Goal: Transaction & Acquisition: Download file/media

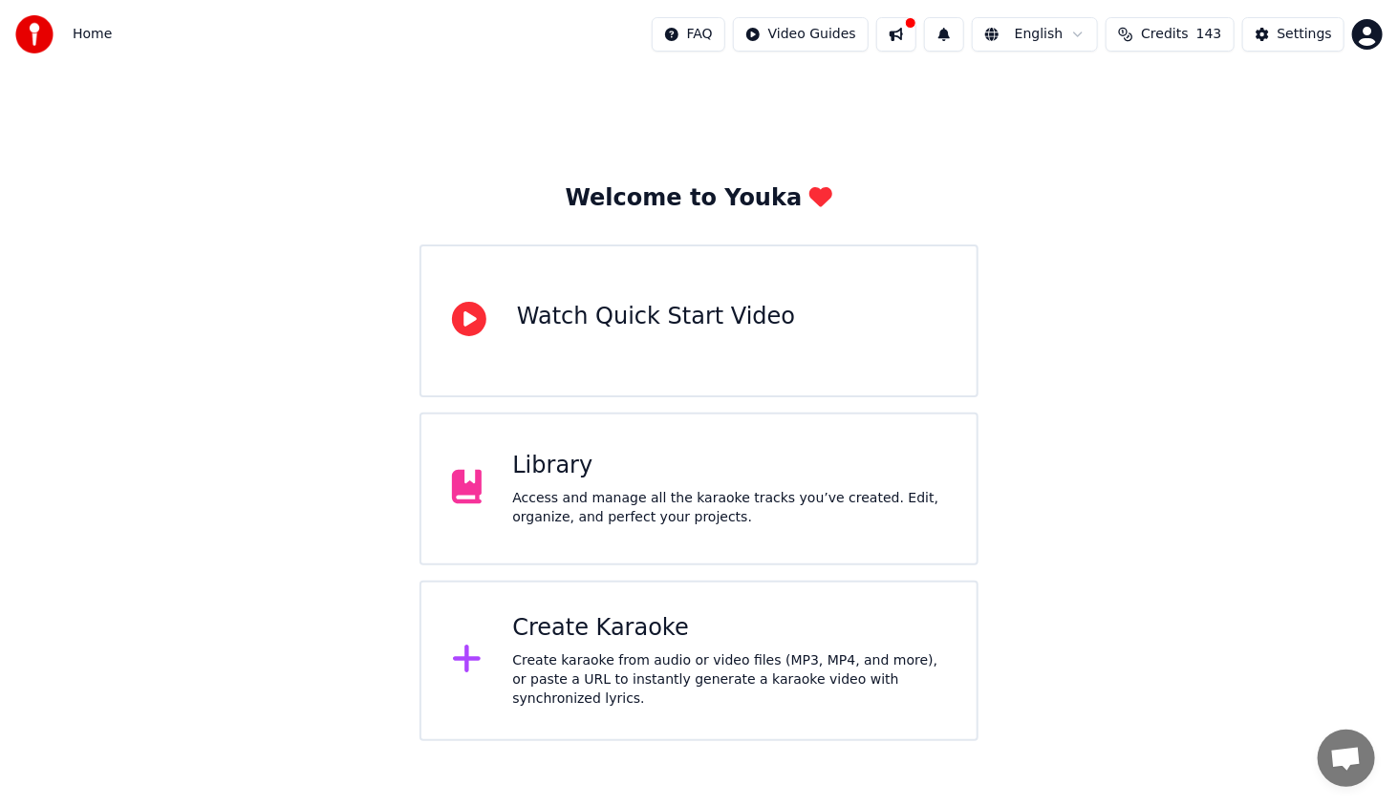
click at [585, 655] on div "Create Karaoke Create karaoke from audio or video files (MP3, MP4, and more), o…" at bounding box center [729, 661] width 434 height 96
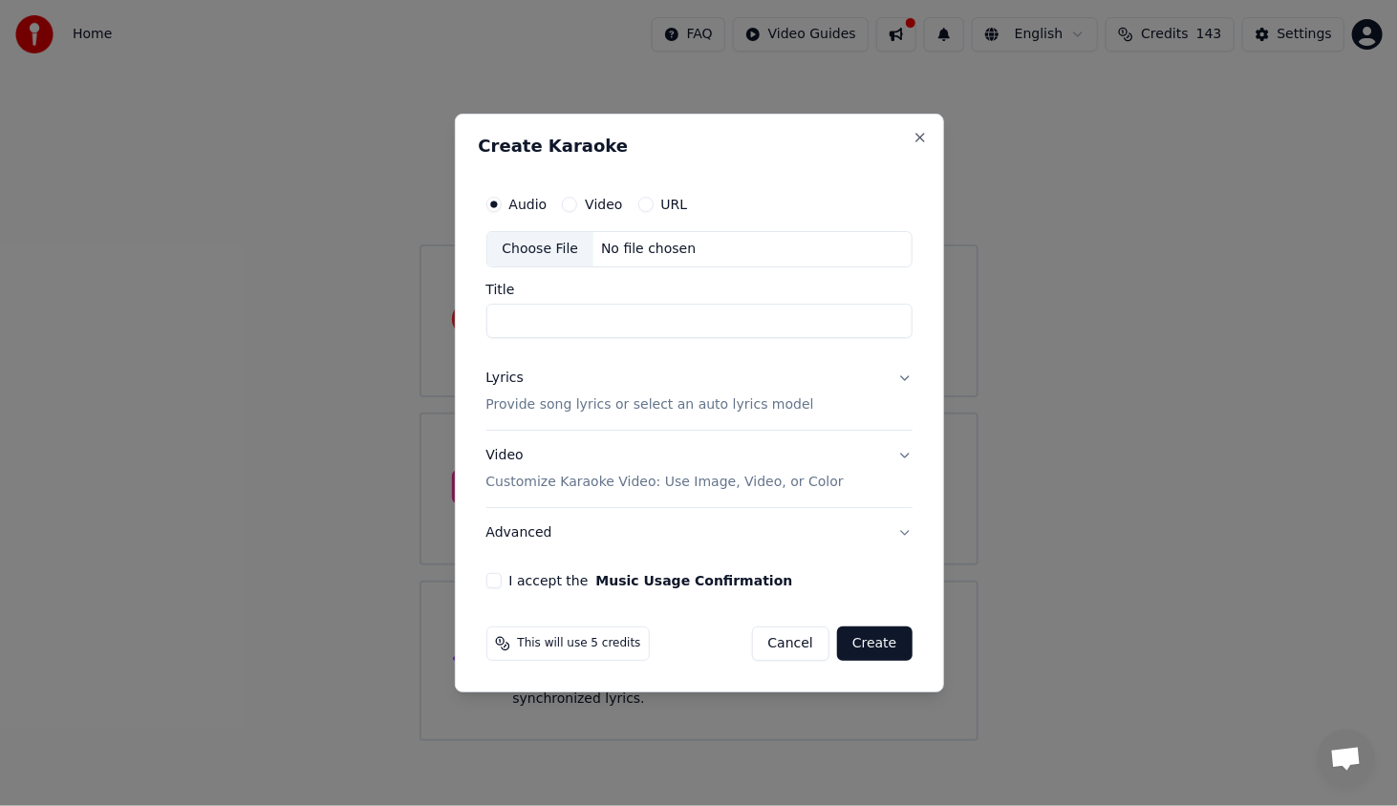
click at [548, 254] on div "Choose File" at bounding box center [540, 249] width 107 height 34
type input "**********"
click at [508, 377] on div "Lyrics" at bounding box center [504, 378] width 37 height 19
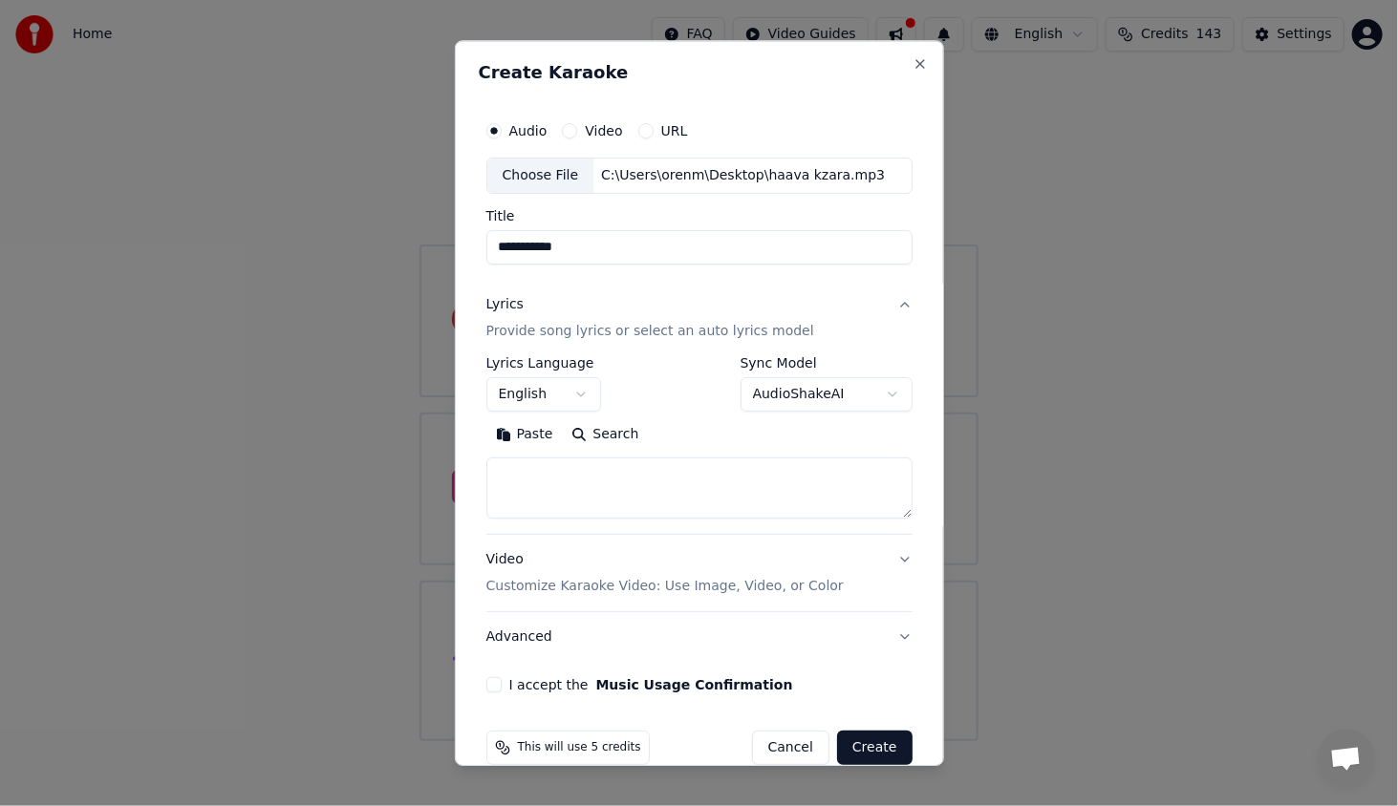
click at [527, 396] on button "English" at bounding box center [543, 394] width 115 height 34
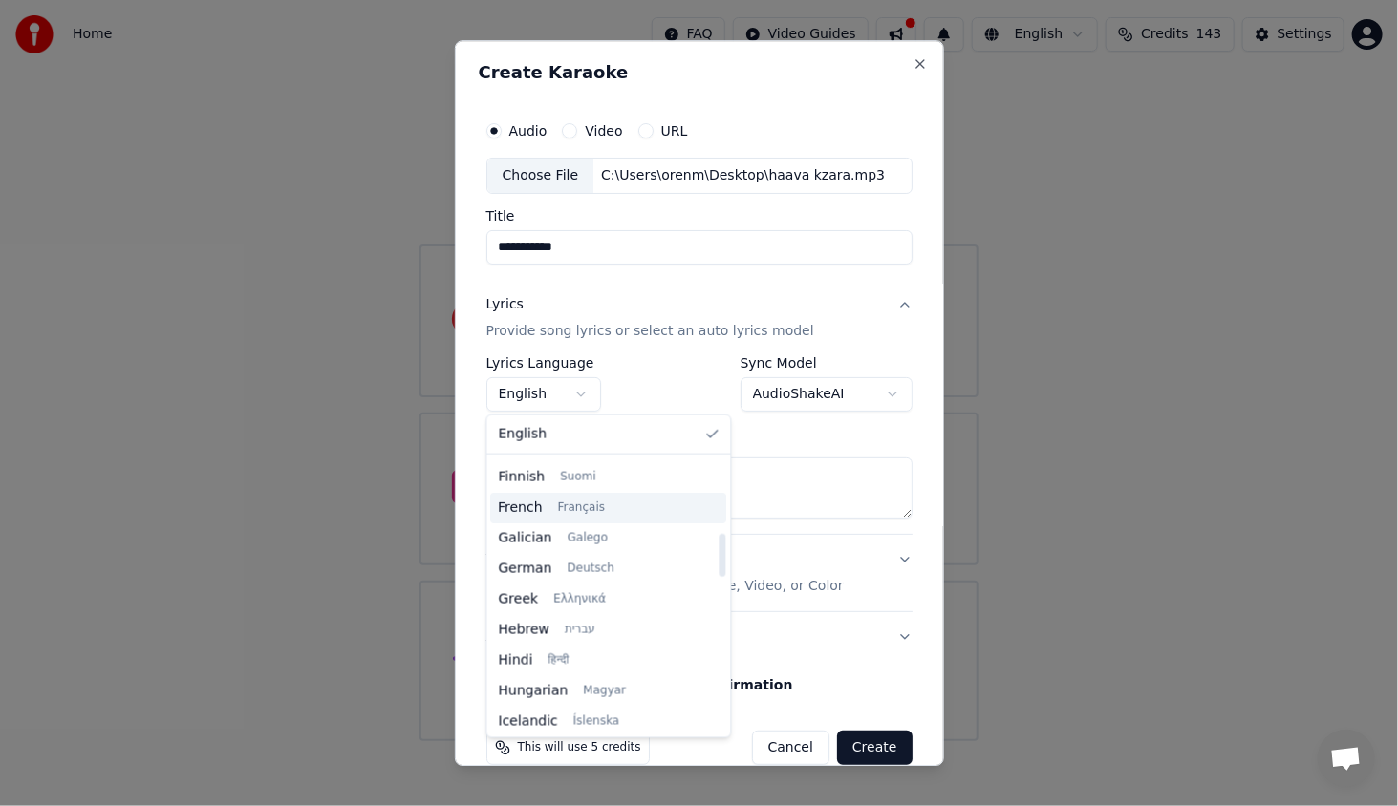
scroll to position [478, 0]
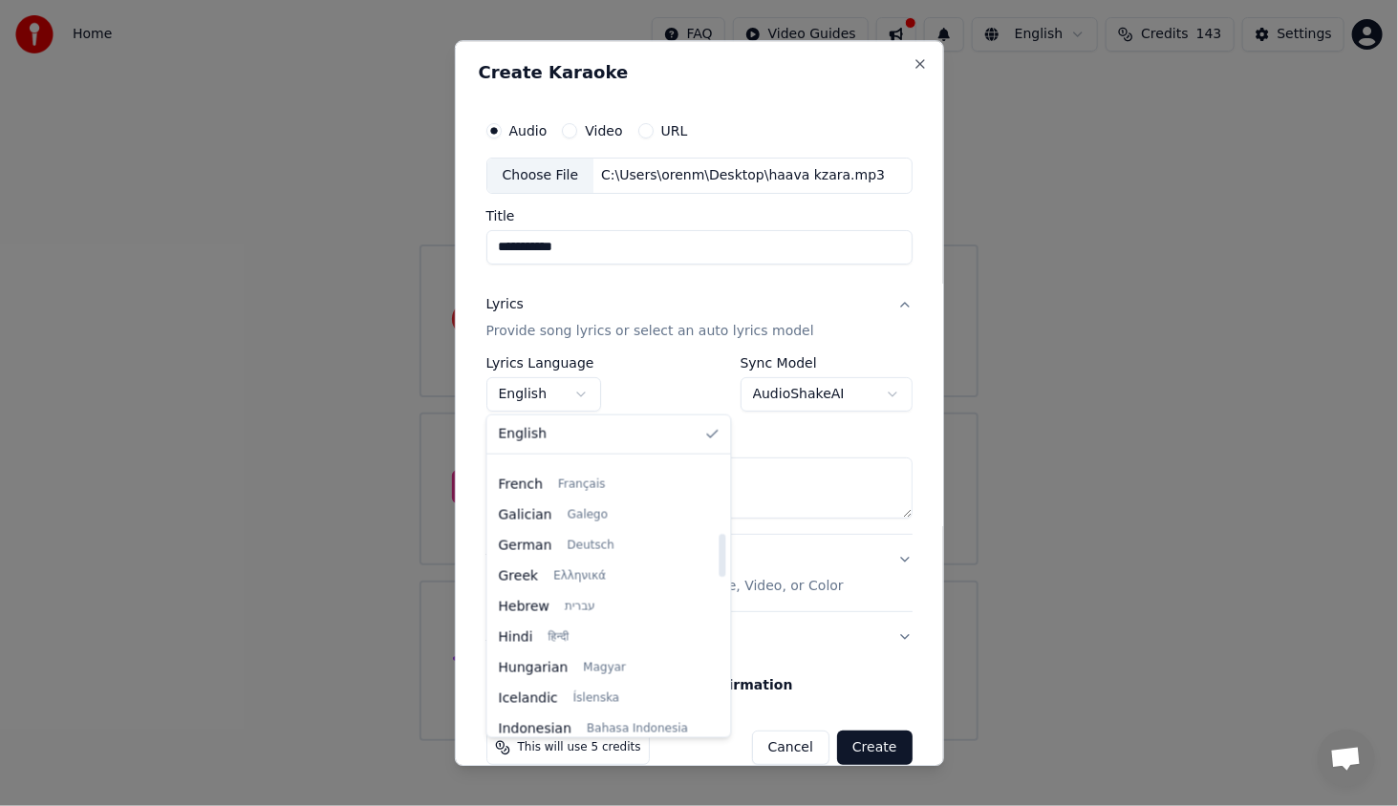
select select "**"
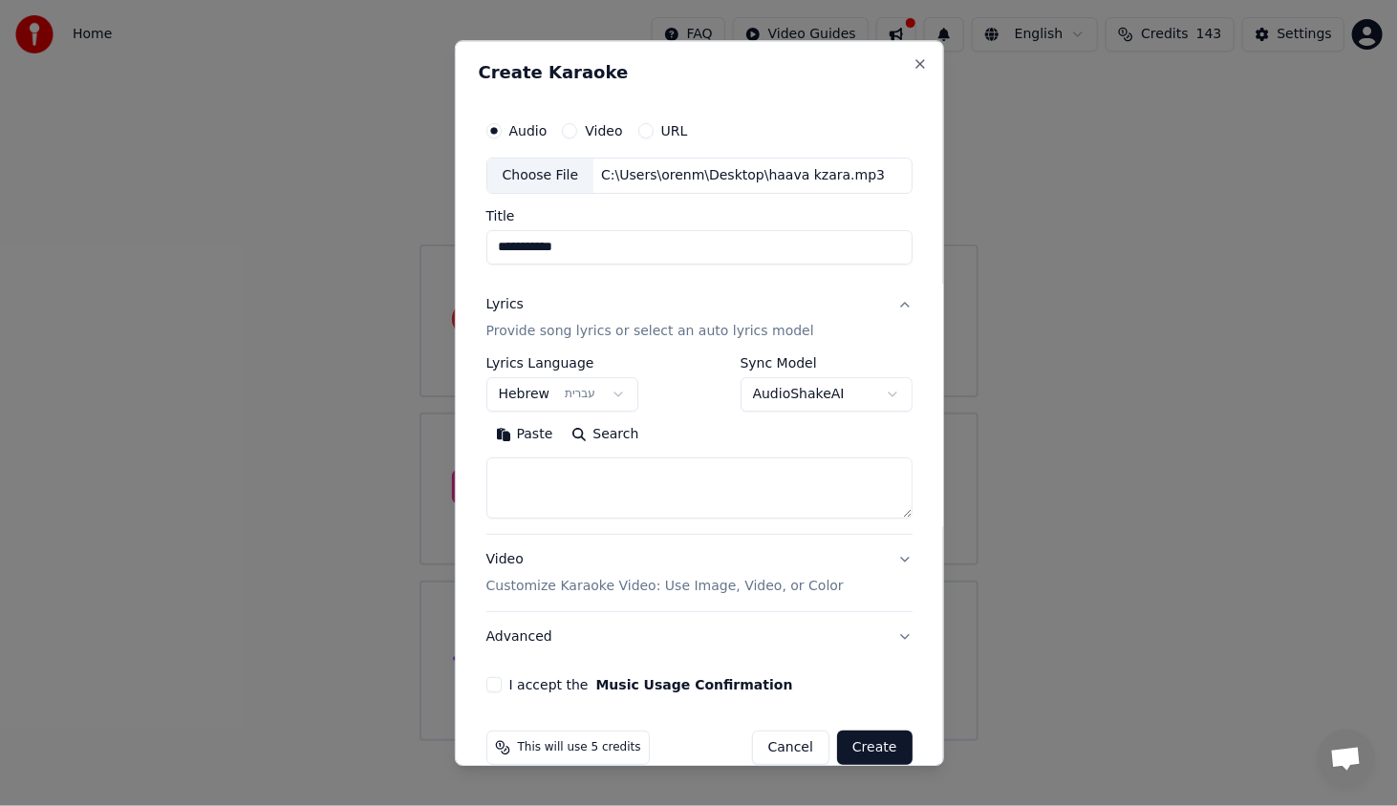
click at [535, 428] on button "Paste" at bounding box center [524, 434] width 76 height 31
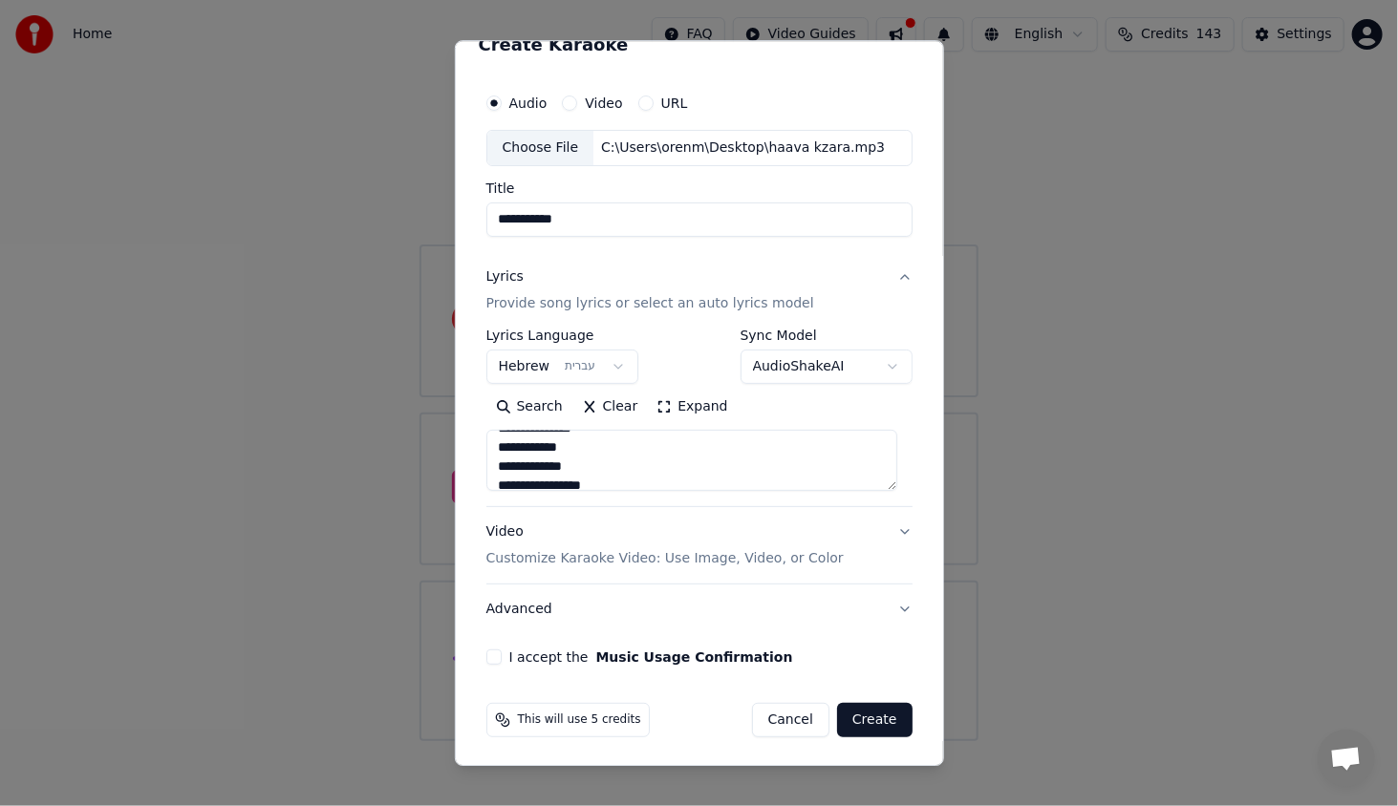
scroll to position [573, 0]
click at [501, 655] on div "I accept the Music Usage Confirmation" at bounding box center [699, 657] width 426 height 15
click at [487, 654] on button "I accept the Music Usage Confirmation" at bounding box center [493, 657] width 15 height 15
click at [864, 716] on button "Create" at bounding box center [874, 720] width 75 height 34
type textarea "**********"
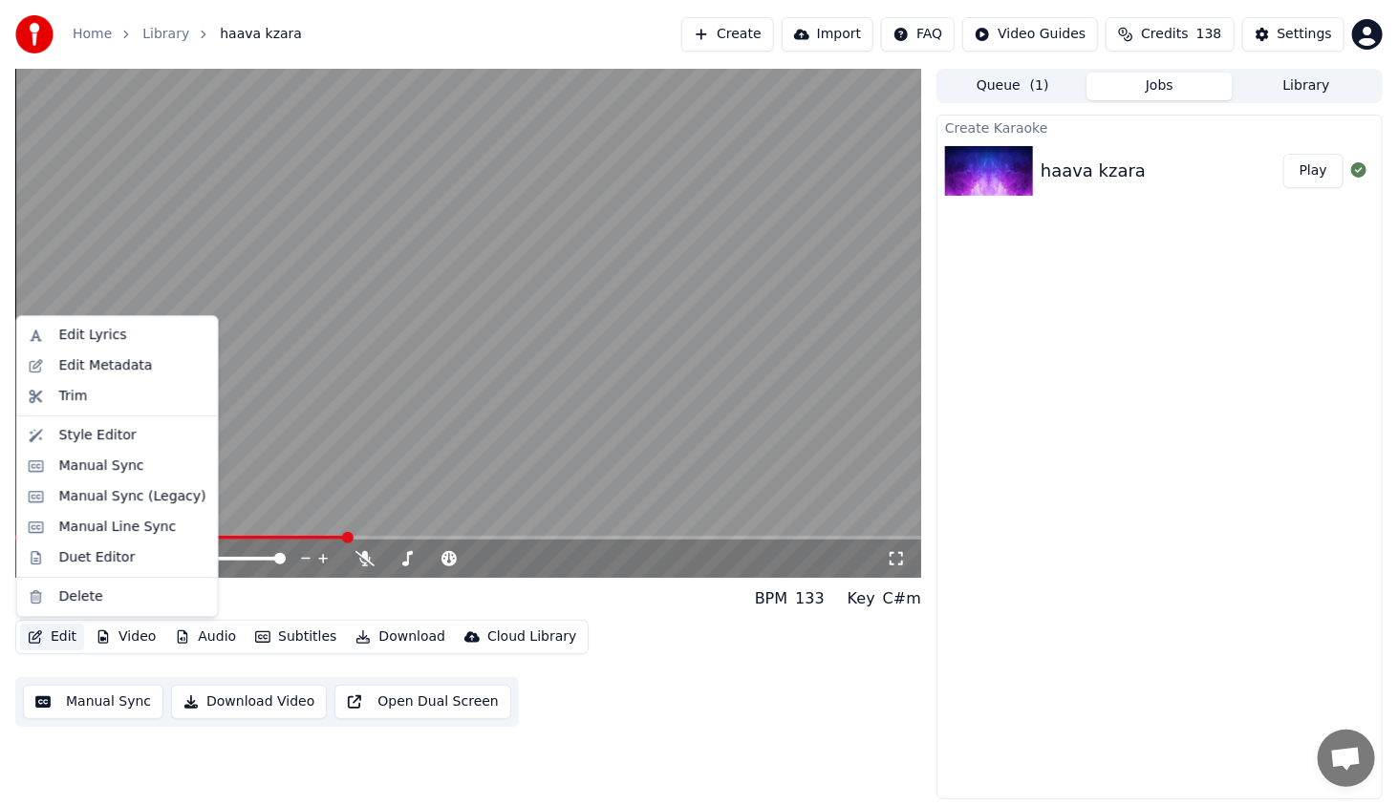
click at [44, 651] on button "Edit" at bounding box center [52, 637] width 64 height 27
click at [127, 503] on div "Manual Sync (Legacy)" at bounding box center [132, 496] width 147 height 19
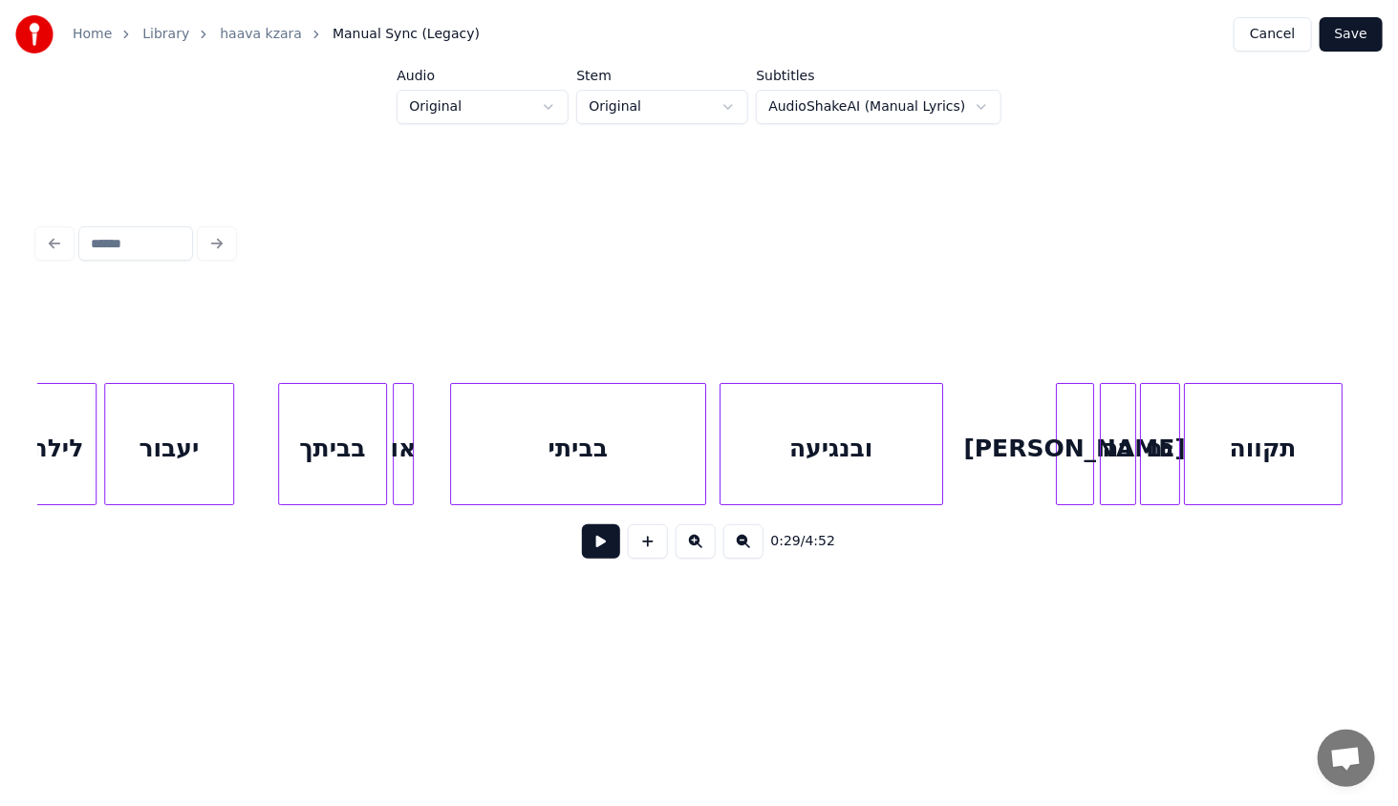
scroll to position [0, 8937]
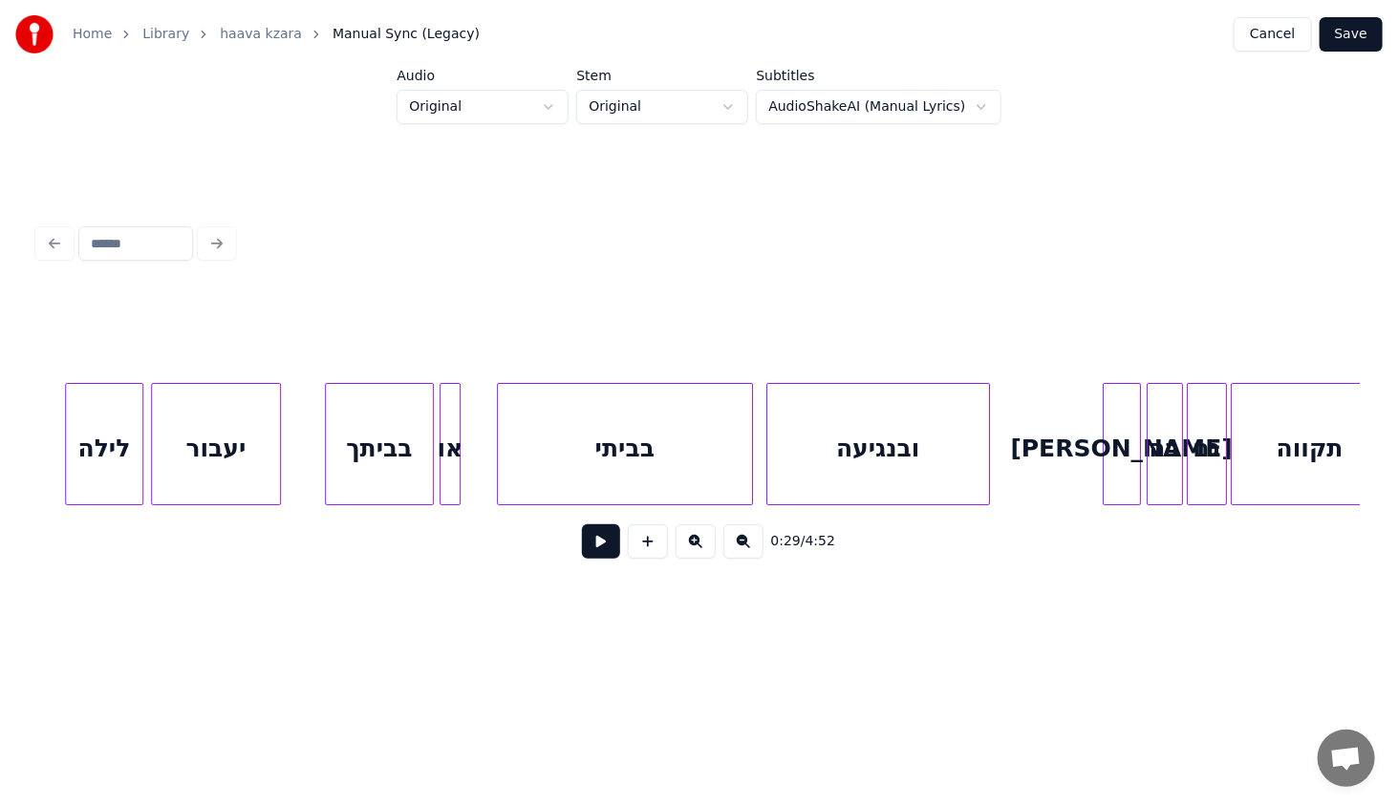
click at [405, 437] on div "בביתך" at bounding box center [379, 449] width 107 height 130
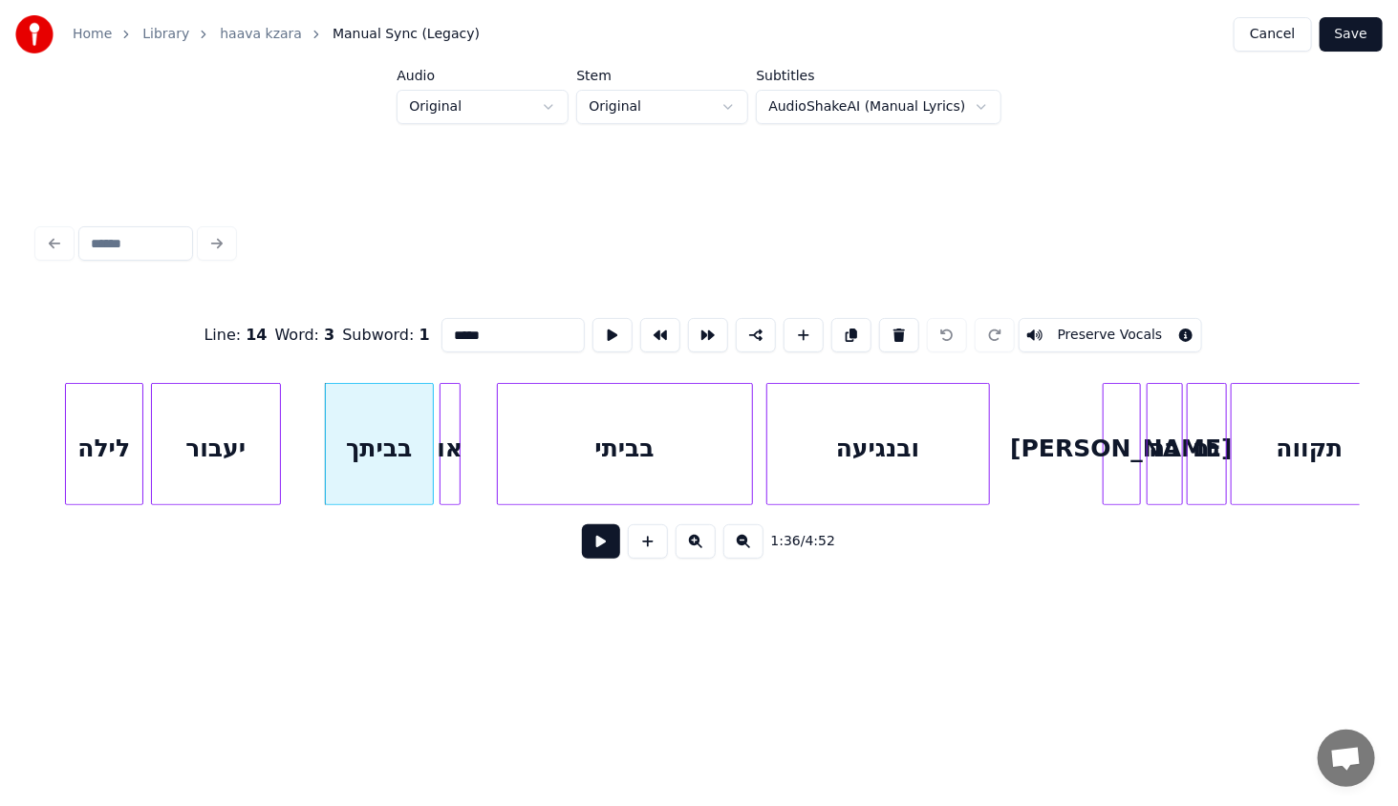
click at [596, 555] on button at bounding box center [601, 541] width 38 height 34
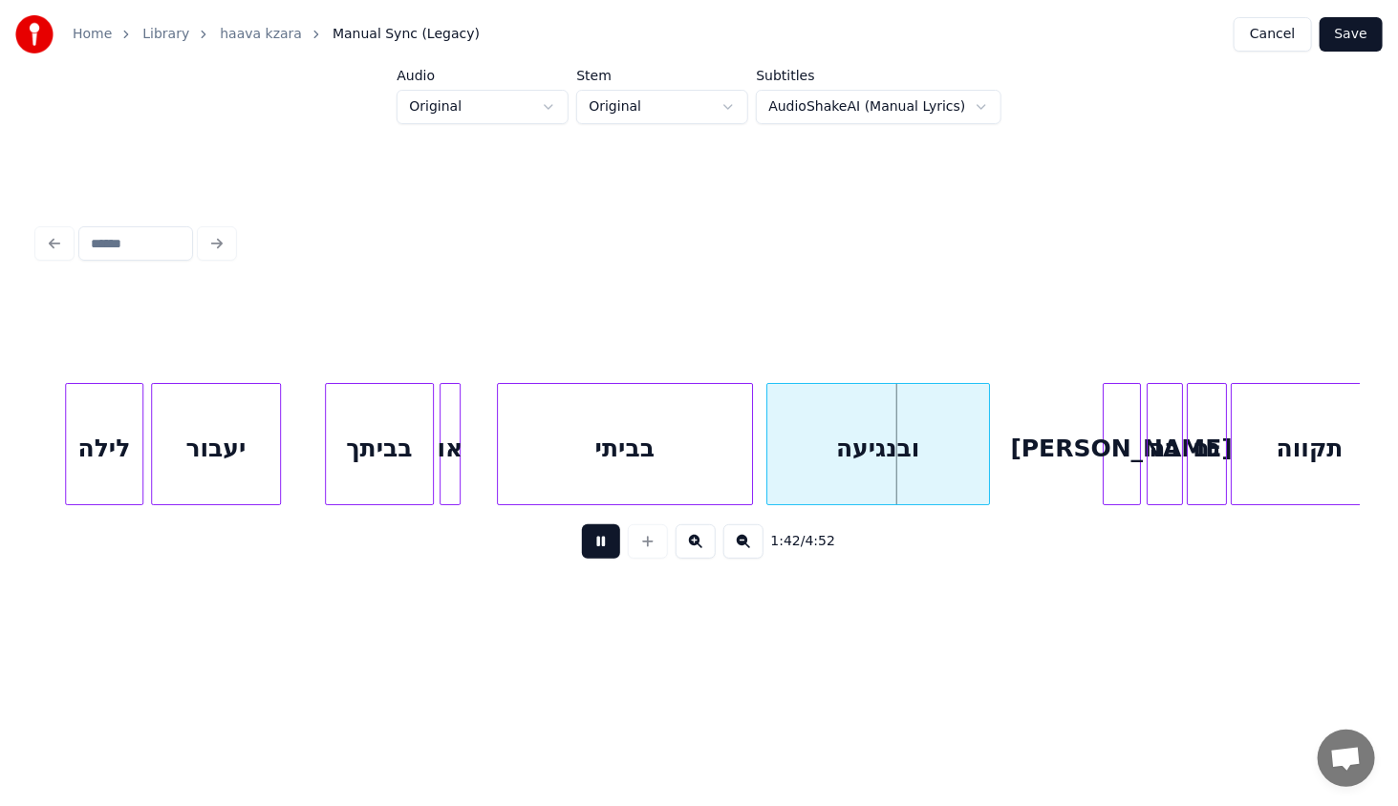
drag, startPoint x: 601, startPoint y: 555, endPoint x: 612, endPoint y: 557, distance: 11.6
click at [612, 557] on button at bounding box center [601, 541] width 38 height 34
click at [597, 550] on button at bounding box center [601, 541] width 38 height 34
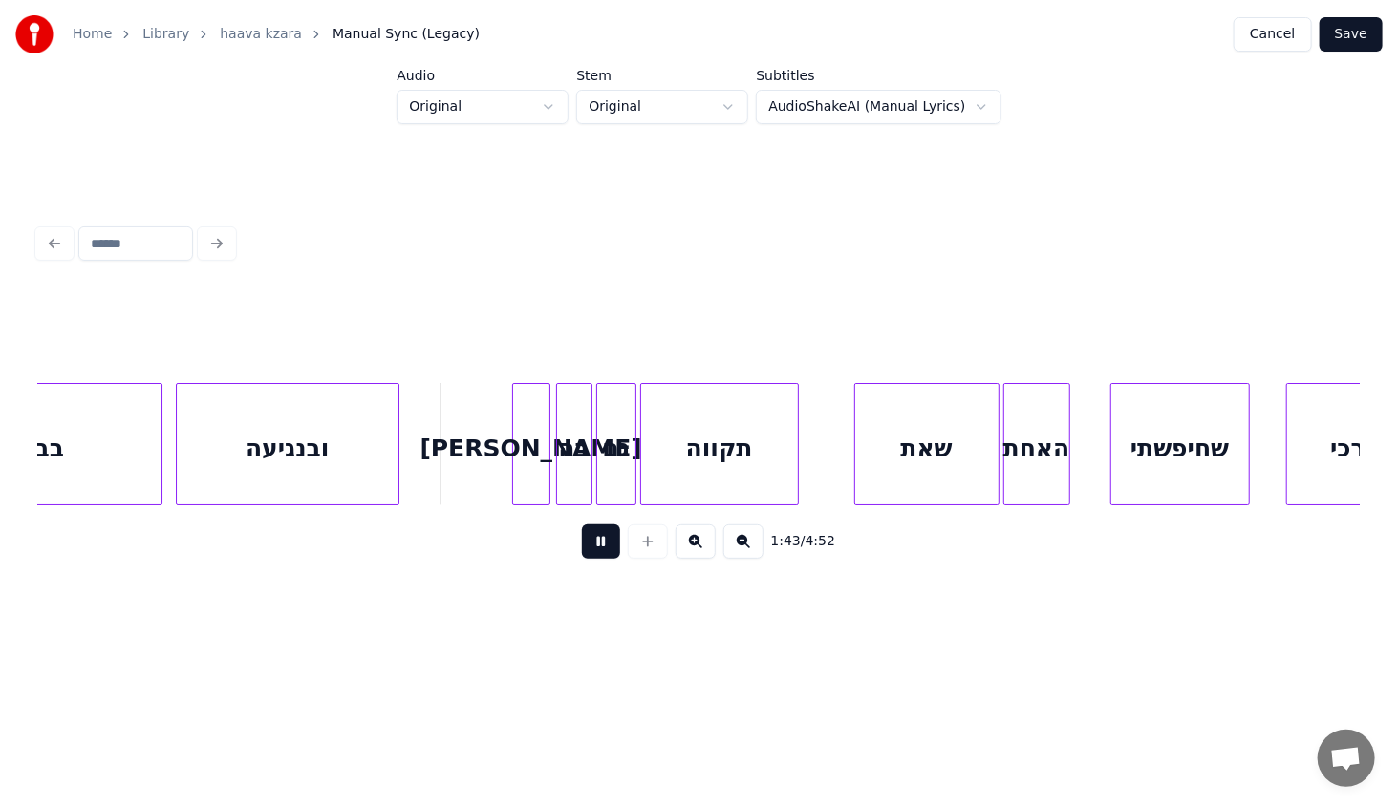
scroll to position [0, 9564]
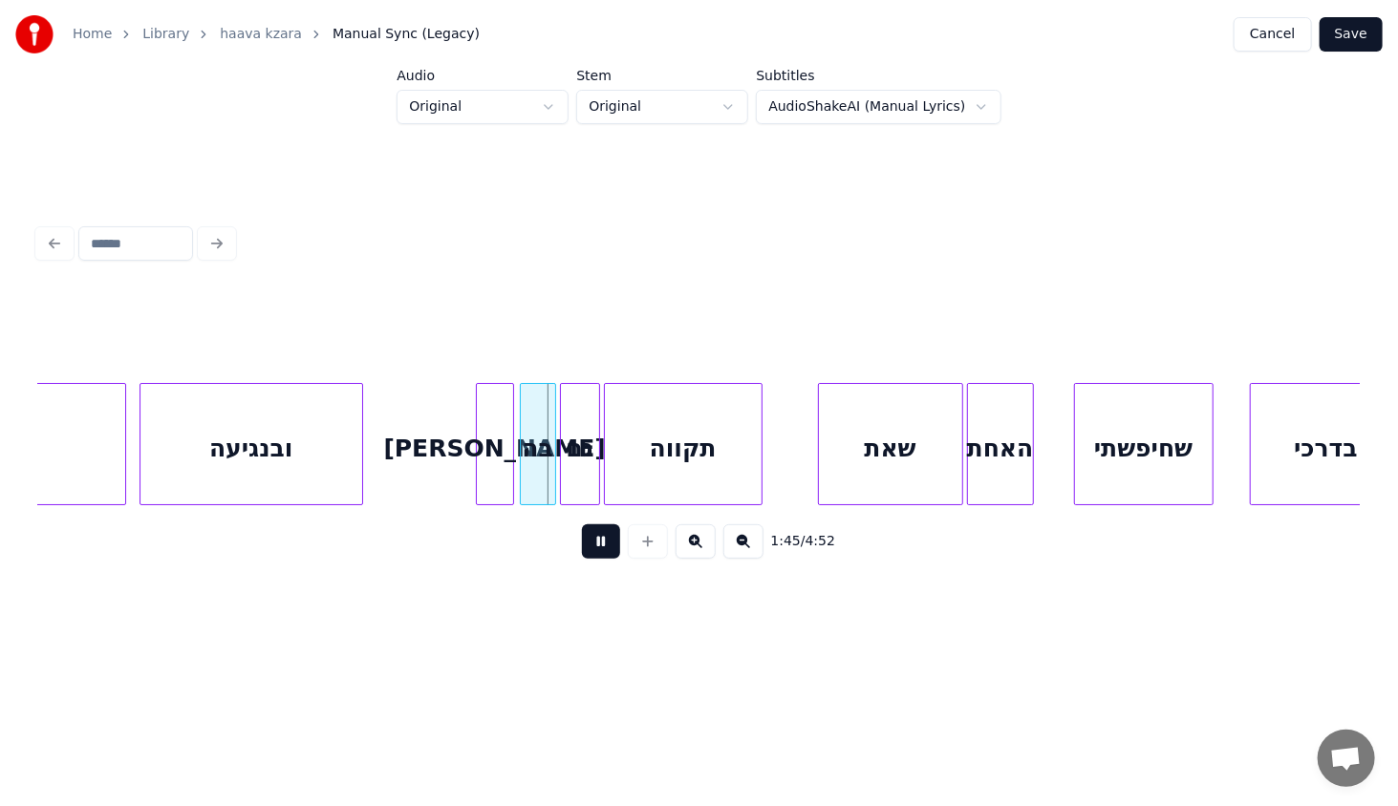
drag, startPoint x: 607, startPoint y: 544, endPoint x: 588, endPoint y: 532, distance: 22.0
click at [608, 544] on button at bounding box center [601, 541] width 38 height 34
click at [437, 465] on div at bounding box center [440, 444] width 6 height 120
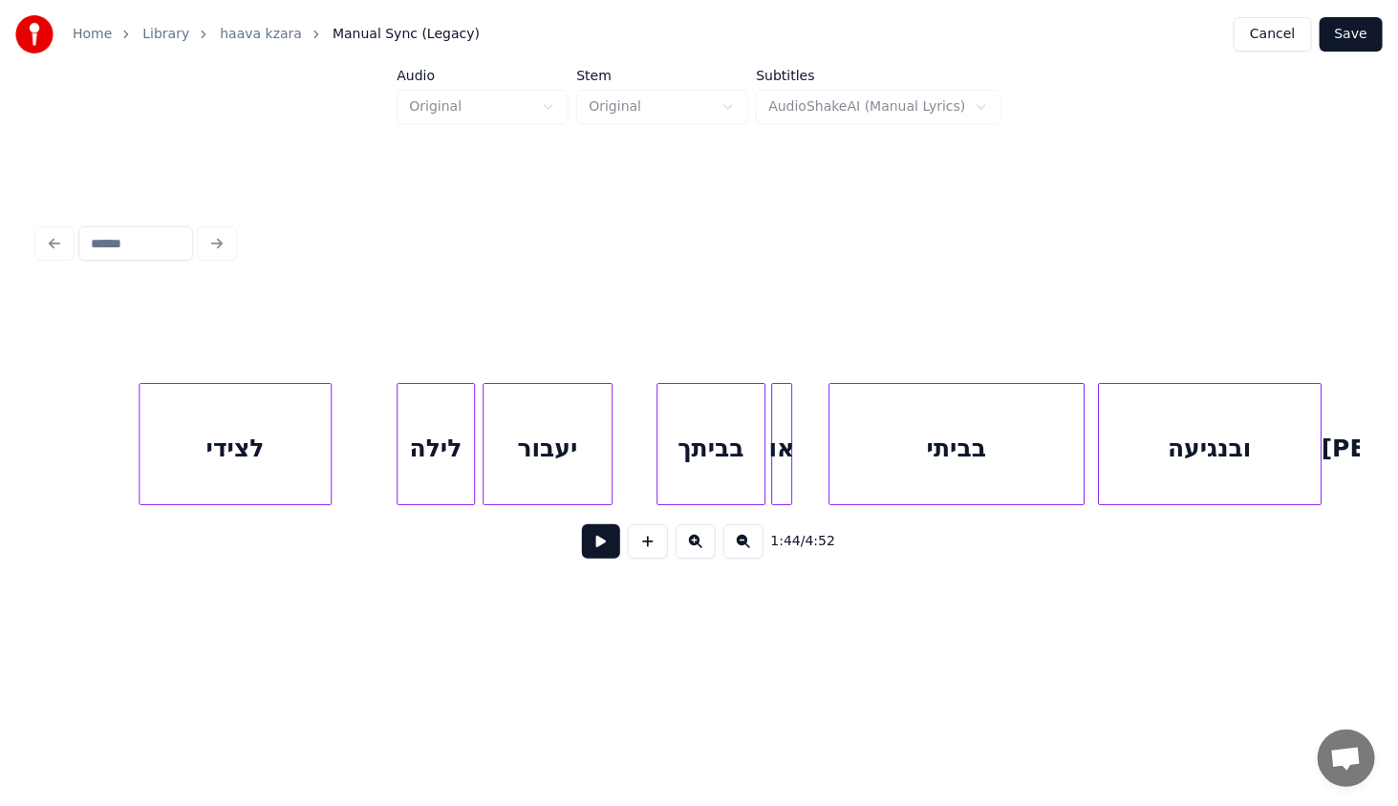
scroll to position [0, 8464]
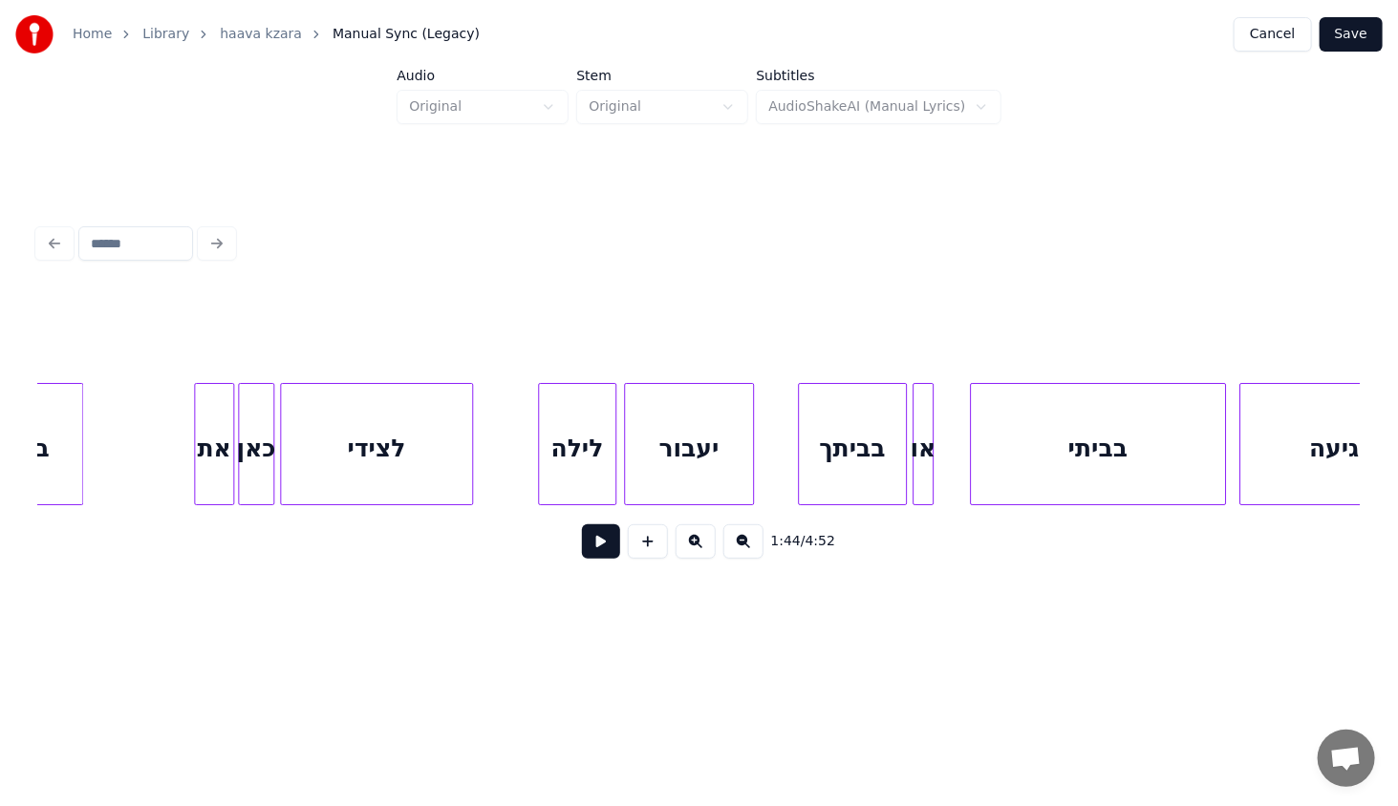
click at [221, 451] on div "את" at bounding box center [214, 449] width 38 height 130
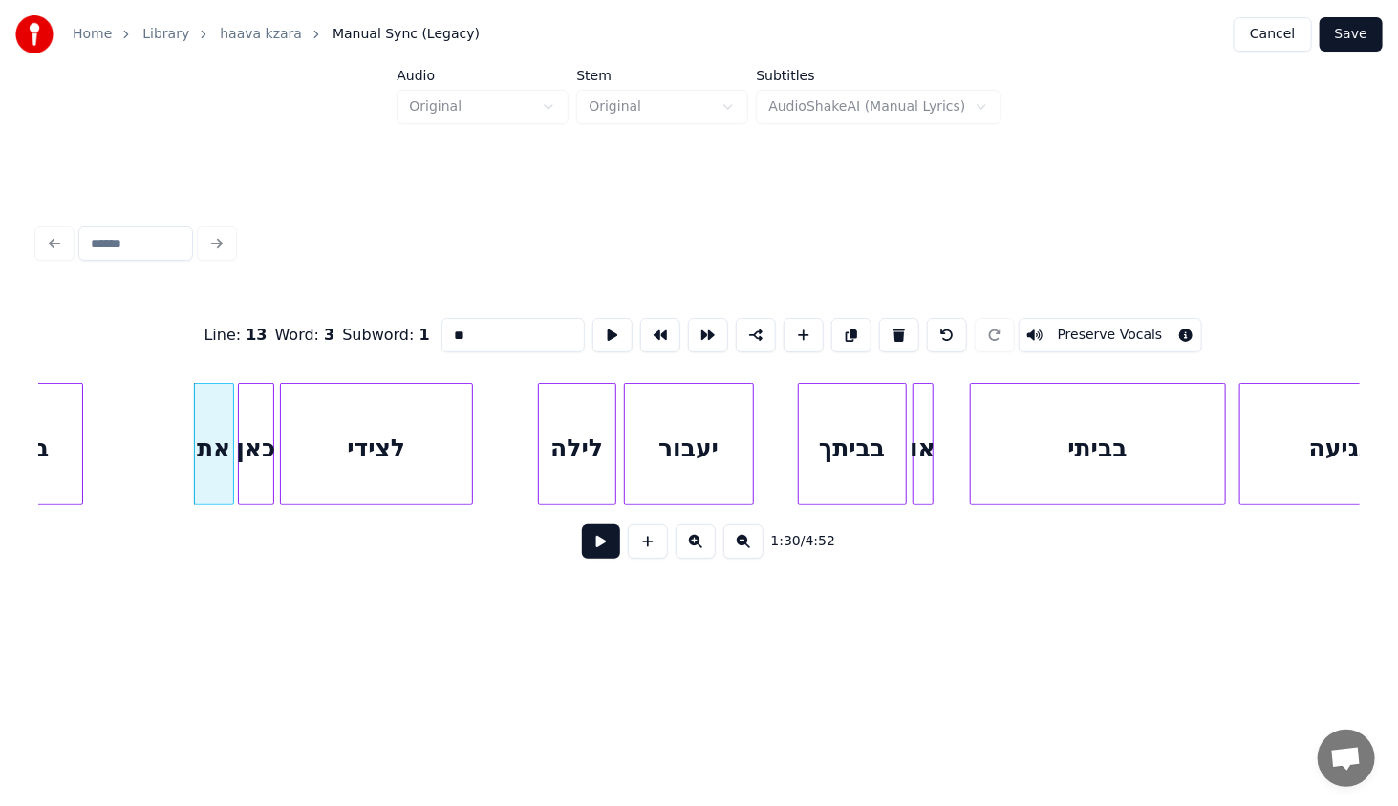
click at [598, 541] on button at bounding box center [601, 541] width 38 height 34
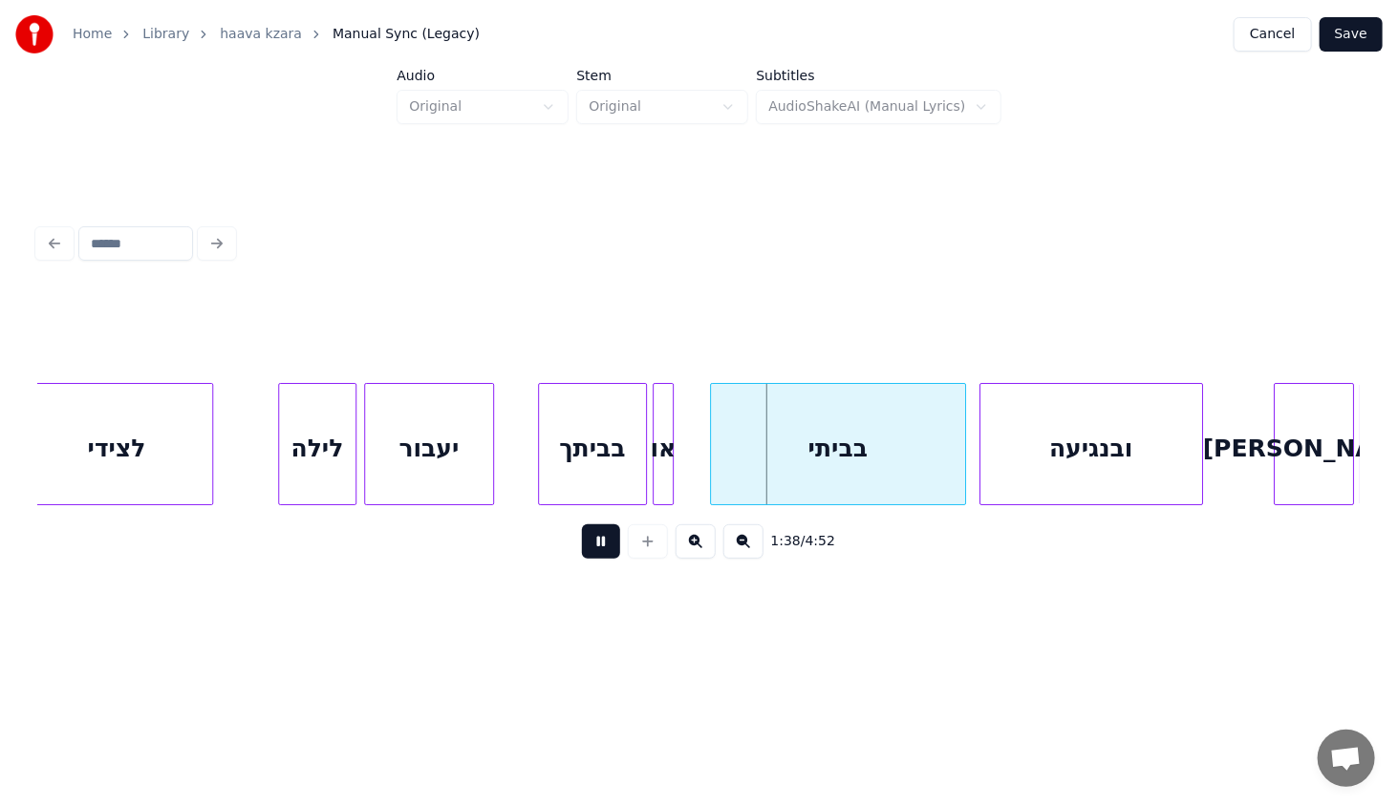
scroll to position [0, 8984]
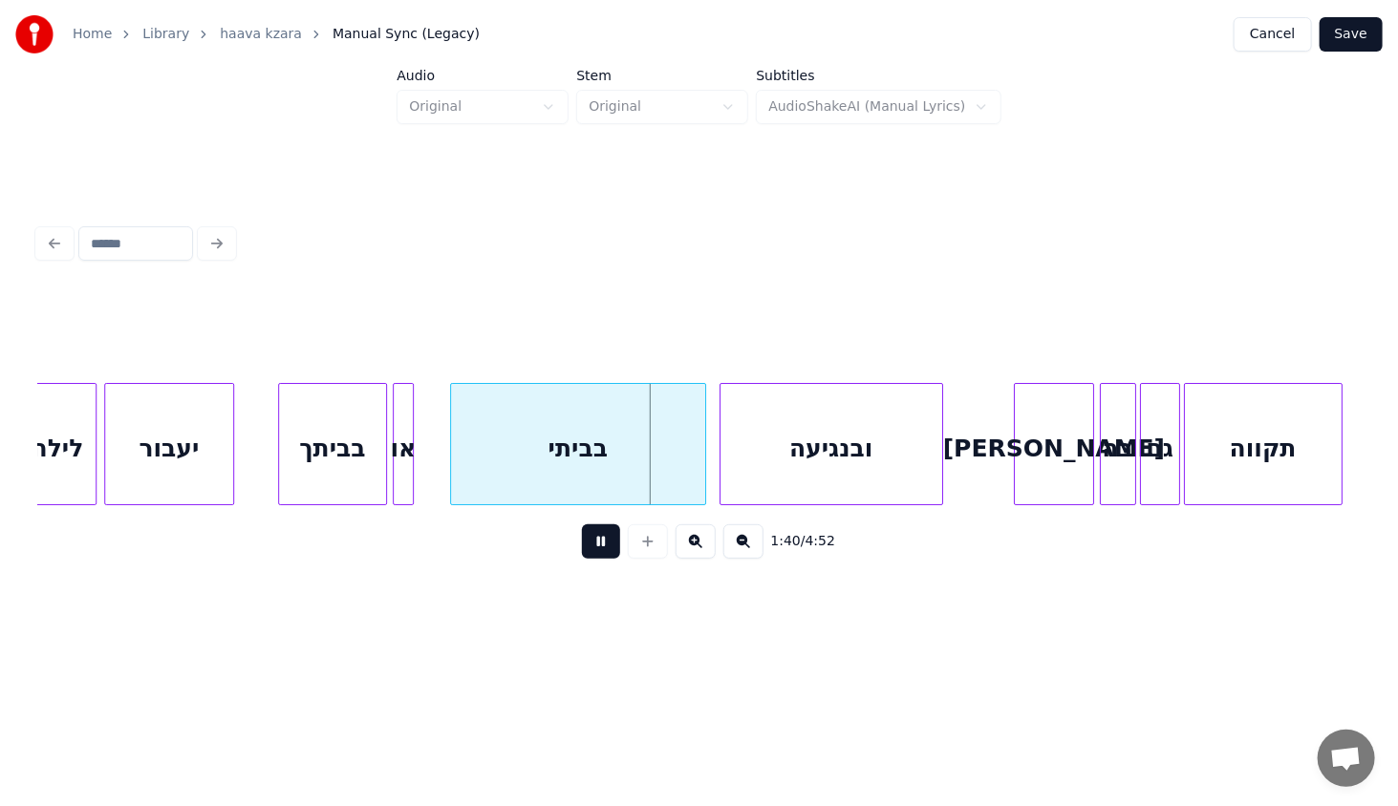
click at [608, 553] on button at bounding box center [601, 541] width 38 height 34
click at [628, 455] on div at bounding box center [628, 444] width 6 height 120
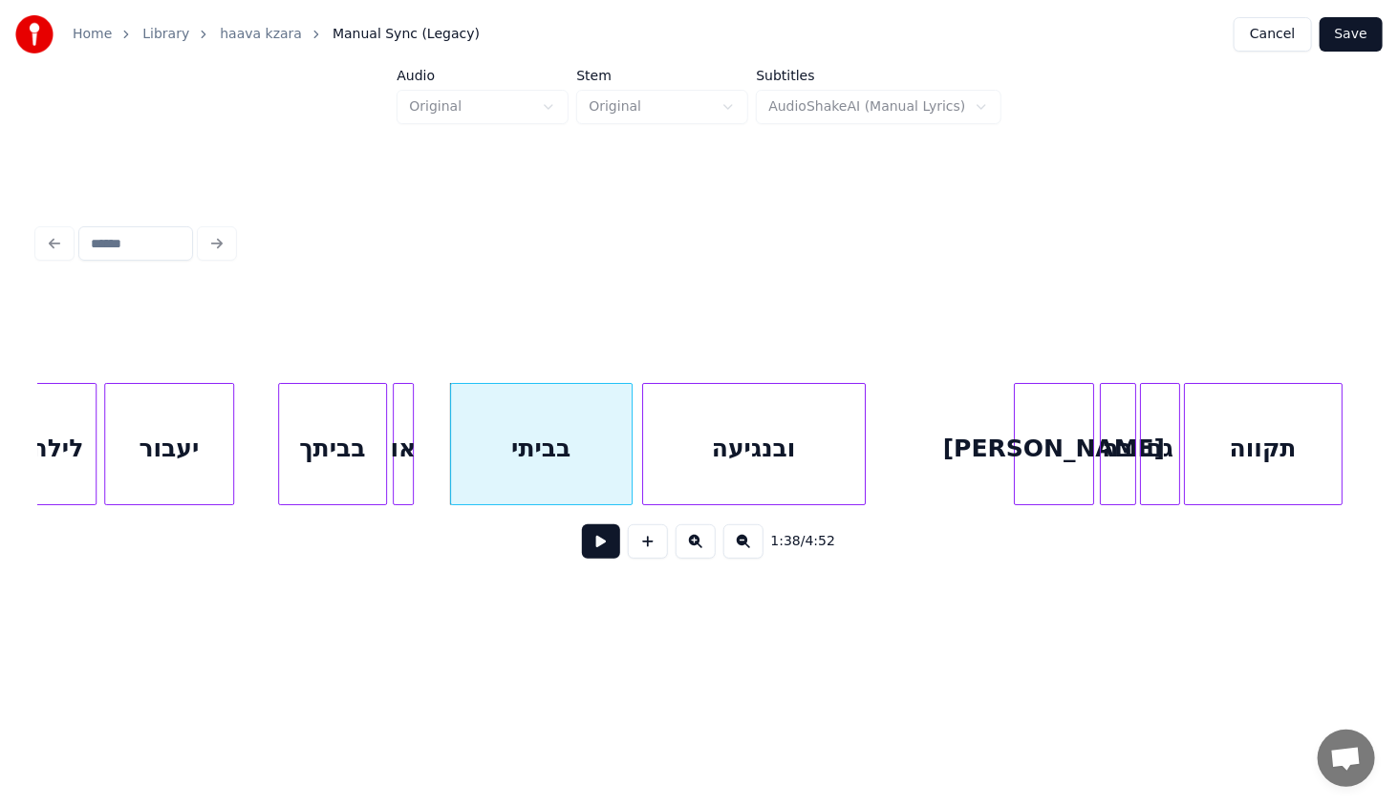
click at [689, 476] on div "ובנגיעה" at bounding box center [754, 449] width 222 height 130
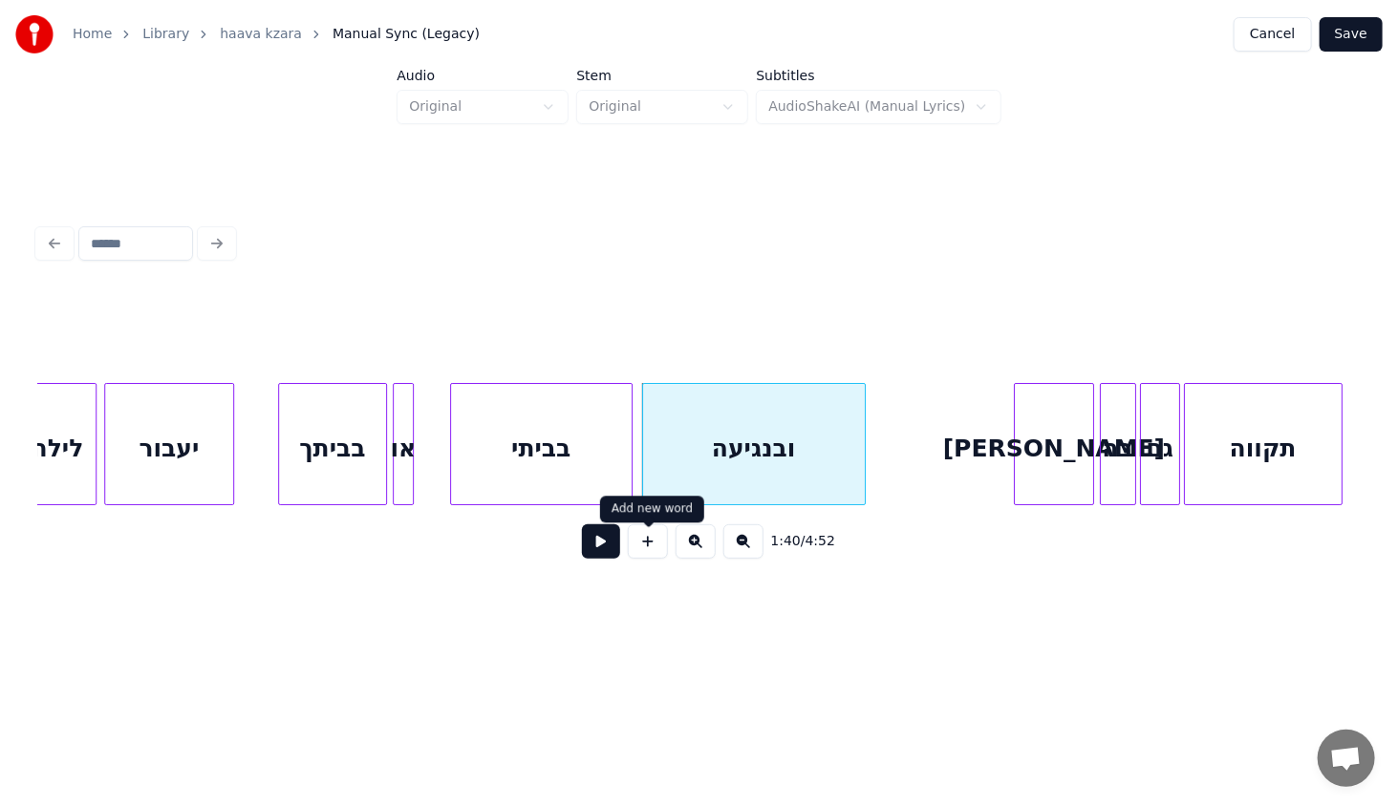
click at [608, 554] on button at bounding box center [601, 541] width 38 height 34
click at [886, 482] on div at bounding box center [883, 444] width 6 height 120
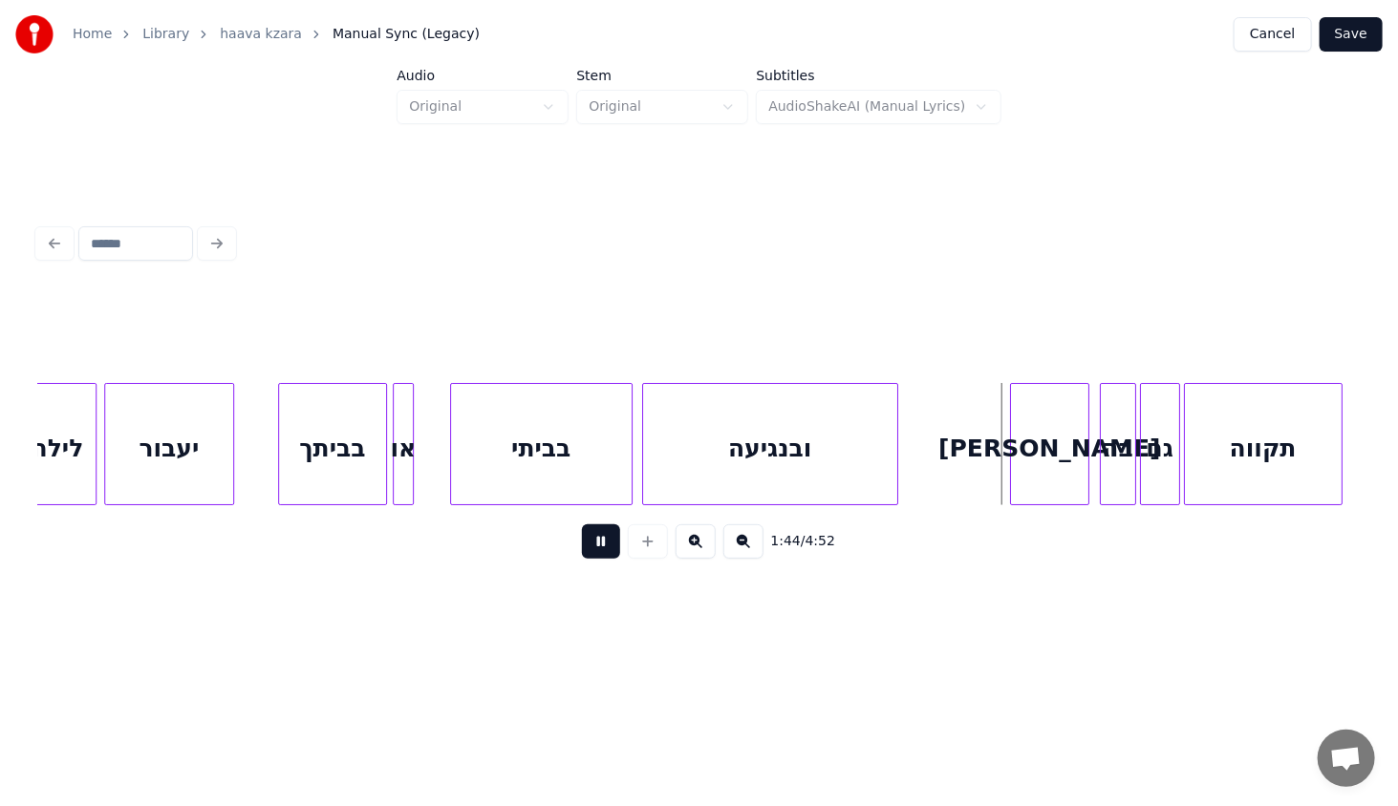
click at [1033, 491] on div "יש" at bounding box center [1049, 449] width 77 height 130
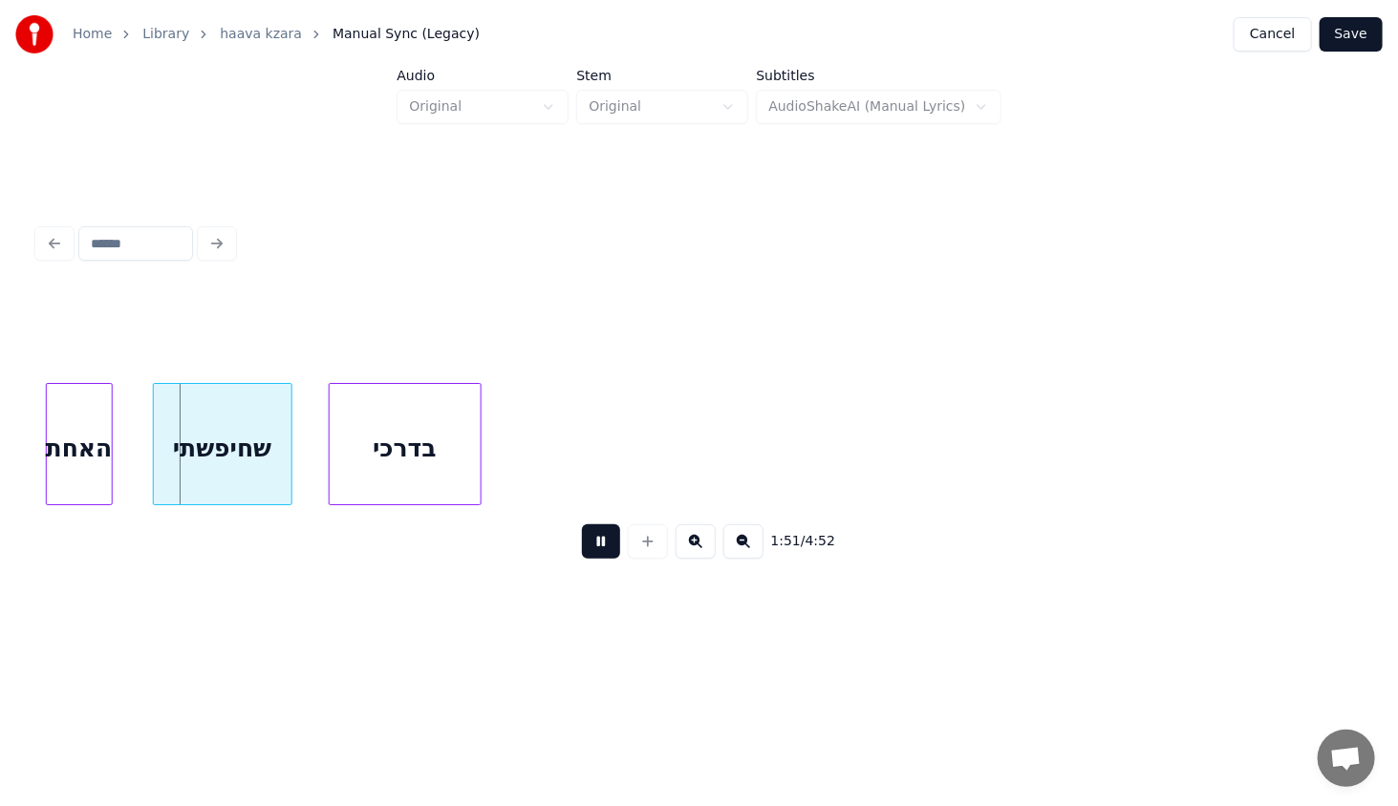
scroll to position [0, 10520]
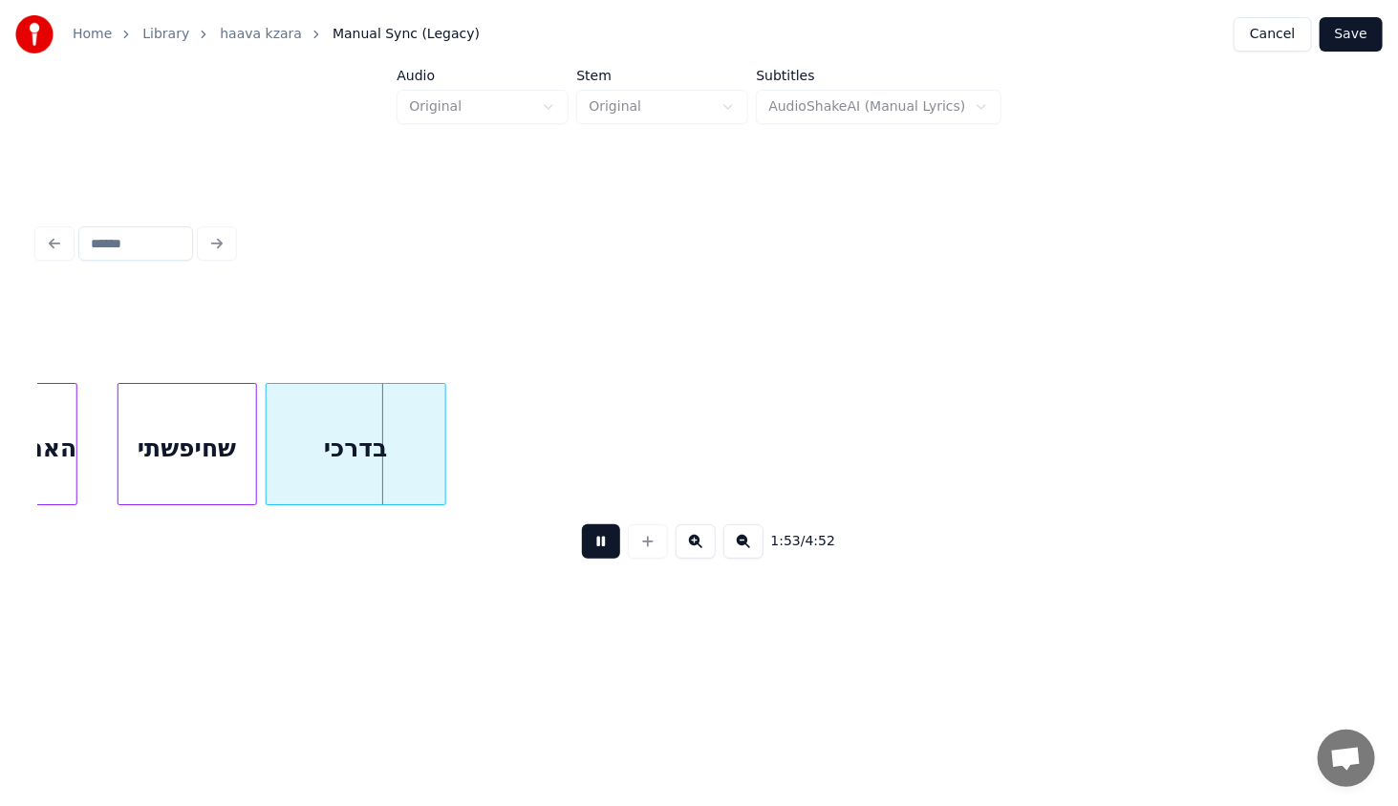
click at [267, 464] on div at bounding box center [270, 444] width 6 height 120
click at [1354, 36] on button "Save" at bounding box center [1350, 34] width 63 height 34
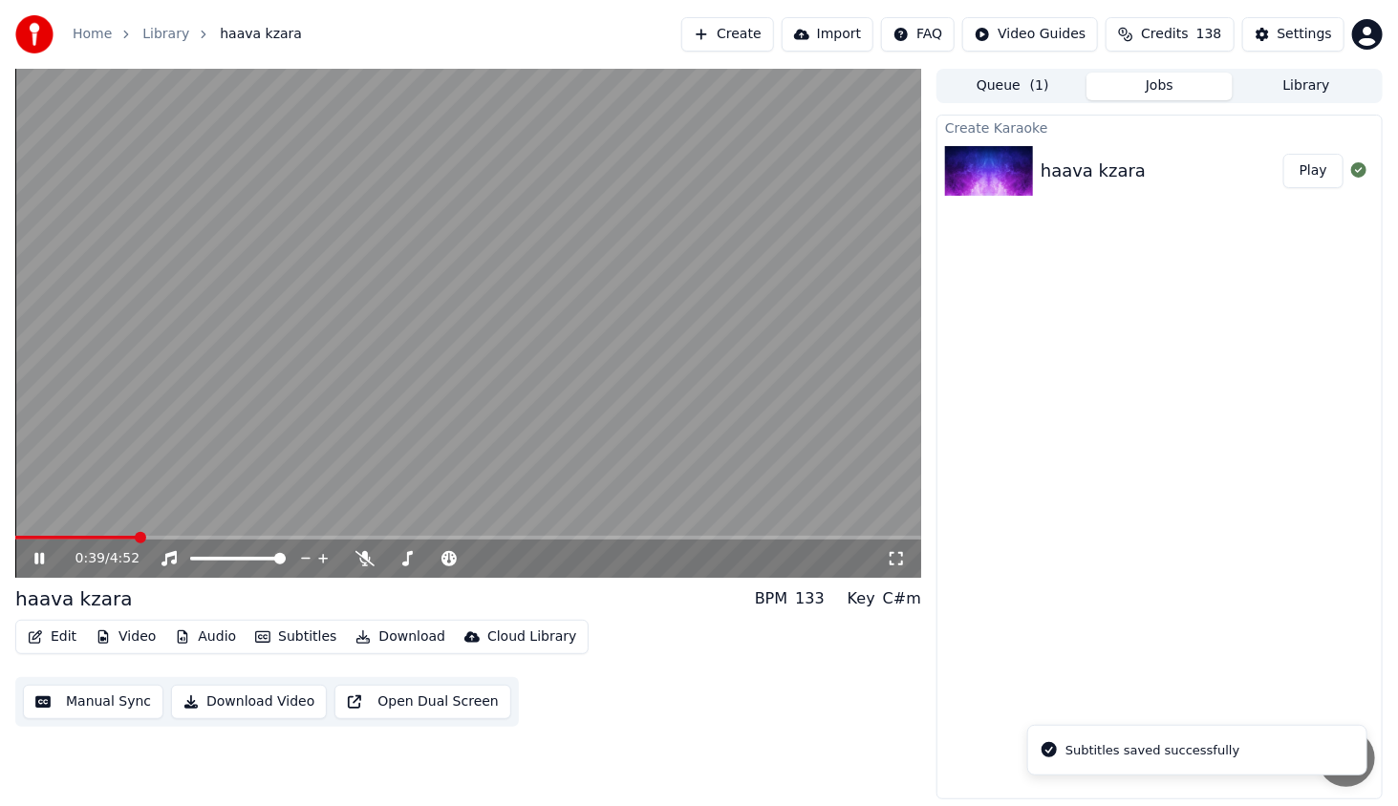
click at [151, 539] on span at bounding box center [468, 538] width 906 height 4
click at [201, 536] on span at bounding box center [468, 538] width 906 height 4
click at [246, 539] on span at bounding box center [468, 538] width 906 height 4
click at [288, 540] on span at bounding box center [468, 538] width 906 height 4
click at [409, 535] on video at bounding box center [468, 323] width 906 height 509
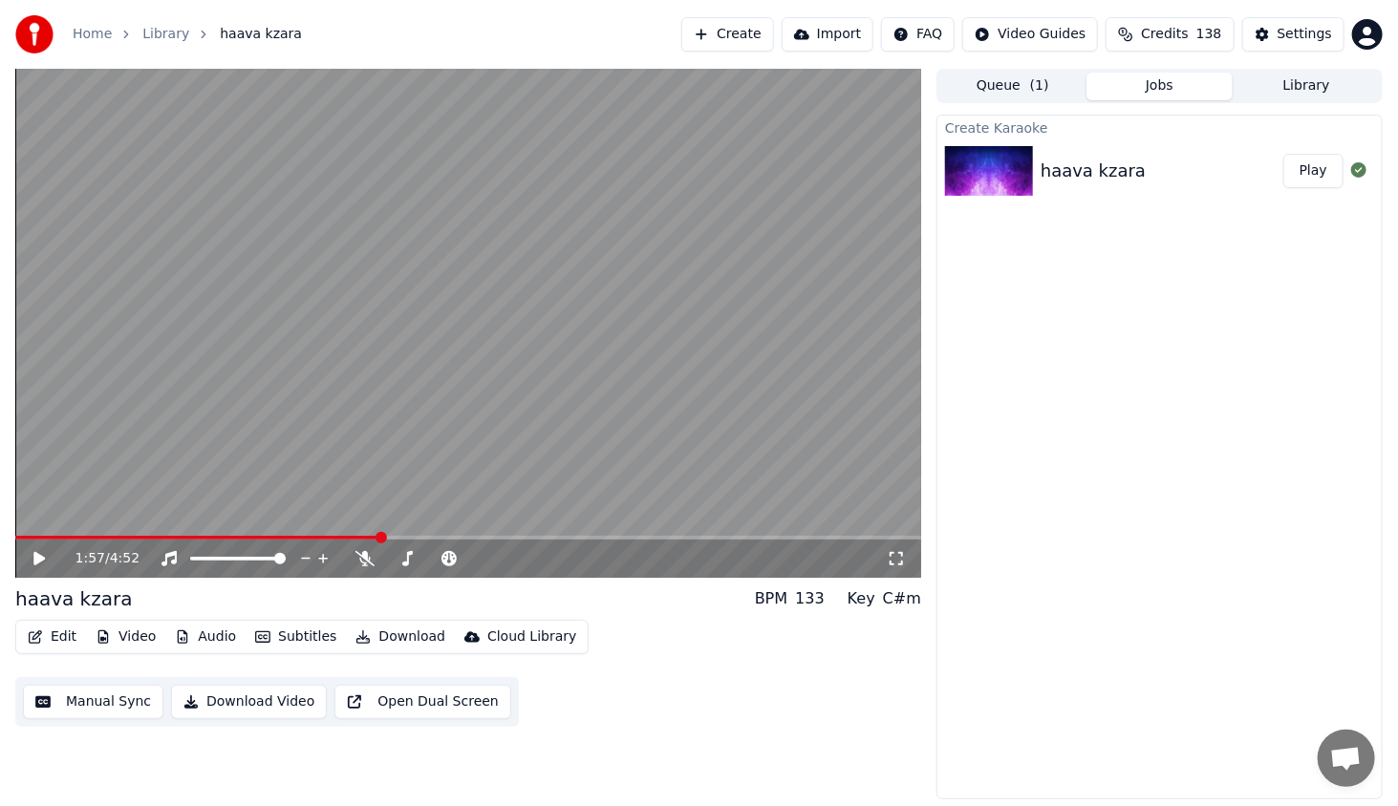
click at [42, 557] on icon at bounding box center [38, 558] width 11 height 13
click at [409, 537] on span at bounding box center [468, 538] width 906 height 4
click at [427, 535] on video at bounding box center [468, 323] width 906 height 509
click at [42, 565] on icon at bounding box center [53, 558] width 45 height 15
click at [430, 536] on span at bounding box center [468, 538] width 906 height 4
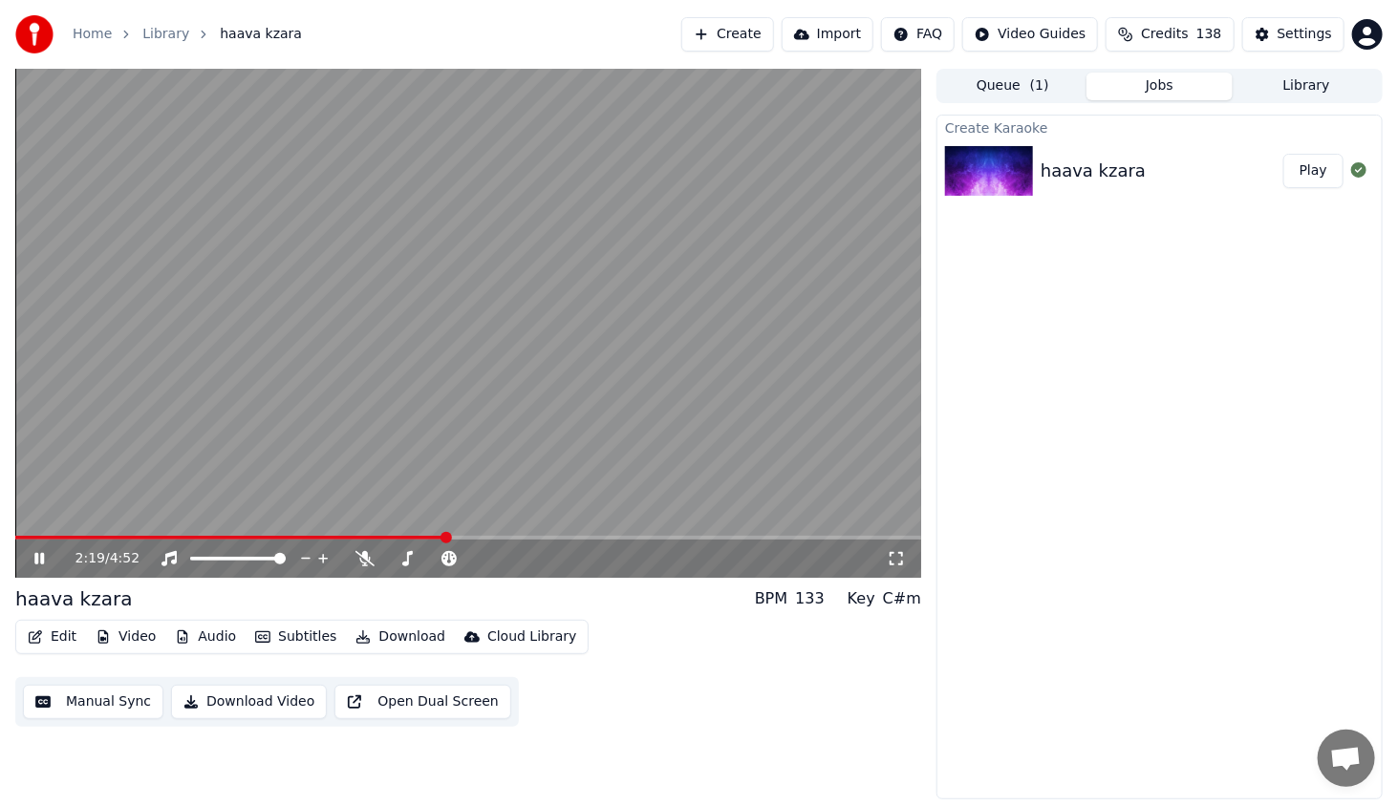
click at [450, 536] on span at bounding box center [468, 538] width 906 height 4
click at [463, 536] on div "2:20 / 4:52" at bounding box center [468, 323] width 906 height 509
click at [50, 565] on icon at bounding box center [53, 558] width 45 height 15
click at [472, 536] on span at bounding box center [468, 538] width 906 height 4
click at [473, 536] on span at bounding box center [249, 538] width 469 height 4
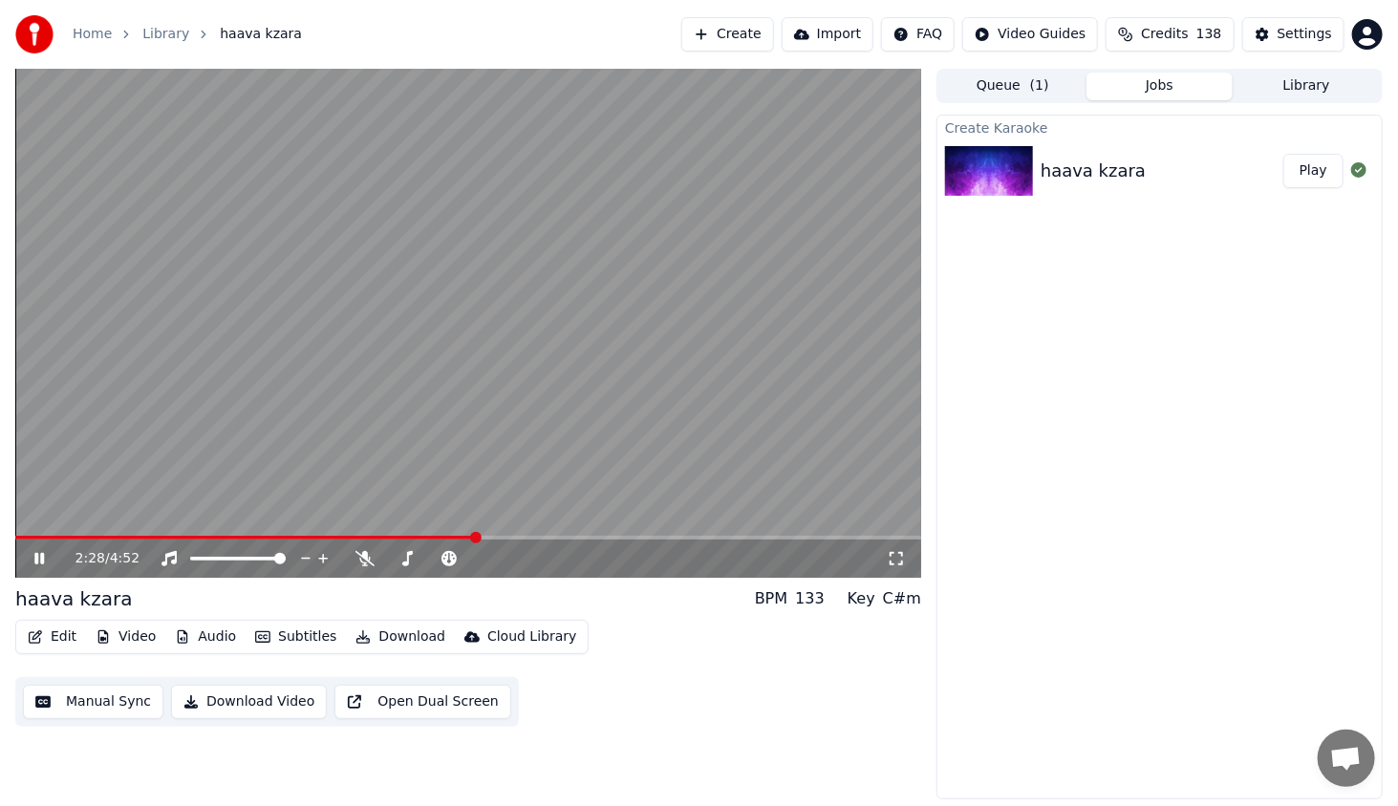
click at [456, 535] on video at bounding box center [468, 323] width 906 height 509
click at [451, 537] on span at bounding box center [245, 538] width 460 height 4
click at [25, 564] on div "2:21 / 4:52" at bounding box center [468, 558] width 890 height 19
click at [39, 557] on icon at bounding box center [38, 558] width 11 height 13
click at [665, 537] on span at bounding box center [468, 538] width 906 height 4
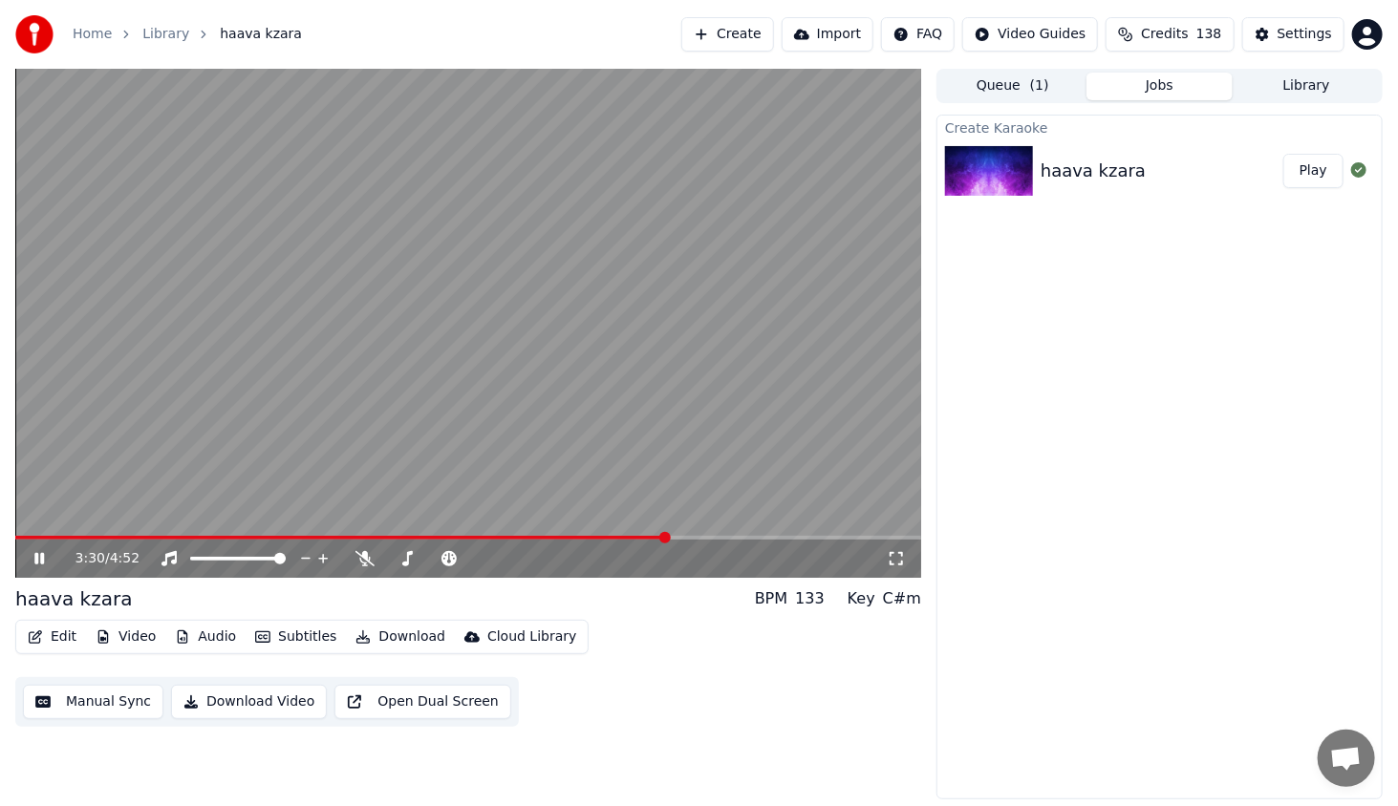
click at [691, 537] on span at bounding box center [468, 538] width 906 height 4
click at [719, 536] on span at bounding box center [468, 538] width 906 height 4
click at [736, 536] on span at bounding box center [468, 538] width 906 height 4
click at [757, 540] on span at bounding box center [468, 538] width 906 height 4
click at [729, 540] on span at bounding box center [372, 538] width 715 height 4
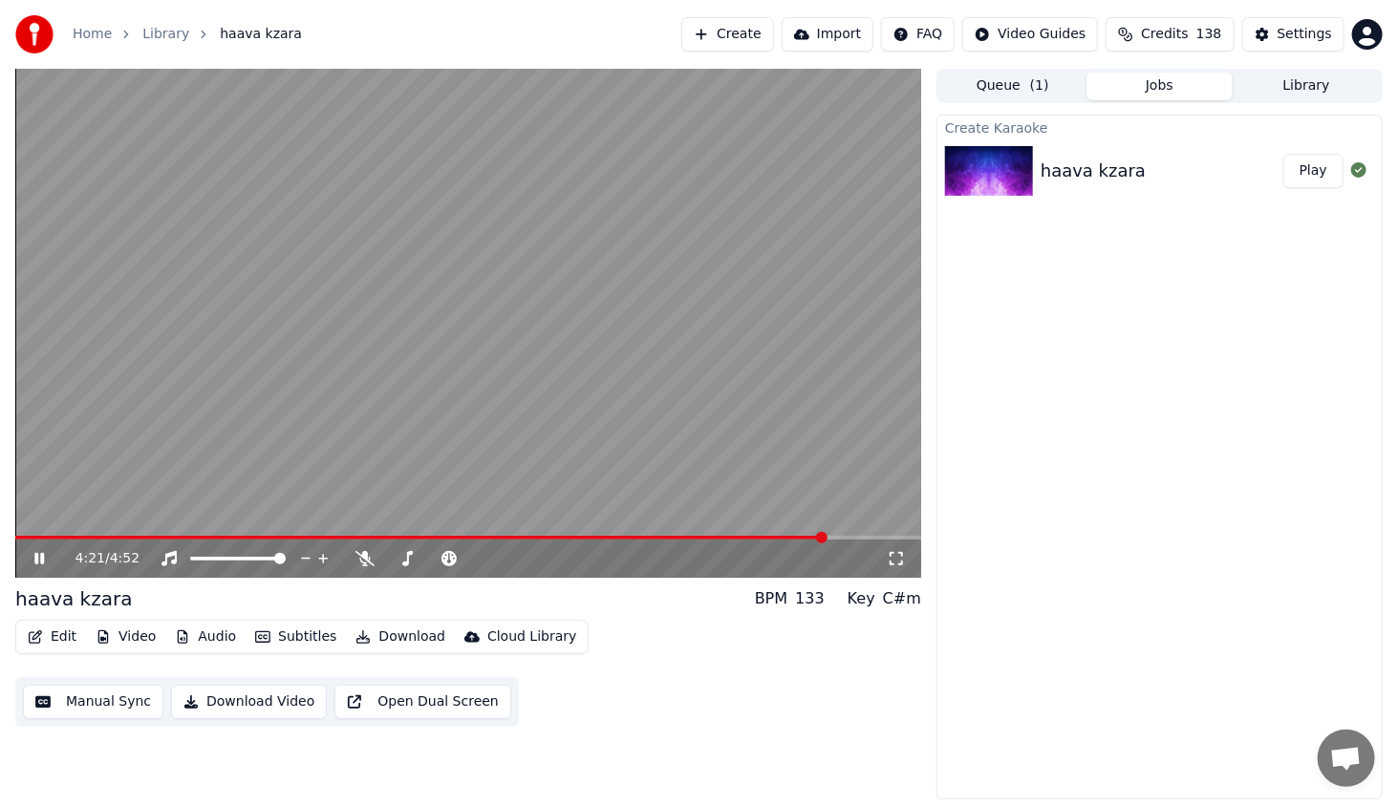
click at [39, 554] on icon at bounding box center [53, 558] width 45 height 15
click at [147, 642] on button "Video" at bounding box center [125, 637] width 75 height 27
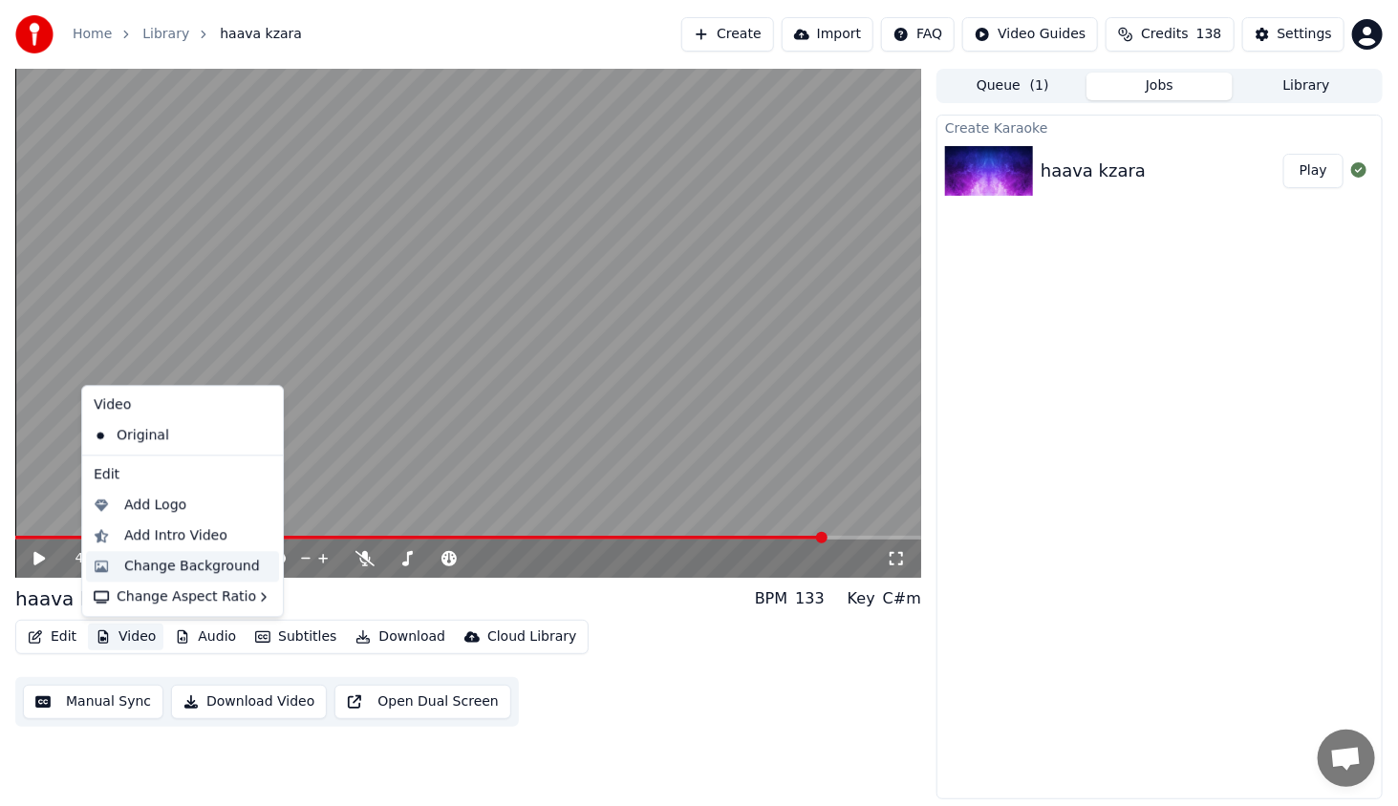
click at [180, 562] on div "Change Background" at bounding box center [192, 566] width 136 height 19
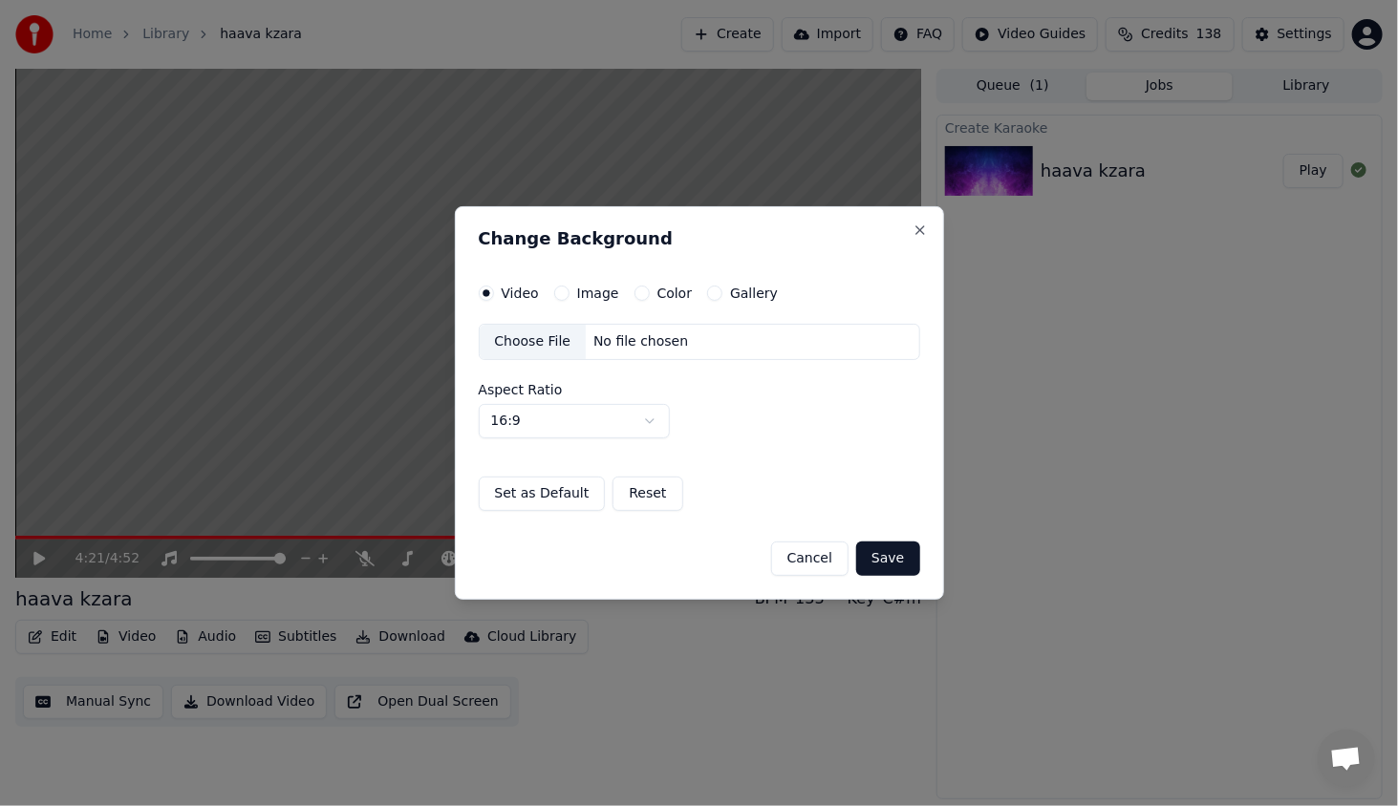
click at [594, 295] on label "Image" at bounding box center [598, 293] width 42 height 13
click at [569, 295] on button "Image" at bounding box center [561, 293] width 15 height 15
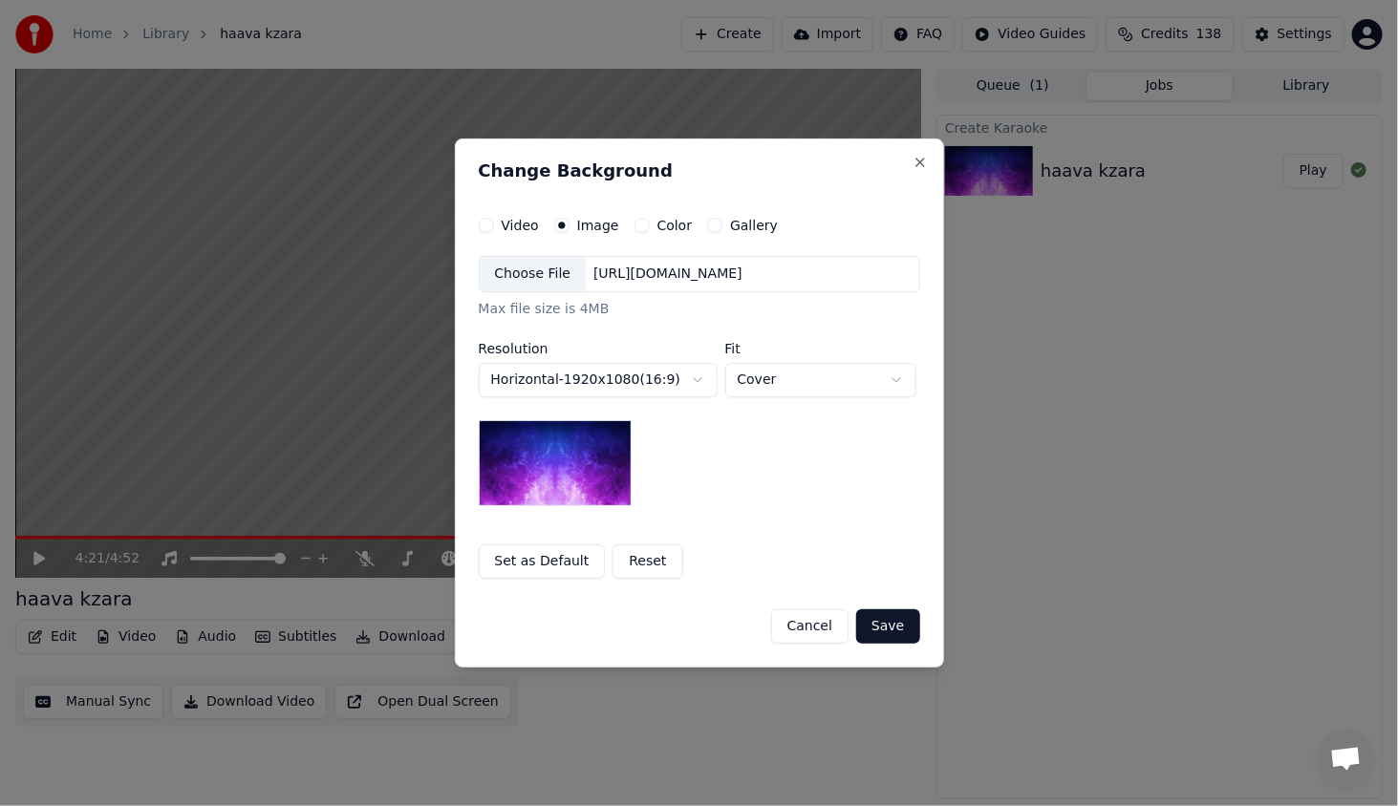
click at [518, 272] on div "Choose File" at bounding box center [533, 274] width 107 height 34
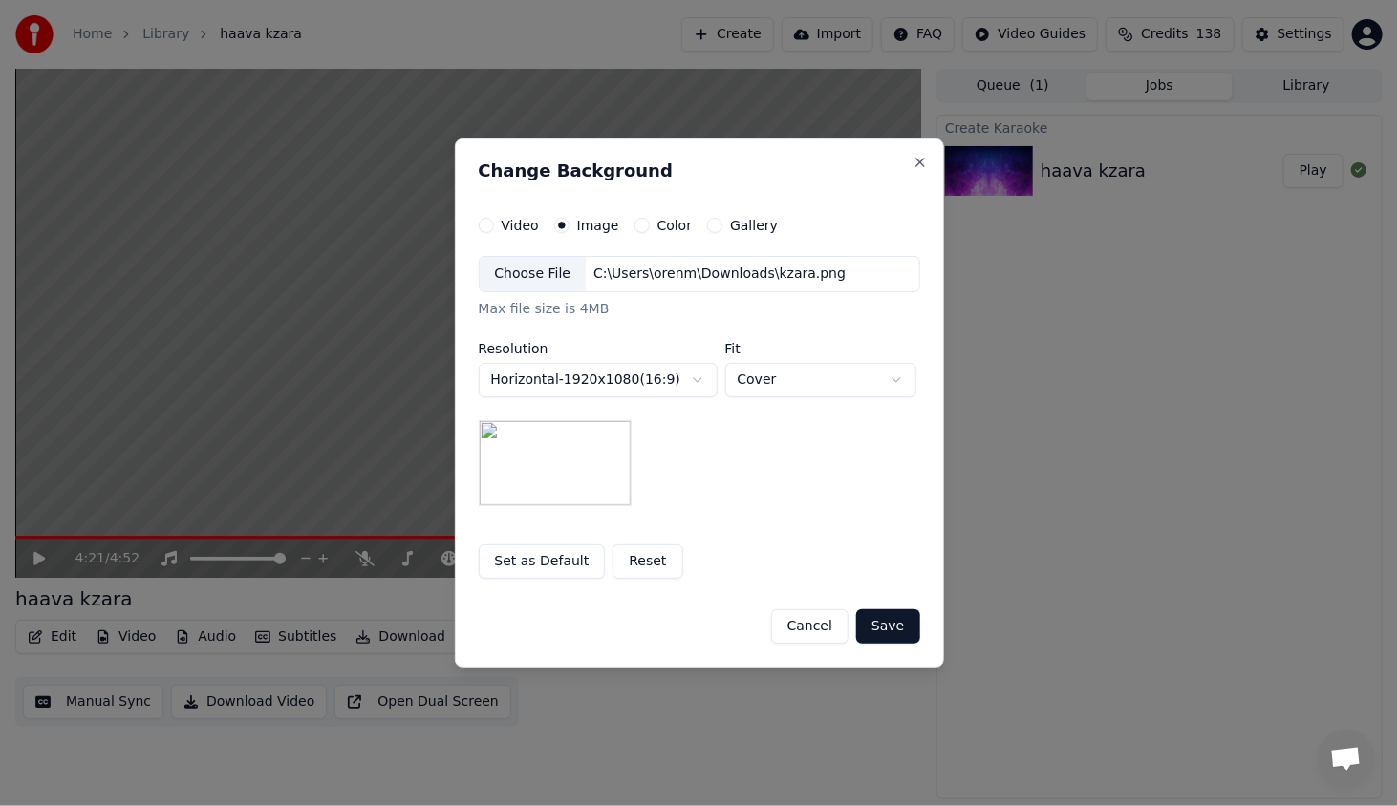
click at [890, 620] on button "Save" at bounding box center [887, 626] width 63 height 34
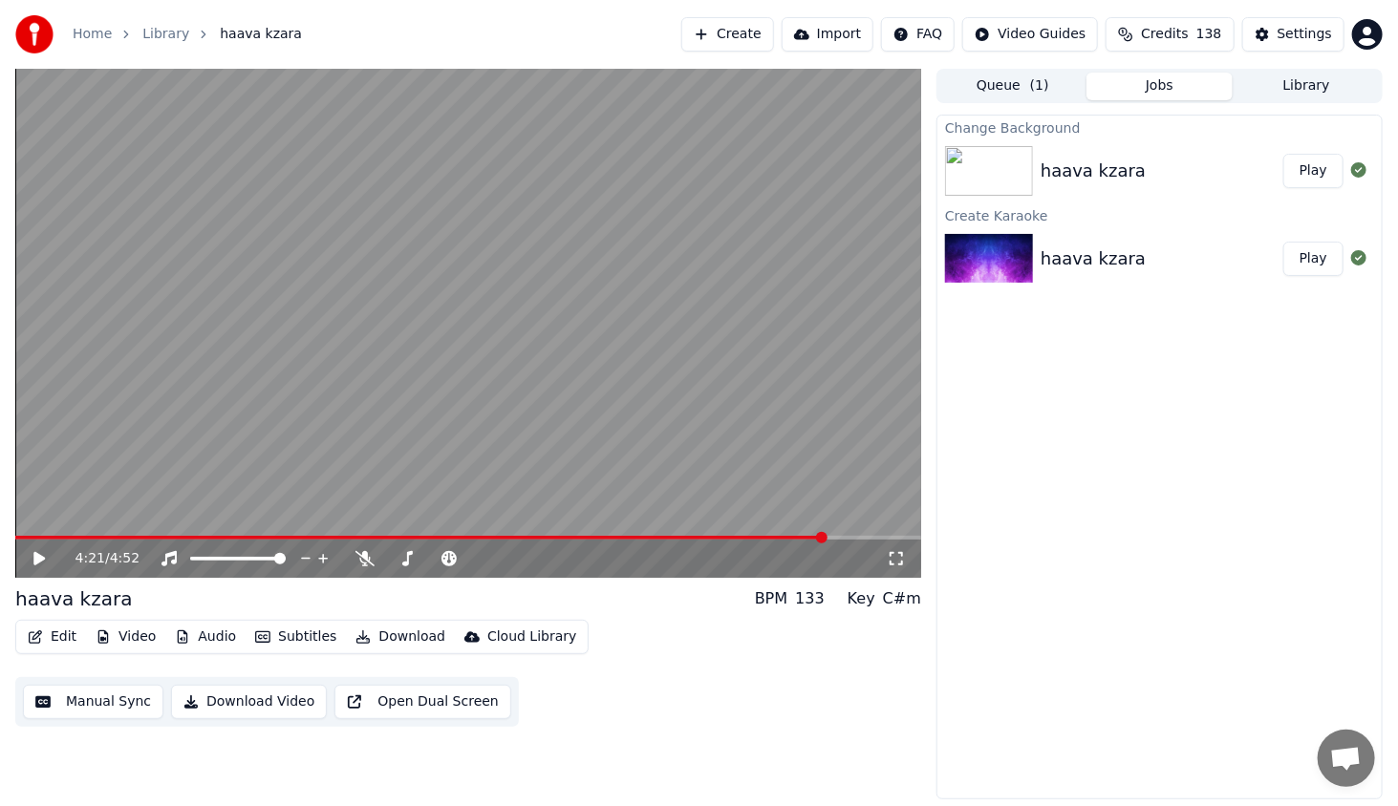
click at [1311, 173] on button "Play" at bounding box center [1313, 171] width 60 height 34
click at [62, 540] on span at bounding box center [468, 538] width 906 height 4
click at [96, 540] on span at bounding box center [468, 538] width 906 height 4
click at [122, 536] on span at bounding box center [468, 538] width 906 height 4
click at [43, 551] on icon at bounding box center [53, 558] width 45 height 15
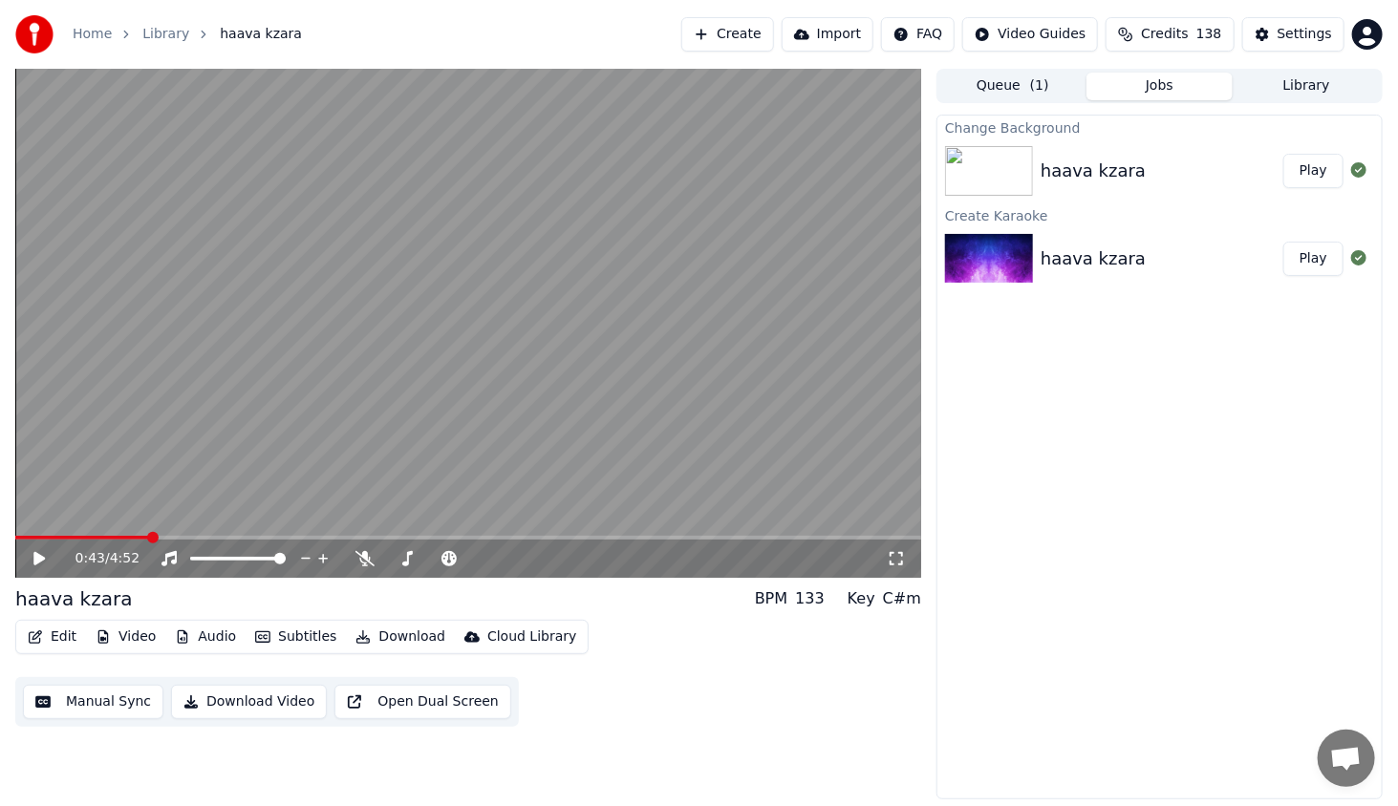
click at [176, 541] on div "0:43 / 4:52" at bounding box center [468, 559] width 906 height 38
click at [187, 535] on video at bounding box center [468, 323] width 906 height 509
click at [192, 536] on span at bounding box center [468, 538] width 906 height 4
click at [36, 561] on icon at bounding box center [39, 558] width 10 height 11
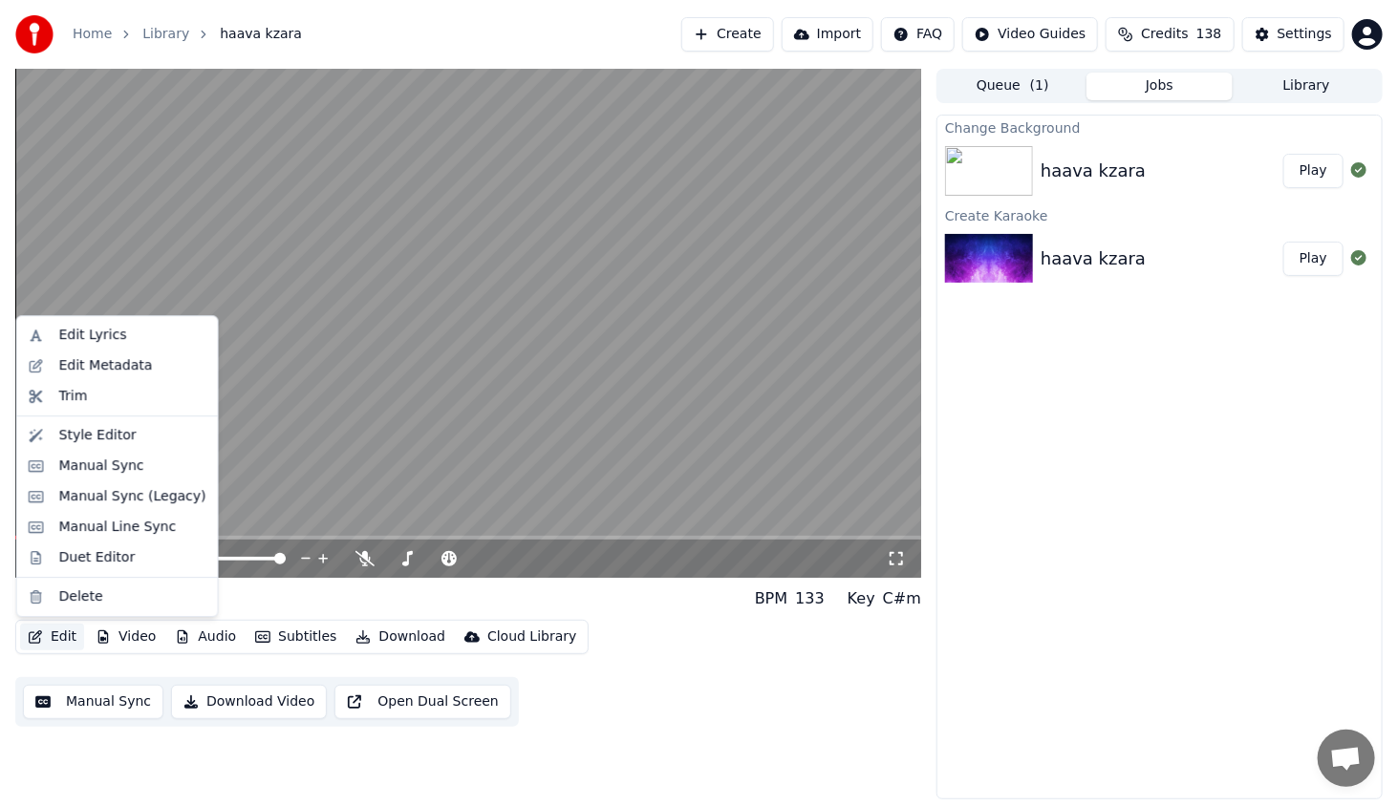
click at [65, 636] on button "Edit" at bounding box center [52, 637] width 64 height 27
click at [121, 428] on div "Style Editor" at bounding box center [97, 435] width 77 height 19
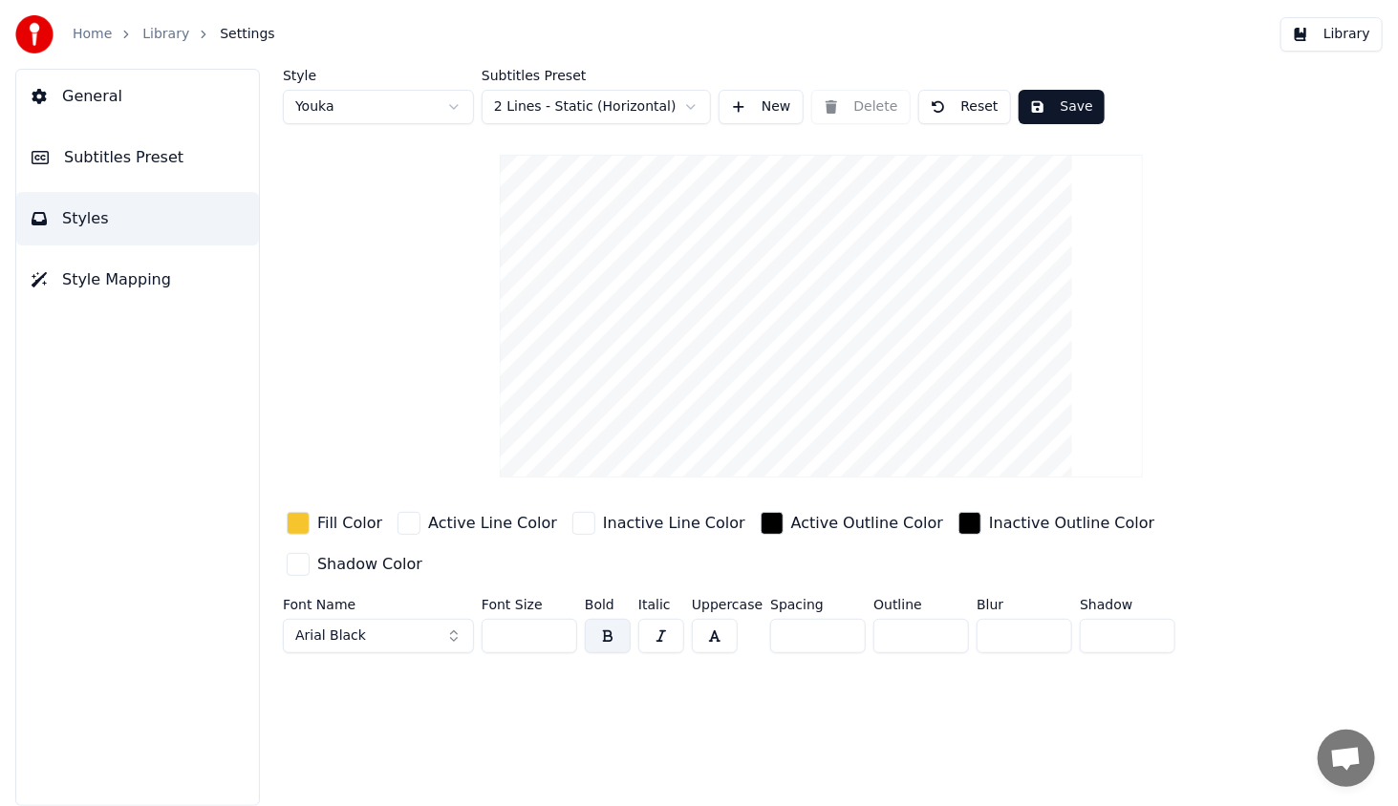
click at [294, 523] on div "button" at bounding box center [298, 523] width 23 height 23
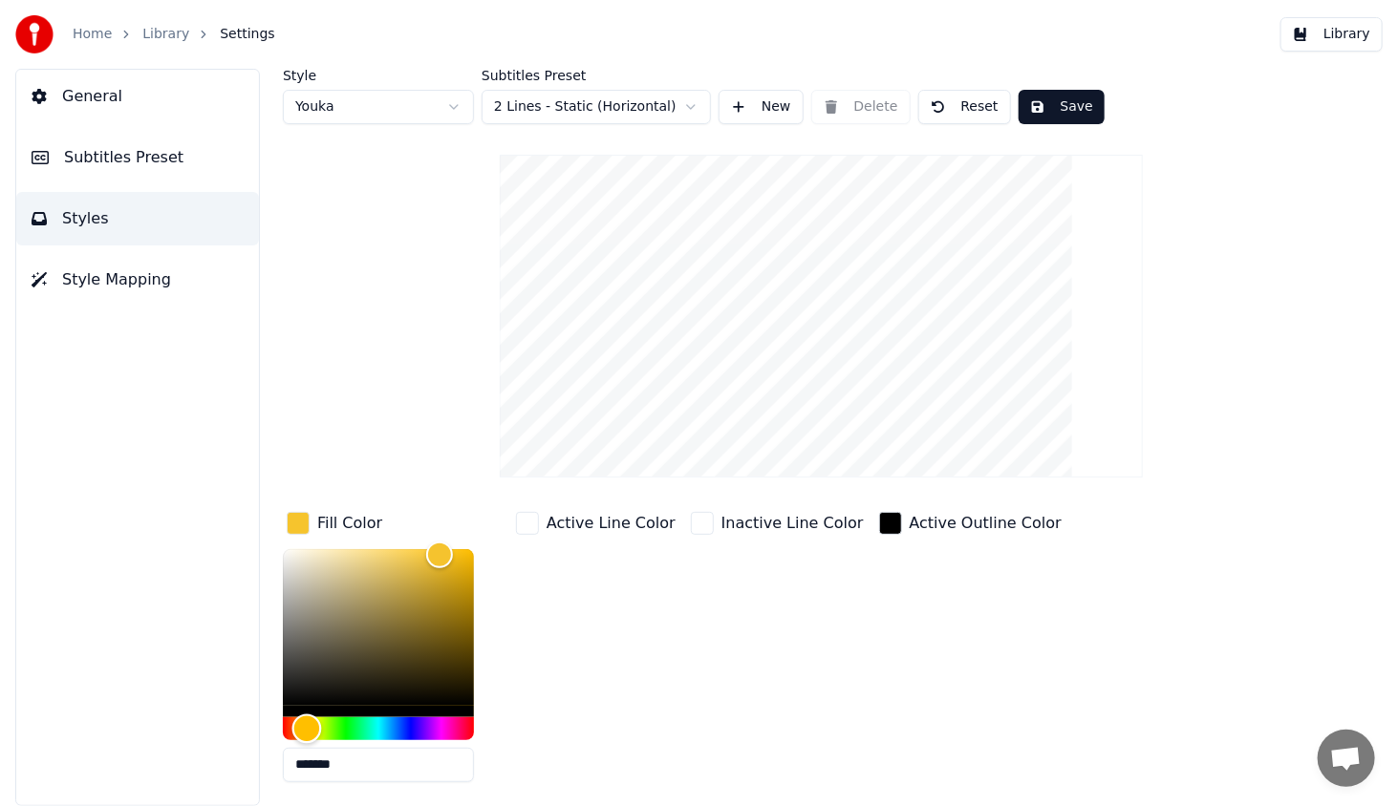
click at [440, 726] on div "Hue" at bounding box center [378, 728] width 191 height 23
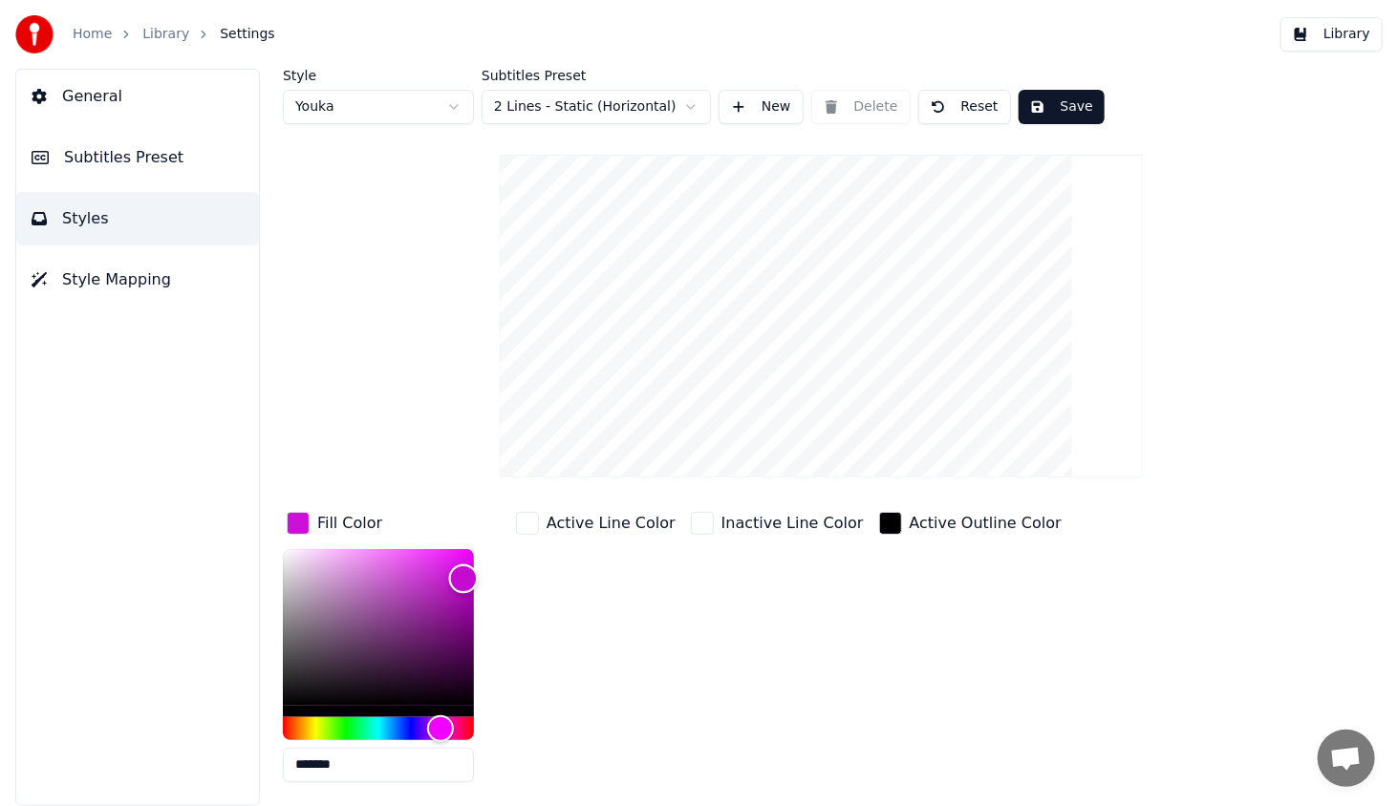
type input "*******"
click at [464, 578] on div "Color" at bounding box center [465, 580] width 30 height 30
click at [1064, 108] on button "Save" at bounding box center [1061, 107] width 86 height 34
click at [1341, 36] on button "Library" at bounding box center [1331, 34] width 102 height 34
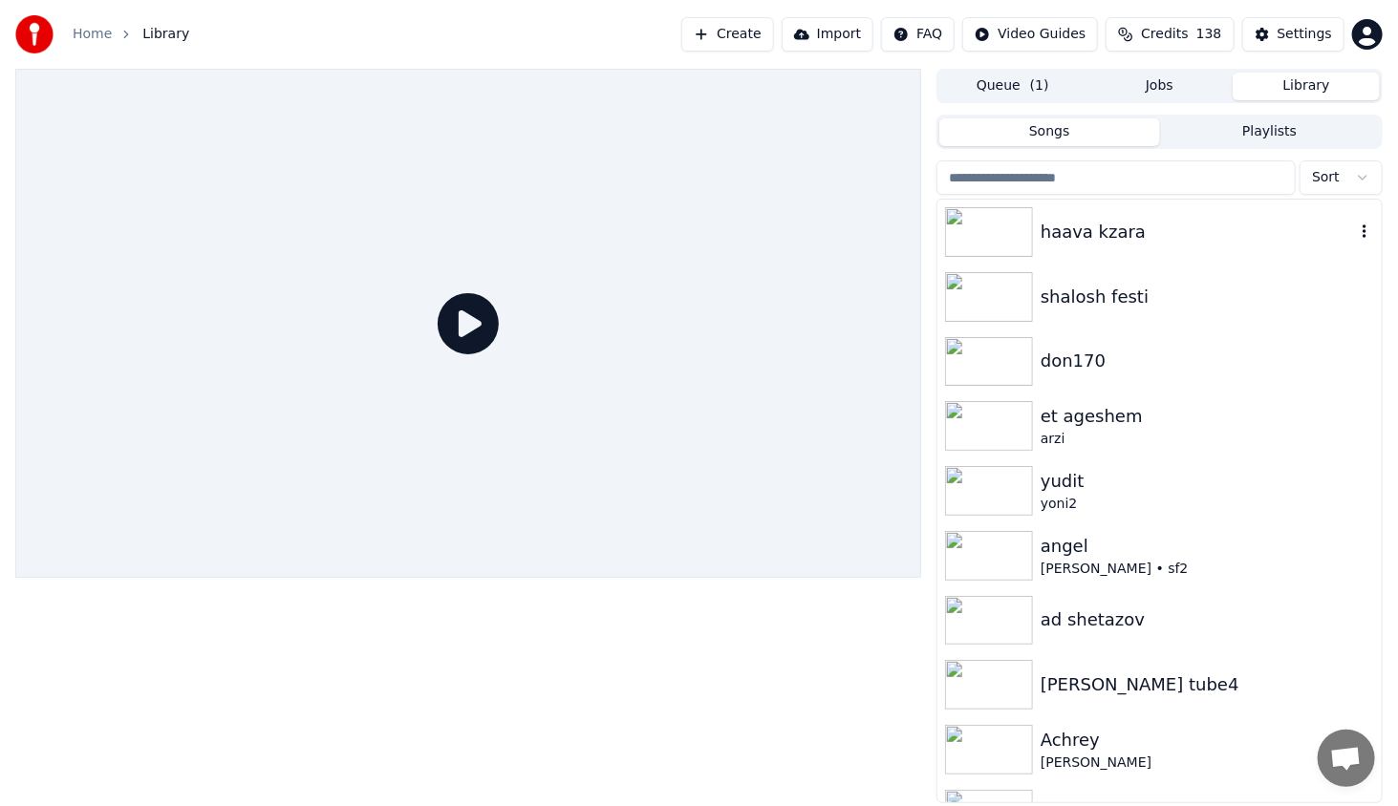
click at [980, 229] on img at bounding box center [989, 232] width 88 height 50
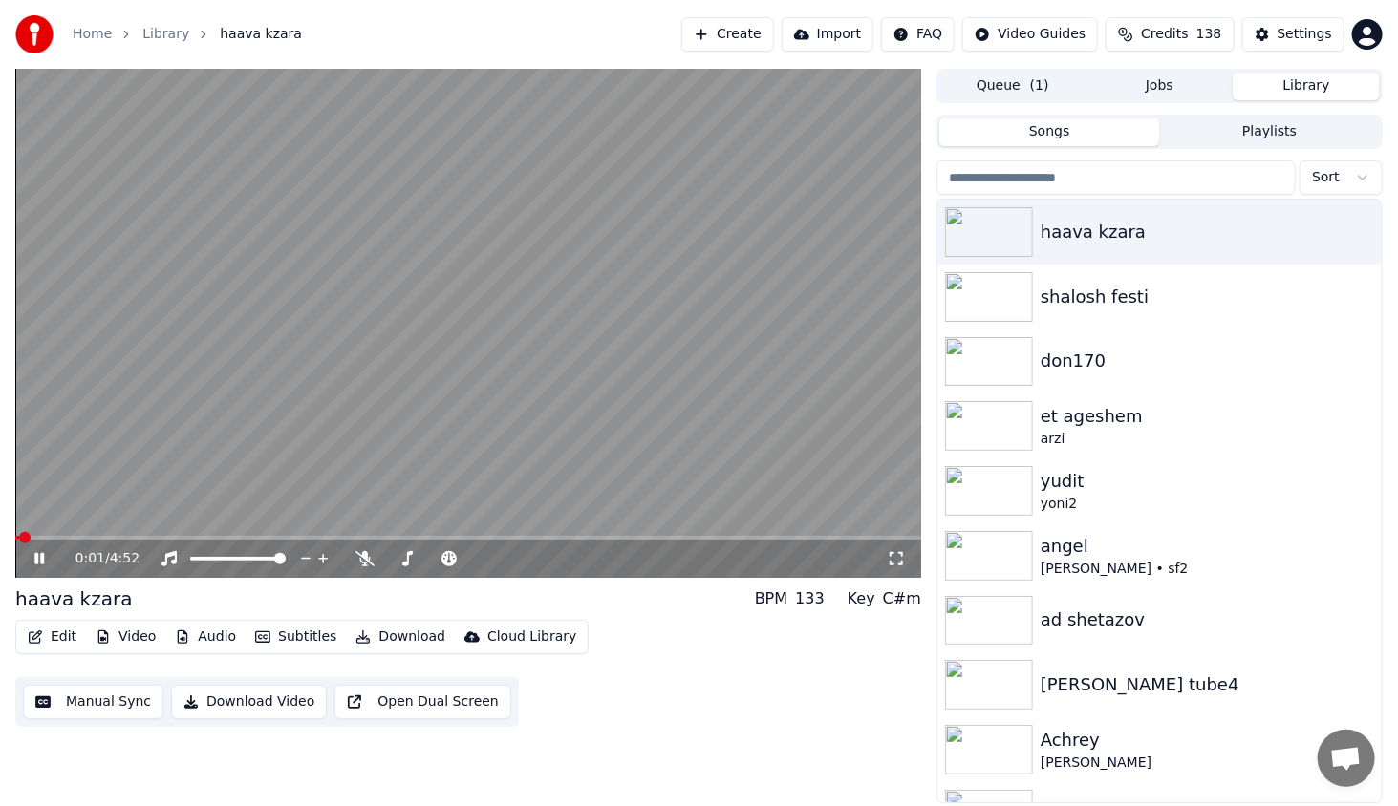
click at [119, 541] on div "0:01 / 4:52" at bounding box center [468, 559] width 906 height 38
click at [122, 537] on span at bounding box center [468, 538] width 906 height 4
click at [34, 560] on icon at bounding box center [53, 558] width 45 height 15
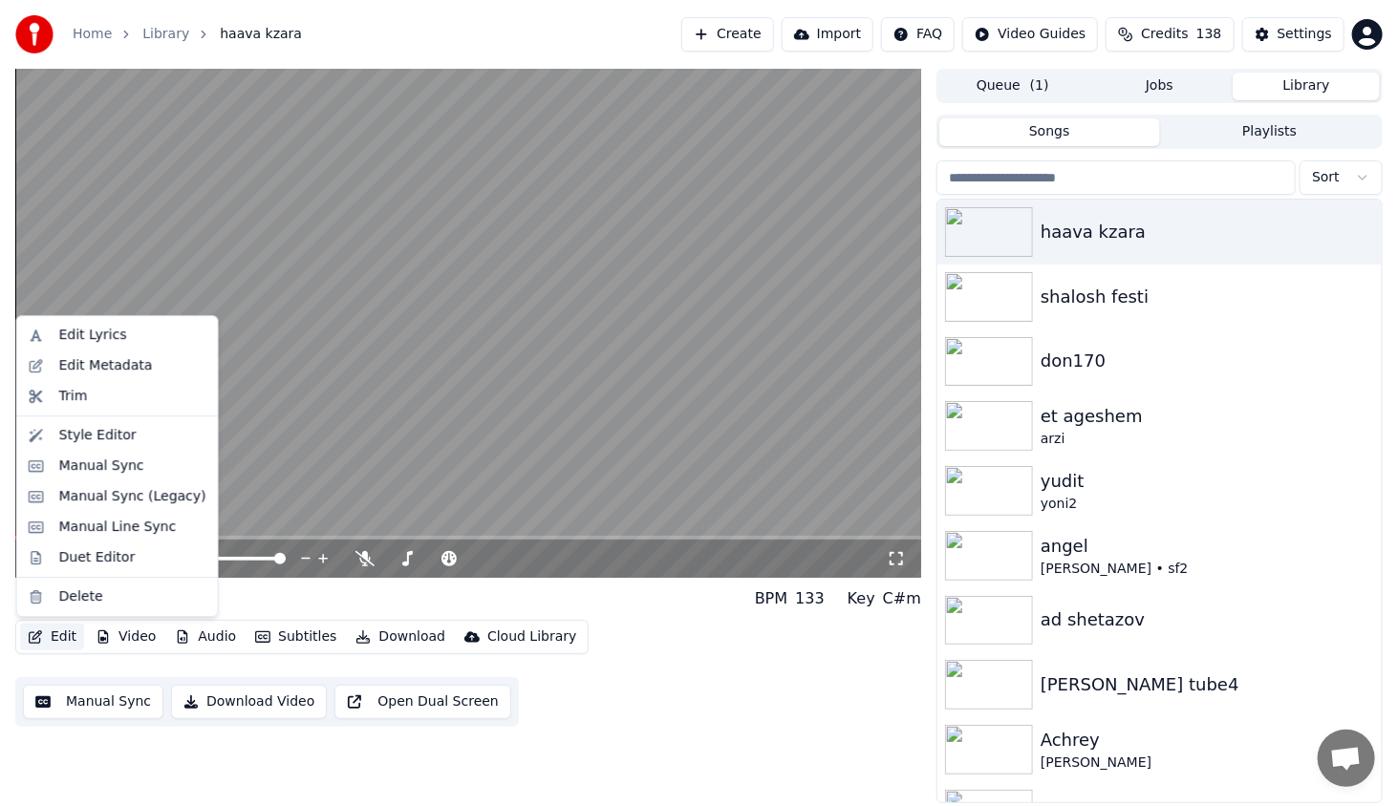
click at [67, 641] on button "Edit" at bounding box center [52, 637] width 64 height 27
click at [126, 424] on div "Style Editor" at bounding box center [117, 435] width 193 height 31
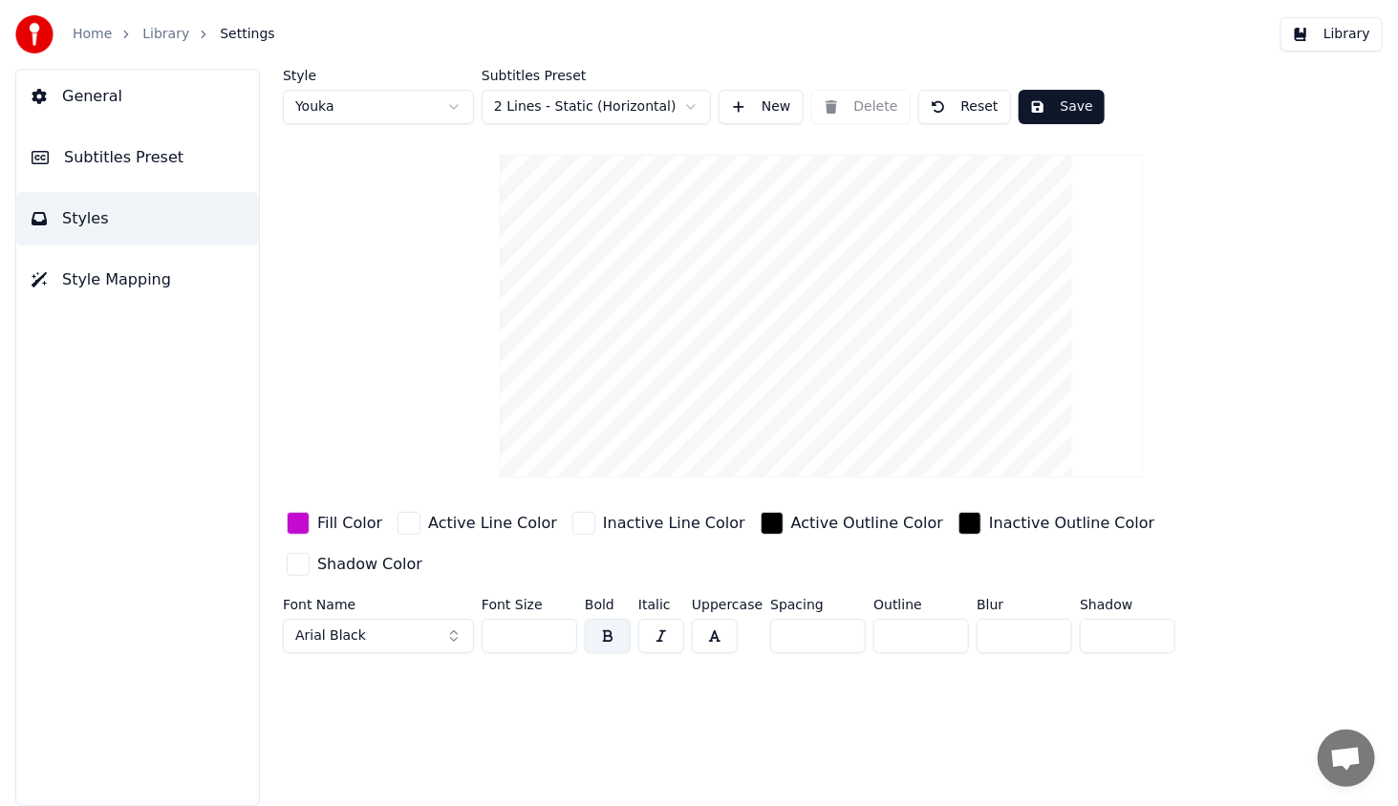
click at [958, 517] on div "button" at bounding box center [969, 523] width 23 height 23
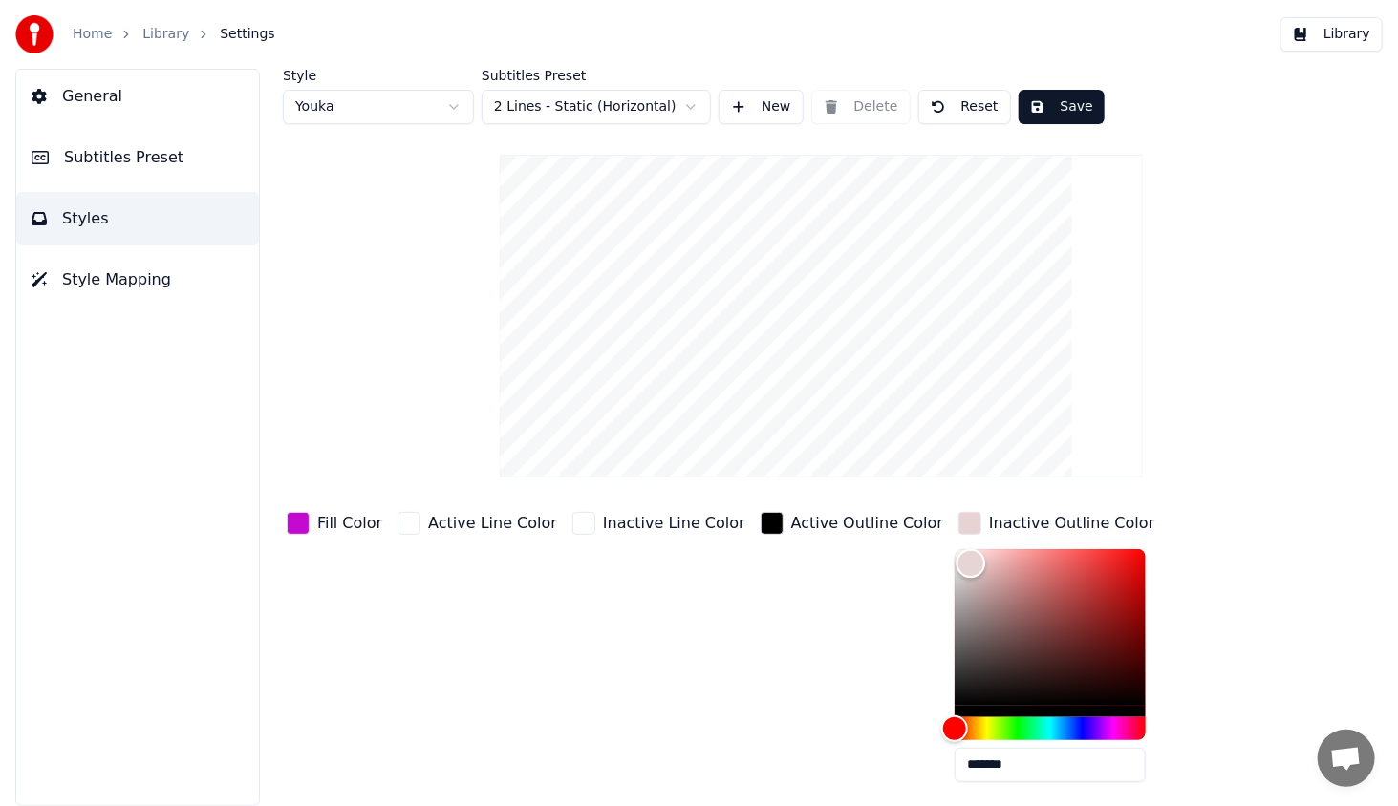
type input "*******"
drag, startPoint x: 963, startPoint y: 610, endPoint x: 852, endPoint y: 506, distance: 152.1
click at [852, 505] on div "Style Youka Subtitles Preset 2 Lines - Static (Horizontal) New Delete Reset Sav…" at bounding box center [821, 493] width 1077 height 848
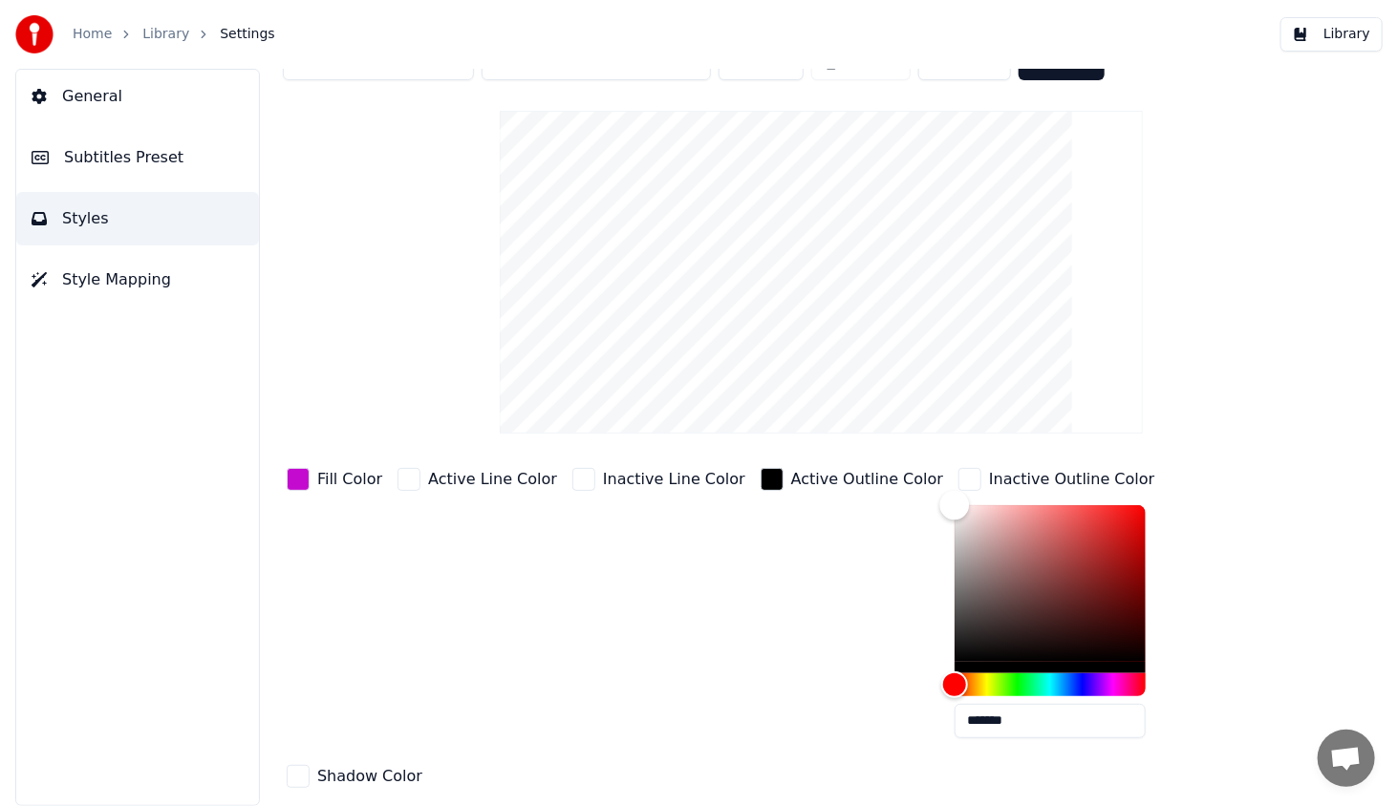
scroll to position [68, 0]
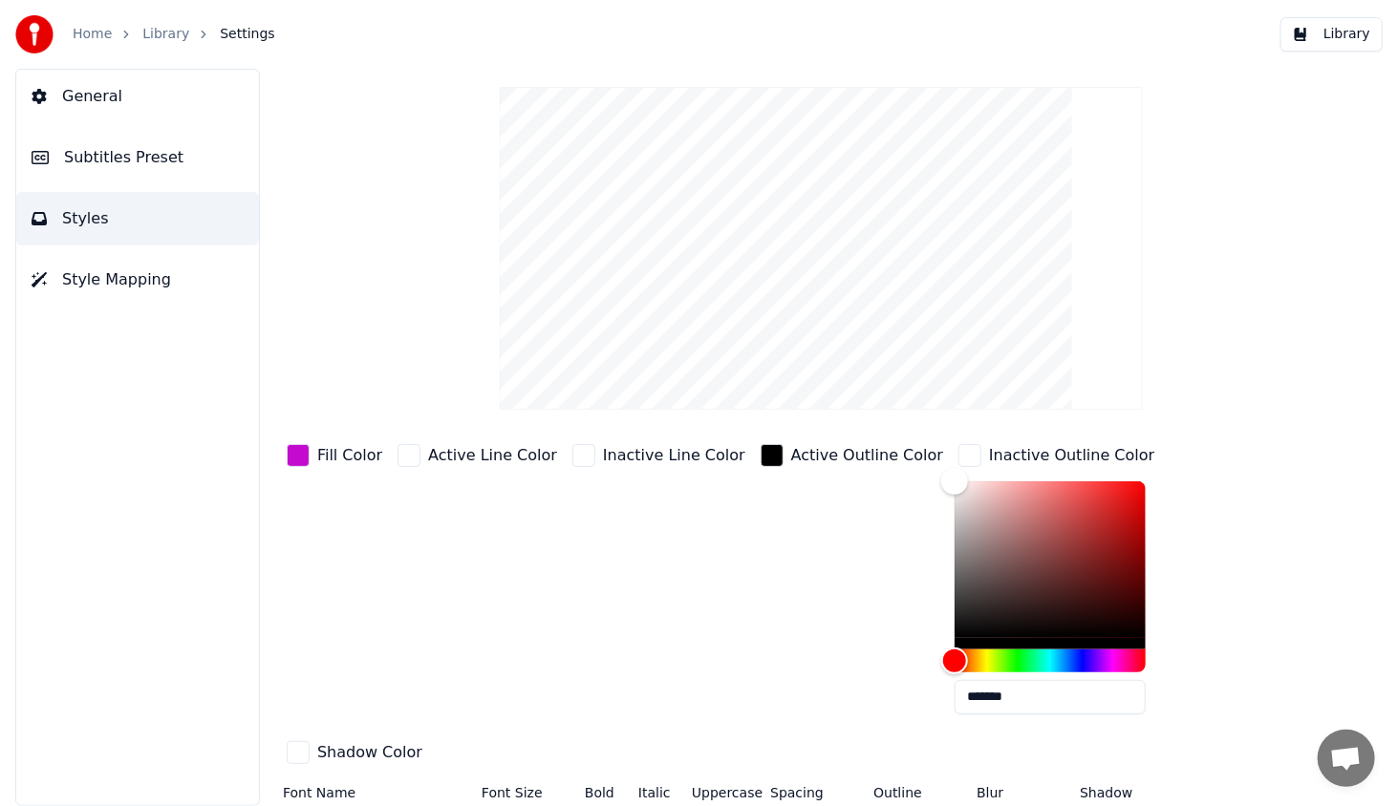
type input "*"
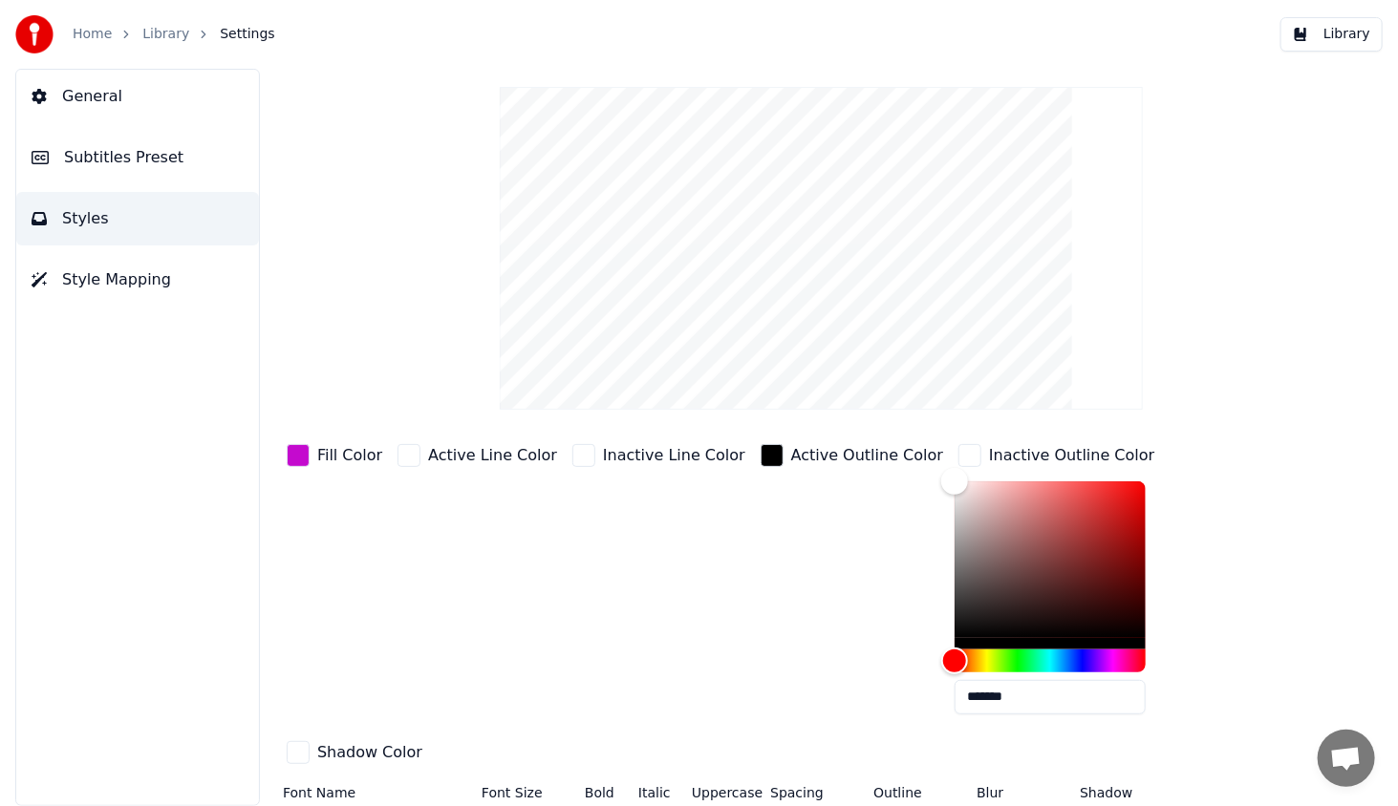
drag, startPoint x: 916, startPoint y: 494, endPoint x: 1004, endPoint y: 544, distance: 101.4
click at [1061, 523] on div "Color" at bounding box center [1076, 526] width 30 height 30
type input "*******"
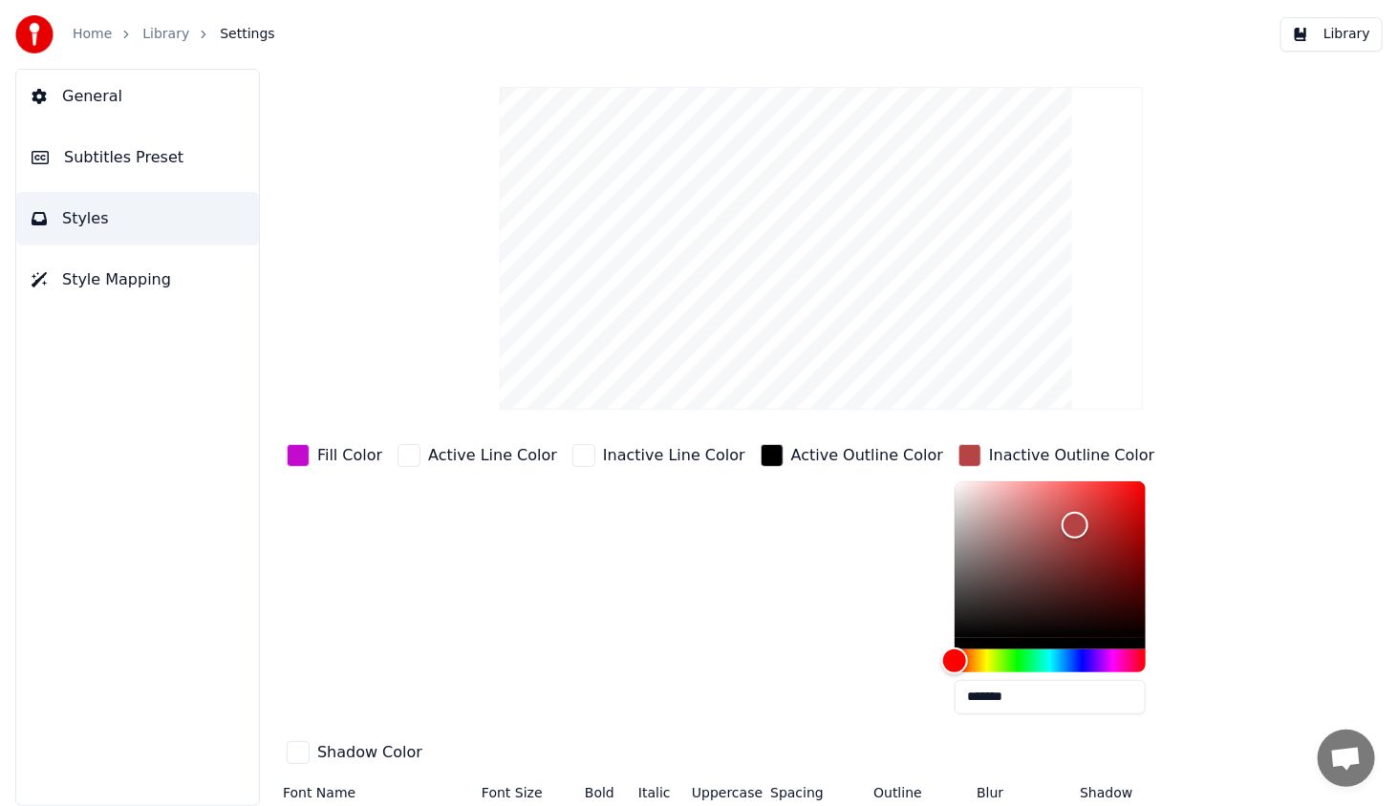
type input "*"
type input "*******"
drag, startPoint x: 1014, startPoint y: 514, endPoint x: 886, endPoint y: 434, distance: 151.1
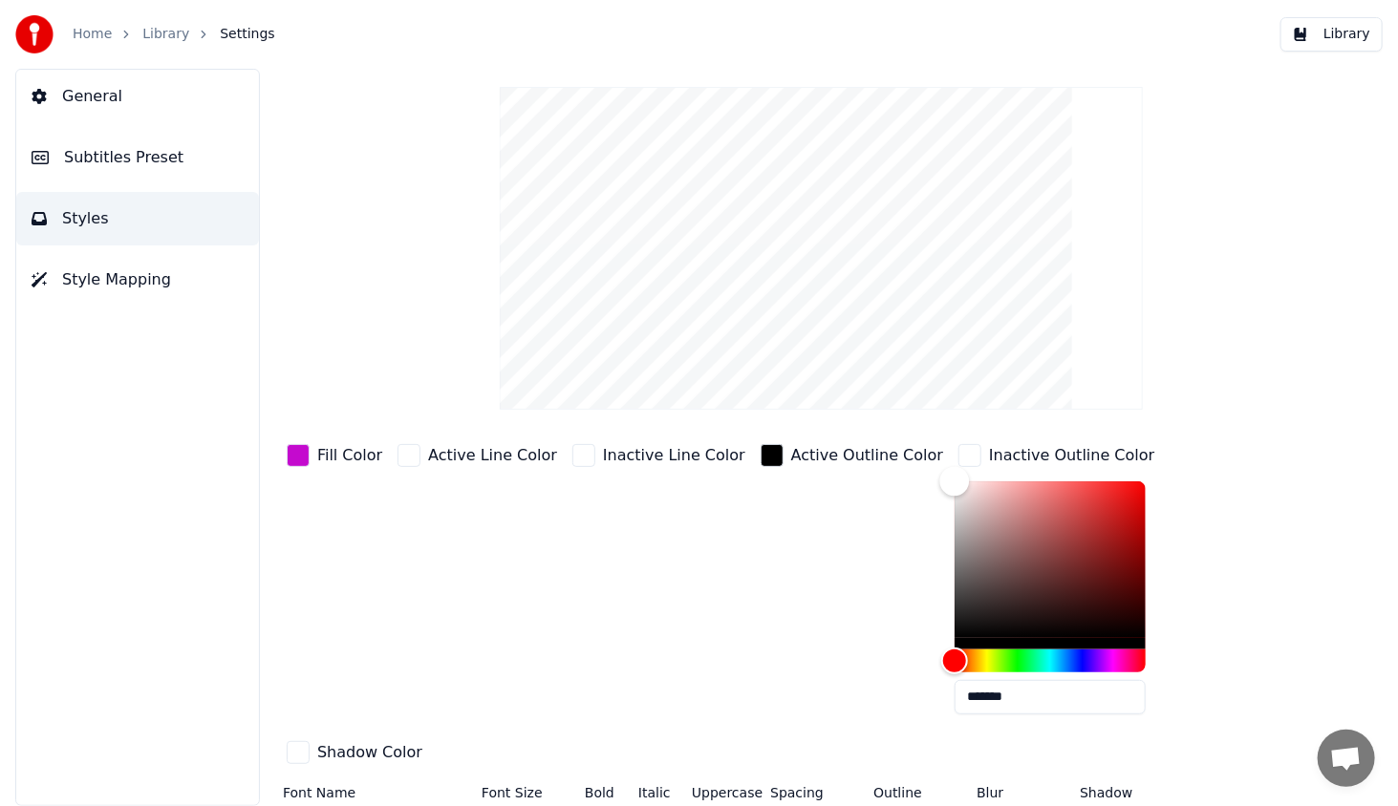
click at [886, 433] on div "Style Youka Subtitles Preset 2 Lines - Static (Horizontal) New Delete Reset Sav…" at bounding box center [821, 425] width 1077 height 848
click at [816, 627] on div "Active Outline Color" at bounding box center [852, 584] width 190 height 289
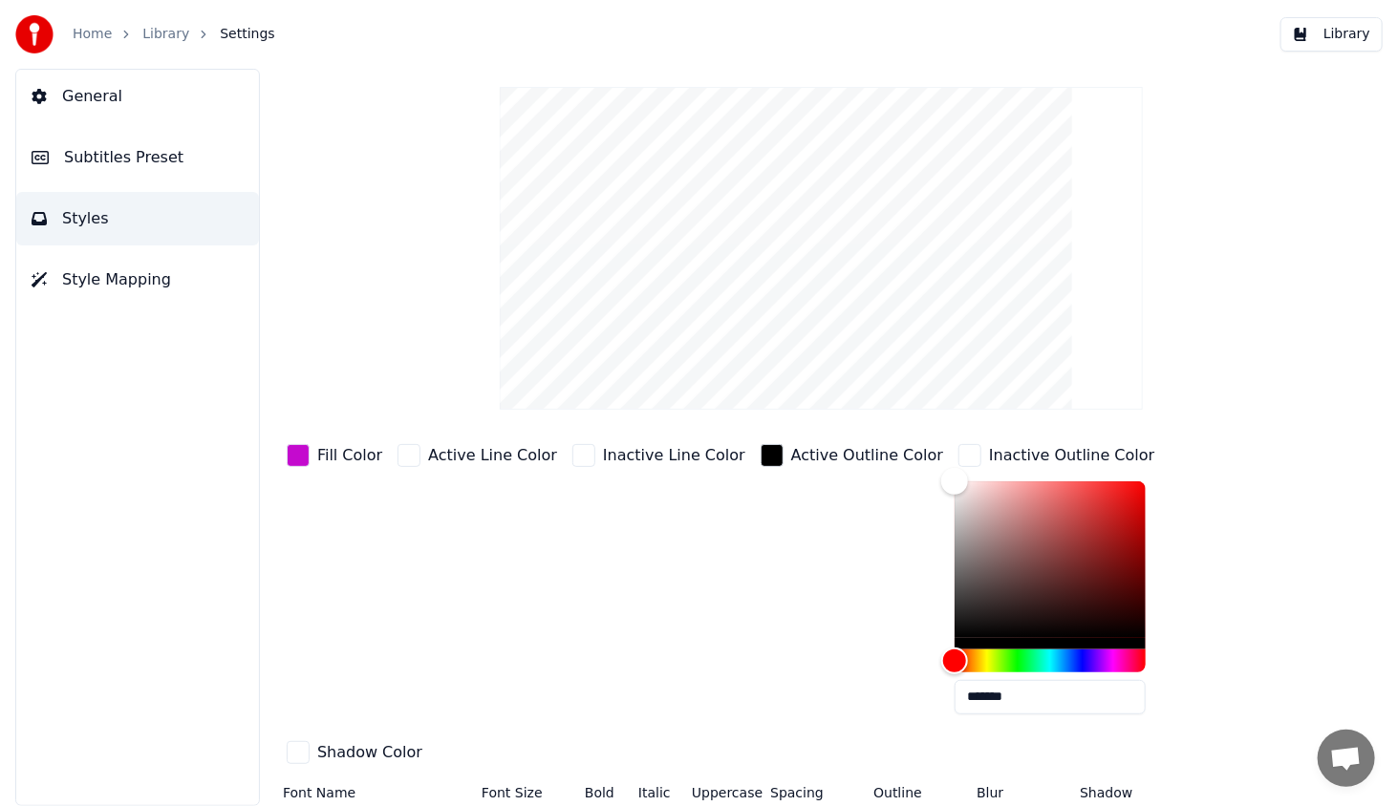
type input "*"
click at [1036, 565] on div "Color" at bounding box center [1049, 559] width 191 height 157
type input "*******"
click at [979, 509] on div "Color" at bounding box center [1049, 559] width 191 height 157
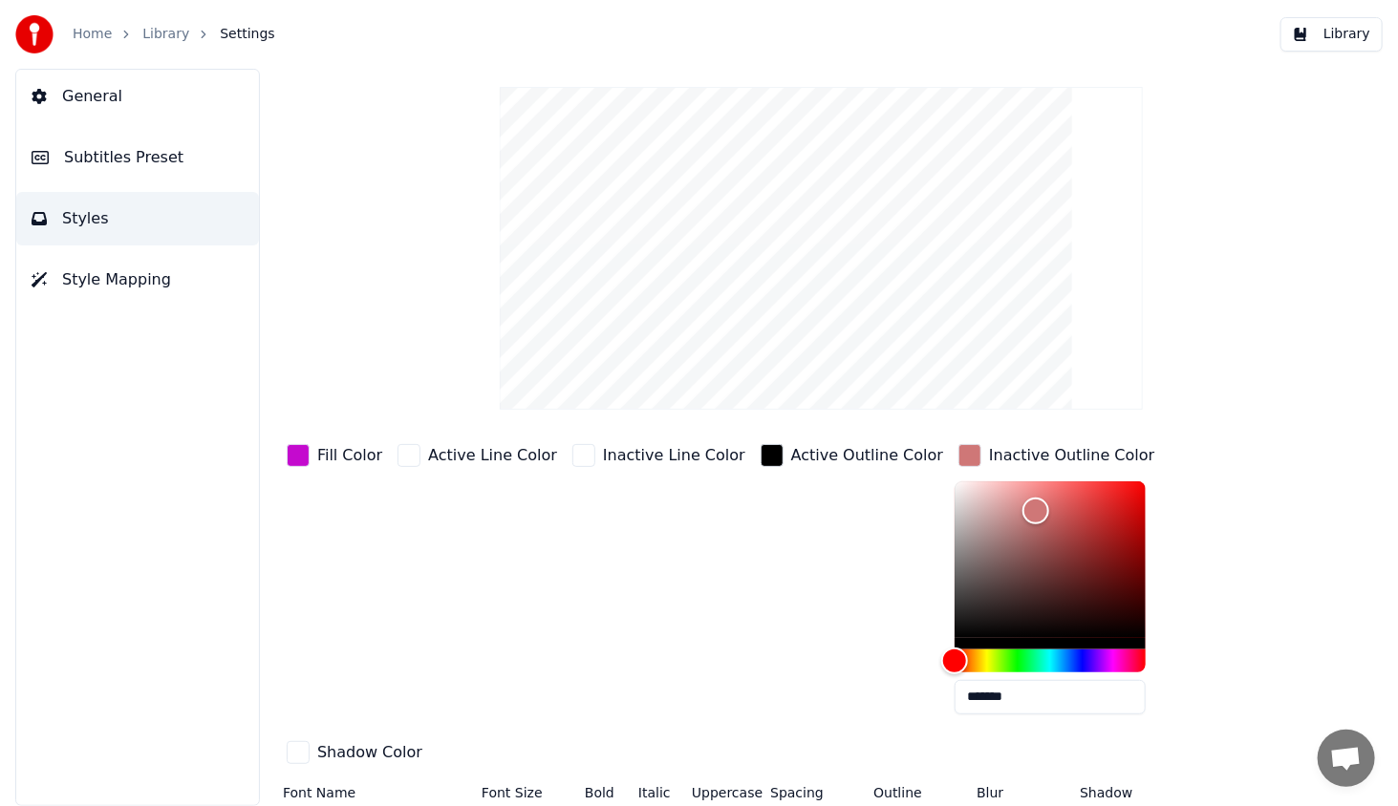
type input "*"
click at [954, 518] on div "Color" at bounding box center [1049, 559] width 191 height 157
drag, startPoint x: 942, startPoint y: 529, endPoint x: 981, endPoint y: 541, distance: 40.8
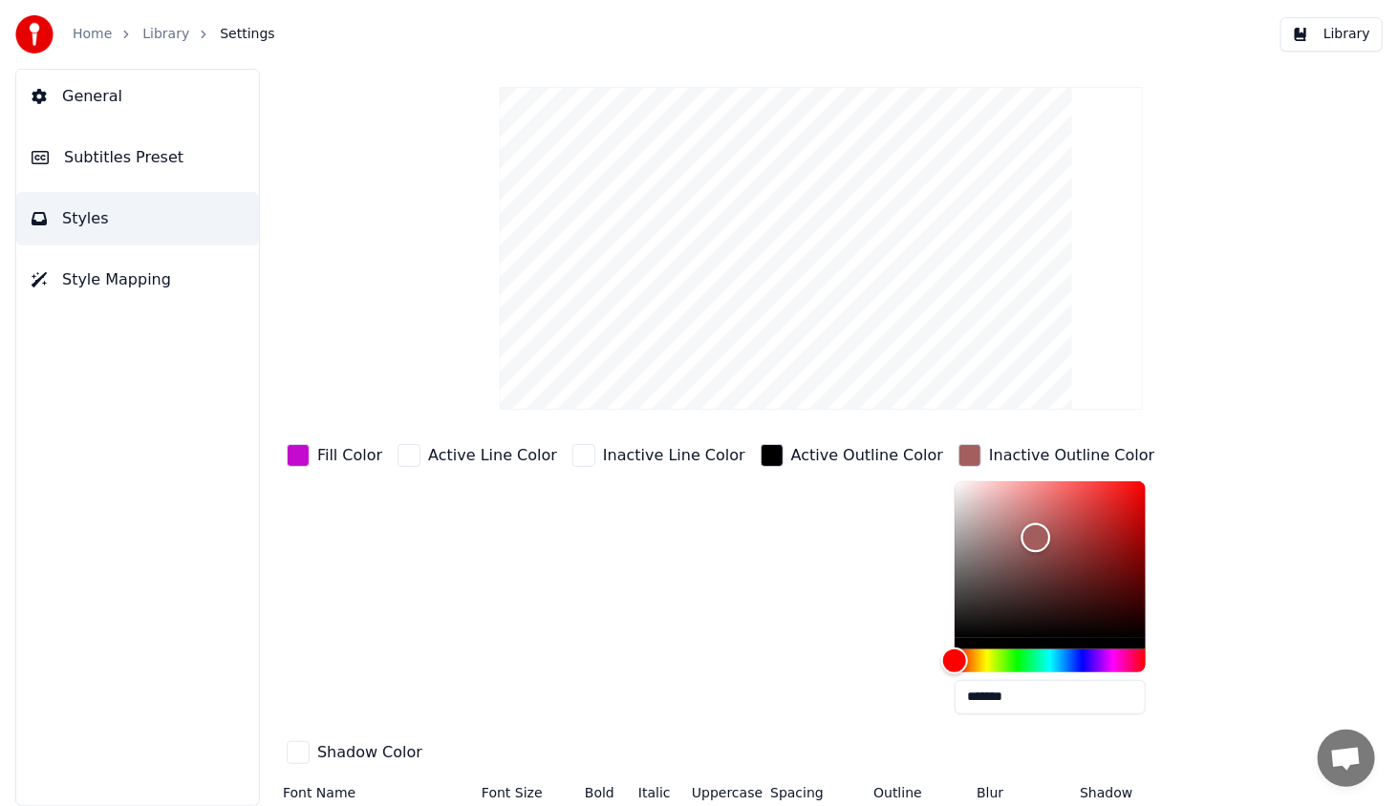
click at [1021, 537] on div "Color" at bounding box center [1036, 538] width 30 height 30
type input "*******"
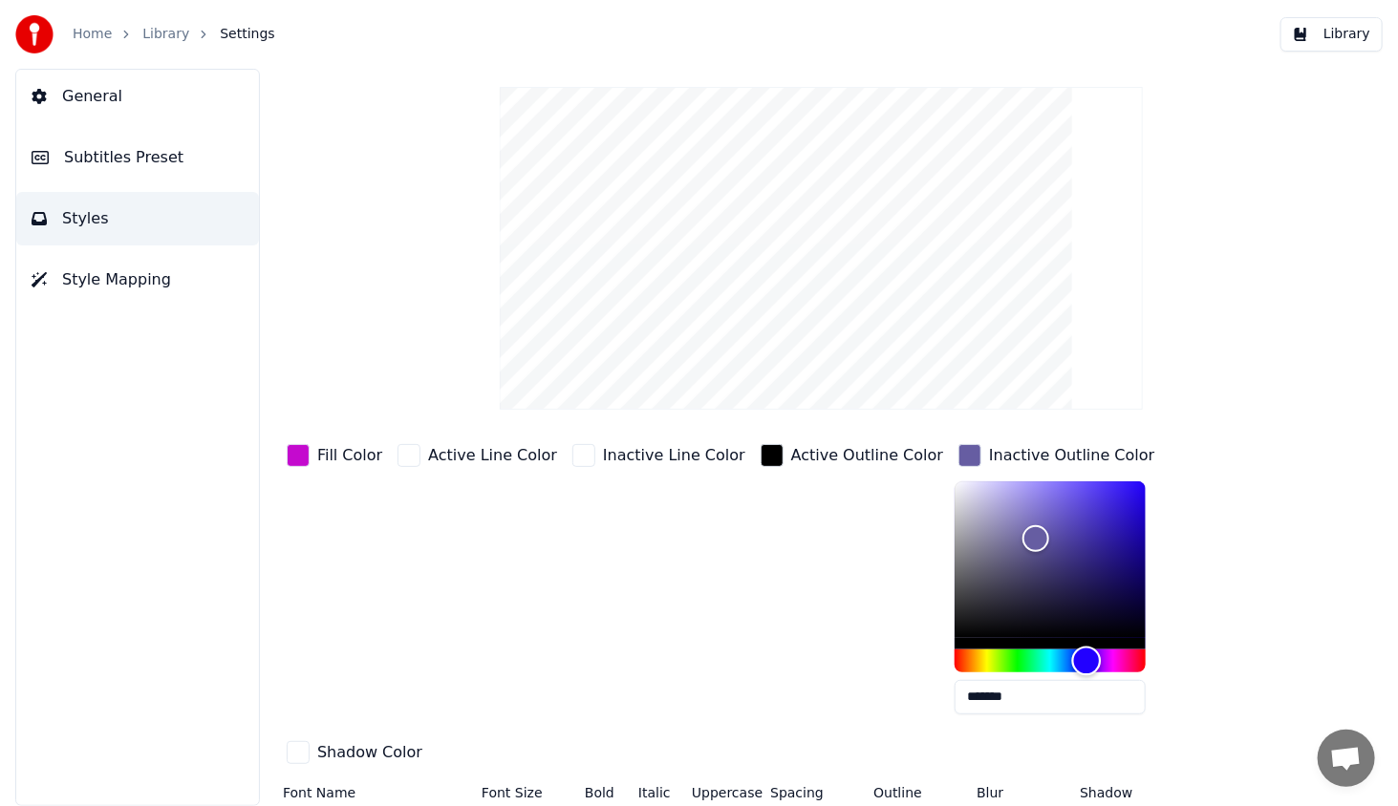
click at [1030, 659] on div "Hue" at bounding box center [1049, 661] width 191 height 23
type input "*"
click at [954, 668] on div "Hue" at bounding box center [1049, 661] width 191 height 23
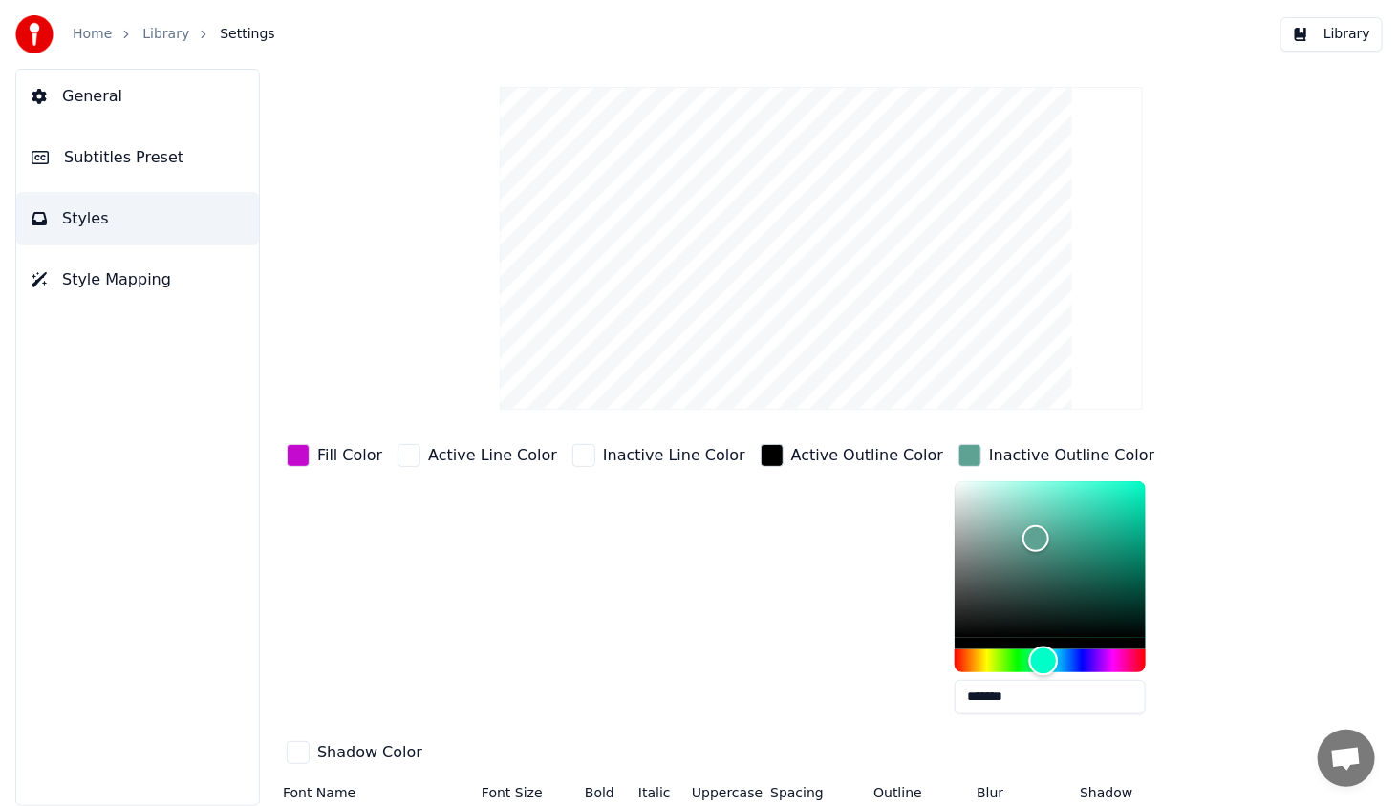
click at [987, 662] on div "Hue" at bounding box center [1049, 661] width 191 height 23
click at [1078, 655] on div "Hue" at bounding box center [1049, 661] width 191 height 23
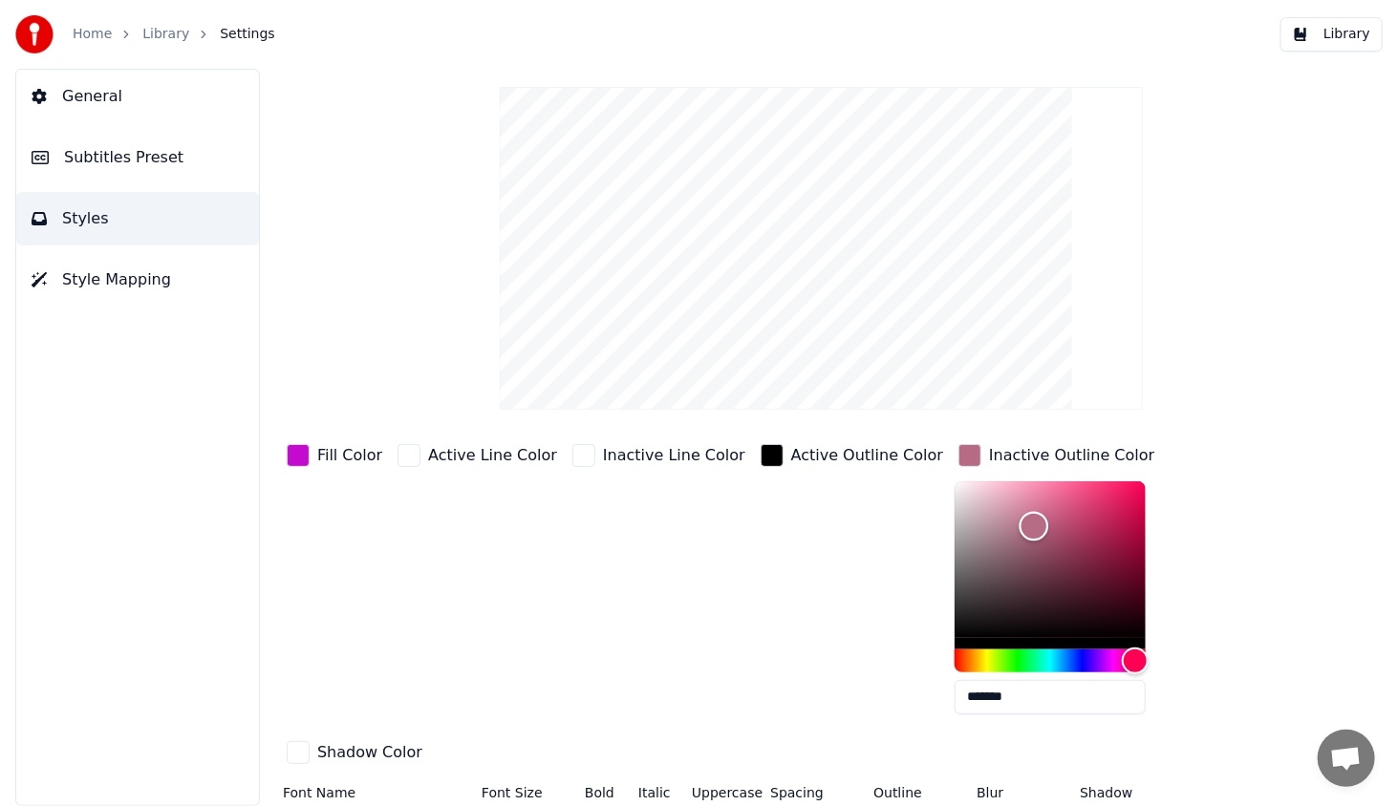
type input "*******"
click at [1022, 524] on div "Color" at bounding box center [1037, 526] width 30 height 30
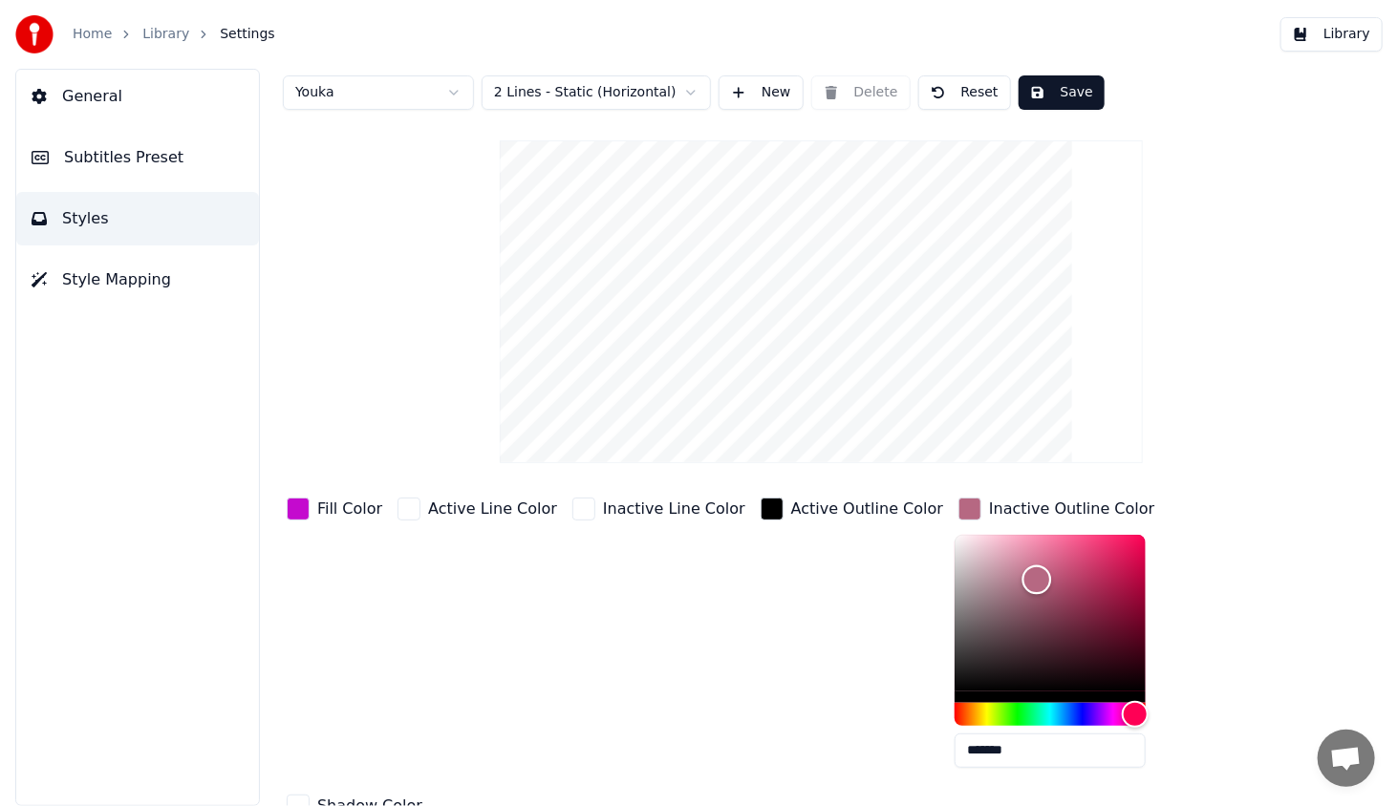
scroll to position [0, 0]
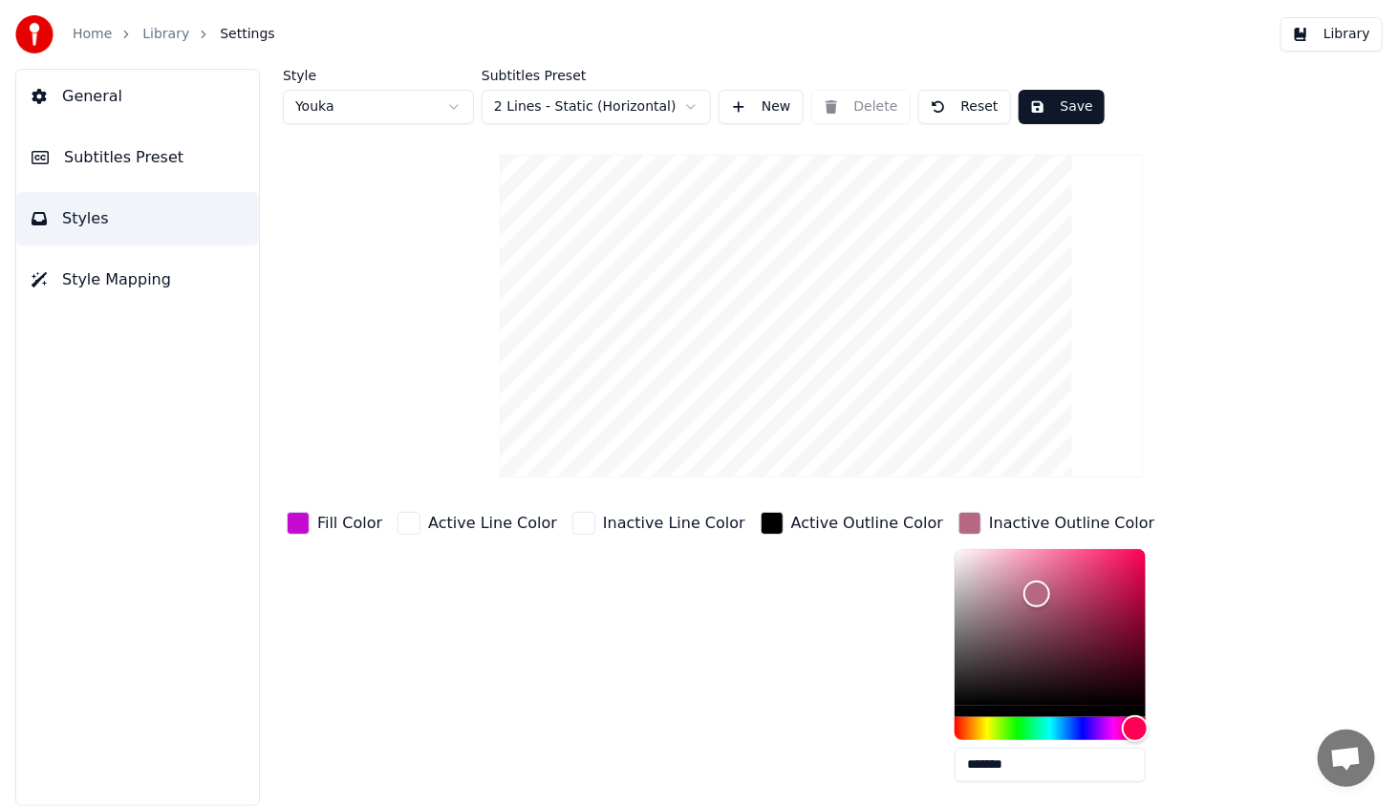
click at [1072, 99] on button "Save" at bounding box center [1061, 107] width 86 height 34
click at [1321, 32] on button "Library" at bounding box center [1331, 34] width 102 height 34
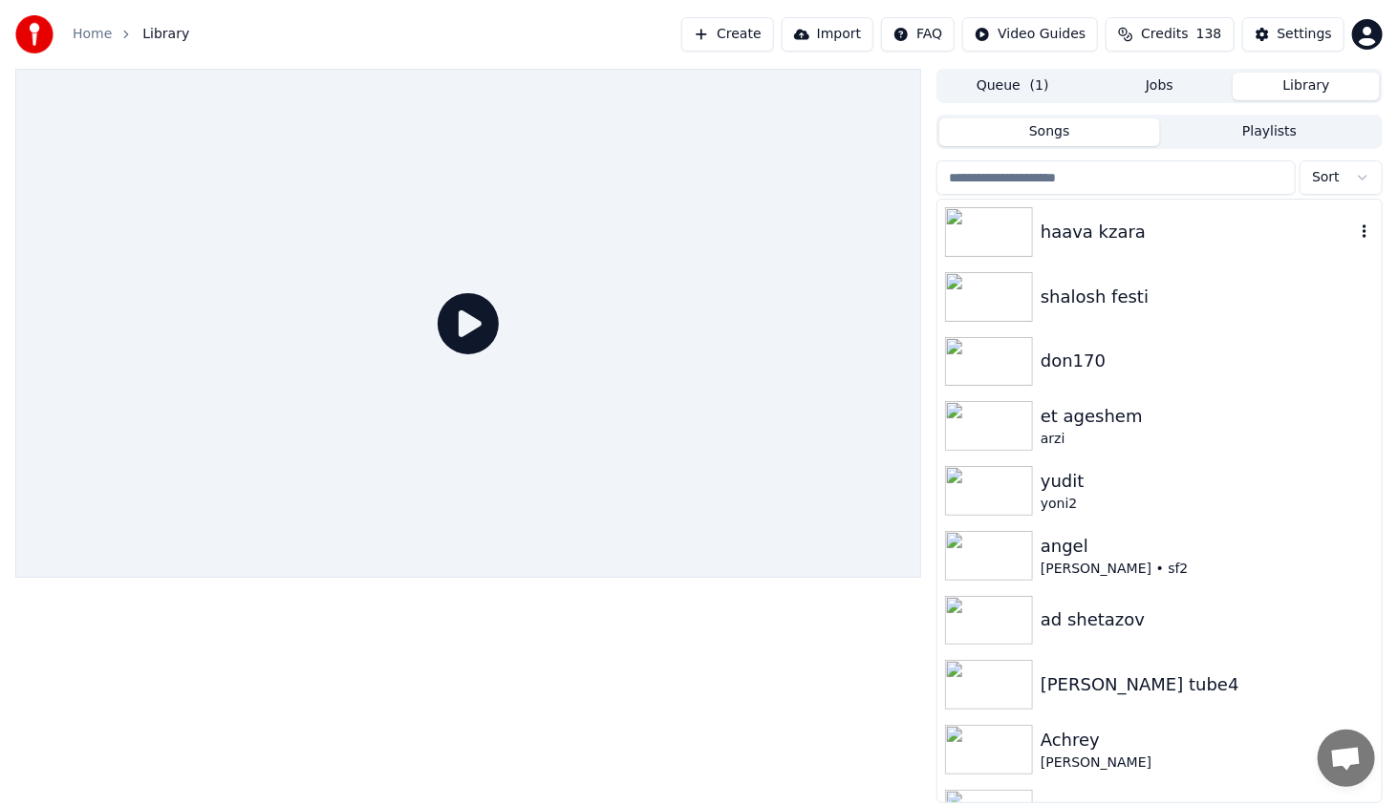
click at [1021, 225] on img at bounding box center [989, 232] width 88 height 50
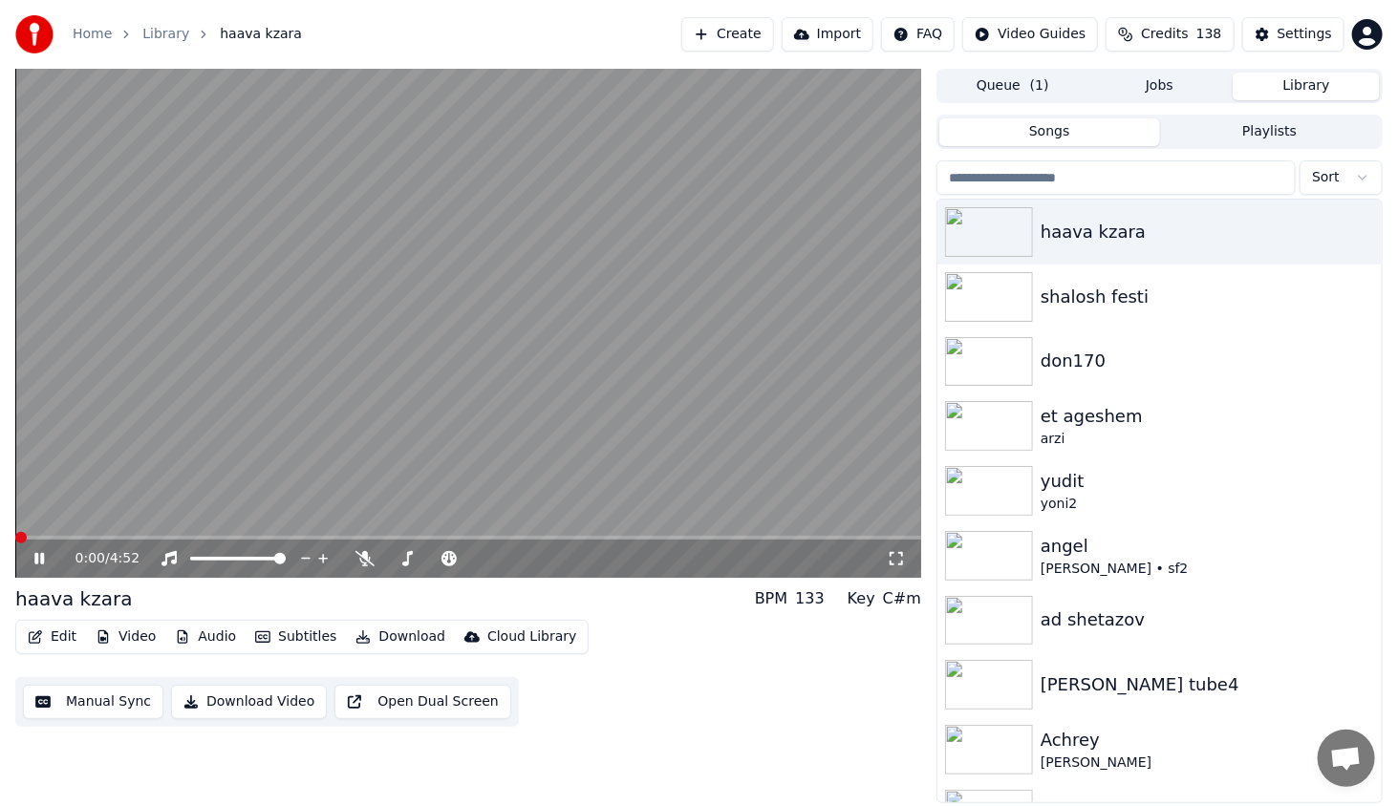
click at [143, 535] on video at bounding box center [468, 323] width 906 height 509
click at [149, 539] on span at bounding box center [468, 538] width 906 height 4
click at [39, 558] on icon at bounding box center [38, 558] width 11 height 13
click at [32, 562] on icon at bounding box center [53, 558] width 45 height 15
click at [49, 640] on button "Edit" at bounding box center [52, 637] width 64 height 27
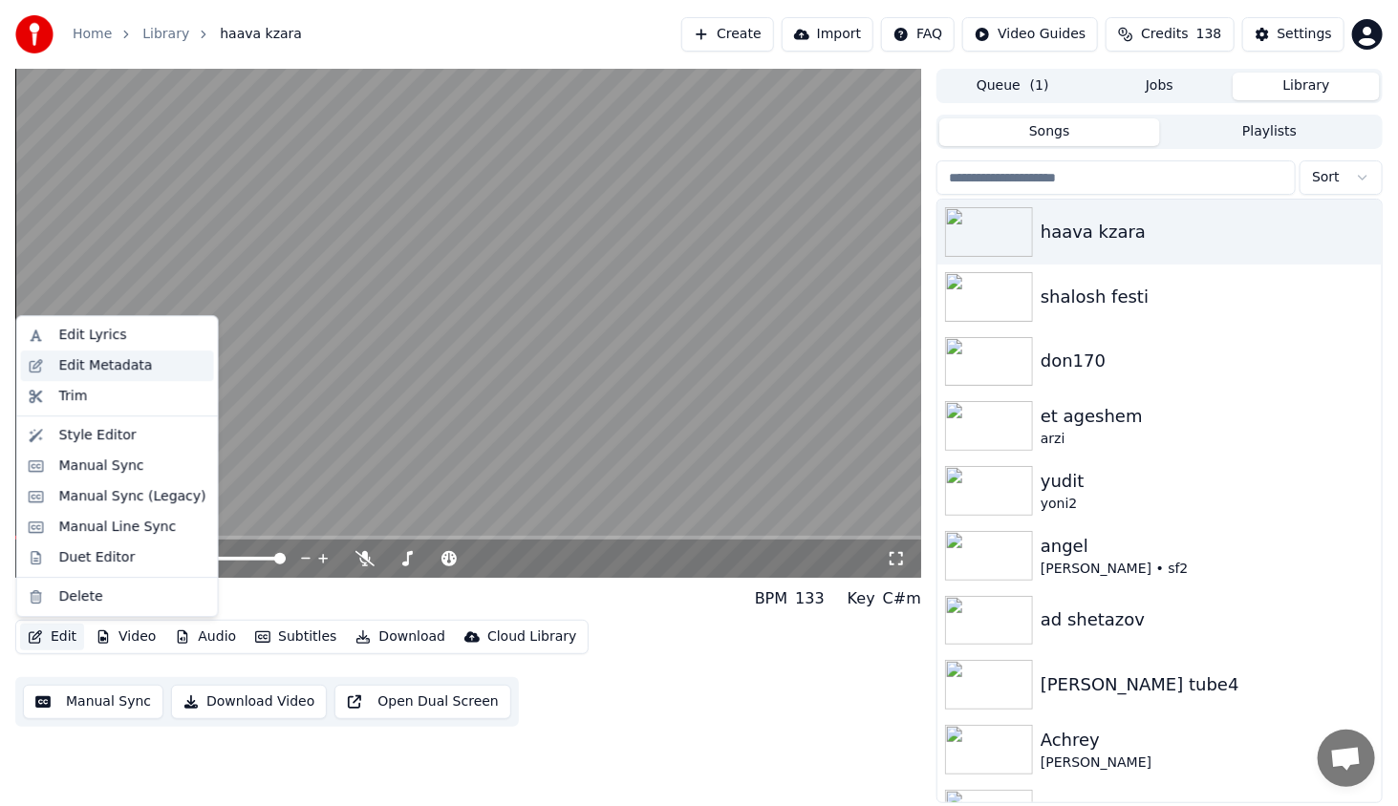
click at [80, 373] on div "Edit Metadata" at bounding box center [106, 365] width 94 height 19
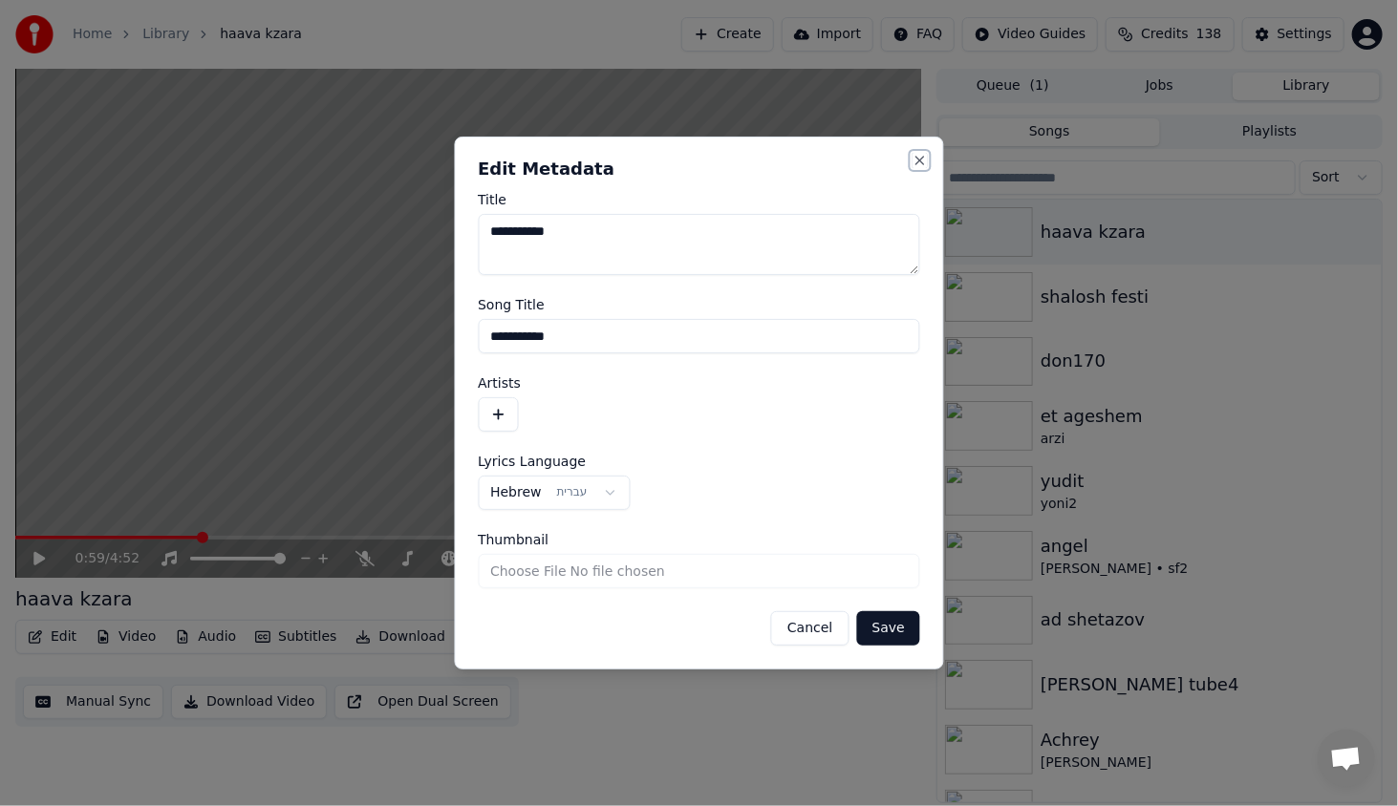
click at [918, 155] on button "Close" at bounding box center [919, 160] width 15 height 15
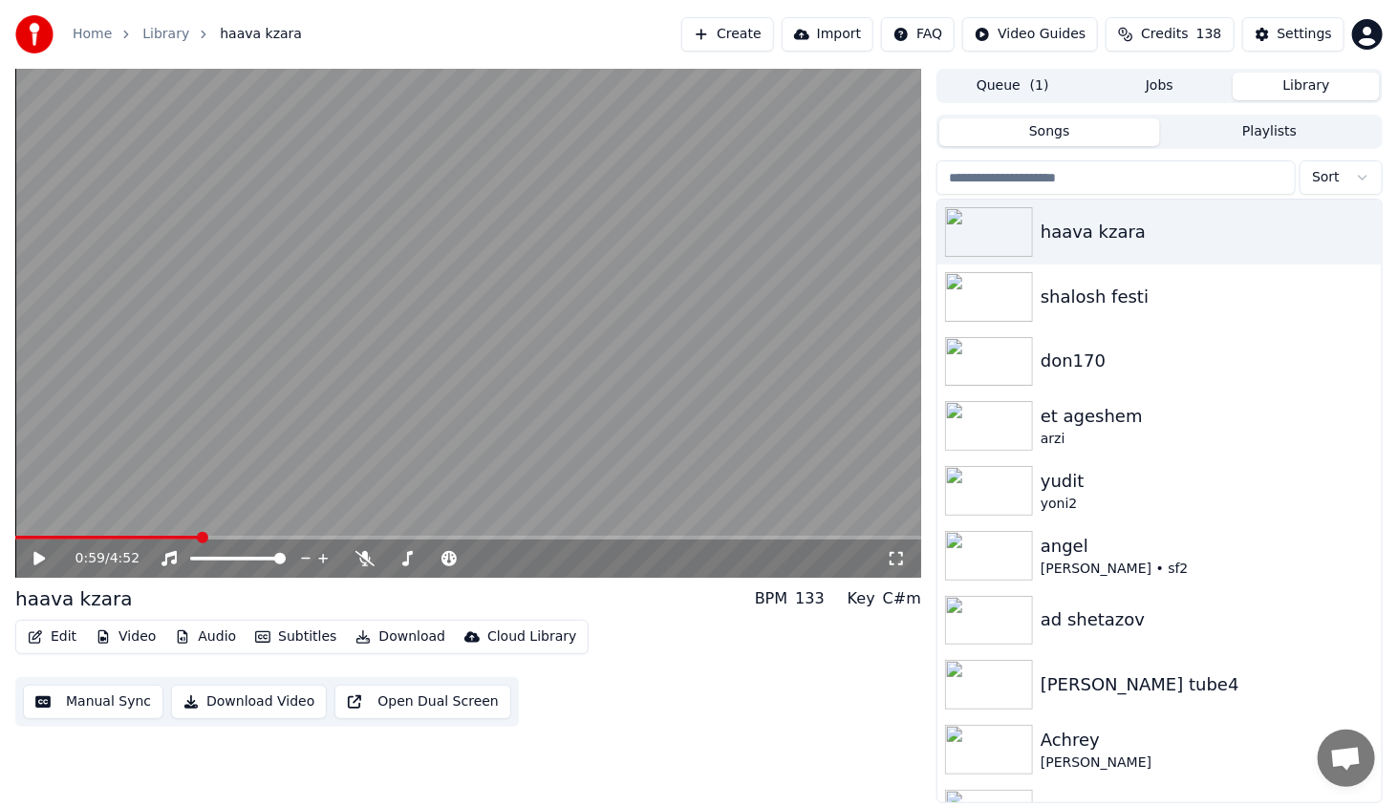
click at [54, 630] on button "Edit" at bounding box center [52, 637] width 64 height 27
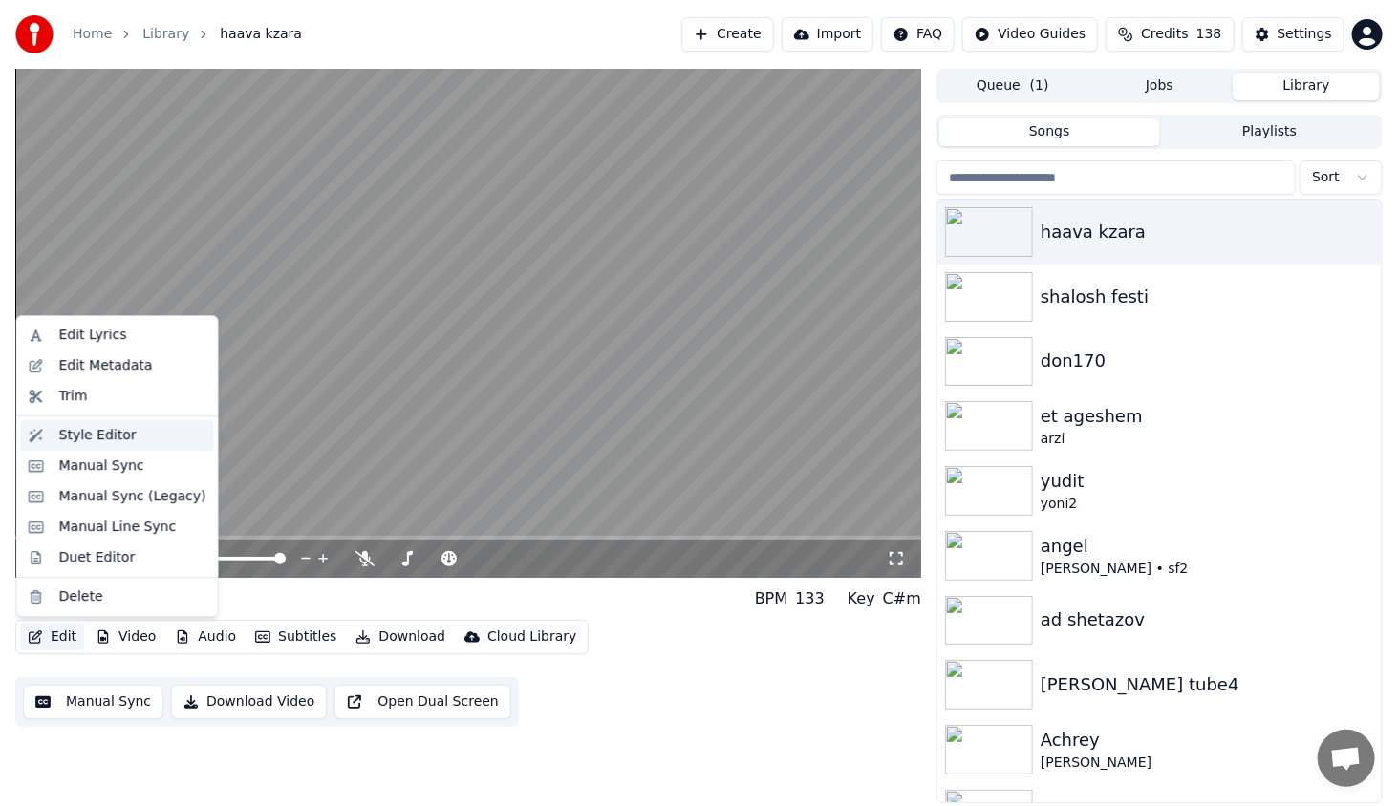
click at [120, 429] on div "Style Editor" at bounding box center [97, 435] width 77 height 19
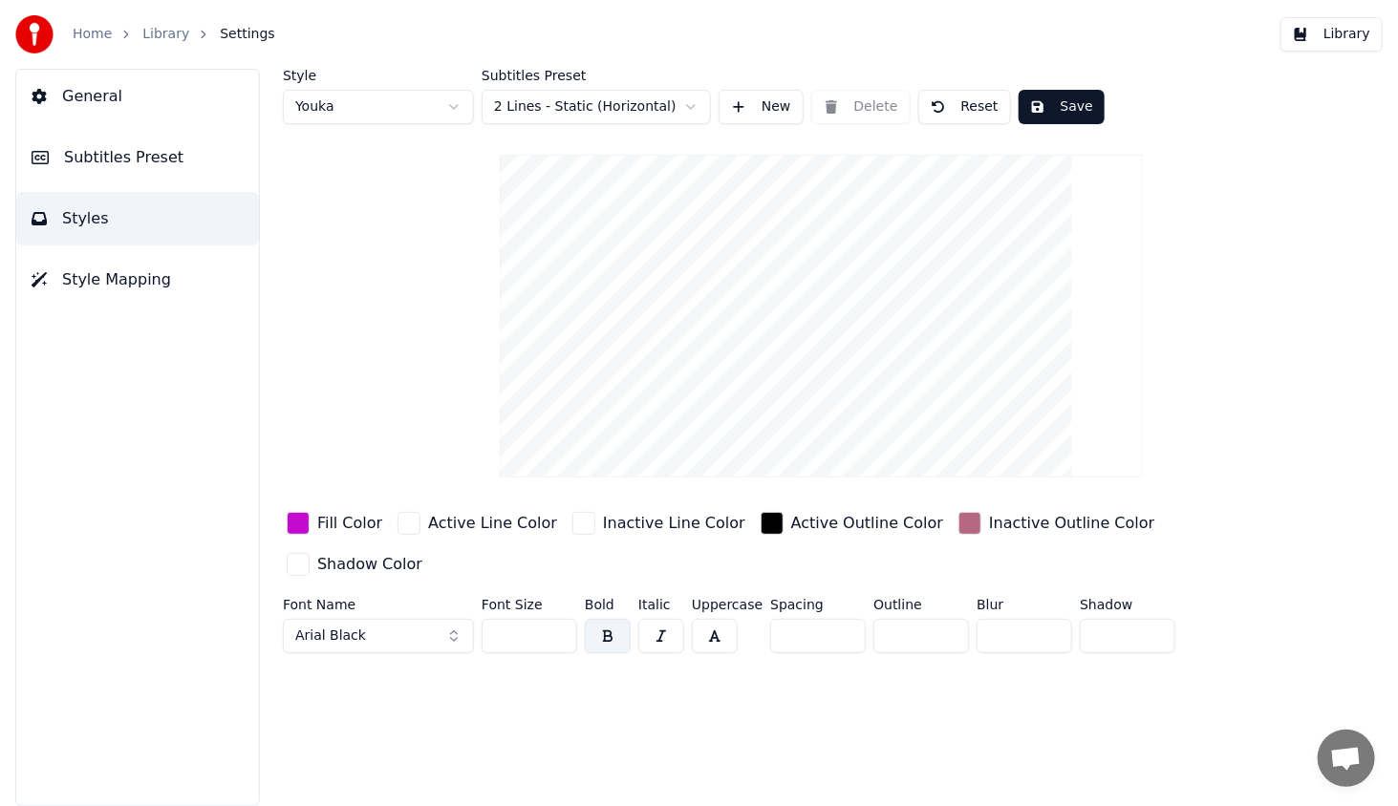
click at [406, 525] on div "button" at bounding box center [408, 523] width 23 height 23
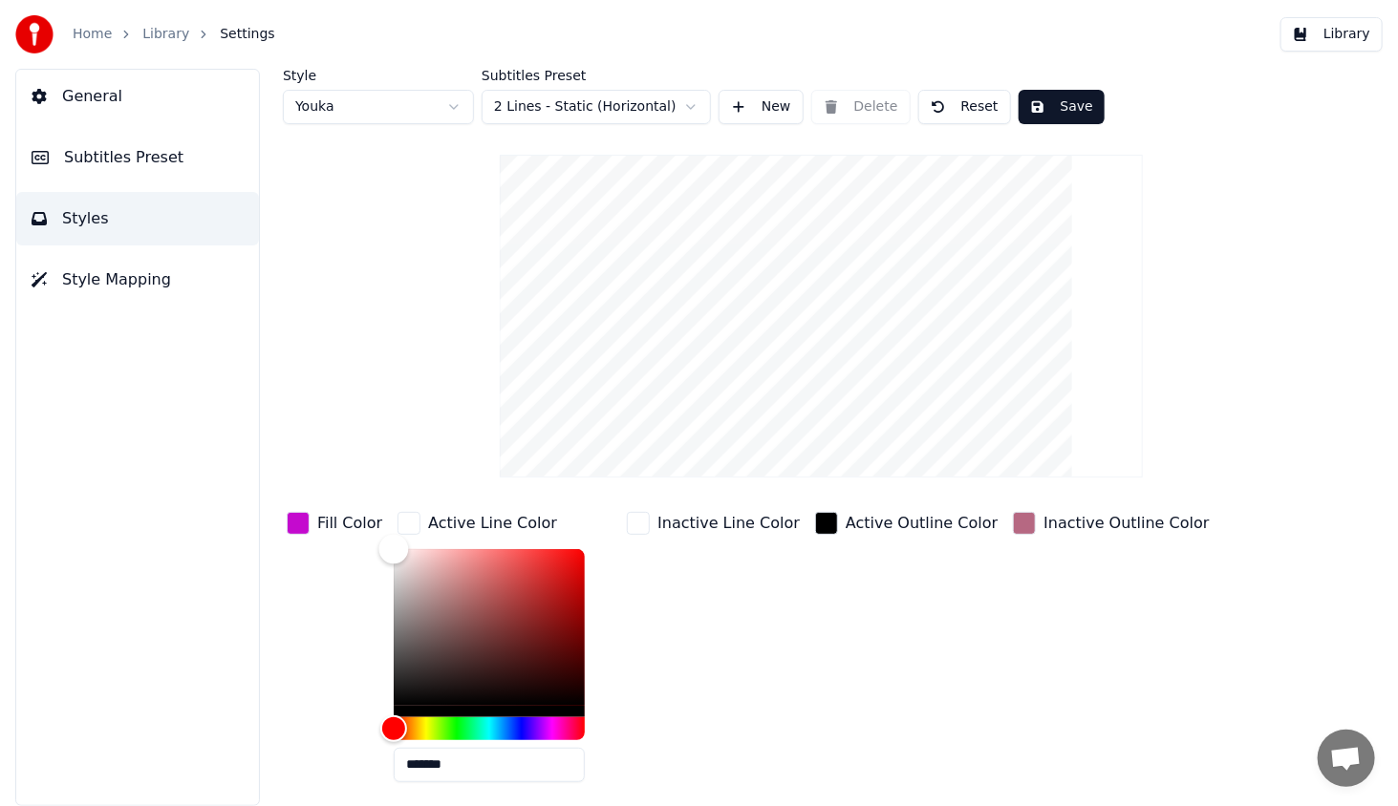
click at [481, 599] on div "Color" at bounding box center [489, 627] width 191 height 157
type input "*******"
drag, startPoint x: 479, startPoint y: 606, endPoint x: 372, endPoint y: 508, distance: 144.7
click at [372, 508] on div "Fill Color Active Line Color ******* Inactive Line Color Active Outline Color I…" at bounding box center [772, 673] width 978 height 331
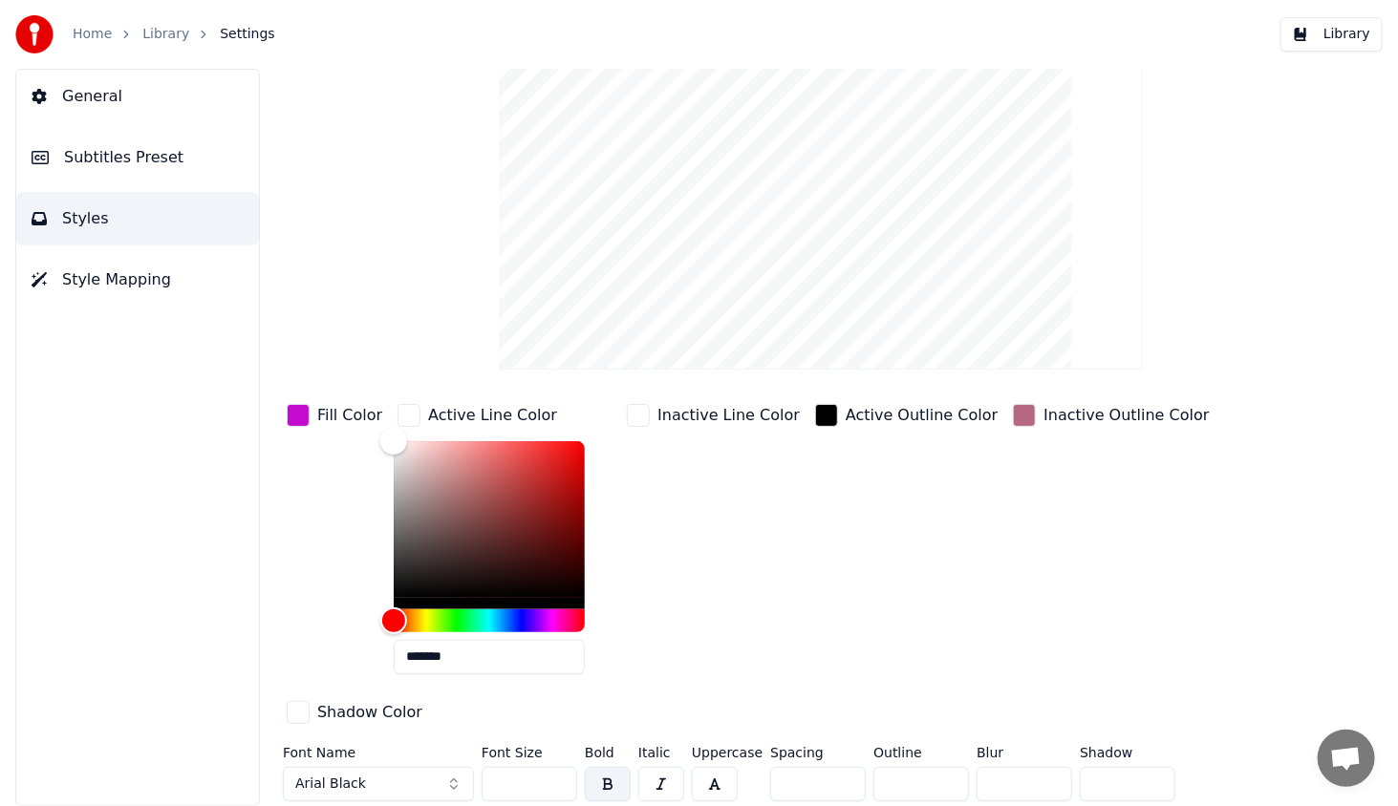
click at [303, 712] on div "button" at bounding box center [298, 712] width 23 height 23
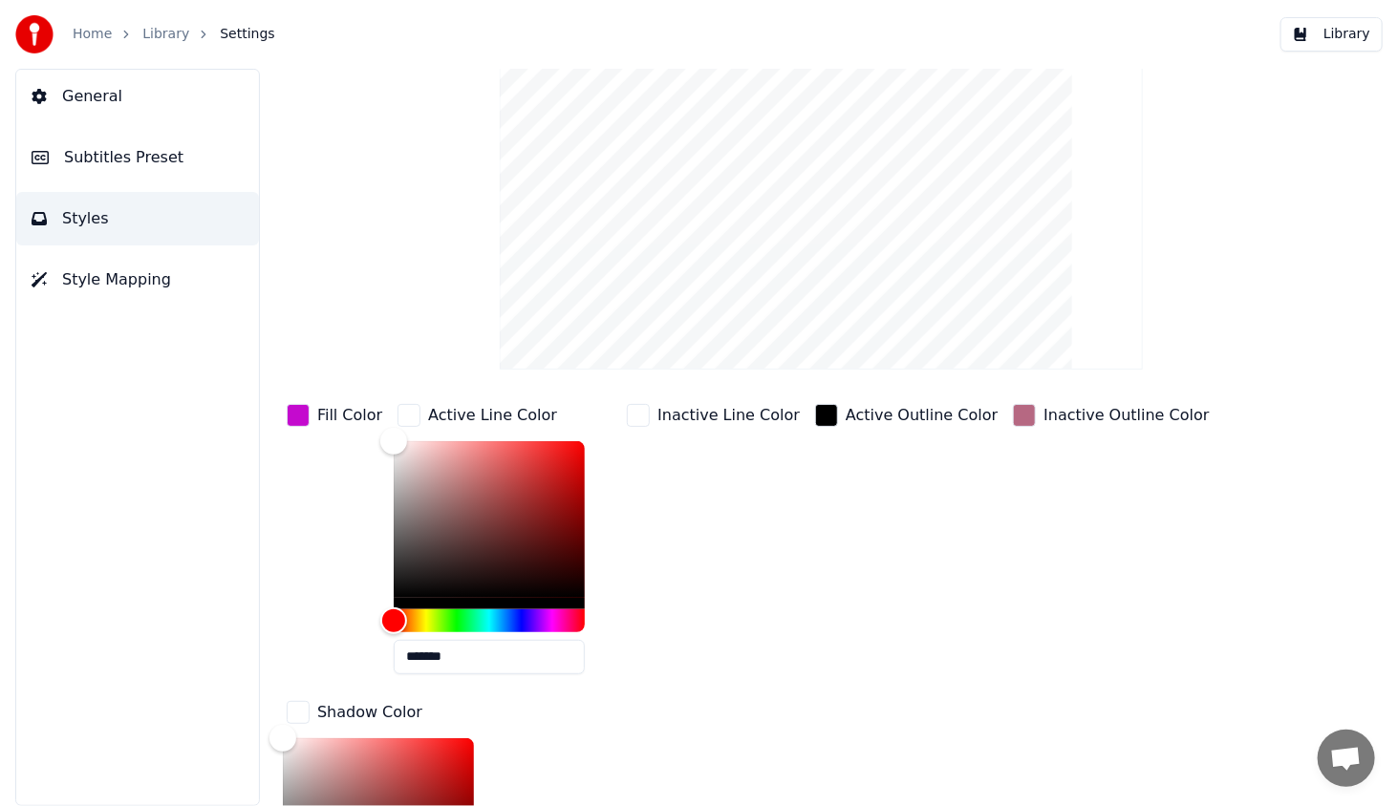
click at [298, 712] on div "button" at bounding box center [298, 712] width 23 height 23
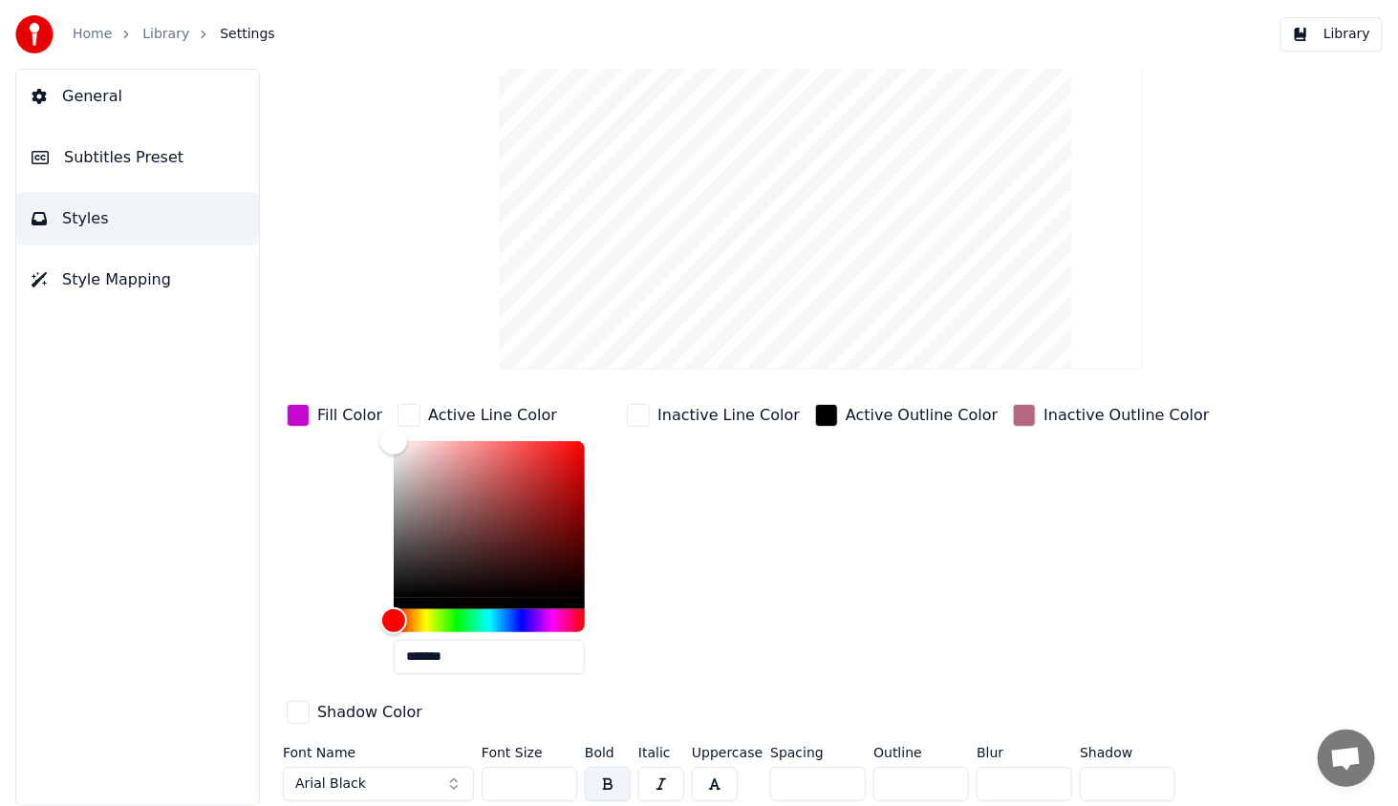
click at [298, 712] on div "button" at bounding box center [298, 712] width 23 height 23
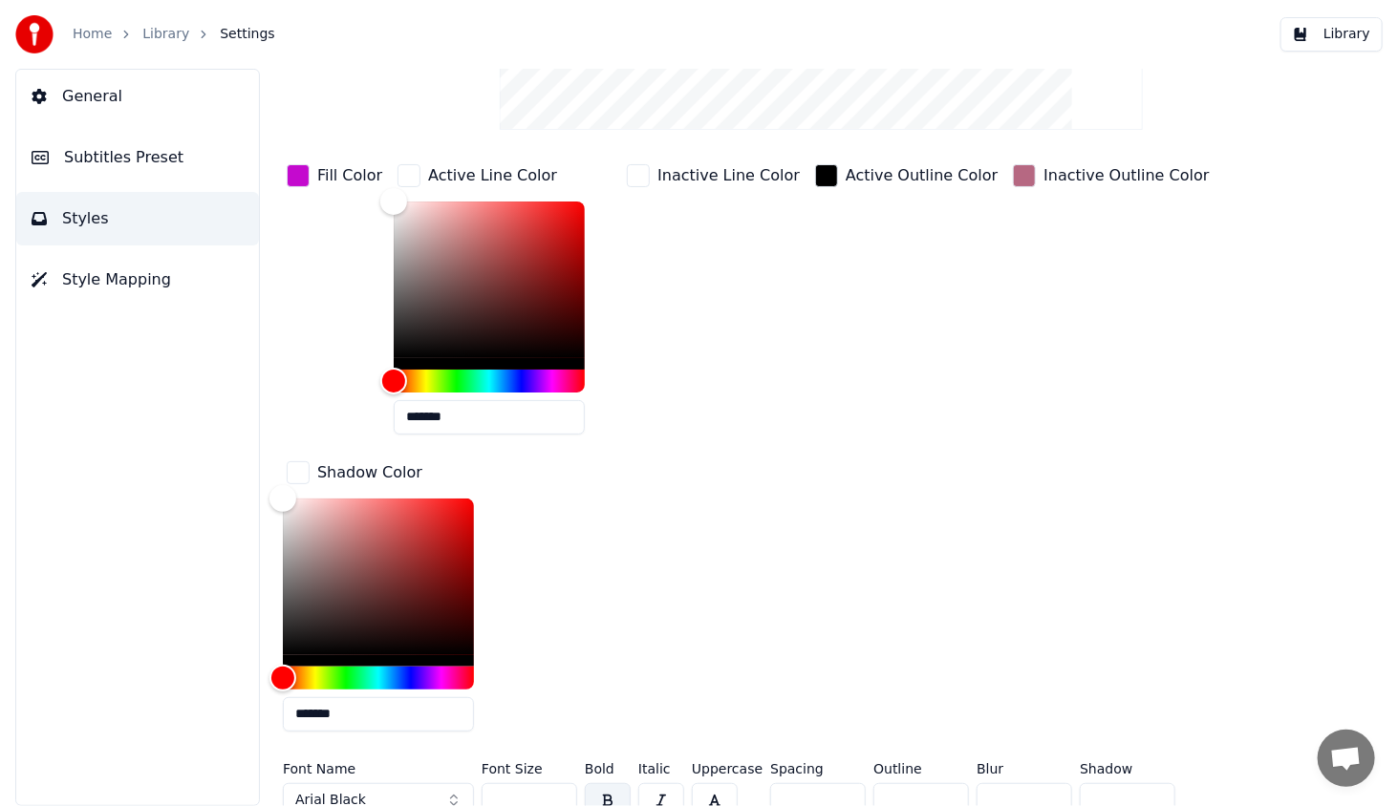
scroll to position [364, 0]
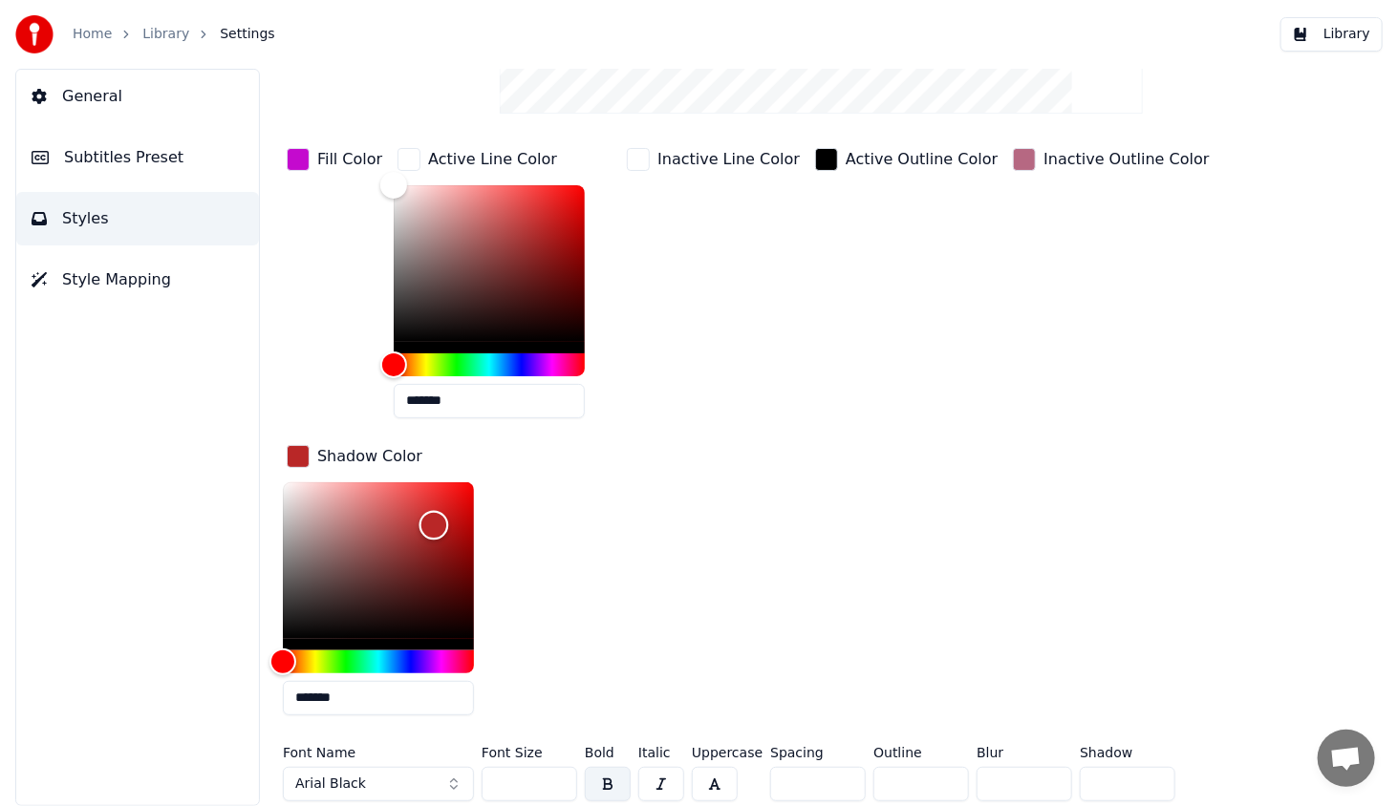
drag, startPoint x: 281, startPoint y: 479, endPoint x: 438, endPoint y: 523, distance: 163.6
click at [435, 523] on div "Color" at bounding box center [434, 525] width 30 height 30
type input "*******"
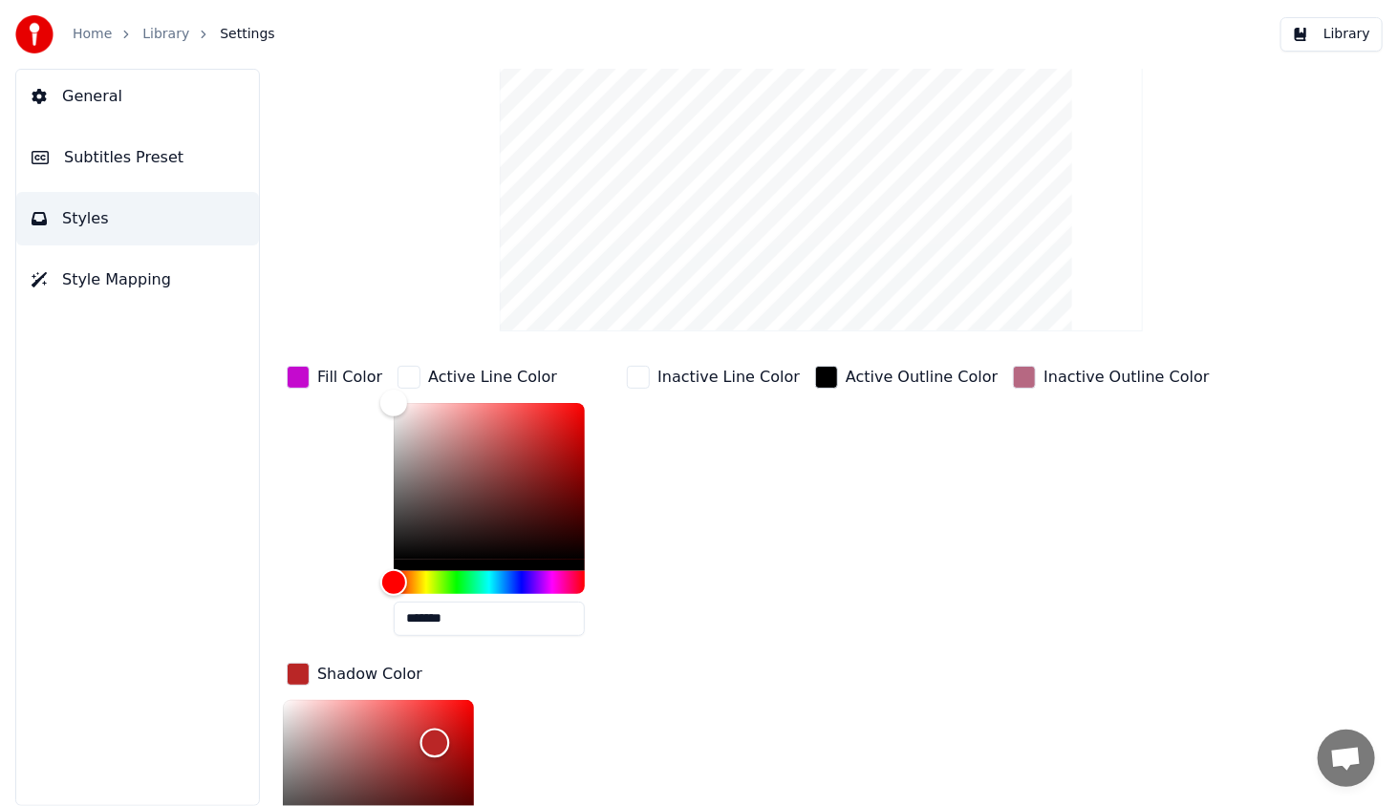
scroll to position [173, 0]
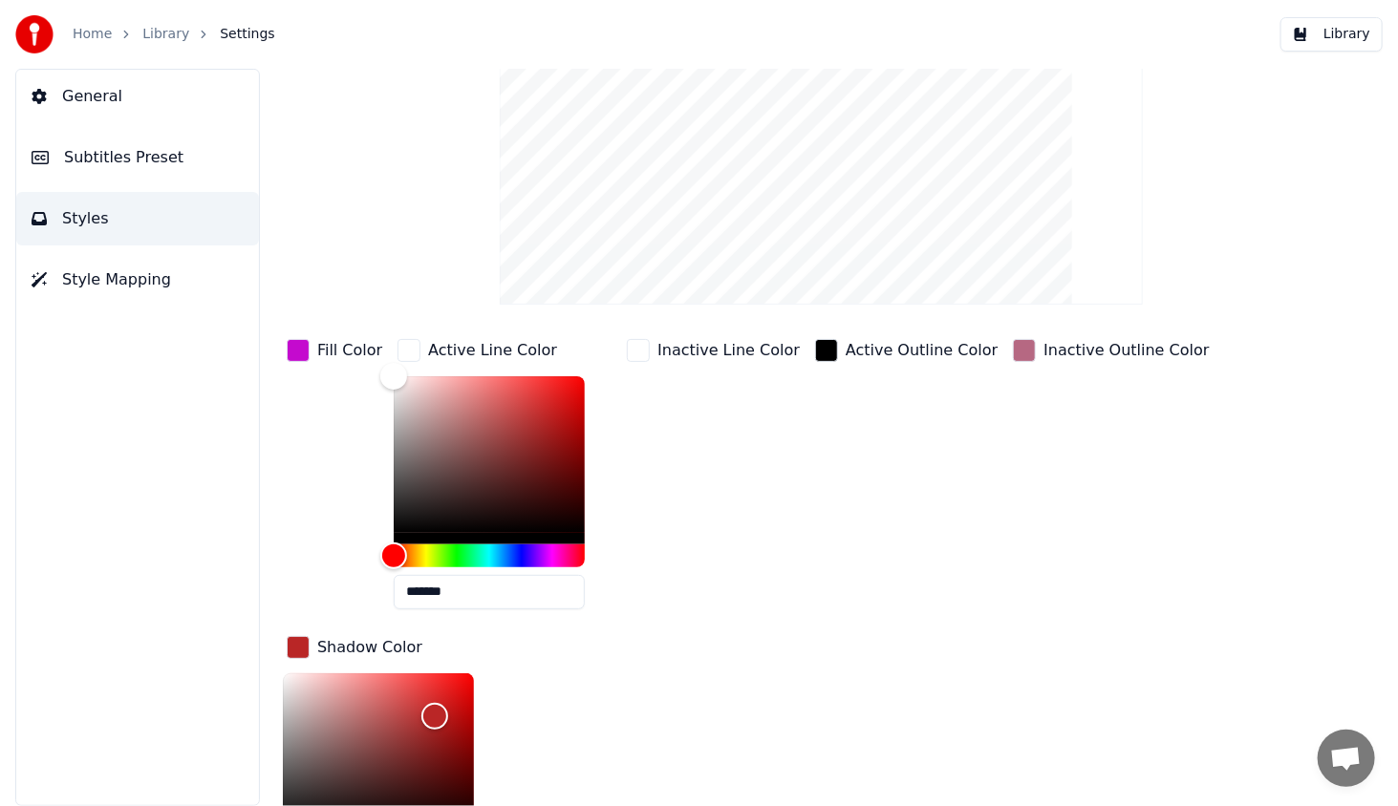
click at [291, 651] on div "button" at bounding box center [298, 647] width 23 height 23
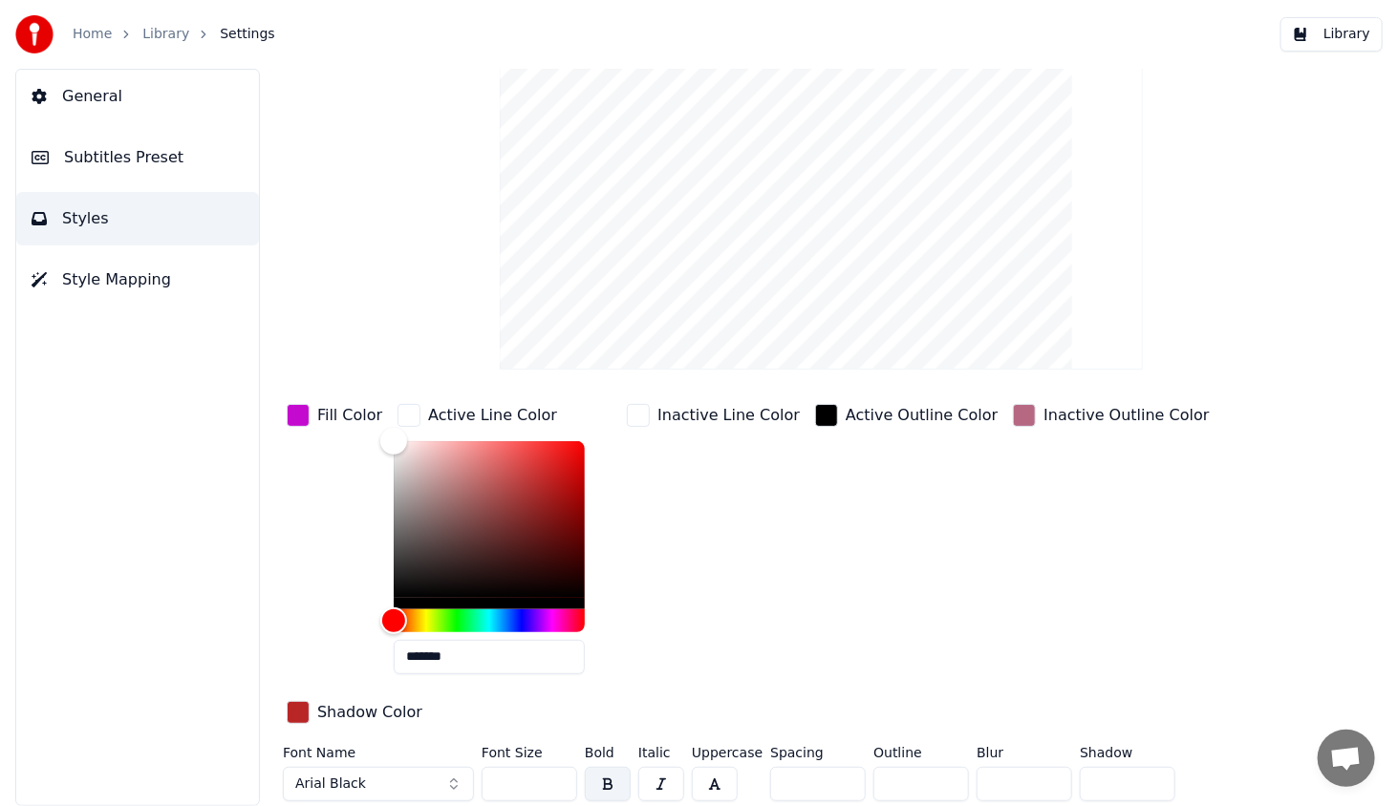
click at [294, 708] on div "button" at bounding box center [298, 712] width 23 height 23
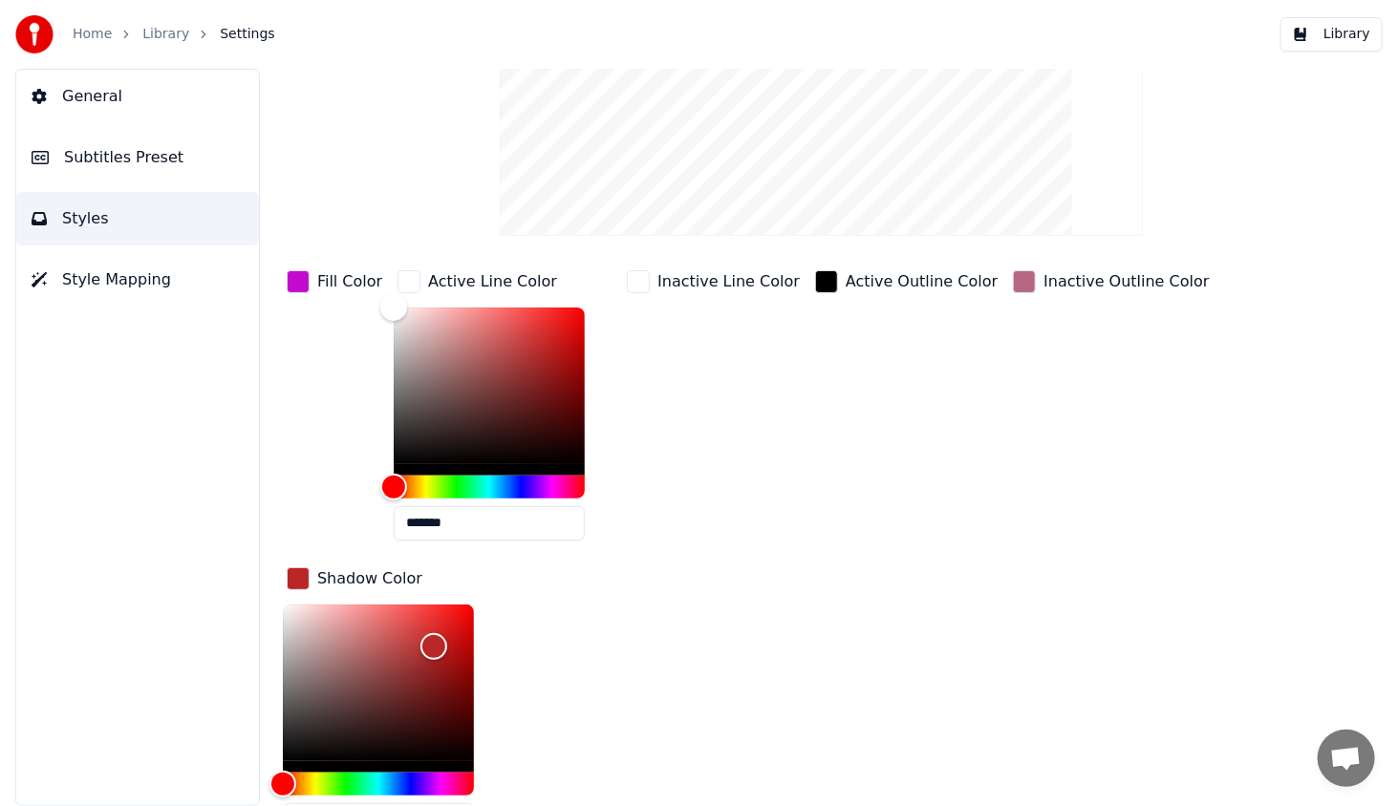
scroll to position [268, 0]
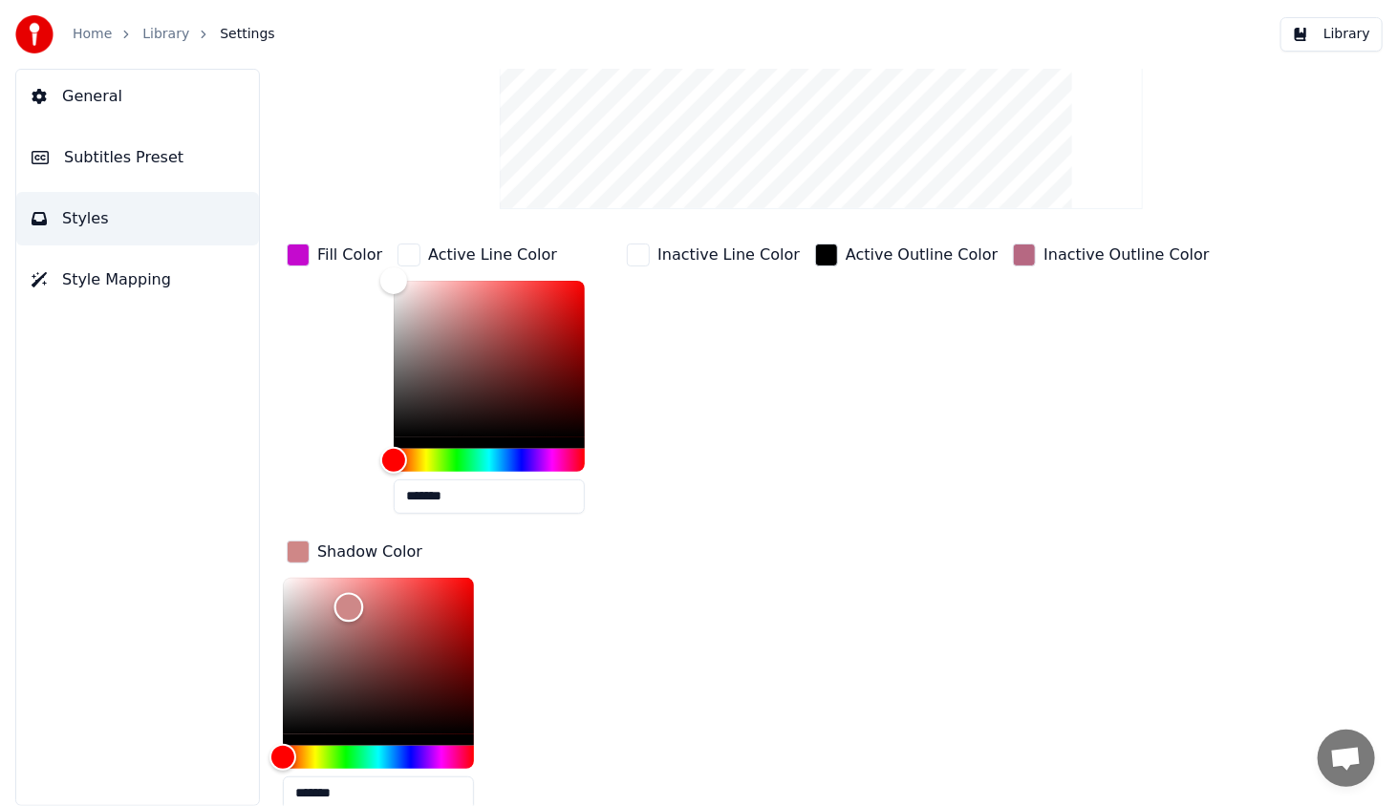
type input "*******"
drag, startPoint x: 349, startPoint y: 607, endPoint x: 422, endPoint y: 552, distance: 91.5
click at [237, 527] on div "General Subtitles Preset Styles Style Mapping Style Youka Subtitles Preset 2 Li…" at bounding box center [699, 437] width 1398 height 737
click at [606, 584] on div "Fill Color Active Line Color ******* Inactive Line Color Active Outline Color I…" at bounding box center [772, 533] width 978 height 587
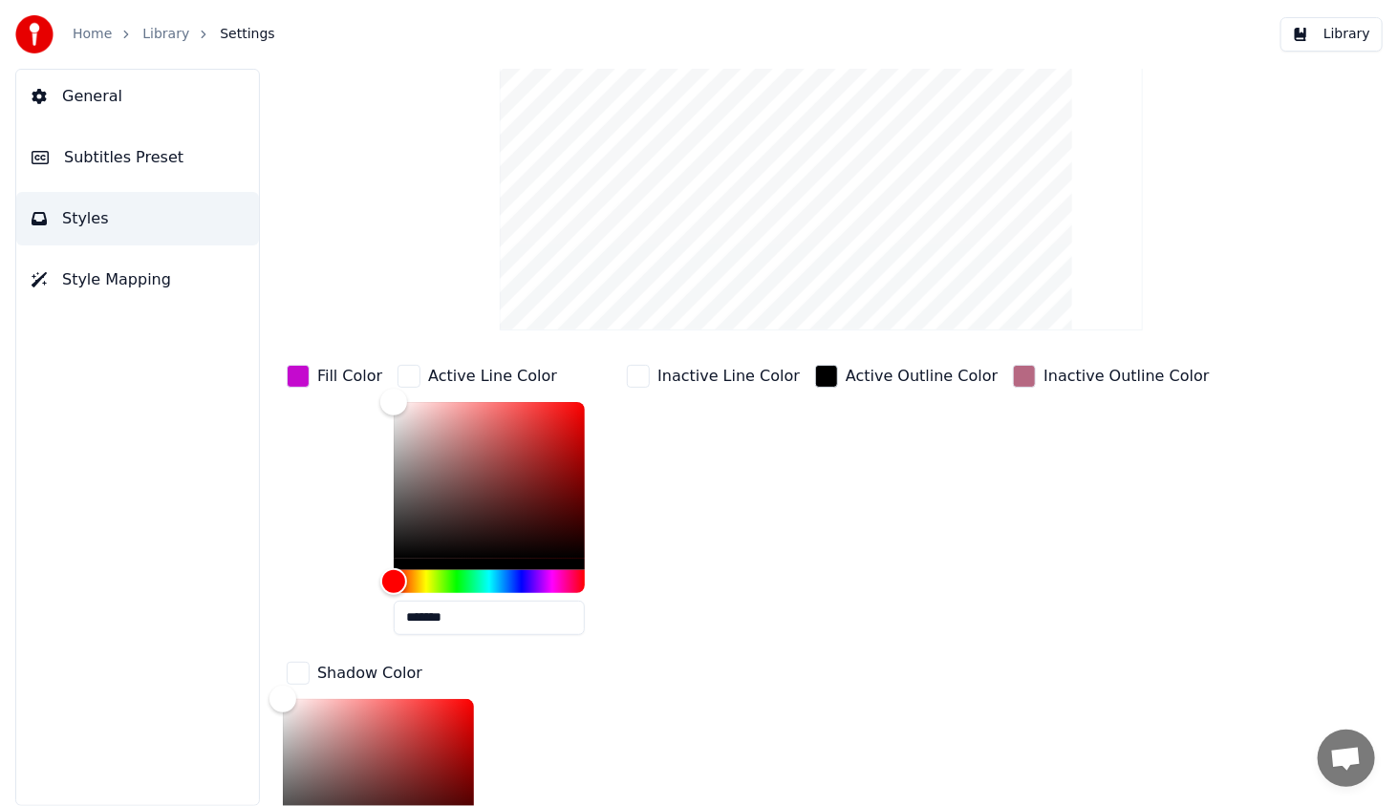
scroll to position [0, 0]
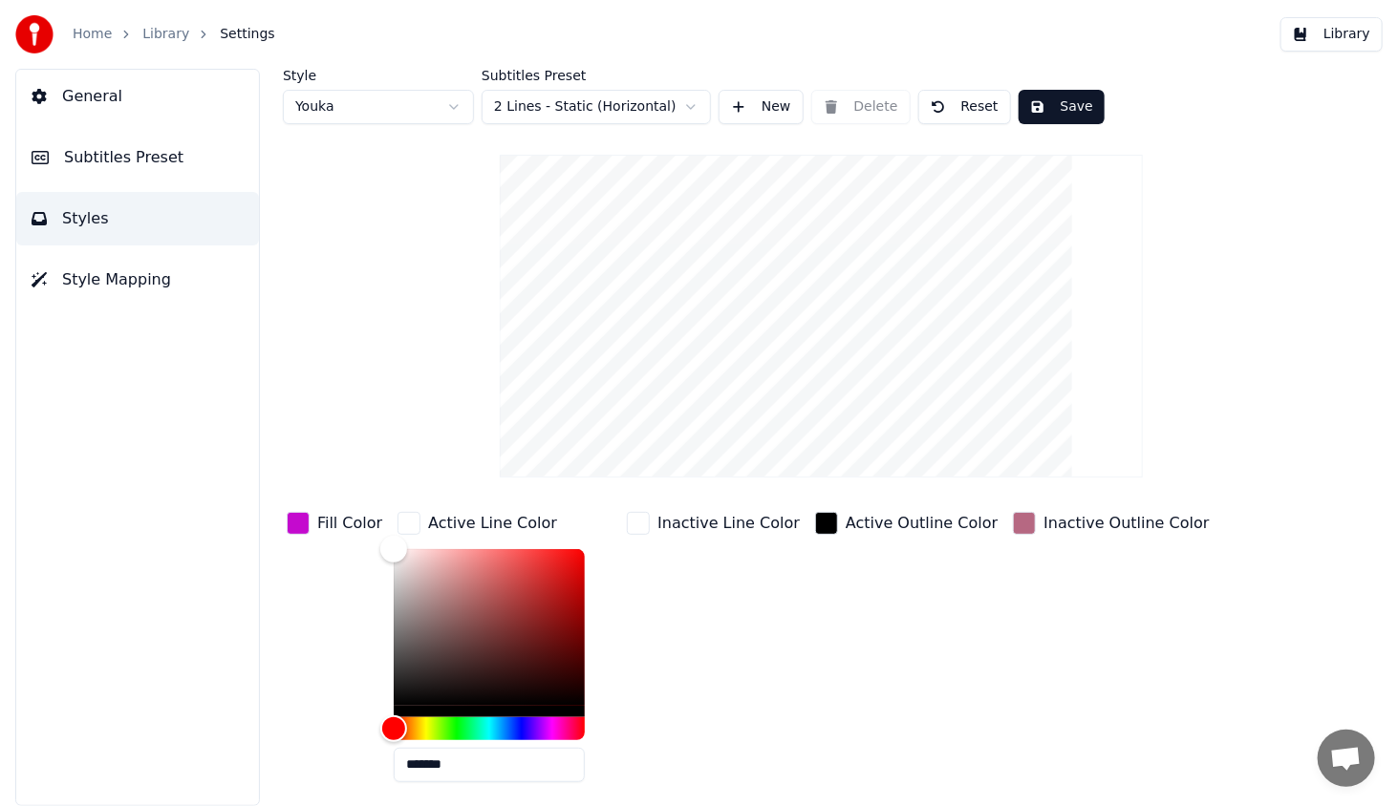
click at [635, 524] on div "button" at bounding box center [638, 523] width 23 height 23
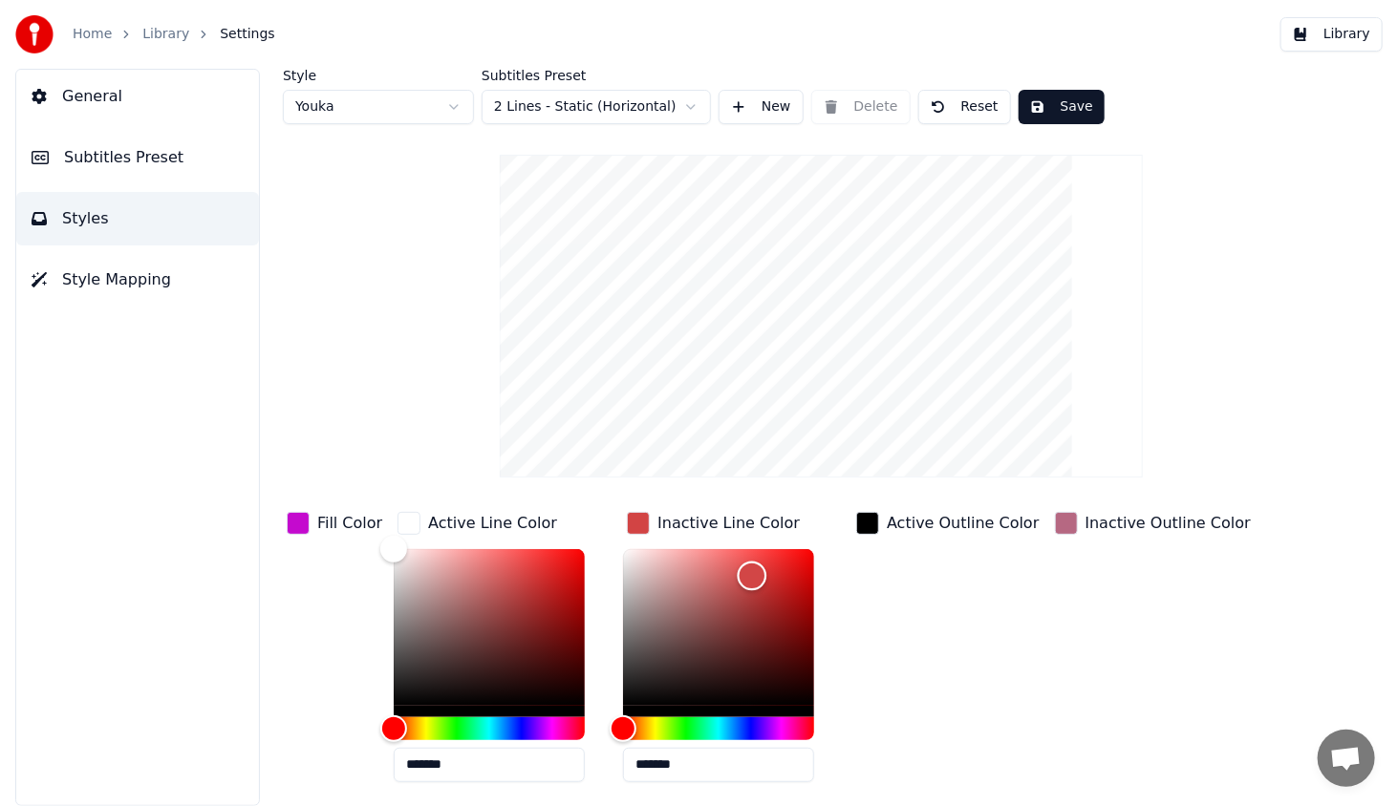
drag, startPoint x: 618, startPoint y: 551, endPoint x: 743, endPoint y: 572, distance: 126.9
click at [743, 573] on div "Color" at bounding box center [752, 577] width 30 height 30
drag, startPoint x: 746, startPoint y: 570, endPoint x: 732, endPoint y: 686, distance: 116.5
click at [732, 686] on div "Color" at bounding box center [738, 687] width 30 height 30
type input "*******"
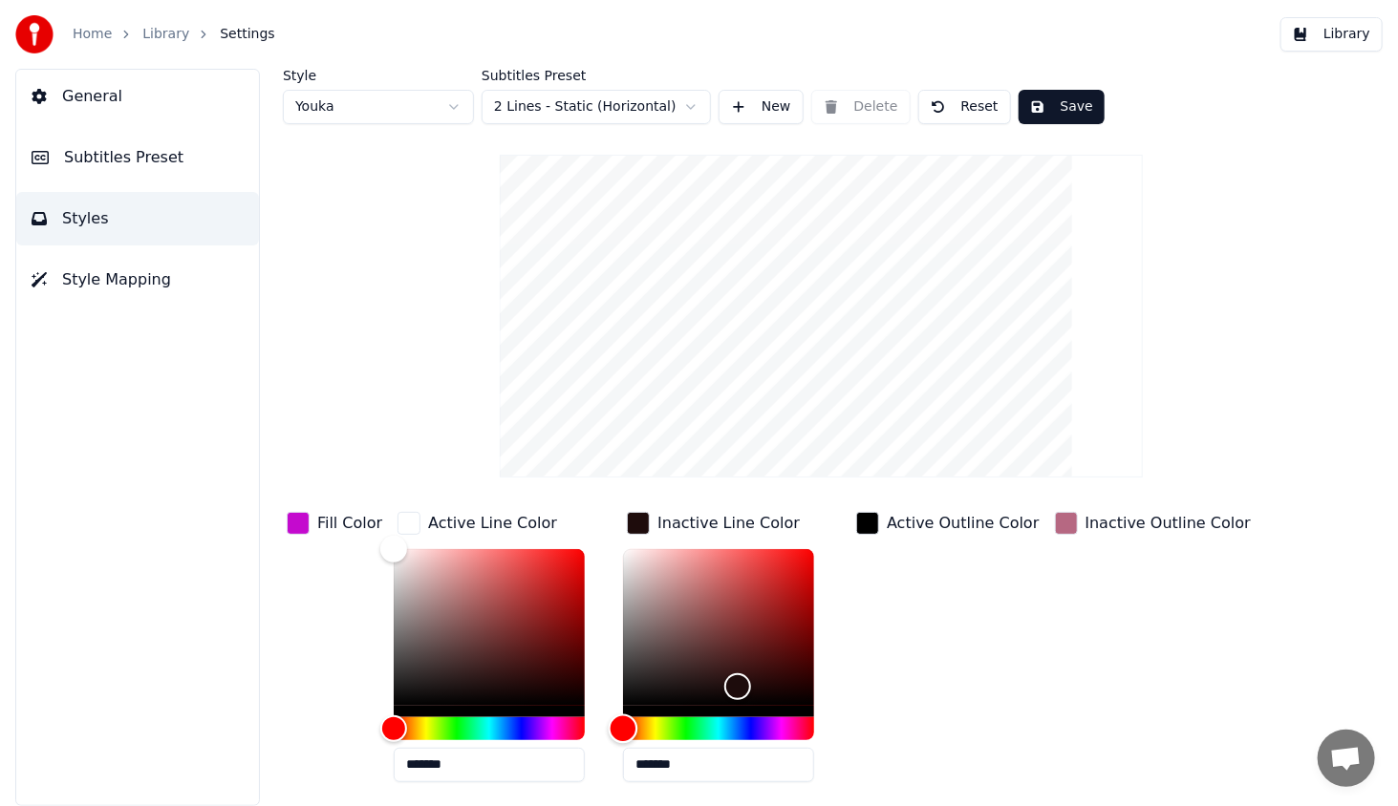
click at [678, 731] on div "Hue" at bounding box center [718, 728] width 191 height 23
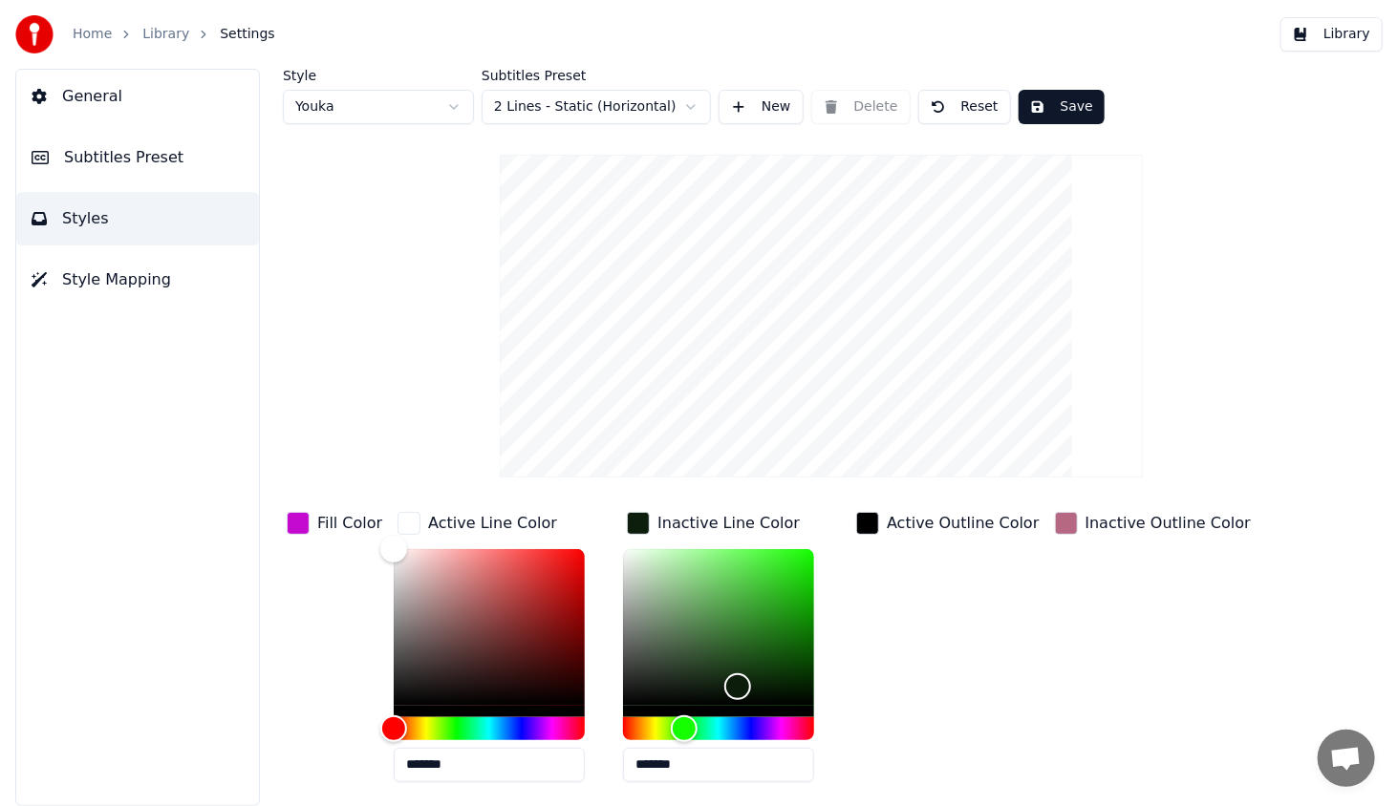
click at [872, 528] on div "button" at bounding box center [867, 523] width 23 height 23
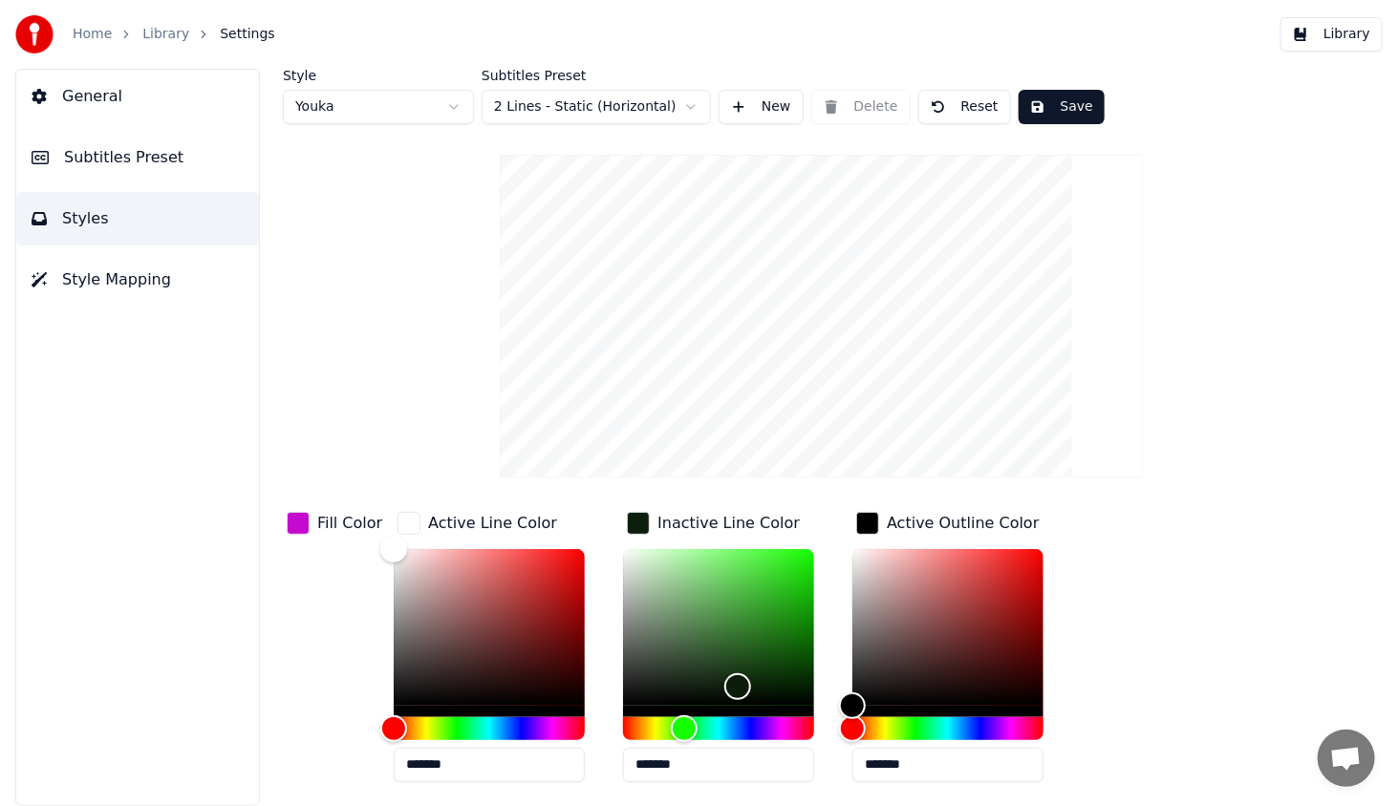
click at [866, 523] on div "button" at bounding box center [867, 523] width 23 height 23
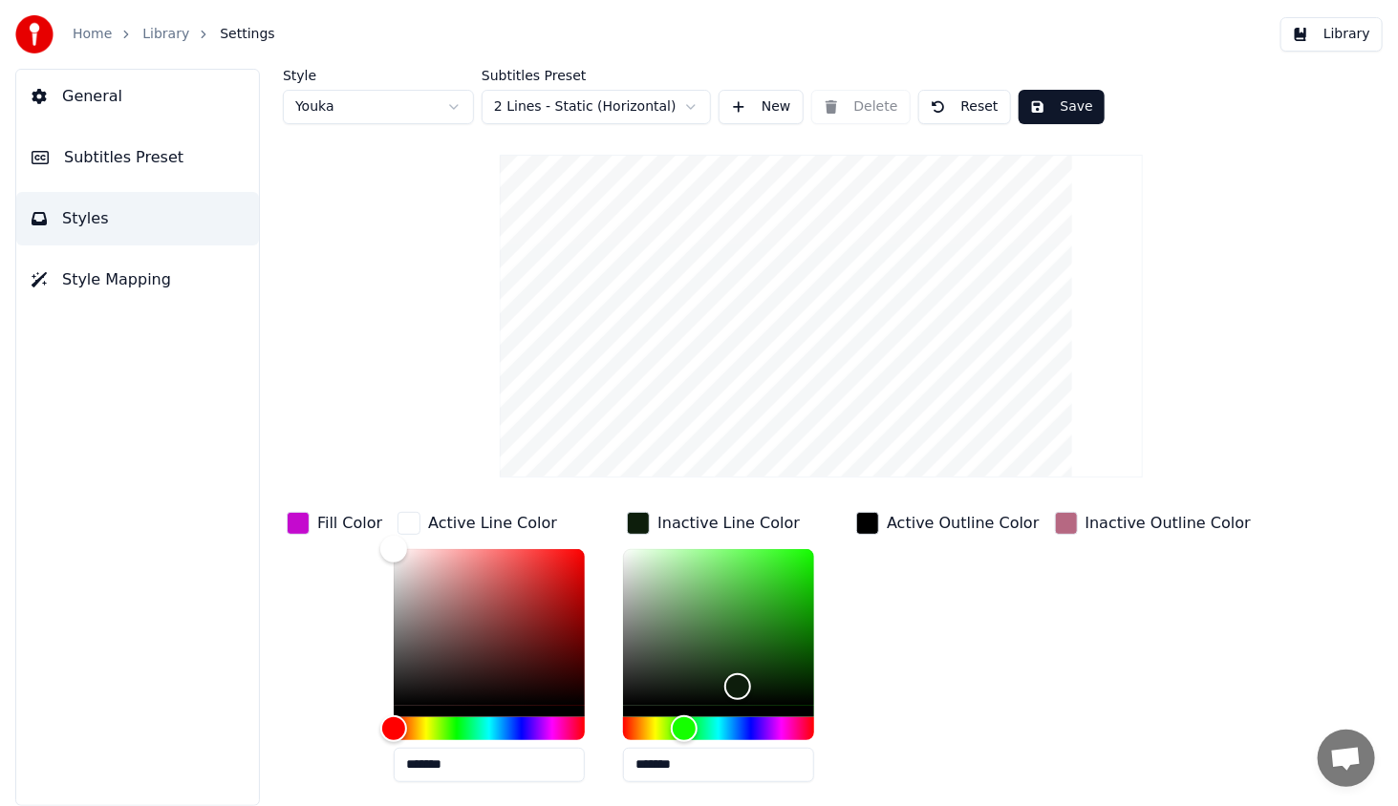
click at [1055, 524] on div "button" at bounding box center [1066, 523] width 23 height 23
click at [864, 523] on div "button" at bounding box center [867, 523] width 23 height 23
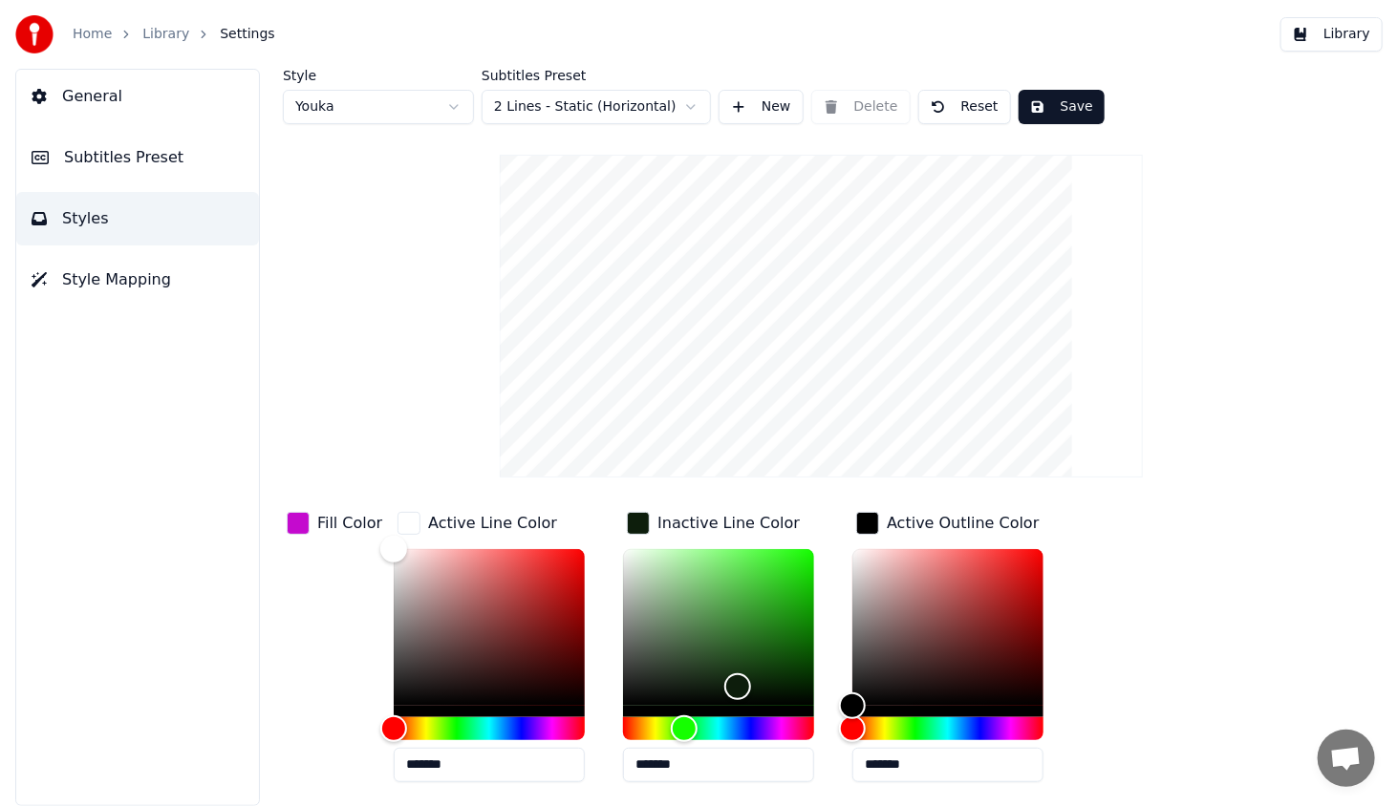
click at [1055, 524] on div "Active Outline Color *******" at bounding box center [963, 652] width 222 height 289
drag, startPoint x: 1053, startPoint y: 520, endPoint x: 1017, endPoint y: 502, distance: 39.3
click at [1052, 520] on div "Active Outline Color *******" at bounding box center [963, 652] width 222 height 289
click at [861, 523] on div "button" at bounding box center [867, 523] width 23 height 23
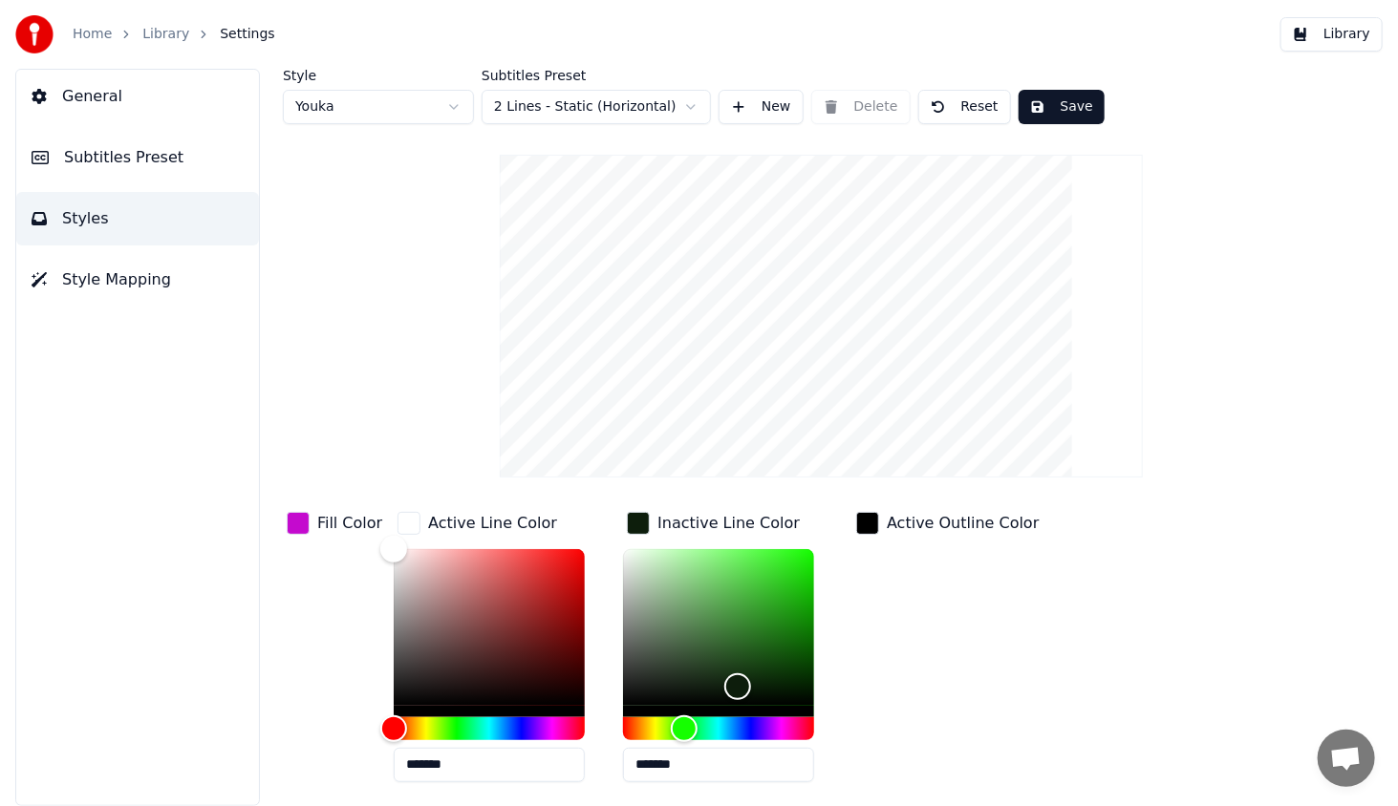
click at [633, 514] on div "button" at bounding box center [638, 523] width 23 height 23
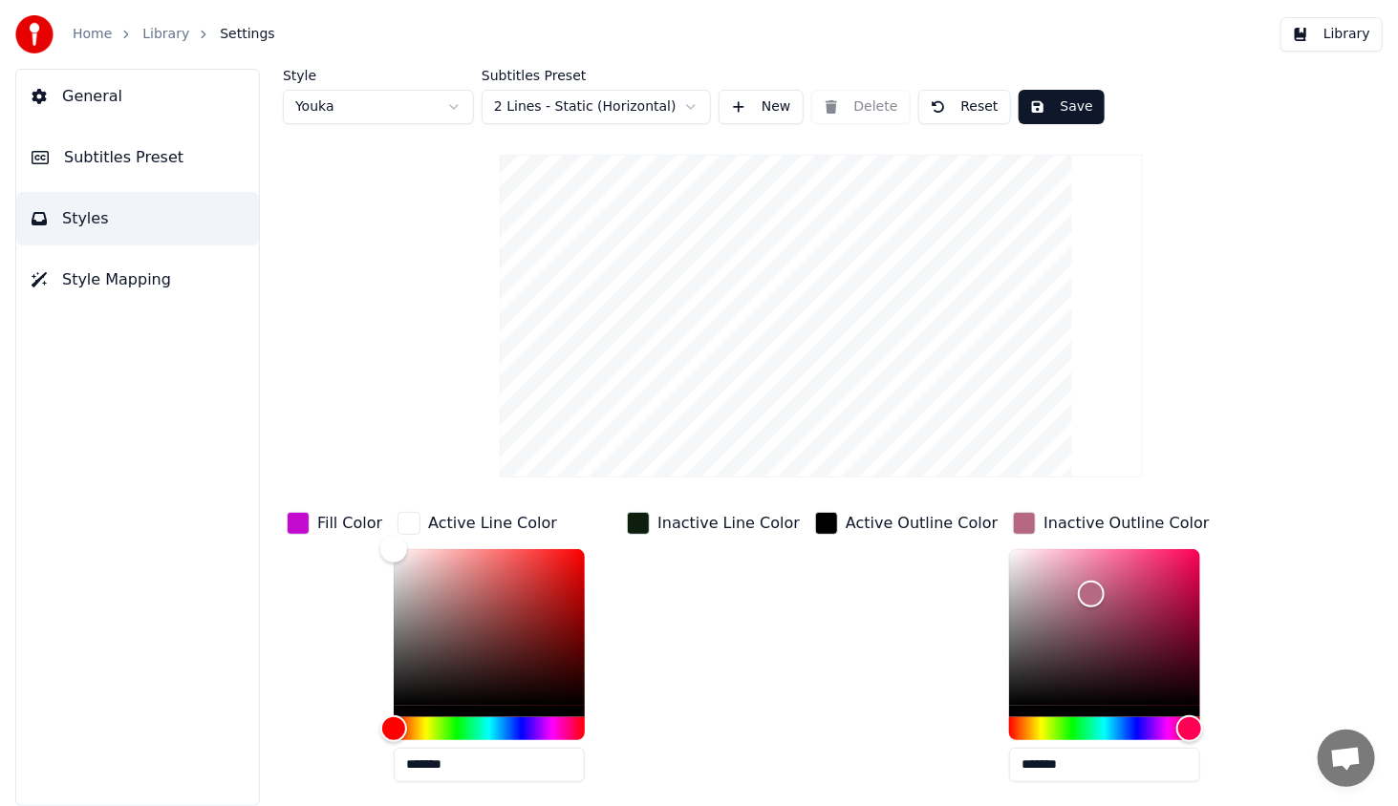
click at [629, 510] on div "Inactive Line Color" at bounding box center [713, 523] width 181 height 31
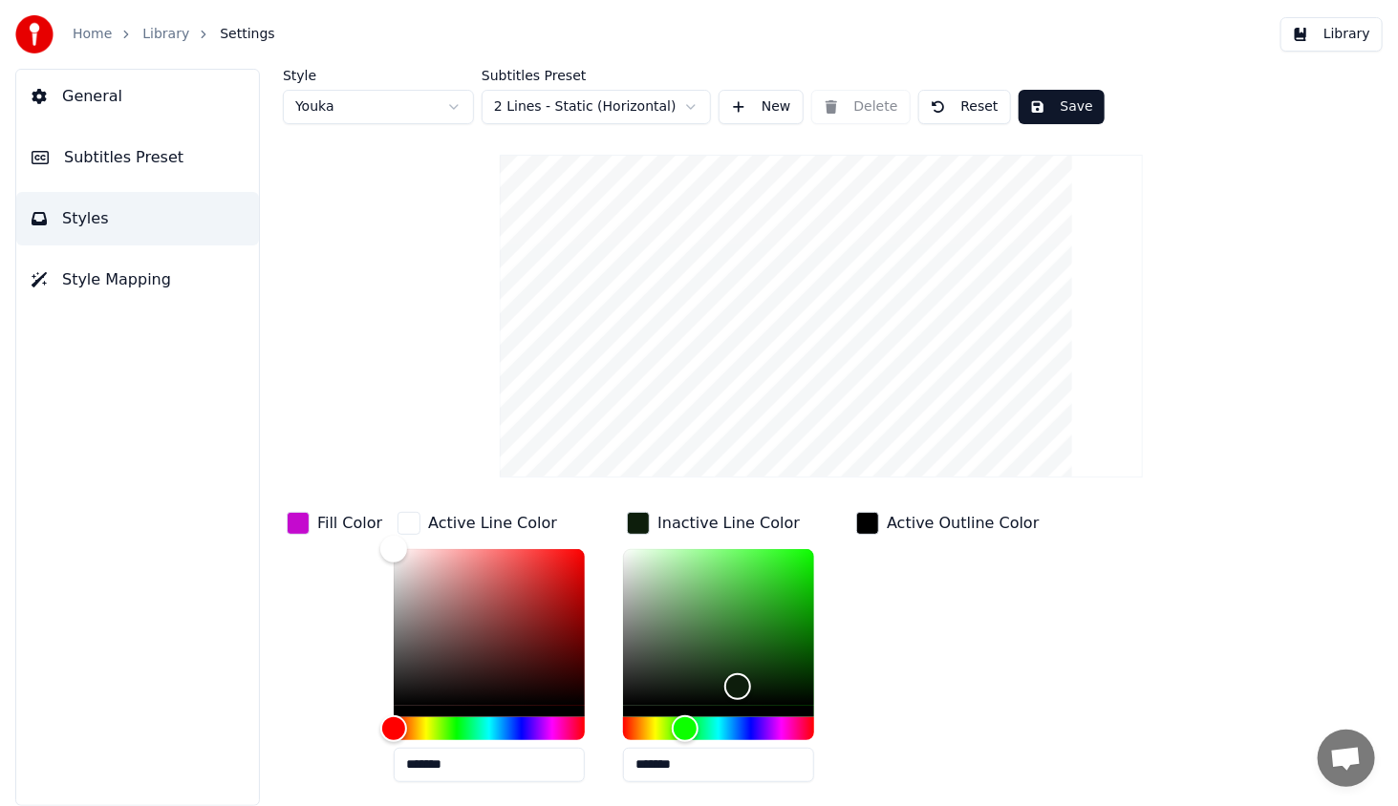
click at [629, 510] on div "Inactive Line Color" at bounding box center [713, 523] width 181 height 31
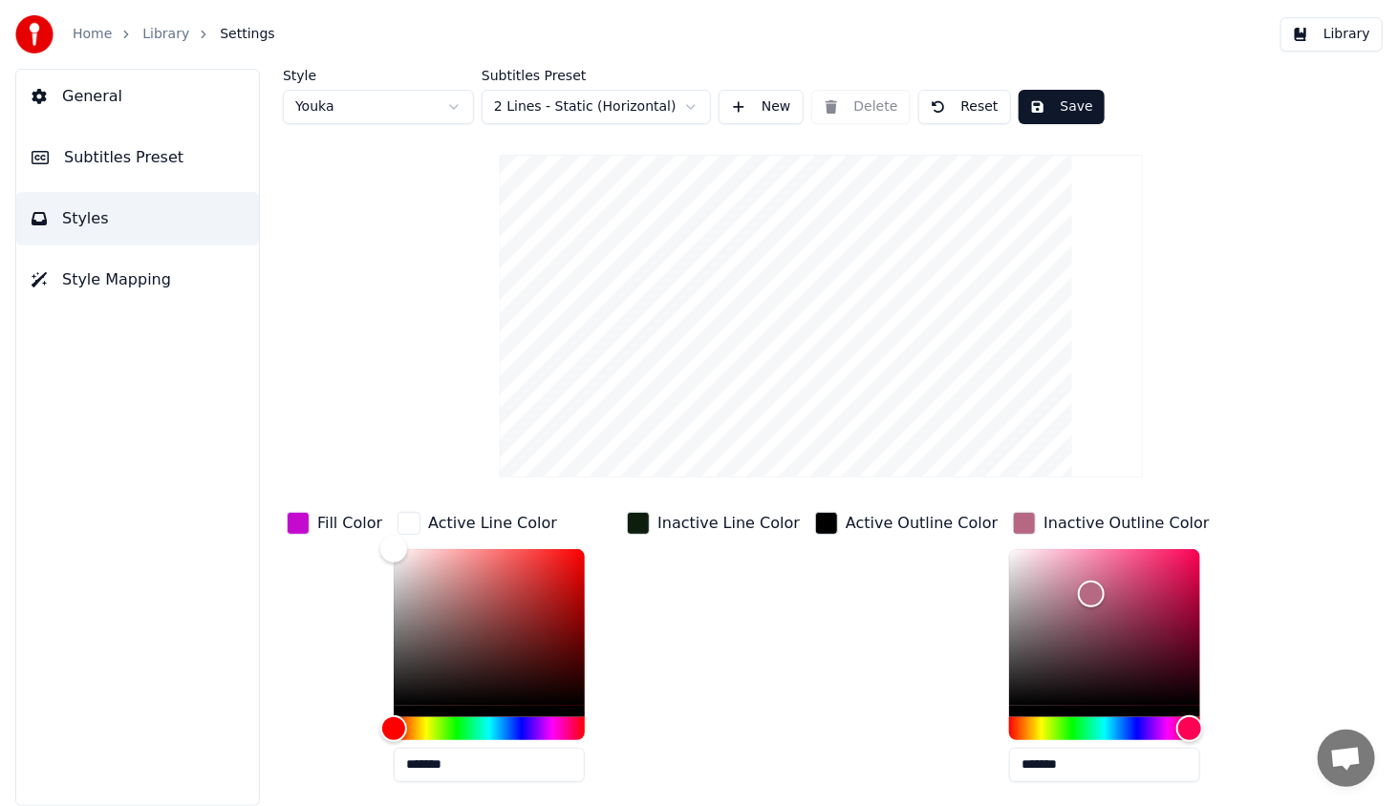
click at [405, 521] on div "button" at bounding box center [408, 523] width 23 height 23
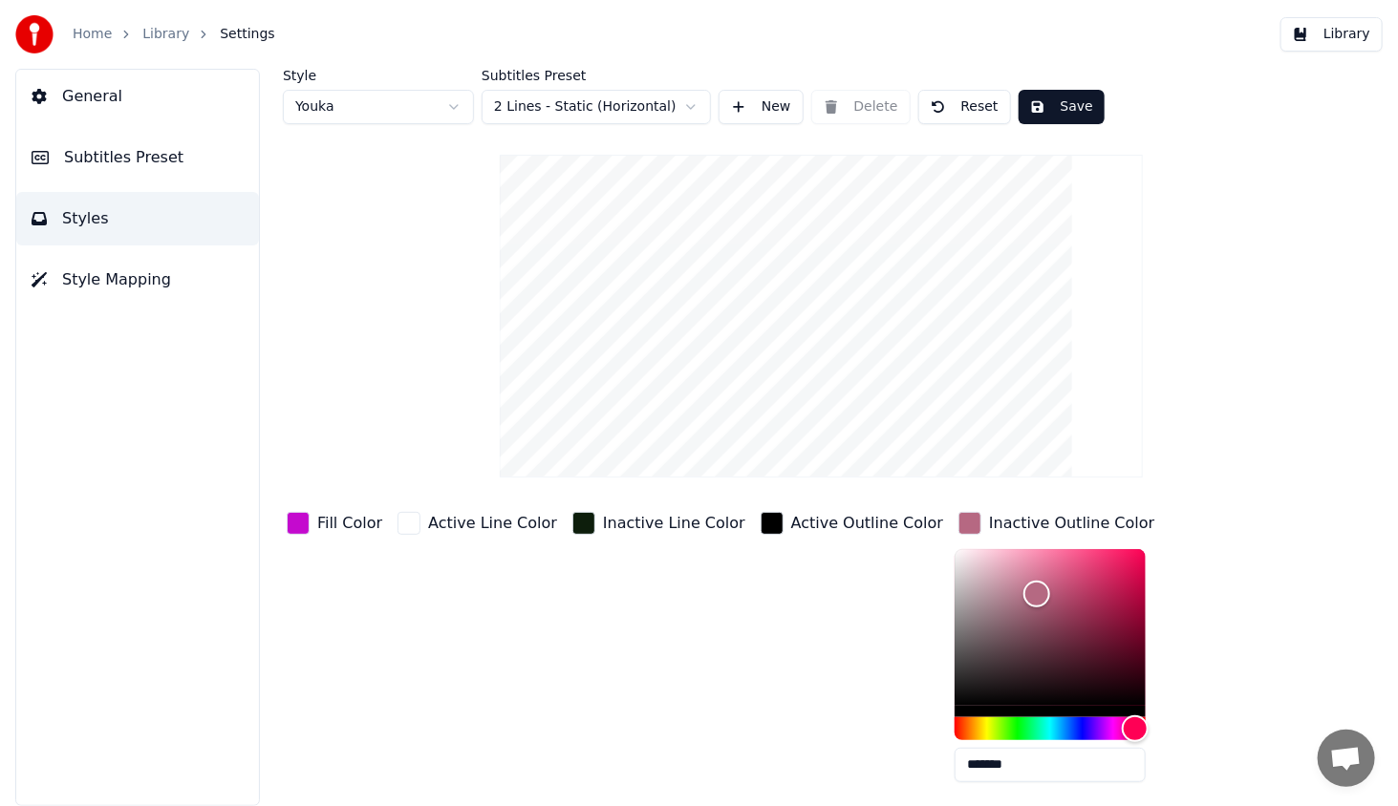
click at [405, 521] on div "button" at bounding box center [408, 523] width 23 height 23
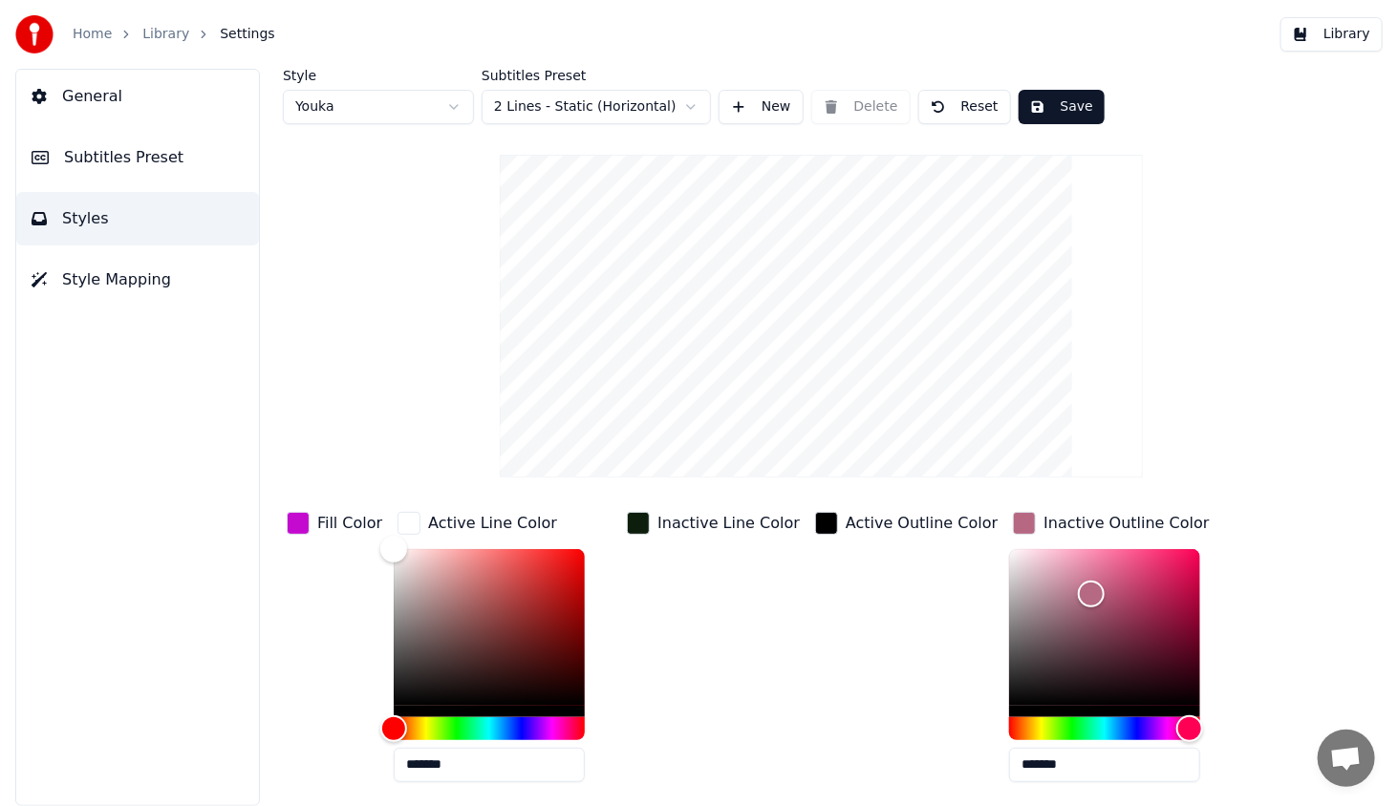
click at [297, 523] on div "button" at bounding box center [298, 523] width 23 height 23
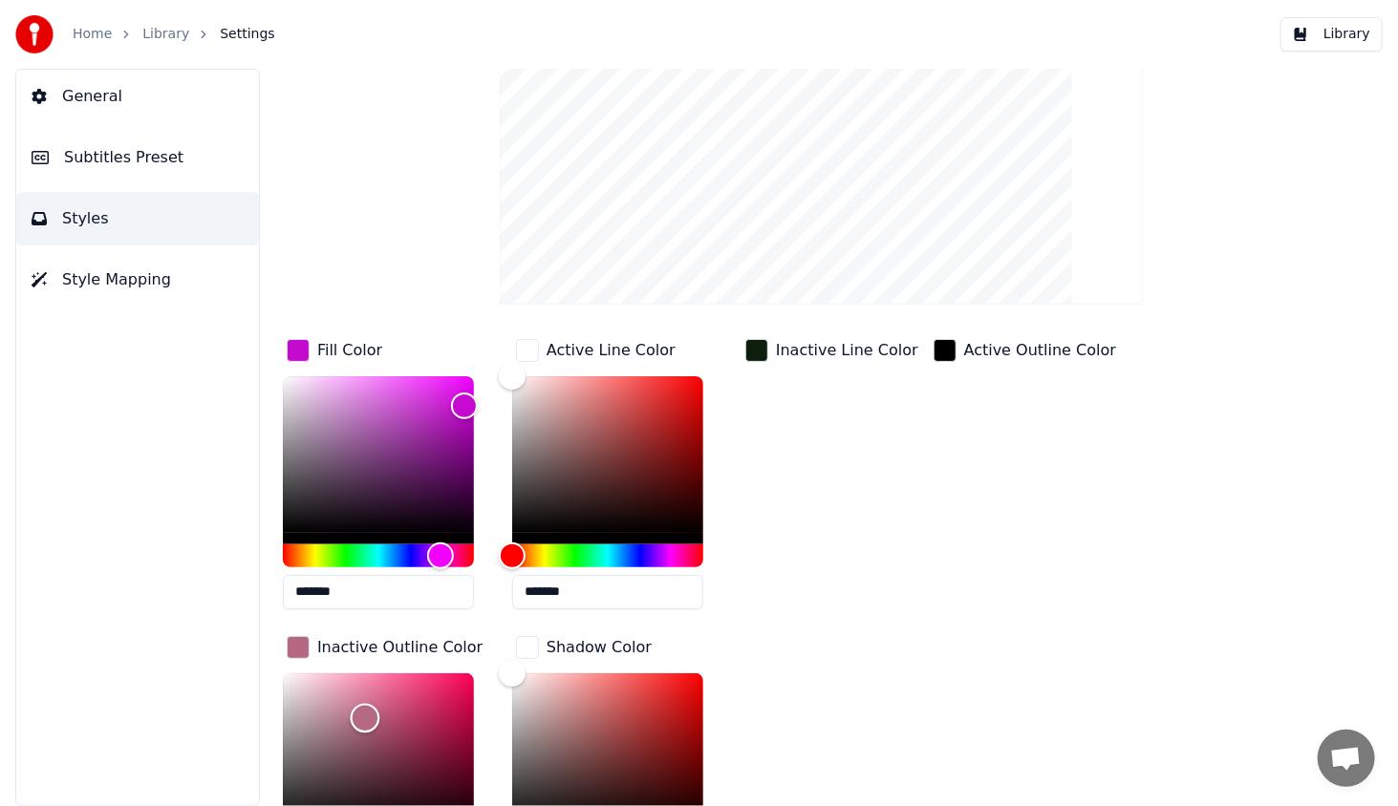
scroll to position [193, 0]
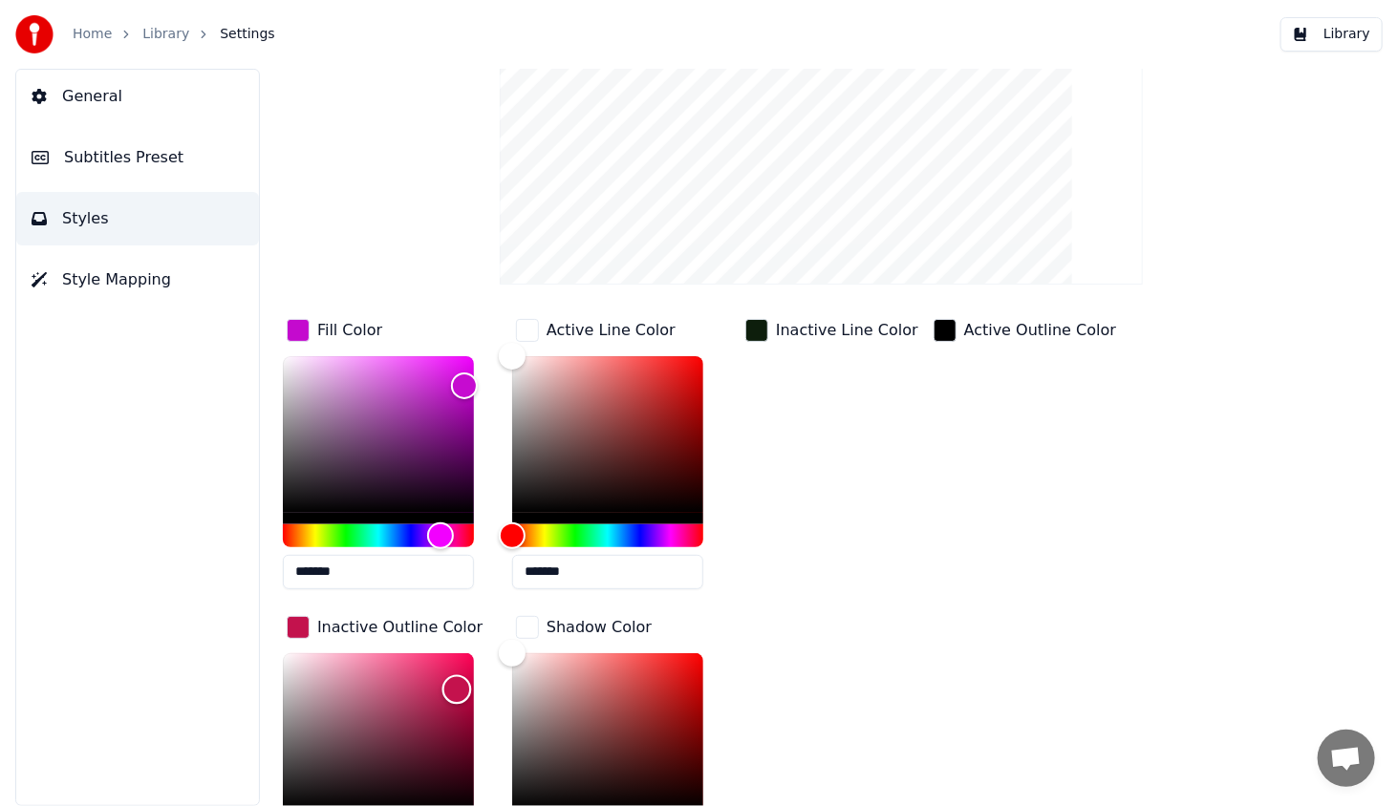
drag, startPoint x: 365, startPoint y: 709, endPoint x: 457, endPoint y: 687, distance: 94.3
click at [457, 687] on div "Color" at bounding box center [457, 690] width 30 height 30
type input "*******"
drag, startPoint x: 457, startPoint y: 687, endPoint x: 252, endPoint y: 612, distance: 217.6
click at [252, 612] on div "Style Youka Subtitles Preset 2 Lines - Static (Horizontal) New Delete Reset Sav…" at bounding box center [821, 437] width 1153 height 737
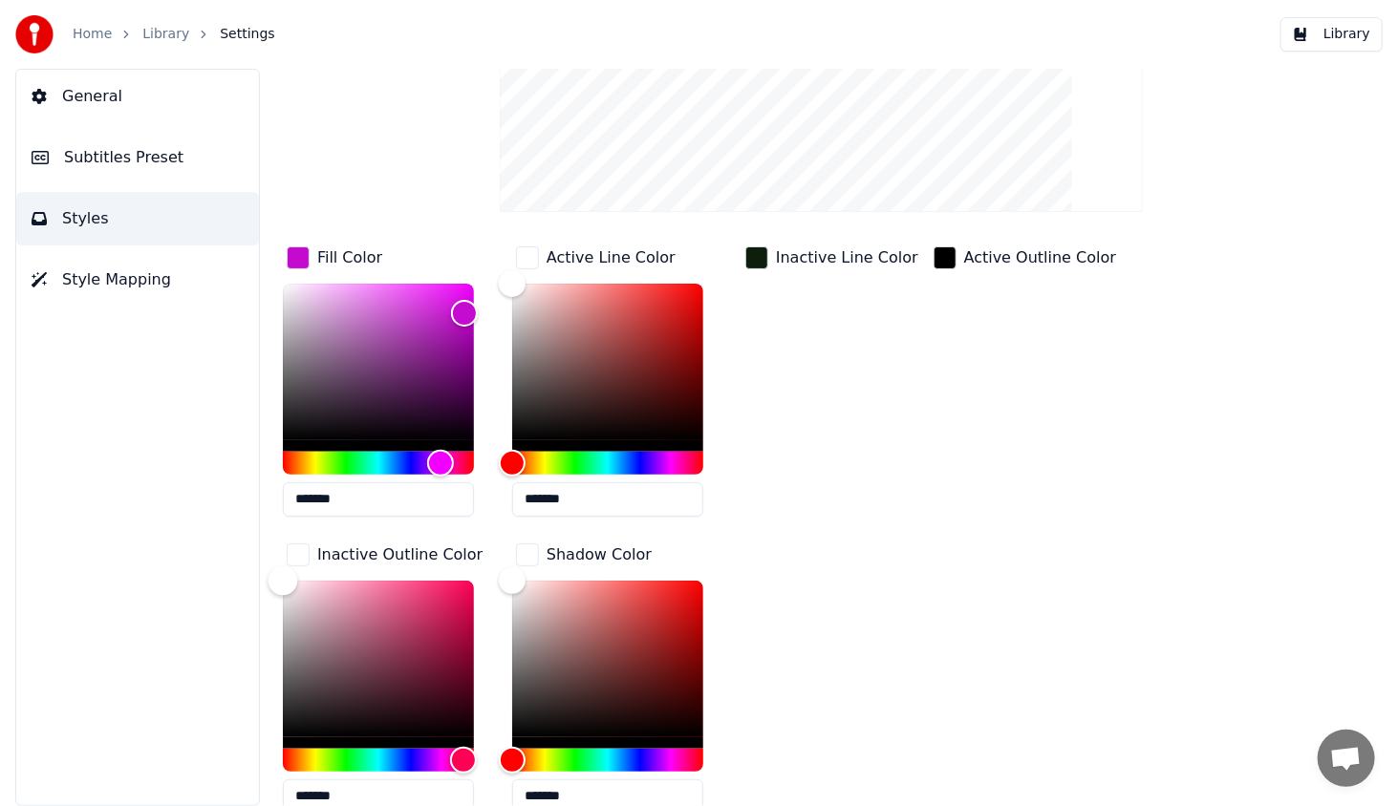
scroll to position [288, 0]
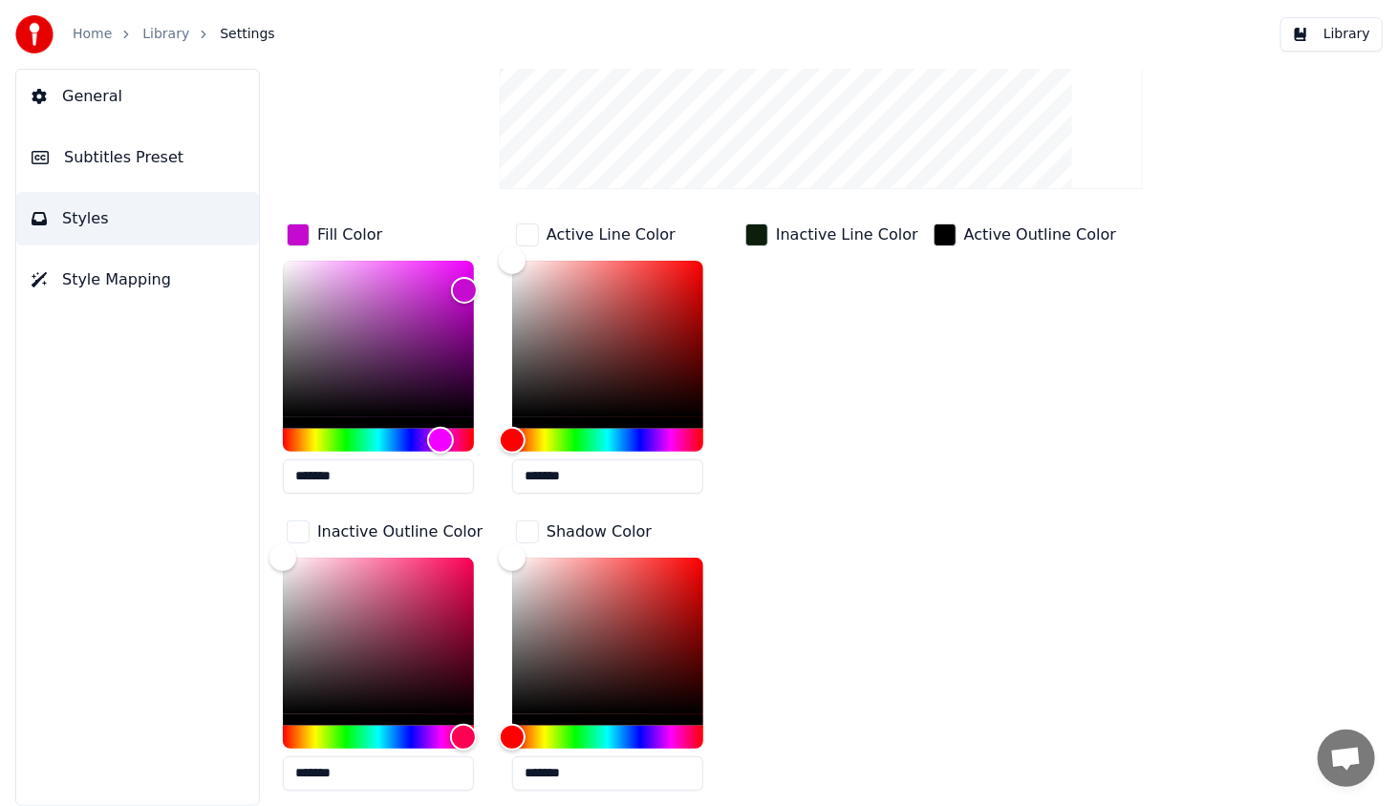
drag, startPoint x: 346, startPoint y: 772, endPoint x: 258, endPoint y: 757, distance: 89.2
click at [258, 757] on div "Style Youka Subtitles Preset 2 Lines - Static (Horizontal) New Delete Reset Sav…" at bounding box center [821, 437] width 1153 height 737
drag, startPoint x: 378, startPoint y: 470, endPoint x: 275, endPoint y: 450, distance: 105.1
click at [275, 450] on div "Style Youka Subtitles Preset 2 Lines - Static (Horizontal) New Delete Reset Sav…" at bounding box center [821, 437] width 1153 height 737
paste input "text"
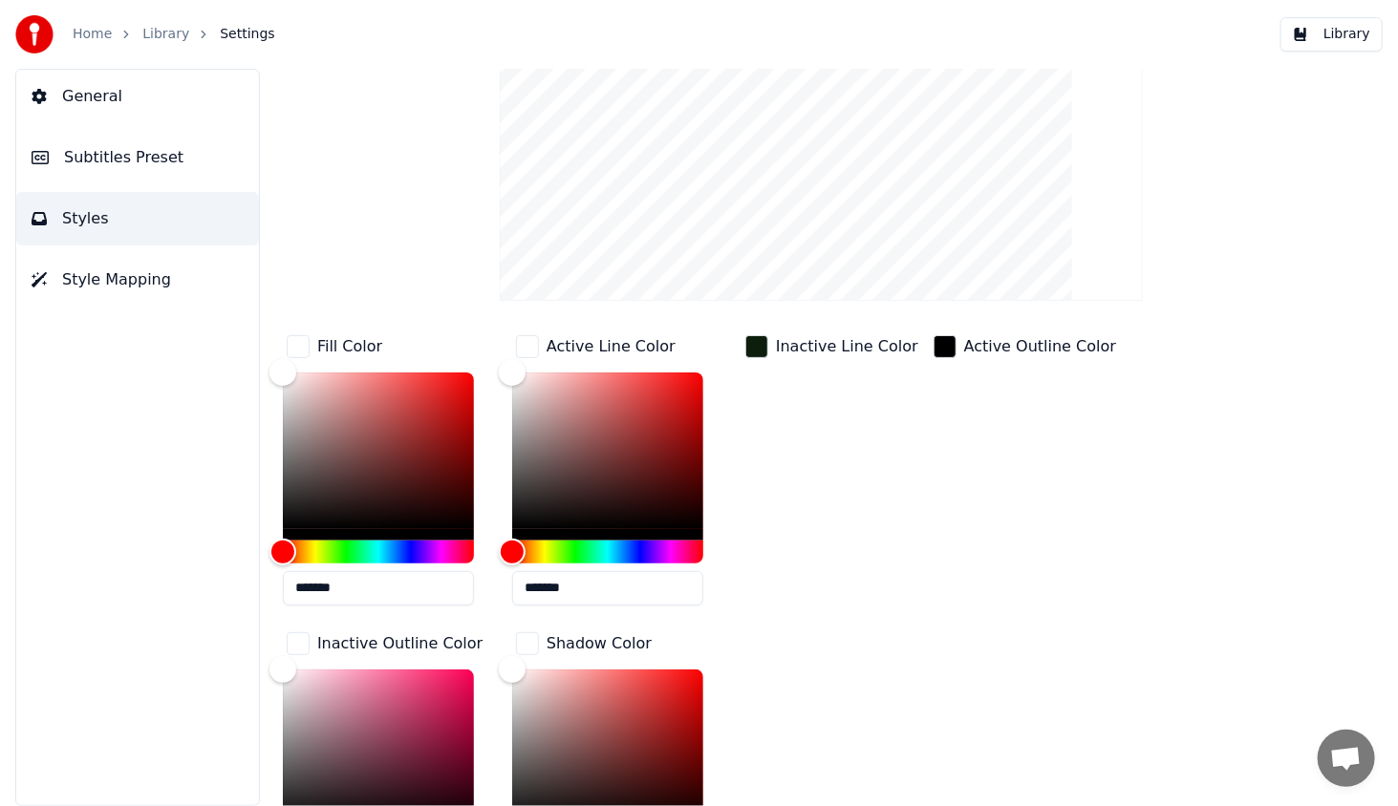
scroll to position [2, 0]
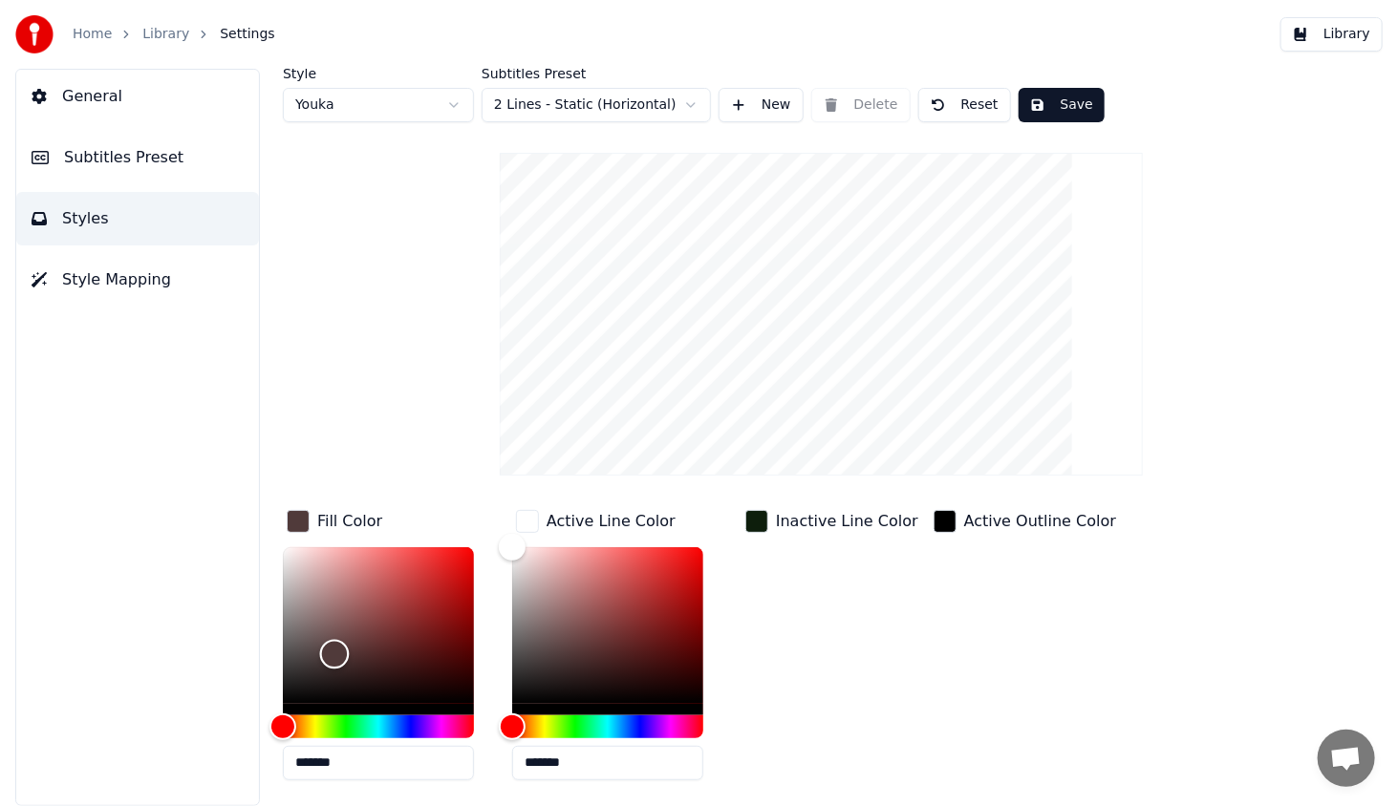
drag, startPoint x: 334, startPoint y: 652, endPoint x: 345, endPoint y: 648, distance: 11.5
click at [336, 652] on div "Color" at bounding box center [378, 625] width 191 height 157
type input "*******"
drag, startPoint x: 374, startPoint y: 631, endPoint x: 416, endPoint y: 587, distance: 61.5
click at [416, 587] on div "Color" at bounding box center [378, 625] width 191 height 157
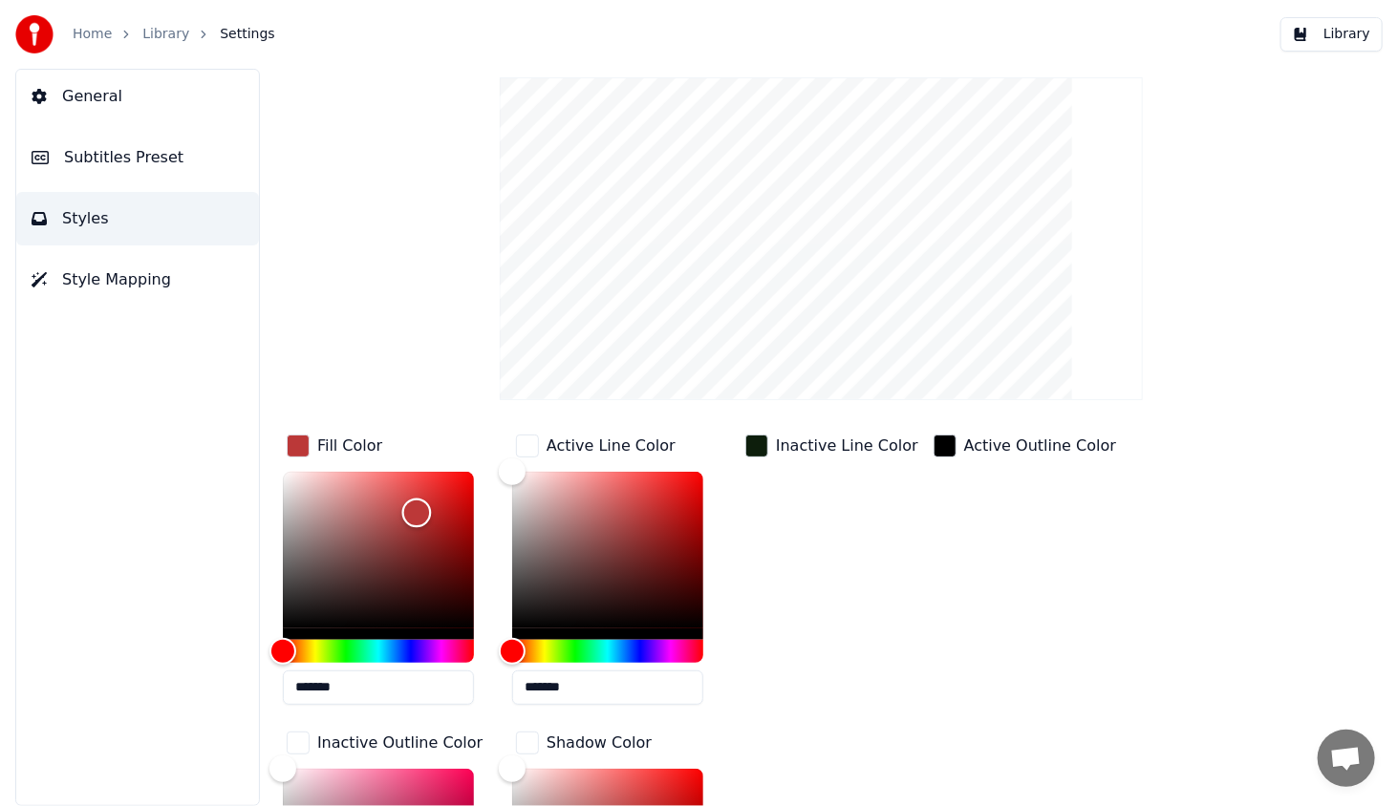
scroll to position [0, 0]
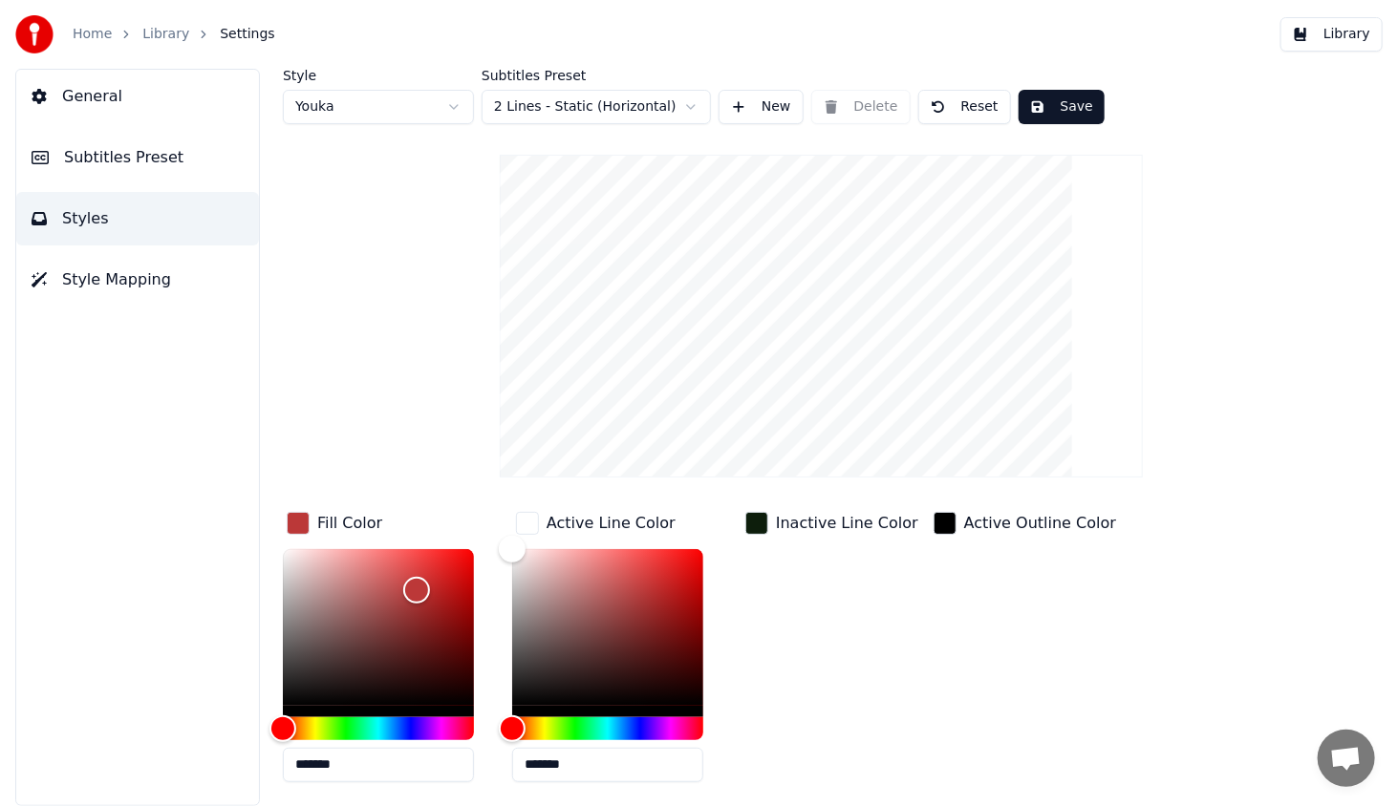
click at [535, 521] on div "button" at bounding box center [527, 523] width 23 height 23
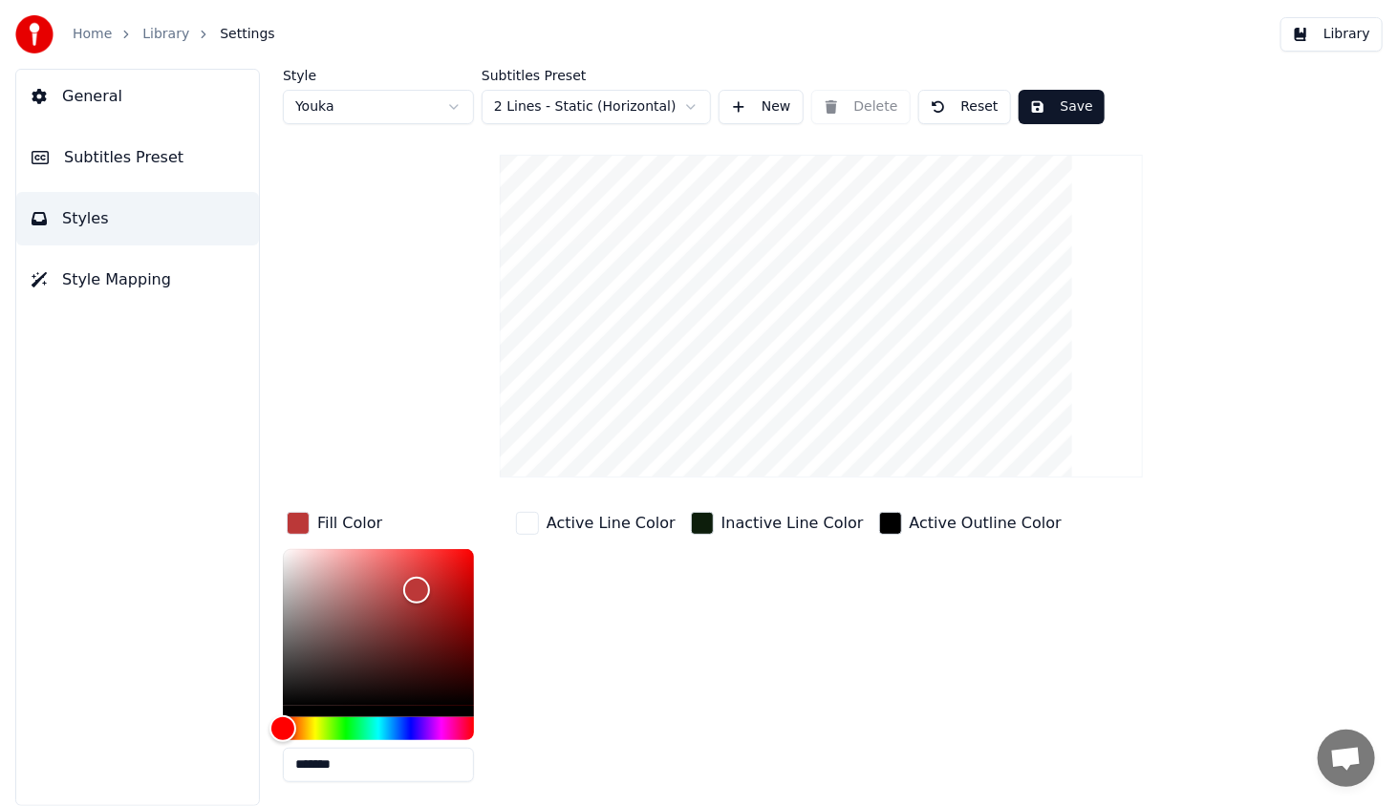
click at [535, 521] on div "button" at bounding box center [527, 523] width 23 height 23
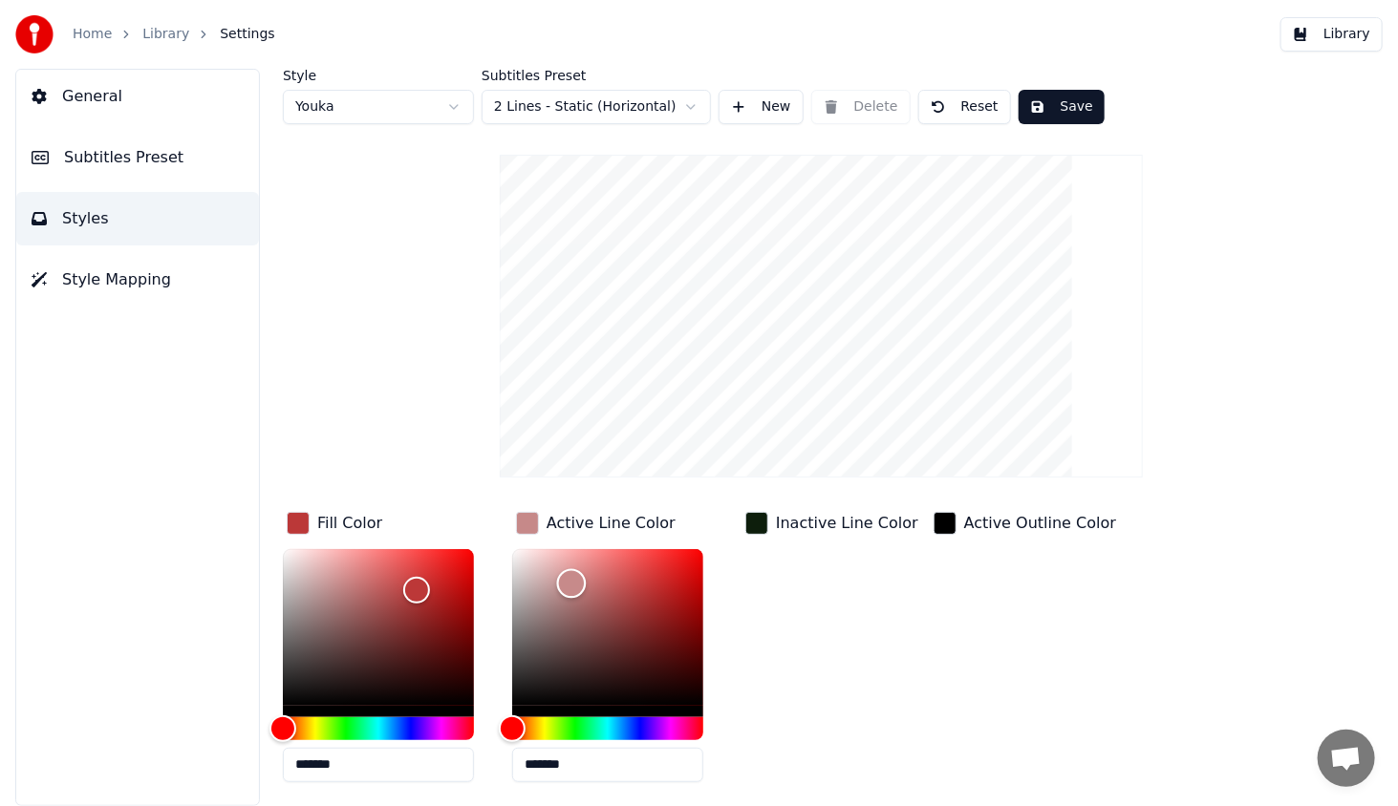
drag, startPoint x: 563, startPoint y: 575, endPoint x: 577, endPoint y: 587, distance: 18.3
click at [577, 587] on div "Color" at bounding box center [607, 627] width 191 height 157
type input "*******"
drag, startPoint x: 590, startPoint y: 590, endPoint x: 577, endPoint y: 637, distance: 48.7
click at [577, 637] on div "Color" at bounding box center [578, 639] width 30 height 30
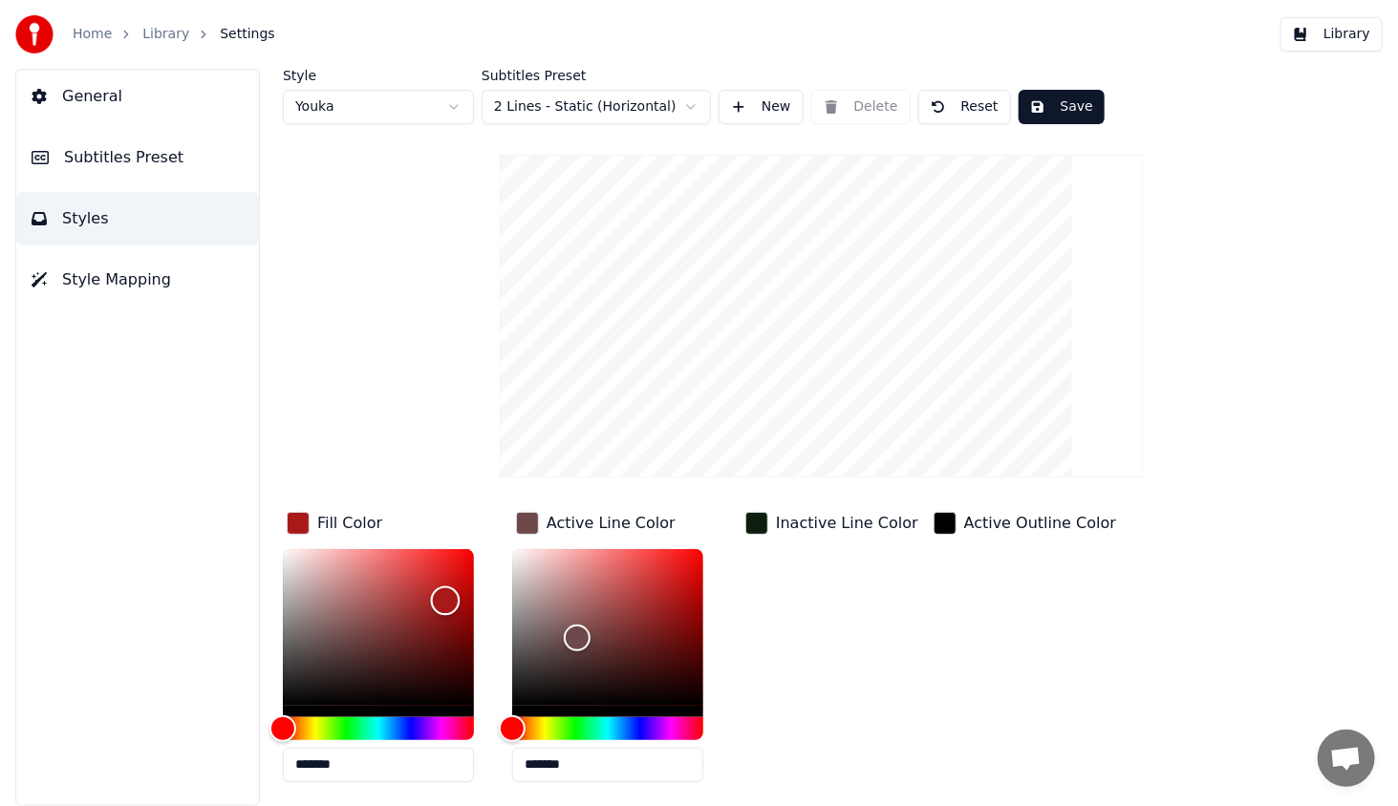
drag, startPoint x: 411, startPoint y: 582, endPoint x: 445, endPoint y: 600, distance: 38.9
click at [445, 600] on div "Color" at bounding box center [446, 602] width 30 height 30
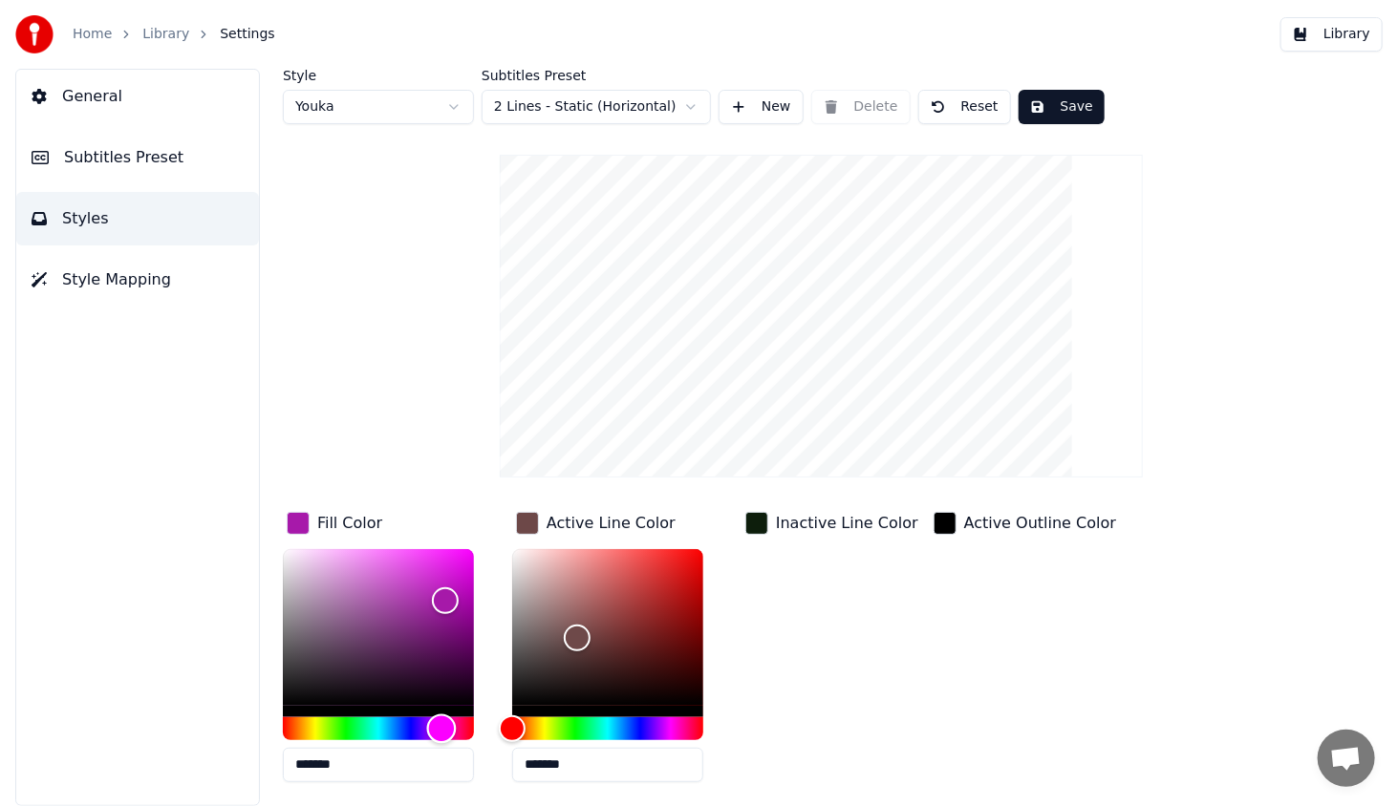
click at [441, 728] on div "Hue" at bounding box center [378, 728] width 191 height 23
type input "*******"
drag, startPoint x: 460, startPoint y: 627, endPoint x: 429, endPoint y: 570, distance: 64.6
click at [429, 570] on div "Color" at bounding box center [378, 627] width 191 height 157
click at [1058, 96] on button "Save" at bounding box center [1061, 107] width 86 height 34
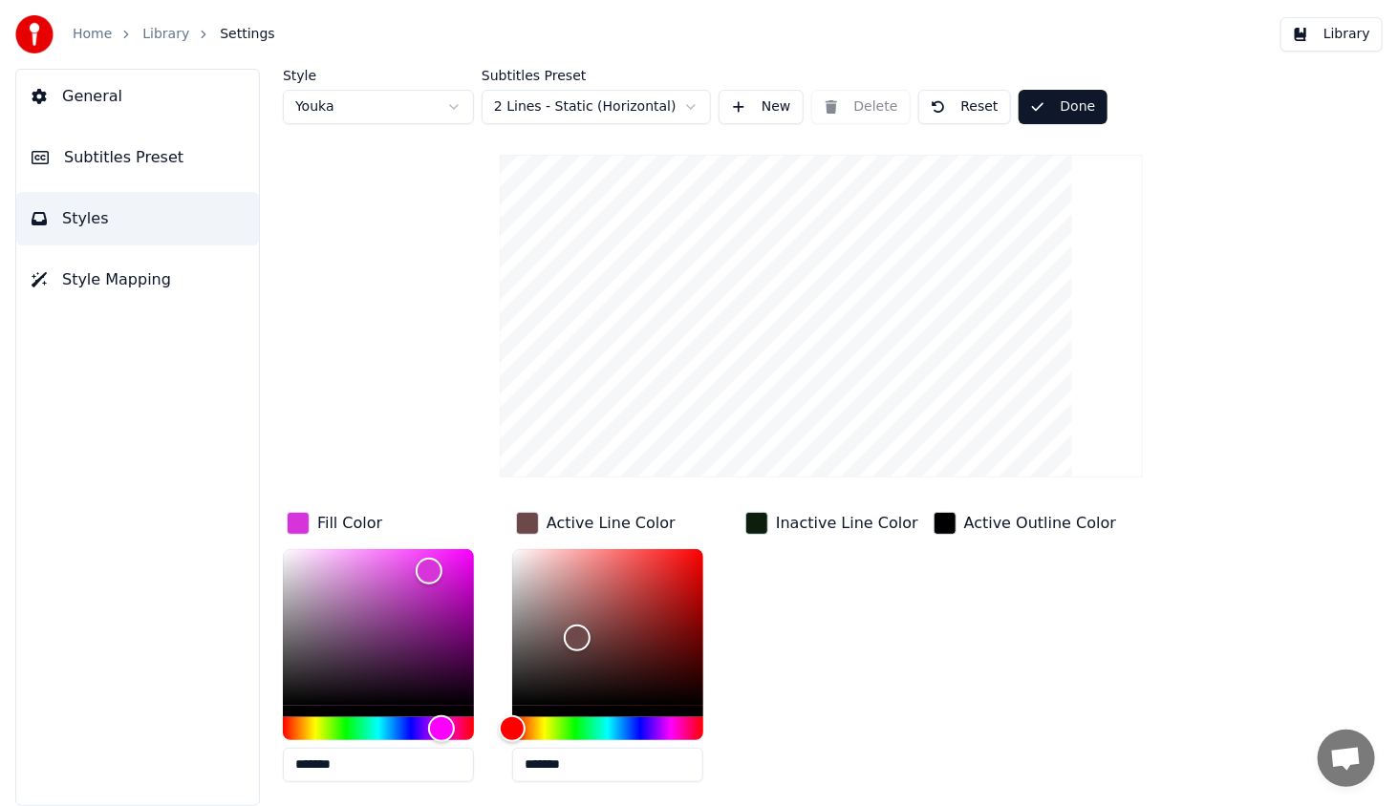
click at [1334, 32] on button "Library" at bounding box center [1331, 34] width 102 height 34
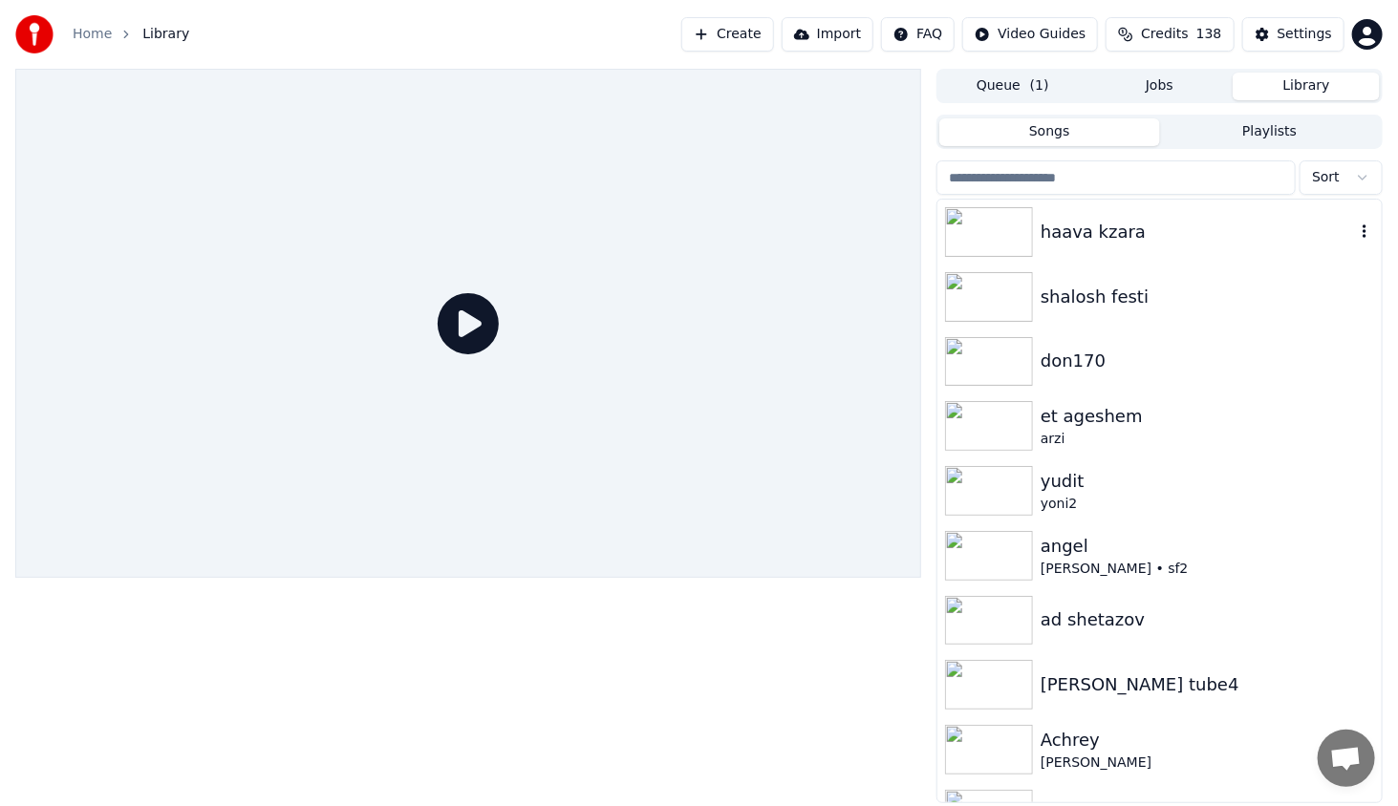
click at [987, 249] on img at bounding box center [989, 232] width 88 height 50
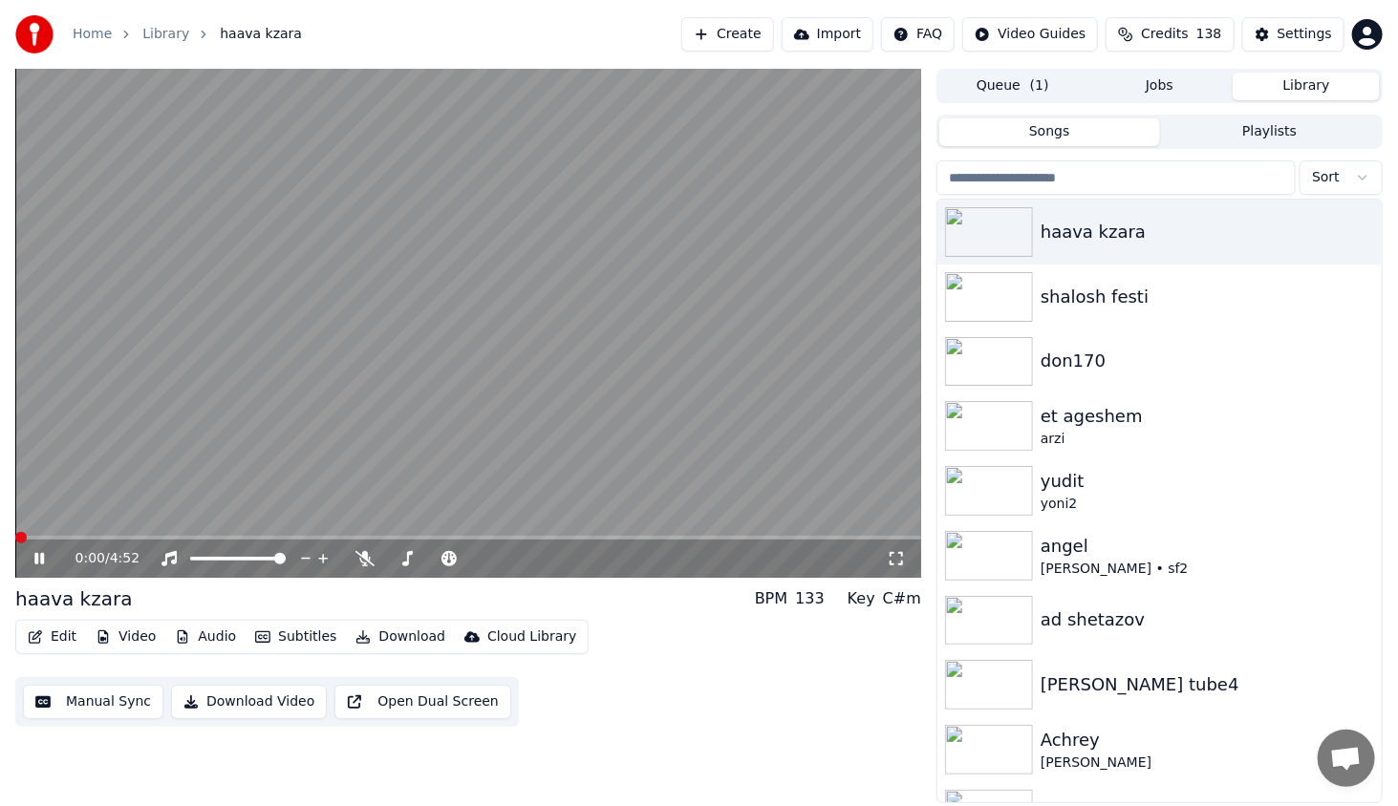
click at [171, 532] on video at bounding box center [468, 323] width 906 height 509
click at [181, 540] on span at bounding box center [468, 538] width 906 height 4
click at [29, 525] on video at bounding box center [468, 323] width 906 height 509
click at [53, 638] on button "Edit" at bounding box center [52, 637] width 64 height 27
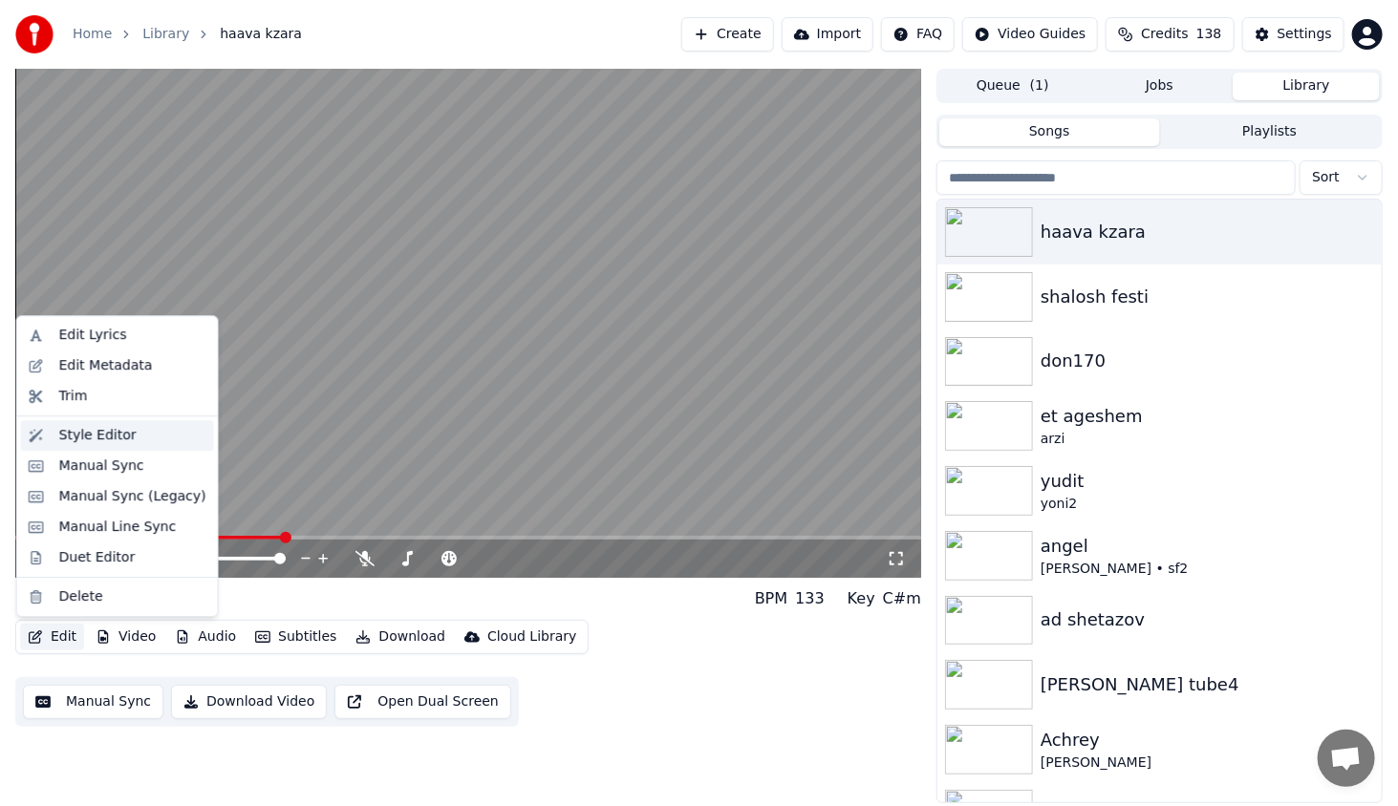
click at [86, 424] on div "Style Editor" at bounding box center [117, 435] width 193 height 31
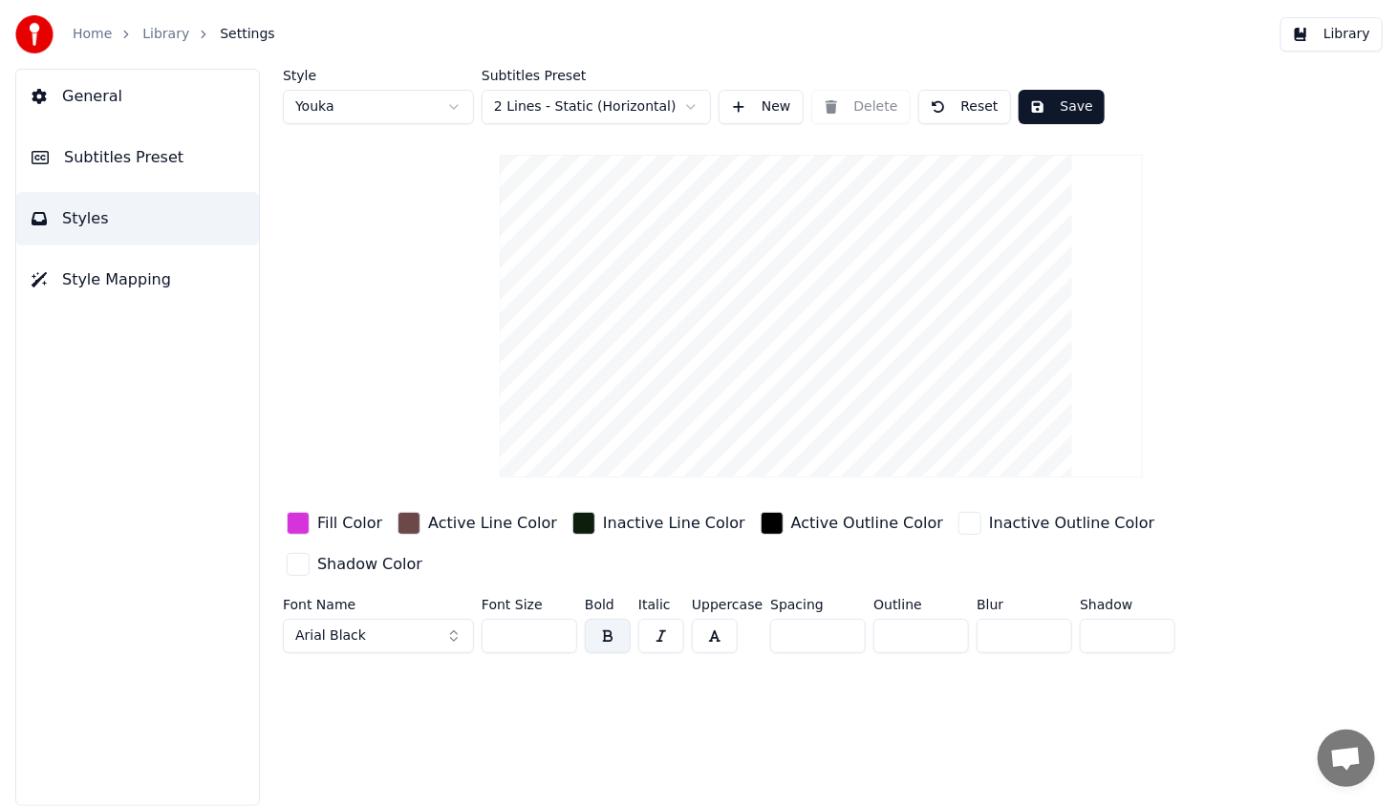
click at [96, 169] on button "Subtitles Preset" at bounding box center [137, 157] width 243 height 53
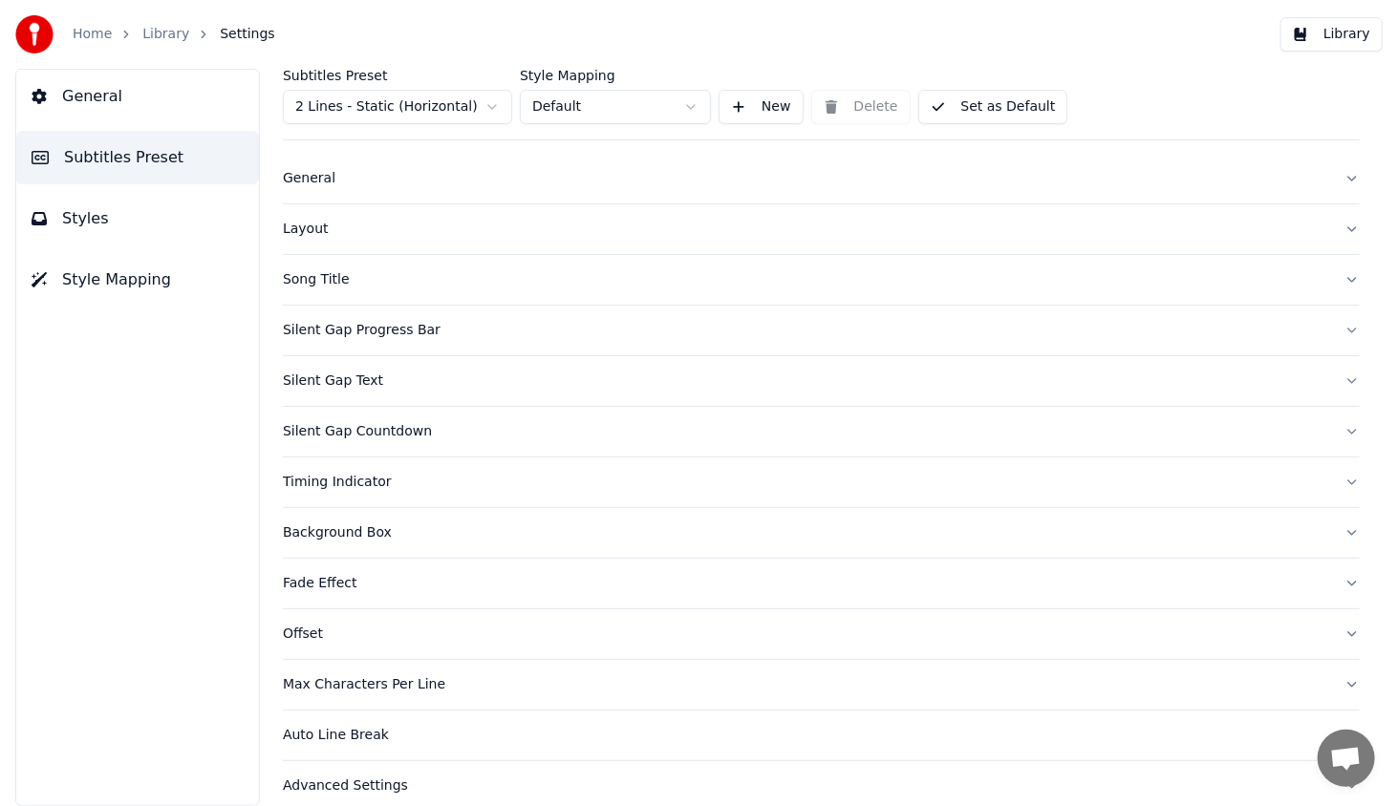
scroll to position [39, 0]
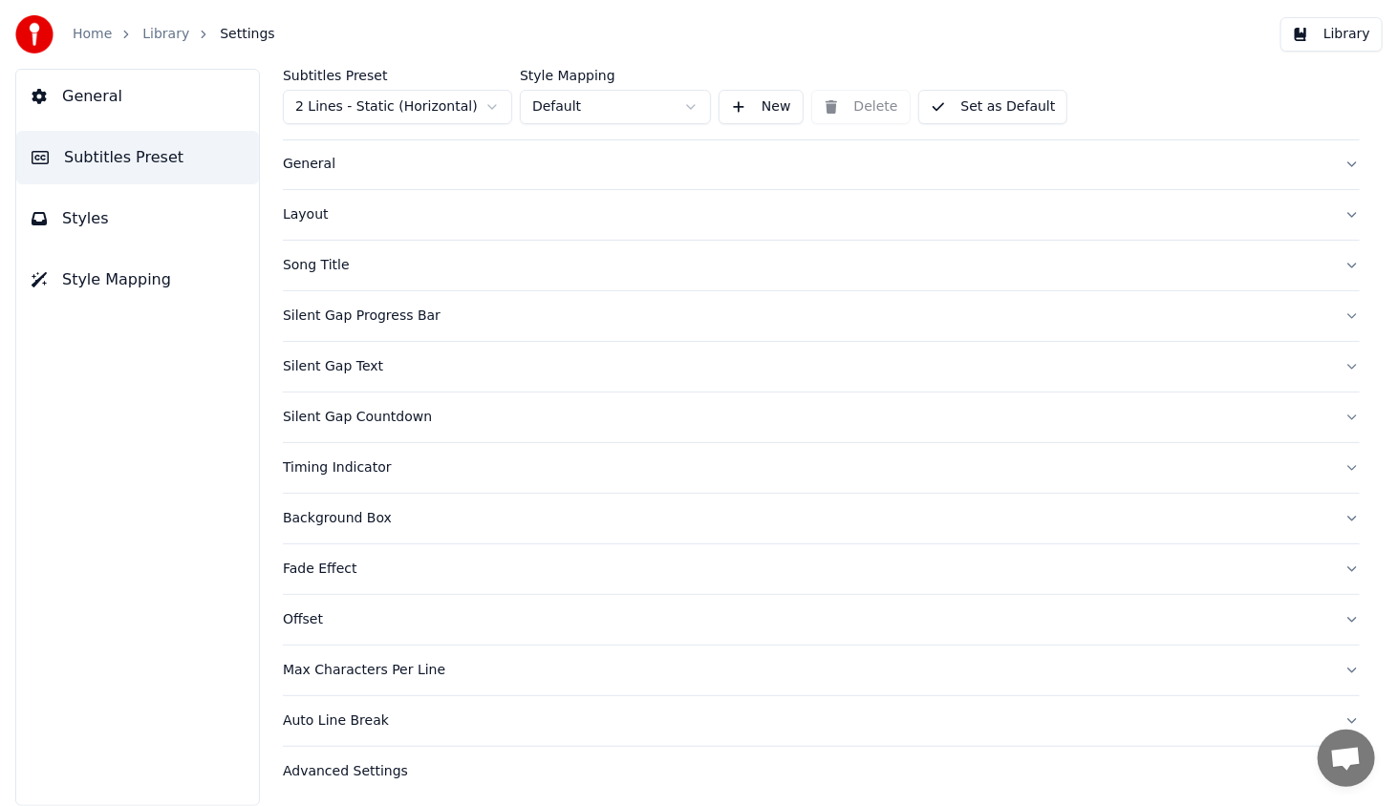
click at [94, 217] on span "Styles" at bounding box center [85, 218] width 47 height 23
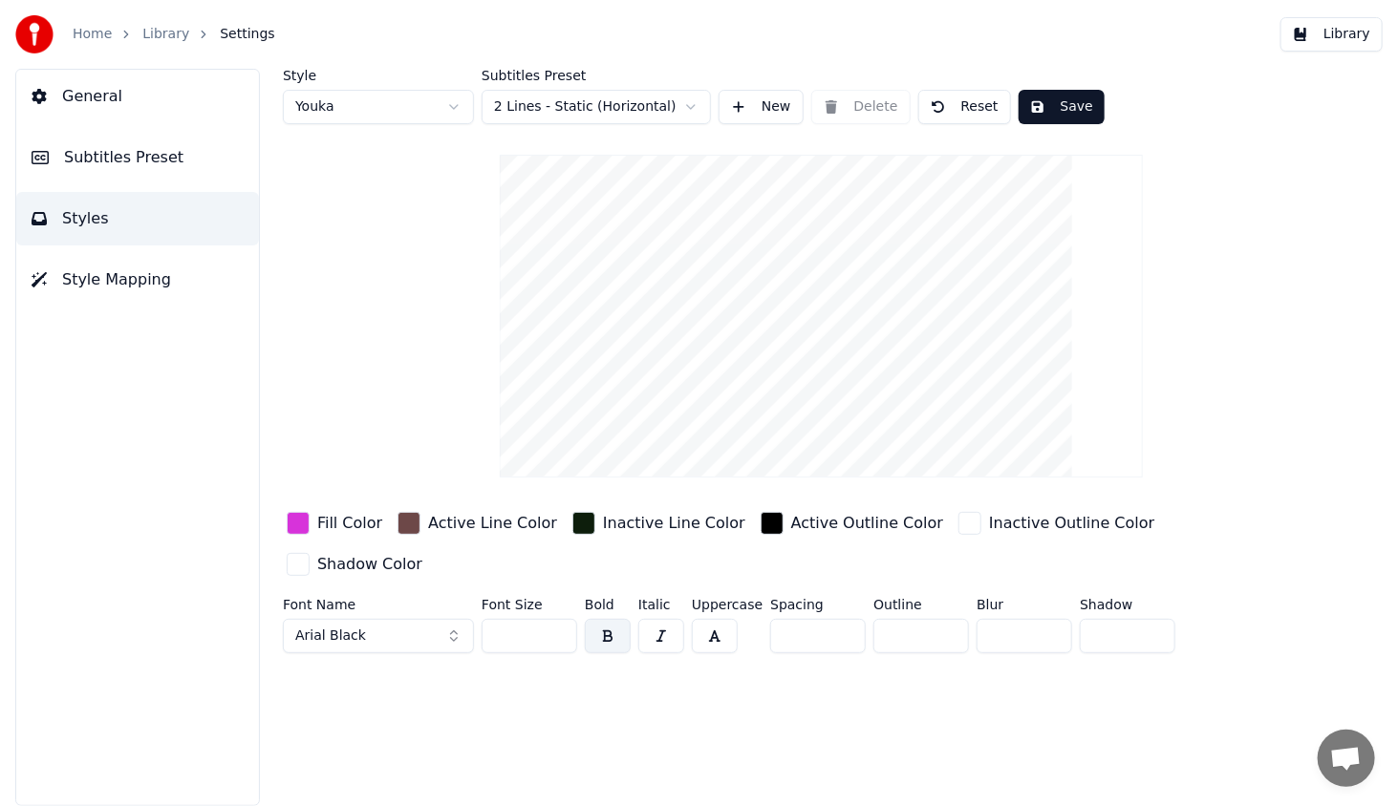
click at [405, 529] on div "button" at bounding box center [408, 523] width 23 height 23
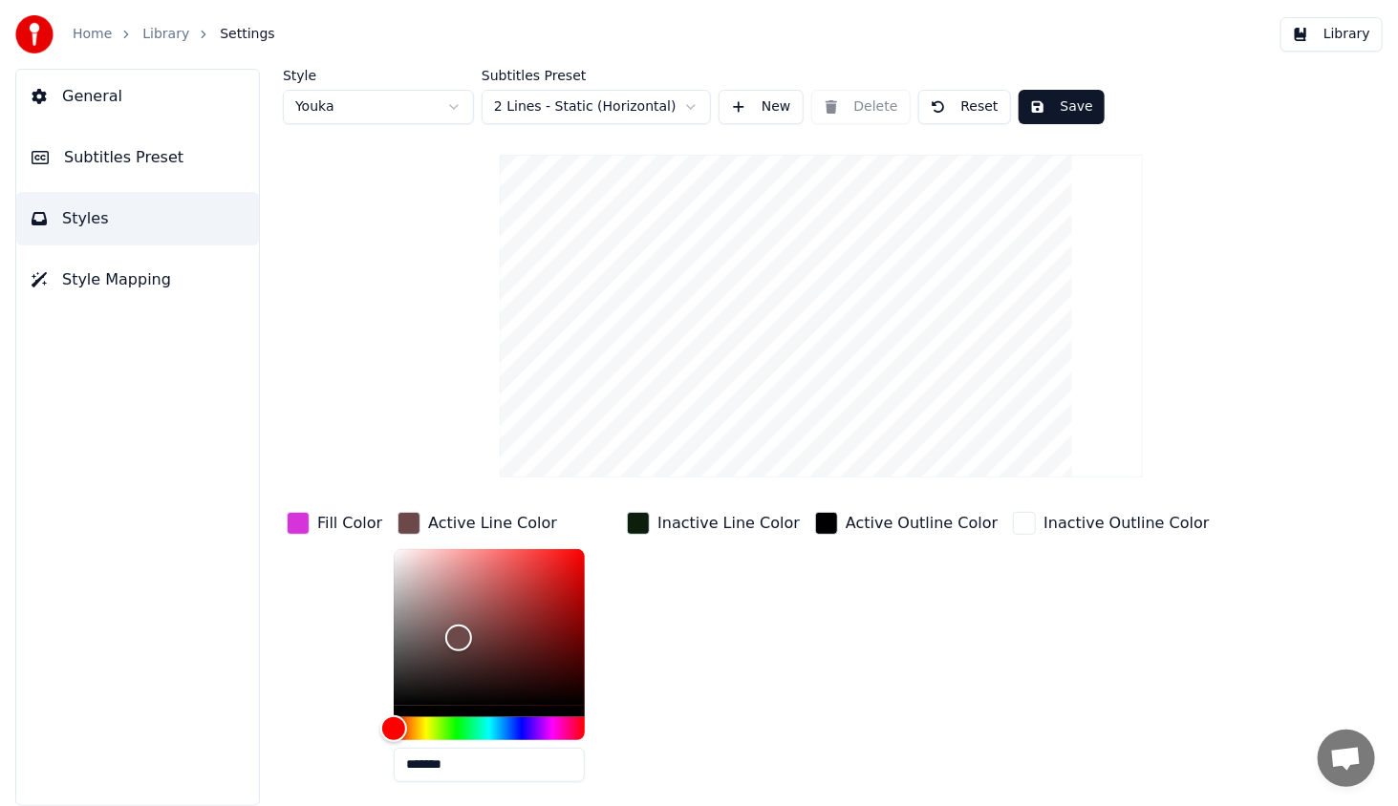
click at [354, 582] on div "Fill Color" at bounding box center [334, 652] width 103 height 289
click at [458, 596] on div "Color" at bounding box center [489, 627] width 191 height 157
type input "*******"
drag, startPoint x: 457, startPoint y: 593, endPoint x: 433, endPoint y: 654, distance: 65.6
click at [433, 654] on div "Color" at bounding box center [439, 656] width 30 height 30
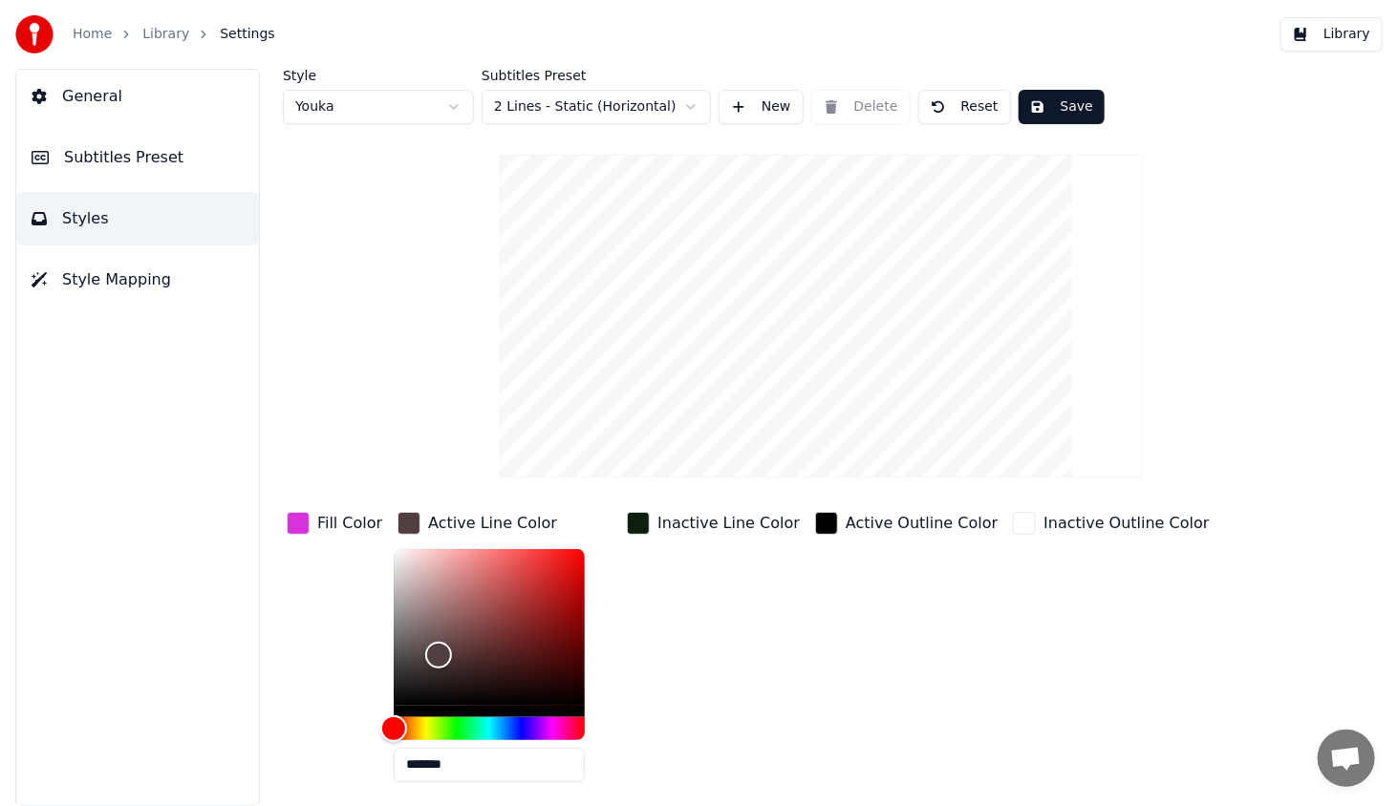
click at [347, 626] on div "Fill Color" at bounding box center [334, 652] width 103 height 289
click at [105, 157] on span "Subtitles Preset" at bounding box center [123, 157] width 119 height 23
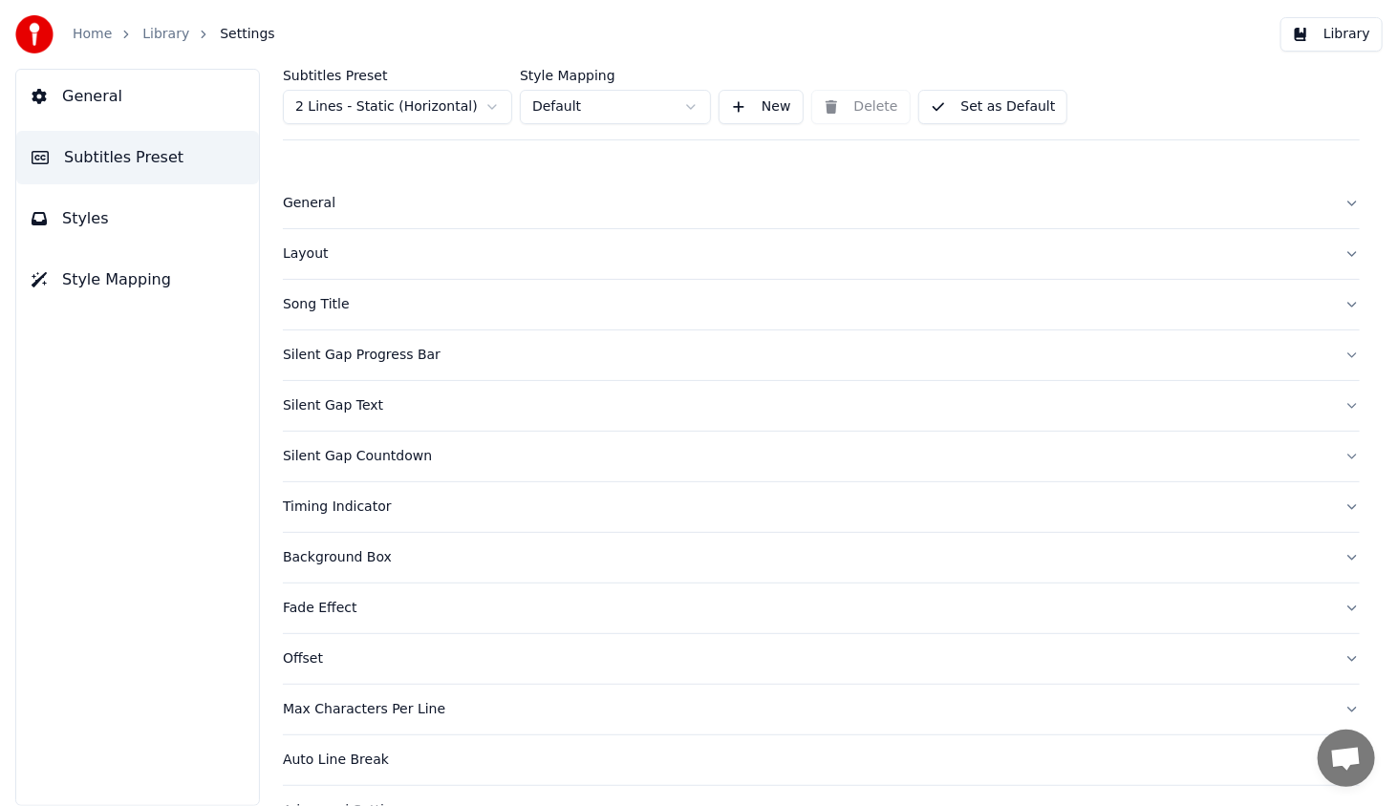
scroll to position [39, 0]
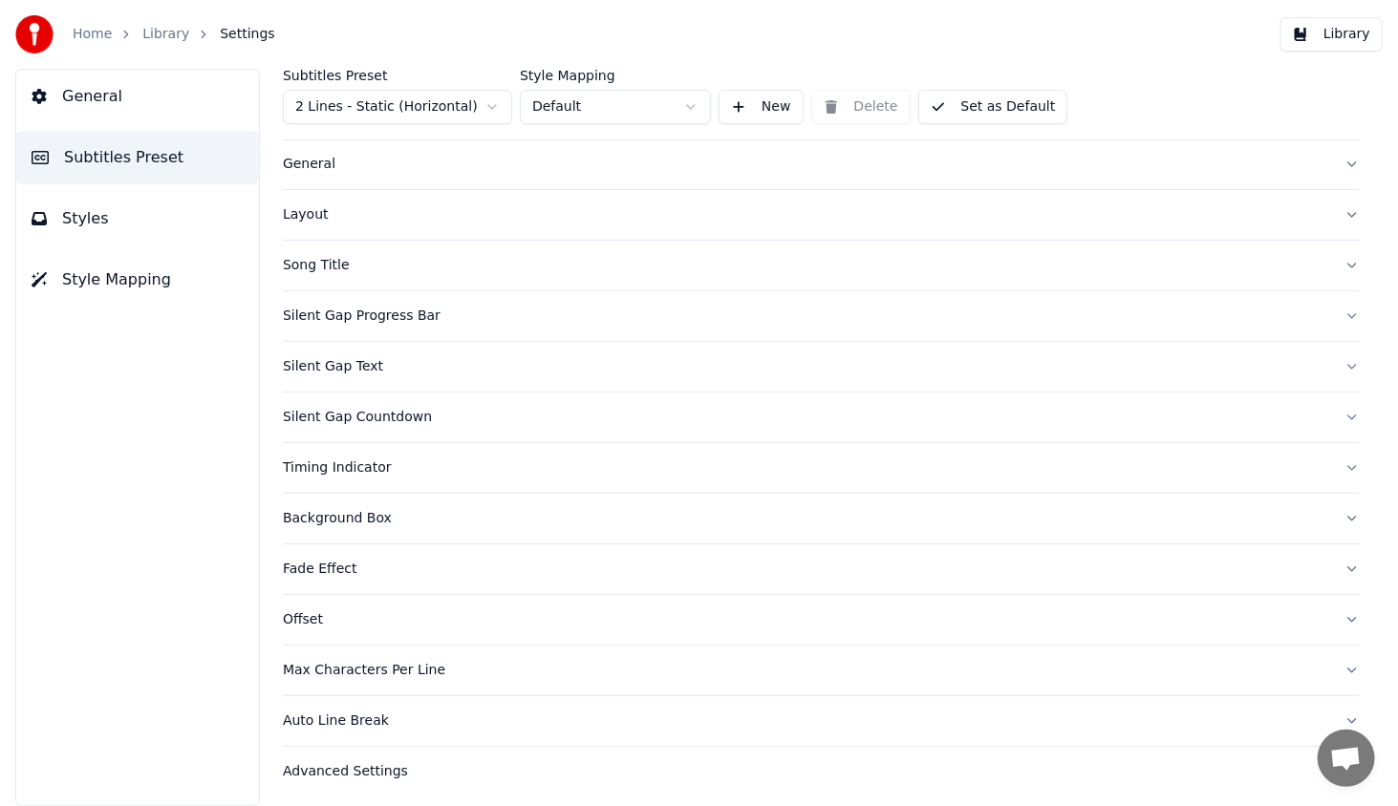
click at [373, 764] on div "Advanced Settings" at bounding box center [806, 771] width 1046 height 19
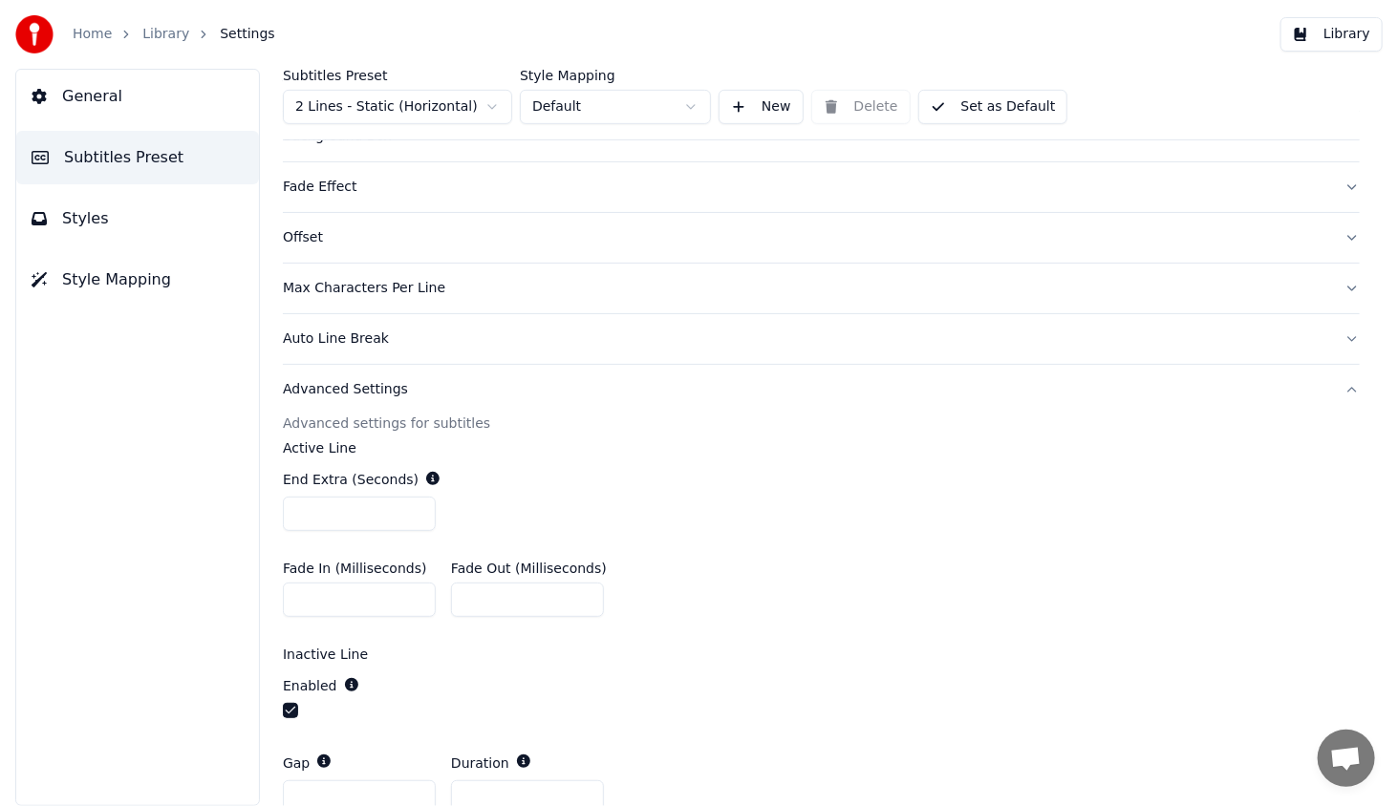
click at [285, 706] on button "button" at bounding box center [290, 710] width 15 height 15
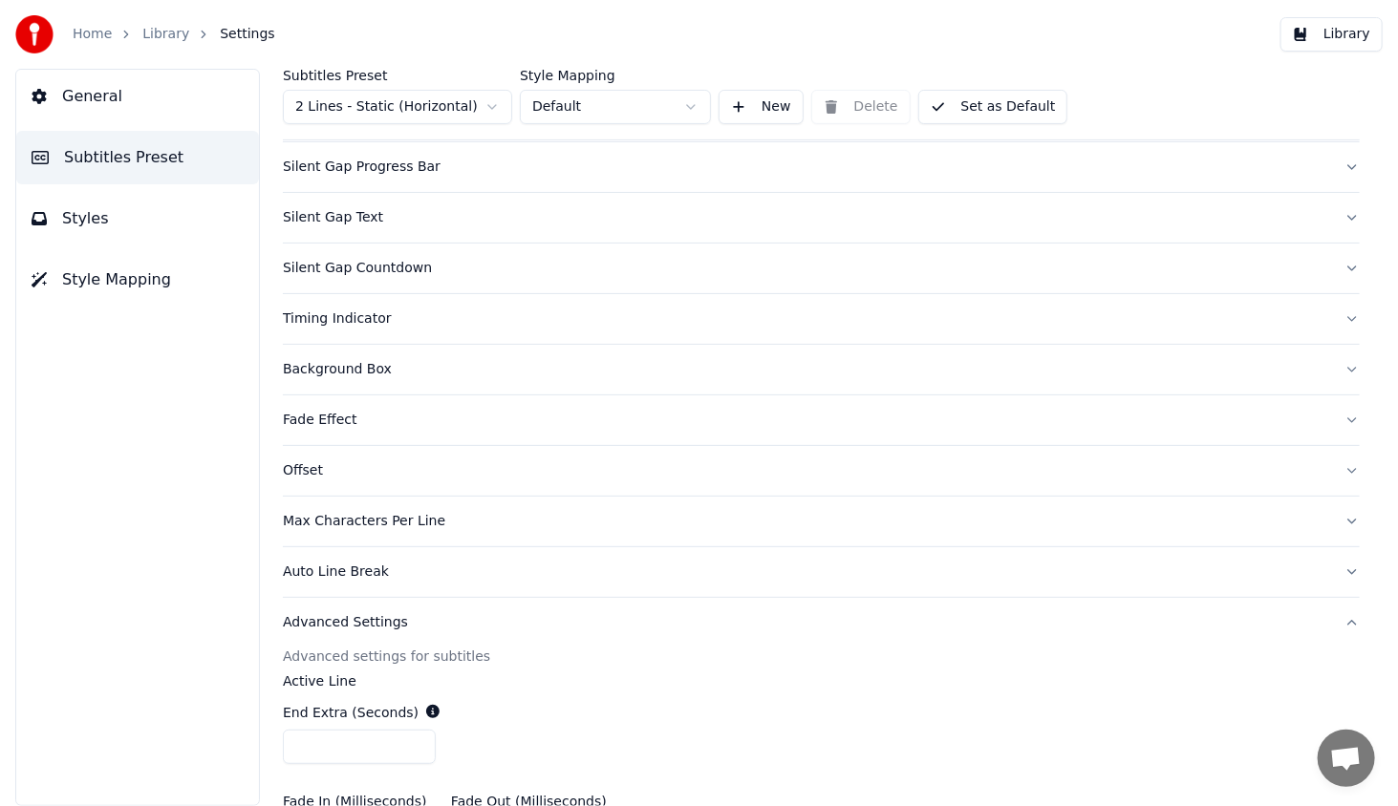
scroll to position [0, 0]
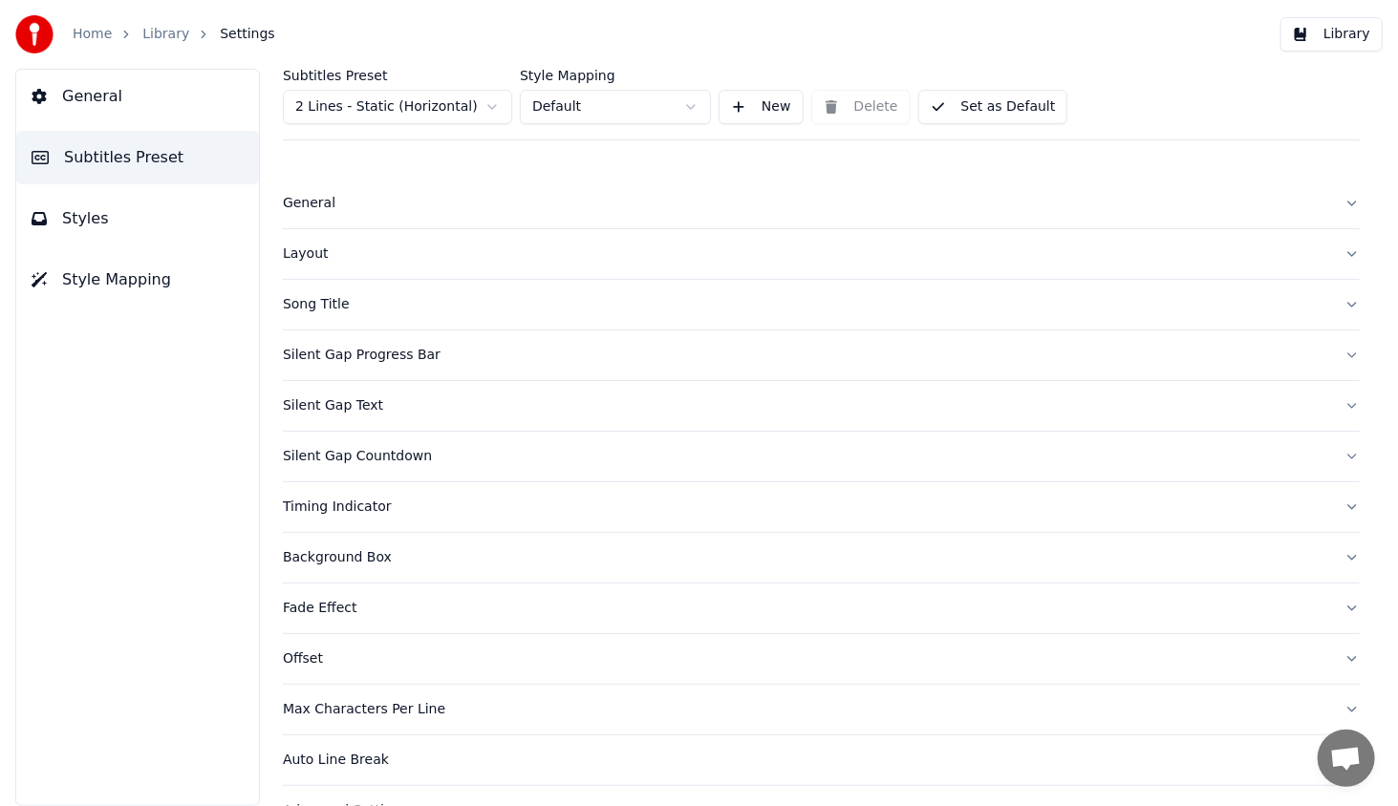
click at [68, 100] on span "General" at bounding box center [92, 96] width 60 height 23
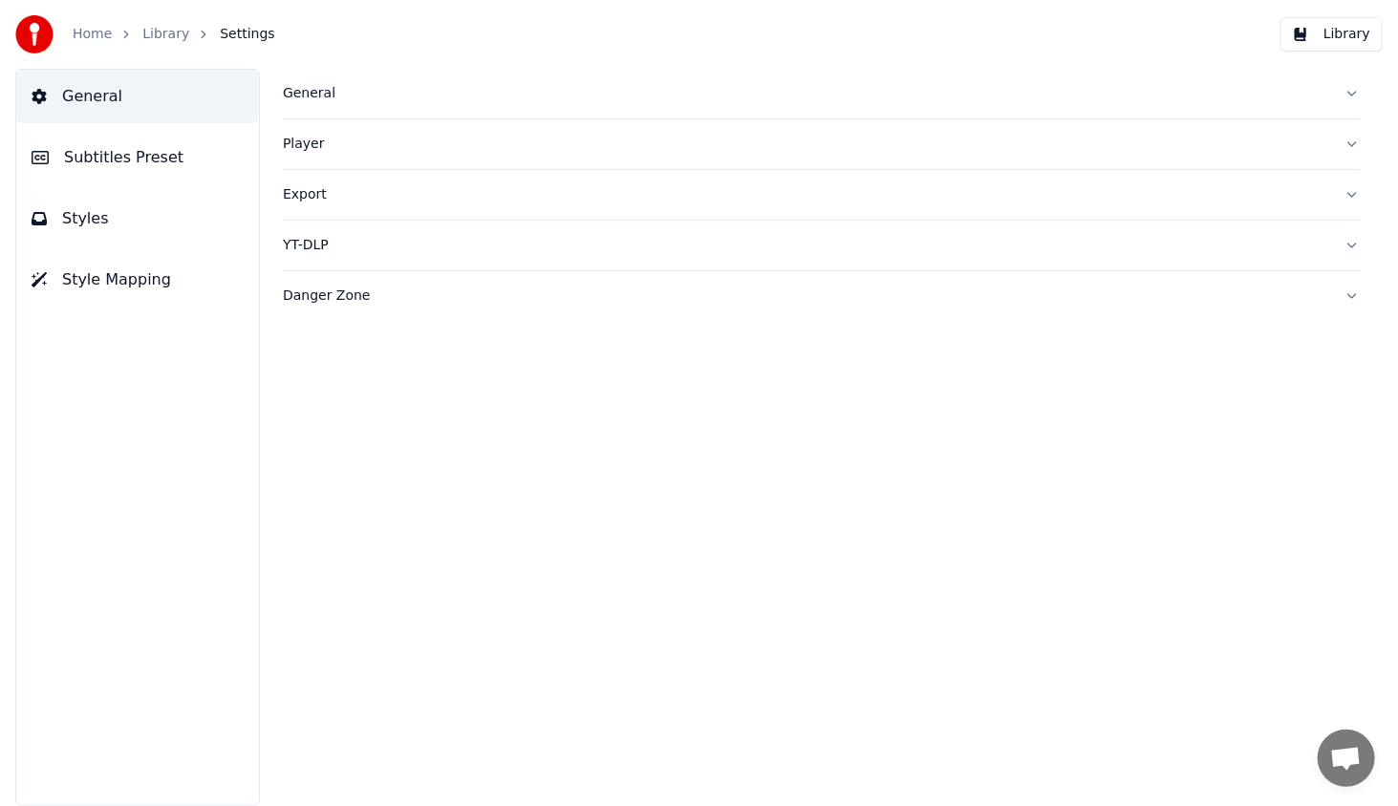
click at [83, 160] on span "Subtitles Preset" at bounding box center [123, 157] width 119 height 23
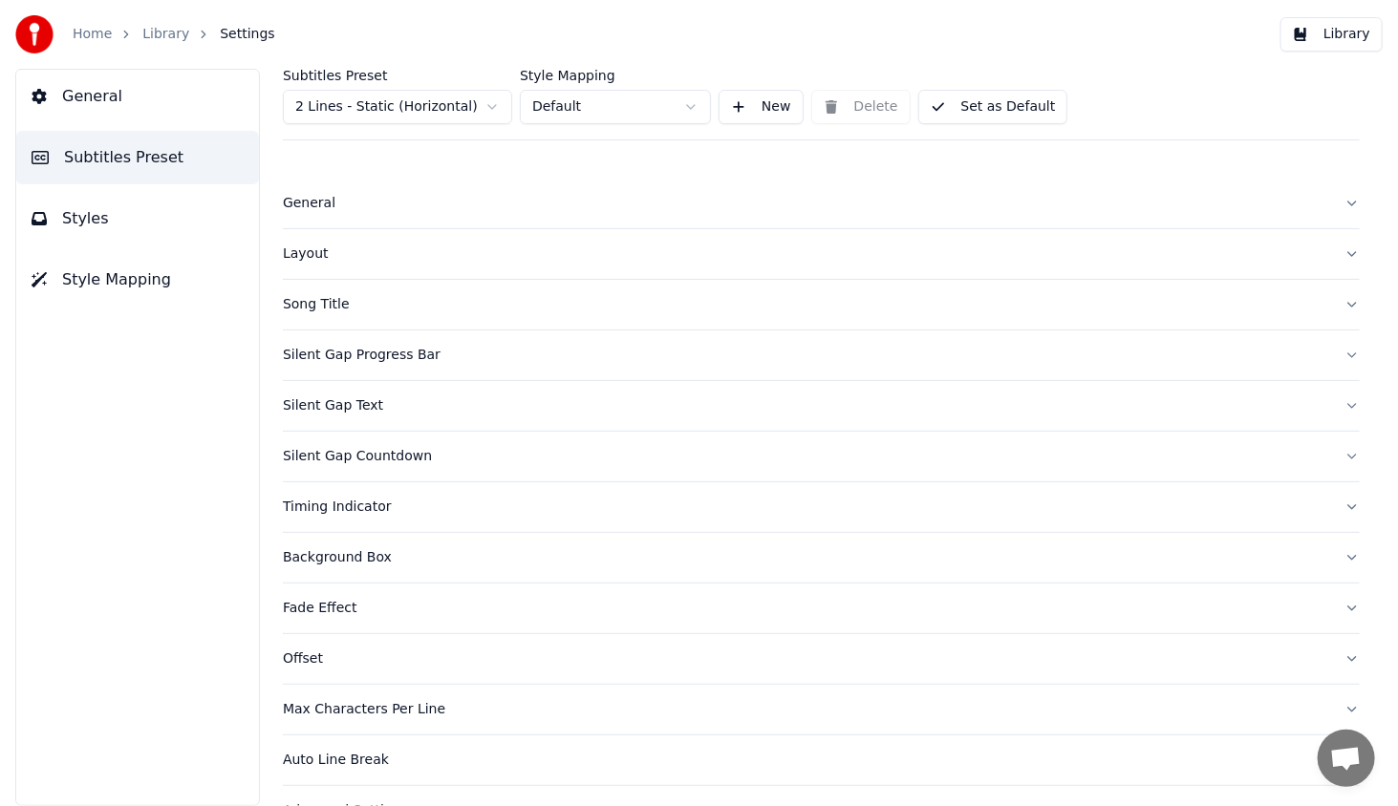
click at [107, 210] on button "Styles" at bounding box center [137, 218] width 243 height 53
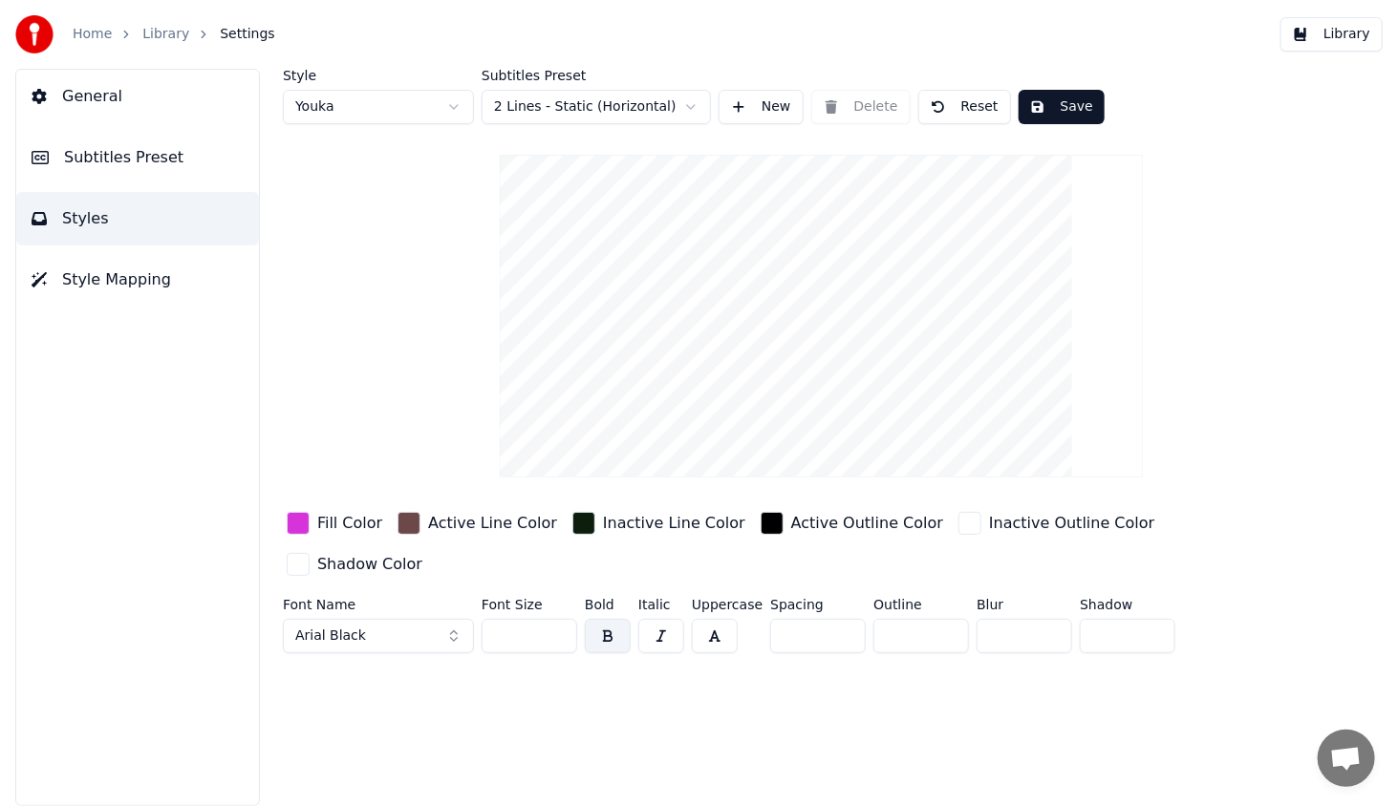
click at [942, 619] on input "*" at bounding box center [921, 636] width 96 height 34
type input "*"
click at [948, 619] on input "*" at bounding box center [921, 636] width 96 height 34
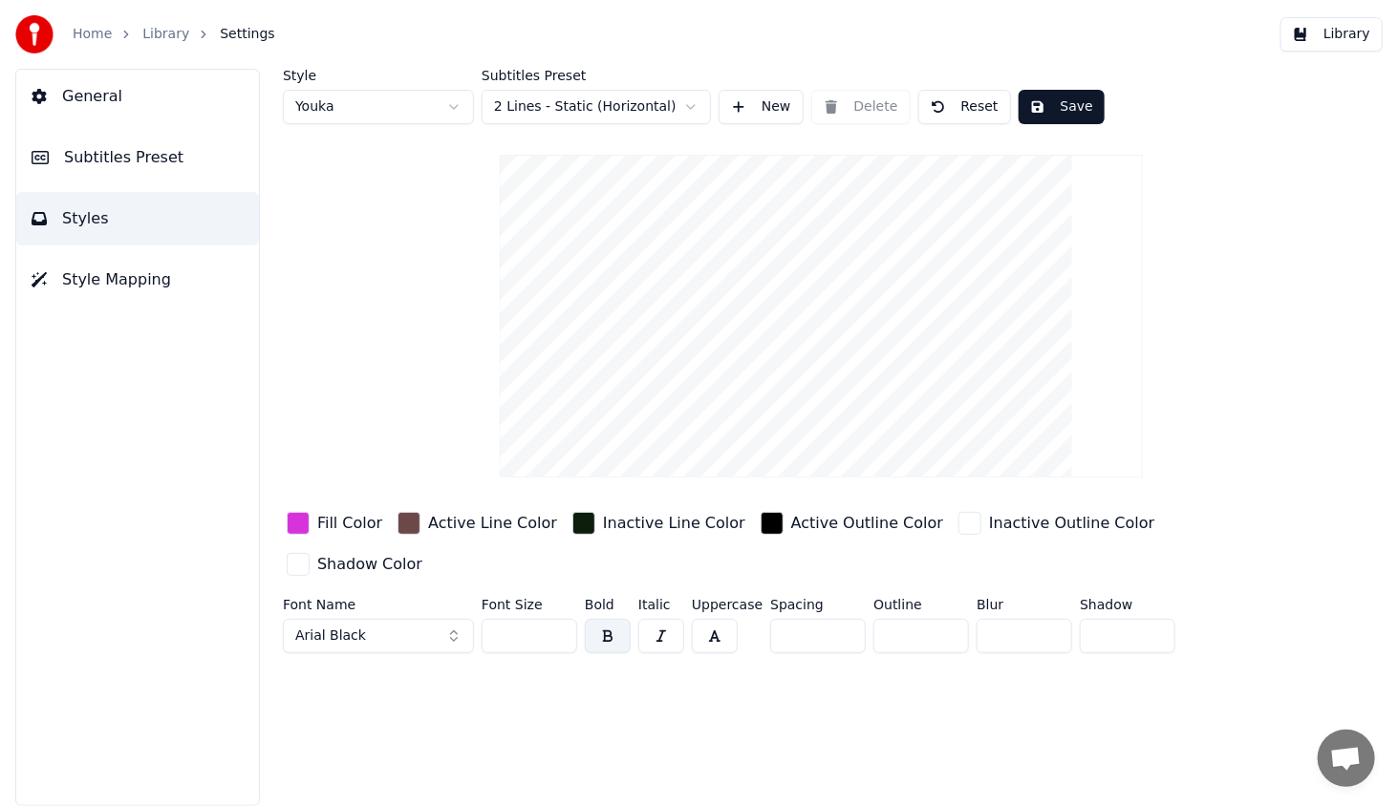
click at [309, 553] on div "button" at bounding box center [298, 564] width 23 height 23
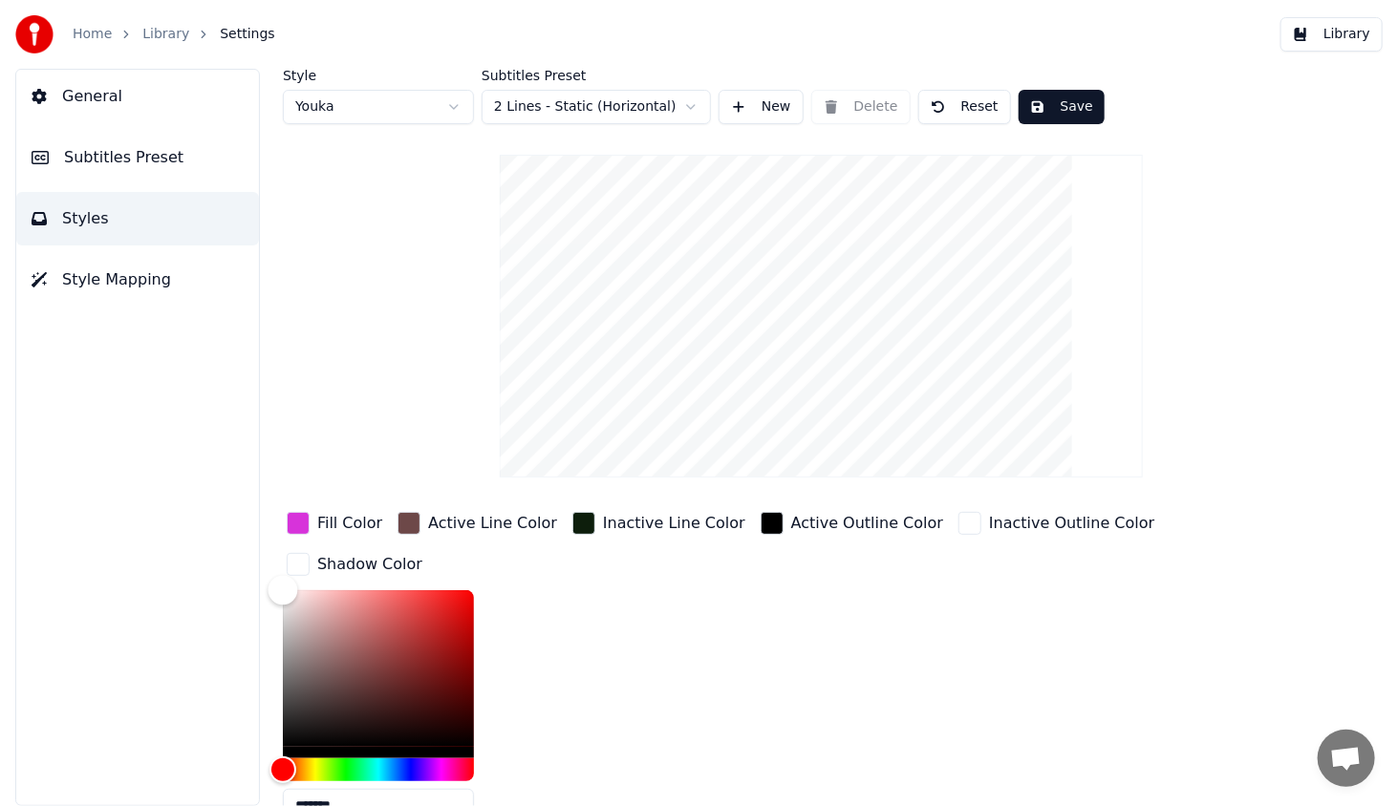
type input "*******"
click at [422, 617] on div "Color" at bounding box center [378, 668] width 191 height 157
click at [256, 581] on div "Style Youka Subtitles Preset 2 Lines - Static (Horizontal) New Delete Reset Sav…" at bounding box center [821, 437] width 1153 height 737
click at [292, 560] on div "button" at bounding box center [298, 564] width 23 height 23
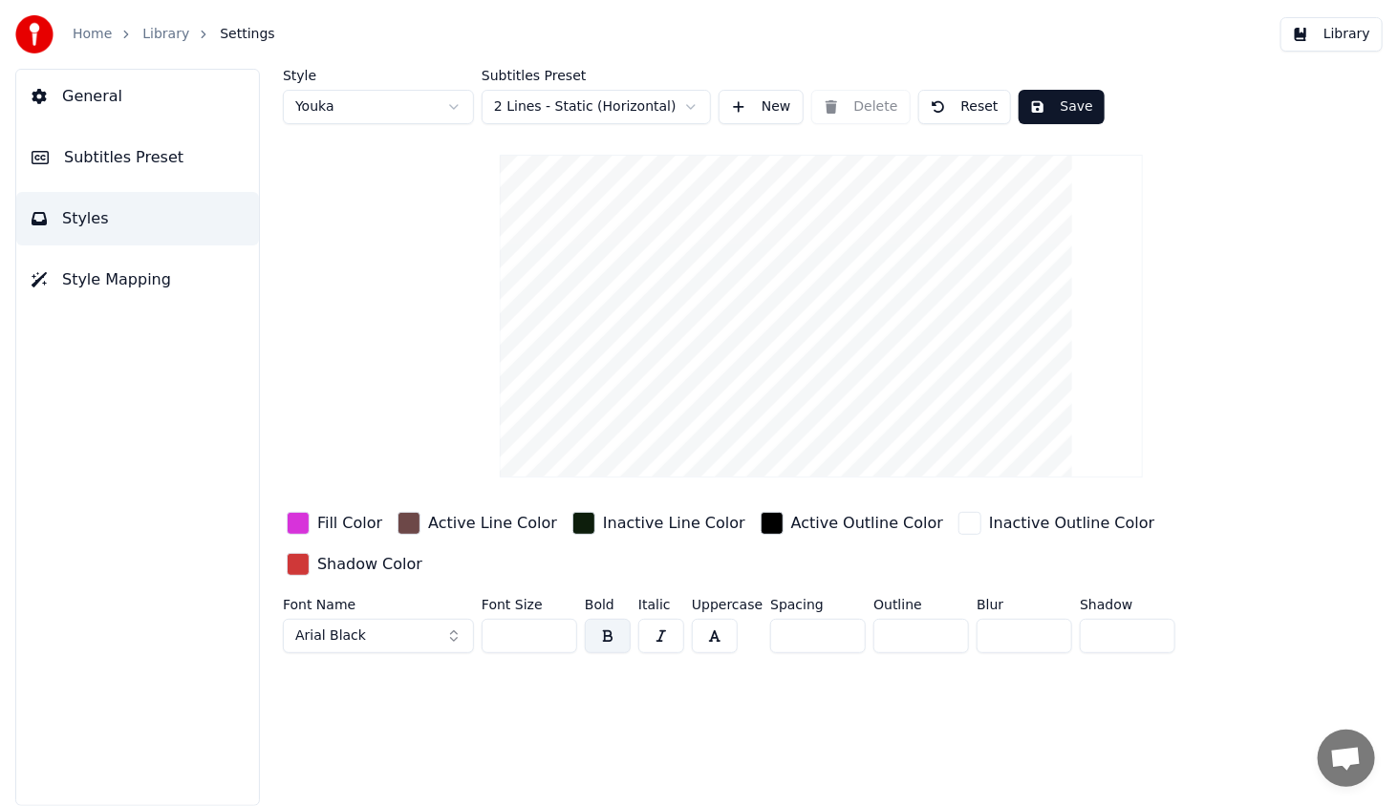
click at [572, 513] on div "button" at bounding box center [583, 523] width 23 height 23
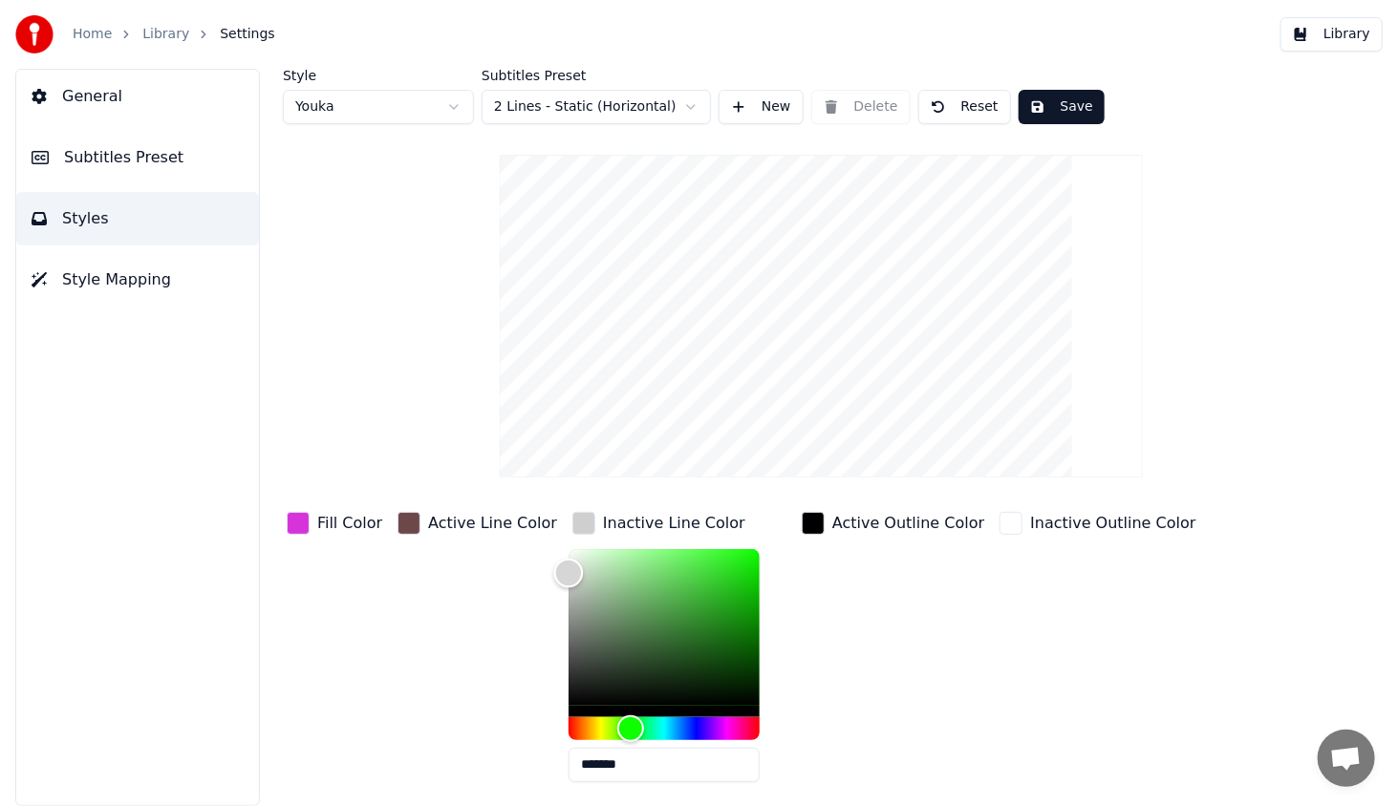
type input "*******"
drag, startPoint x: 594, startPoint y: 552, endPoint x: 571, endPoint y: 518, distance: 41.3
click at [509, 527] on div "Fill Color Active Line Color Inactive Line Color ******* Active Outline Color I…" at bounding box center [772, 673] width 978 height 331
click at [798, 554] on div "Active Outline Color" at bounding box center [893, 652] width 190 height 289
click at [801, 524] on div "button" at bounding box center [812, 523] width 23 height 23
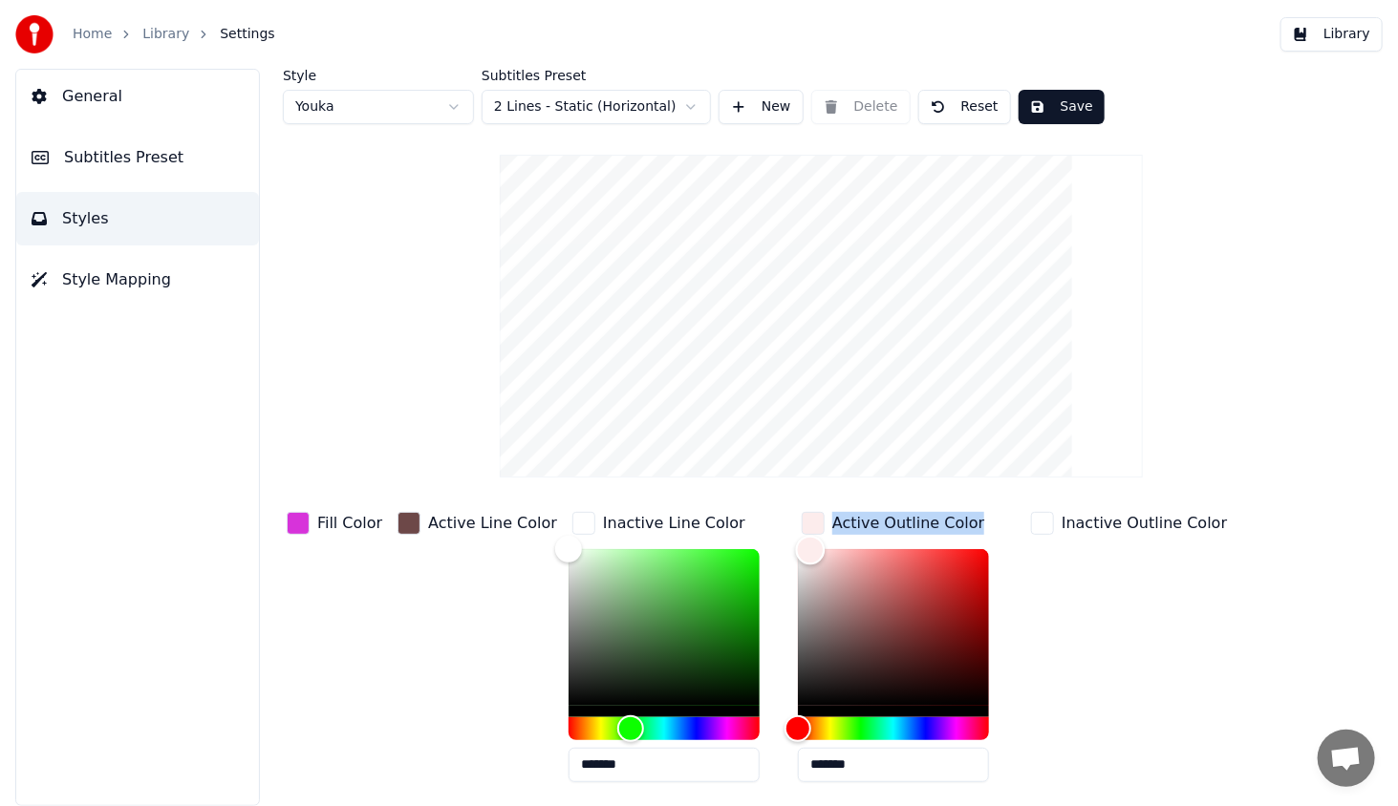
type input "*******"
drag, startPoint x: 812, startPoint y: 565, endPoint x: 772, endPoint y: 518, distance: 61.6
click at [772, 518] on div "Fill Color Active Line Color Inactive Line Color ******* Active Outline Color *…" at bounding box center [772, 673] width 978 height 331
click at [403, 525] on div "button" at bounding box center [408, 523] width 23 height 23
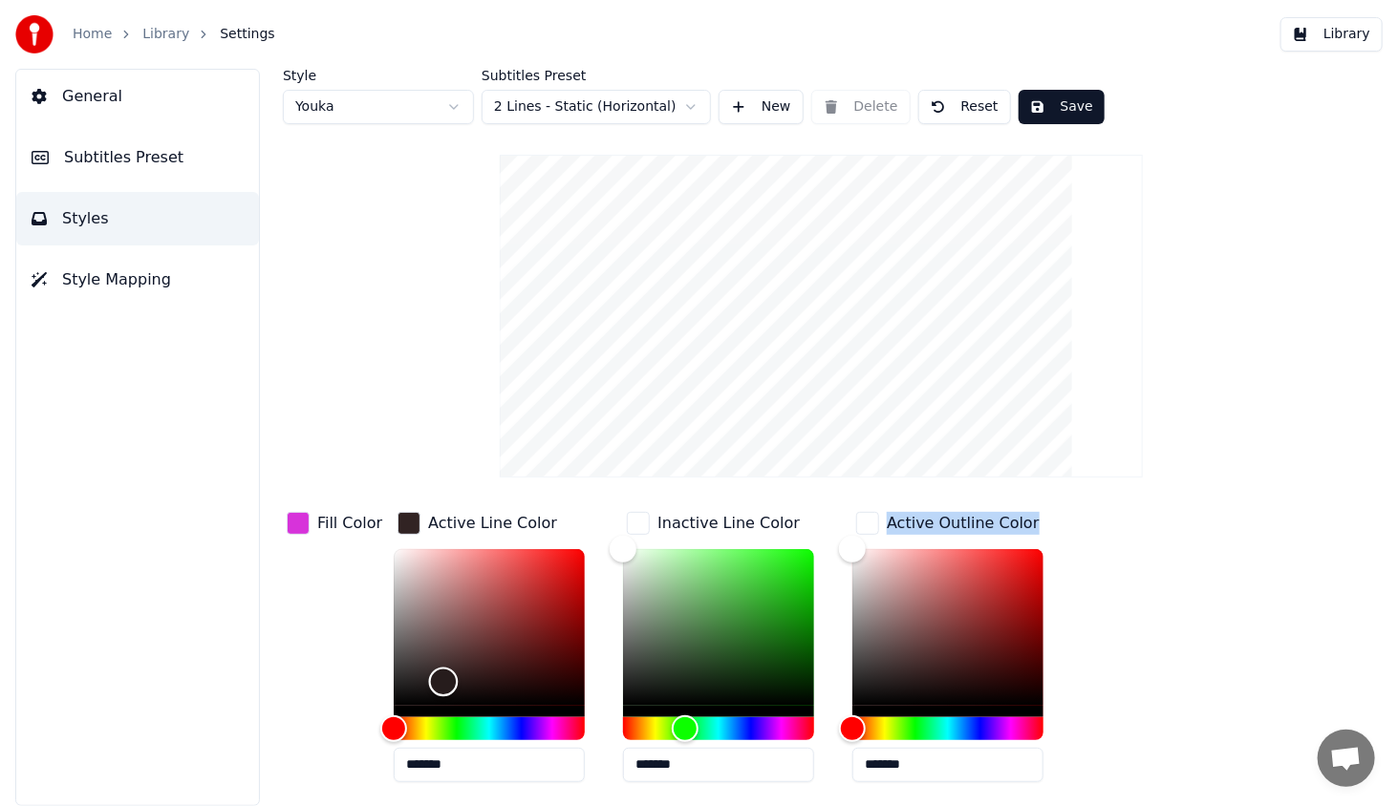
type input "*******"
drag, startPoint x: 459, startPoint y: 636, endPoint x: 356, endPoint y: 754, distance: 156.4
click at [356, 754] on div "Fill Color Active Line Color ******* Inactive Line Color ******* Active Outline…" at bounding box center [772, 673] width 978 height 331
click at [288, 660] on div "Fill Color" at bounding box center [334, 652] width 103 height 289
click at [293, 523] on div "button" at bounding box center [298, 523] width 23 height 23
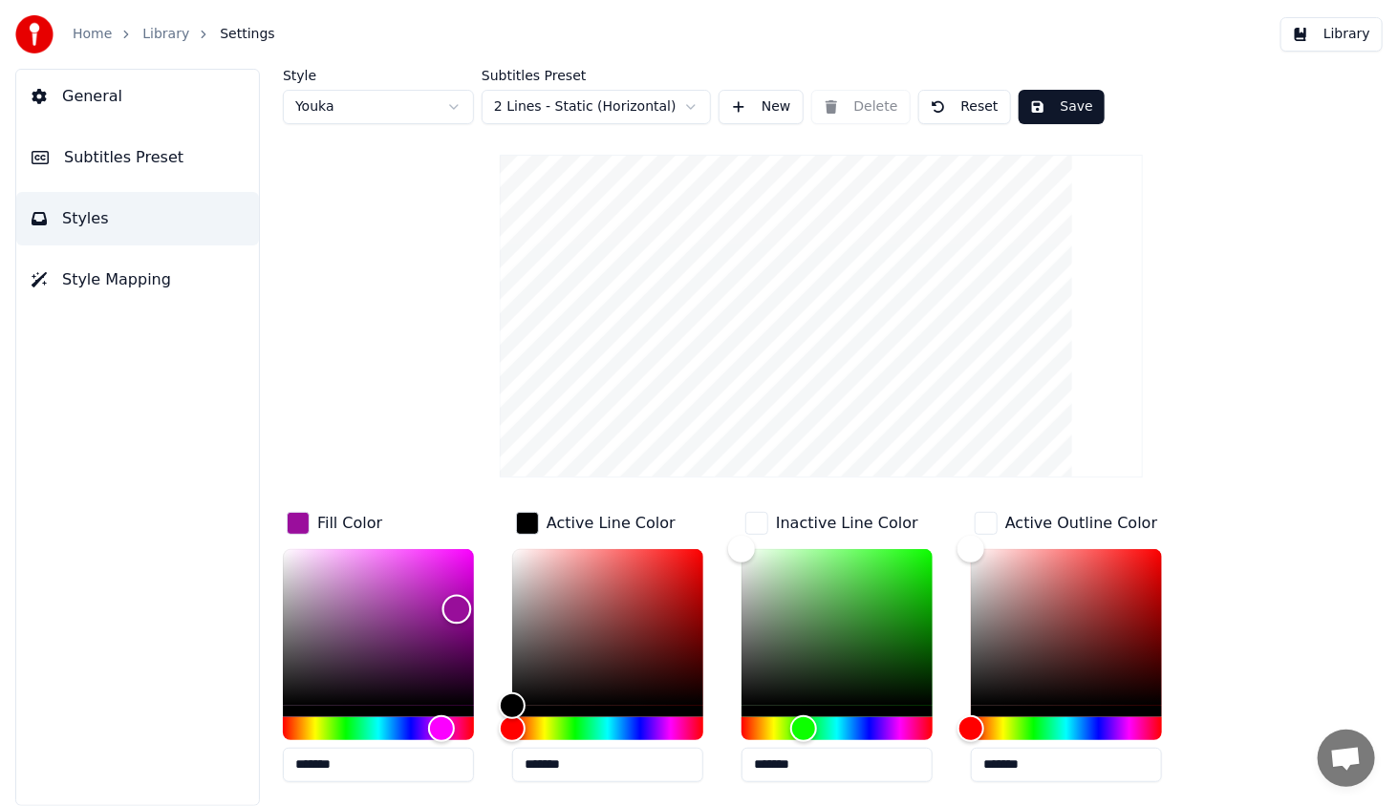
type input "*******"
drag, startPoint x: 437, startPoint y: 565, endPoint x: 462, endPoint y: 608, distance: 50.1
click at [462, 608] on div "Color" at bounding box center [463, 610] width 30 height 30
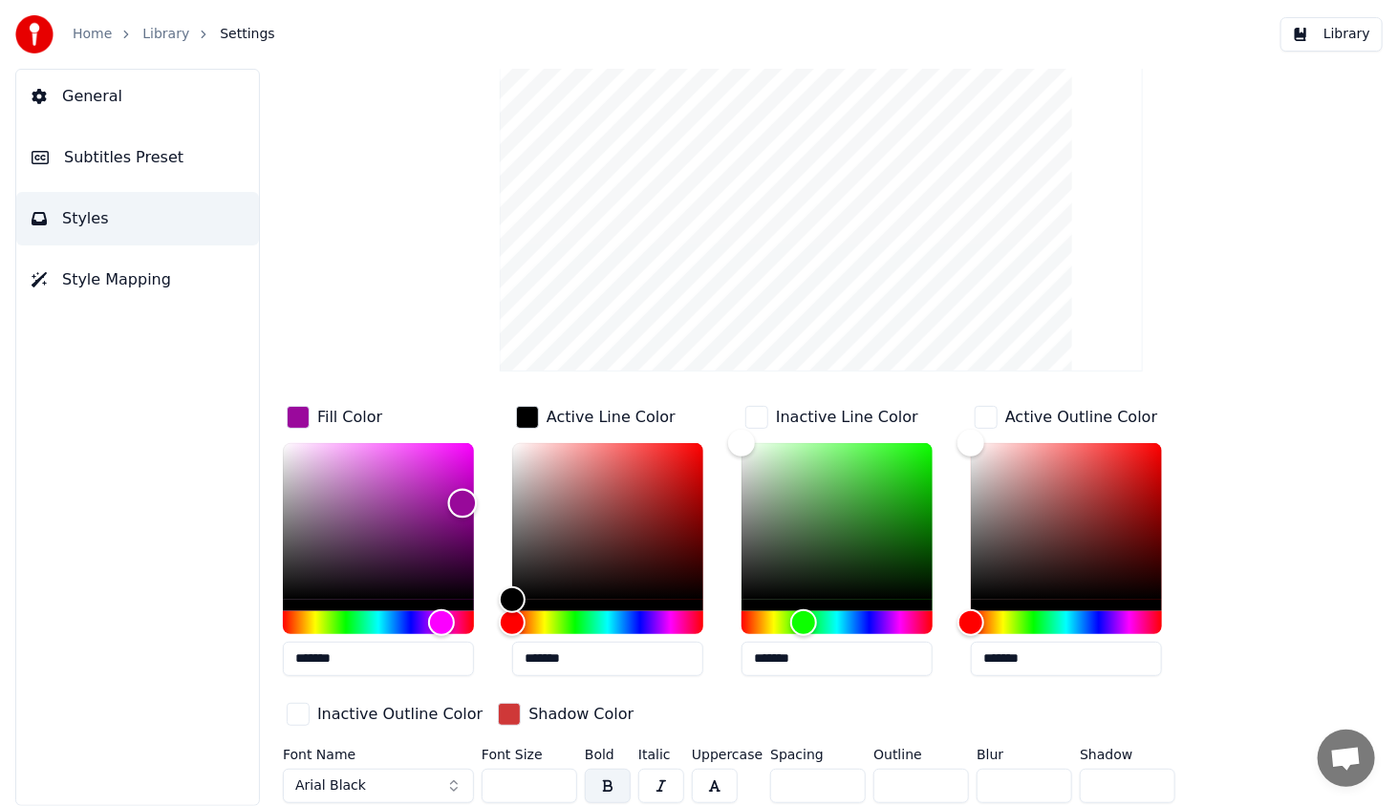
scroll to position [108, 0]
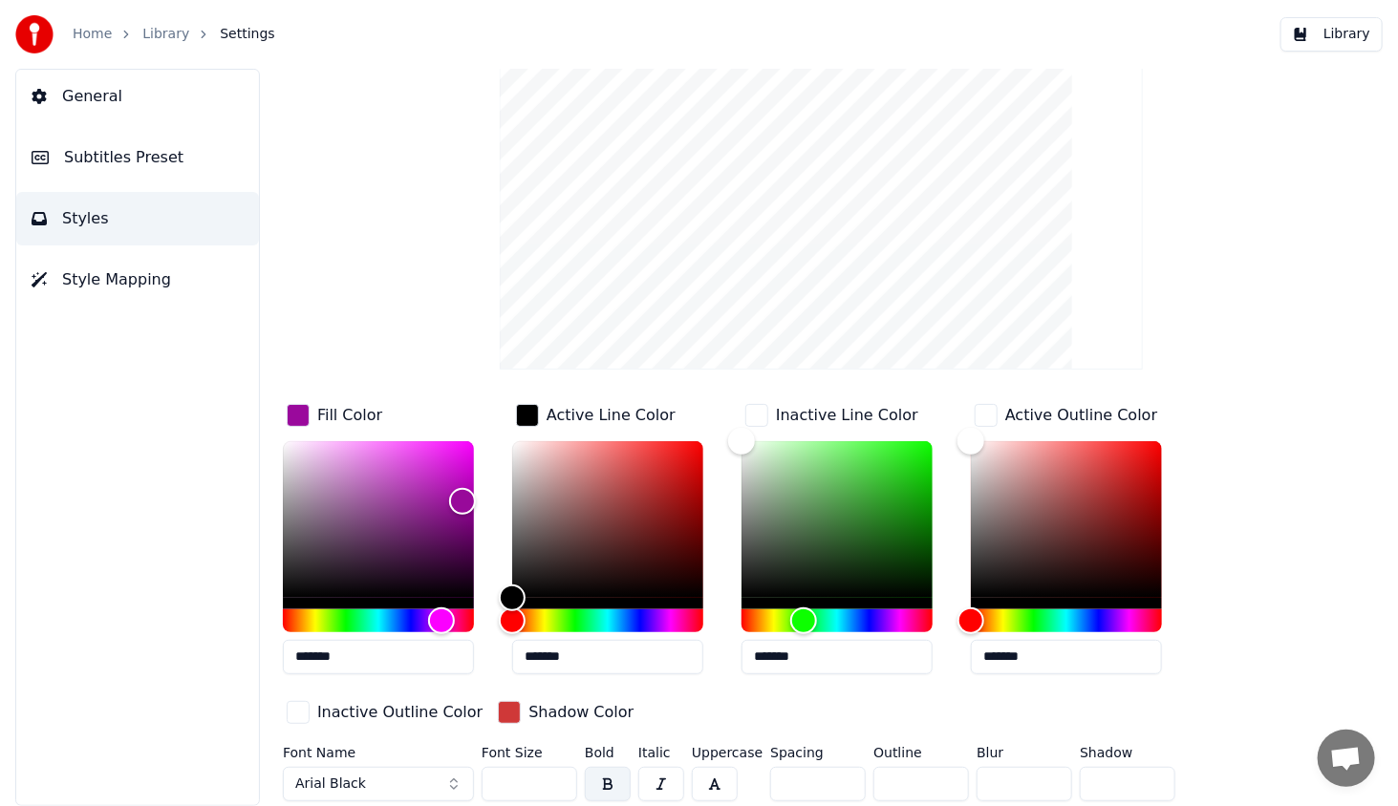
type input "*"
click at [949, 785] on input "*" at bounding box center [921, 784] width 96 height 34
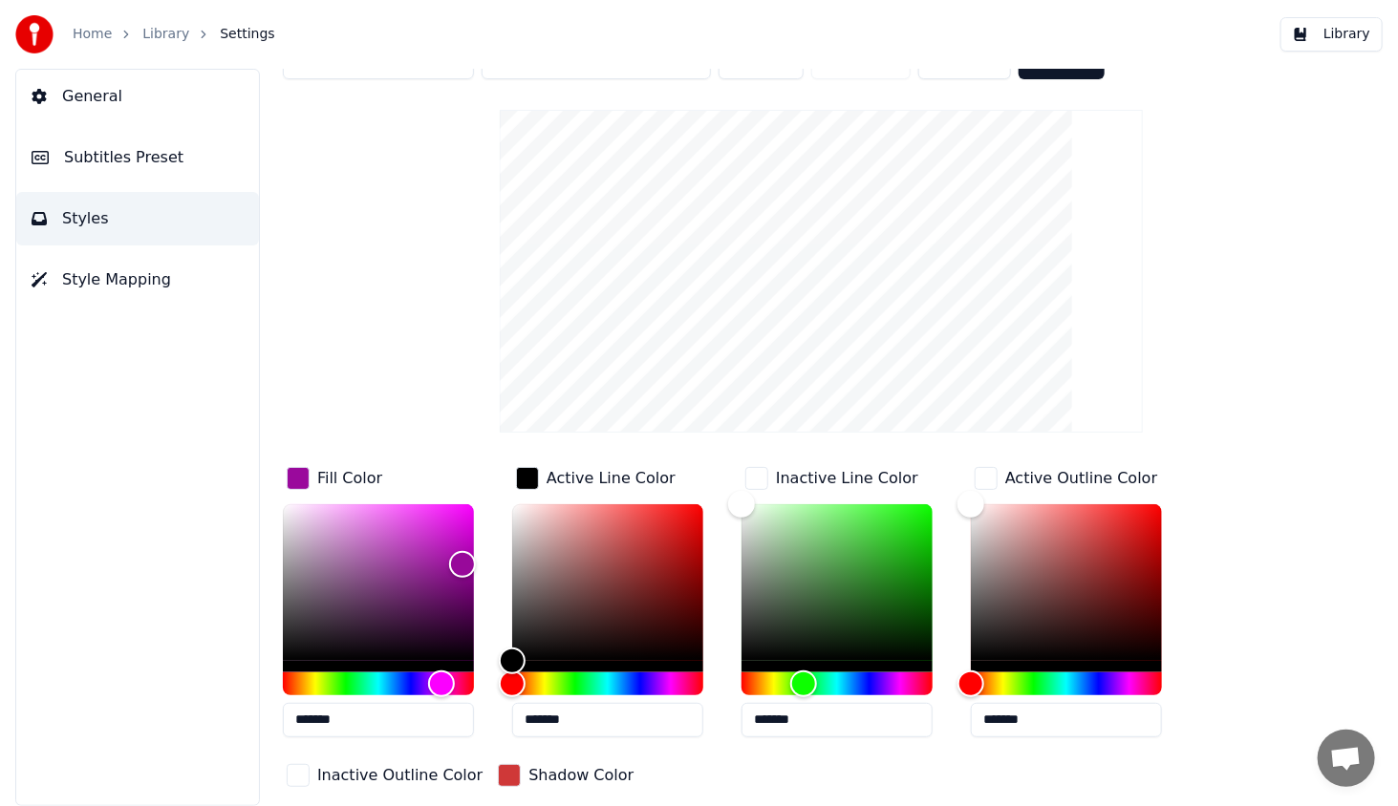
scroll to position [0, 0]
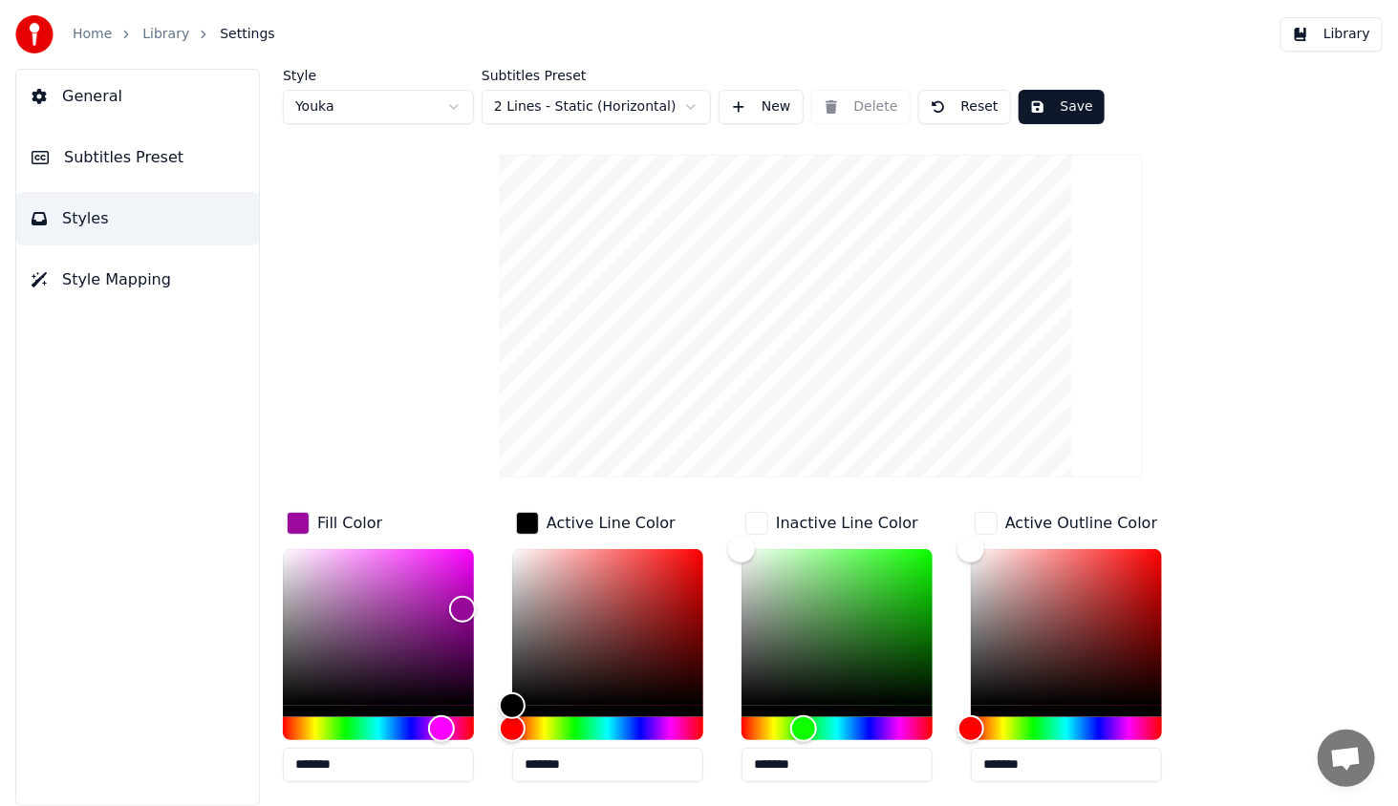
click at [1062, 107] on button "Save" at bounding box center [1061, 107] width 86 height 34
click at [1328, 27] on button "Library" at bounding box center [1331, 34] width 102 height 34
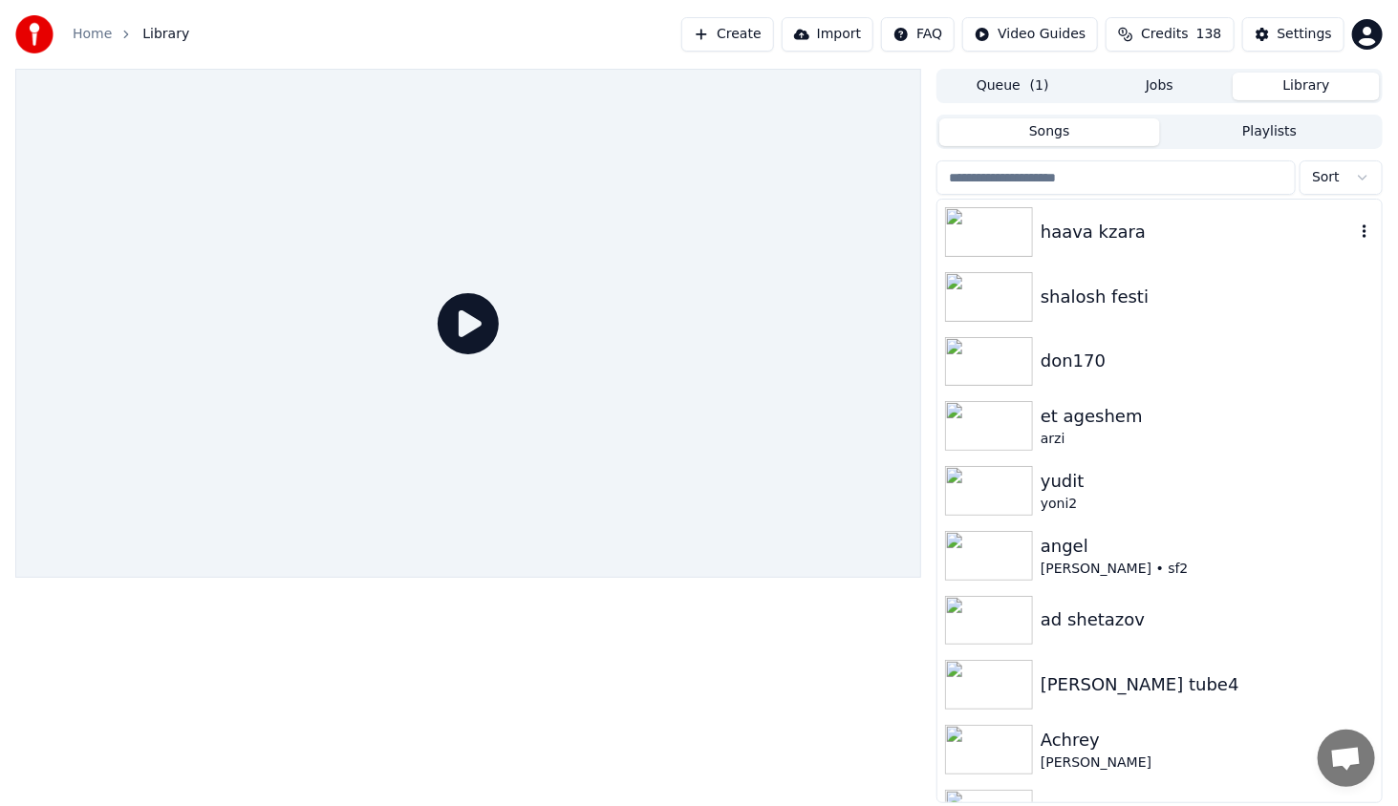
click at [1016, 243] on img at bounding box center [989, 232] width 88 height 50
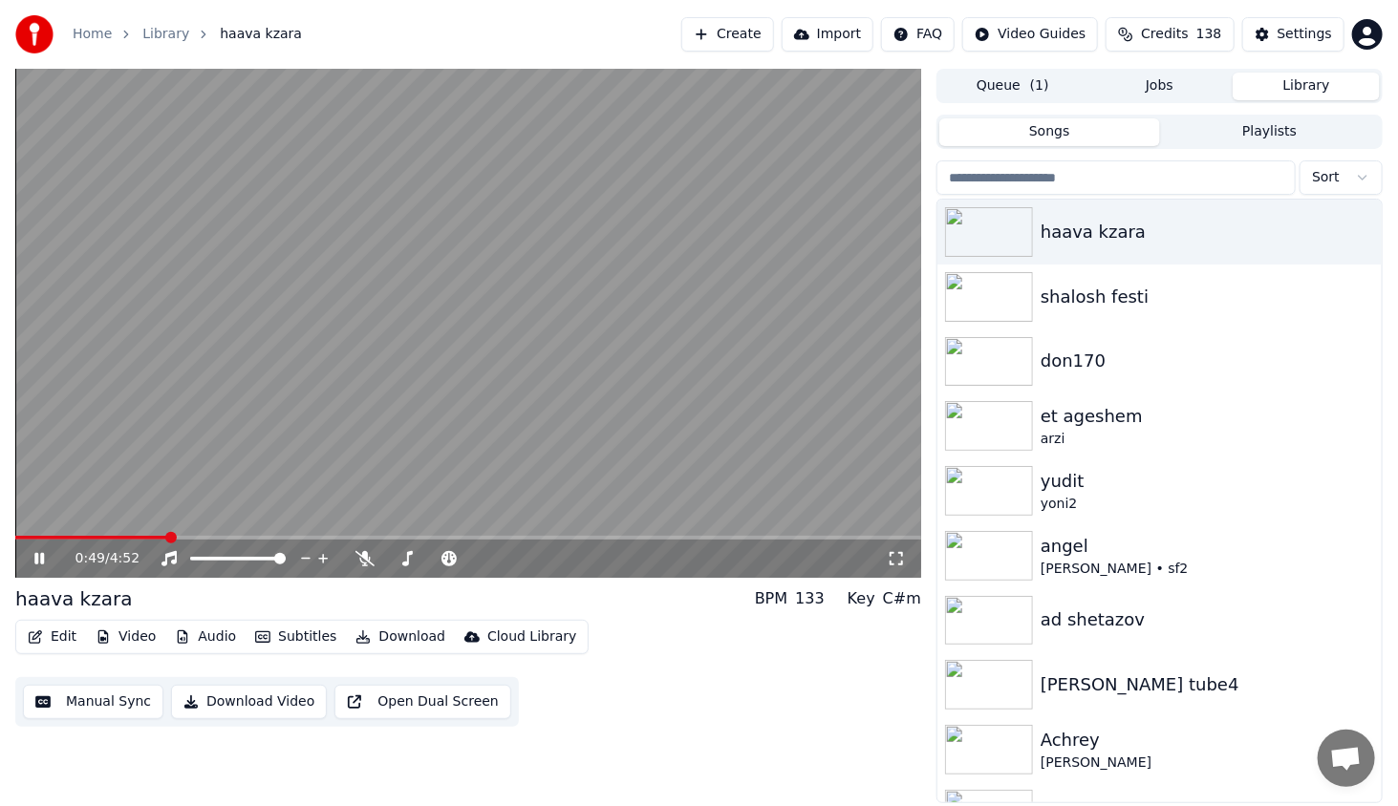
click at [166, 540] on span at bounding box center [468, 538] width 906 height 4
click at [62, 635] on button "Edit" at bounding box center [52, 637] width 64 height 27
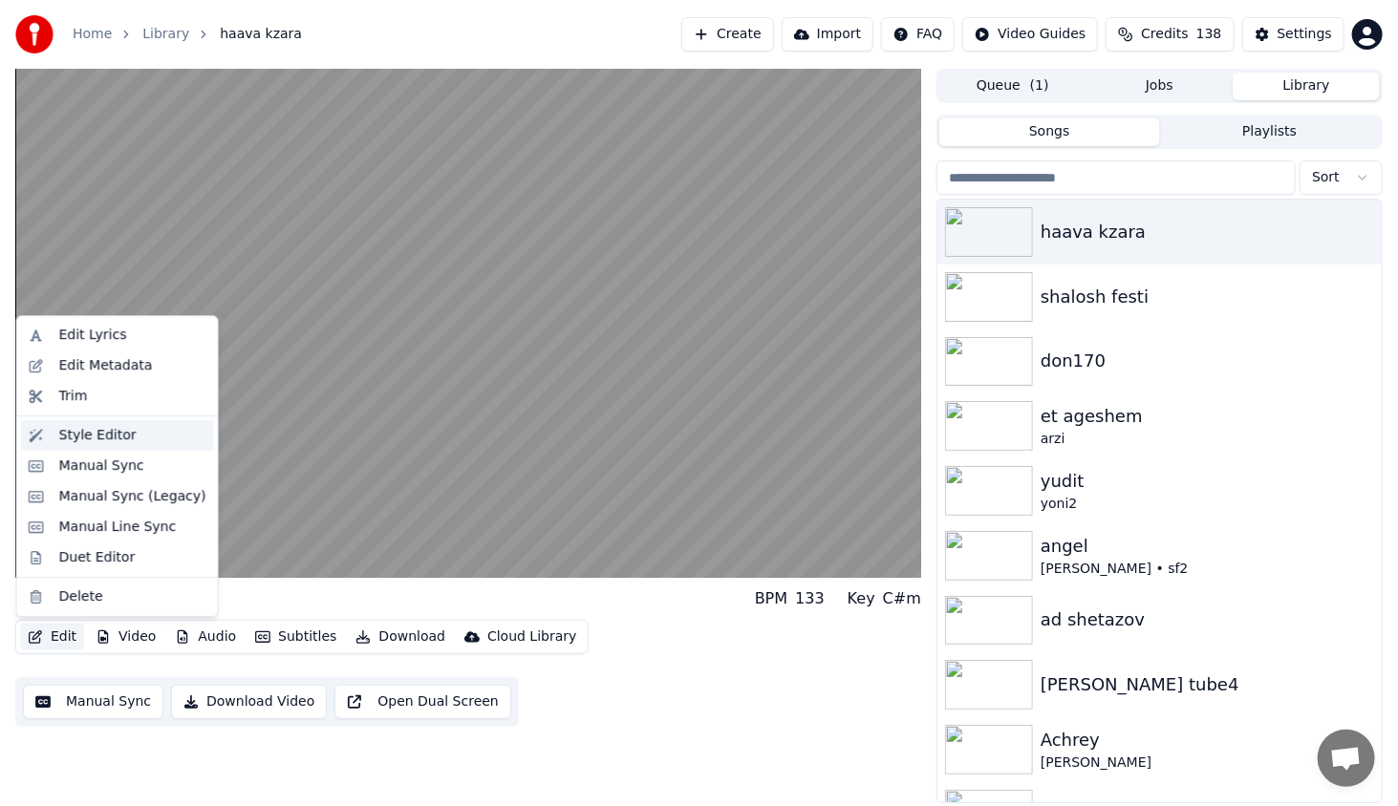
click at [109, 431] on div "Style Editor" at bounding box center [97, 435] width 77 height 19
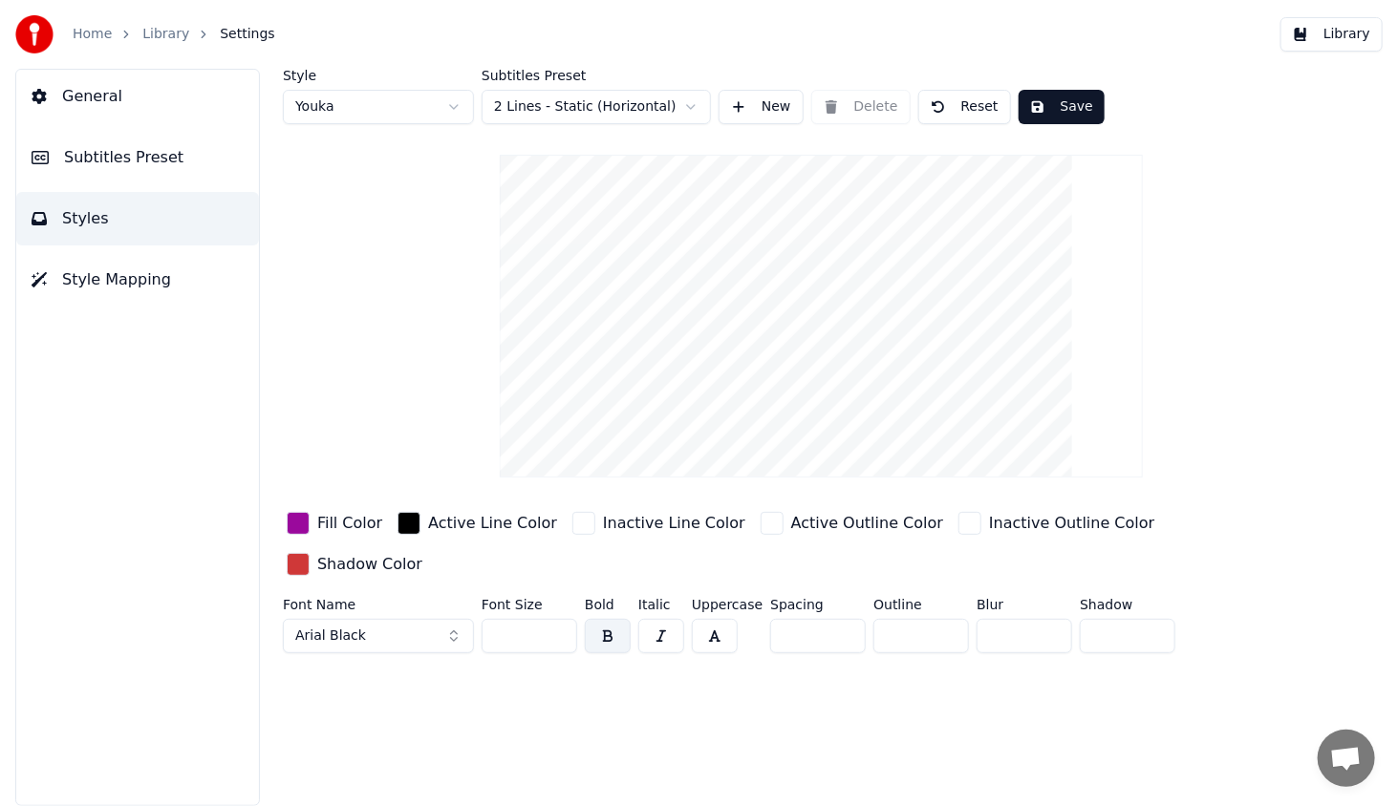
click at [958, 522] on div "button" at bounding box center [969, 523] width 23 height 23
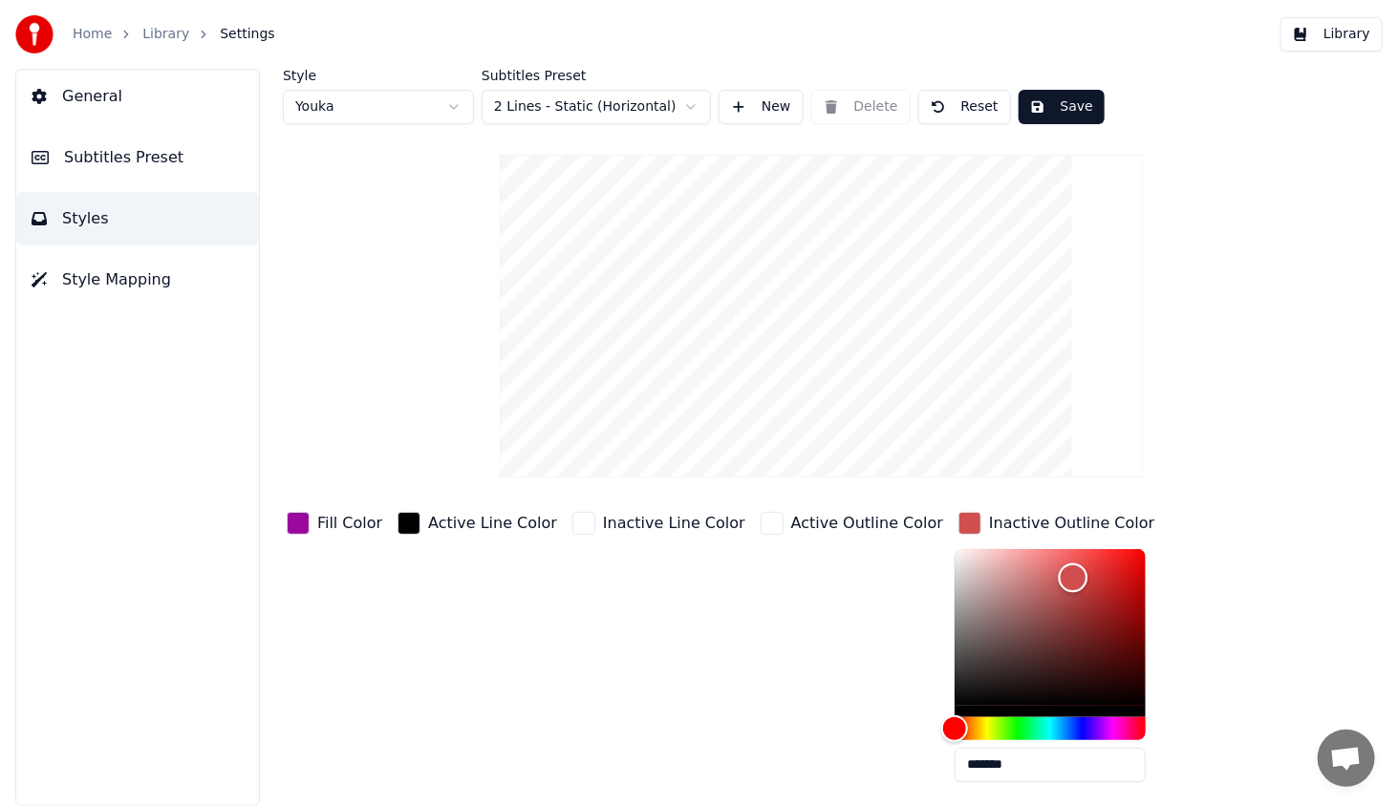
type input "*******"
drag, startPoint x: 935, startPoint y: 594, endPoint x: 1021, endPoint y: 577, distance: 87.7
click at [1021, 577] on div "Color" at bounding box center [1049, 627] width 191 height 157
click at [1124, 594] on div "Fill Color Active Line Color Inactive Line Color Active Outline Color Inactive …" at bounding box center [772, 673] width 978 height 331
click at [426, 805] on div "Shadow Color" at bounding box center [354, 821] width 143 height 33
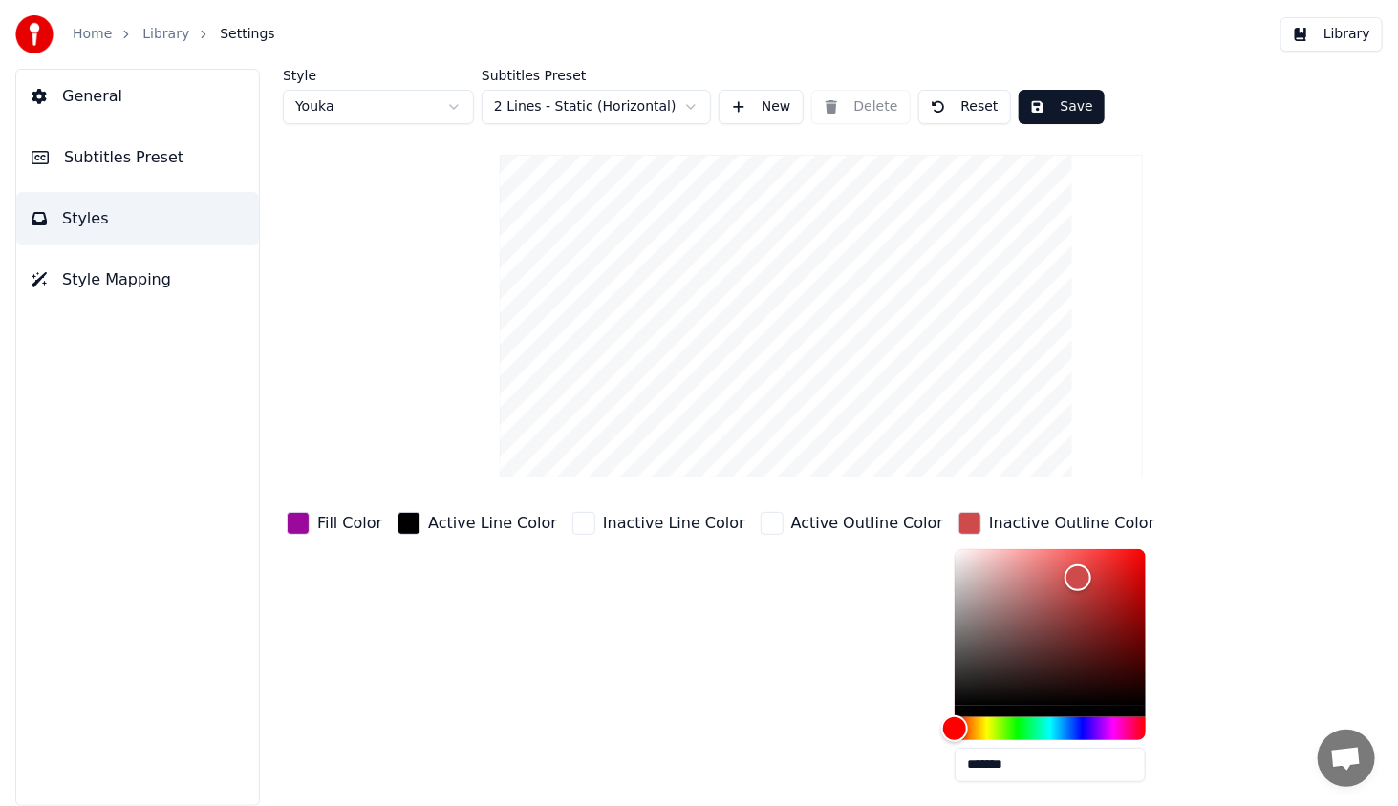
click at [824, 613] on div "Active Outline Color" at bounding box center [852, 652] width 190 height 289
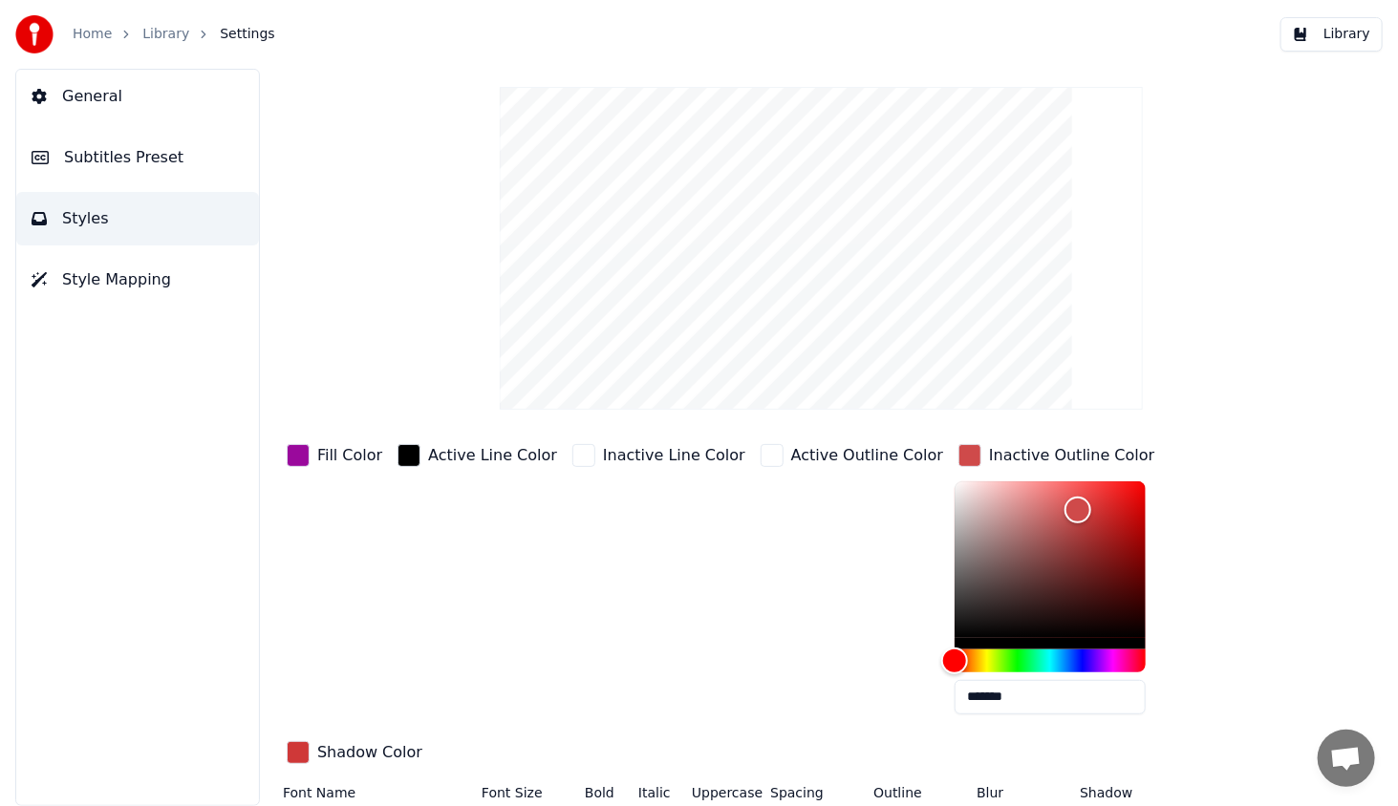
type input "*"
click at [829, 665] on div "Active Outline Color" at bounding box center [852, 584] width 190 height 289
click at [1164, 359] on div "Style Youka Subtitles Preset 2 Lines - Static (Horizontal) New Delete Reset Sav…" at bounding box center [821, 425] width 1077 height 848
click at [958, 457] on div "button" at bounding box center [969, 455] width 23 height 23
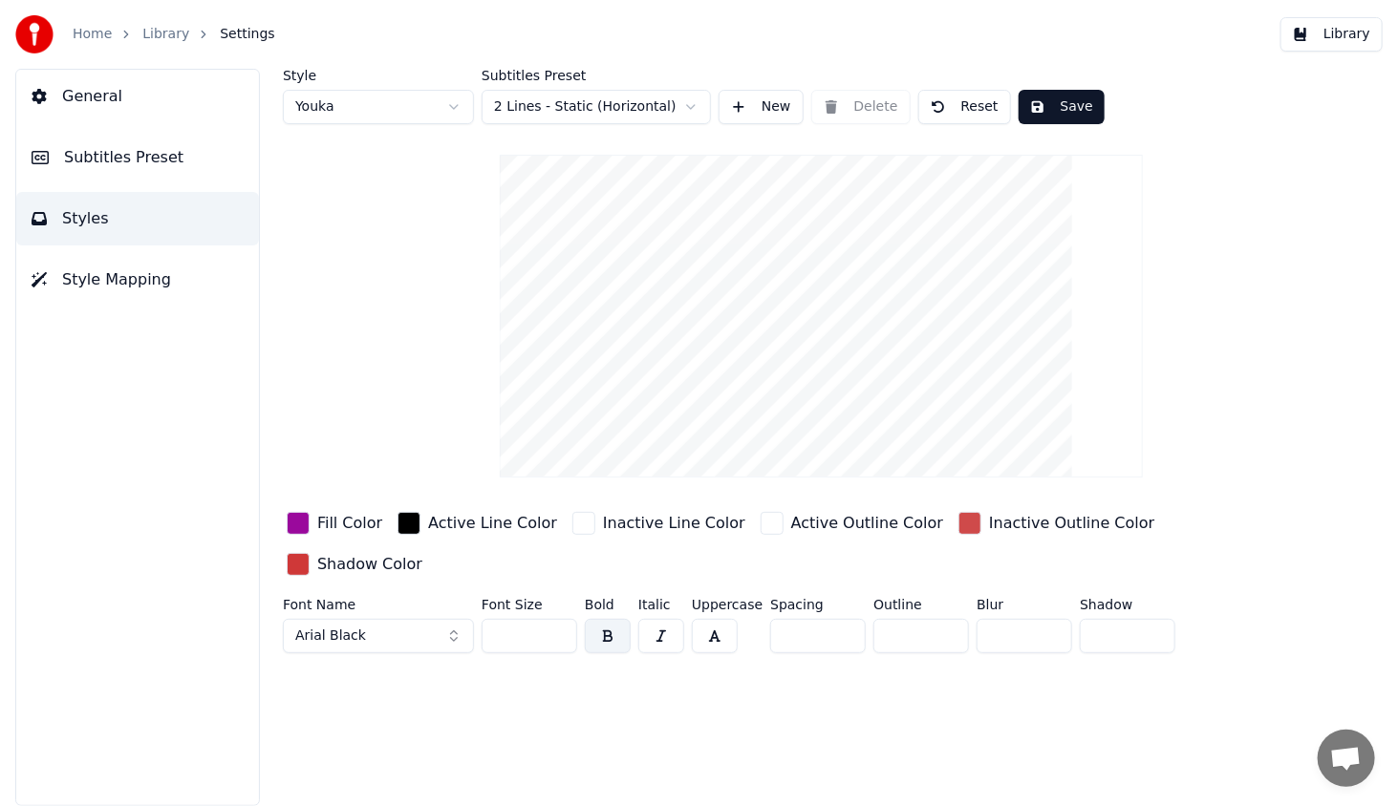
scroll to position [0, 0]
click at [1068, 102] on button "Save" at bounding box center [1061, 107] width 86 height 34
click at [1341, 29] on button "Library" at bounding box center [1331, 34] width 102 height 34
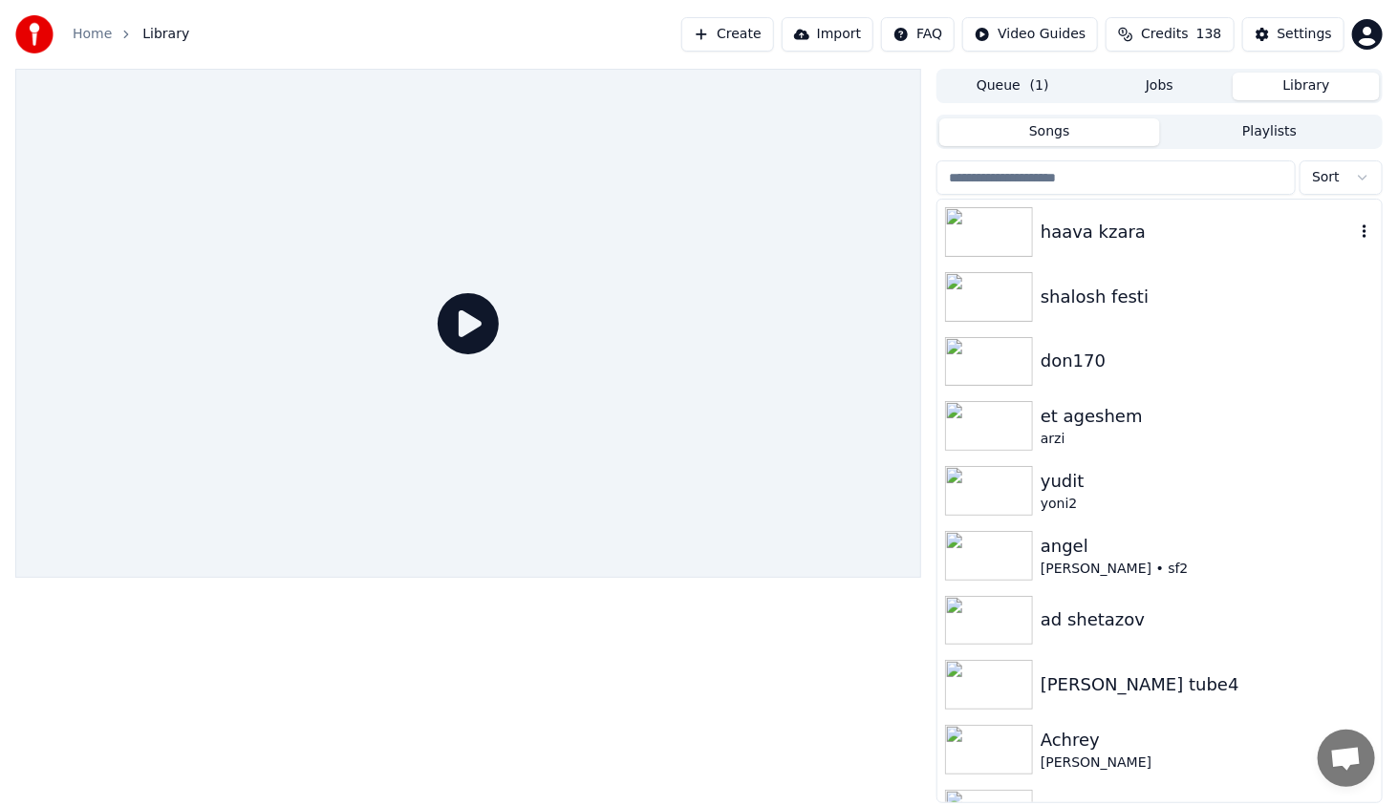
click at [1027, 224] on img at bounding box center [989, 232] width 88 height 50
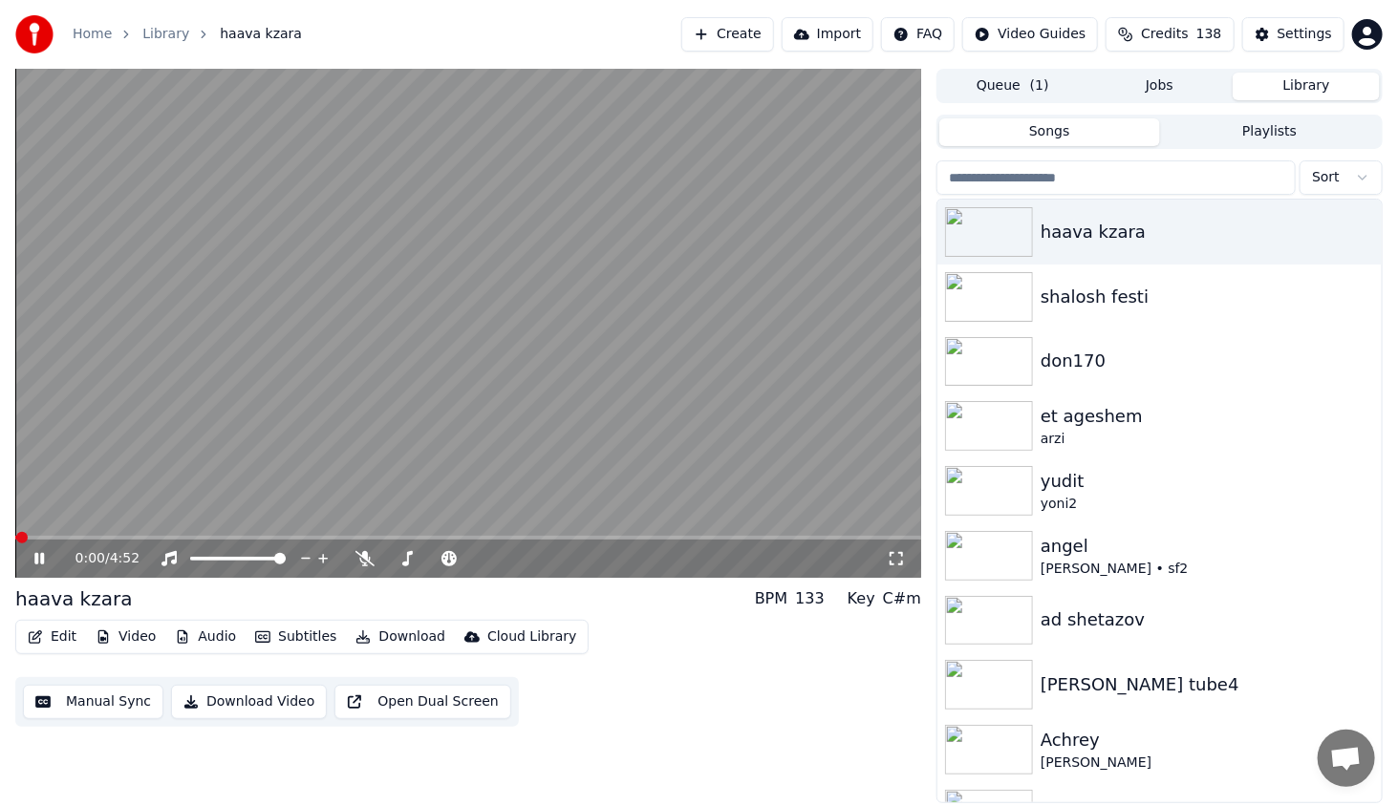
click at [123, 540] on span at bounding box center [468, 538] width 906 height 4
click at [894, 550] on div "0:51 / 4:52" at bounding box center [468, 558] width 890 height 19
click at [902, 555] on icon at bounding box center [895, 558] width 13 height 13
click at [43, 564] on icon at bounding box center [39, 558] width 10 height 11
click at [56, 636] on button "Edit" at bounding box center [52, 637] width 64 height 27
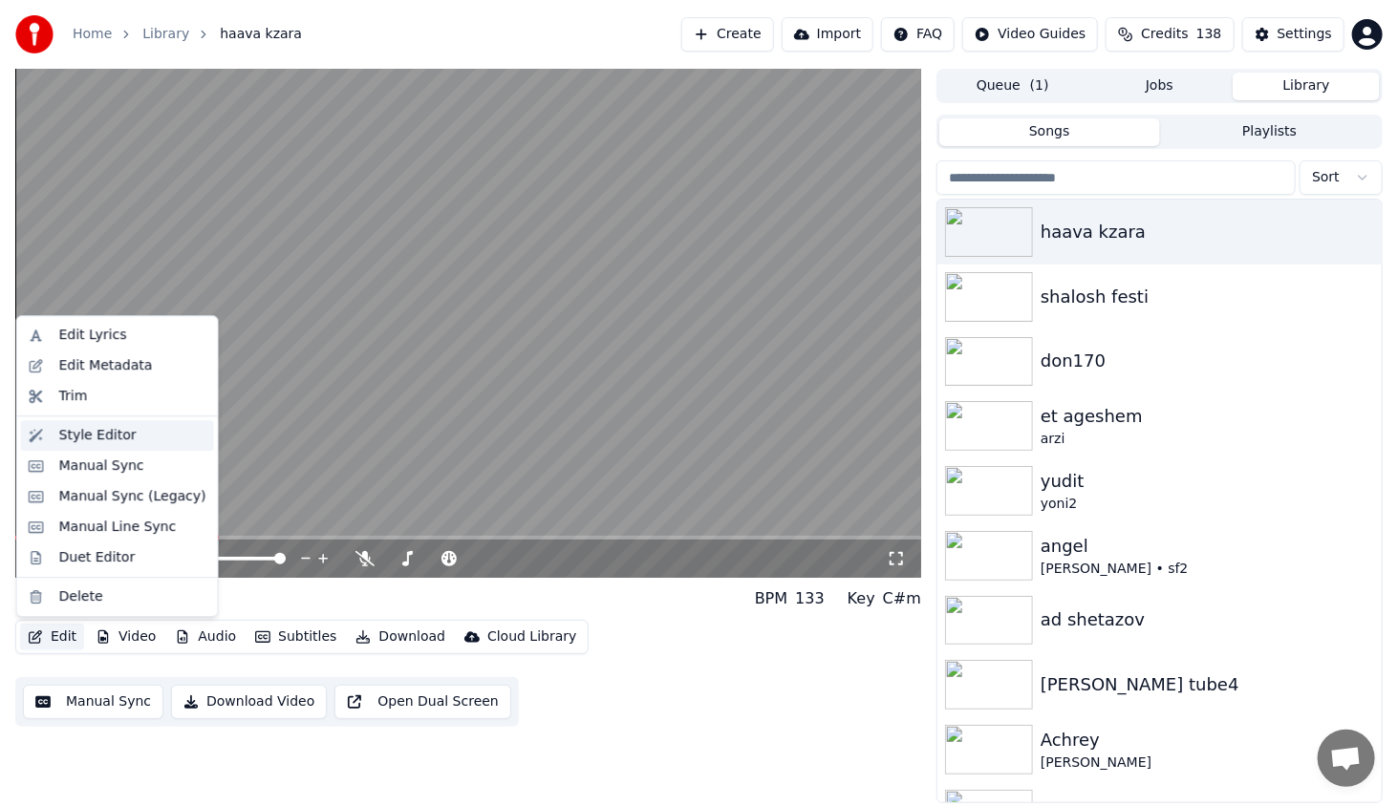
click at [96, 433] on div "Style Editor" at bounding box center [97, 435] width 77 height 19
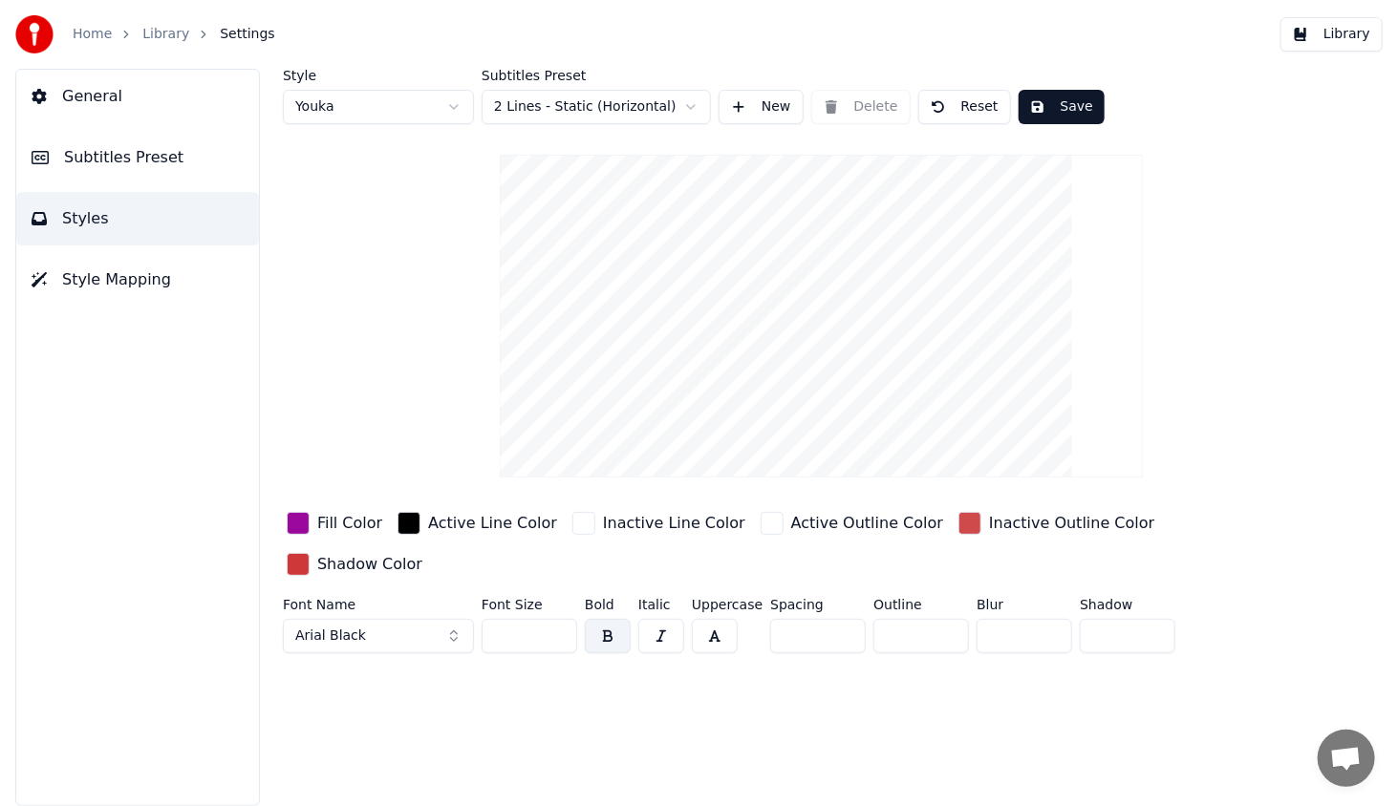
click at [299, 515] on div "button" at bounding box center [298, 523] width 23 height 23
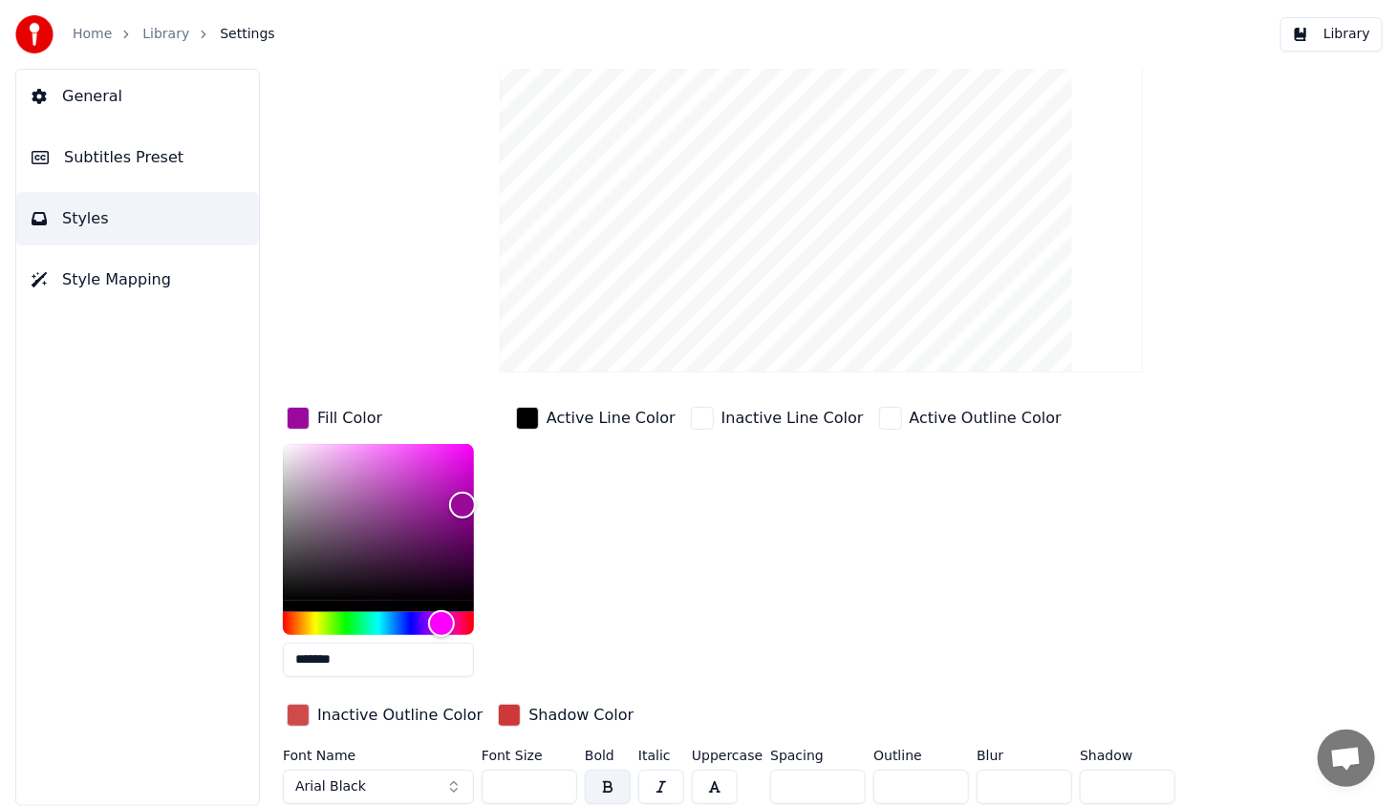
scroll to position [108, 0]
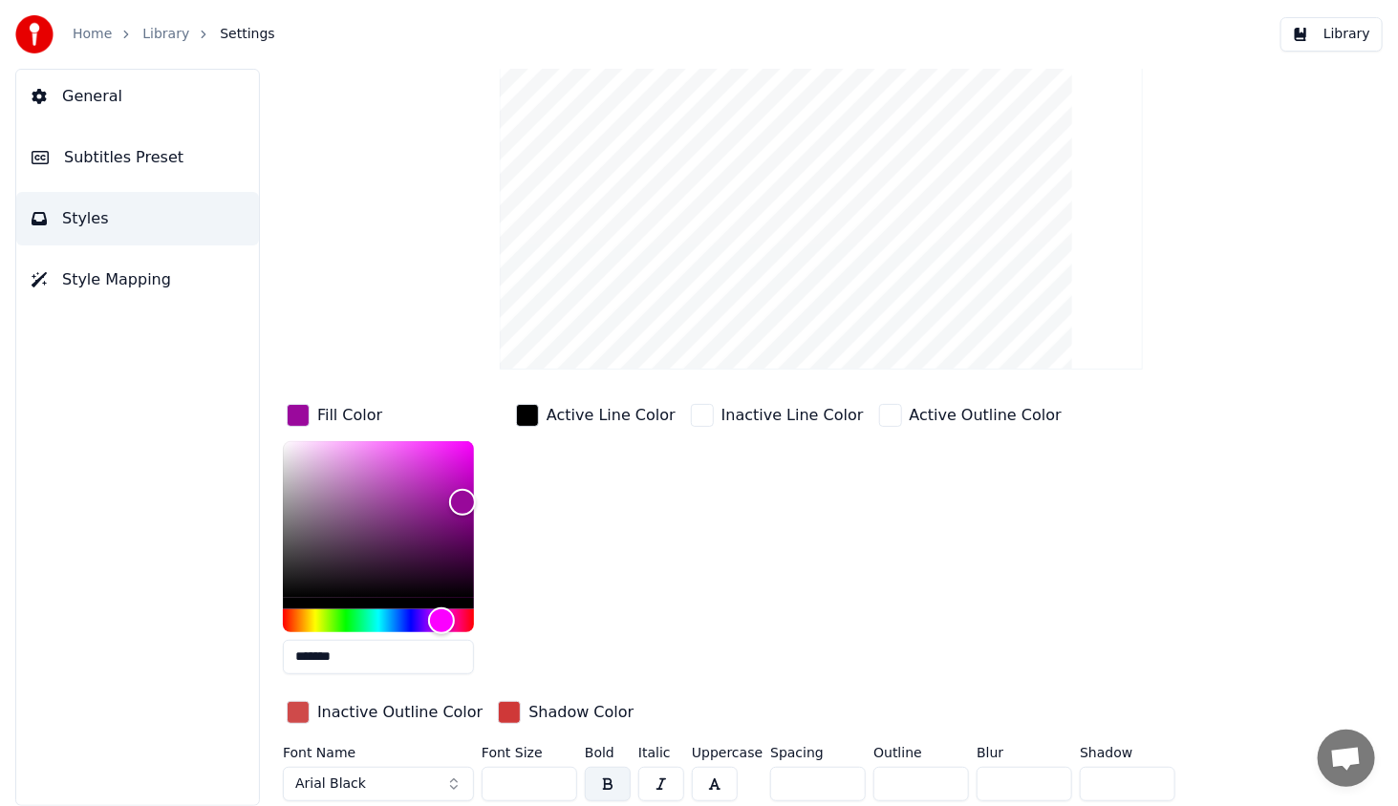
drag, startPoint x: 365, startPoint y: 656, endPoint x: 254, endPoint y: 654, distance: 110.8
click at [254, 654] on div "Style Youka Subtitles Preset 2 Lines - Static (Horizontal) New Delete Reset Sav…" at bounding box center [821, 437] width 1153 height 737
click at [550, 597] on div "Active Line Color" at bounding box center [595, 544] width 167 height 289
click at [97, 160] on span "Subtitles Preset" at bounding box center [123, 157] width 119 height 23
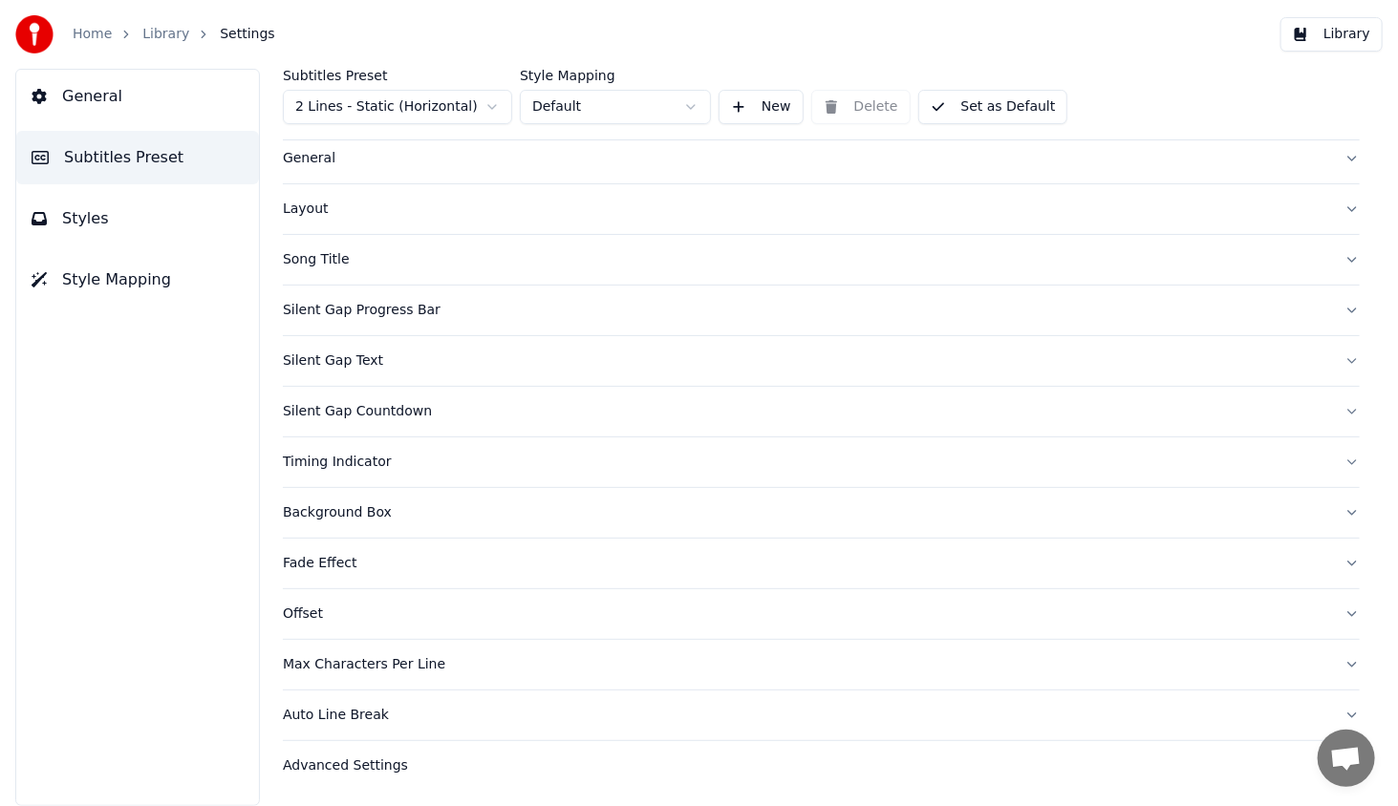
scroll to position [39, 0]
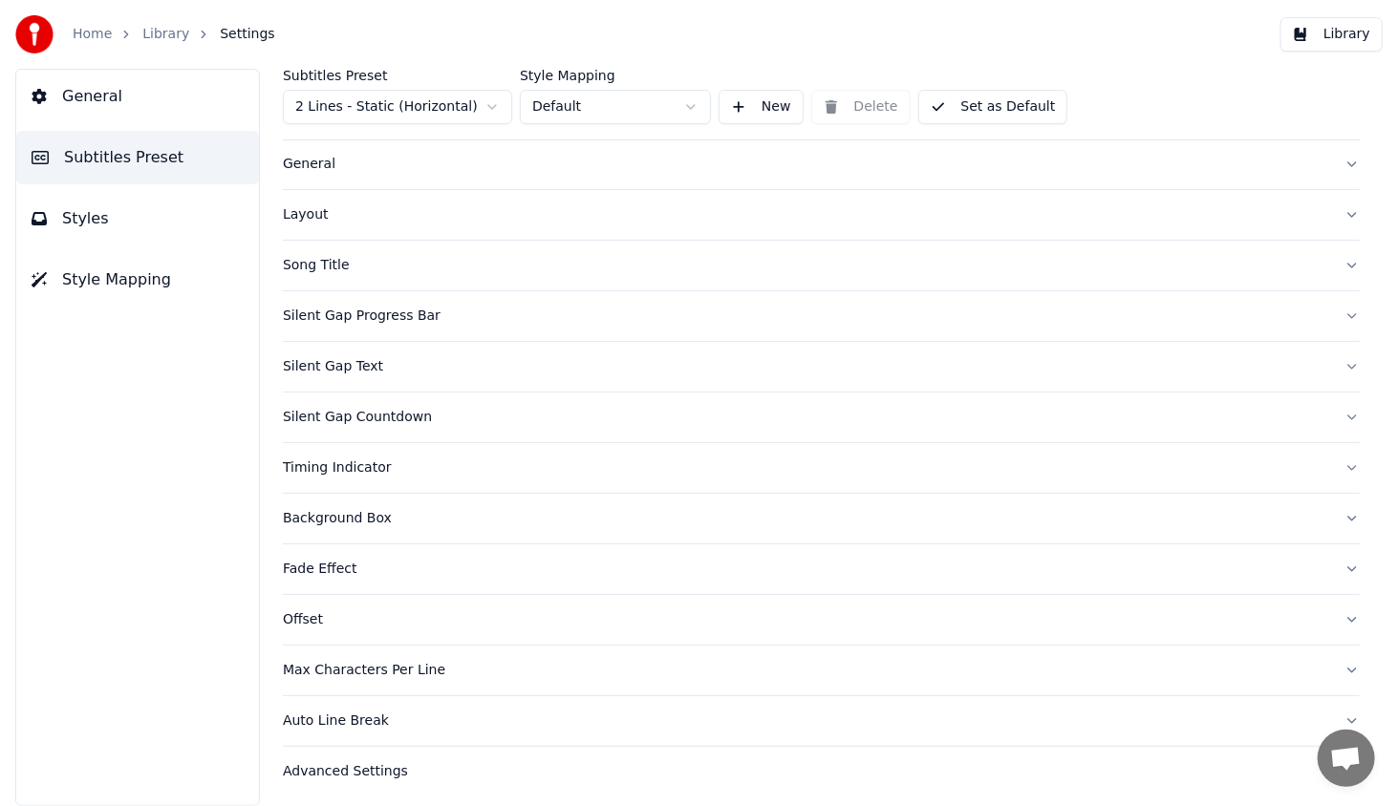
click at [345, 368] on div "Silent Gap Text" at bounding box center [806, 366] width 1046 height 19
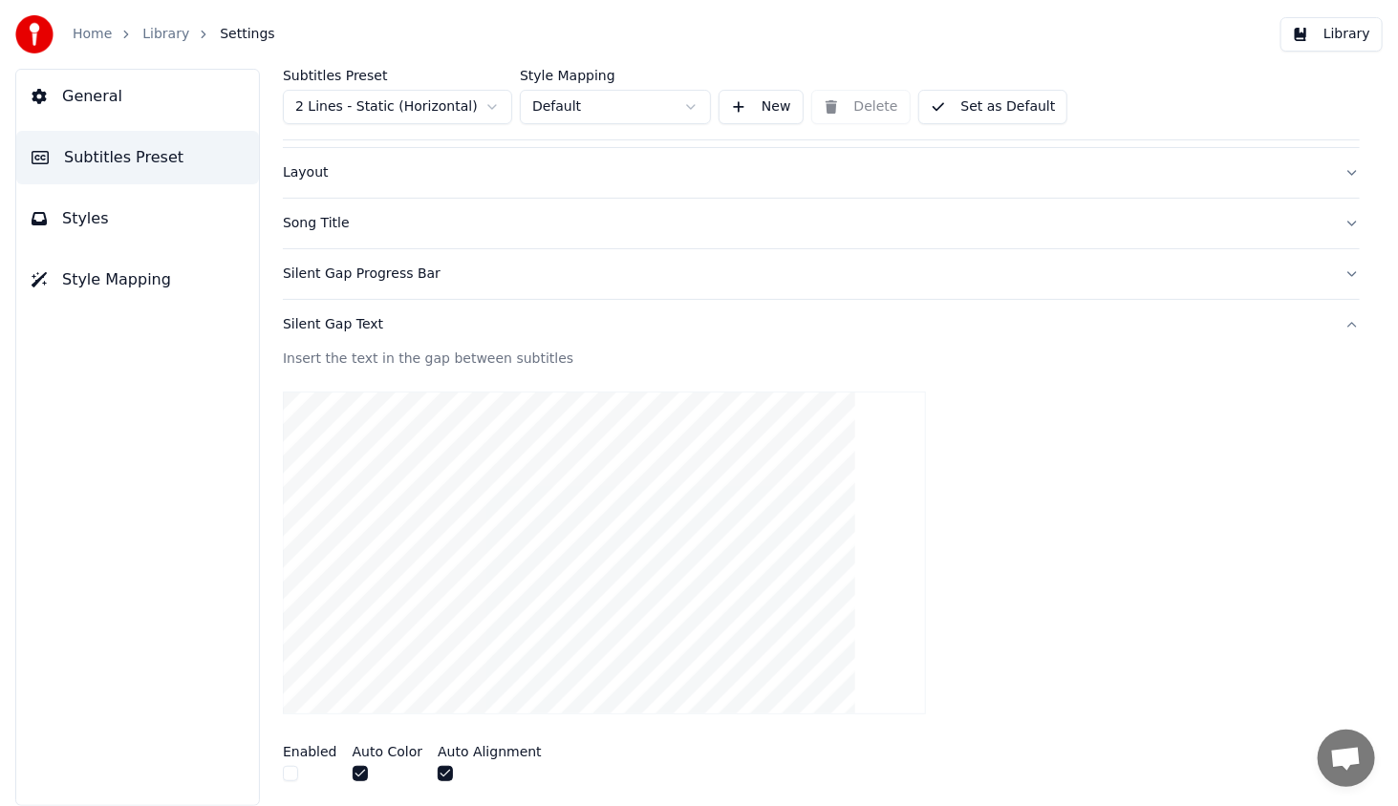
scroll to position [230, 0]
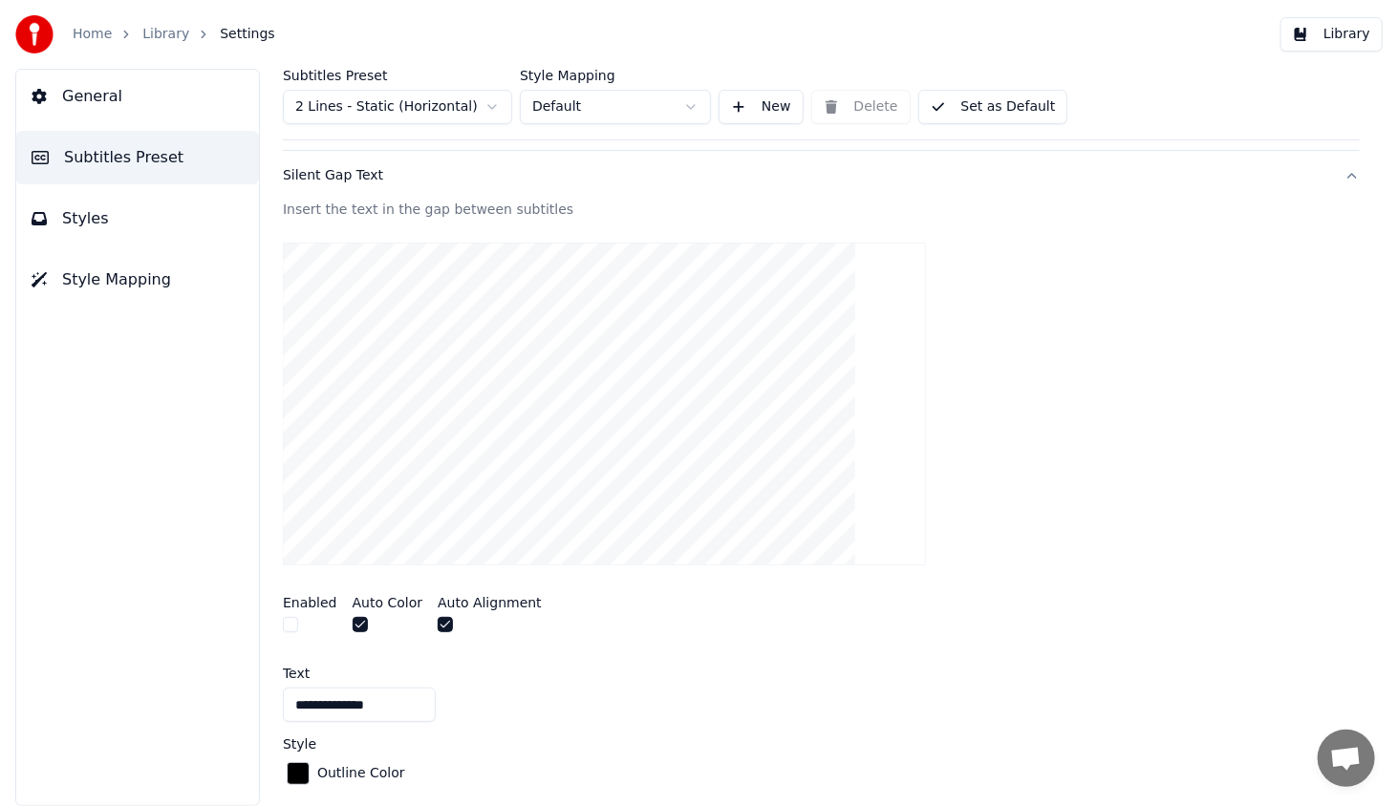
click at [302, 176] on div "Silent Gap Text" at bounding box center [806, 175] width 1046 height 19
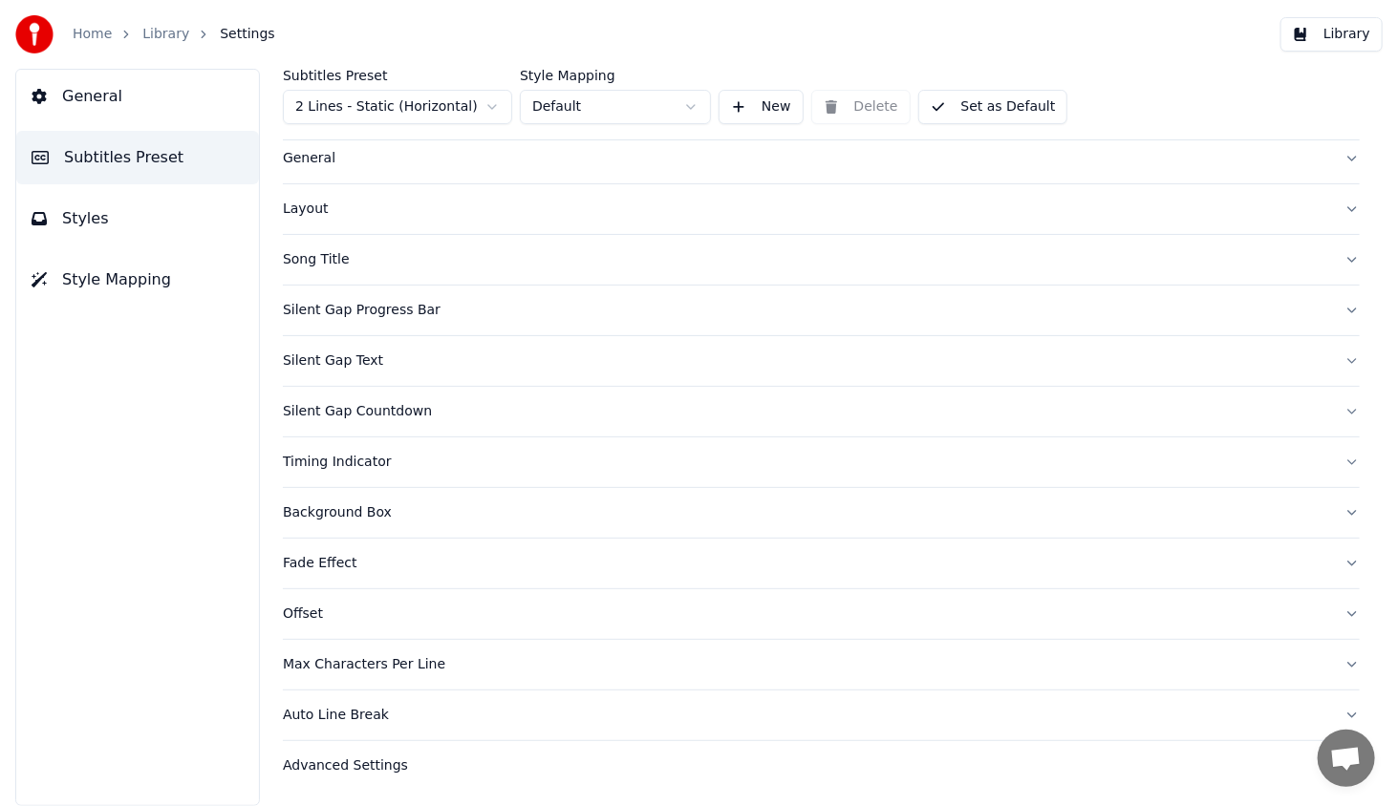
scroll to position [39, 0]
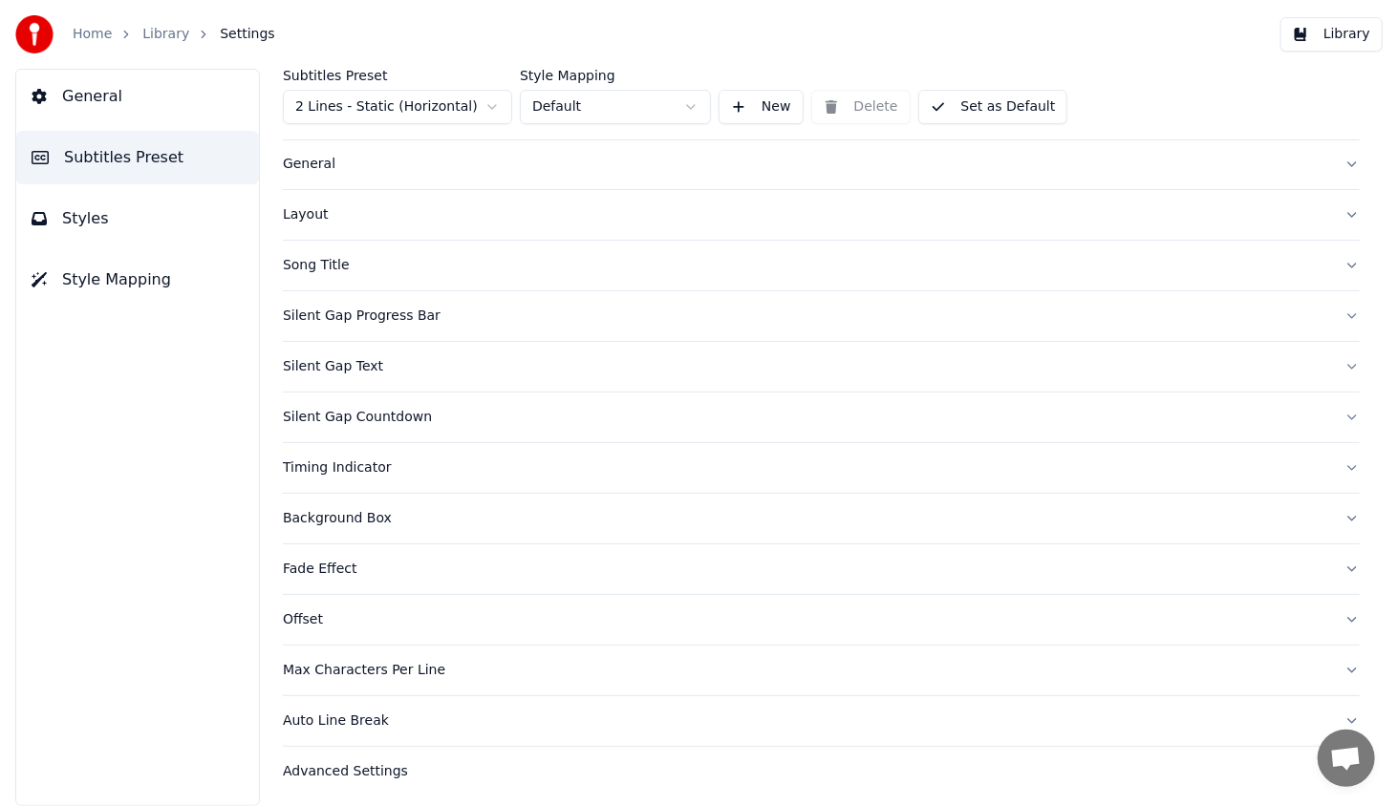
click at [322, 459] on div "Timing Indicator" at bounding box center [806, 468] width 1046 height 19
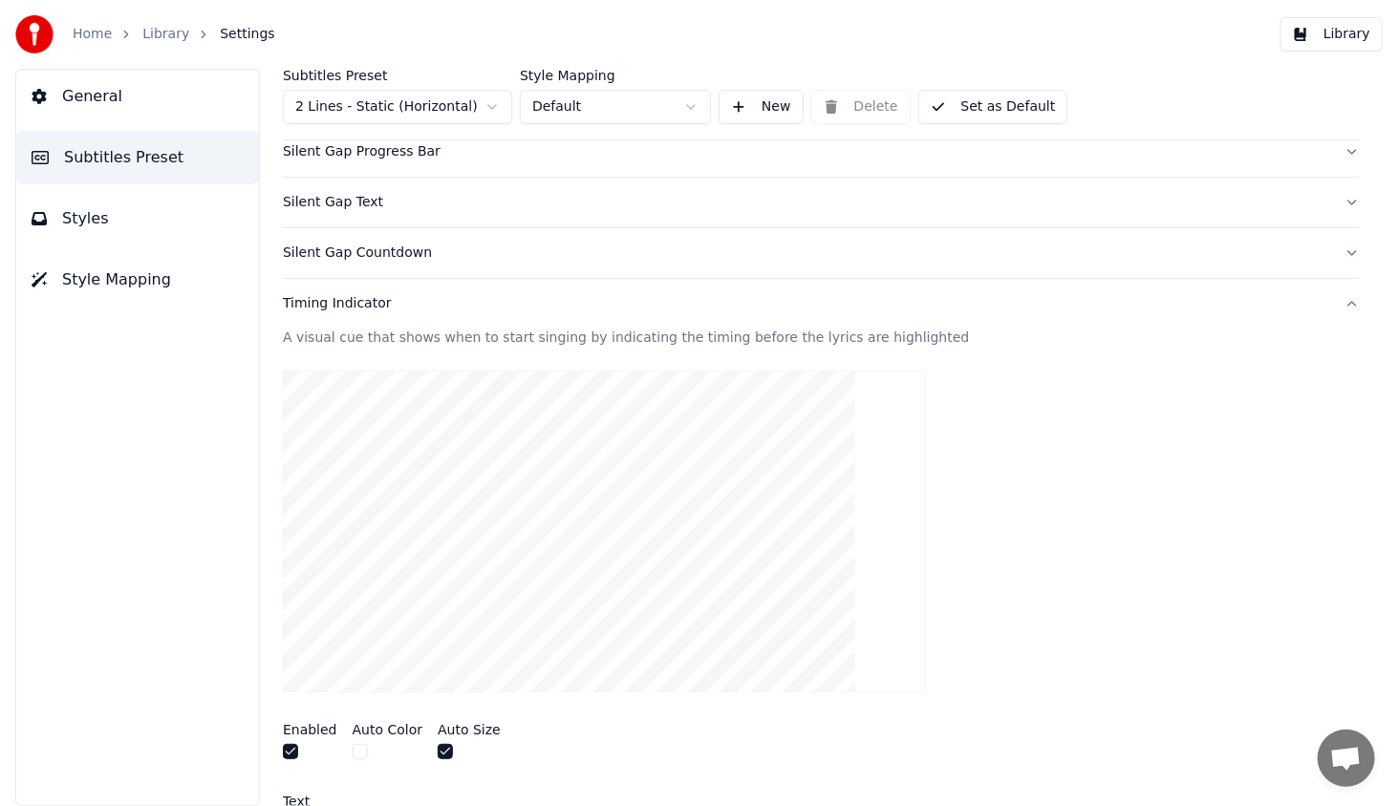
scroll to position [421, 0]
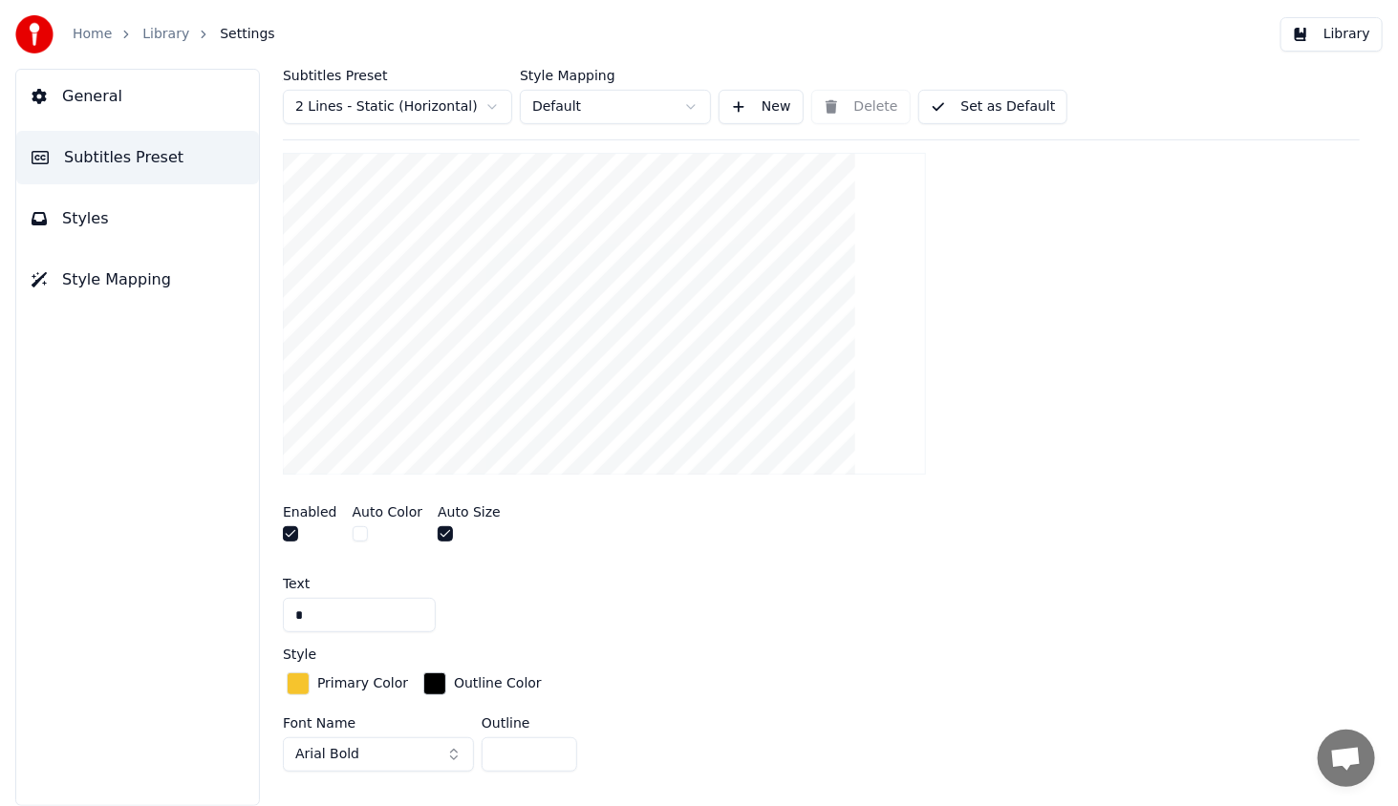
click at [301, 676] on div "button" at bounding box center [298, 683] width 23 height 23
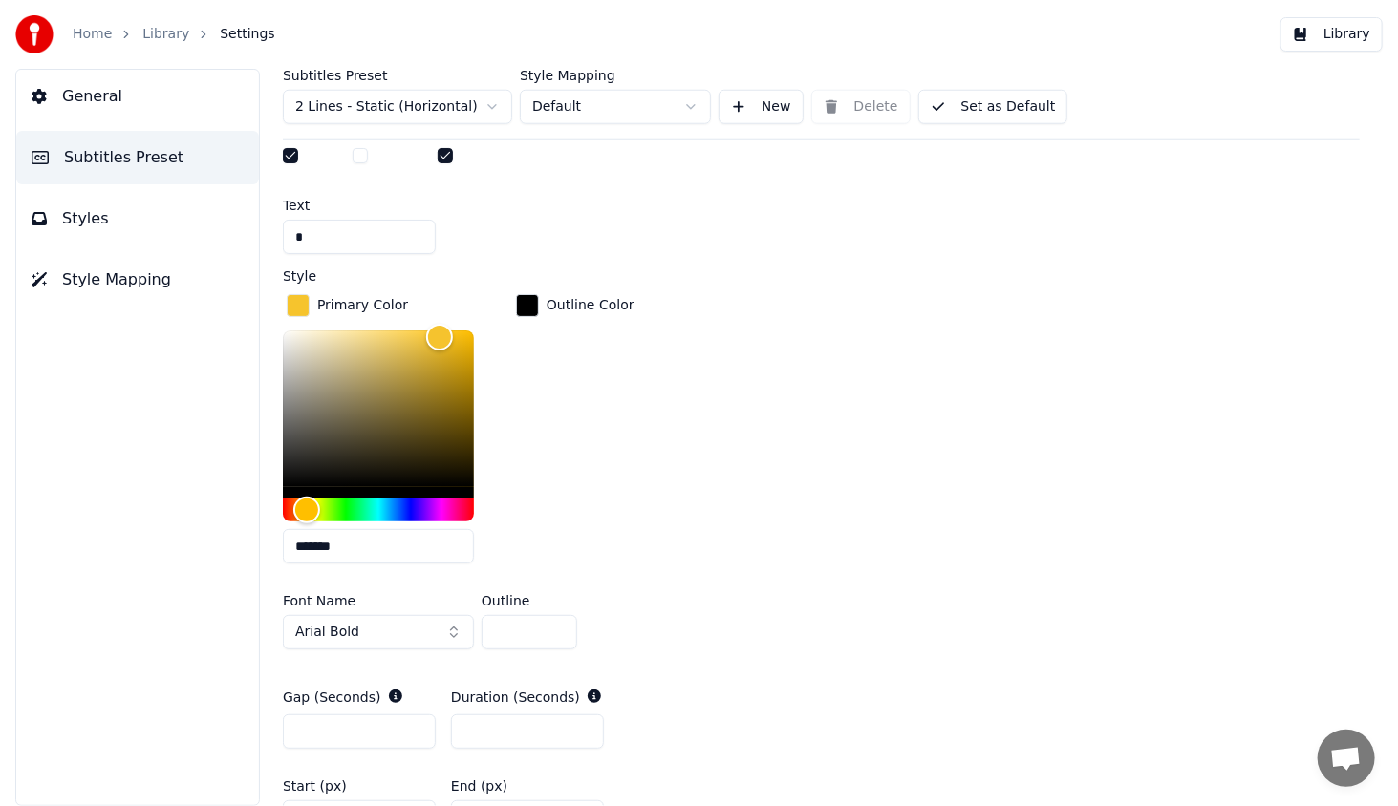
scroll to position [803, 0]
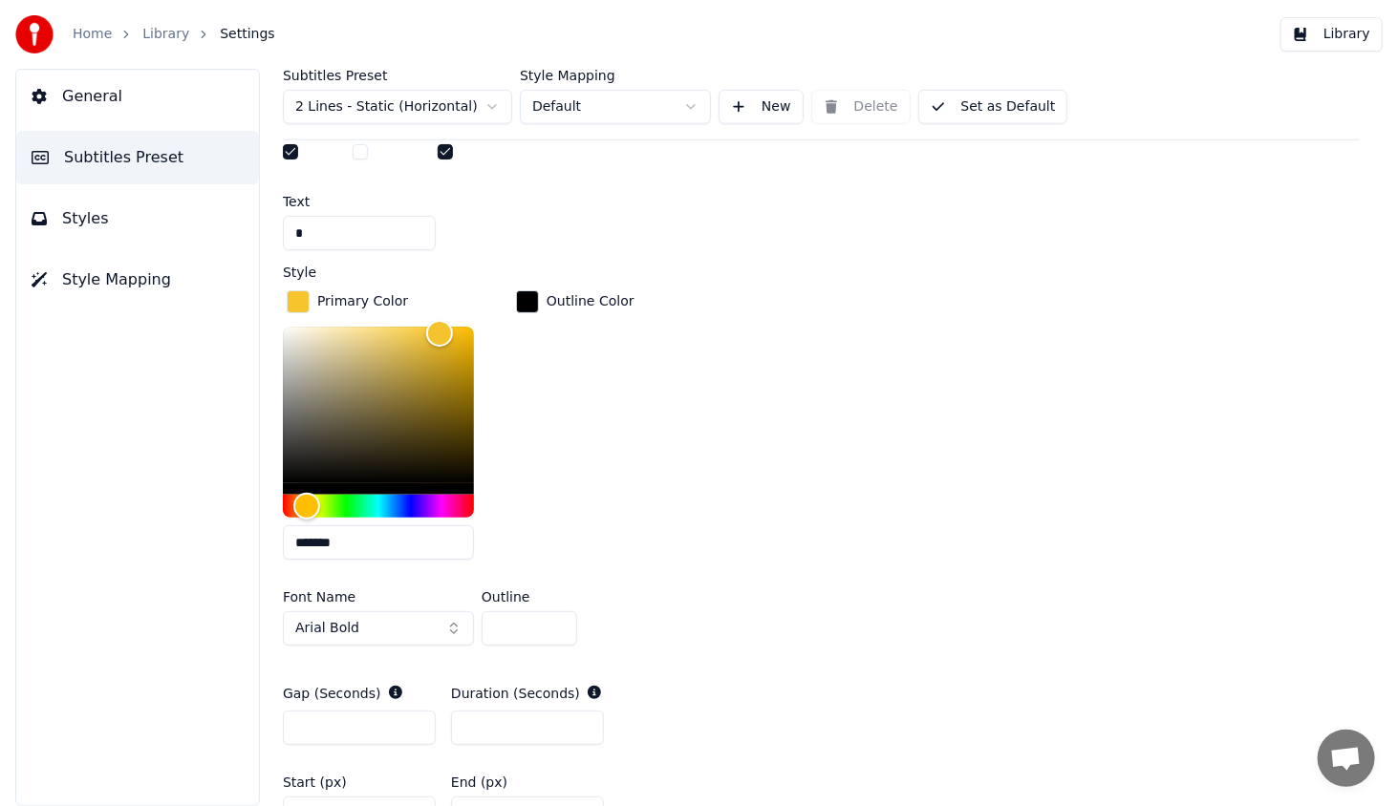
drag, startPoint x: 359, startPoint y: 539, endPoint x: 281, endPoint y: 532, distance: 78.6
click at [281, 532] on div "Subtitles Preset 2 Lines - Static (Horizontal) Style Mapping Default New Delete…" at bounding box center [821, 437] width 1153 height 737
paste input "text"
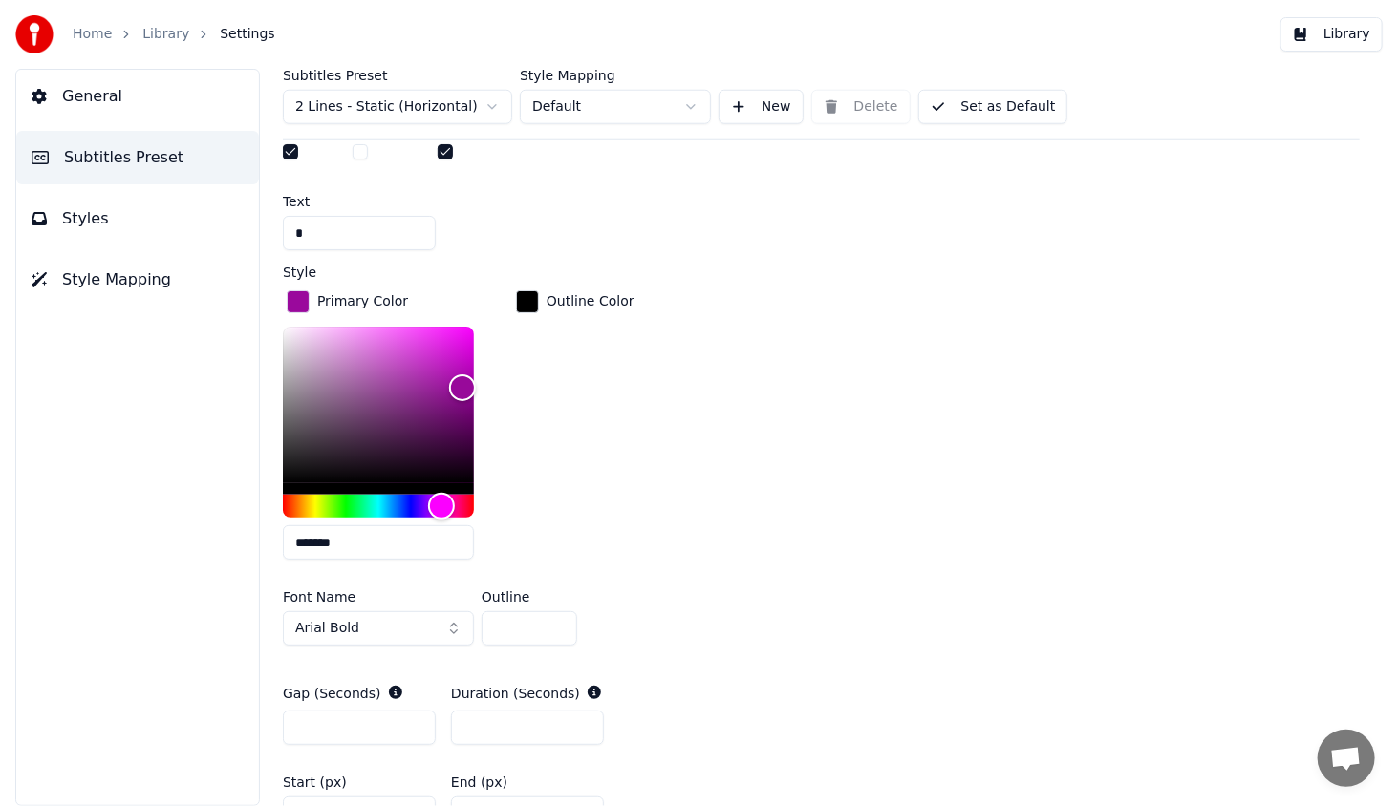
type input "*******"
click at [510, 528] on div "Primary Color ******* Outline Color" at bounding box center [821, 431] width 1077 height 288
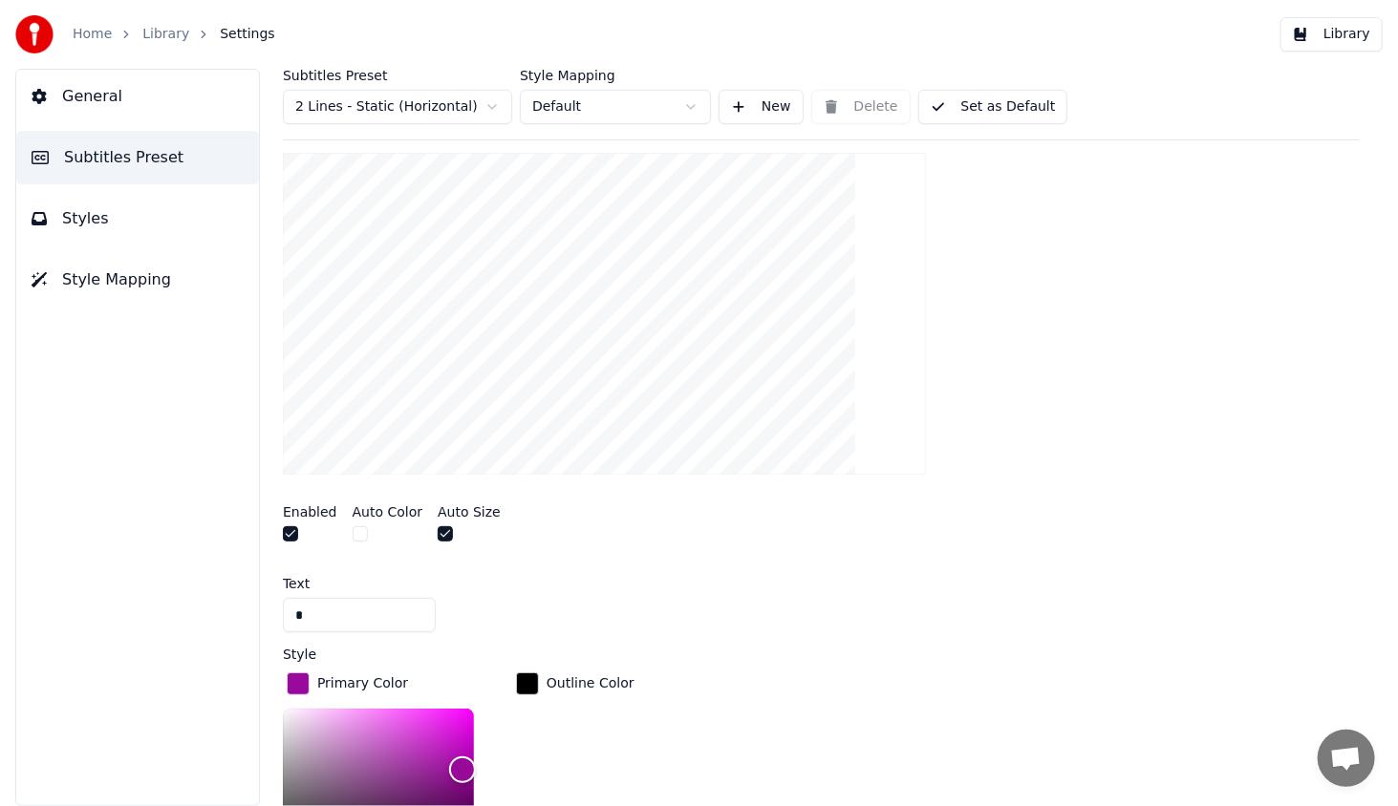
click at [531, 674] on div "button" at bounding box center [527, 683] width 23 height 23
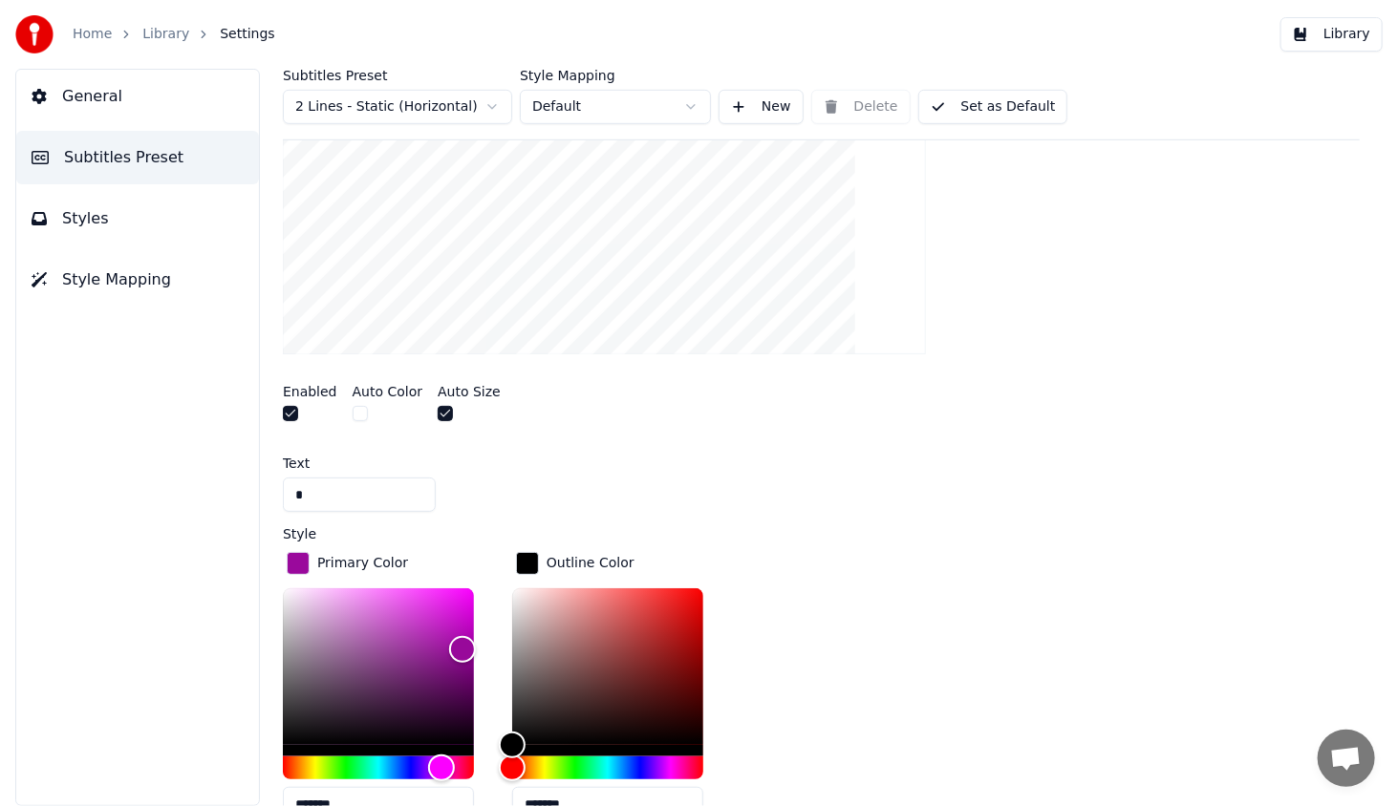
scroll to position [708, 0]
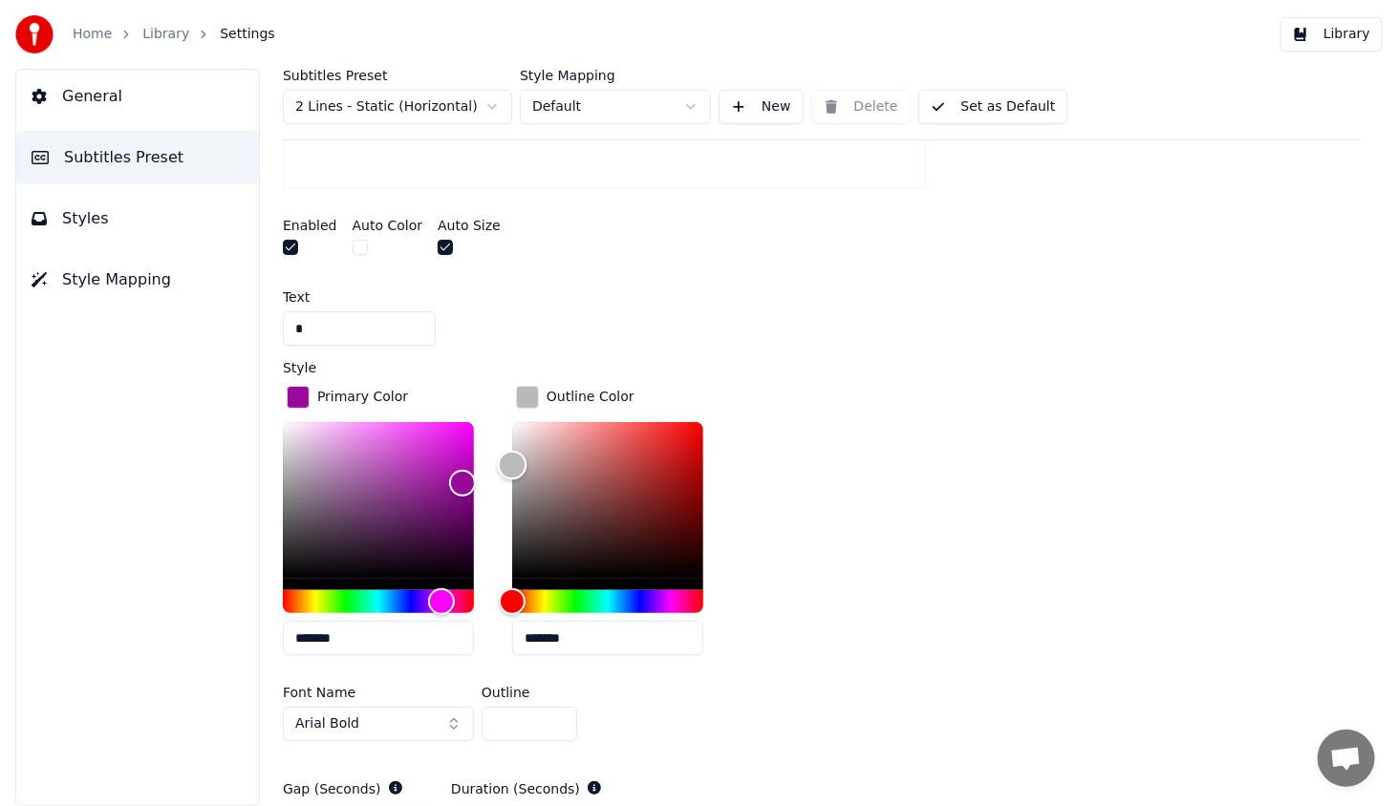
type input "*******"
drag, startPoint x: 566, startPoint y: 528, endPoint x: 483, endPoint y: 373, distance: 175.7
click at [480, 372] on div "Style Primary Color ******* Outline Color ******* Font Name Arial Bold Outline *" at bounding box center [821, 555] width 1077 height 388
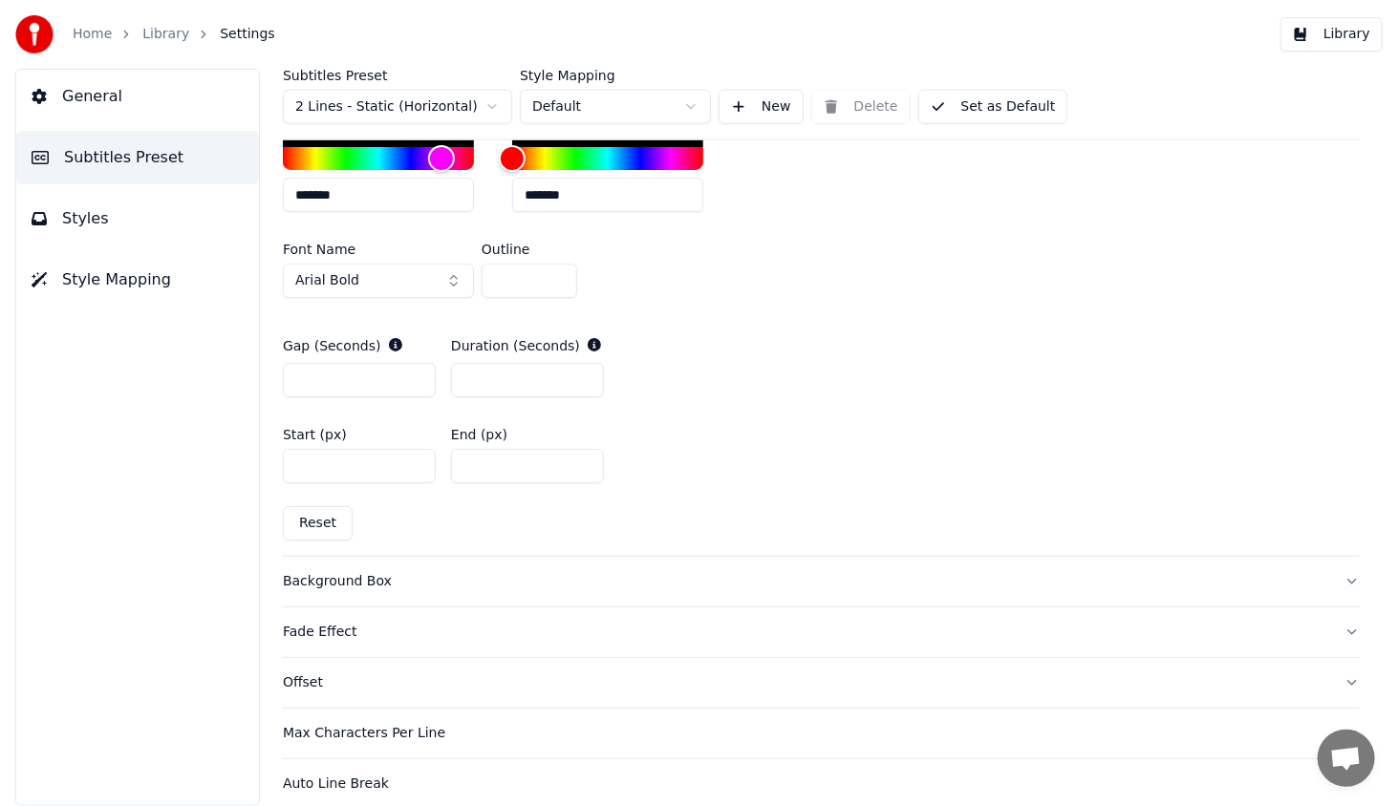
scroll to position [1212, 0]
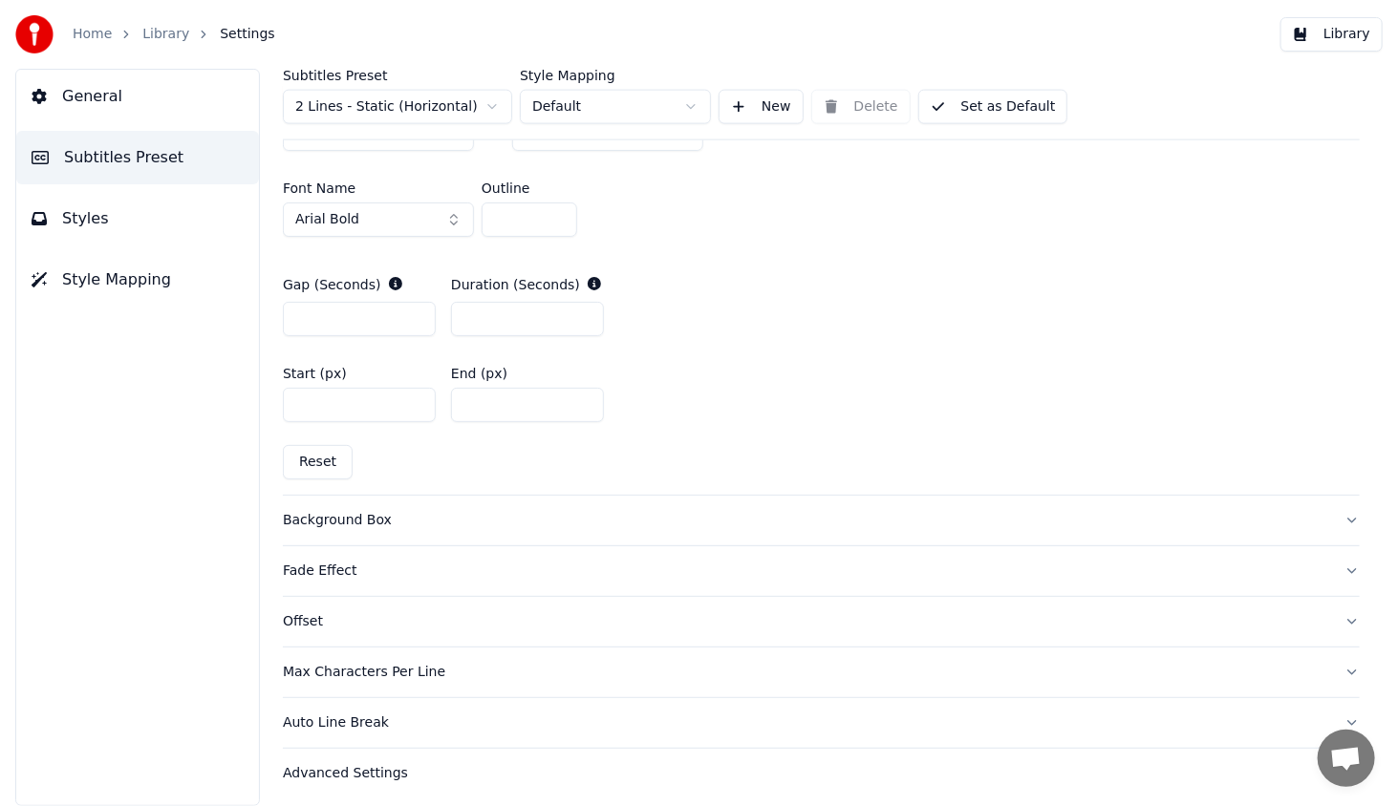
click at [1304, 34] on button "Library" at bounding box center [1331, 34] width 102 height 34
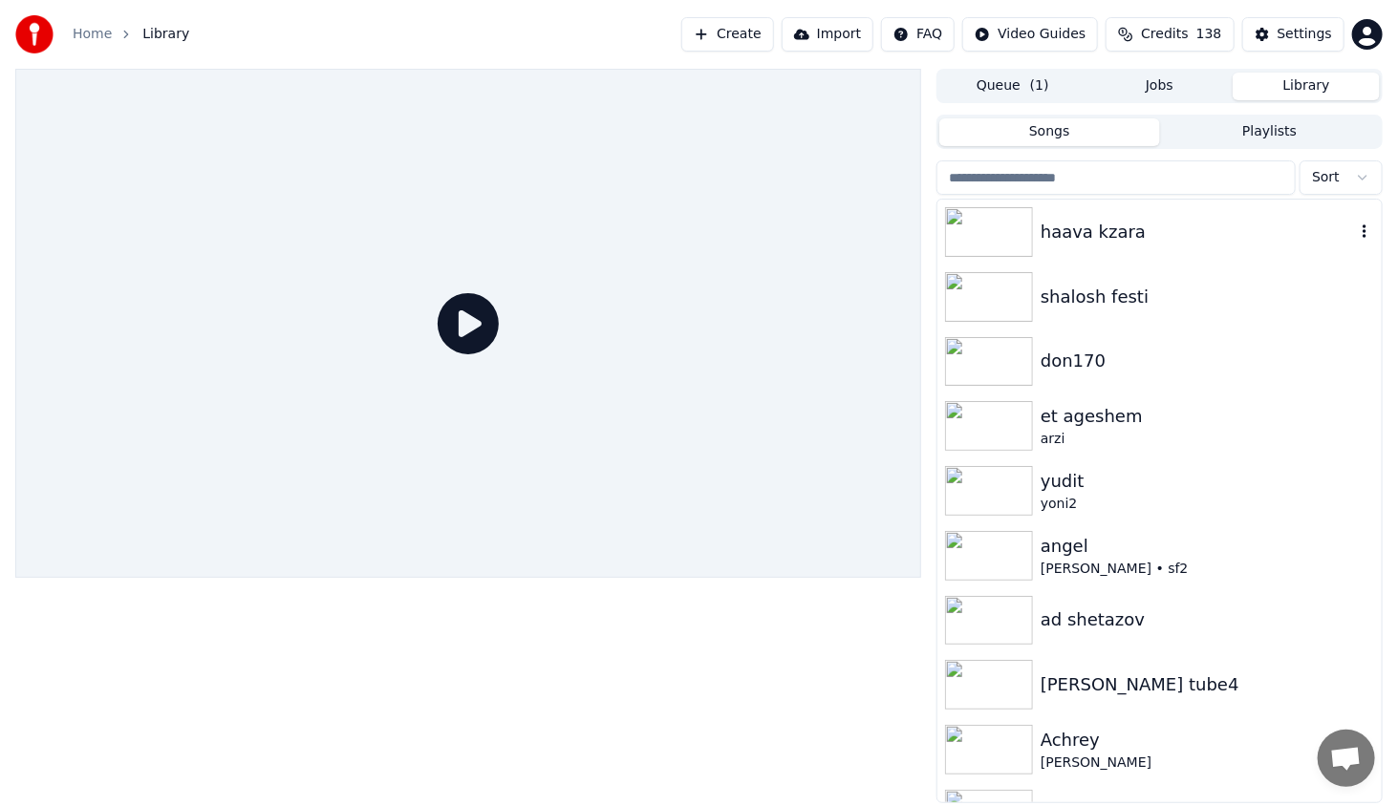
click at [997, 246] on img at bounding box center [989, 232] width 88 height 50
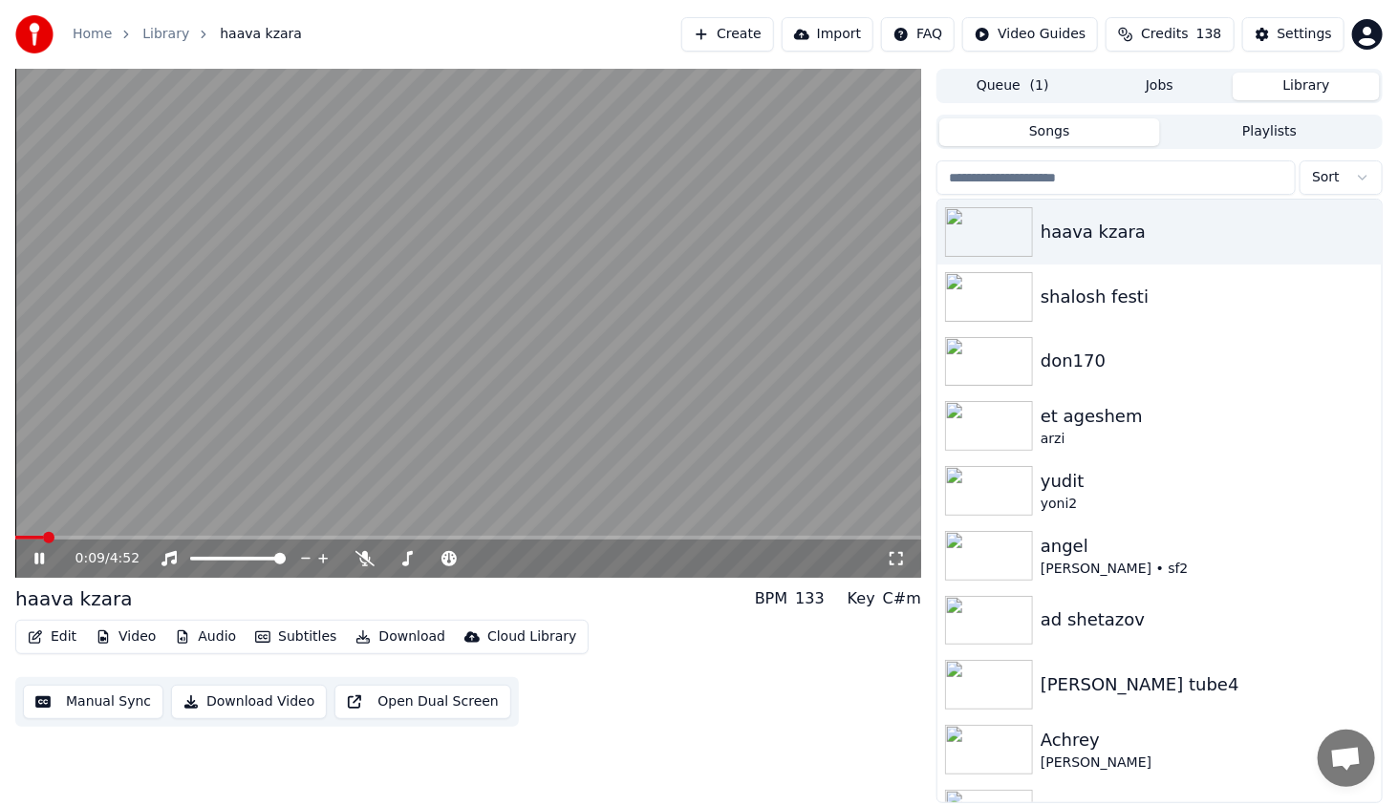
click at [52, 540] on span at bounding box center [468, 538] width 906 height 4
click at [75, 538] on span at bounding box center [468, 538] width 906 height 4
click at [117, 537] on span at bounding box center [468, 538] width 906 height 4
click at [902, 560] on icon at bounding box center [895, 558] width 19 height 15
click at [38, 564] on icon at bounding box center [53, 558] width 45 height 15
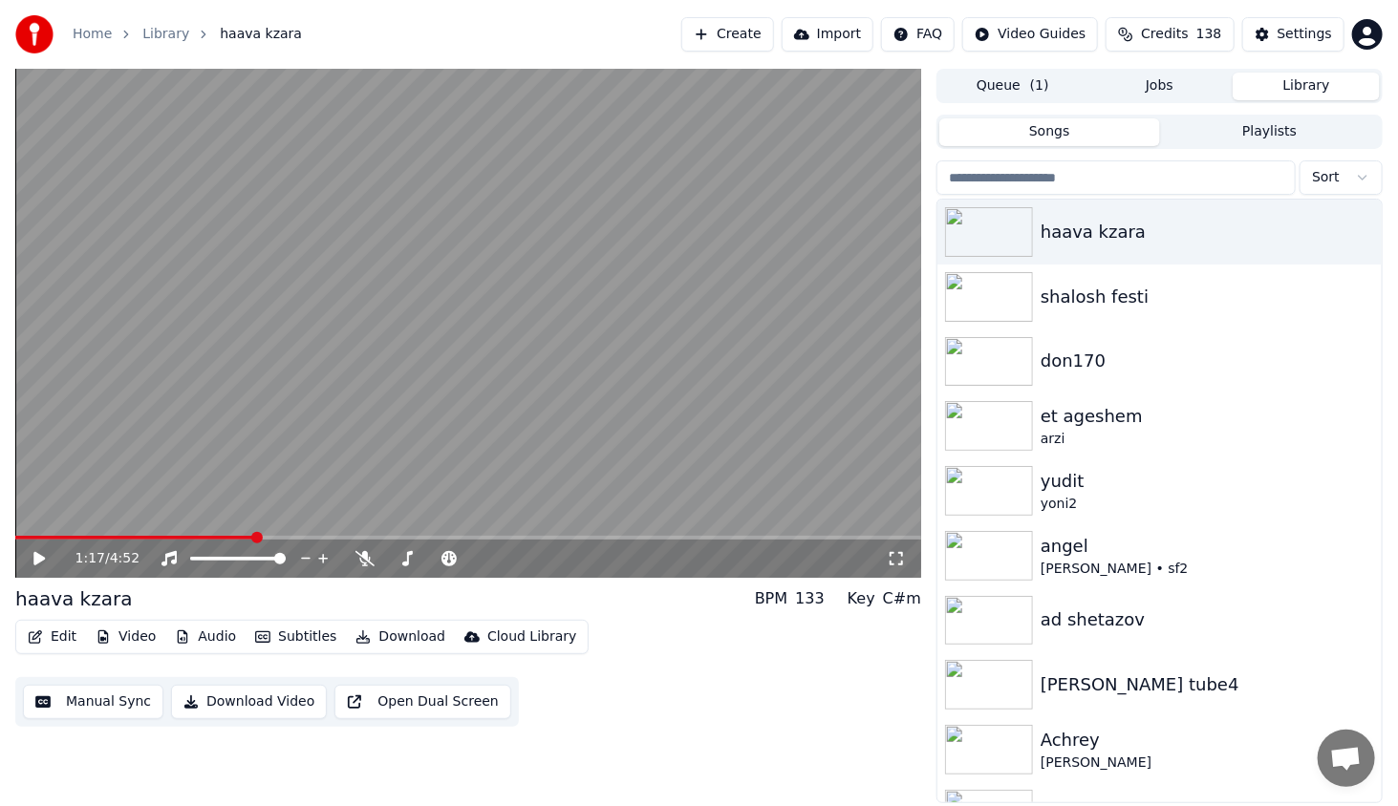
click at [55, 642] on button "Edit" at bounding box center [52, 637] width 64 height 27
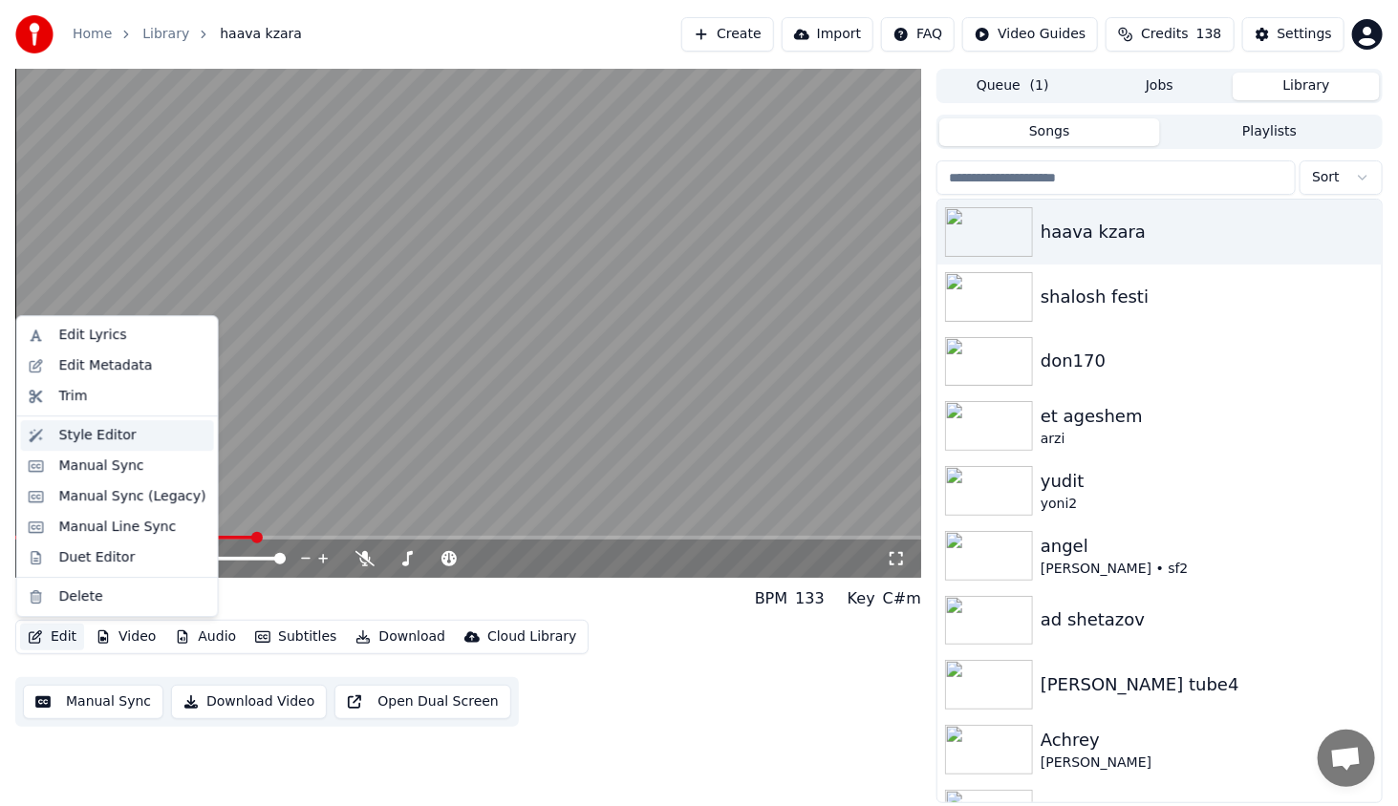
click at [124, 428] on div "Style Editor" at bounding box center [132, 435] width 147 height 19
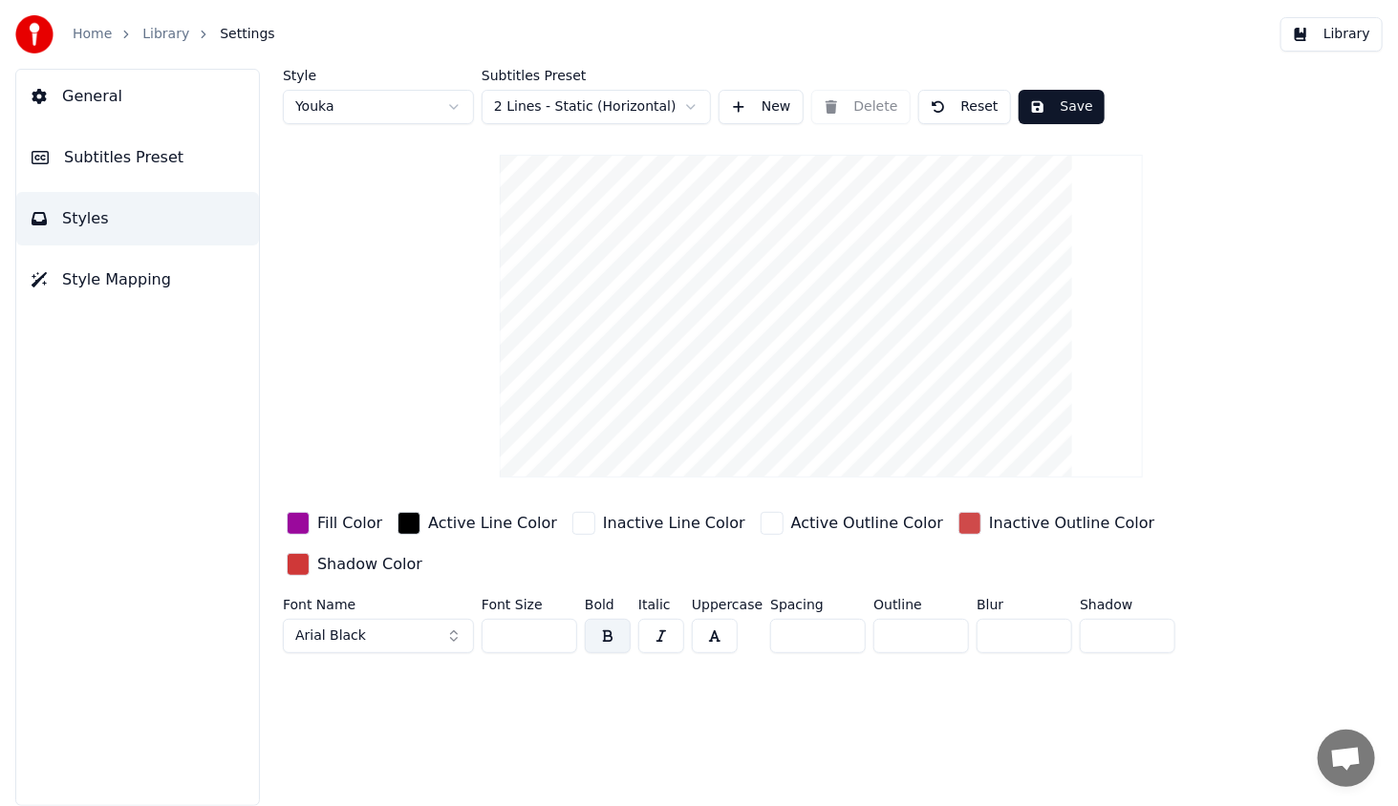
click at [401, 526] on div "button" at bounding box center [408, 523] width 23 height 23
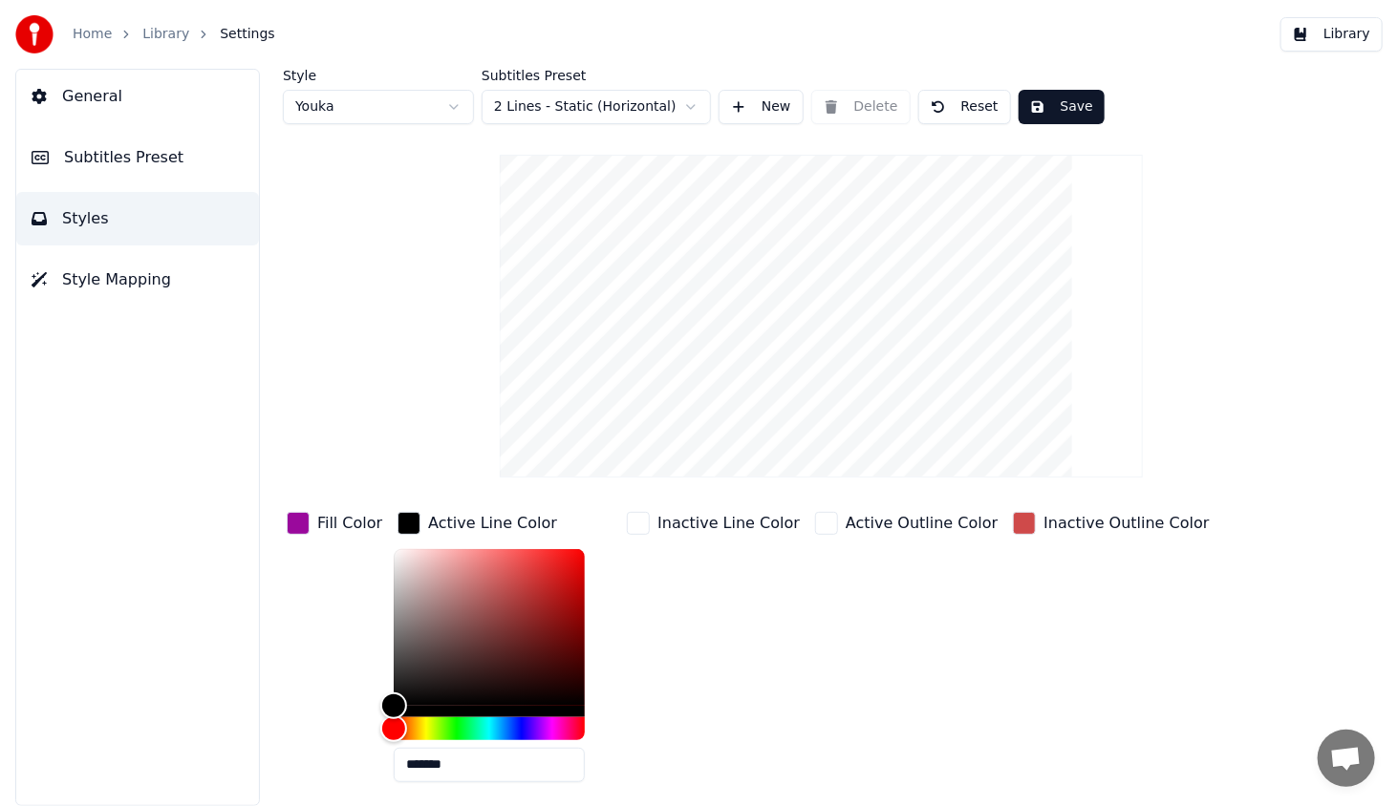
click at [401, 526] on div "button" at bounding box center [408, 523] width 23 height 23
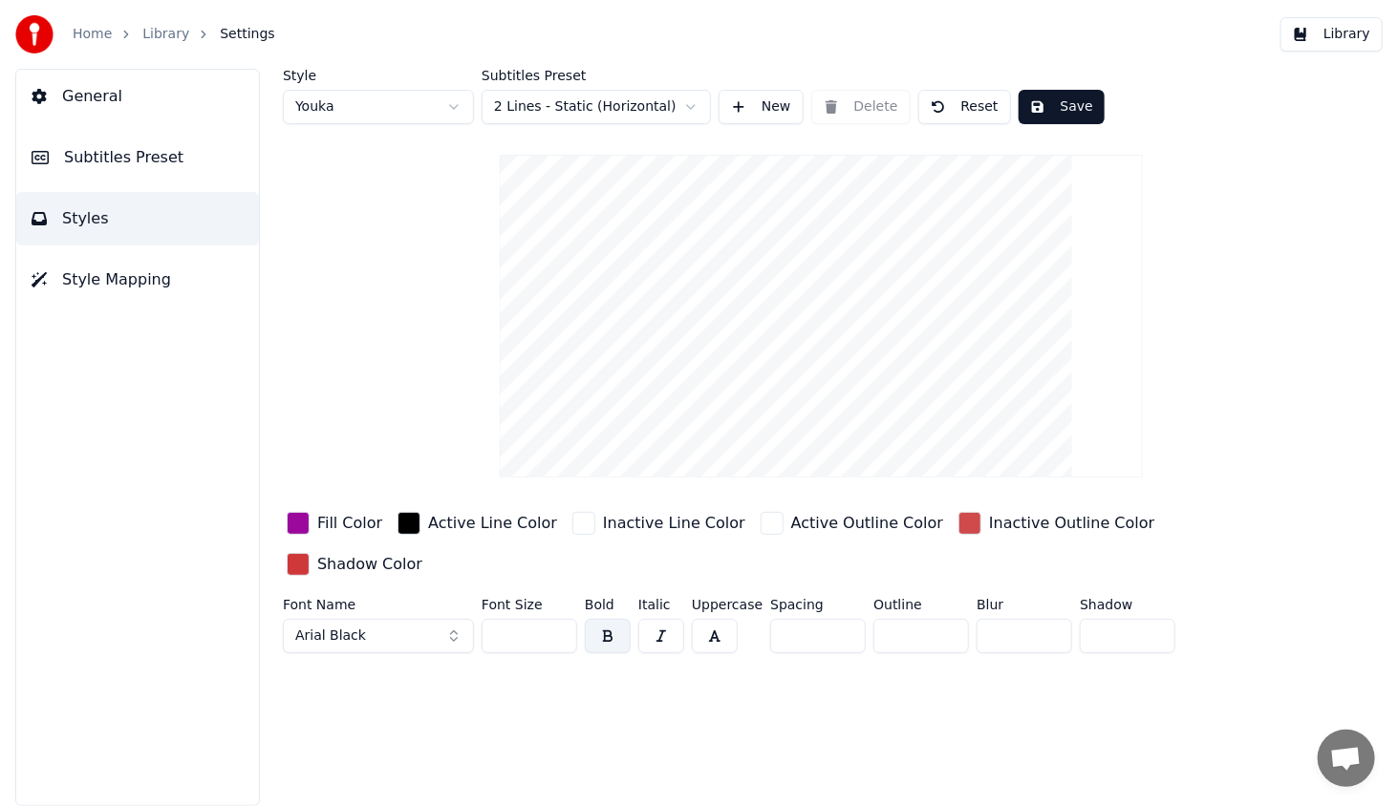
click at [405, 522] on div "button" at bounding box center [408, 523] width 23 height 23
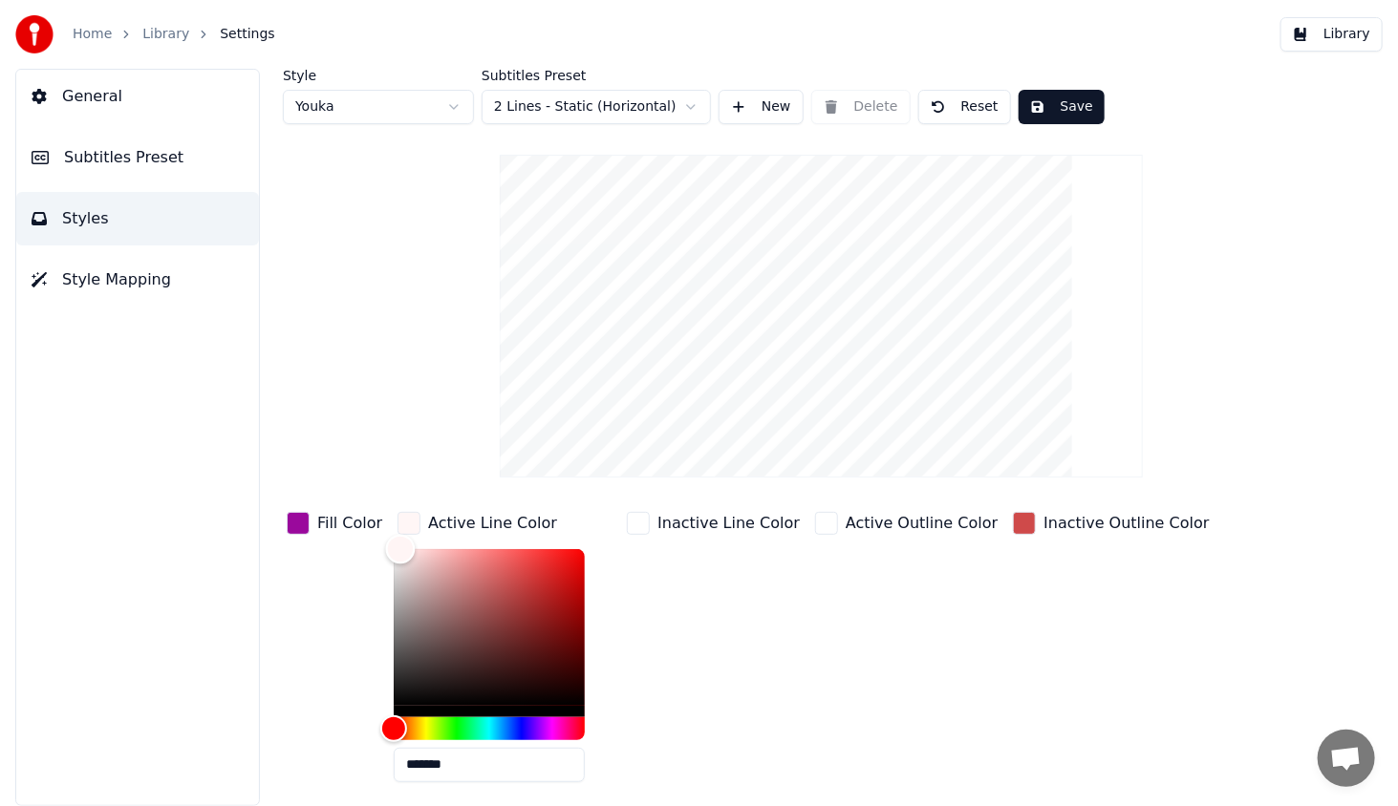
drag, startPoint x: 417, startPoint y: 556, endPoint x: 395, endPoint y: 546, distance: 24.8
click at [395, 549] on div "Color" at bounding box center [489, 627] width 191 height 157
type input "*******"
drag, startPoint x: 395, startPoint y: 546, endPoint x: 336, endPoint y: 780, distance: 241.2
click at [336, 780] on div "Fill Color Active Line Color ******* Inactive Line Color Active Outline Color I…" at bounding box center [772, 673] width 978 height 331
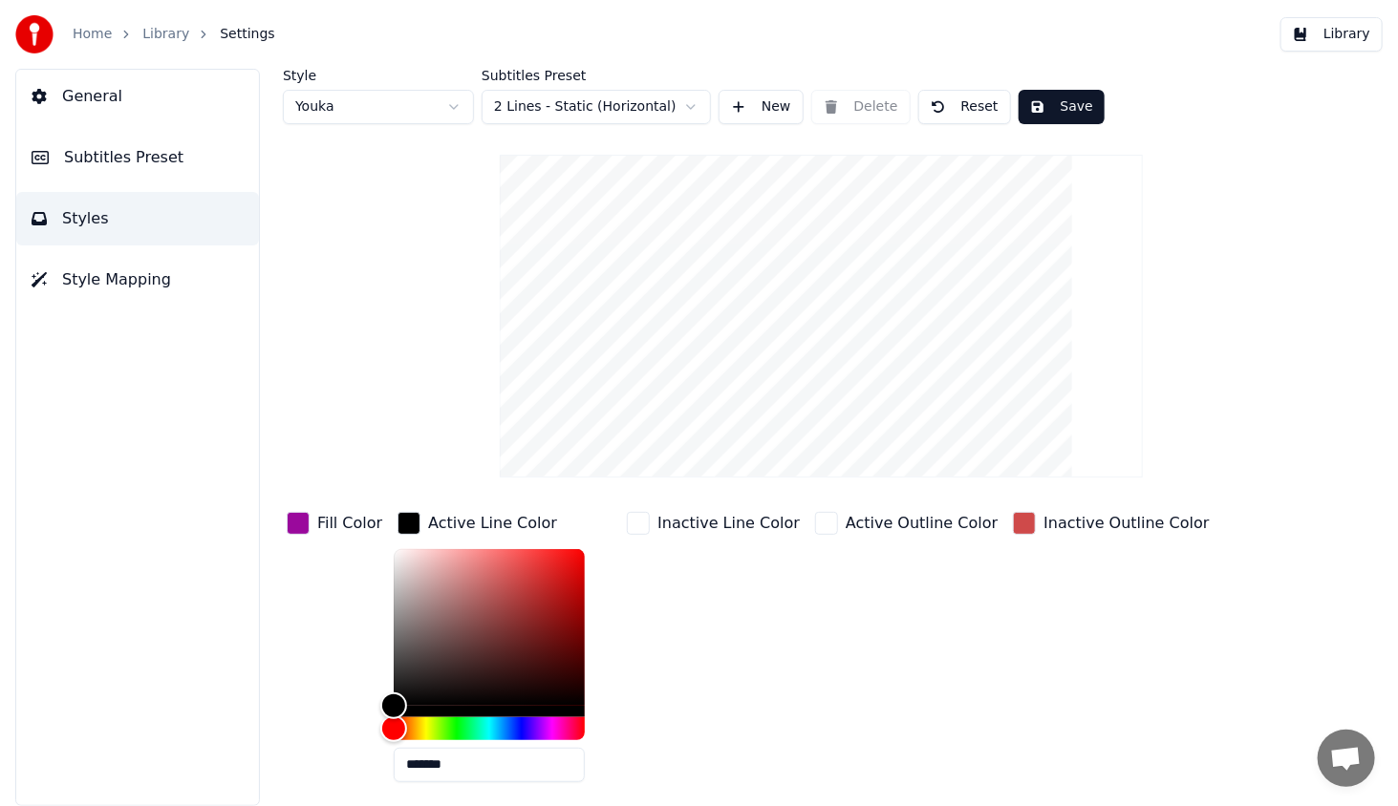
click at [267, 644] on div "Style Youka Subtitles Preset 2 Lines - Static (Horizontal) New Delete Reset Sav…" at bounding box center [821, 437] width 1153 height 737
click at [1043, 102] on button "Save" at bounding box center [1061, 107] width 86 height 34
click at [100, 167] on span "Subtitles Preset" at bounding box center [123, 157] width 119 height 23
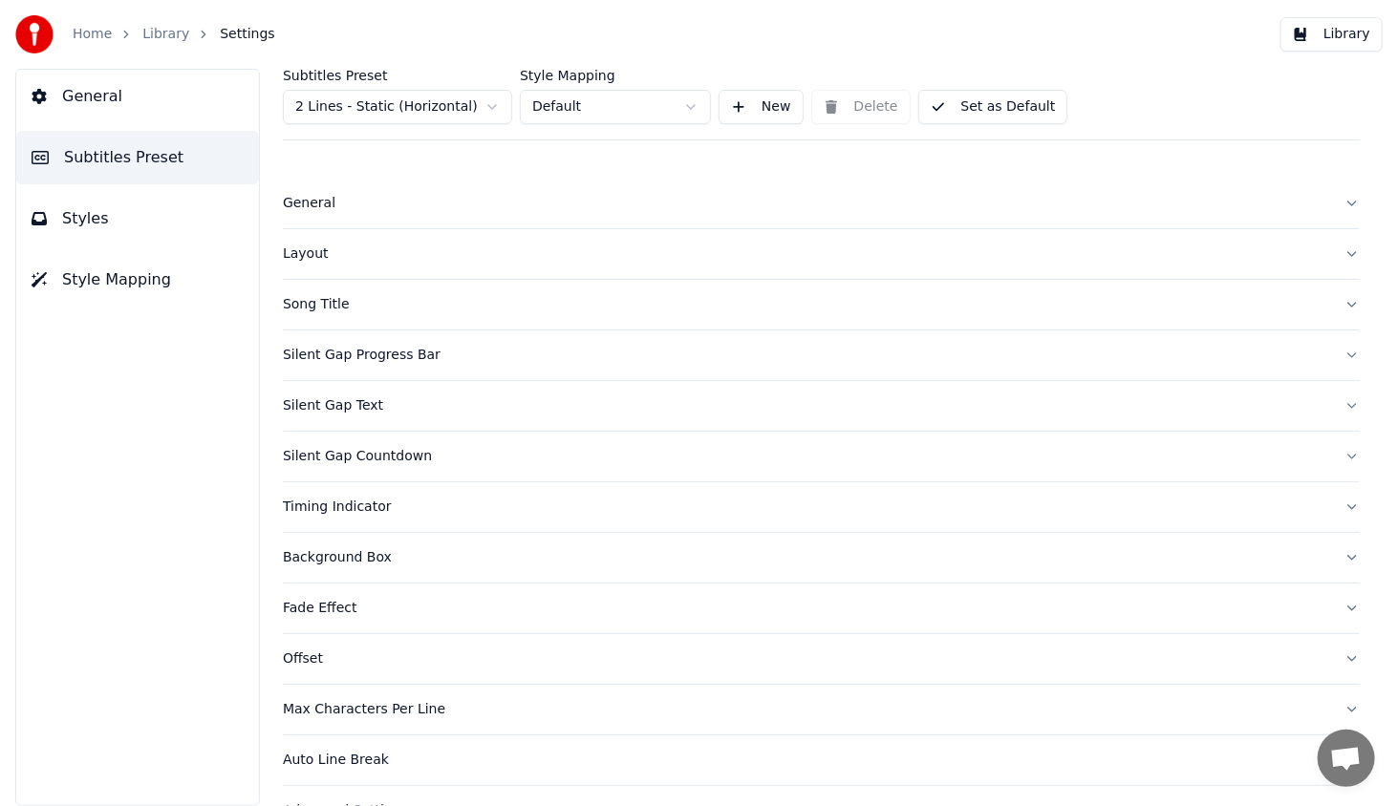
click at [296, 300] on div "Song Title" at bounding box center [806, 304] width 1046 height 19
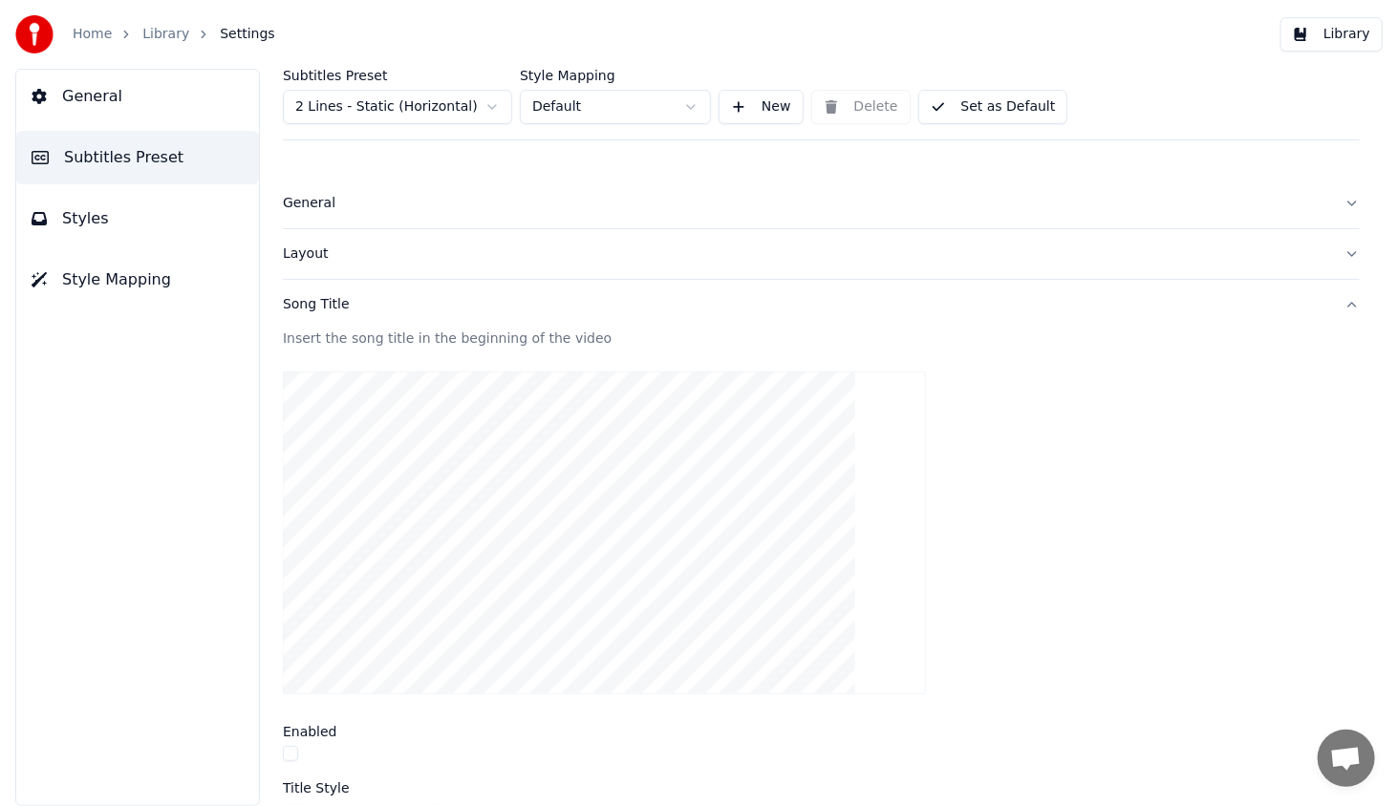
click at [96, 109] on button "General" at bounding box center [137, 96] width 243 height 53
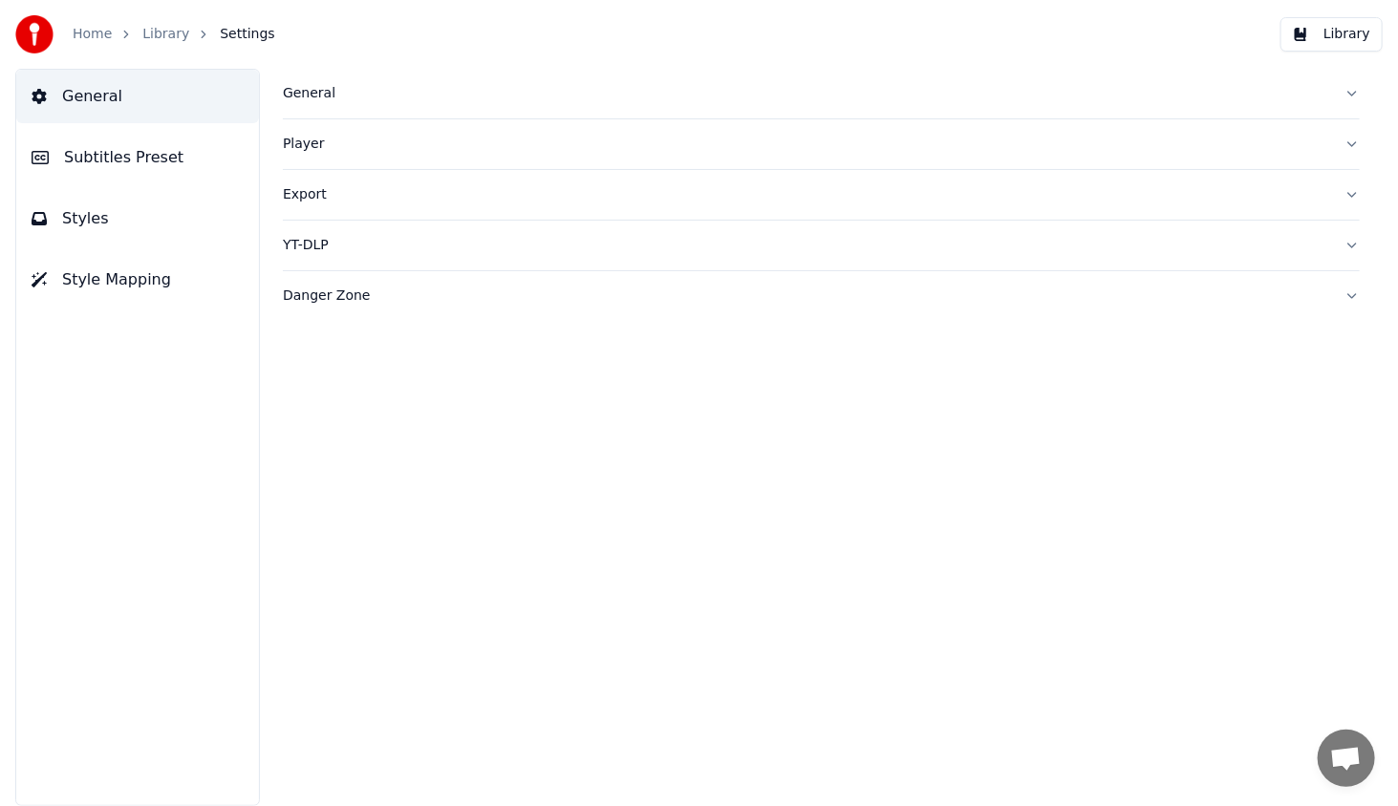
click at [1358, 37] on button "Library" at bounding box center [1331, 34] width 102 height 34
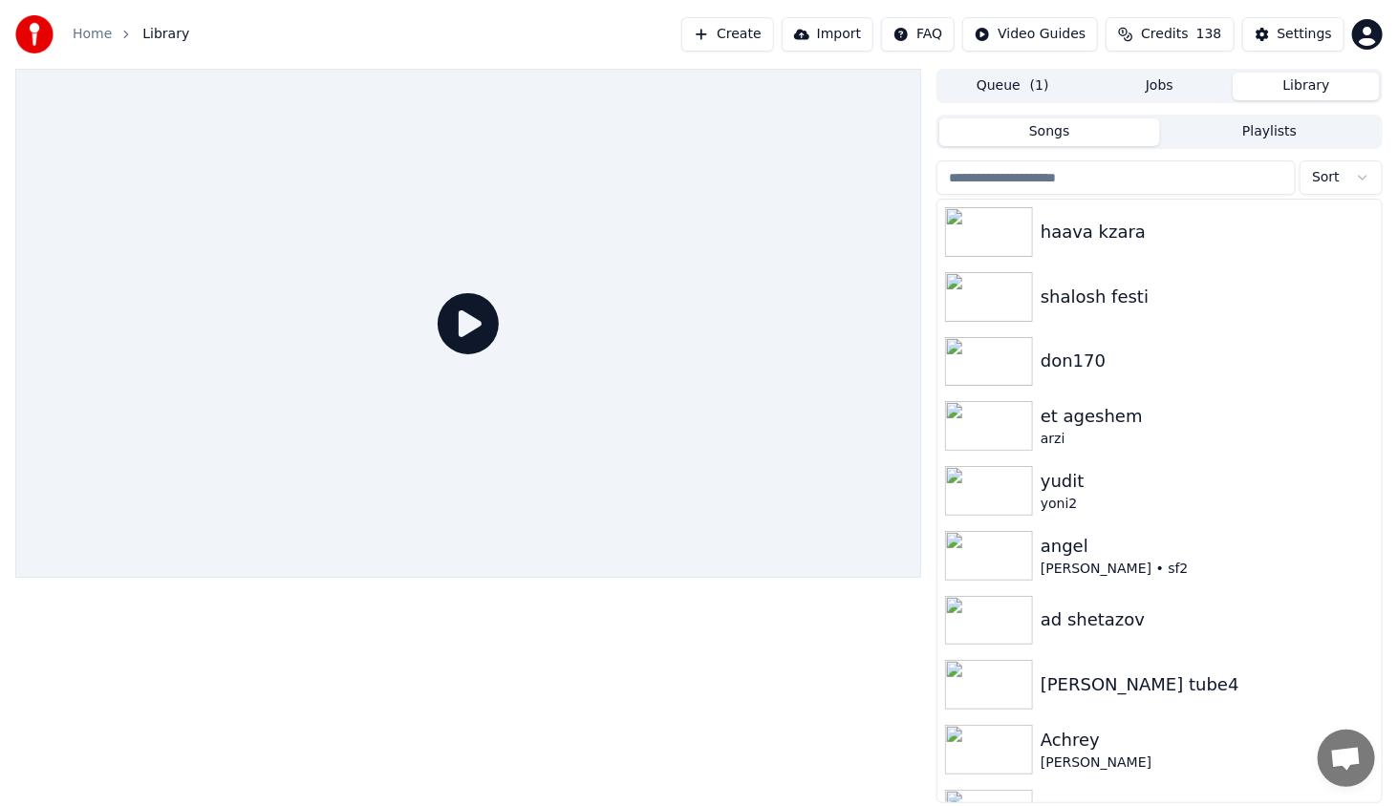
click at [482, 325] on icon at bounding box center [467, 323] width 61 height 61
click at [961, 229] on img at bounding box center [989, 232] width 88 height 50
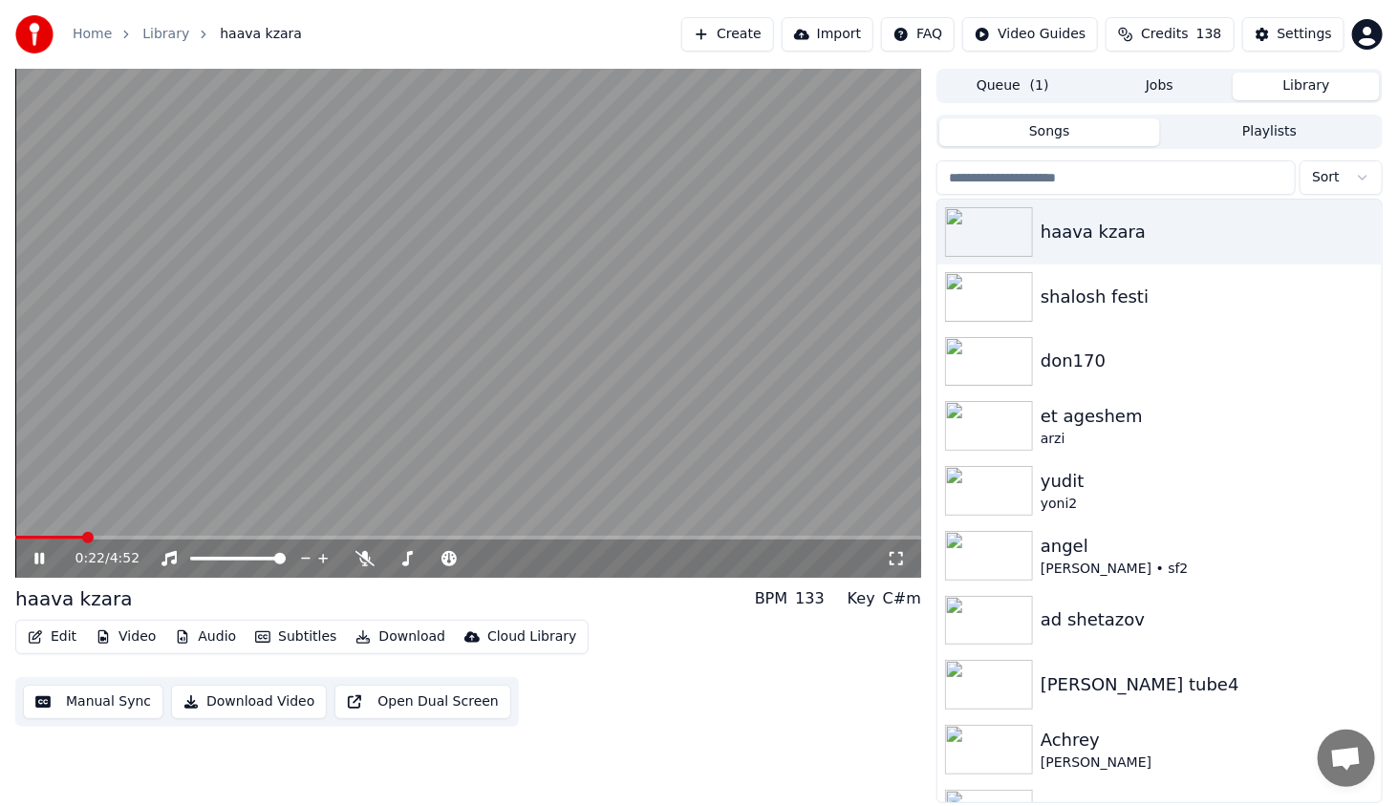
click at [84, 536] on span at bounding box center [468, 538] width 906 height 4
click at [112, 536] on span at bounding box center [468, 538] width 906 height 4
click at [46, 558] on icon at bounding box center [53, 558] width 45 height 15
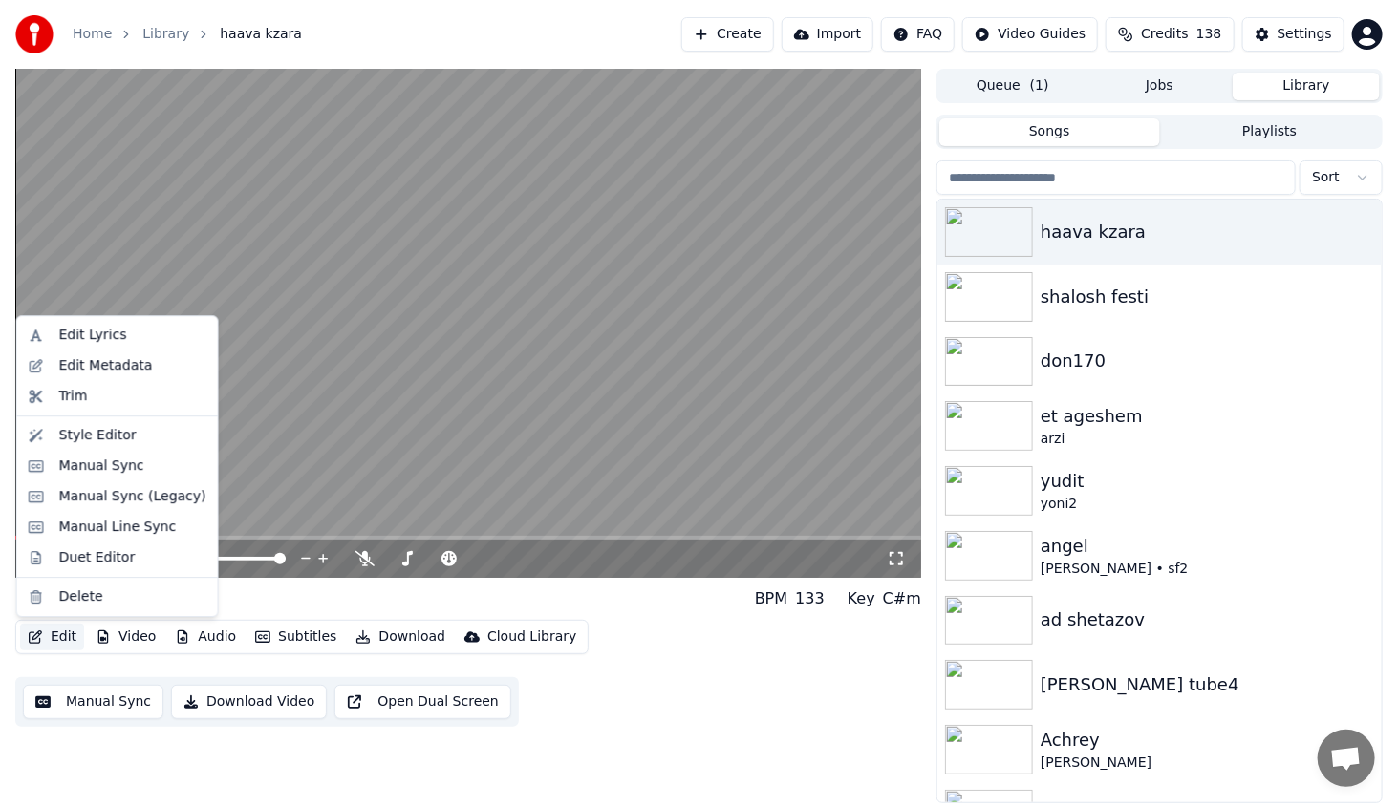
click at [51, 642] on button "Edit" at bounding box center [52, 637] width 64 height 27
click at [117, 441] on div "Style Editor" at bounding box center [97, 435] width 77 height 19
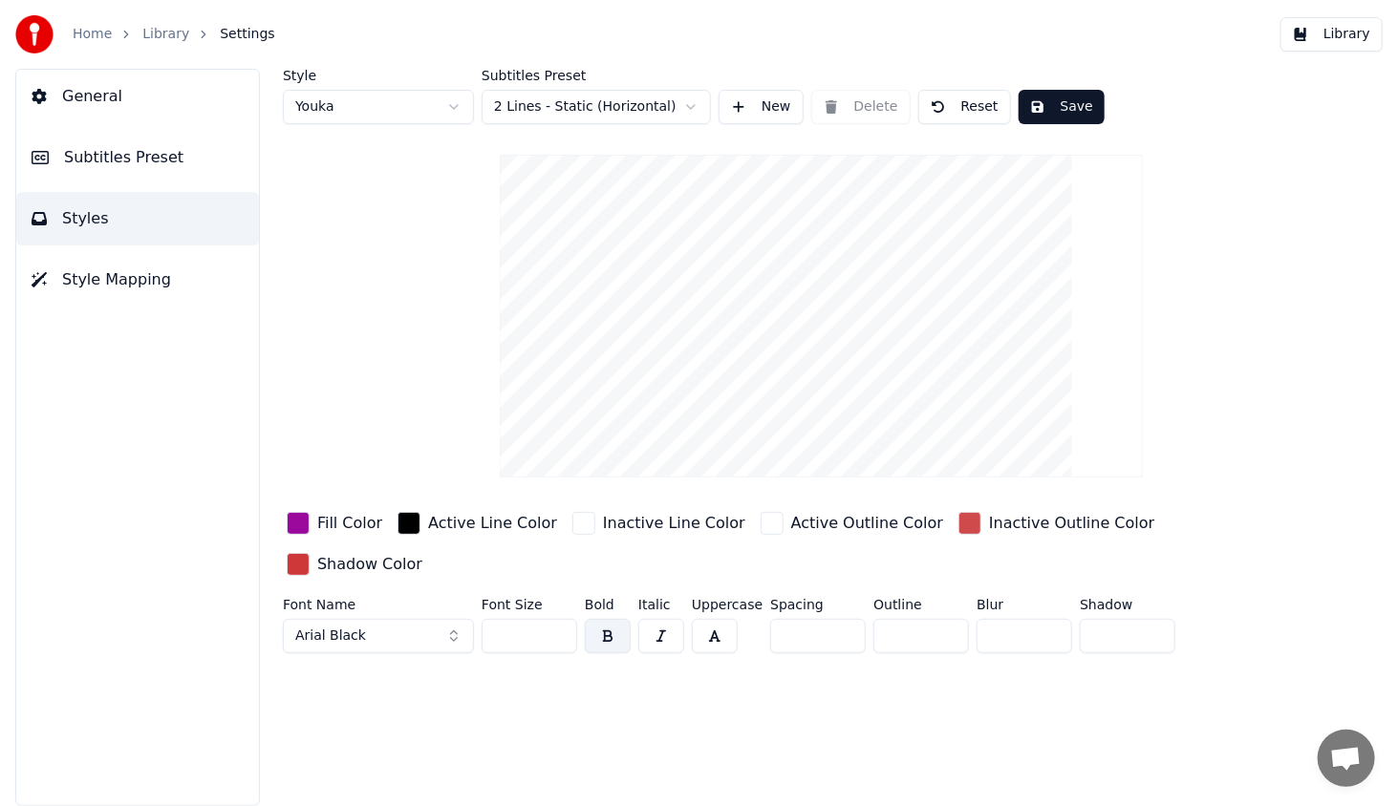
click at [407, 521] on div "button" at bounding box center [408, 523] width 23 height 23
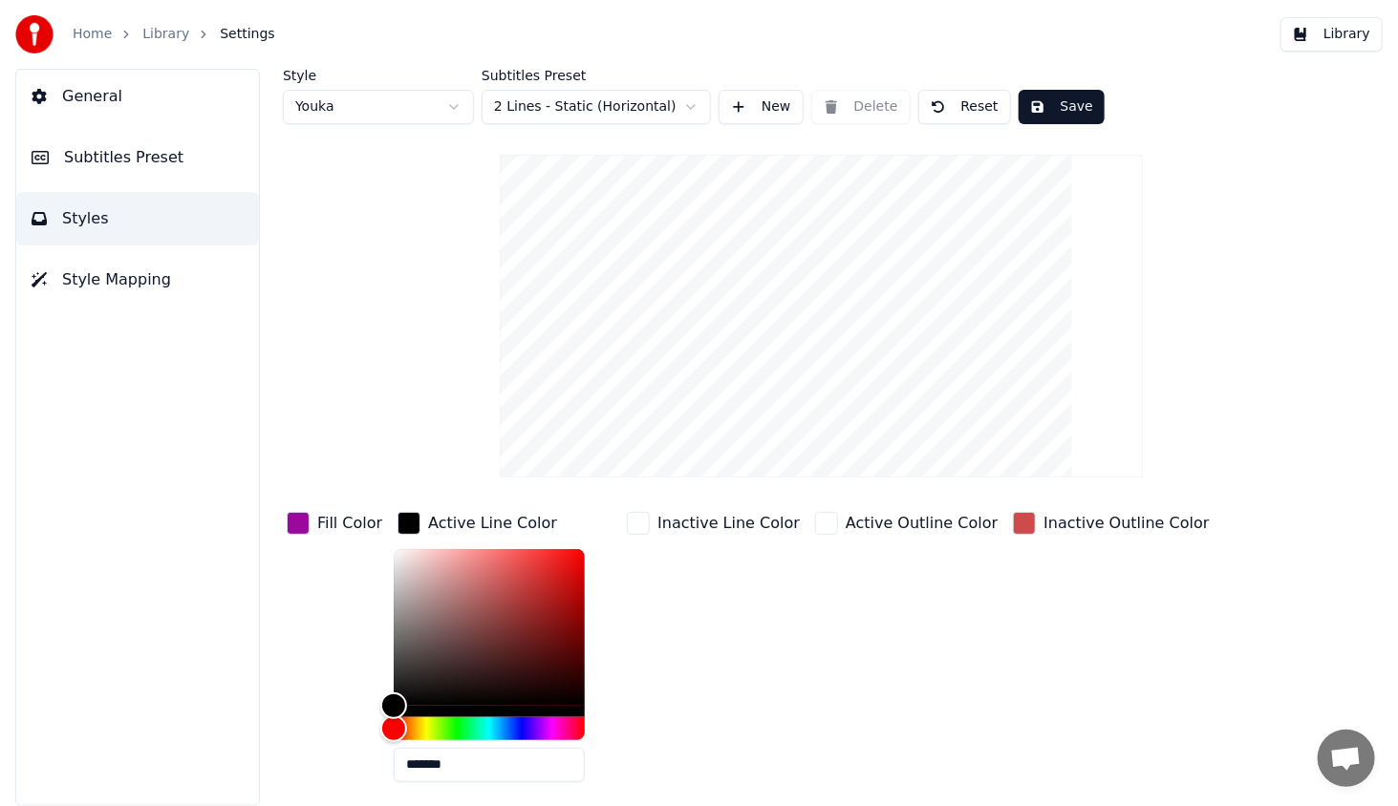
click at [638, 523] on div "button" at bounding box center [638, 523] width 23 height 23
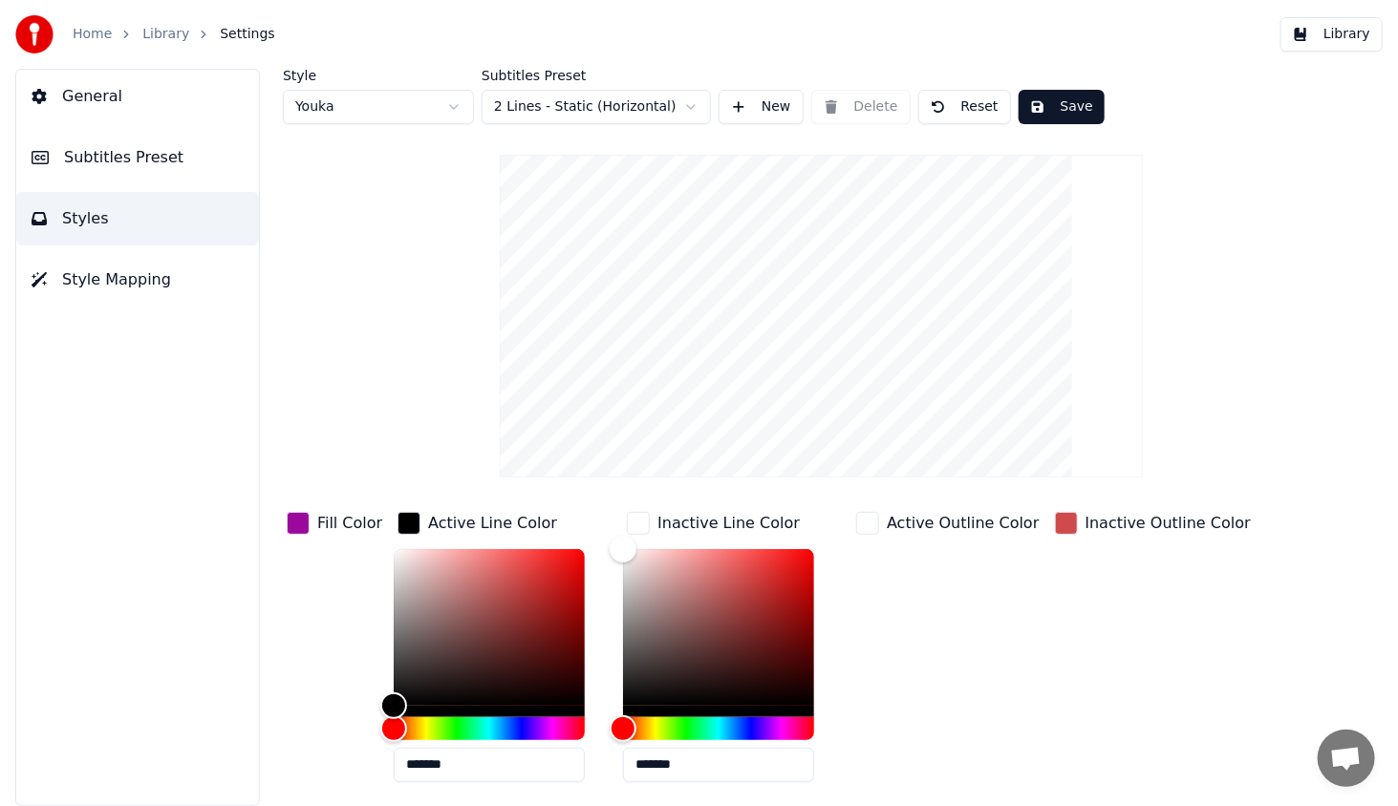
click at [863, 520] on div "button" at bounding box center [867, 523] width 23 height 23
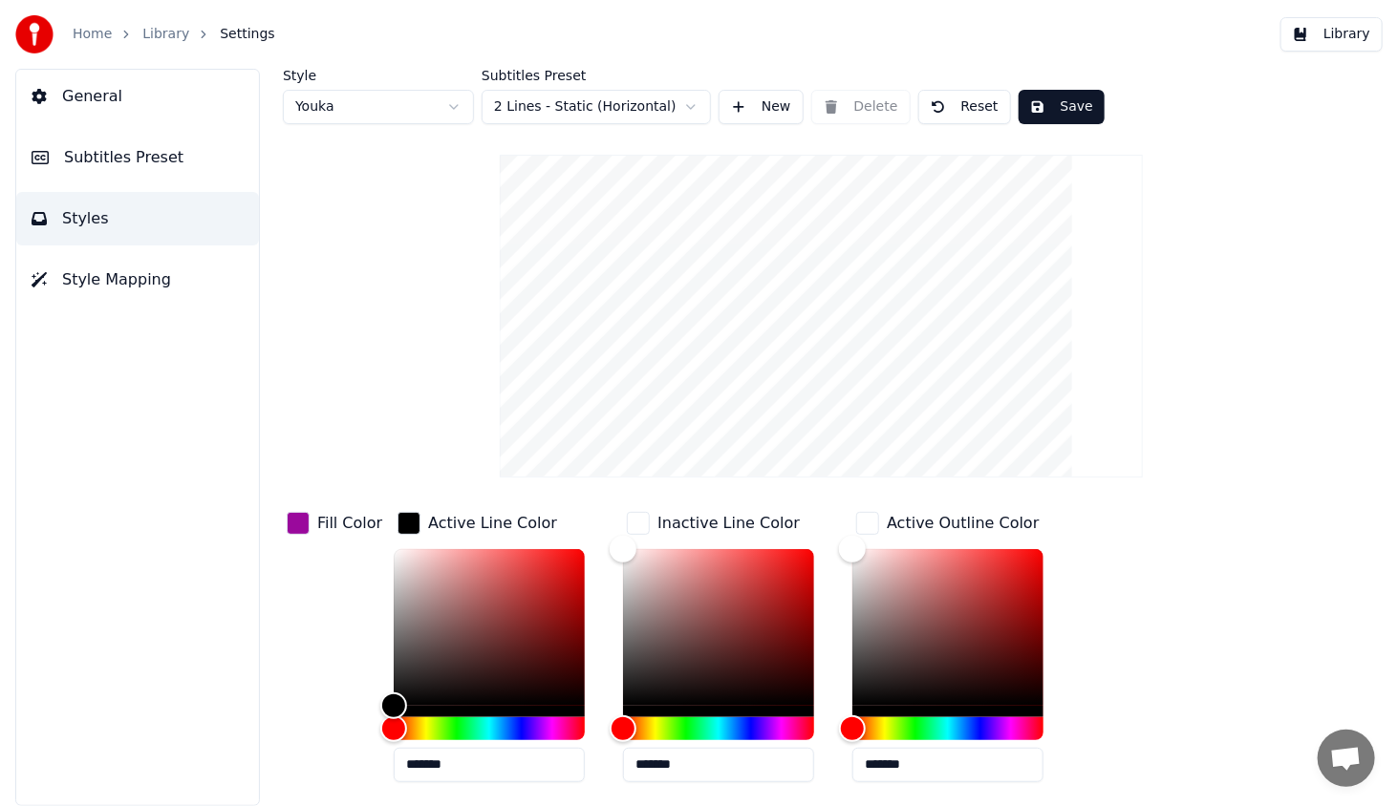
click at [309, 805] on div "button" at bounding box center [298, 820] width 23 height 23
click at [291, 524] on div "button" at bounding box center [298, 523] width 23 height 23
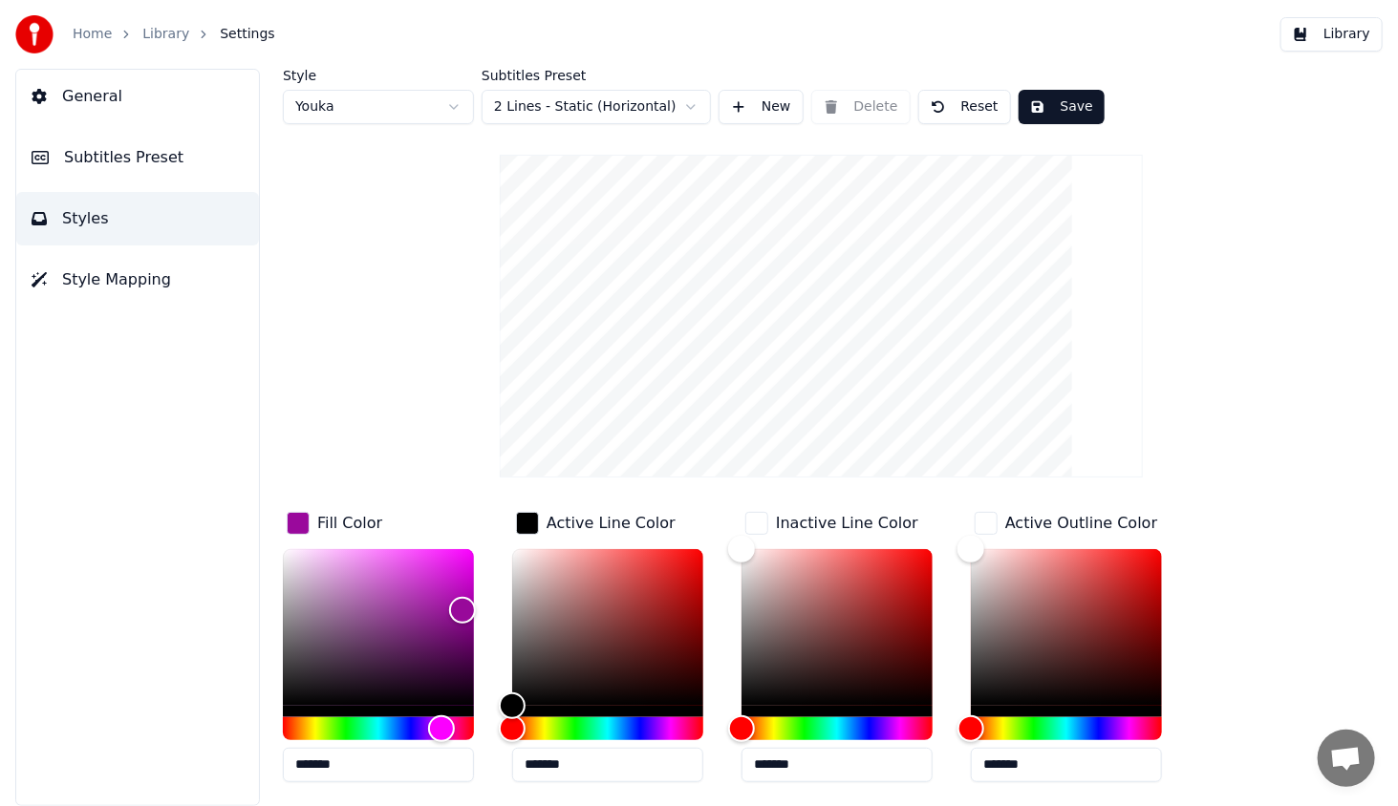
click at [1057, 105] on button "Save" at bounding box center [1061, 107] width 86 height 34
click at [1338, 34] on button "Library" at bounding box center [1331, 34] width 102 height 34
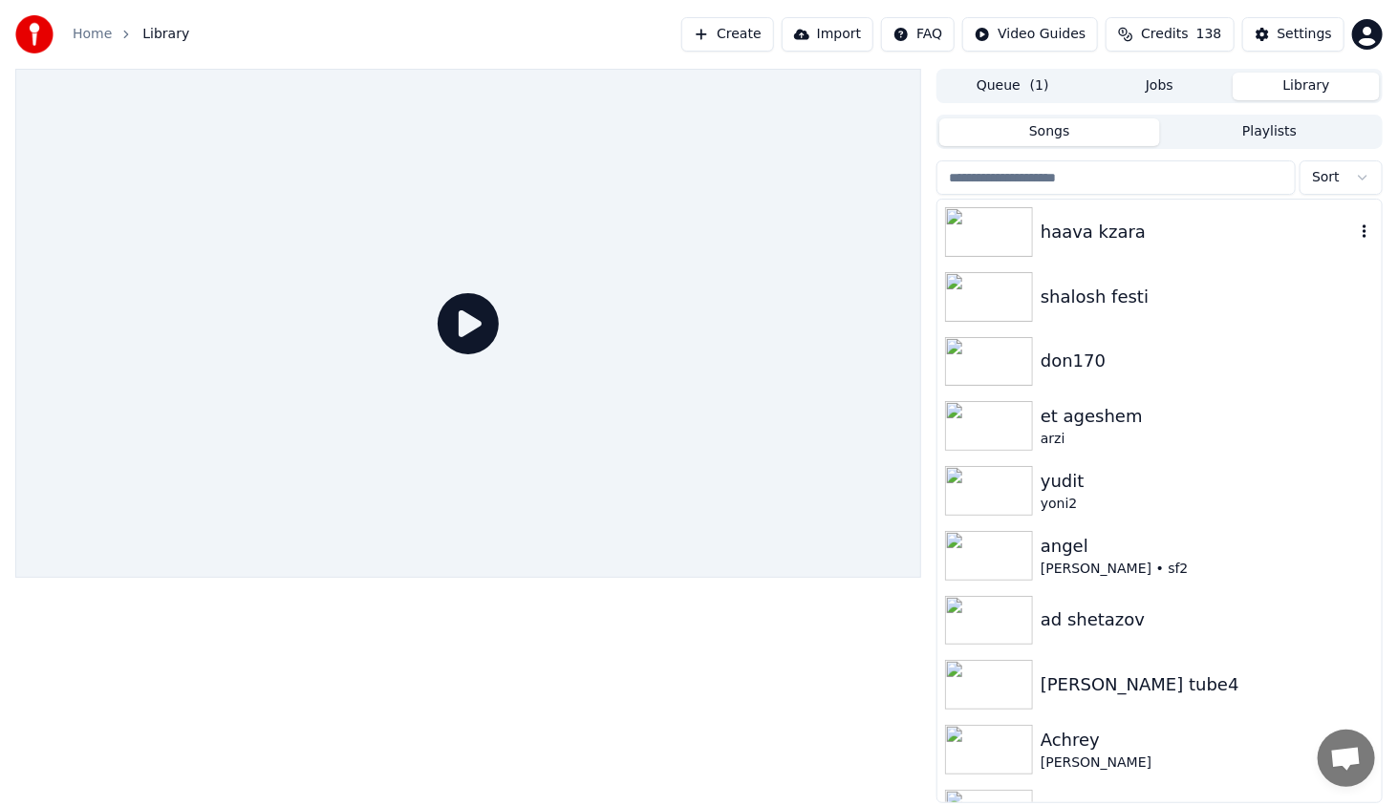
click at [1016, 236] on img at bounding box center [989, 232] width 88 height 50
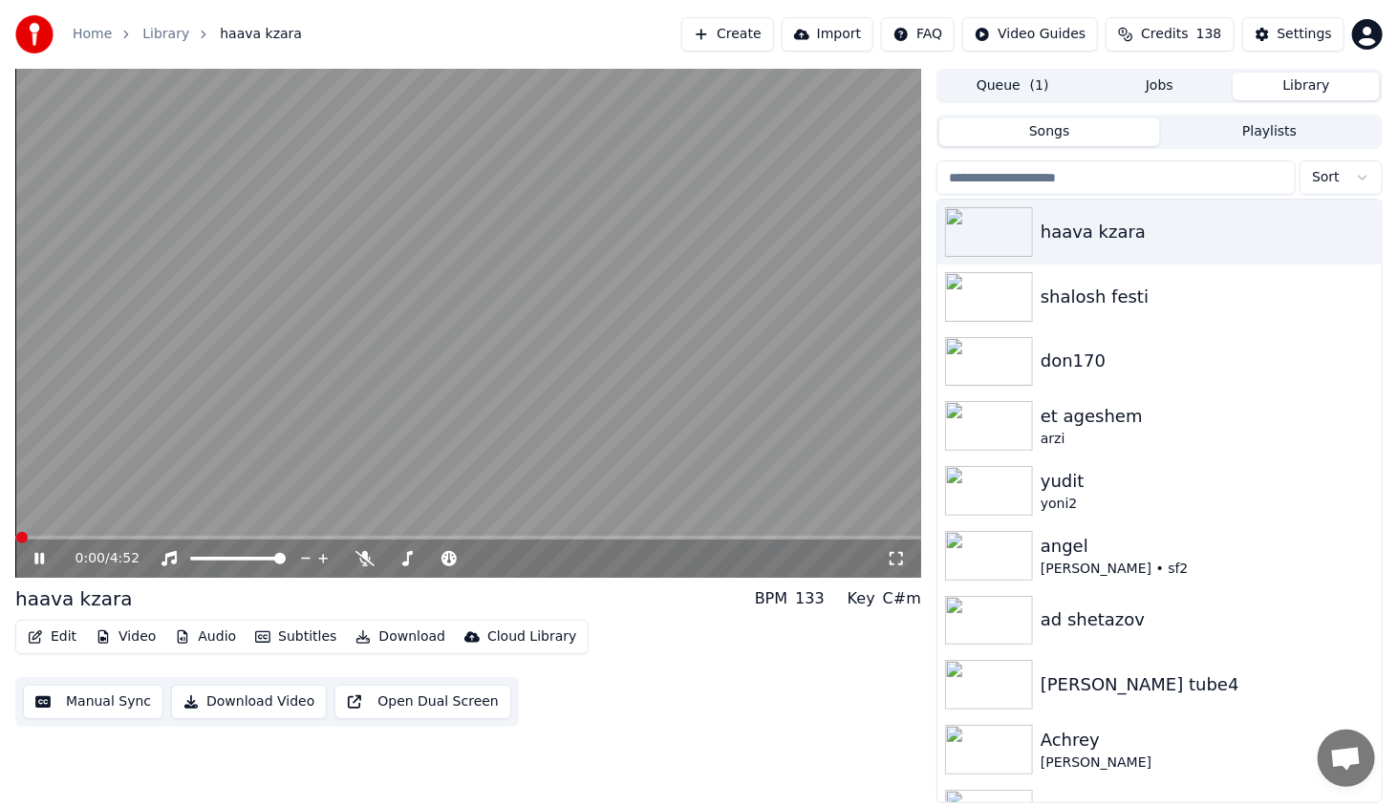
click at [178, 543] on div "0:00 / 4:52" at bounding box center [468, 559] width 906 height 38
click at [171, 535] on video at bounding box center [468, 323] width 906 height 509
click at [176, 539] on span at bounding box center [468, 538] width 906 height 4
click at [38, 557] on icon at bounding box center [38, 558] width 11 height 13
click at [38, 557] on icon at bounding box center [53, 558] width 45 height 15
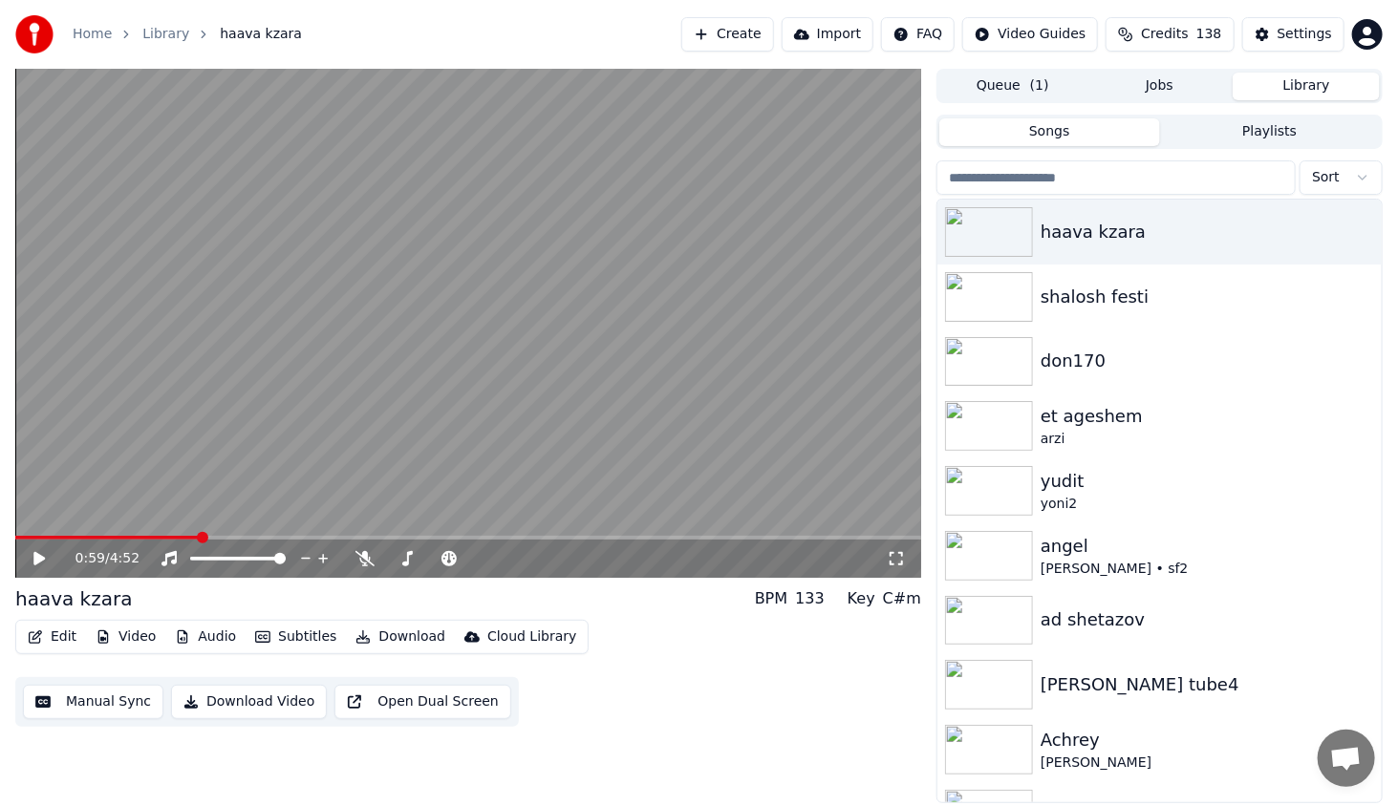
click at [134, 711] on button "Manual Sync" at bounding box center [93, 702] width 140 height 34
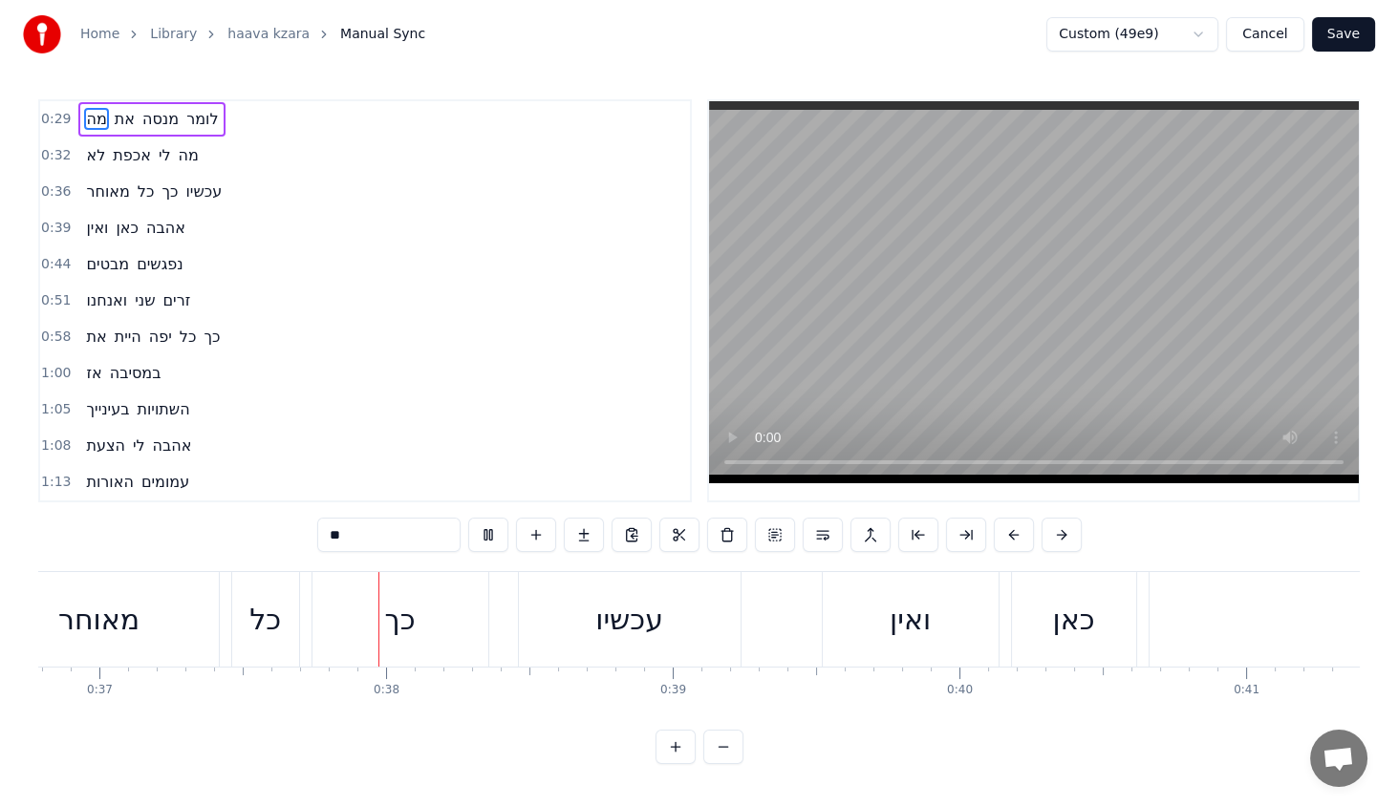
scroll to position [0, 10656]
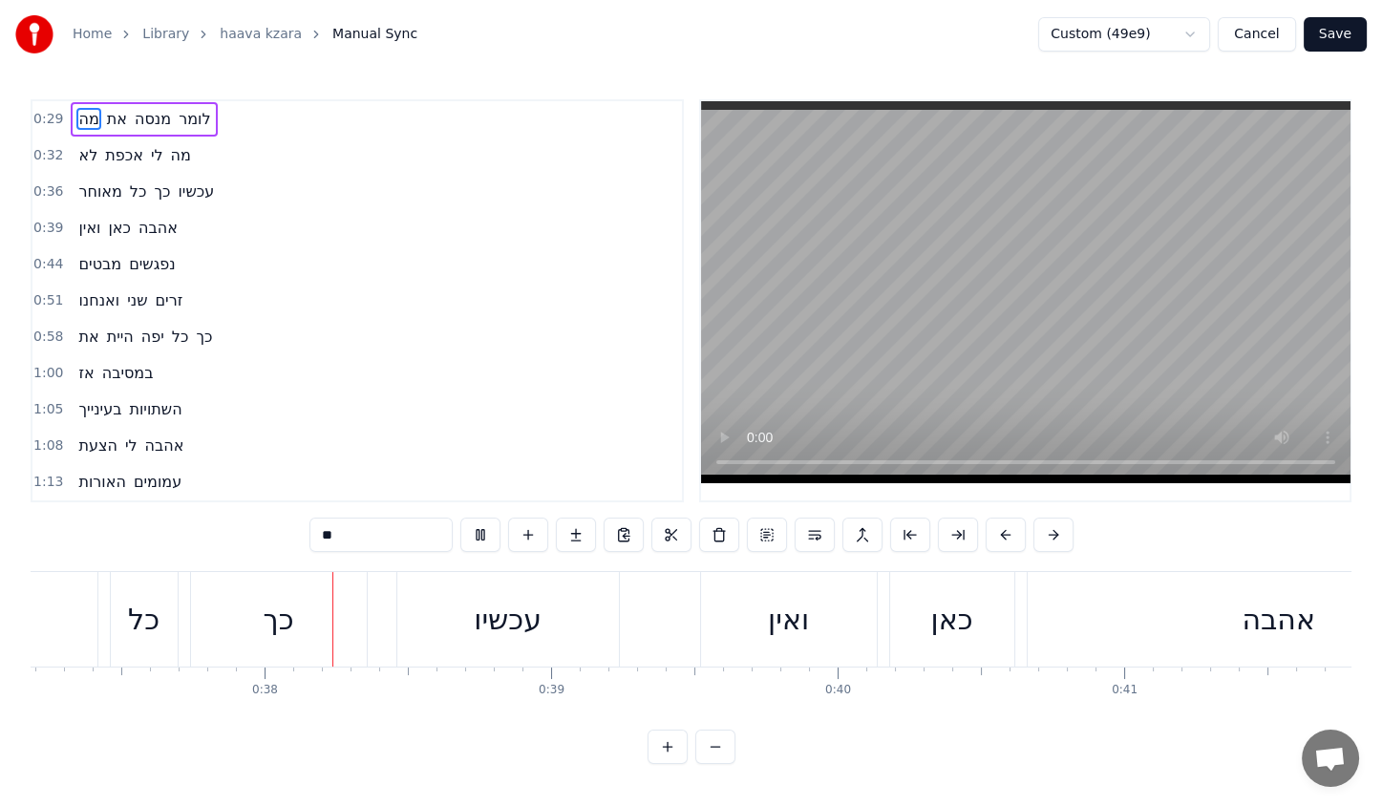
click at [1235, 42] on button "Cancel" at bounding box center [1256, 34] width 77 height 34
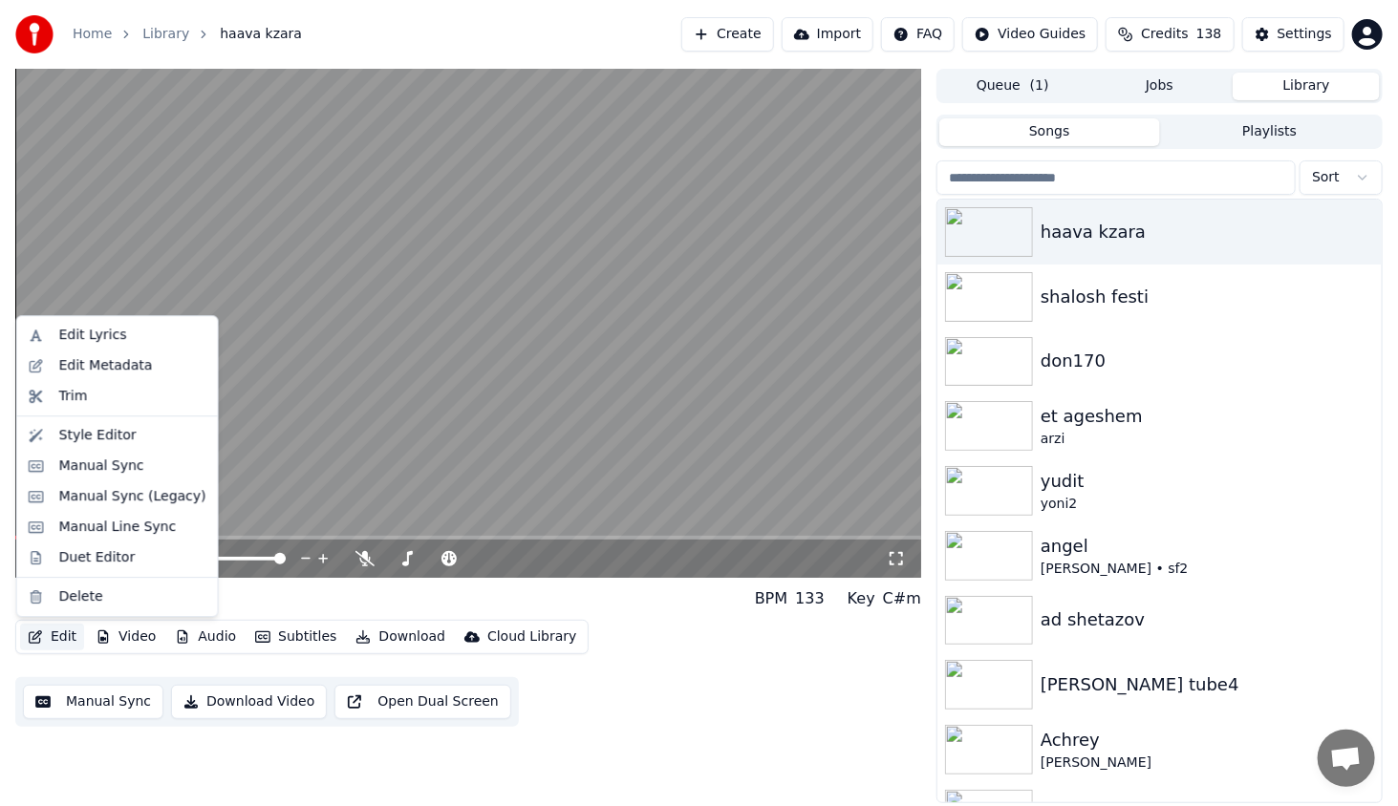
click at [41, 628] on button "Edit" at bounding box center [52, 637] width 64 height 27
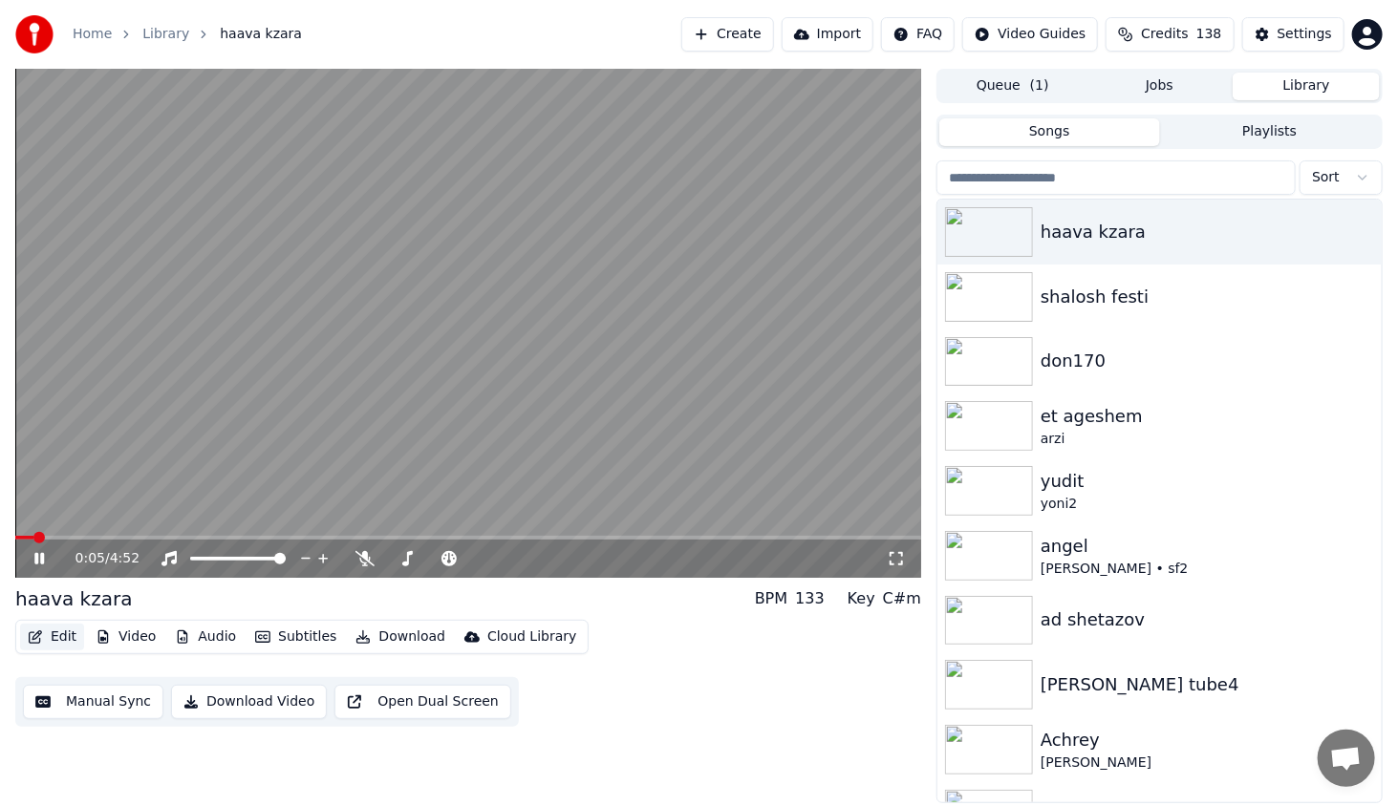
click at [52, 628] on button "Edit" at bounding box center [52, 637] width 64 height 27
click at [59, 638] on button "Edit" at bounding box center [52, 637] width 64 height 27
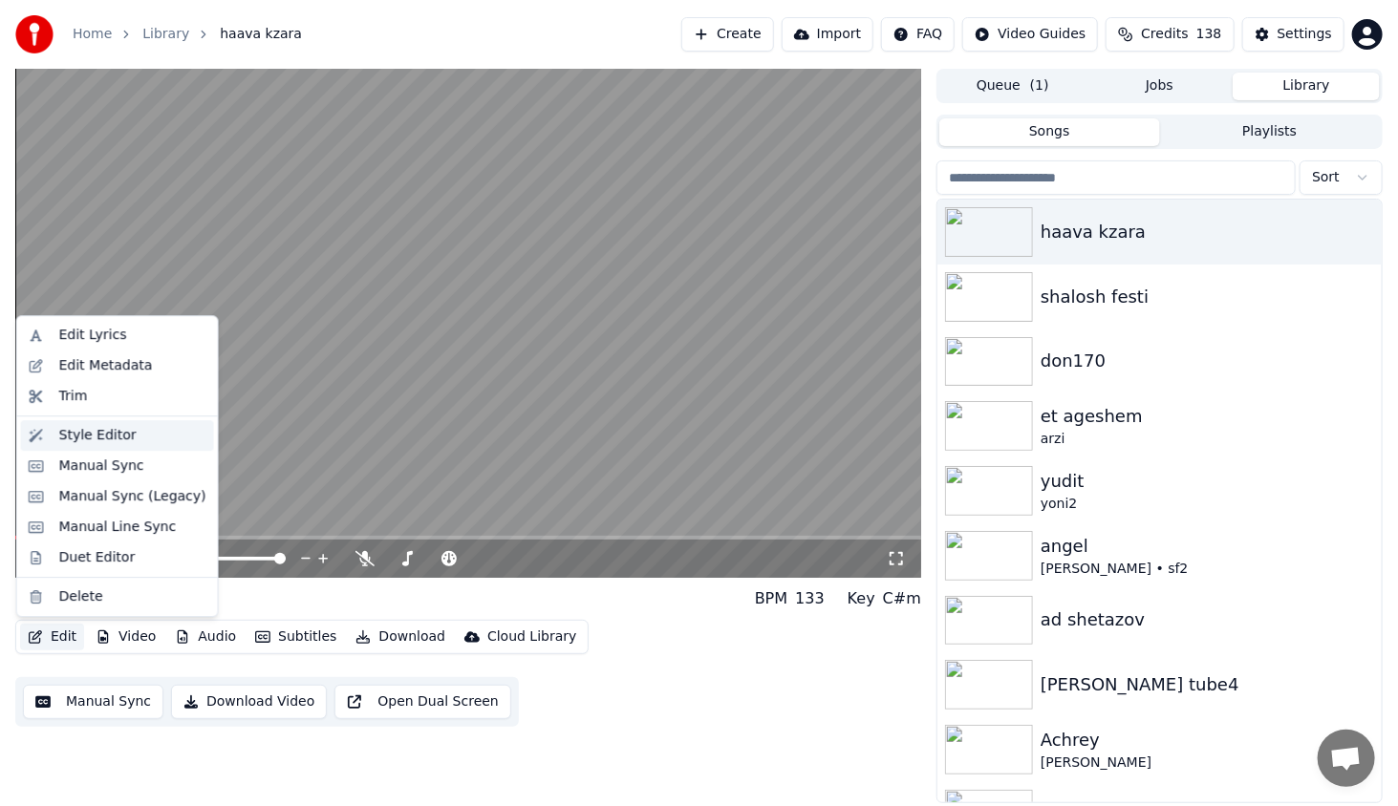
click at [73, 439] on div "Style Editor" at bounding box center [97, 435] width 77 height 19
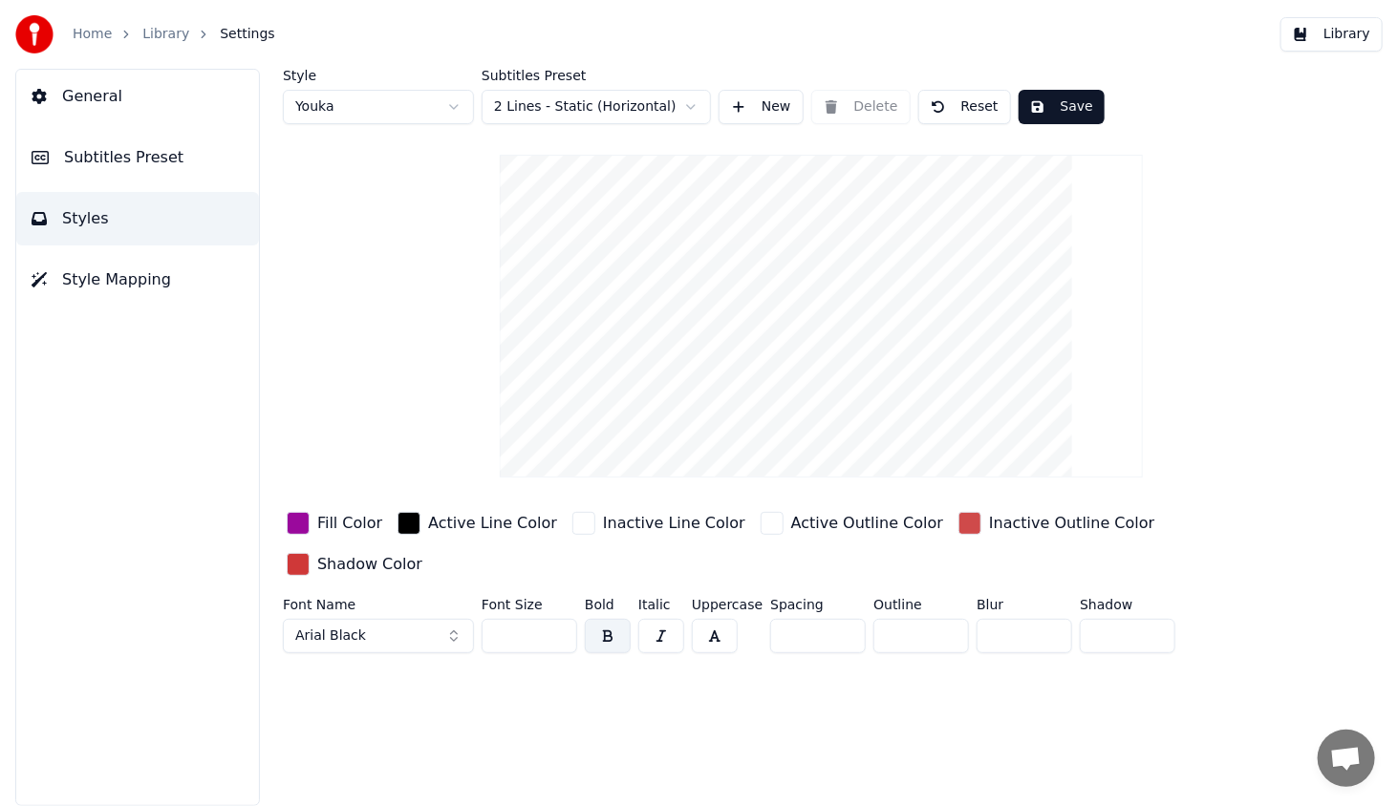
click at [105, 95] on span "General" at bounding box center [92, 96] width 60 height 23
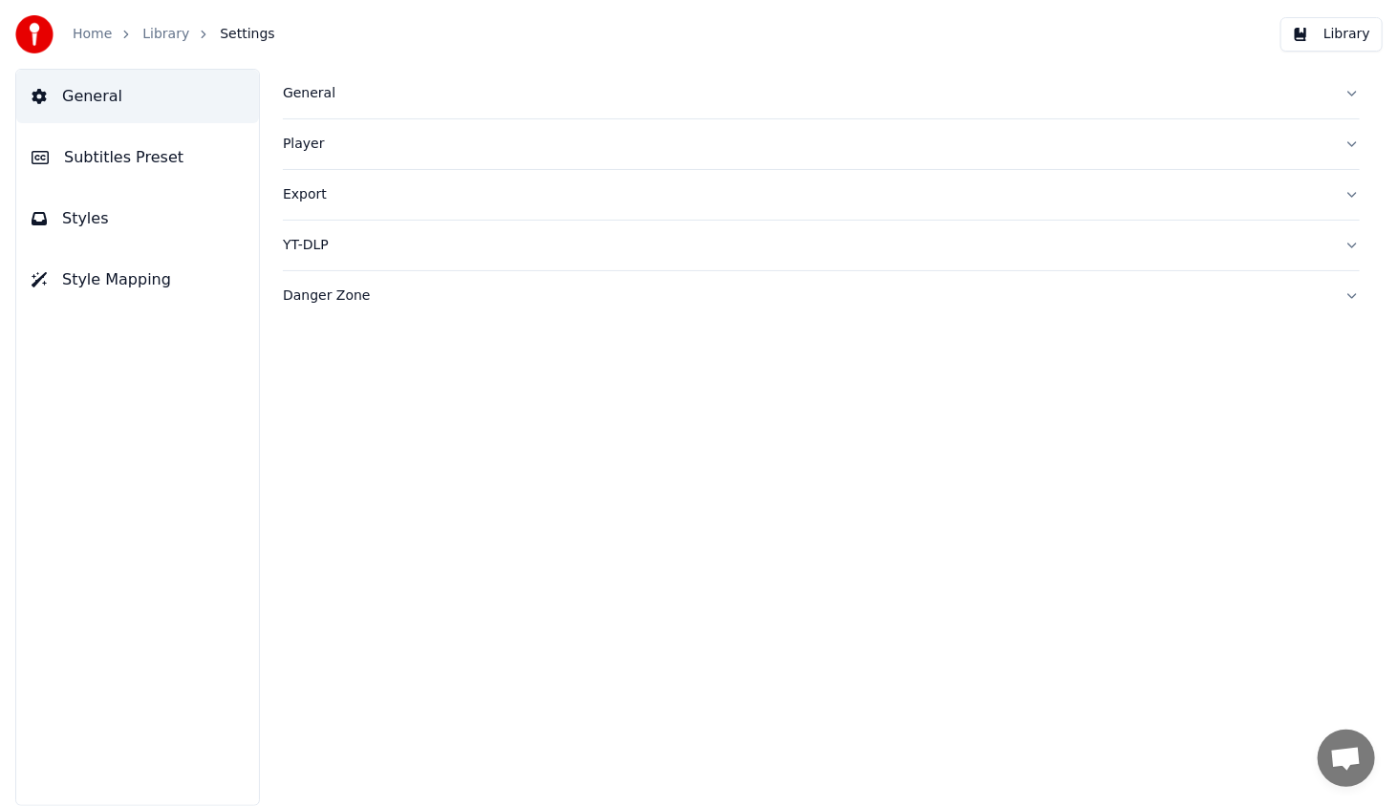
click at [303, 96] on div "General" at bounding box center [806, 93] width 1046 height 19
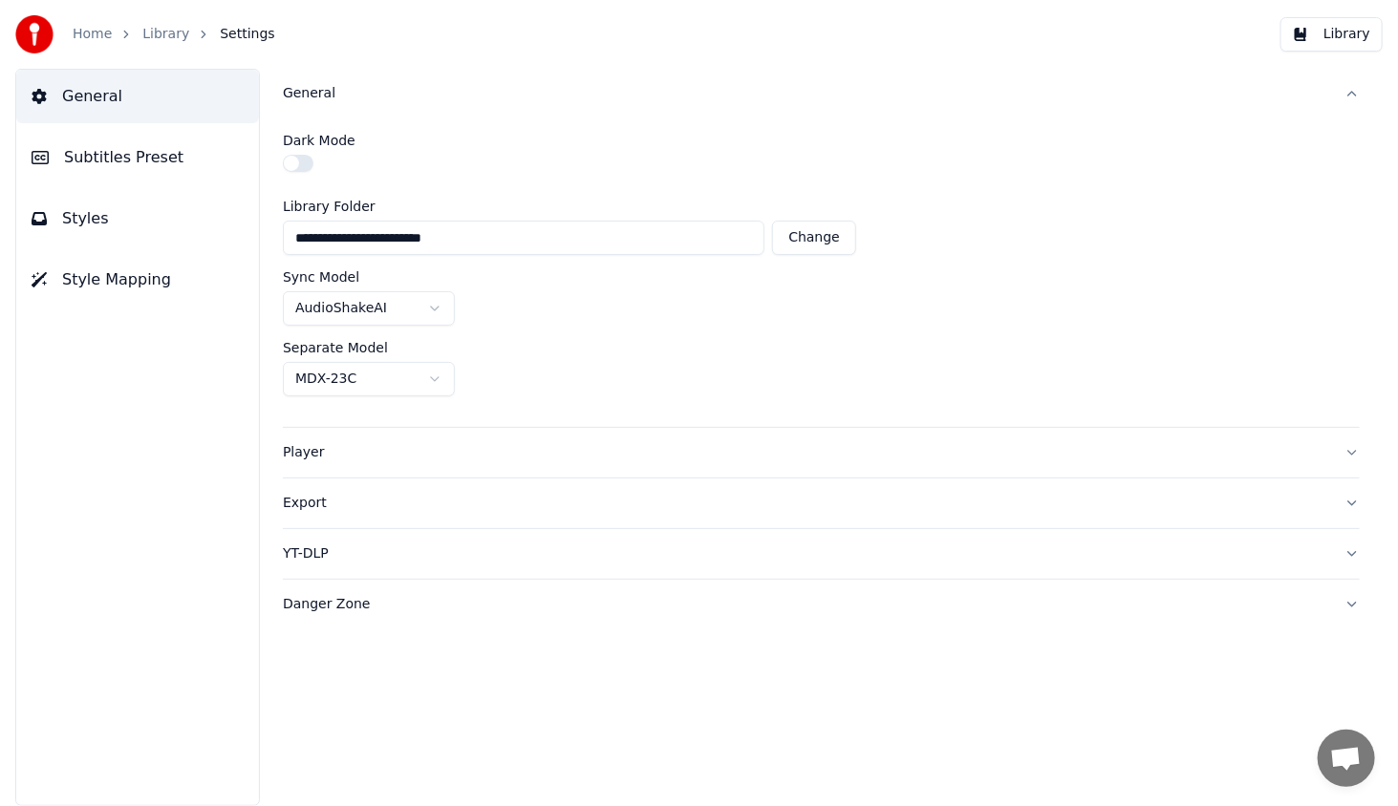
click at [101, 163] on span "Subtitles Preset" at bounding box center [123, 157] width 119 height 23
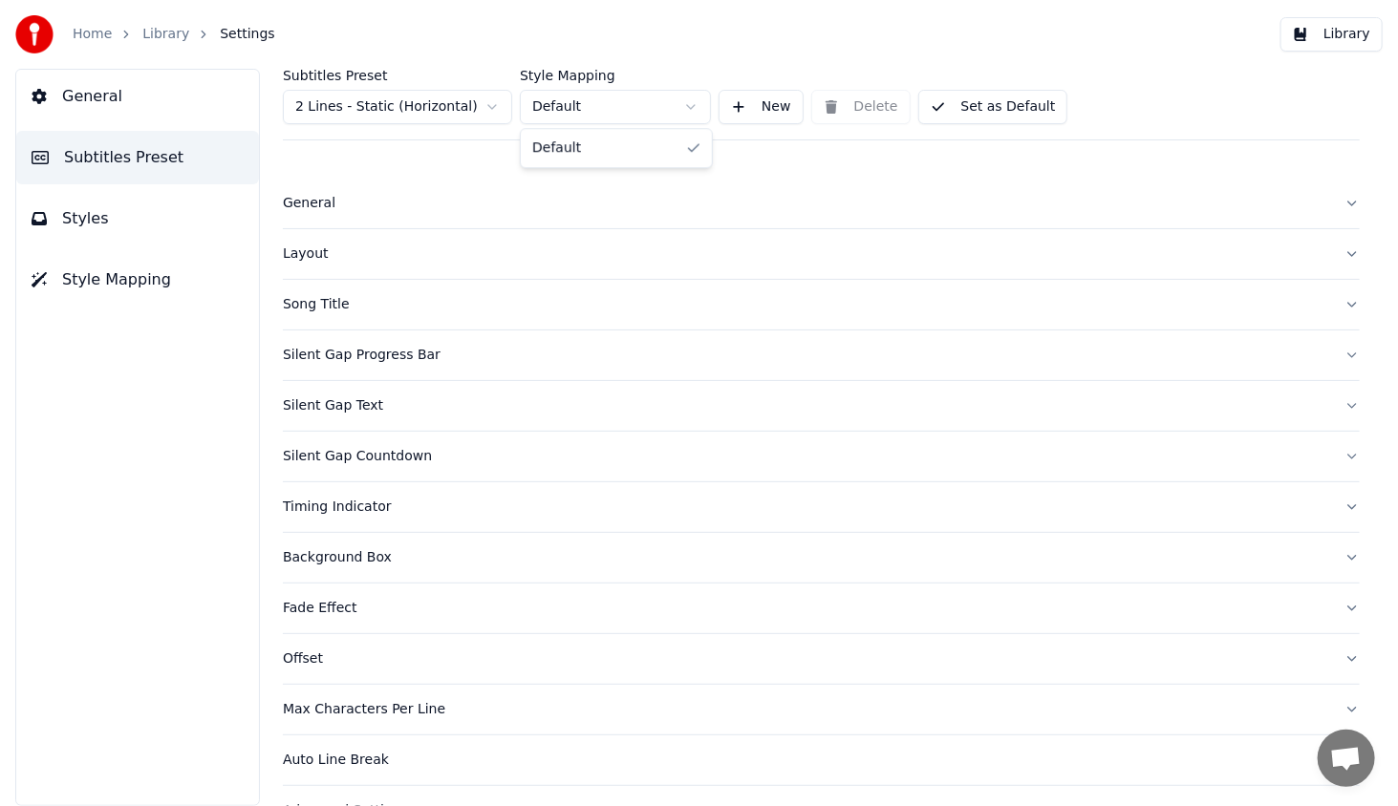
click at [613, 105] on html "Home Library Settings Library General Subtitles Preset Styles Style Mapping Sub…" at bounding box center [699, 403] width 1398 height 806
click at [303, 202] on div "General" at bounding box center [806, 203] width 1046 height 19
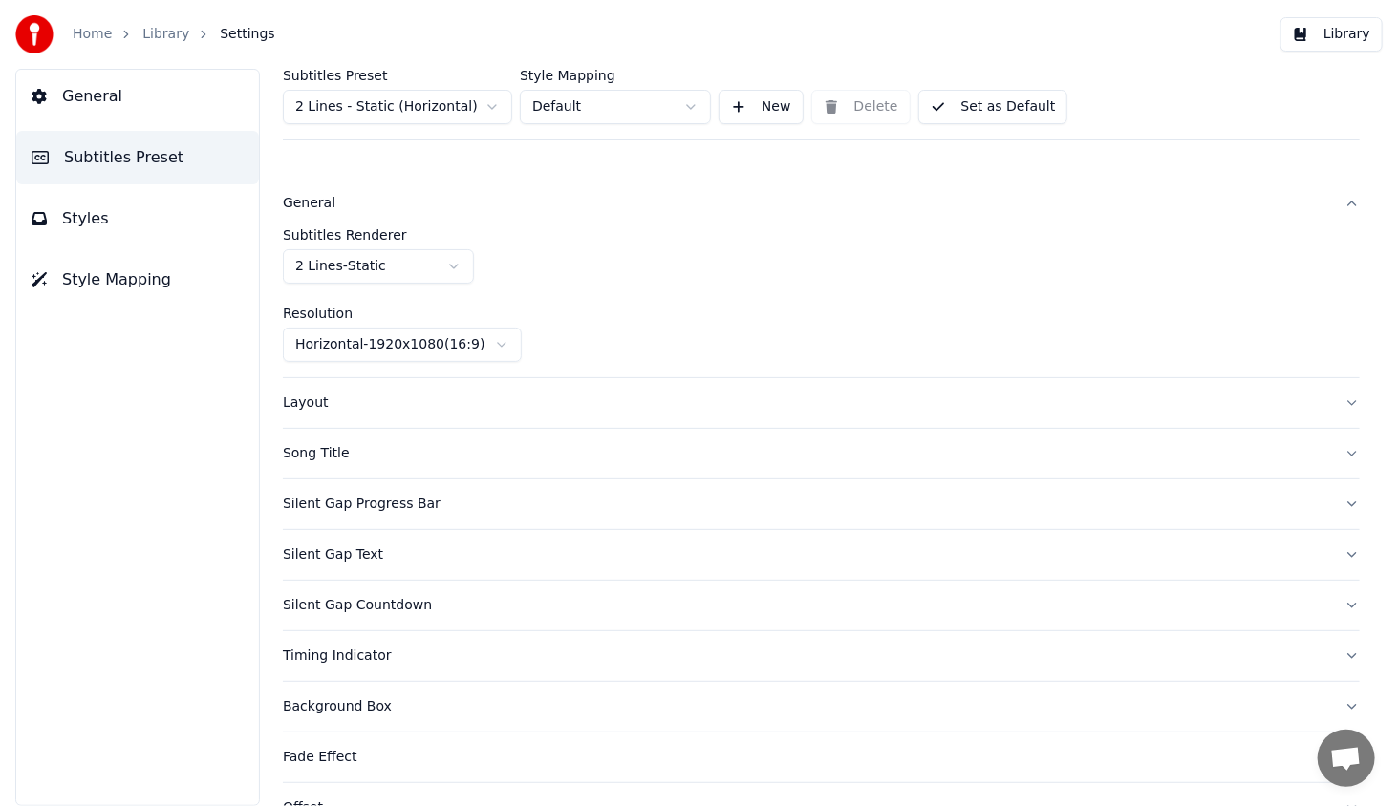
click at [422, 264] on html "Home Library Settings Library General Subtitles Preset Styles Style Mapping Sub…" at bounding box center [699, 403] width 1398 height 806
click at [1326, 27] on button "Library" at bounding box center [1331, 34] width 102 height 34
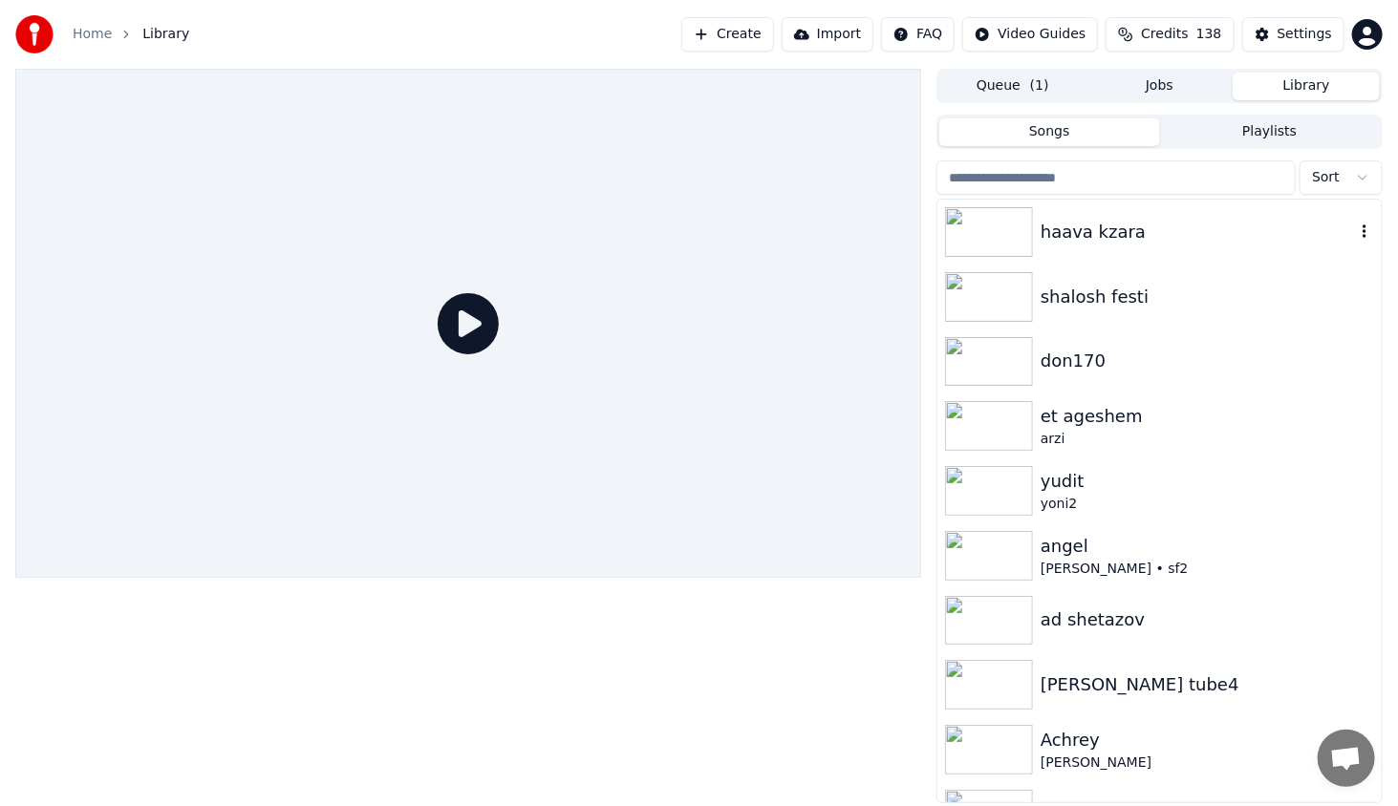
click at [1010, 227] on img at bounding box center [989, 232] width 88 height 50
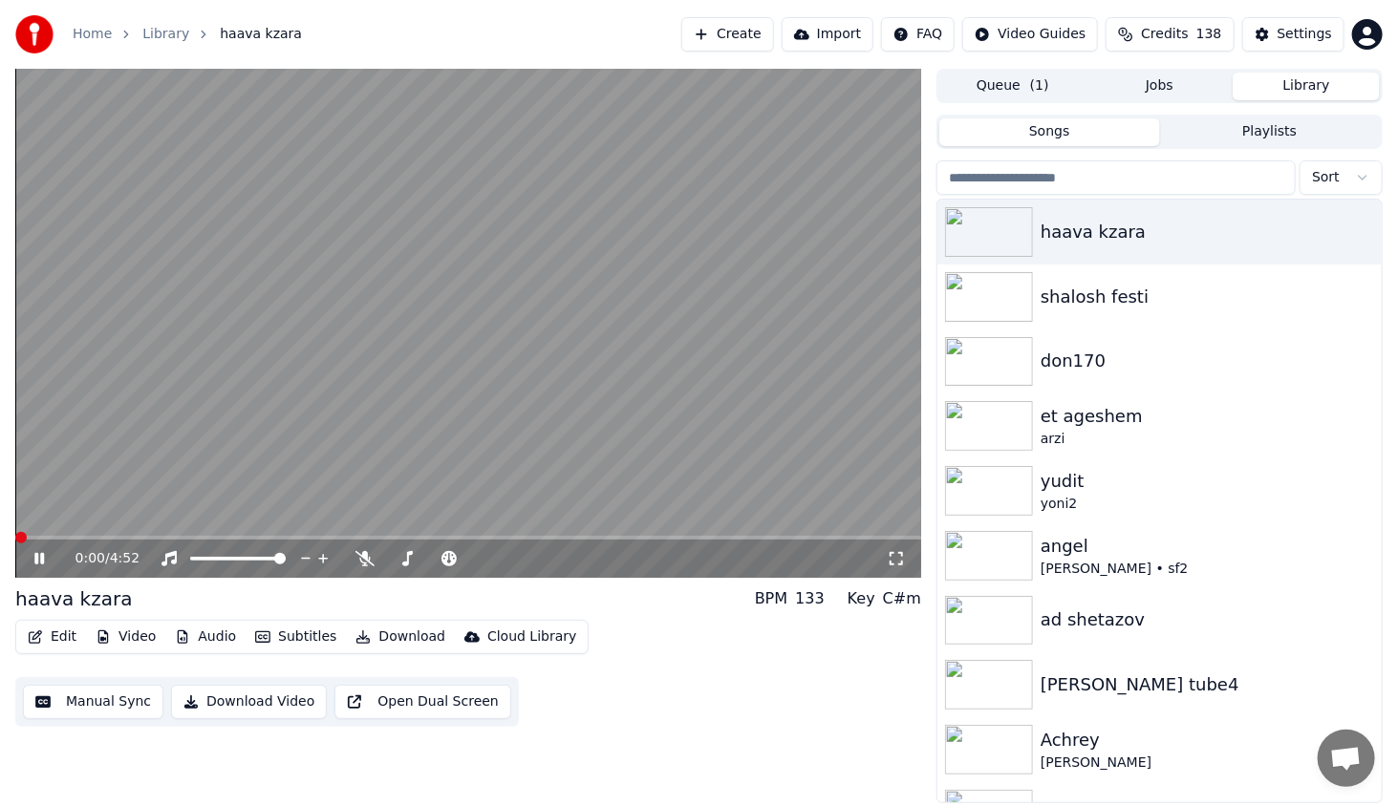
click at [127, 534] on video at bounding box center [468, 323] width 906 height 509
click at [132, 536] on span at bounding box center [468, 538] width 906 height 4
click at [39, 560] on icon at bounding box center [38, 558] width 11 height 13
click at [62, 648] on button "Edit" at bounding box center [52, 637] width 64 height 27
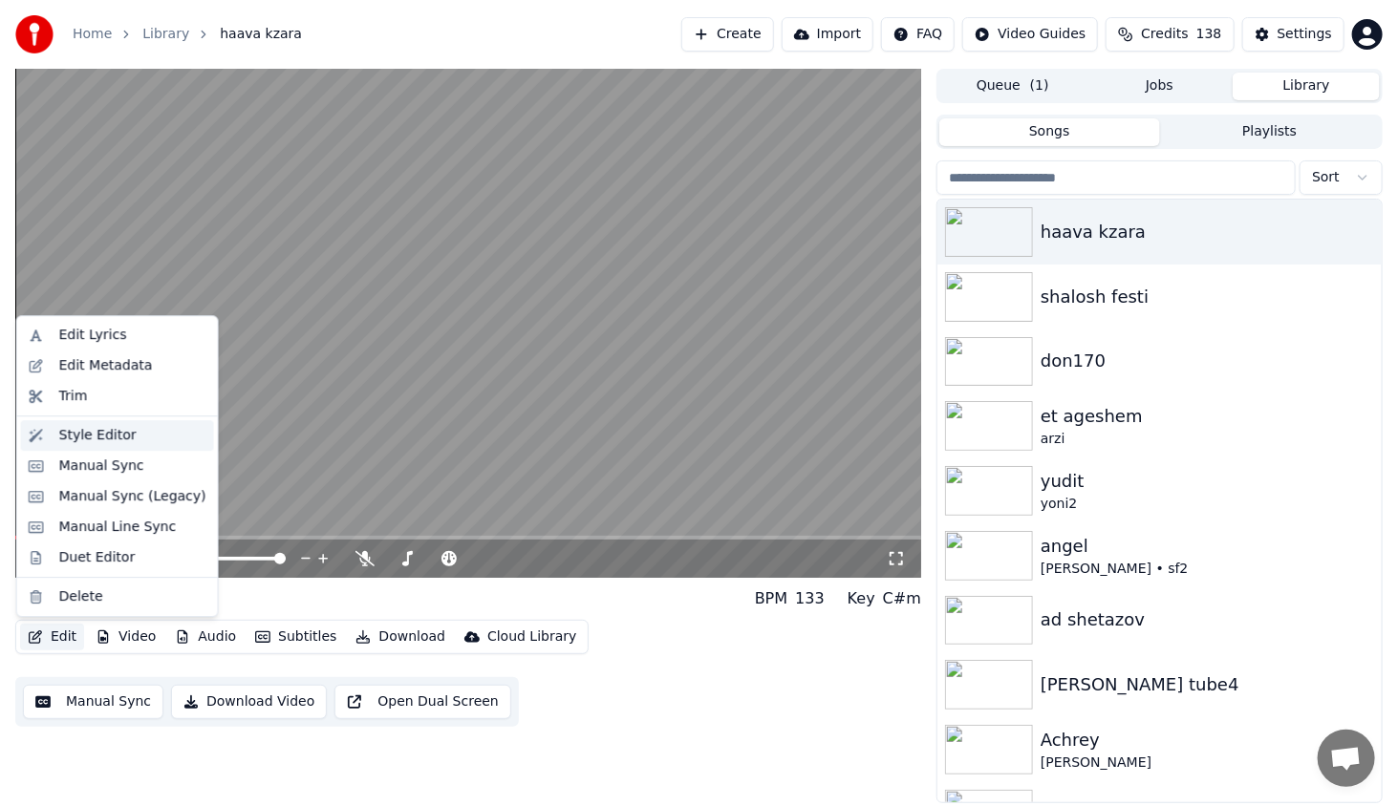
click at [102, 428] on div "Style Editor" at bounding box center [97, 435] width 77 height 19
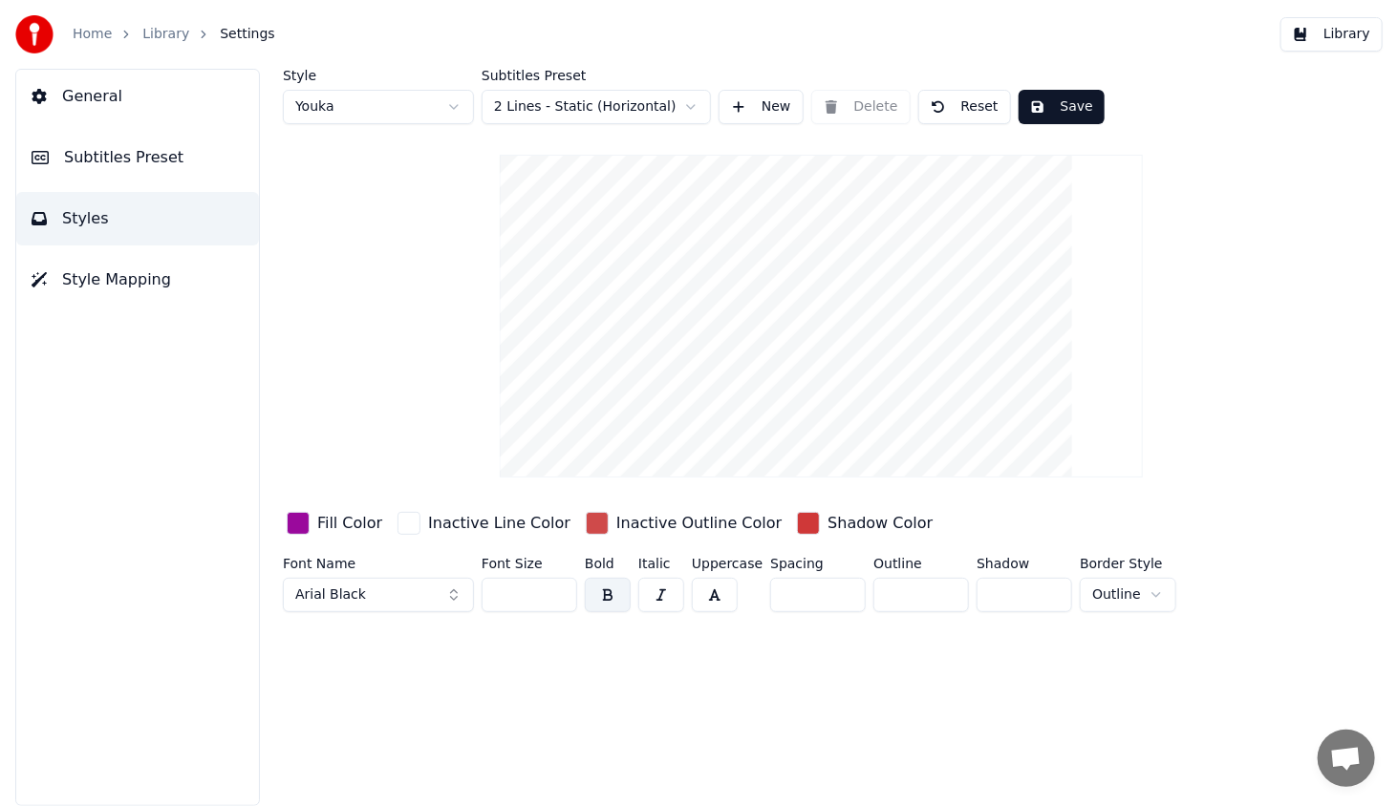
click at [101, 104] on span "General" at bounding box center [92, 96] width 60 height 23
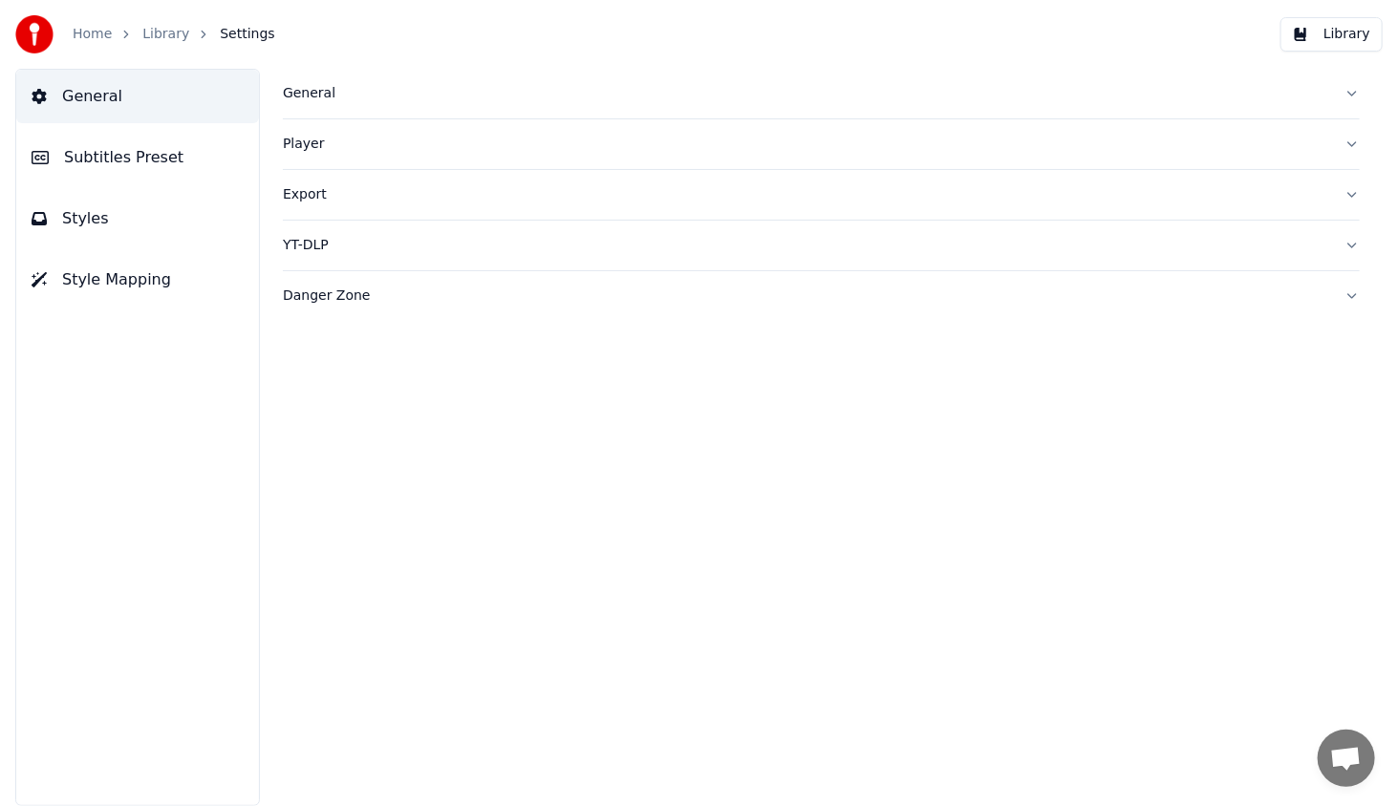
click at [303, 149] on div "Player" at bounding box center [806, 144] width 1046 height 19
click at [302, 101] on div "General" at bounding box center [806, 93] width 1046 height 19
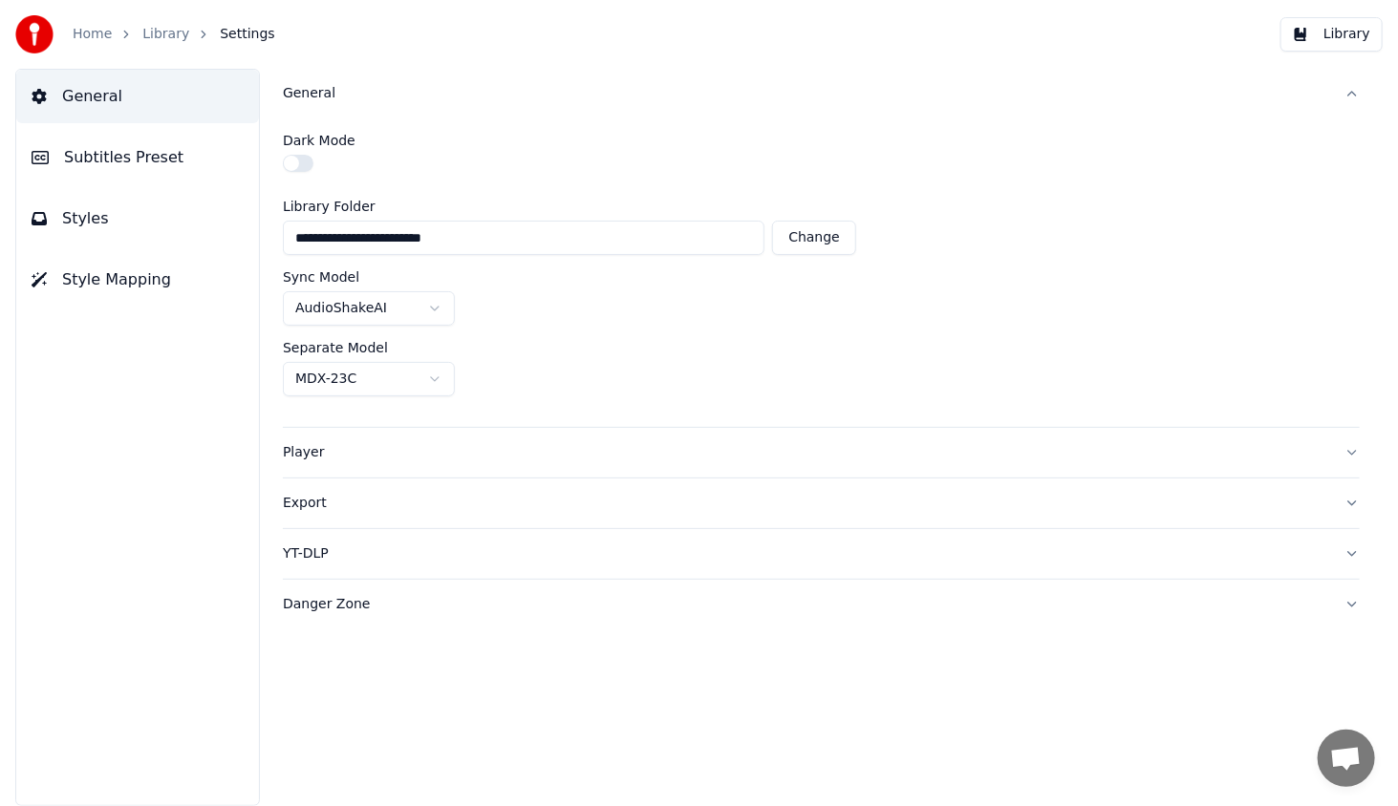
click at [314, 445] on div "Player" at bounding box center [806, 452] width 1046 height 19
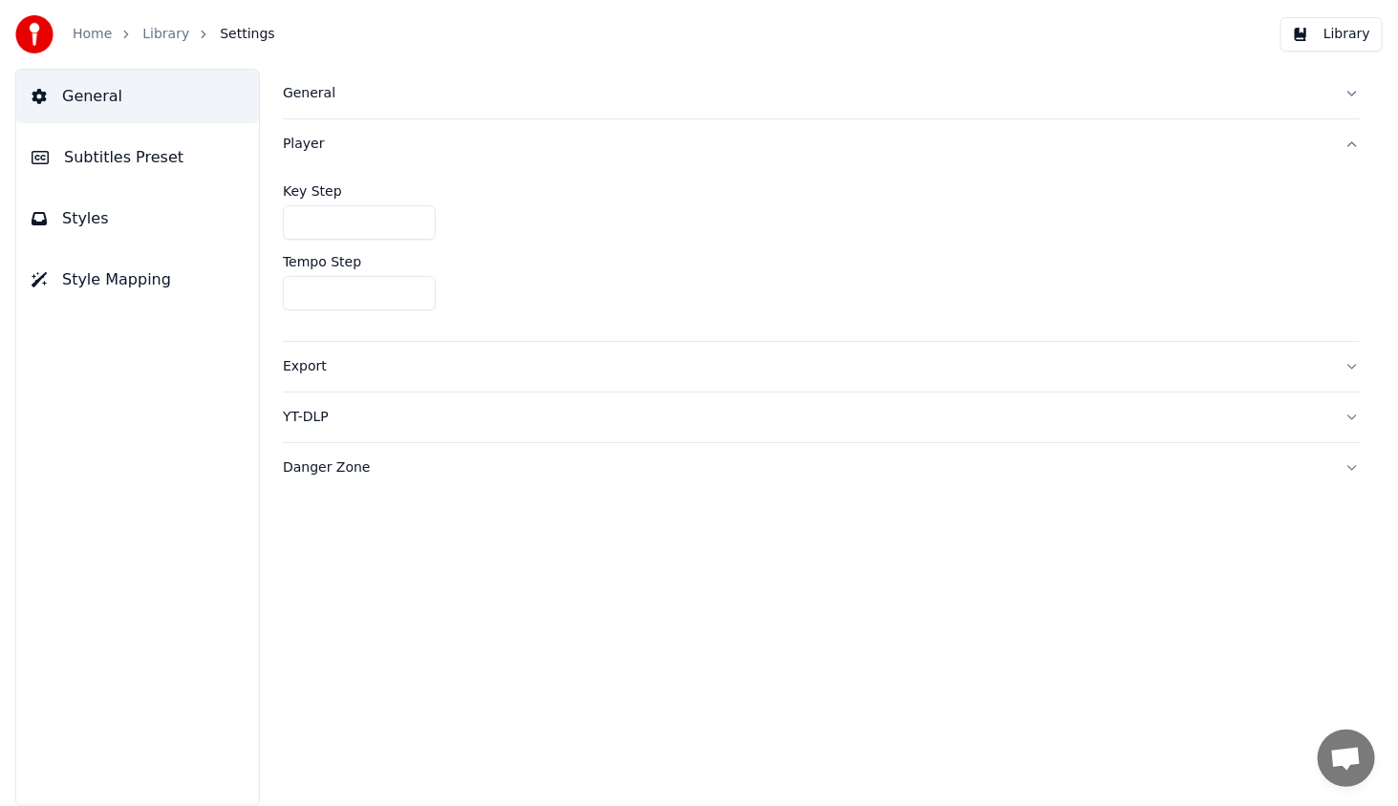
click at [292, 359] on div "Export" at bounding box center [806, 366] width 1046 height 19
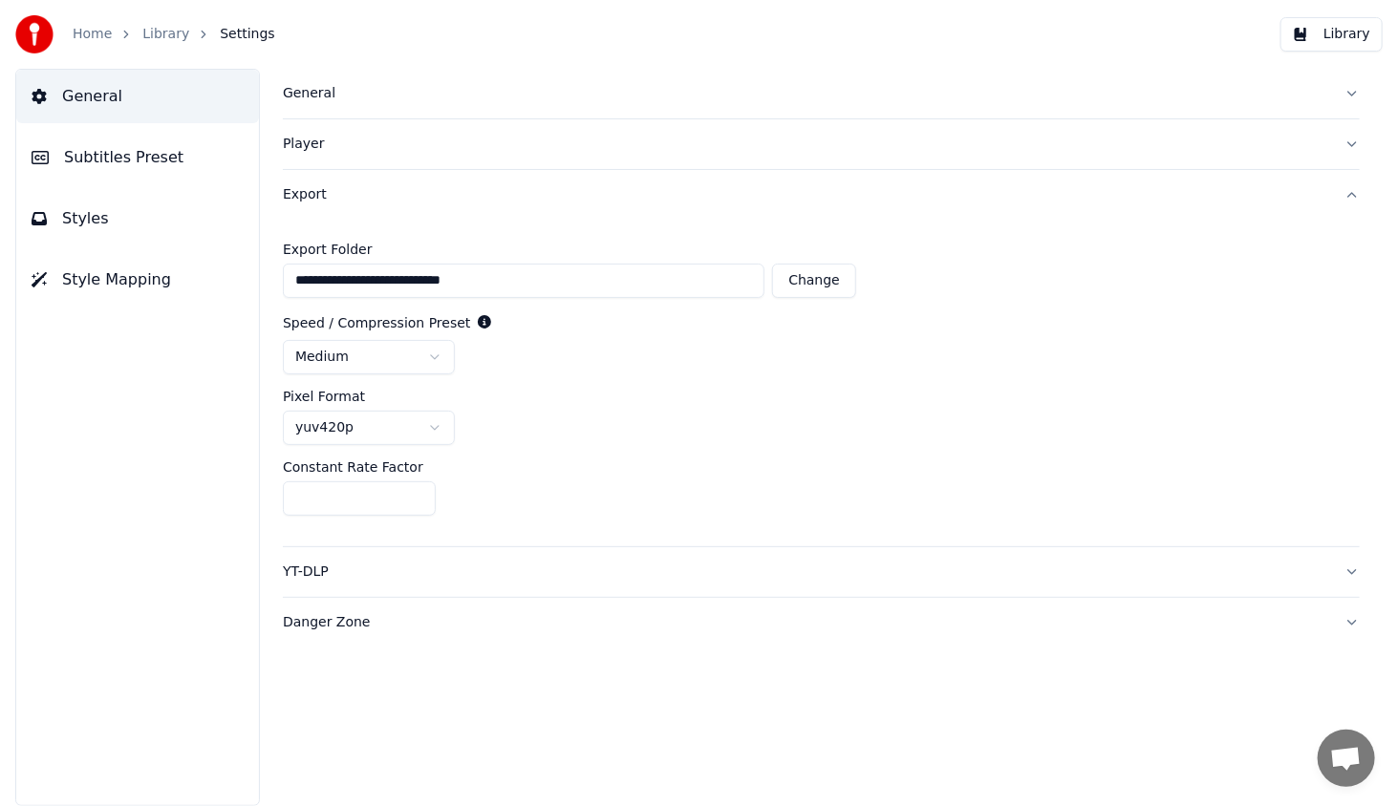
click at [75, 150] on span "Subtitles Preset" at bounding box center [123, 157] width 119 height 23
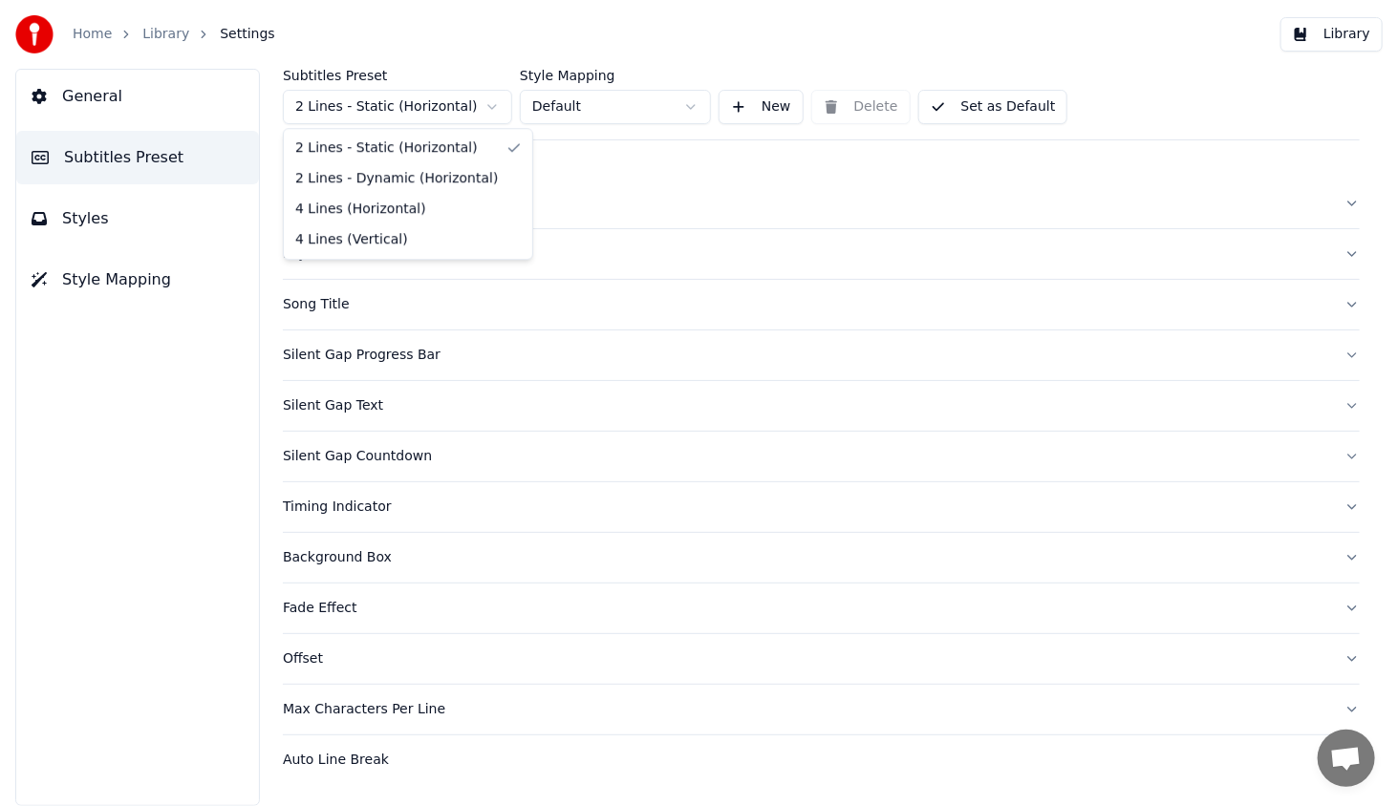
click at [335, 99] on html "Home Library Settings Library General Subtitles Preset Styles Style Mapping Sub…" at bounding box center [699, 403] width 1398 height 806
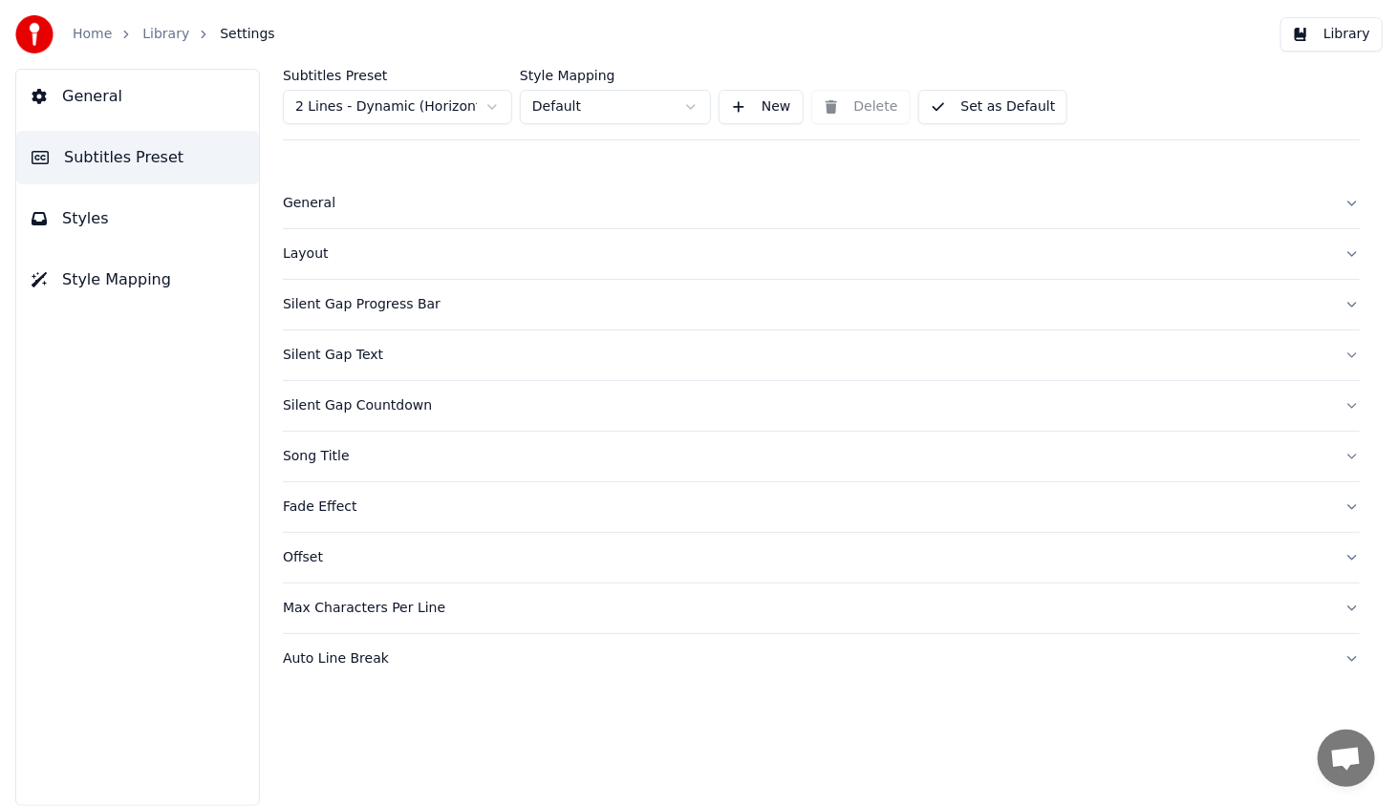
click at [1332, 35] on button "Library" at bounding box center [1331, 34] width 102 height 34
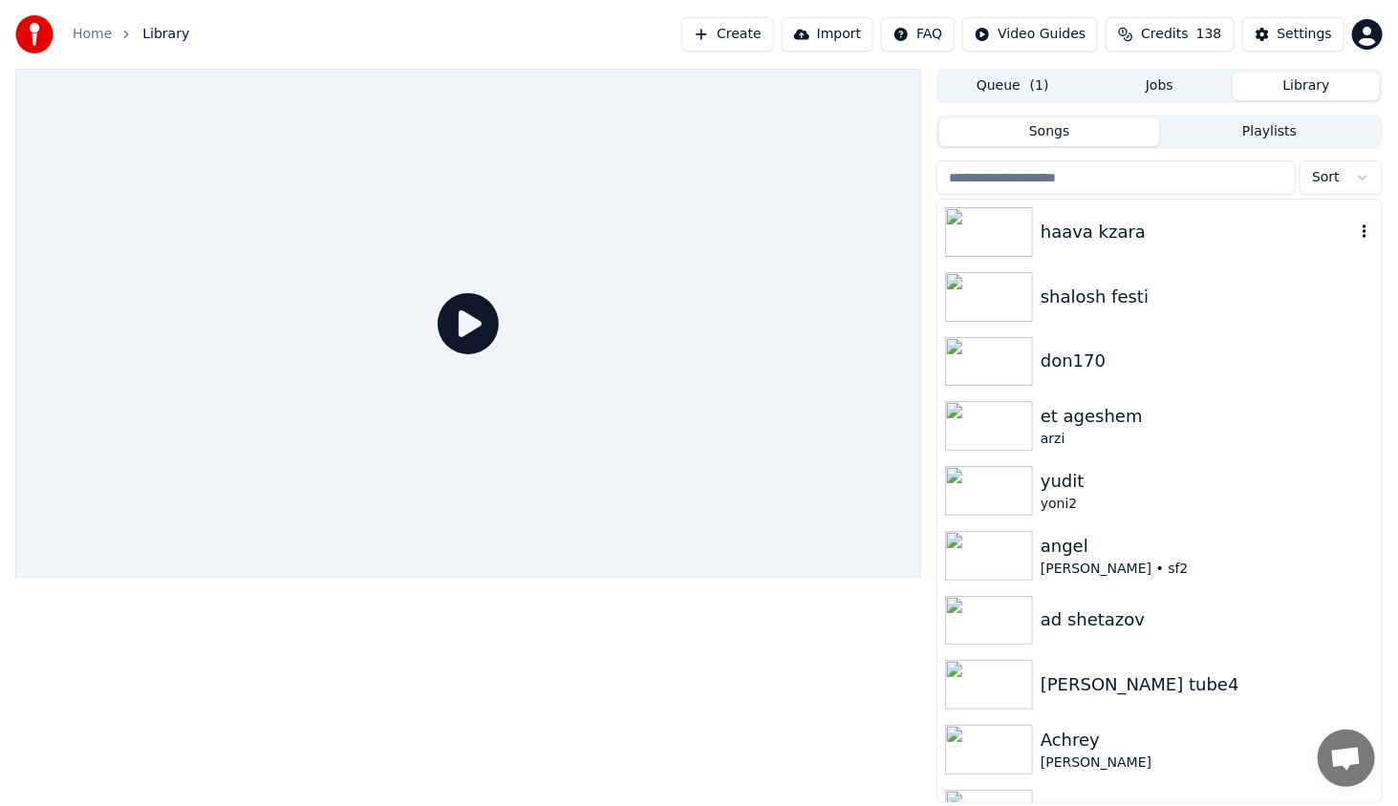
click at [960, 224] on img at bounding box center [989, 232] width 88 height 50
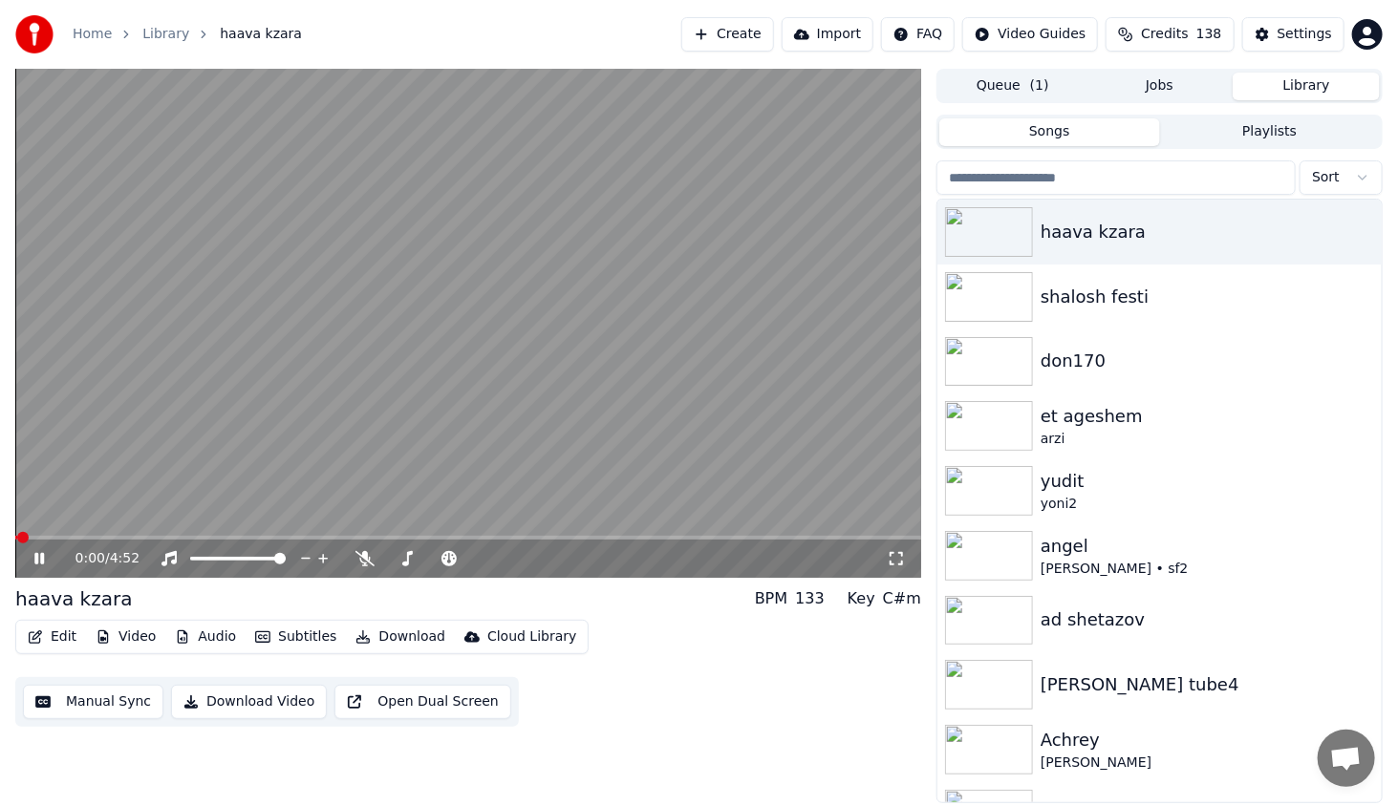
click at [174, 533] on video at bounding box center [468, 323] width 906 height 509
click at [184, 539] on span at bounding box center [468, 538] width 906 height 4
click at [32, 562] on icon at bounding box center [53, 558] width 45 height 15
click at [218, 536] on span at bounding box center [468, 538] width 906 height 4
click at [265, 536] on span at bounding box center [468, 538] width 906 height 4
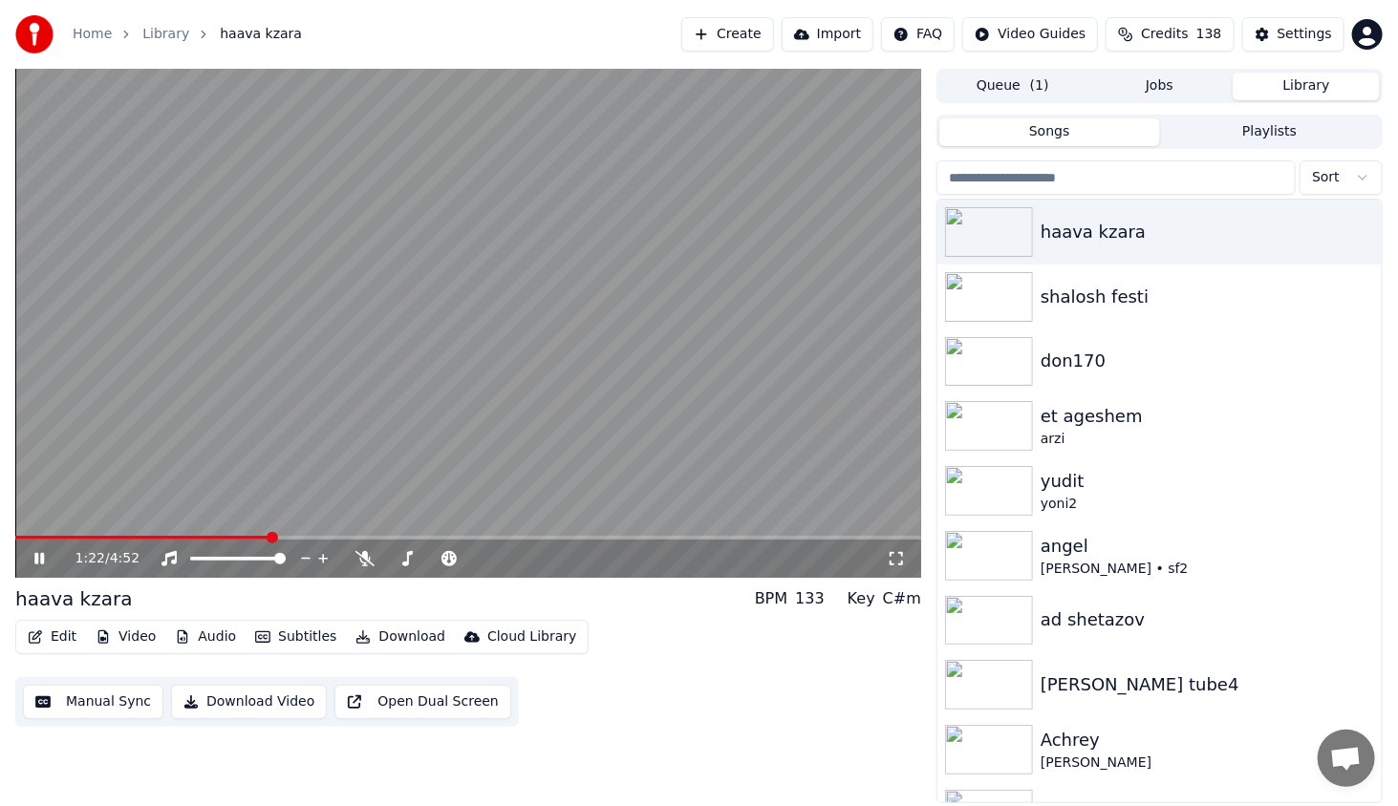
click at [43, 548] on div "1:22 / 4:52" at bounding box center [468, 559] width 906 height 38
click at [50, 561] on icon at bounding box center [53, 558] width 45 height 15
click at [70, 640] on button "Edit" at bounding box center [52, 637] width 64 height 27
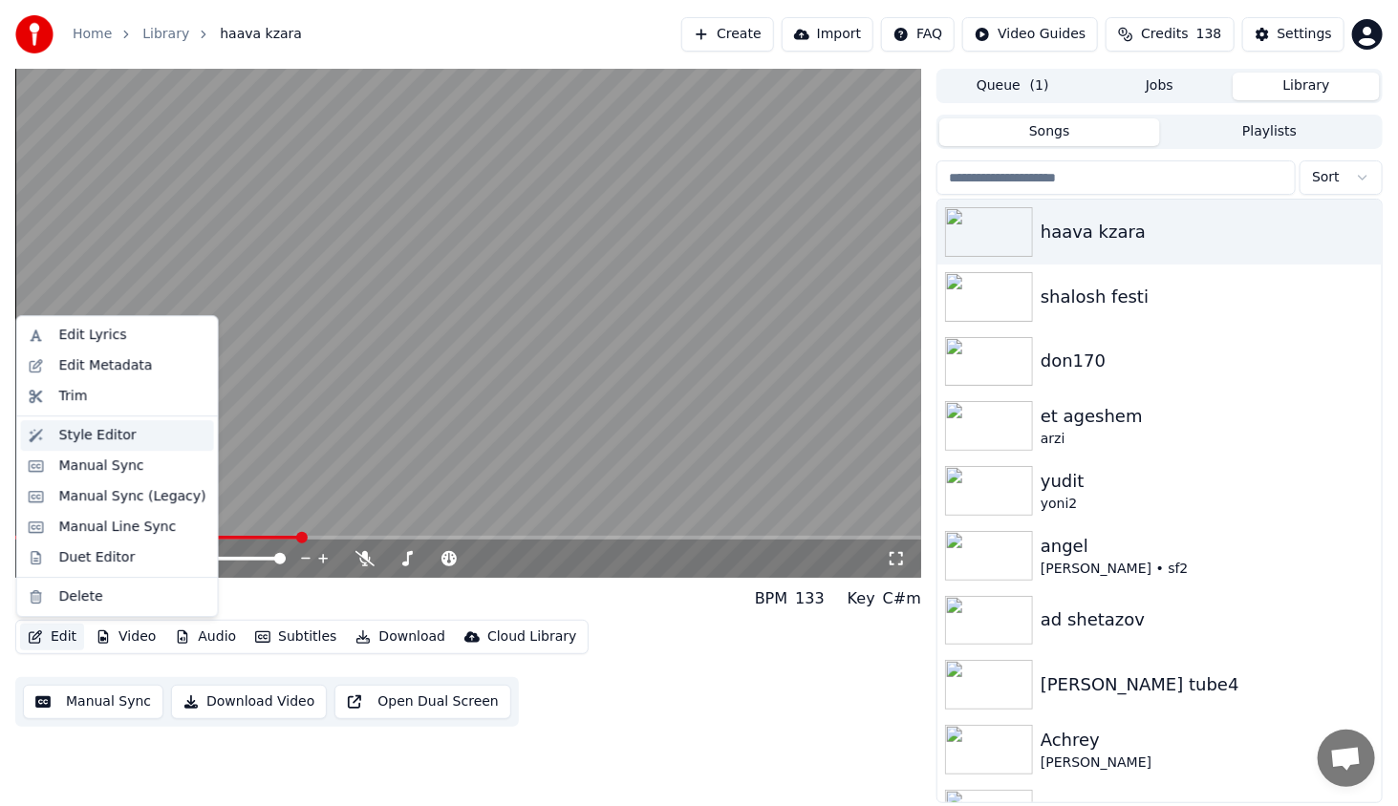
click at [63, 430] on div "Style Editor" at bounding box center [97, 435] width 77 height 19
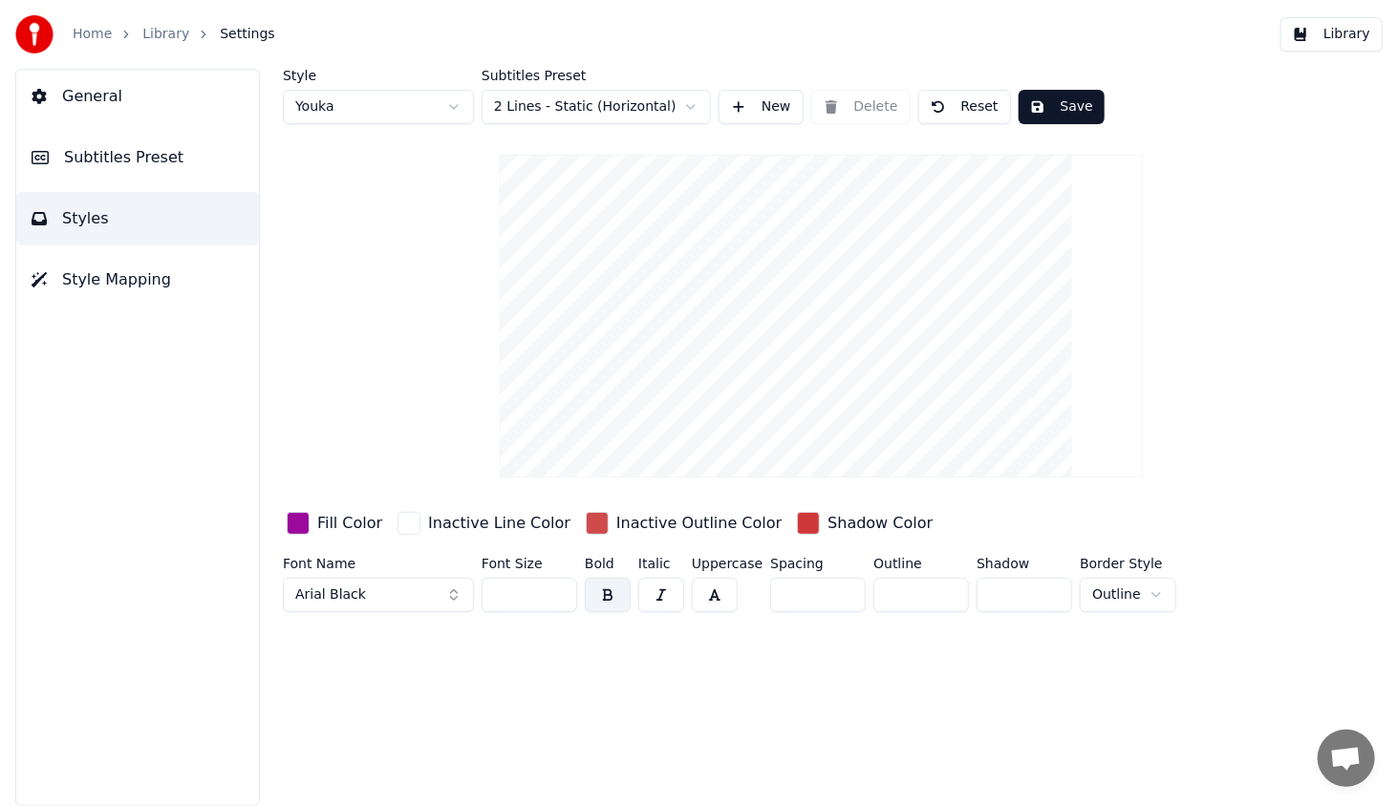
click at [65, 158] on span "Subtitles Preset" at bounding box center [123, 157] width 119 height 23
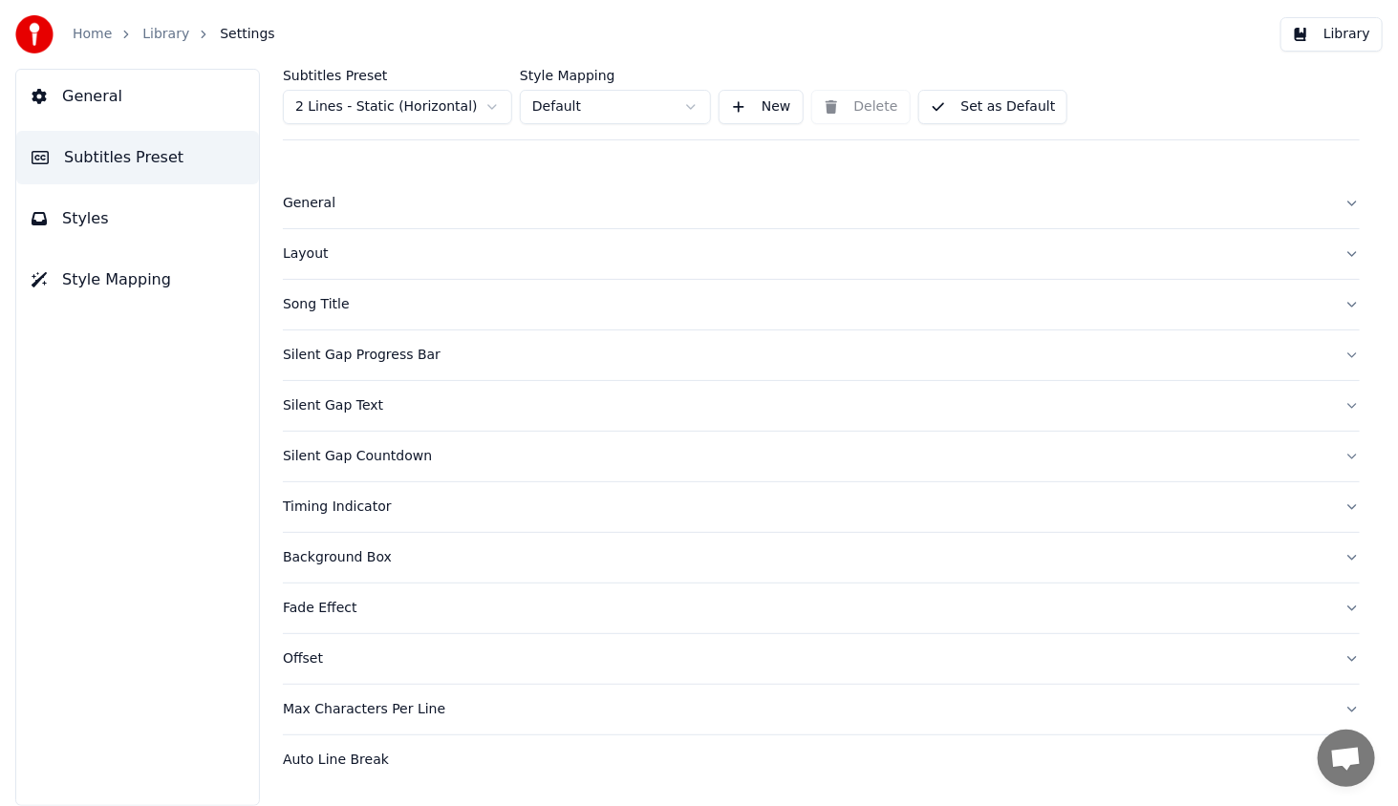
click at [304, 189] on button "General" at bounding box center [821, 204] width 1077 height 50
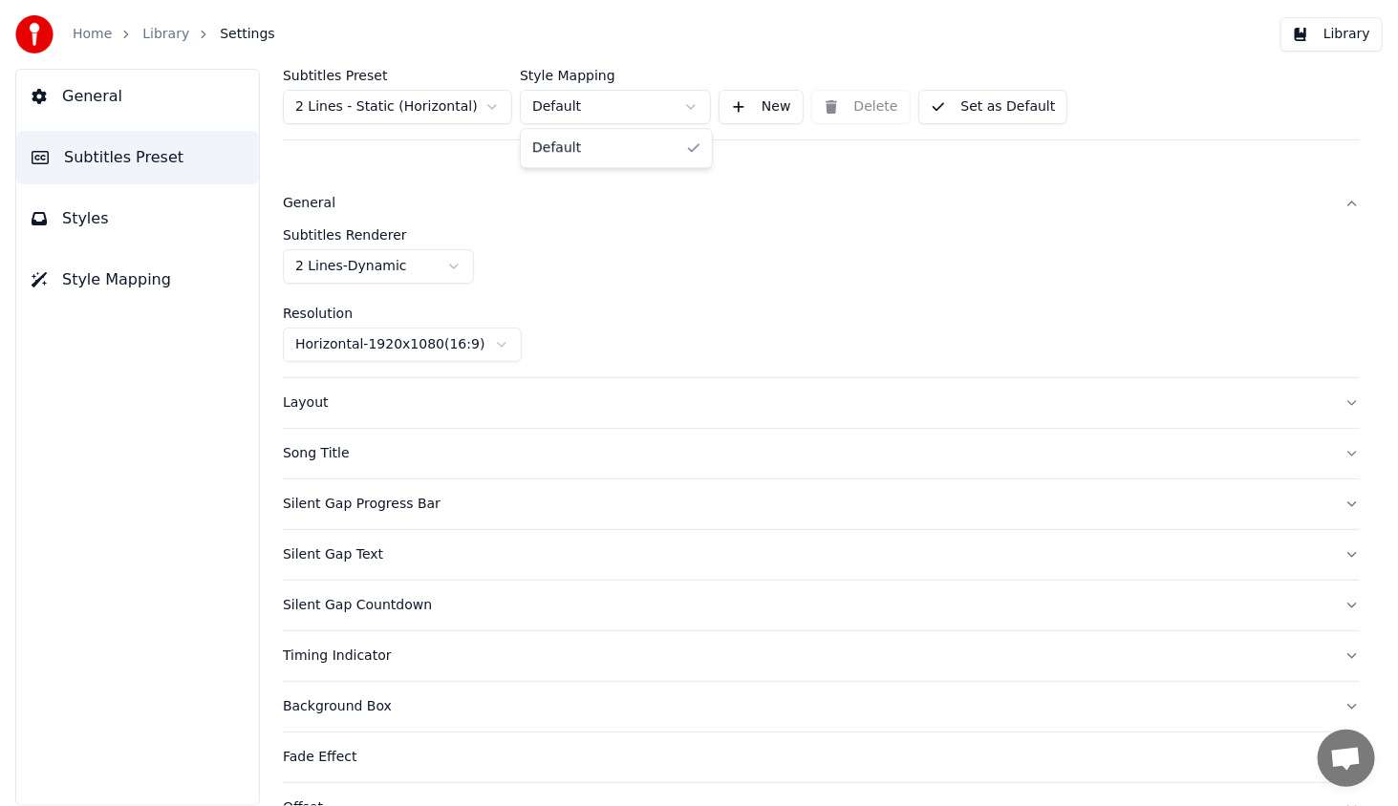
click at [572, 104] on html "Home Library Settings Library General Subtitles Preset Styles Style Mapping Sub…" at bounding box center [699, 403] width 1398 height 806
click at [572, 103] on html "Home Library Settings Library General Subtitles Preset Styles Style Mapping Sub…" at bounding box center [699, 403] width 1398 height 806
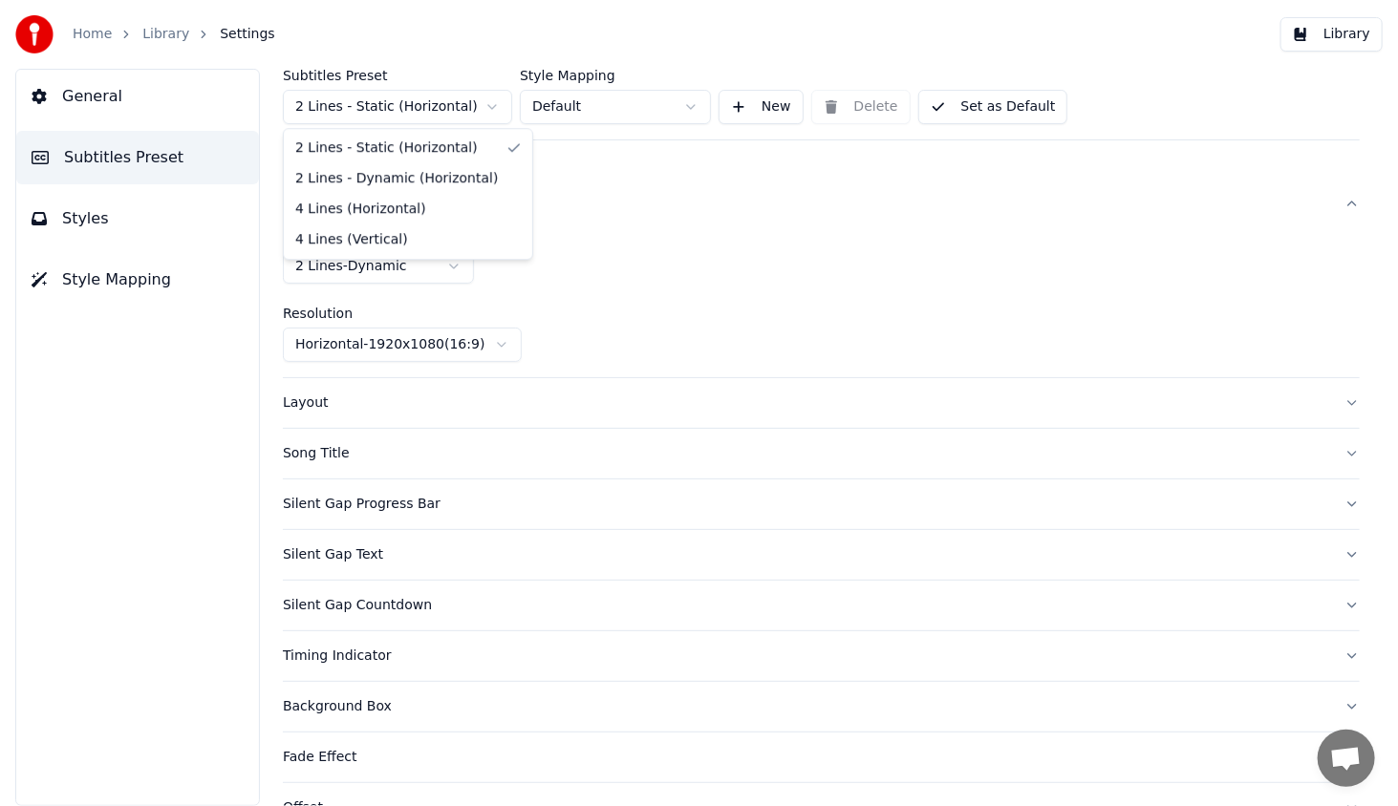
click at [421, 90] on html "Home Library Settings Library General Subtitles Preset Styles Style Mapping Sub…" at bounding box center [699, 403] width 1398 height 806
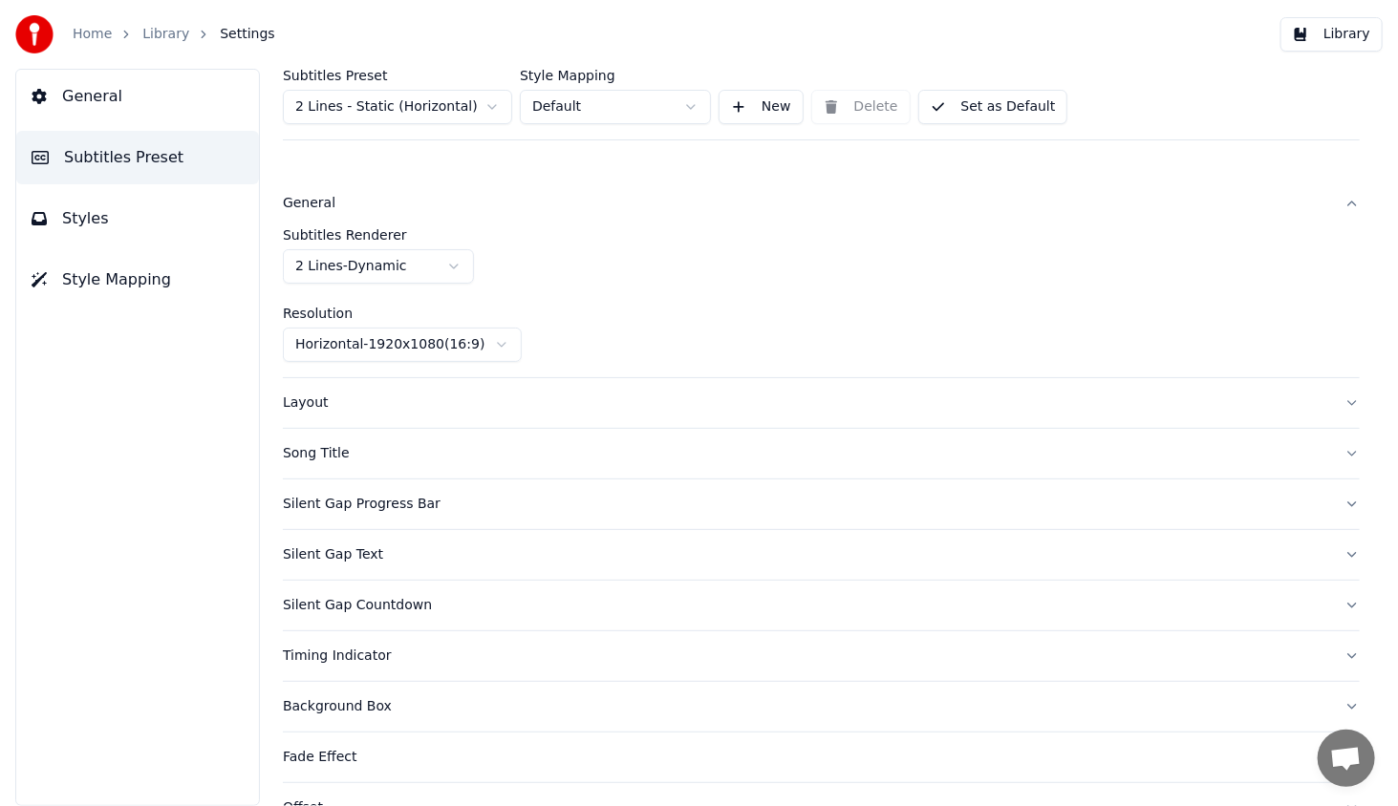
click at [315, 402] on div "Layout" at bounding box center [806, 403] width 1046 height 19
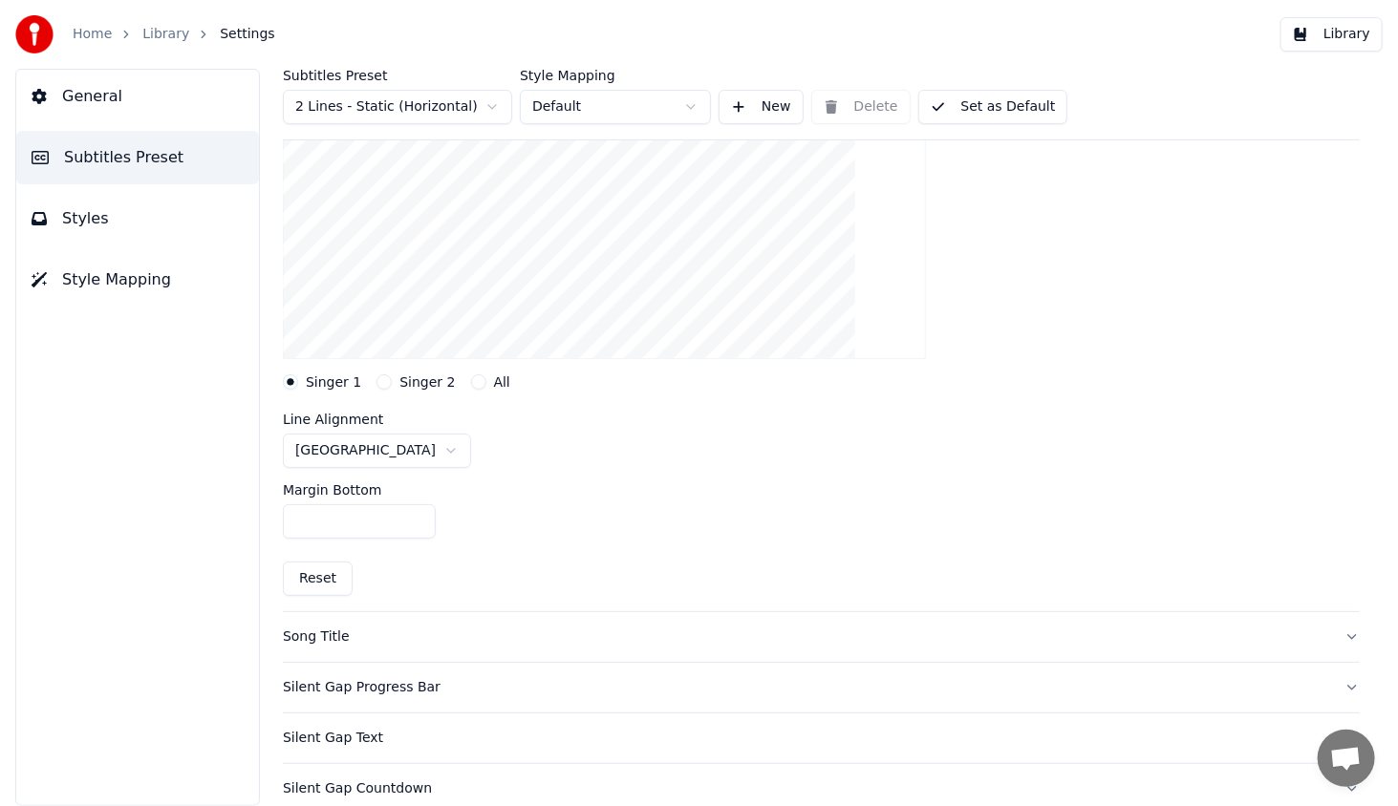
scroll to position [287, 0]
click at [472, 382] on div "All" at bounding box center [490, 380] width 39 height 15
click at [471, 379] on button "All" at bounding box center [478, 380] width 15 height 15
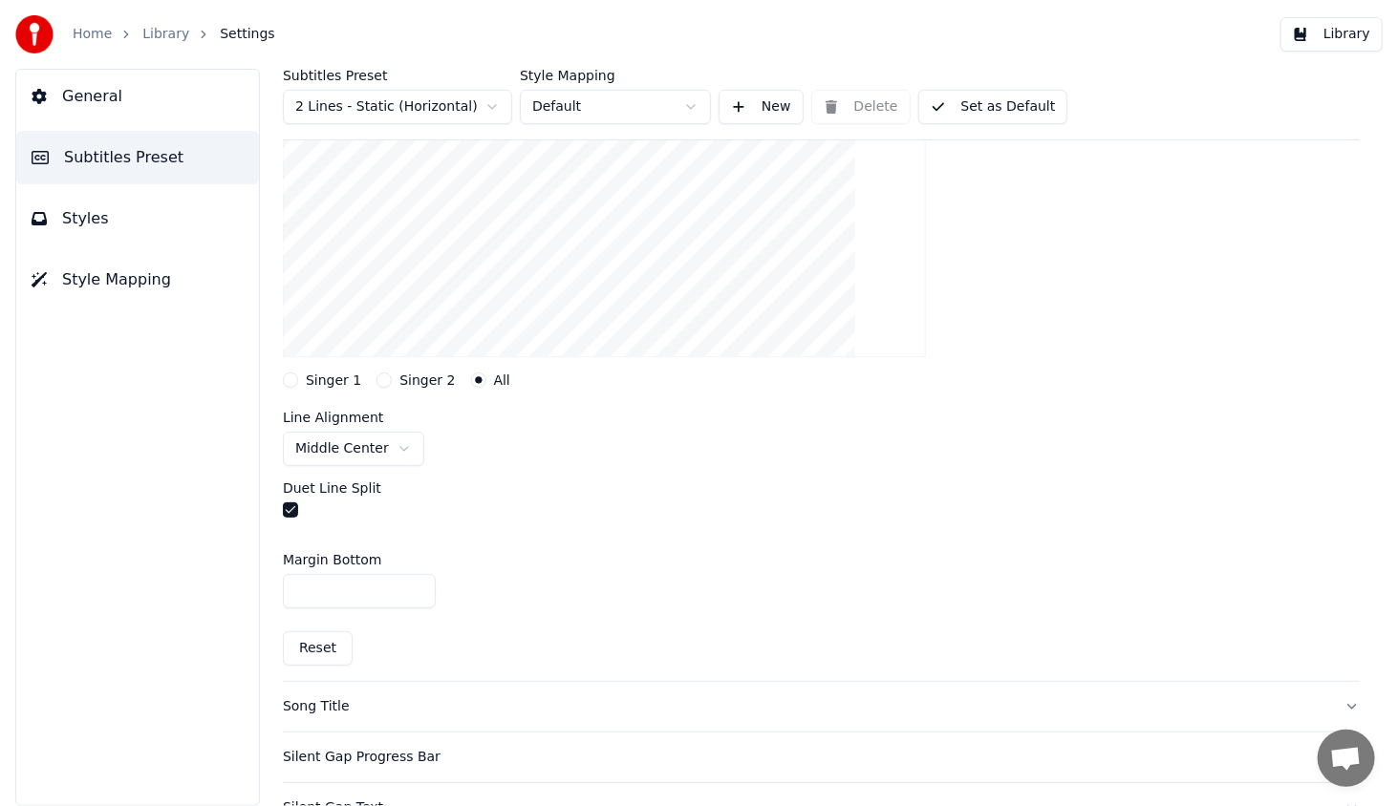
click at [295, 373] on button "Singer 1" at bounding box center [290, 380] width 15 height 15
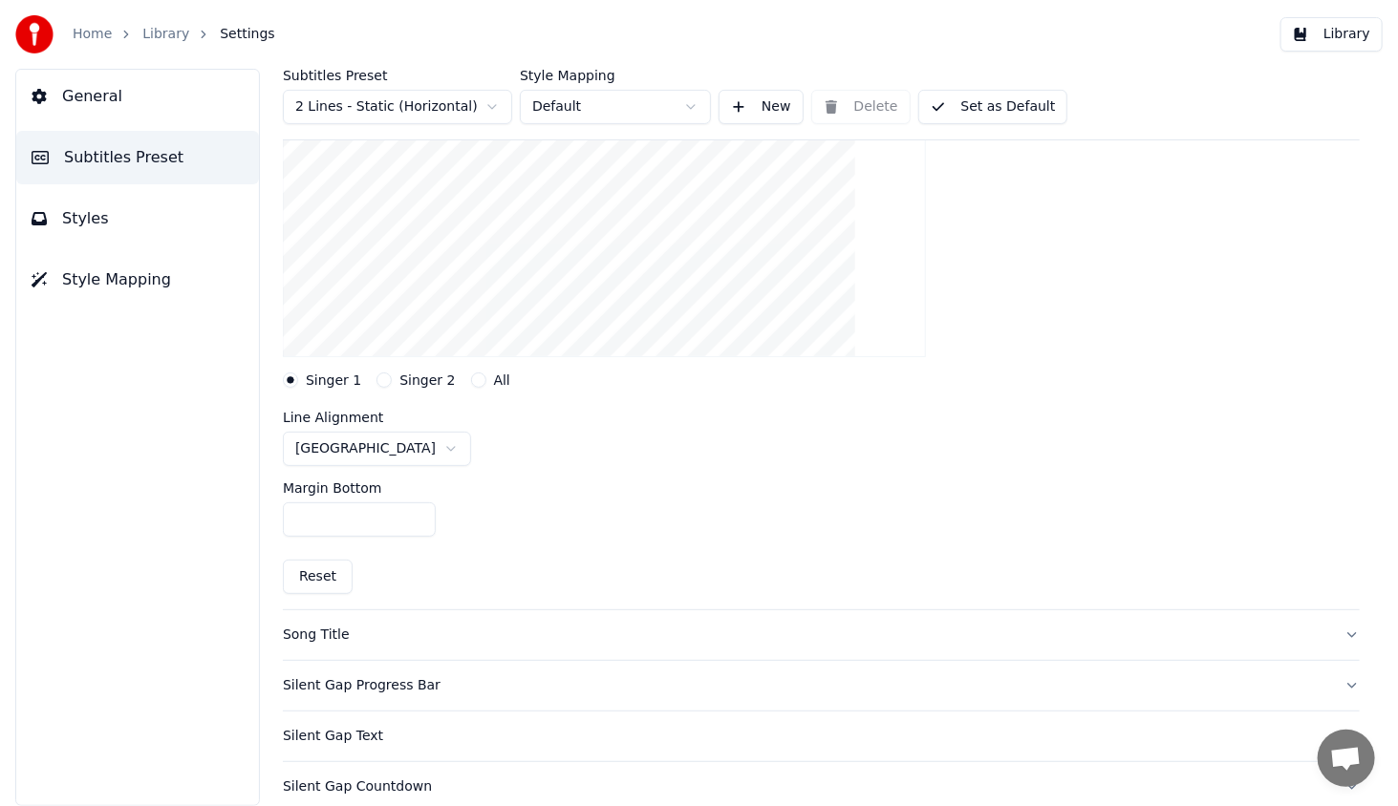
click at [352, 443] on html "Home Library Settings Library General Subtitles Preset Styles Style Mapping Sub…" at bounding box center [699, 403] width 1398 height 806
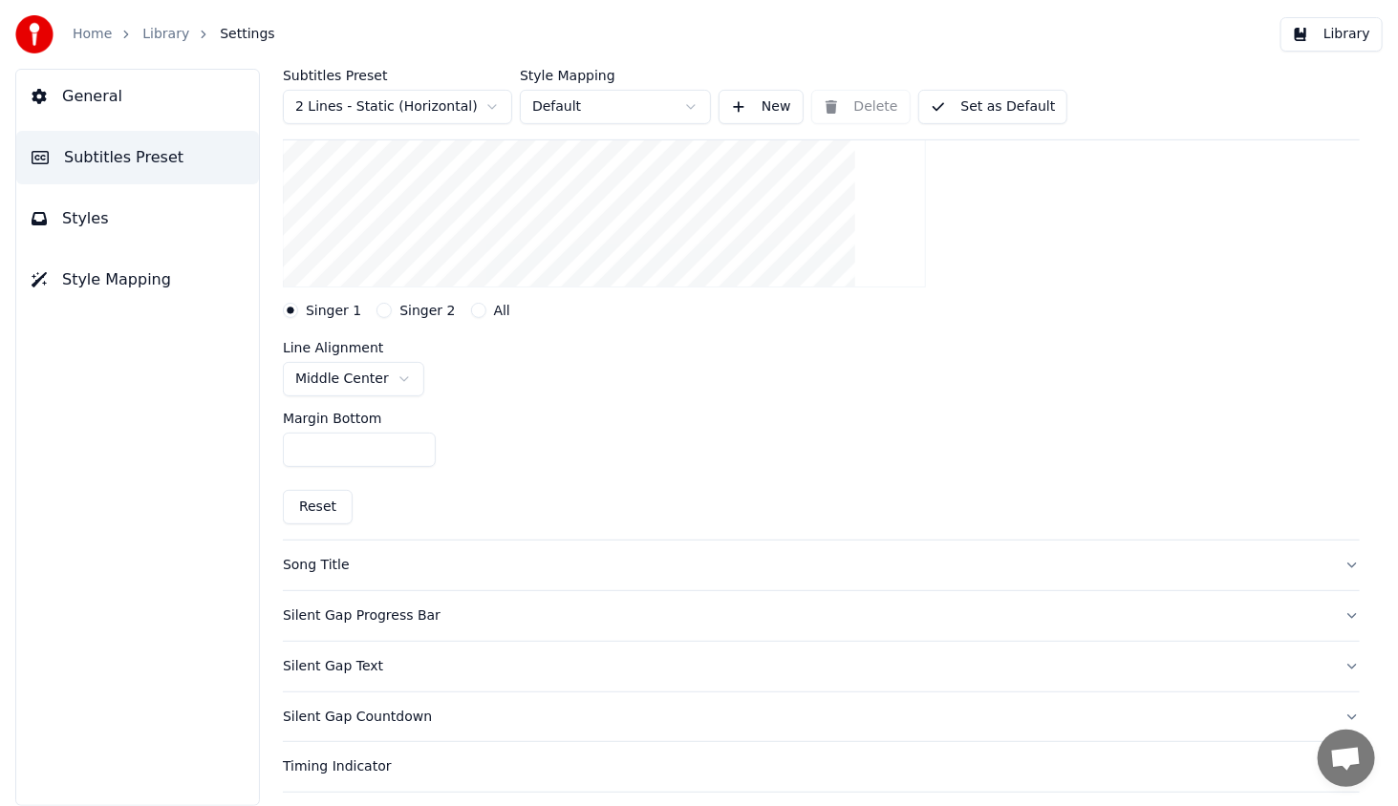
scroll to position [478, 0]
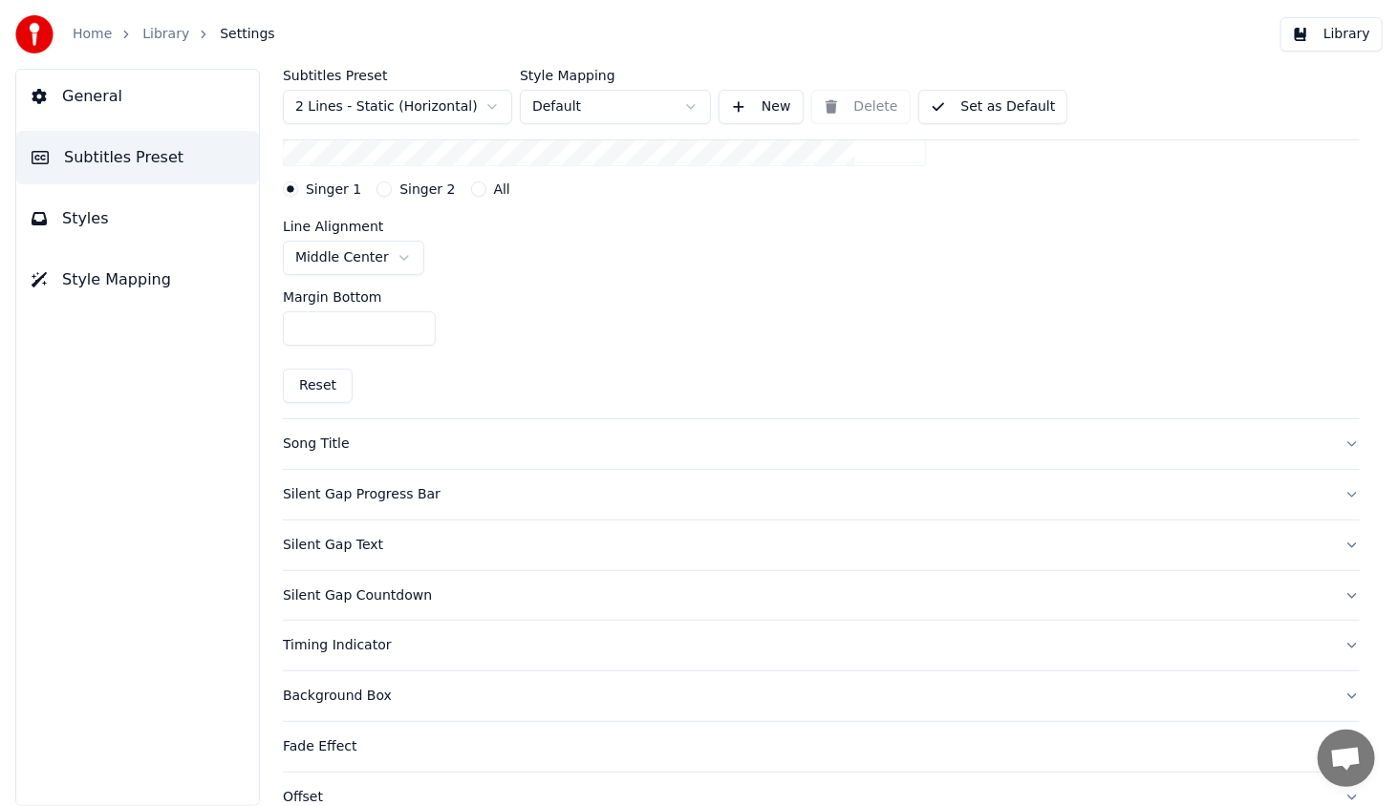
click at [336, 445] on div "Song Title" at bounding box center [806, 444] width 1046 height 19
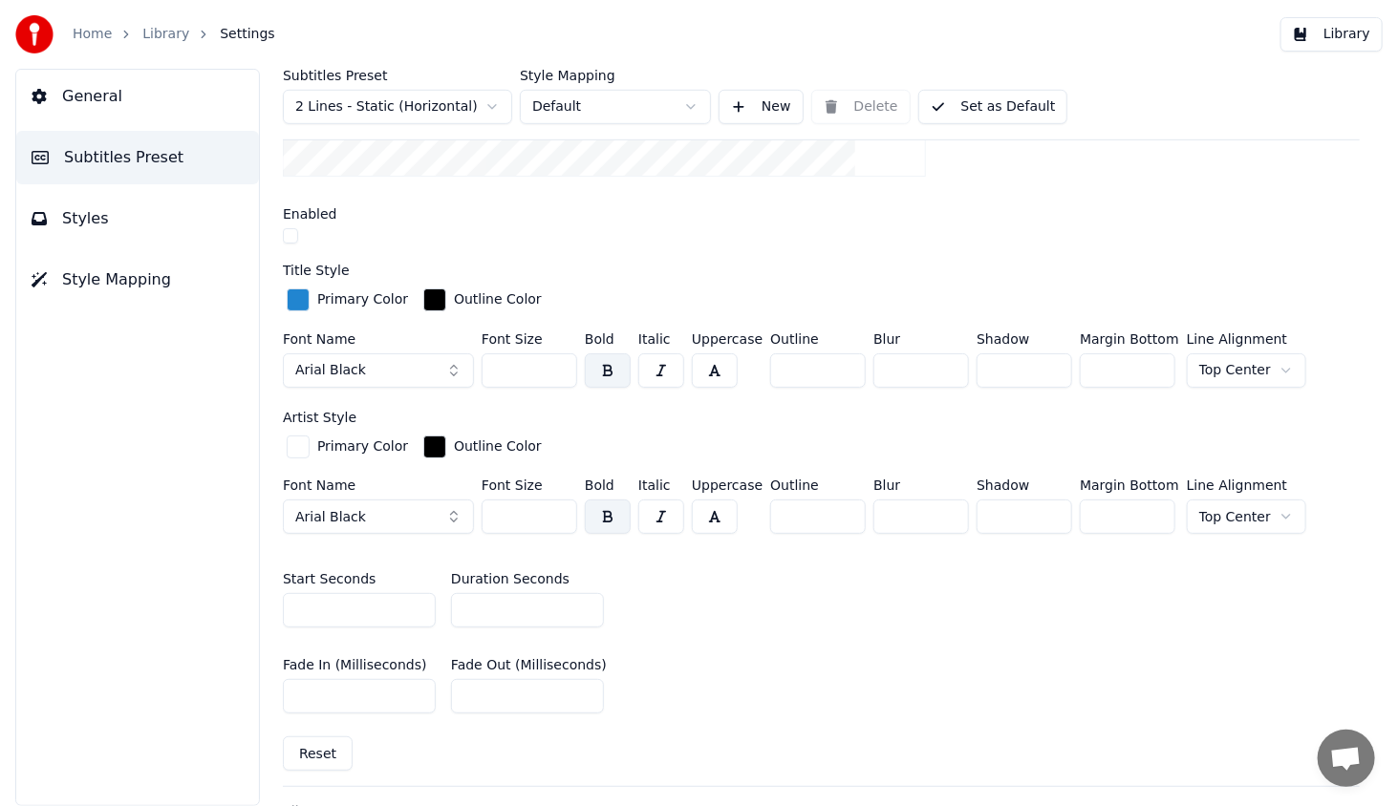
scroll to position [669, 0]
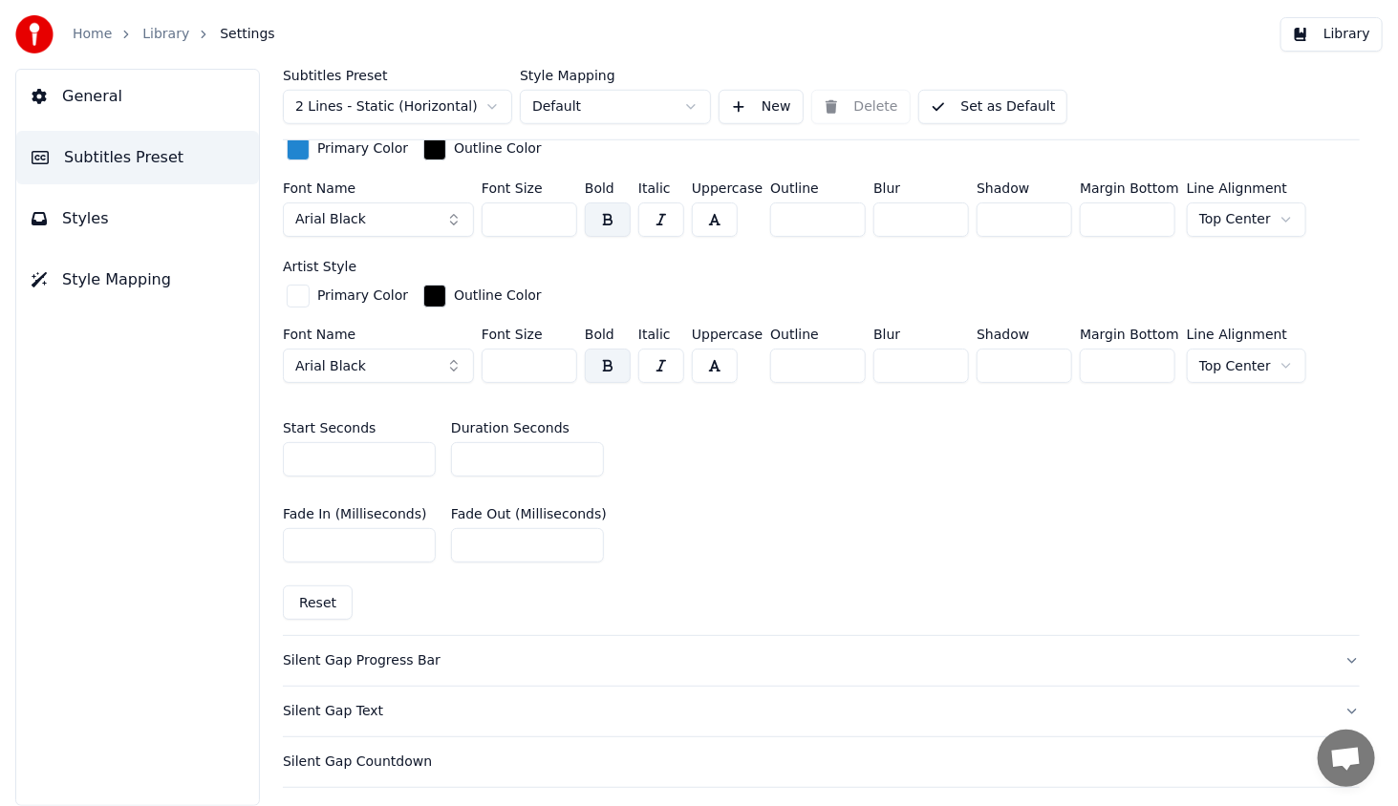
click at [318, 595] on button "Reset" at bounding box center [318, 603] width 70 height 34
click at [325, 599] on button "Reset" at bounding box center [318, 603] width 70 height 34
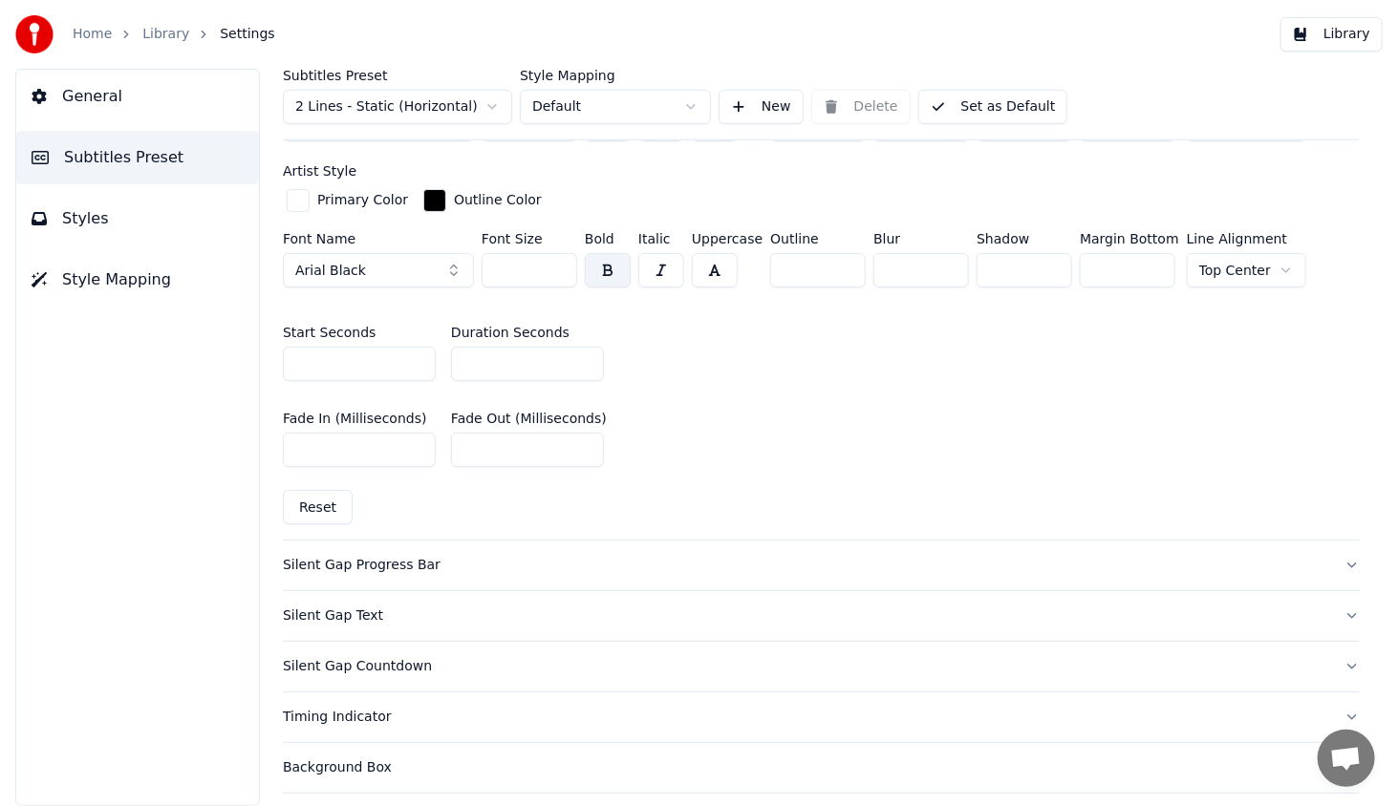
click at [318, 507] on button "Reset" at bounding box center [318, 507] width 70 height 34
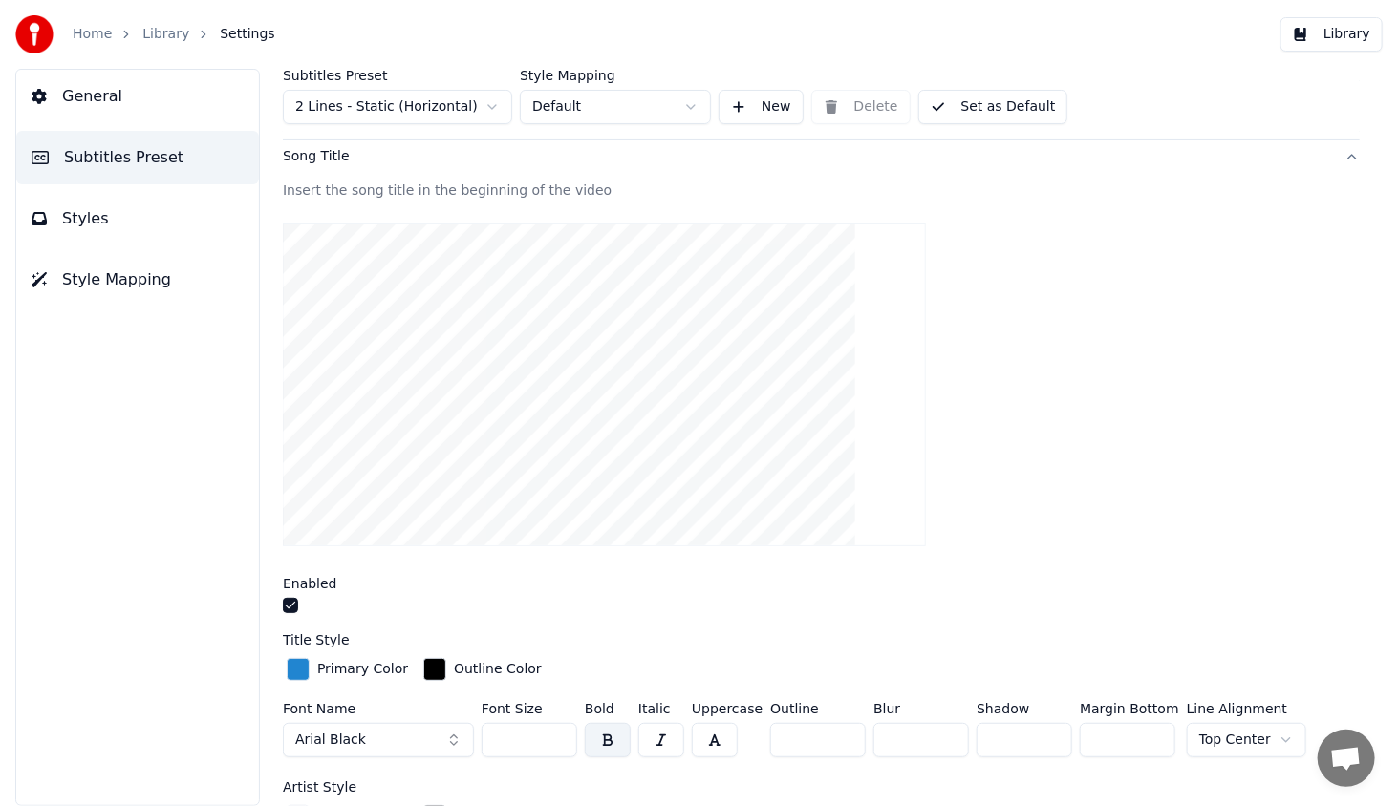
scroll to position [0, 0]
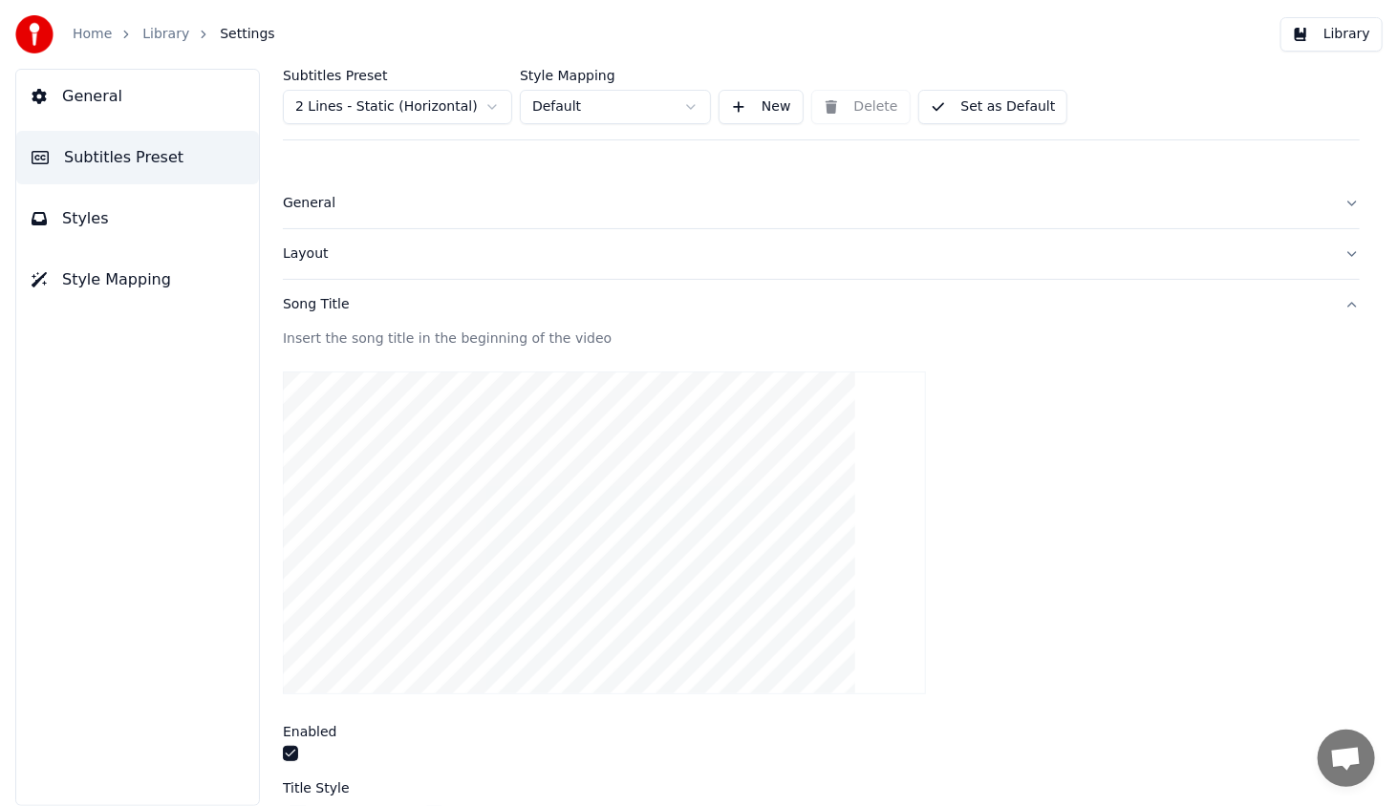
click at [168, 32] on link "Library" at bounding box center [165, 34] width 47 height 19
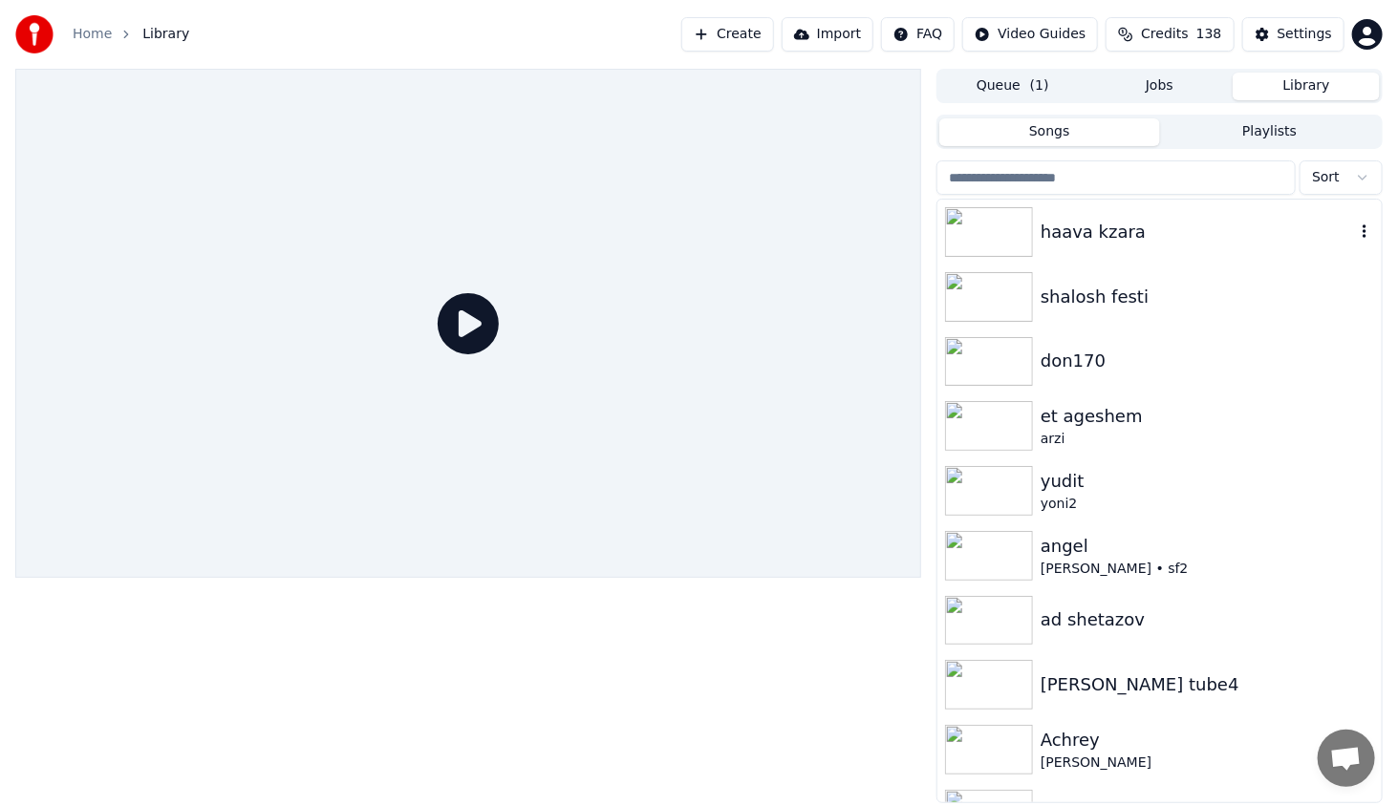
click at [972, 238] on img at bounding box center [989, 232] width 88 height 50
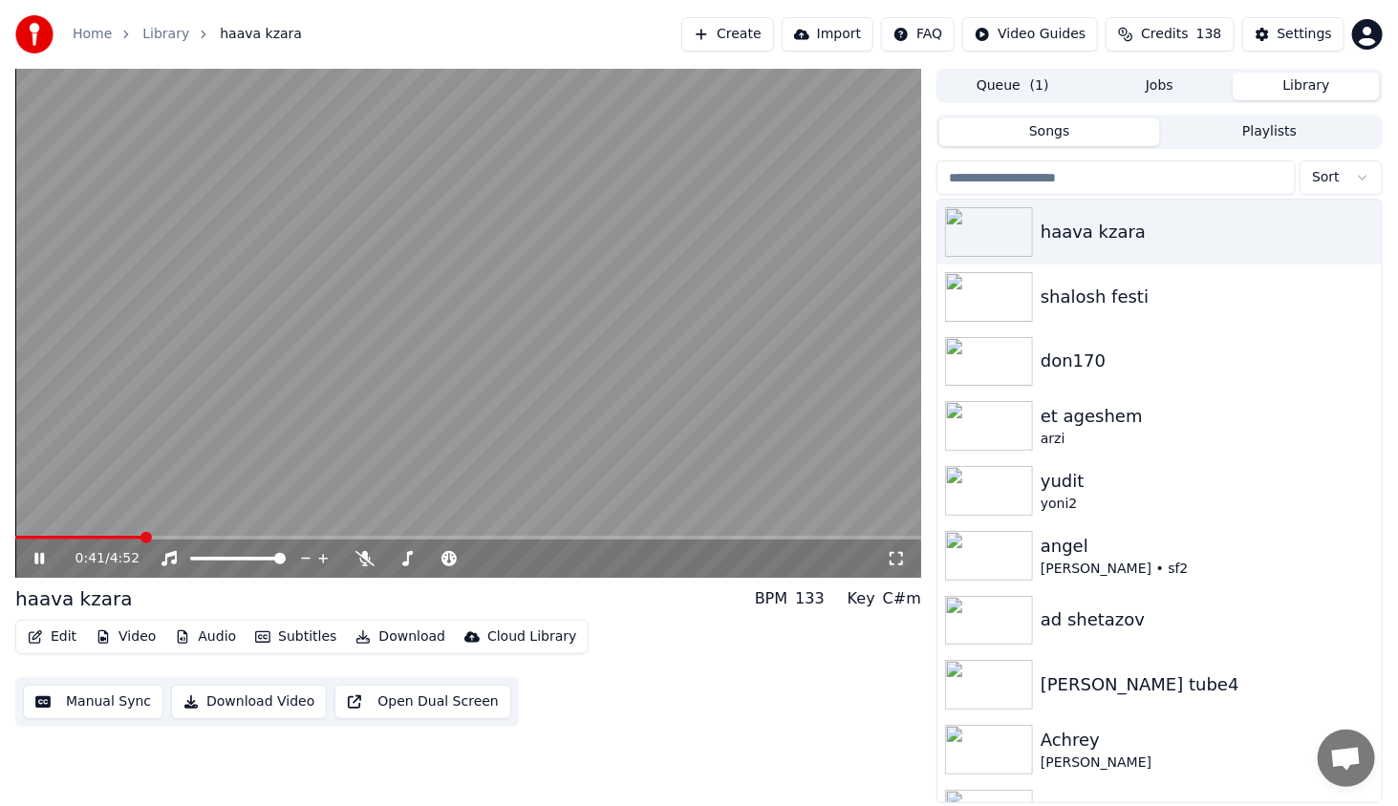
click at [140, 536] on span at bounding box center [468, 538] width 906 height 4
click at [66, 639] on button "Edit" at bounding box center [52, 637] width 64 height 27
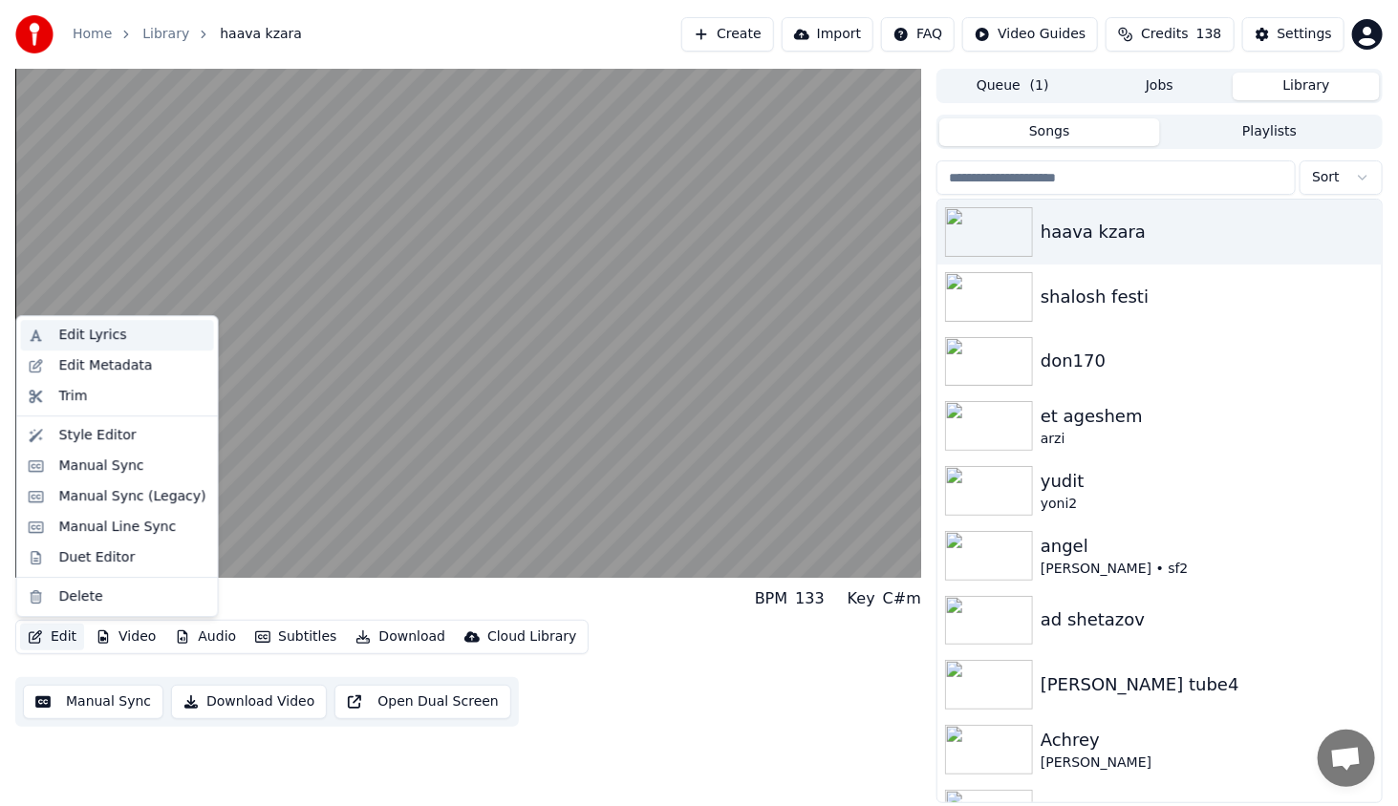
click at [99, 340] on div "Edit Lyrics" at bounding box center [93, 335] width 68 height 19
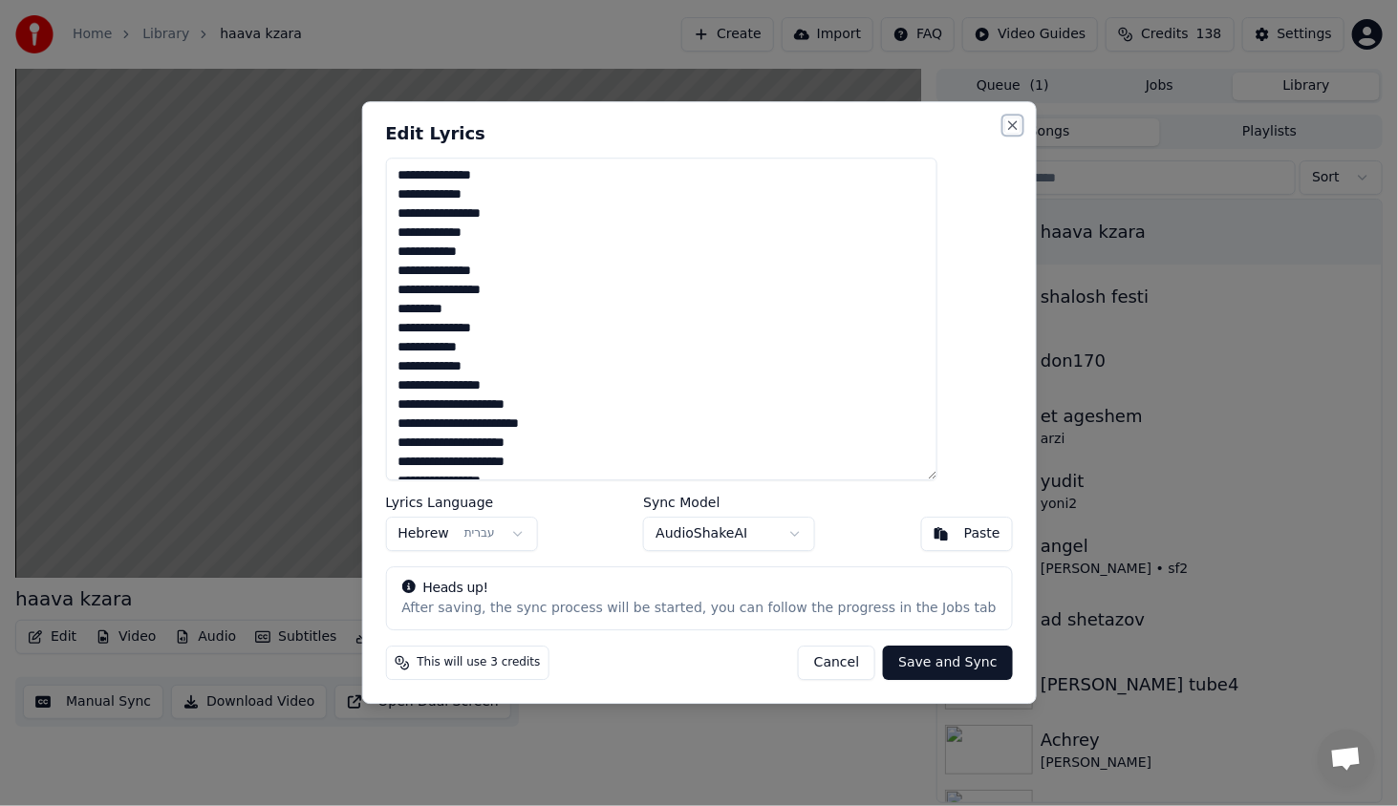
click at [1005, 128] on button "Close" at bounding box center [1012, 124] width 15 height 15
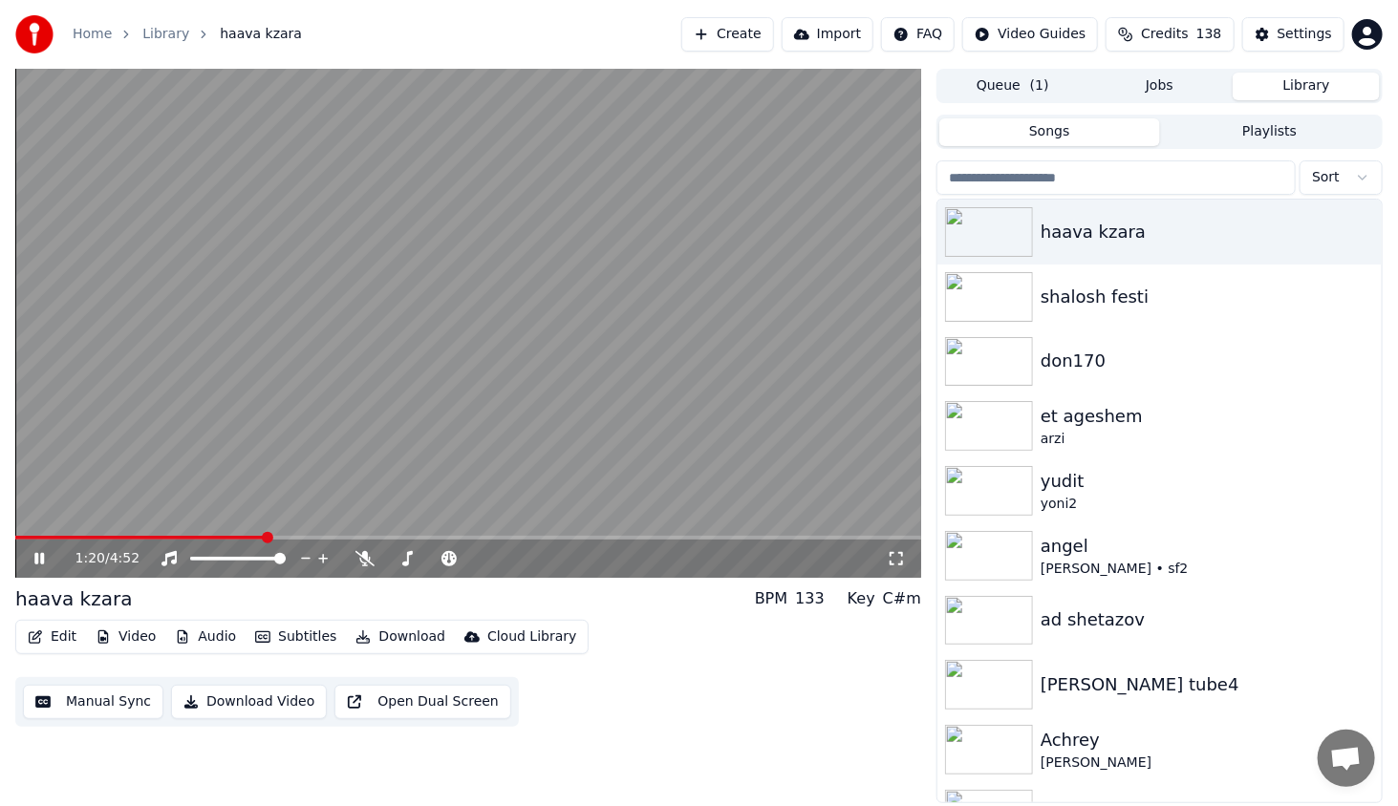
click at [59, 632] on button "Edit" at bounding box center [52, 637] width 64 height 27
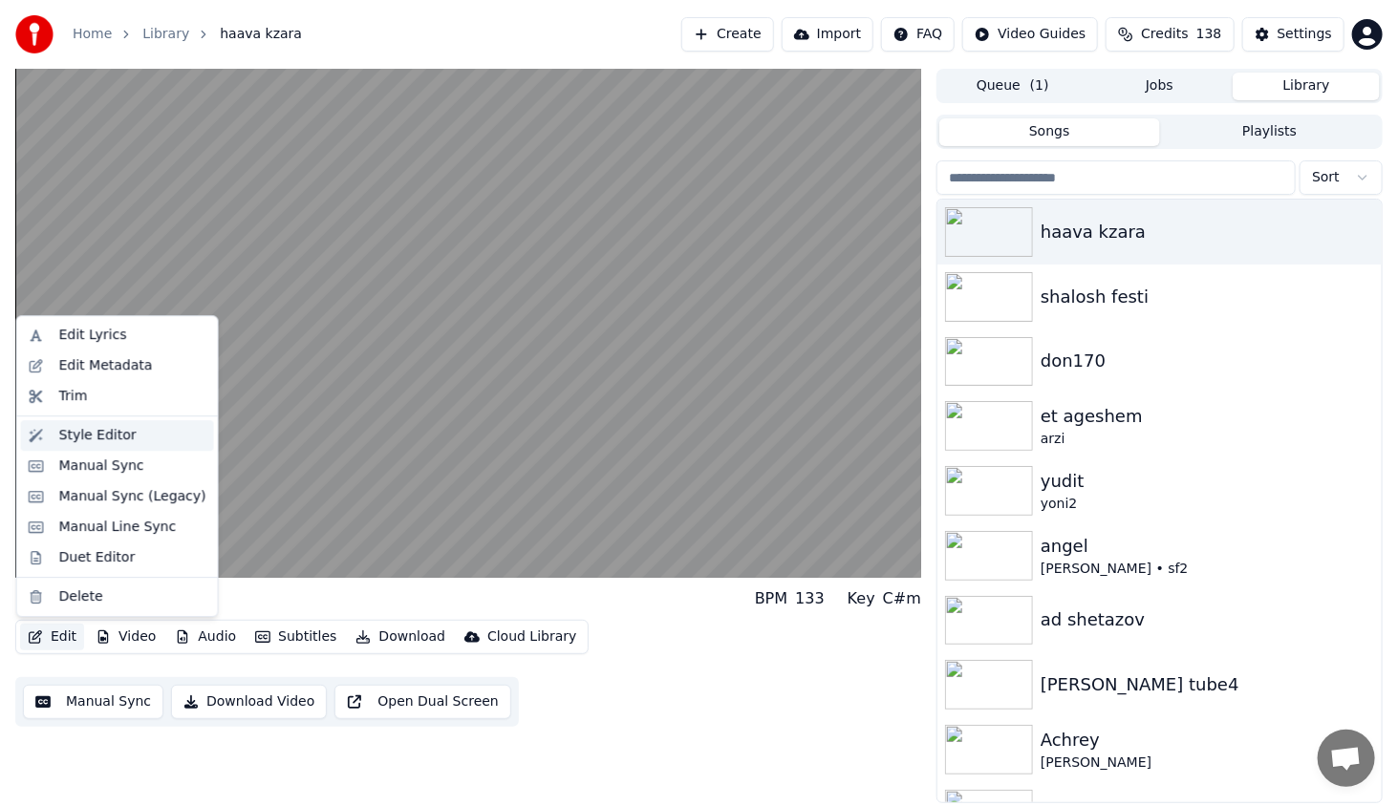
click at [138, 426] on div "Style Editor" at bounding box center [132, 435] width 147 height 19
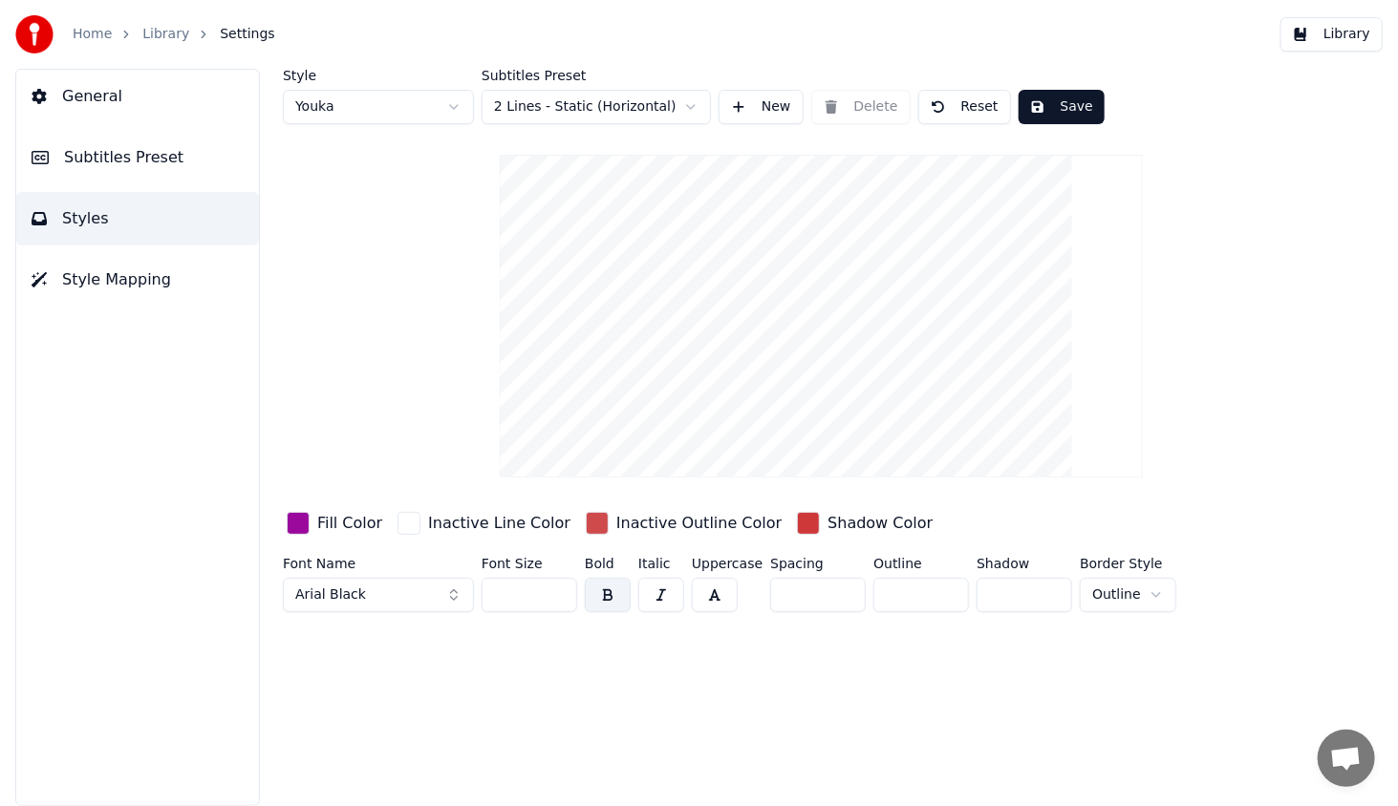
click at [96, 103] on span "General" at bounding box center [92, 96] width 60 height 23
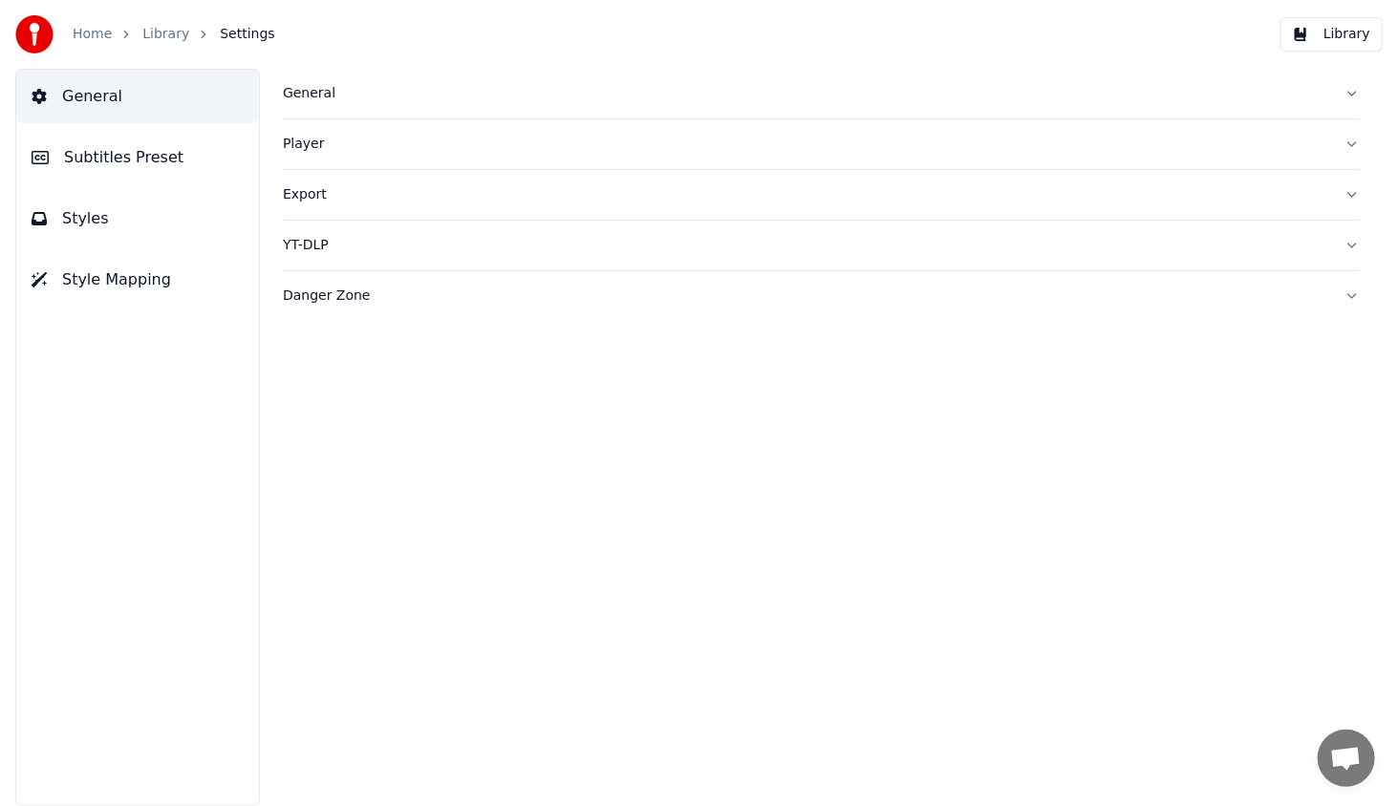
drag, startPoint x: 96, startPoint y: 176, endPoint x: 115, endPoint y: 184, distance: 20.9
click at [96, 177] on button "Subtitles Preset" at bounding box center [137, 157] width 243 height 53
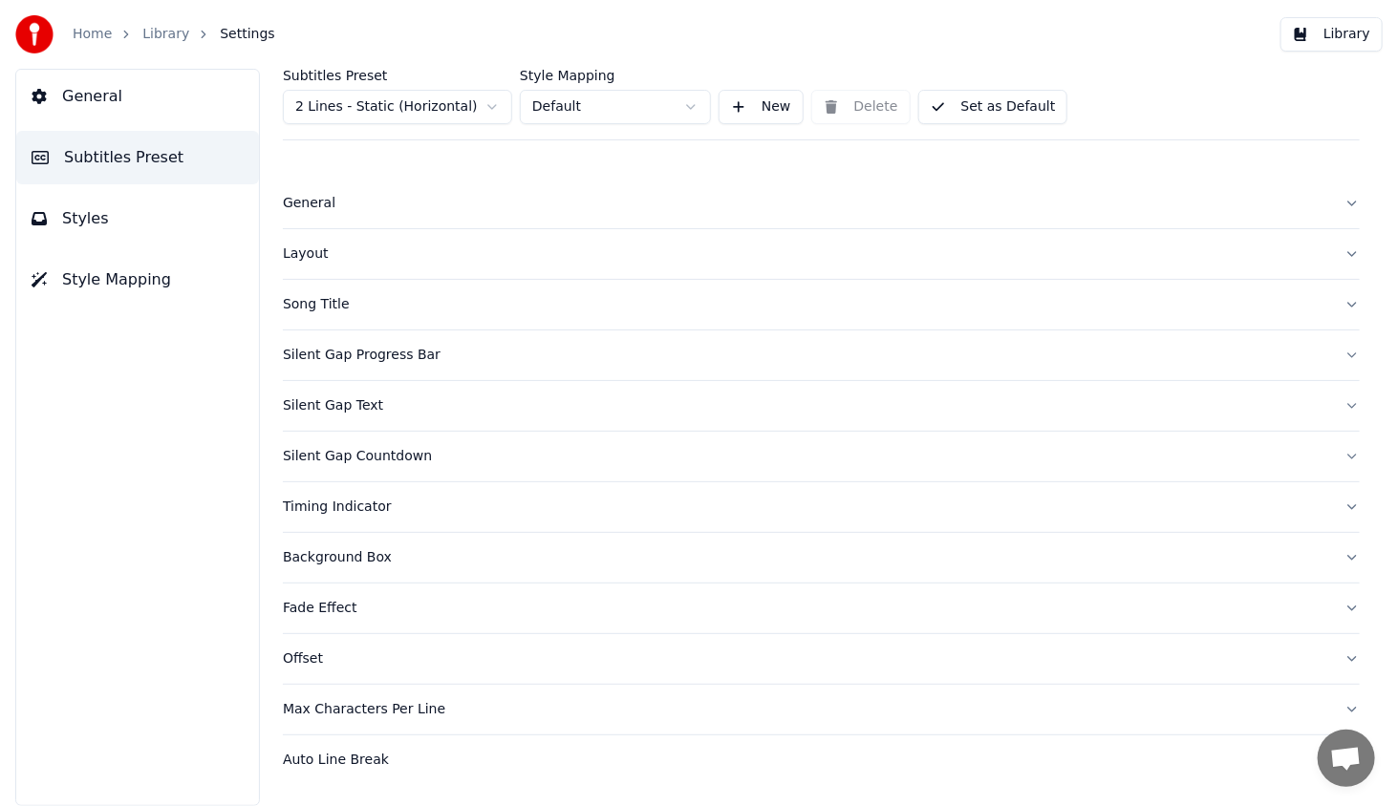
click at [299, 203] on div "General" at bounding box center [806, 203] width 1046 height 19
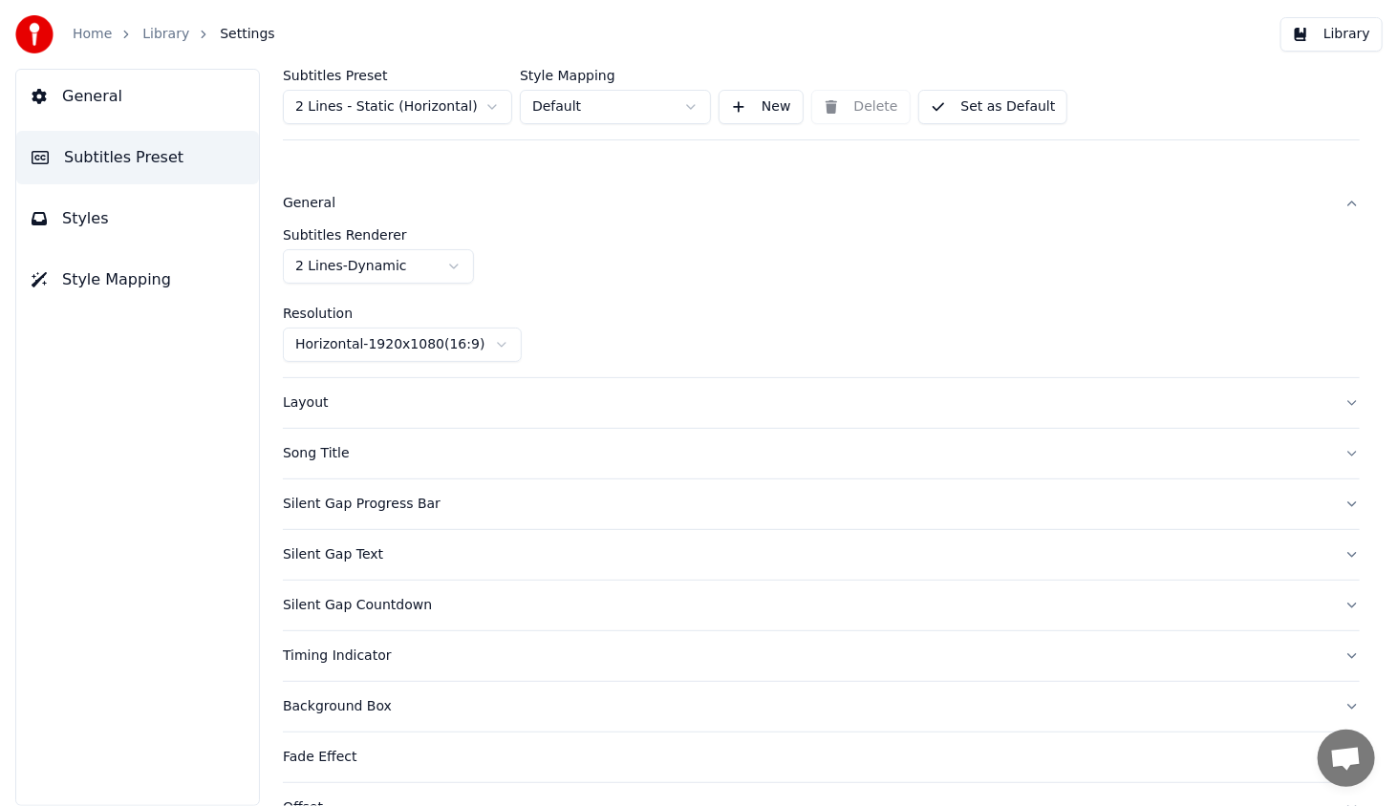
click at [293, 403] on div "Layout" at bounding box center [806, 403] width 1046 height 19
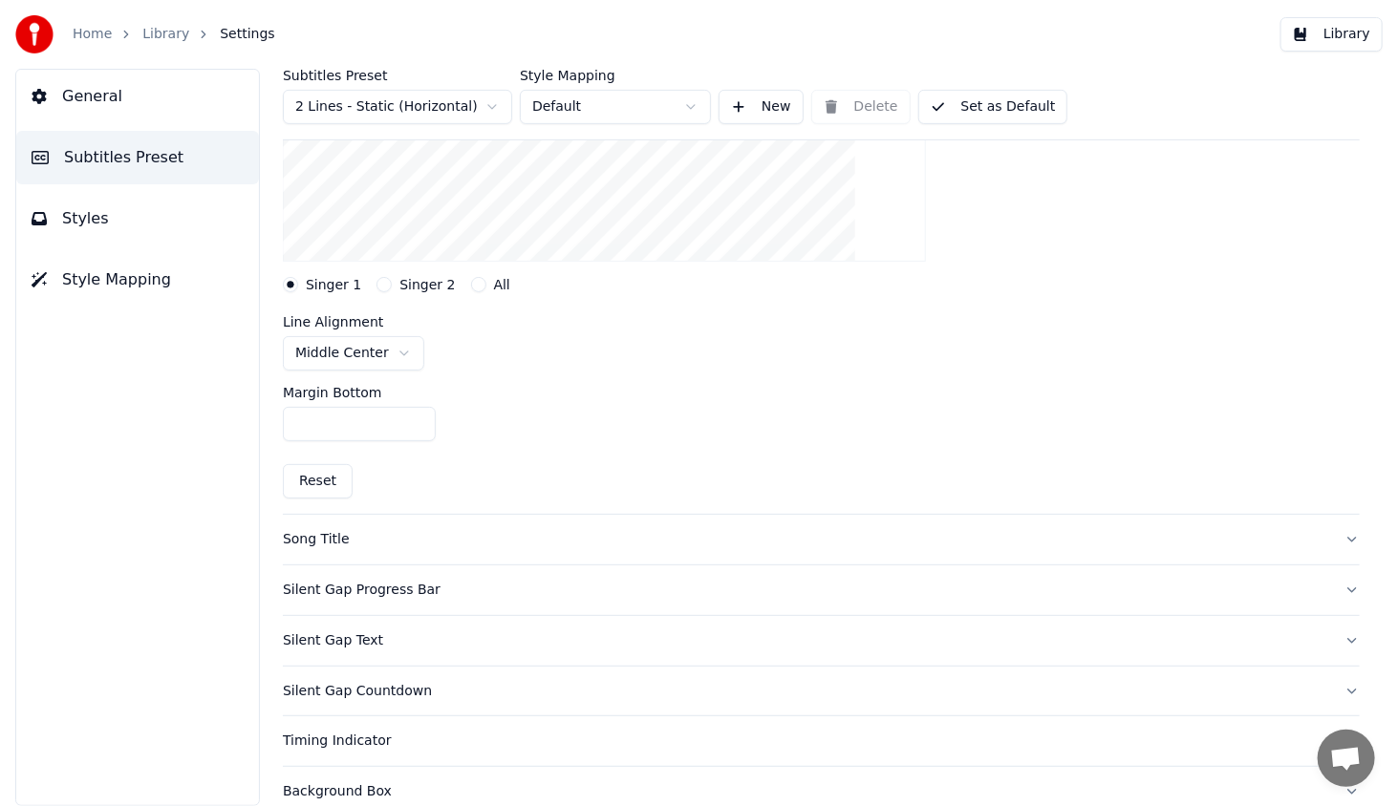
scroll to position [287, 0]
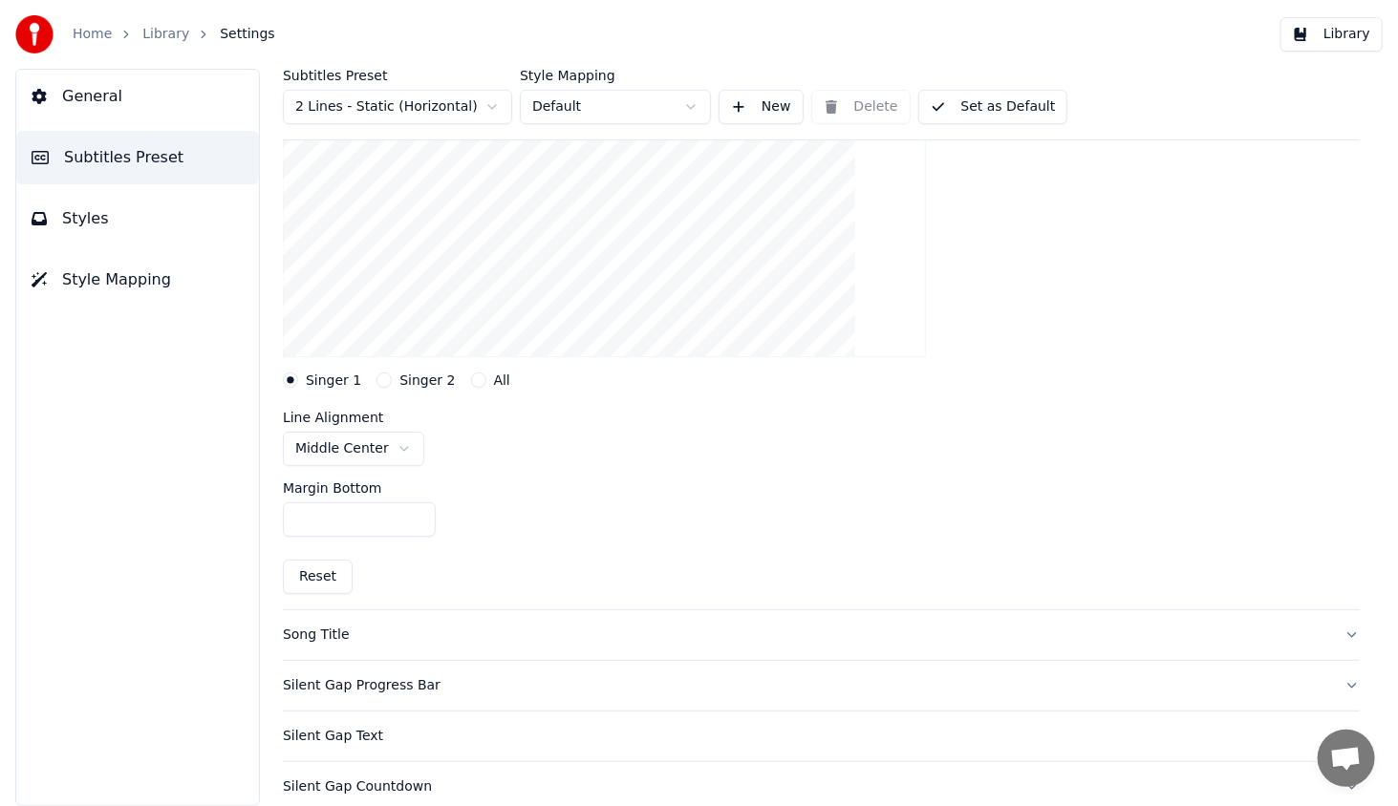
click at [337, 634] on div "Song Title" at bounding box center [806, 635] width 1046 height 19
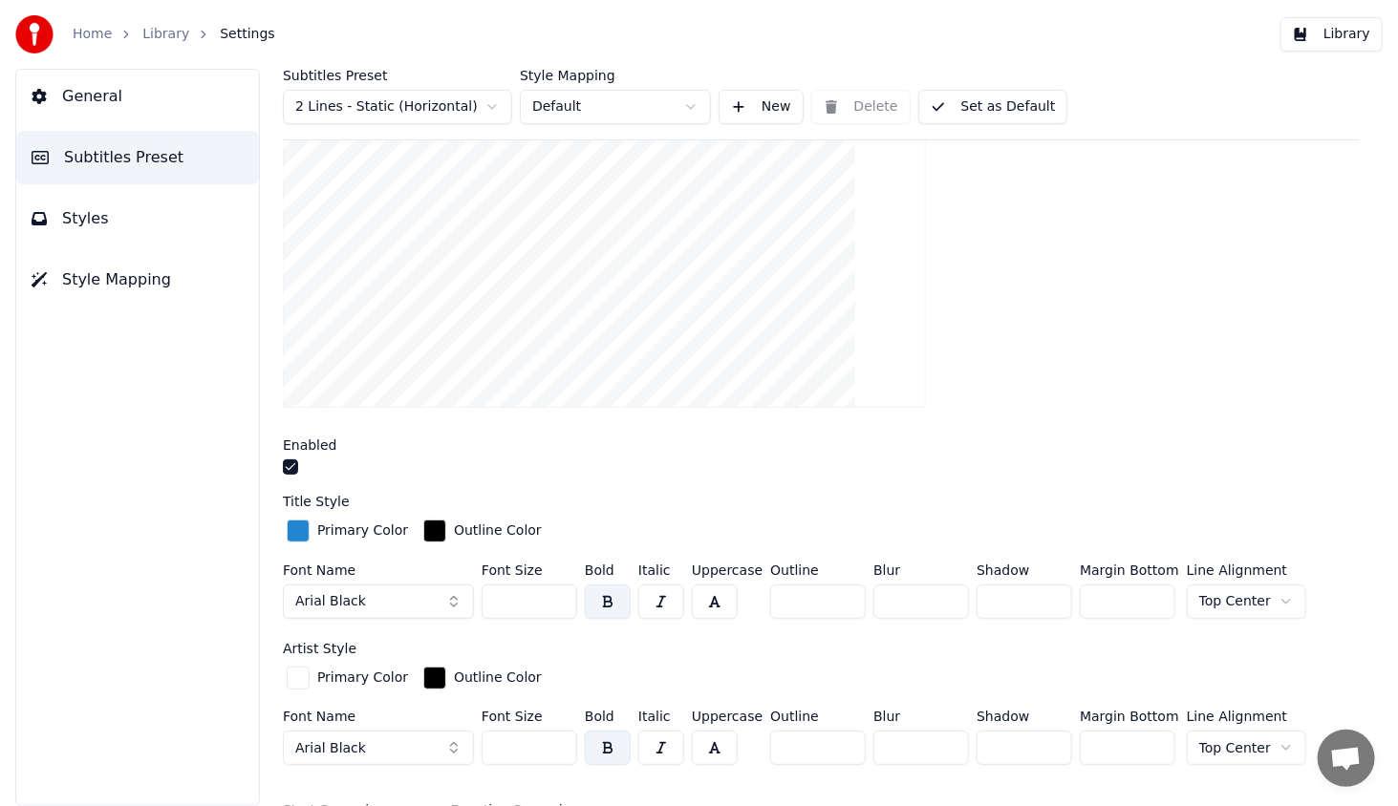
click at [288, 467] on button "button" at bounding box center [290, 466] width 15 height 15
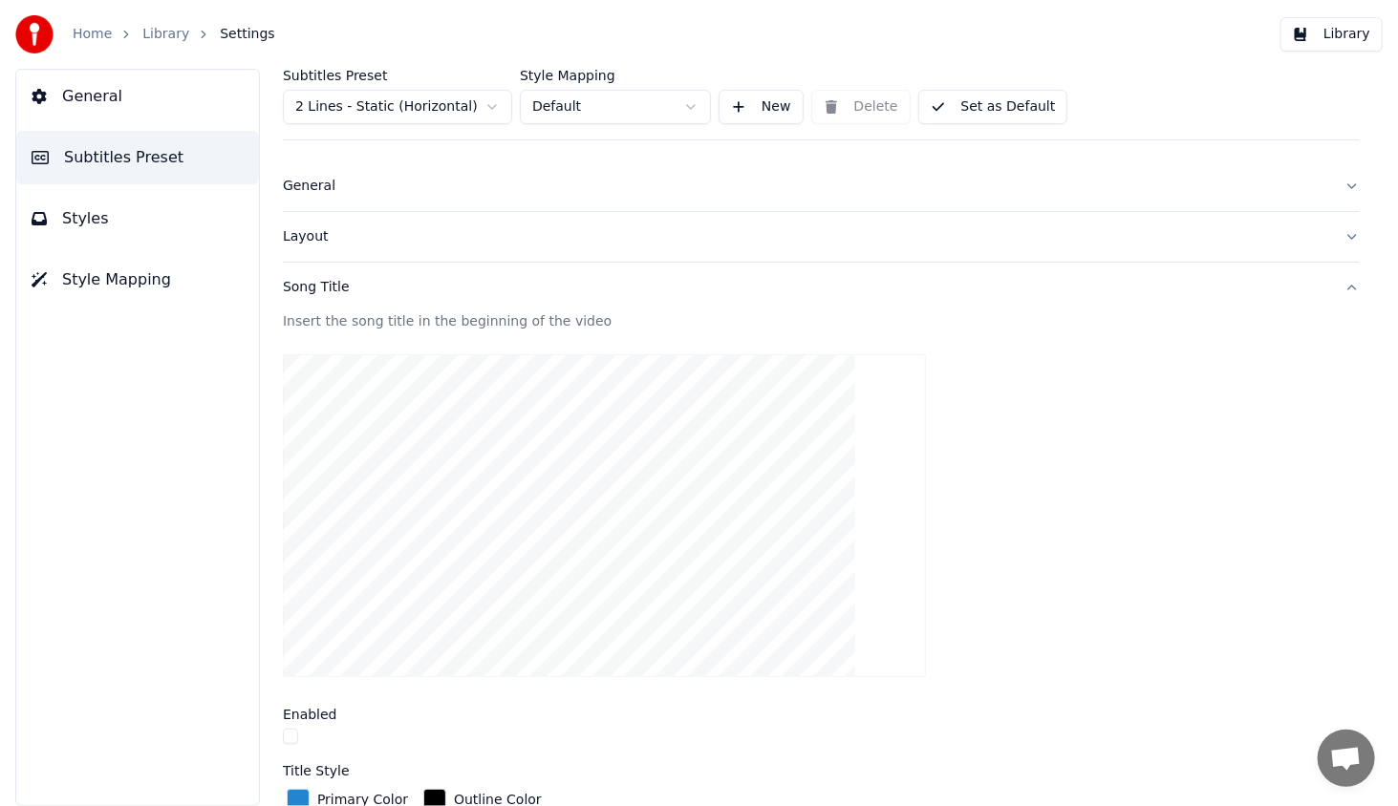
scroll to position [0, 0]
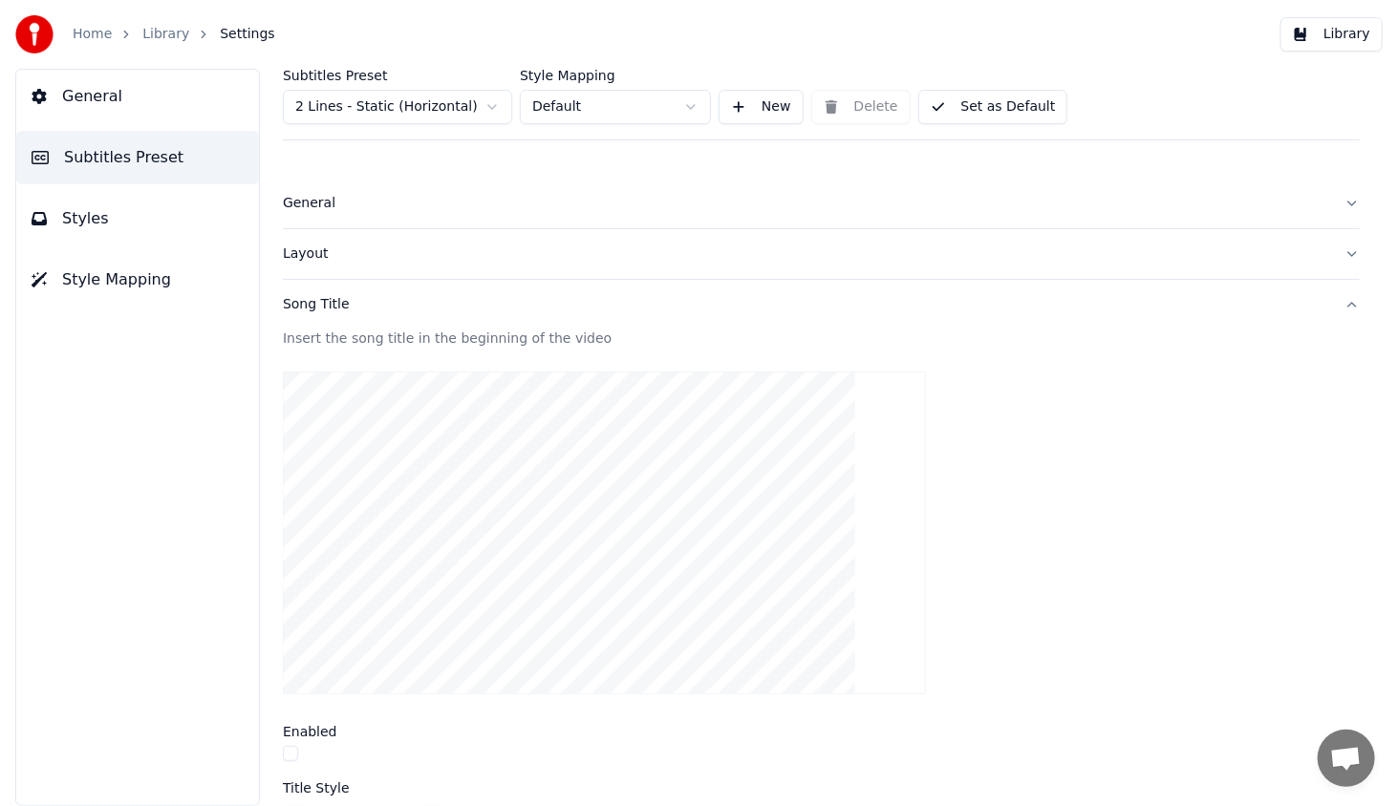
click at [287, 256] on div "Layout" at bounding box center [806, 254] width 1046 height 19
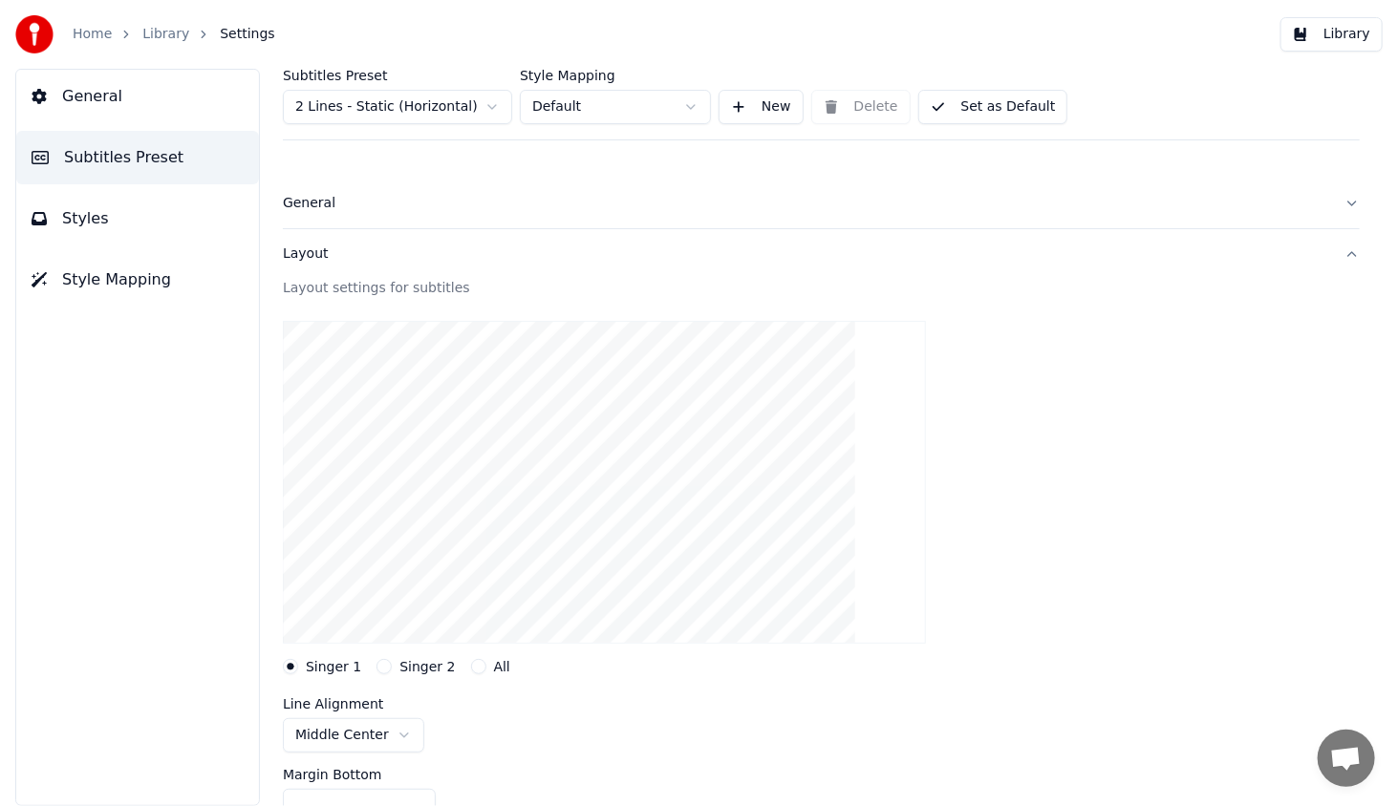
click at [98, 223] on span "Styles" at bounding box center [85, 218] width 47 height 23
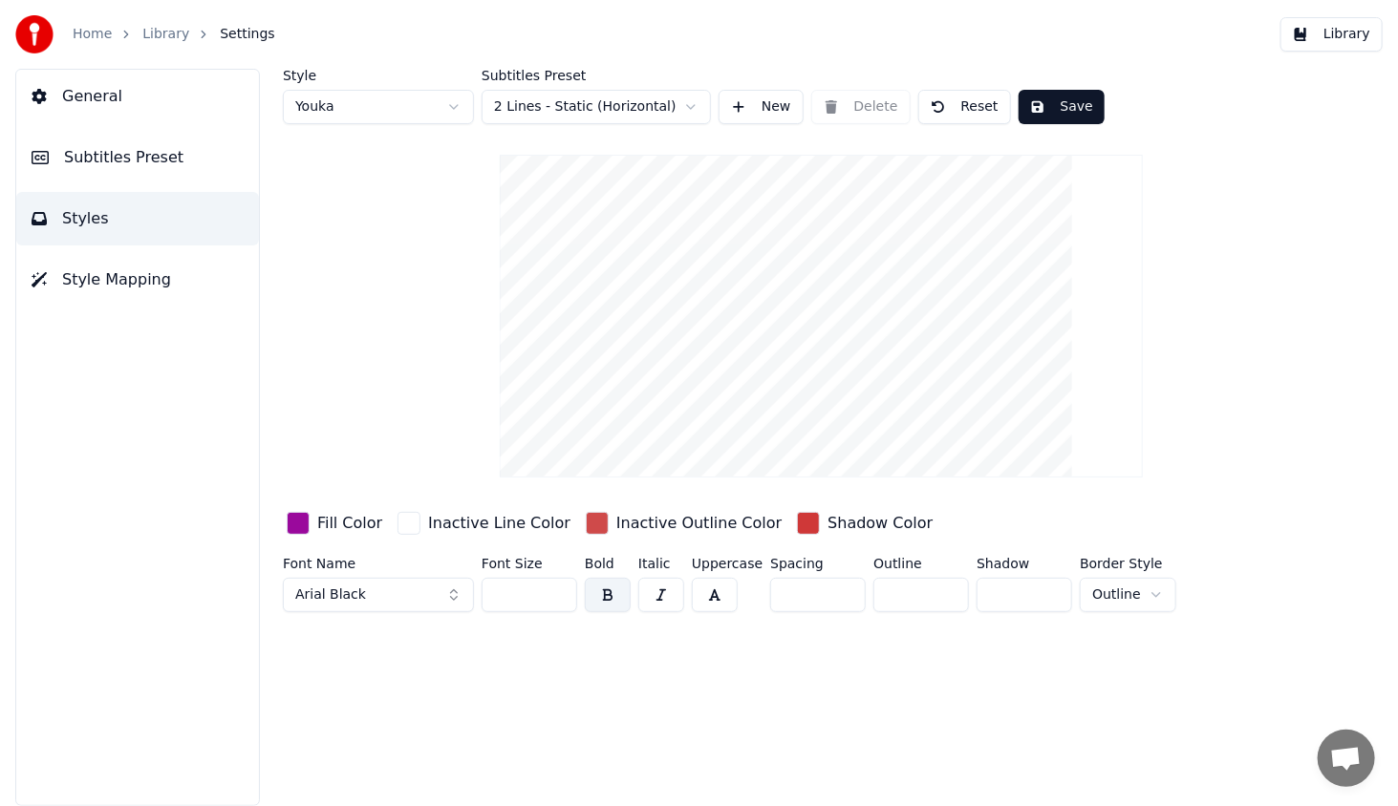
click at [797, 523] on div "button" at bounding box center [808, 523] width 23 height 23
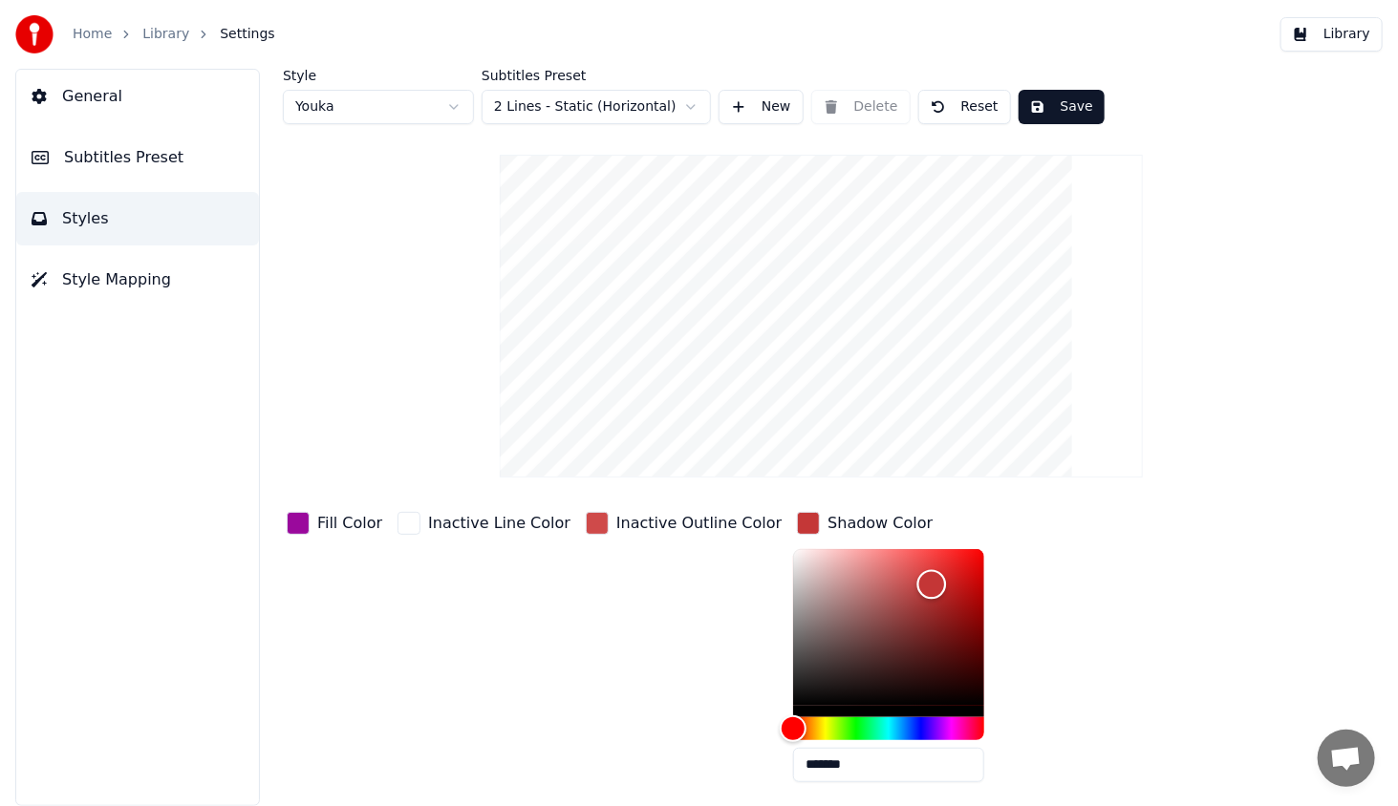
type input "*******"
drag, startPoint x: 870, startPoint y: 572, endPoint x: 673, endPoint y: 593, distance: 197.9
click at [640, 538] on div "Fill Color Inactive Line Color Inactive Outline Color Shadow Color *******" at bounding box center [772, 652] width 978 height 289
click at [676, 594] on div "Inactive Outline Color" at bounding box center [683, 652] width 203 height 289
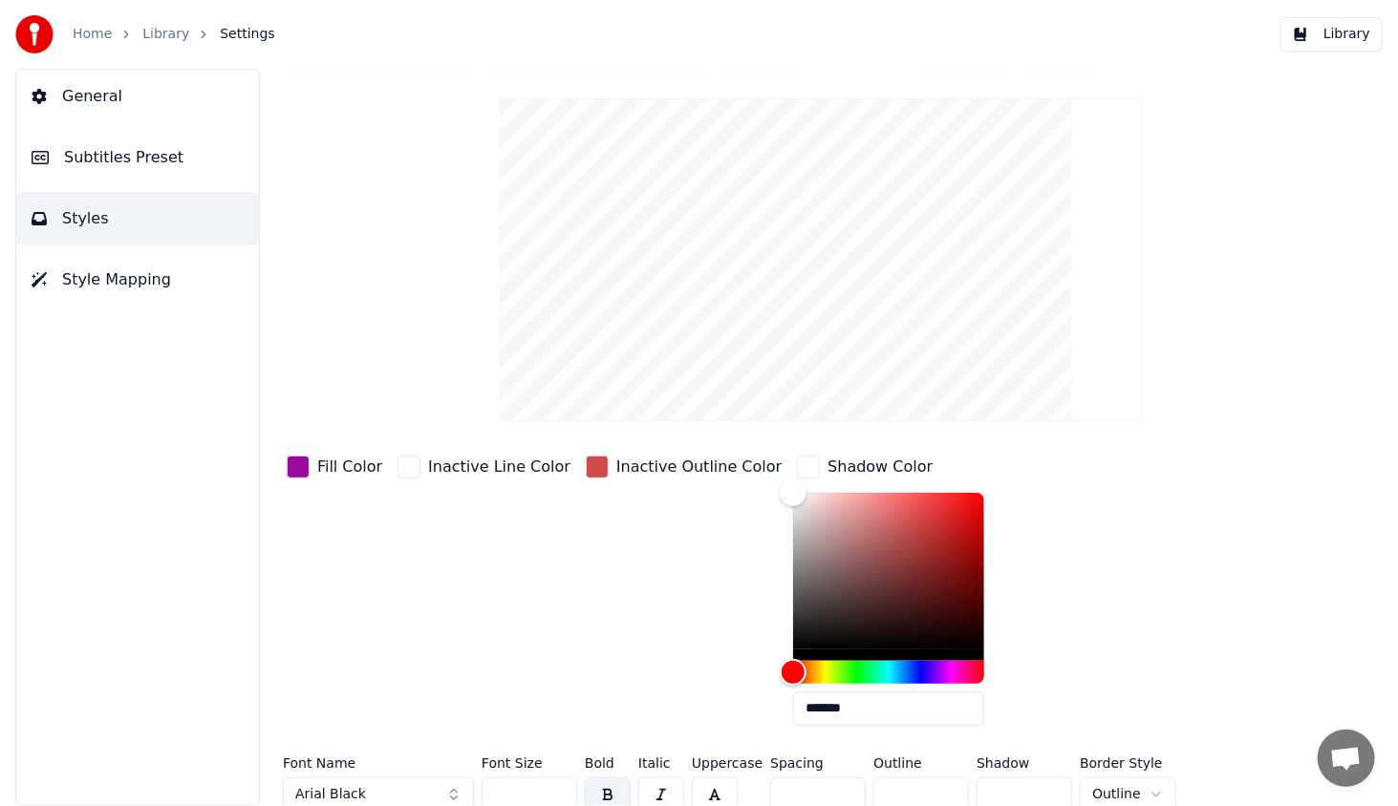
scroll to position [68, 0]
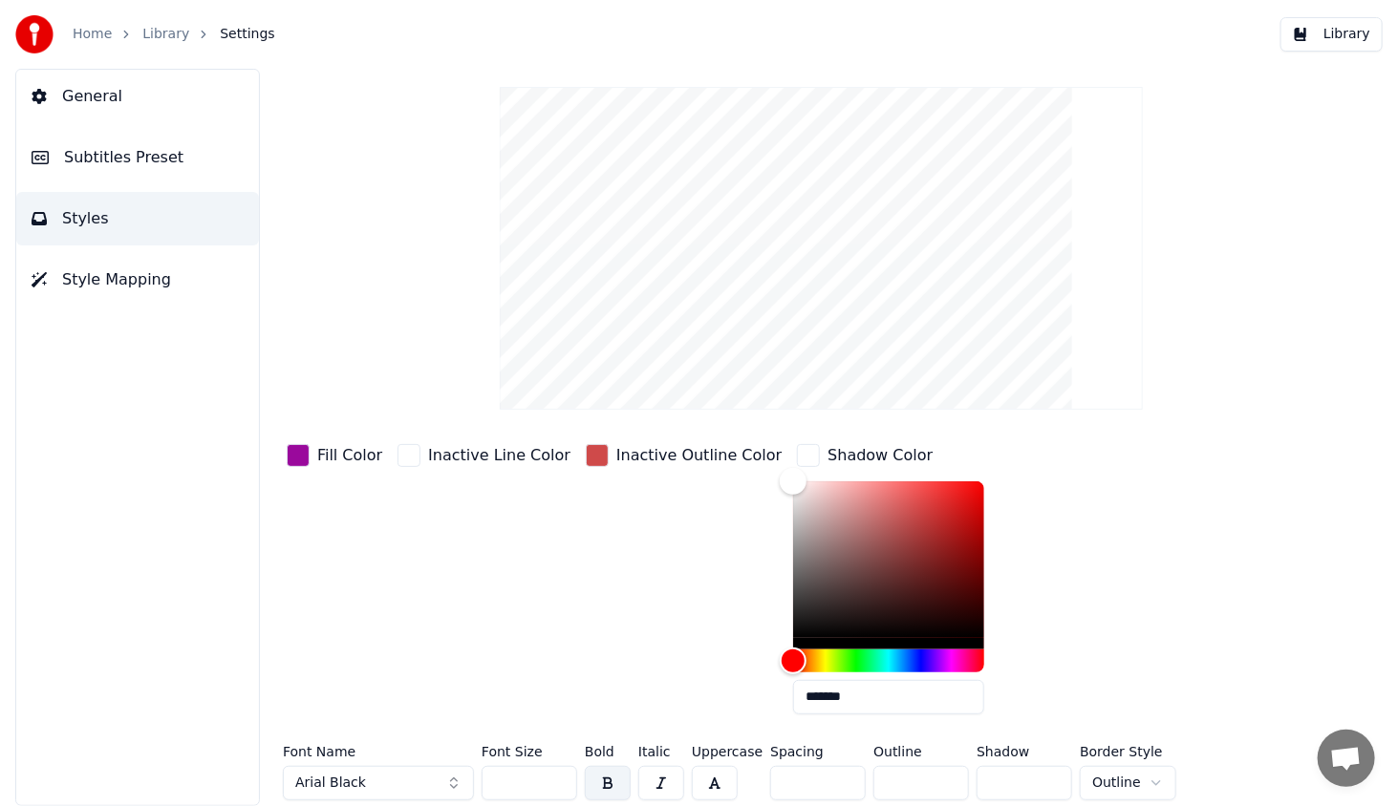
click at [707, 612] on div "Inactive Outline Color" at bounding box center [683, 584] width 203 height 289
click at [586, 448] on div "button" at bounding box center [597, 455] width 23 height 23
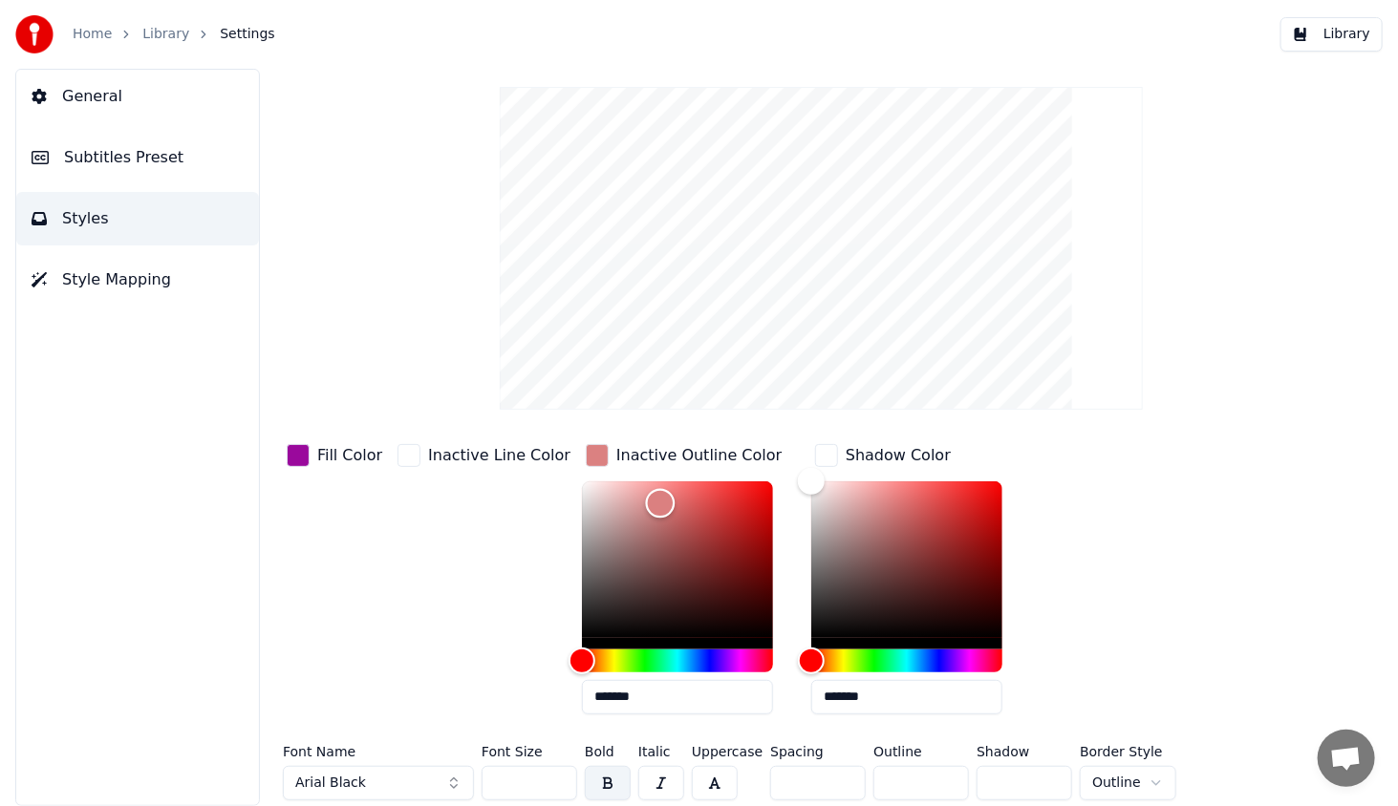
type input "*******"
drag, startPoint x: 630, startPoint y: 509, endPoint x: 638, endPoint y: 502, distance: 10.2
click at [638, 502] on div "Color" at bounding box center [677, 559] width 191 height 157
click at [585, 450] on div "Inactive Outline Color" at bounding box center [683, 455] width 203 height 31
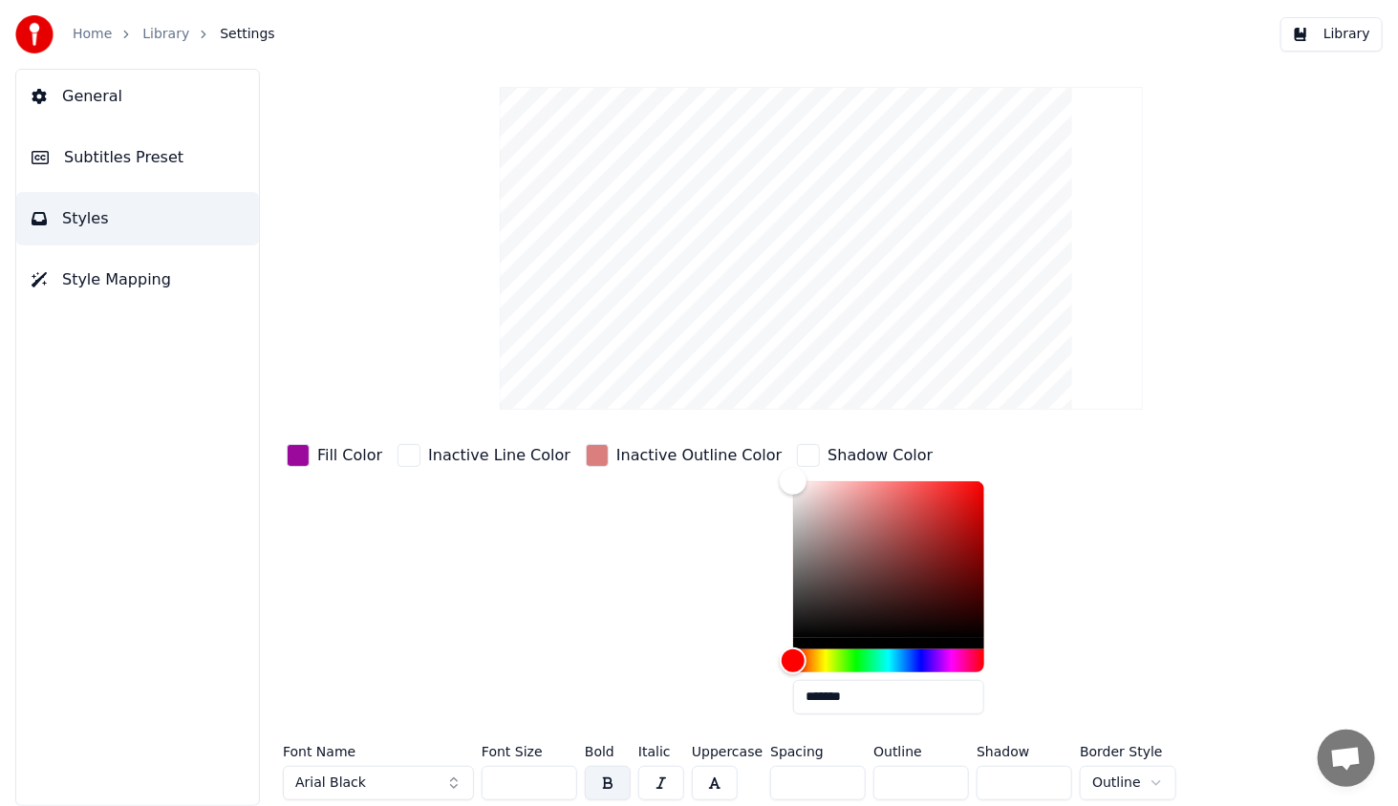
click at [397, 463] on div "button" at bounding box center [408, 455] width 23 height 23
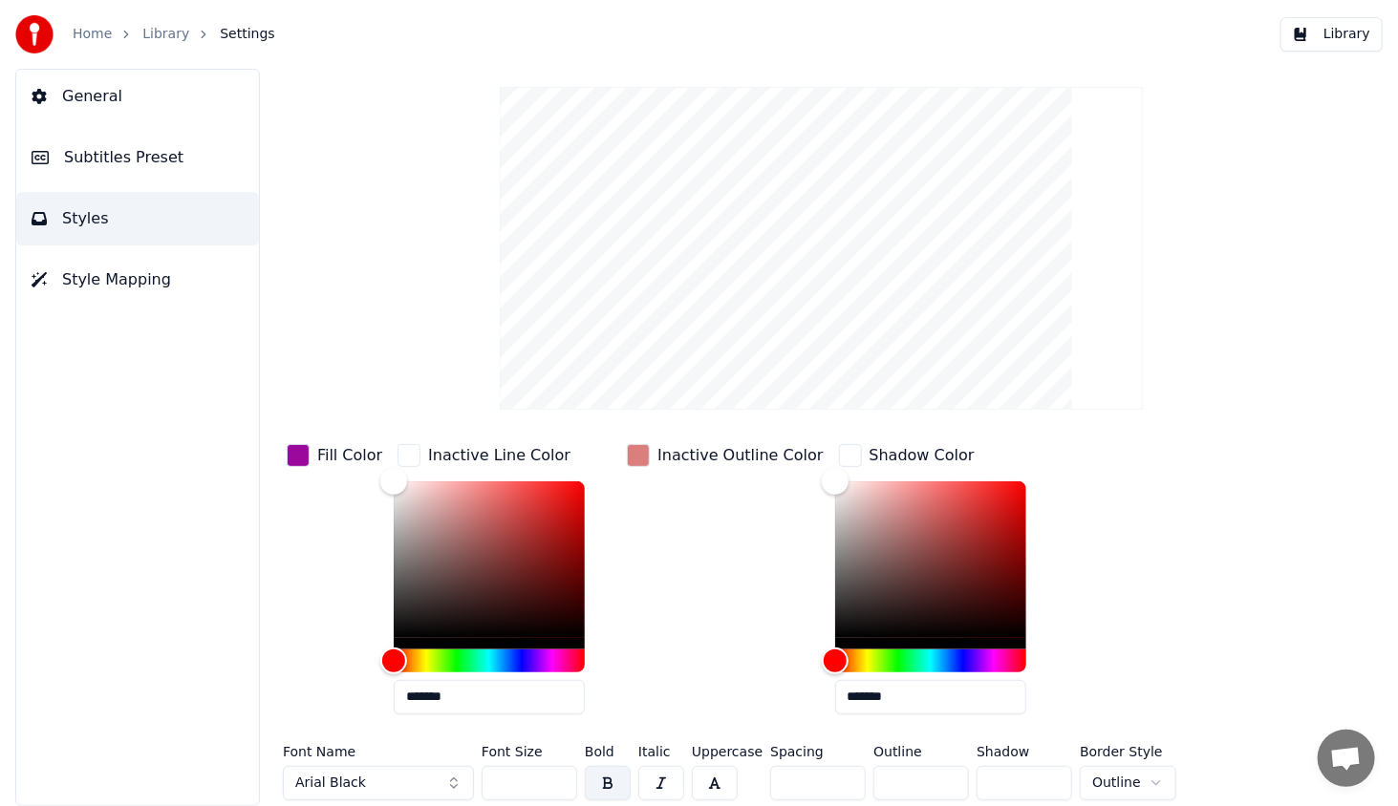
click at [371, 674] on div "Fill Color" at bounding box center [334, 584] width 103 height 289
click at [1135, 781] on html "Home Library Settings Library General Subtitles Preset Styles Style Mapping Sty…" at bounding box center [699, 403] width 1398 height 806
click at [1174, 665] on html "Home Library Settings Library General Subtitles Preset Styles Style Mapping Sty…" at bounding box center [699, 403] width 1398 height 806
click at [107, 157] on span "Subtitles Preset" at bounding box center [123, 157] width 119 height 23
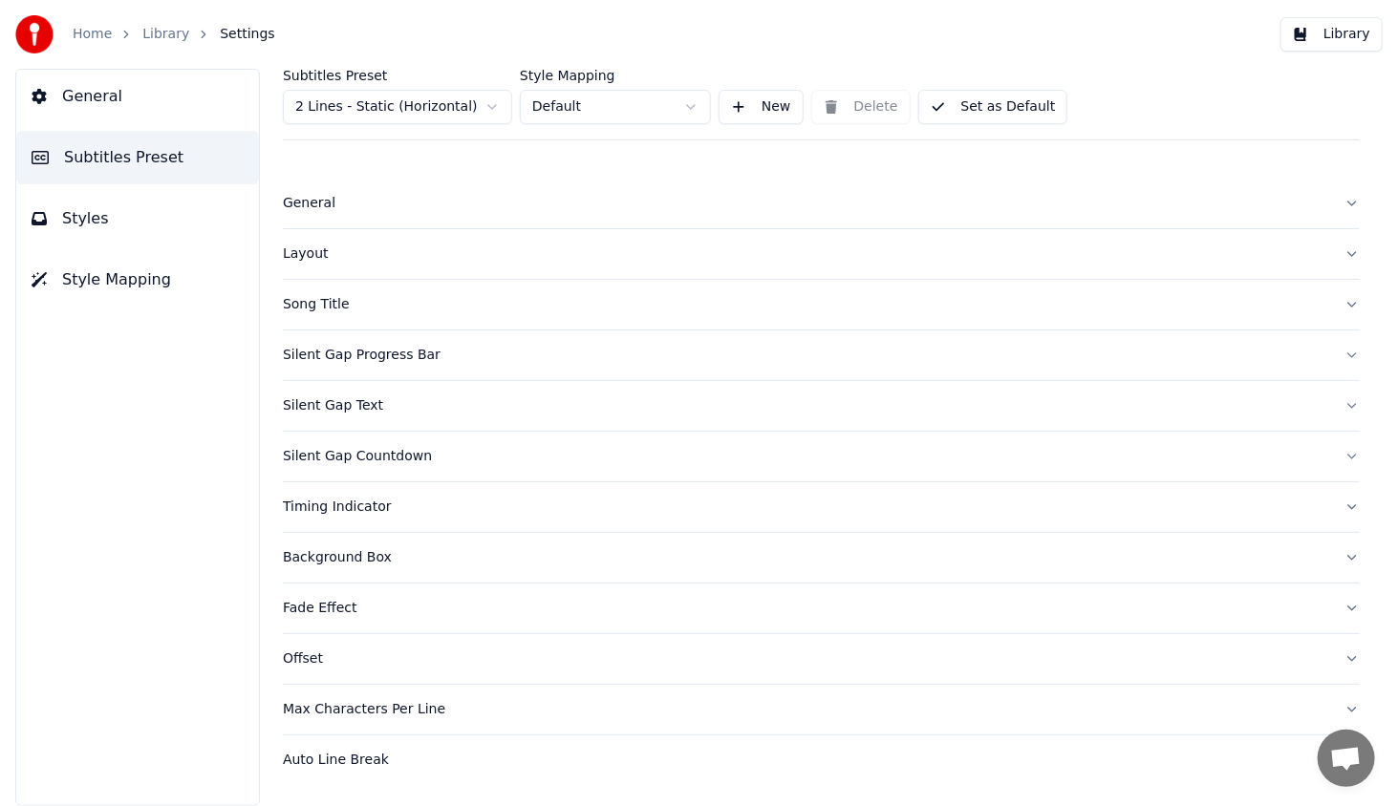
click at [100, 111] on button "General" at bounding box center [137, 96] width 243 height 53
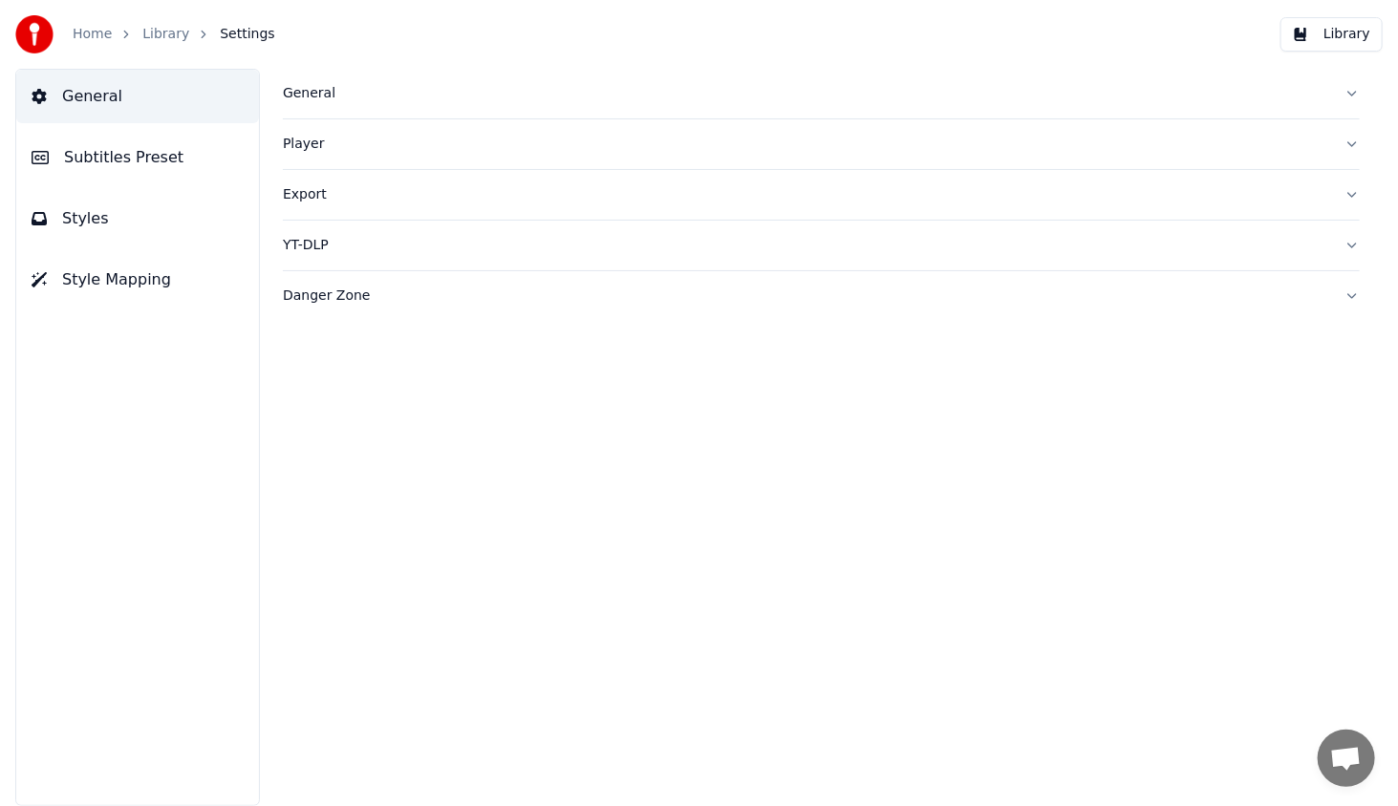
click at [157, 149] on span "Subtitles Preset" at bounding box center [123, 157] width 119 height 23
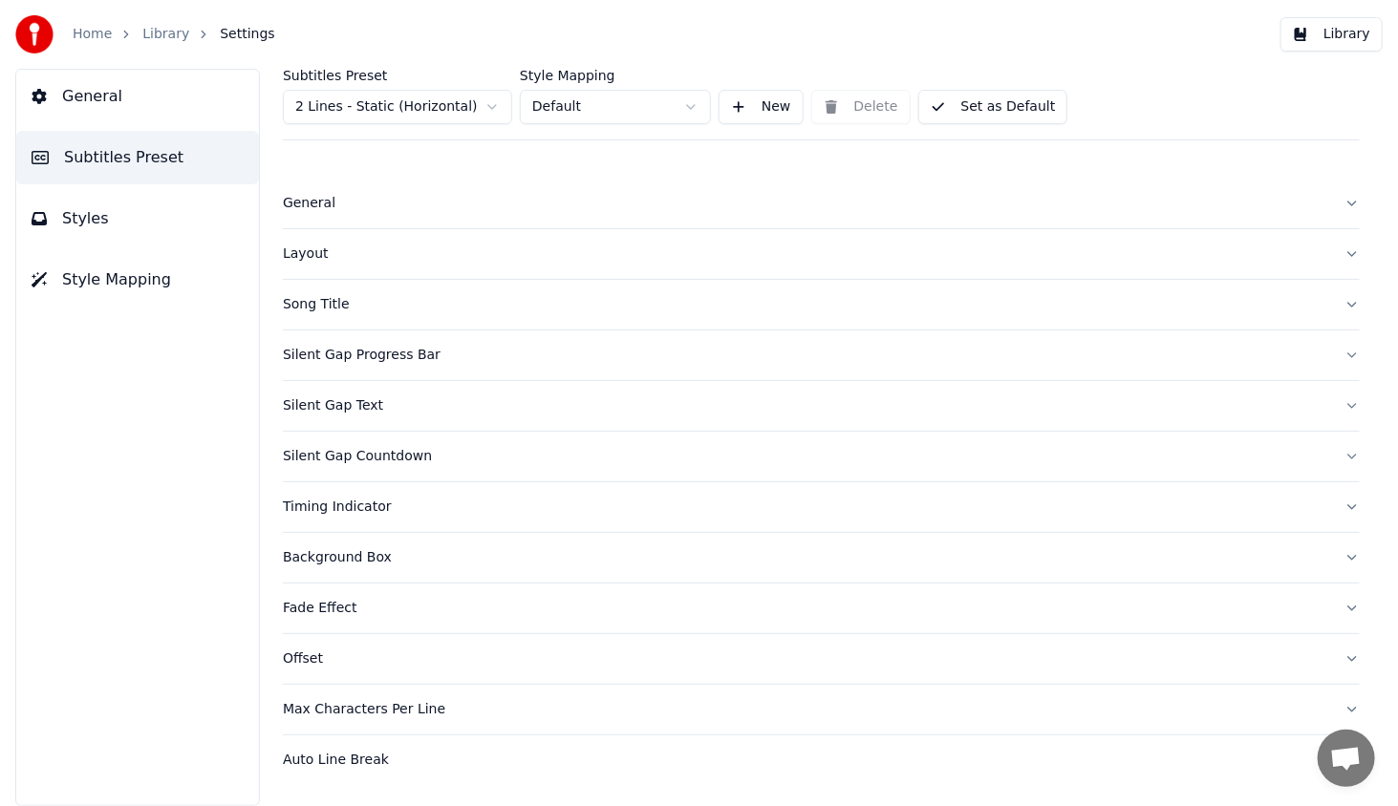
click at [313, 256] on div "Layout" at bounding box center [806, 254] width 1046 height 19
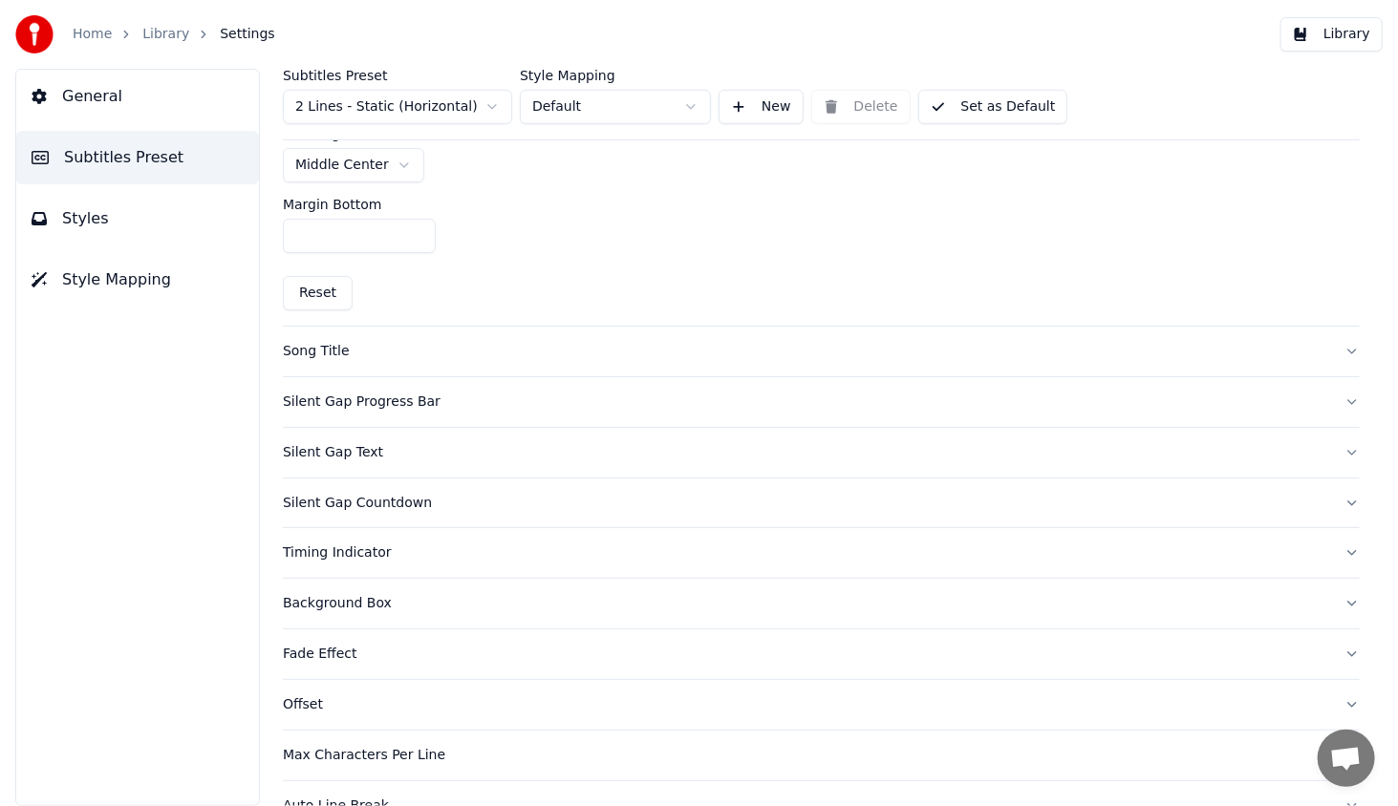
scroll to position [573, 0]
click at [318, 352] on div "Song Title" at bounding box center [806, 348] width 1046 height 19
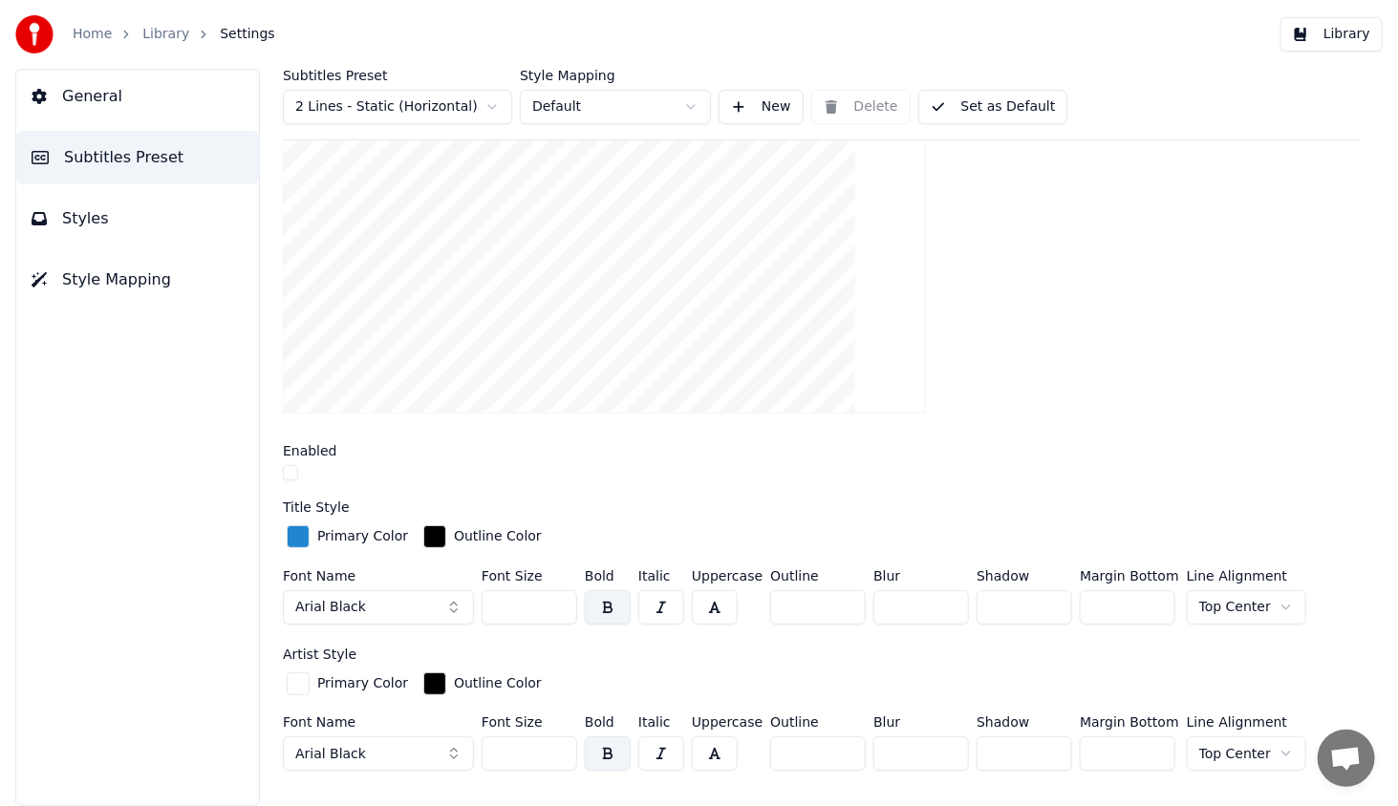
scroll to position [191, 0]
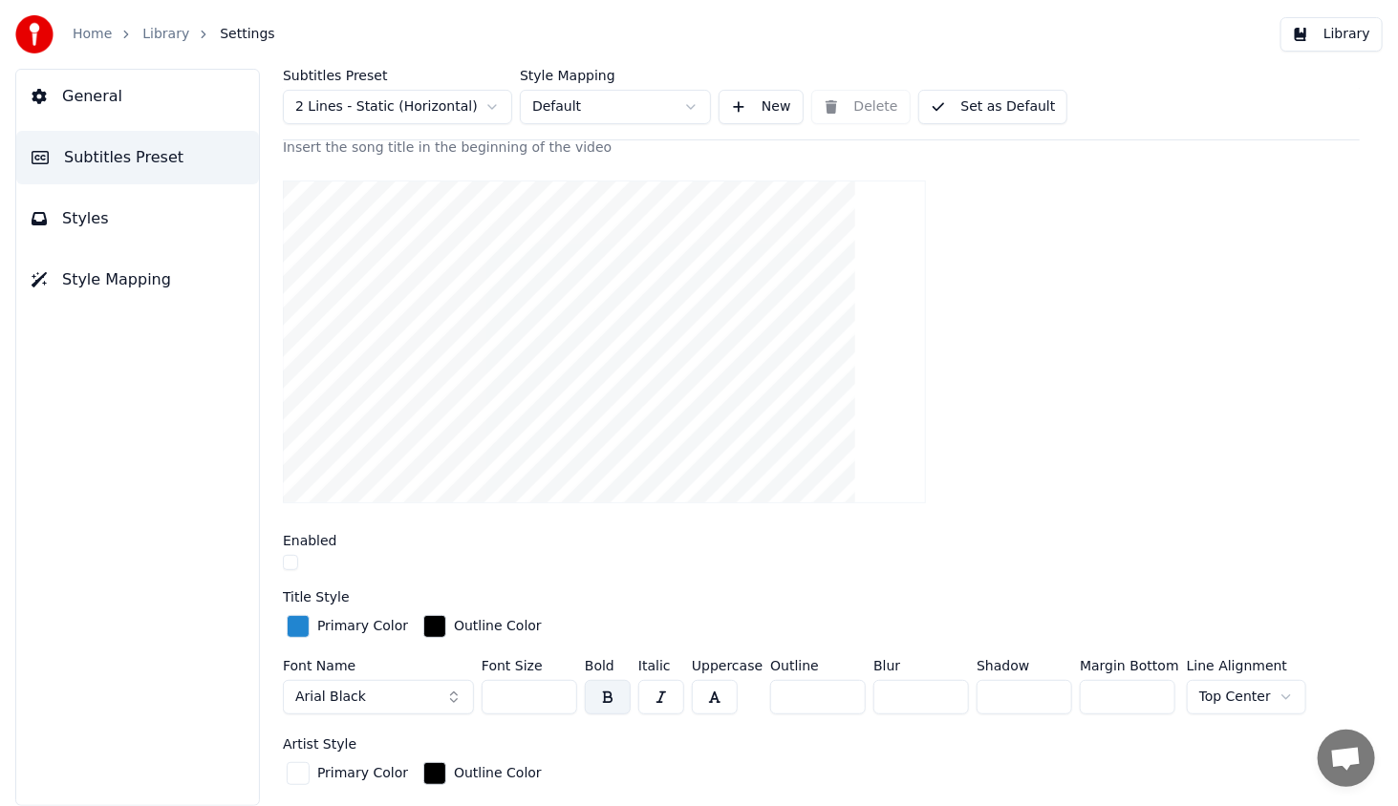
click at [81, 235] on button "Styles" at bounding box center [137, 218] width 243 height 53
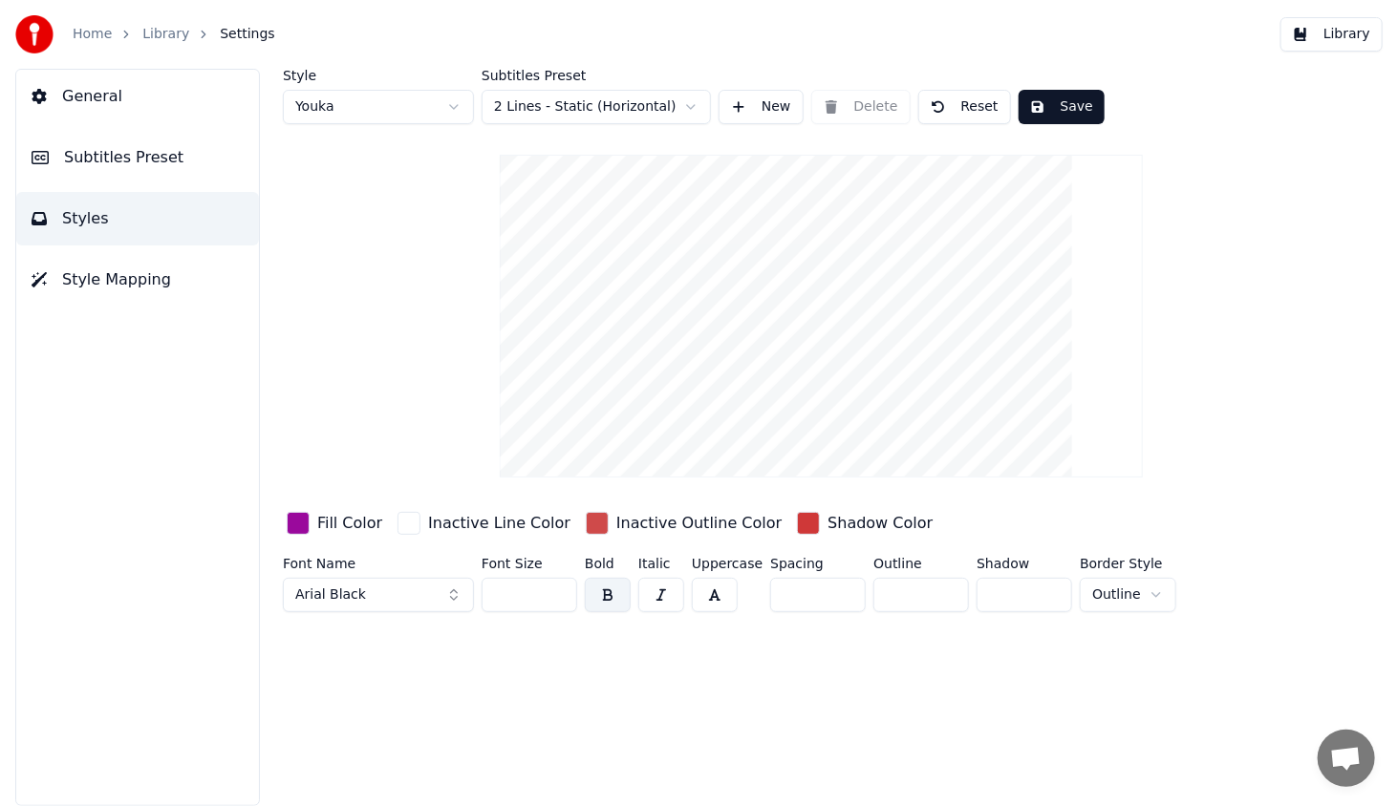
click at [586, 521] on div "button" at bounding box center [597, 523] width 23 height 23
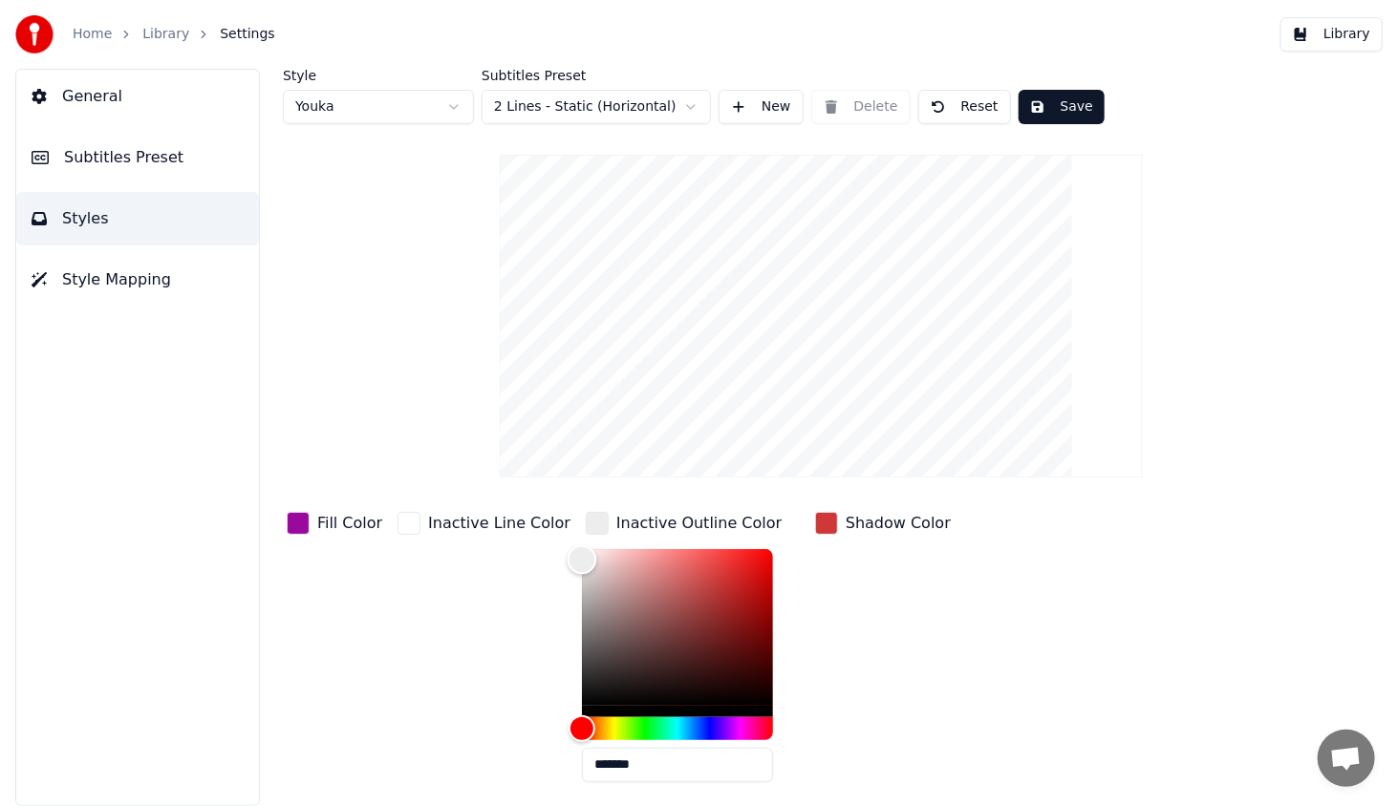
type input "*******"
drag, startPoint x: 606, startPoint y: 550, endPoint x: 529, endPoint y: 543, distance: 76.8
click at [501, 555] on div "Fill Color Inactive Line Color Inactive Outline Color ******* Shadow Color" at bounding box center [772, 652] width 978 height 289
click at [410, 525] on div "button" at bounding box center [408, 523] width 23 height 23
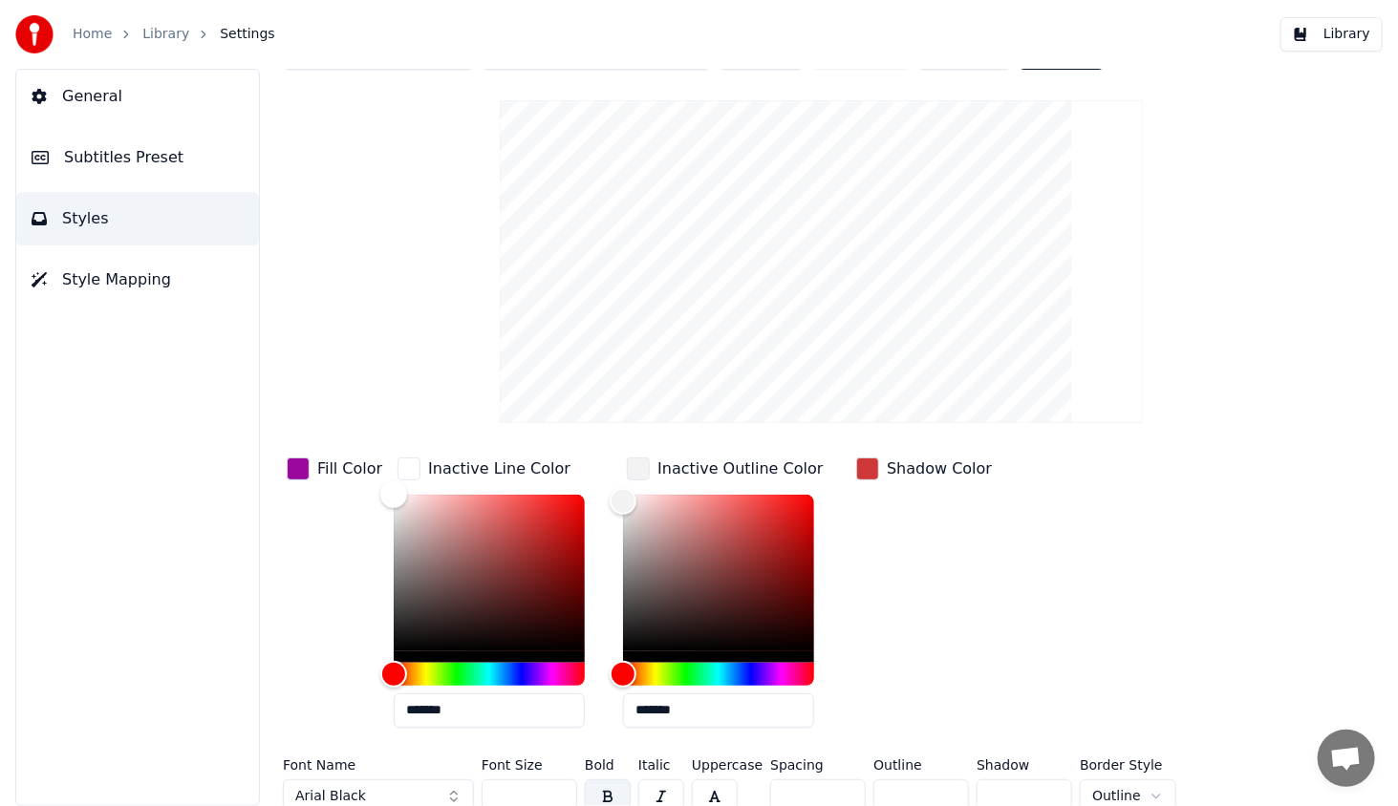
scroll to position [68, 0]
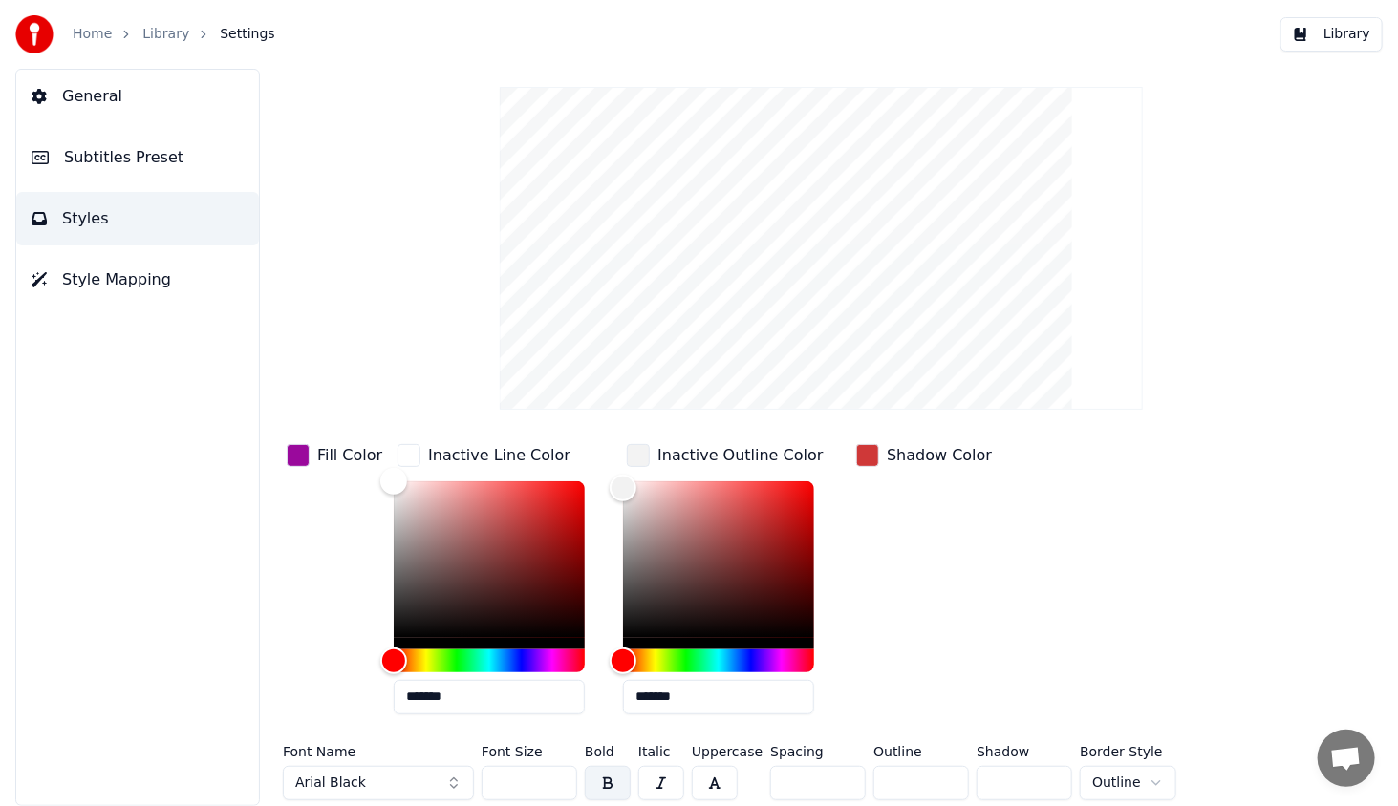
click at [864, 459] on div "button" at bounding box center [867, 455] width 23 height 23
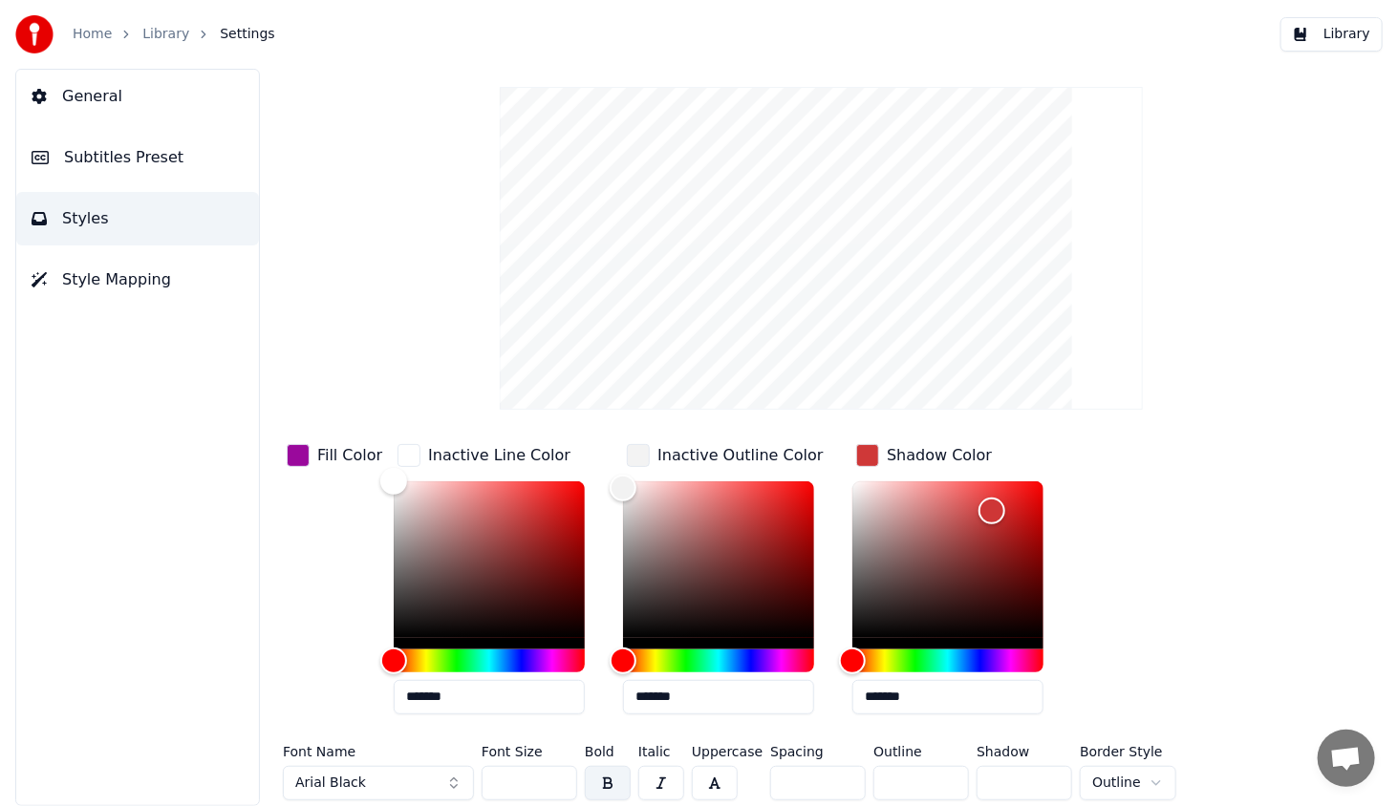
click at [867, 456] on div "button" at bounding box center [867, 455] width 23 height 23
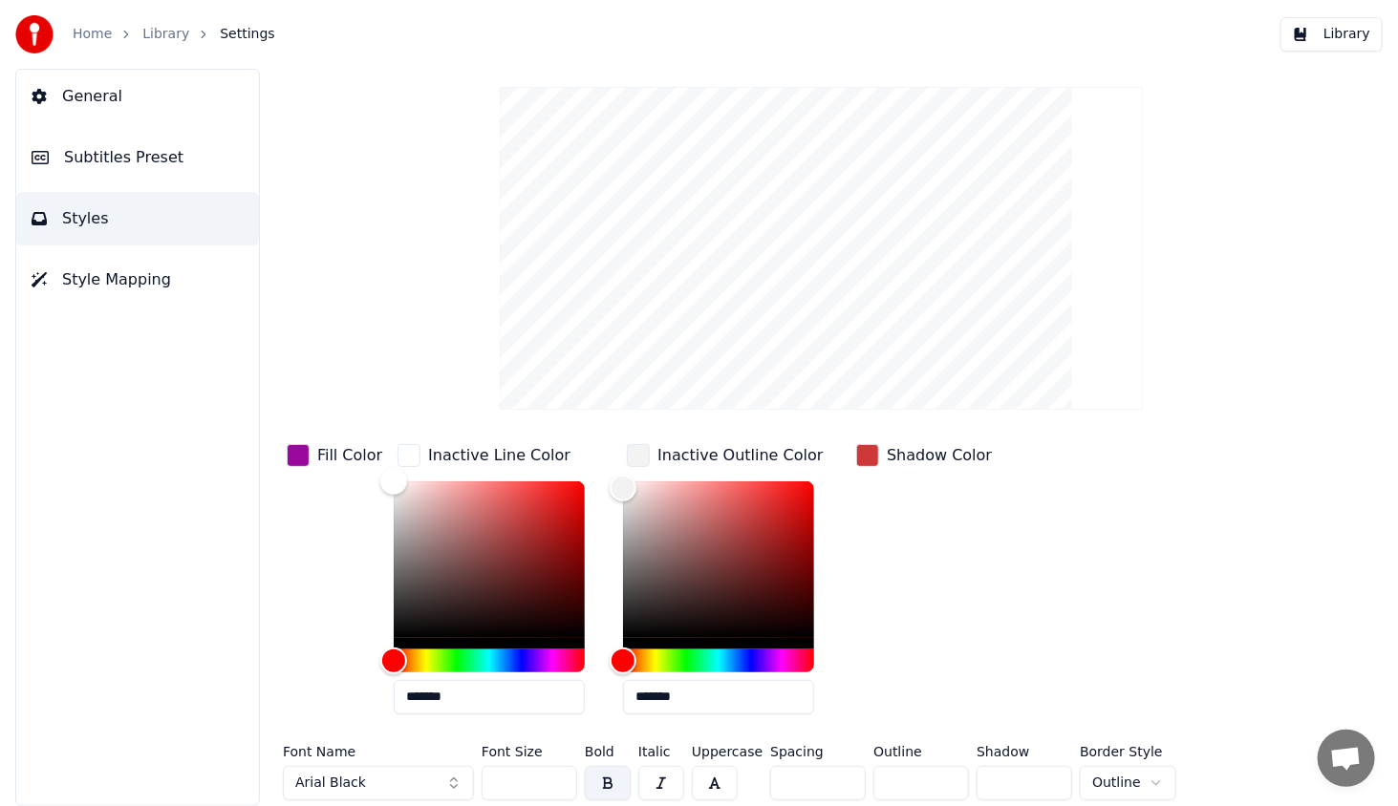
click at [637, 448] on div "button" at bounding box center [638, 455] width 23 height 23
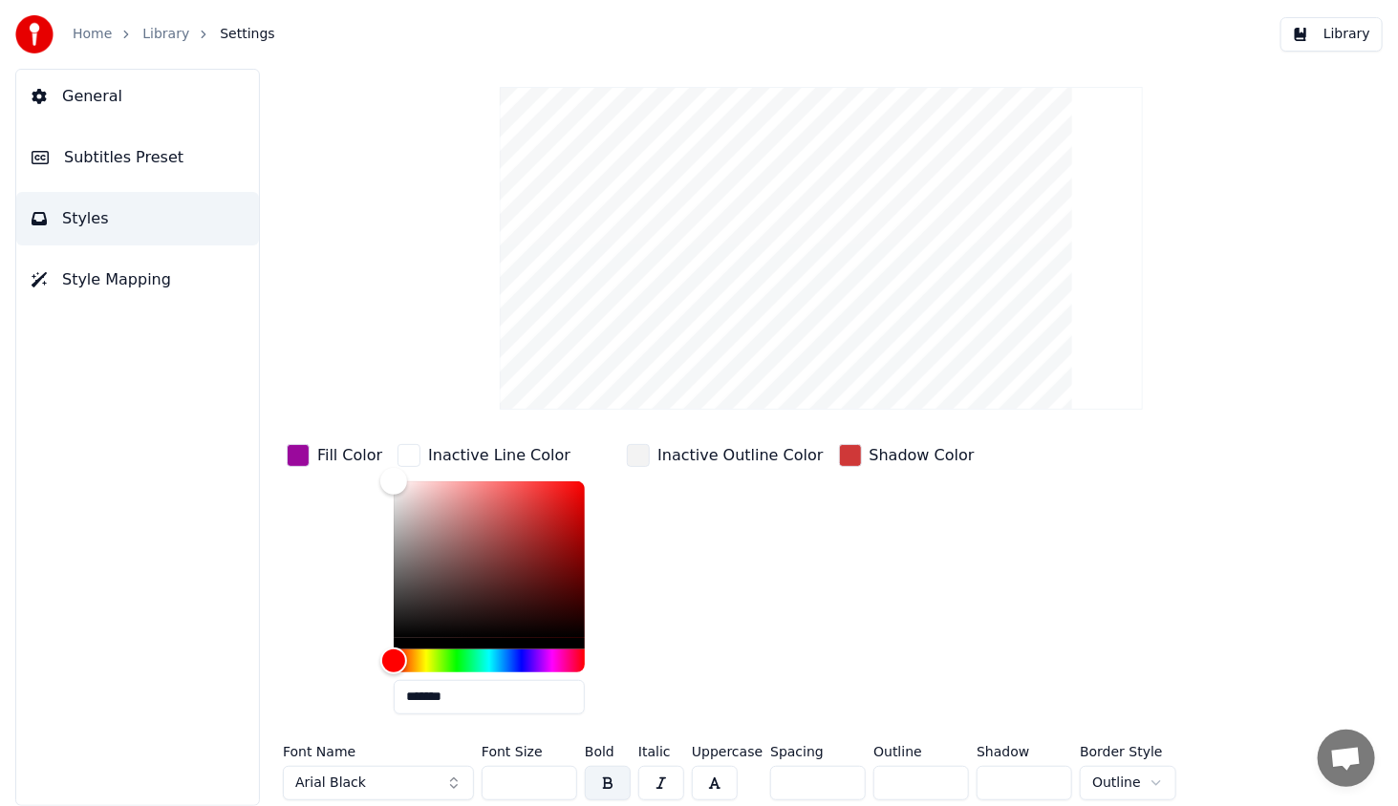
click at [402, 456] on div "button" at bounding box center [408, 455] width 23 height 23
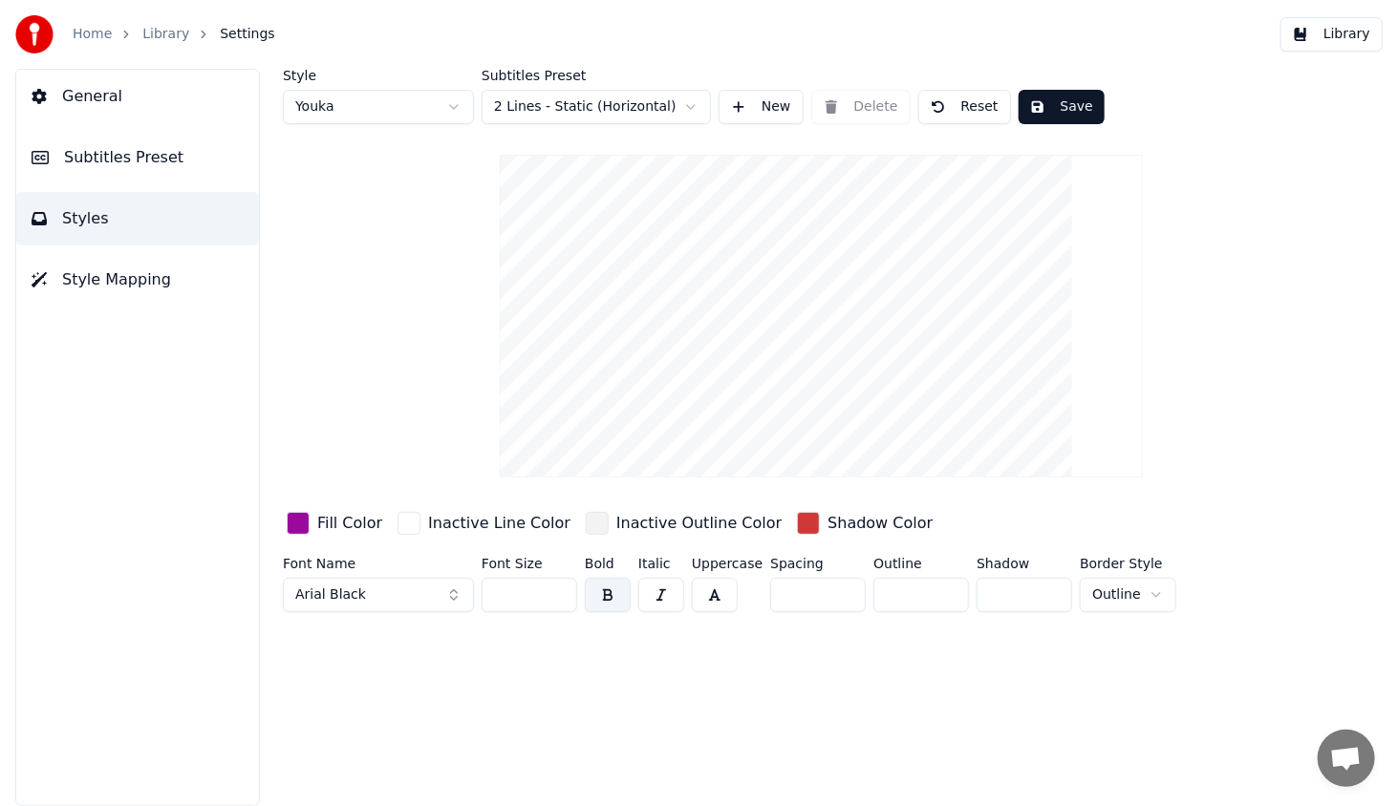
scroll to position [0, 0]
click at [302, 517] on div "button" at bounding box center [298, 523] width 23 height 23
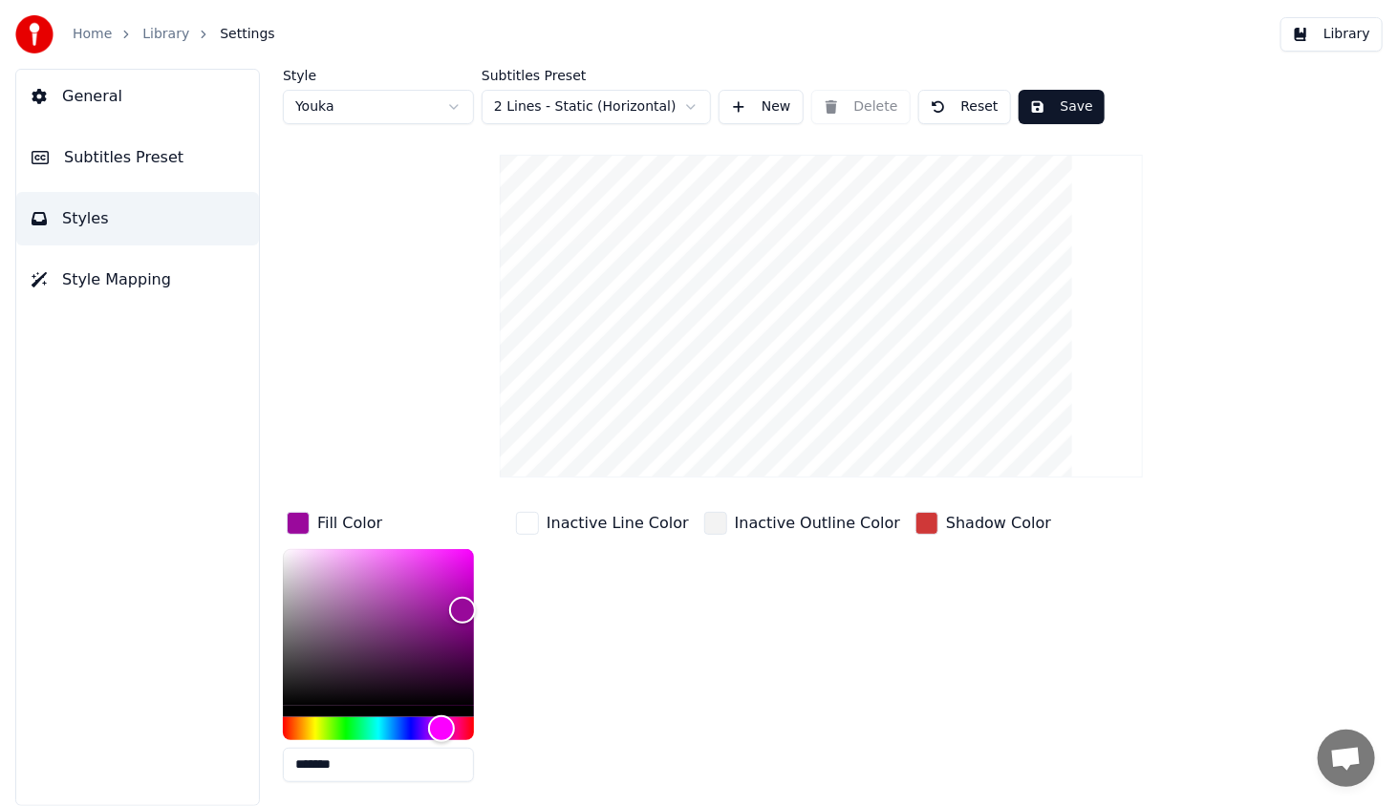
click at [302, 517] on div "button" at bounding box center [298, 523] width 23 height 23
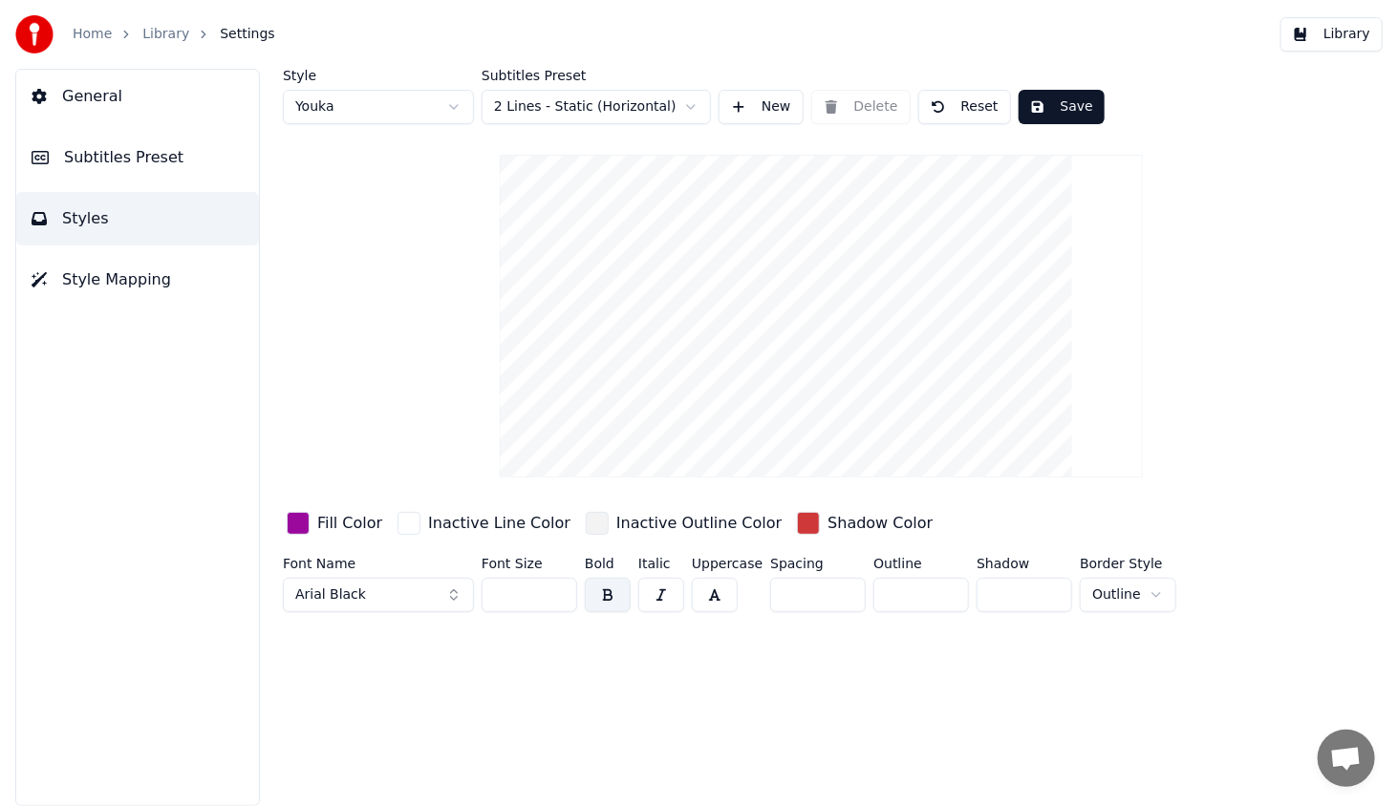
click at [940, 598] on input "*" at bounding box center [921, 595] width 96 height 34
click at [942, 587] on input "*" at bounding box center [921, 595] width 96 height 34
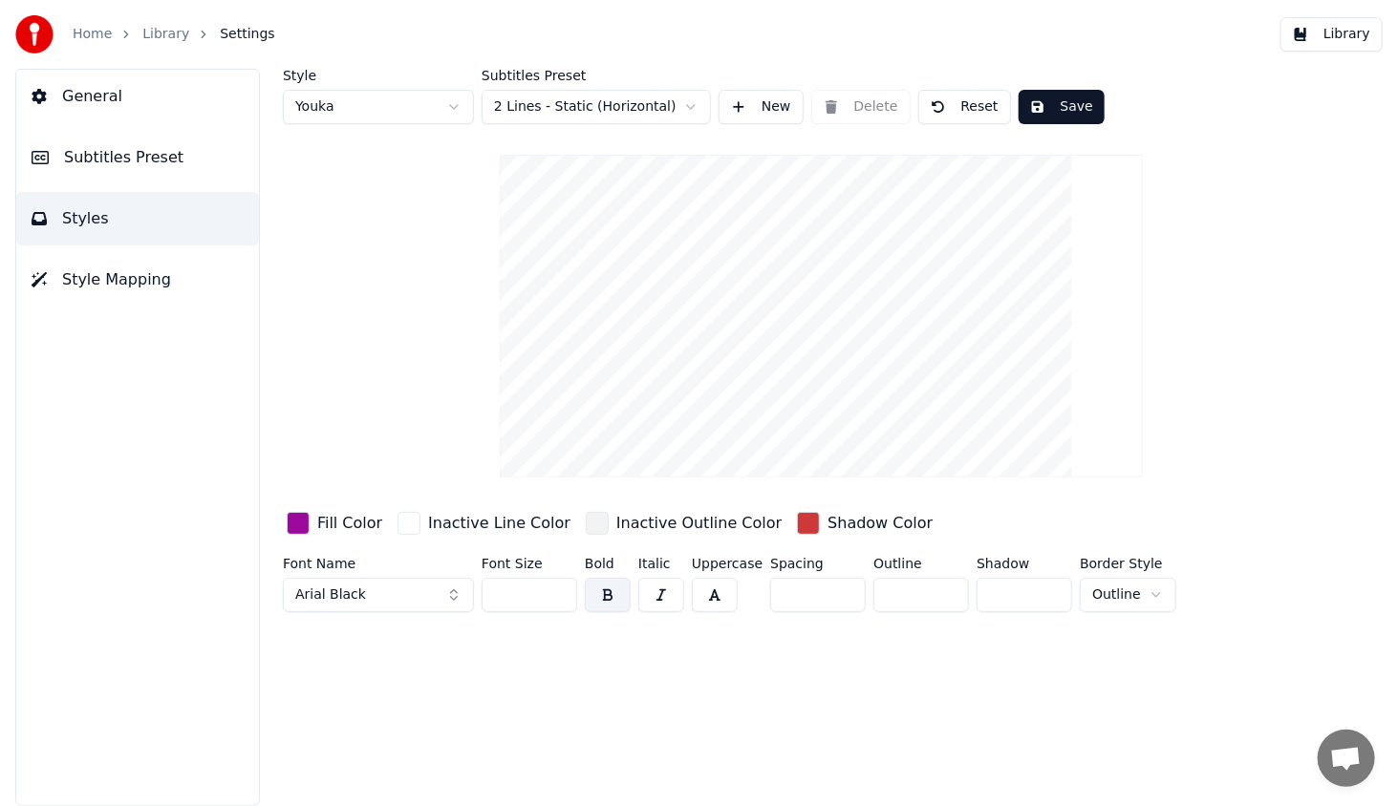
click at [942, 594] on input "*" at bounding box center [921, 595] width 96 height 34
click at [940, 592] on input "*" at bounding box center [921, 595] width 96 height 34
type input "*"
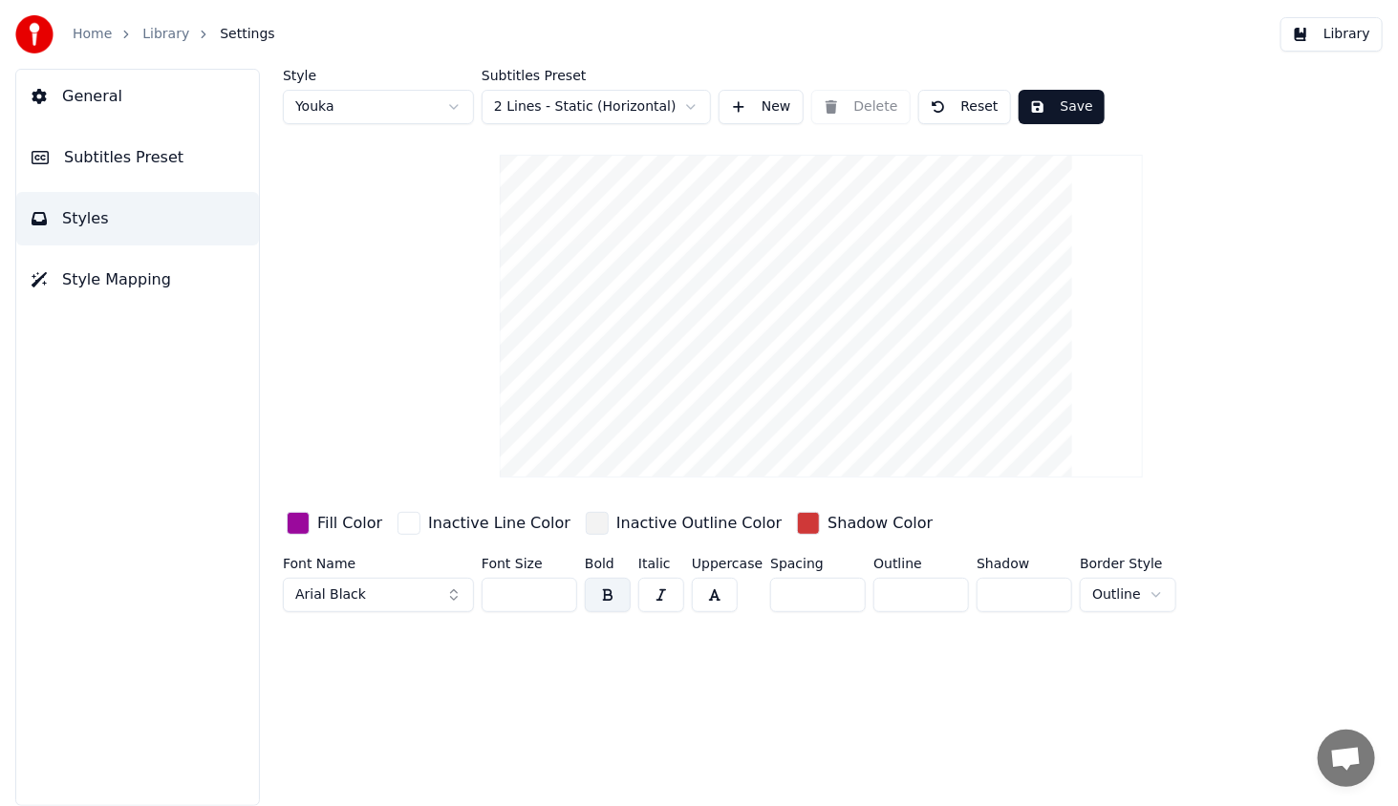
click at [940, 592] on input "*" at bounding box center [921, 595] width 96 height 34
click at [407, 529] on div "button" at bounding box center [408, 523] width 23 height 23
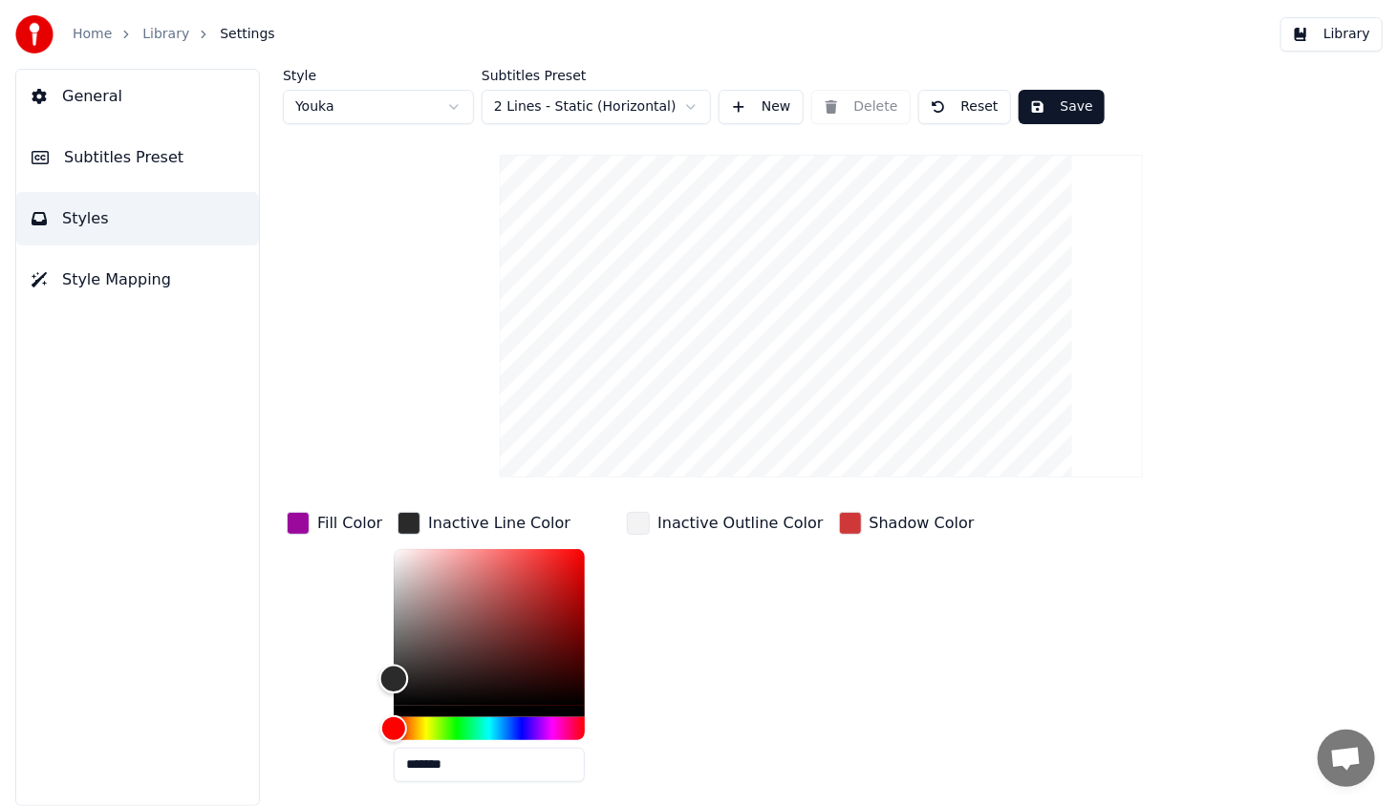
type input "*******"
drag, startPoint x: 448, startPoint y: 567, endPoint x: 361, endPoint y: 694, distance: 153.9
click at [361, 694] on div "Fill Color Inactive Line Color ******* Inactive Outline Color Shadow Color" at bounding box center [772, 652] width 978 height 289
click at [737, 637] on div "Inactive Outline Color" at bounding box center [724, 652] width 203 height 289
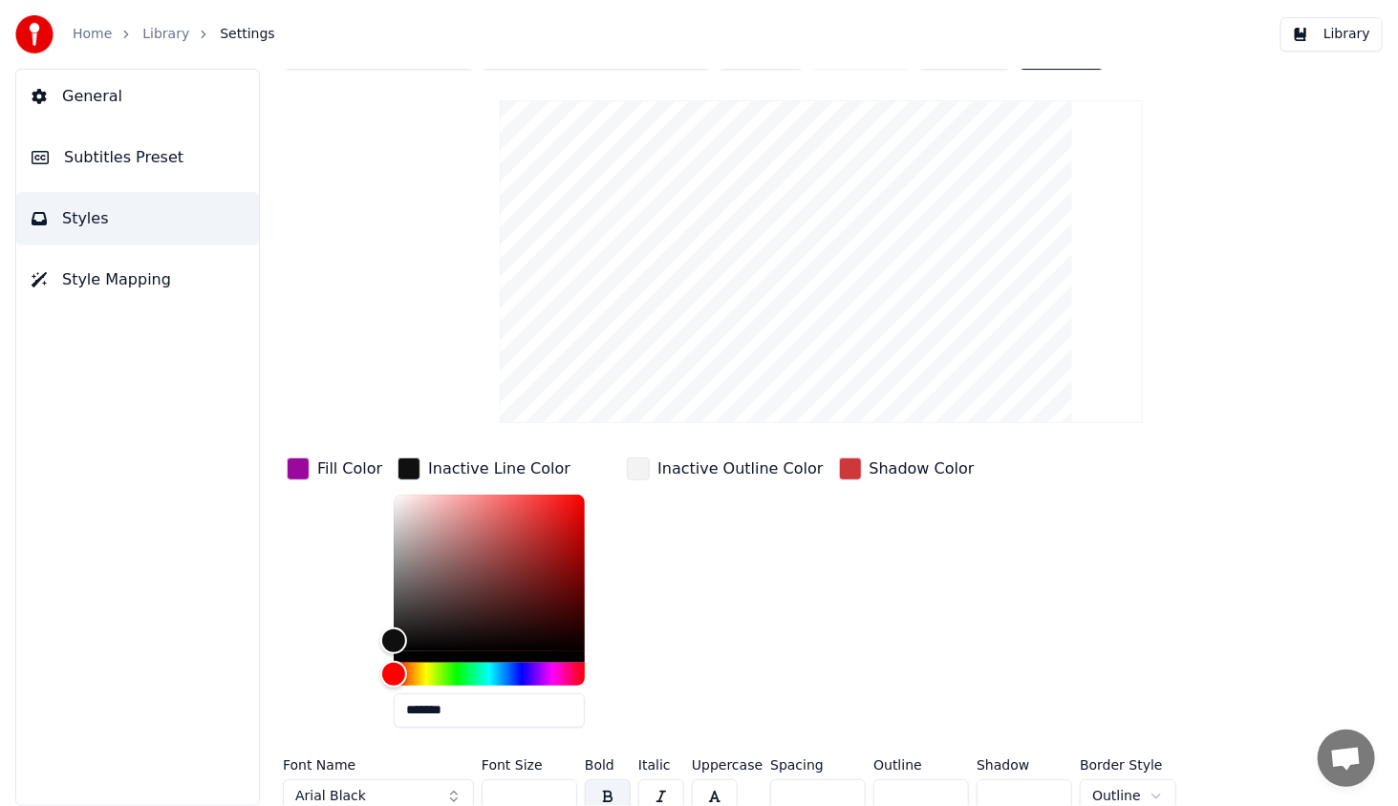
scroll to position [68, 0]
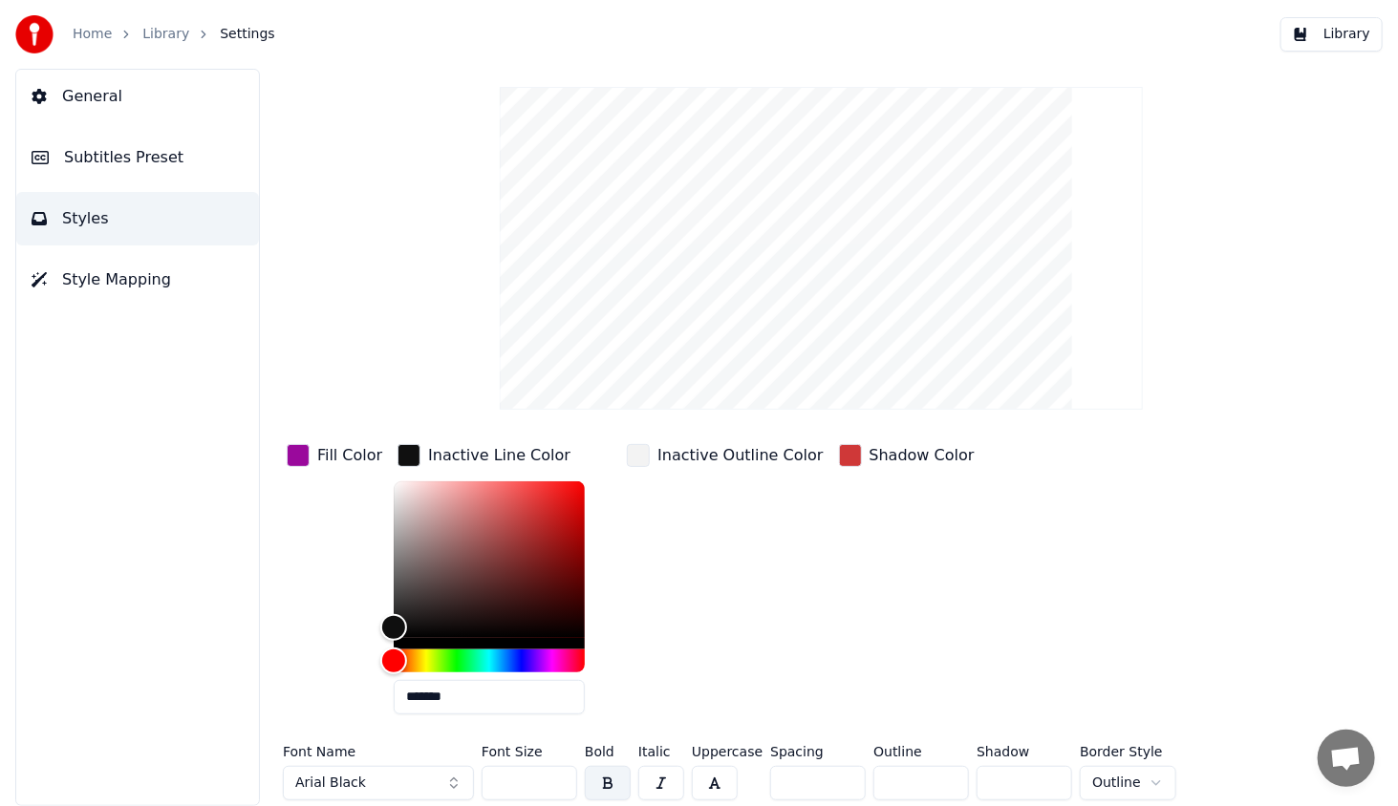
click at [288, 621] on div "Fill Color" at bounding box center [334, 584] width 103 height 289
click at [402, 464] on div "button" at bounding box center [408, 455] width 23 height 23
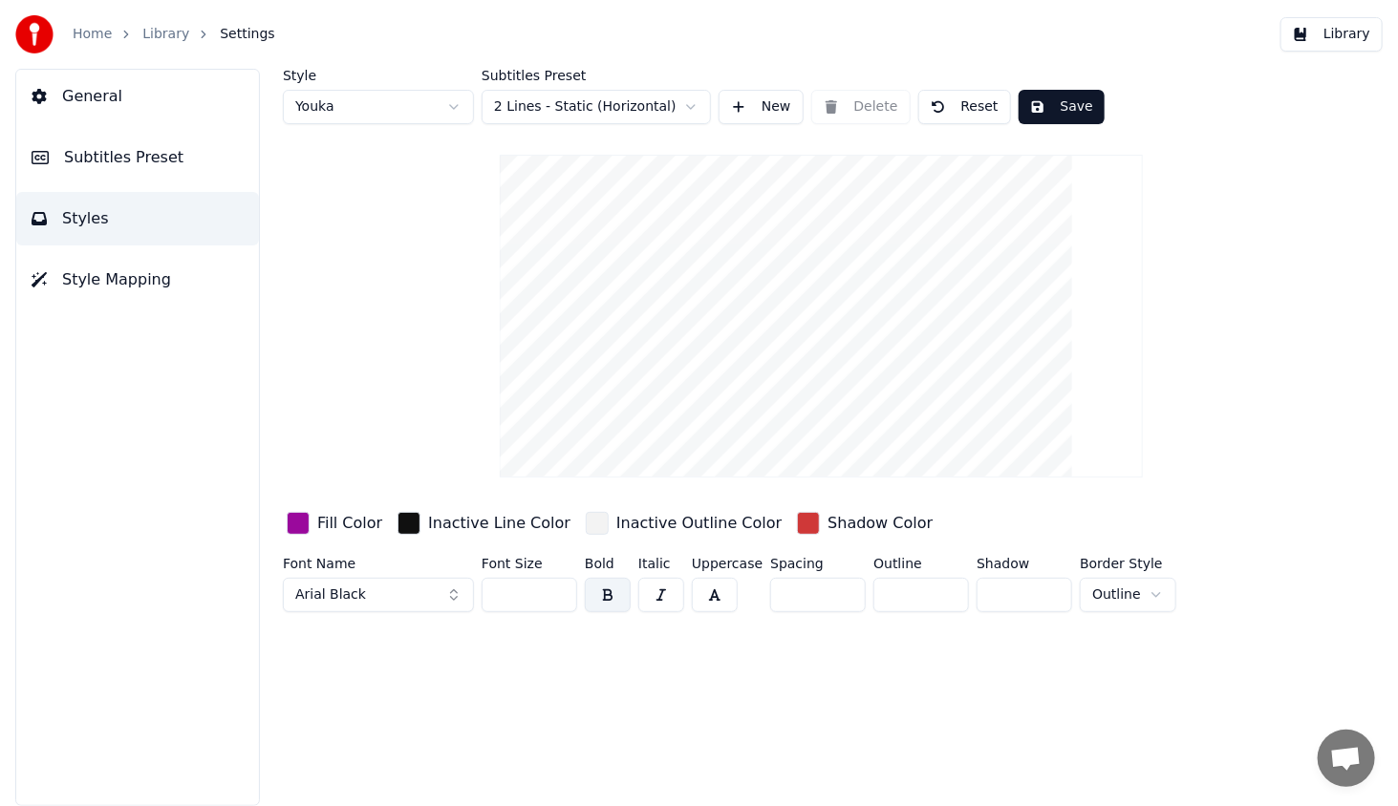
click at [941, 589] on input "*" at bounding box center [921, 595] width 96 height 34
type input "*"
click at [941, 589] on input "*" at bounding box center [921, 595] width 96 height 34
click at [1062, 100] on button "Save" at bounding box center [1061, 107] width 86 height 34
click at [1361, 32] on button "Library" at bounding box center [1331, 34] width 102 height 34
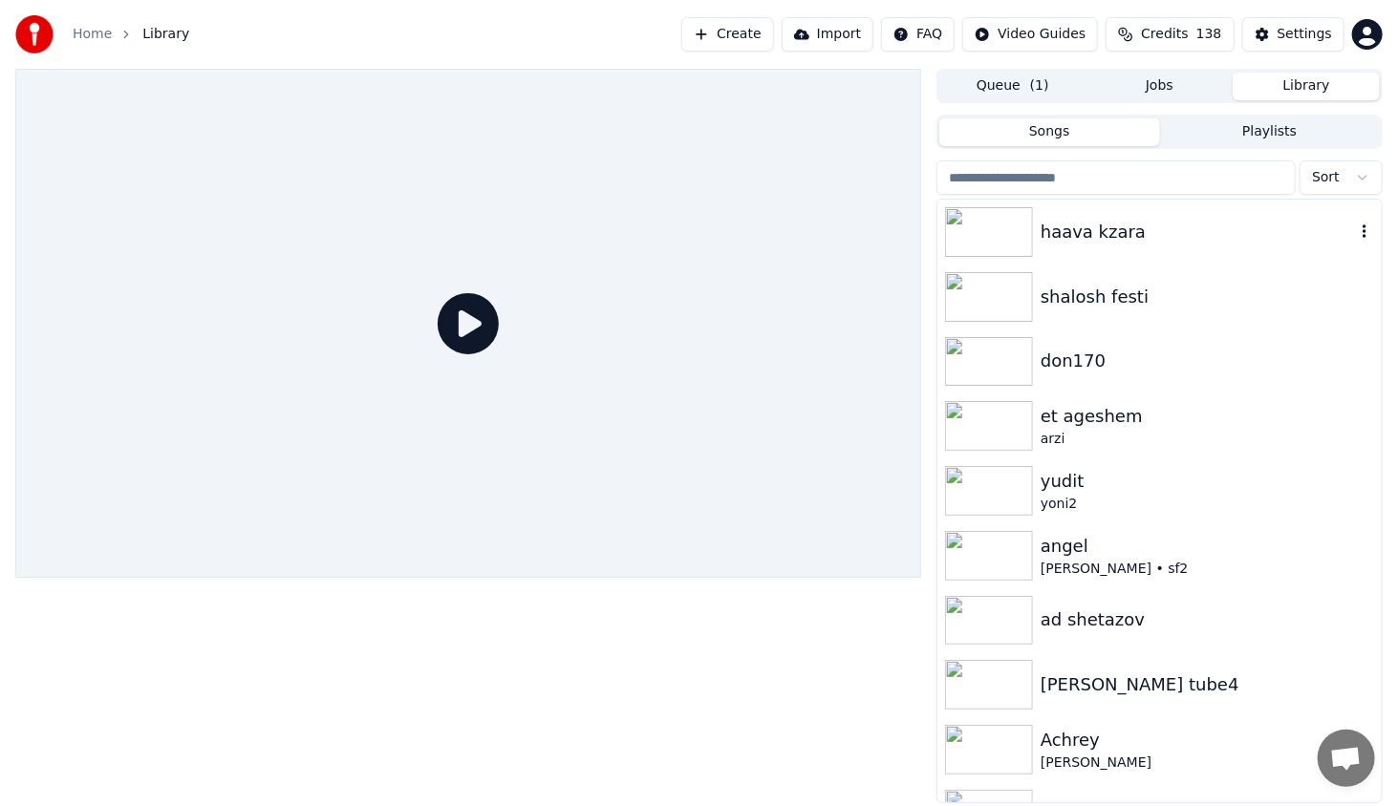
click at [982, 238] on img at bounding box center [989, 232] width 88 height 50
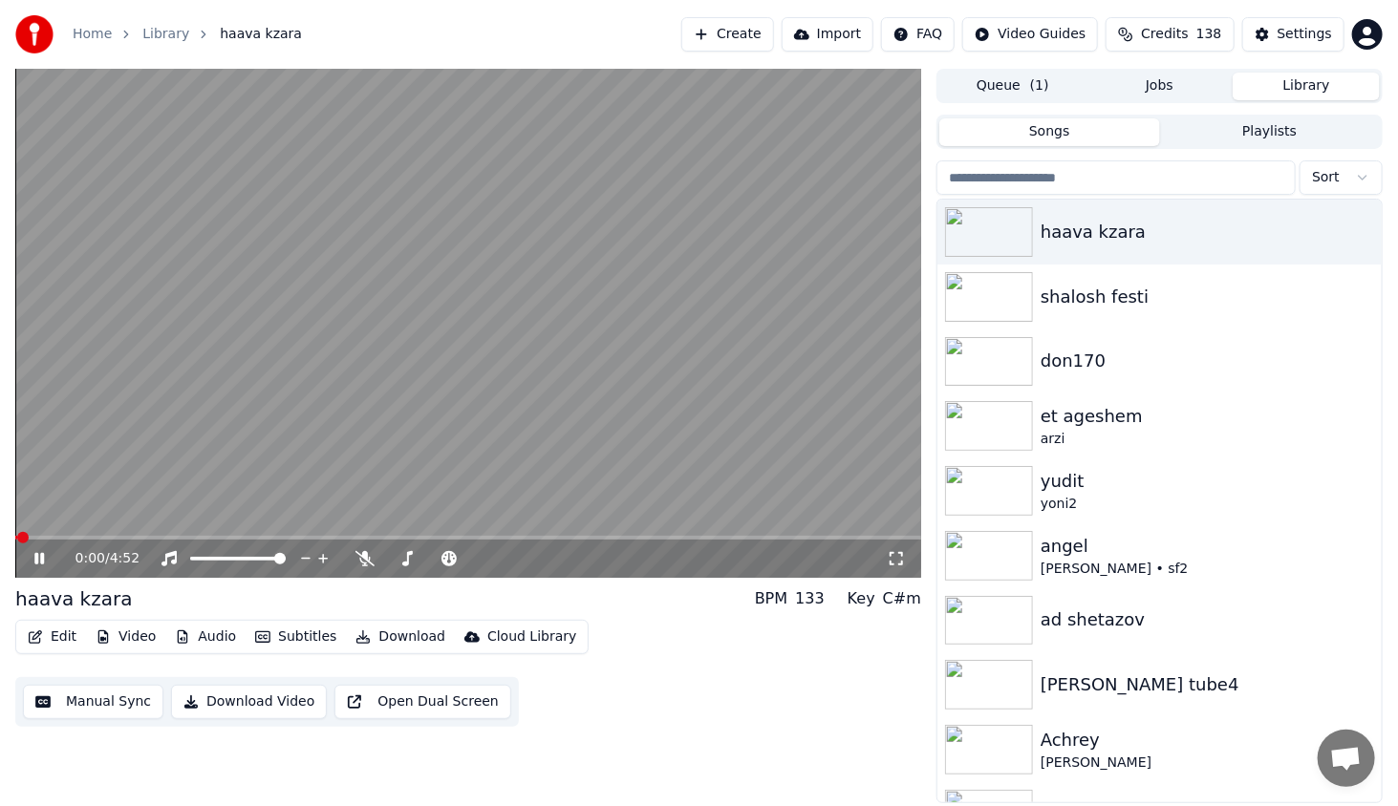
click at [139, 533] on video at bounding box center [468, 323] width 906 height 509
click at [141, 535] on video at bounding box center [468, 323] width 906 height 509
click at [164, 538] on span at bounding box center [468, 538] width 906 height 4
click at [31, 563] on icon at bounding box center [53, 558] width 45 height 15
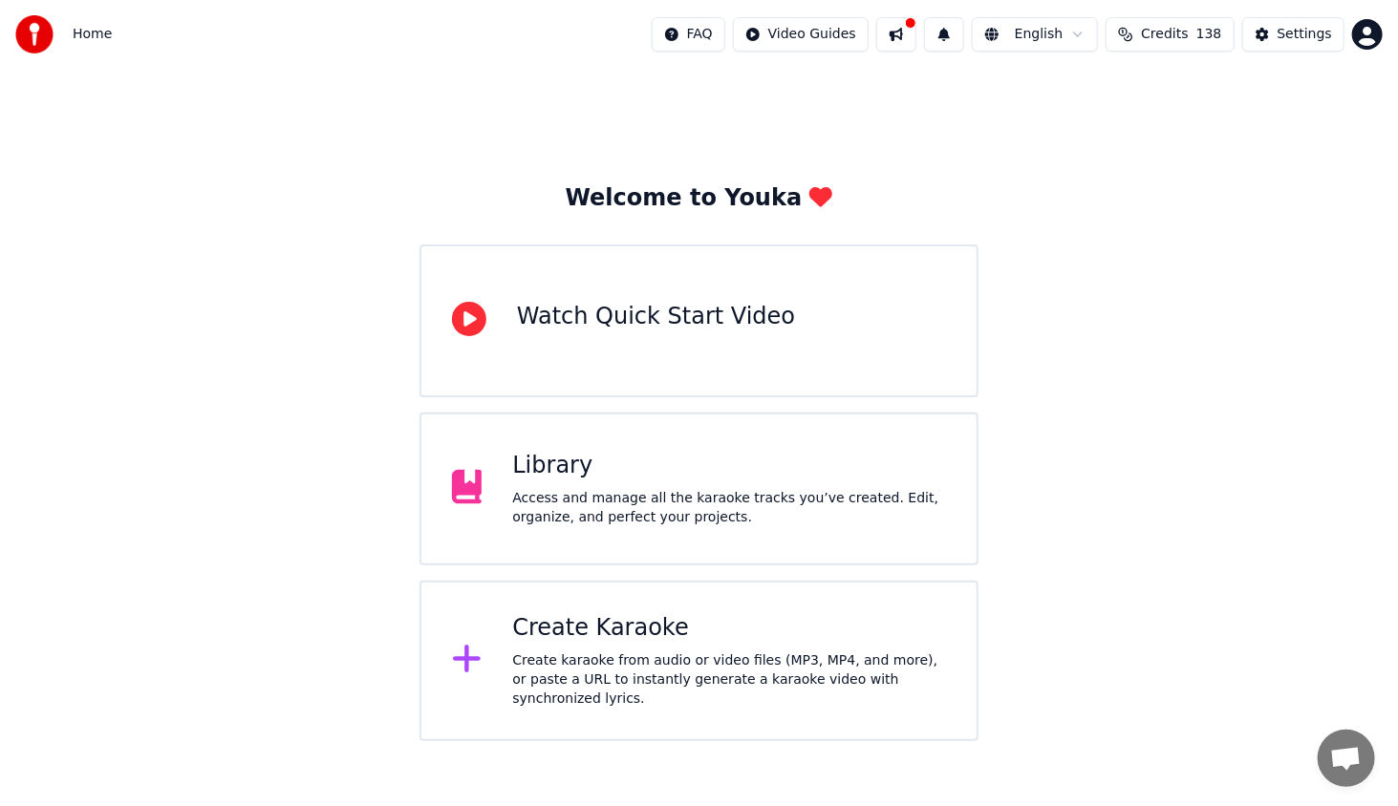
click at [658, 490] on div "Access and manage all the karaoke tracks you’ve created. Edit, organize, and pe…" at bounding box center [729, 508] width 434 height 38
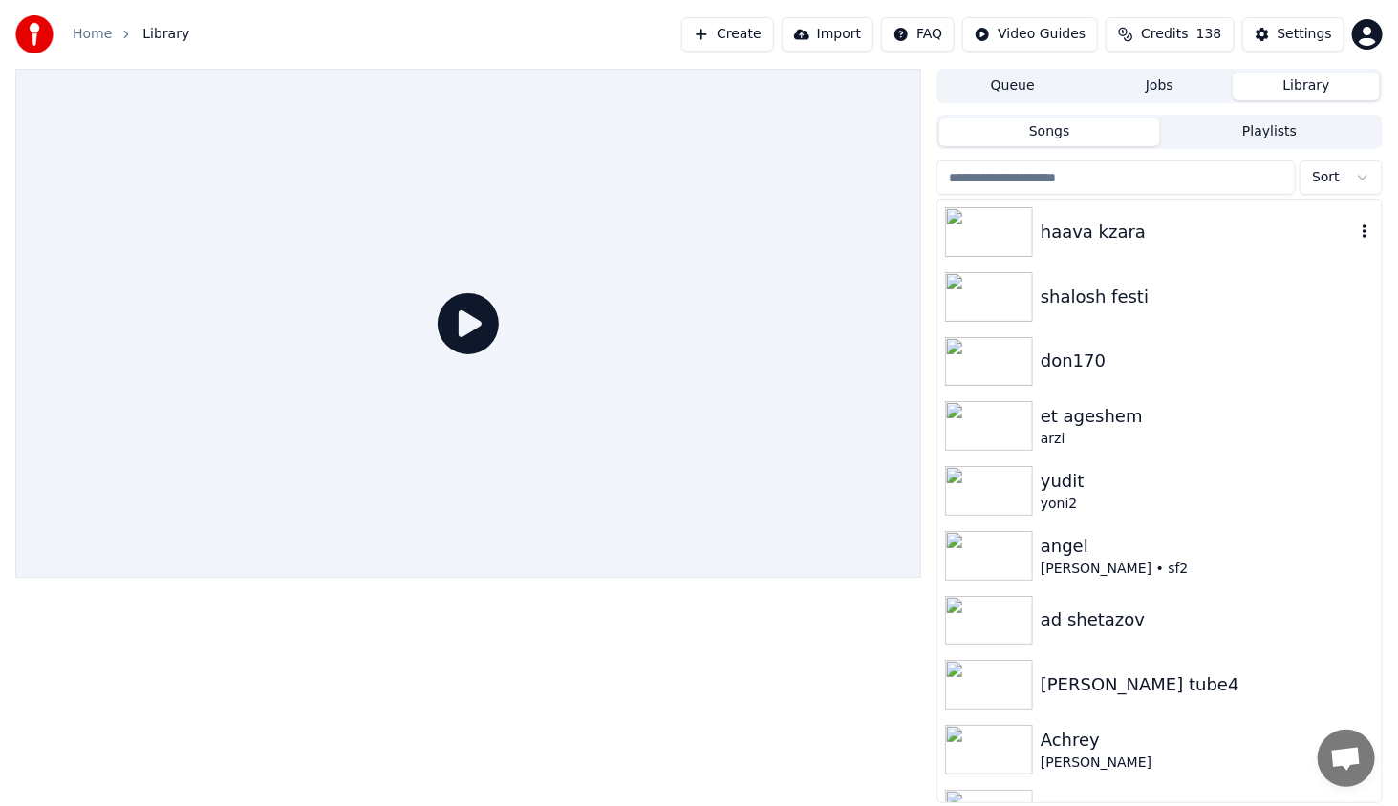
click at [1011, 230] on img at bounding box center [989, 232] width 88 height 50
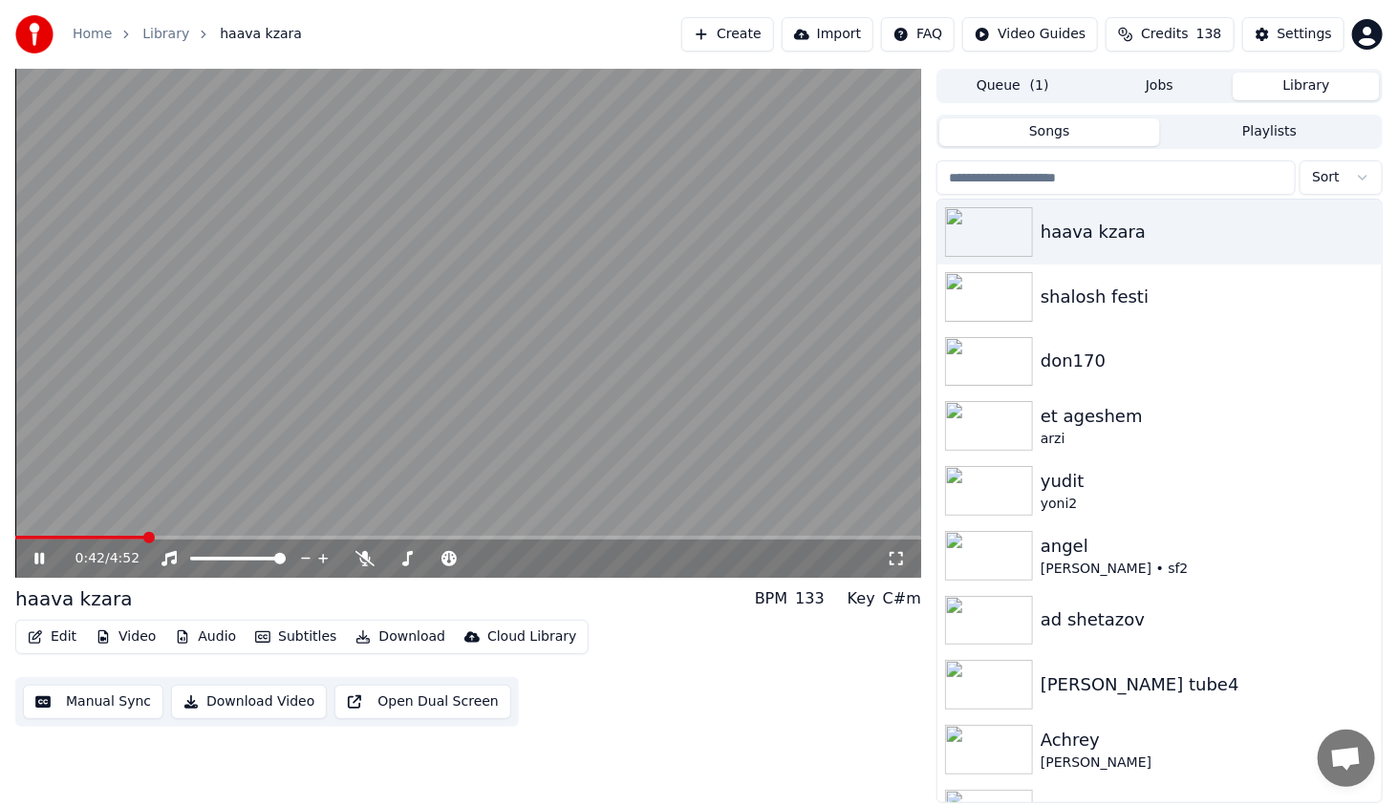
click at [144, 538] on span at bounding box center [468, 538] width 906 height 4
click at [51, 638] on button "Edit" at bounding box center [52, 637] width 64 height 27
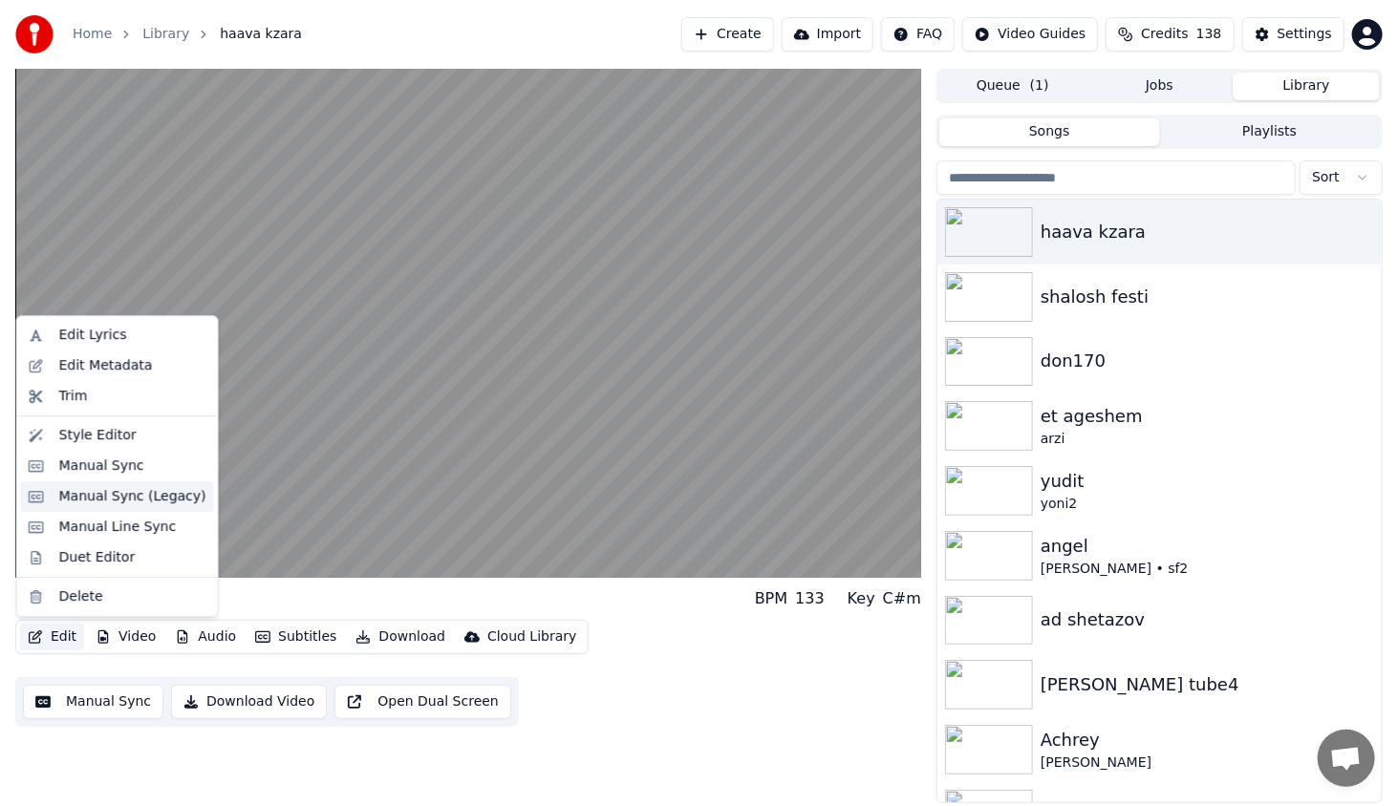
click at [147, 494] on div "Manual Sync (Legacy)" at bounding box center [132, 496] width 147 height 19
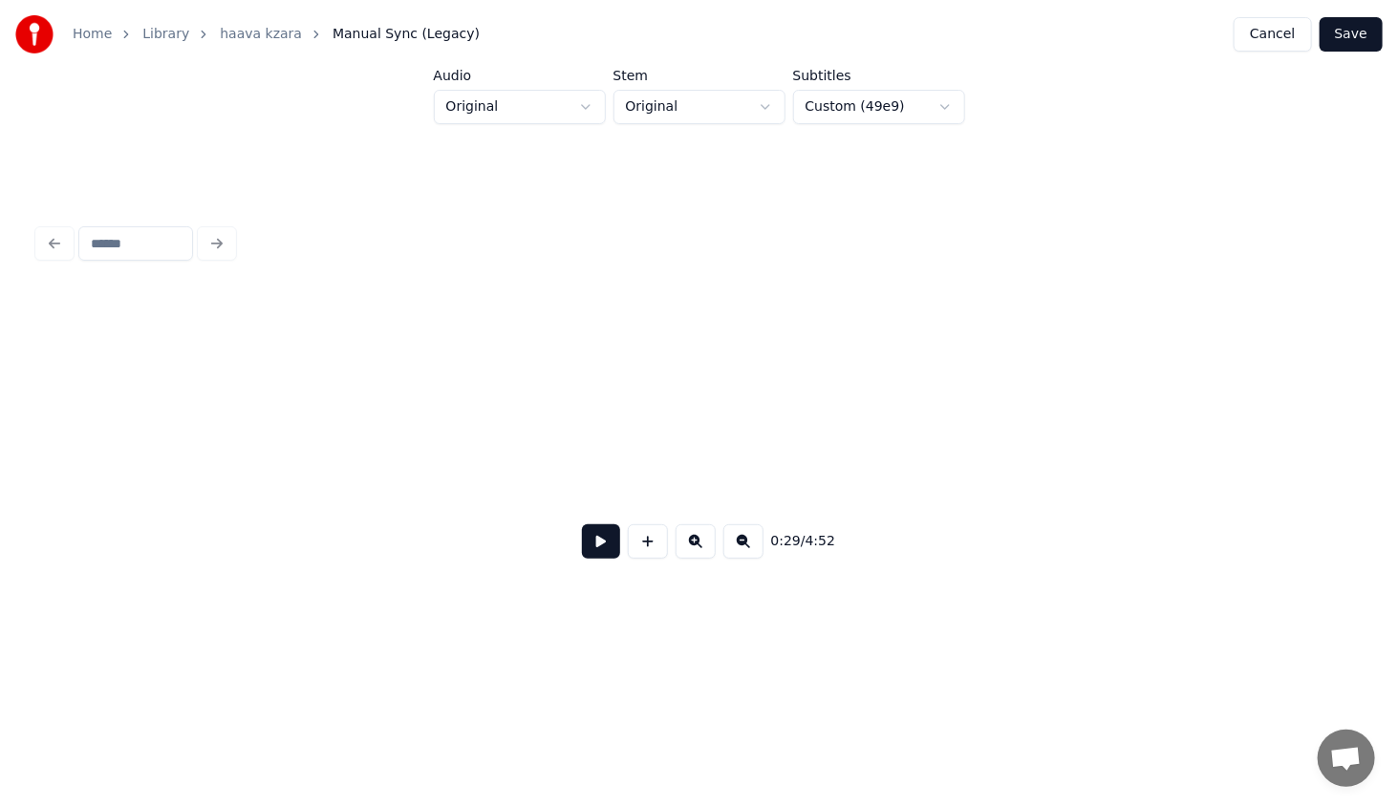
scroll to position [0, 2804]
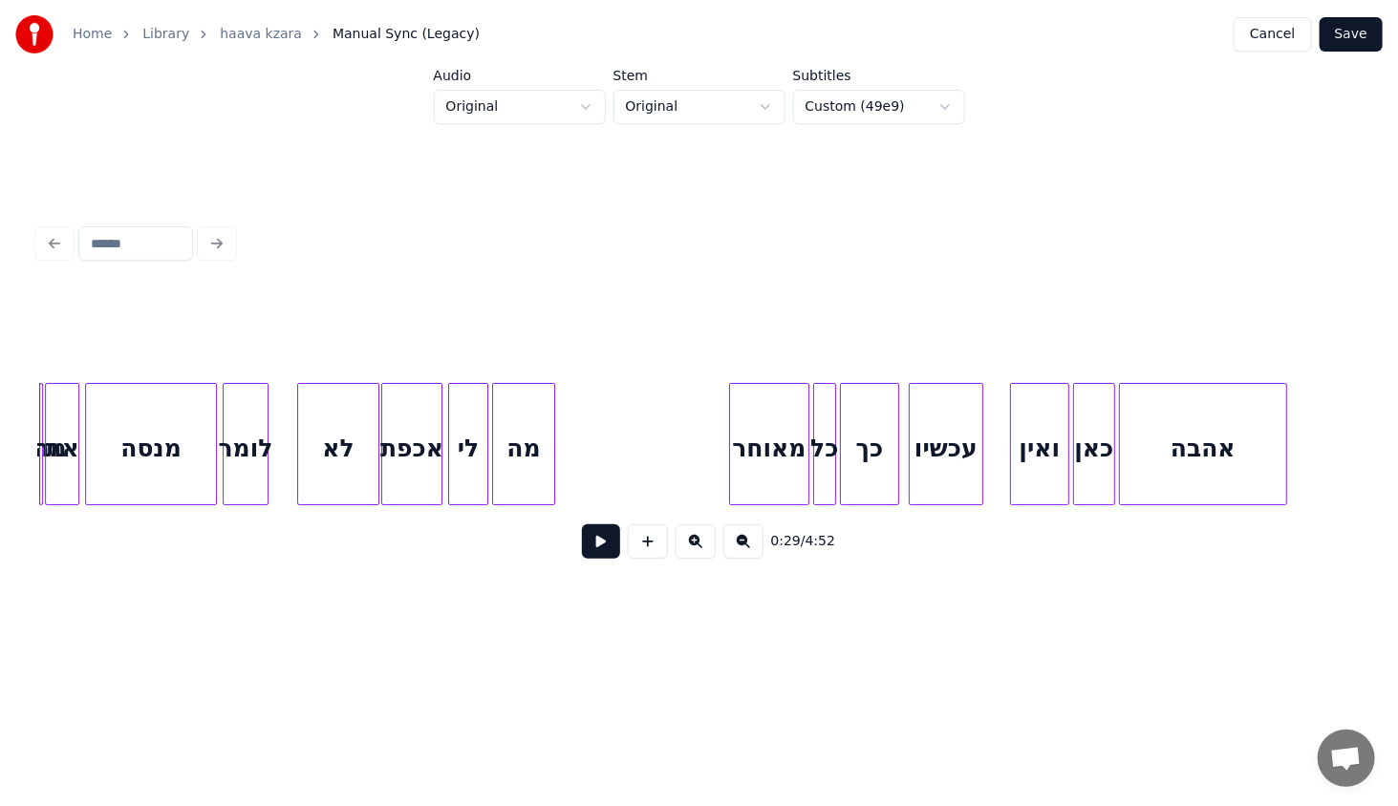
click at [605, 547] on button at bounding box center [601, 541] width 38 height 34
click at [582, 524] on button at bounding box center [601, 541] width 38 height 34
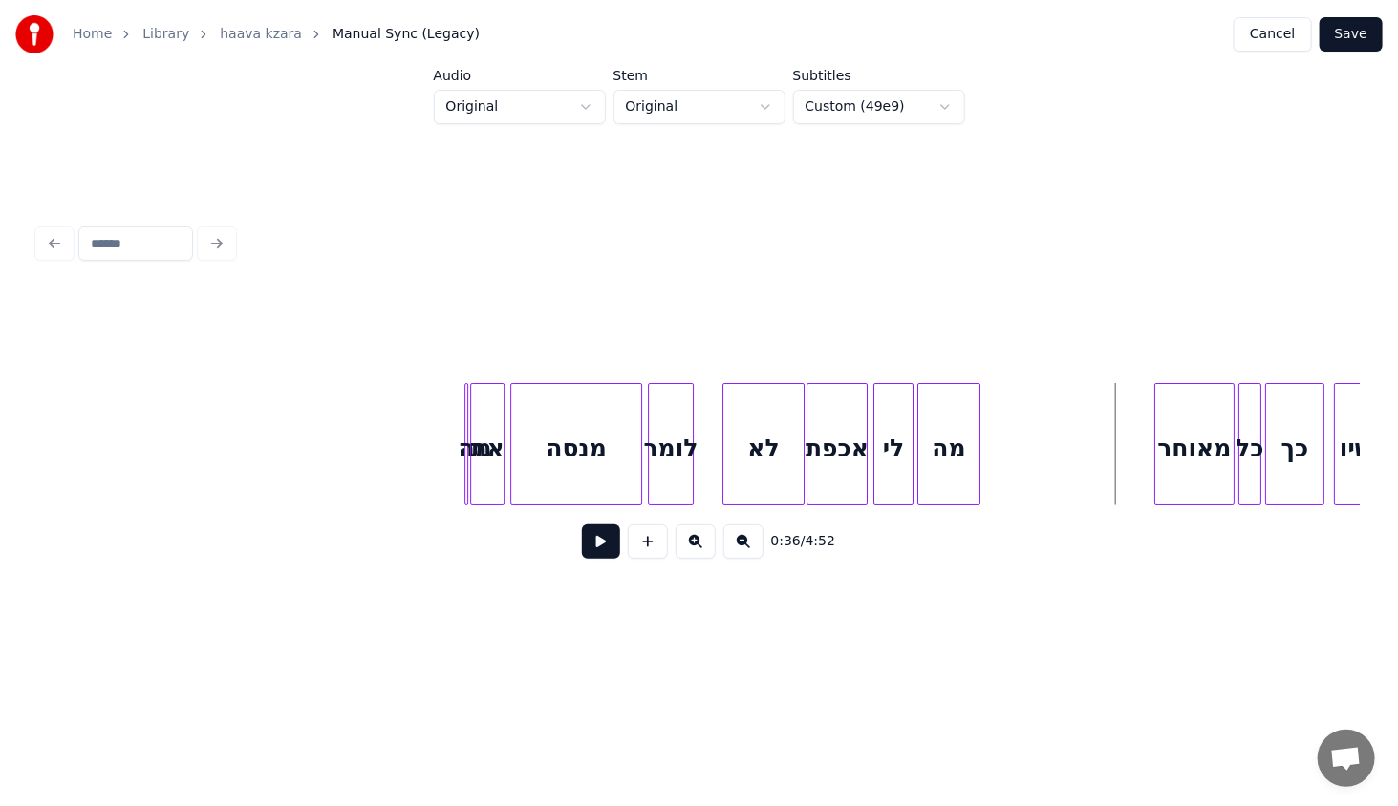
scroll to position [0, 2591]
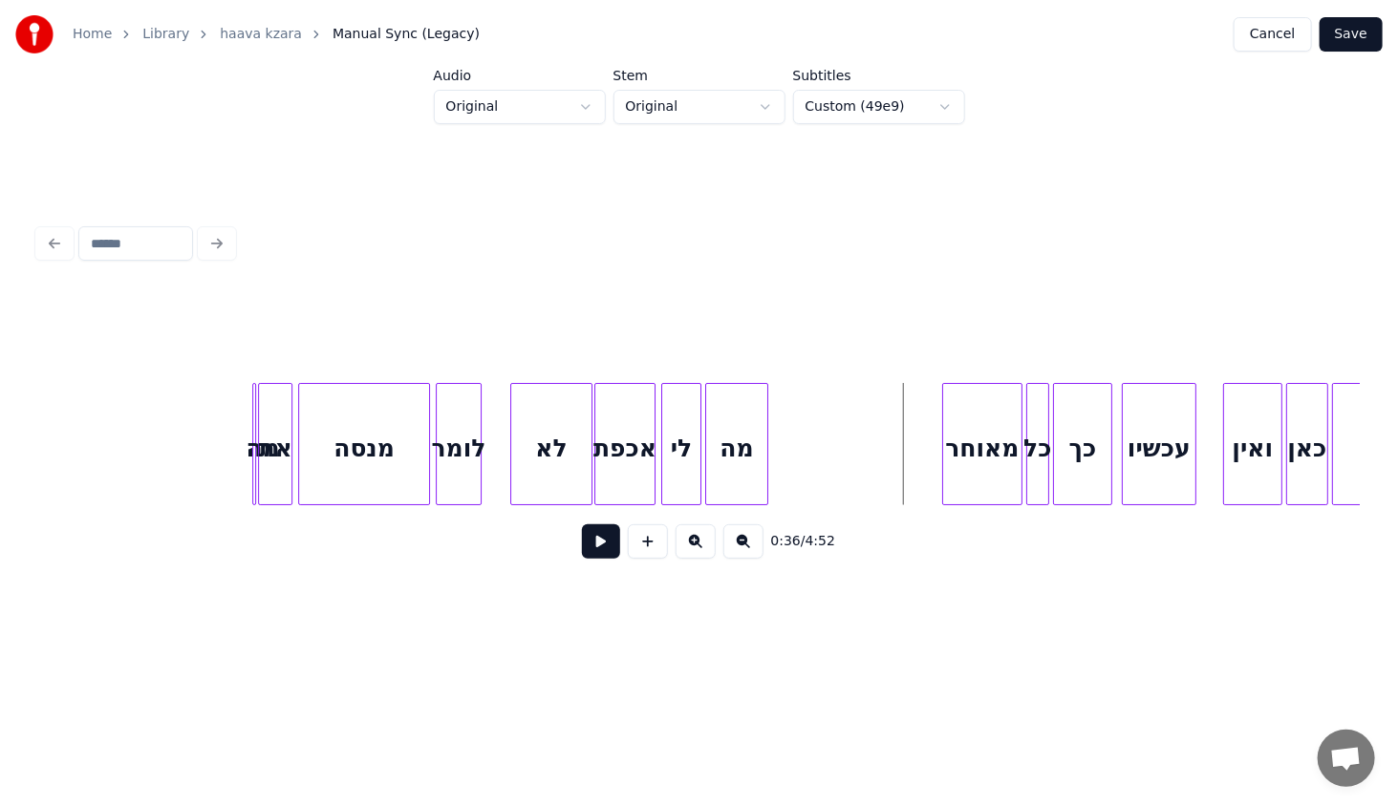
click at [1353, 41] on button "Save" at bounding box center [1350, 34] width 63 height 34
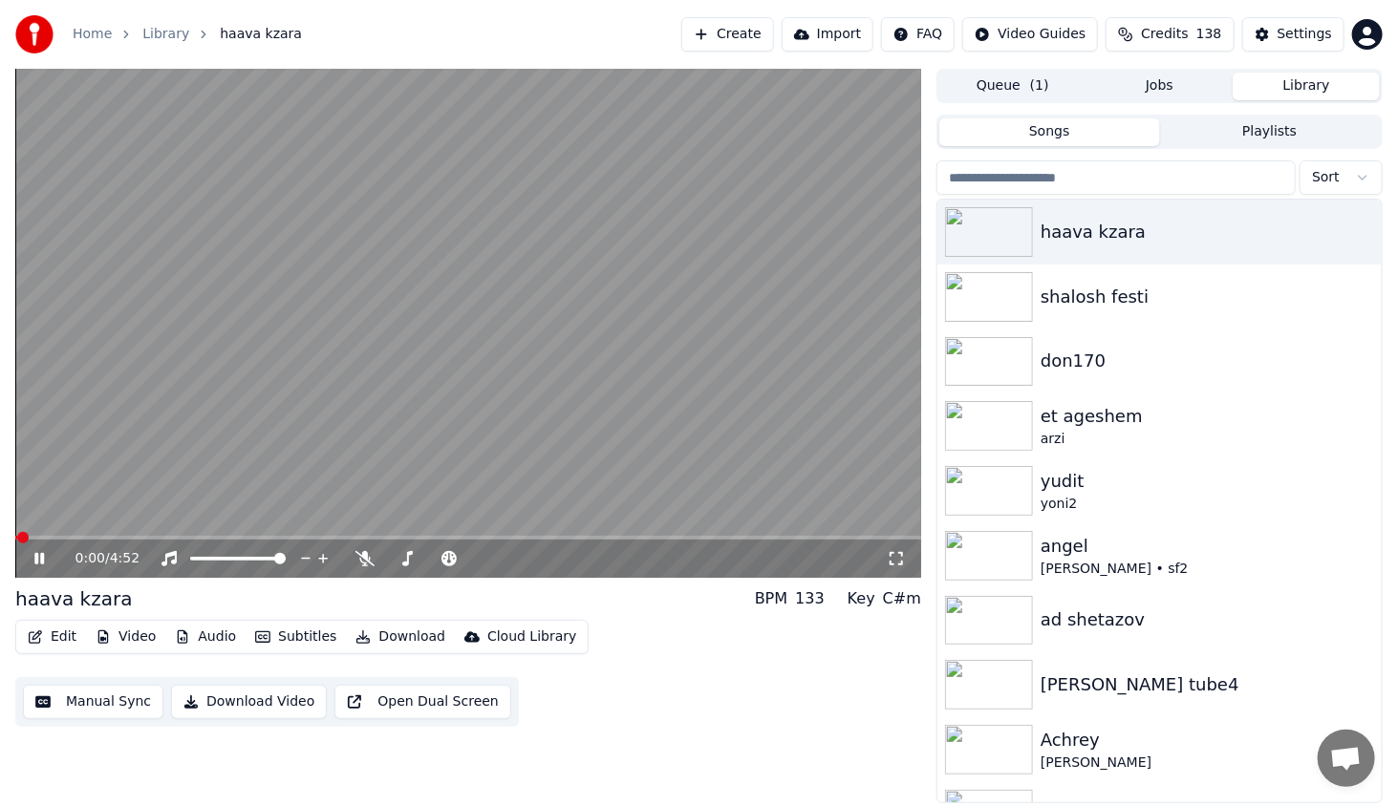
click at [77, 540] on div "0:00 / 4:52" at bounding box center [468, 559] width 906 height 38
click at [82, 535] on video at bounding box center [468, 323] width 906 height 509
click at [50, 557] on icon at bounding box center [53, 558] width 45 height 15
click at [75, 538] on span at bounding box center [468, 538] width 906 height 4
click at [97, 540] on span at bounding box center [468, 538] width 906 height 4
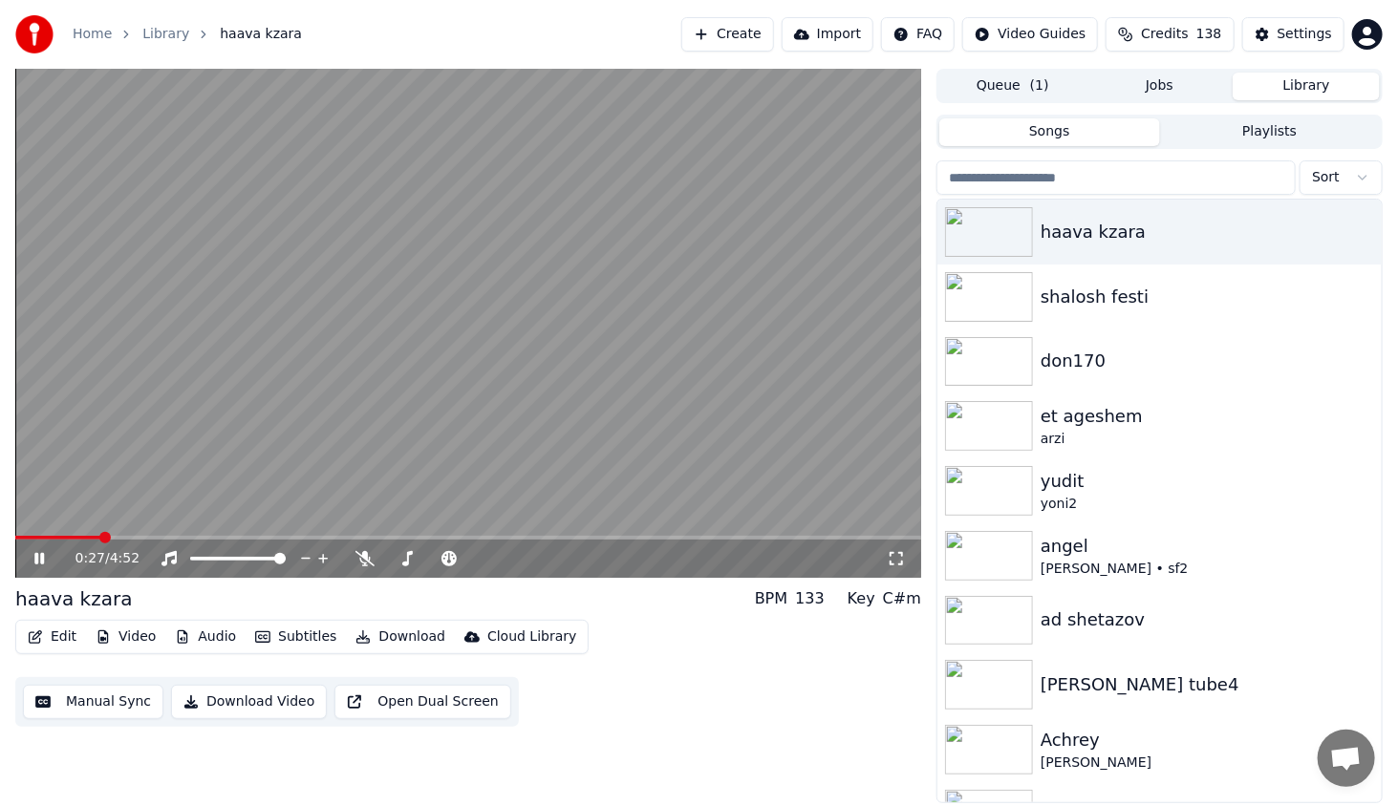
click at [118, 535] on video at bounding box center [468, 323] width 906 height 509
click at [46, 551] on icon at bounding box center [53, 558] width 45 height 15
click at [116, 537] on span at bounding box center [468, 538] width 906 height 4
click at [114, 533] on video at bounding box center [468, 323] width 906 height 509
click at [108, 533] on video at bounding box center [468, 323] width 906 height 509
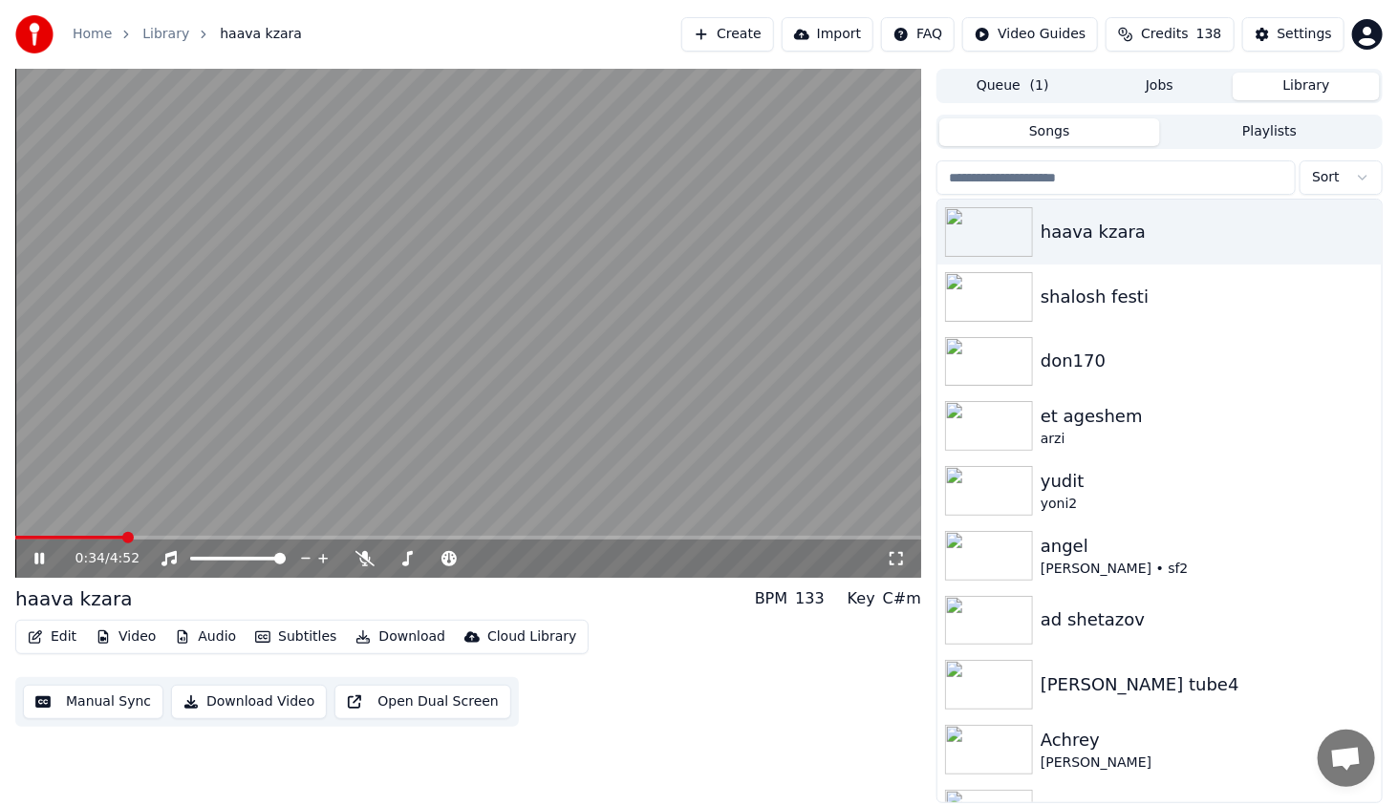
click at [101, 535] on video at bounding box center [468, 323] width 906 height 509
click at [99, 537] on span at bounding box center [69, 538] width 109 height 4
click at [45, 559] on icon at bounding box center [53, 558] width 45 height 15
click at [44, 562] on icon at bounding box center [53, 558] width 45 height 15
click at [66, 632] on button "Edit" at bounding box center [52, 637] width 64 height 27
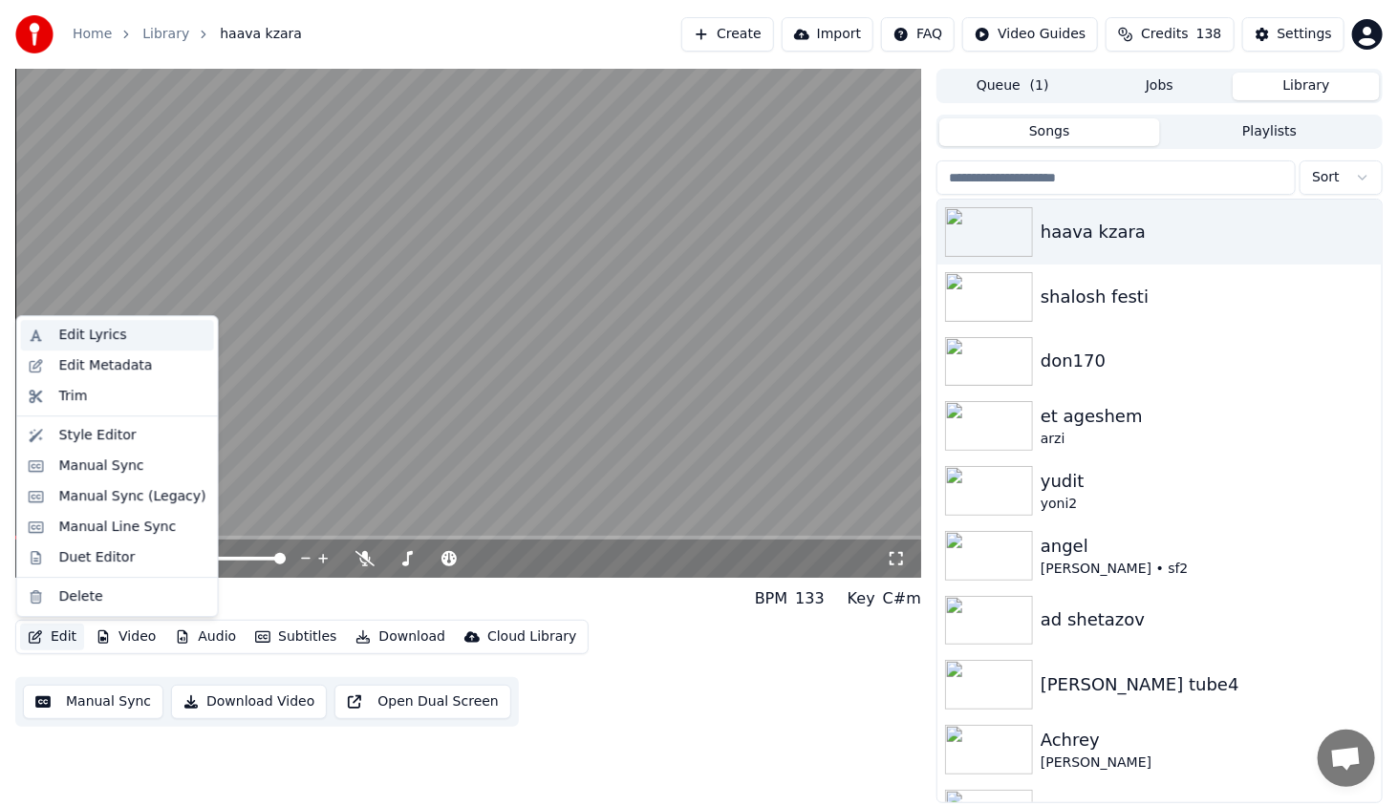
click at [139, 334] on div "Edit Lyrics" at bounding box center [132, 335] width 147 height 19
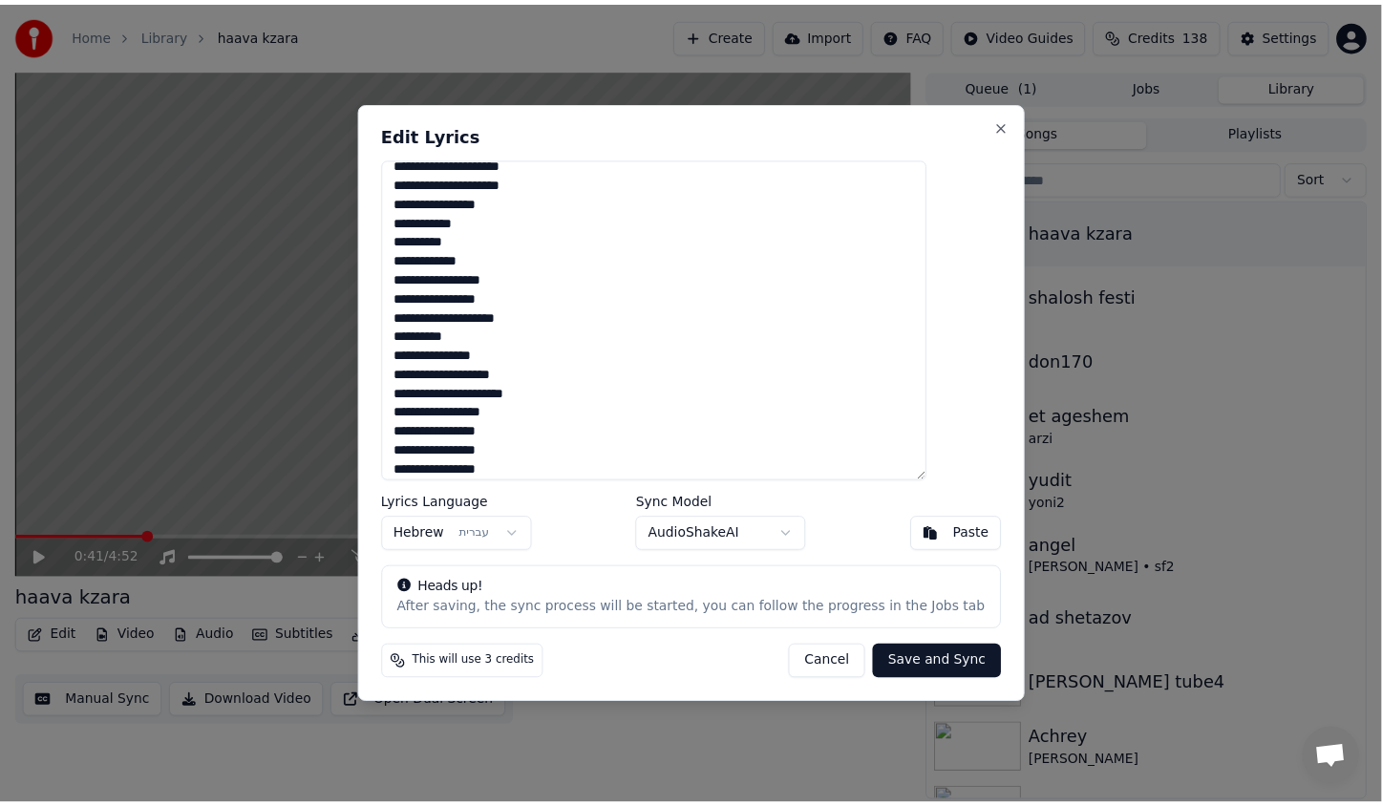
scroll to position [286, 0]
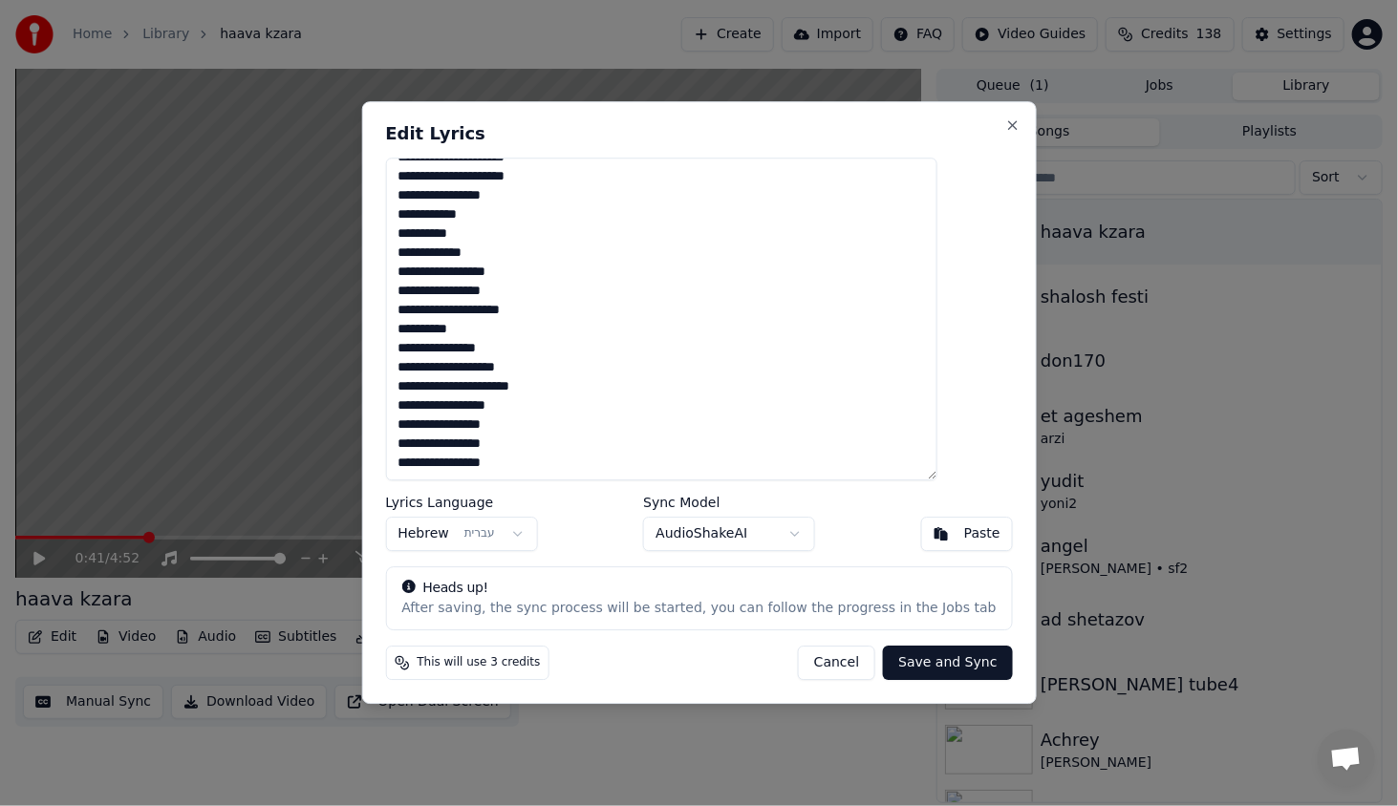
click at [930, 661] on button "Save and Sync" at bounding box center [947, 664] width 129 height 34
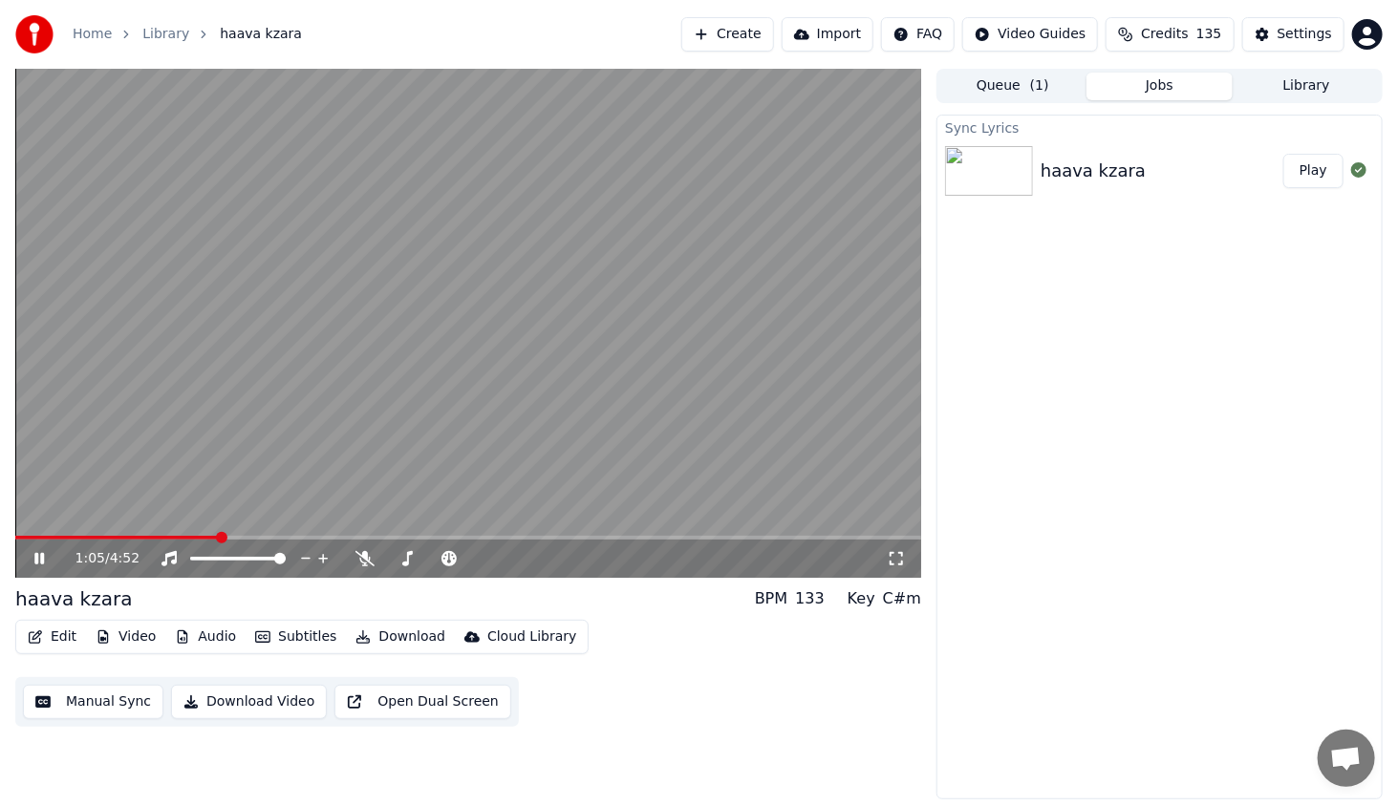
click at [35, 559] on icon at bounding box center [39, 558] width 10 height 11
click at [62, 642] on button "Edit" at bounding box center [52, 637] width 64 height 27
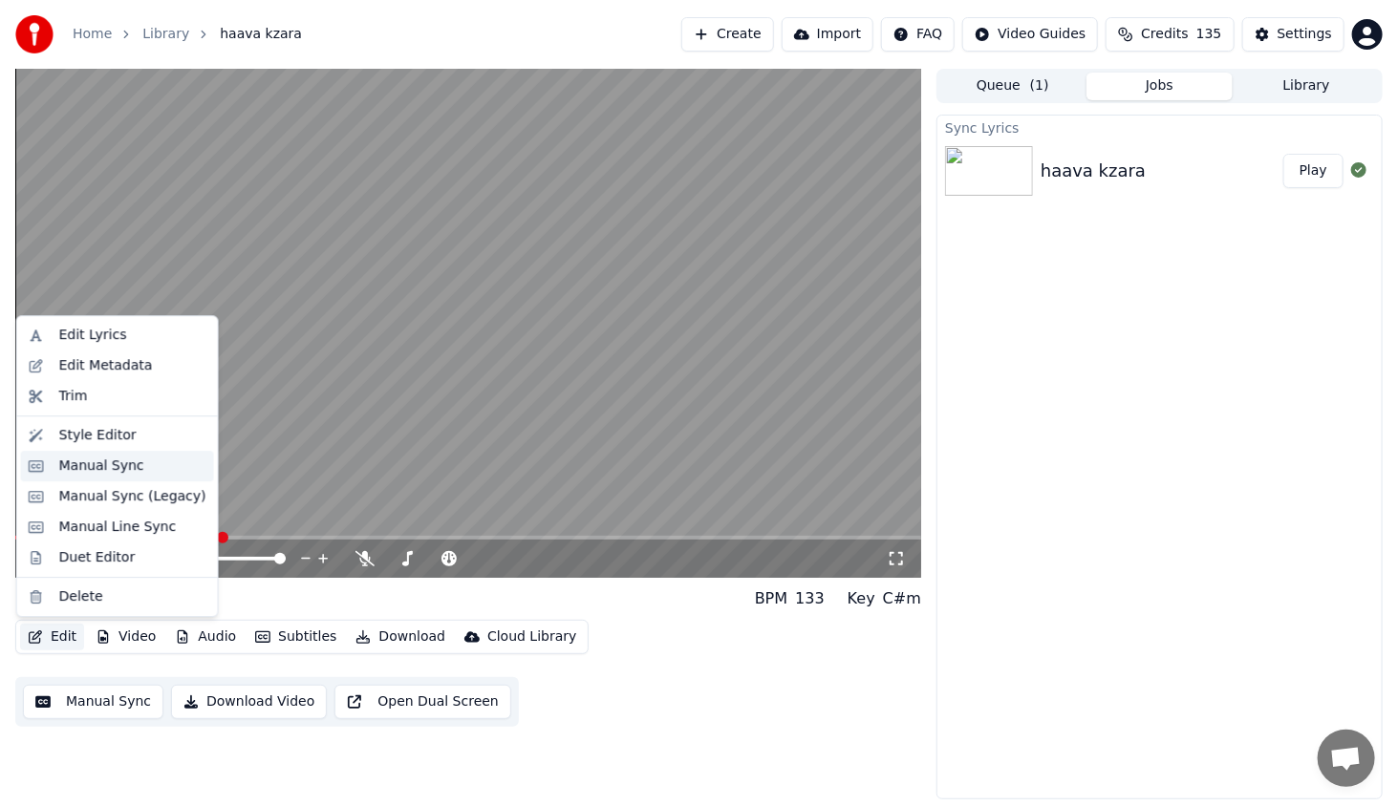
click at [104, 461] on div "Manual Sync" at bounding box center [101, 466] width 85 height 19
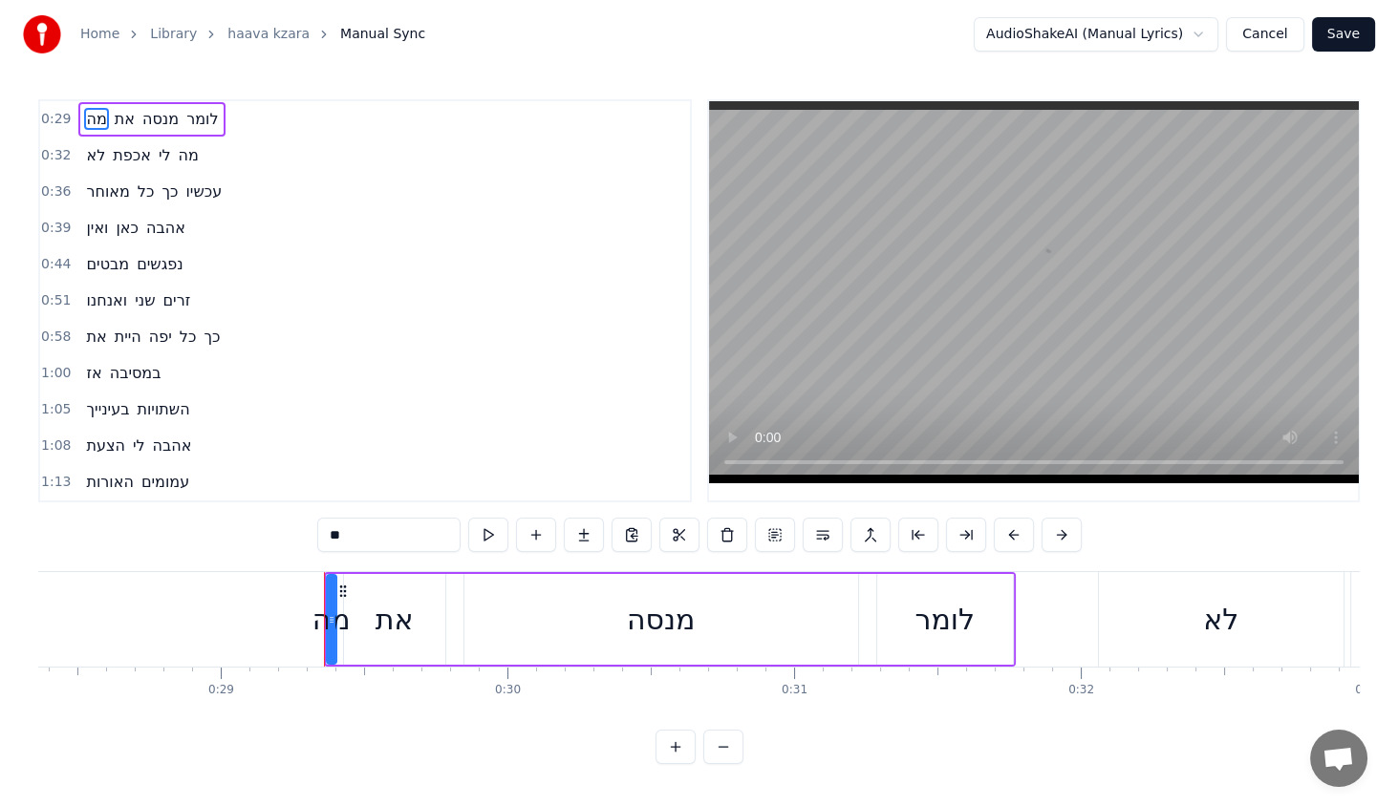
scroll to position [0, 8317]
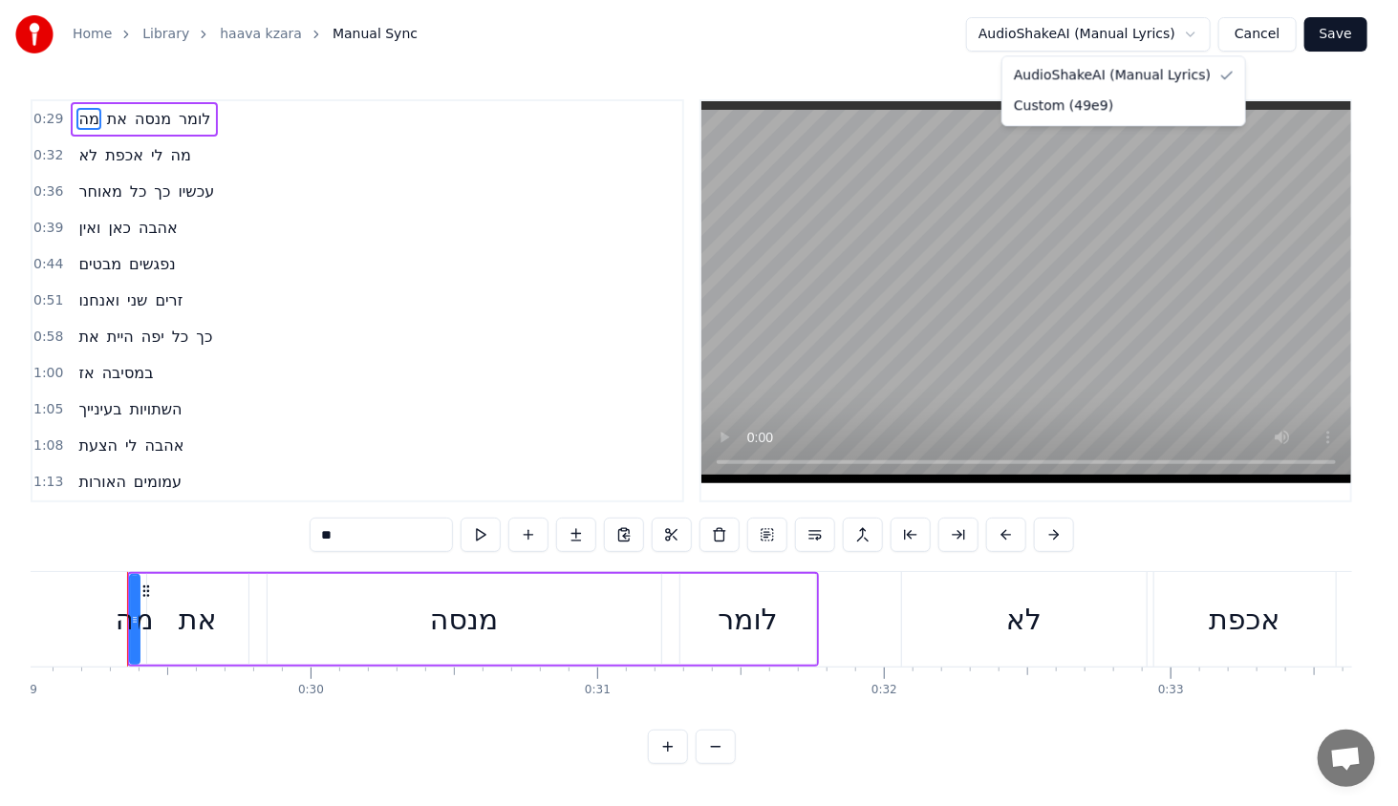
click at [1167, 32] on html "Home Library haava kzara Manual Sync AudioShakeAI (Manual Lyrics) Cancel Save 0…" at bounding box center [699, 397] width 1398 height 795
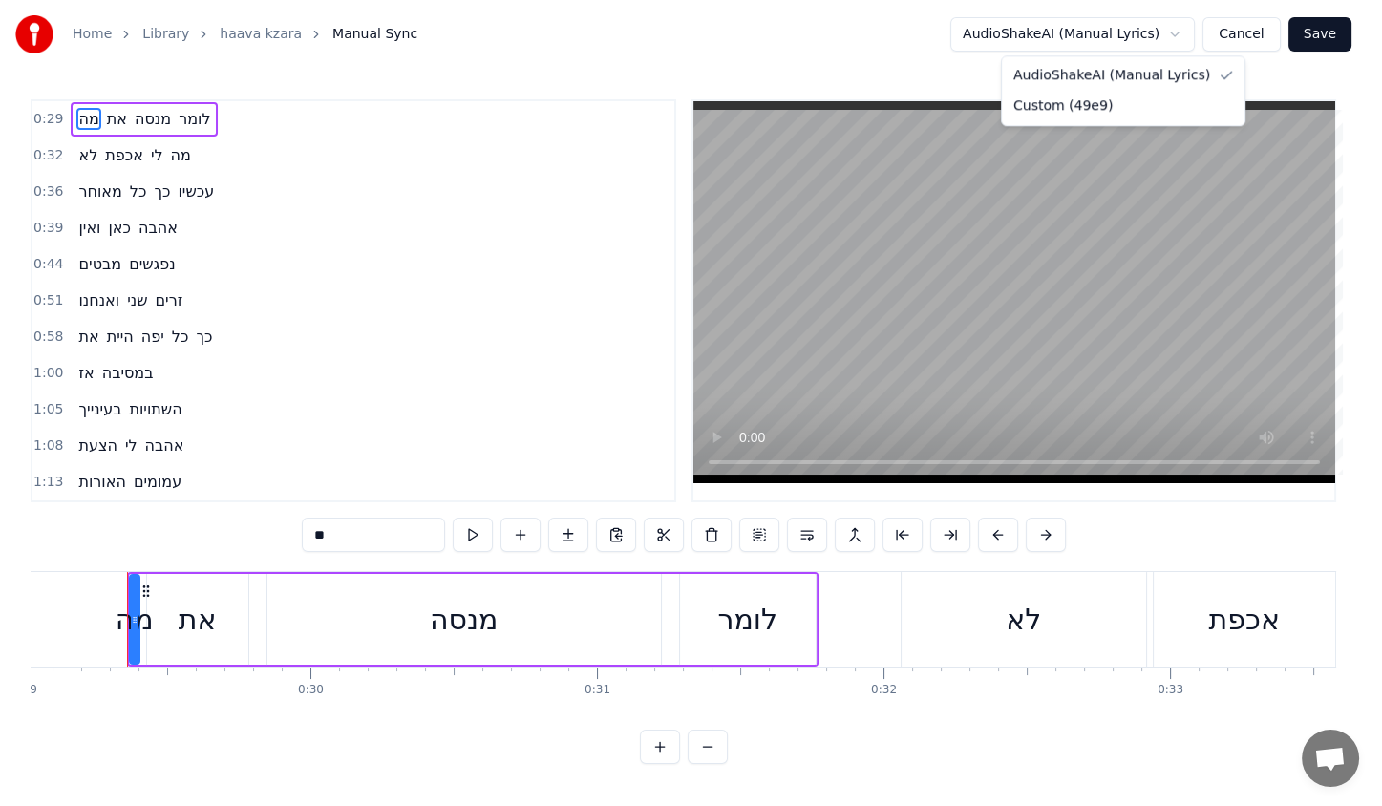
click at [974, 42] on html "Home Library haava kzara Manual Sync AudioShakeAI (Manual Lyrics) Cancel Save 0…" at bounding box center [691, 397] width 1382 height 795
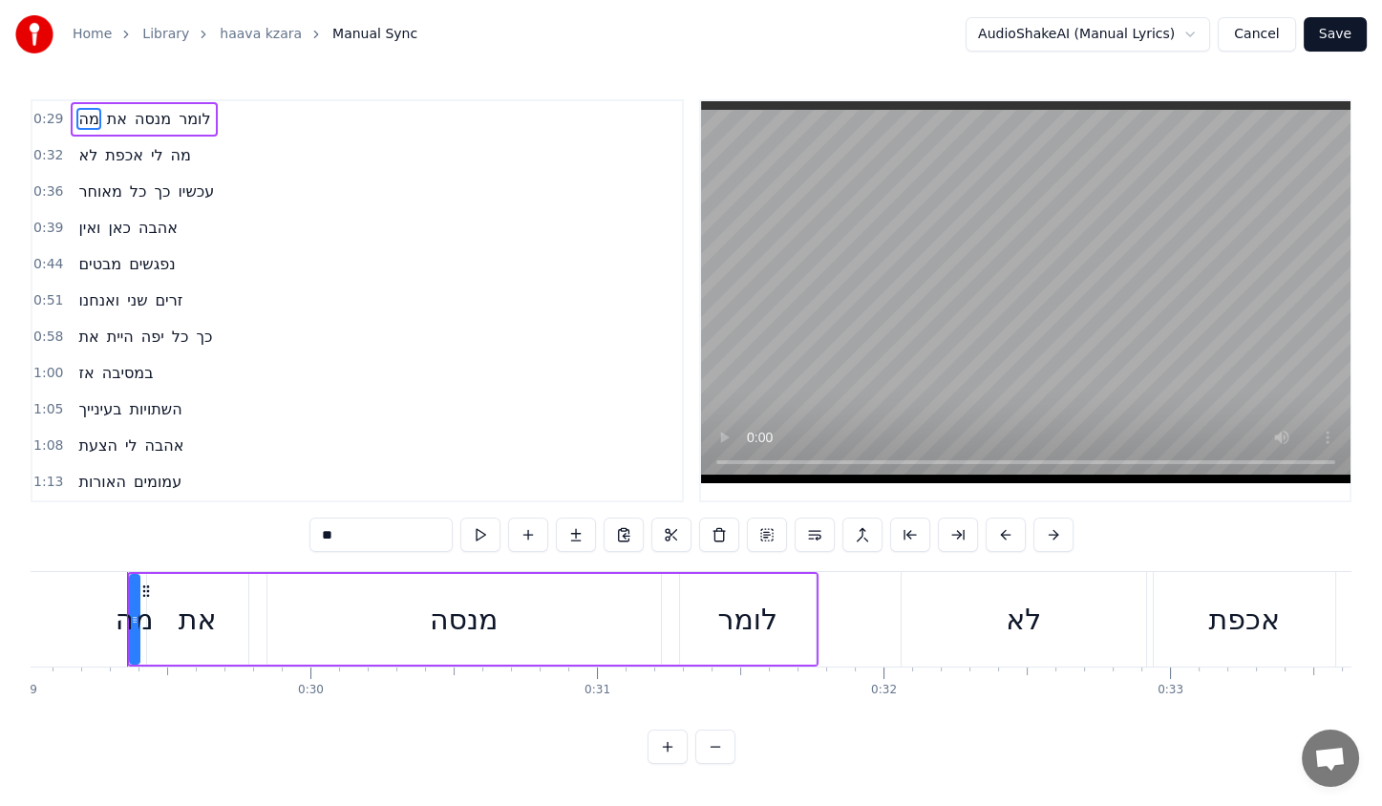
click at [1259, 33] on button "Cancel" at bounding box center [1256, 34] width 77 height 34
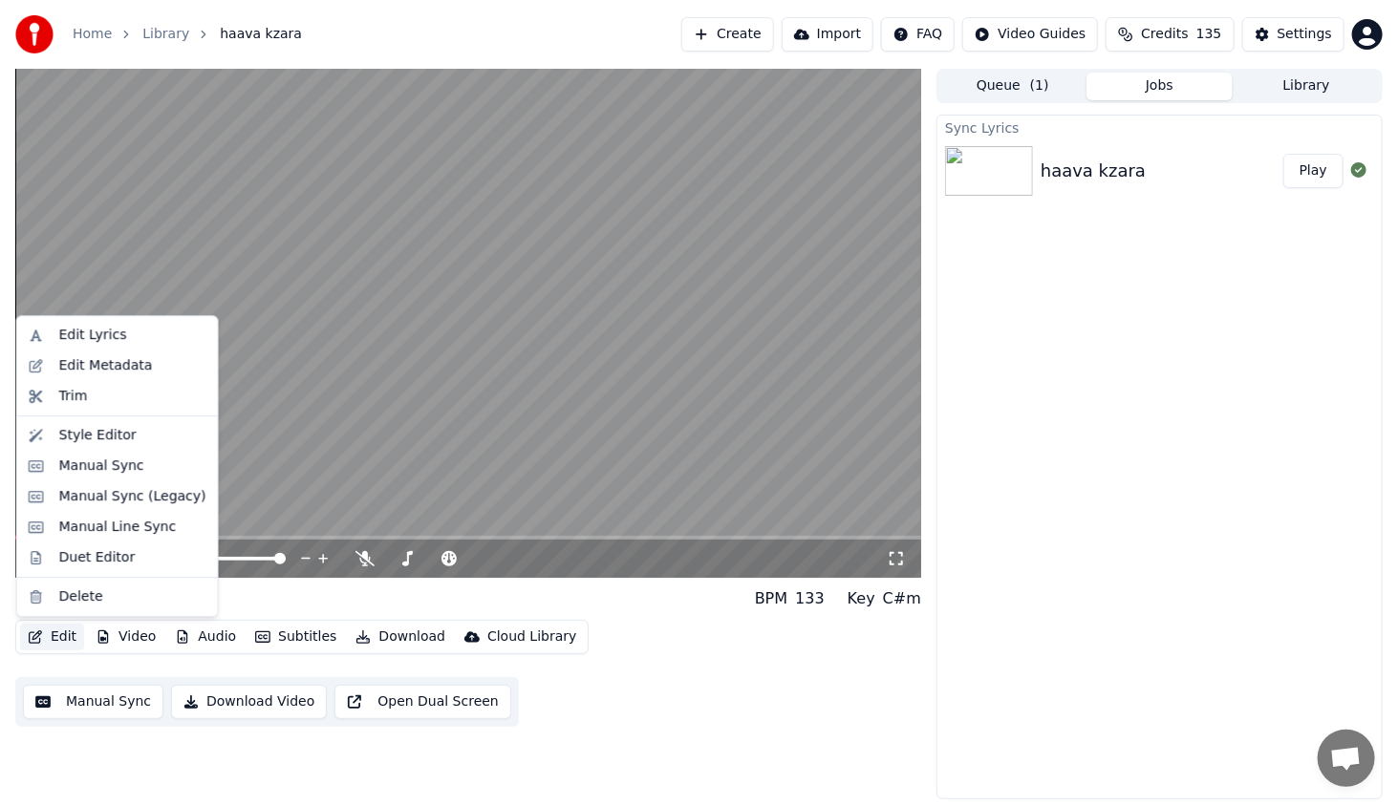
click at [50, 632] on button "Edit" at bounding box center [52, 637] width 64 height 27
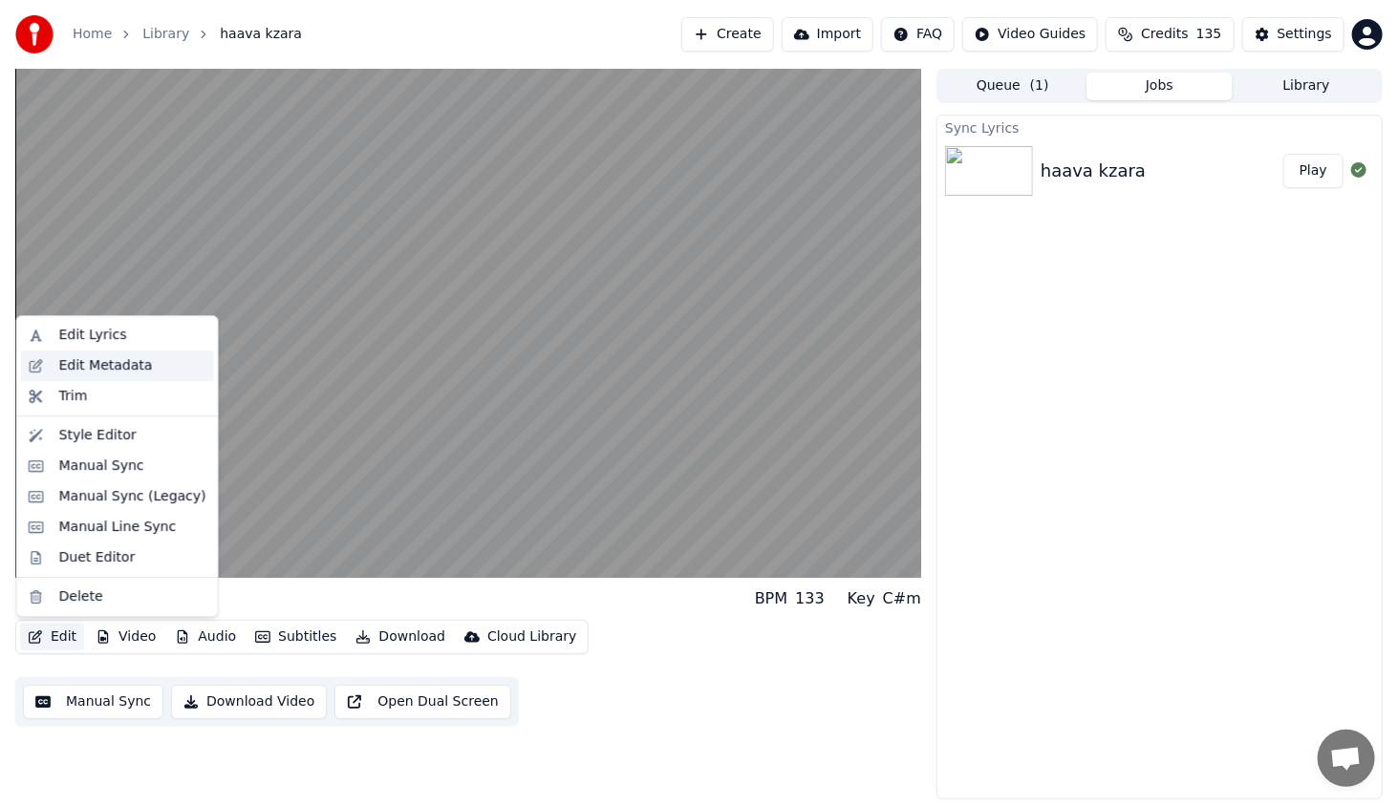
click at [120, 361] on div "Edit Metadata" at bounding box center [106, 365] width 94 height 19
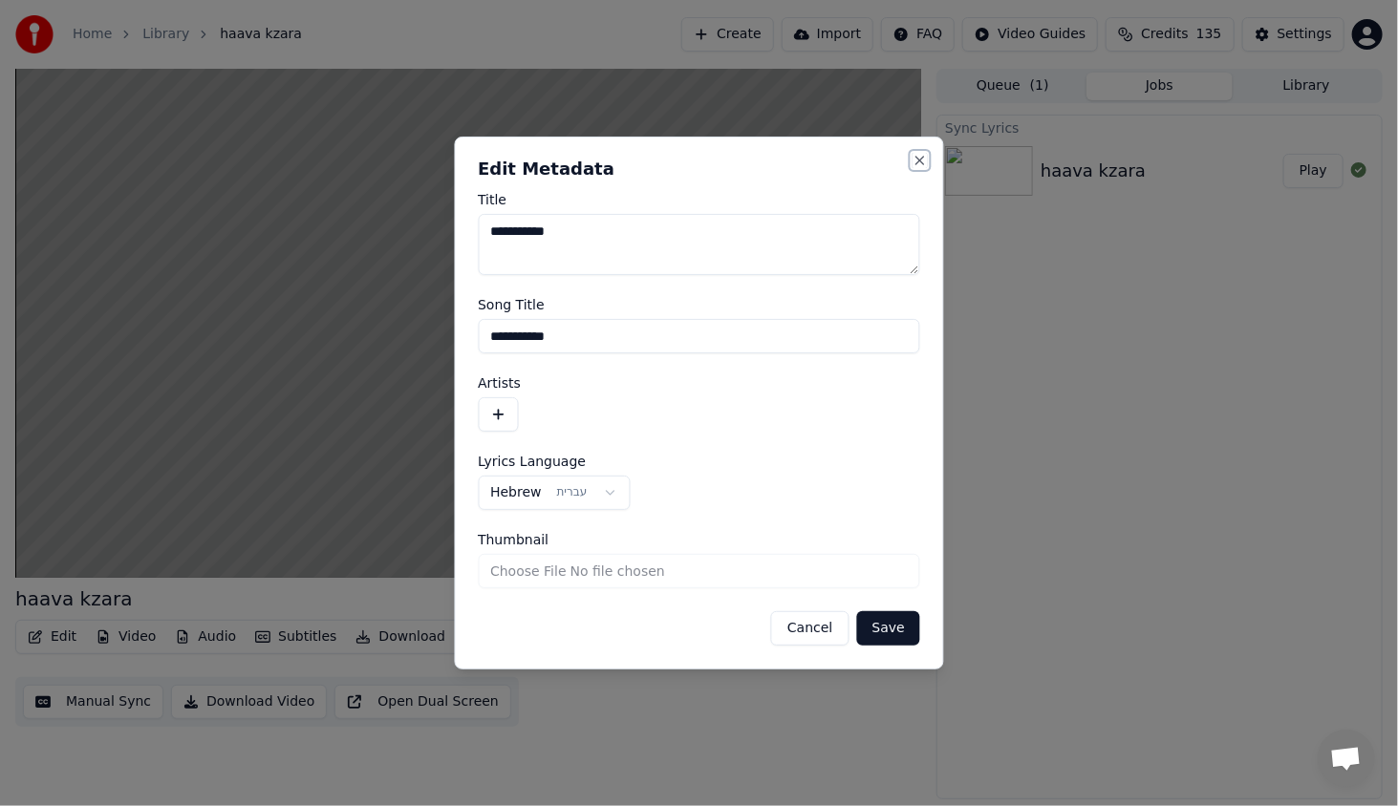
click at [915, 160] on button "Close" at bounding box center [919, 160] width 15 height 15
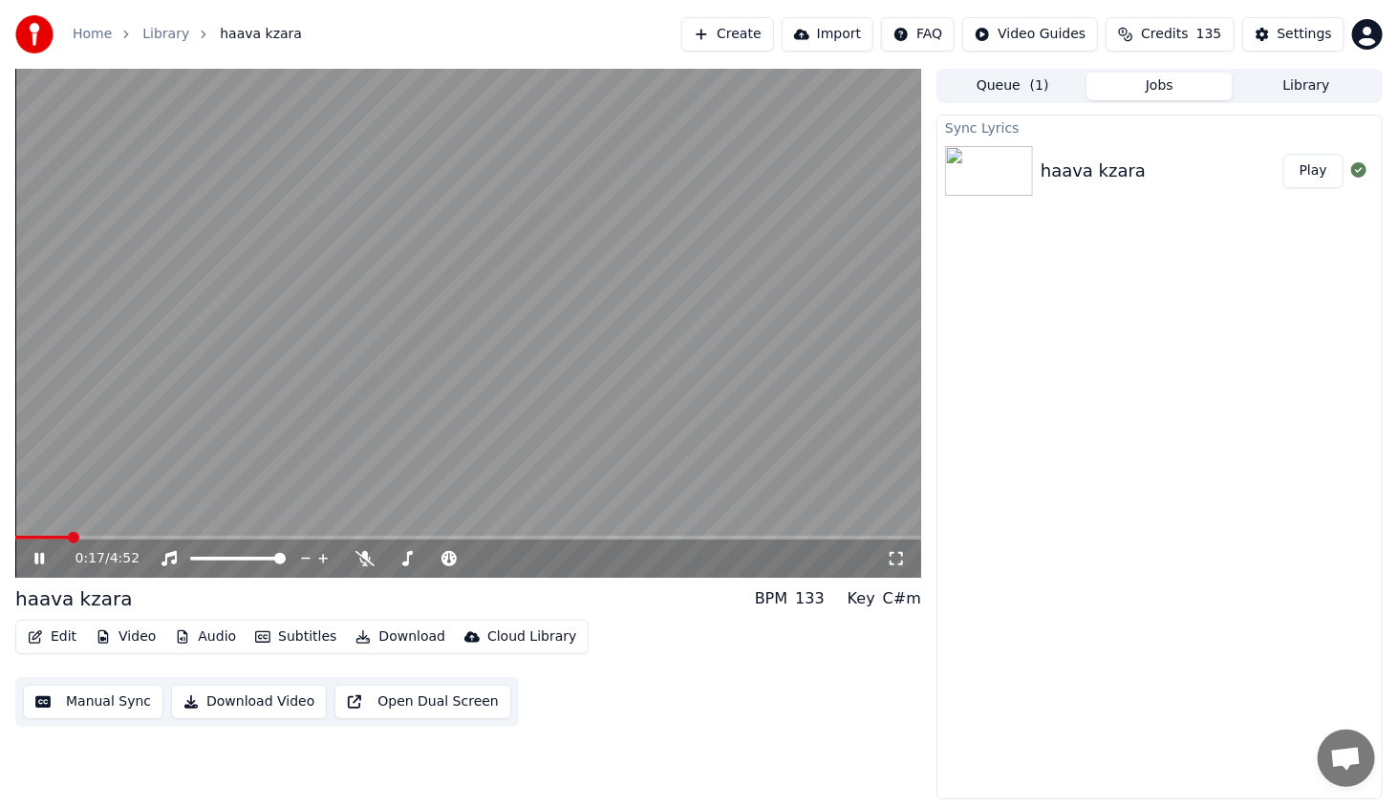
click at [35, 565] on icon at bounding box center [53, 558] width 45 height 15
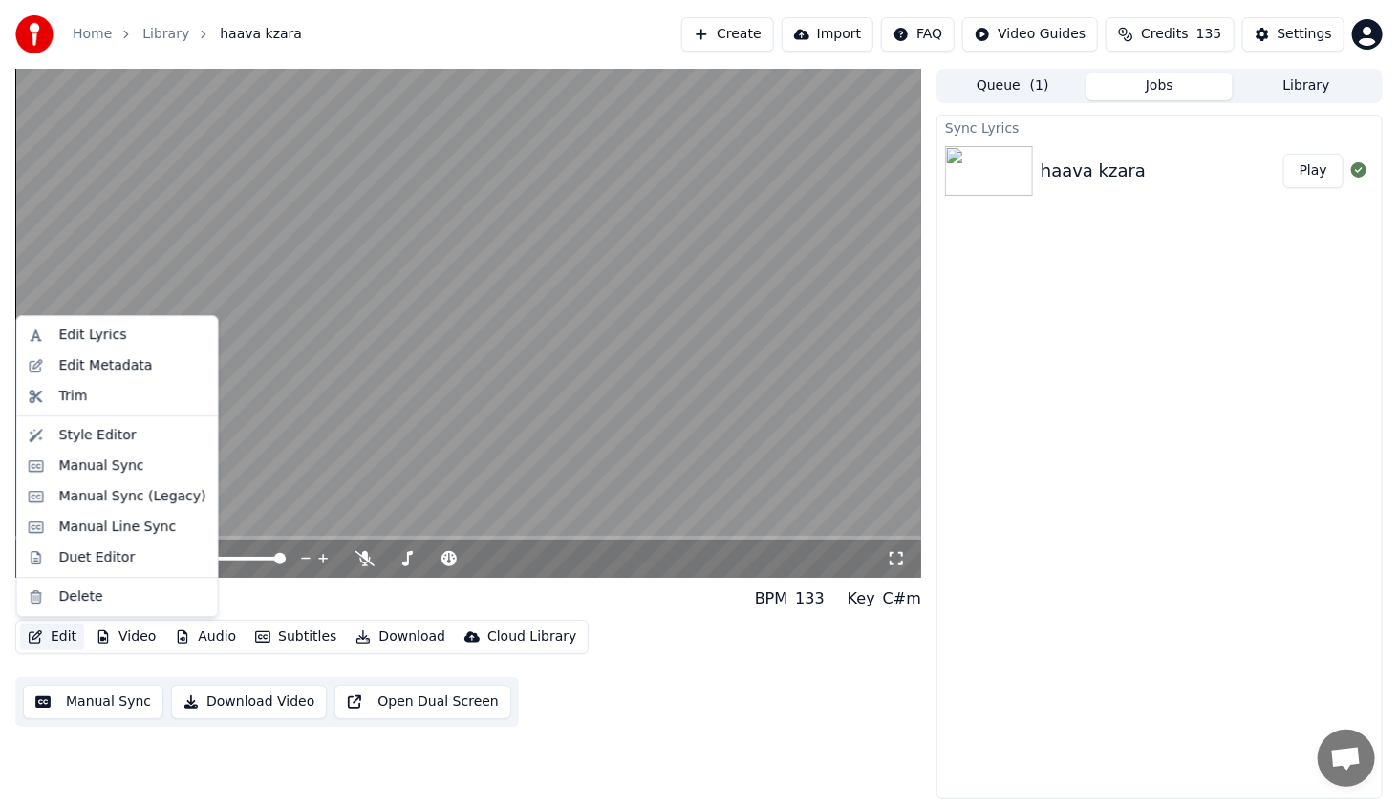
click at [63, 630] on button "Edit" at bounding box center [52, 637] width 64 height 27
click at [131, 422] on div "Style Editor" at bounding box center [117, 435] width 193 height 31
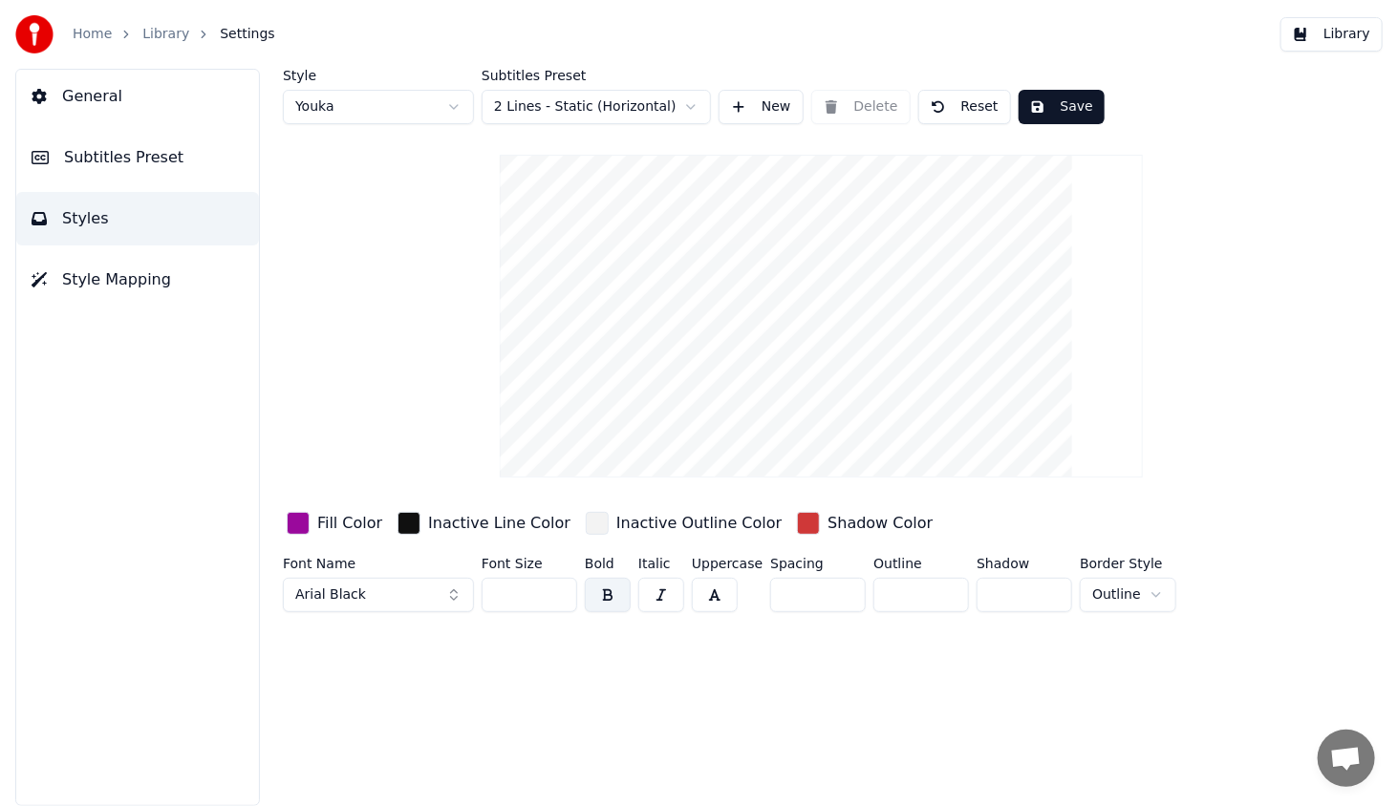
click at [100, 93] on span "General" at bounding box center [92, 96] width 60 height 23
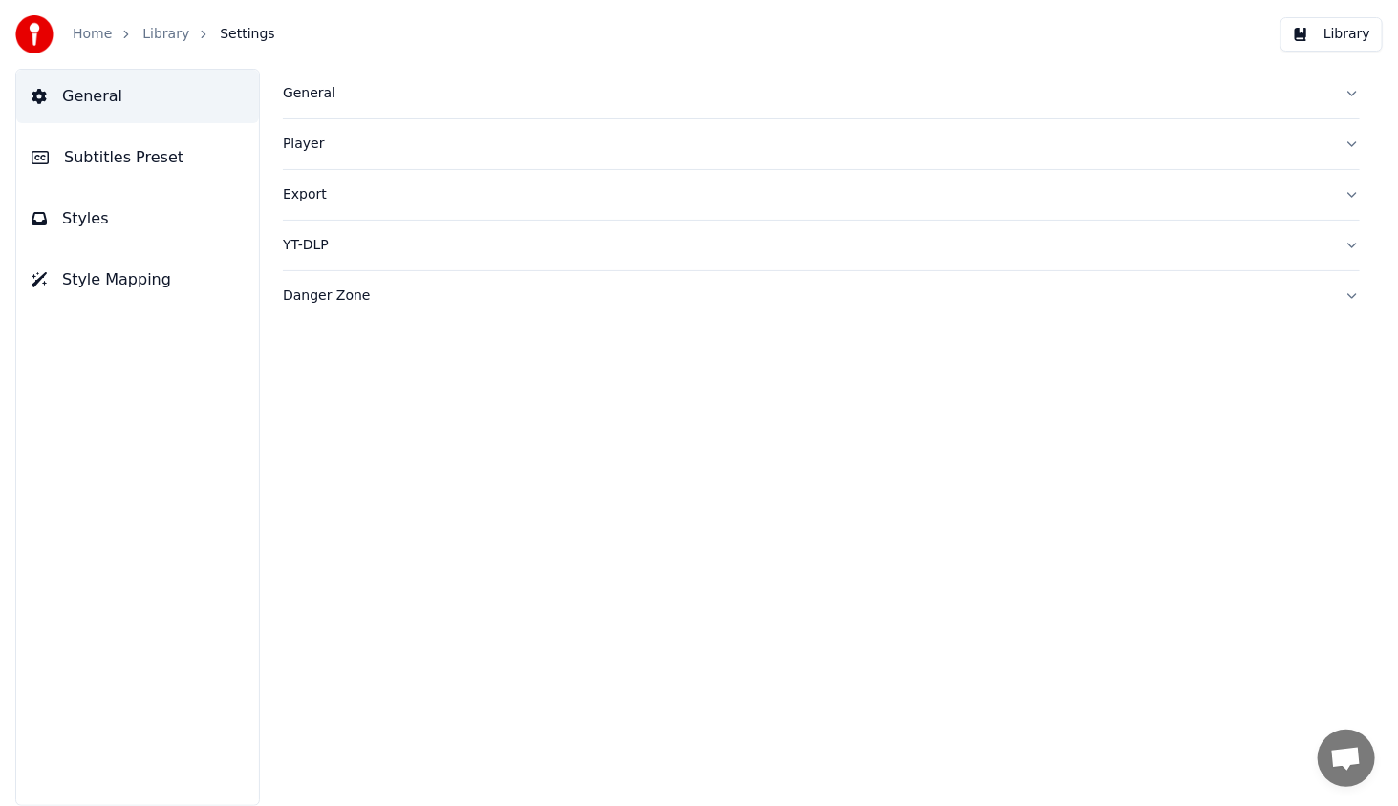
click at [300, 94] on div "General" at bounding box center [806, 93] width 1046 height 19
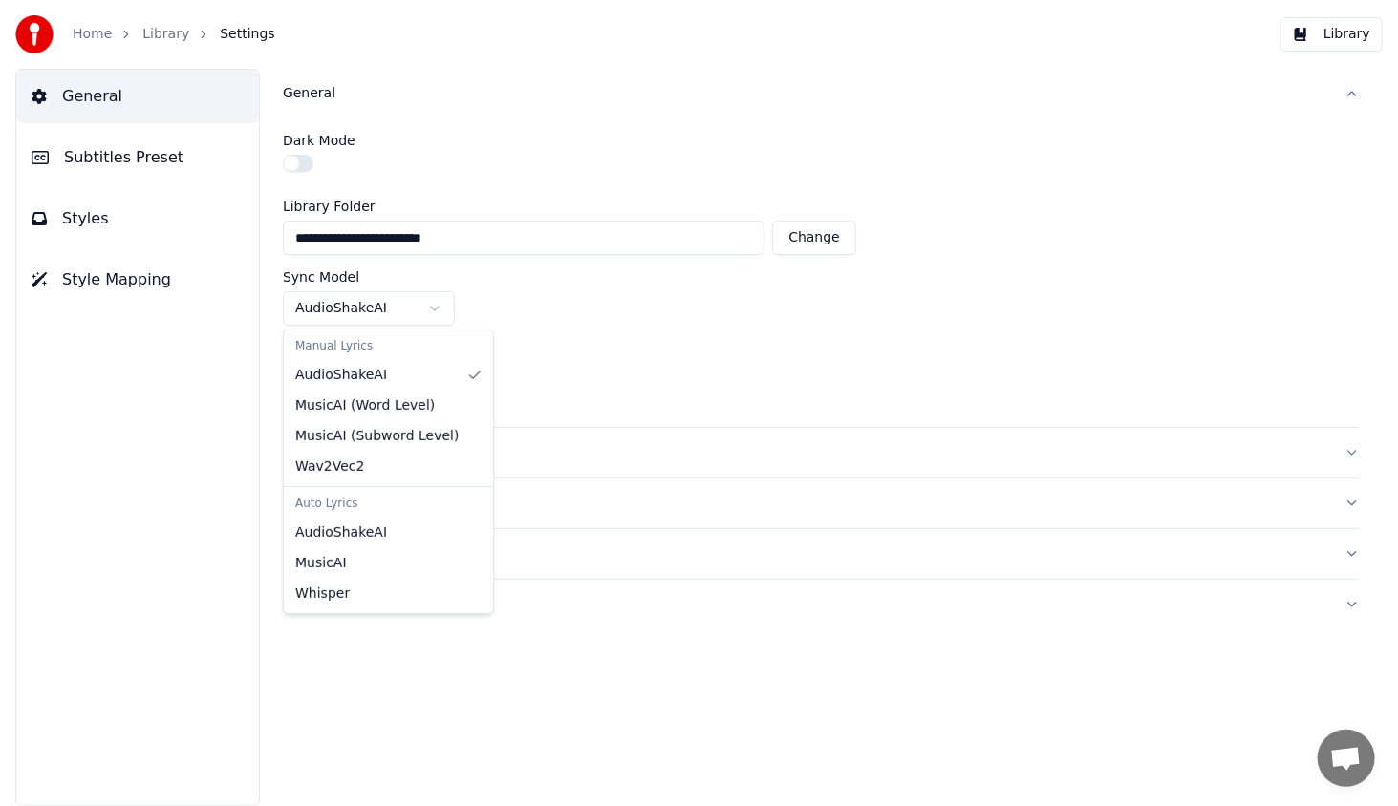
click at [348, 308] on html "**********" at bounding box center [699, 403] width 1398 height 806
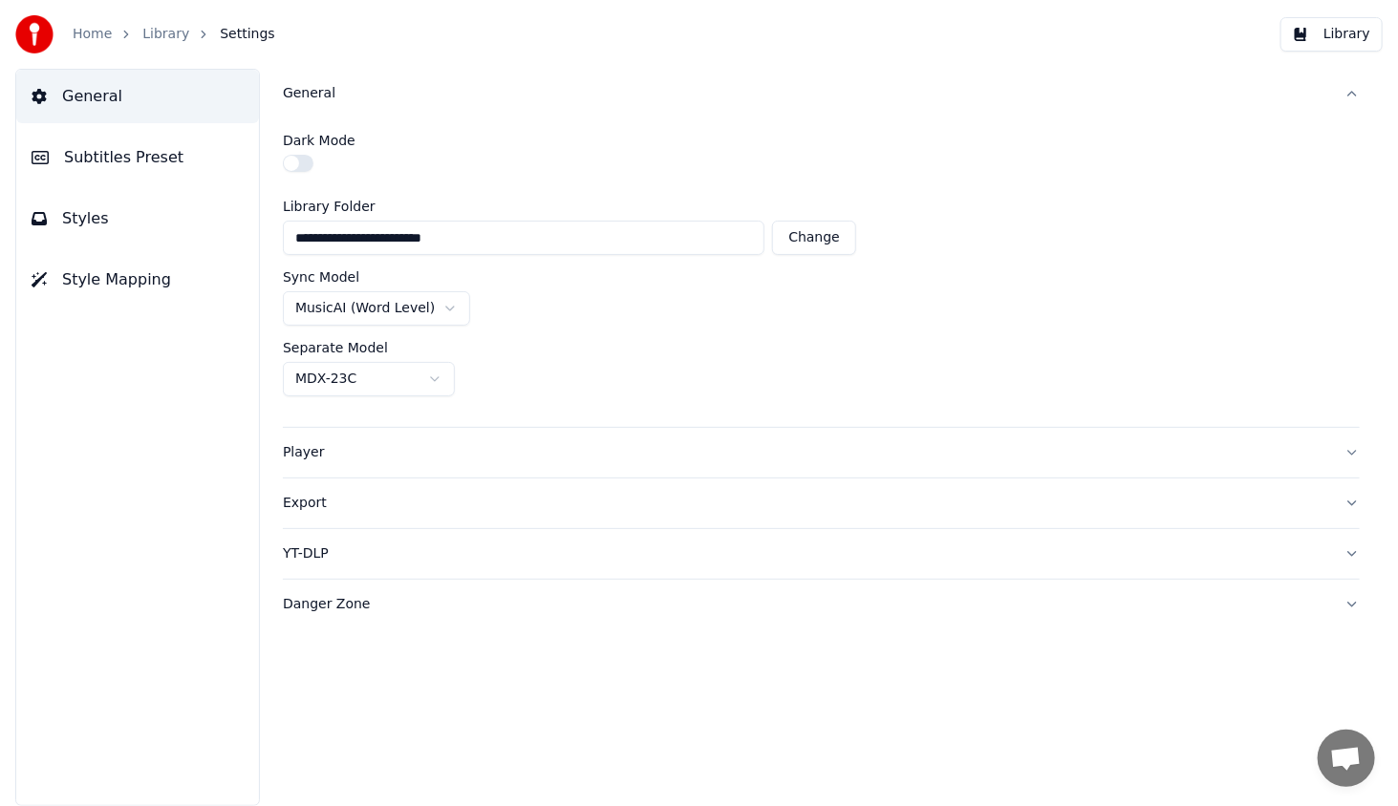
click at [242, 413] on div "General Subtitles Preset Styles Style Mapping" at bounding box center [137, 437] width 245 height 737
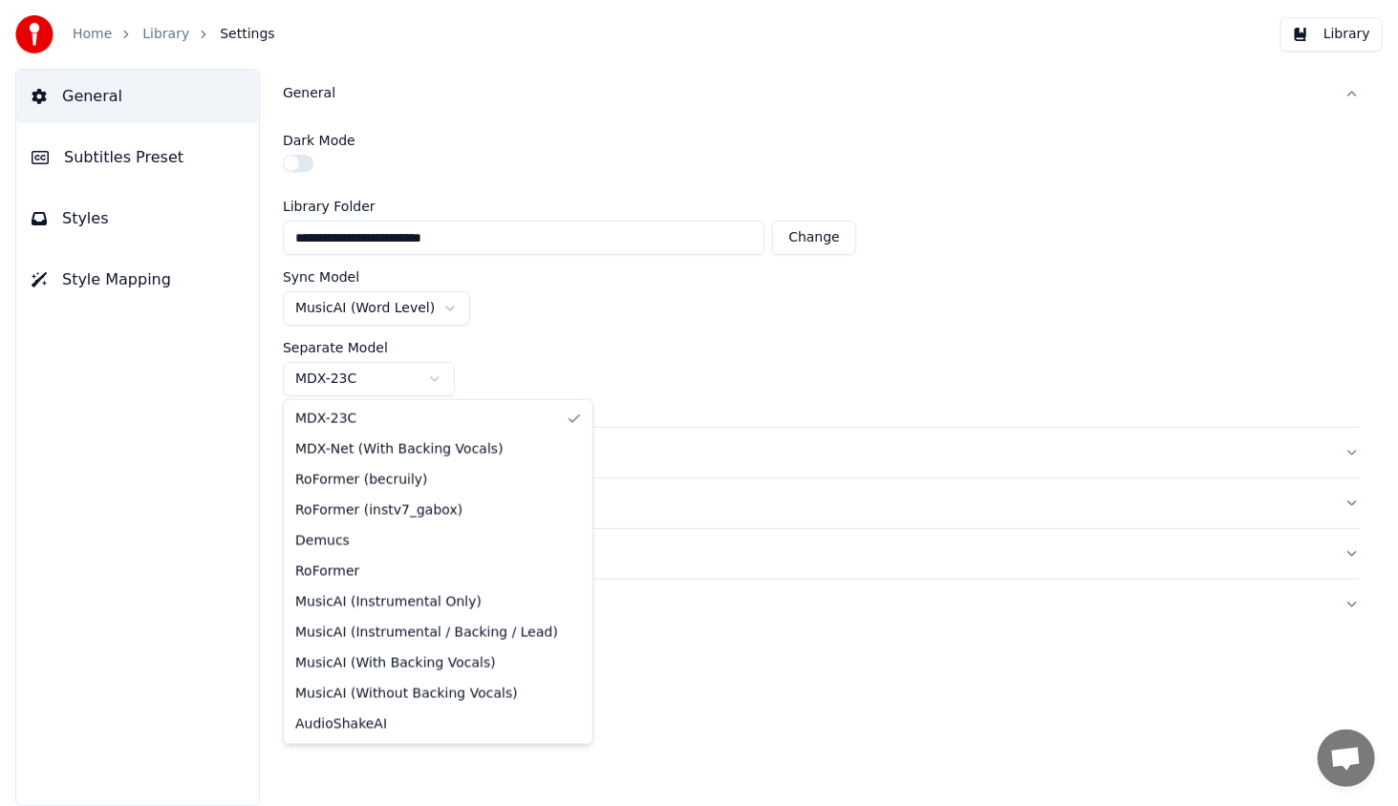
click at [317, 378] on html "**********" at bounding box center [699, 403] width 1398 height 806
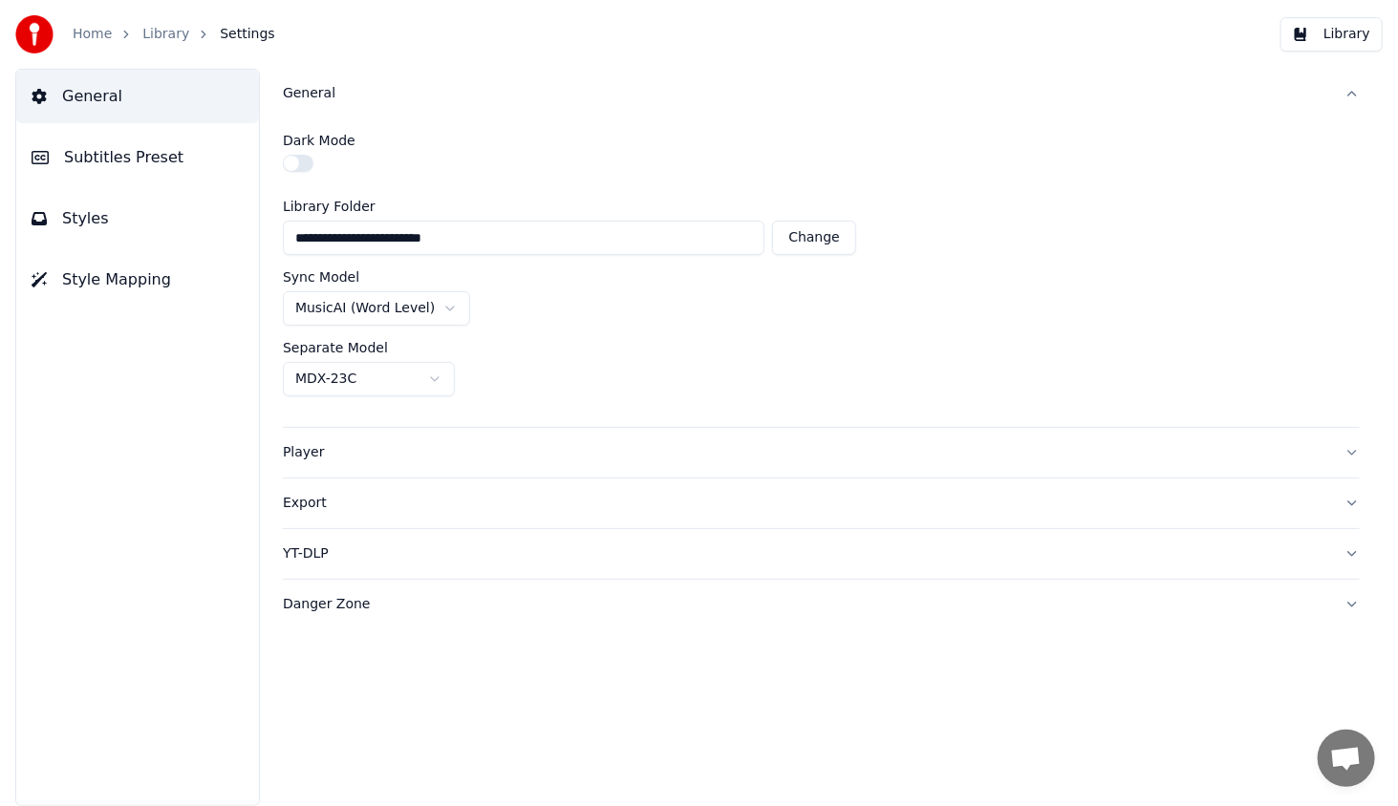
click at [317, 378] on html "**********" at bounding box center [699, 403] width 1398 height 806
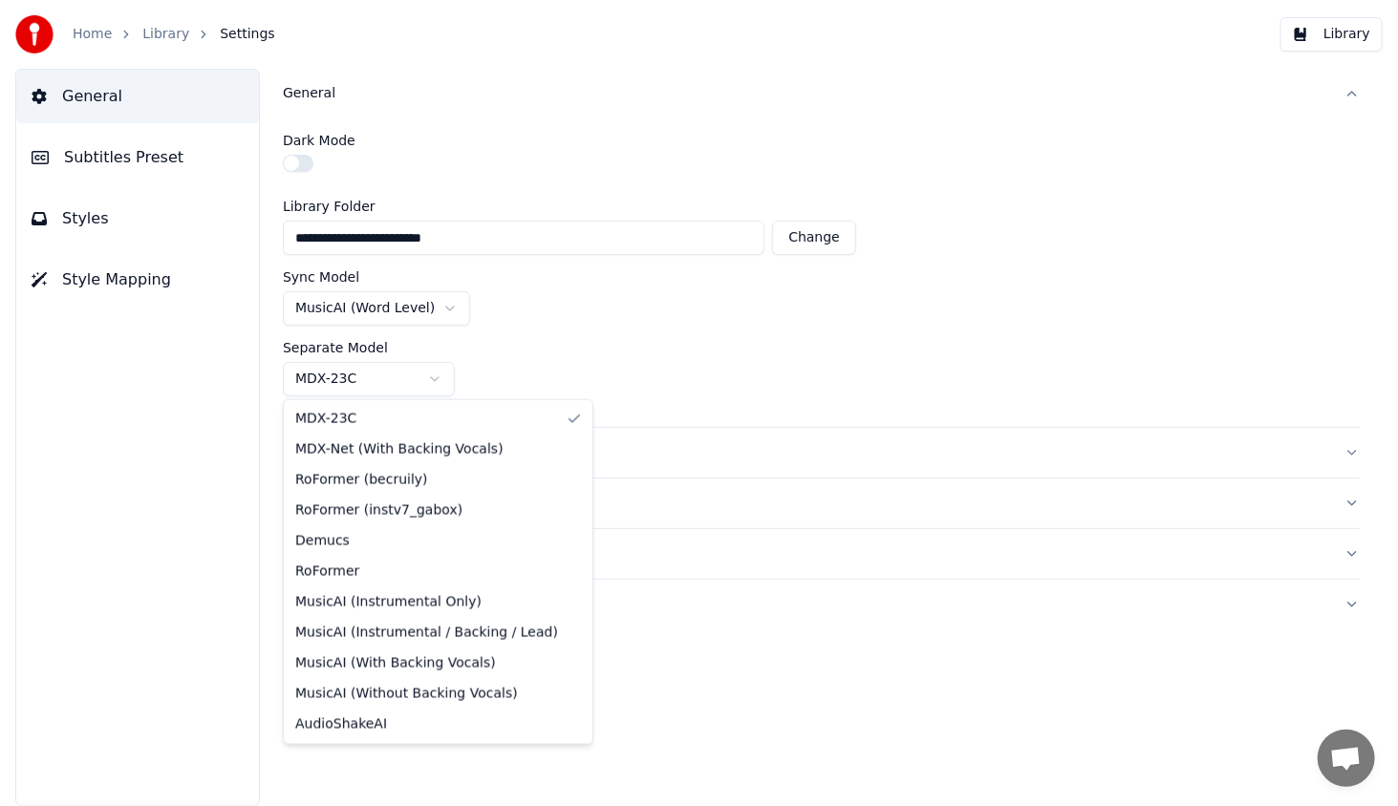
click at [317, 378] on html "**********" at bounding box center [699, 403] width 1398 height 806
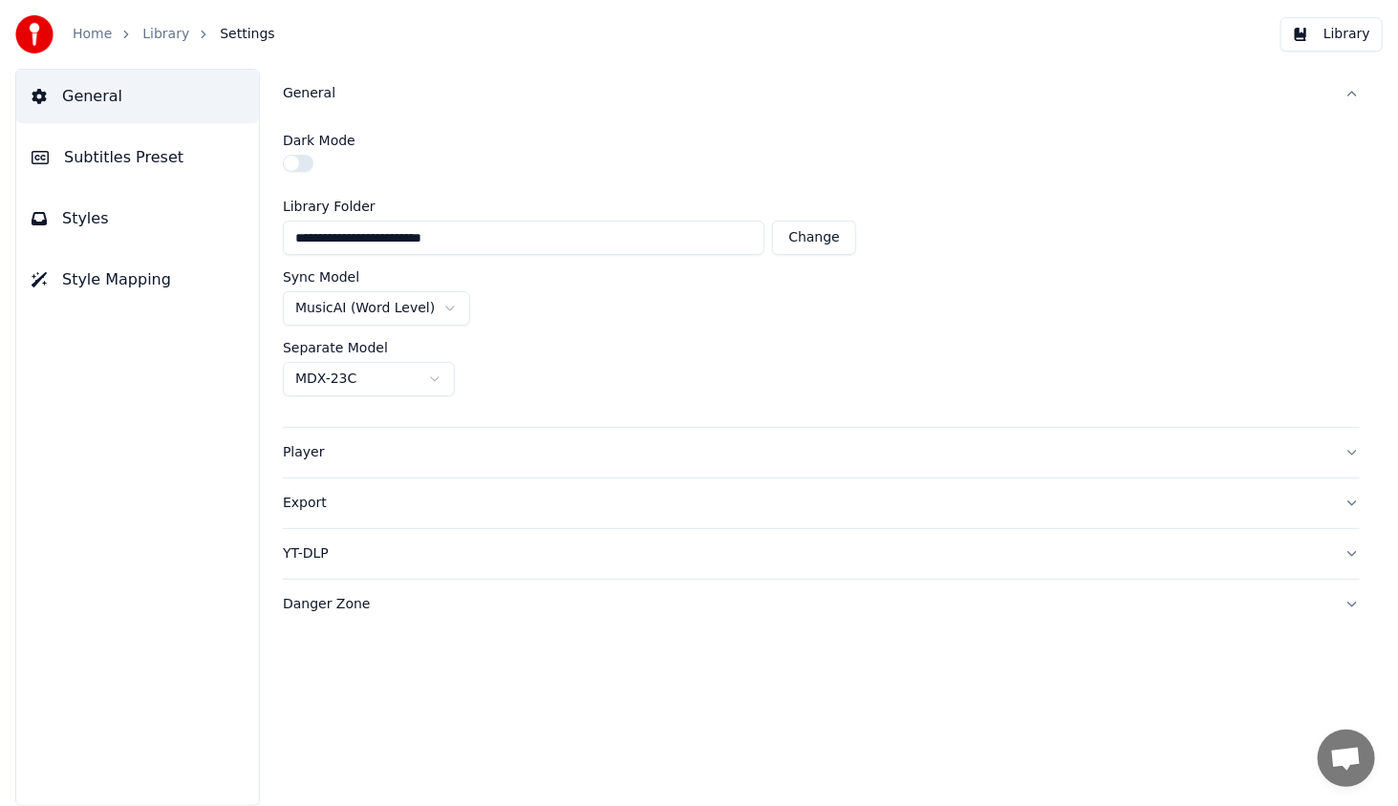
click at [317, 378] on html "**********" at bounding box center [699, 403] width 1398 height 806
click at [219, 368] on div "General Subtitles Preset Styles Style Mapping" at bounding box center [137, 437] width 245 height 737
click at [1349, 34] on button "Library" at bounding box center [1331, 34] width 102 height 34
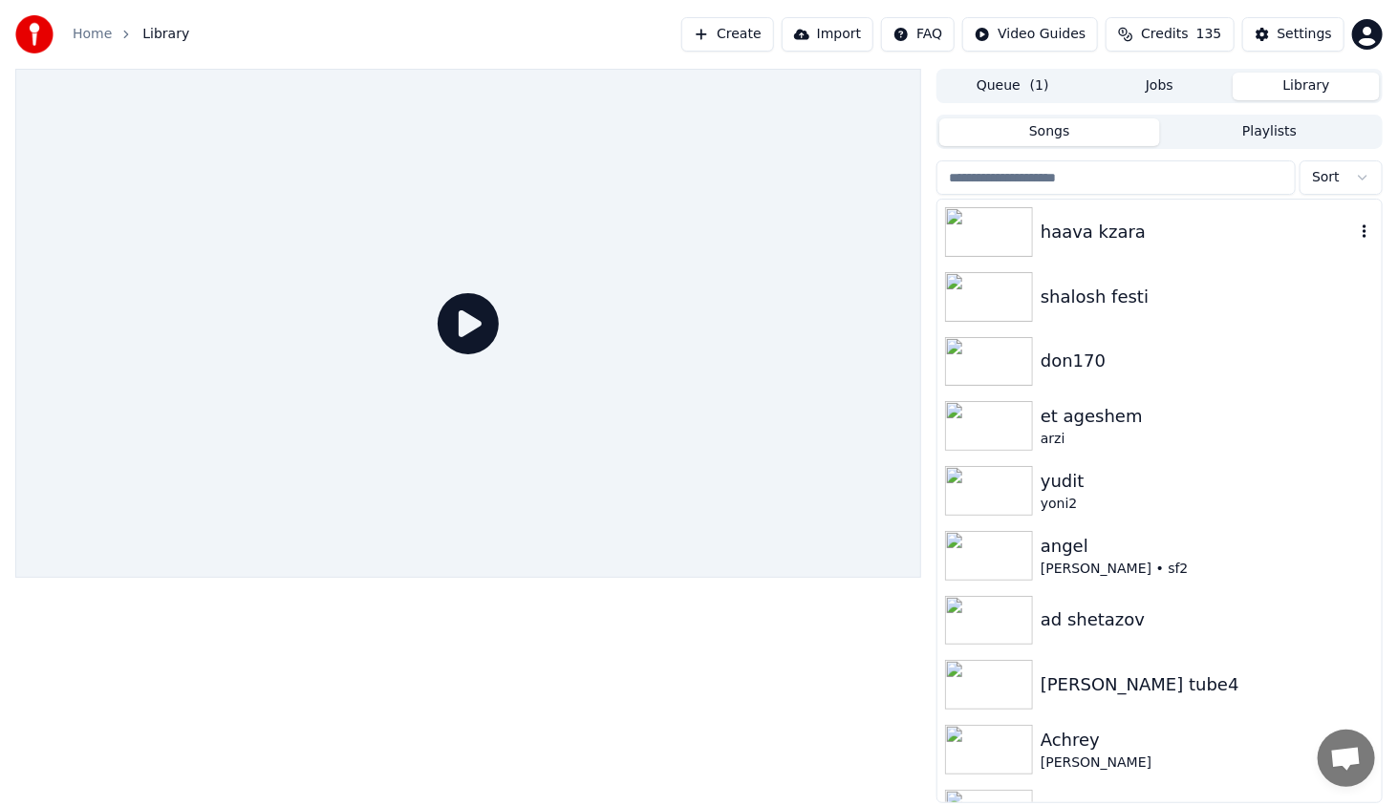
click at [976, 227] on img at bounding box center [989, 232] width 88 height 50
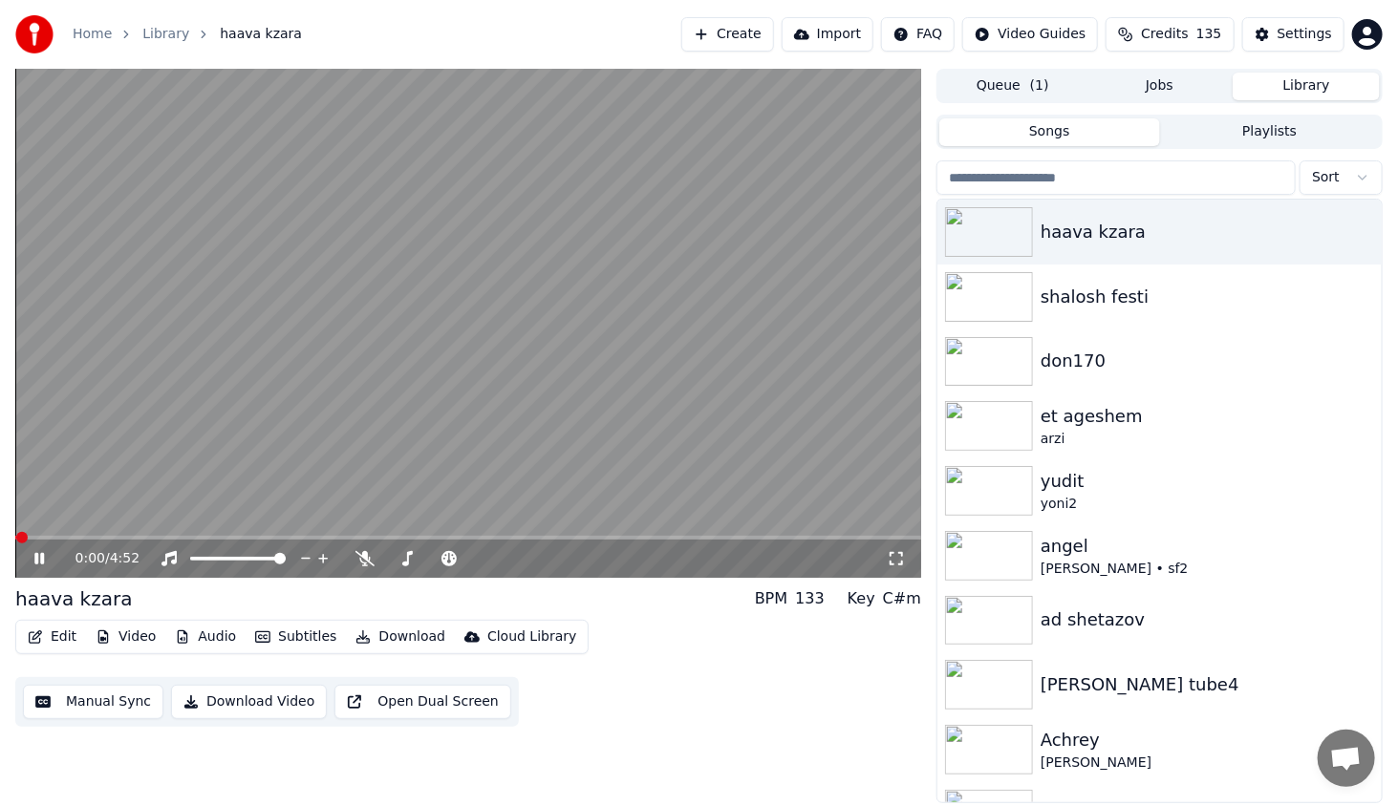
click at [131, 536] on span at bounding box center [468, 538] width 906 height 4
click at [1355, 230] on icon "button" at bounding box center [1364, 231] width 19 height 15
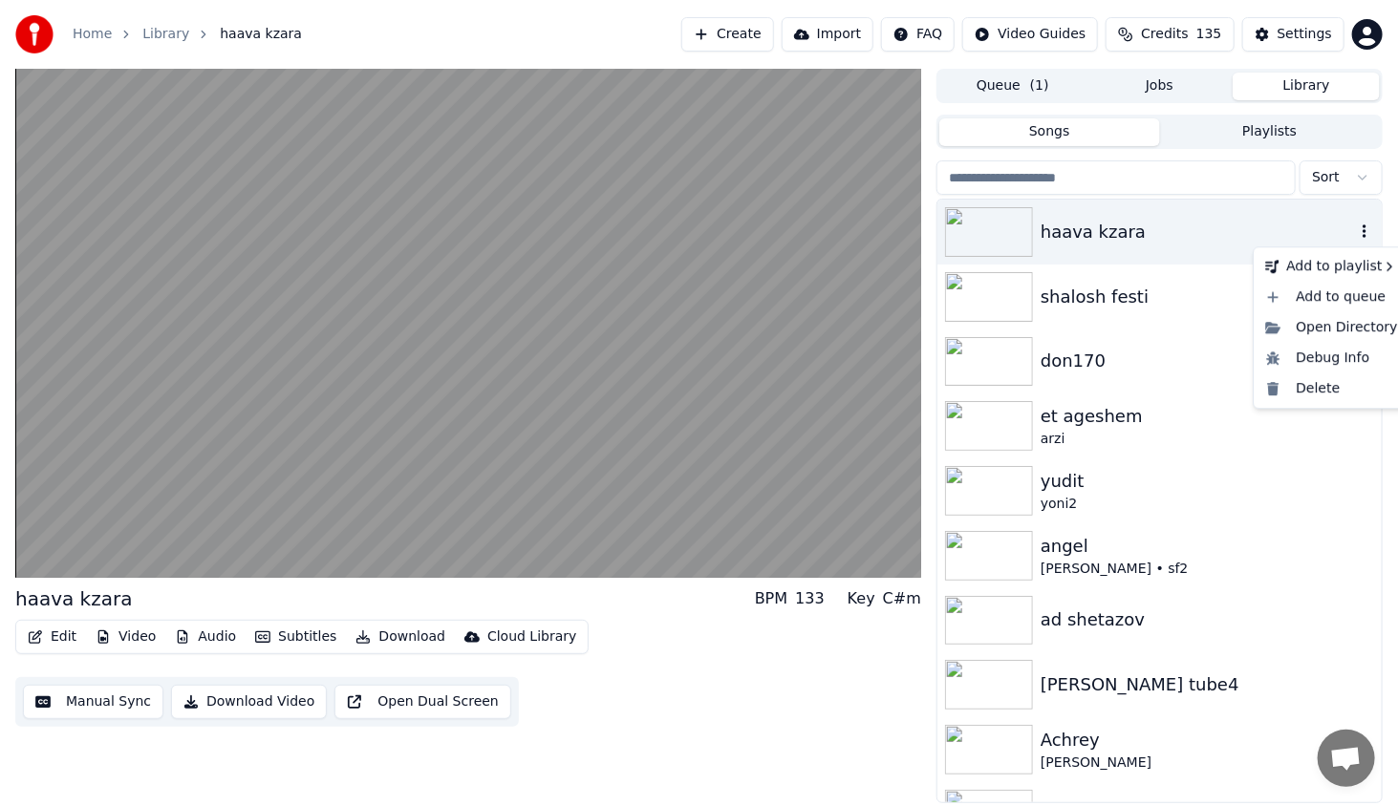
click at [1355, 230] on icon "button" at bounding box center [1364, 231] width 19 height 15
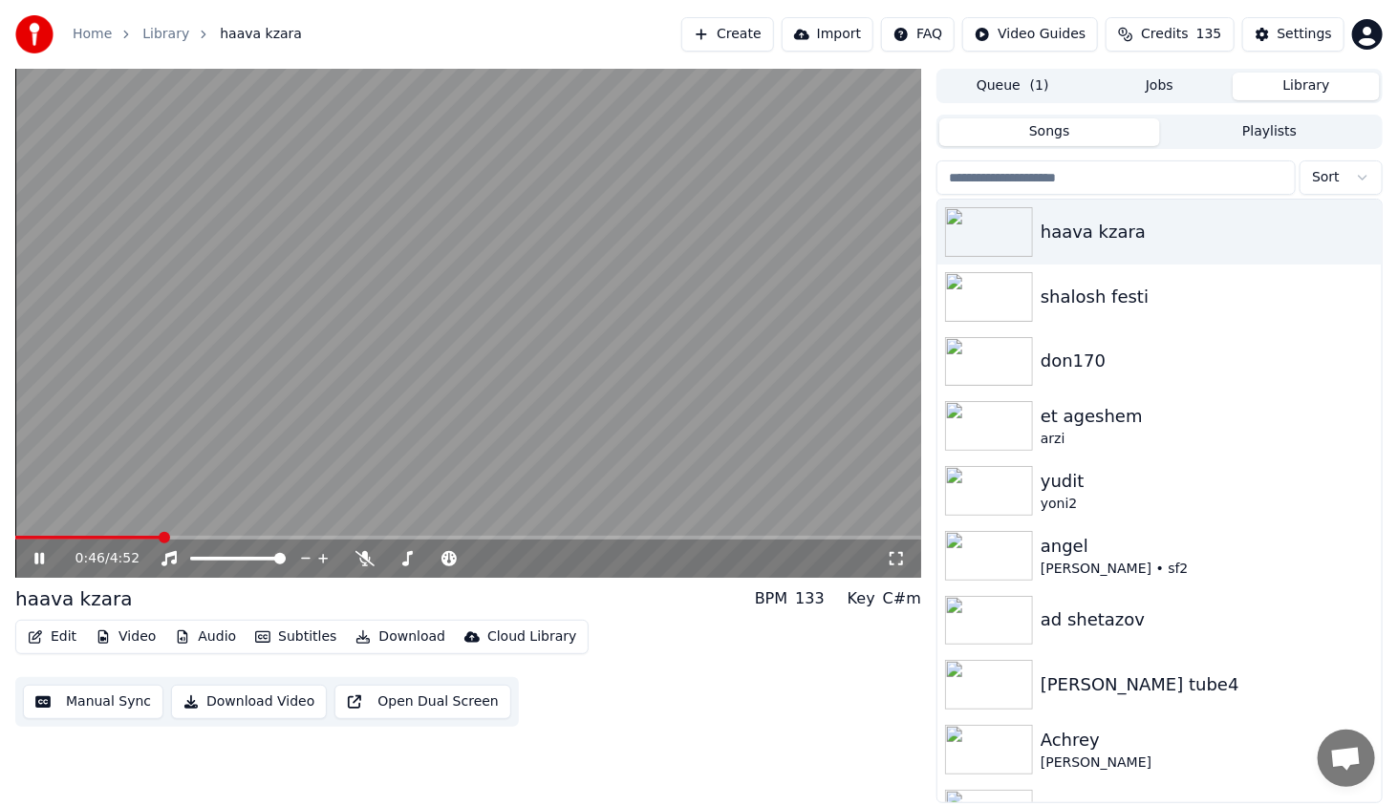
click at [29, 568] on div "0:46 / 4:52" at bounding box center [468, 558] width 890 height 19
click at [61, 645] on button "Edit" at bounding box center [52, 637] width 64 height 27
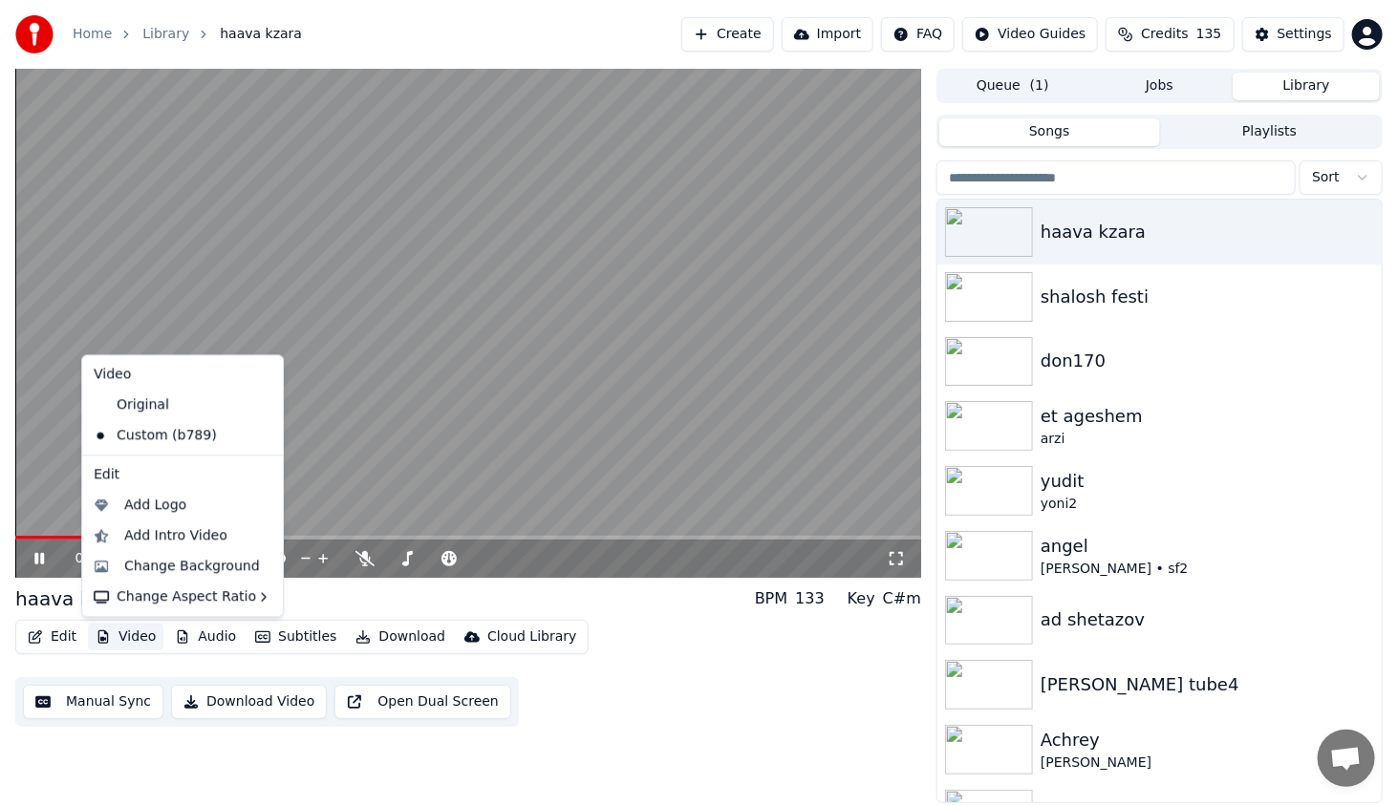
drag, startPoint x: 227, startPoint y: 481, endPoint x: 249, endPoint y: 467, distance: 26.2
click at [228, 480] on div "Edit" at bounding box center [182, 474] width 193 height 31
click at [283, 466] on video at bounding box center [468, 323] width 906 height 509
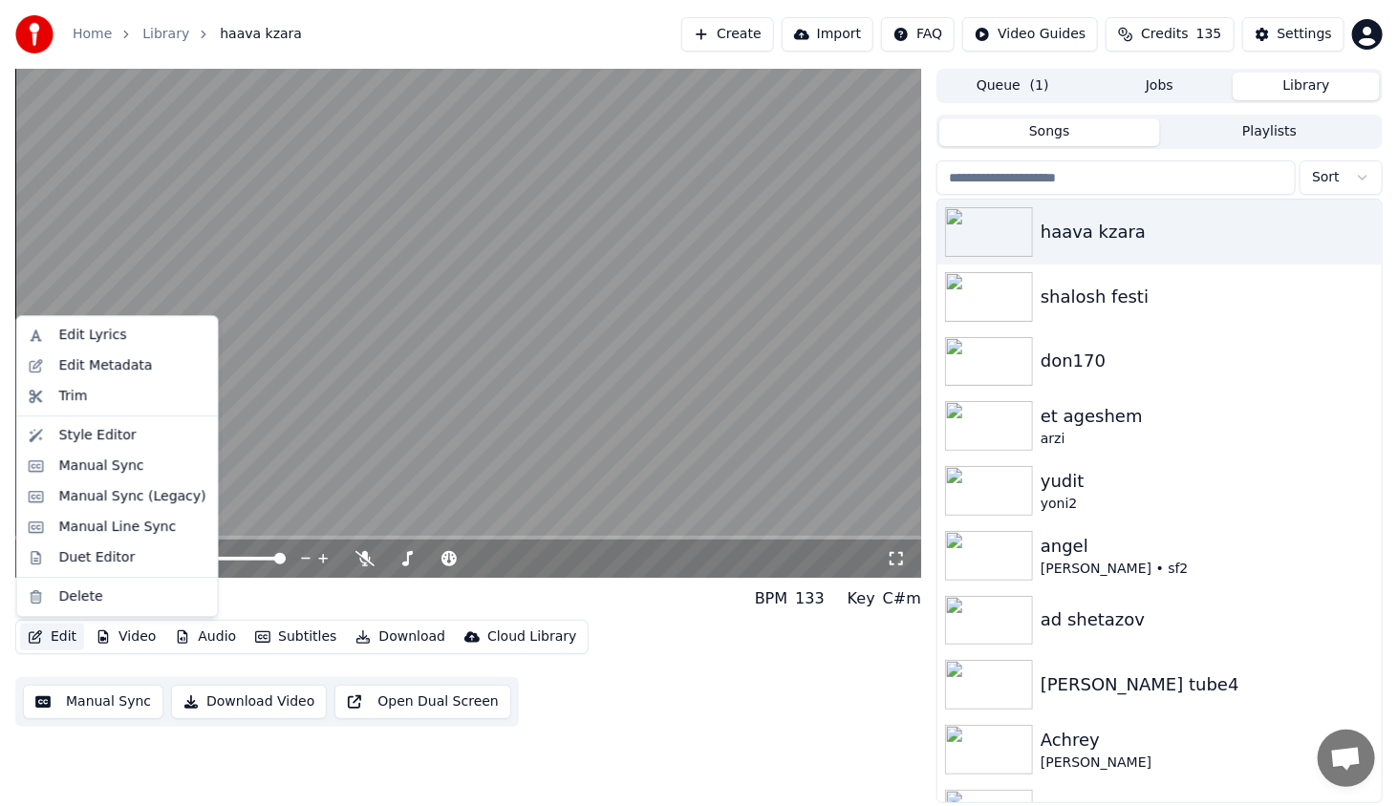
click at [61, 643] on button "Edit" at bounding box center [52, 637] width 64 height 27
click at [133, 425] on div "Style Editor" at bounding box center [117, 435] width 193 height 31
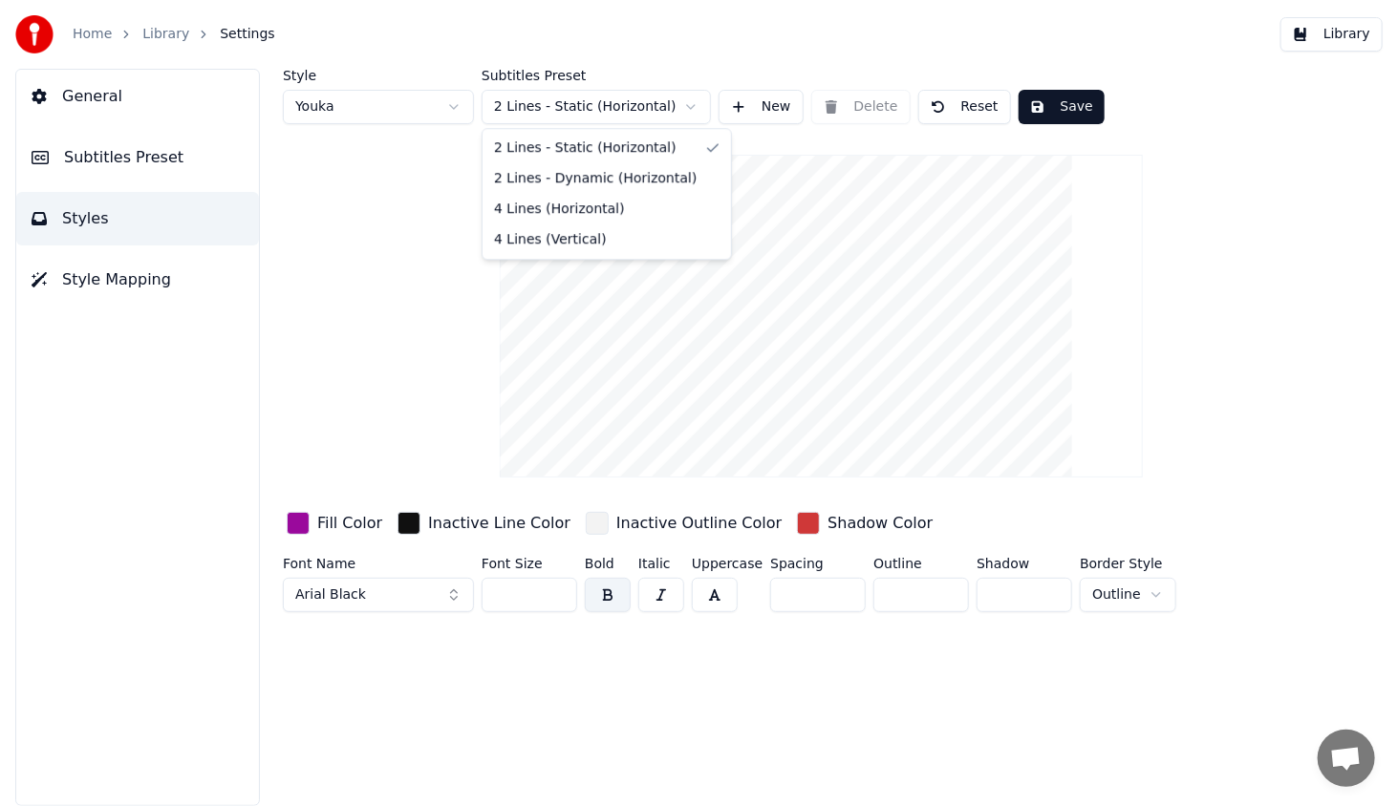
click at [655, 113] on html "Home Library Settings Library General Subtitles Preset Styles Style Mapping Sty…" at bounding box center [699, 403] width 1398 height 806
click at [616, 101] on html "Home Library Settings Library General Subtitles Preset Styles Style Mapping Sty…" at bounding box center [699, 403] width 1398 height 806
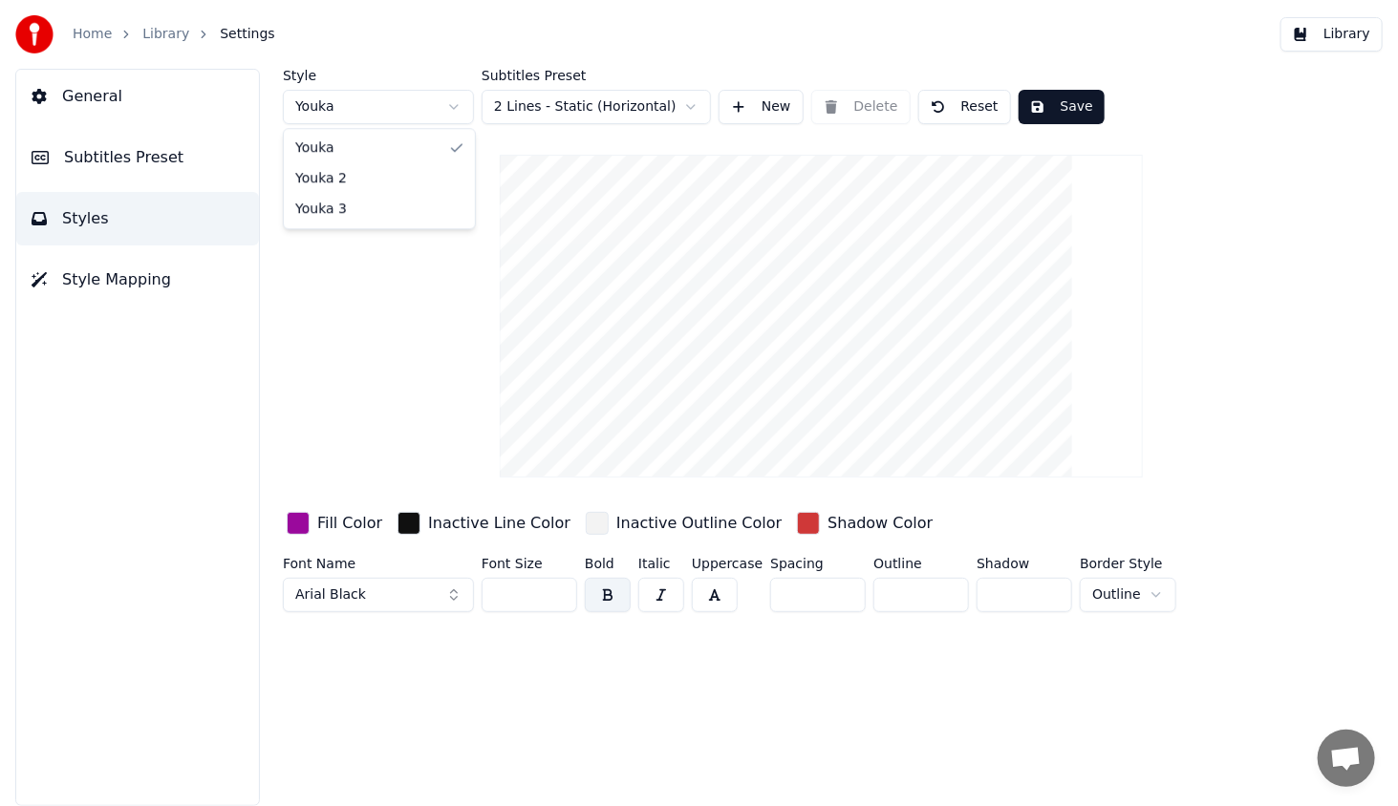
click at [426, 101] on html "Home Library Settings Library General Subtitles Preset Styles Style Mapping Sty…" at bounding box center [699, 403] width 1398 height 806
type input "**"
type input "*"
click at [404, 96] on html "Home Library Settings Library General Subtitles Preset Styles Style Mapping Sty…" at bounding box center [699, 403] width 1398 height 806
type input "***"
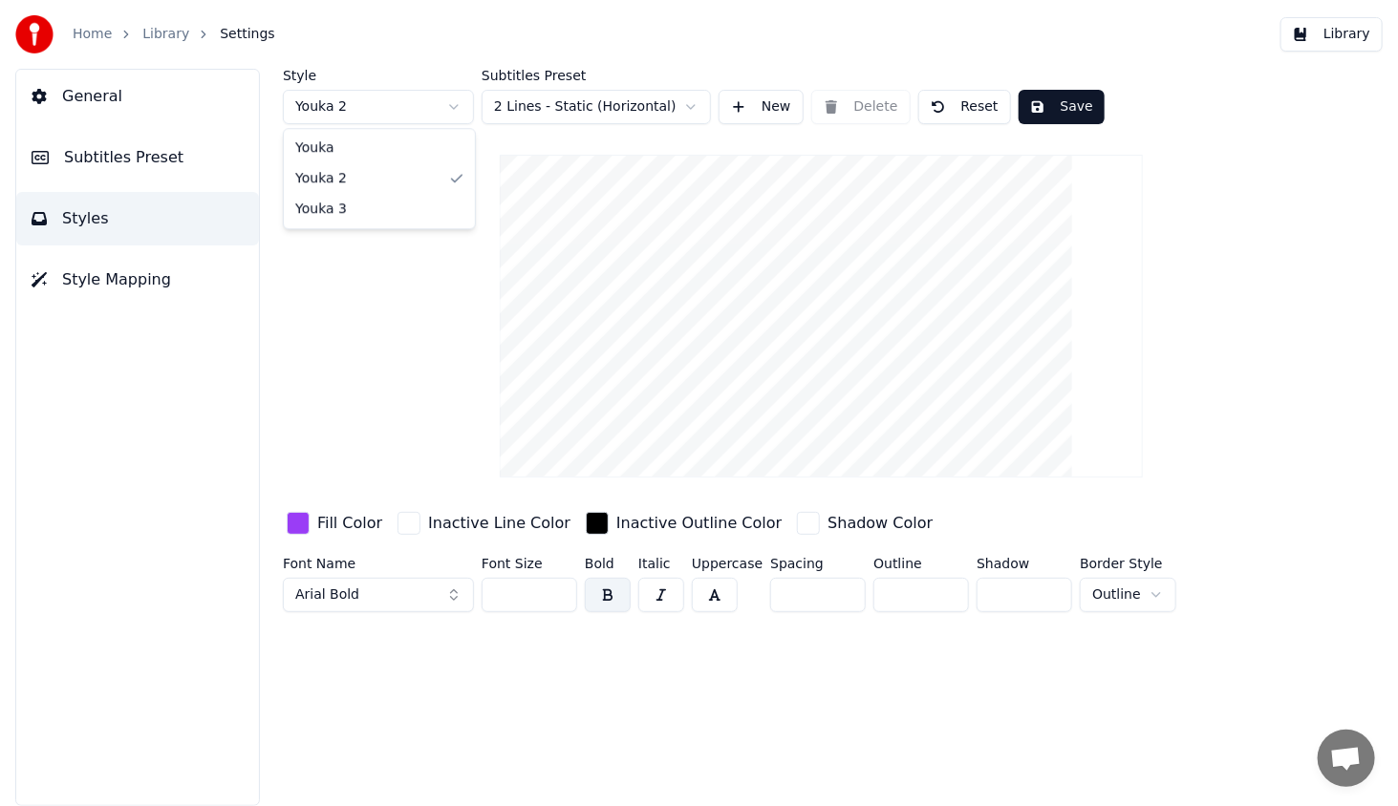
type input "*"
click at [87, 95] on span "General" at bounding box center [92, 96] width 60 height 23
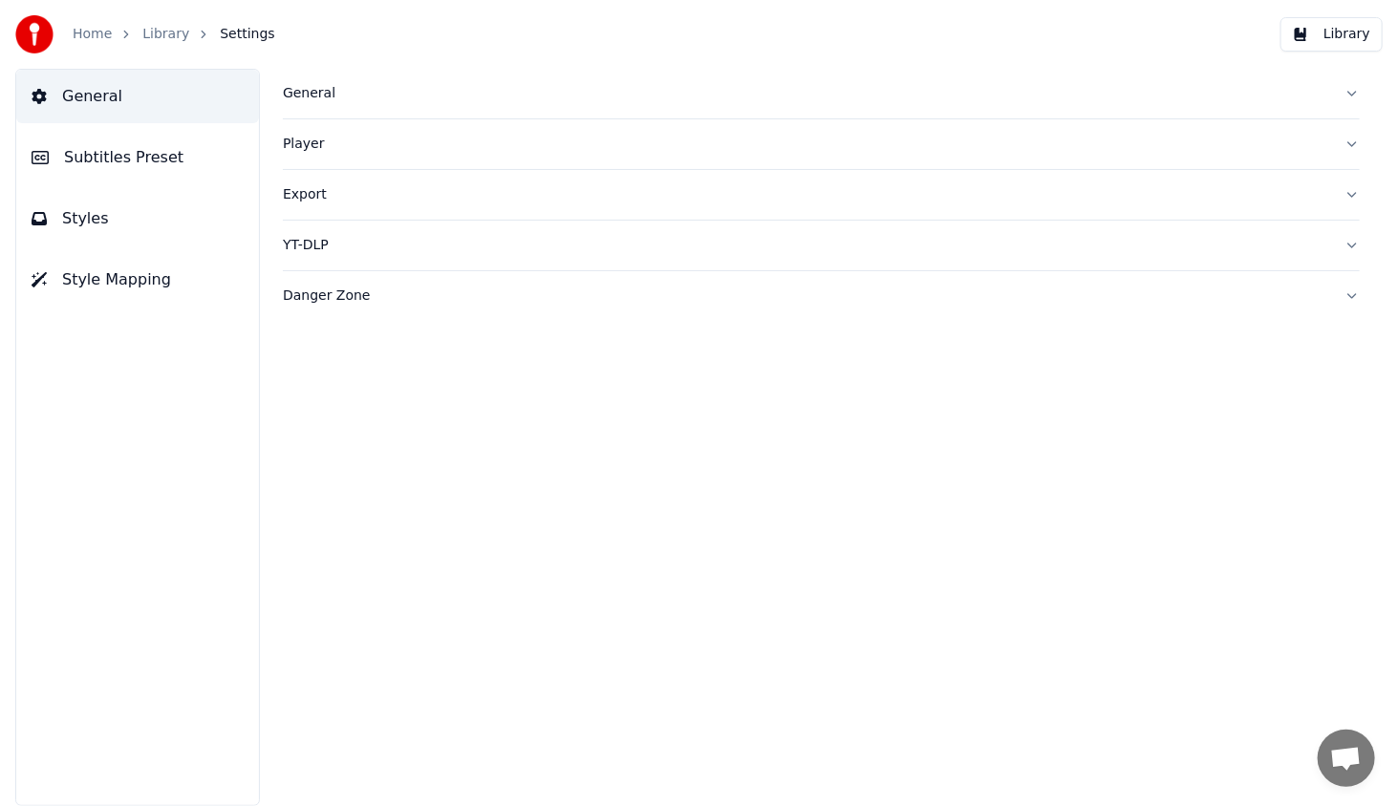
click at [128, 270] on span "Style Mapping" at bounding box center [116, 279] width 109 height 23
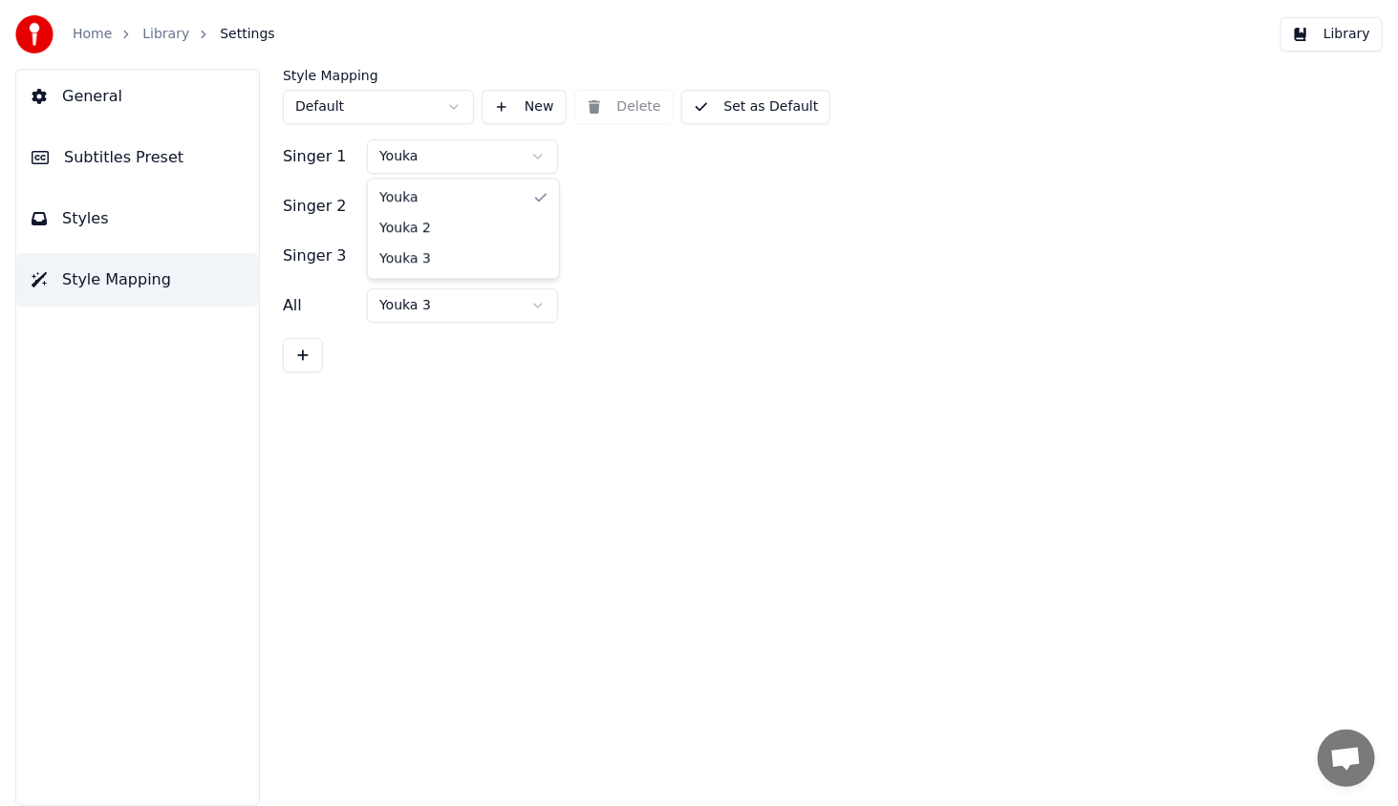
click at [432, 155] on html "Home Library Settings Library General Subtitles Preset Styles Style Mapping Sty…" at bounding box center [699, 403] width 1398 height 806
click at [66, 221] on span "Styles" at bounding box center [85, 218] width 47 height 23
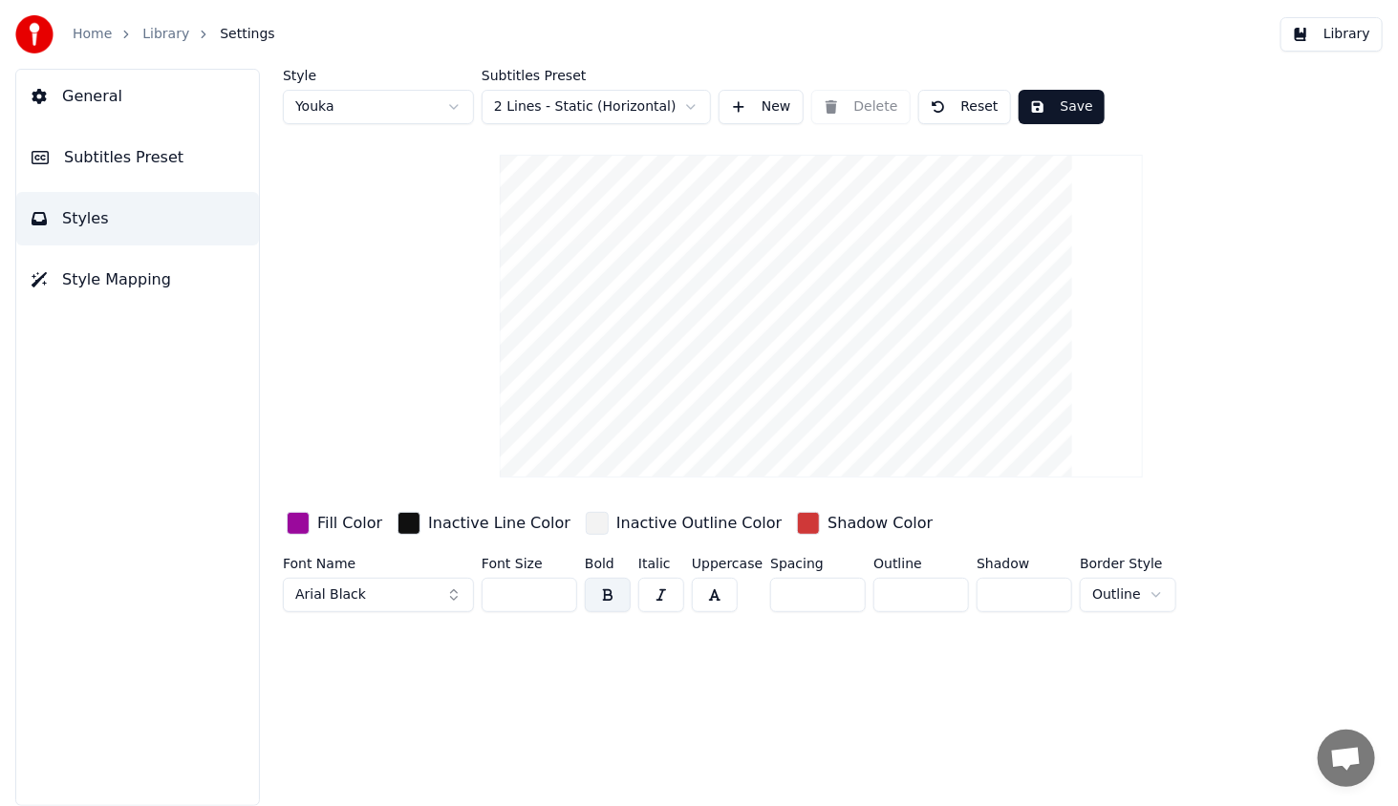
click at [156, 174] on button "Subtitles Preset" at bounding box center [137, 157] width 243 height 53
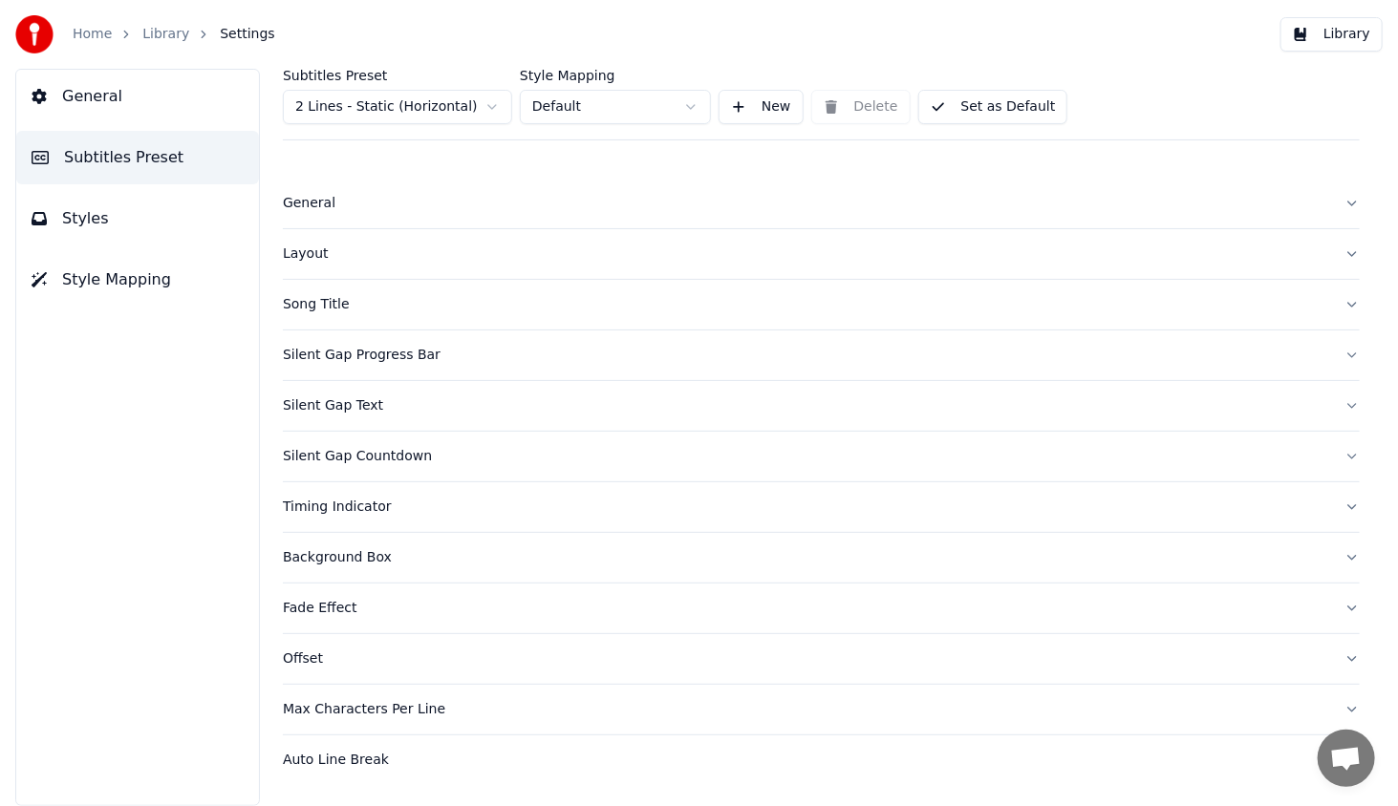
click at [368, 712] on div "Max Characters Per Line" at bounding box center [806, 709] width 1046 height 19
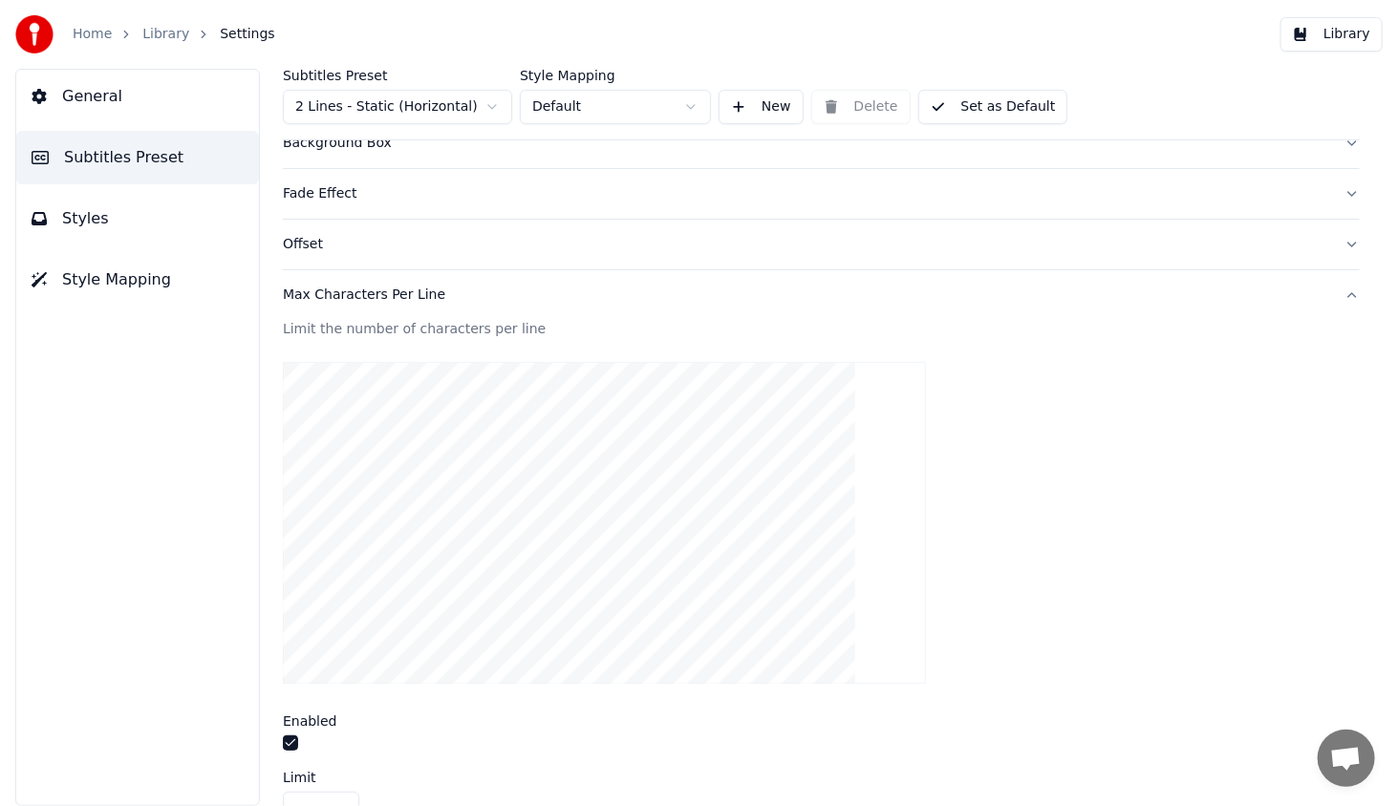
scroll to position [567, 0]
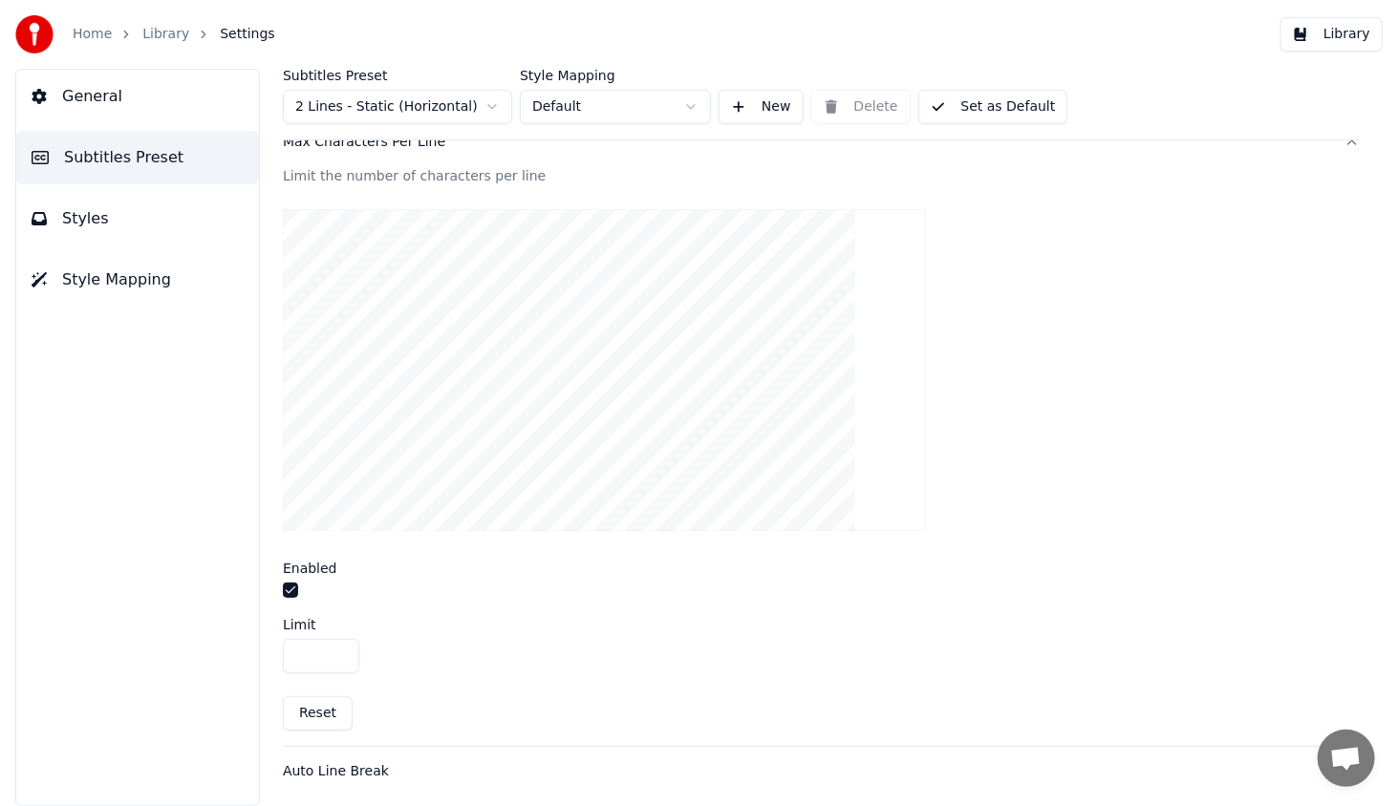
click at [289, 587] on button "button" at bounding box center [290, 590] width 15 height 15
click at [297, 593] on div at bounding box center [821, 593] width 1077 height 20
click at [294, 589] on button "button" at bounding box center [290, 590] width 15 height 15
click at [369, 769] on div "Auto Line Break" at bounding box center [806, 771] width 1046 height 19
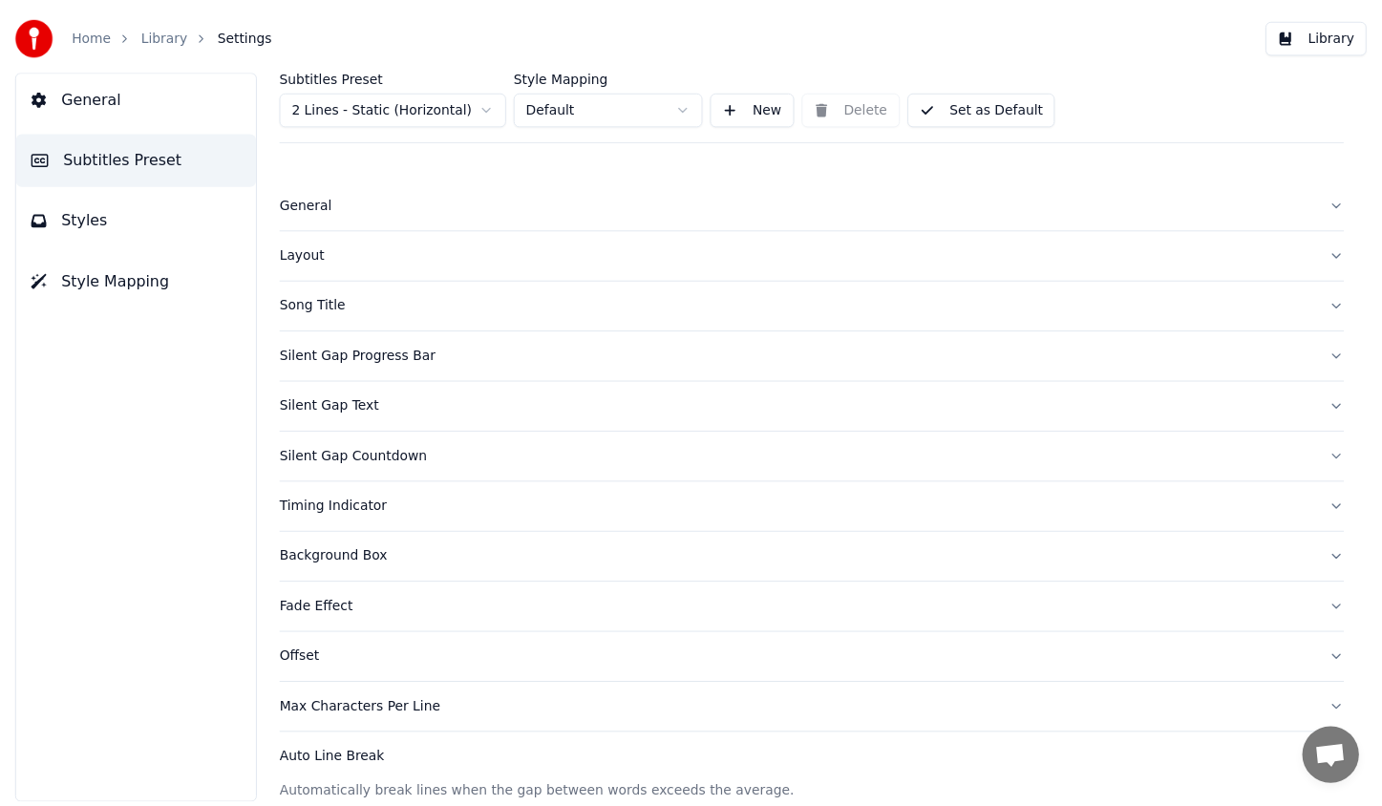
scroll to position [0, 0]
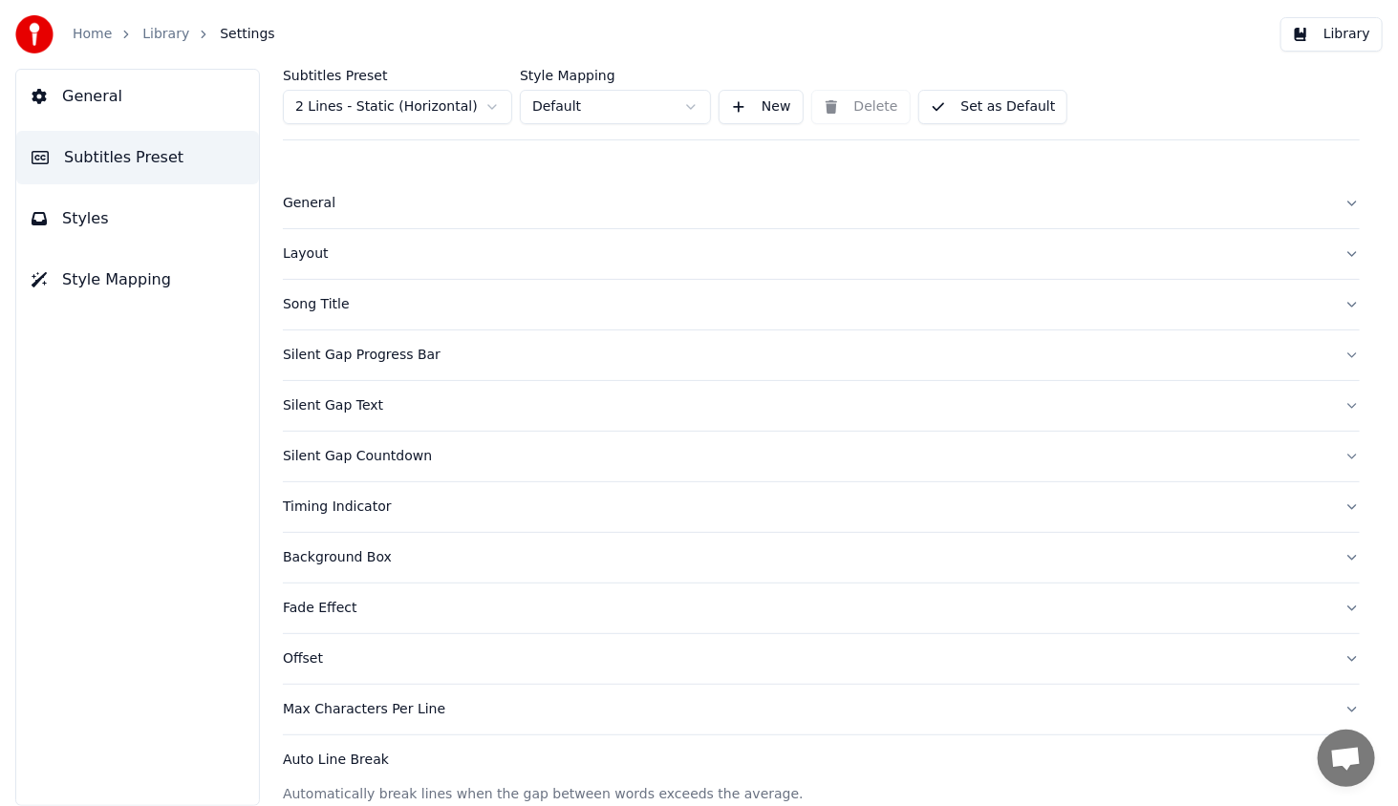
click at [1363, 42] on button "Library" at bounding box center [1331, 34] width 102 height 34
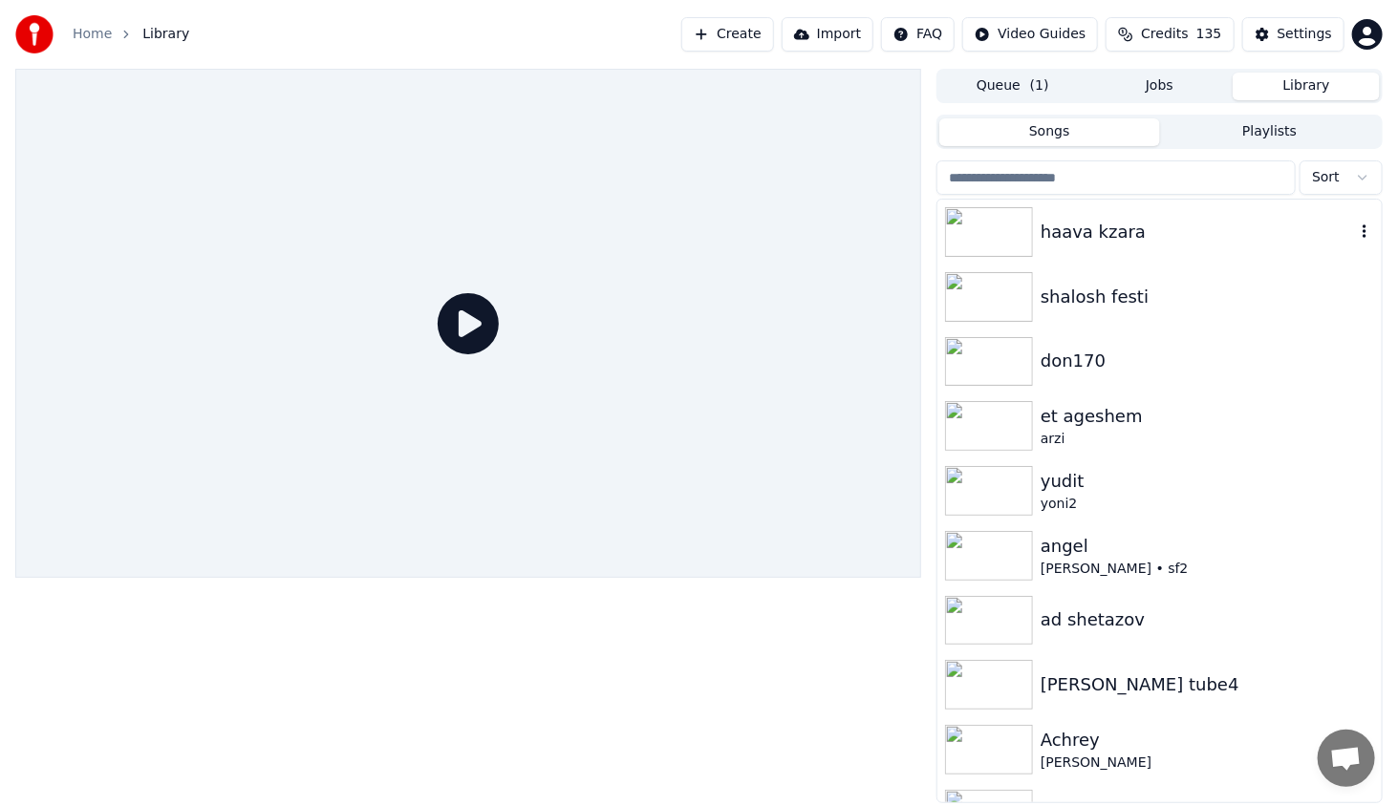
click at [995, 248] on img at bounding box center [989, 232] width 88 height 50
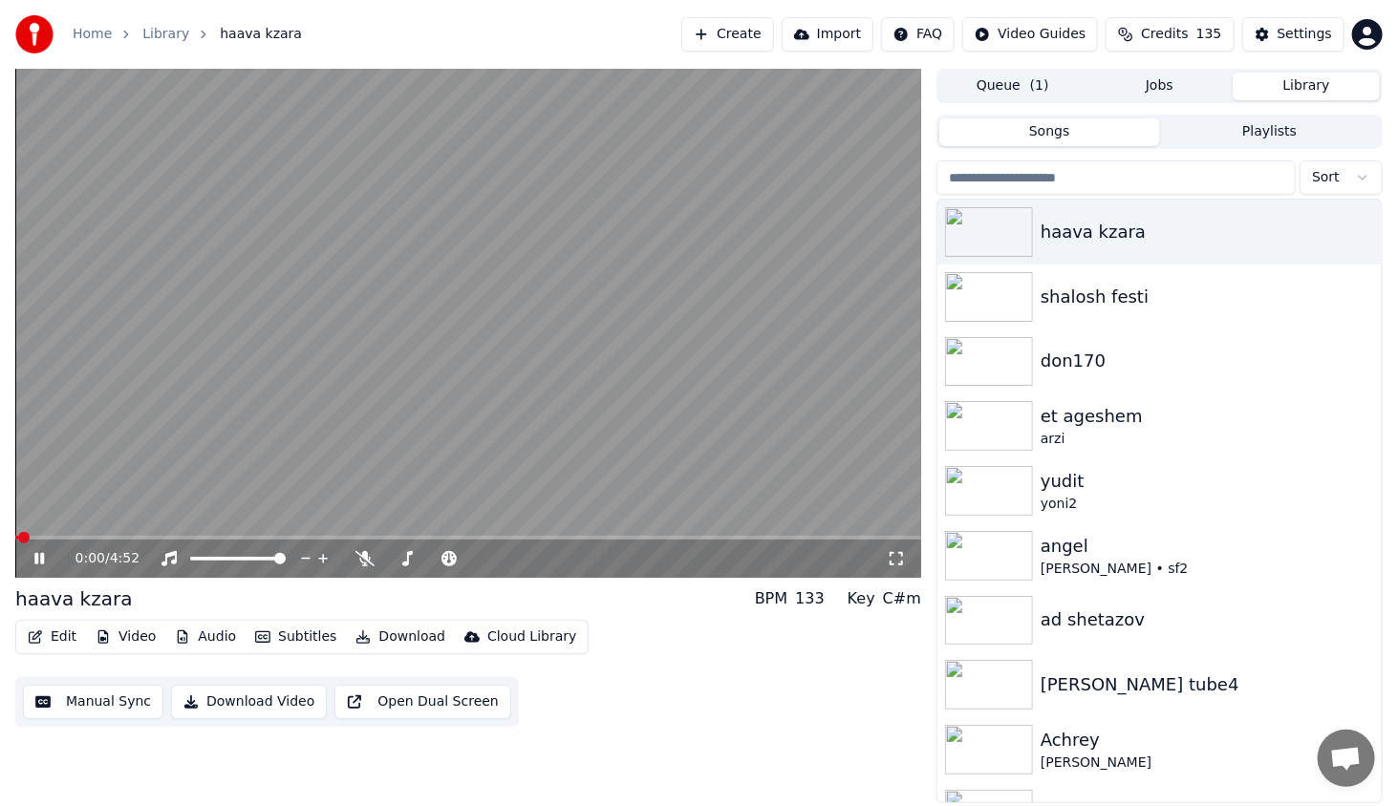
click at [94, 541] on div "0:00 / 4:52" at bounding box center [468, 559] width 906 height 38
click at [94, 537] on span at bounding box center [468, 538] width 906 height 4
click at [155, 536] on span at bounding box center [468, 538] width 906 height 4
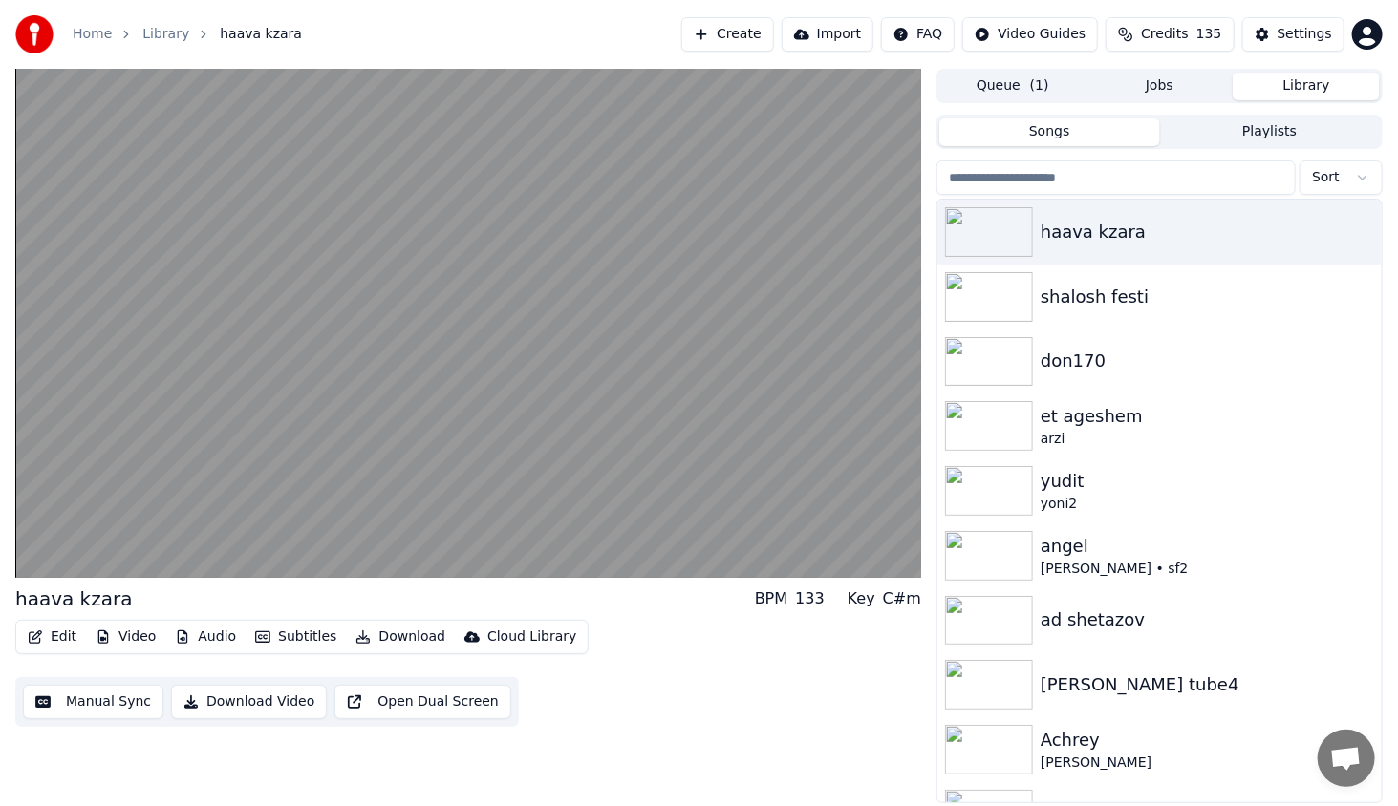
click at [109, 709] on button "Manual Sync" at bounding box center [93, 702] width 140 height 34
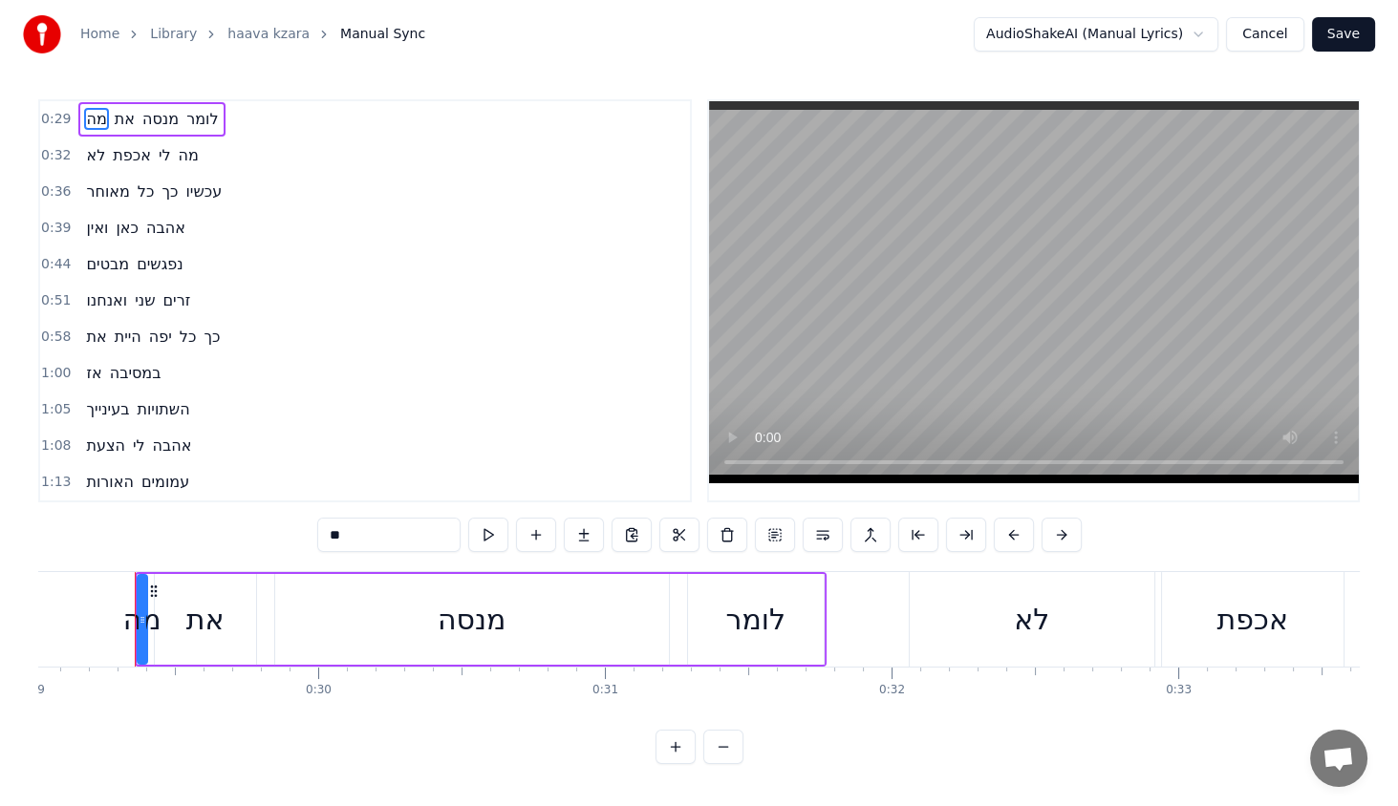
scroll to position [4, 0]
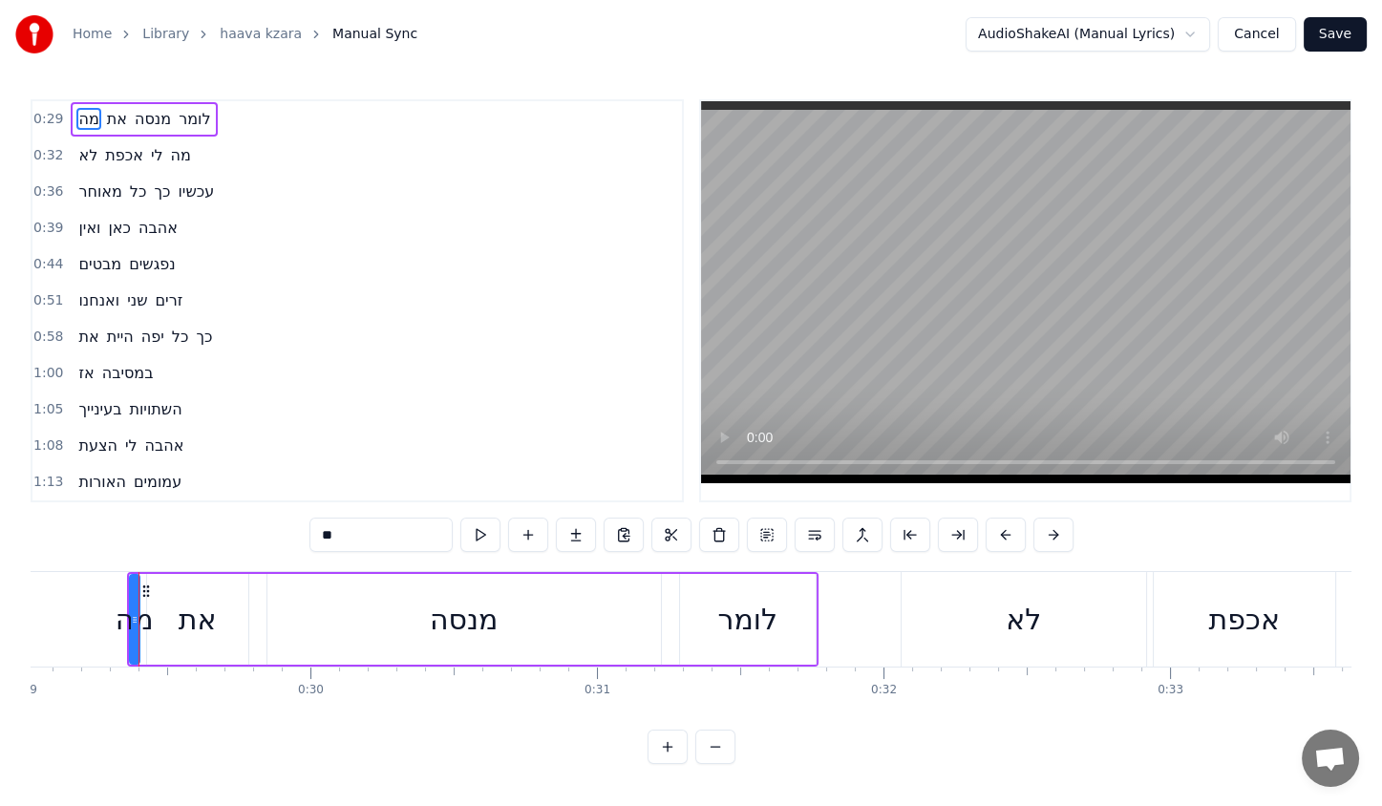
click at [1040, 29] on html "Home Library haava kzara Manual Sync AudioShakeAI (Manual Lyrics) Cancel Save 0…" at bounding box center [691, 397] width 1382 height 795
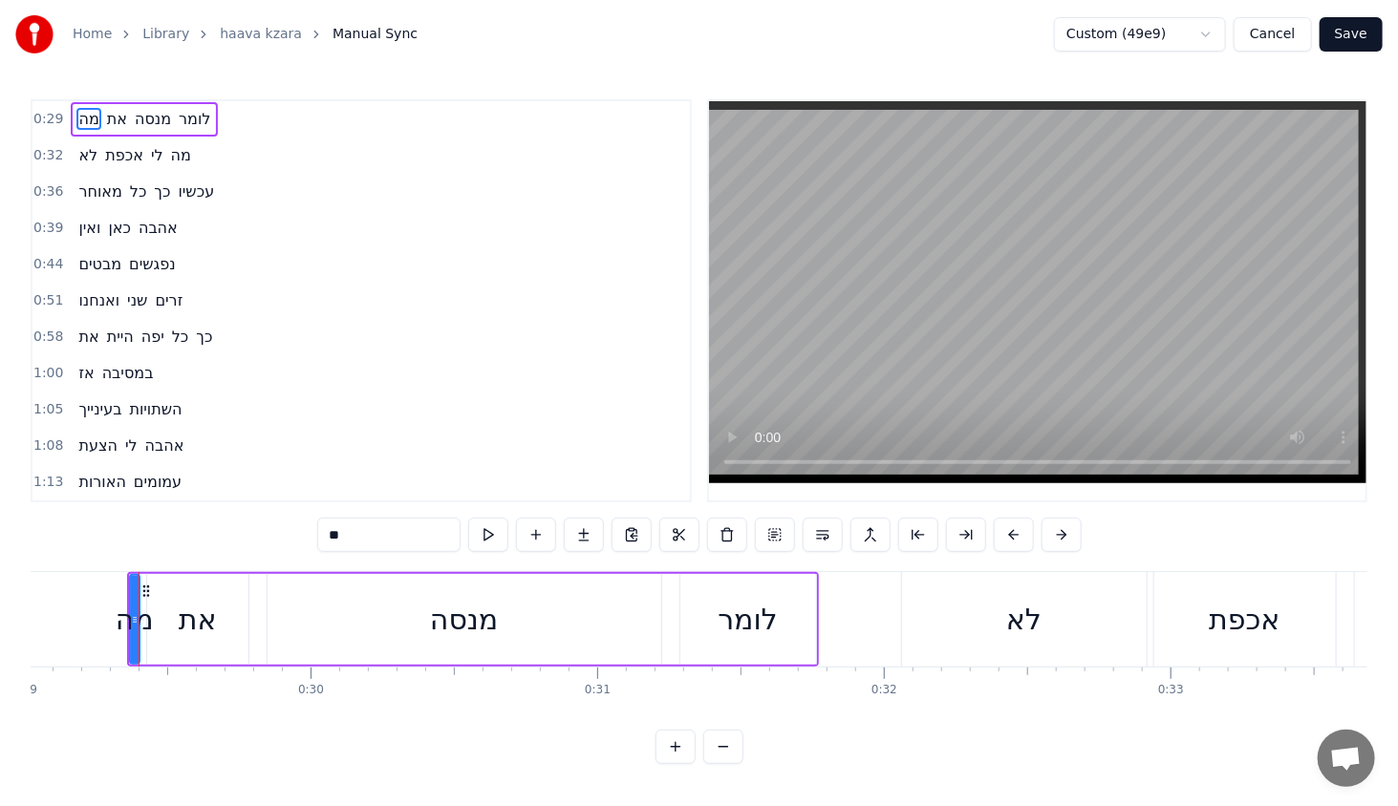
scroll to position [0, 0]
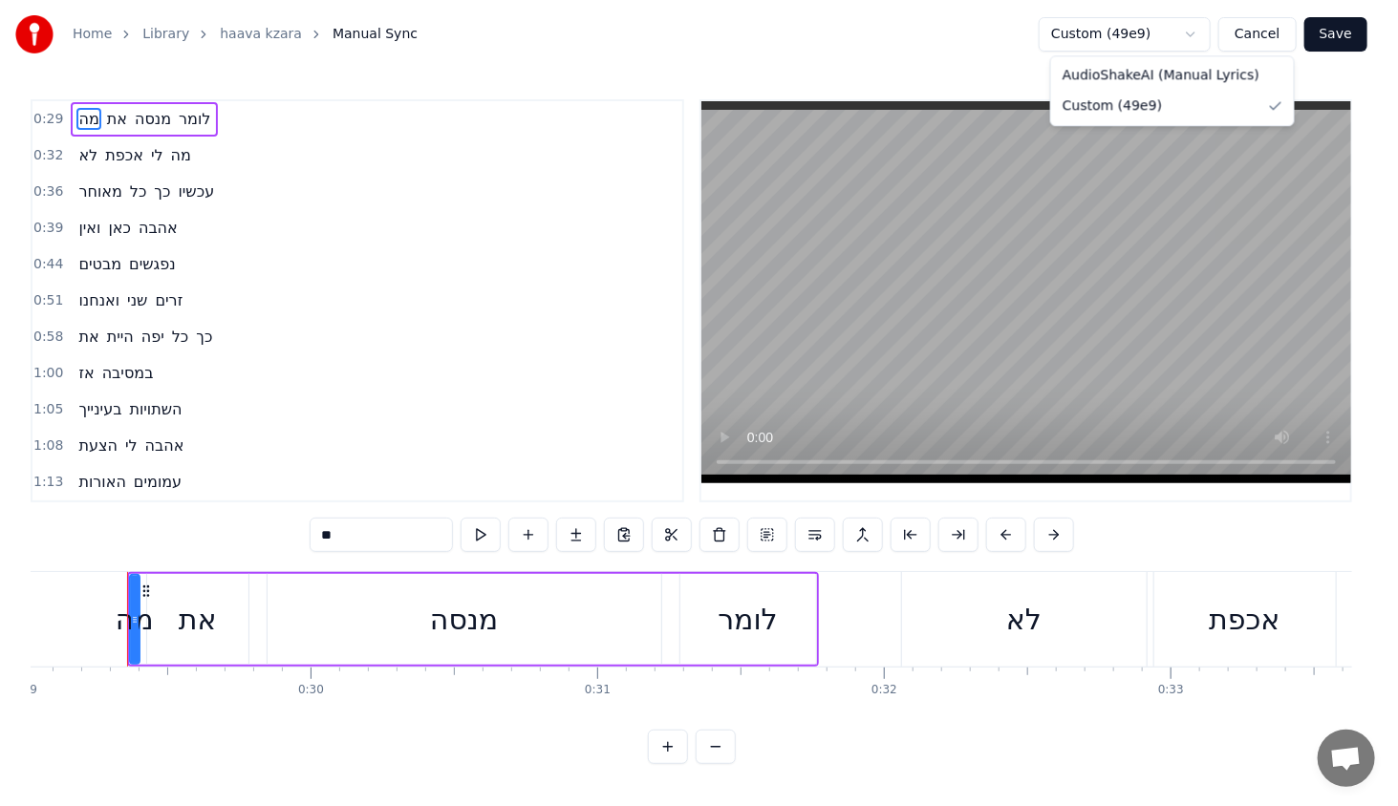
click at [1090, 24] on html "Home Library haava kzara Manual Sync Custom (49e9) Cancel Save 0:29 מה את מנסה …" at bounding box center [699, 397] width 1398 height 795
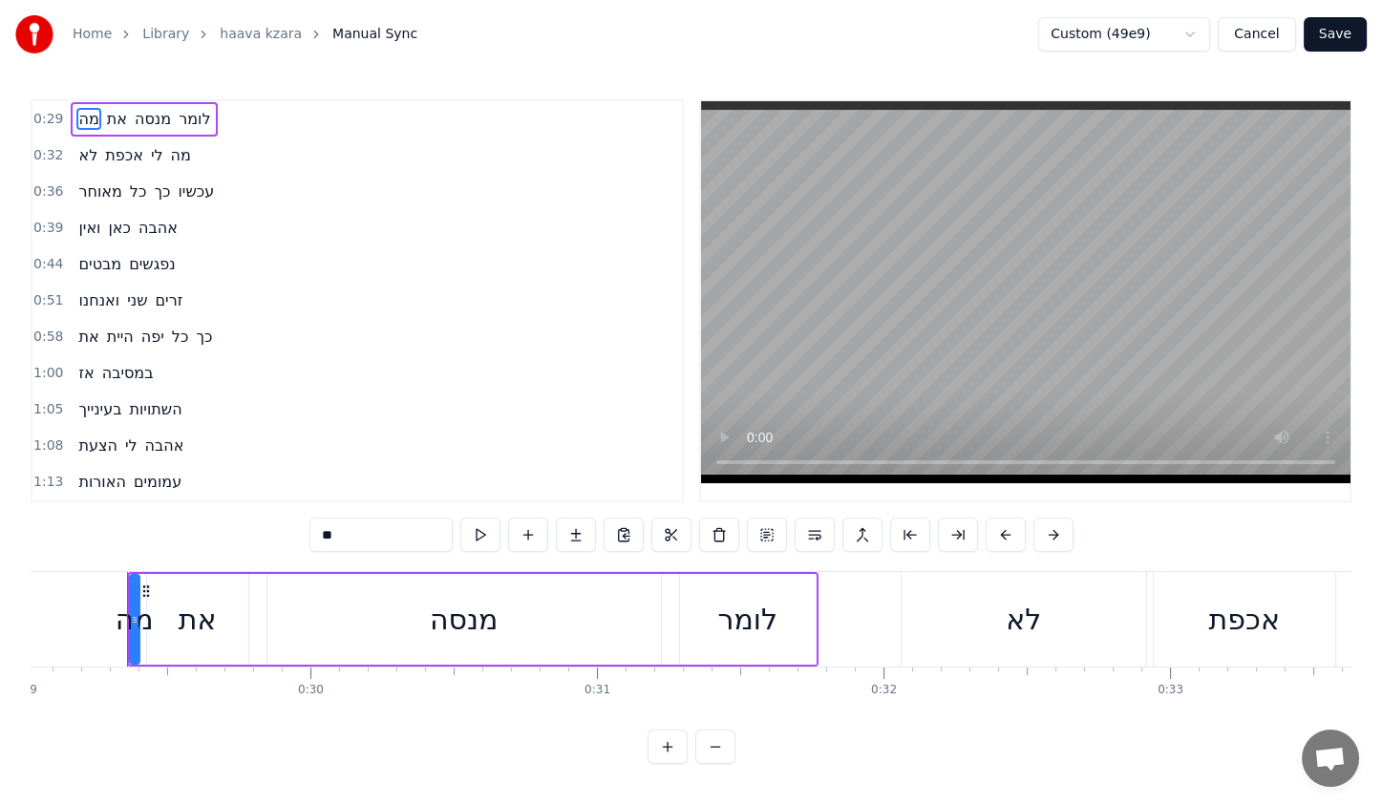
click at [1335, 25] on button "Save" at bounding box center [1335, 34] width 63 height 34
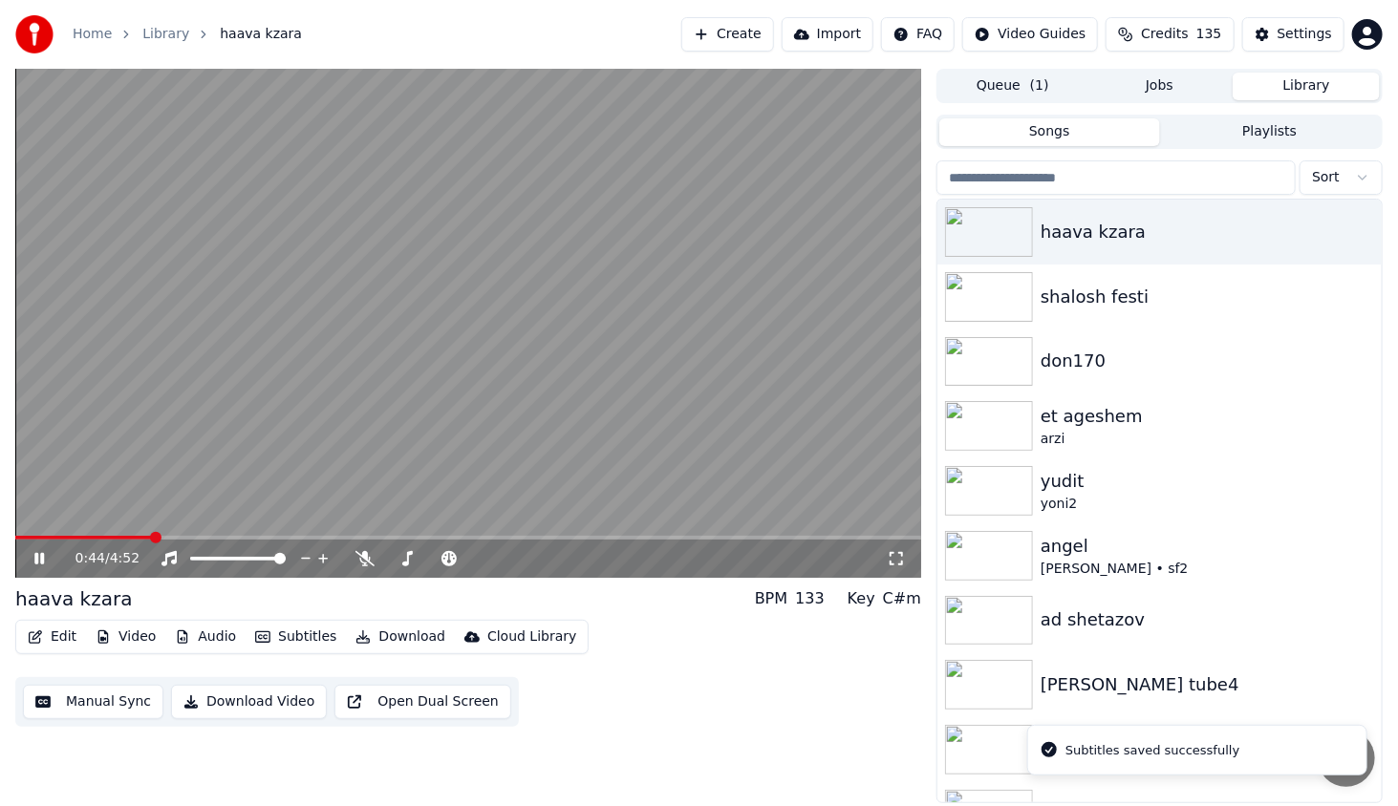
click at [154, 540] on span at bounding box center [468, 538] width 906 height 4
click at [47, 633] on button "Edit" at bounding box center [52, 637] width 64 height 27
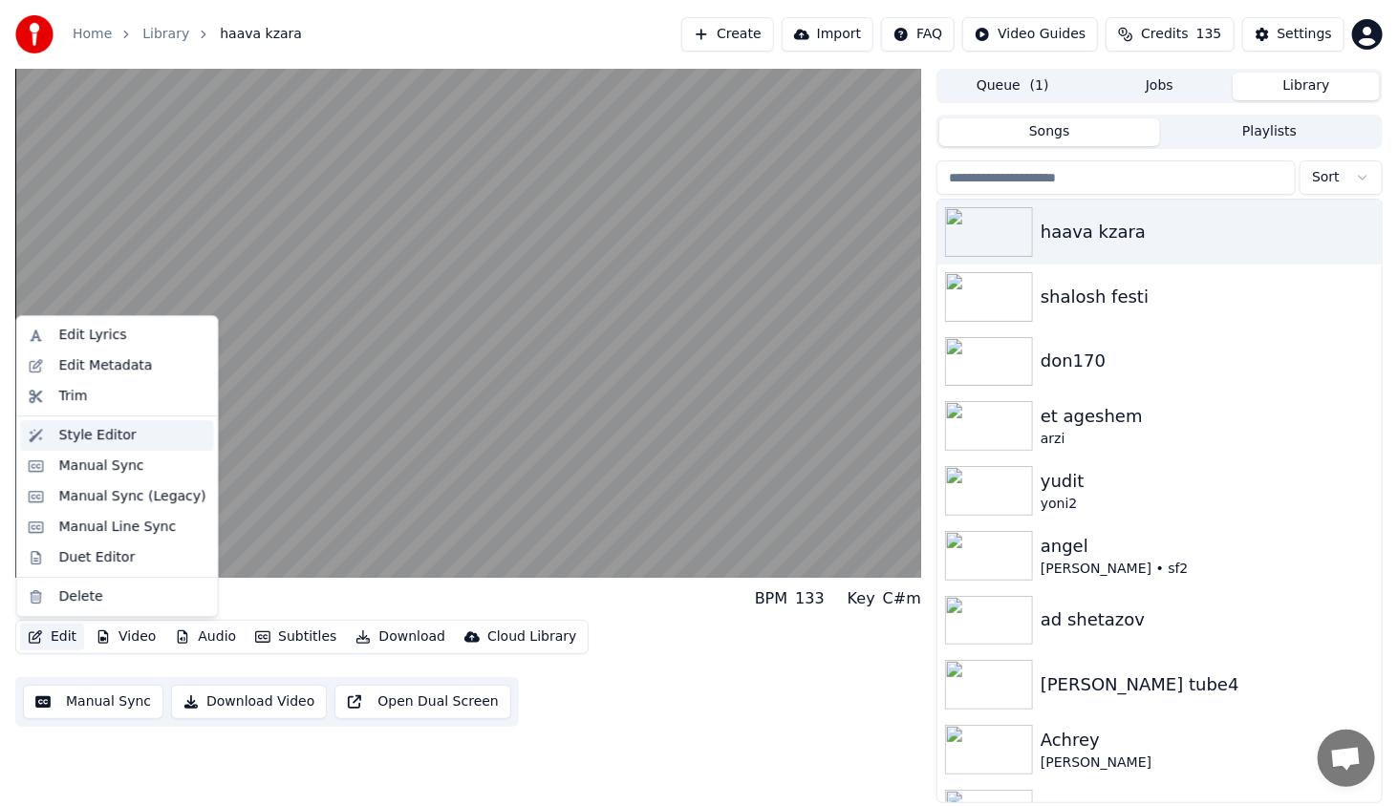
click at [103, 426] on div "Style Editor" at bounding box center [97, 435] width 77 height 19
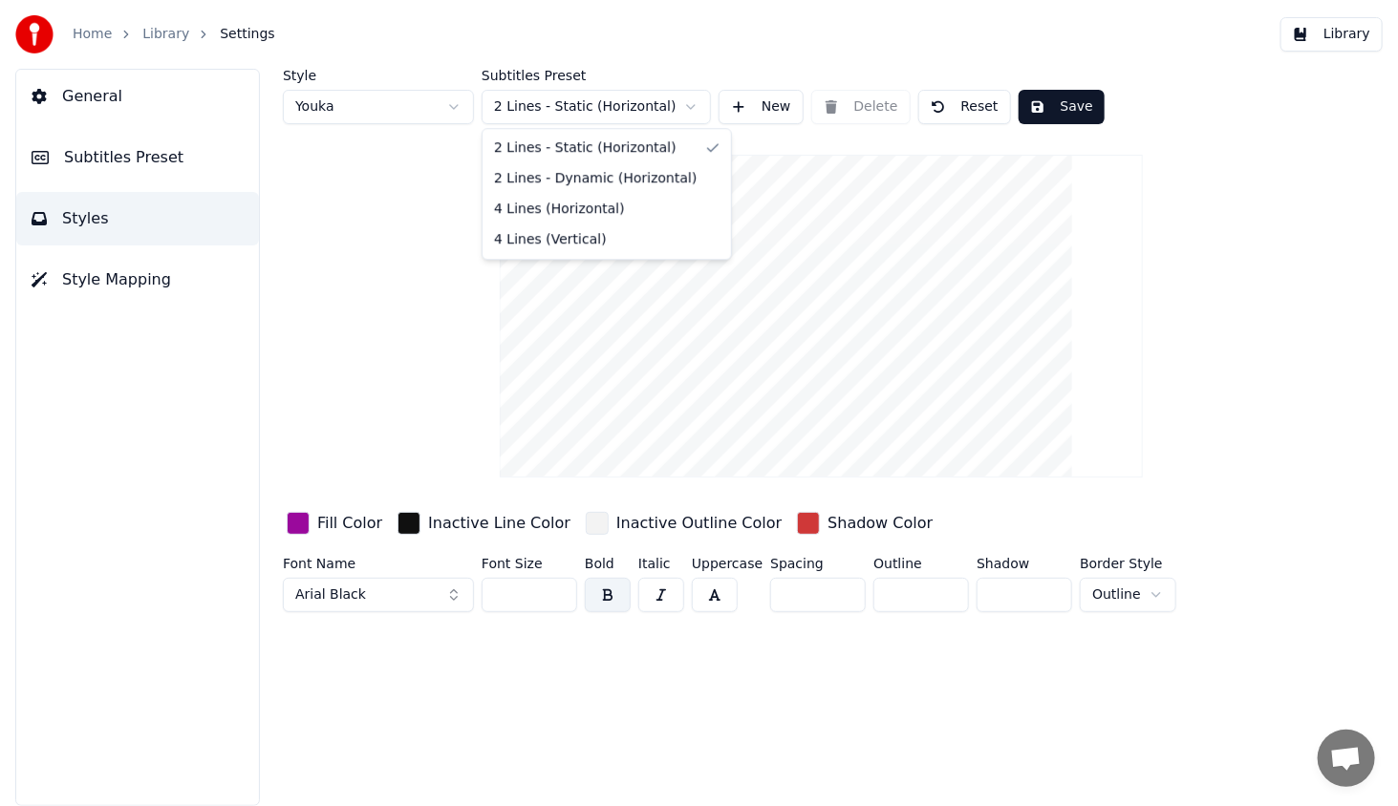
click at [606, 109] on html "Home Library Settings Library General Subtitles Preset Styles Style Mapping Sty…" at bounding box center [699, 403] width 1398 height 806
drag, startPoint x: 599, startPoint y: 65, endPoint x: 486, endPoint y: 101, distance: 118.4
click at [599, 65] on html "Home Library Settings Library General Subtitles Preset Styles Style Mapping Sty…" at bounding box center [699, 403] width 1398 height 806
click at [406, 113] on html "Home Library Settings Library General Subtitles Preset Styles Style Mapping Sty…" at bounding box center [699, 403] width 1398 height 806
click at [397, 36] on html "Home Library Settings Library General Subtitles Preset Styles Style Mapping Sty…" at bounding box center [699, 403] width 1398 height 806
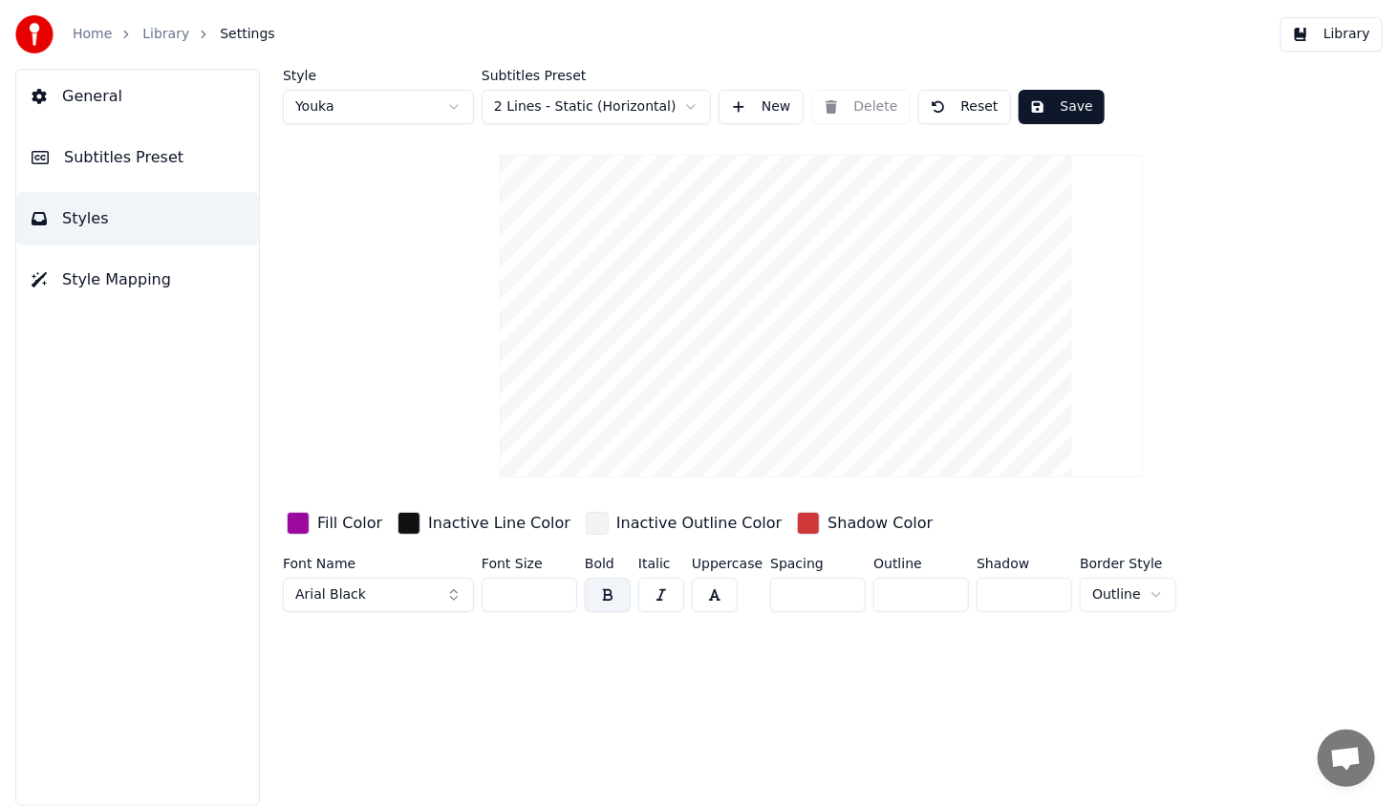
click at [120, 104] on button "General" at bounding box center [137, 96] width 243 height 53
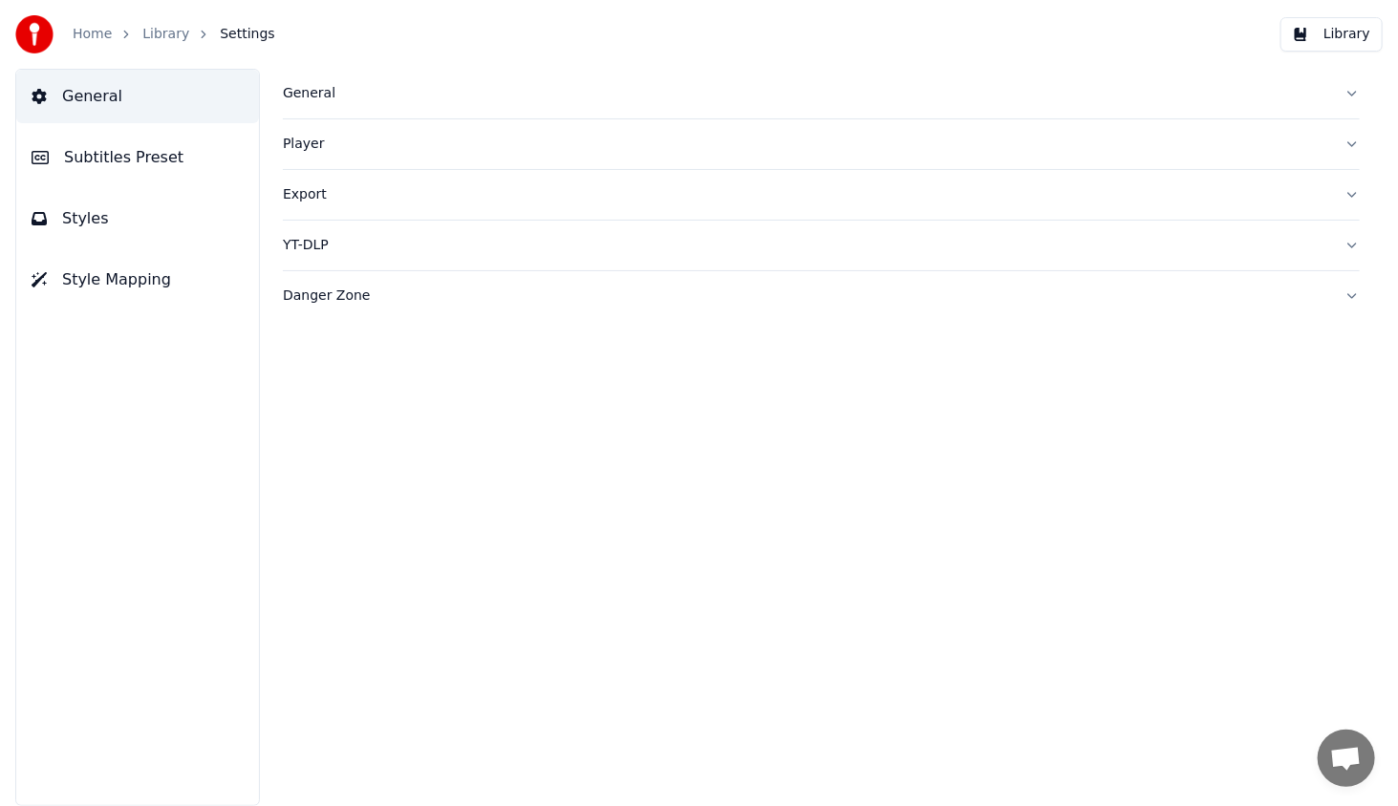
click at [108, 152] on span "Subtitles Preset" at bounding box center [123, 157] width 119 height 23
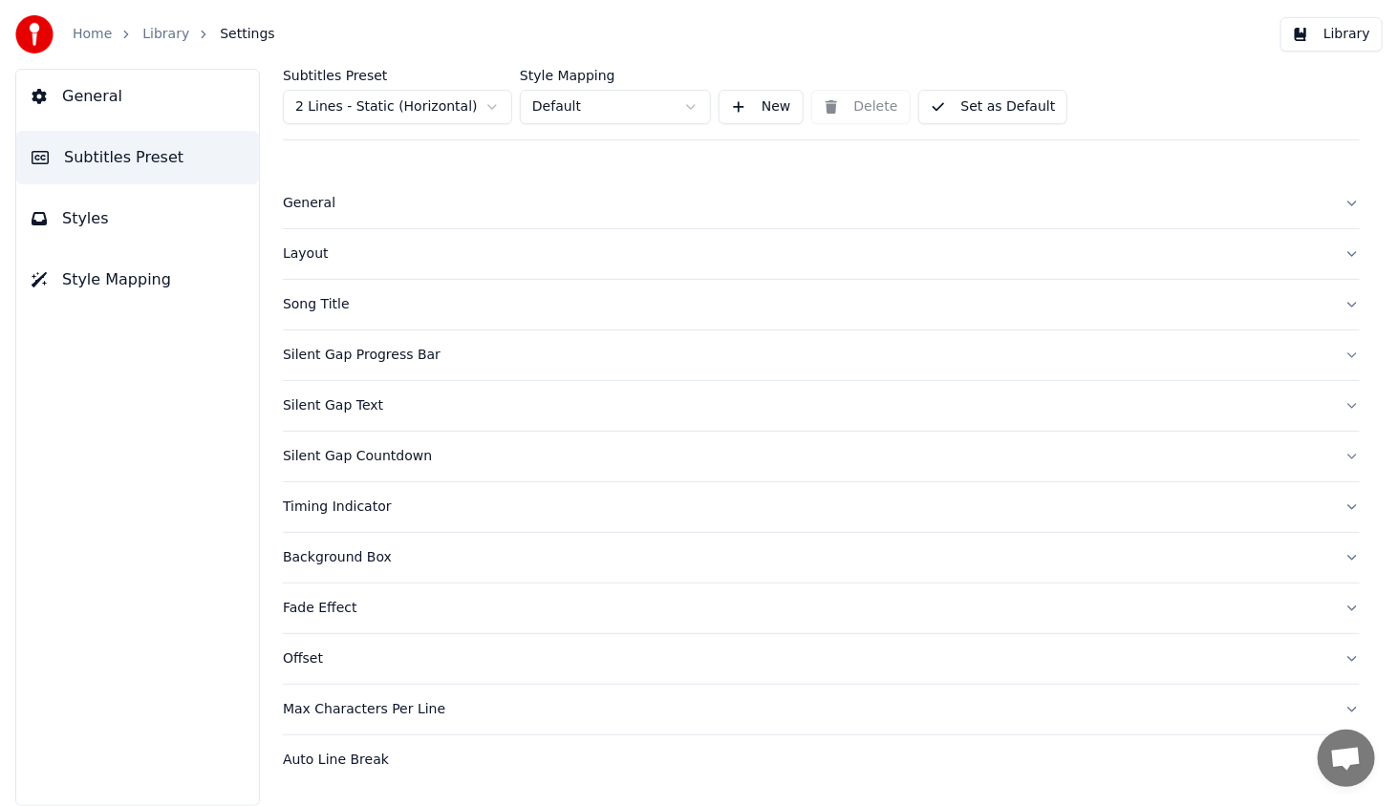
click at [311, 209] on div "General" at bounding box center [806, 203] width 1046 height 19
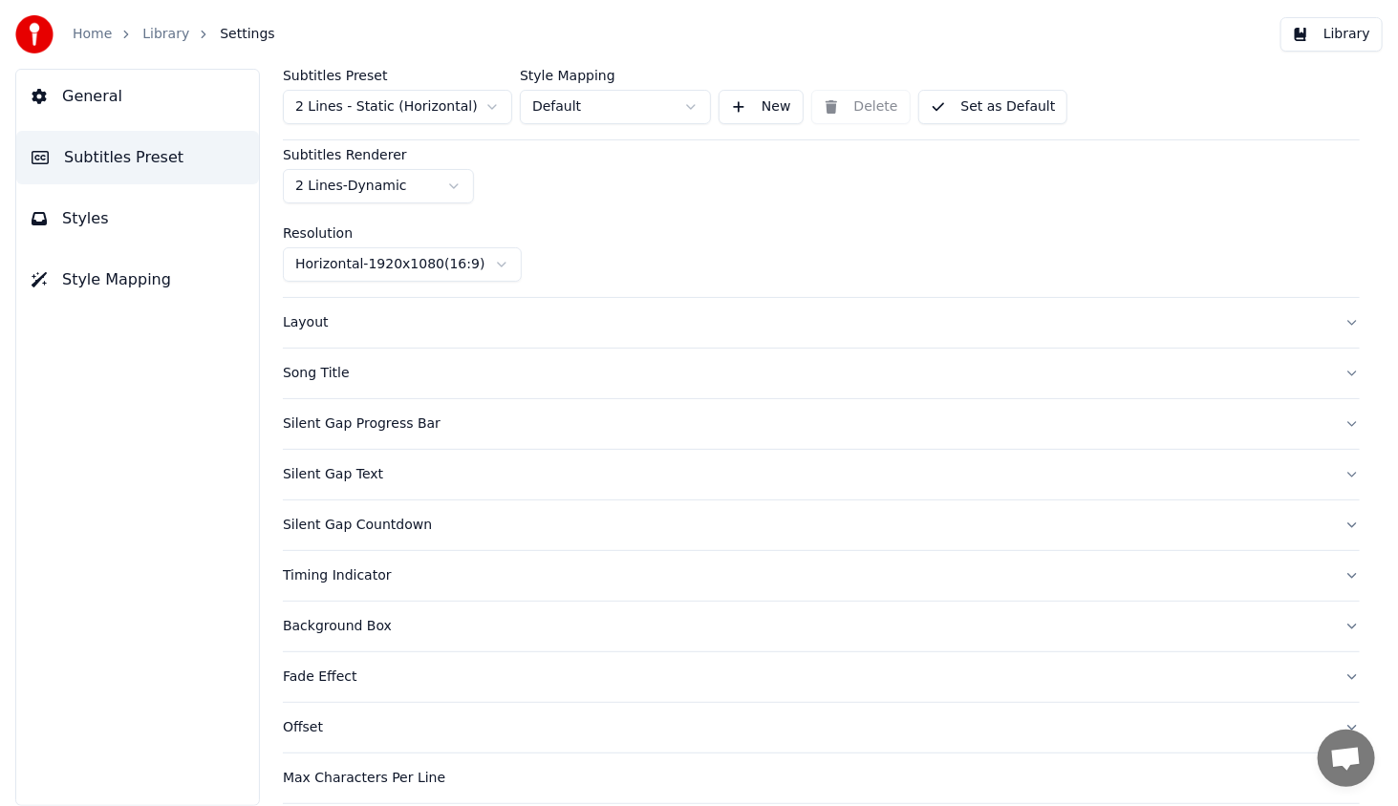
scroll to position [138, 0]
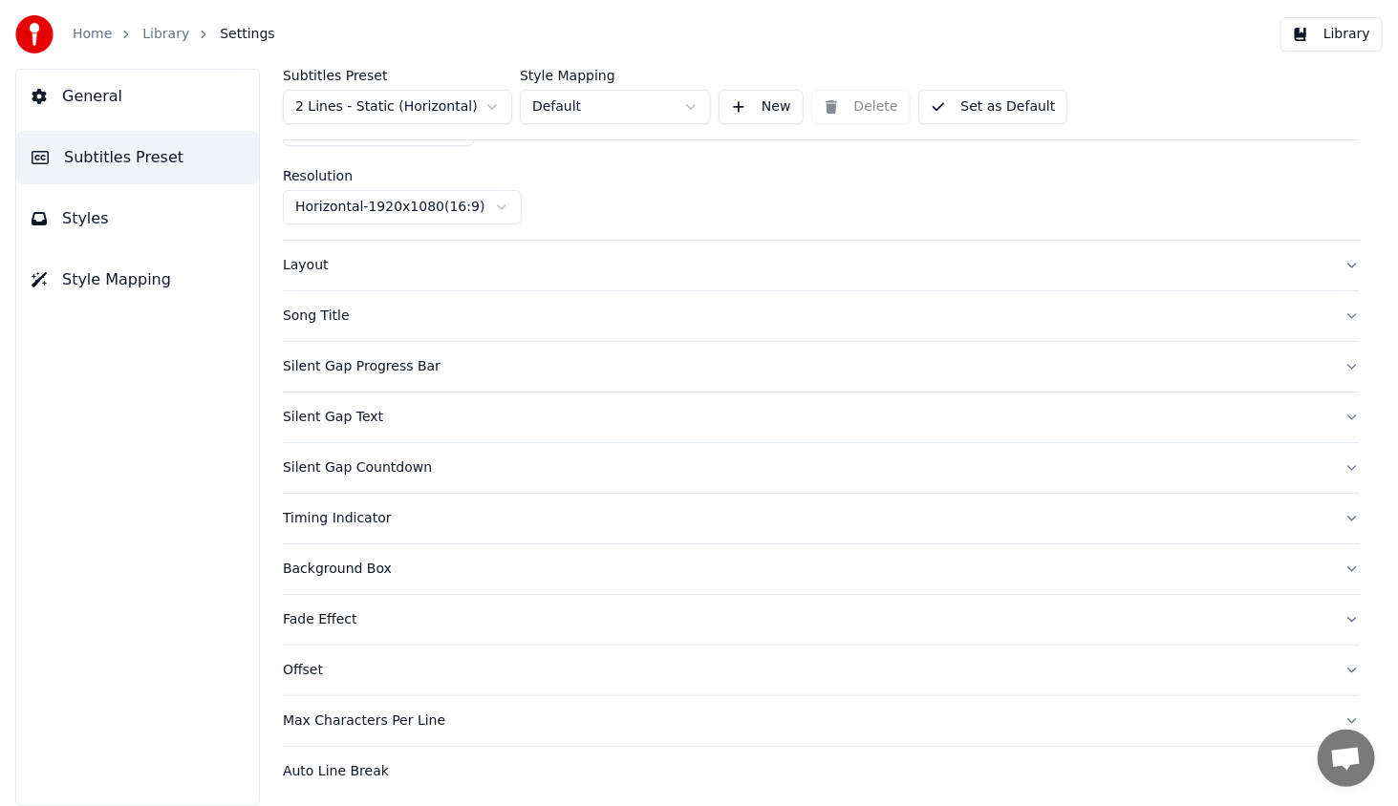
click at [304, 272] on div "Layout" at bounding box center [806, 265] width 1046 height 19
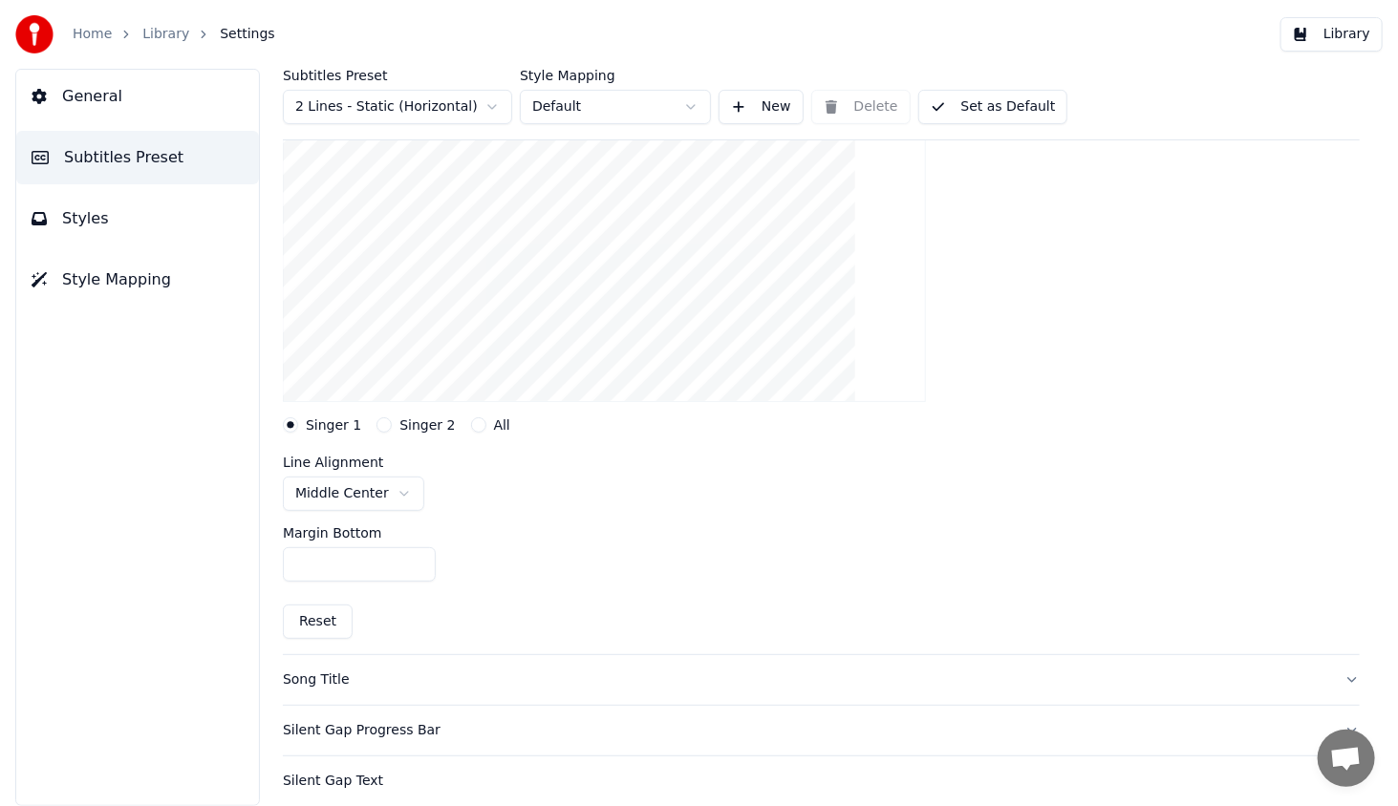
scroll to position [329, 0]
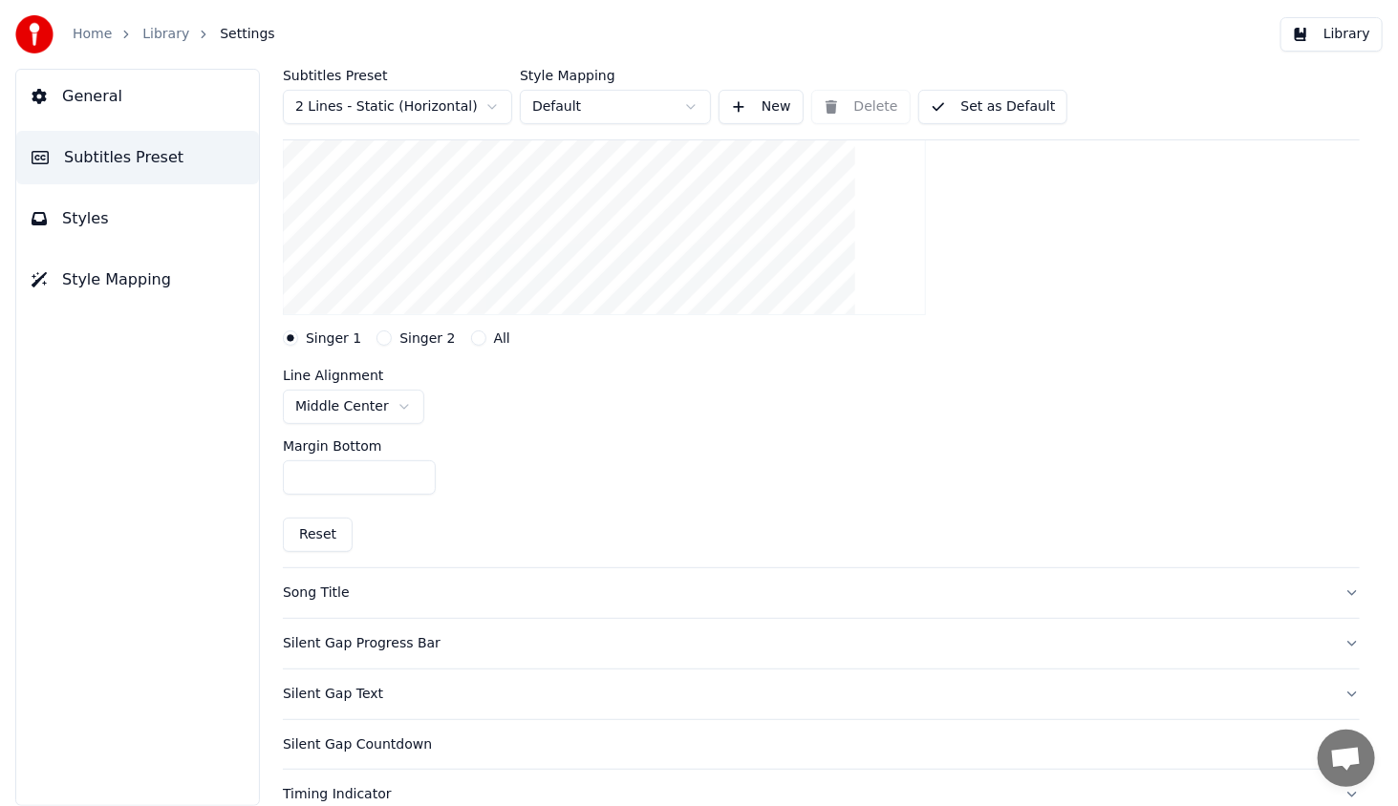
click at [386, 336] on div "Singer 2" at bounding box center [415, 338] width 78 height 15
click at [379, 332] on button "Singer 2" at bounding box center [383, 338] width 15 height 15
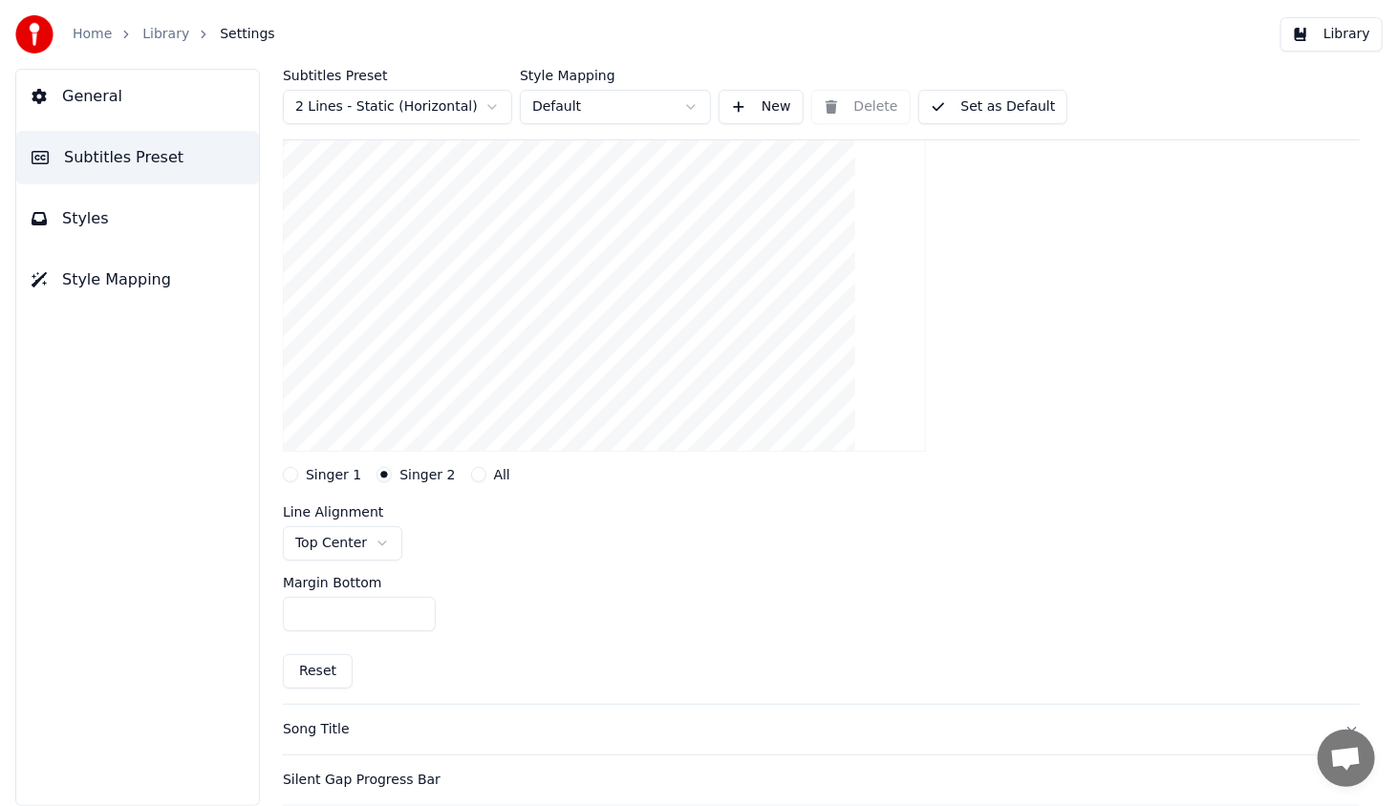
scroll to position [138, 0]
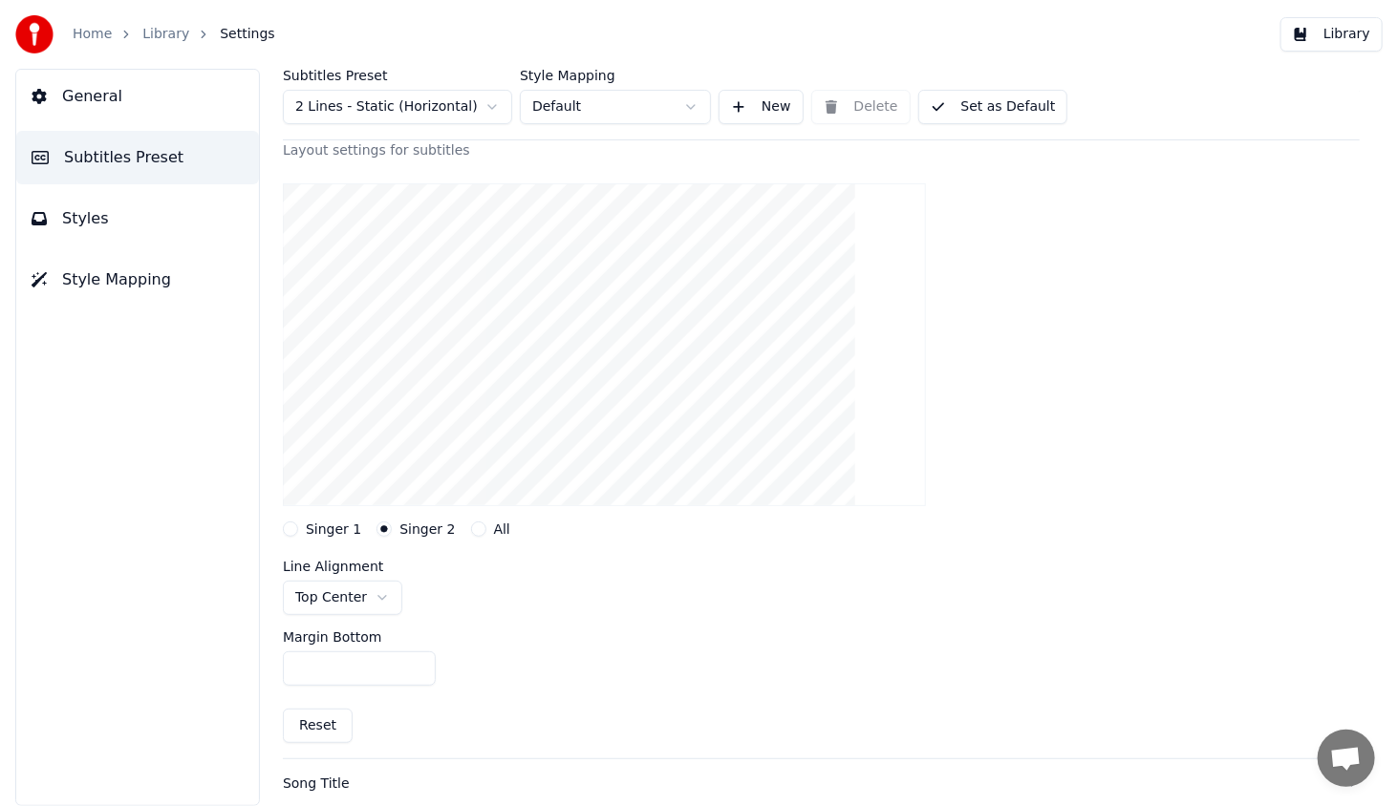
click at [297, 524] on button "Singer 1" at bounding box center [290, 529] width 15 height 15
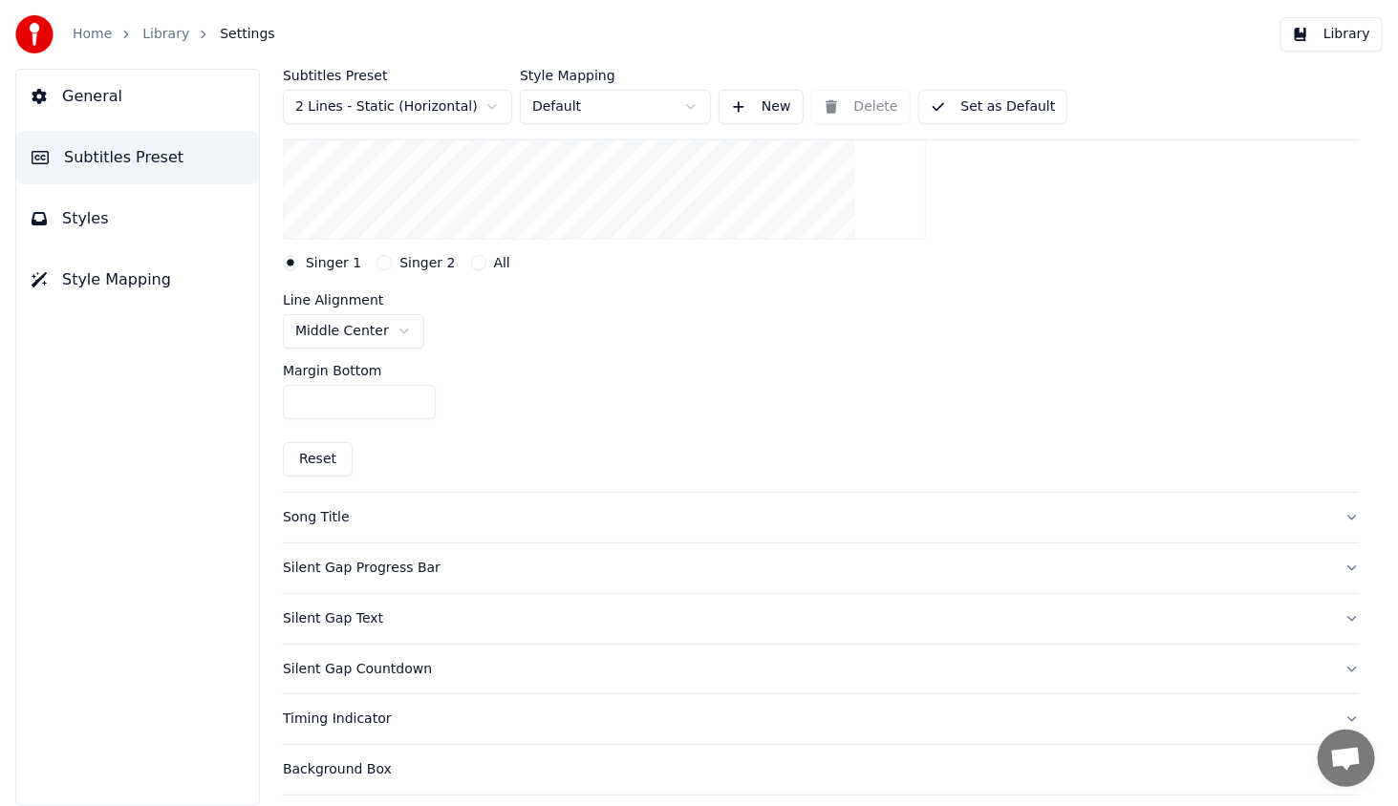
scroll to position [424, 0]
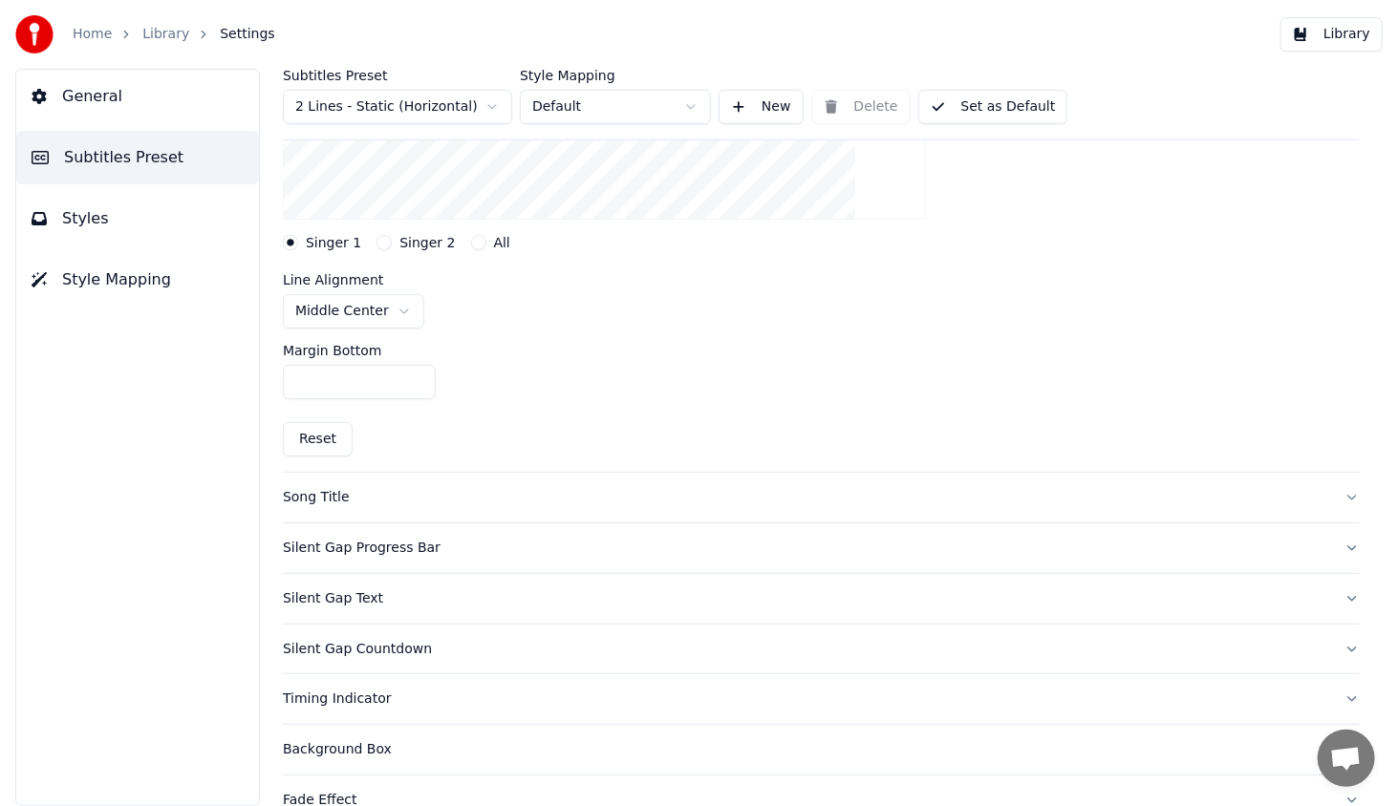
click at [336, 504] on div "Song Title" at bounding box center [806, 497] width 1046 height 19
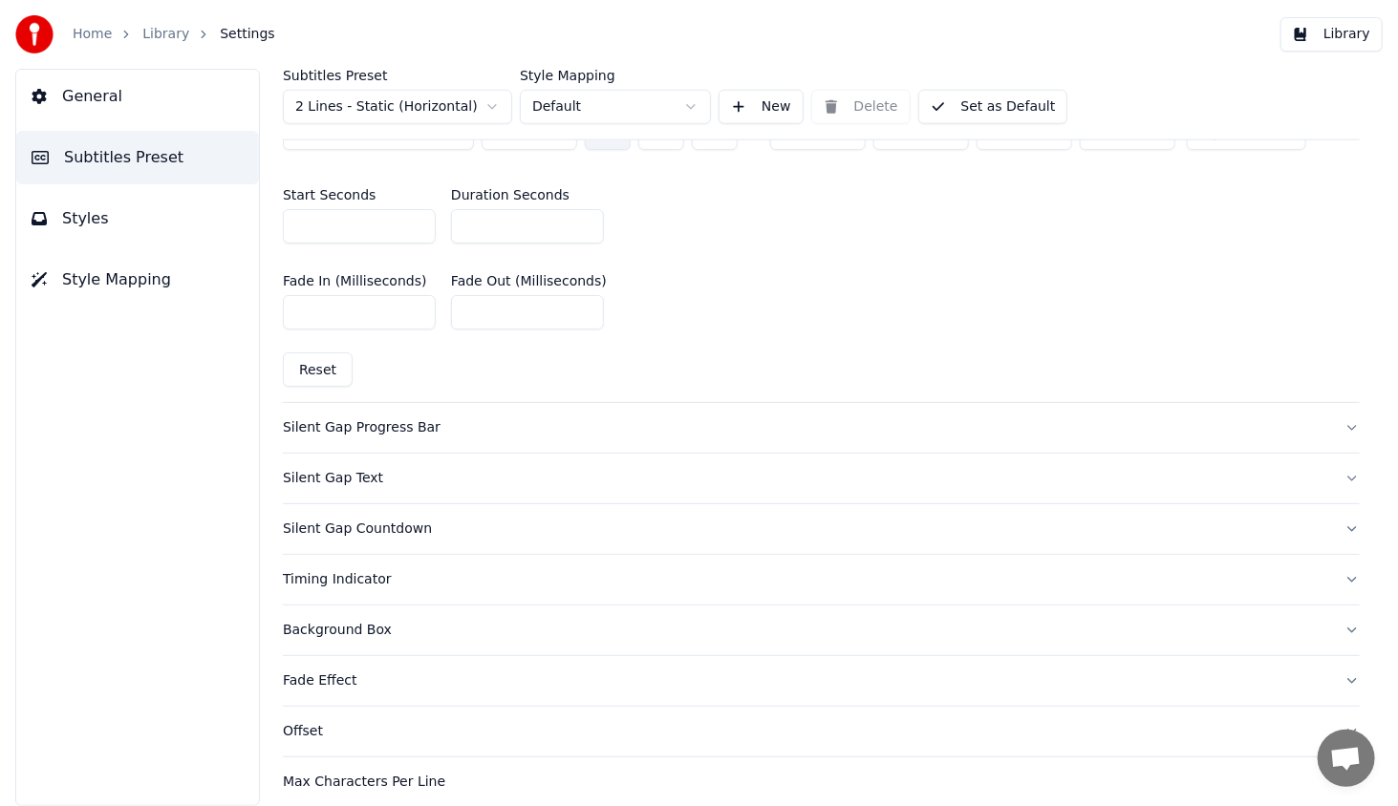
scroll to position [960, 0]
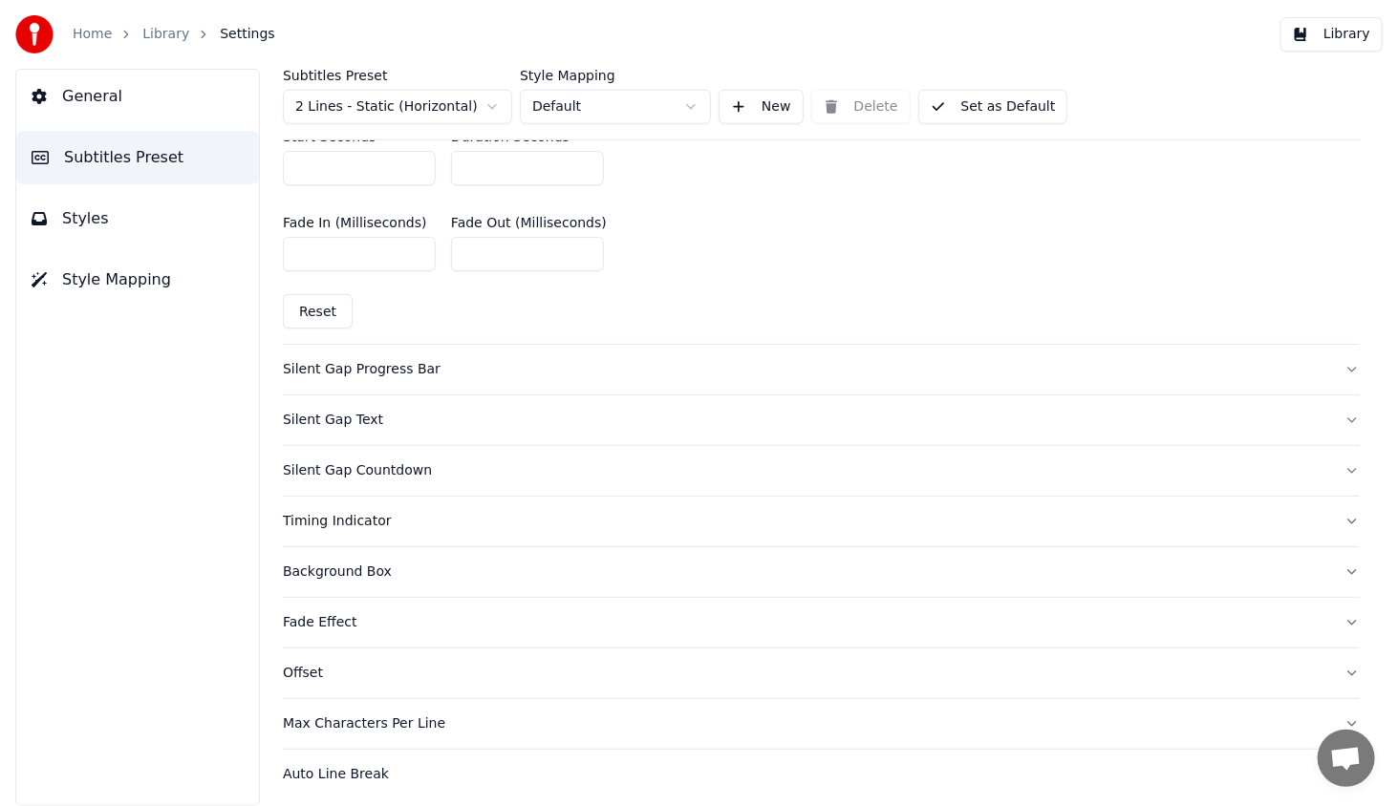
click at [335, 722] on div "Max Characters Per Line" at bounding box center [806, 724] width 1046 height 19
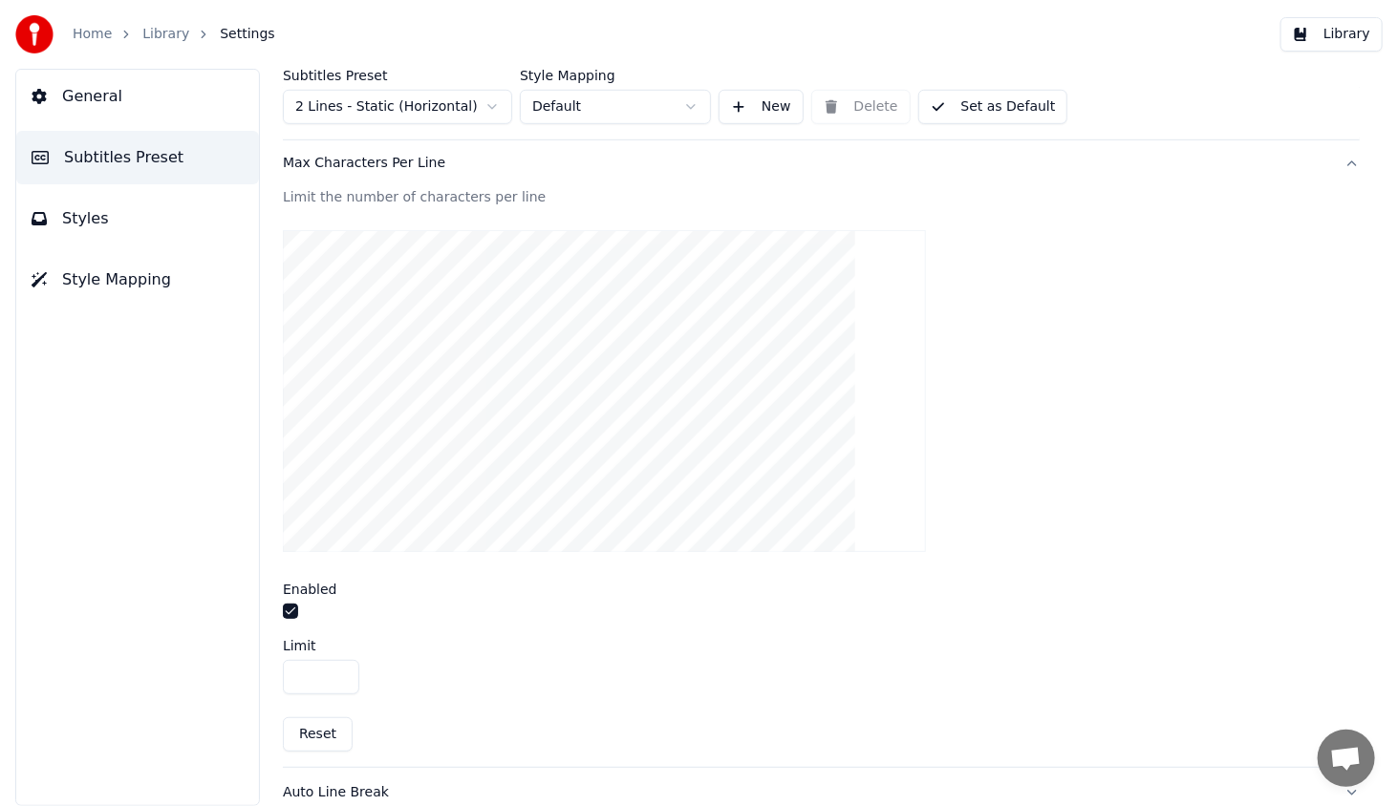
scroll to position [567, 0]
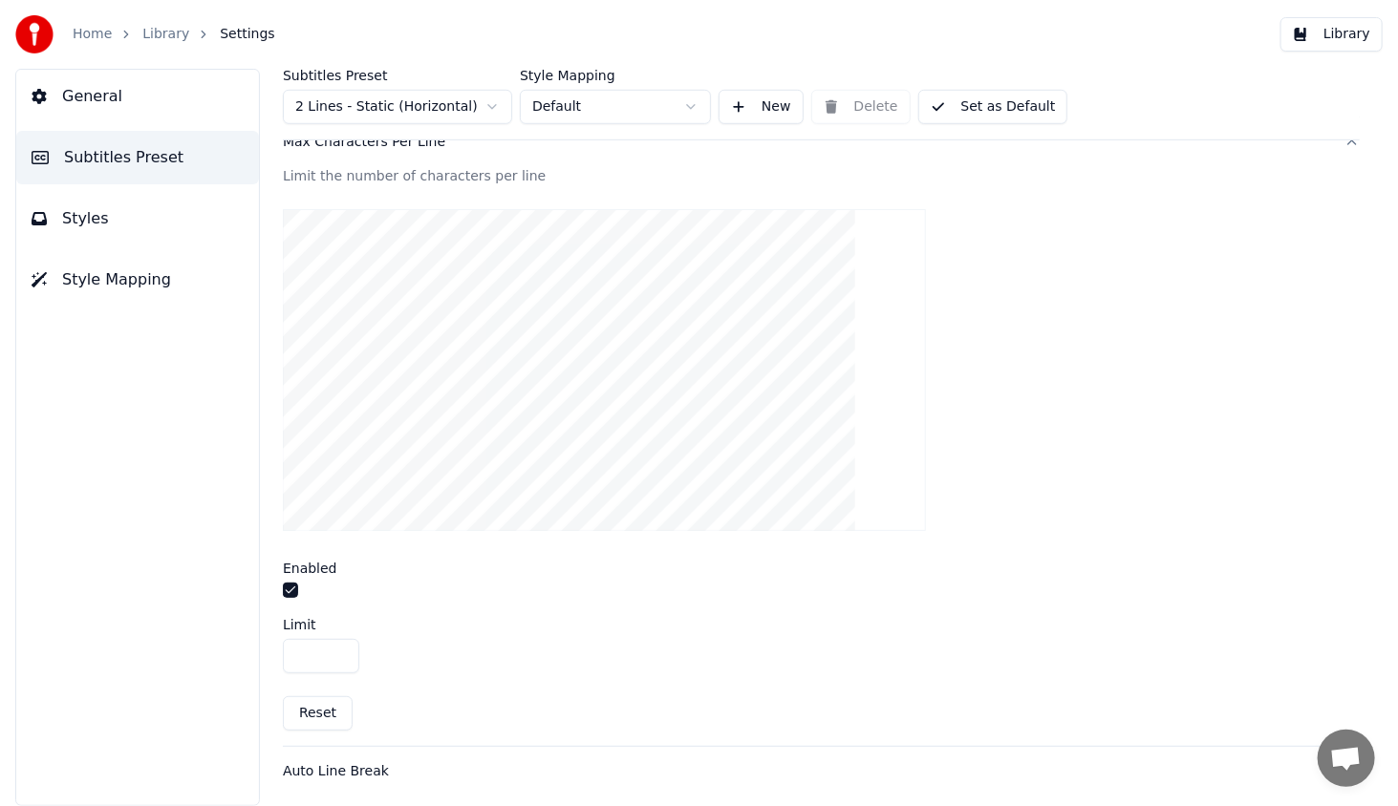
click at [340, 654] on input "**" at bounding box center [321, 656] width 76 height 34
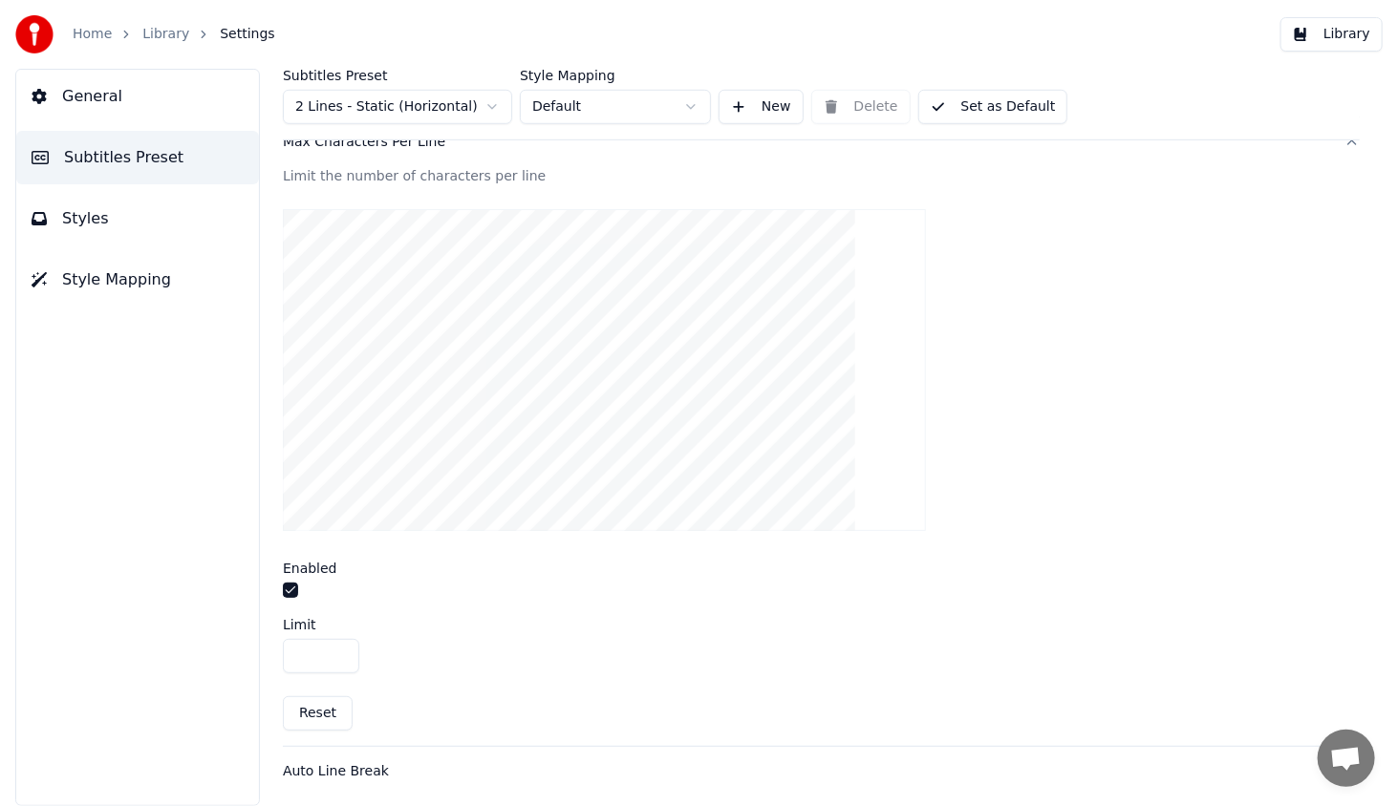
click at [340, 654] on input "**" at bounding box center [321, 656] width 76 height 34
click at [340, 650] on input "**" at bounding box center [321, 656] width 76 height 34
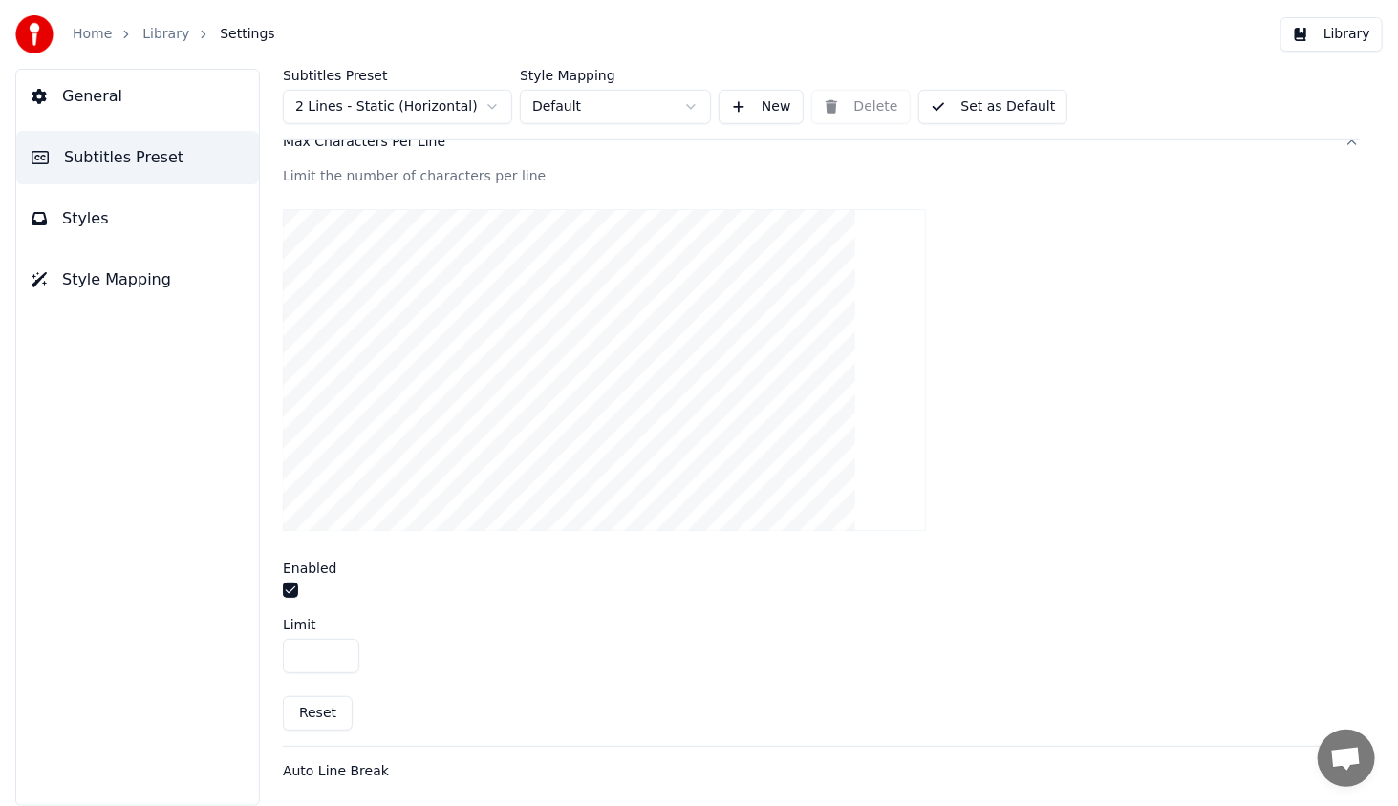
click at [340, 650] on input "**" at bounding box center [321, 656] width 76 height 34
click at [346, 639] on input "**" at bounding box center [321, 656] width 76 height 34
click at [343, 644] on input "**" at bounding box center [321, 656] width 76 height 34
click at [338, 654] on input "**" at bounding box center [321, 656] width 76 height 34
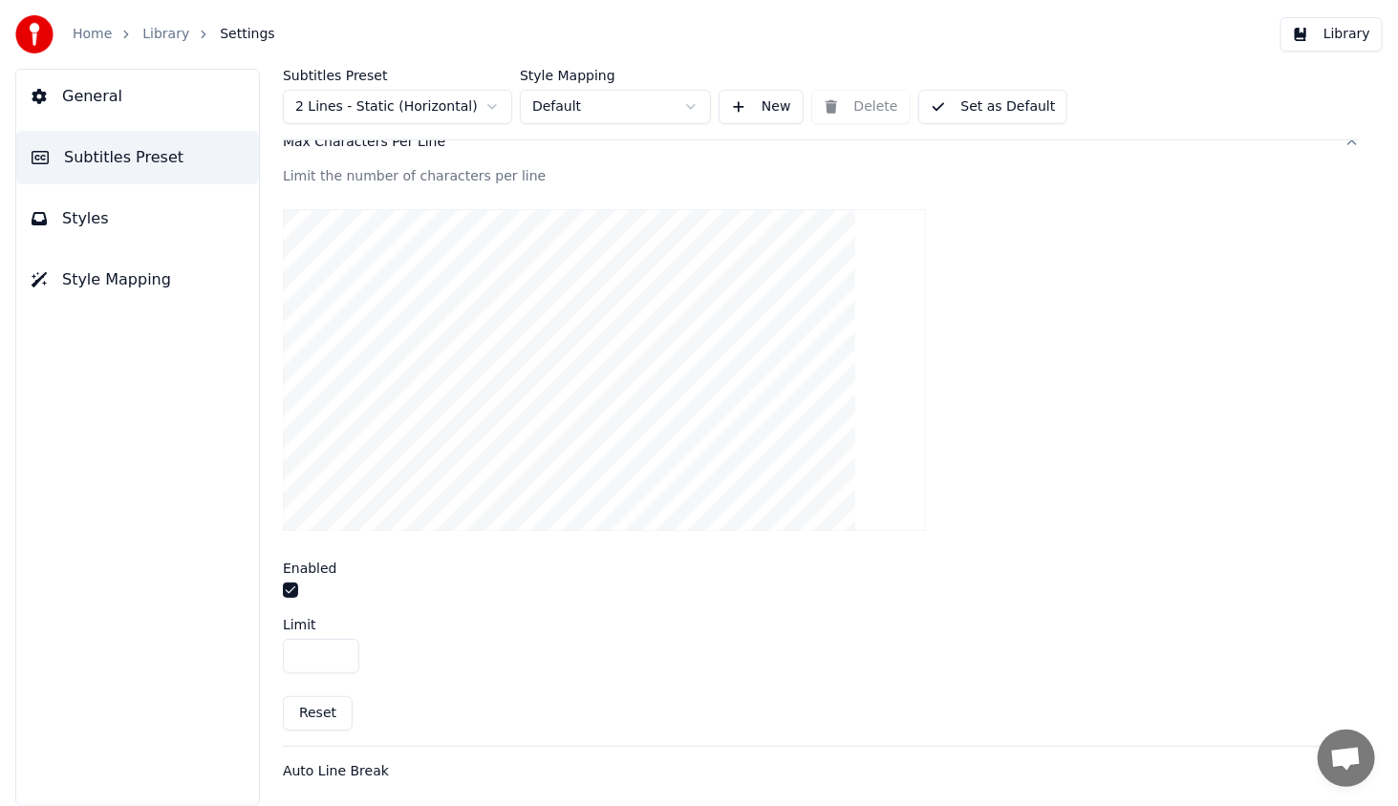
click at [338, 648] on input "**" at bounding box center [321, 656] width 76 height 34
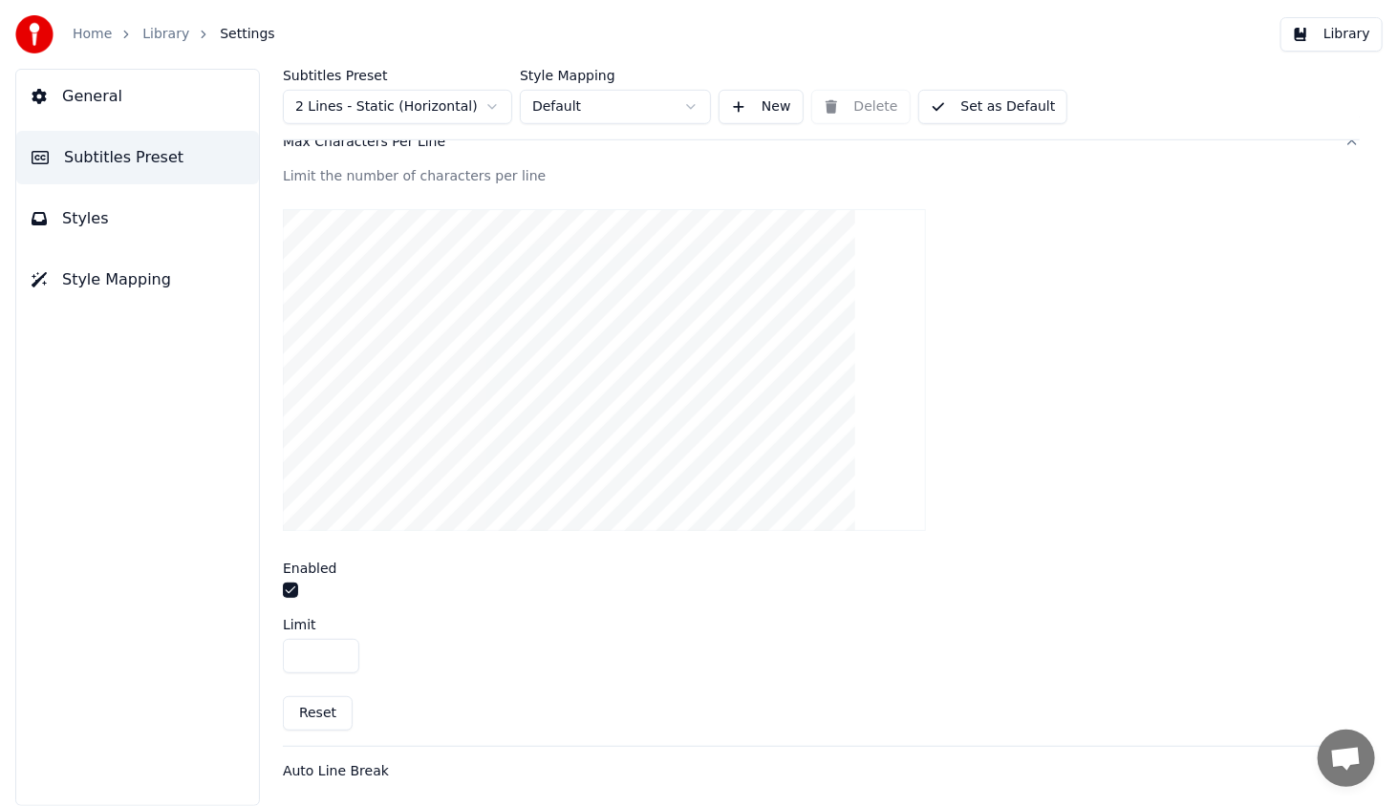
click at [338, 648] on input "**" at bounding box center [321, 656] width 76 height 34
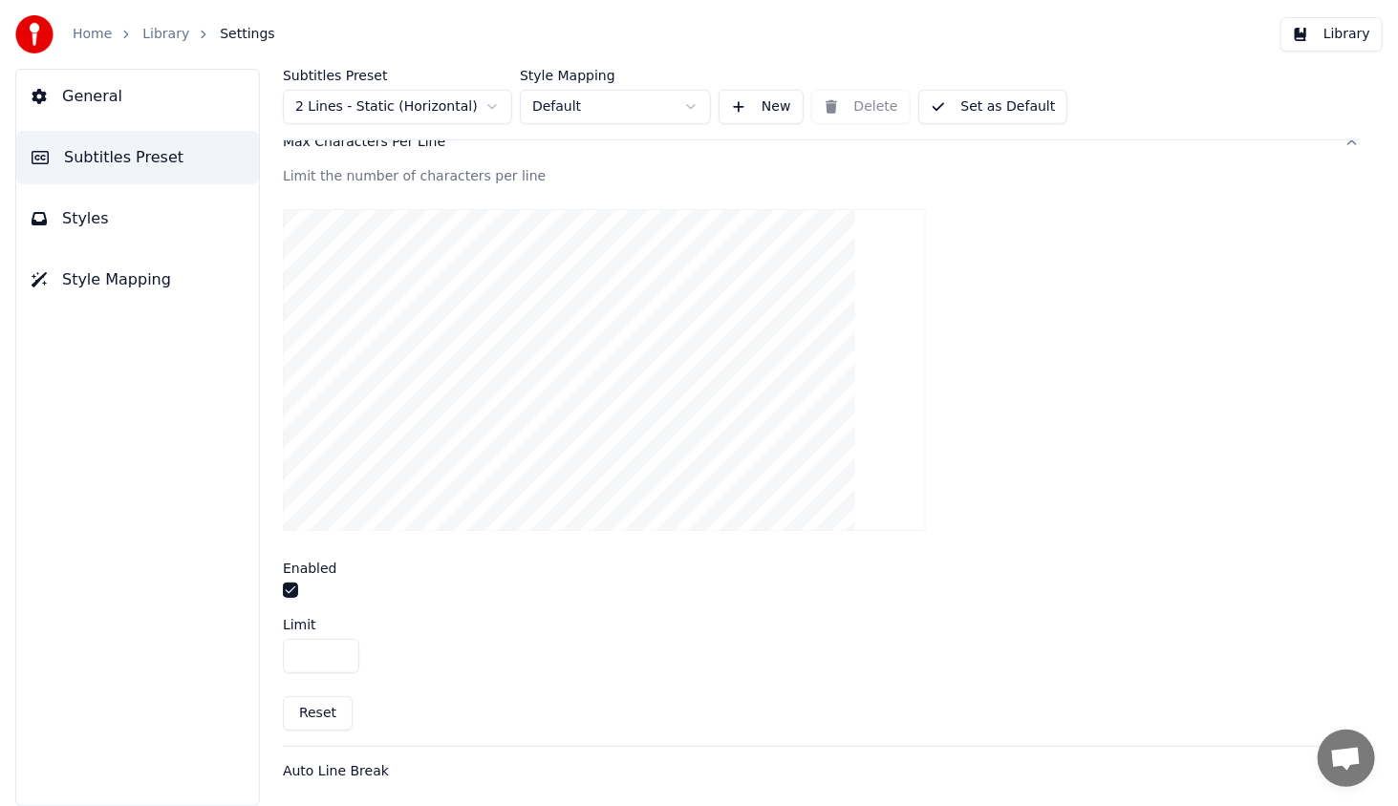
click at [338, 648] on input "**" at bounding box center [321, 656] width 76 height 34
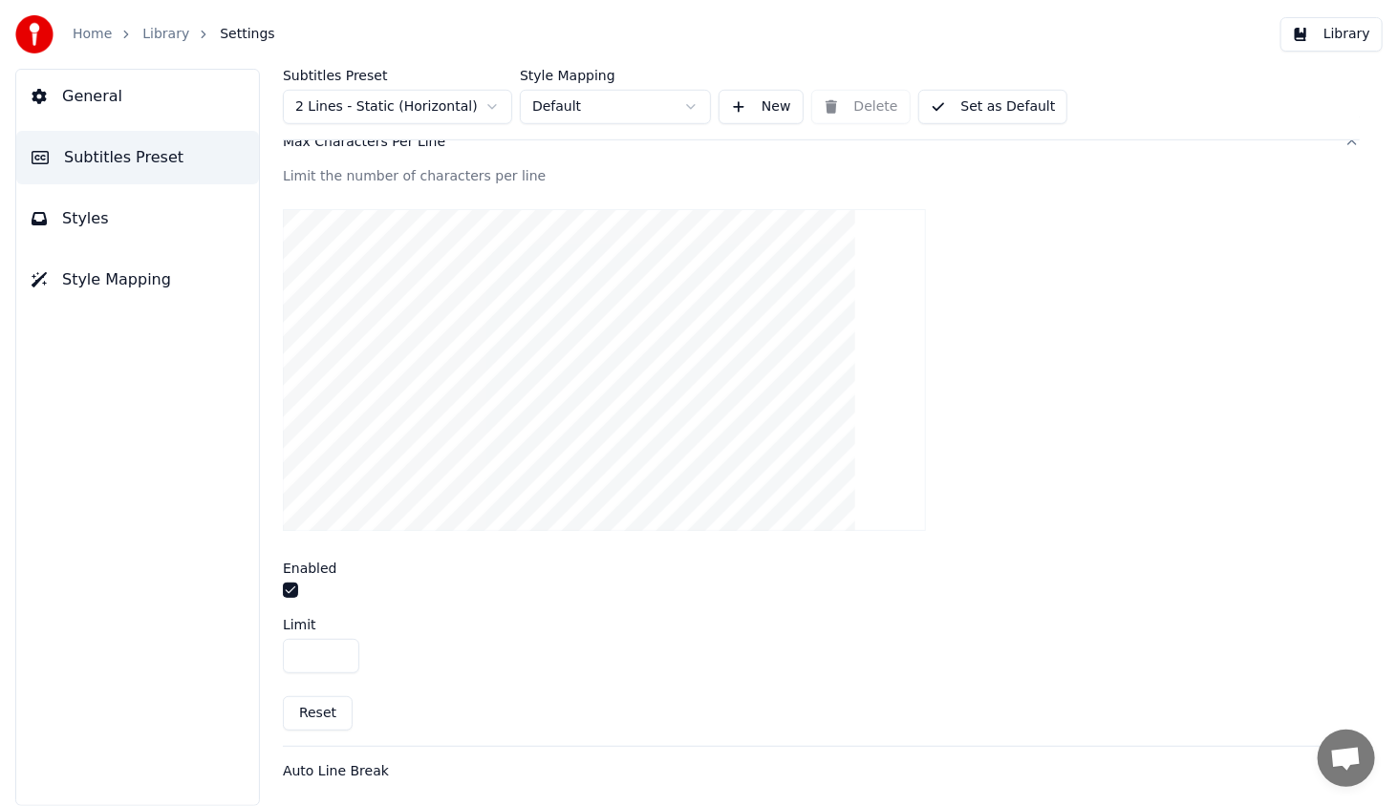
click at [338, 648] on input "**" at bounding box center [321, 656] width 76 height 34
click at [327, 719] on button "Reset" at bounding box center [318, 713] width 70 height 34
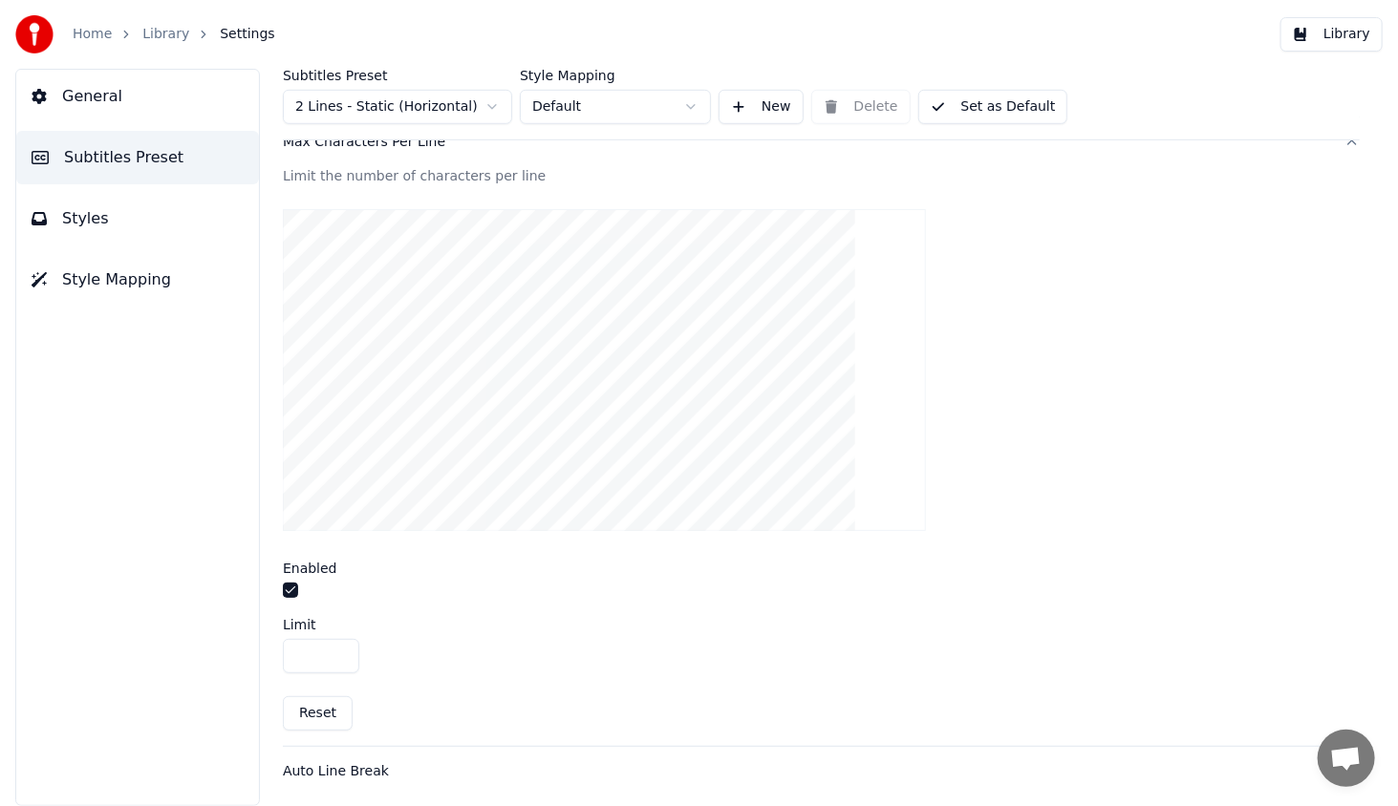
type input "**"
click at [337, 764] on div "Auto Line Break" at bounding box center [806, 771] width 1046 height 19
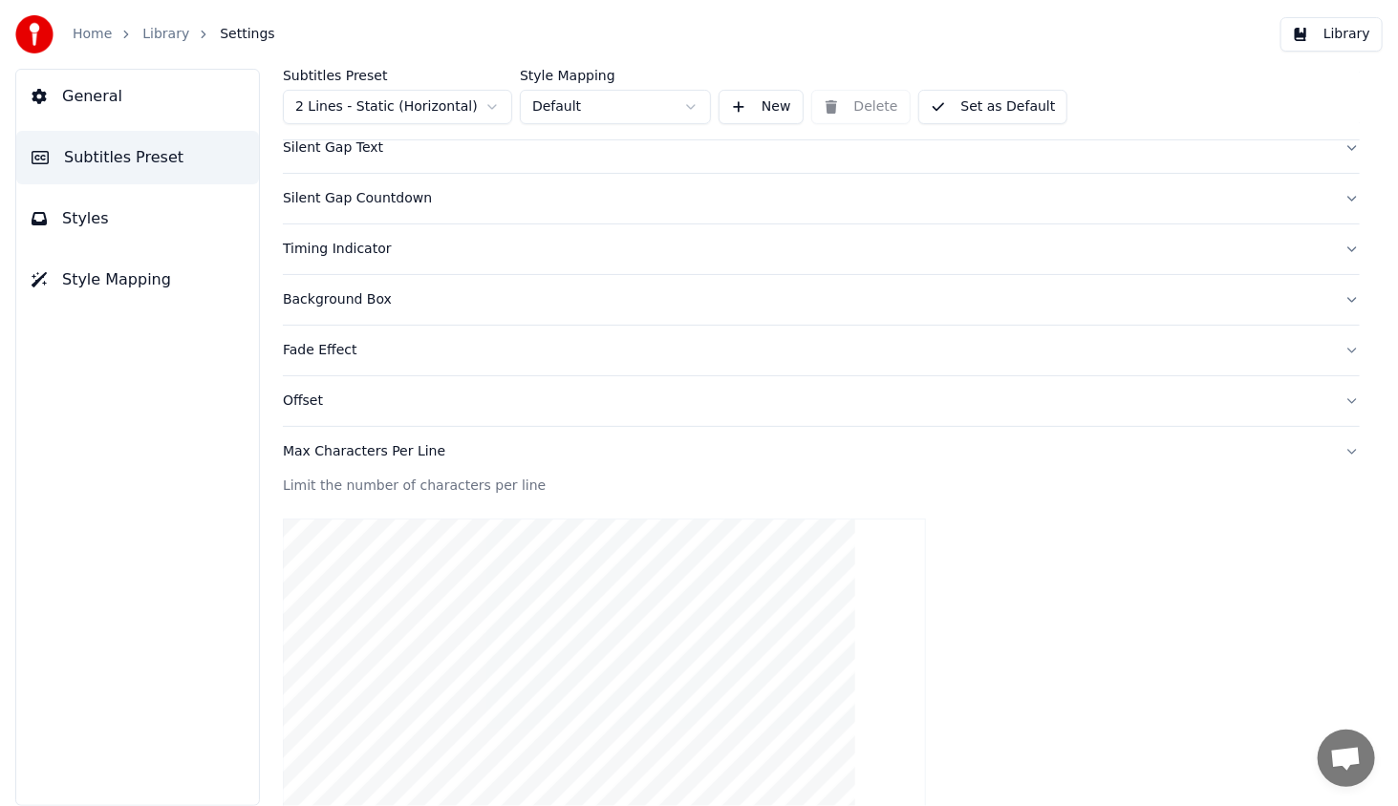
scroll to position [214, 0]
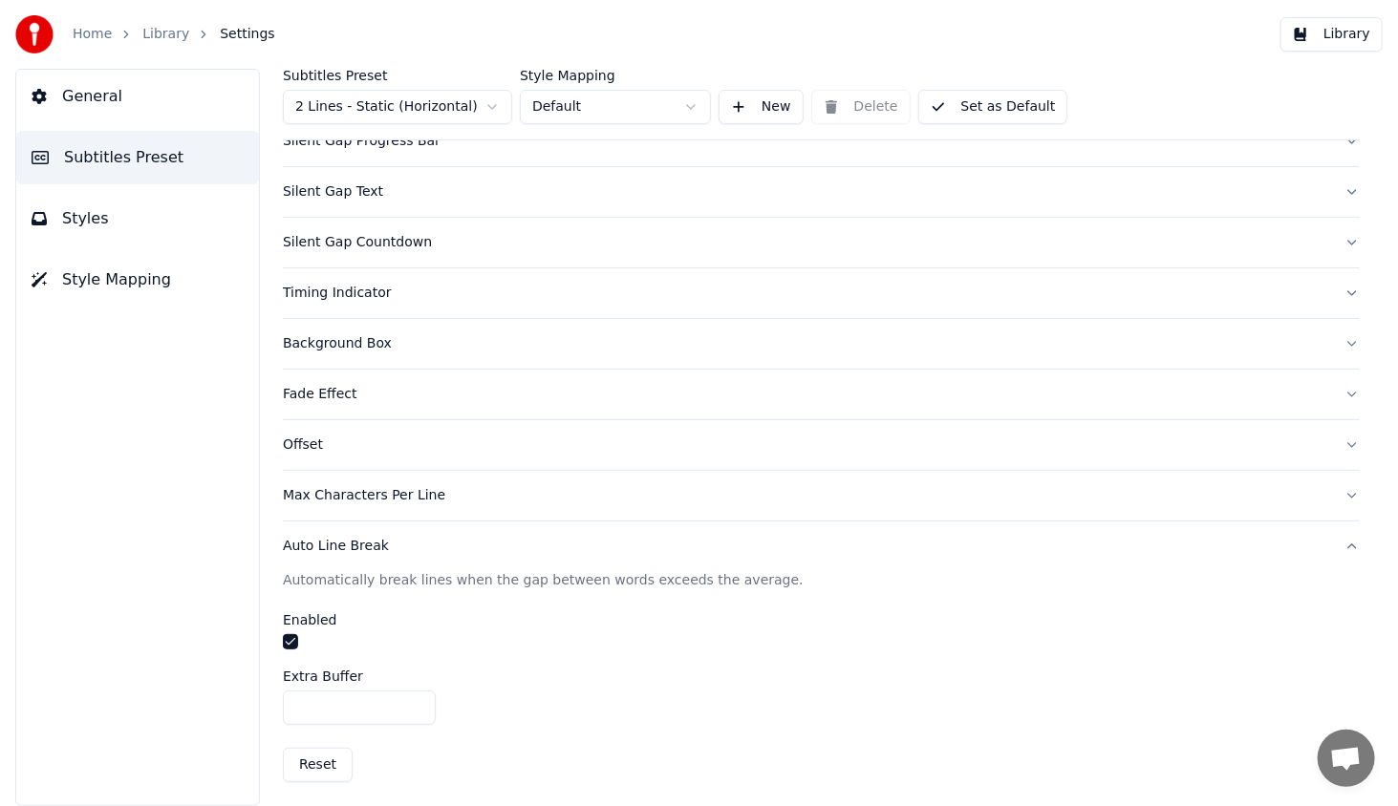
click at [291, 636] on button "button" at bounding box center [290, 641] width 15 height 15
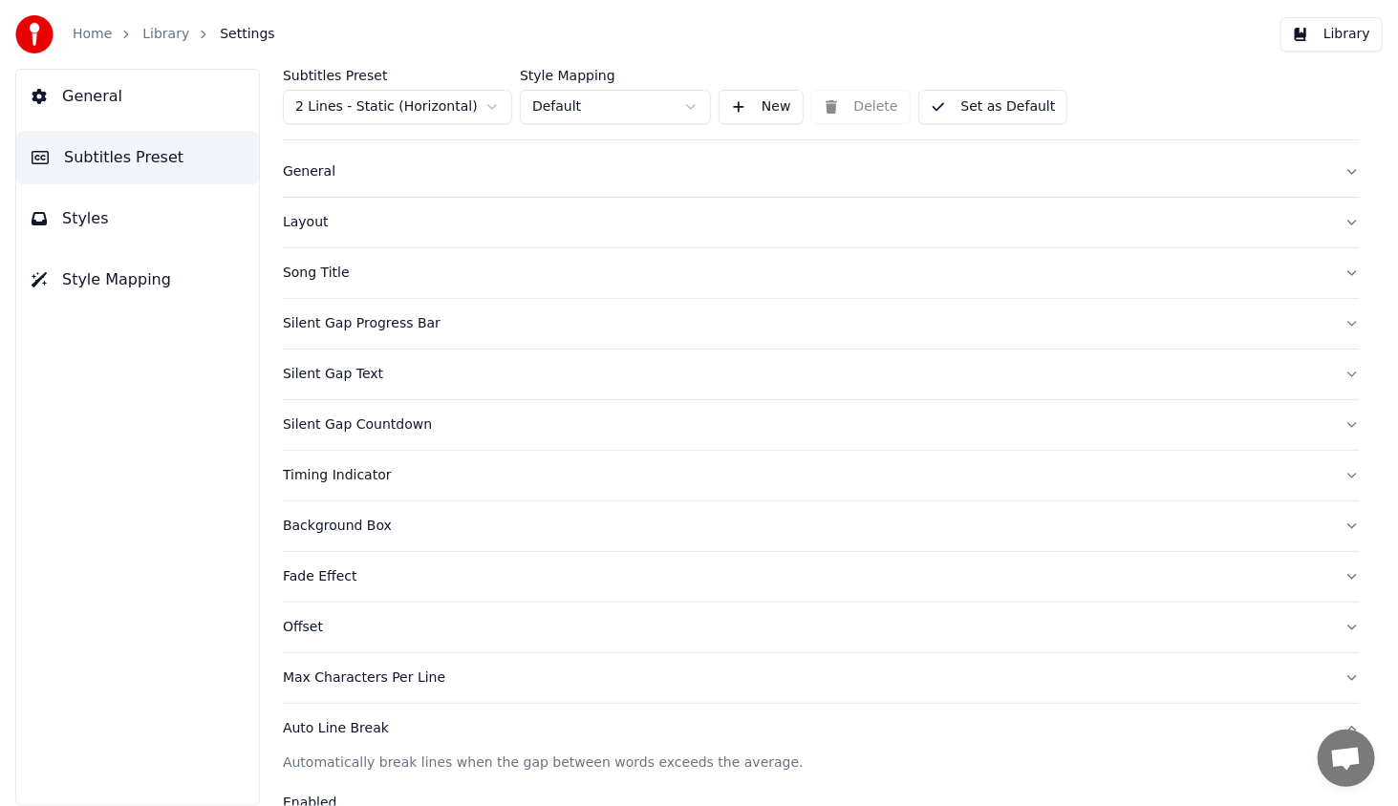
scroll to position [0, 0]
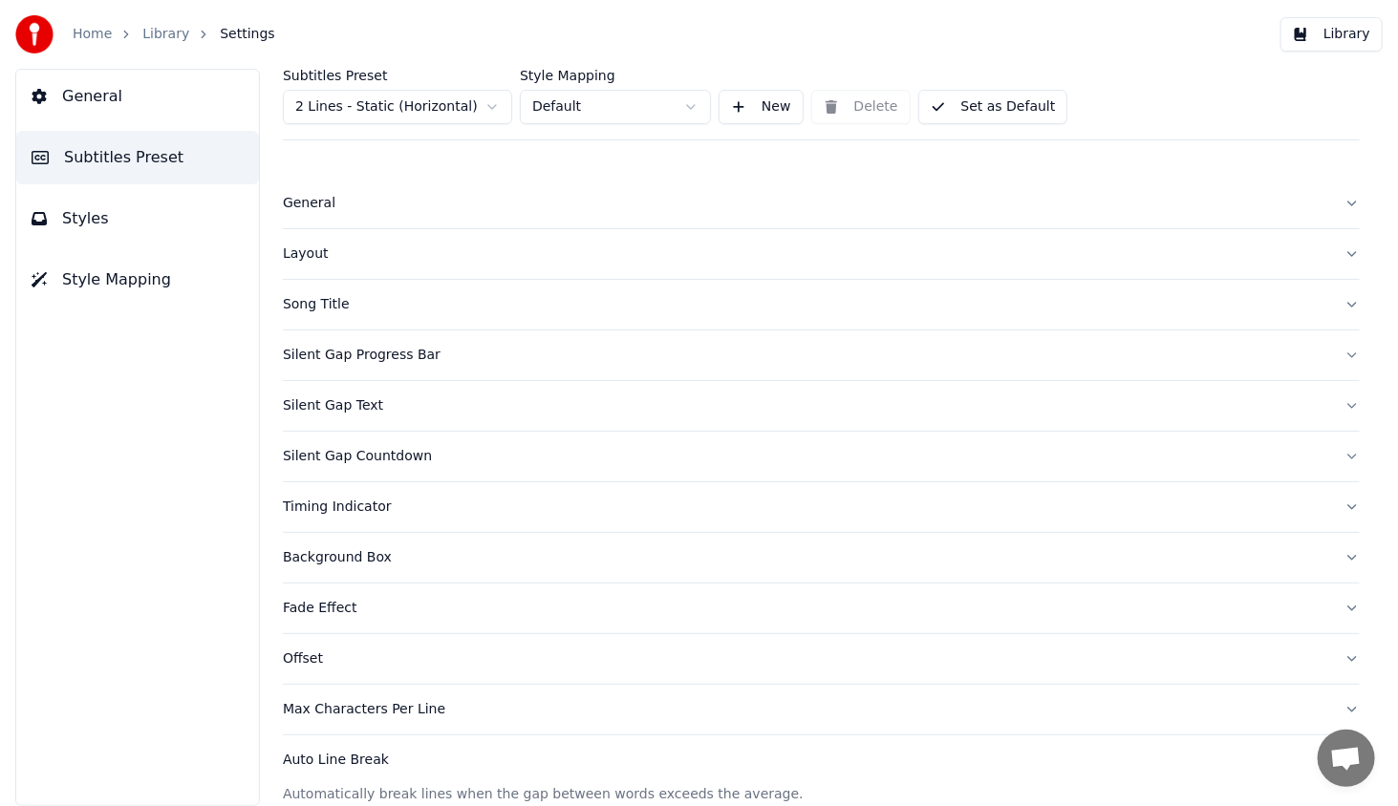
click at [1334, 38] on button "Library" at bounding box center [1331, 34] width 102 height 34
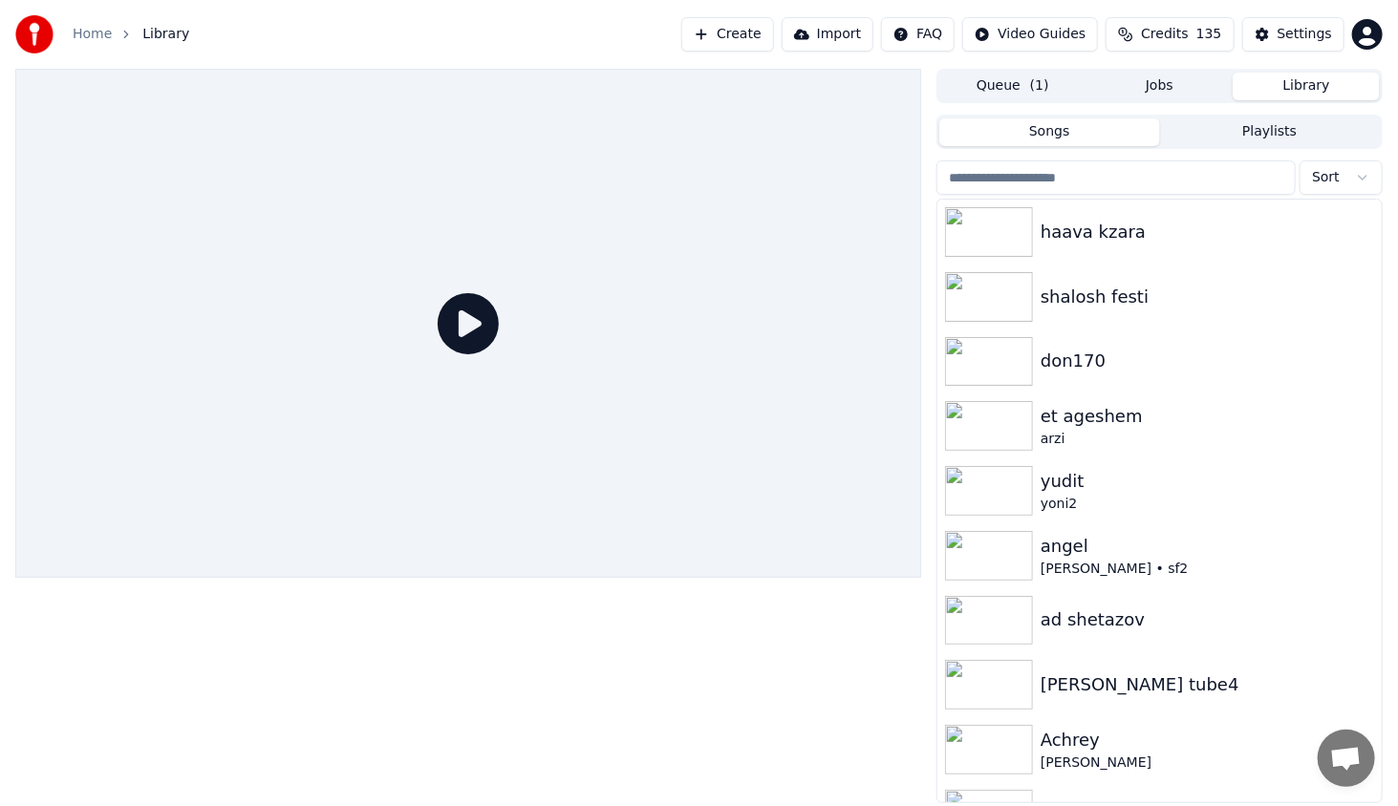
click at [481, 319] on icon at bounding box center [467, 323] width 61 height 61
click at [474, 325] on icon at bounding box center [467, 323] width 61 height 61
click at [961, 239] on img at bounding box center [989, 232] width 88 height 50
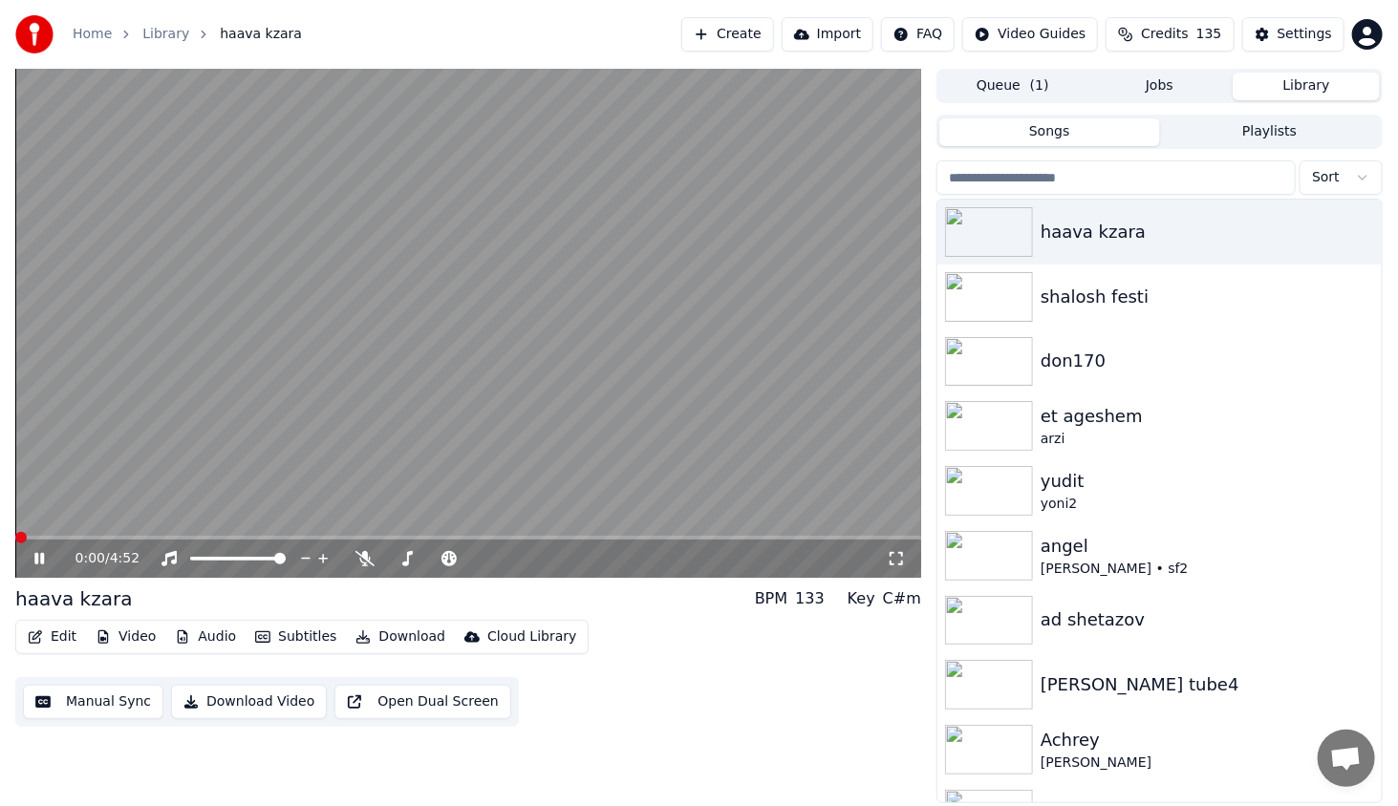
click at [144, 536] on span at bounding box center [468, 538] width 906 height 4
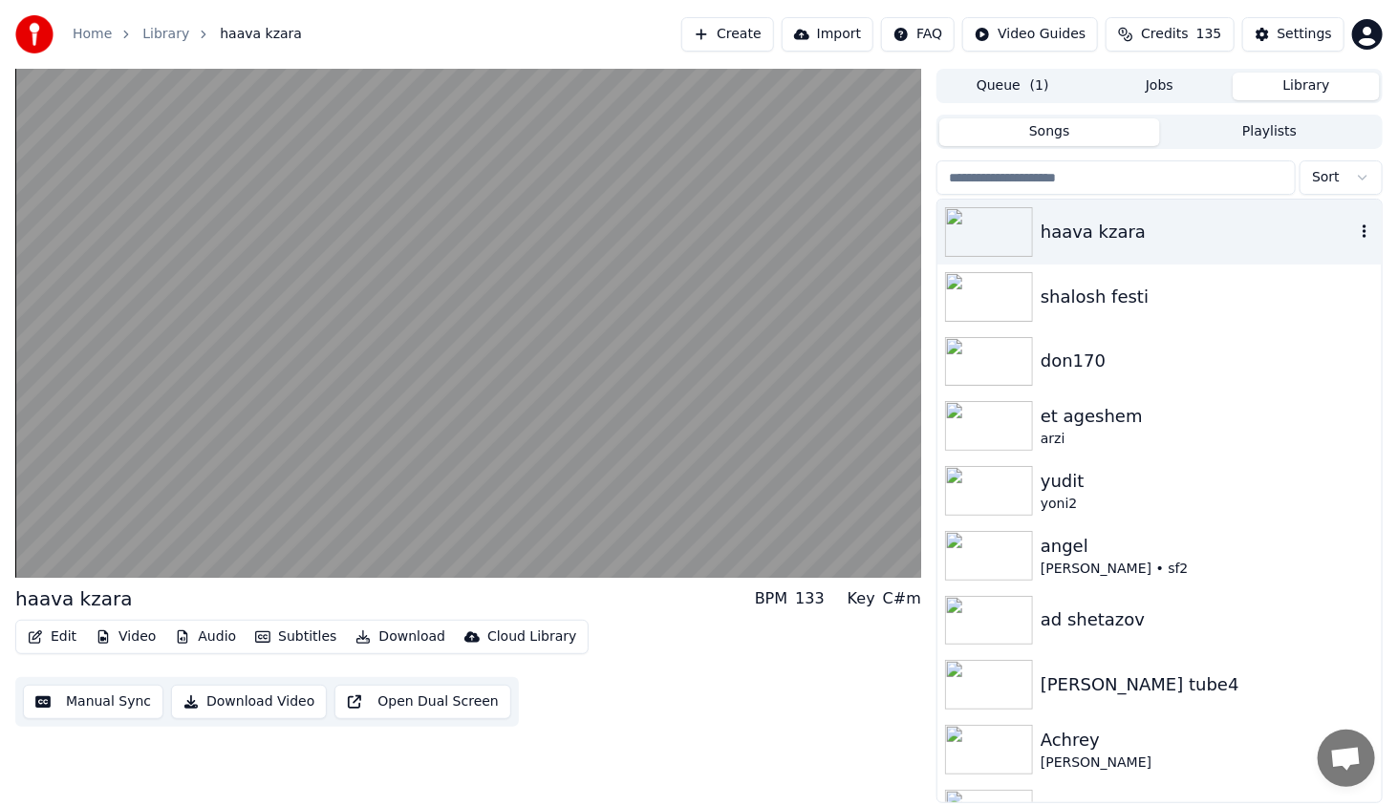
click at [1355, 227] on icon "button" at bounding box center [1364, 231] width 19 height 15
click at [1326, 389] on div "Delete" at bounding box center [1330, 388] width 147 height 31
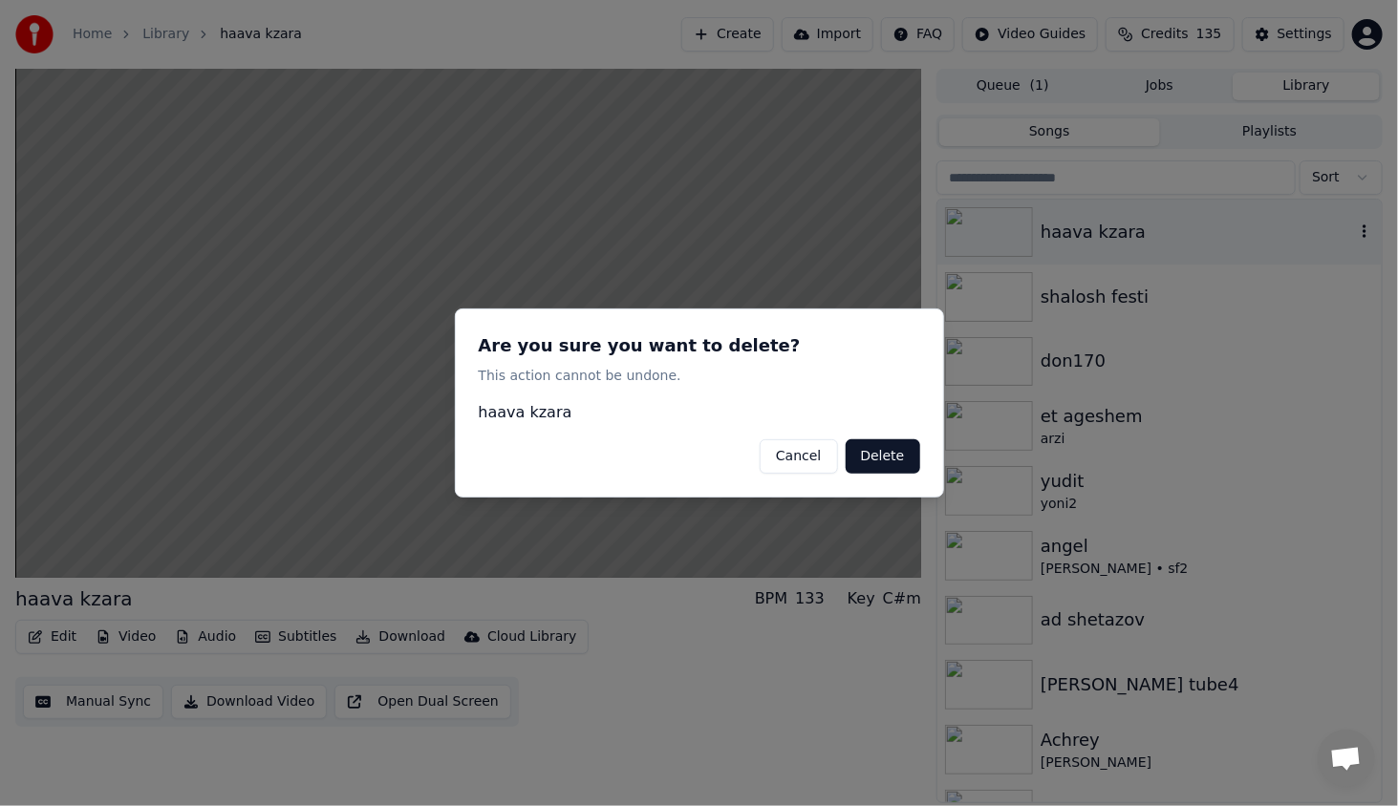
click at [807, 451] on button "Cancel" at bounding box center [797, 456] width 77 height 34
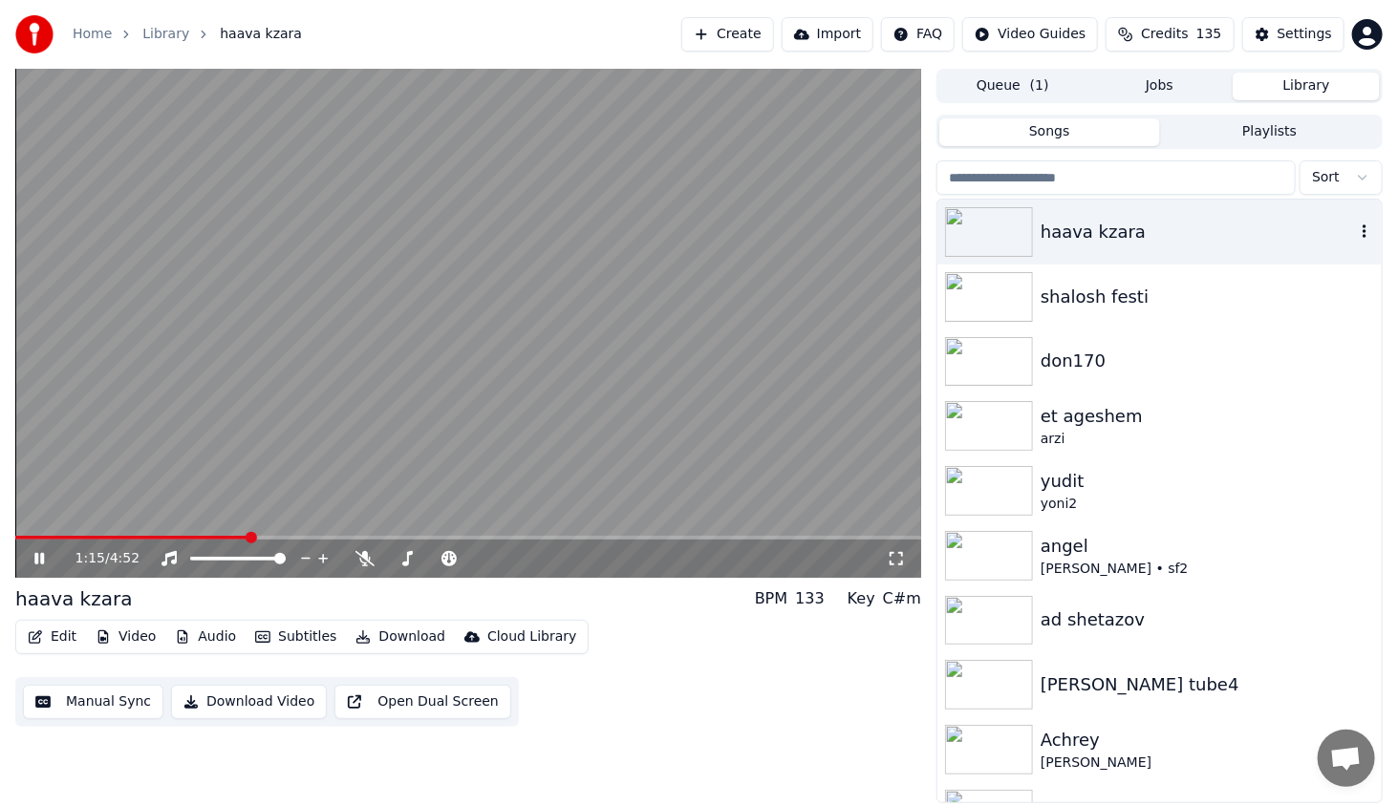
click at [32, 555] on icon at bounding box center [53, 558] width 45 height 15
click at [1355, 230] on icon "button" at bounding box center [1364, 231] width 19 height 15
click at [32, 559] on icon at bounding box center [53, 558] width 45 height 15
click at [517, 562] on span at bounding box center [517, 558] width 11 height 11
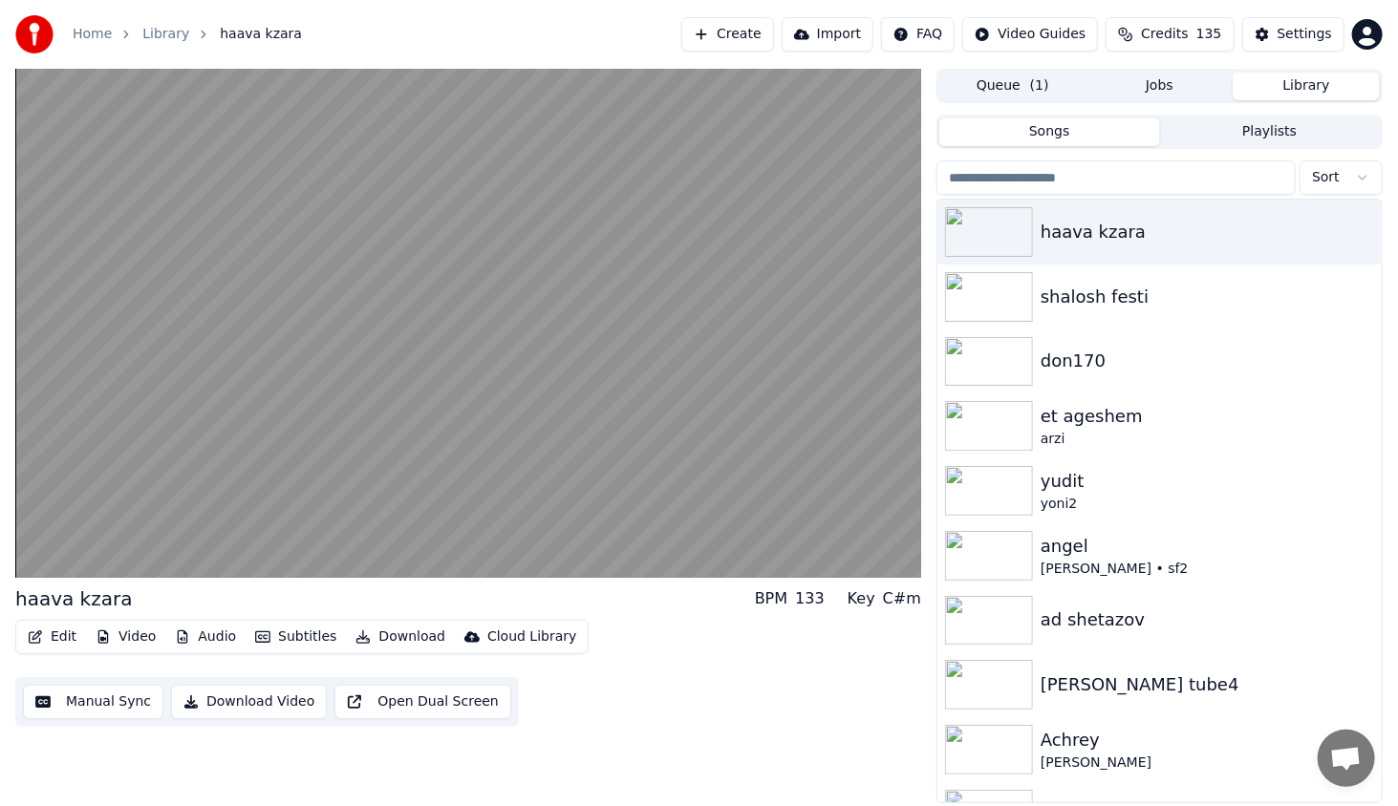
click at [387, 696] on button "Open Dual Screen" at bounding box center [422, 702] width 177 height 34
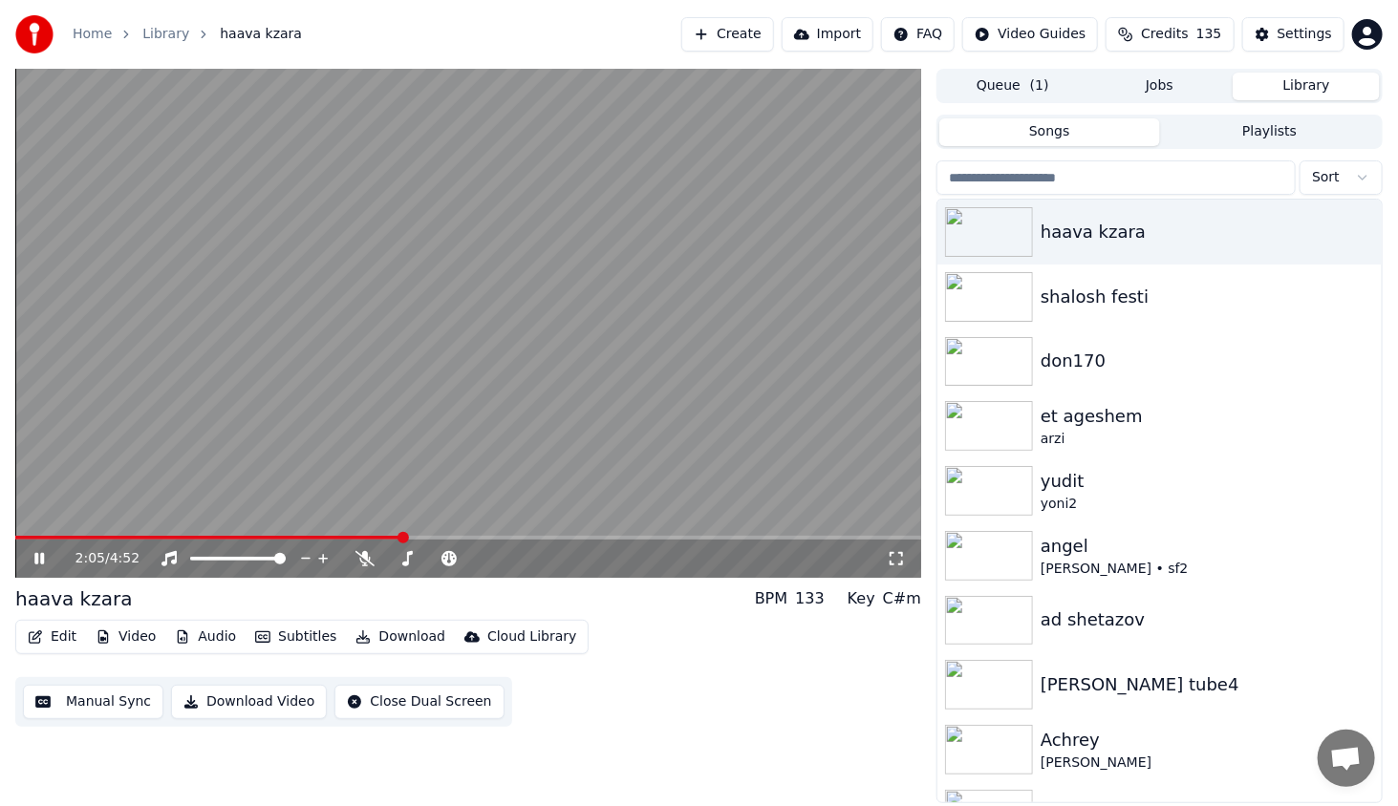
click at [403, 540] on span at bounding box center [468, 538] width 906 height 4
click at [501, 540] on span at bounding box center [468, 538] width 906 height 4
click at [551, 536] on div "2:37 / 4:52" at bounding box center [468, 323] width 906 height 509
click at [563, 536] on span at bounding box center [468, 538] width 906 height 4
click at [33, 558] on icon at bounding box center [38, 558] width 11 height 13
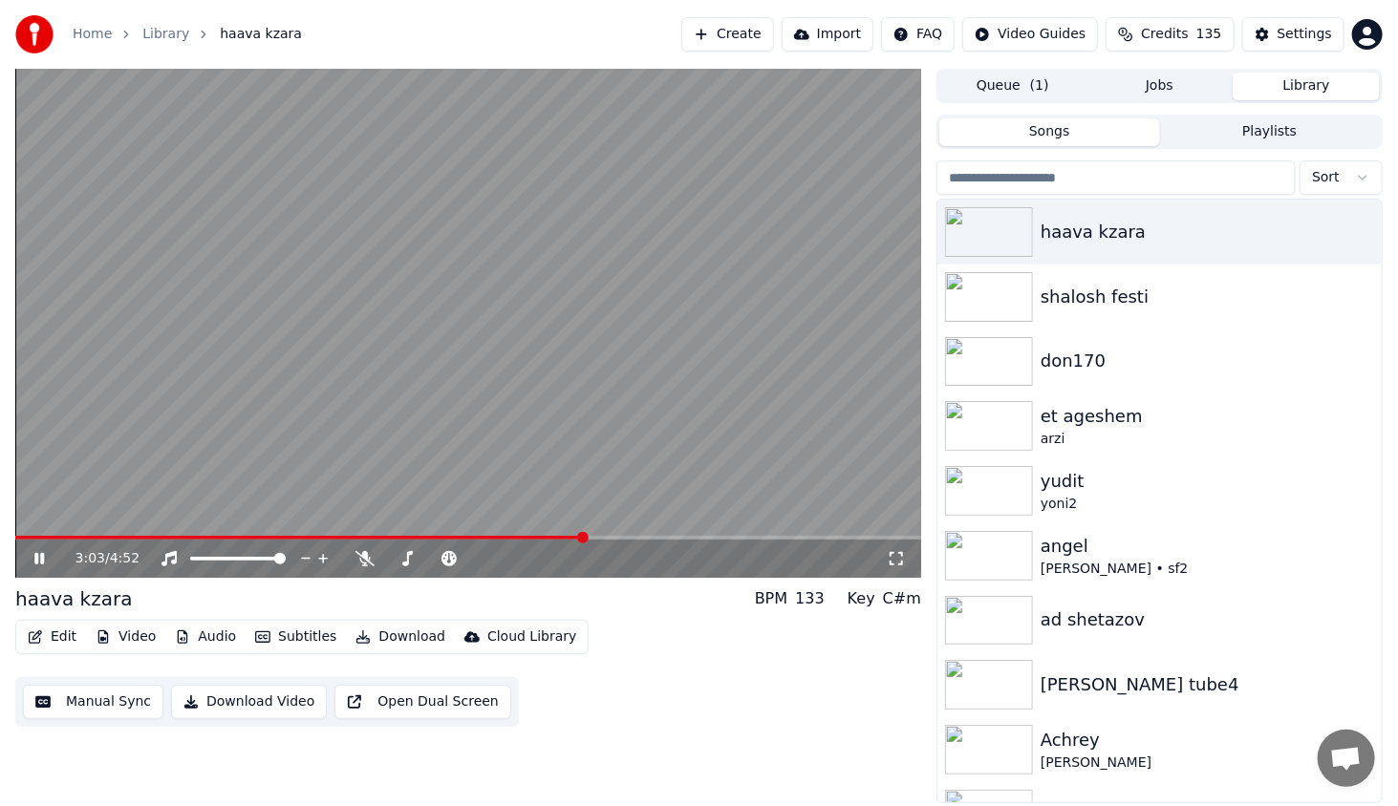
click at [35, 554] on icon at bounding box center [39, 558] width 10 height 11
click at [1355, 238] on icon "button" at bounding box center [1364, 231] width 19 height 15
click at [1316, 392] on div "Delete" at bounding box center [1330, 388] width 147 height 31
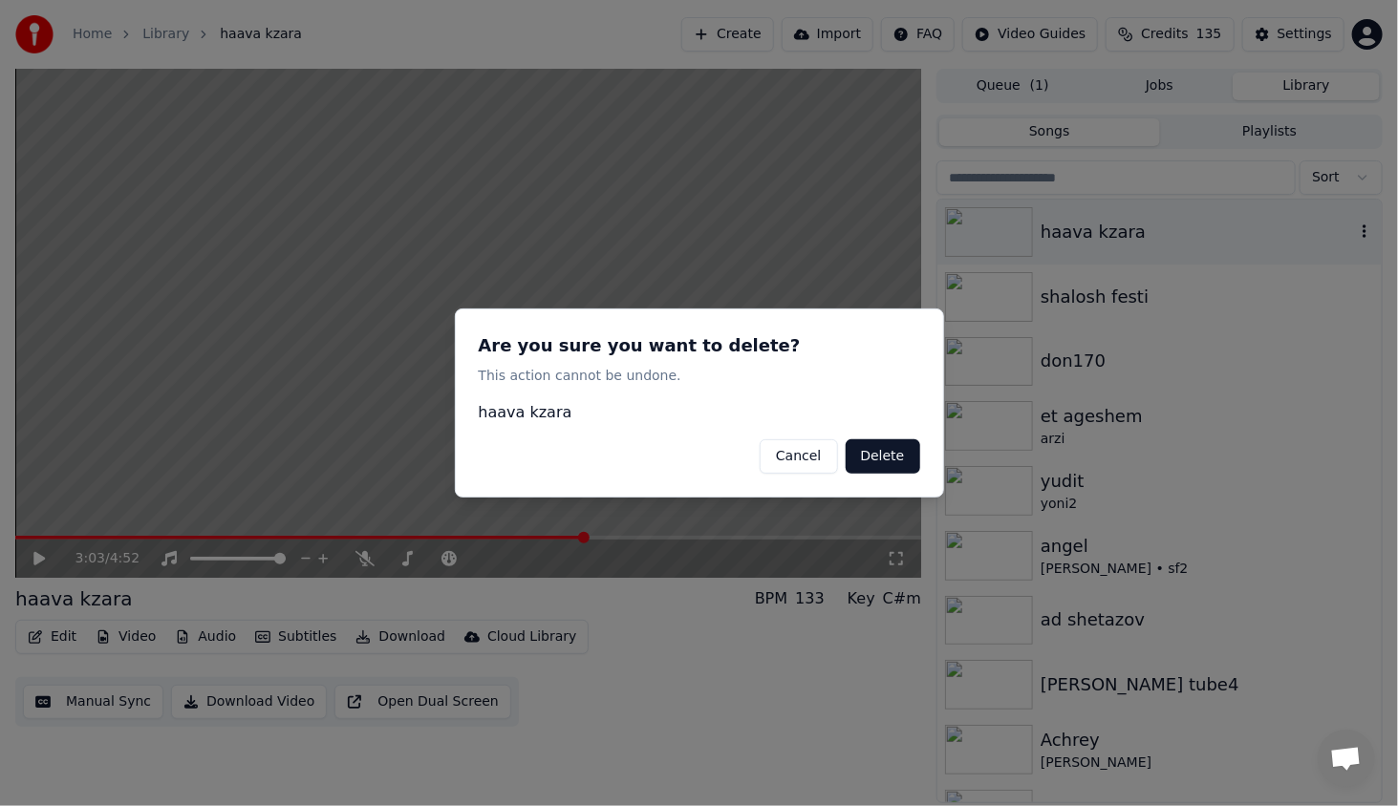
click at [879, 457] on button "Delete" at bounding box center [882, 456] width 75 height 34
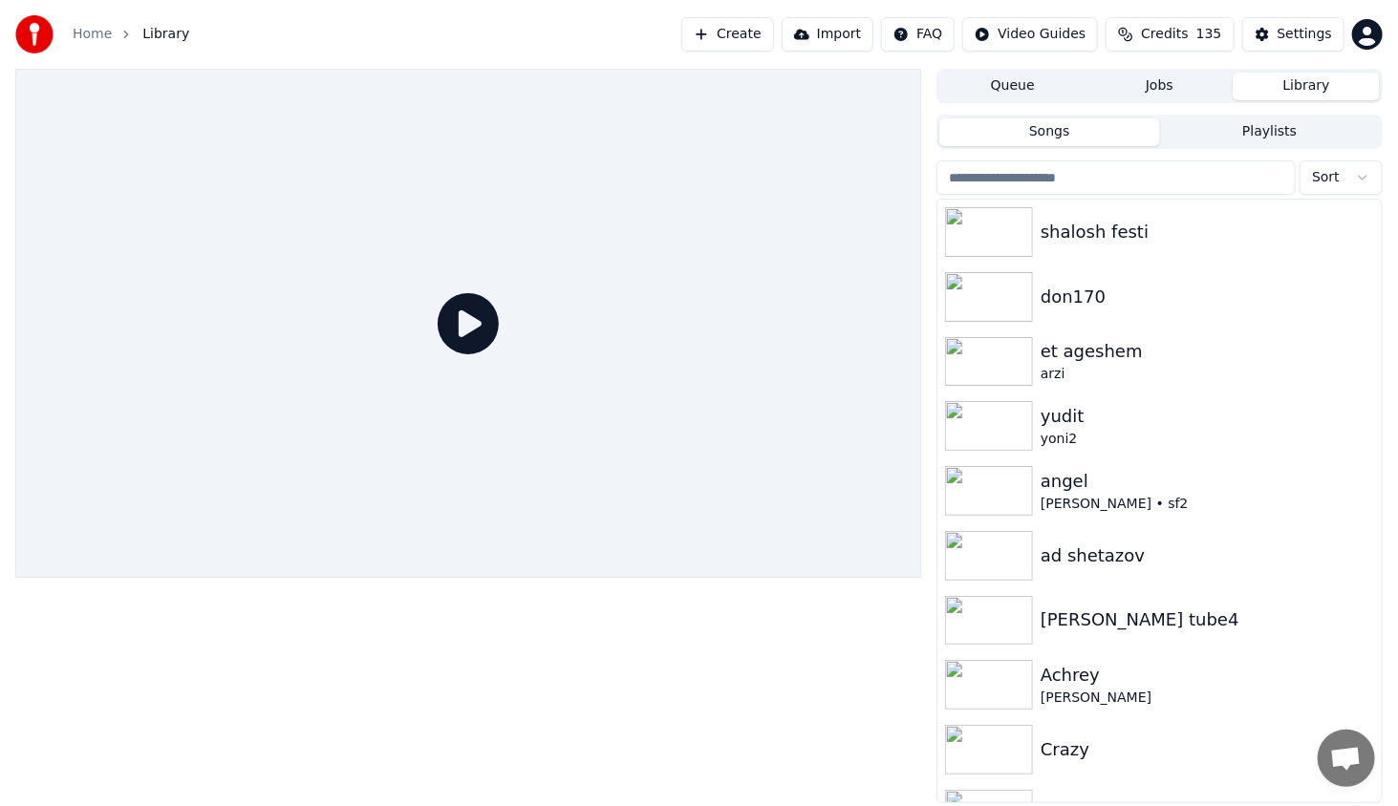
click at [101, 29] on link "Home" at bounding box center [92, 34] width 39 height 19
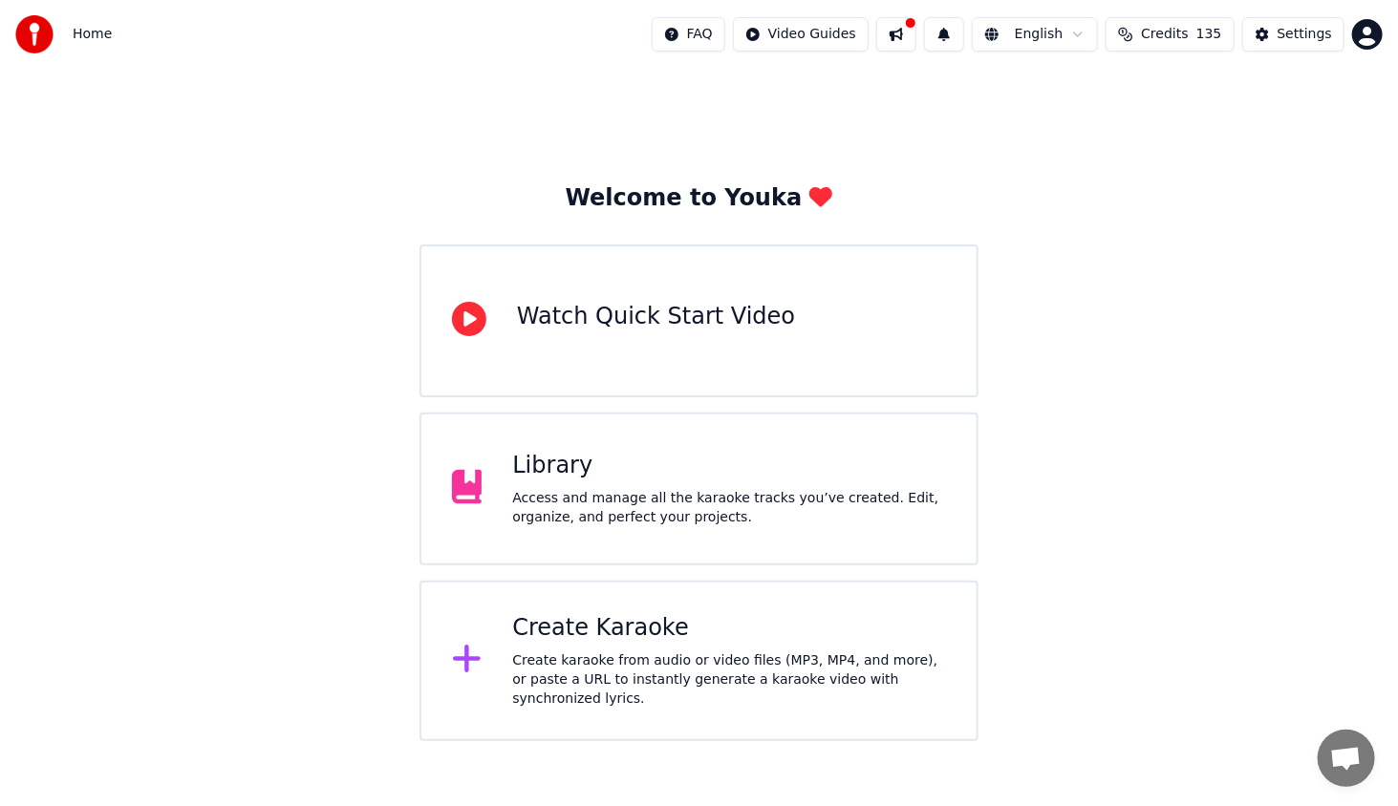
click at [590, 624] on div "Create Karaoke" at bounding box center [729, 628] width 434 height 31
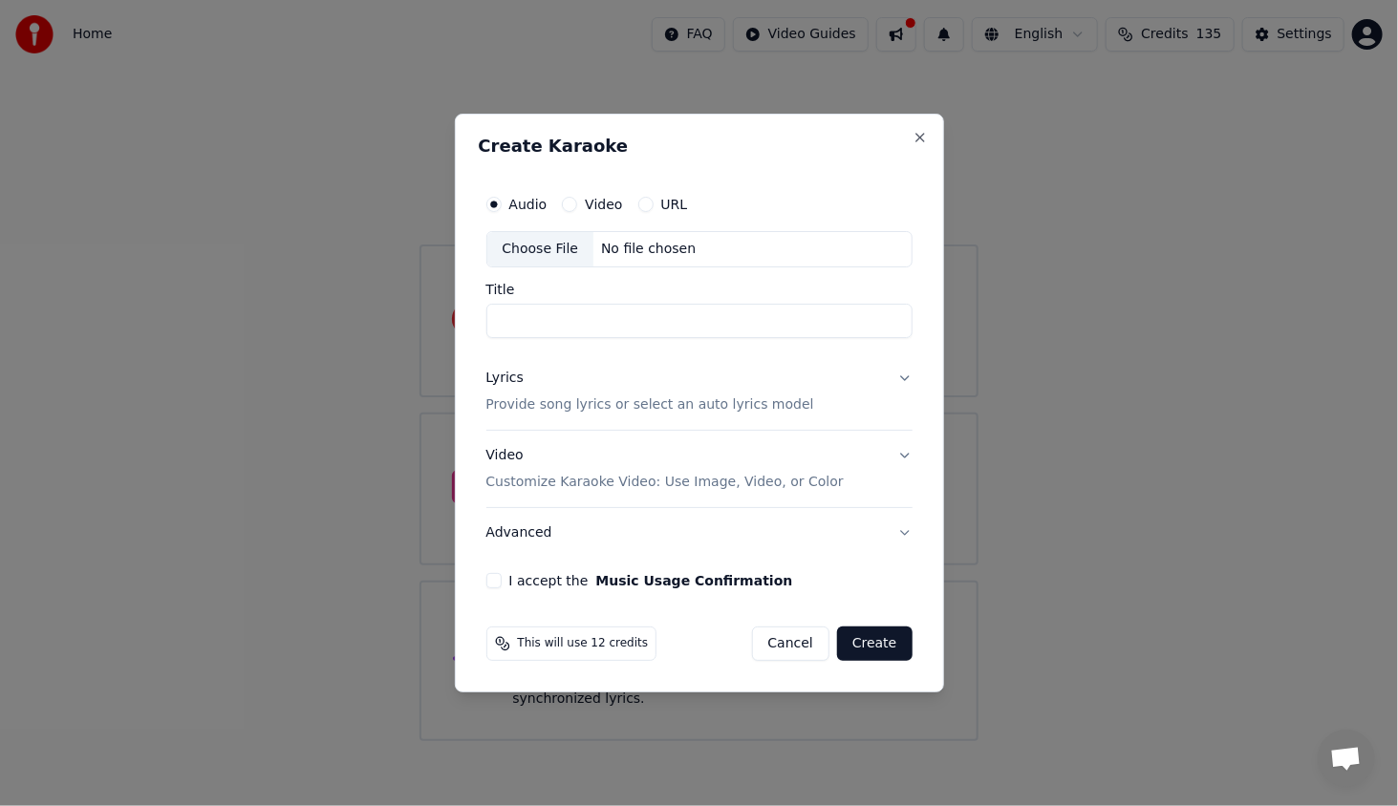
click at [564, 310] on input "Title" at bounding box center [699, 321] width 426 height 34
click at [563, 243] on div "Choose File" at bounding box center [540, 249] width 107 height 34
type input "**********"
click at [498, 376] on div "Lyrics" at bounding box center [504, 378] width 37 height 19
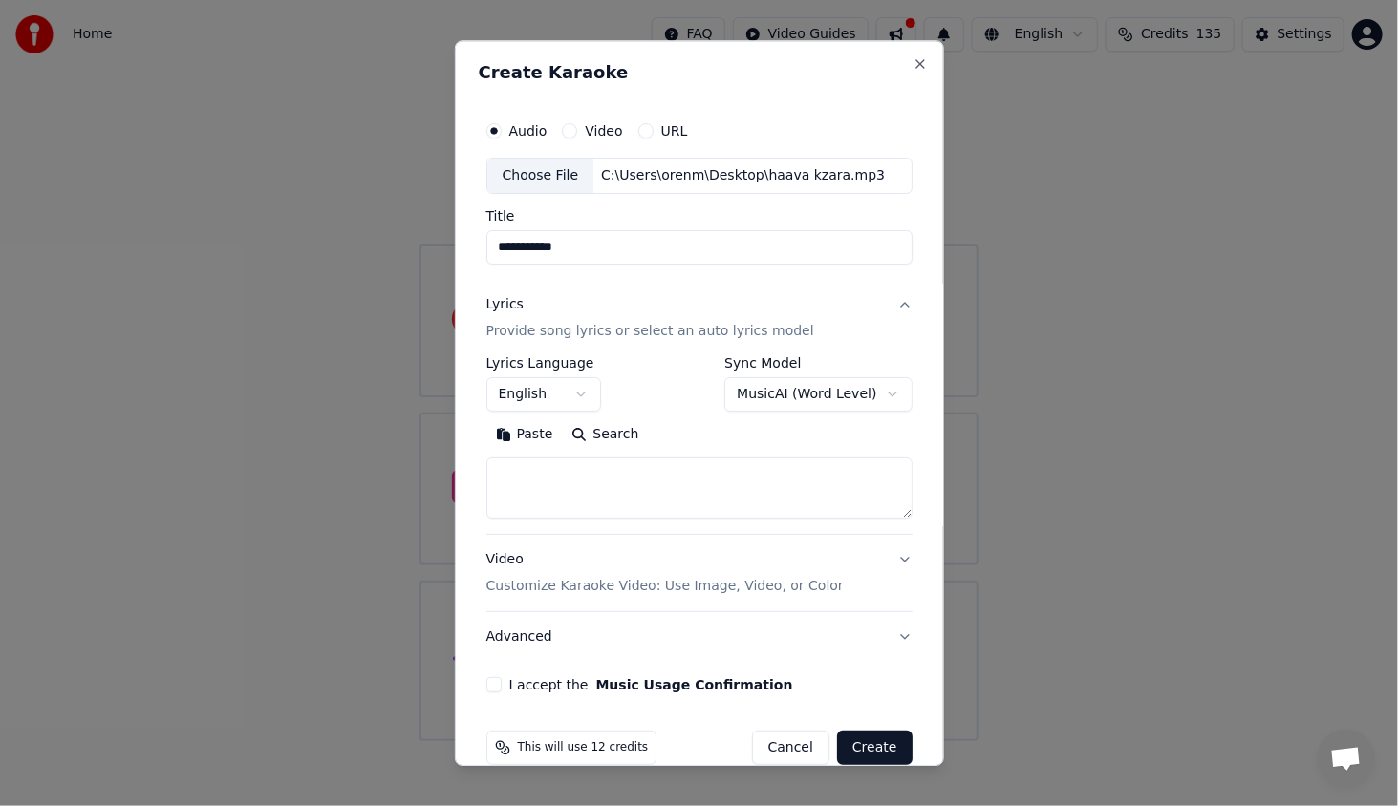
click at [522, 397] on body "**********" at bounding box center [699, 370] width 1398 height 741
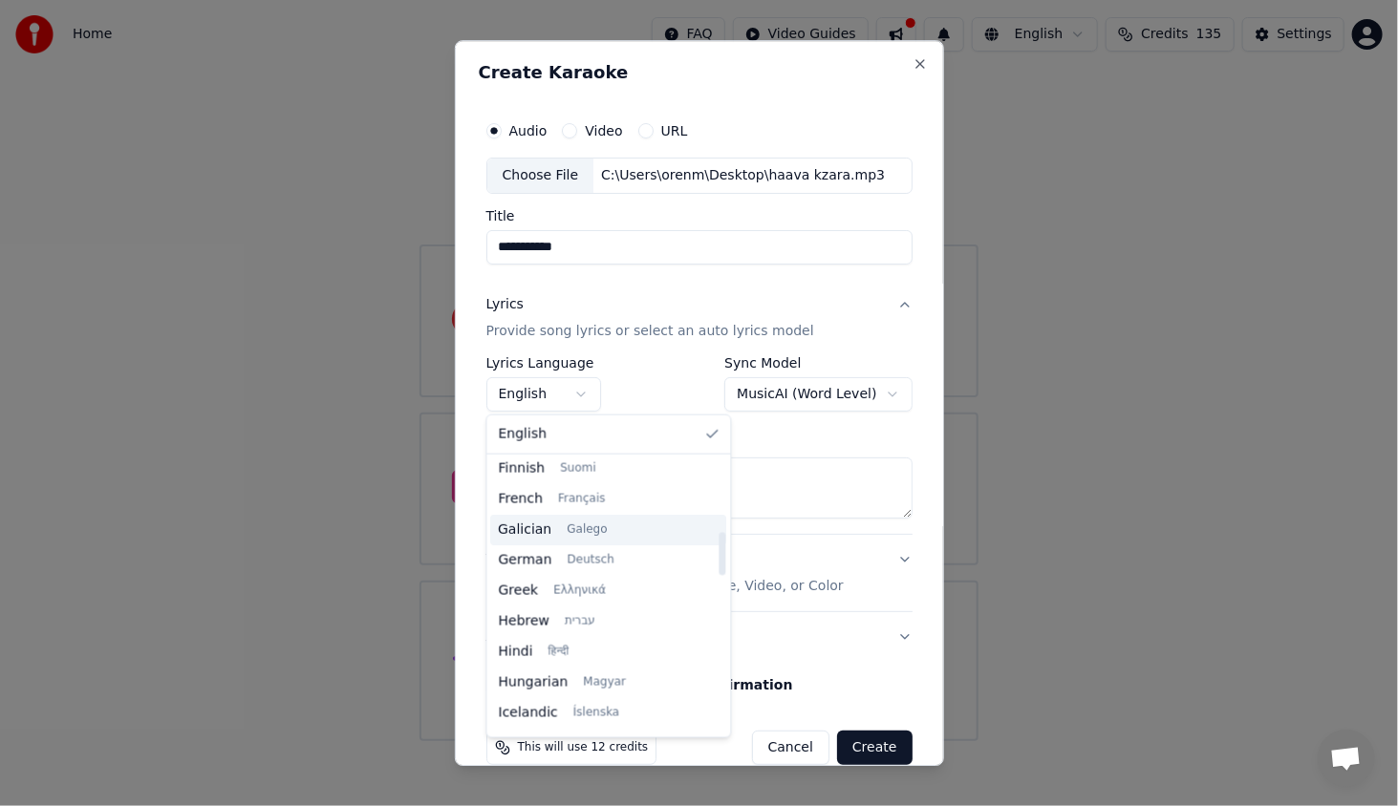
scroll to position [478, 0]
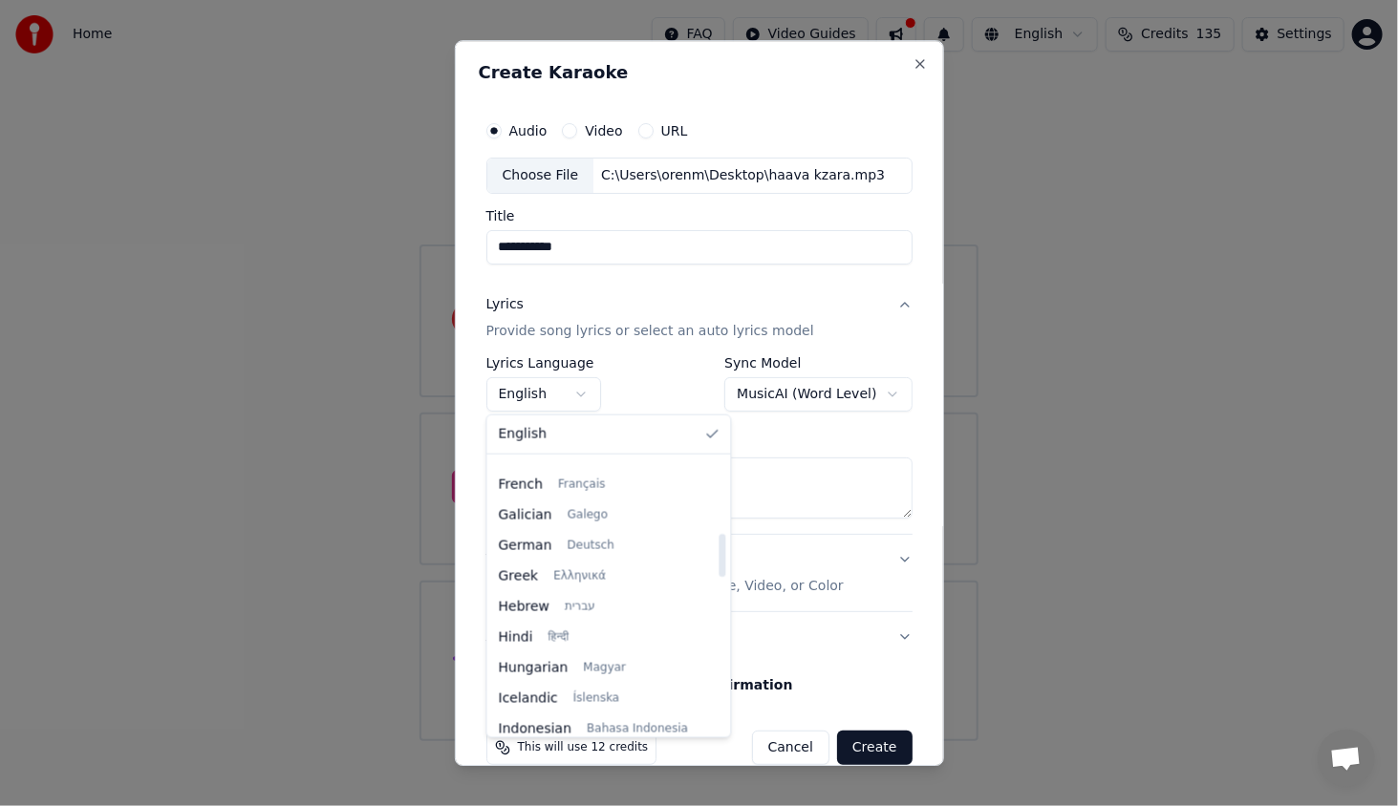
select select "**"
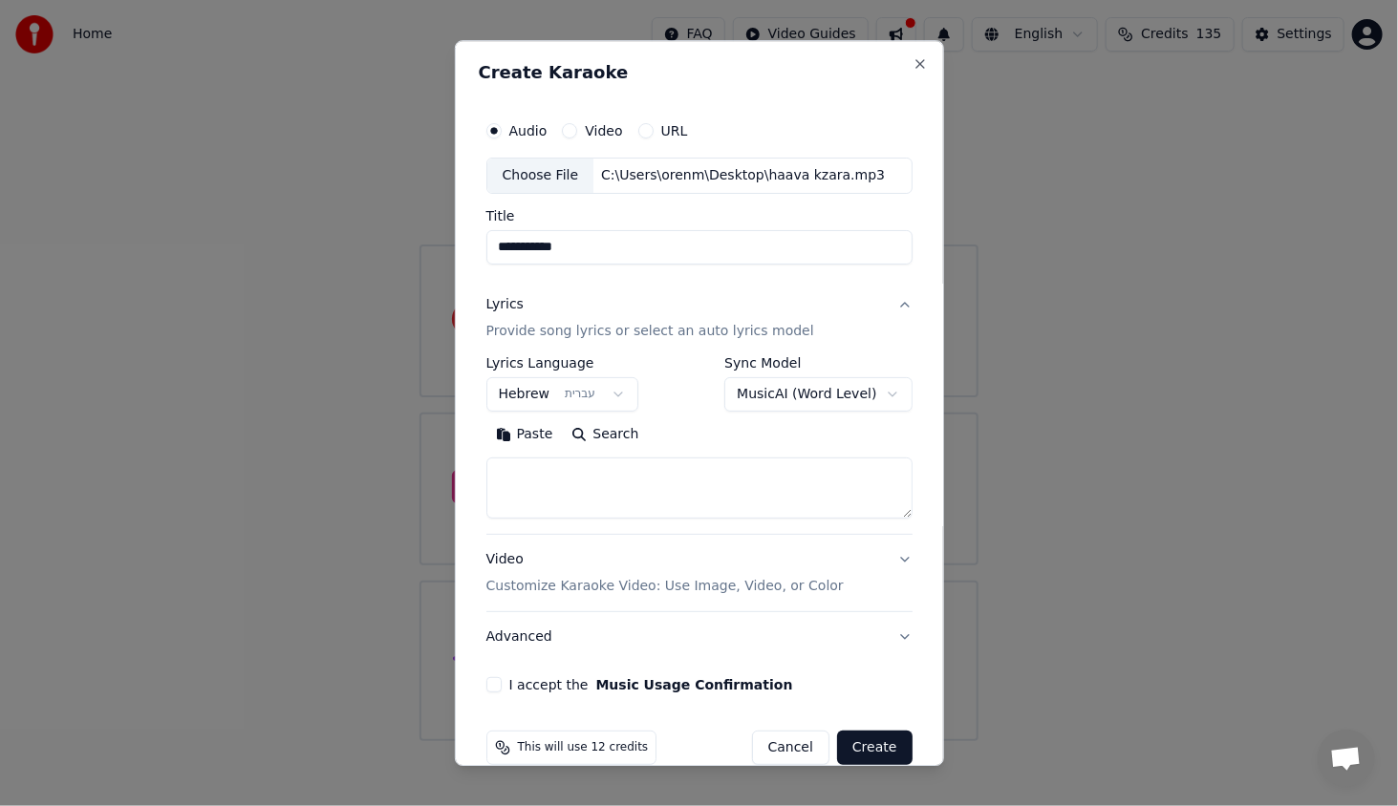
click at [772, 395] on body "**********" at bounding box center [699, 370] width 1398 height 741
click at [521, 434] on button "Paste" at bounding box center [524, 434] width 76 height 31
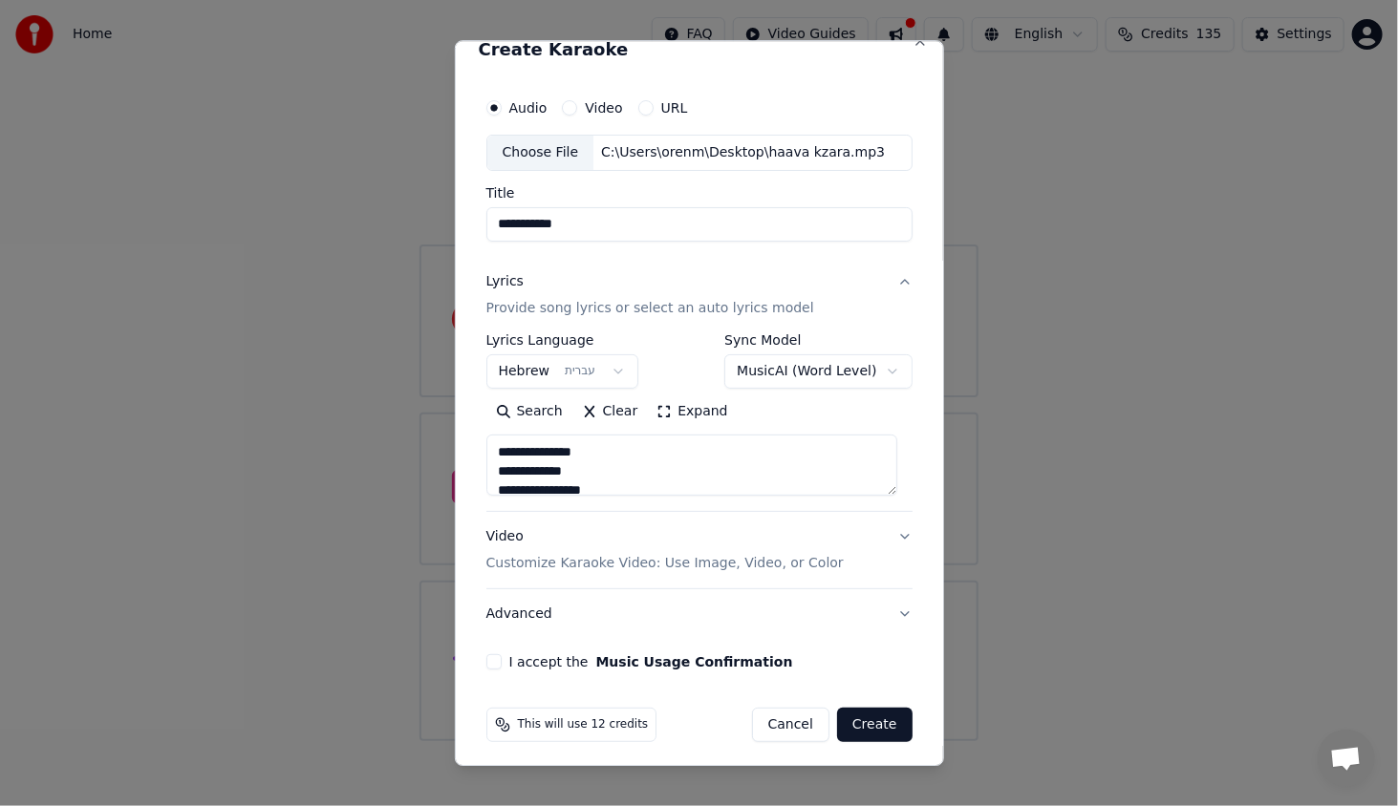
scroll to position [28, 0]
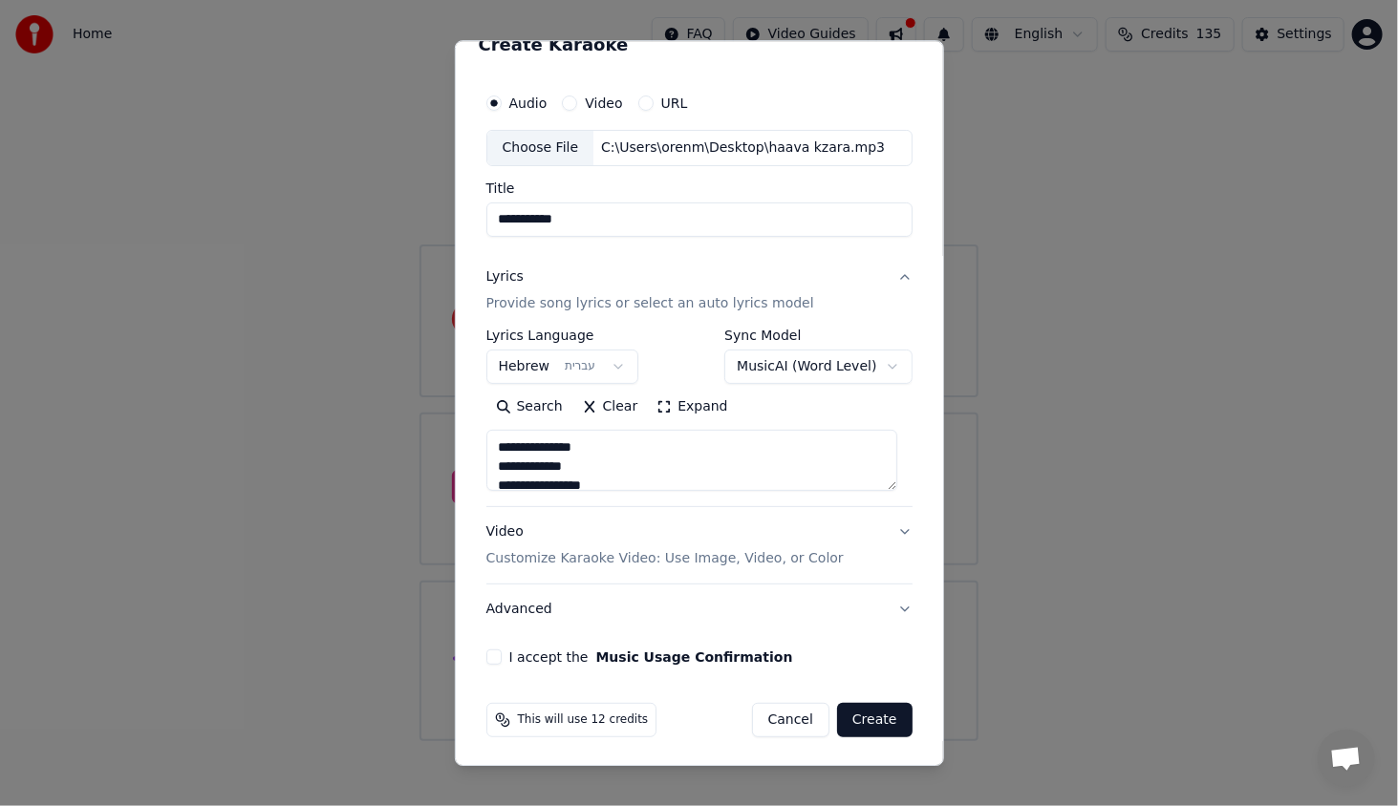
click at [506, 657] on div "I accept the Music Usage Confirmation" at bounding box center [699, 657] width 426 height 15
click at [493, 654] on button "I accept the Music Usage Confirmation" at bounding box center [493, 657] width 15 height 15
click at [871, 715] on button "Create" at bounding box center [874, 720] width 75 height 34
type textarea "**********"
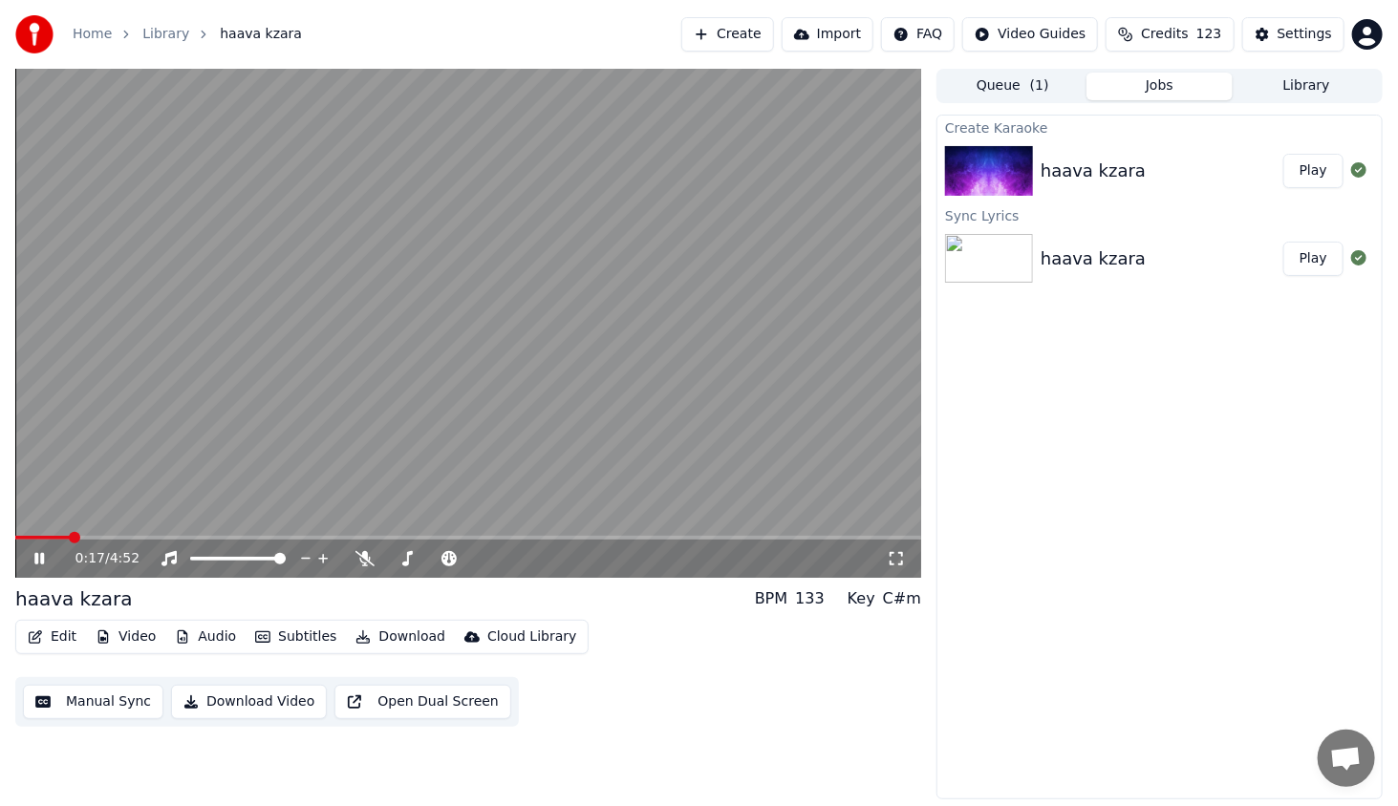
click at [92, 535] on video at bounding box center [468, 323] width 906 height 509
click at [95, 539] on span at bounding box center [468, 538] width 906 height 4
click at [38, 544] on div "0:26 / 4:52" at bounding box center [468, 559] width 906 height 38
click at [42, 547] on div "0:26 / 4:52" at bounding box center [468, 559] width 906 height 38
click at [41, 561] on icon at bounding box center [38, 558] width 11 height 13
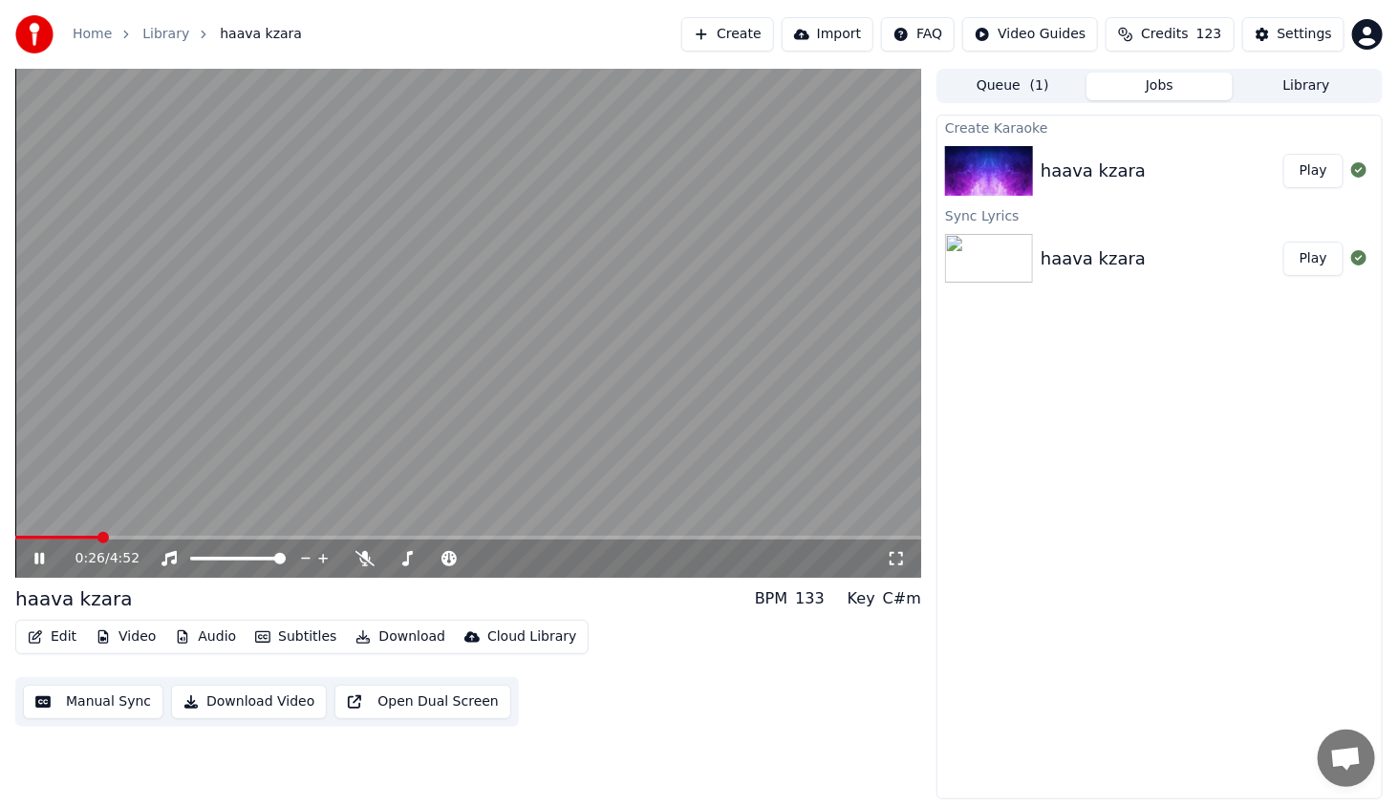
click at [121, 539] on span at bounding box center [468, 538] width 906 height 4
click at [36, 563] on icon at bounding box center [39, 558] width 10 height 11
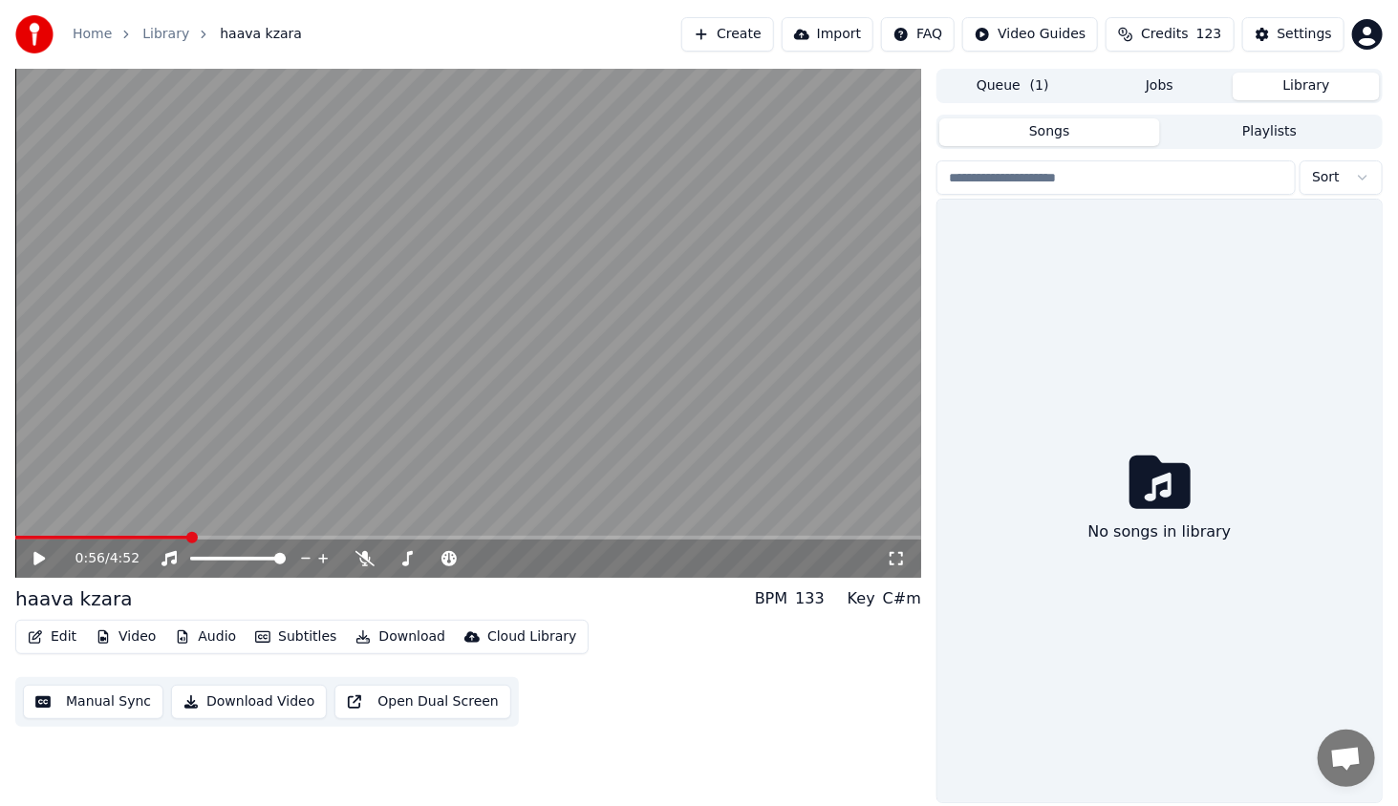
click at [1292, 90] on button "Library" at bounding box center [1305, 87] width 147 height 28
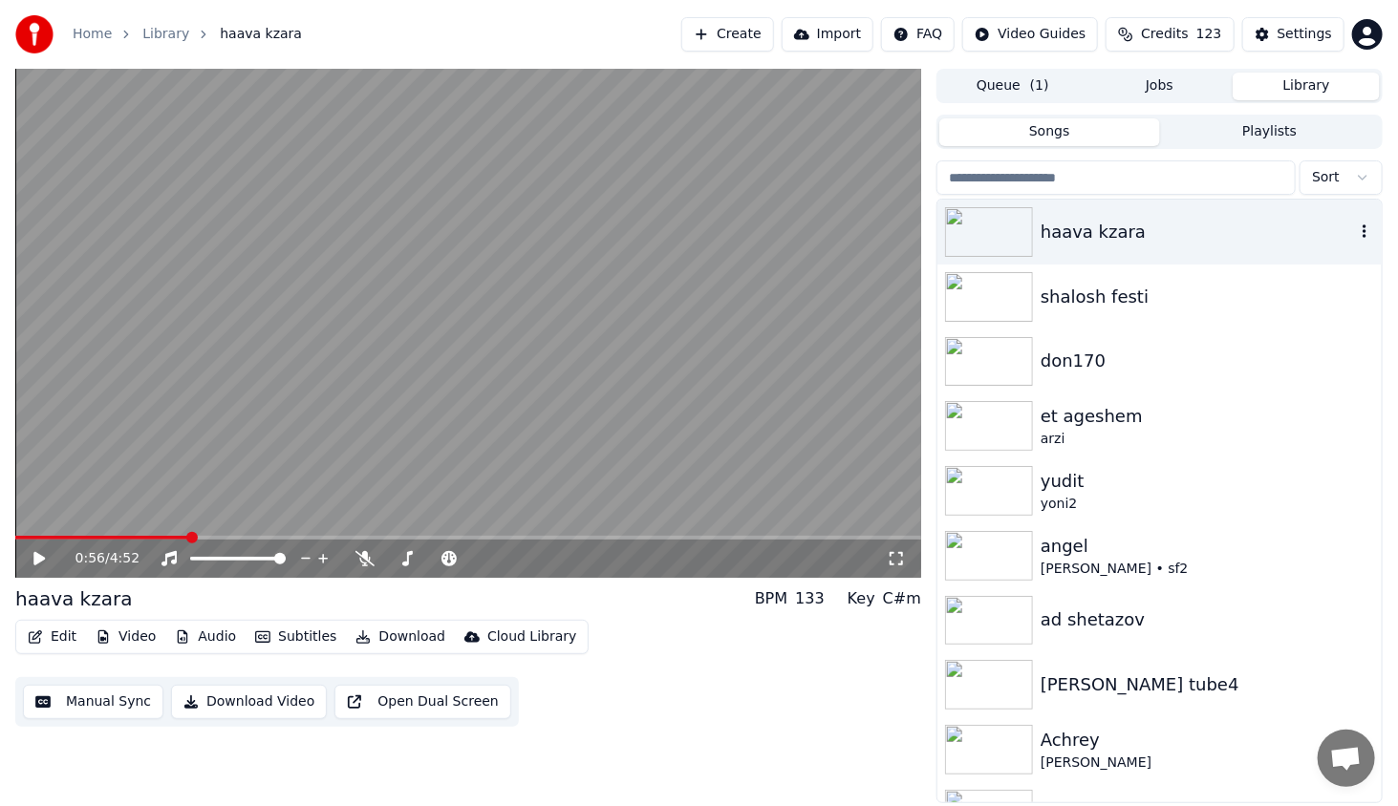
click at [1355, 241] on button "button" at bounding box center [1364, 232] width 19 height 23
click at [1333, 373] on div "Delete" at bounding box center [1330, 388] width 147 height 31
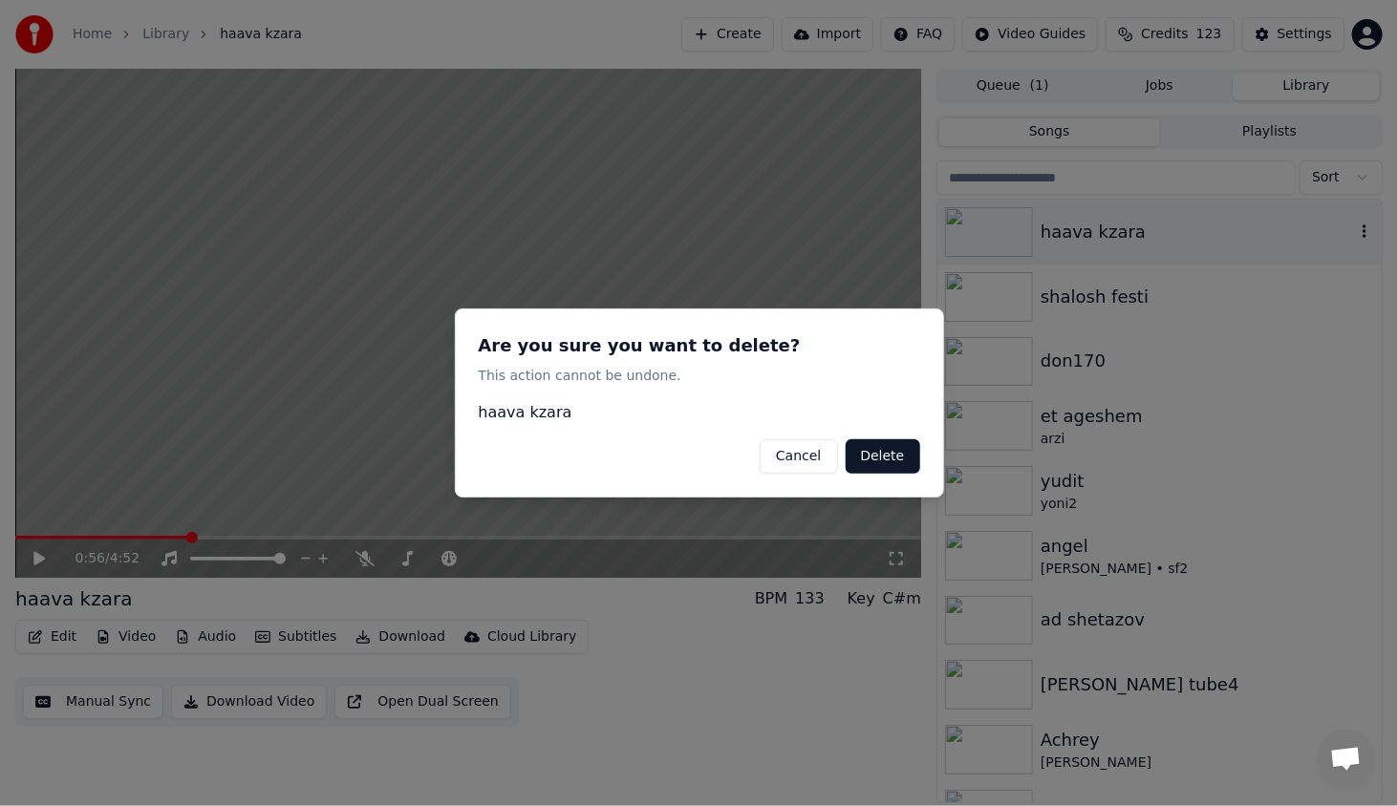
click at [891, 448] on button "Delete" at bounding box center [882, 456] width 75 height 34
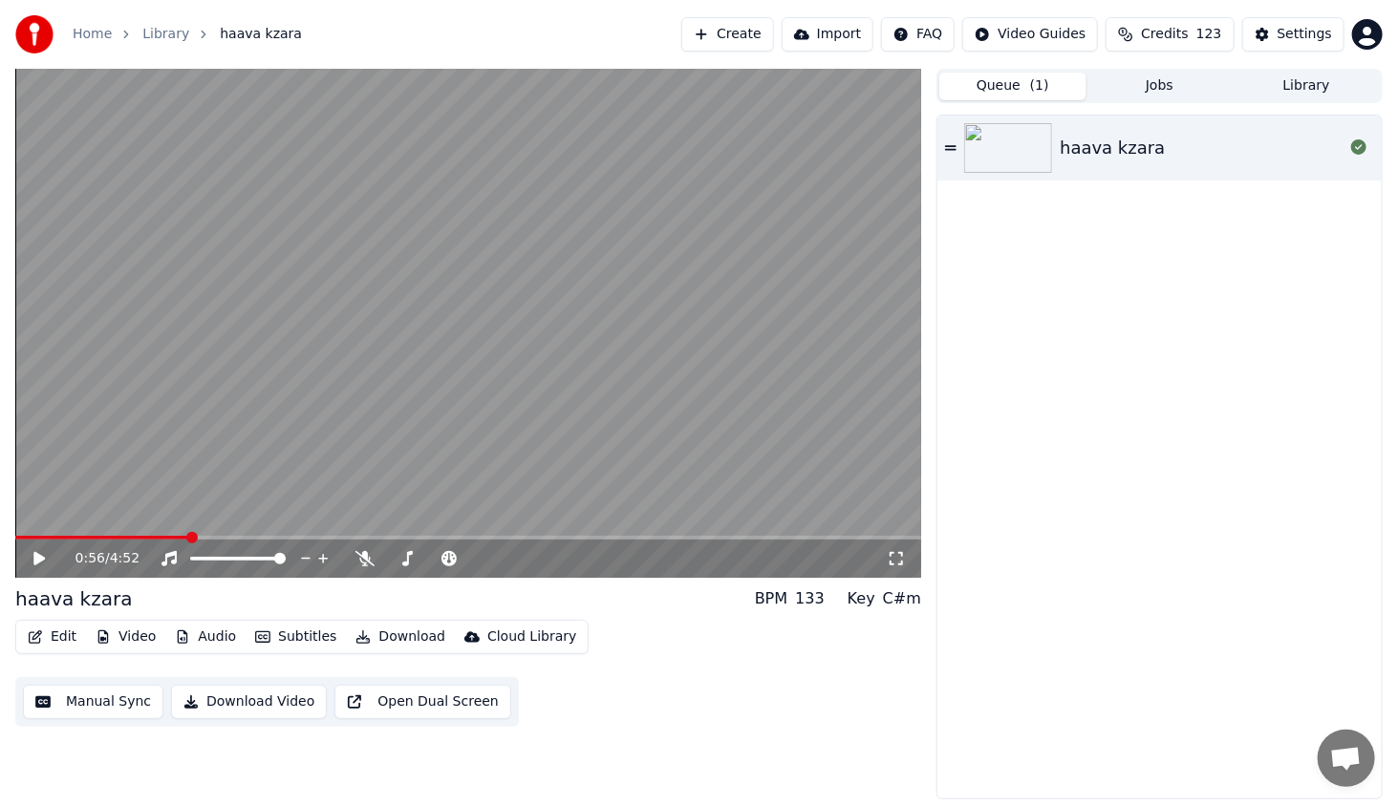
click at [1019, 94] on button "Queue ( 1 )" at bounding box center [1012, 87] width 147 height 28
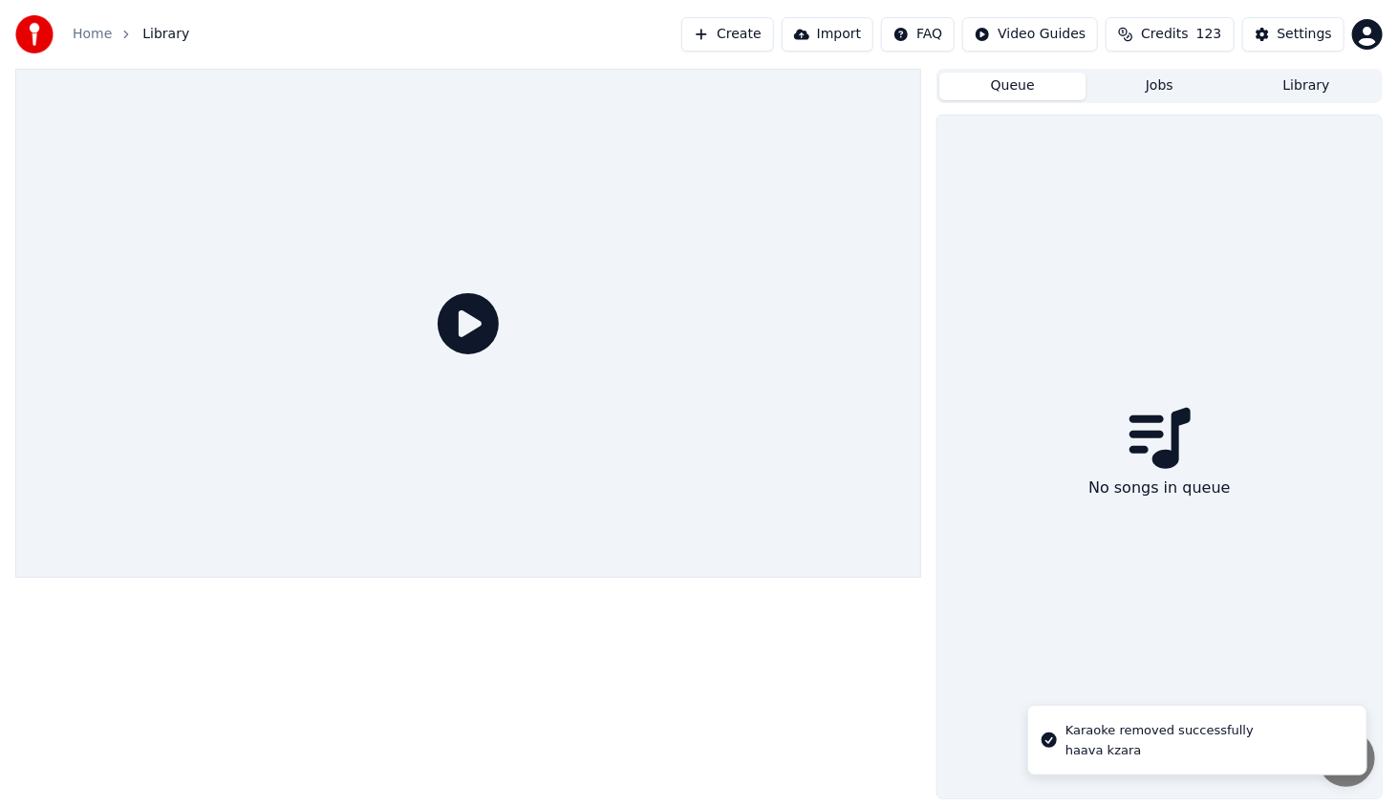
click at [1017, 146] on div "No songs in queue" at bounding box center [1159, 457] width 444 height 683
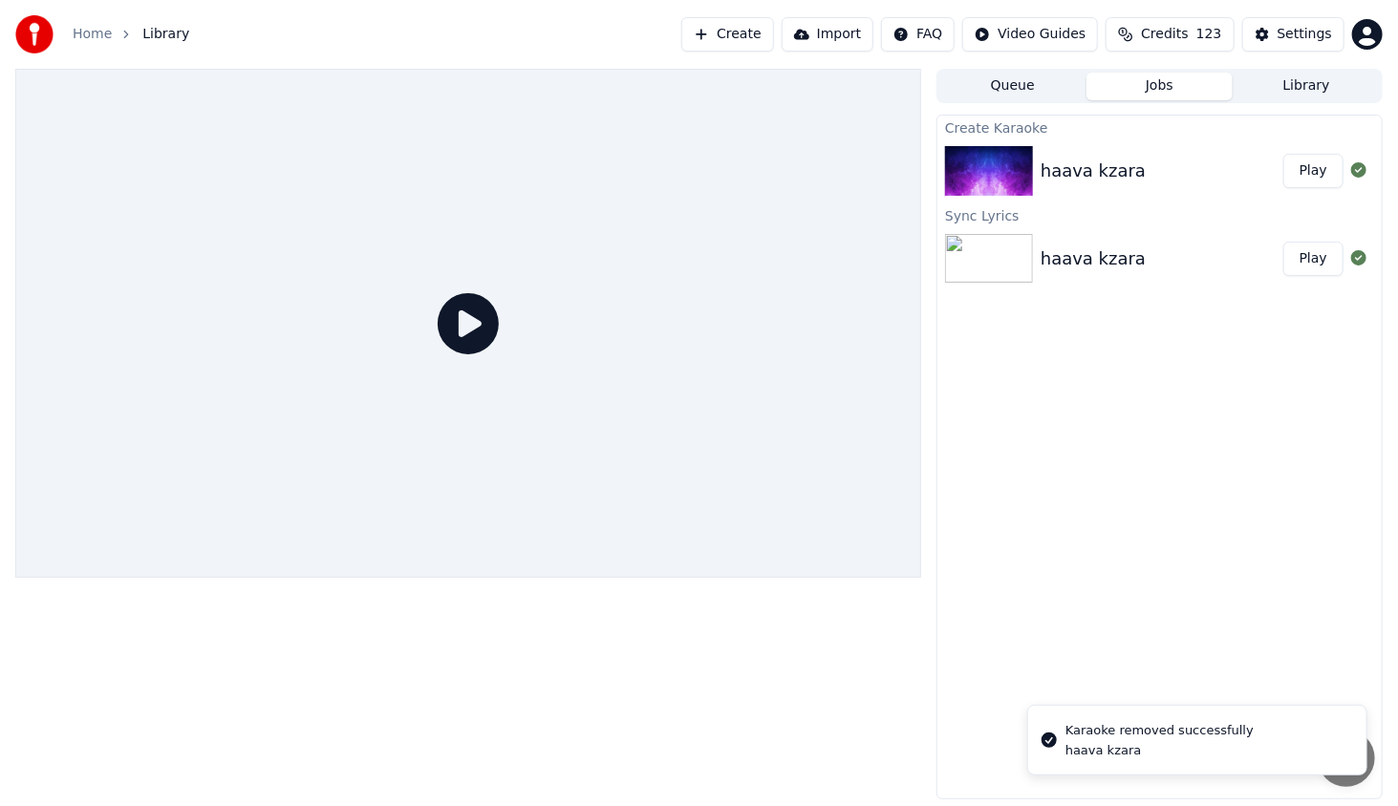
click at [1159, 96] on button "Jobs" at bounding box center [1159, 87] width 147 height 28
click at [1326, 173] on button "Play" at bounding box center [1313, 171] width 60 height 34
click at [1312, 159] on button "Play" at bounding box center [1313, 171] width 60 height 34
drag, startPoint x: 1314, startPoint y: 164, endPoint x: 1312, endPoint y: 155, distance: 9.7
click at [1315, 165] on button "Play" at bounding box center [1313, 171] width 60 height 34
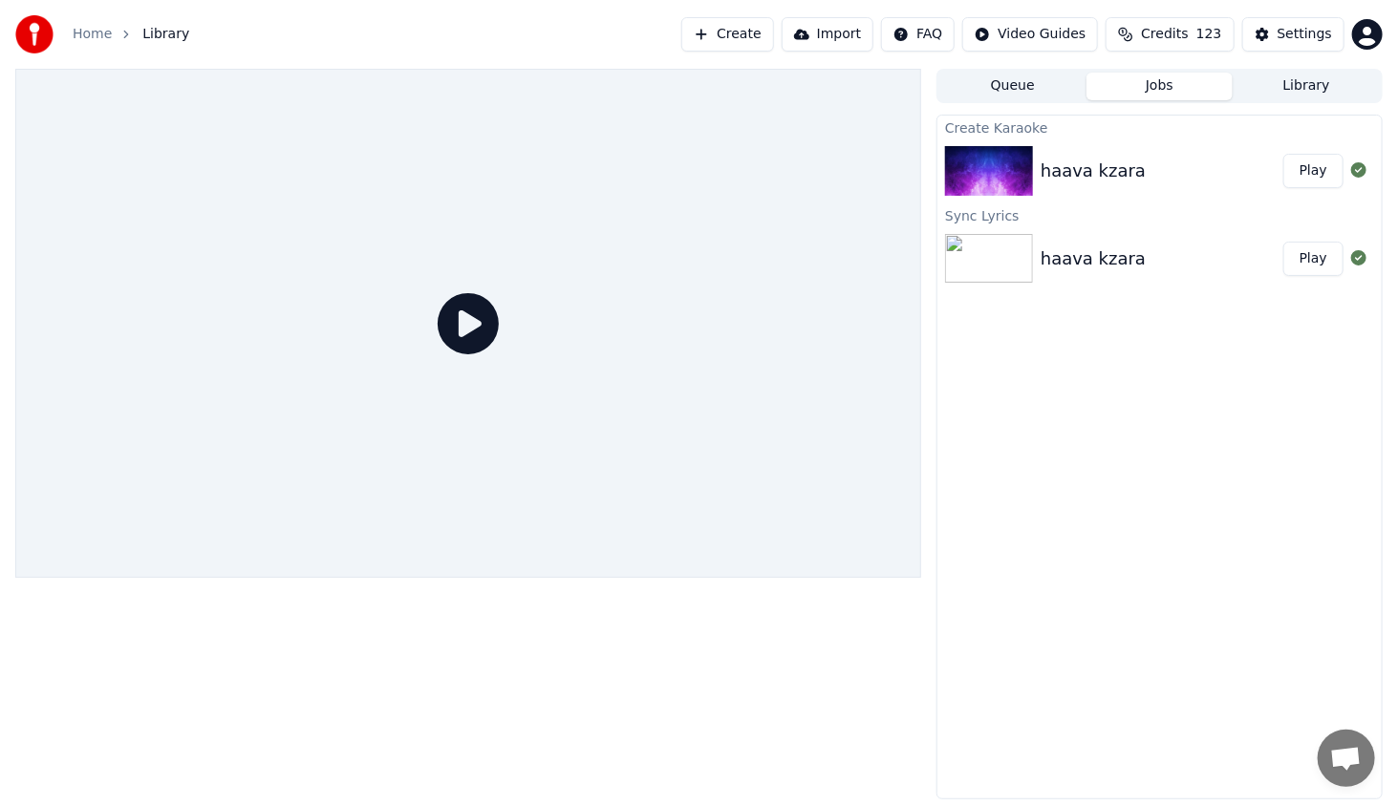
click at [1307, 90] on button "Library" at bounding box center [1305, 87] width 147 height 28
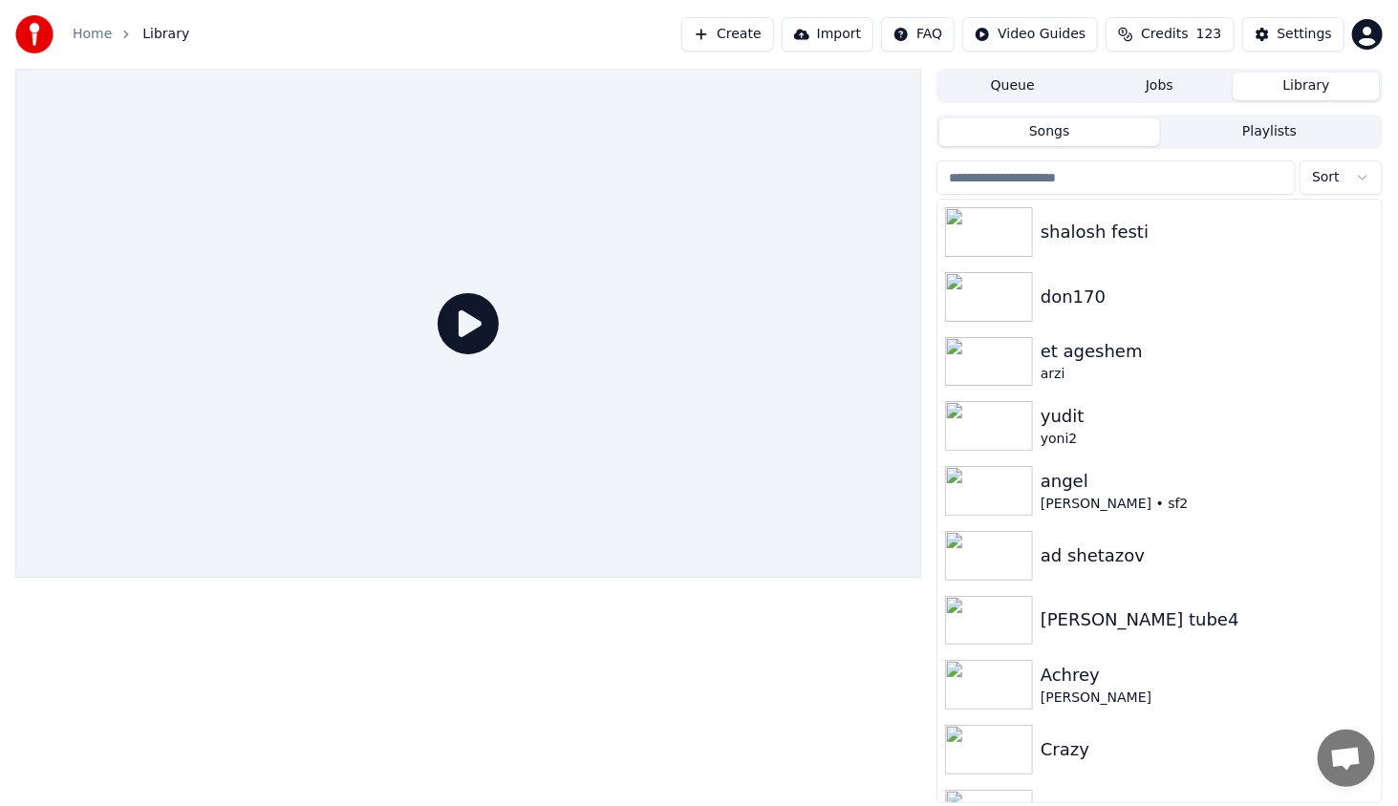
click at [1118, 132] on button "Songs" at bounding box center [1049, 132] width 220 height 28
drag, startPoint x: 1270, startPoint y: 166, endPoint x: 1279, endPoint y: 170, distance: 10.3
click at [1270, 169] on input "search" at bounding box center [1115, 177] width 359 height 34
click at [1322, 30] on div "Settings" at bounding box center [1304, 34] width 54 height 19
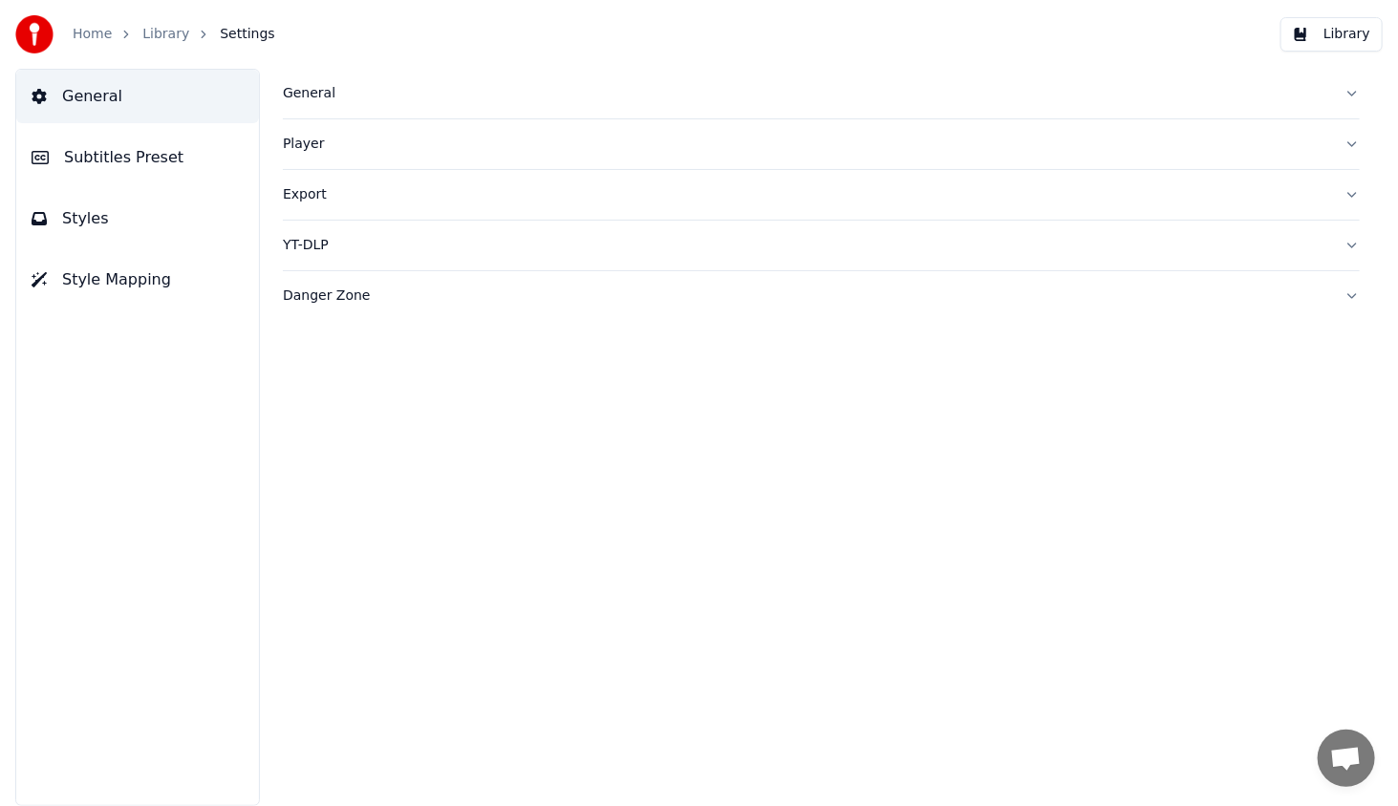
click at [107, 141] on button "Subtitles Preset" at bounding box center [137, 157] width 243 height 53
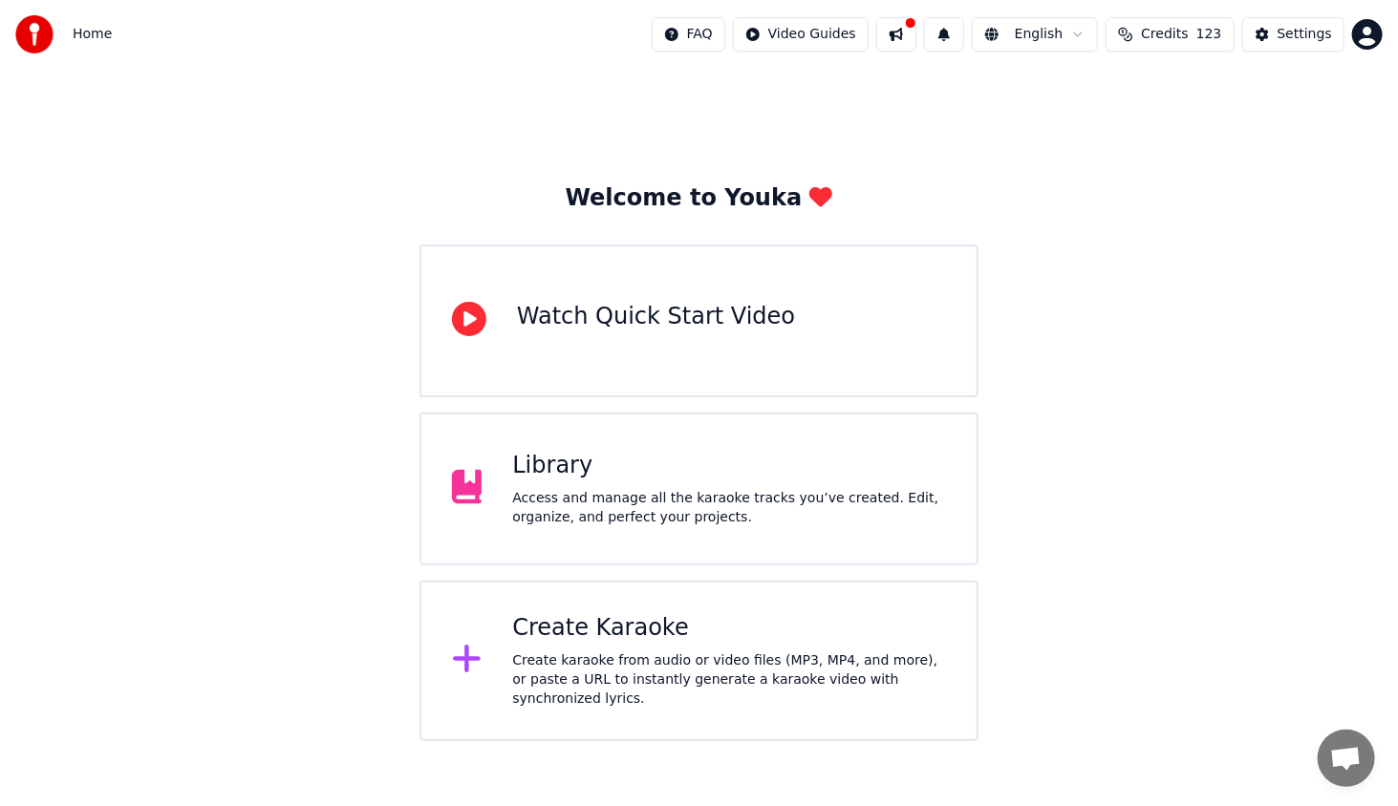
click at [685, 606] on div "Create Karaoke Create karaoke from audio or video files (MP3, MP4, and more), o…" at bounding box center [698, 661] width 559 height 160
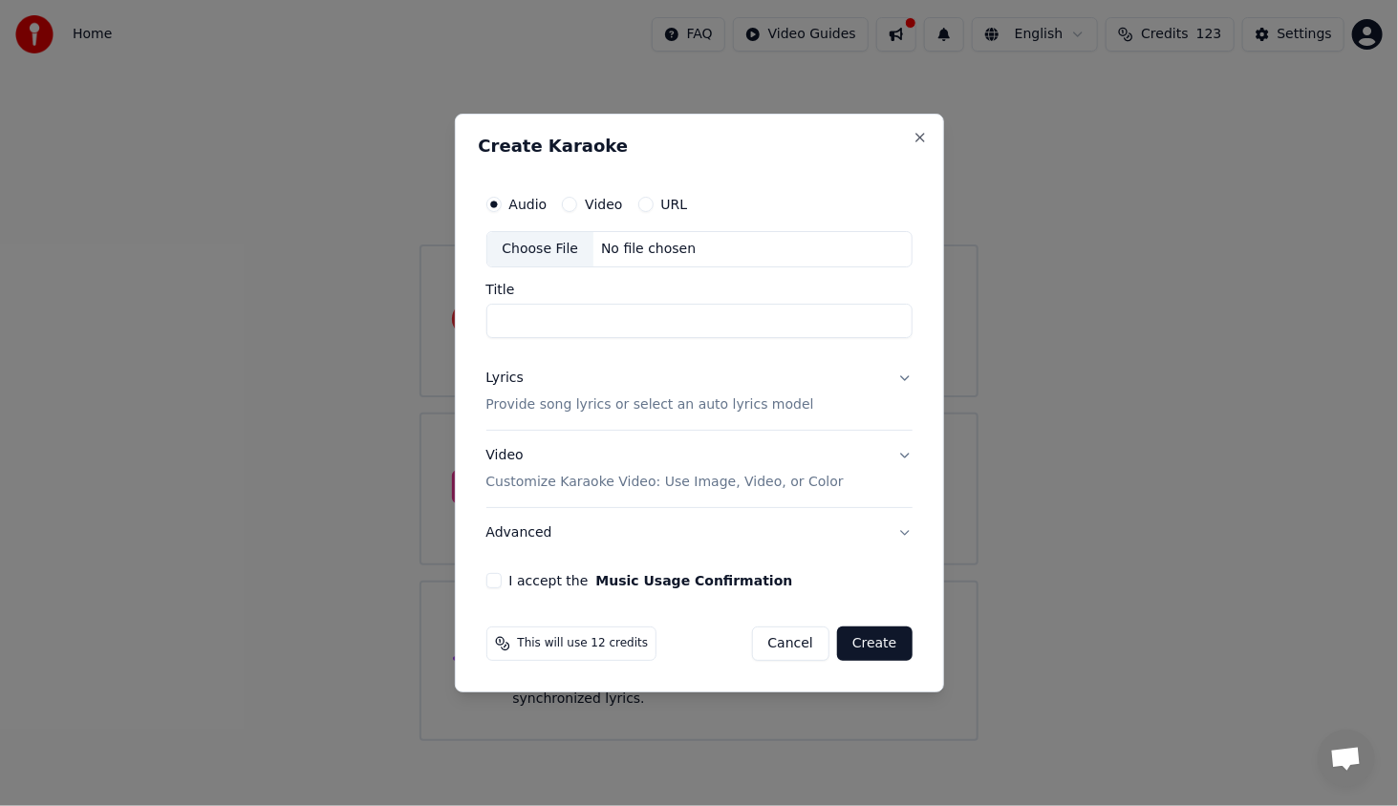
click at [567, 248] on div "Choose File" at bounding box center [540, 249] width 107 height 34
type input "**********"
click at [506, 374] on div "Lyrics" at bounding box center [504, 378] width 37 height 19
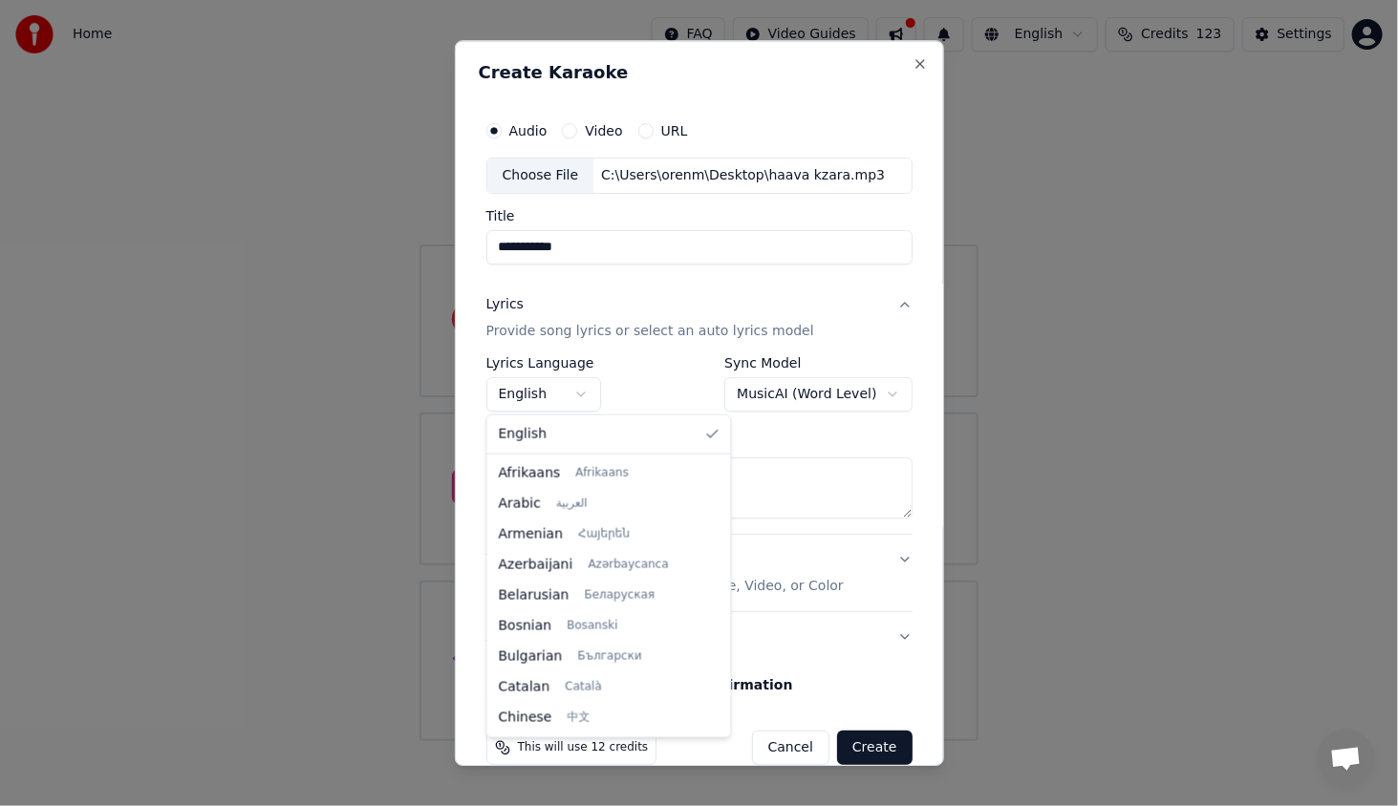
click at [517, 394] on body "**********" at bounding box center [699, 370] width 1398 height 741
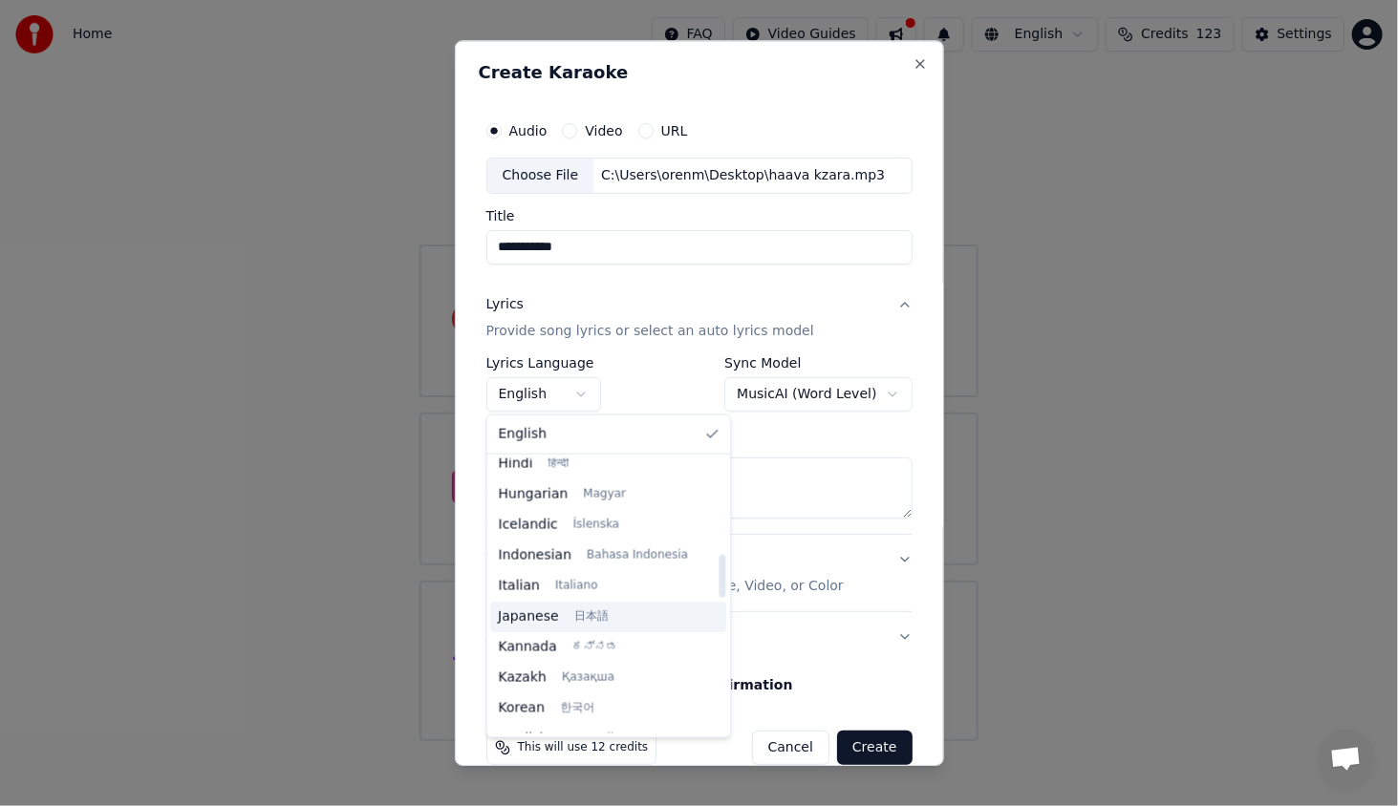
scroll to position [573, 0]
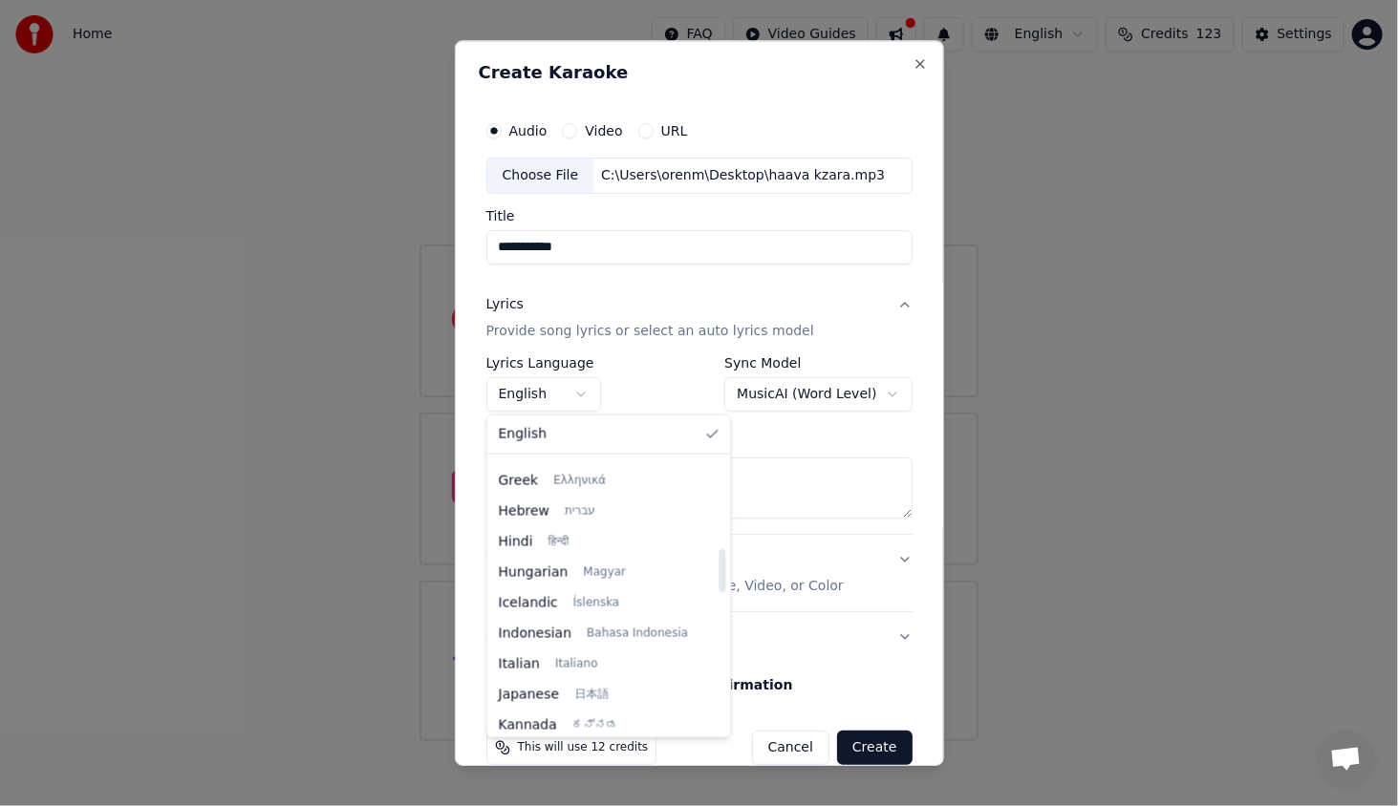
select select "**"
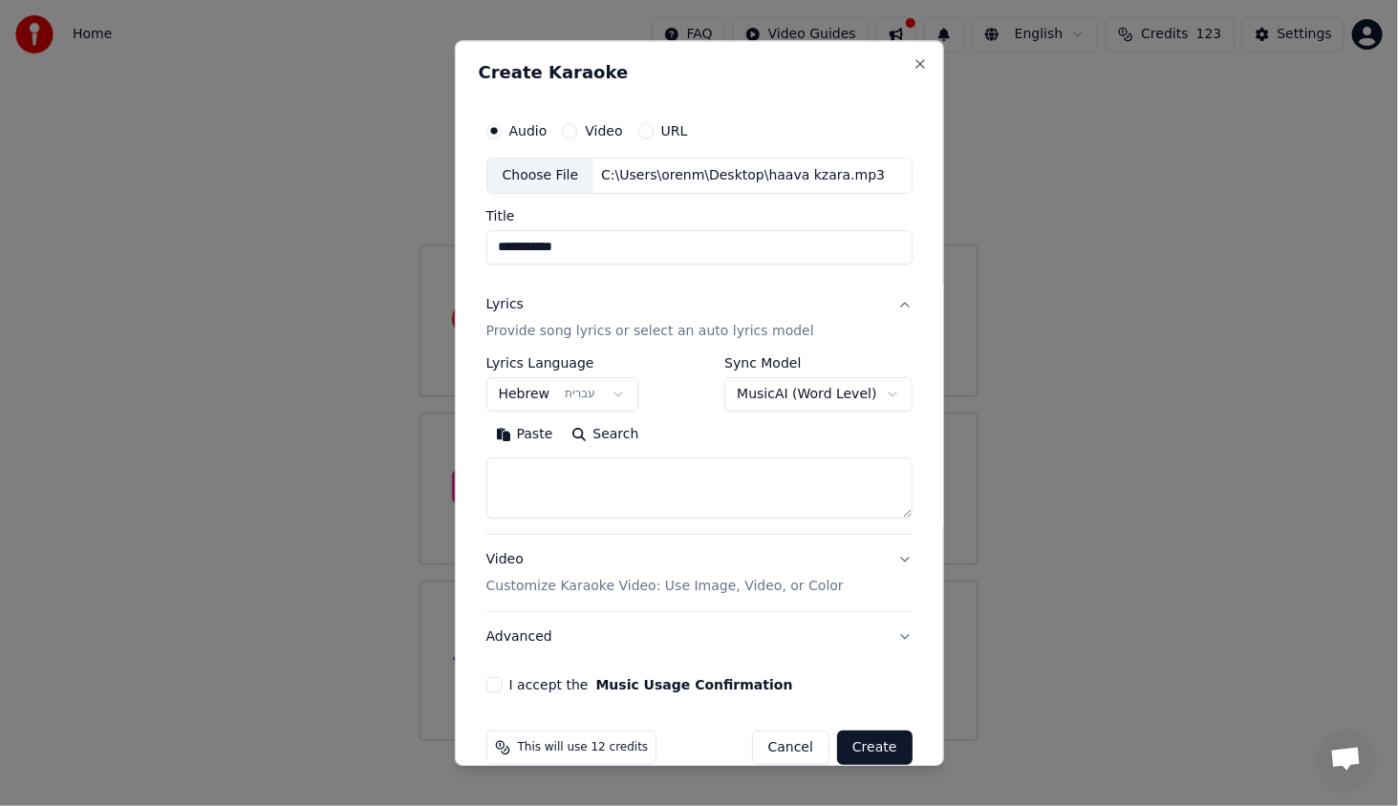
click at [791, 395] on body "**********" at bounding box center [699, 370] width 1398 height 741
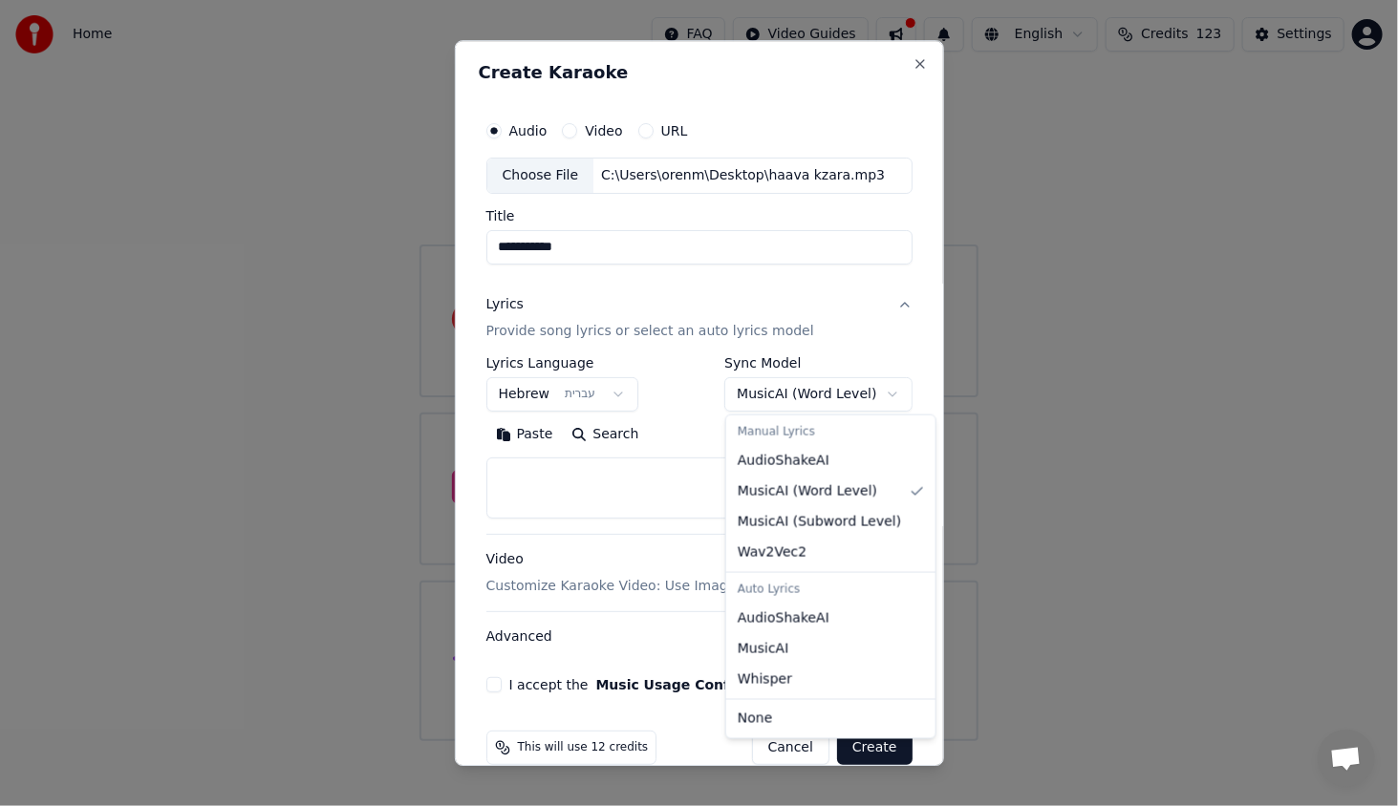
select select "**********"
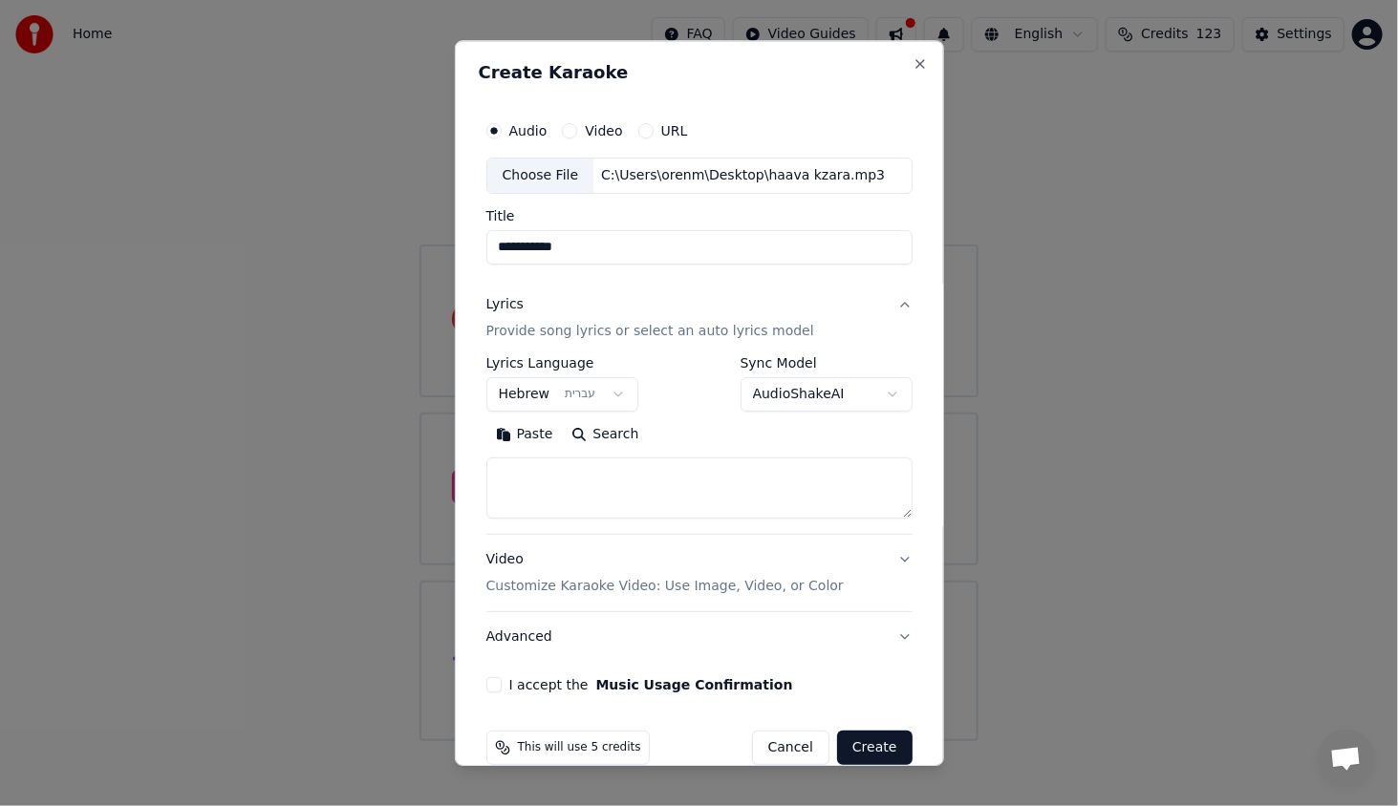
click at [525, 437] on button "Paste" at bounding box center [524, 434] width 76 height 31
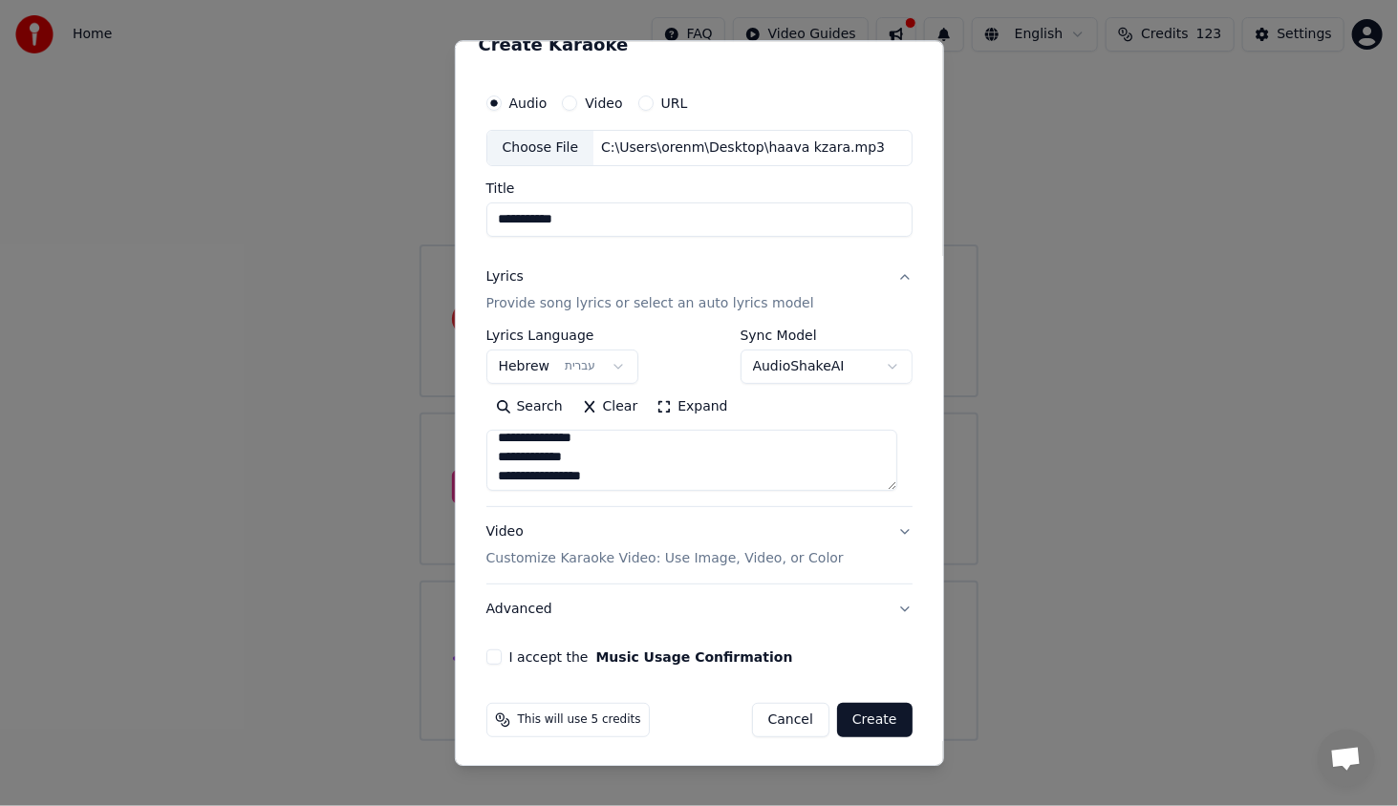
scroll to position [0, 0]
type textarea "**********"
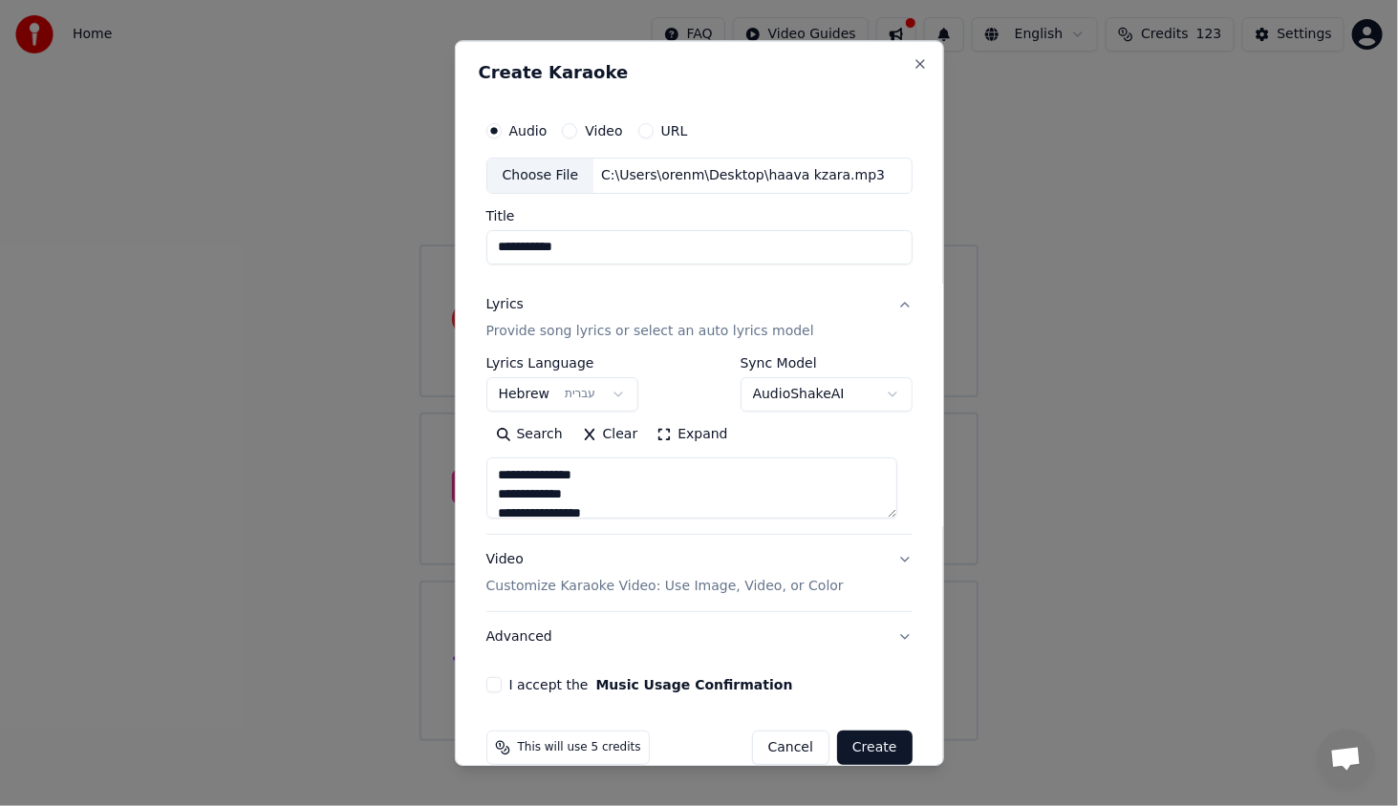
scroll to position [28, 0]
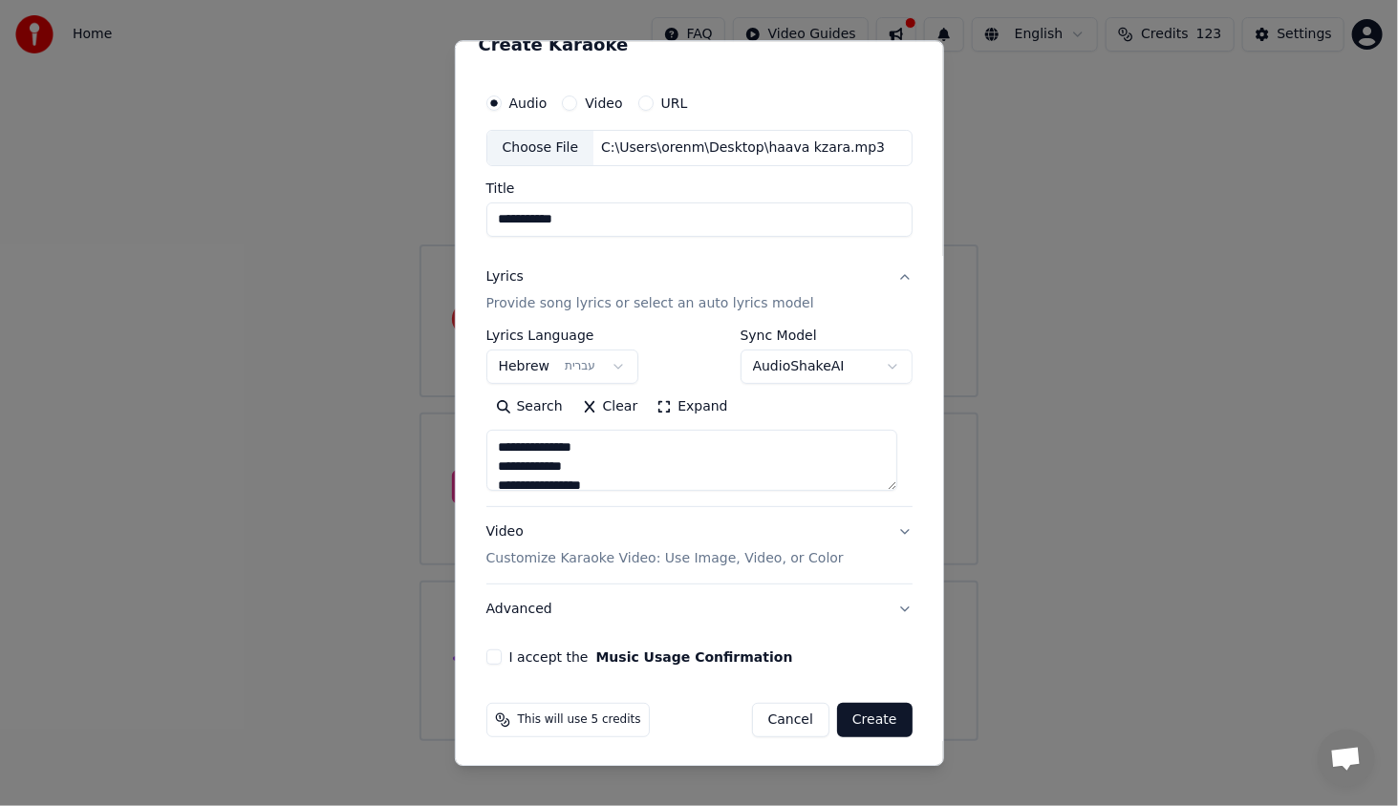
click at [588, 451] on textarea "**********" at bounding box center [691, 460] width 411 height 61
click at [544, 449] on textarea at bounding box center [691, 460] width 411 height 61
paste textarea "**********"
type textarea "**********"
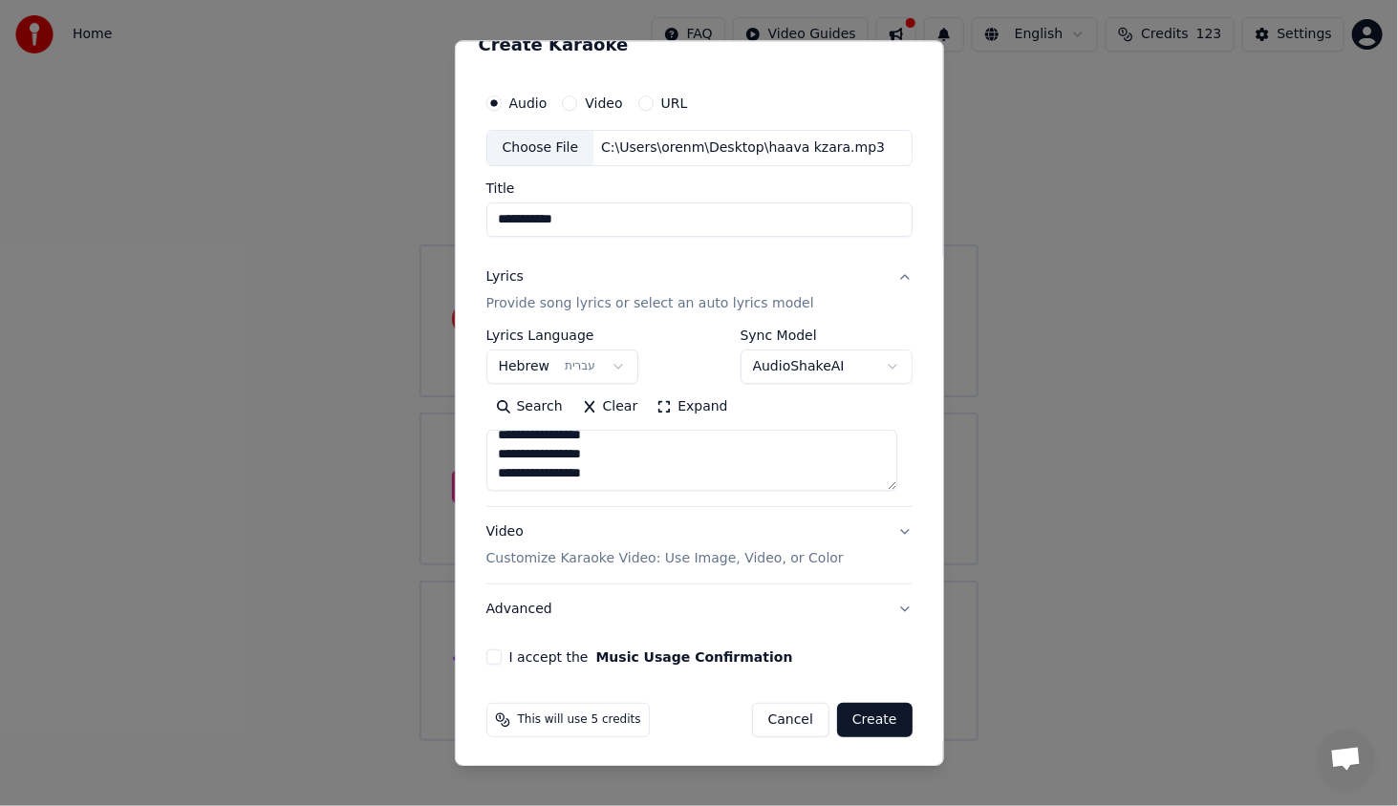
click at [496, 650] on button "I accept the Music Usage Confirmation" at bounding box center [493, 657] width 15 height 15
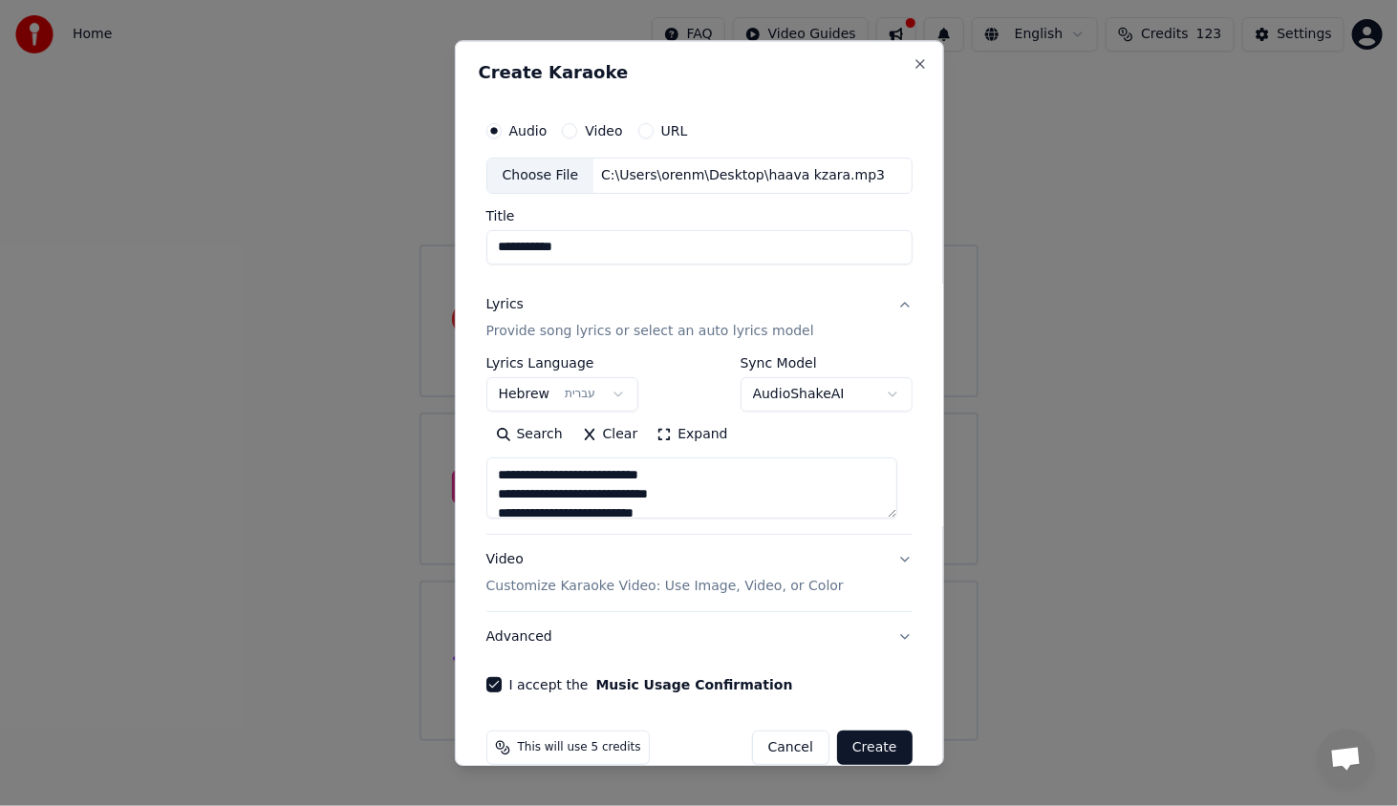
scroll to position [28, 0]
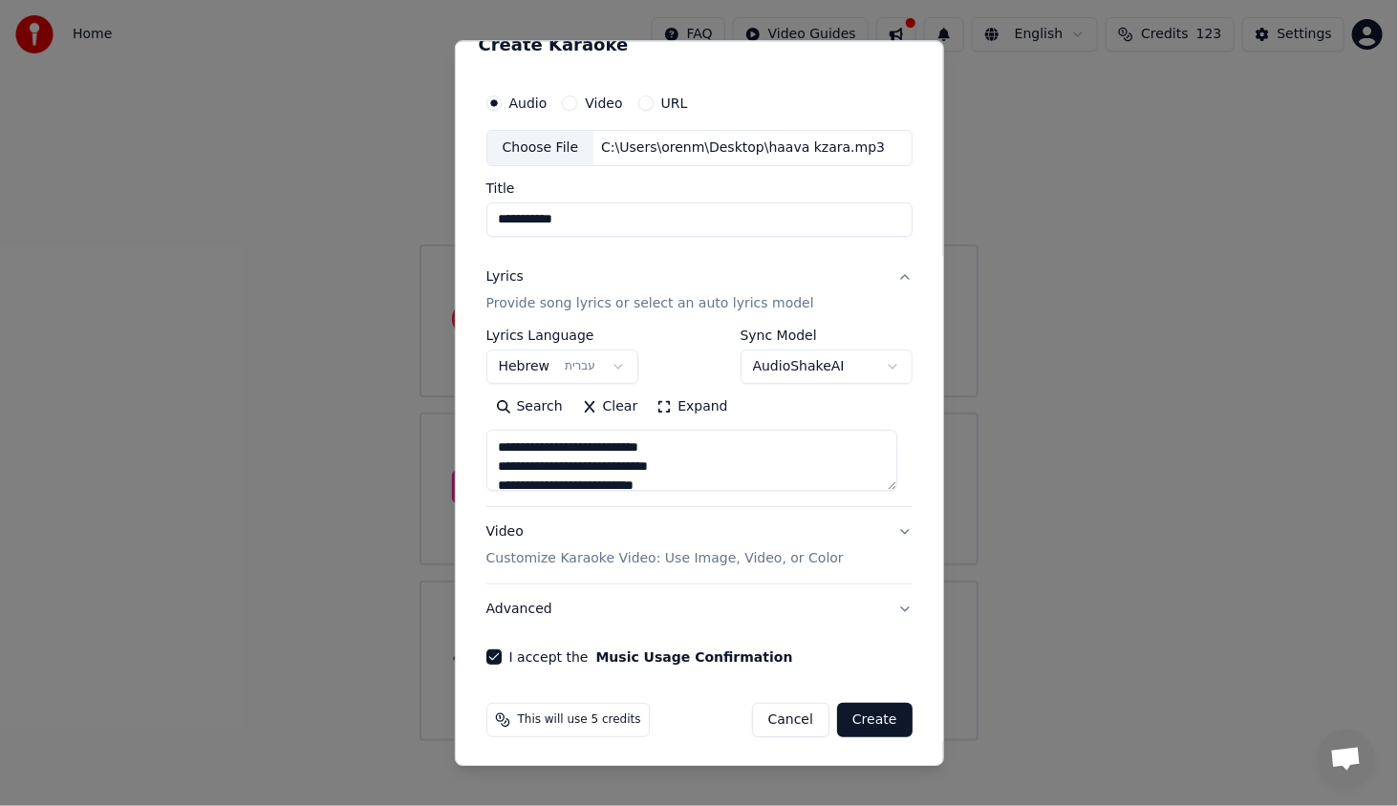
click at [844, 714] on button "Create" at bounding box center [874, 720] width 75 height 34
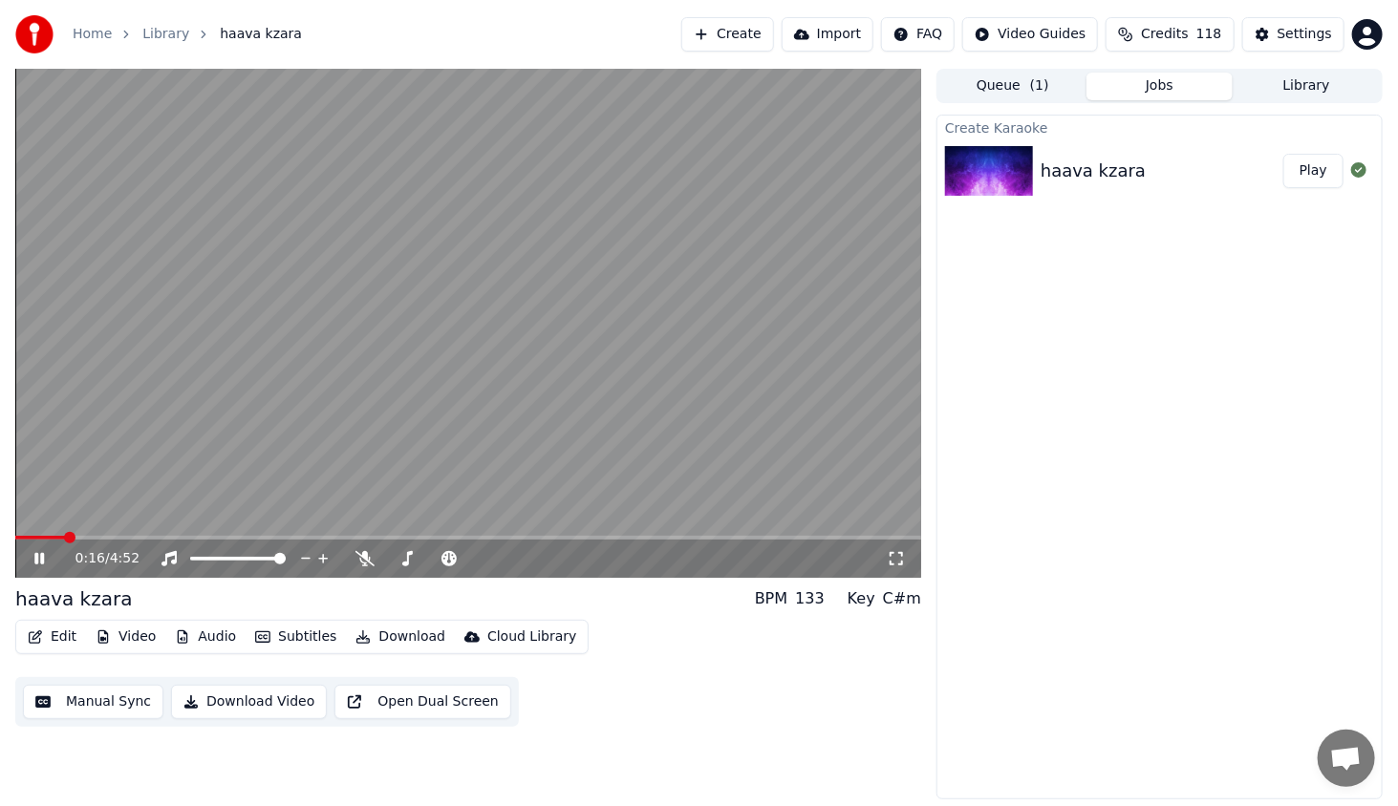
click at [64, 538] on span at bounding box center [468, 538] width 906 height 4
click at [116, 536] on span at bounding box center [468, 538] width 906 height 4
click at [29, 564] on div "1:03 / 4:52" at bounding box center [468, 558] width 890 height 19
click at [43, 554] on icon at bounding box center [39, 558] width 10 height 11
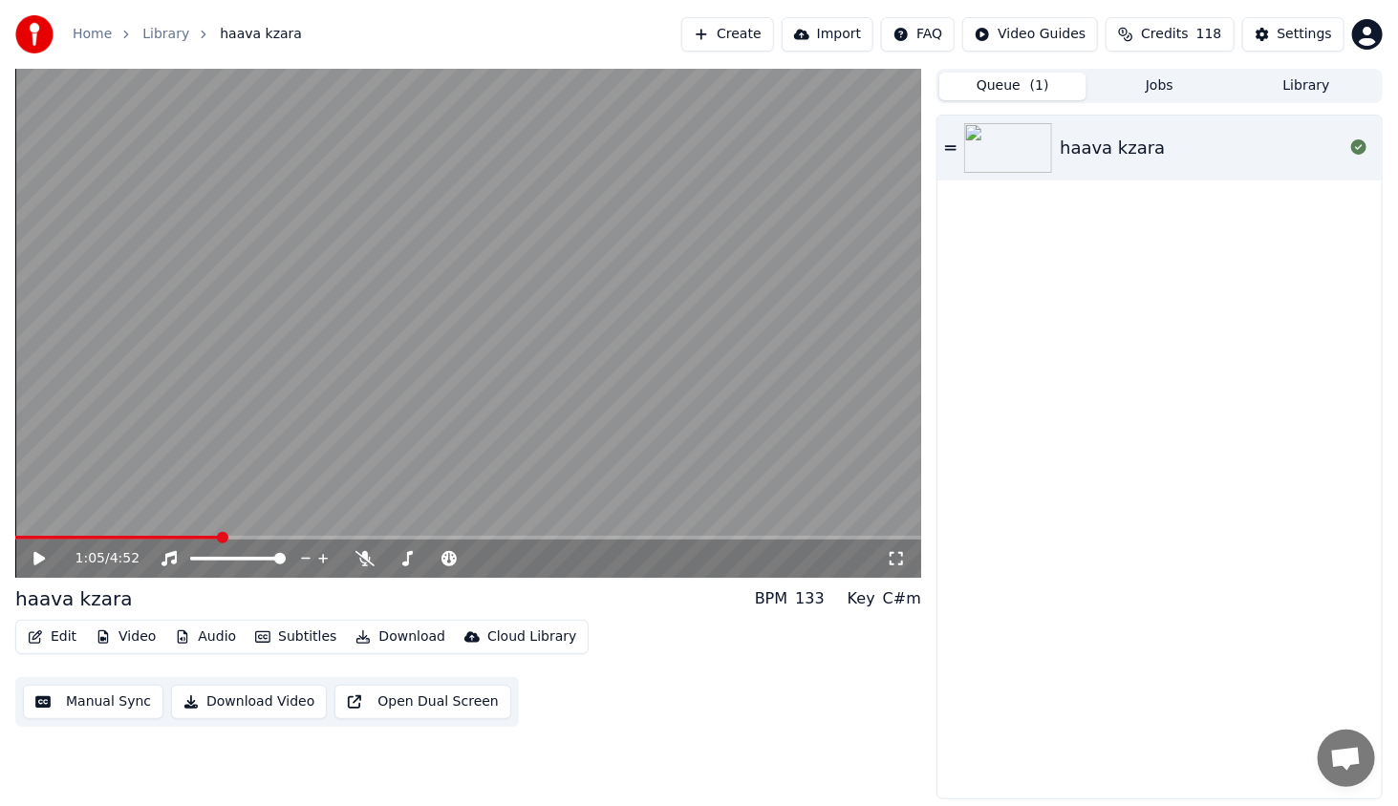
click at [983, 76] on button "Queue ( 1 )" at bounding box center [1012, 87] width 147 height 28
click at [1363, 149] on icon at bounding box center [1358, 146] width 15 height 15
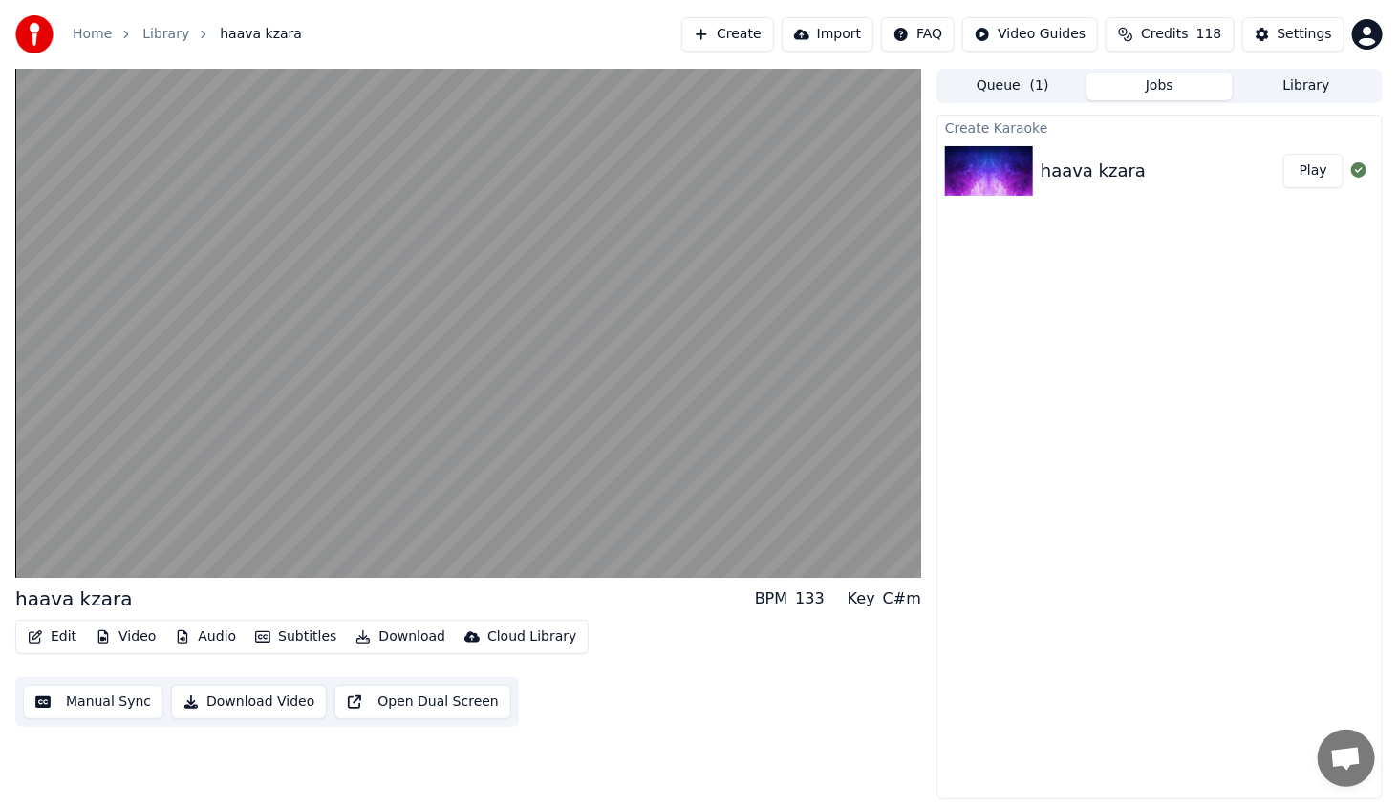
click at [1144, 90] on button "Jobs" at bounding box center [1159, 87] width 147 height 28
click at [1300, 86] on button "Library" at bounding box center [1305, 87] width 147 height 28
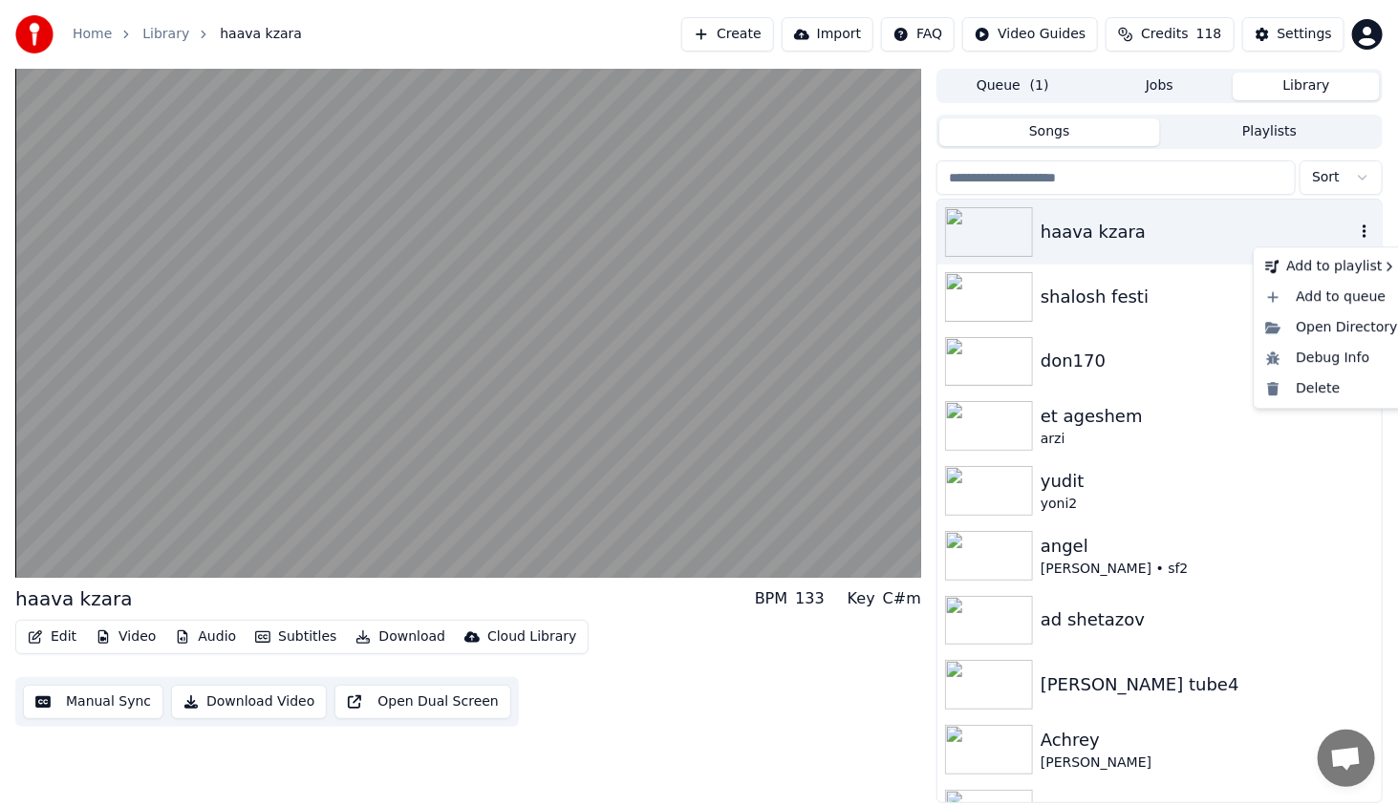
click at [1362, 231] on icon "button" at bounding box center [1364, 230] width 4 height 13
click at [1310, 381] on div "Delete" at bounding box center [1330, 388] width 147 height 31
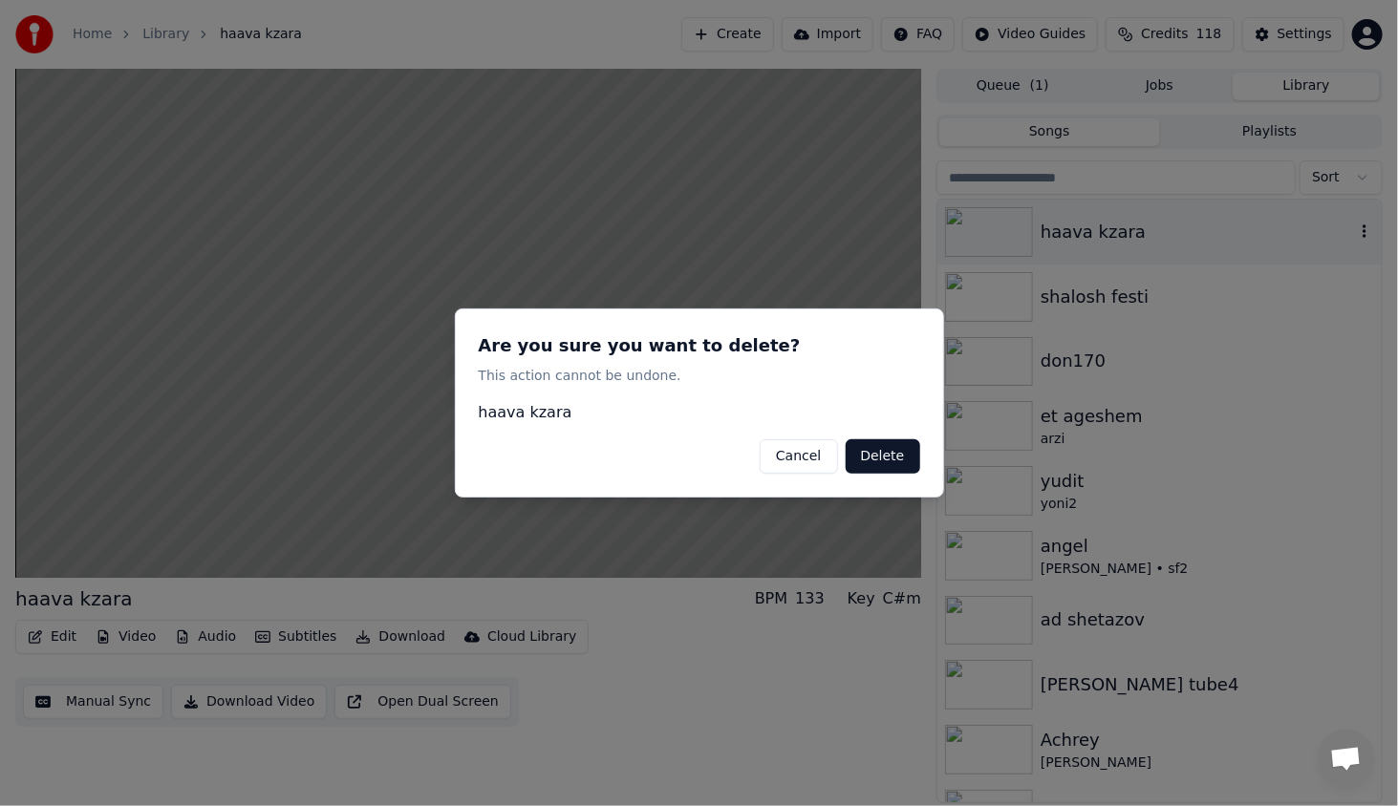
click at [897, 450] on button "Delete" at bounding box center [882, 456] width 75 height 34
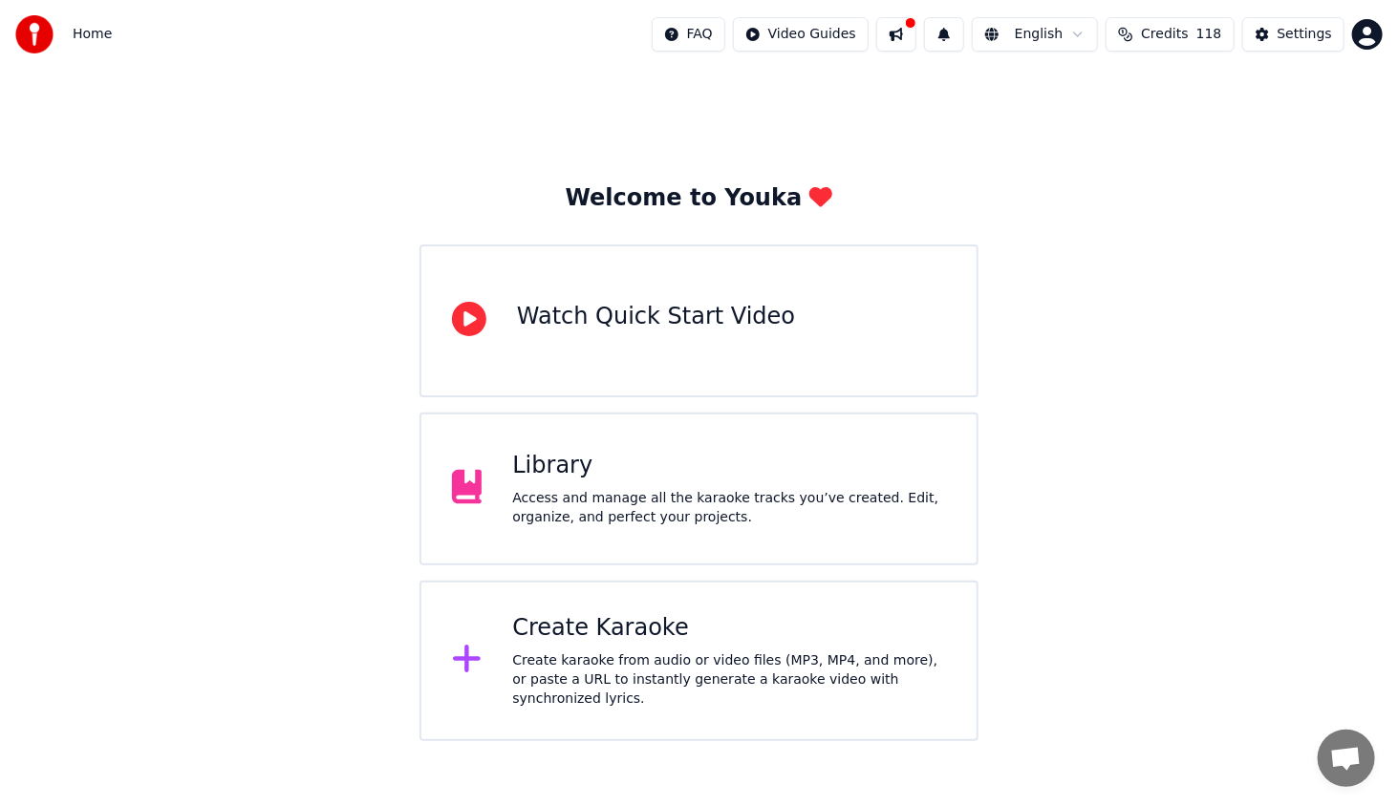
click at [707, 657] on div "Create karaoke from audio or video files (MP3, MP4, and more), or paste a URL t…" at bounding box center [729, 679] width 434 height 57
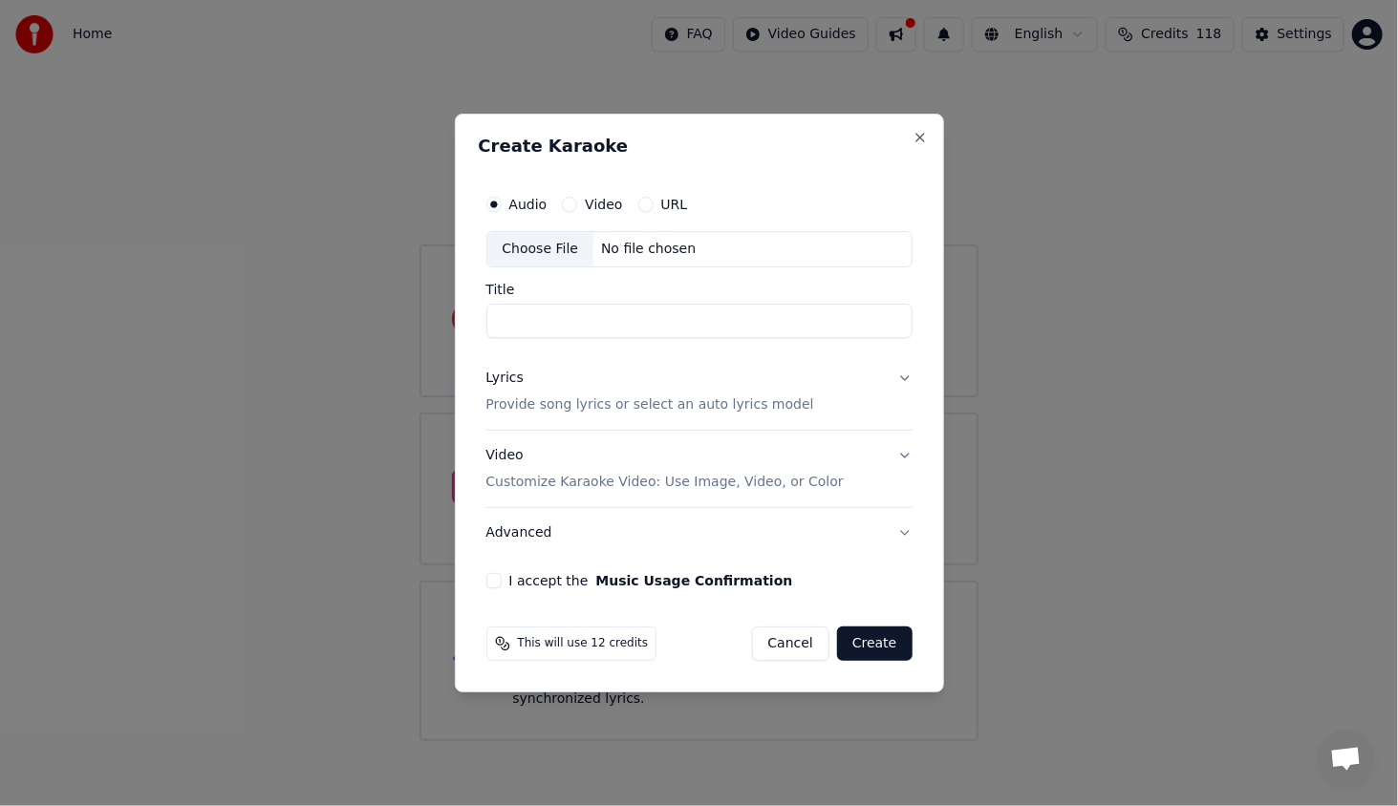
click at [539, 248] on div "Choose File" at bounding box center [540, 249] width 107 height 34
type input "**********"
click at [516, 378] on div "Lyrics" at bounding box center [504, 378] width 37 height 19
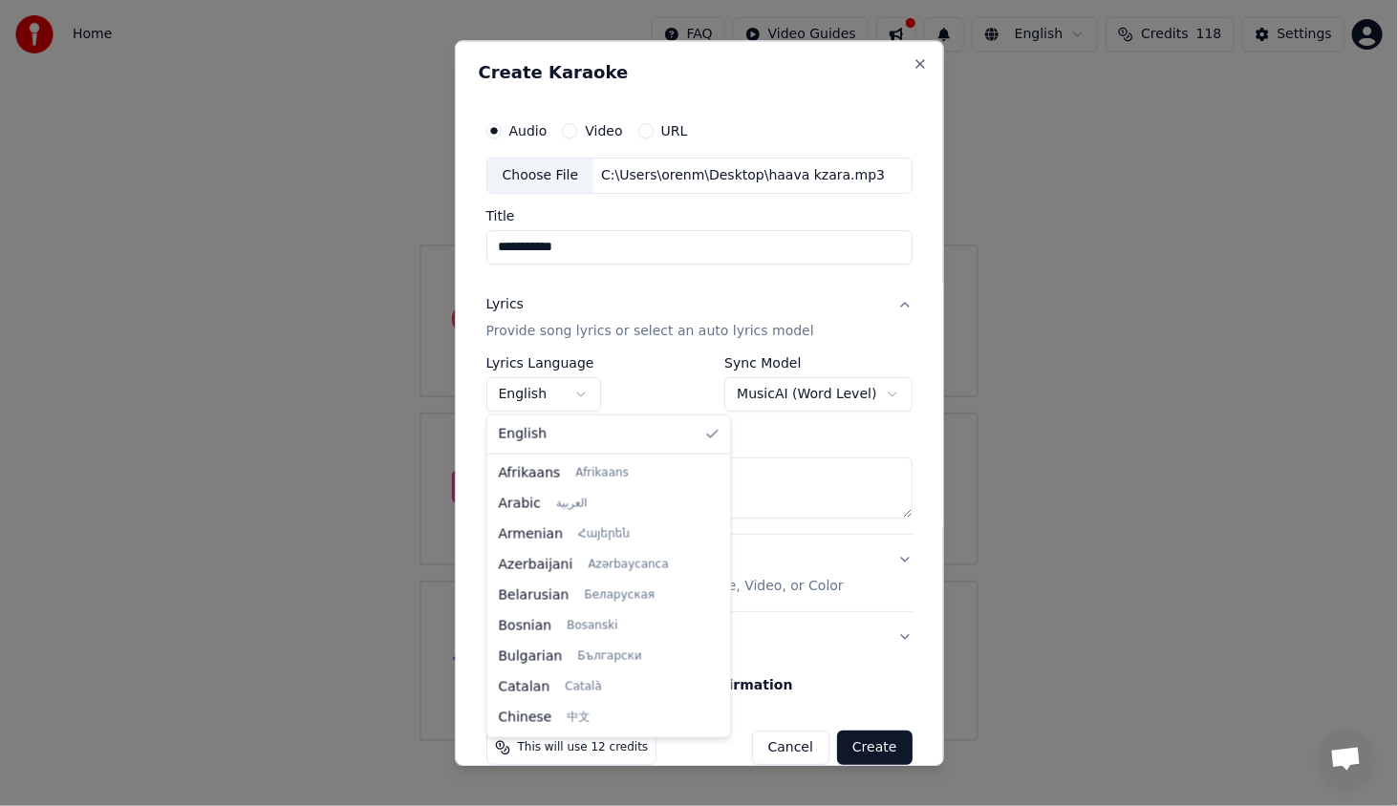
click at [570, 390] on body "**********" at bounding box center [699, 370] width 1398 height 741
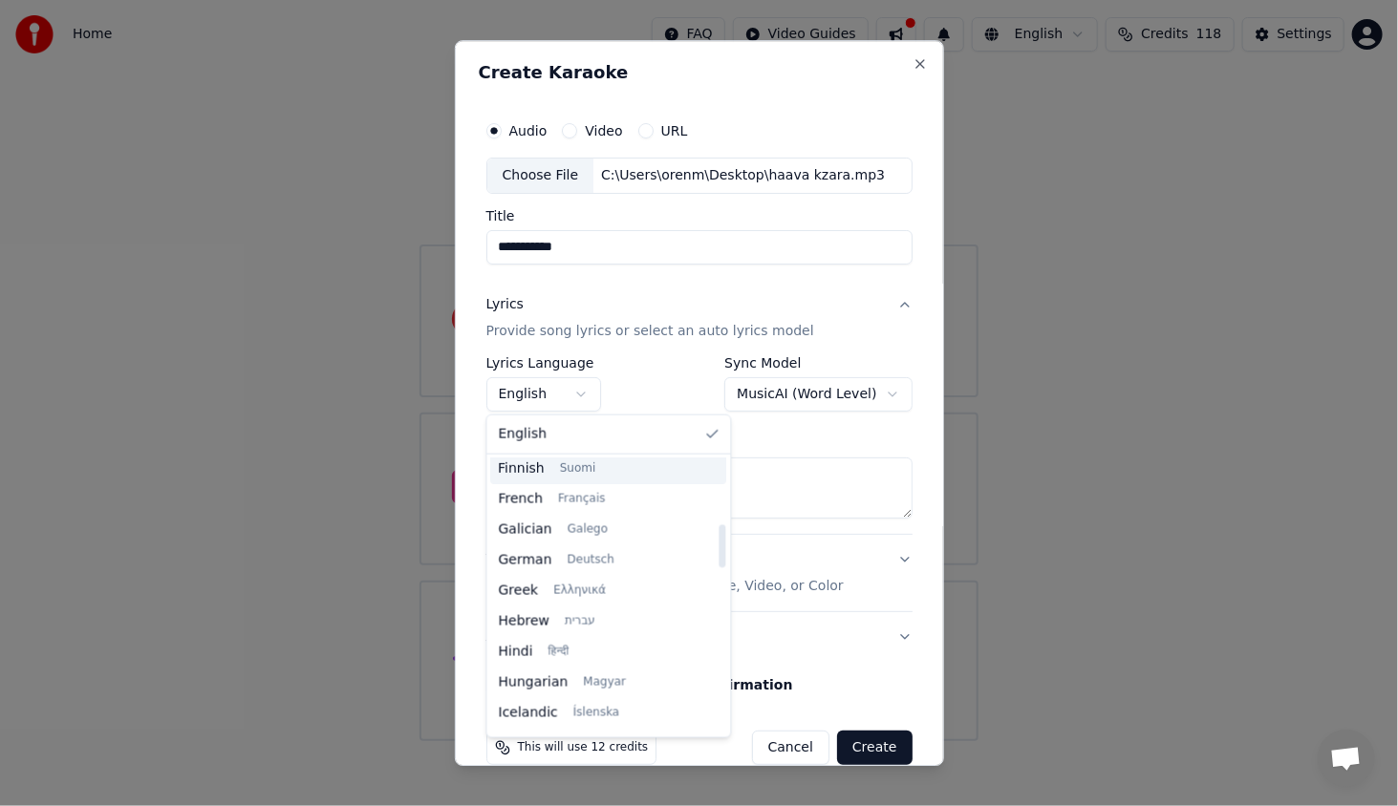
scroll to position [478, 0]
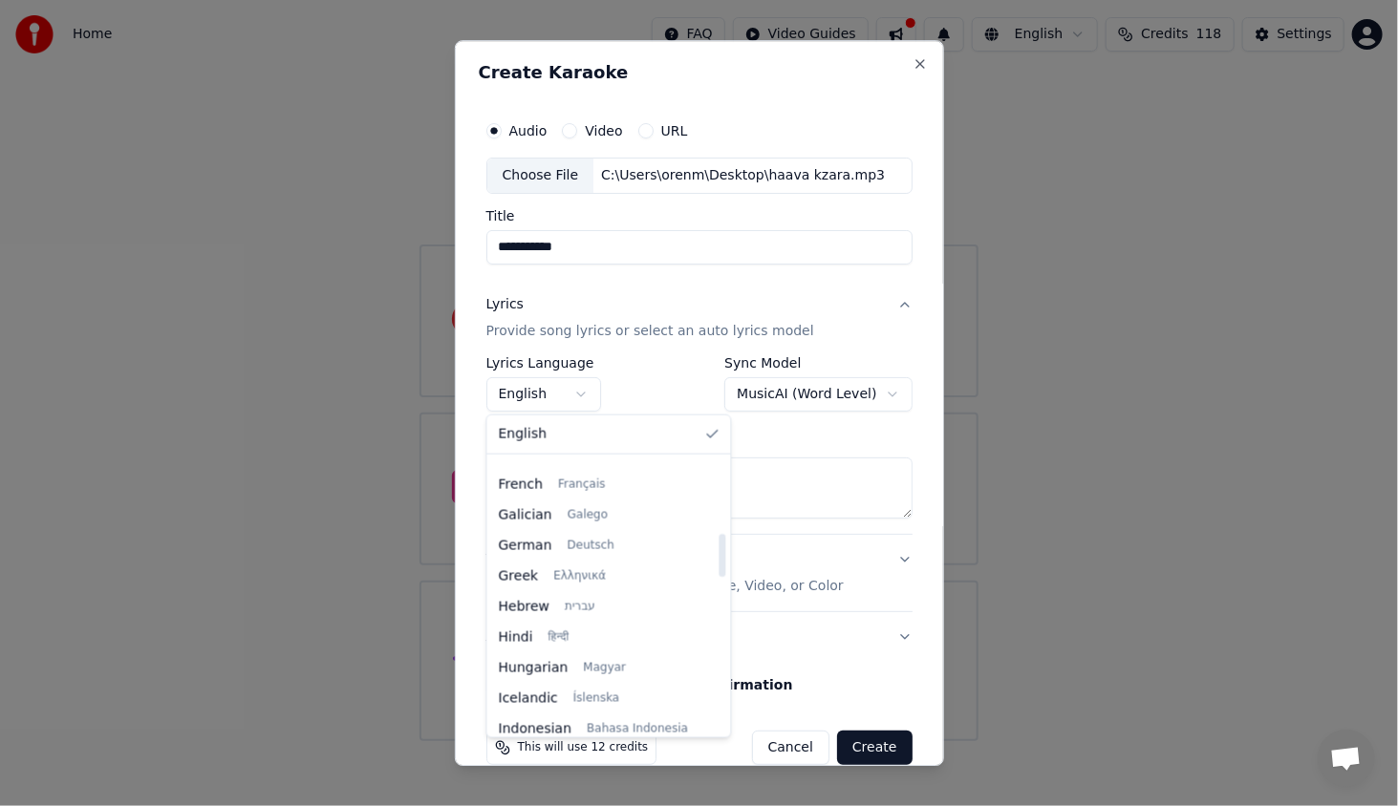
select select "**"
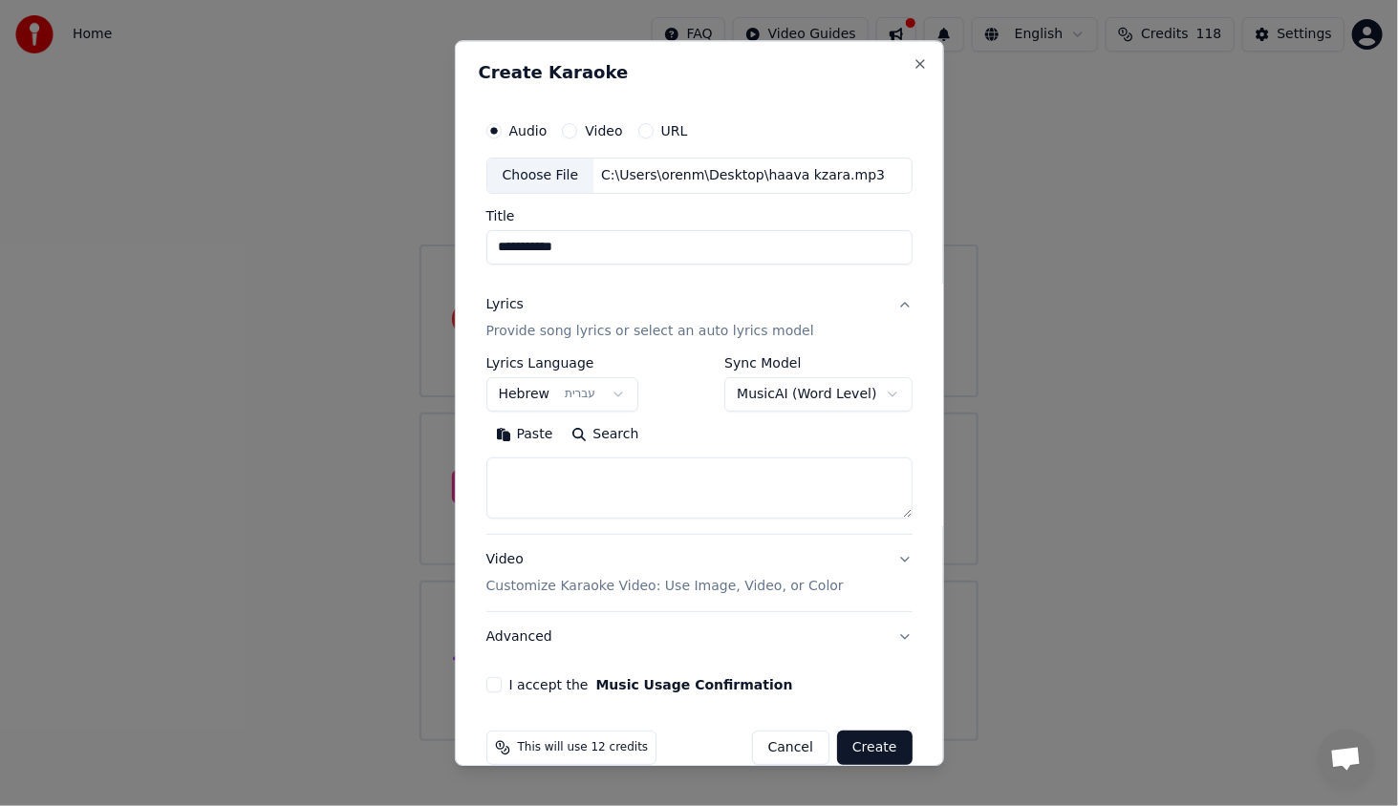
click at [764, 388] on body "**********" at bounding box center [699, 370] width 1398 height 741
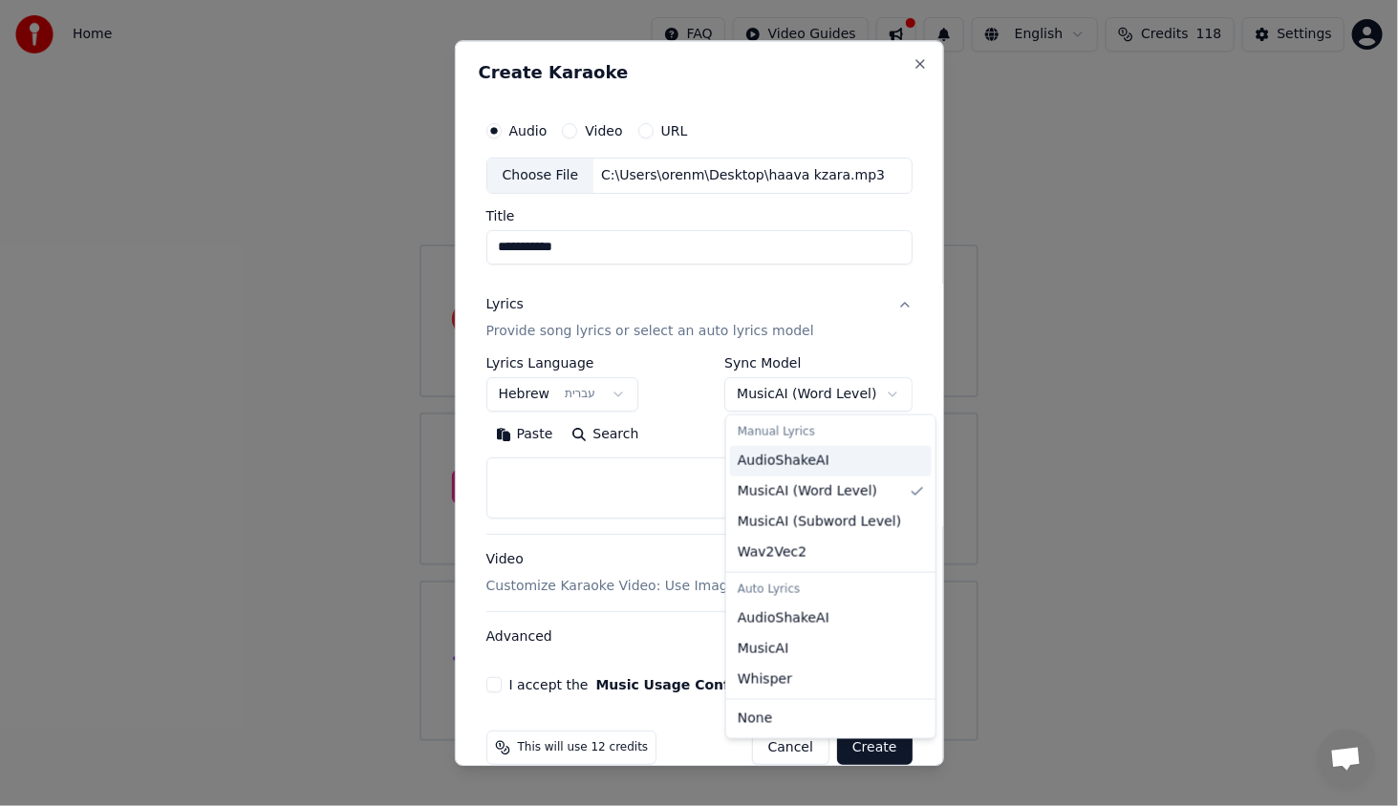
select select "**********"
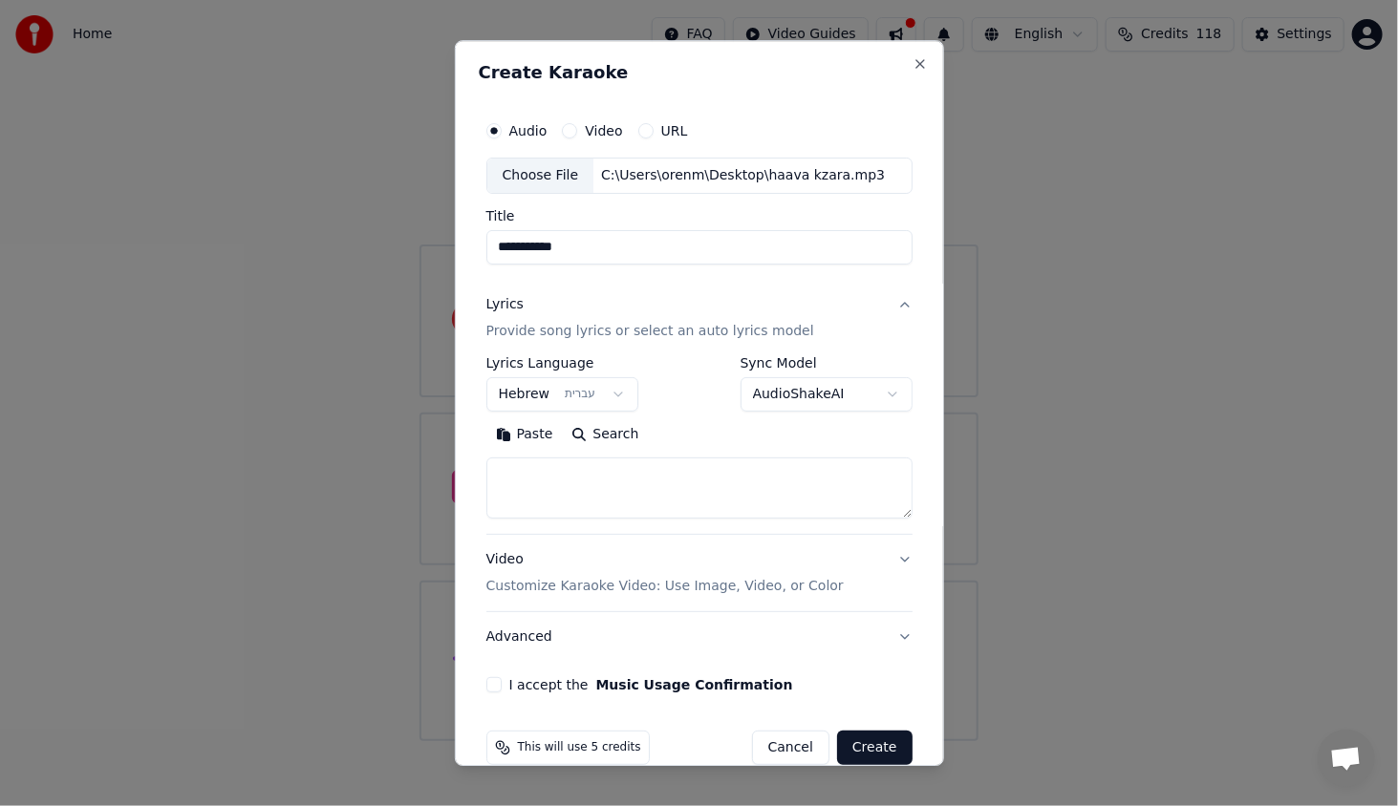
click at [544, 436] on button "Paste" at bounding box center [524, 434] width 76 height 31
click at [506, 628] on button "Advanced" at bounding box center [699, 637] width 426 height 50
type textarea "**********"
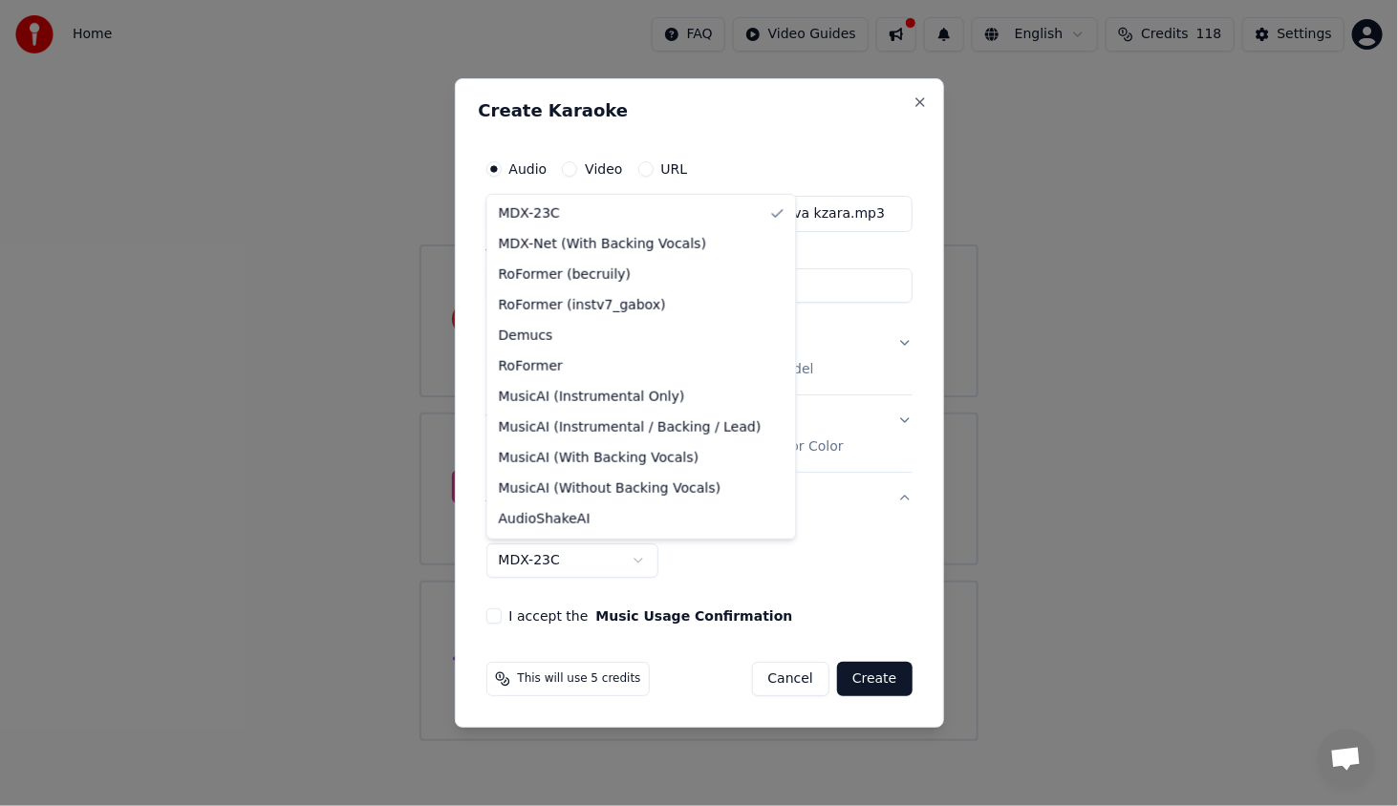
click at [608, 548] on body "**********" at bounding box center [699, 370] width 1398 height 741
click at [928, 316] on body "**********" at bounding box center [699, 370] width 1398 height 741
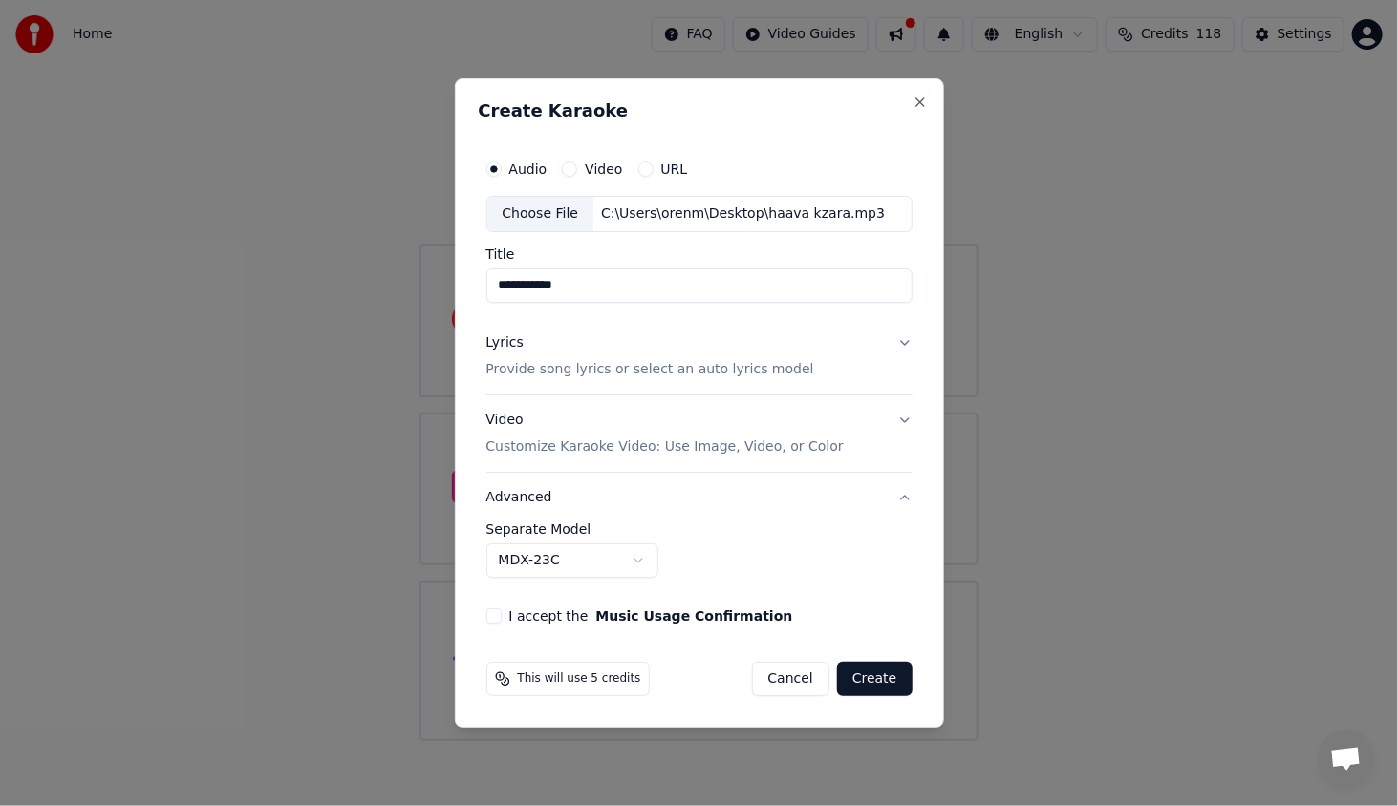
click at [496, 340] on div "Lyrics" at bounding box center [504, 342] width 37 height 19
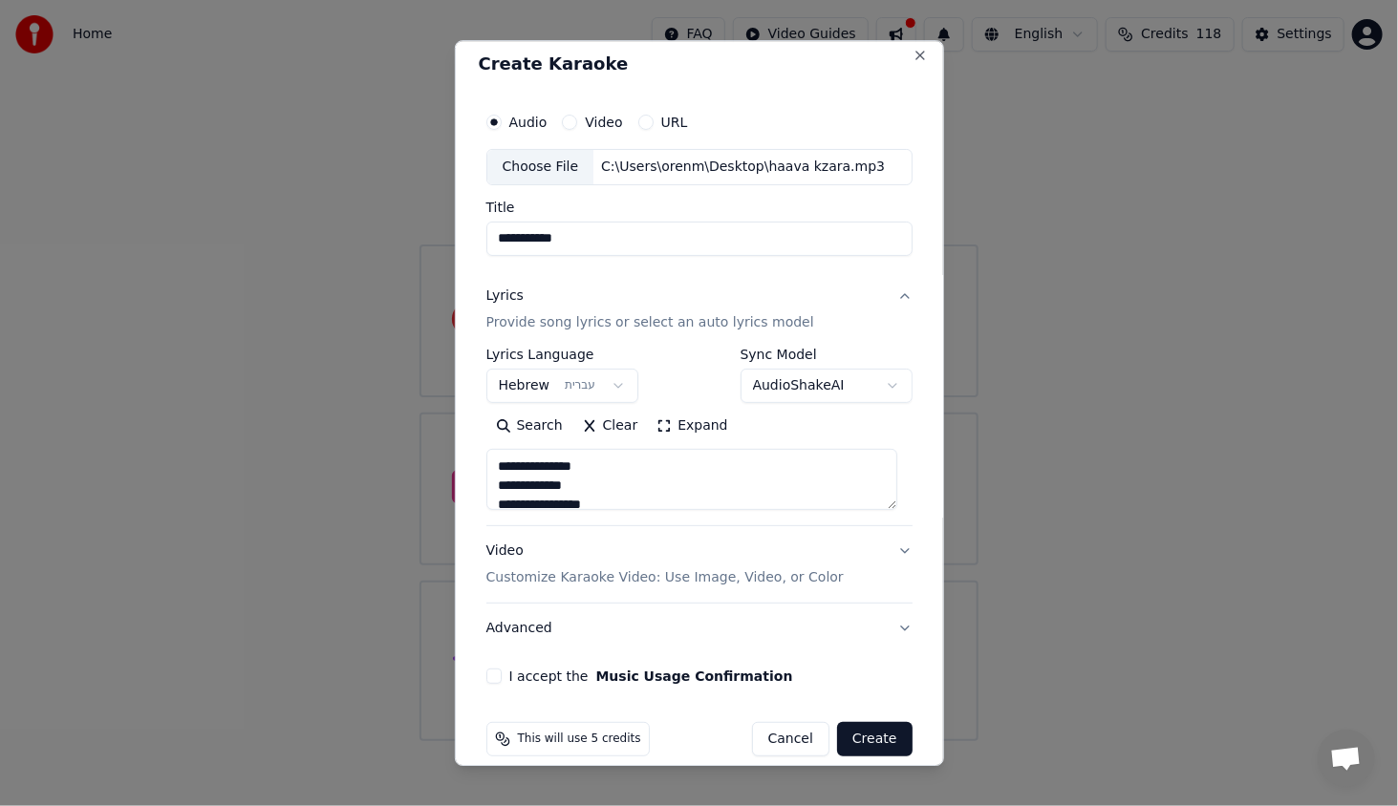
scroll to position [28, 0]
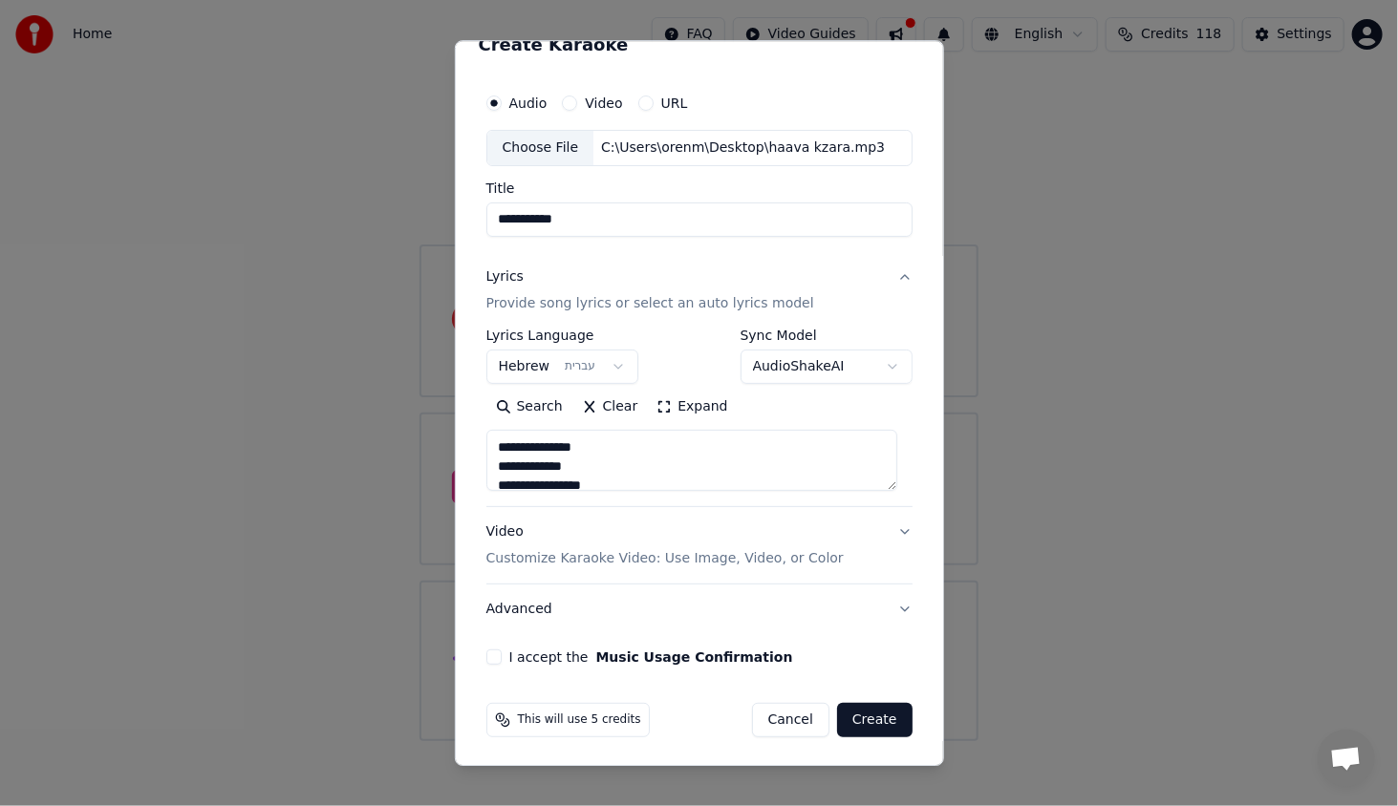
click at [504, 614] on button "Advanced" at bounding box center [699, 610] width 426 height 50
type textarea "**********"
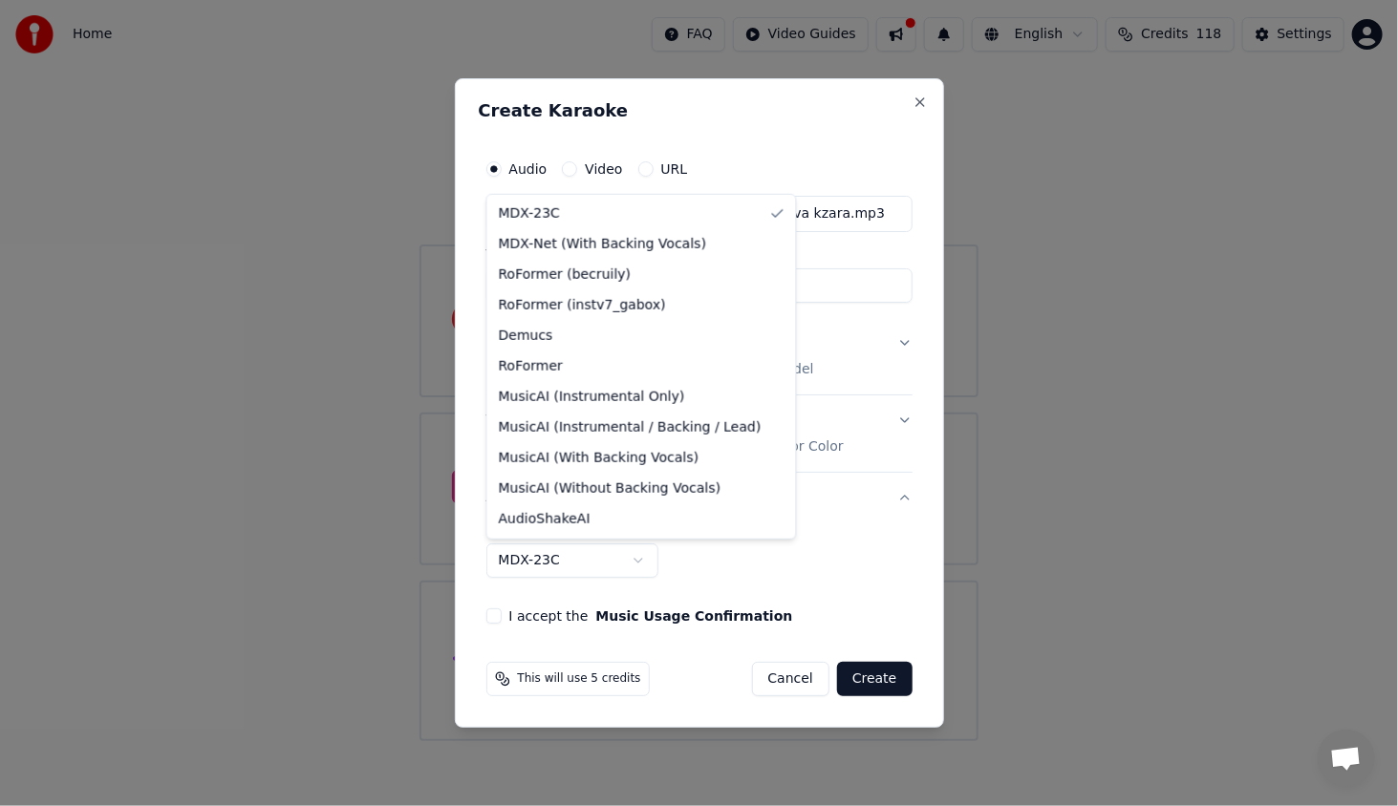
click at [552, 564] on body "**********" at bounding box center [699, 370] width 1398 height 741
select select "**********"
click at [591, 555] on body "**********" at bounding box center [699, 370] width 1398 height 741
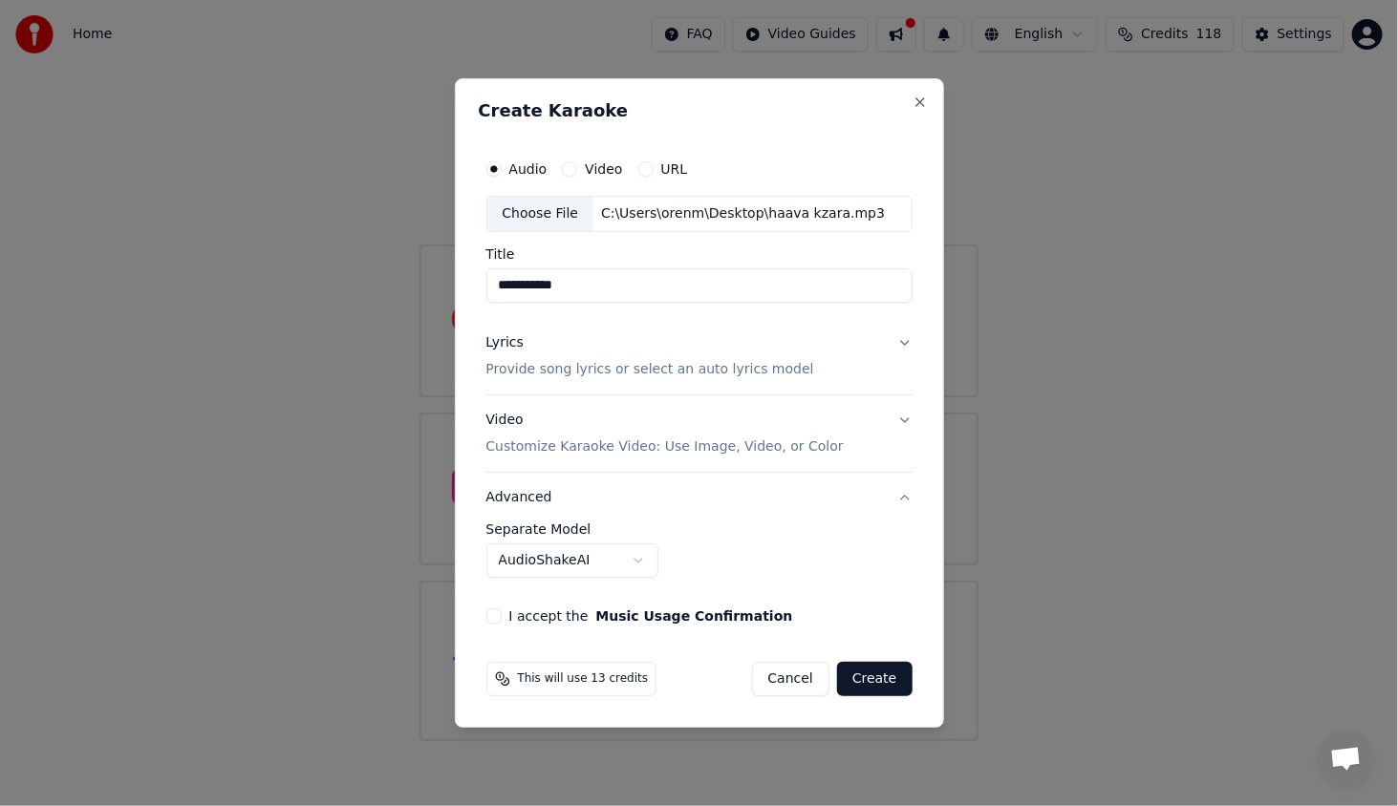
click at [864, 559] on body "**********" at bounding box center [699, 370] width 1398 height 741
click at [501, 615] on div "I accept the Music Usage Confirmation" at bounding box center [699, 615] width 426 height 15
click at [490, 608] on button "I accept the Music Usage Confirmation" at bounding box center [493, 615] width 15 height 15
click at [532, 361] on p "Provide song lyrics or select an auto lyrics model" at bounding box center [650, 369] width 328 height 19
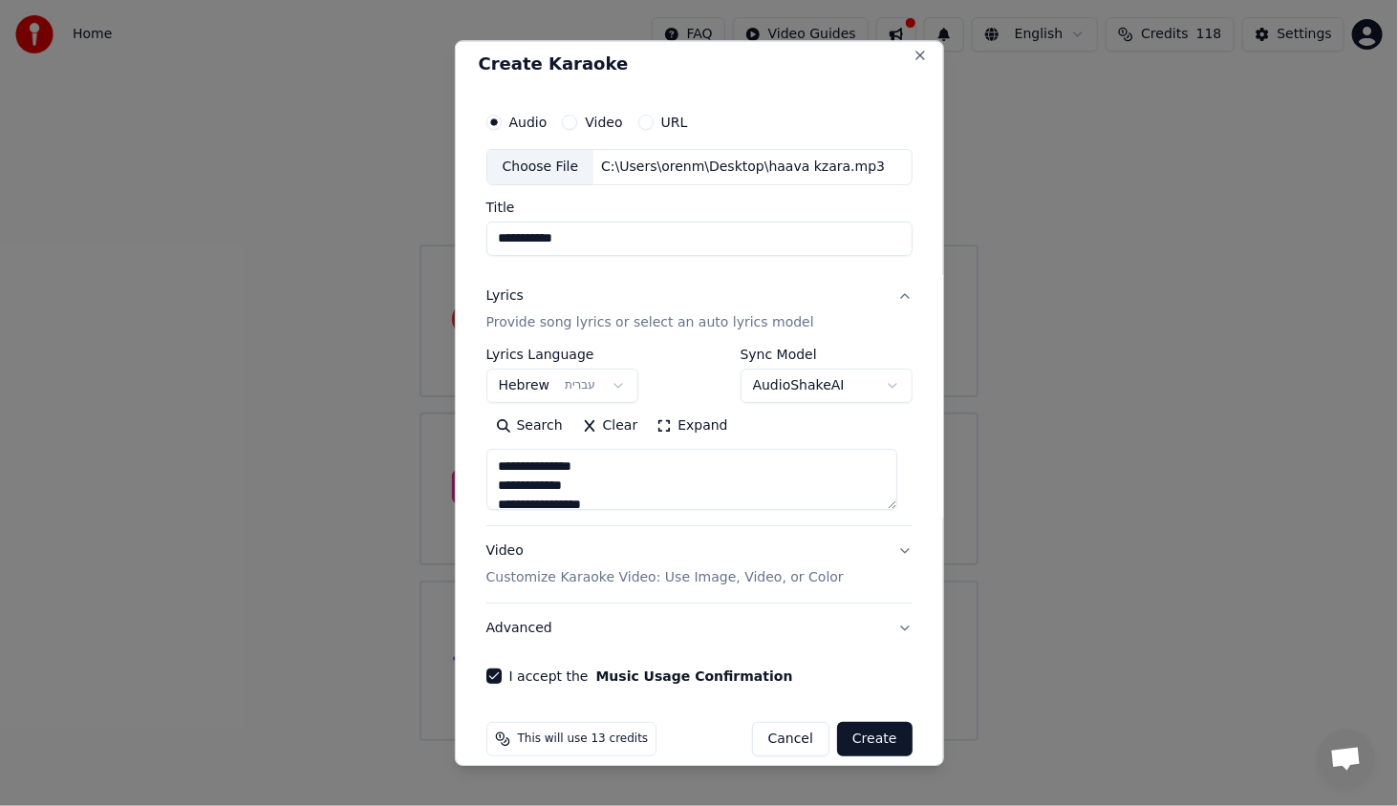
scroll to position [28, 0]
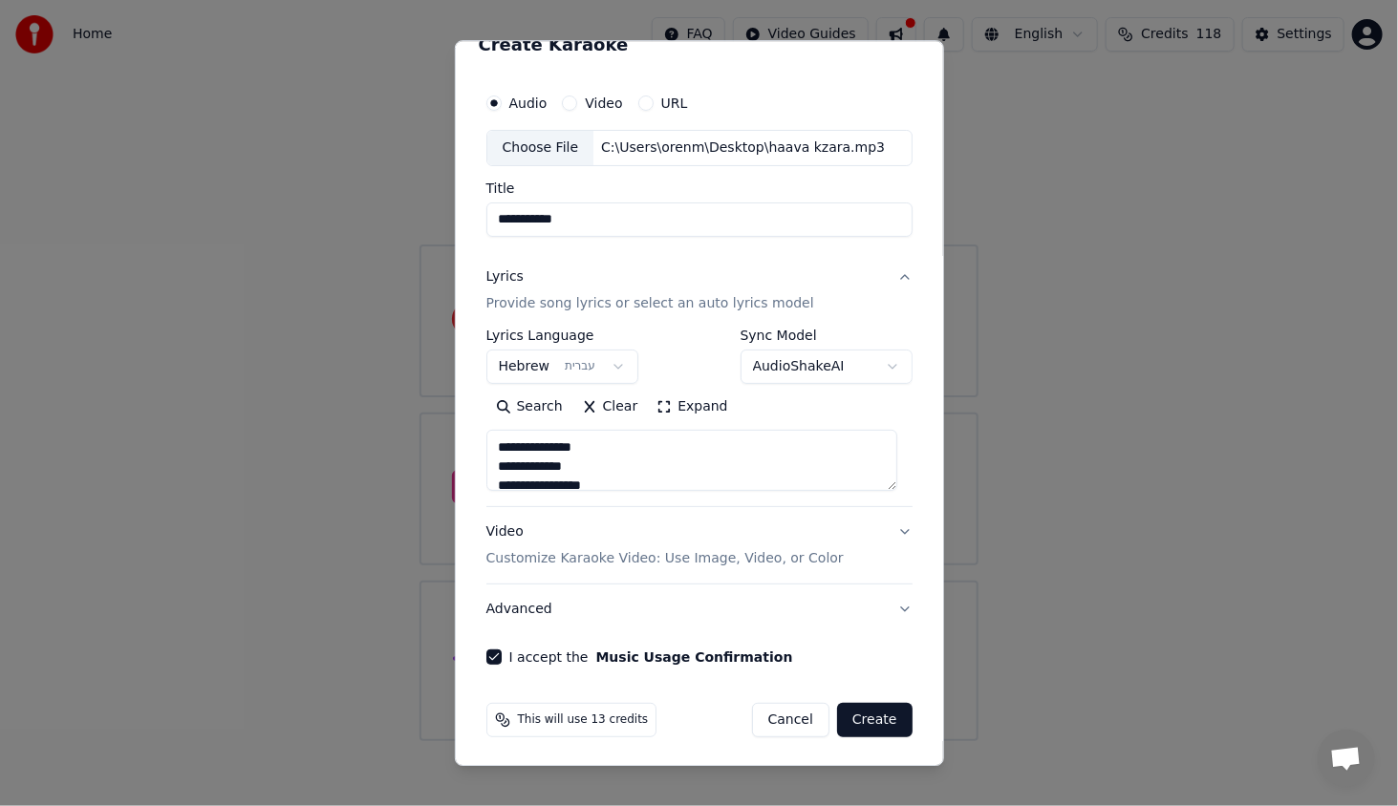
click at [853, 717] on button "Create" at bounding box center [874, 720] width 75 height 34
type textarea "**********"
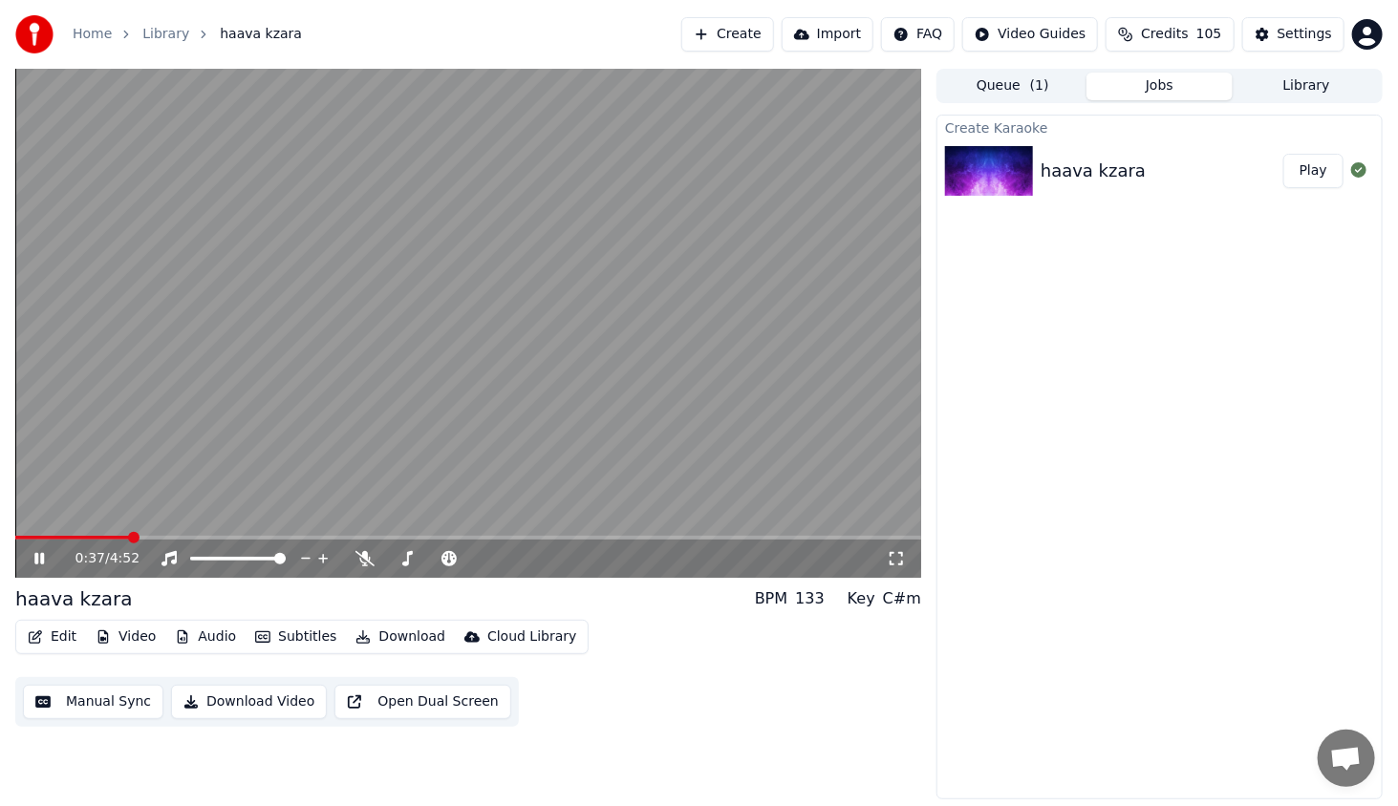
click at [129, 536] on span at bounding box center [468, 538] width 906 height 4
click at [161, 536] on span at bounding box center [468, 538] width 906 height 4
click at [190, 539] on span at bounding box center [468, 538] width 906 height 4
click at [243, 534] on video at bounding box center [468, 323] width 906 height 509
click at [261, 537] on div "0:57 / 4:52" at bounding box center [468, 323] width 906 height 509
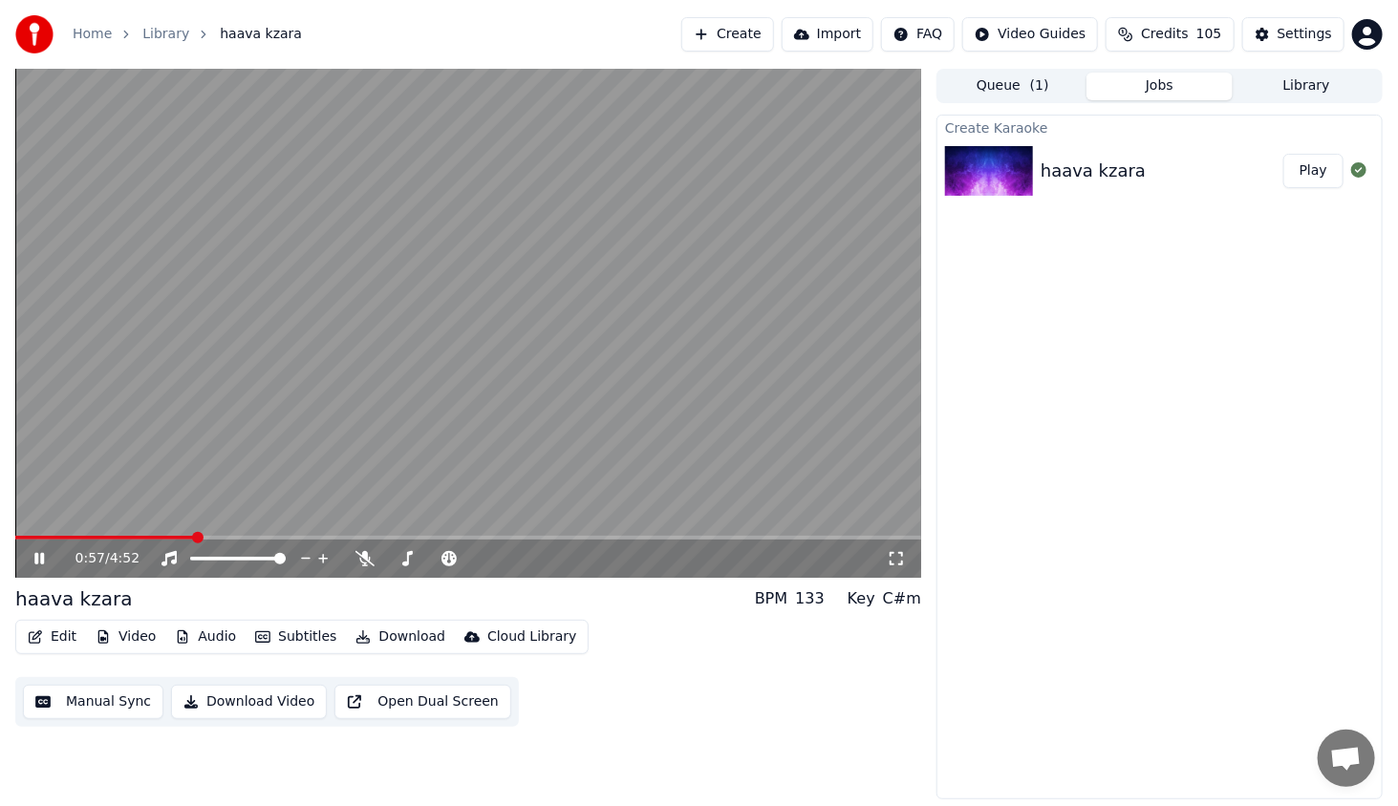
click at [279, 540] on span at bounding box center [468, 538] width 906 height 4
click at [322, 540] on span at bounding box center [468, 538] width 906 height 4
click at [360, 538] on span at bounding box center [468, 538] width 906 height 4
click at [415, 536] on span at bounding box center [468, 538] width 906 height 4
click at [182, 539] on span at bounding box center [98, 538] width 167 height 4
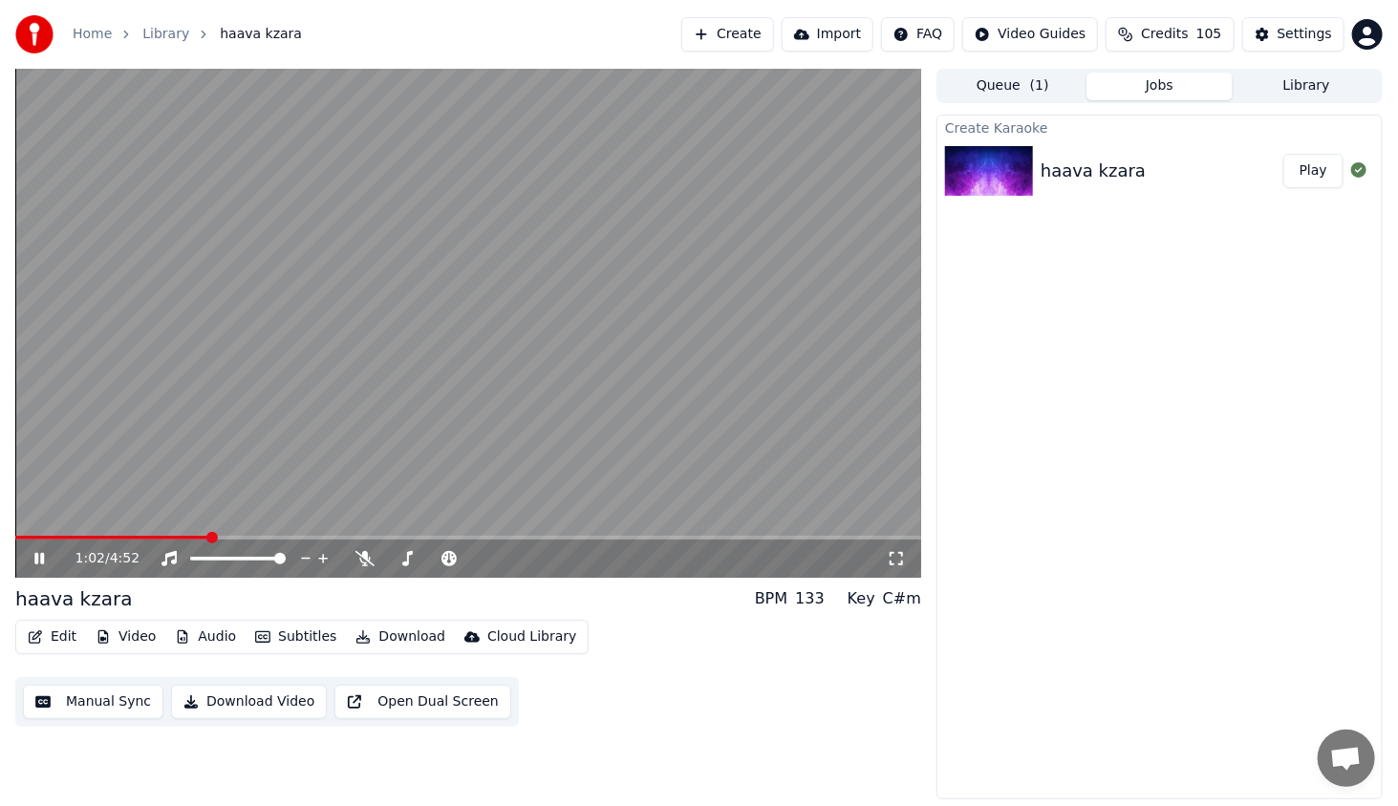
click at [39, 565] on icon at bounding box center [53, 558] width 45 height 15
click at [1332, 89] on button "Library" at bounding box center [1305, 87] width 147 height 28
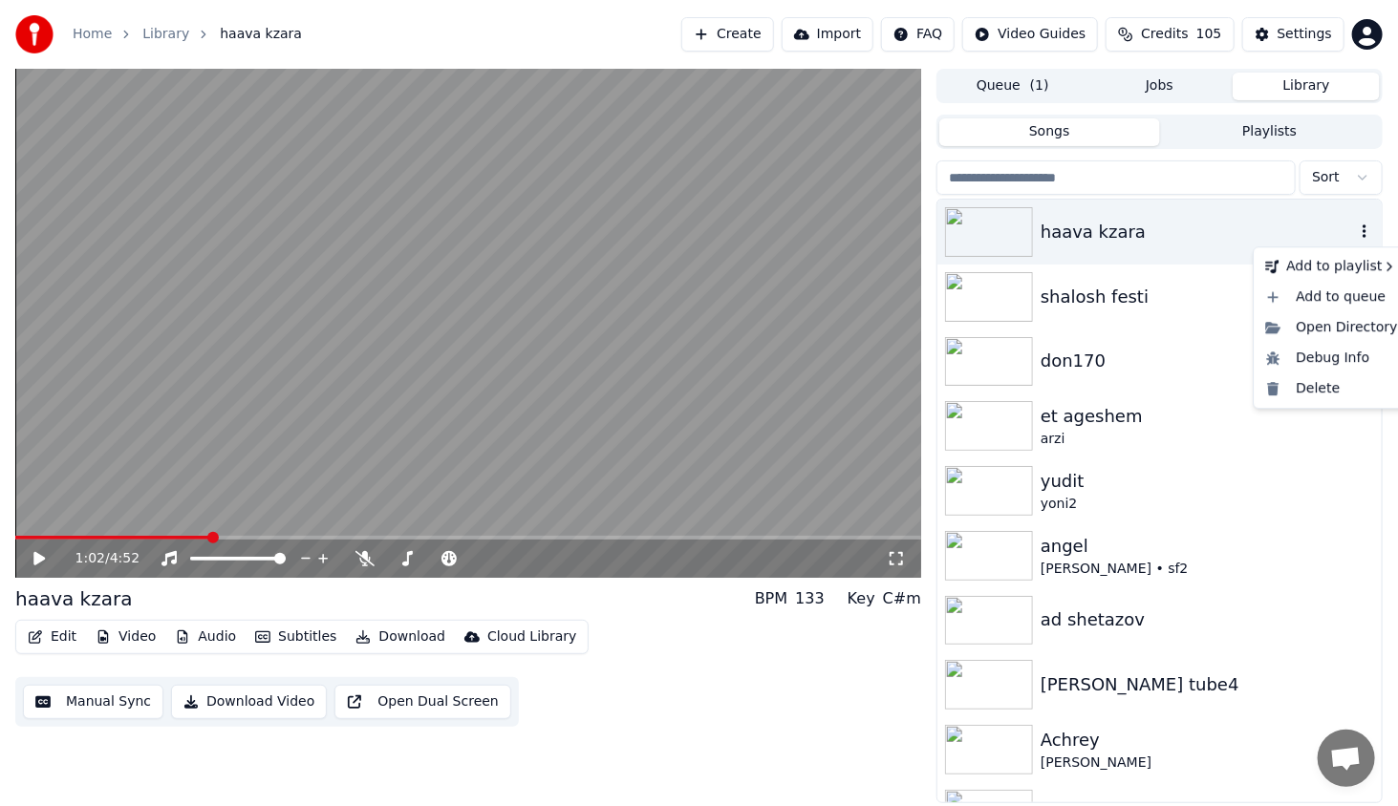
click at [1355, 224] on icon "button" at bounding box center [1364, 231] width 19 height 15
click at [1326, 379] on div "Delete" at bounding box center [1330, 388] width 147 height 31
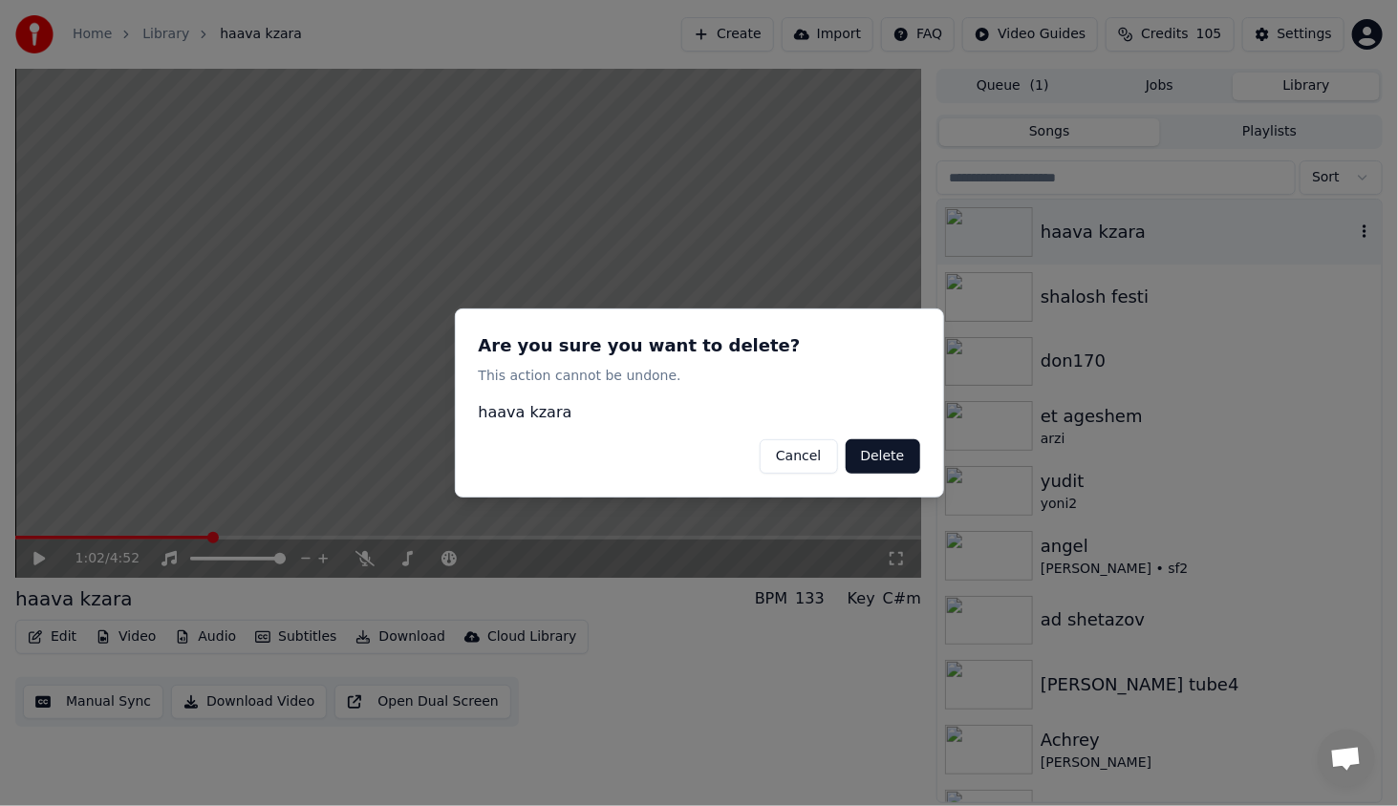
click at [907, 449] on button "Delete" at bounding box center [882, 456] width 75 height 34
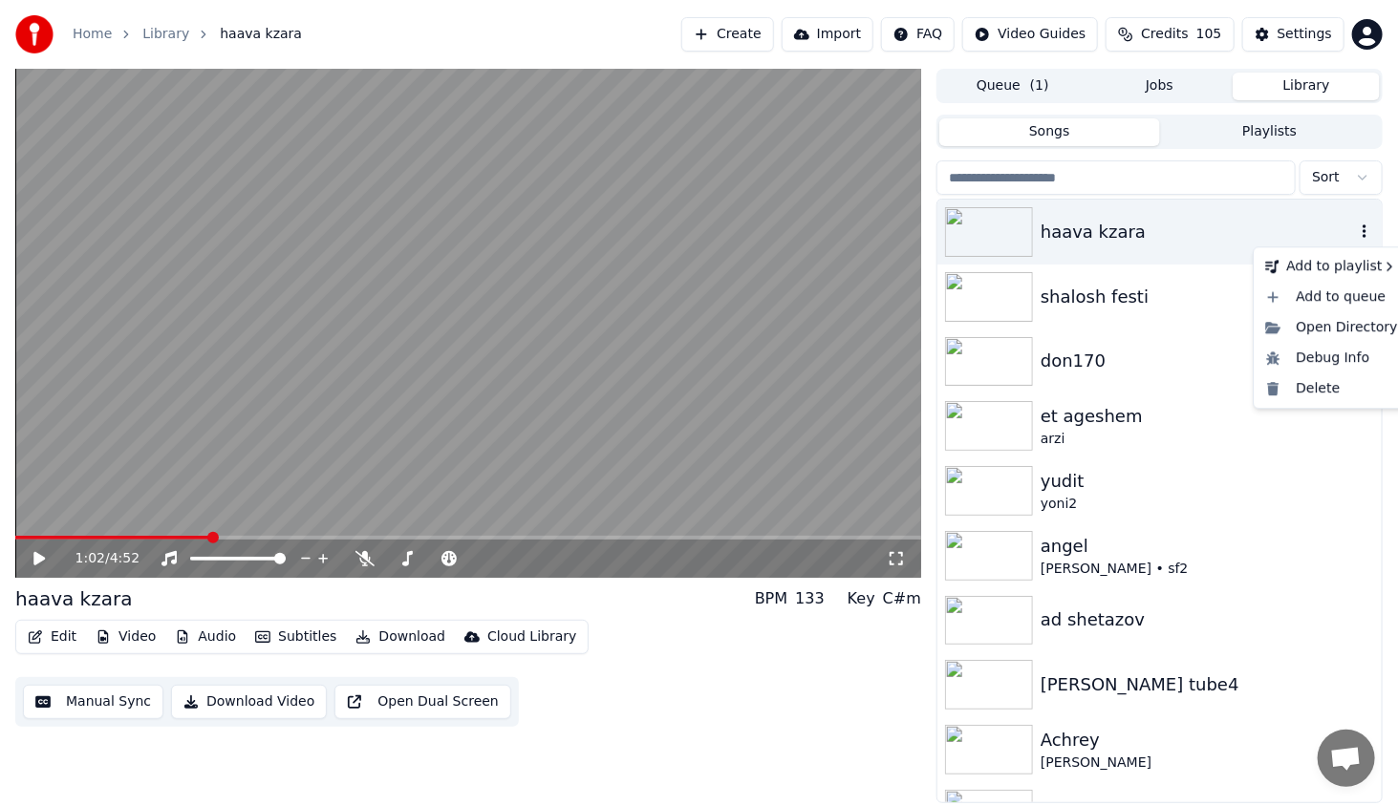
click at [1355, 229] on icon "button" at bounding box center [1364, 231] width 19 height 15
click at [1309, 383] on div "Delete" at bounding box center [1330, 388] width 147 height 31
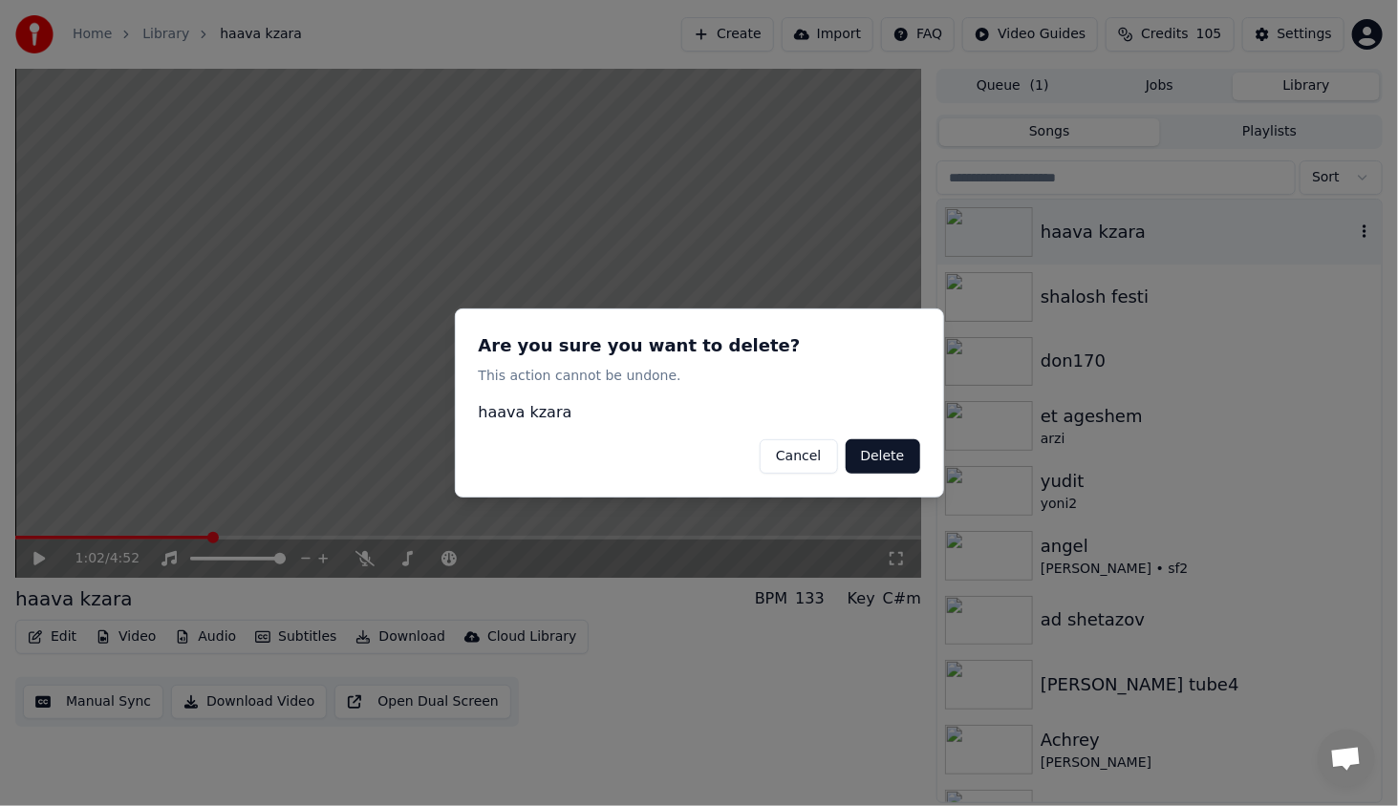
click at [905, 447] on button "Delete" at bounding box center [882, 456] width 75 height 34
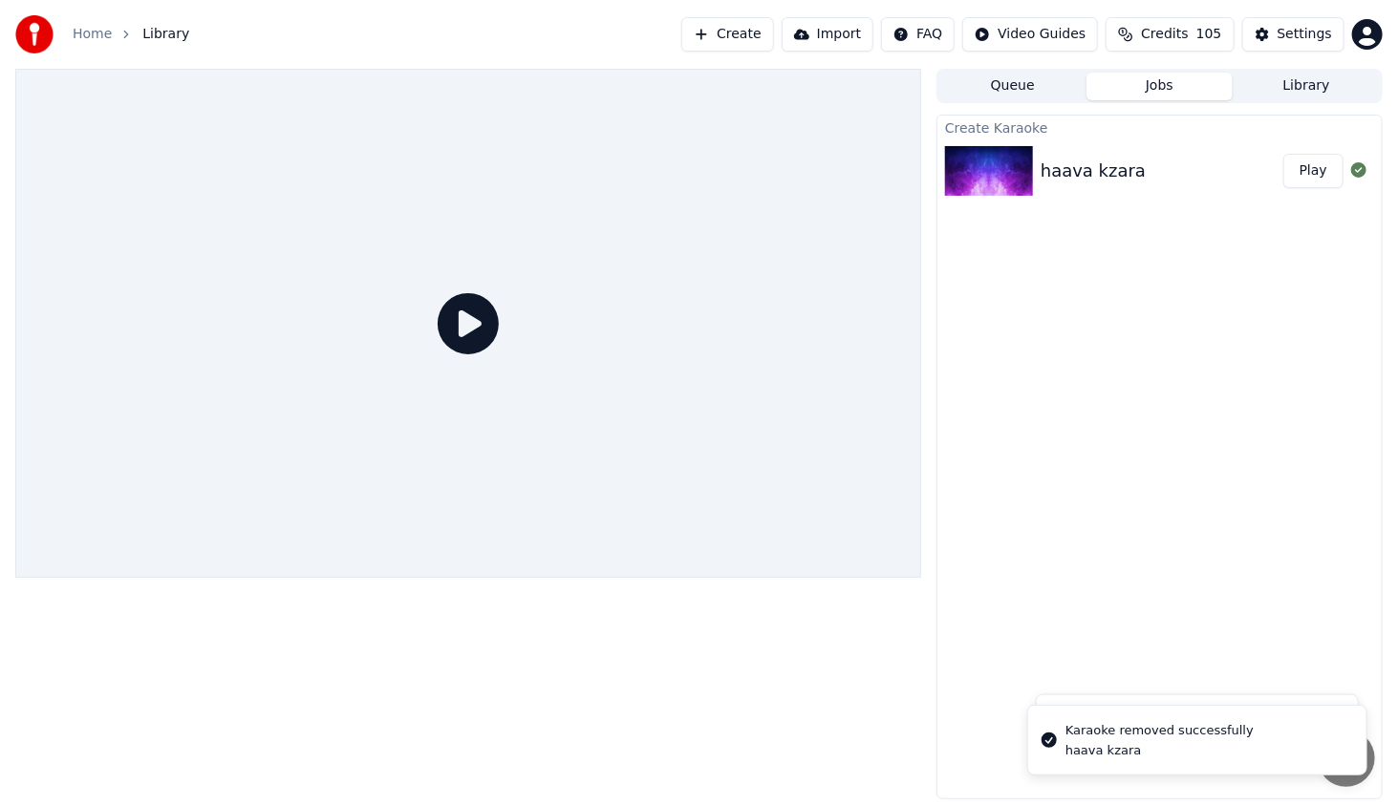
click at [1175, 81] on button "Jobs" at bounding box center [1159, 87] width 147 height 28
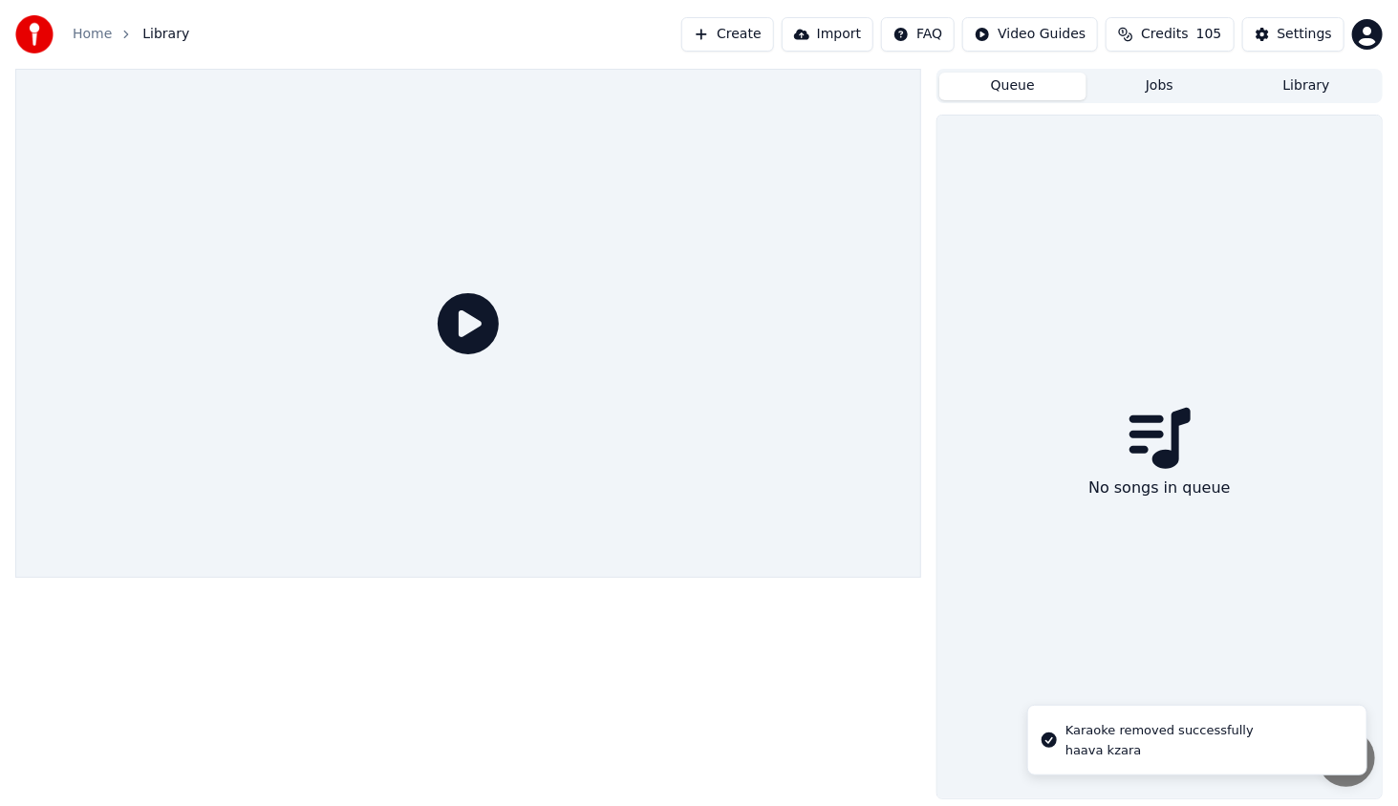
click at [1028, 84] on button "Queue" at bounding box center [1012, 87] width 147 height 28
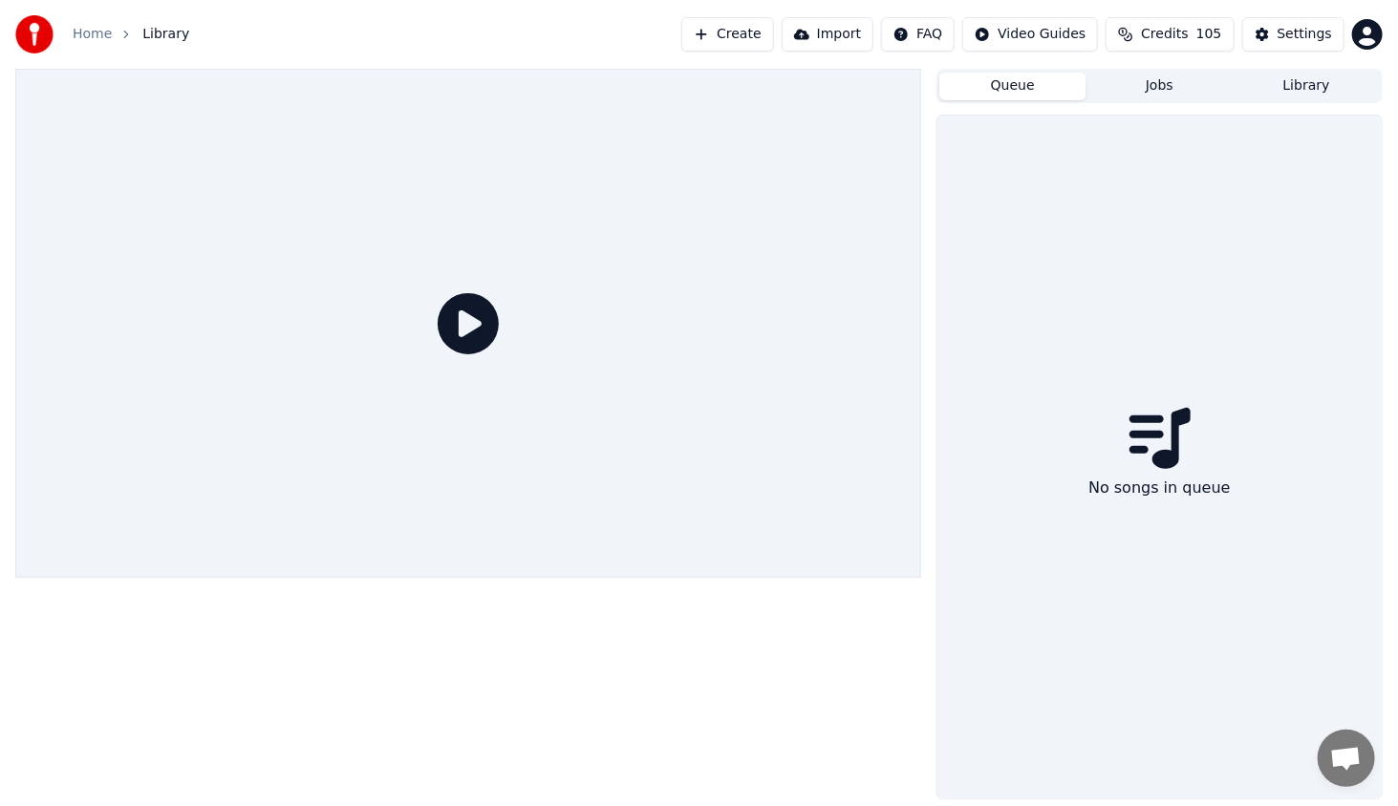
click at [1291, 81] on button "Library" at bounding box center [1305, 87] width 147 height 28
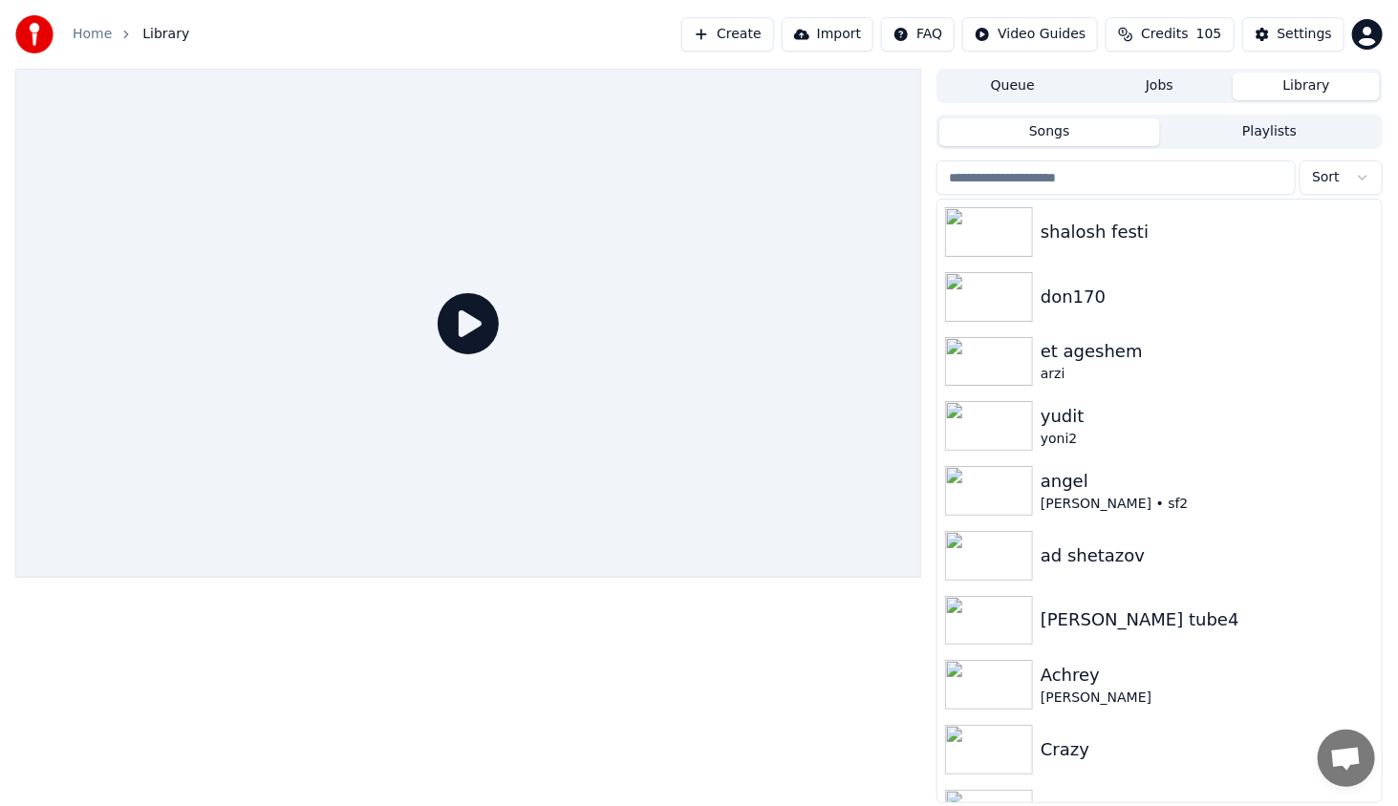
click at [1142, 90] on button "Jobs" at bounding box center [1159, 87] width 147 height 28
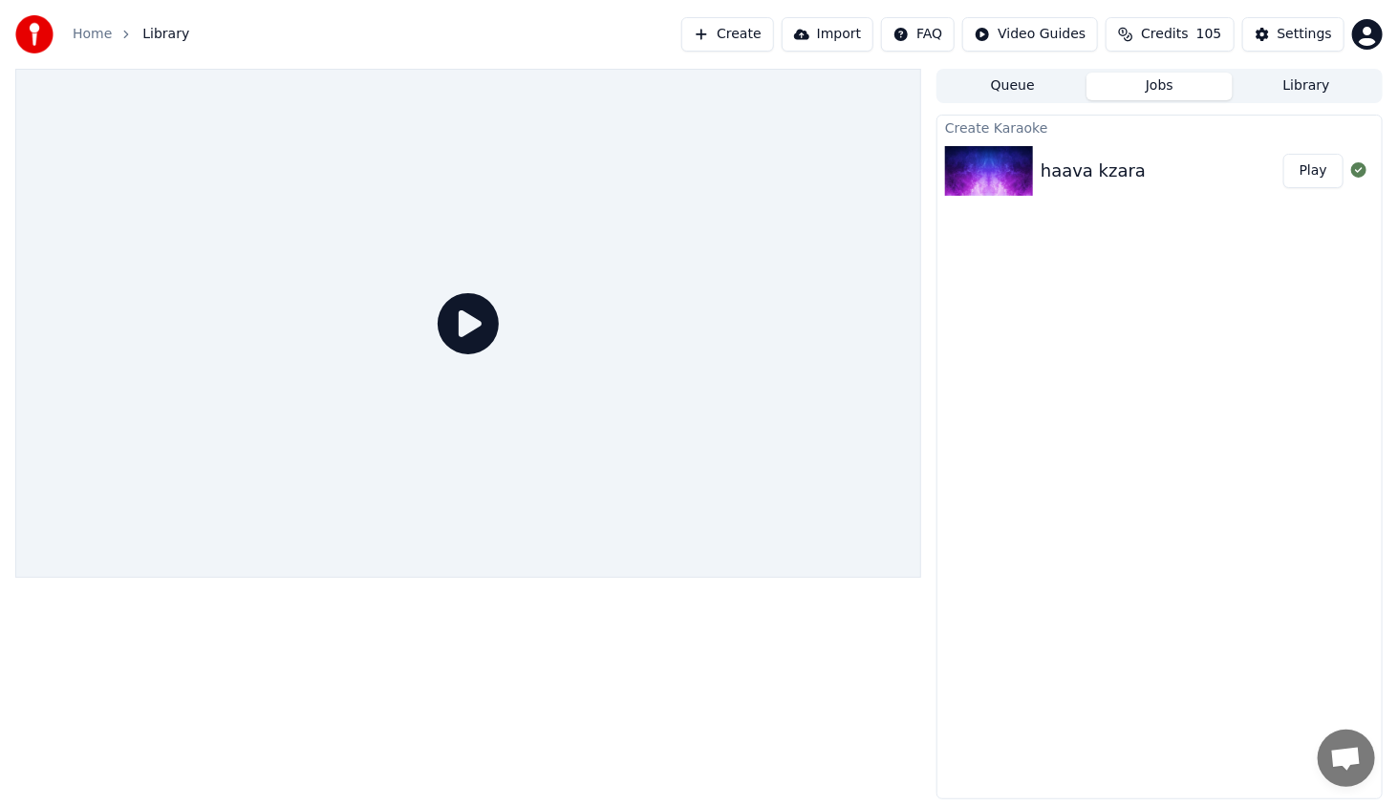
click at [1325, 178] on button "Play" at bounding box center [1313, 171] width 60 height 34
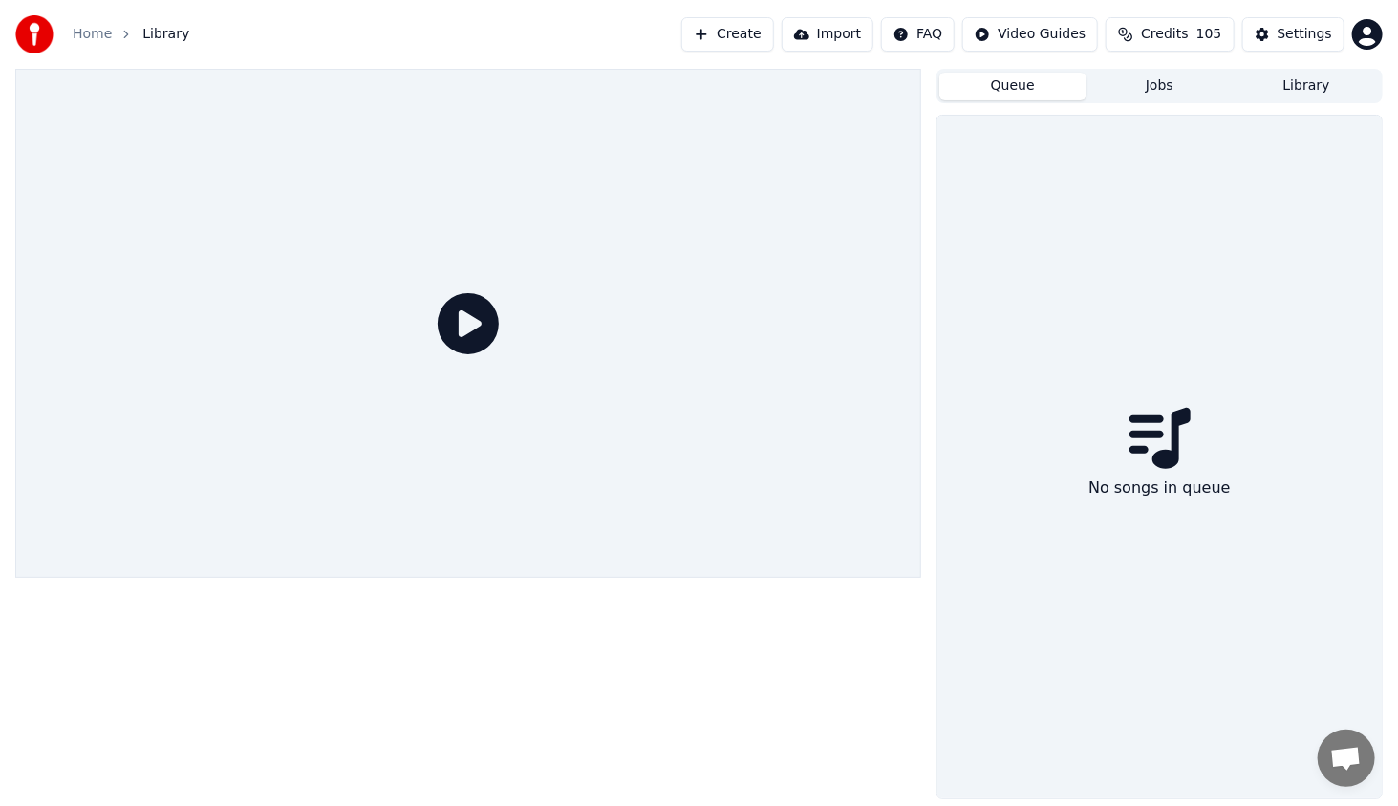
click at [1041, 91] on button "Queue" at bounding box center [1012, 87] width 147 height 28
drag, startPoint x: 1193, startPoint y: 86, endPoint x: 1233, endPoint y: 94, distance: 40.8
click at [1194, 86] on button "Jobs" at bounding box center [1159, 87] width 147 height 28
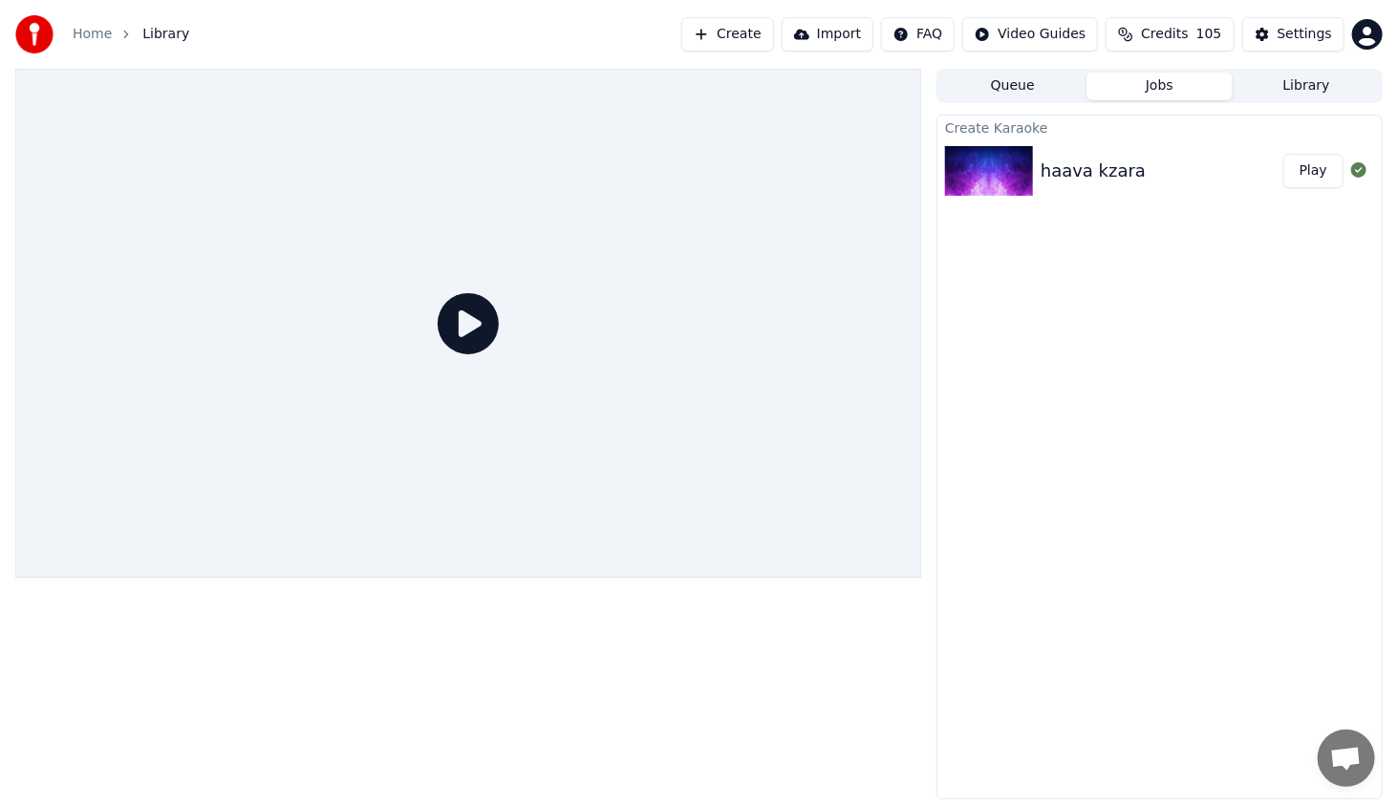
click at [1324, 166] on button "Play" at bounding box center [1313, 171] width 60 height 34
click at [480, 312] on icon at bounding box center [467, 323] width 61 height 61
click at [1328, 154] on button "Play" at bounding box center [1313, 171] width 60 height 34
drag, startPoint x: 1328, startPoint y: 158, endPoint x: 1312, endPoint y: 91, distance: 68.8
click at [1327, 158] on button "Play" at bounding box center [1313, 171] width 60 height 34
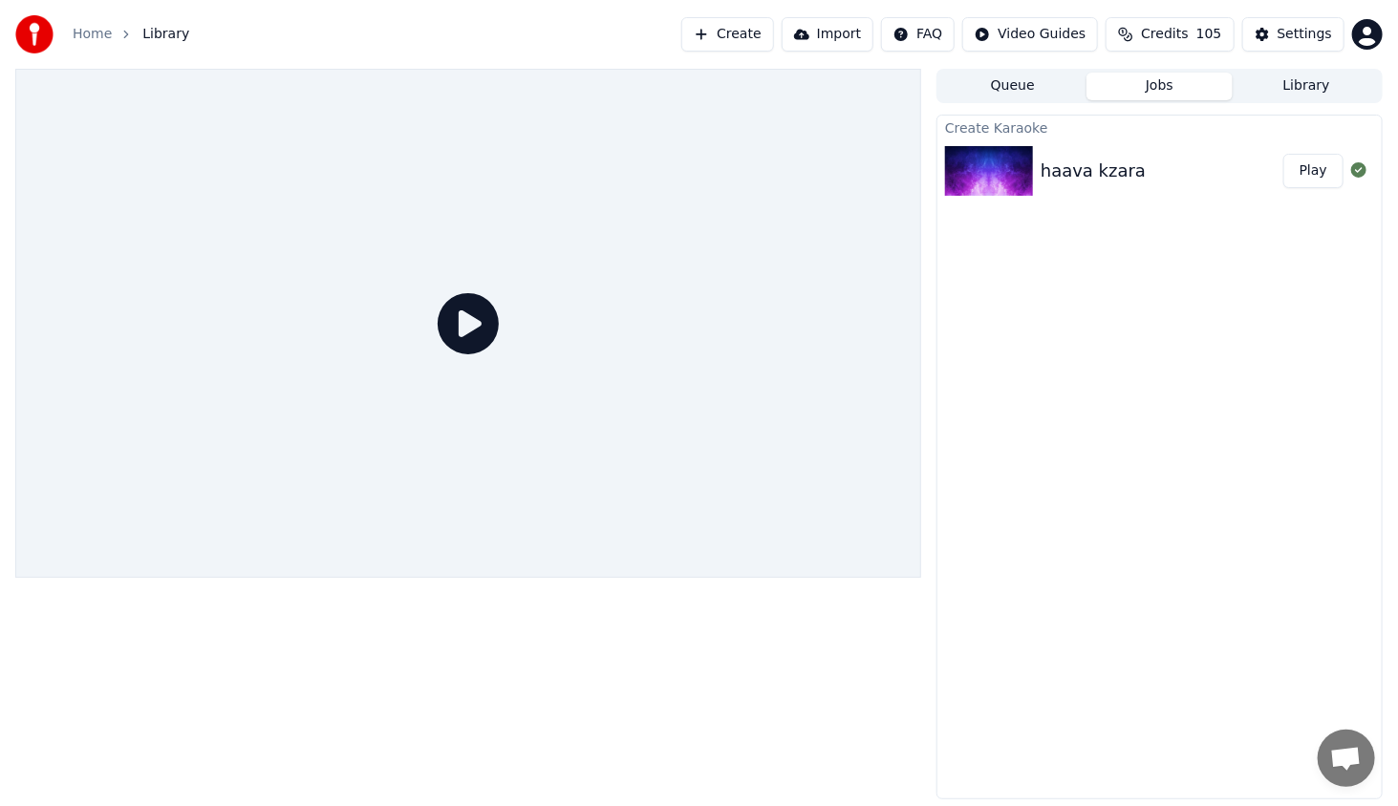
click at [1312, 86] on button "Library" at bounding box center [1305, 87] width 147 height 28
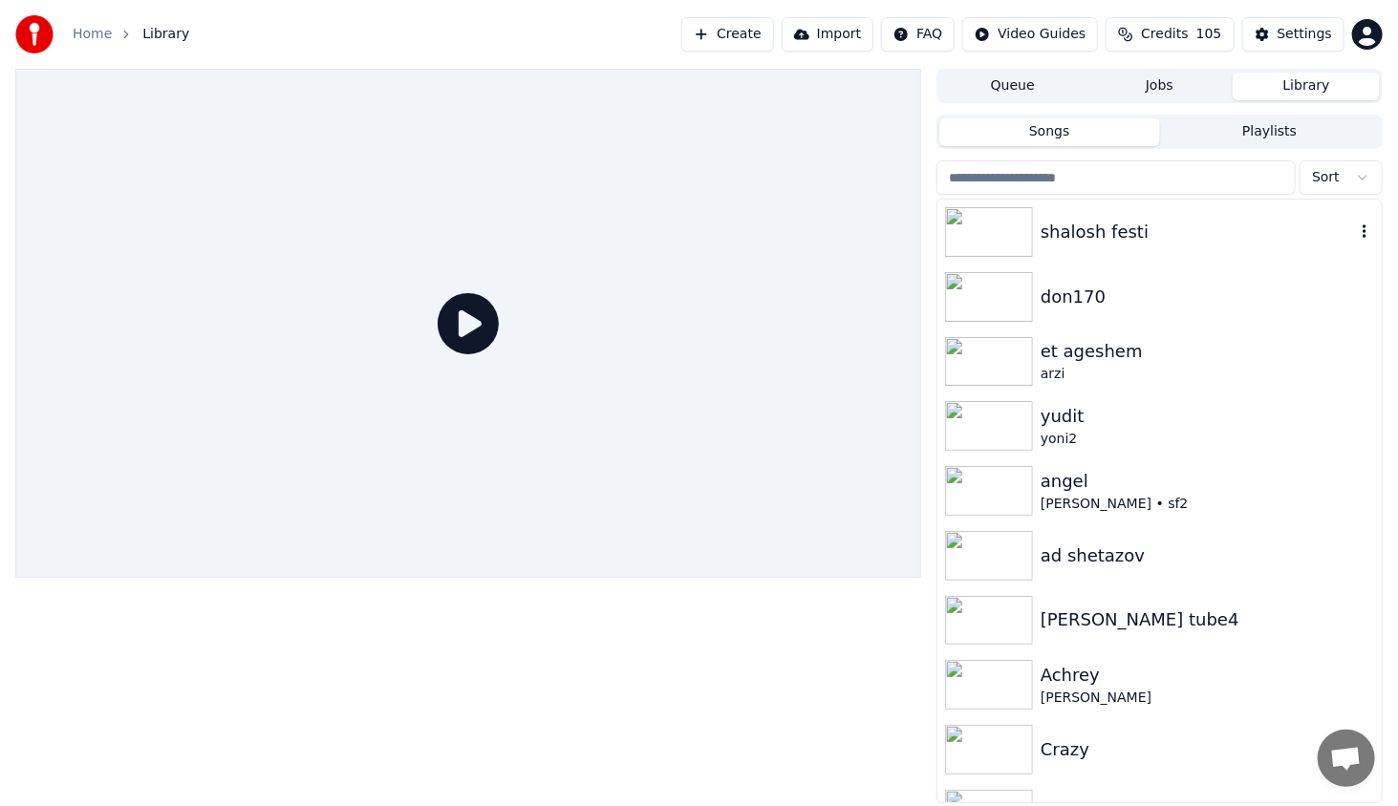
click at [1333, 224] on div "shalosh festi" at bounding box center [1197, 232] width 314 height 27
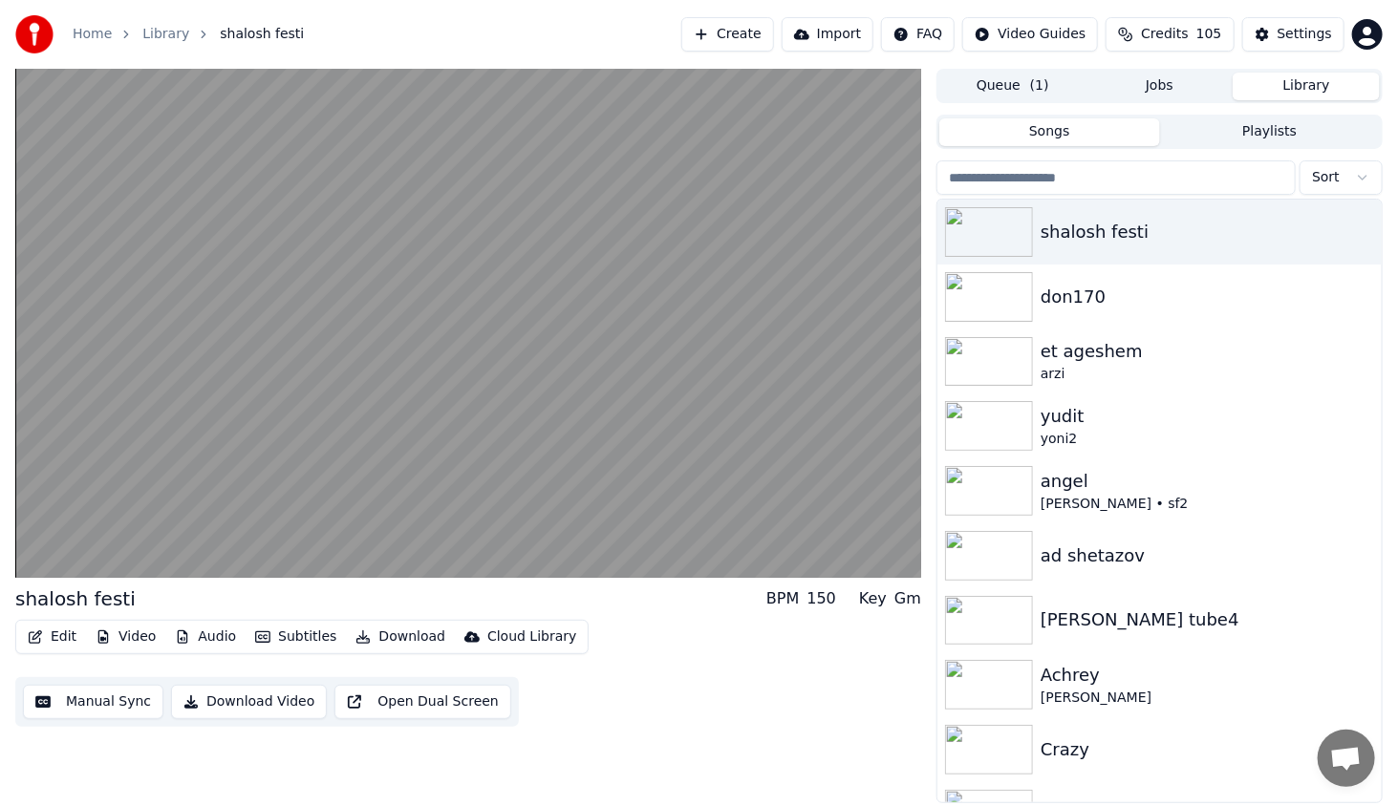
click at [1195, 142] on button "Playlists" at bounding box center [1270, 132] width 220 height 28
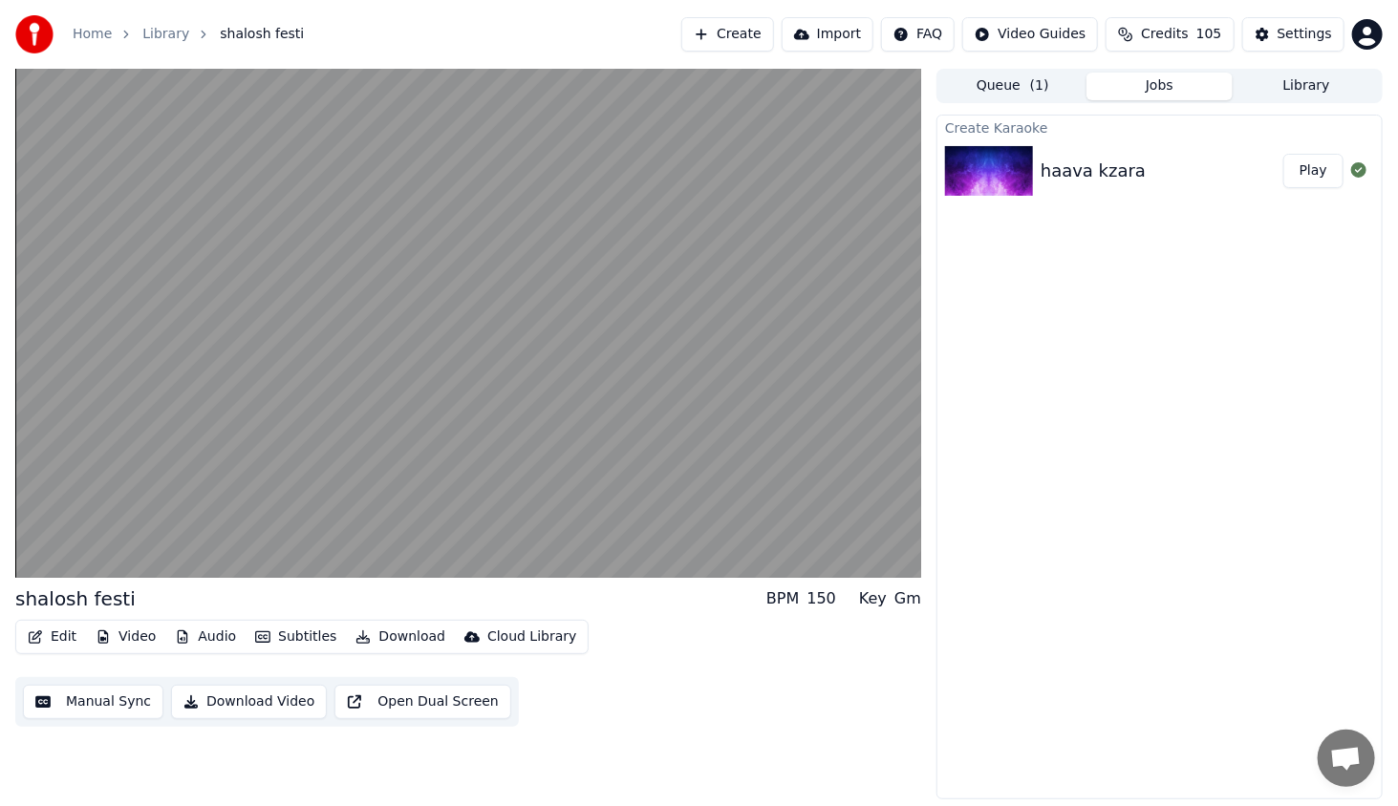
click at [1166, 95] on button "Jobs" at bounding box center [1159, 87] width 147 height 28
click at [1013, 158] on img at bounding box center [989, 171] width 88 height 50
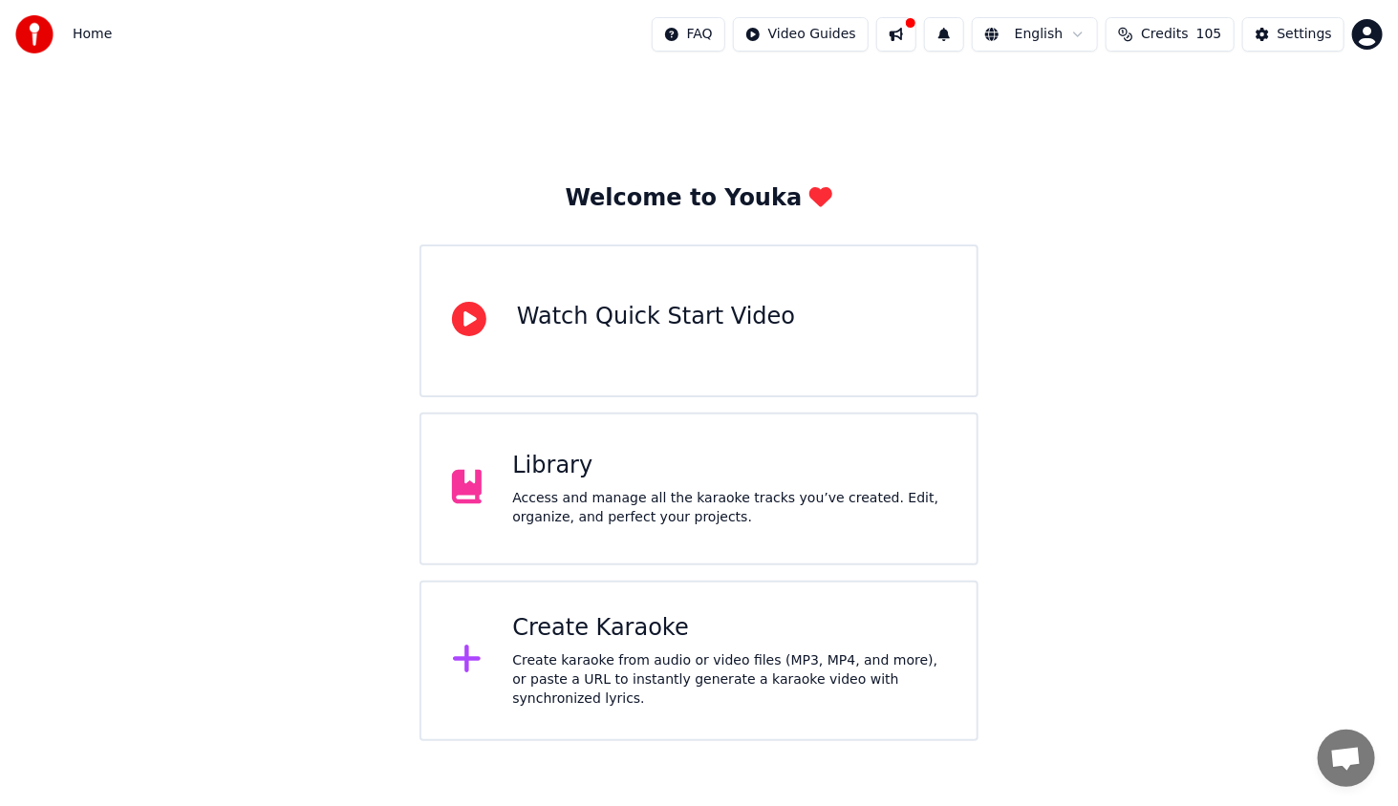
click at [704, 199] on div "Welcome to Youka" at bounding box center [698, 198] width 267 height 31
click at [1347, 759] on span "פתח צ'אט" at bounding box center [1346, 760] width 32 height 27
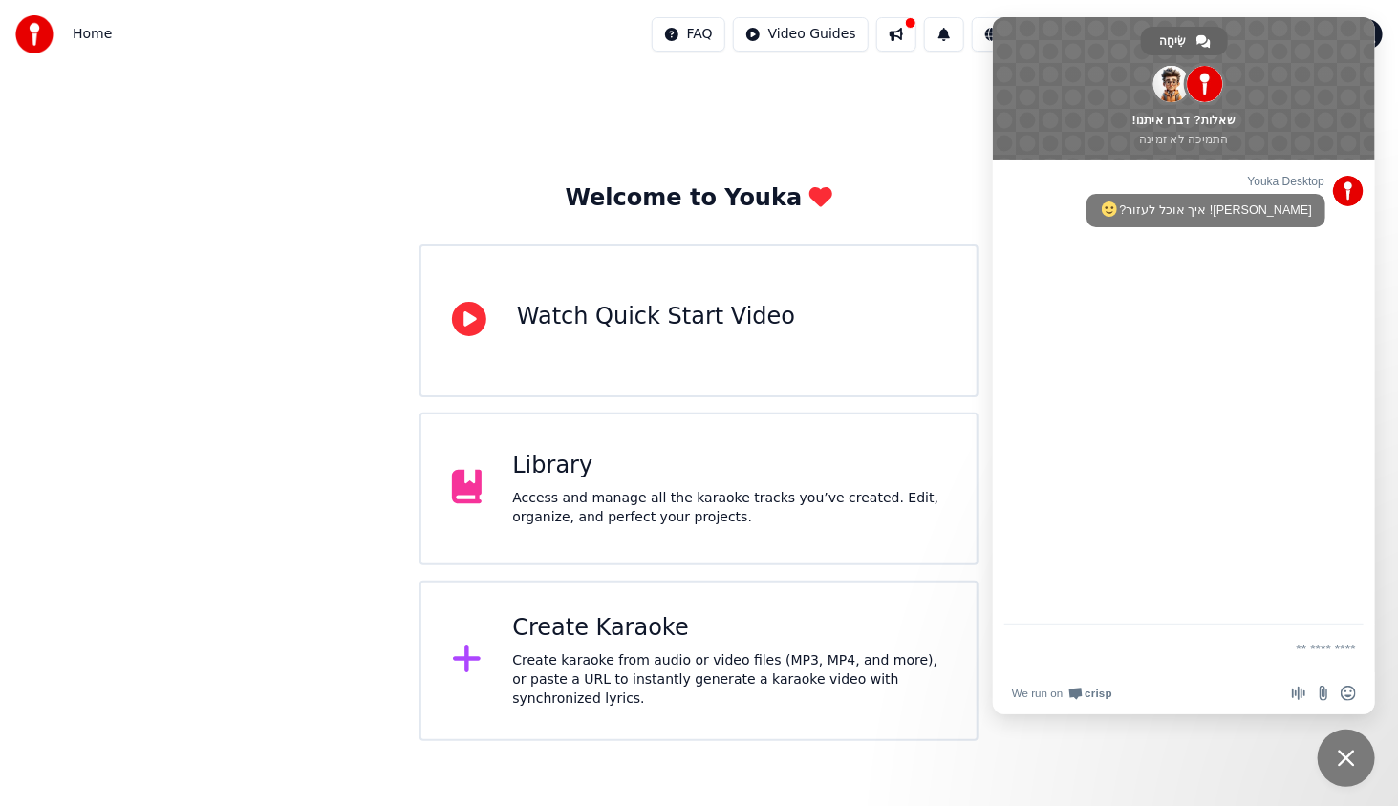
click at [1292, 650] on textarea "נסח הודעה..." at bounding box center [1205, 649] width 302 height 17
type textarea "*"
click at [1144, 644] on textarea "**********" at bounding box center [1205, 649] width 302 height 17
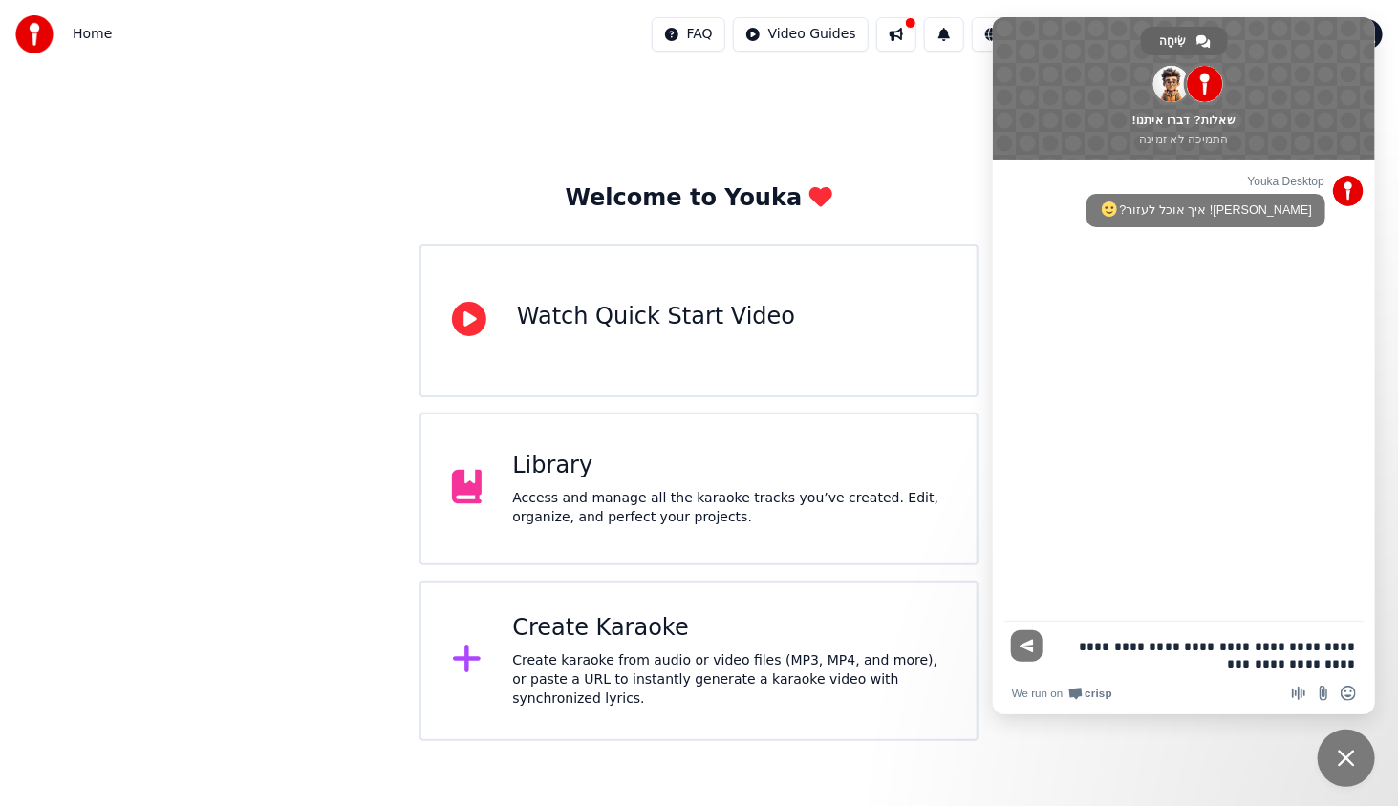
click at [1250, 646] on textarea "**********" at bounding box center [1205, 655] width 302 height 34
drag, startPoint x: 1338, startPoint y: 666, endPoint x: 1357, endPoint y: 668, distance: 19.2
click at [1357, 668] on div "**********" at bounding box center [1183, 649] width 382 height 54
type textarea "**********"
click at [1026, 646] on span "לִשְׁלוֹחַ" at bounding box center [1026, 646] width 14 height 14
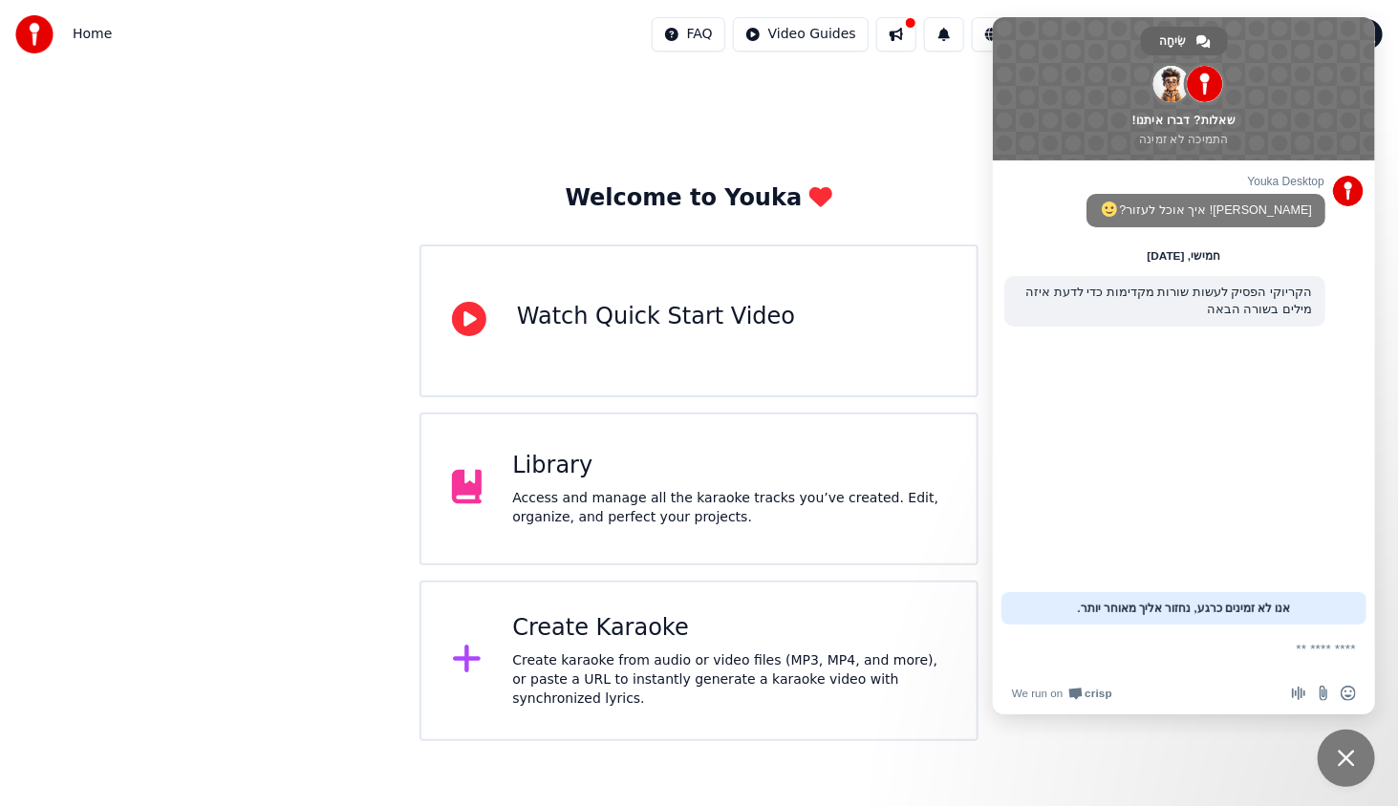
click at [1122, 608] on span "אנו לא זמינים כרגע, נחזור אליך מאוחר יותר." at bounding box center [1184, 608] width 213 height 32
click at [459, 336] on icon at bounding box center [469, 319] width 34 height 34
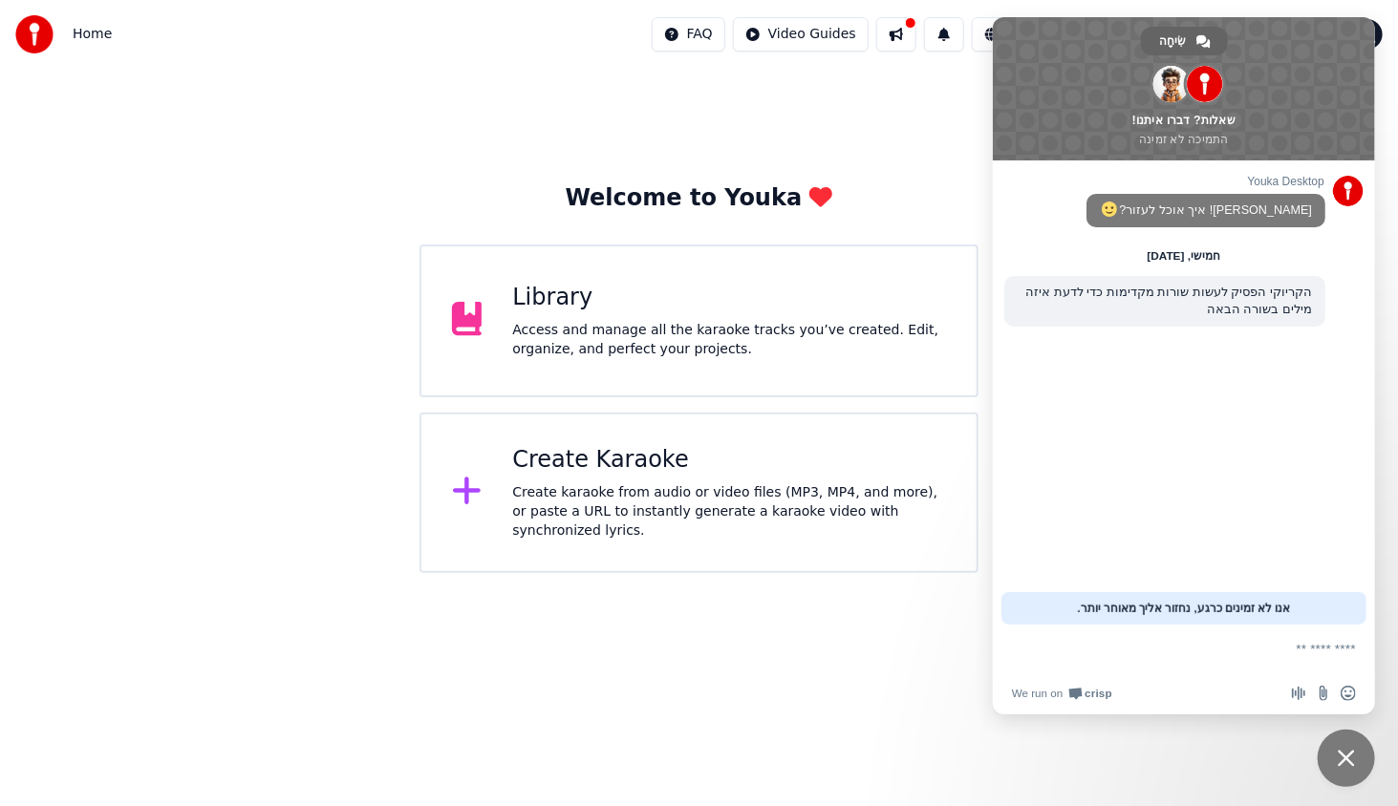
drag, startPoint x: 774, startPoint y: 80, endPoint x: 787, endPoint y: 69, distance: 17.6
click at [774, 79] on div "Welcome to Youka Library Access and manage all the karaoke tracks you’ve create…" at bounding box center [699, 321] width 1398 height 504
click at [817, 34] on html "Home FAQ Video Guides English Credits 105 Settings Welcome to Youka Library Acc…" at bounding box center [699, 286] width 1398 height 573
click at [843, 80] on div "Quick Start Guide" at bounding box center [839, 75] width 134 height 31
click at [949, 96] on div "Welcome to Youka Library Access and manage all the karaoke tracks you’ve create…" at bounding box center [699, 321] width 1398 height 504
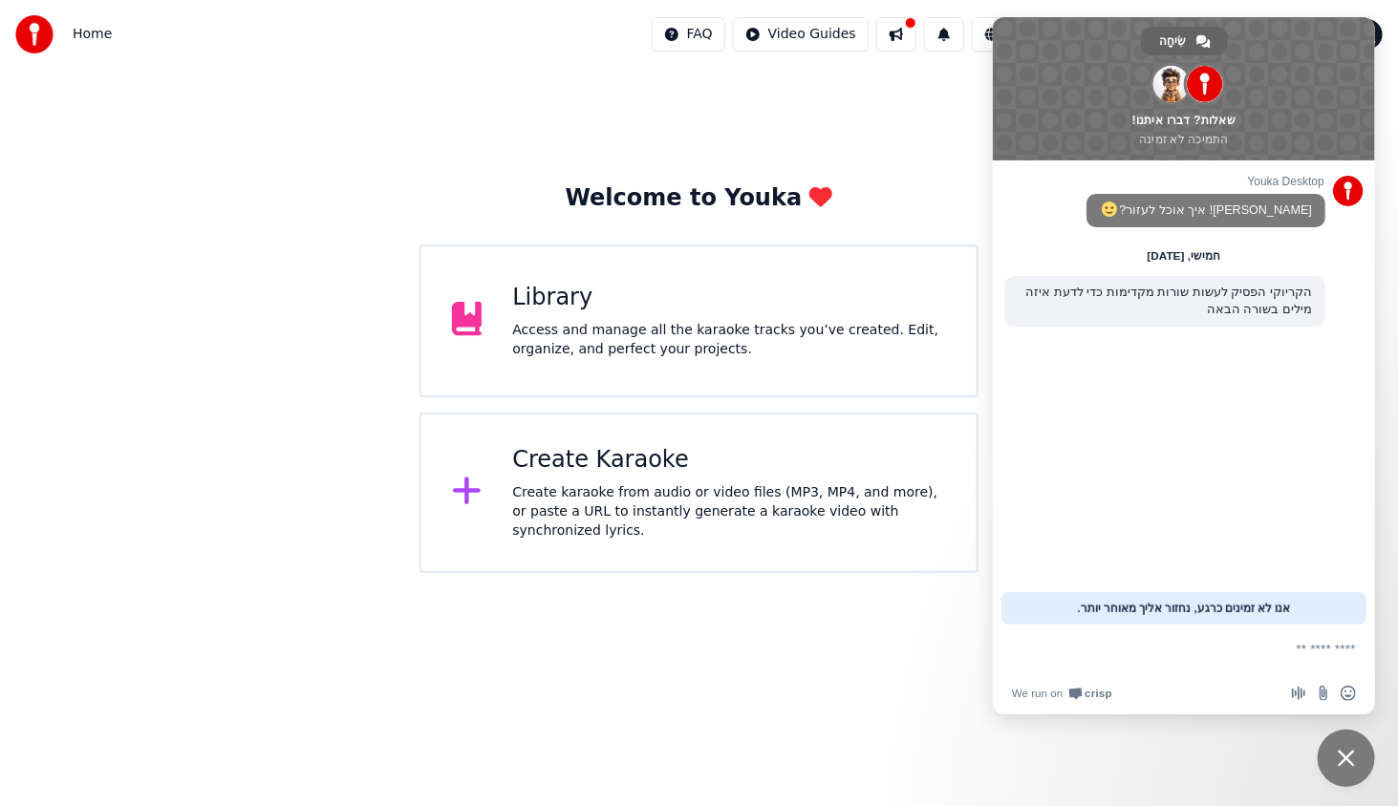
click at [1220, 573] on html "Home FAQ Video Guides English Credits 105 Settings Welcome to Youka Library Acc…" at bounding box center [699, 286] width 1398 height 573
click at [1285, 573] on html "Home FAQ Video Guides English Credits 105 Settings Welcome to Youka Library Acc…" at bounding box center [699, 286] width 1398 height 573
click at [1340, 753] on span "סגור צ'אט" at bounding box center [1345, 758] width 17 height 17
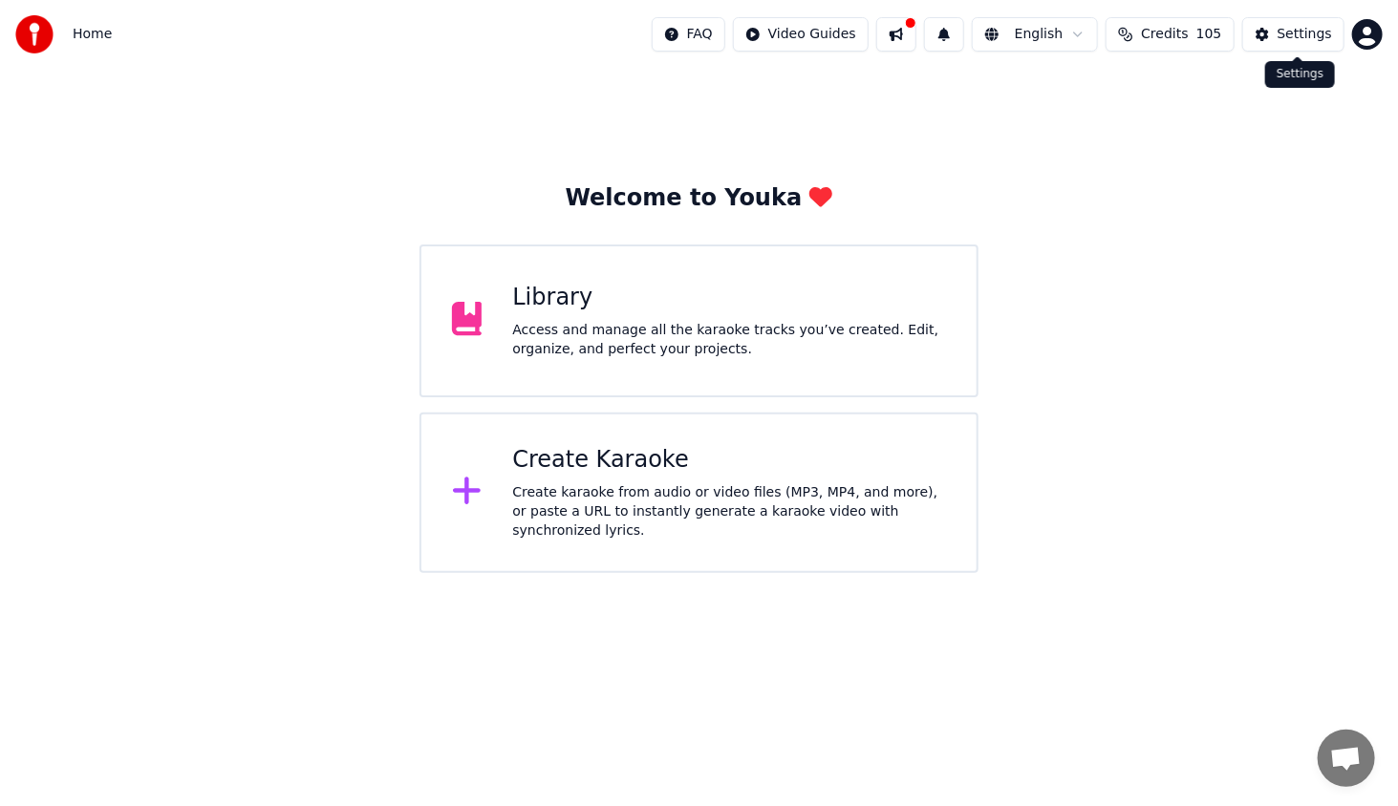
click at [1283, 30] on div "Settings" at bounding box center [1304, 34] width 54 height 19
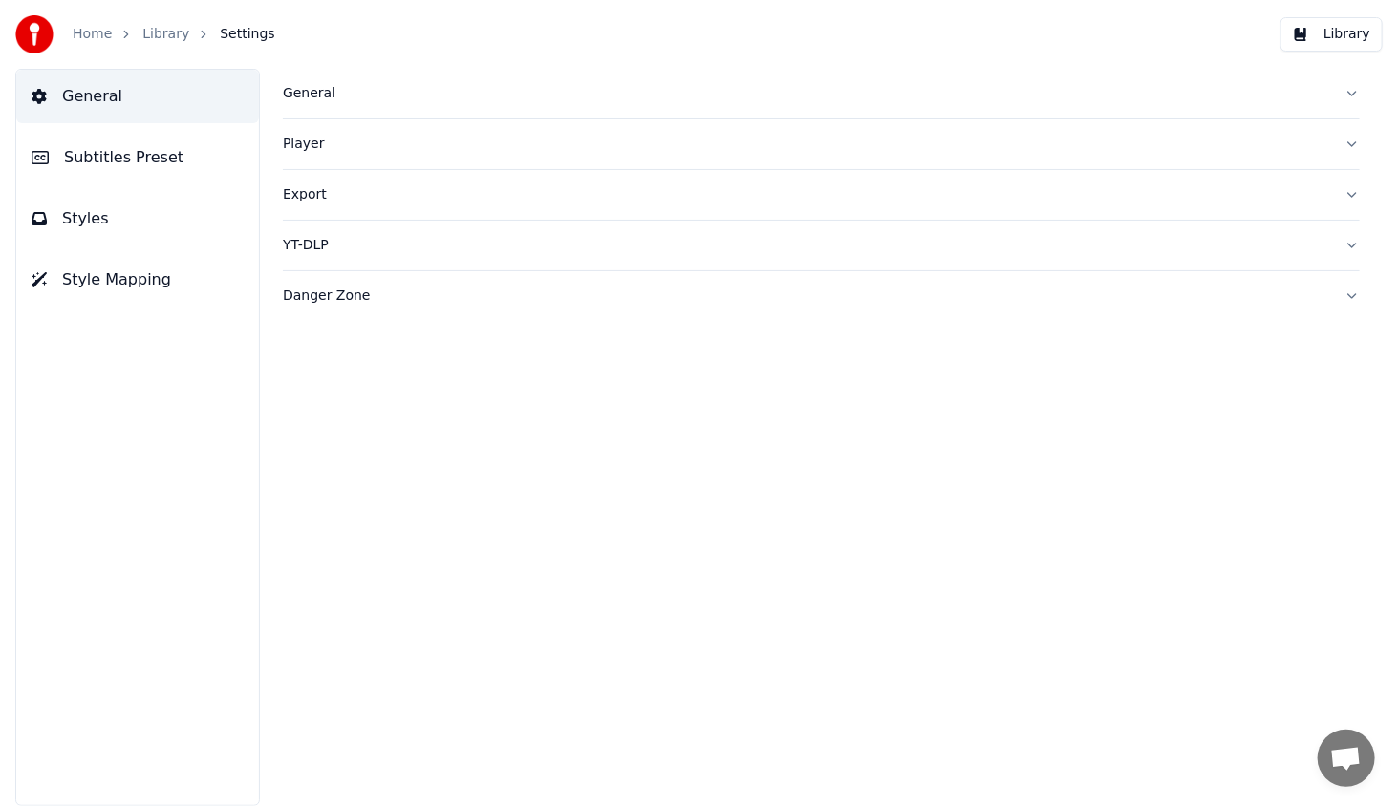
click at [317, 89] on div "General" at bounding box center [806, 93] width 1046 height 19
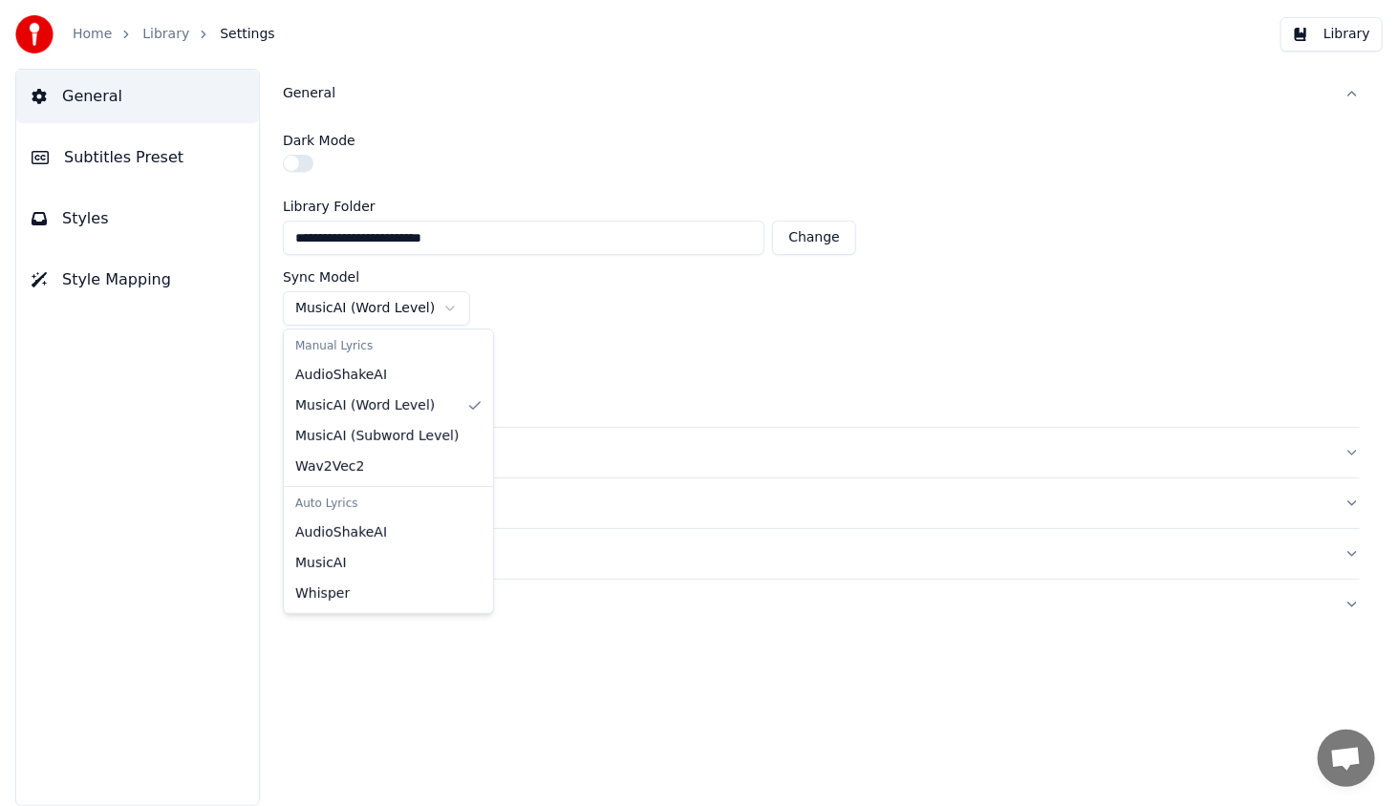
click at [320, 304] on html "**********" at bounding box center [699, 403] width 1398 height 806
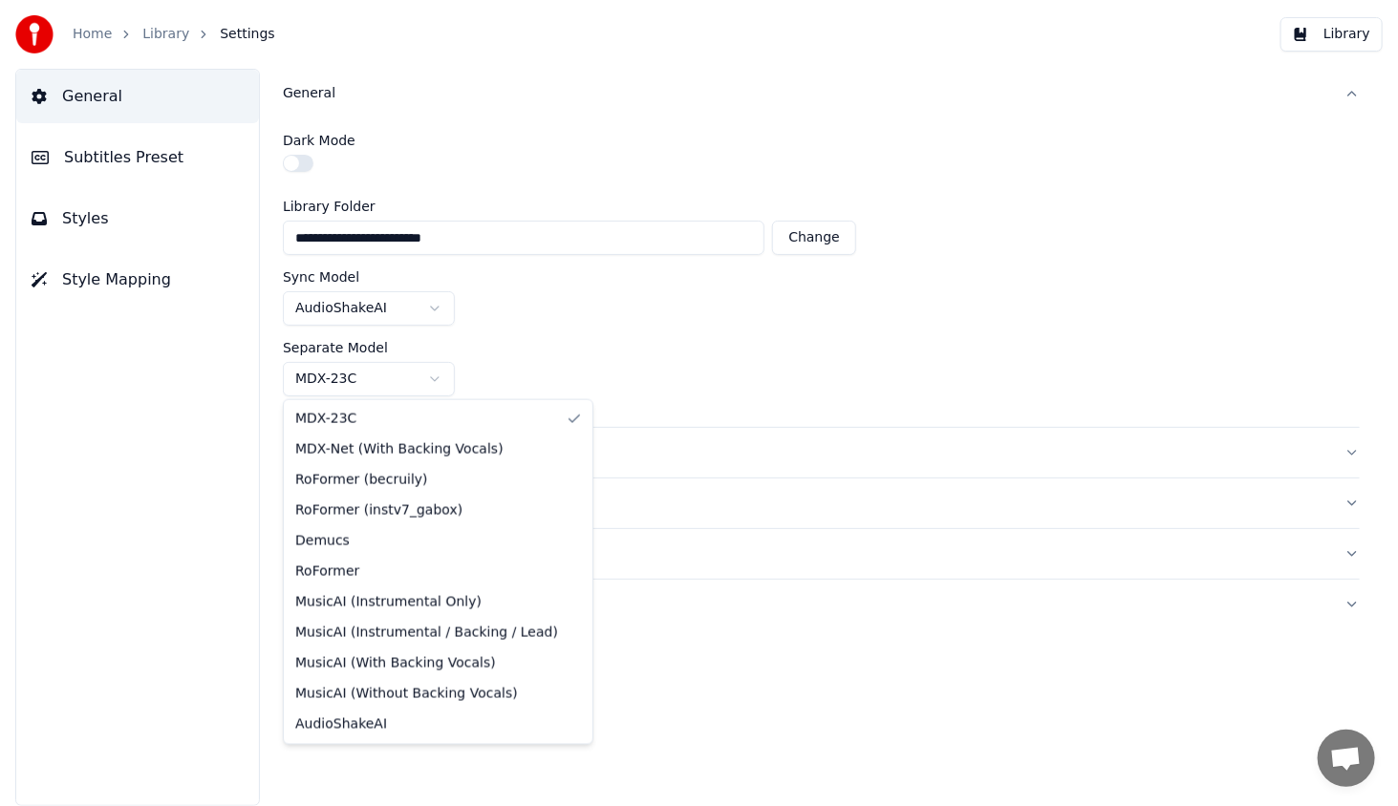
click at [356, 380] on html "**********" at bounding box center [699, 403] width 1398 height 806
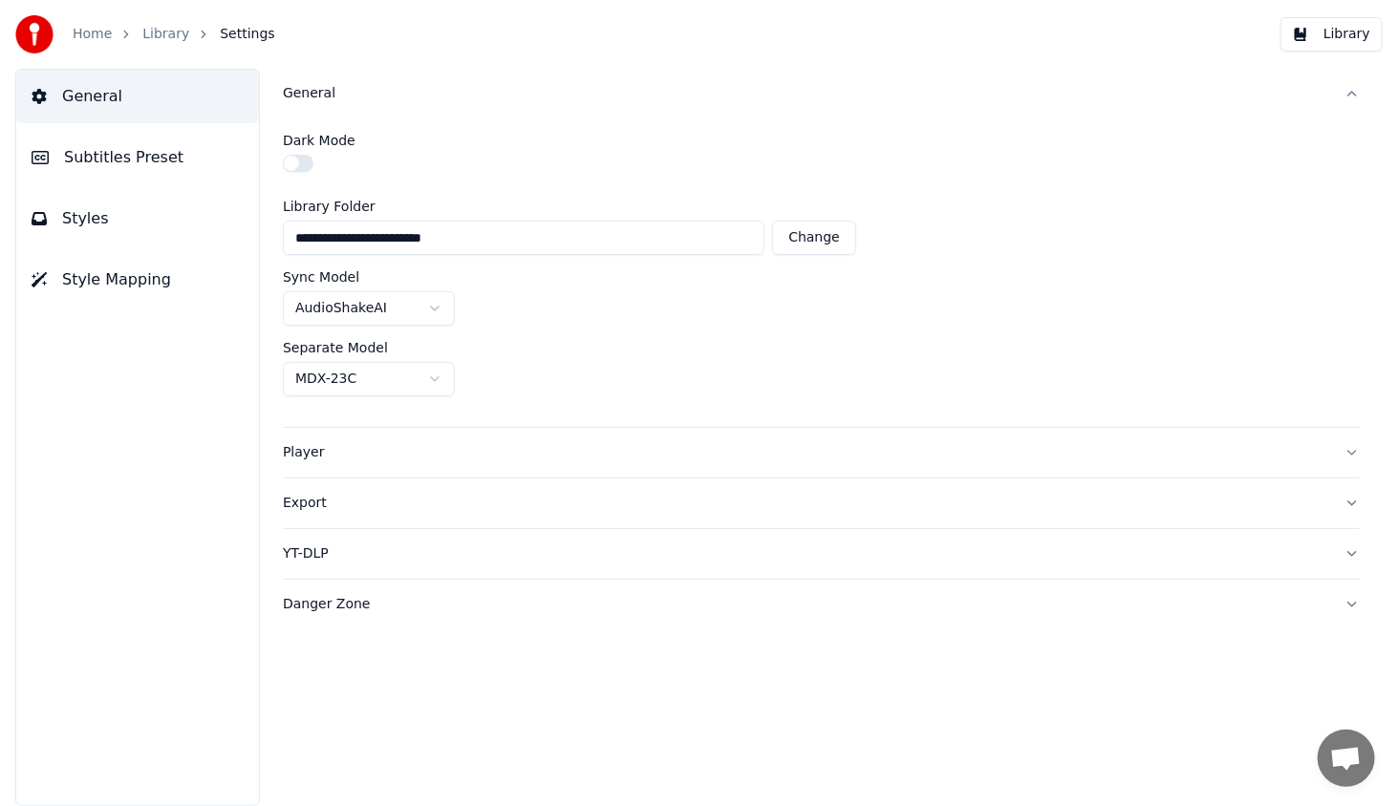
click at [158, 154] on span "Subtitles Preset" at bounding box center [123, 157] width 119 height 23
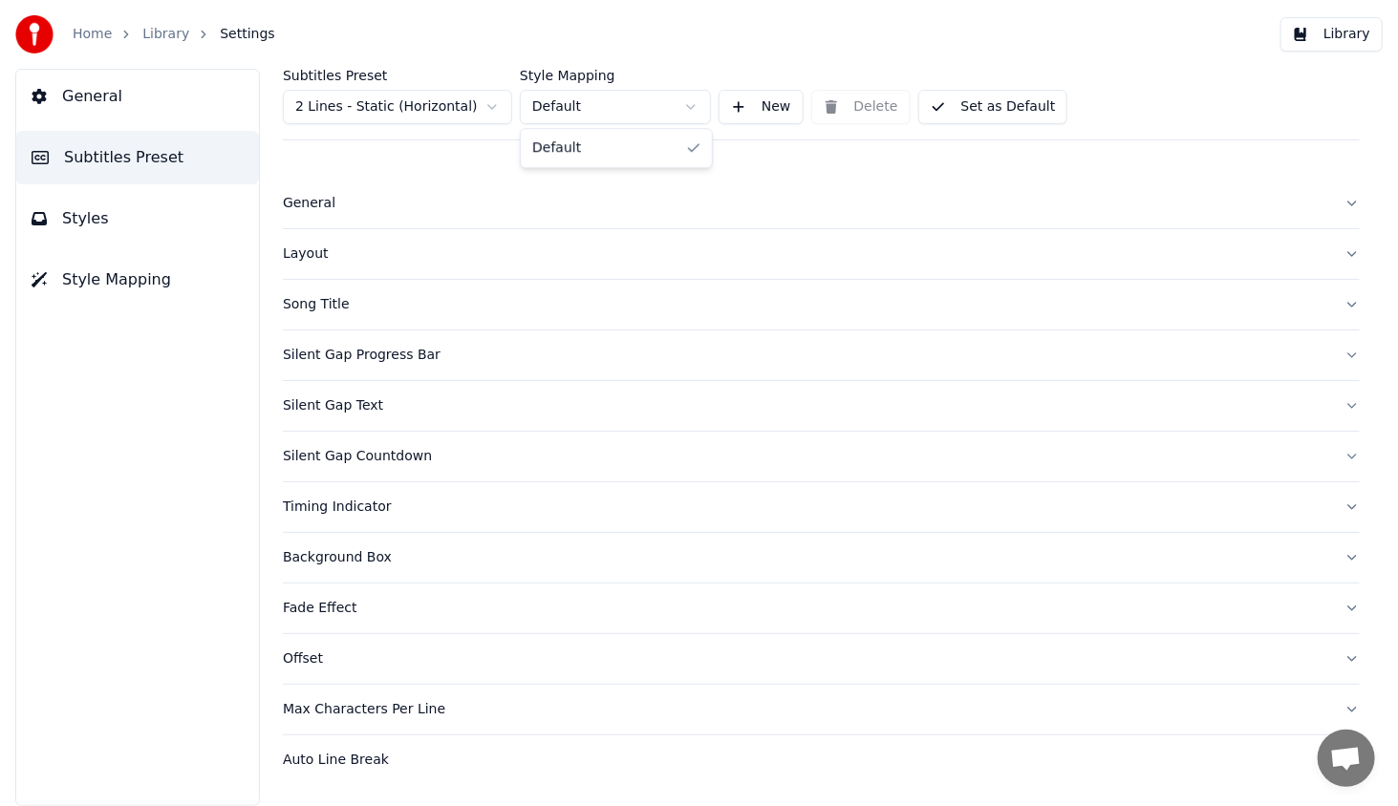
click at [606, 99] on html "Home Library Settings Library General Subtitles Preset Styles Style Mapping Sub…" at bounding box center [699, 403] width 1398 height 806
click at [389, 105] on html "Home Library Settings Library General Subtitles Preset Styles Style Mapping Sub…" at bounding box center [699, 403] width 1398 height 806
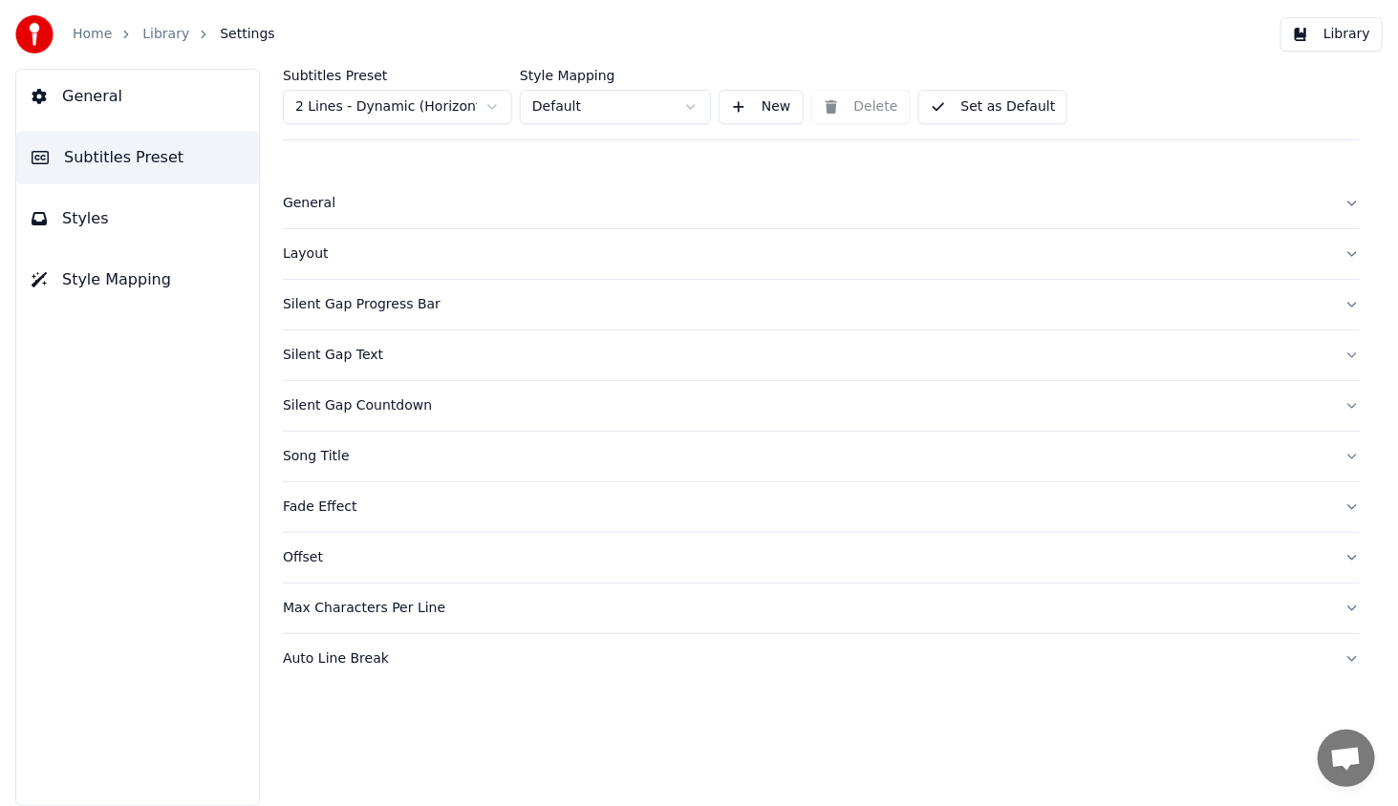
click at [312, 206] on div "General" at bounding box center [806, 203] width 1046 height 19
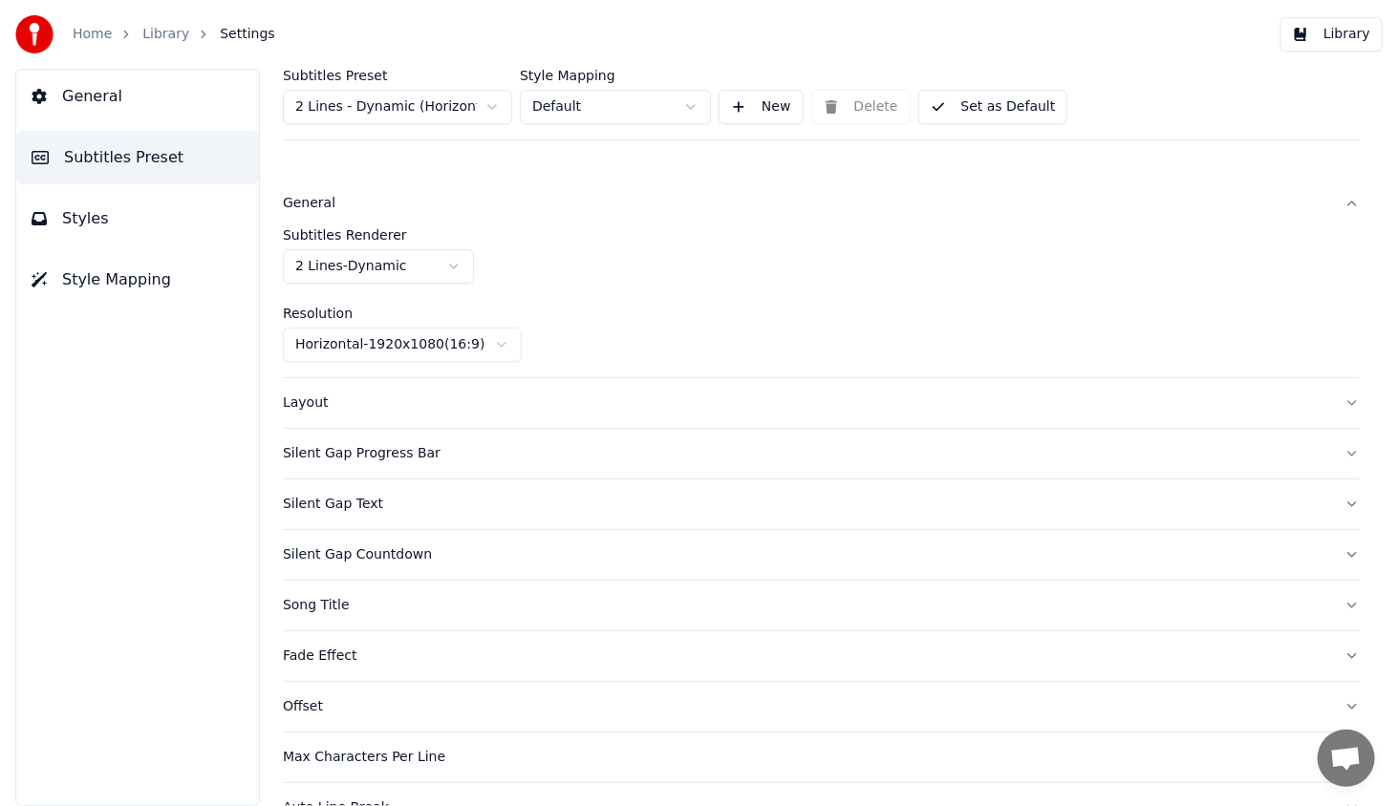
click at [312, 206] on div "General" at bounding box center [806, 203] width 1046 height 19
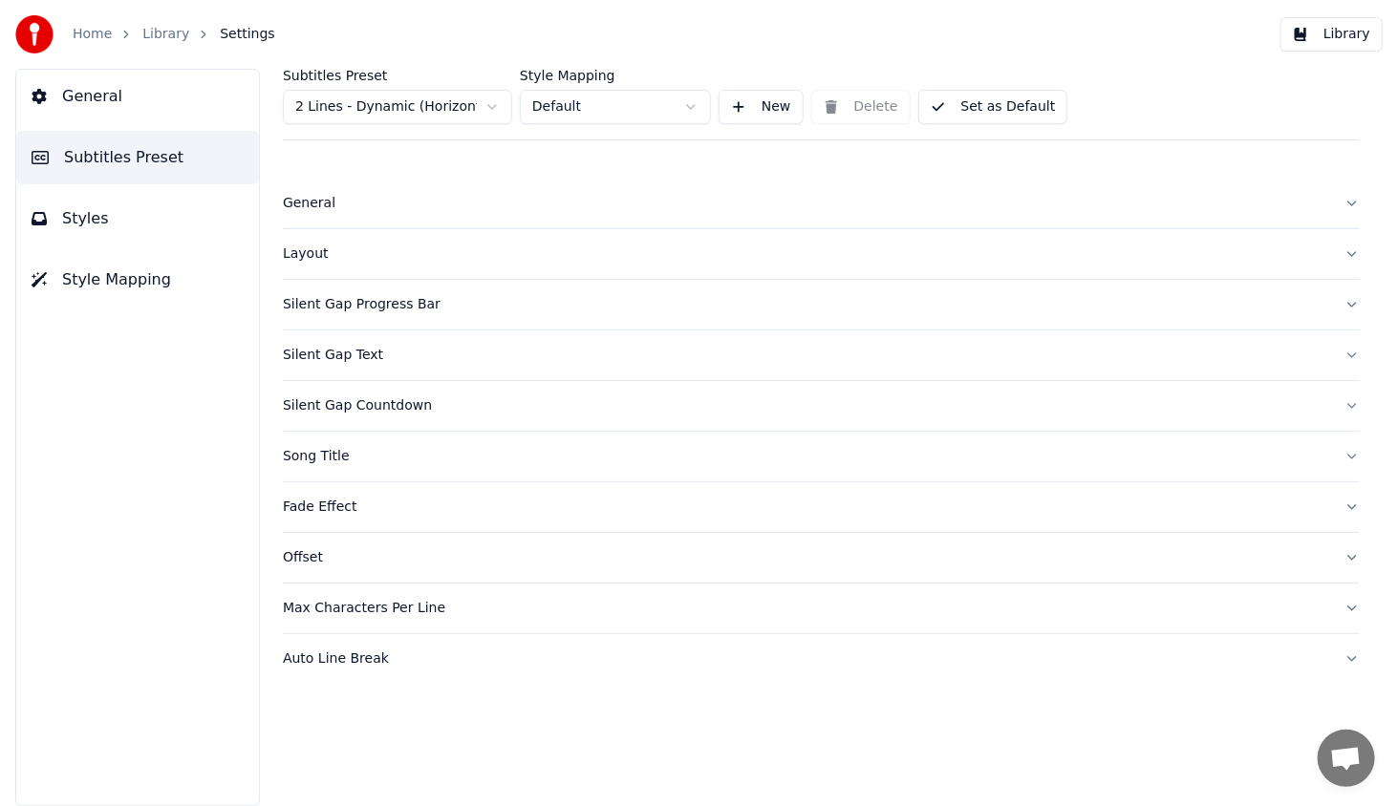
click at [307, 256] on div "Layout" at bounding box center [806, 254] width 1046 height 19
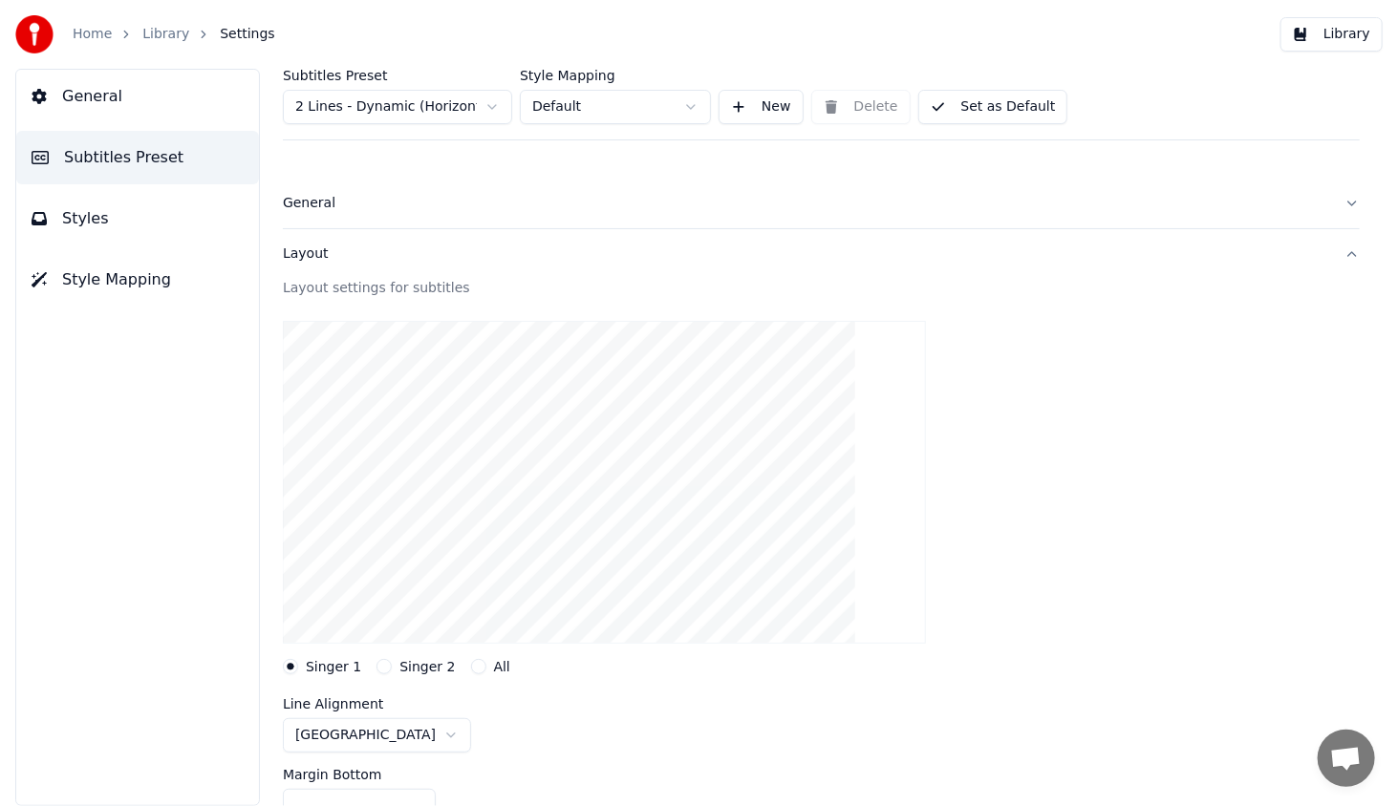
click at [303, 250] on div "Layout" at bounding box center [806, 254] width 1046 height 19
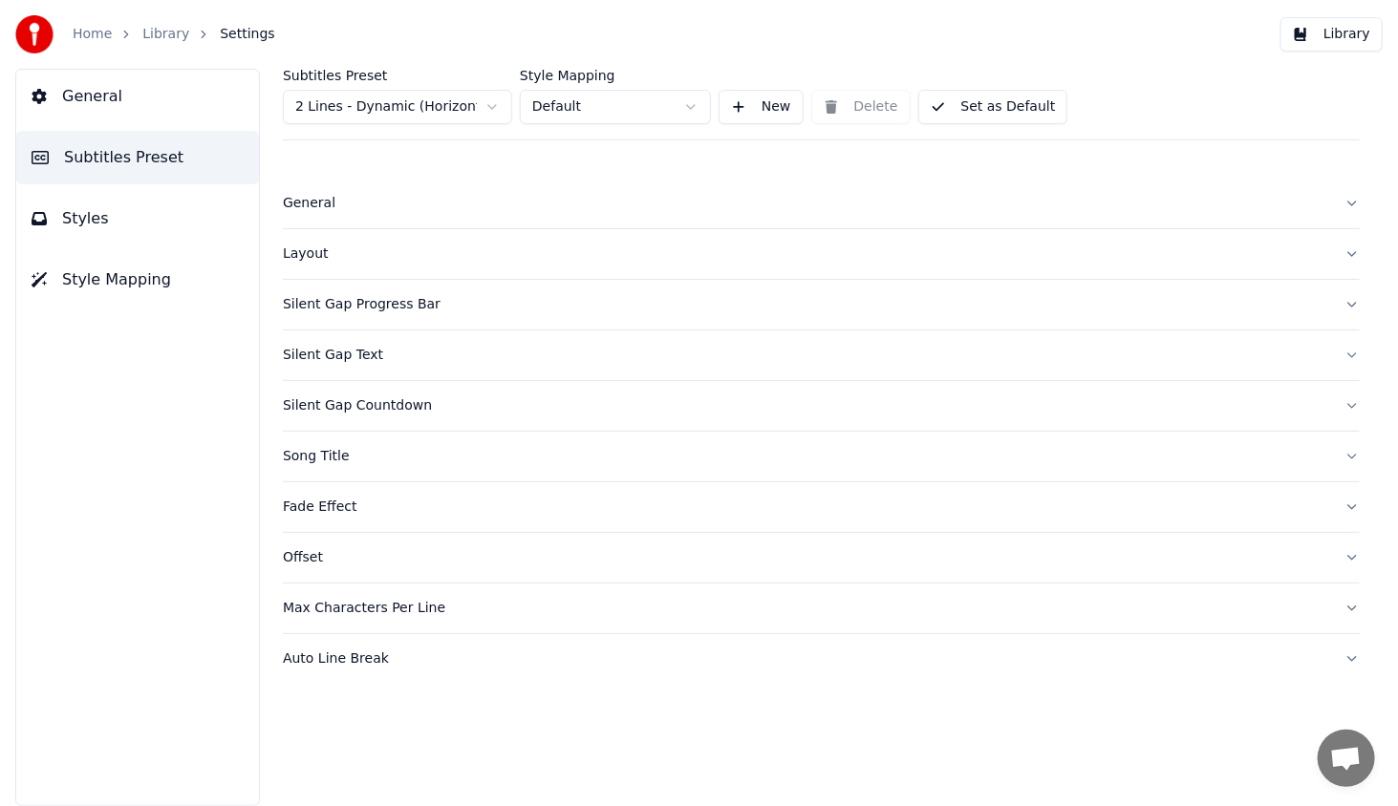
click at [975, 113] on button "Set as Default" at bounding box center [993, 107] width 150 height 34
click at [1380, 30] on button "Library" at bounding box center [1331, 34] width 102 height 34
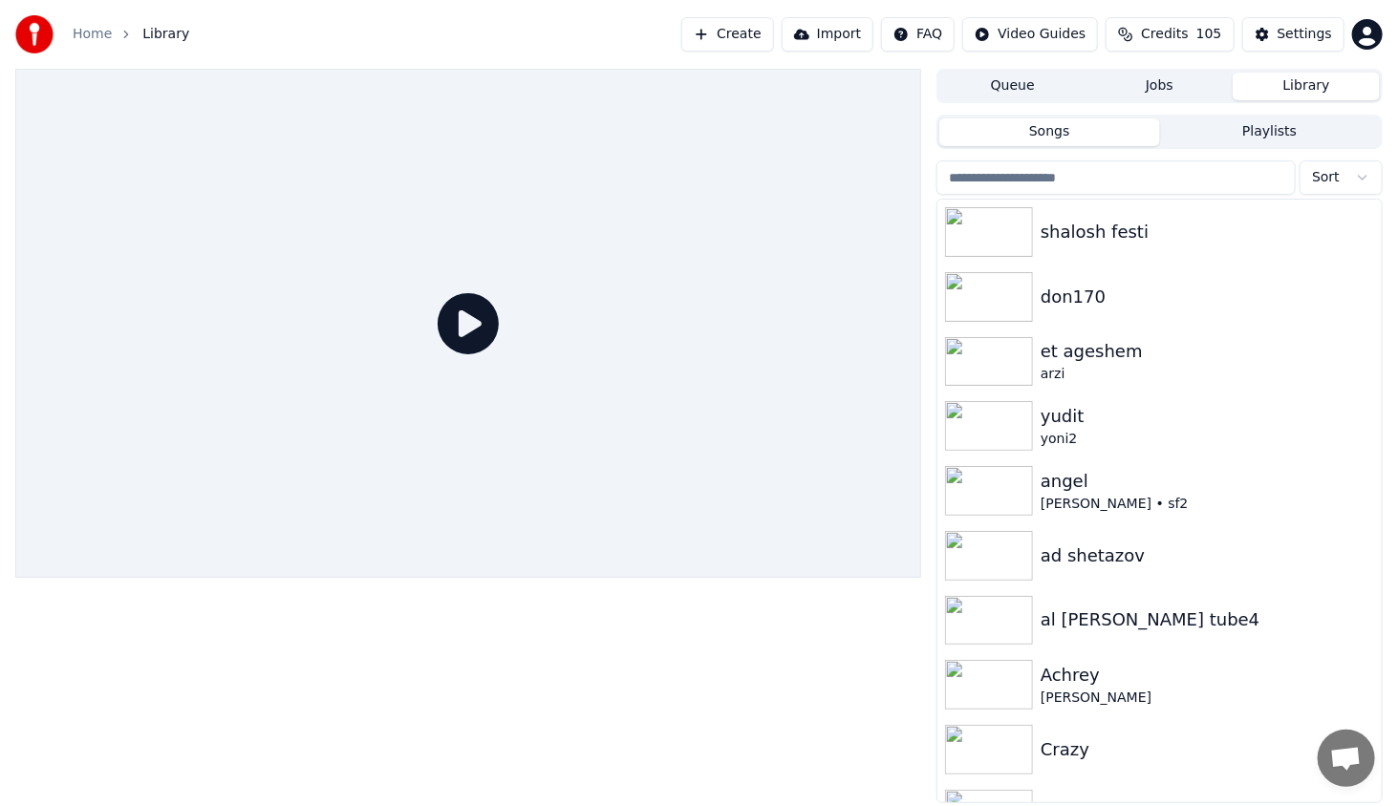
click at [774, 40] on button "Create" at bounding box center [727, 34] width 93 height 34
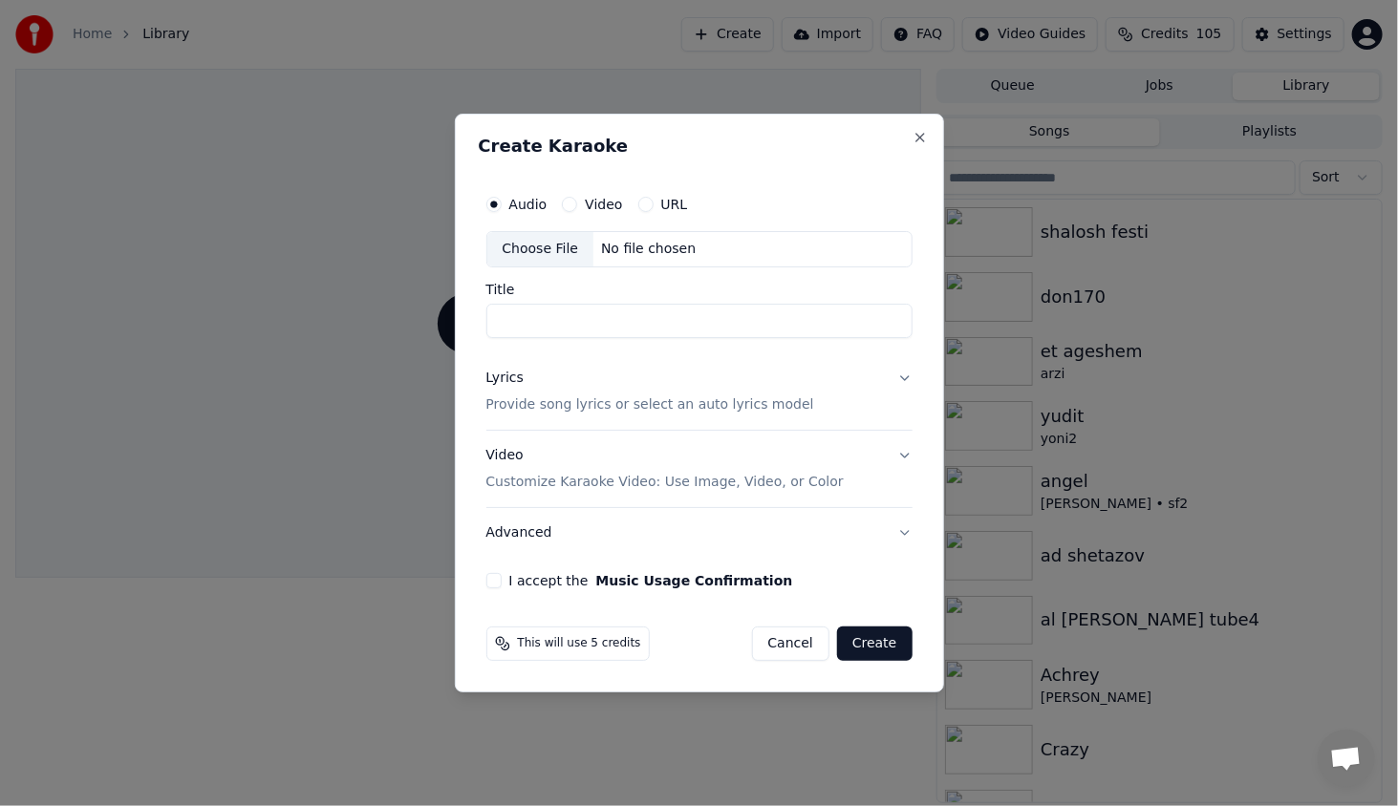
click at [529, 249] on div "Choose File" at bounding box center [540, 249] width 107 height 34
type input "**********"
click at [541, 408] on p "Provide song lyrics or select an auto lyrics model" at bounding box center [650, 404] width 328 height 19
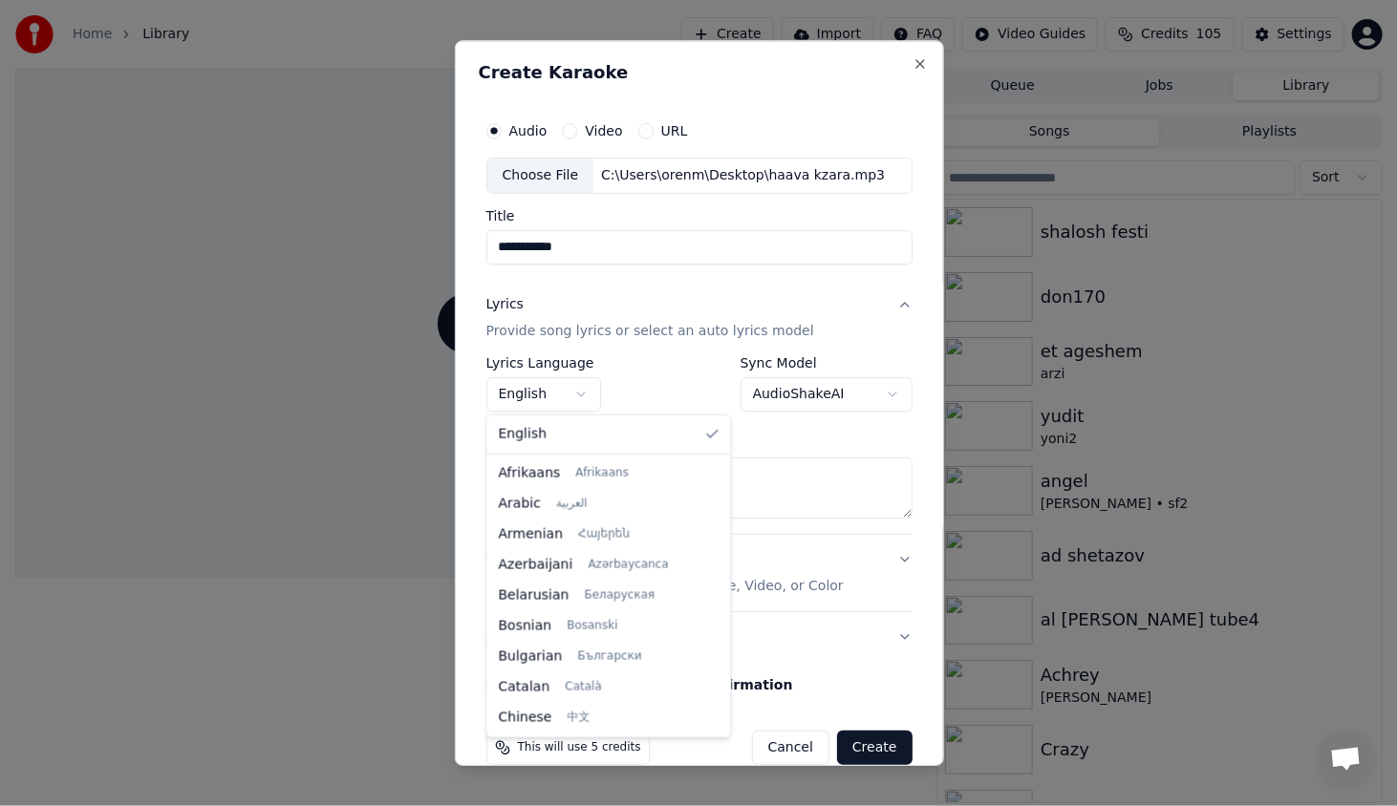
click at [529, 397] on body "**********" at bounding box center [699, 403] width 1398 height 806
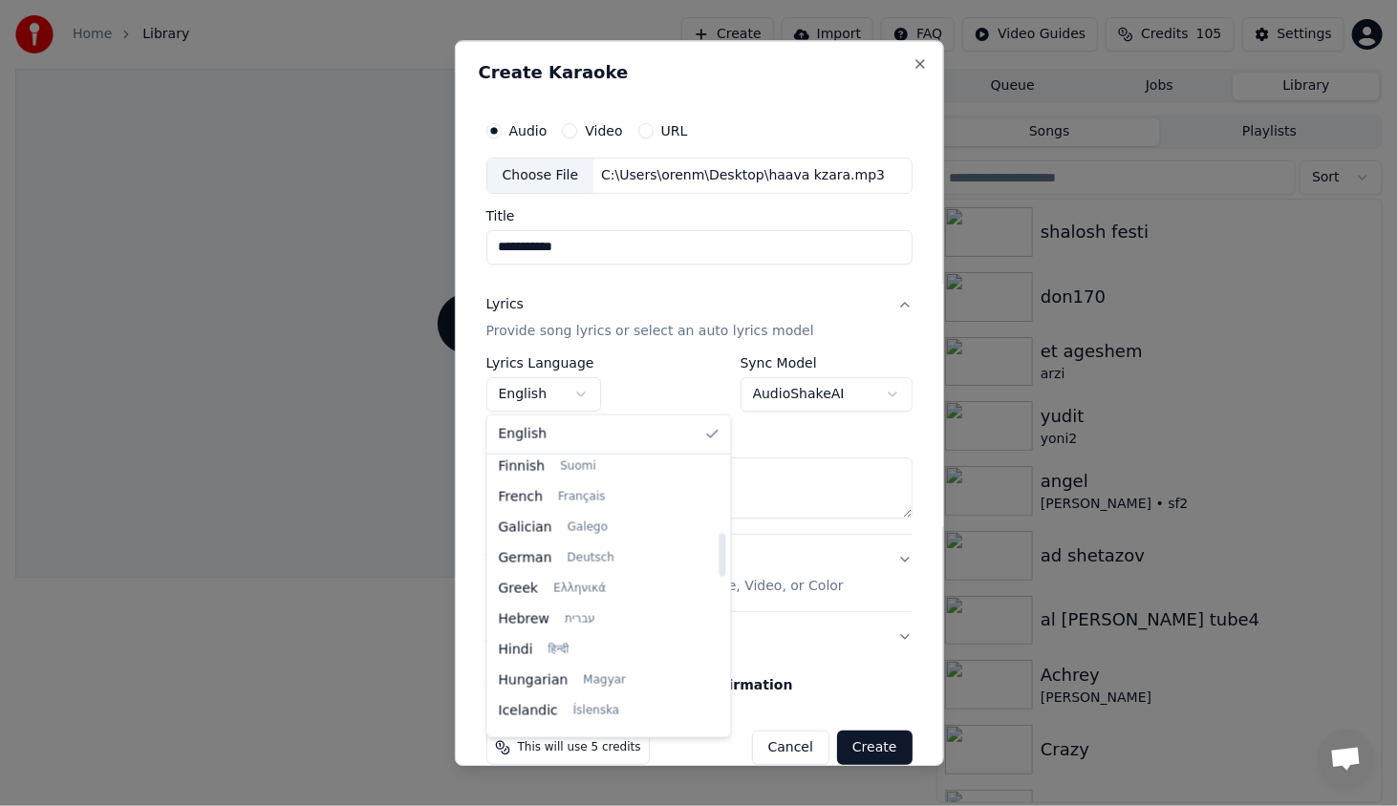
scroll to position [478, 0]
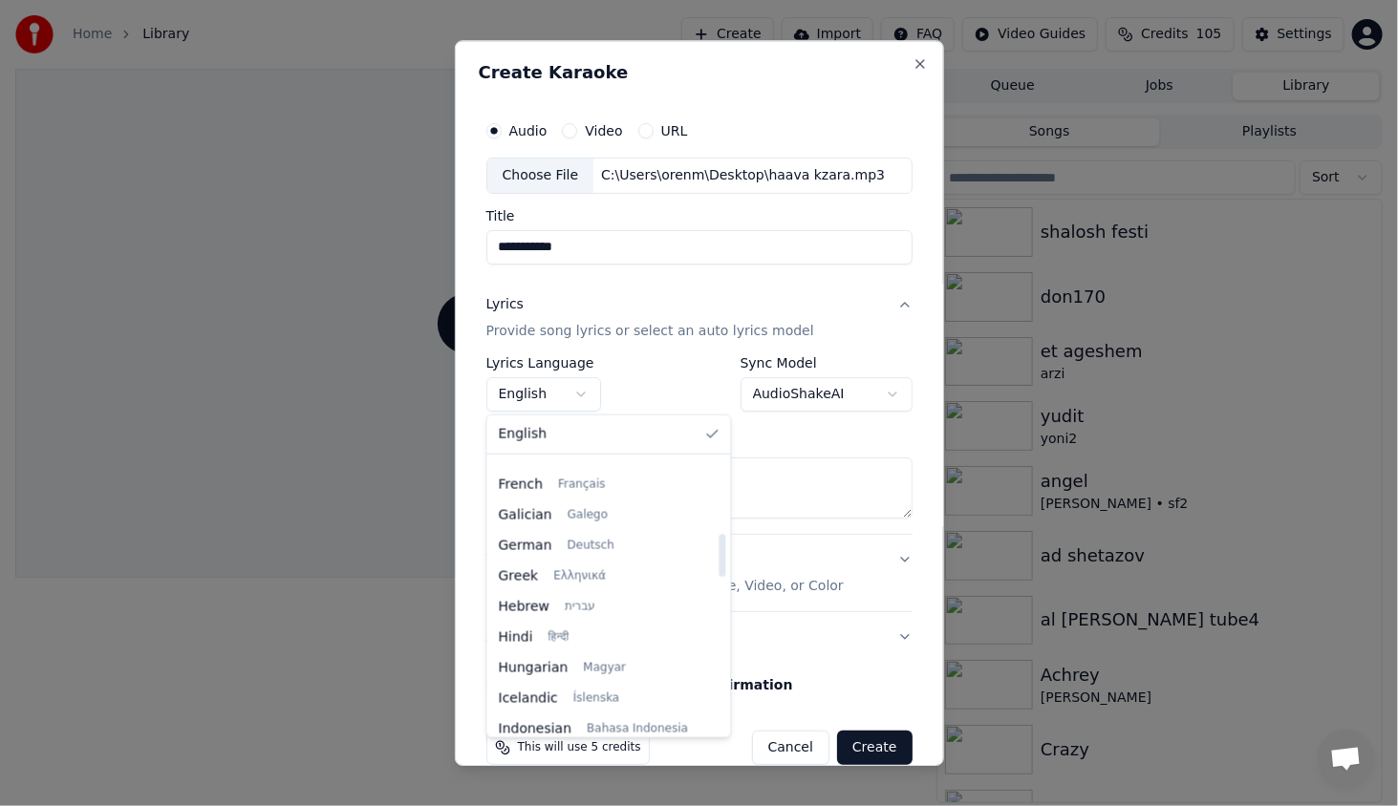
select select "**"
drag, startPoint x: 562, startPoint y: 590, endPoint x: 559, endPoint y: 602, distance: 11.8
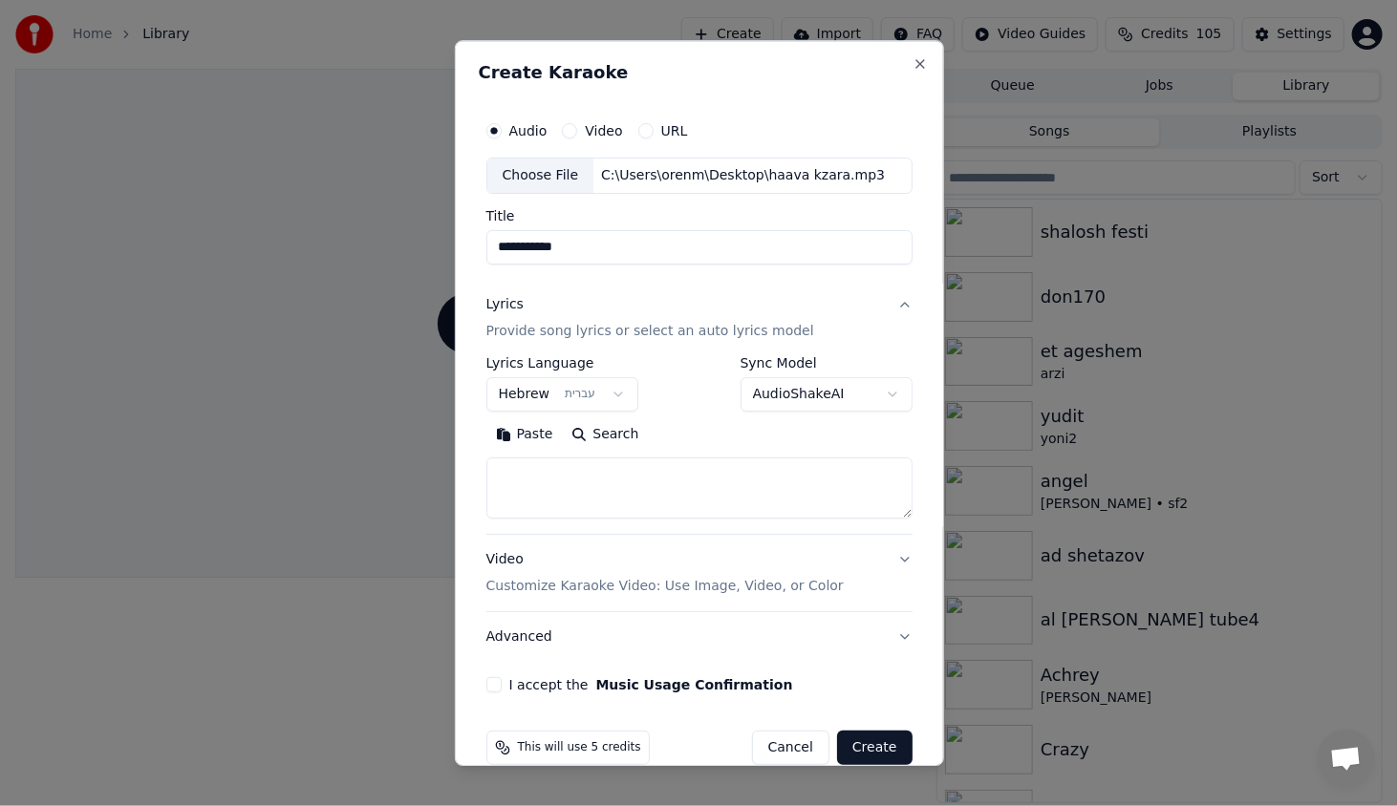
click at [511, 437] on button "Paste" at bounding box center [524, 434] width 76 height 31
click at [519, 568] on div "Video Customize Karaoke Video: Use Image, Video, or Color" at bounding box center [664, 573] width 357 height 46
type textarea "**********"
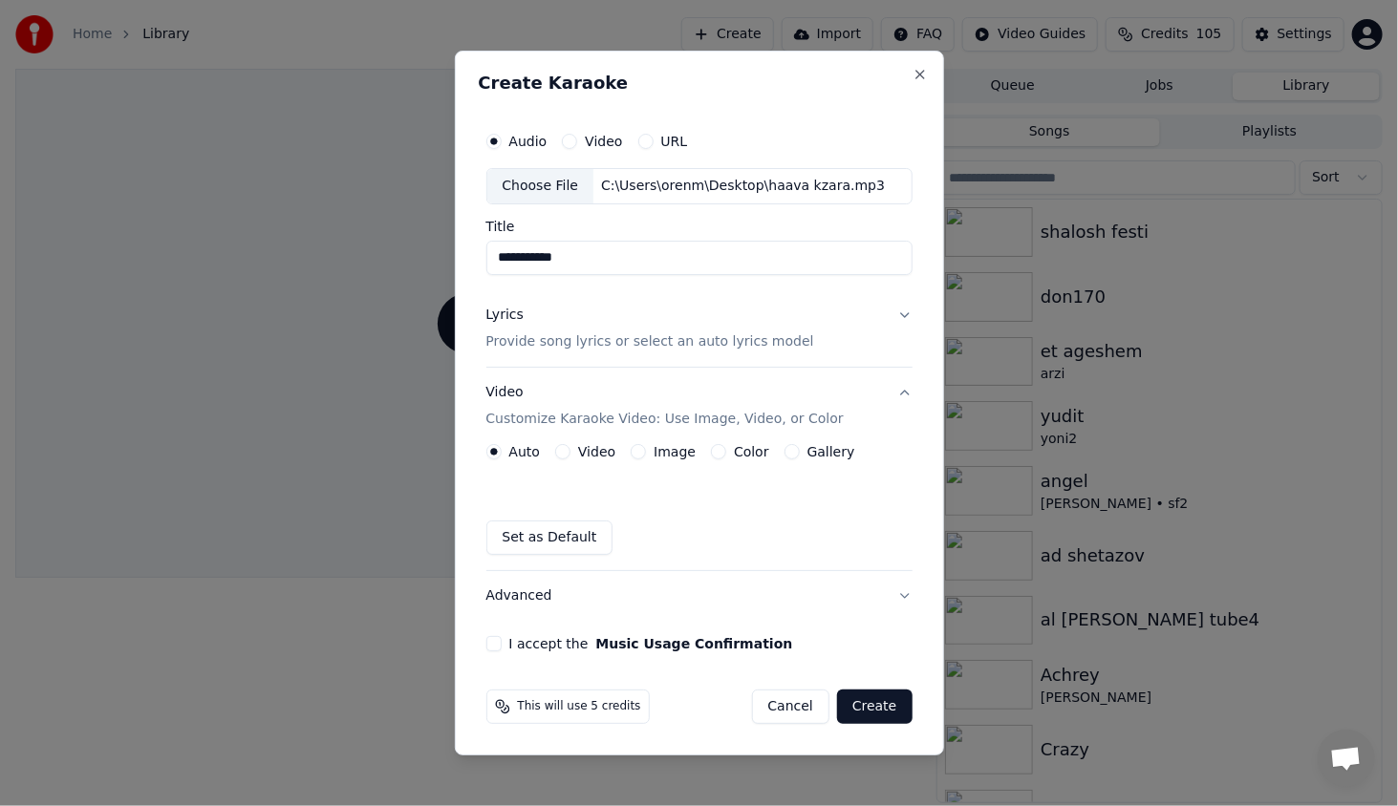
click at [514, 596] on button "Advanced" at bounding box center [699, 596] width 426 height 50
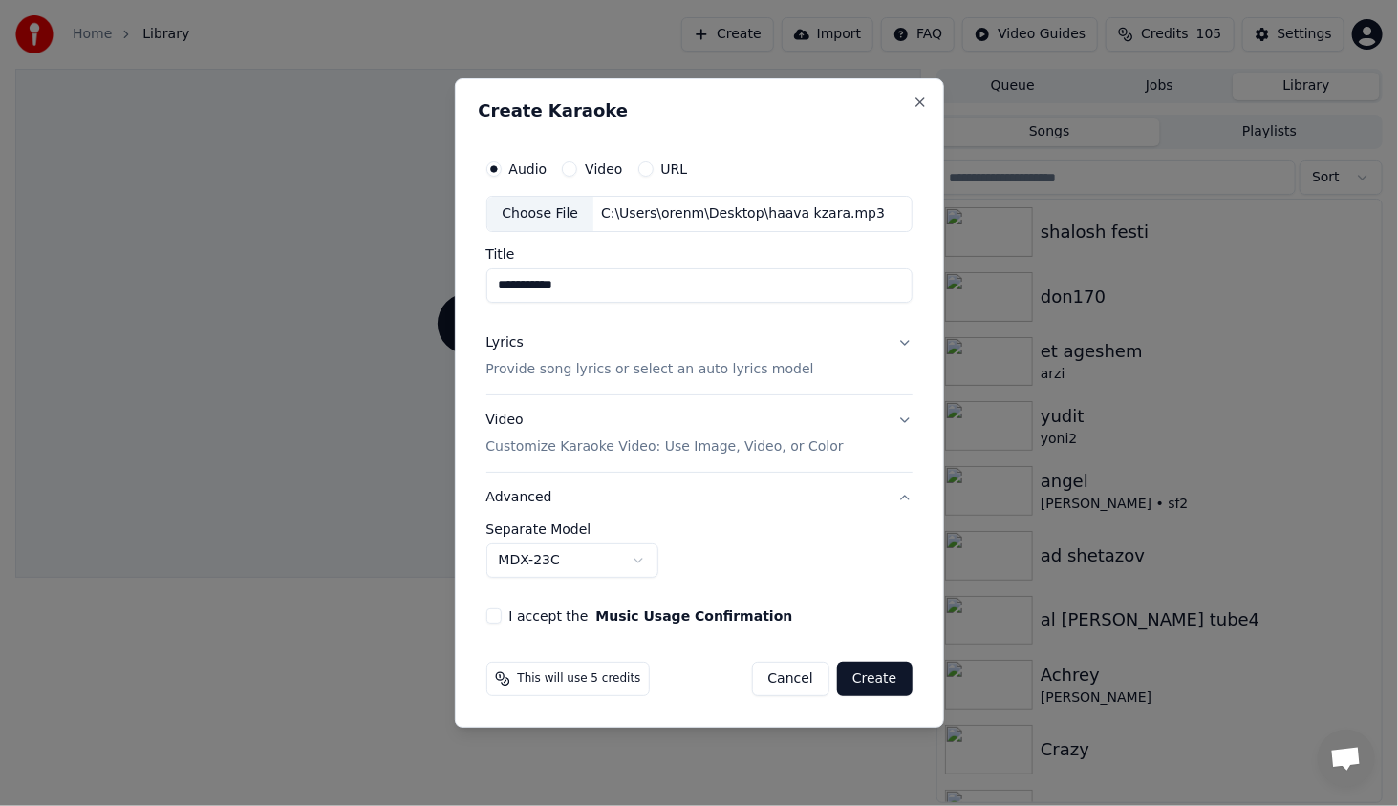
click at [579, 558] on body "**********" at bounding box center [699, 403] width 1398 height 806
click at [768, 577] on body "**********" at bounding box center [699, 403] width 1398 height 806
click at [498, 621] on button "I accept the Music Usage Confirmation" at bounding box center [493, 615] width 15 height 15
click at [881, 672] on button "Create" at bounding box center [874, 679] width 75 height 34
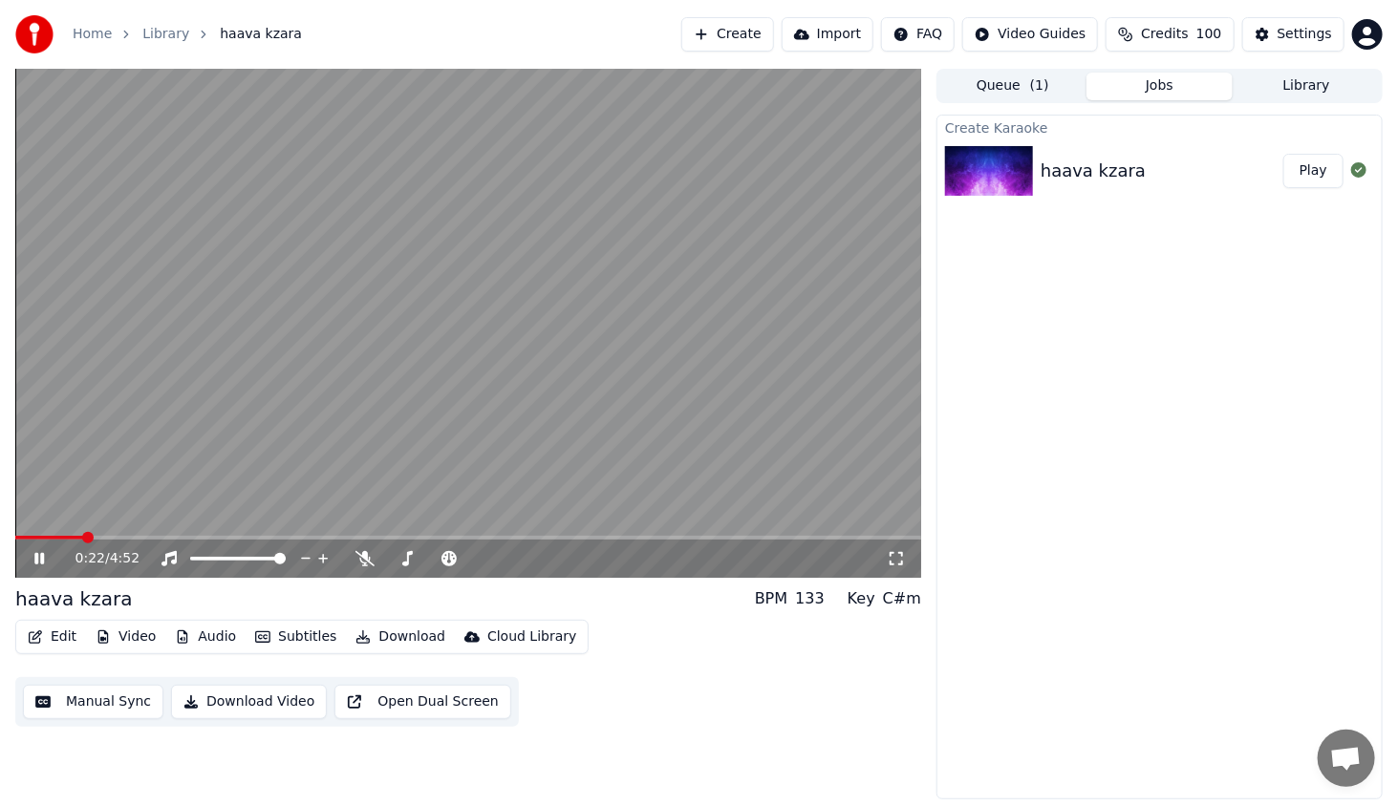
click at [97, 540] on span at bounding box center [468, 538] width 906 height 4
click at [67, 639] on button "Edit" at bounding box center [52, 637] width 64 height 27
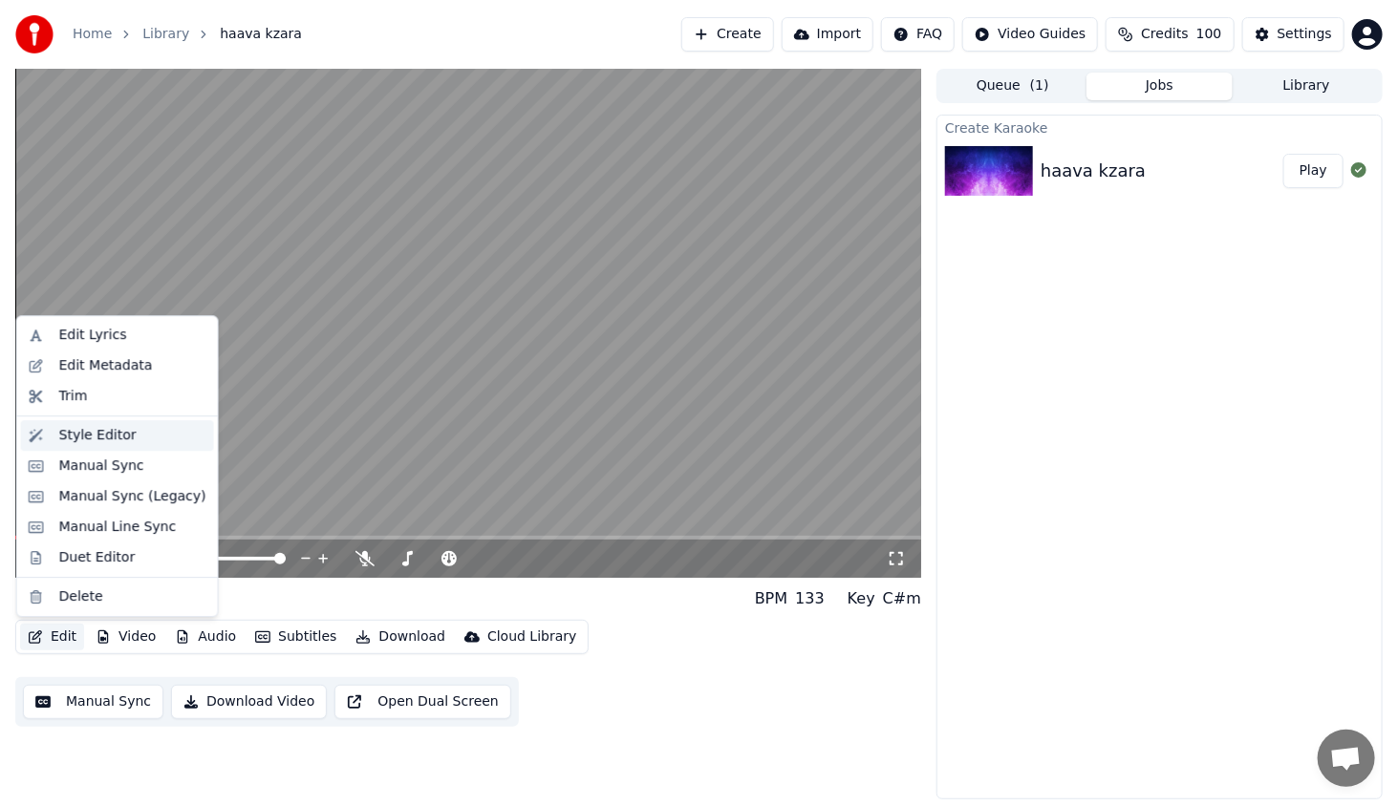
click at [123, 426] on div "Style Editor" at bounding box center [97, 435] width 77 height 19
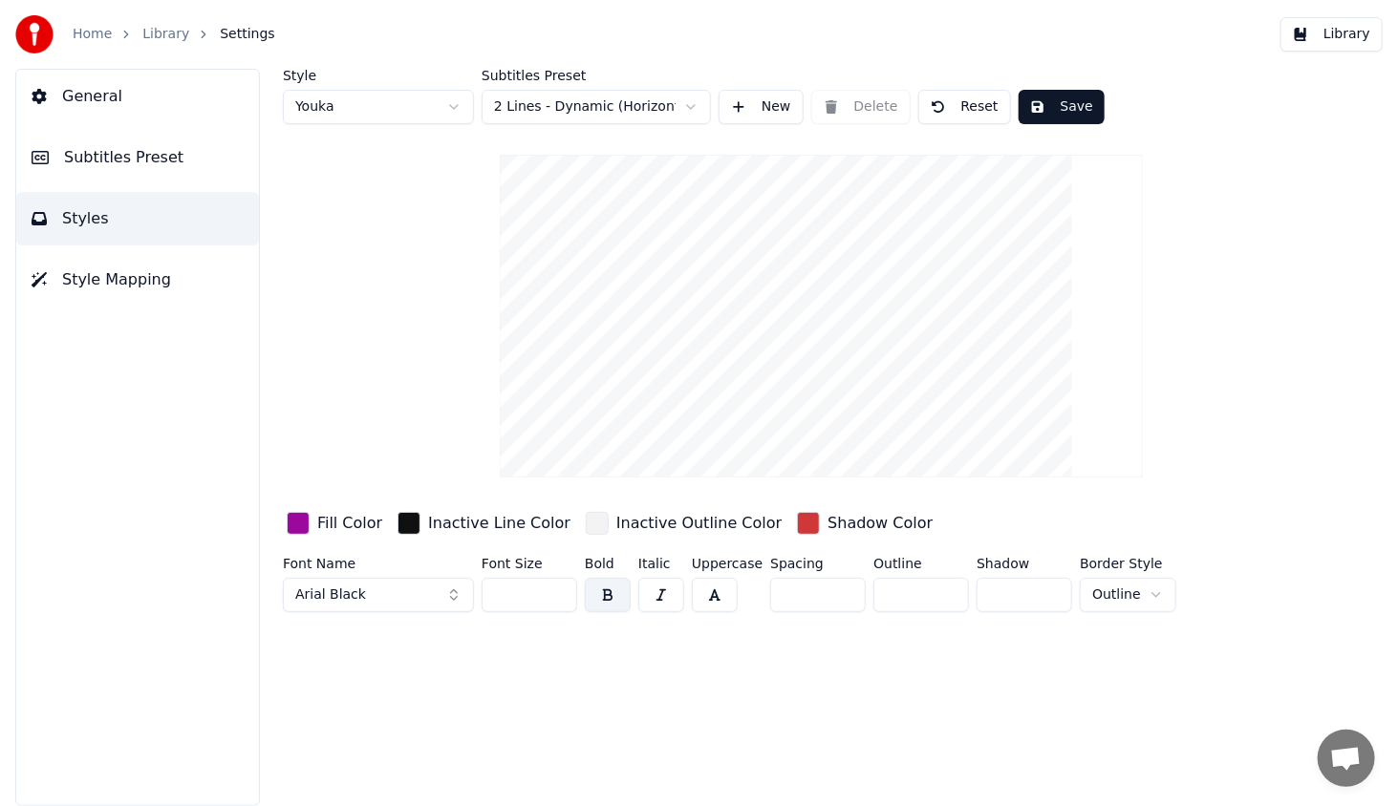
click at [144, 107] on button "General" at bounding box center [137, 96] width 243 height 53
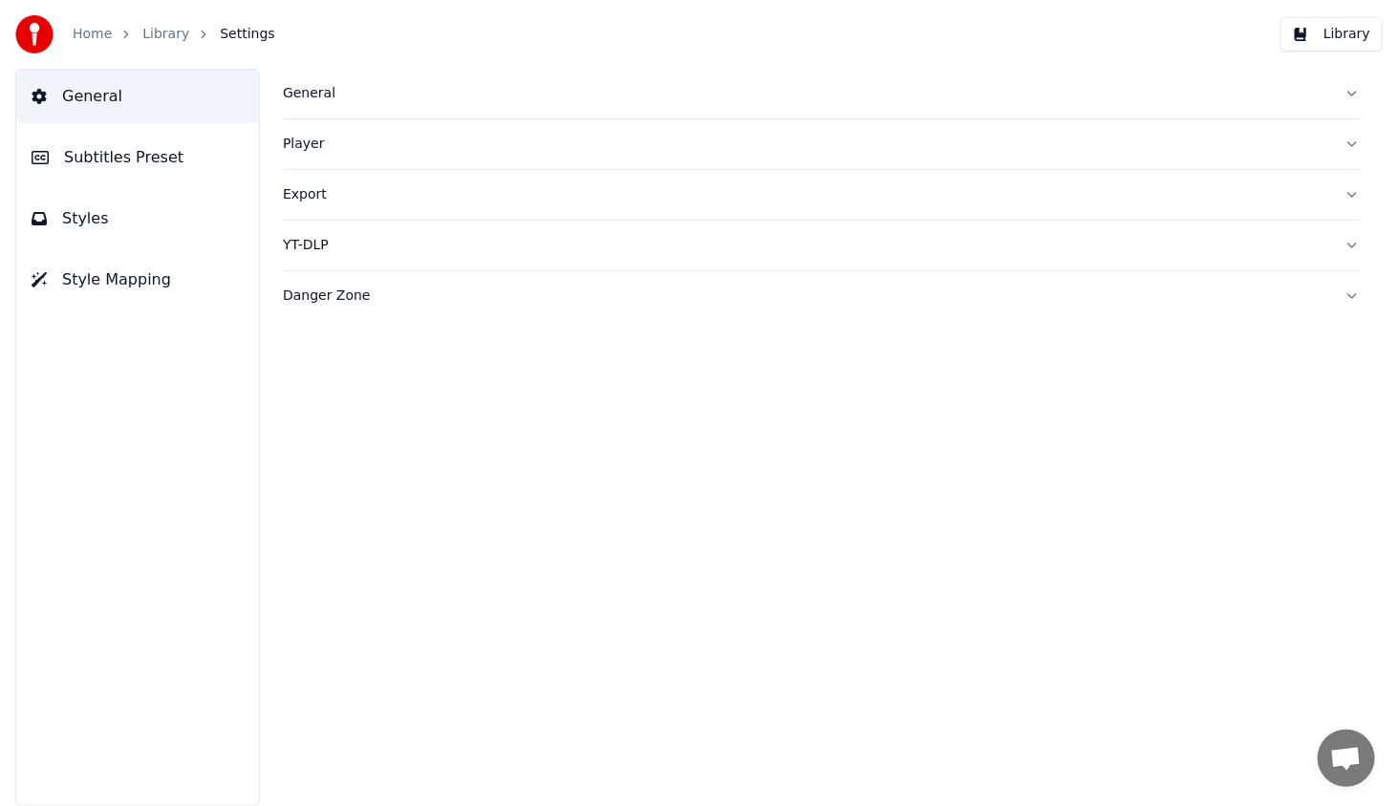
click at [309, 87] on div "General" at bounding box center [806, 93] width 1046 height 19
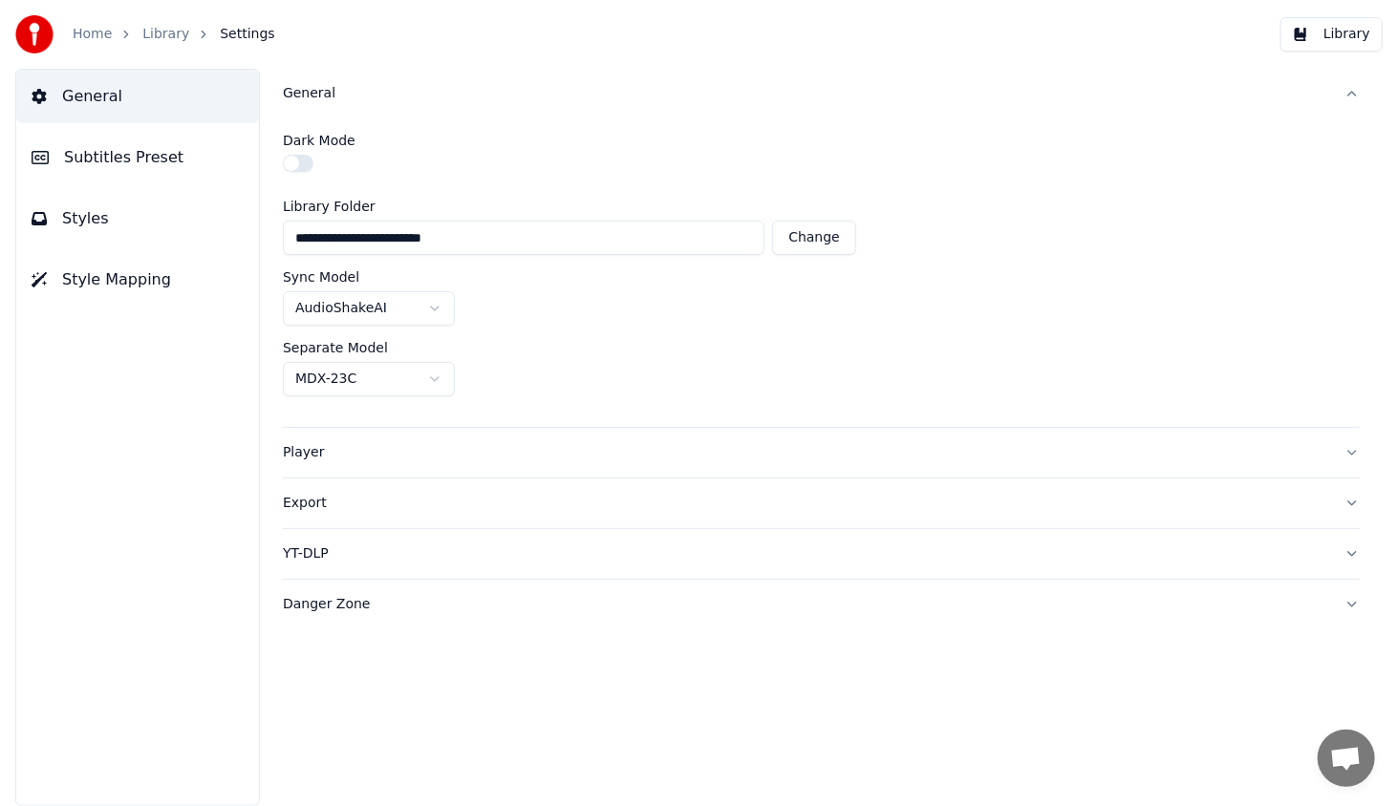
click at [312, 449] on div "Player" at bounding box center [806, 452] width 1046 height 19
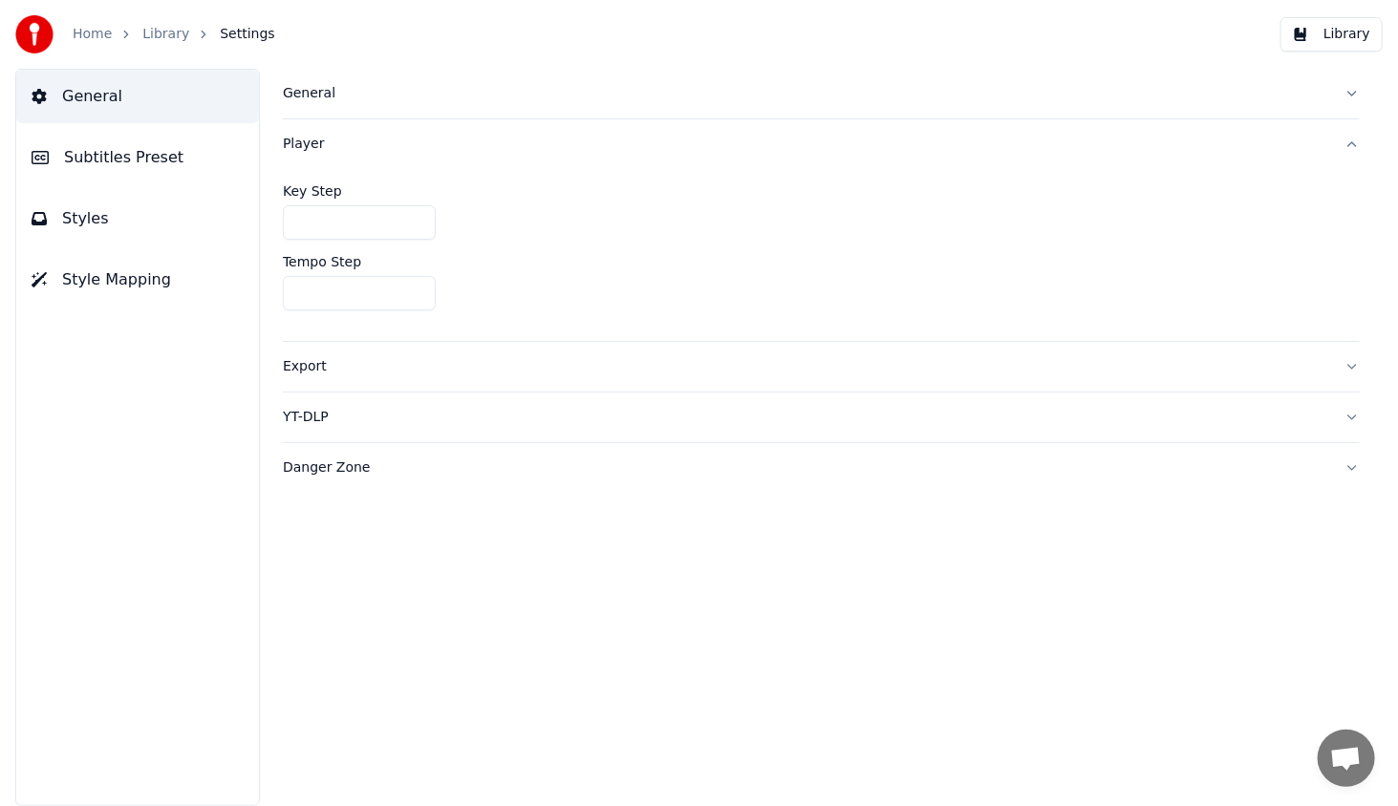
click at [318, 365] on div "Export" at bounding box center [806, 366] width 1046 height 19
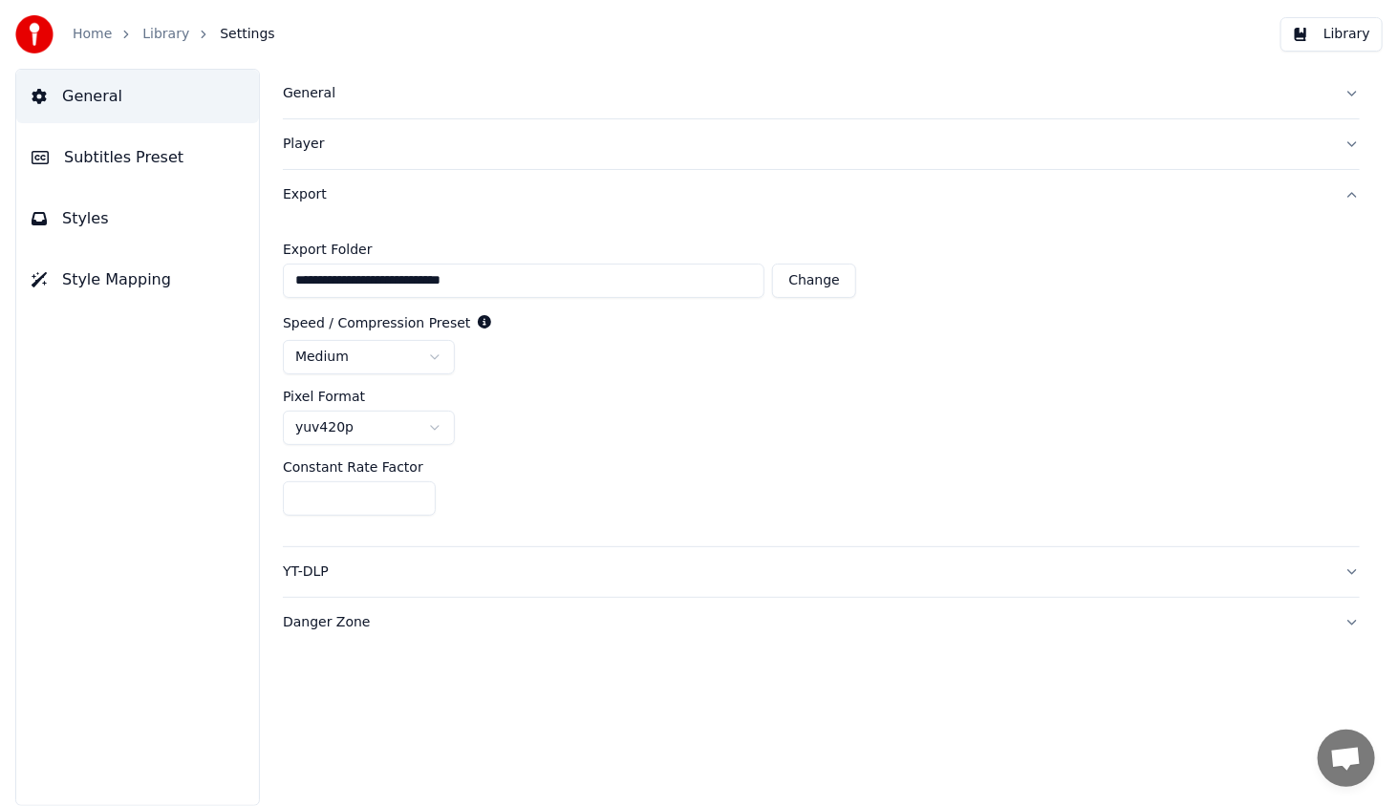
click at [134, 160] on span "Subtitles Preset" at bounding box center [123, 157] width 119 height 23
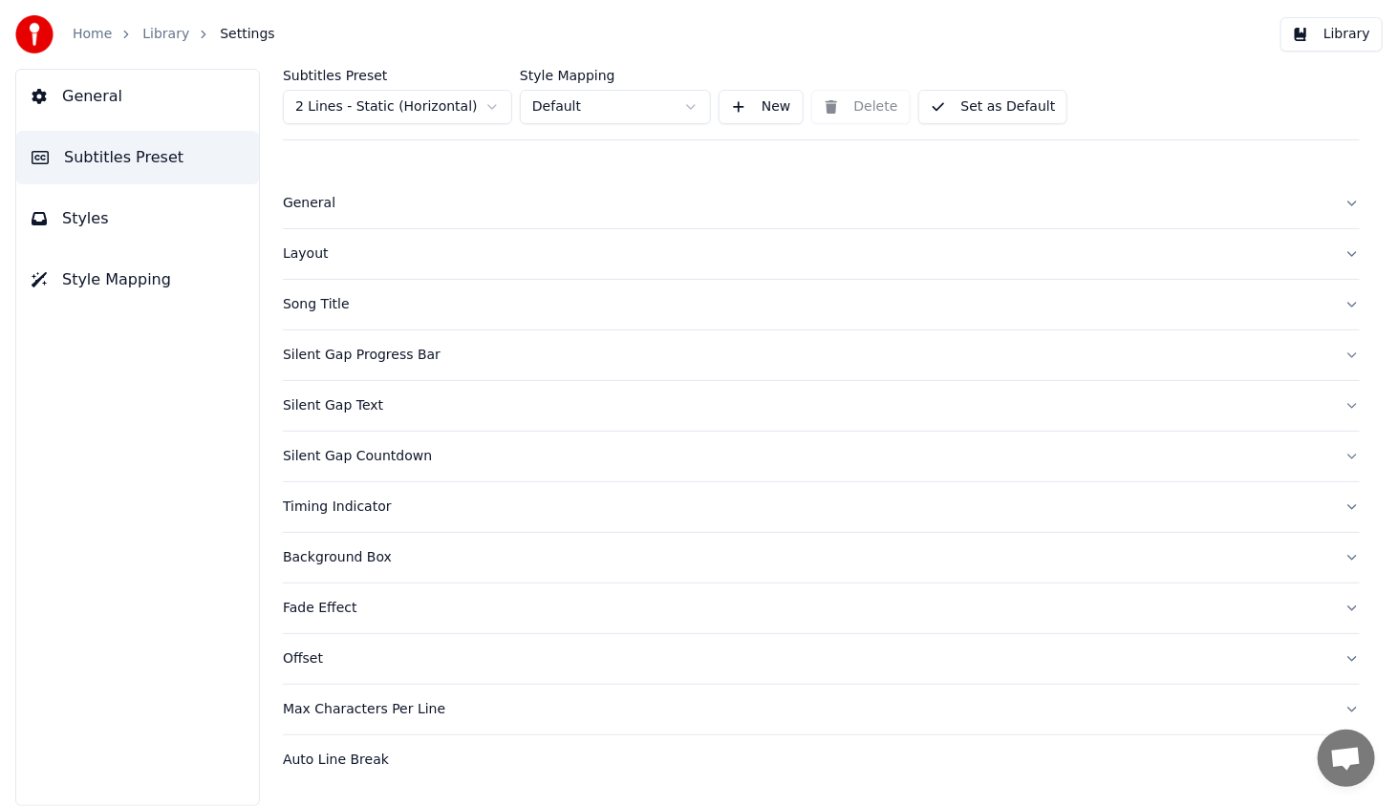
click at [306, 211] on div "General" at bounding box center [806, 203] width 1046 height 19
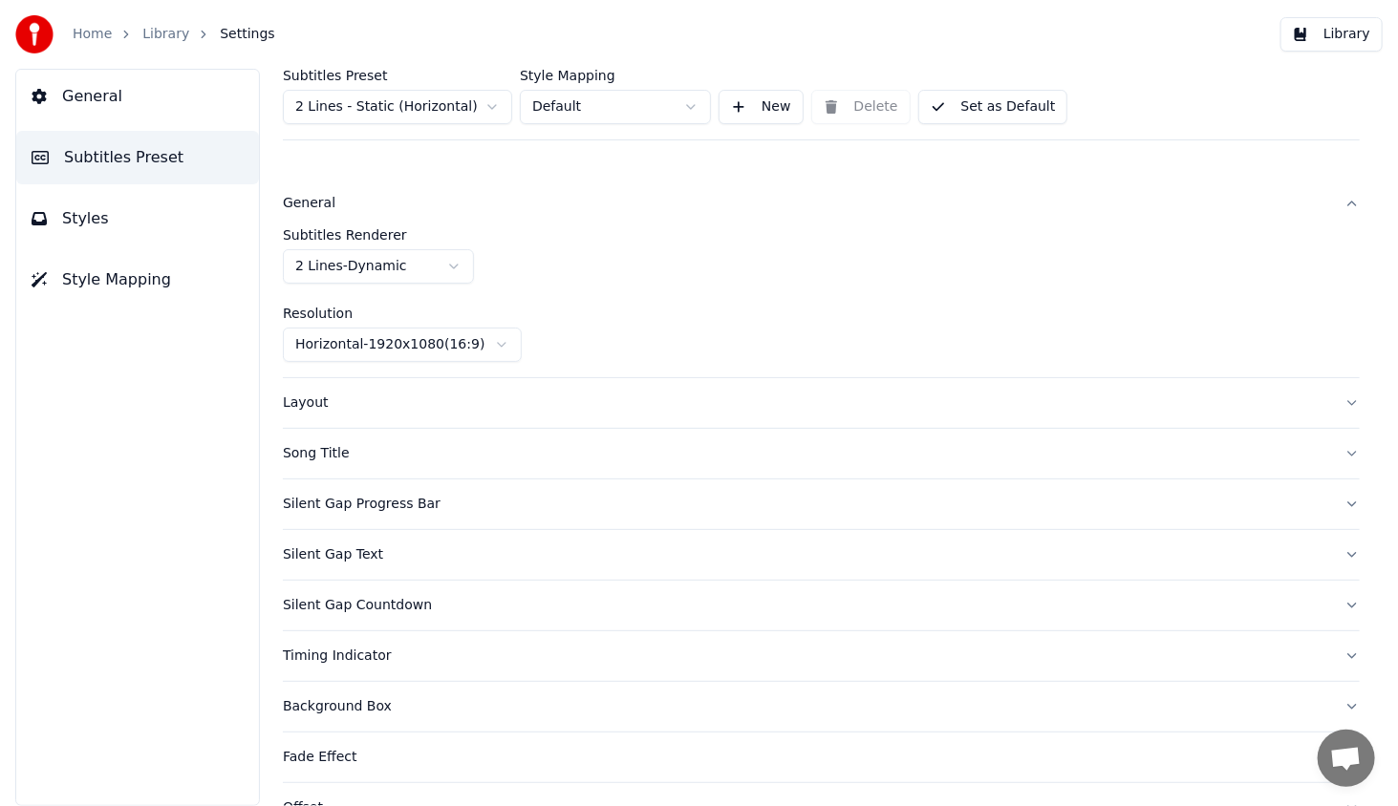
scroll to position [96, 0]
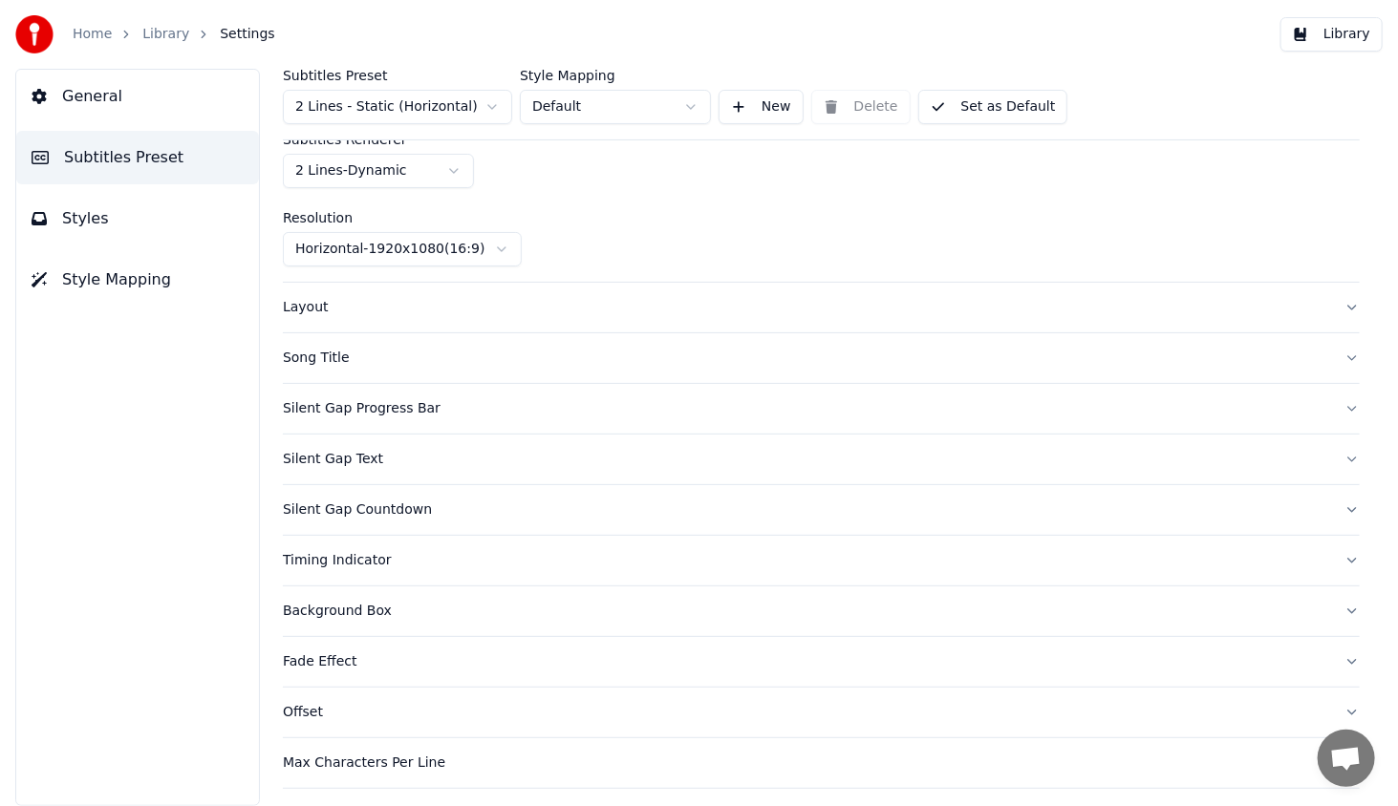
click at [313, 309] on div "Layout" at bounding box center [806, 307] width 1046 height 19
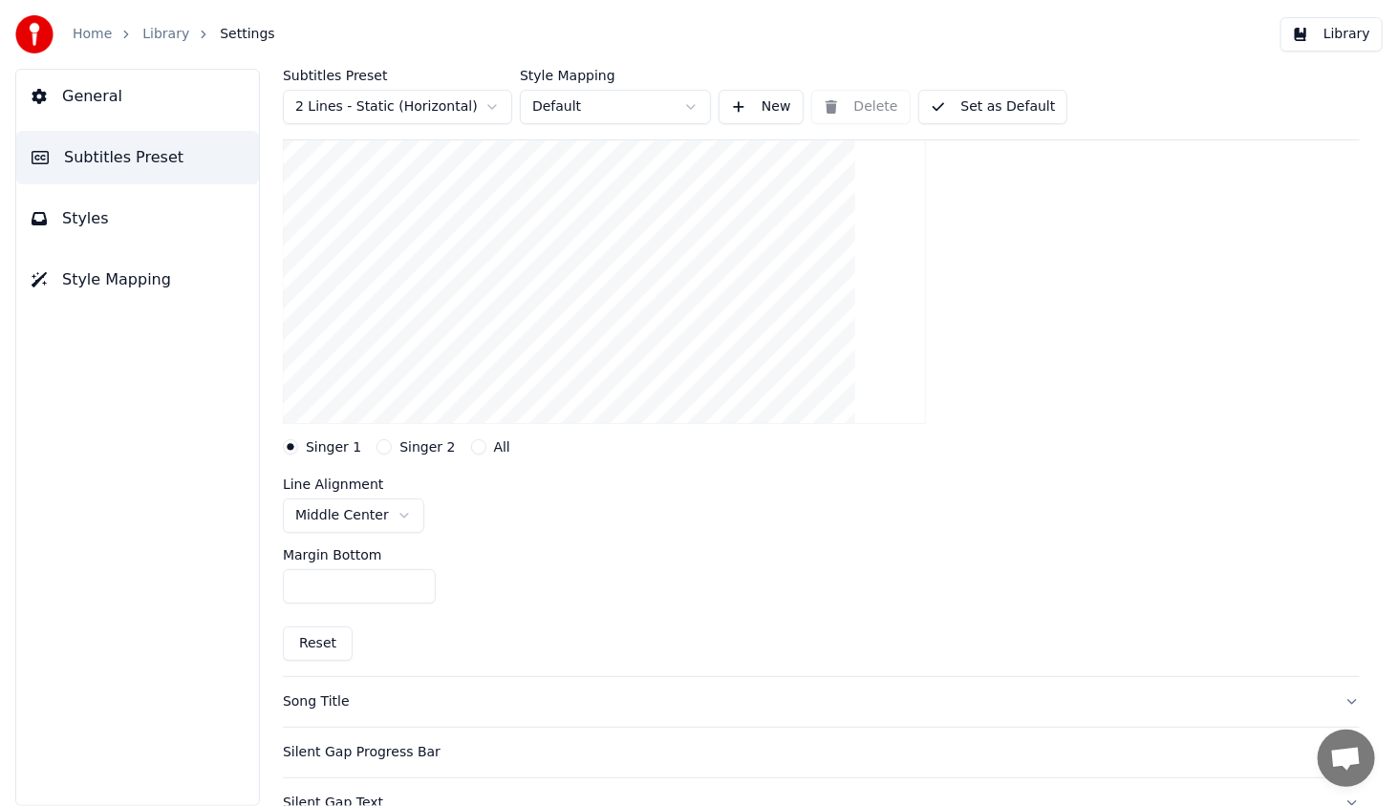
scroll to position [287, 0]
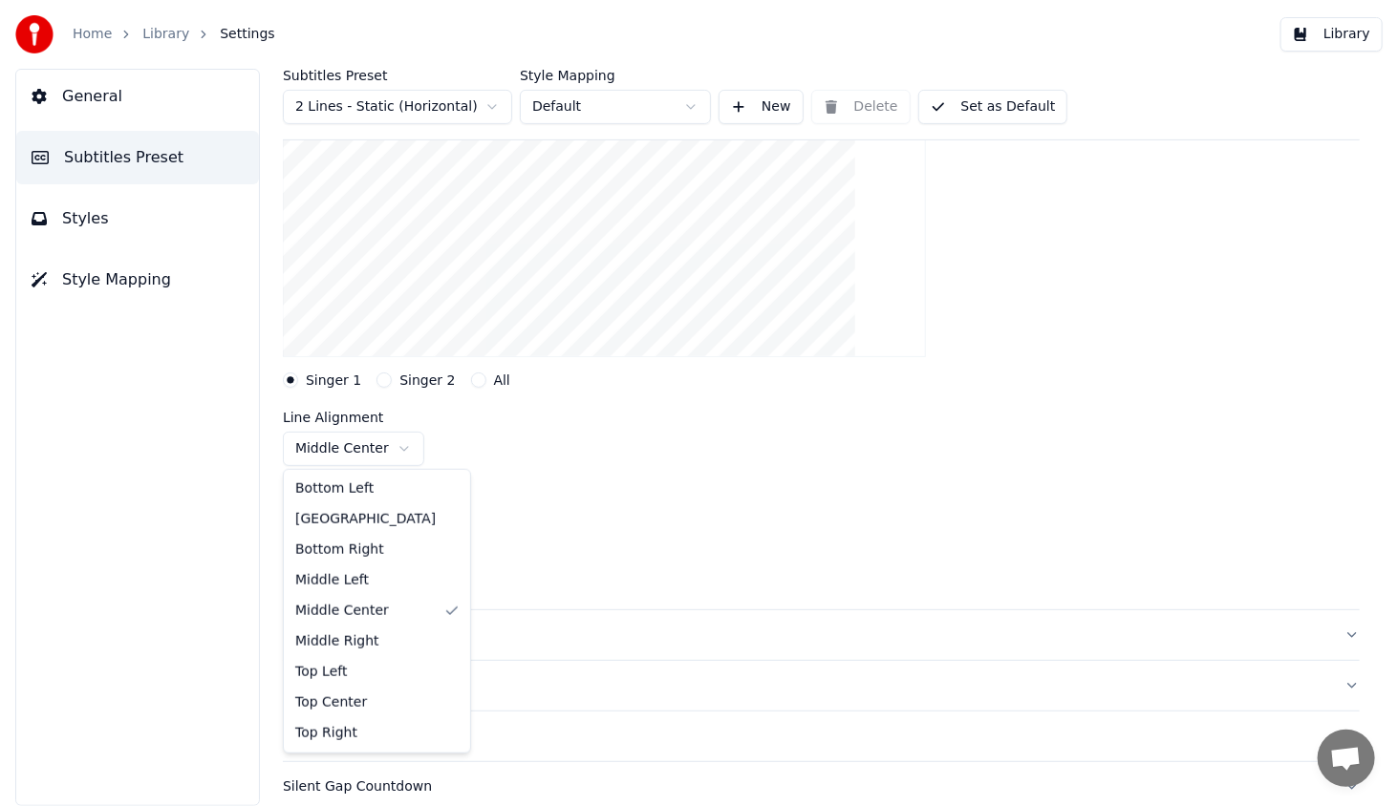
click at [349, 449] on html "Home Library Settings Library General Subtitles Preset Styles Style Mapping Sub…" at bounding box center [699, 403] width 1398 height 806
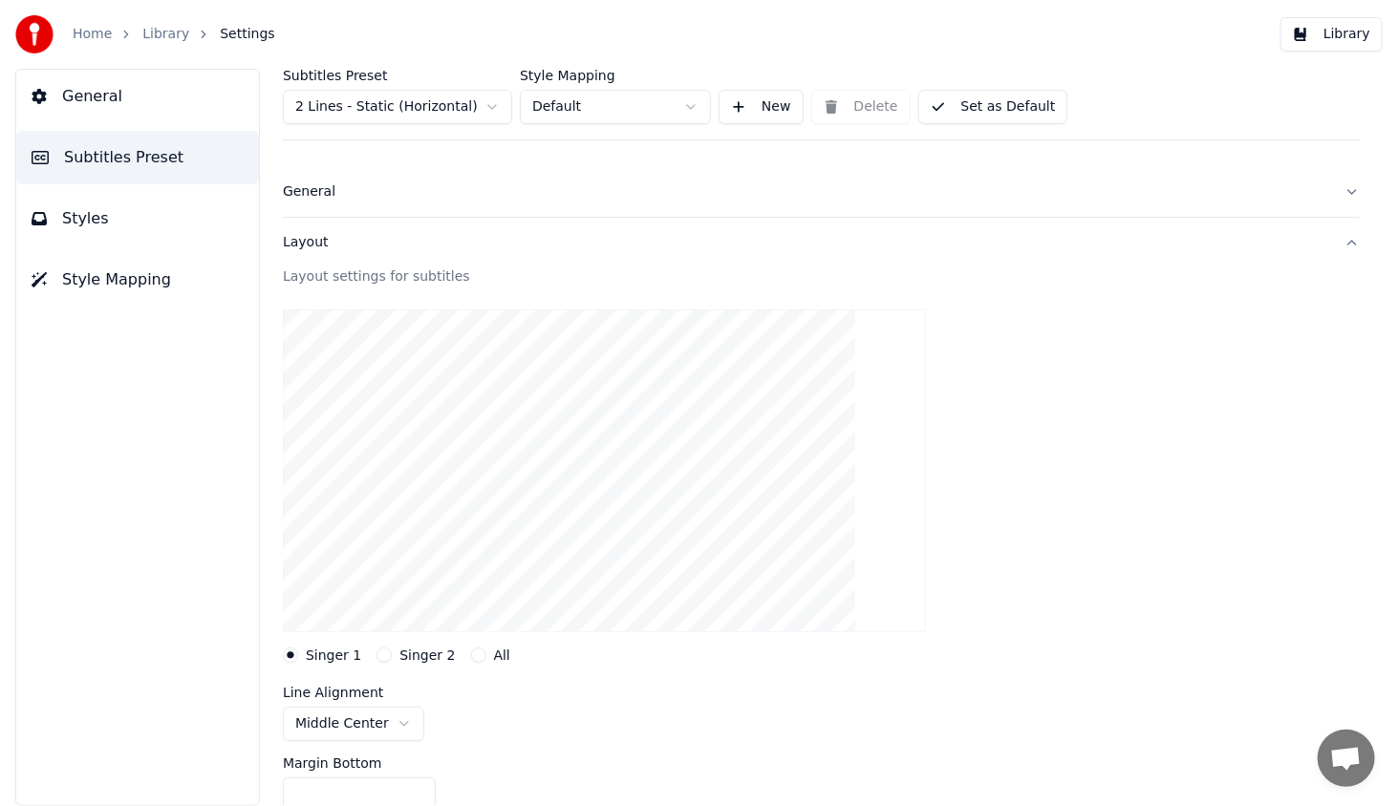
scroll to position [0, 0]
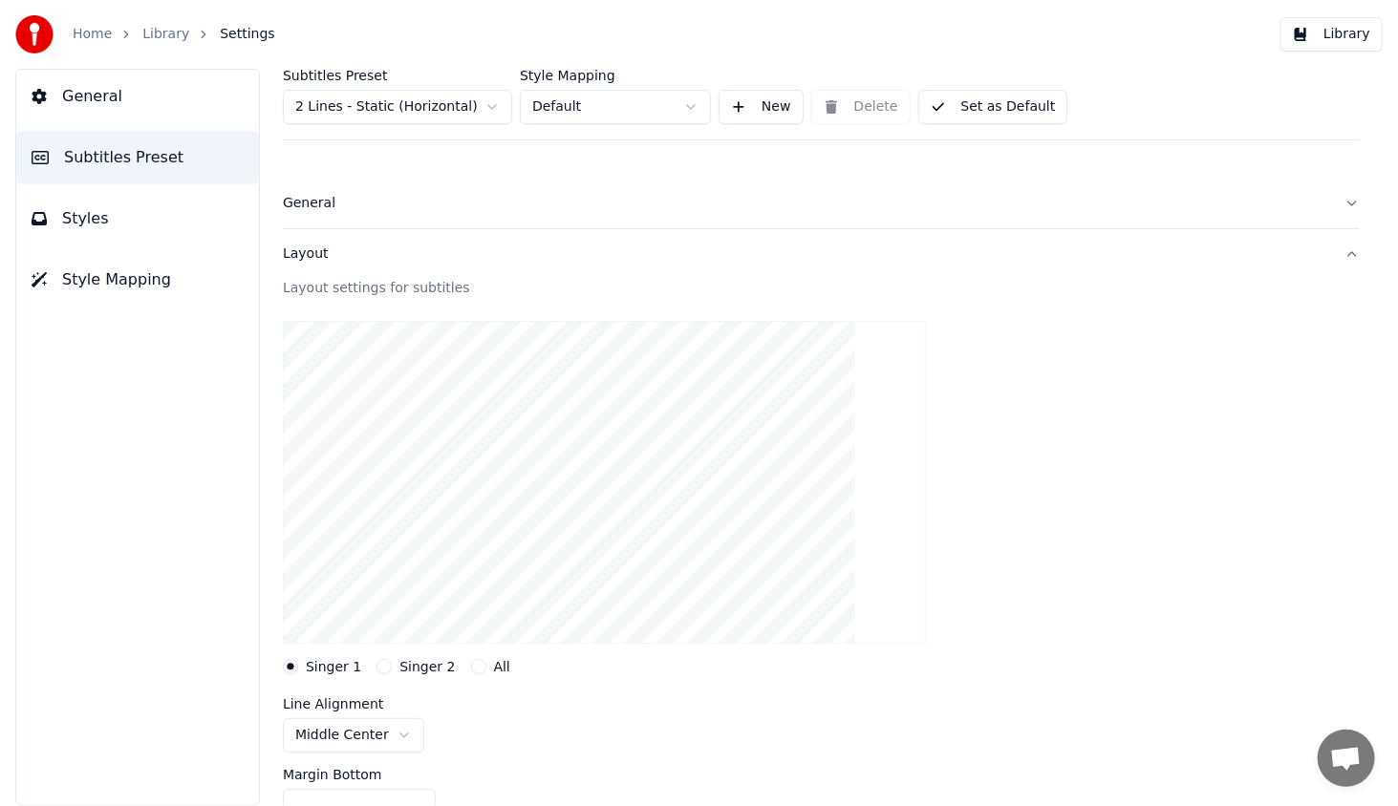
click at [1017, 97] on button "Set as Default" at bounding box center [993, 107] width 150 height 34
click at [1348, 32] on button "Library" at bounding box center [1331, 34] width 102 height 34
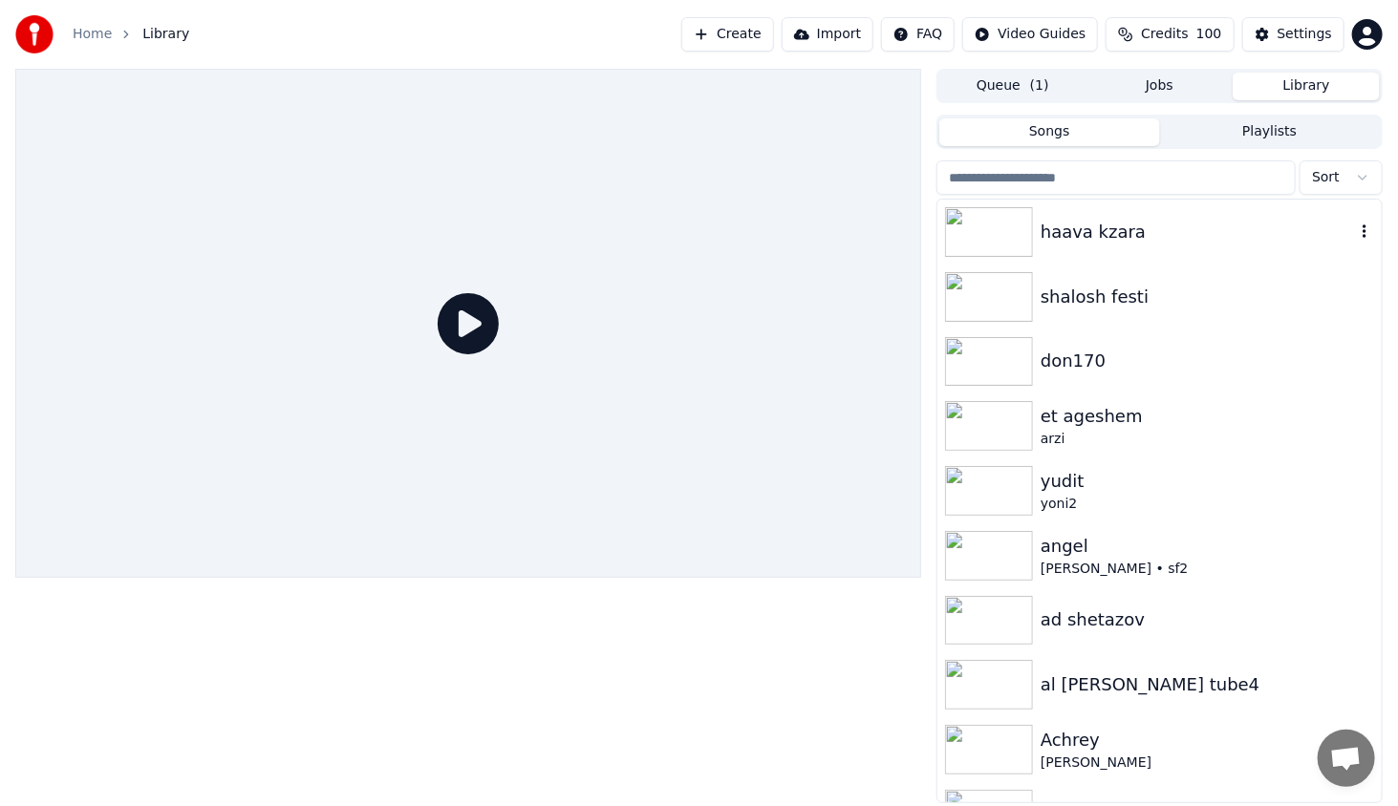
click at [1016, 243] on img at bounding box center [989, 232] width 88 height 50
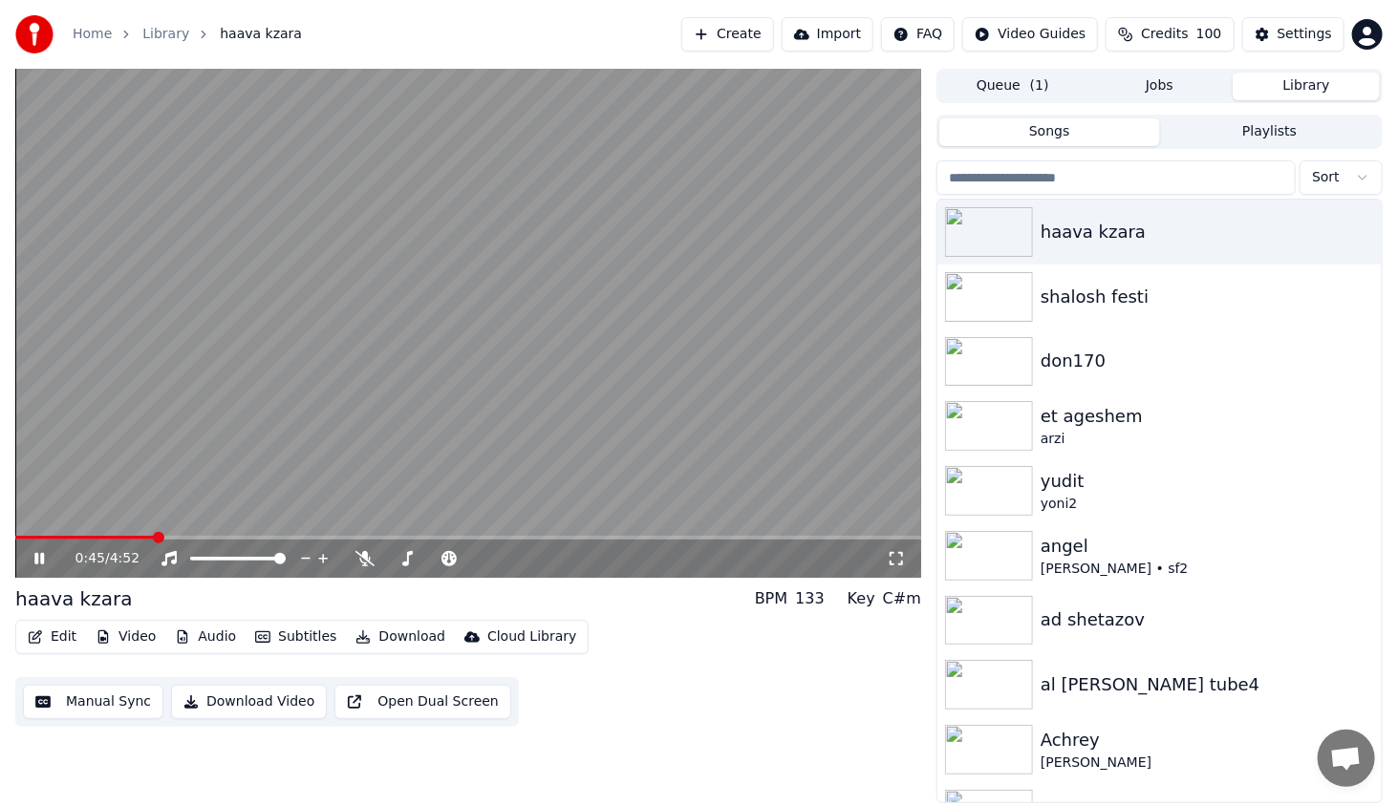
click at [155, 538] on span at bounding box center [468, 538] width 906 height 4
click at [210, 540] on span at bounding box center [468, 538] width 906 height 4
click at [40, 558] on icon at bounding box center [39, 558] width 10 height 11
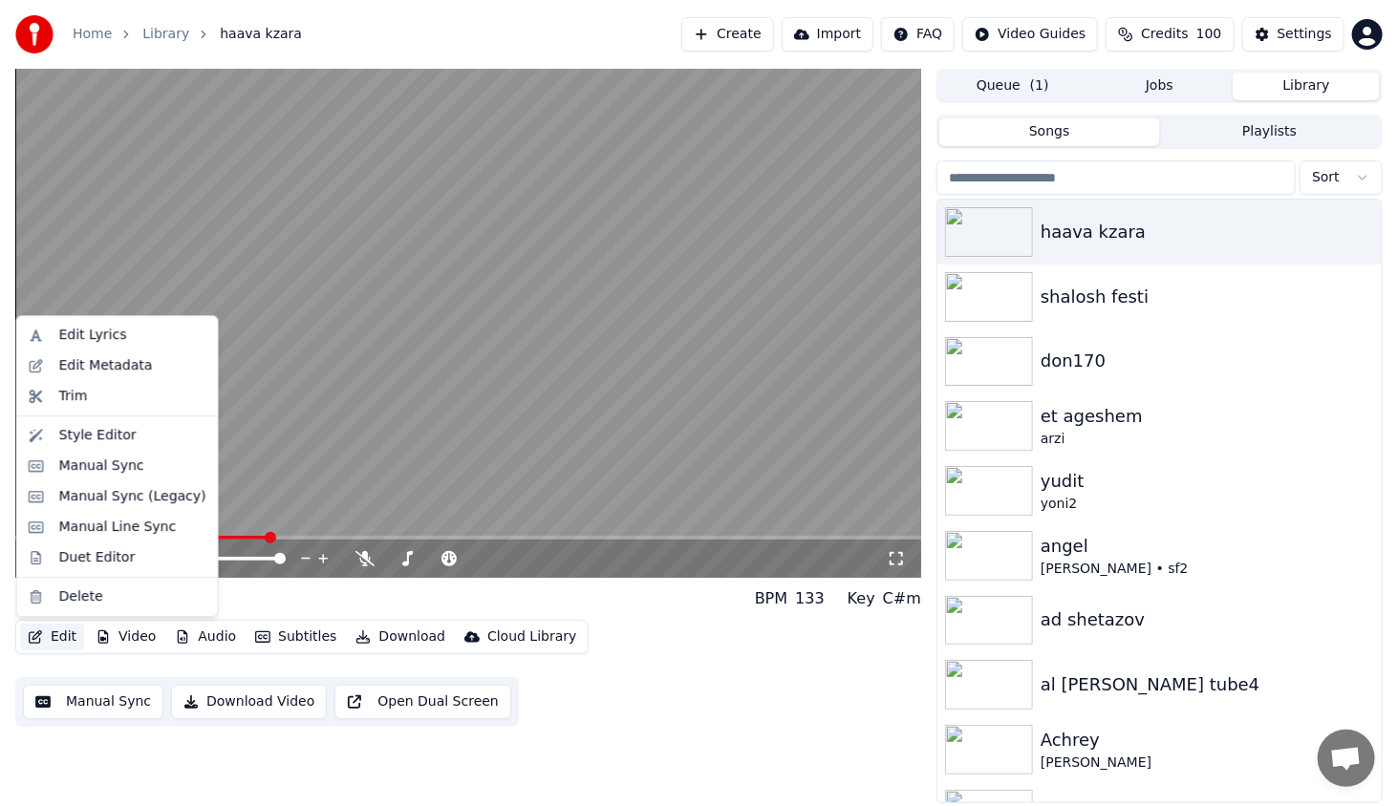
click at [75, 629] on button "Edit" at bounding box center [52, 637] width 64 height 27
click at [90, 422] on div "Style Editor" at bounding box center [117, 435] width 193 height 31
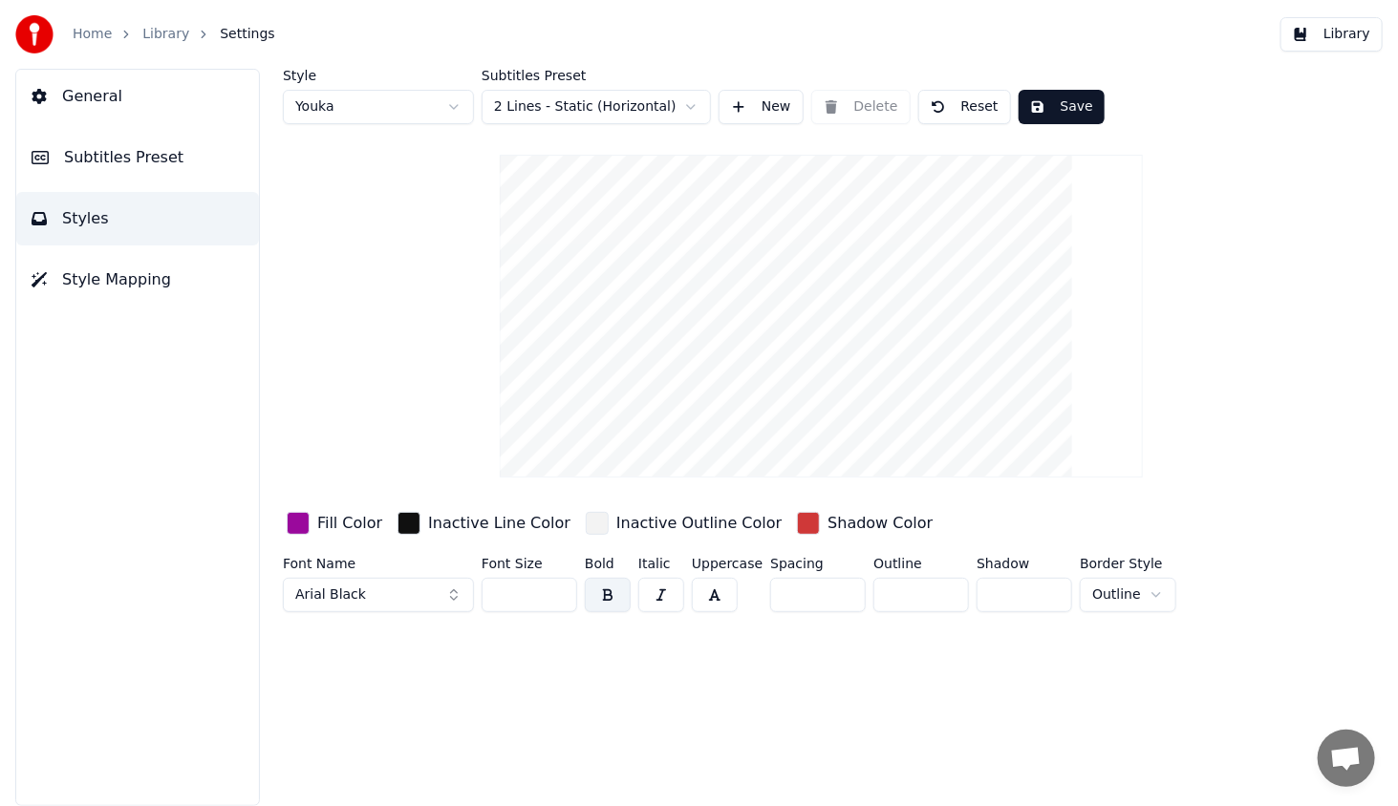
click at [99, 105] on span "General" at bounding box center [92, 96] width 60 height 23
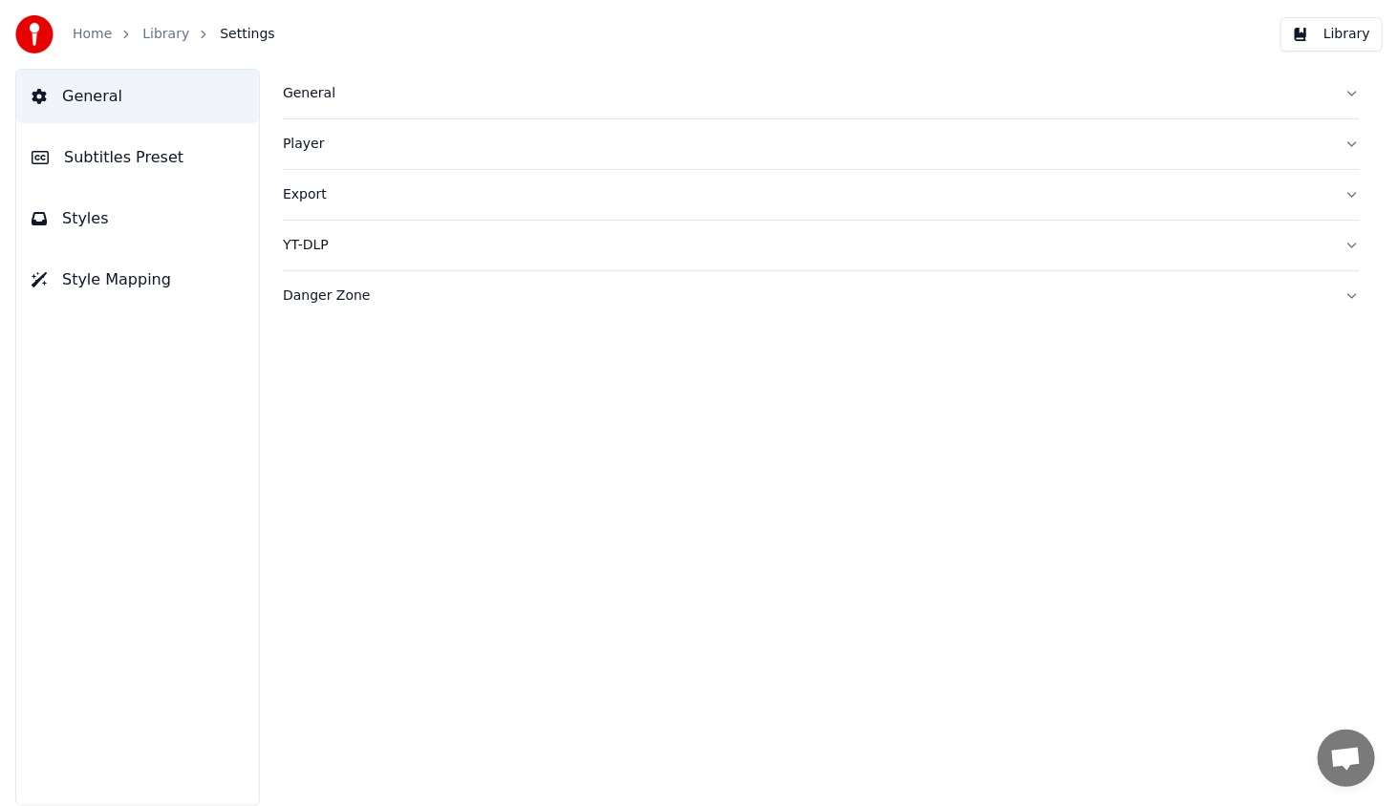
click at [109, 143] on button "Subtitles Preset" at bounding box center [137, 157] width 243 height 53
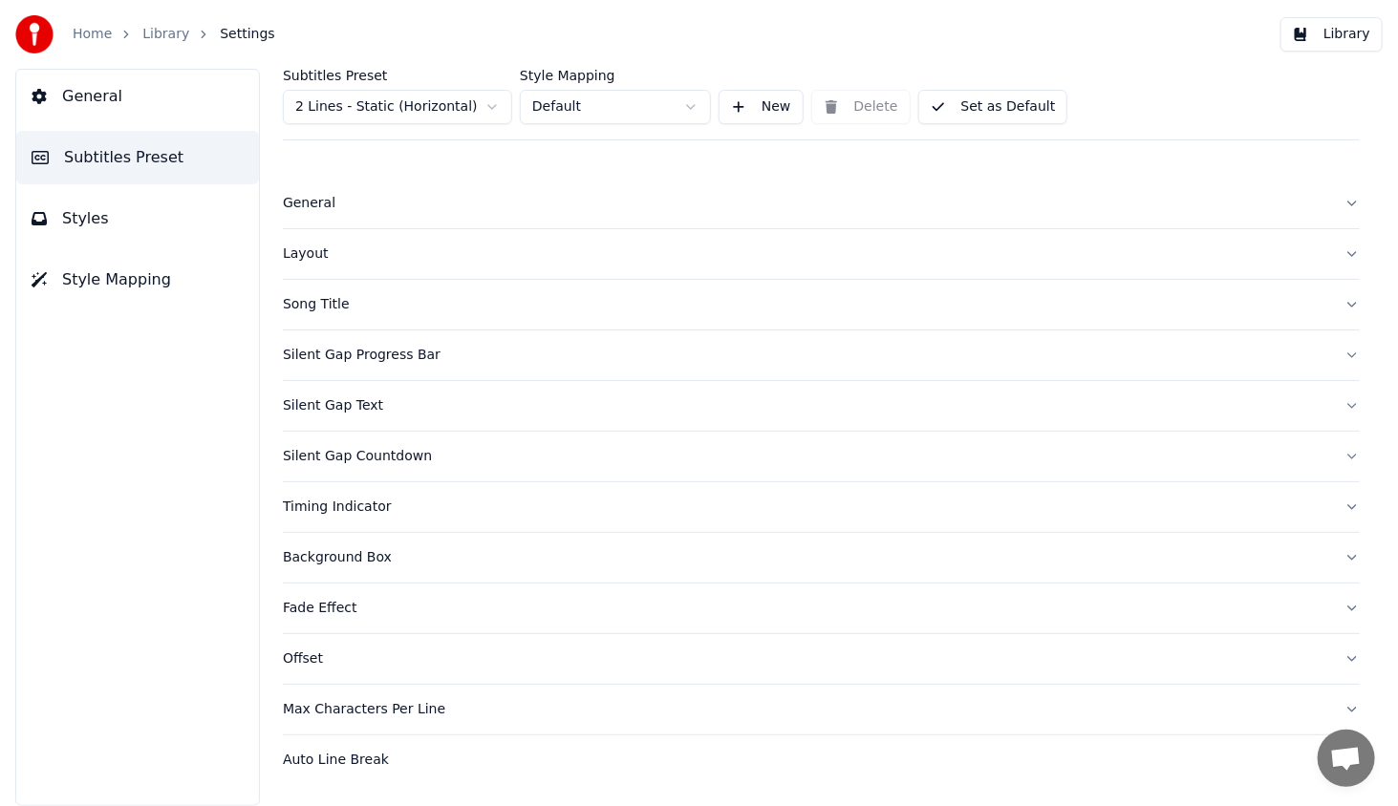
click at [305, 203] on div "General" at bounding box center [806, 203] width 1046 height 19
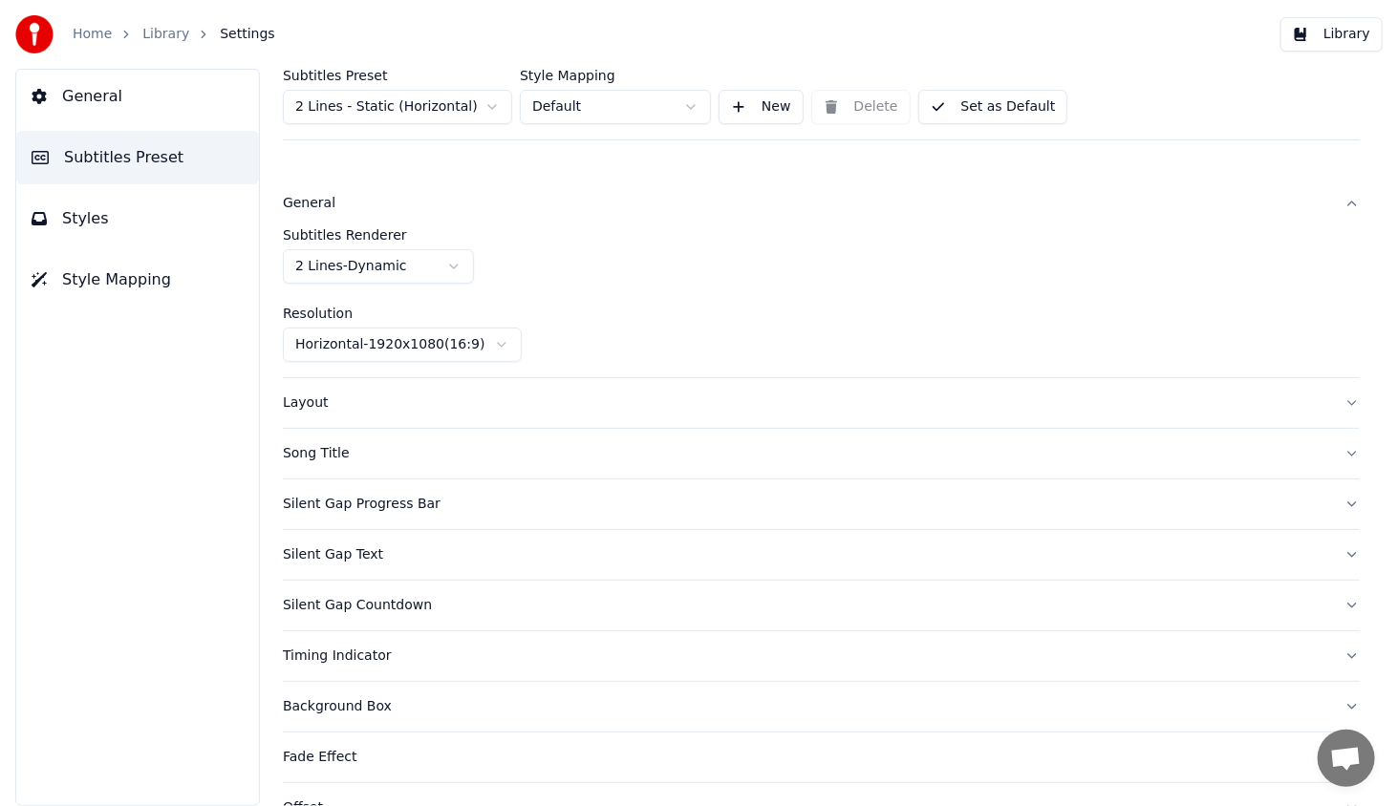
click at [305, 398] on div "Layout" at bounding box center [806, 403] width 1046 height 19
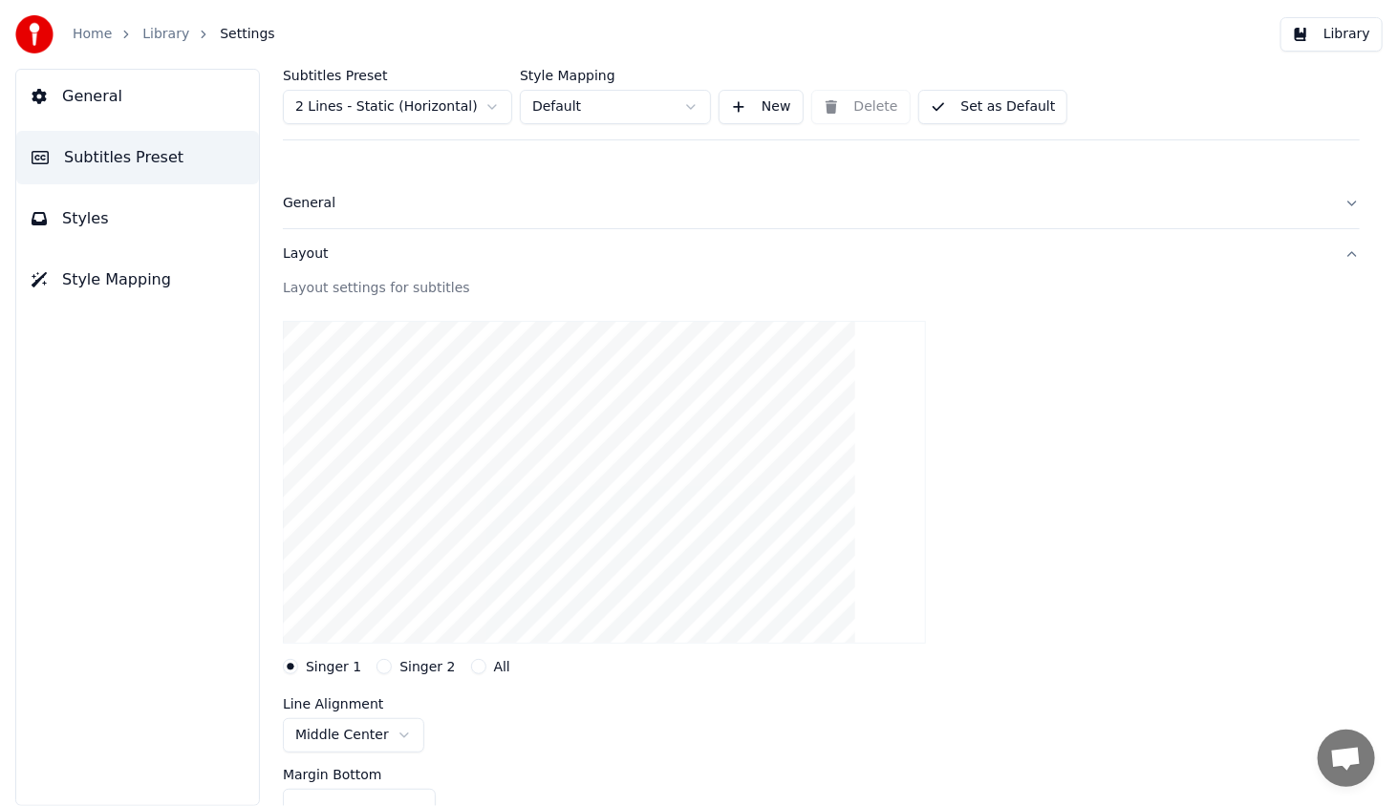
scroll to position [191, 0]
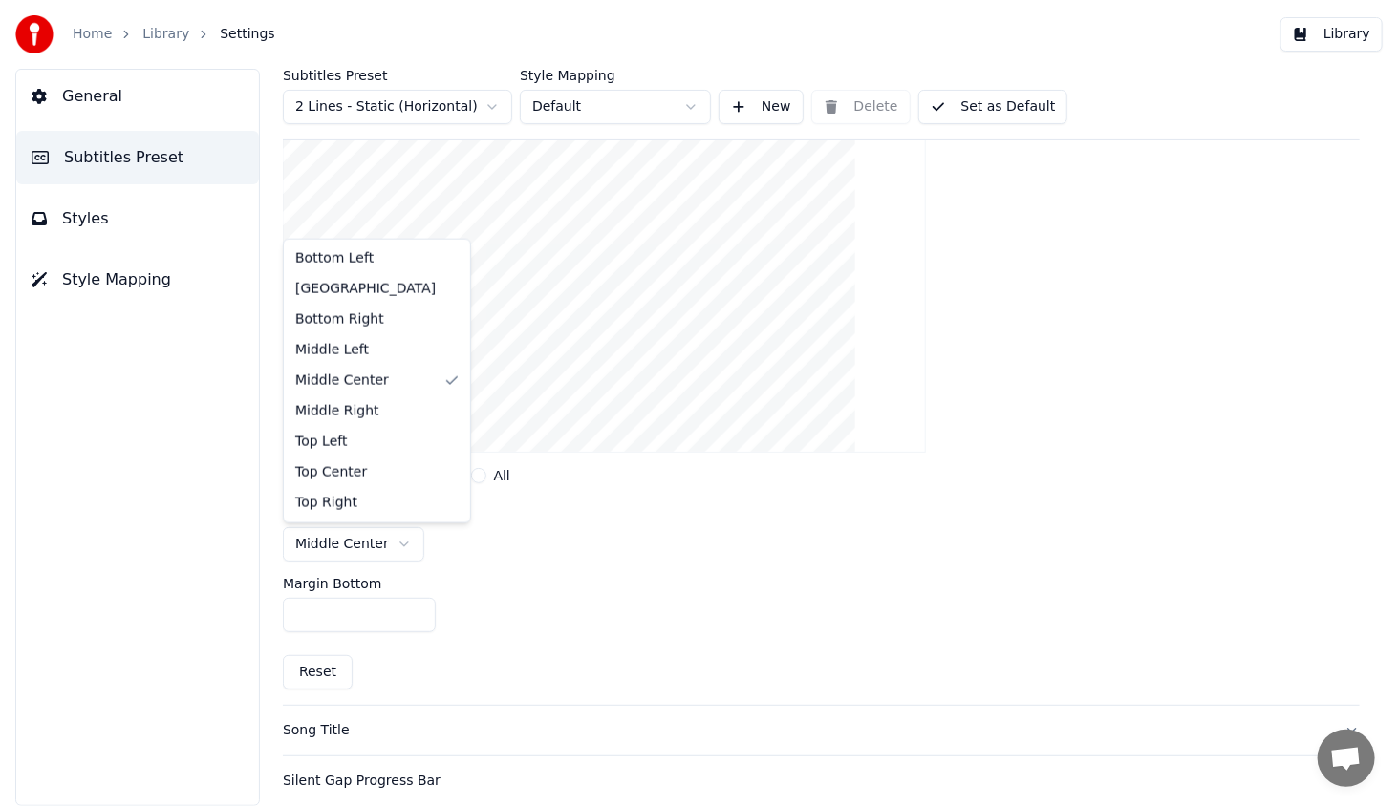
click at [366, 537] on html "Home Library Settings Library General Subtitles Preset Styles Style Mapping Sub…" at bounding box center [699, 403] width 1398 height 806
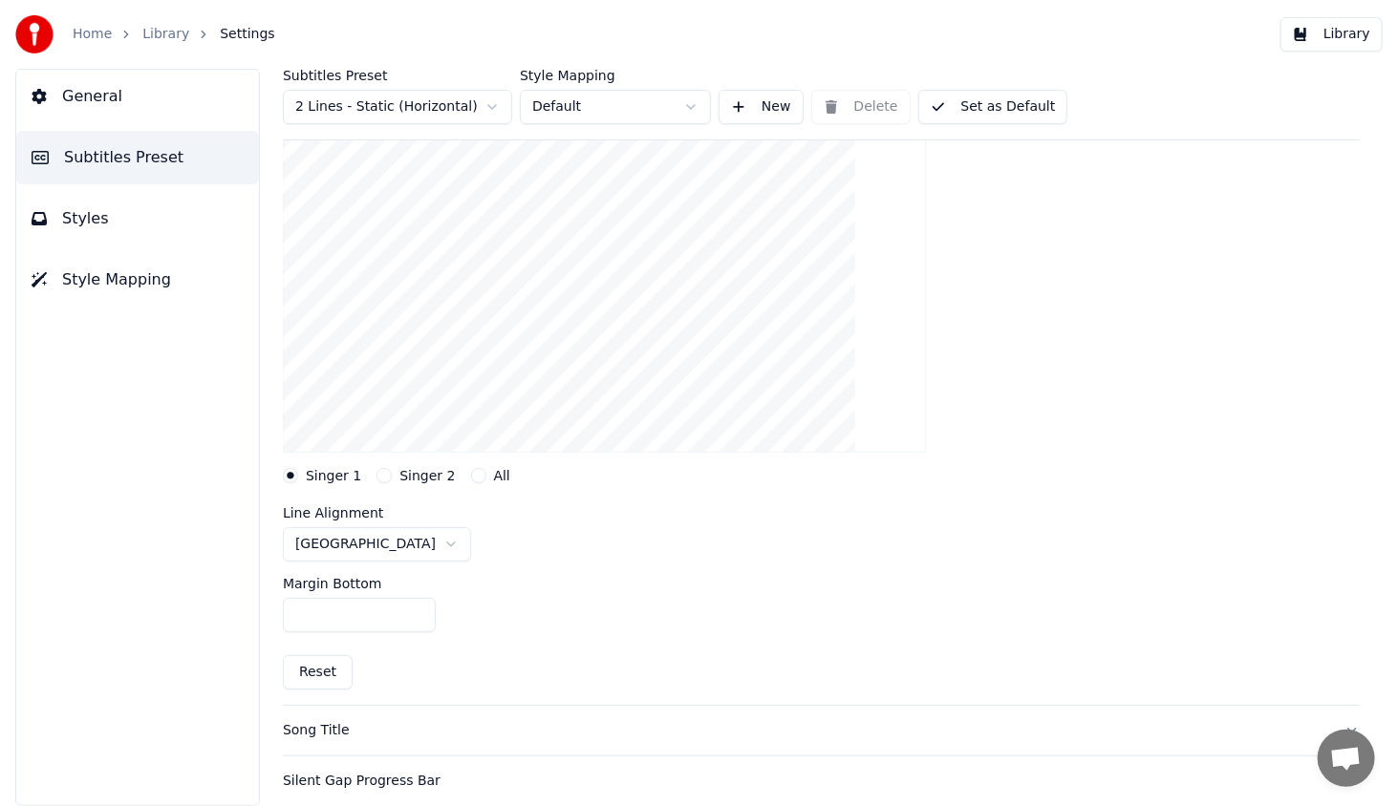
click at [1355, 35] on button "Library" at bounding box center [1331, 34] width 102 height 34
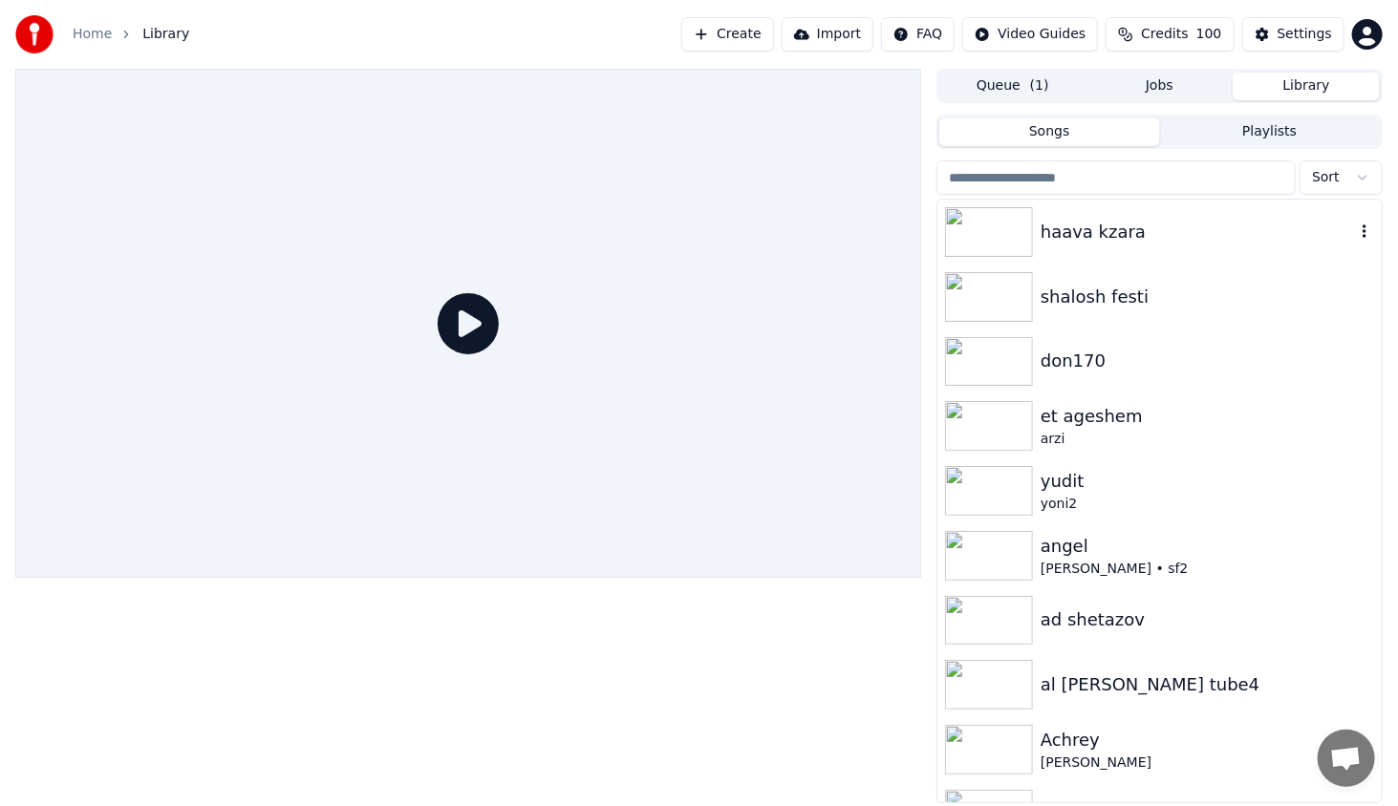
click at [1020, 245] on img at bounding box center [989, 232] width 88 height 50
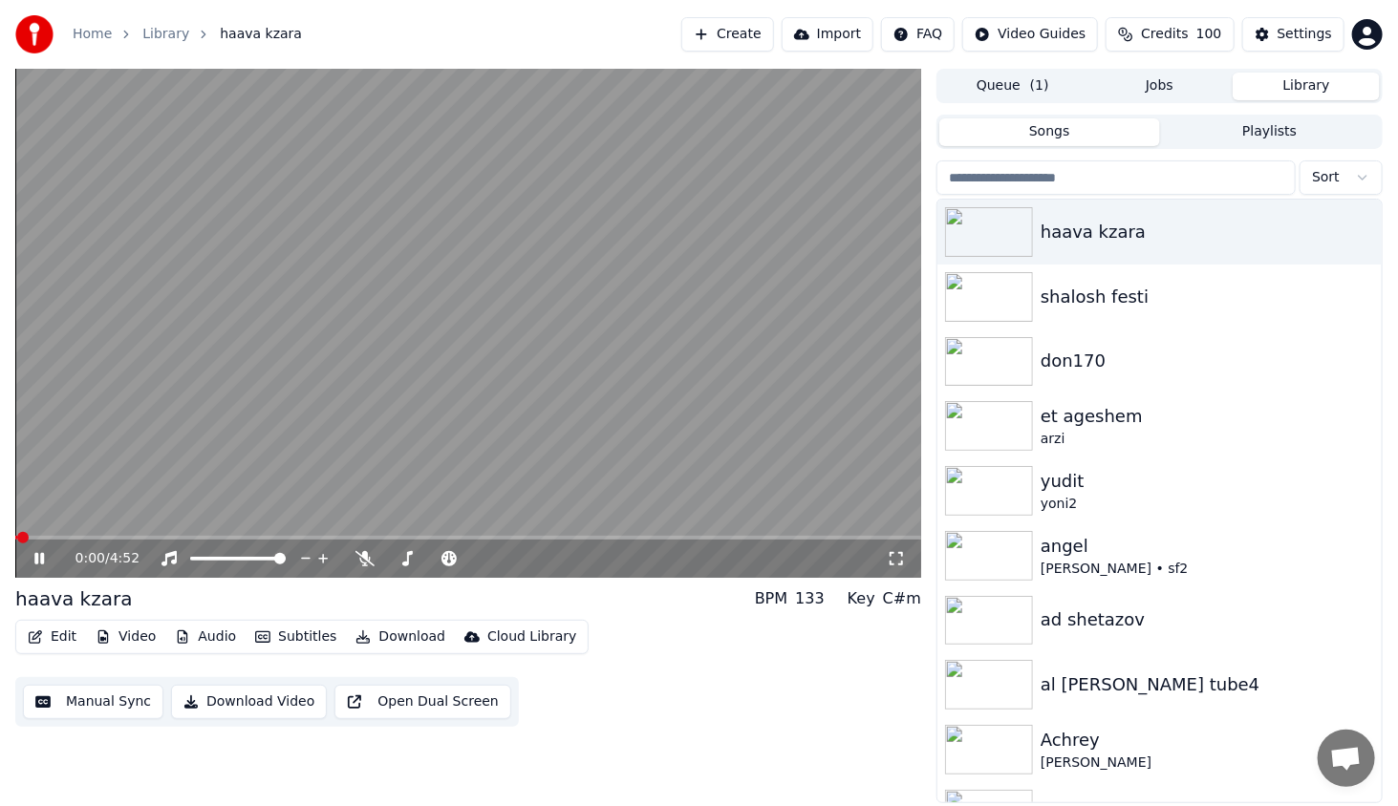
drag, startPoint x: 133, startPoint y: 535, endPoint x: 145, endPoint y: 544, distance: 15.1
click at [142, 541] on div "0:00 / 4:52" at bounding box center [468, 323] width 906 height 509
click at [155, 541] on div "0:00 / 4:52" at bounding box center [468, 559] width 906 height 38
click at [43, 568] on div "0:00 / 4:52" at bounding box center [468, 558] width 890 height 19
click at [46, 554] on icon at bounding box center [53, 558] width 45 height 15
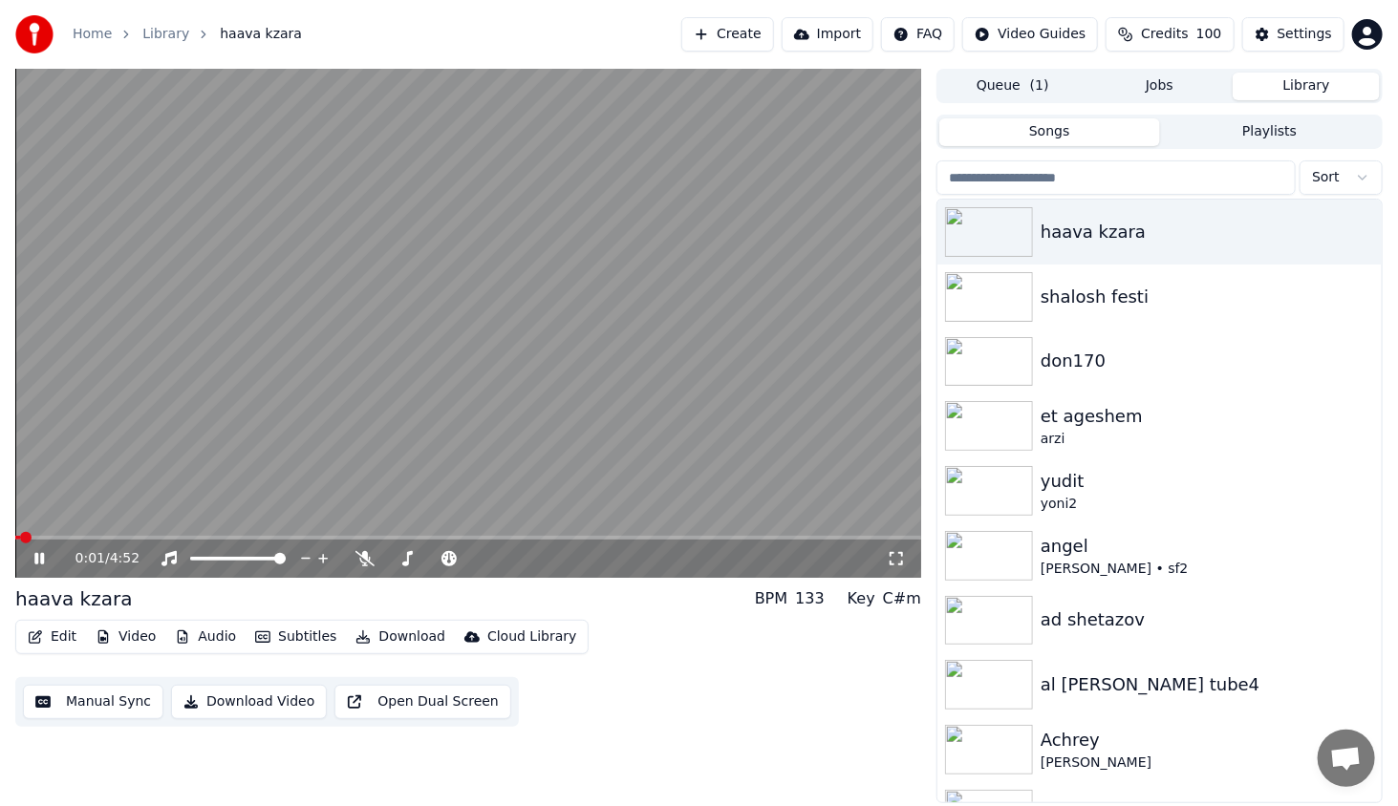
click at [155, 540] on span at bounding box center [468, 538] width 906 height 4
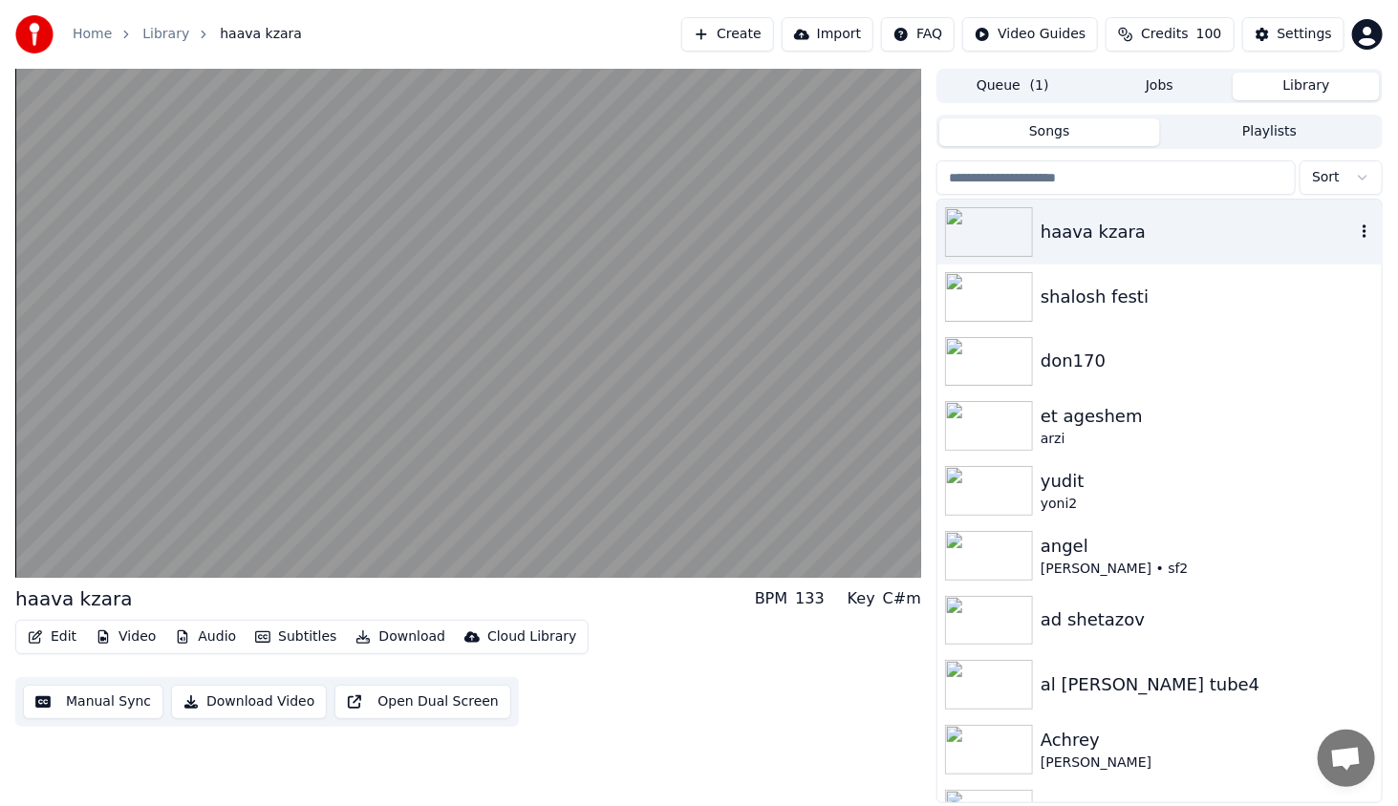
click at [1355, 236] on icon "button" at bounding box center [1364, 231] width 19 height 15
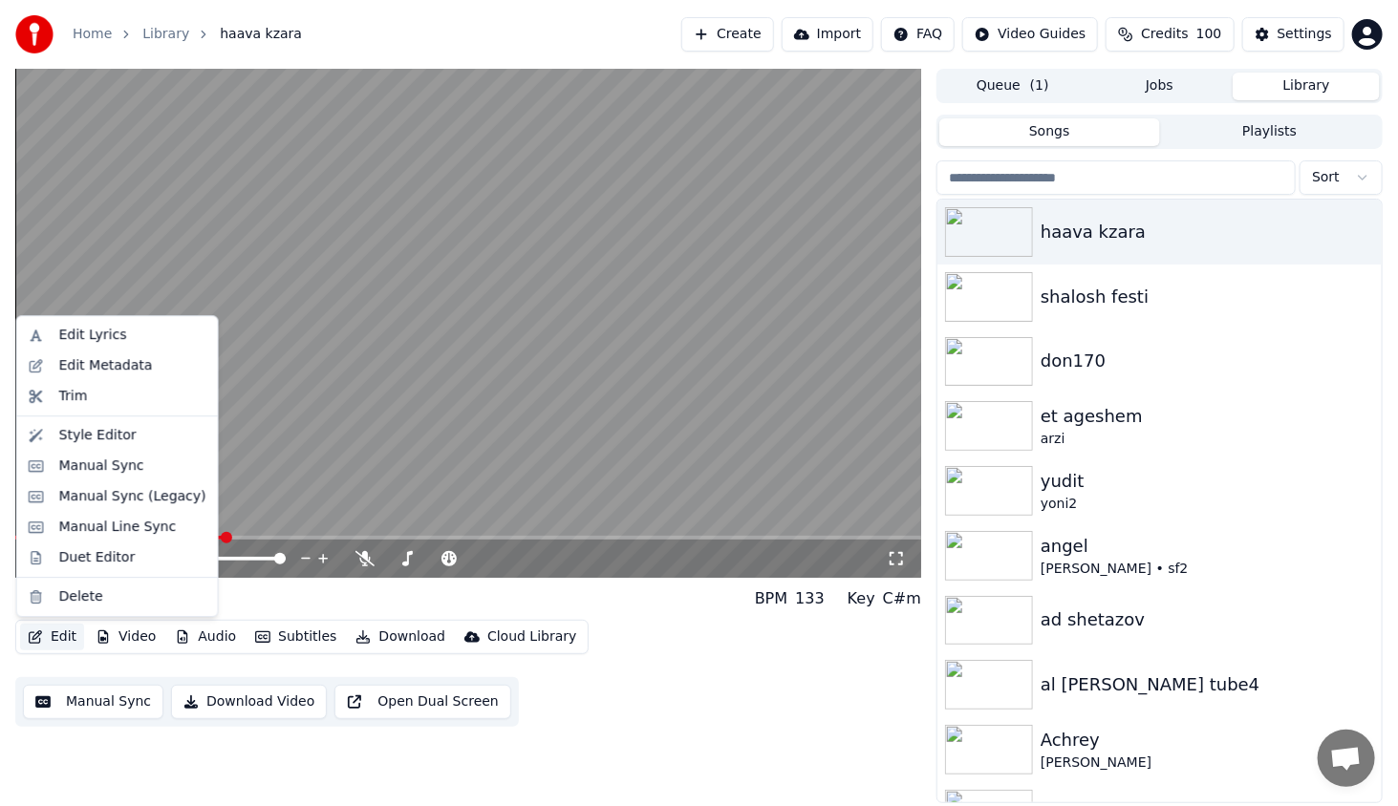
click at [69, 635] on button "Edit" at bounding box center [52, 637] width 64 height 27
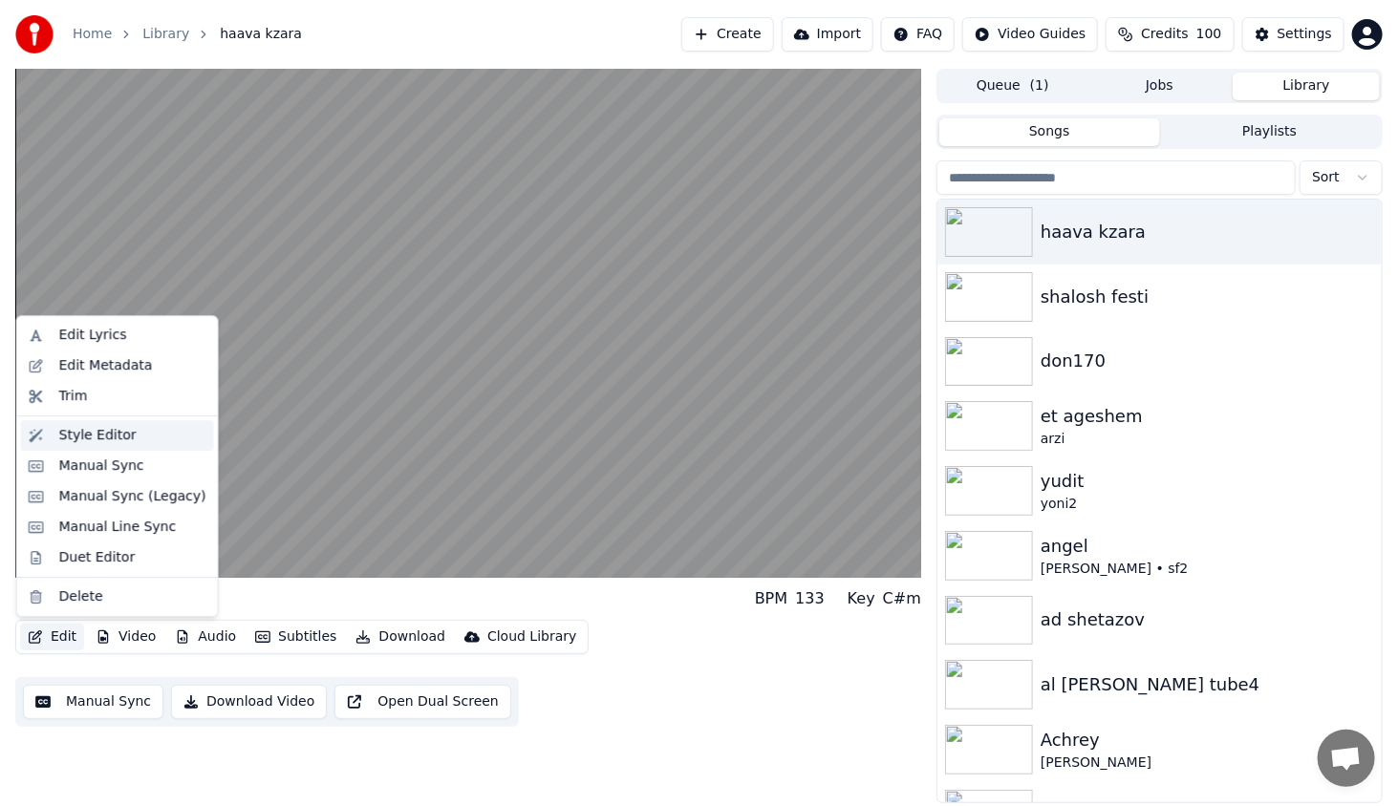
click at [116, 443] on div "Style Editor" at bounding box center [97, 435] width 77 height 19
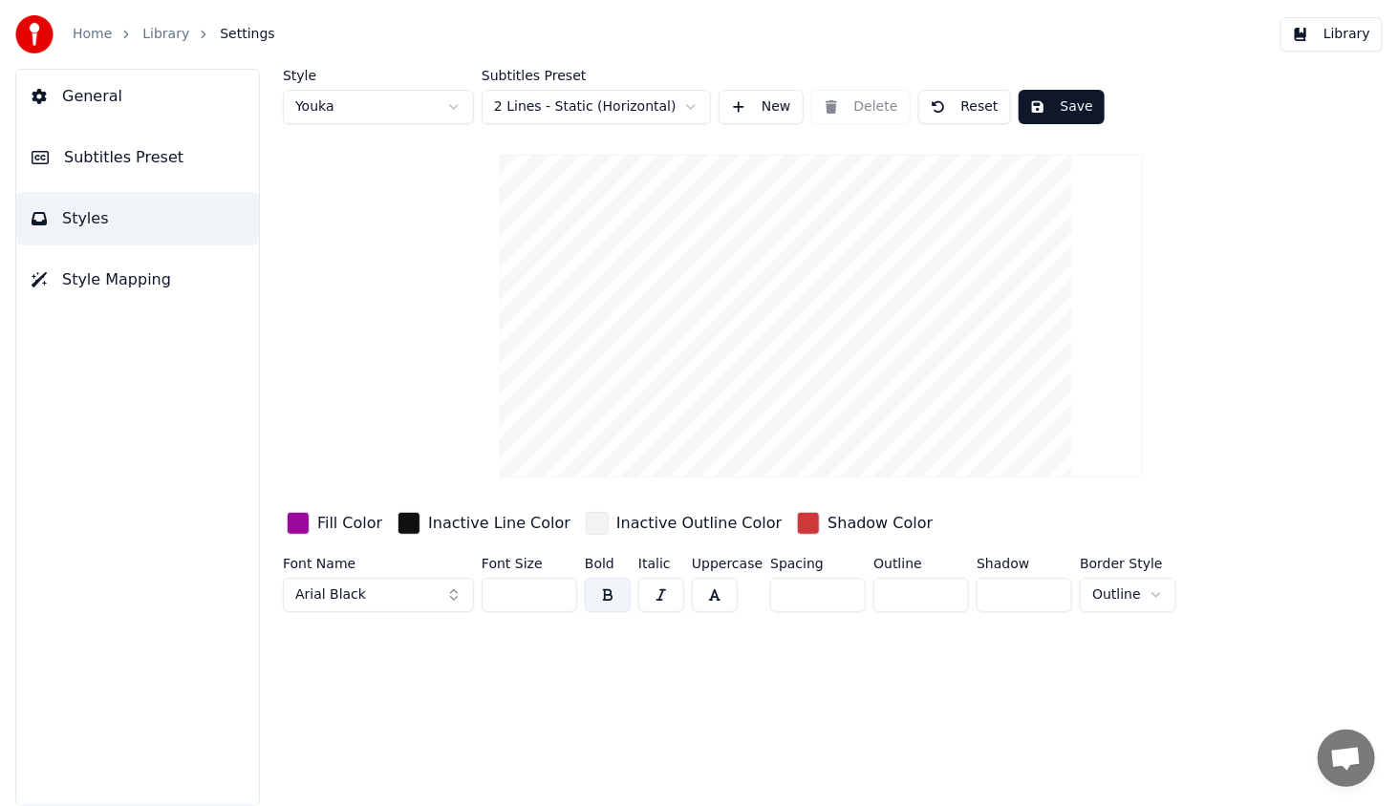
click at [533, 117] on html "Home Library Settings Library General Subtitles Preset Styles Style Mapping Sty…" at bounding box center [699, 403] width 1398 height 806
click at [1059, 105] on button "Save" at bounding box center [1061, 107] width 86 height 34
click at [132, 112] on button "General" at bounding box center [137, 96] width 243 height 53
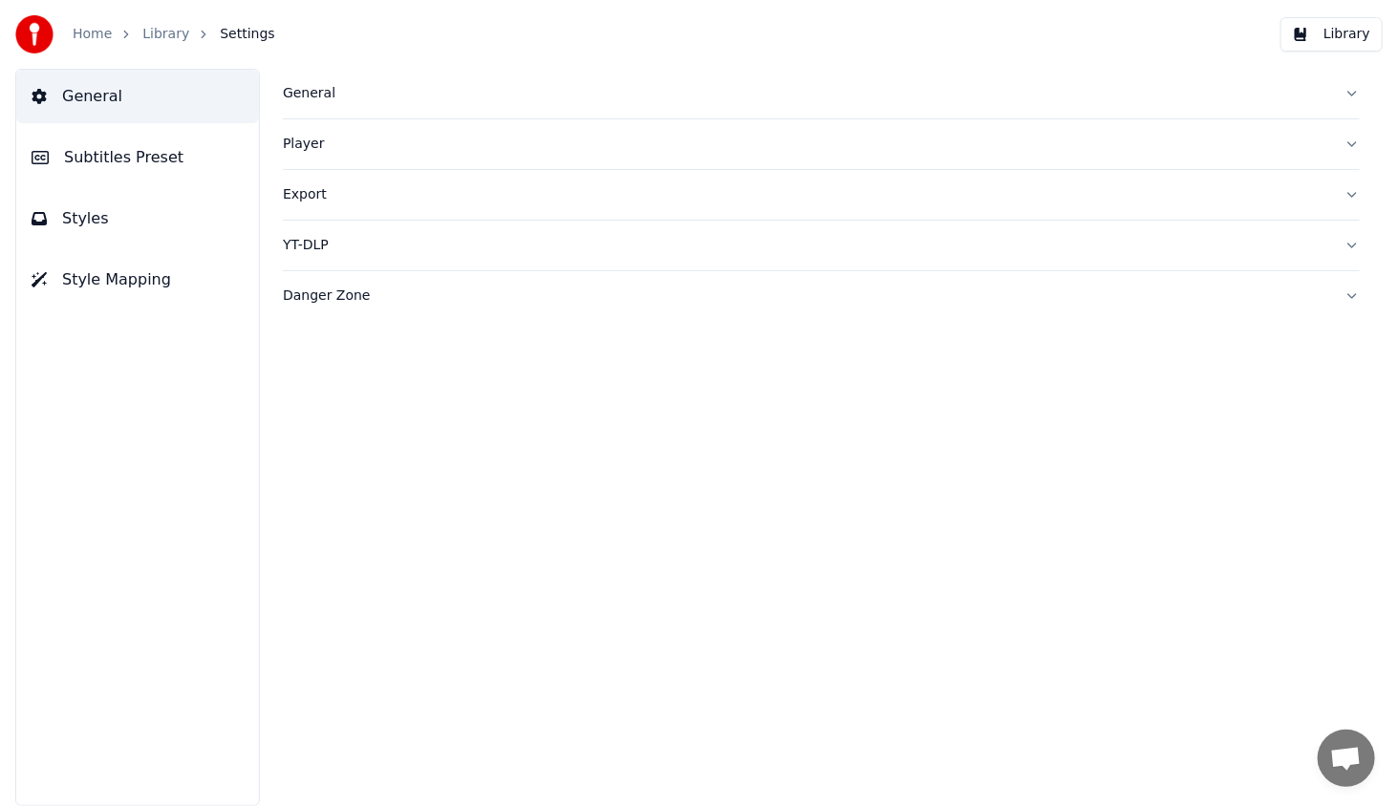
click at [159, 151] on span "Subtitles Preset" at bounding box center [123, 157] width 119 height 23
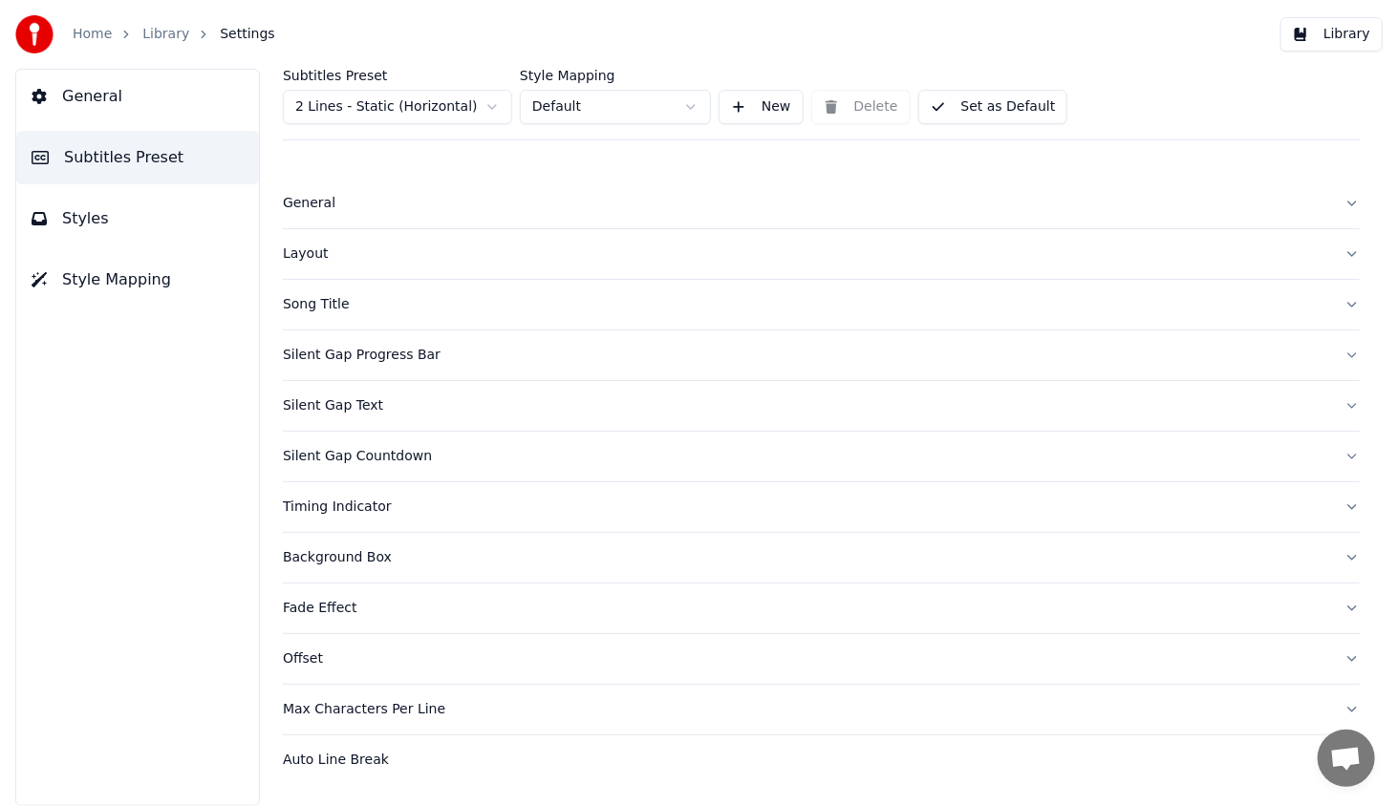
click at [299, 204] on div "General" at bounding box center [806, 203] width 1046 height 19
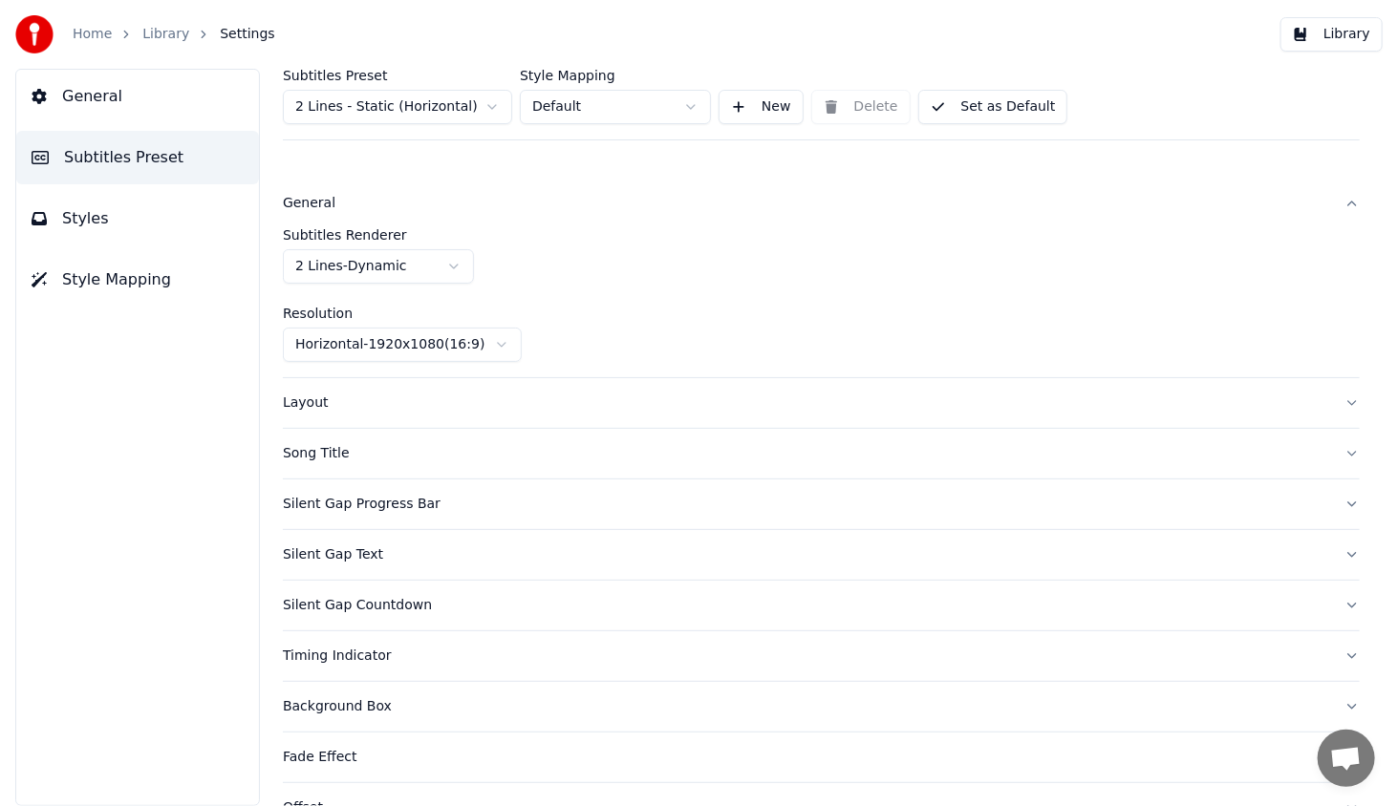
click at [310, 405] on div "Layout" at bounding box center [806, 403] width 1046 height 19
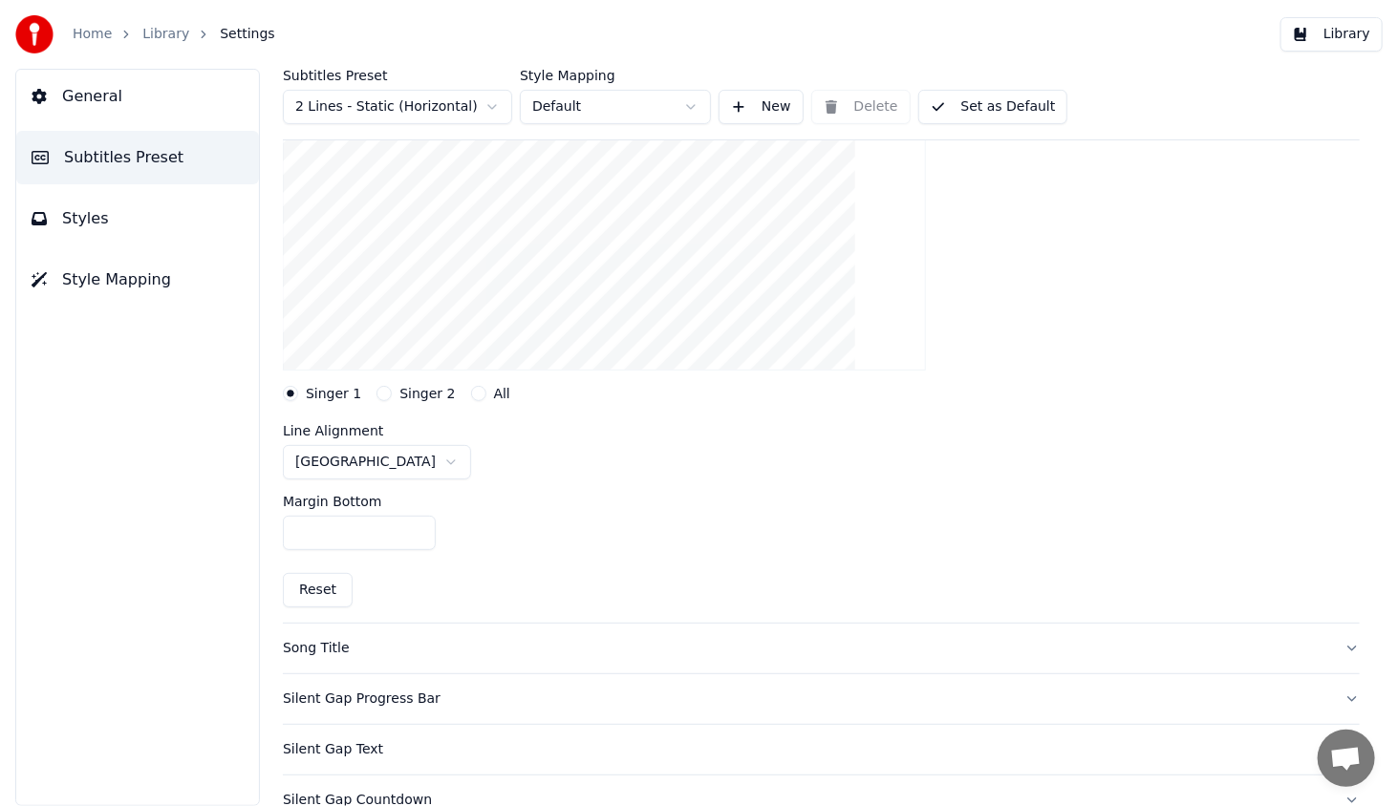
scroll to position [287, 0]
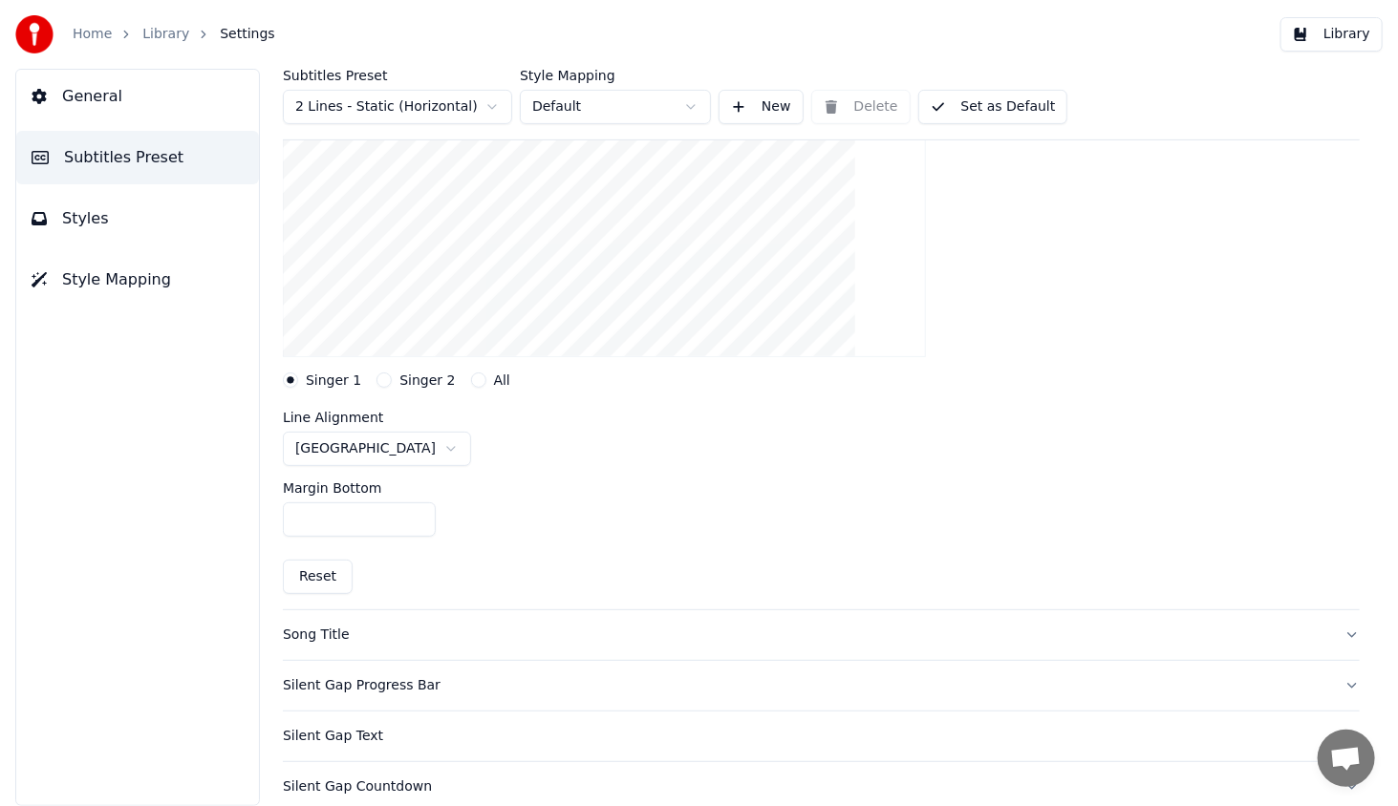
click at [348, 443] on html "Home Library Settings Library General Subtitles Preset Styles Style Mapping Sub…" at bounding box center [699, 403] width 1398 height 806
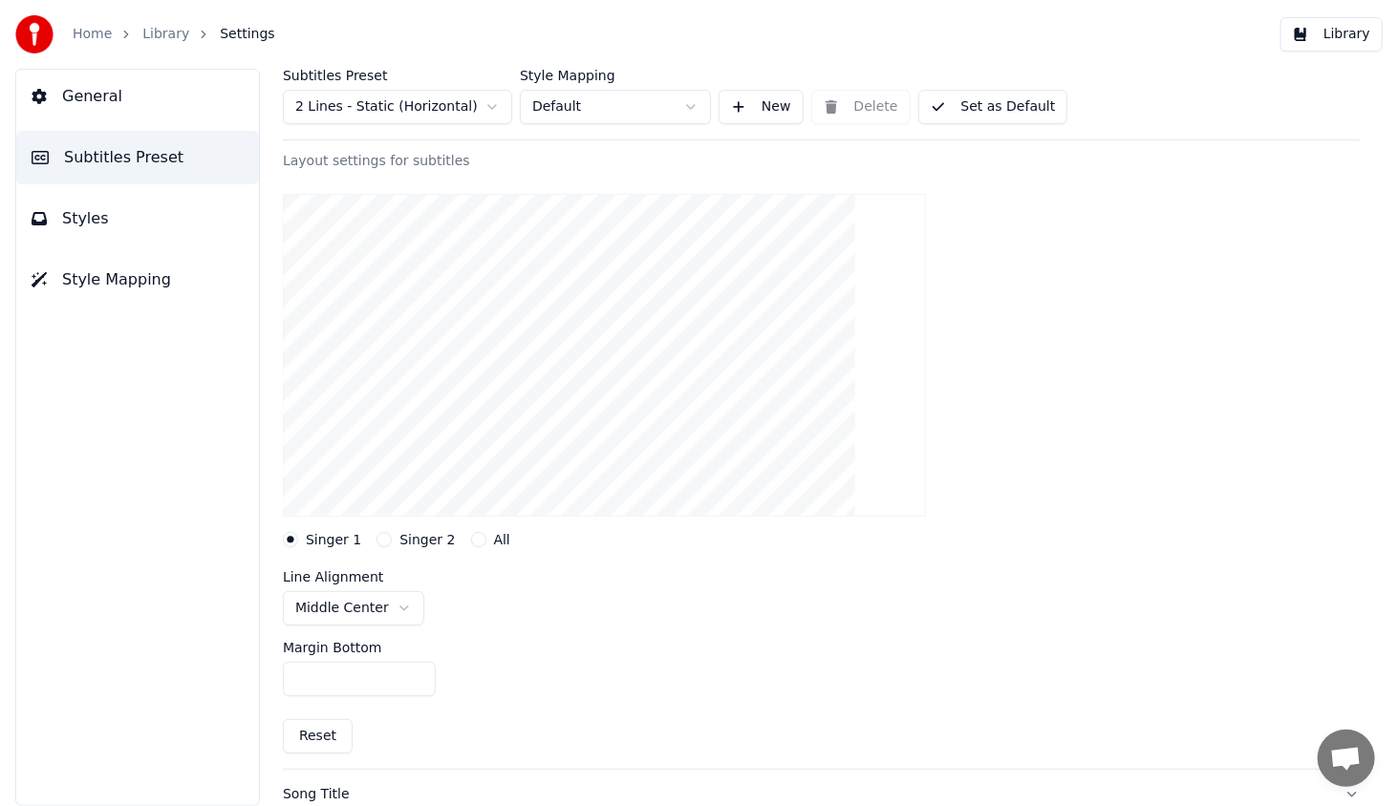
scroll to position [0, 0]
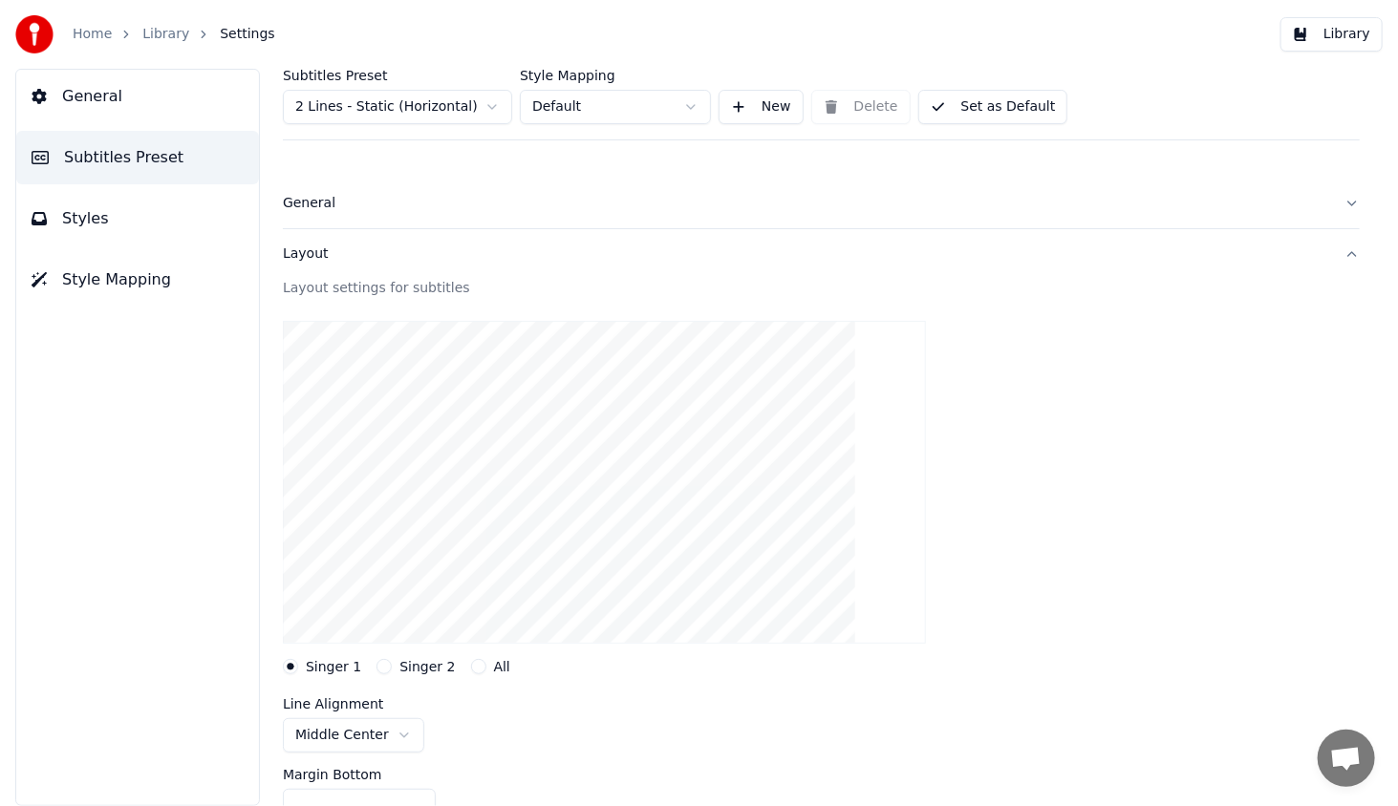
click at [1360, 33] on button "Library" at bounding box center [1331, 34] width 102 height 34
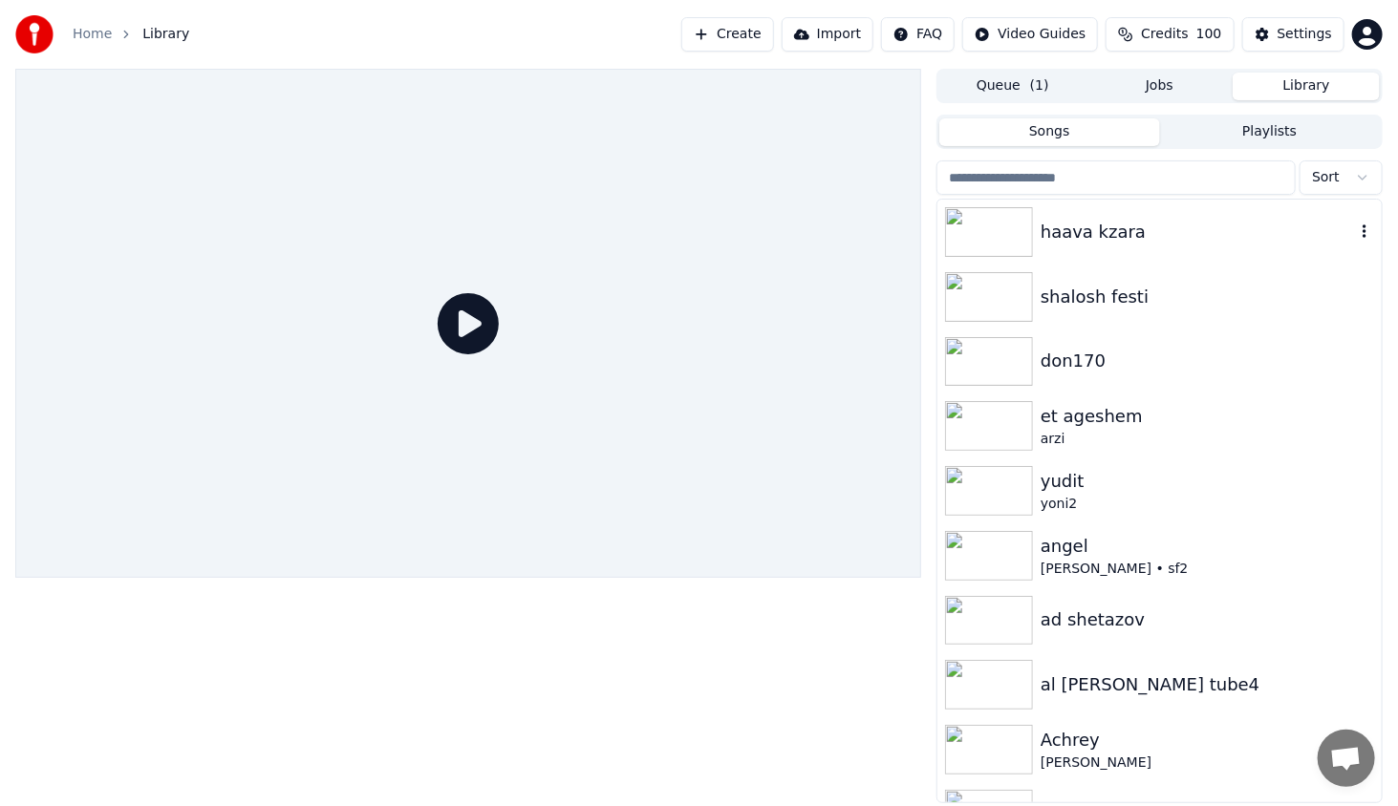
click at [1018, 229] on img at bounding box center [989, 232] width 88 height 50
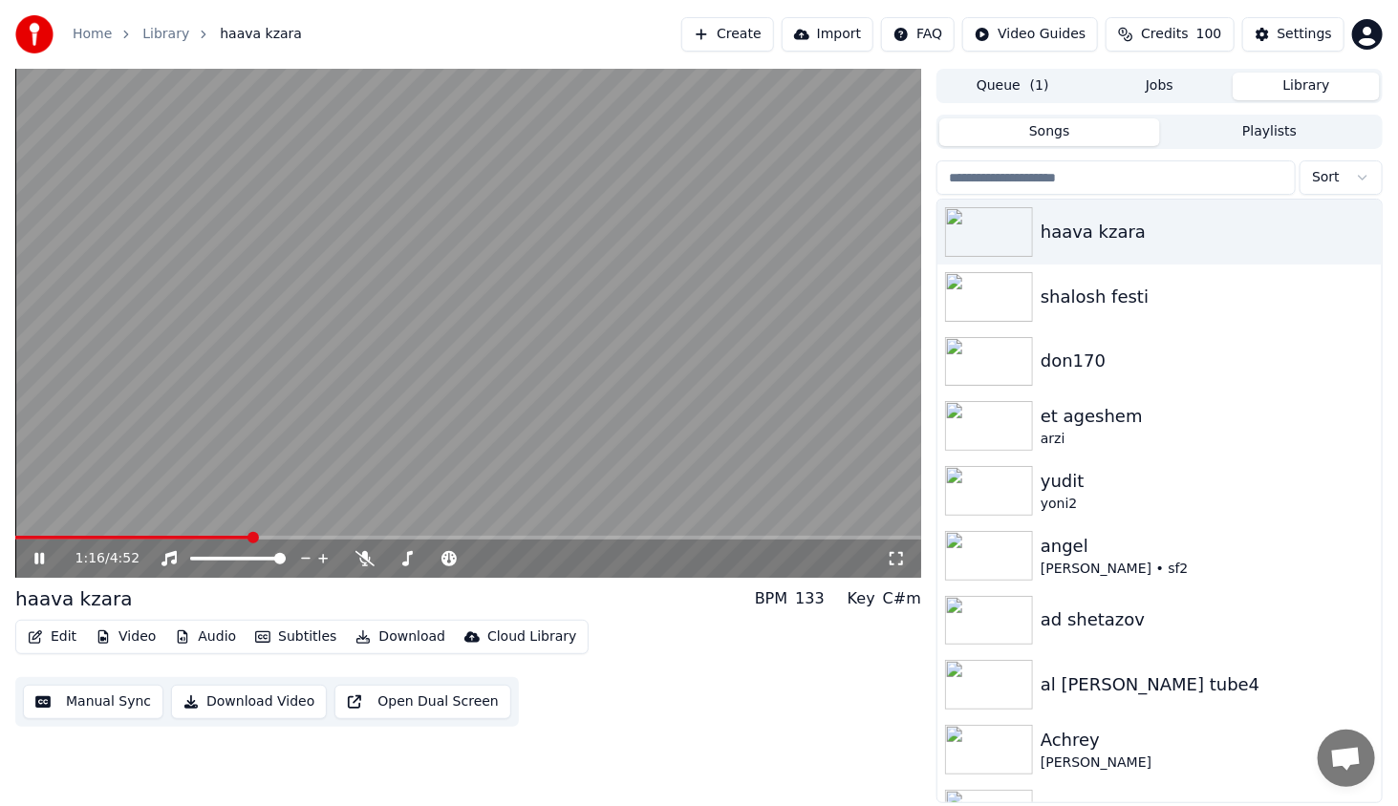
click at [249, 539] on span at bounding box center [468, 538] width 906 height 4
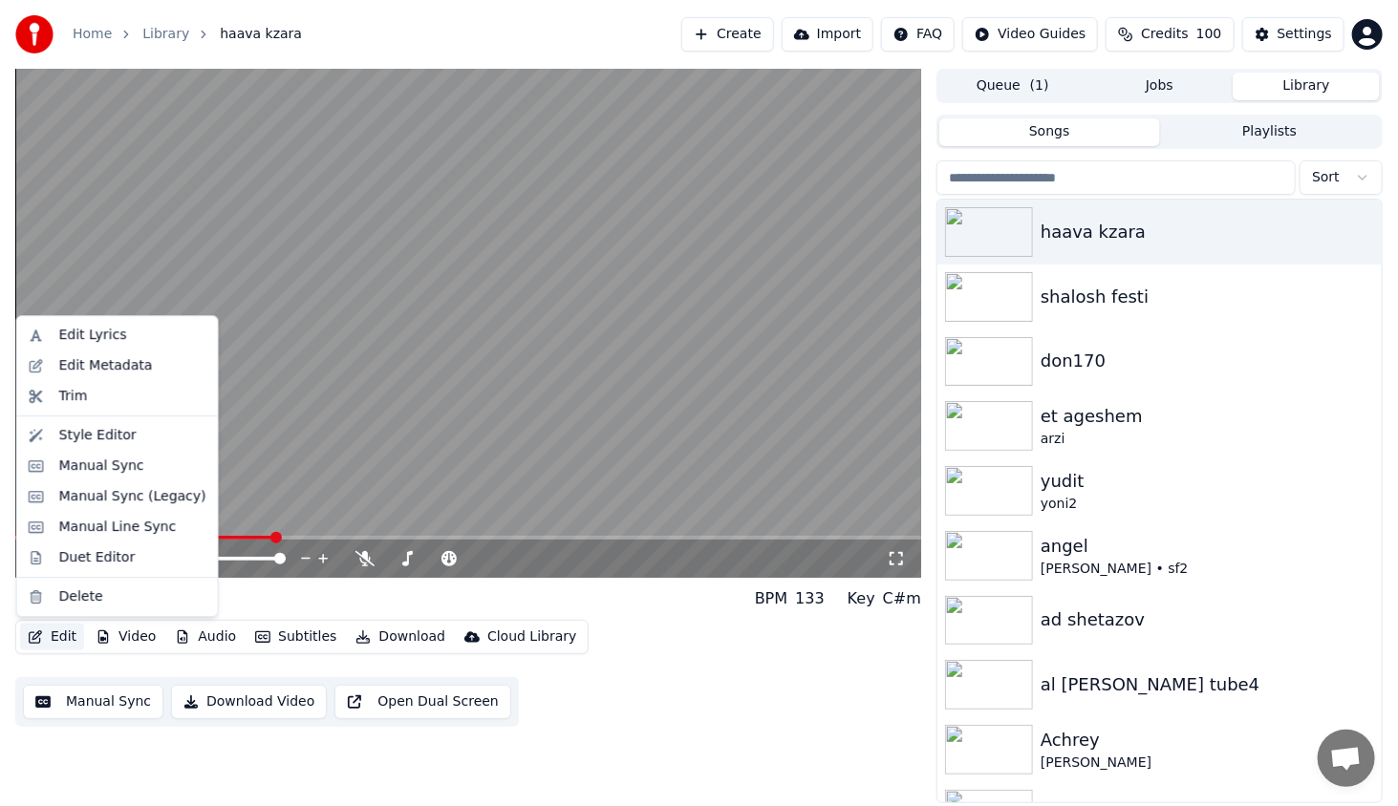
click at [47, 633] on button "Edit" at bounding box center [52, 637] width 64 height 27
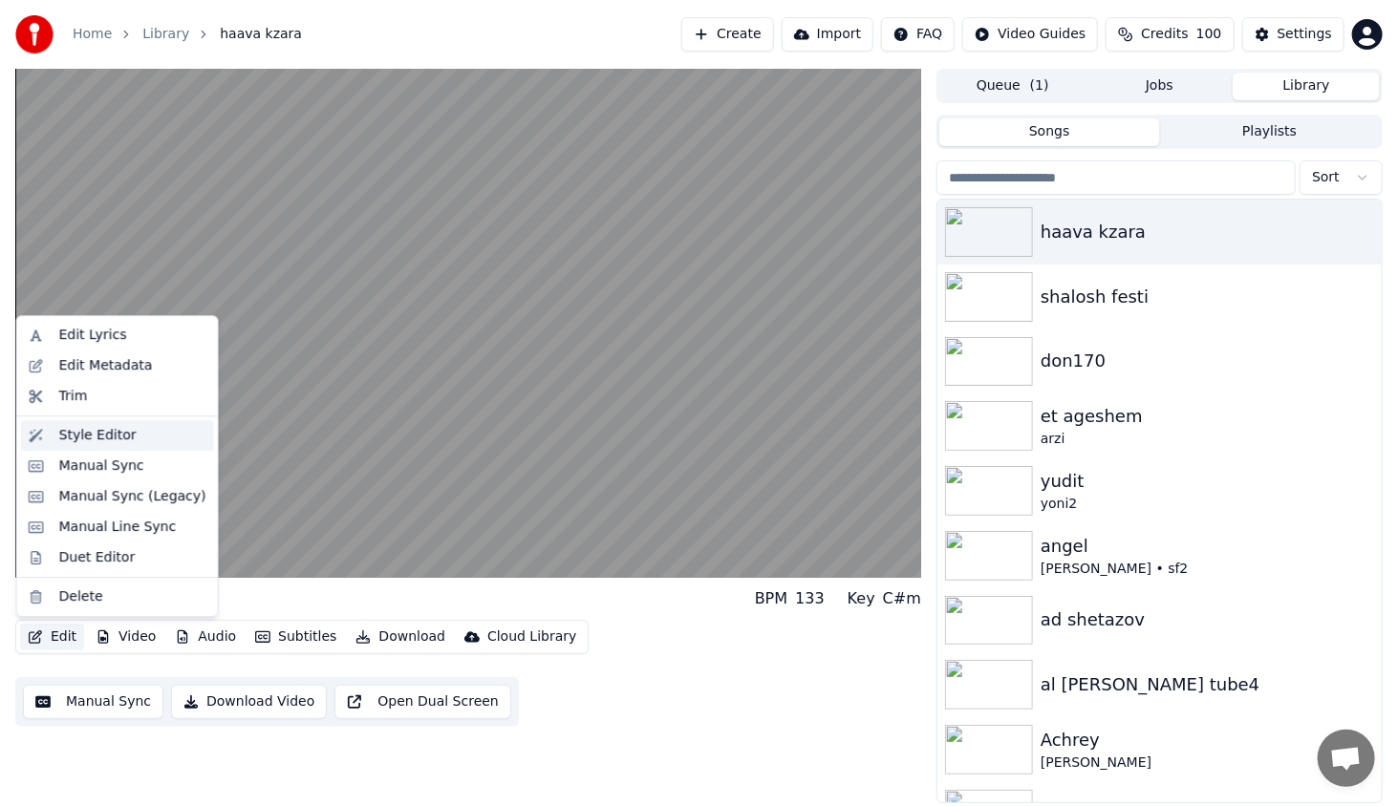
click at [108, 432] on div "Style Editor" at bounding box center [97, 435] width 77 height 19
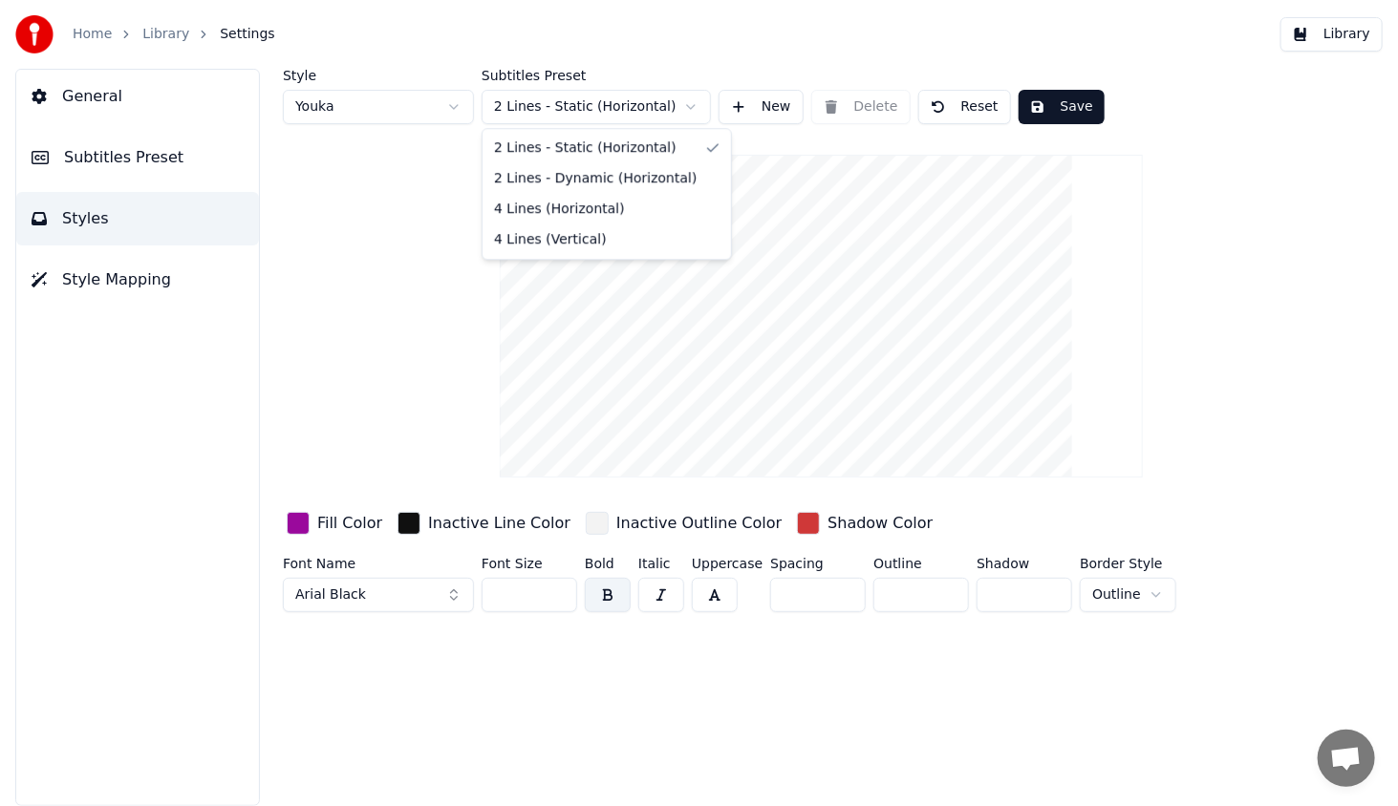
click at [546, 108] on html "Home Library Settings Library General Subtitles Preset Styles Style Mapping Sty…" at bounding box center [699, 403] width 1398 height 806
click at [1066, 110] on button "Save" at bounding box center [1061, 107] width 86 height 34
click at [92, 85] on span "General" at bounding box center [92, 96] width 60 height 23
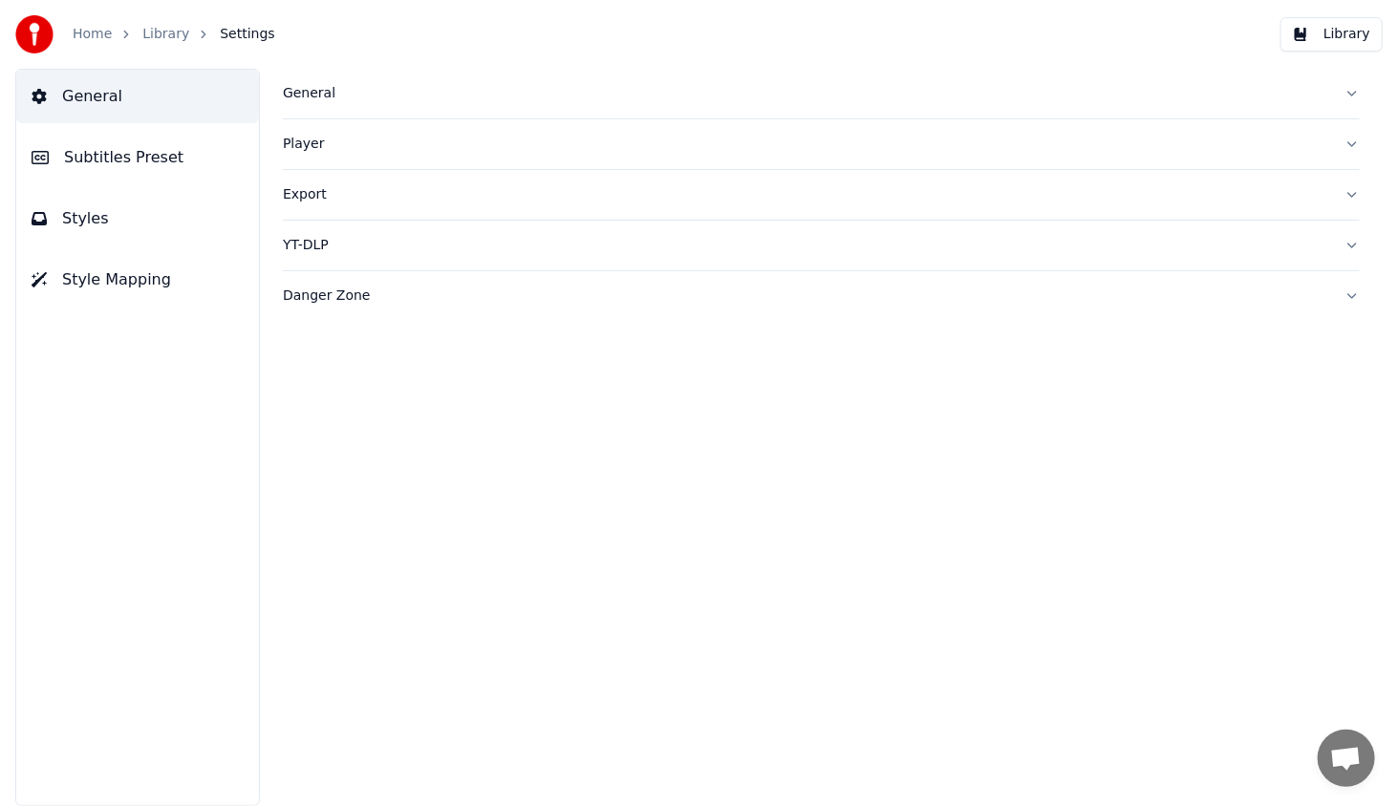
click at [295, 94] on div "General" at bounding box center [806, 93] width 1046 height 19
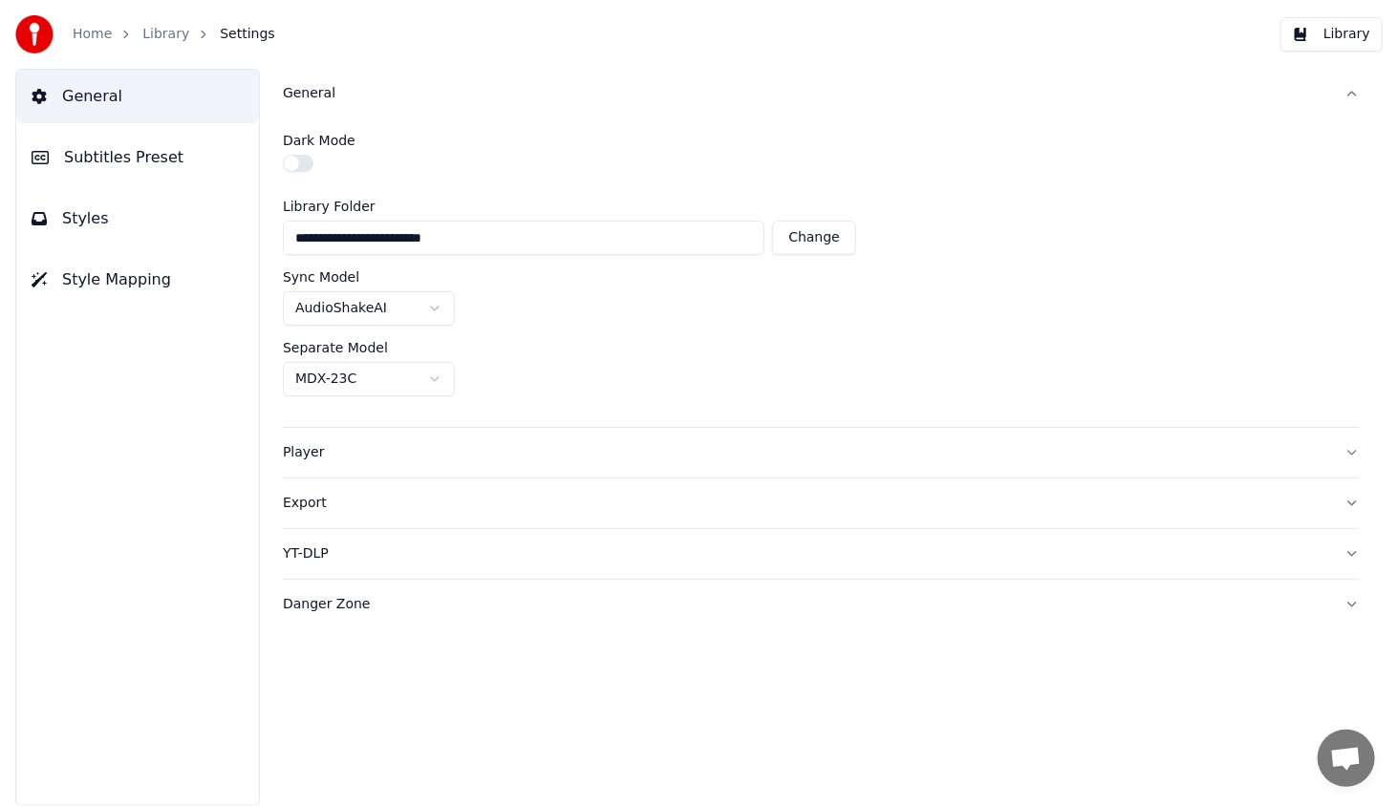
drag, startPoint x: 96, startPoint y: 151, endPoint x: 104, endPoint y: 158, distance: 10.9
click at [96, 151] on span "Subtitles Preset" at bounding box center [123, 157] width 119 height 23
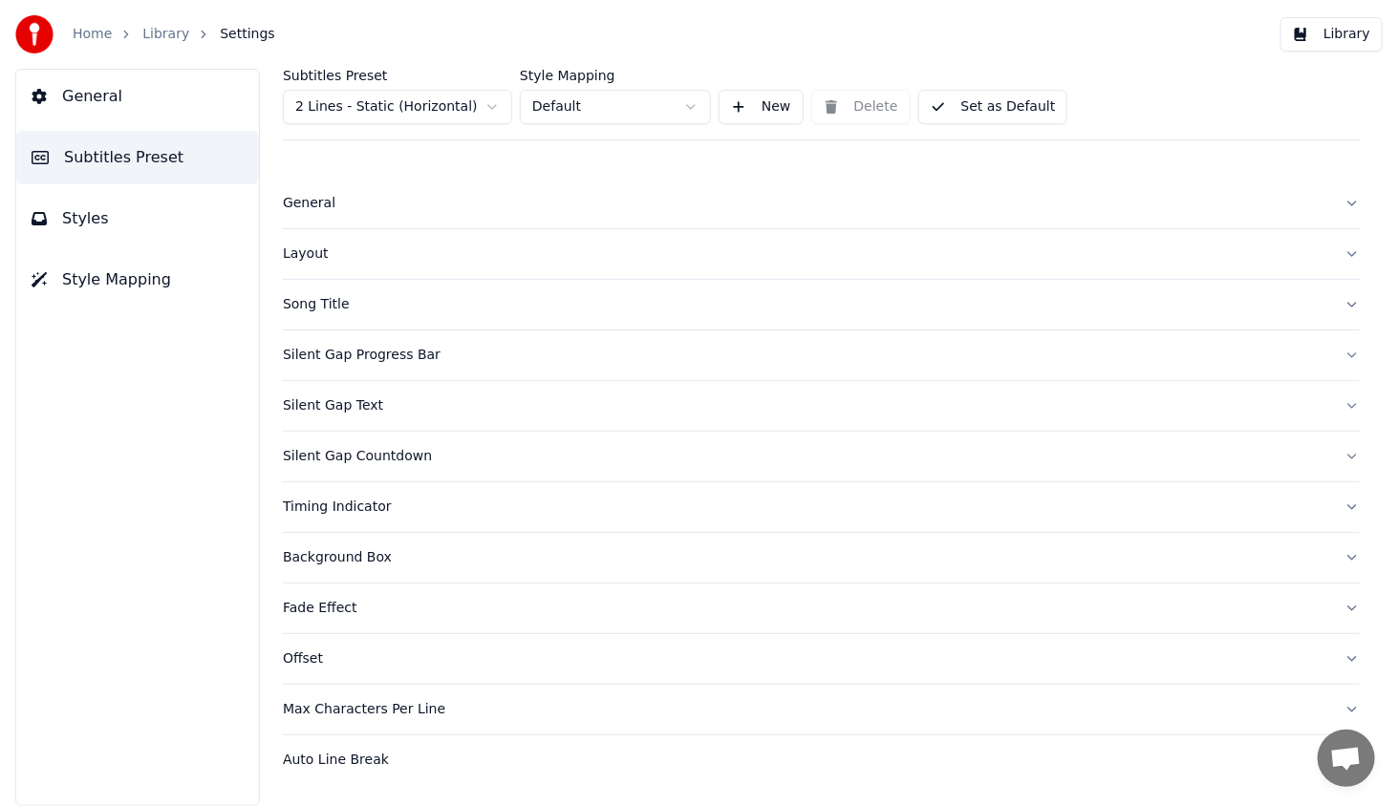
click at [306, 201] on div "General" at bounding box center [806, 203] width 1046 height 19
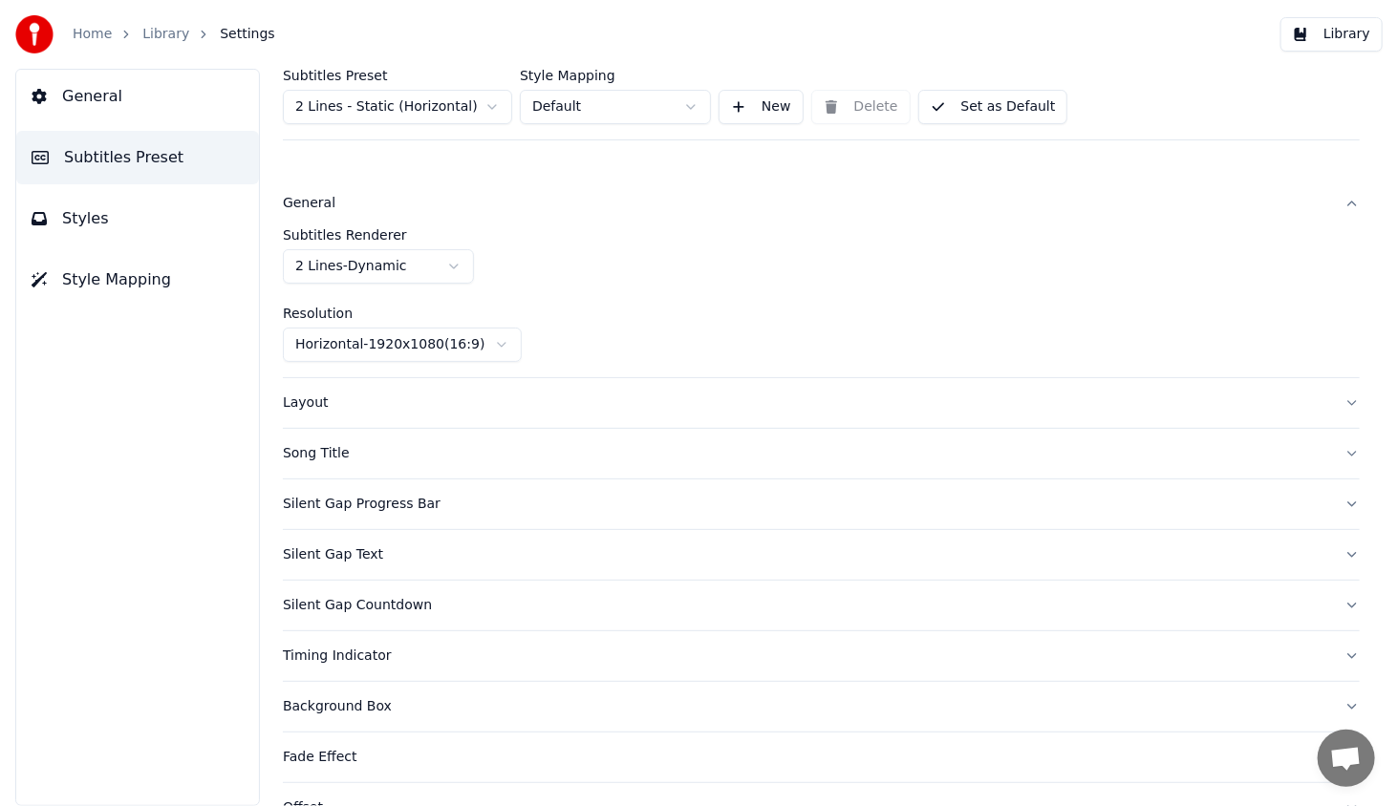
click at [310, 405] on div "Layout" at bounding box center [806, 403] width 1046 height 19
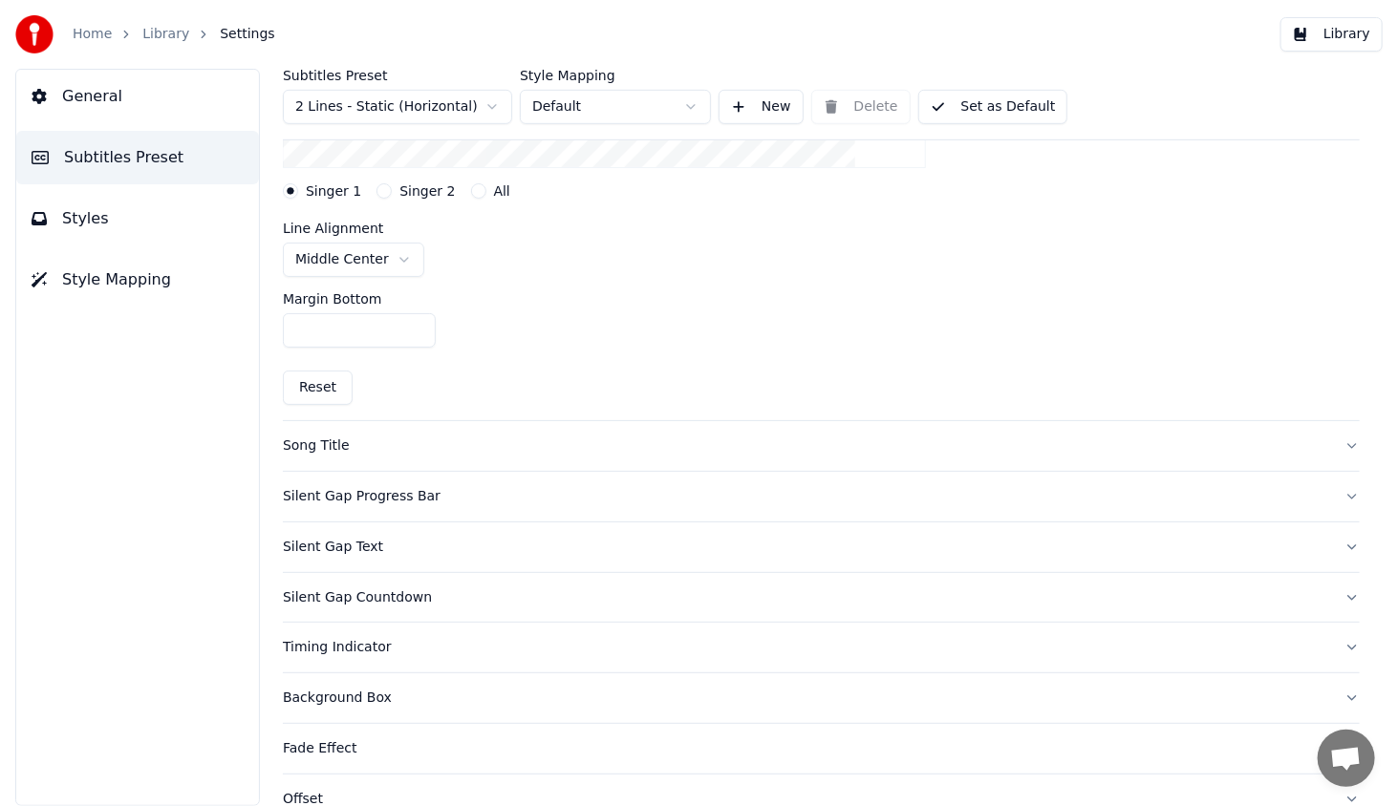
scroll to position [478, 0]
click at [315, 445] on div "Song Title" at bounding box center [806, 444] width 1046 height 19
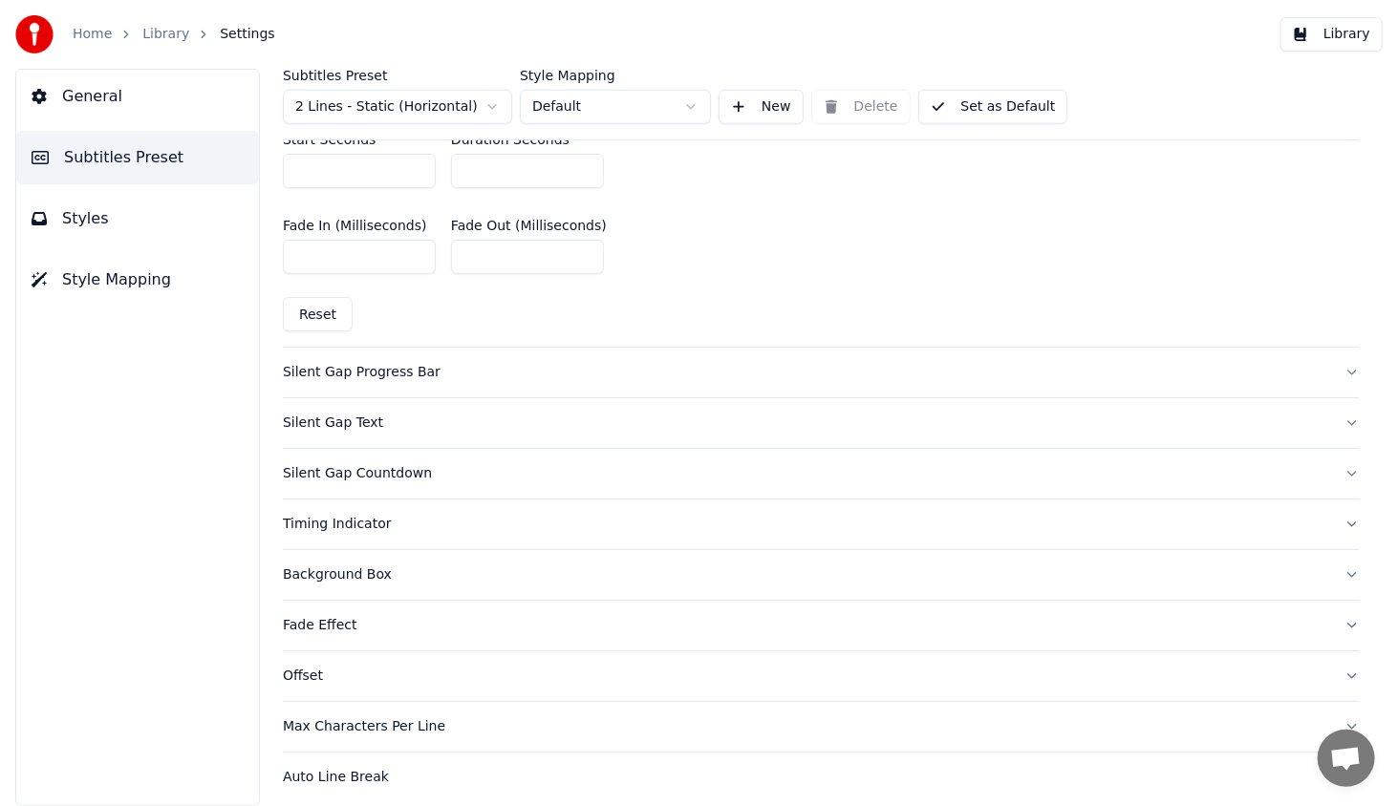
scroll to position [960, 0]
click at [103, 219] on button "Styles" at bounding box center [137, 218] width 243 height 53
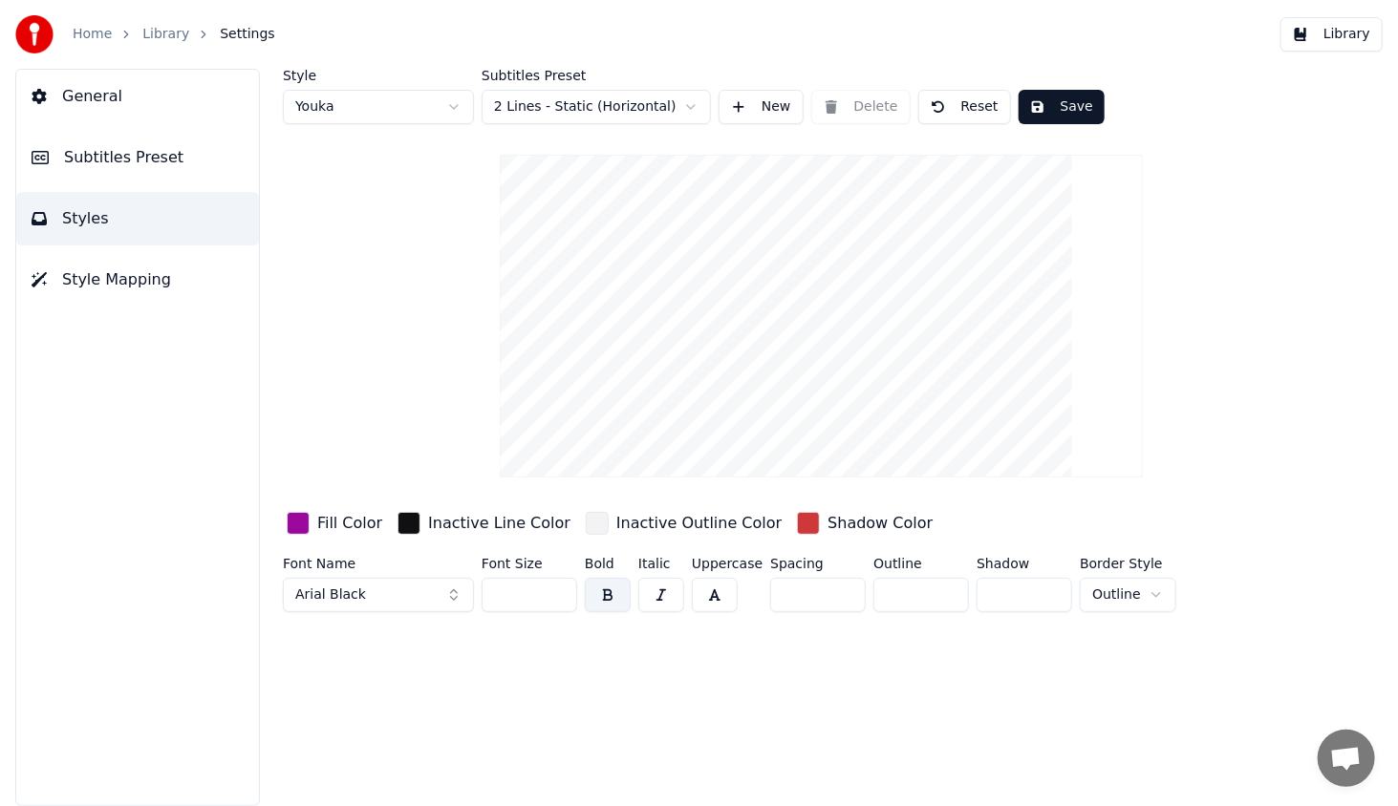
click at [123, 280] on span "Style Mapping" at bounding box center [116, 279] width 109 height 23
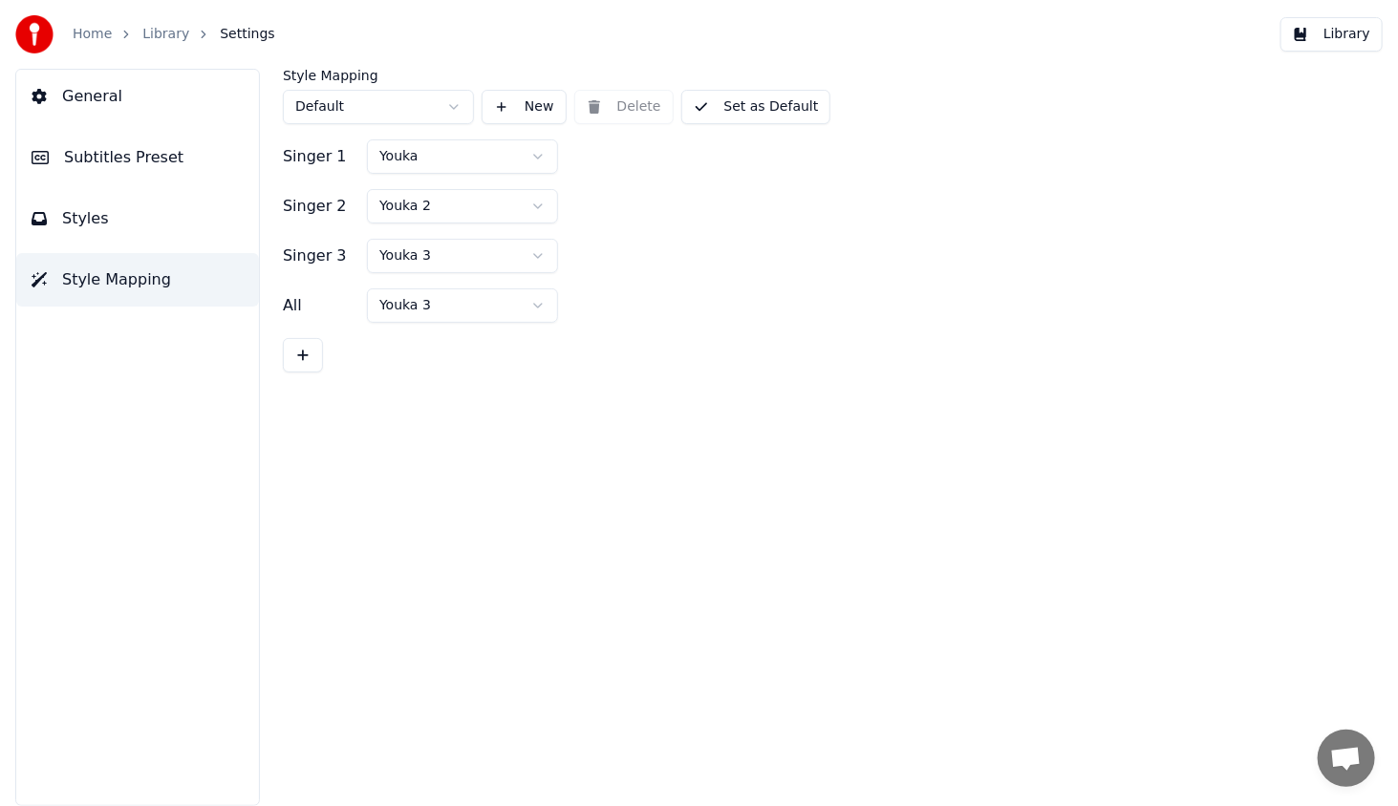
click at [80, 99] on span "General" at bounding box center [92, 96] width 60 height 23
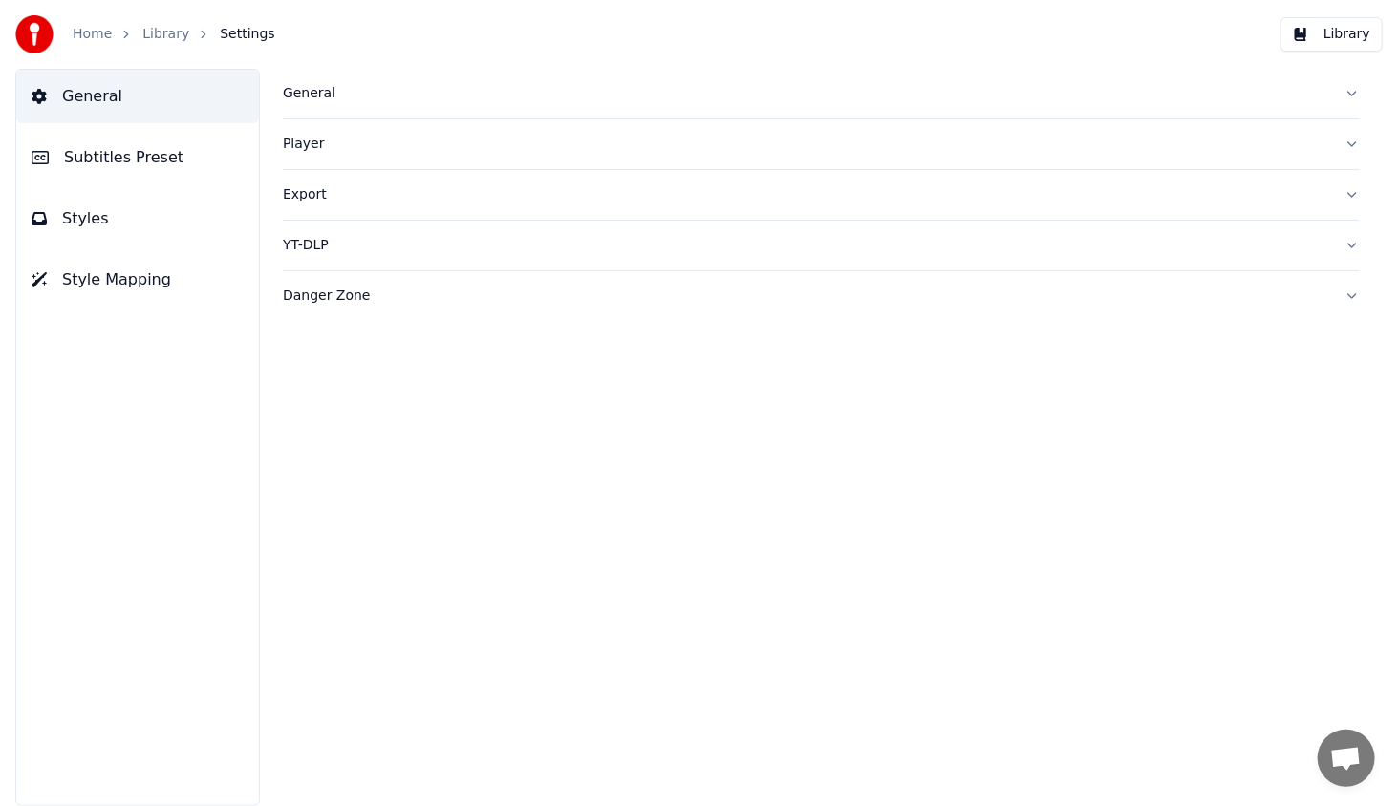
click at [304, 96] on div "General" at bounding box center [806, 93] width 1046 height 19
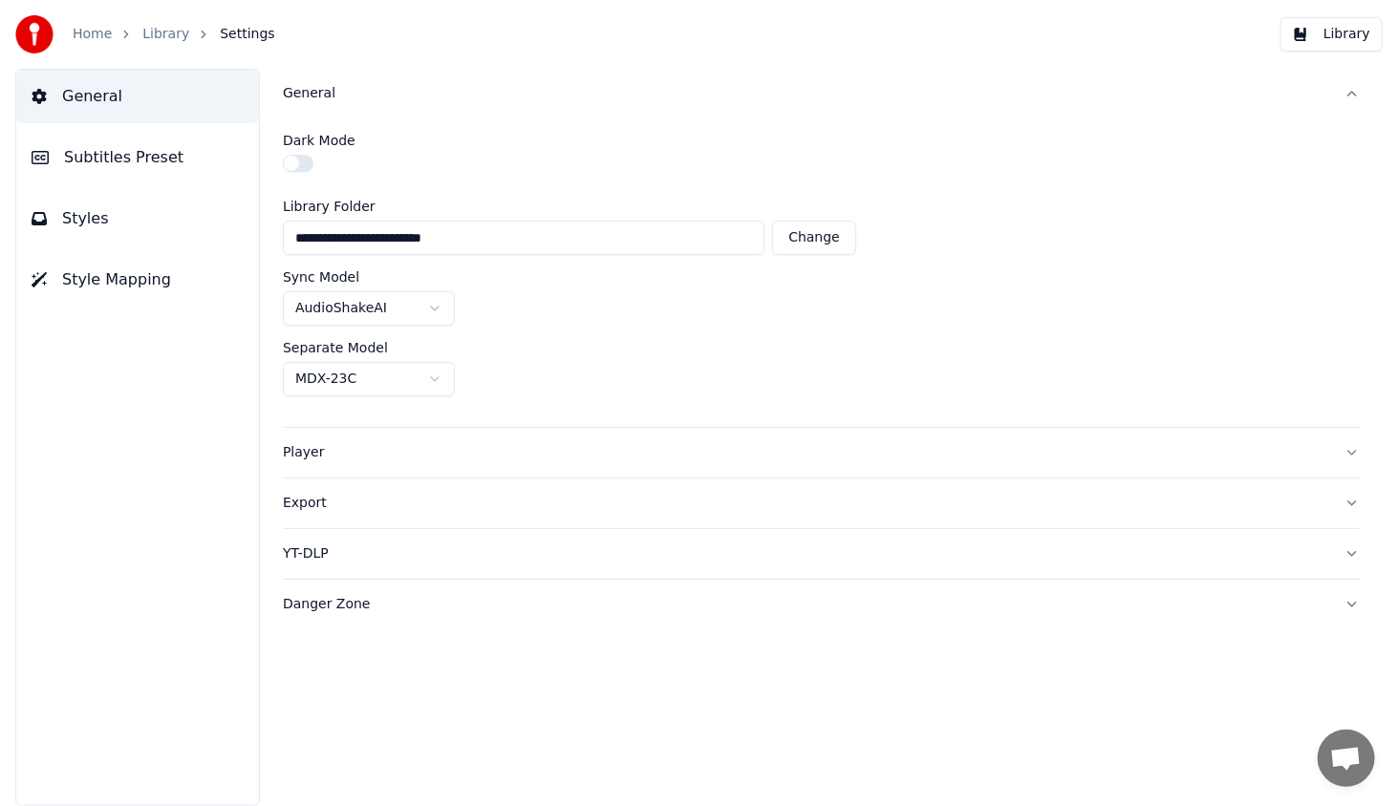
click at [309, 460] on button "Player" at bounding box center [821, 453] width 1077 height 50
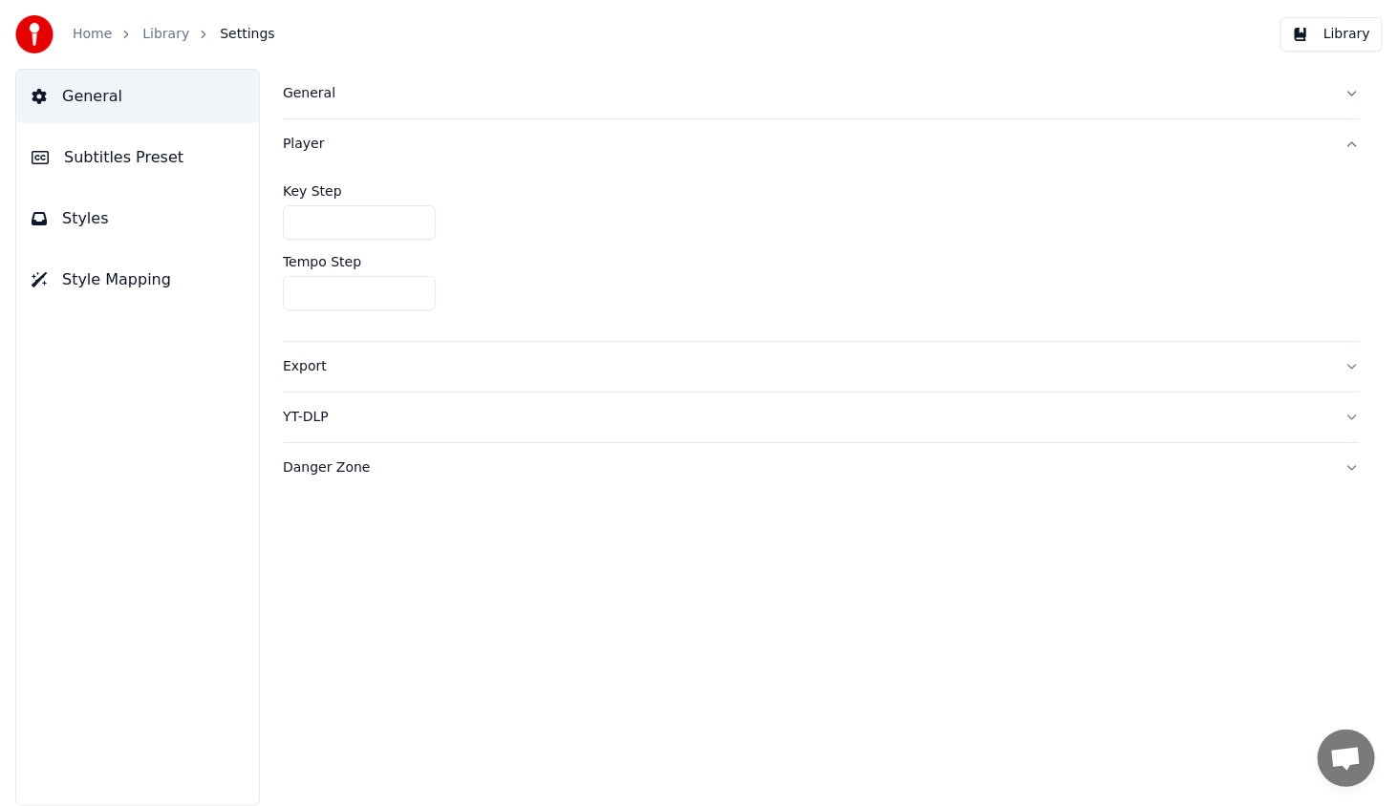
click at [302, 363] on div "Export" at bounding box center [806, 366] width 1046 height 19
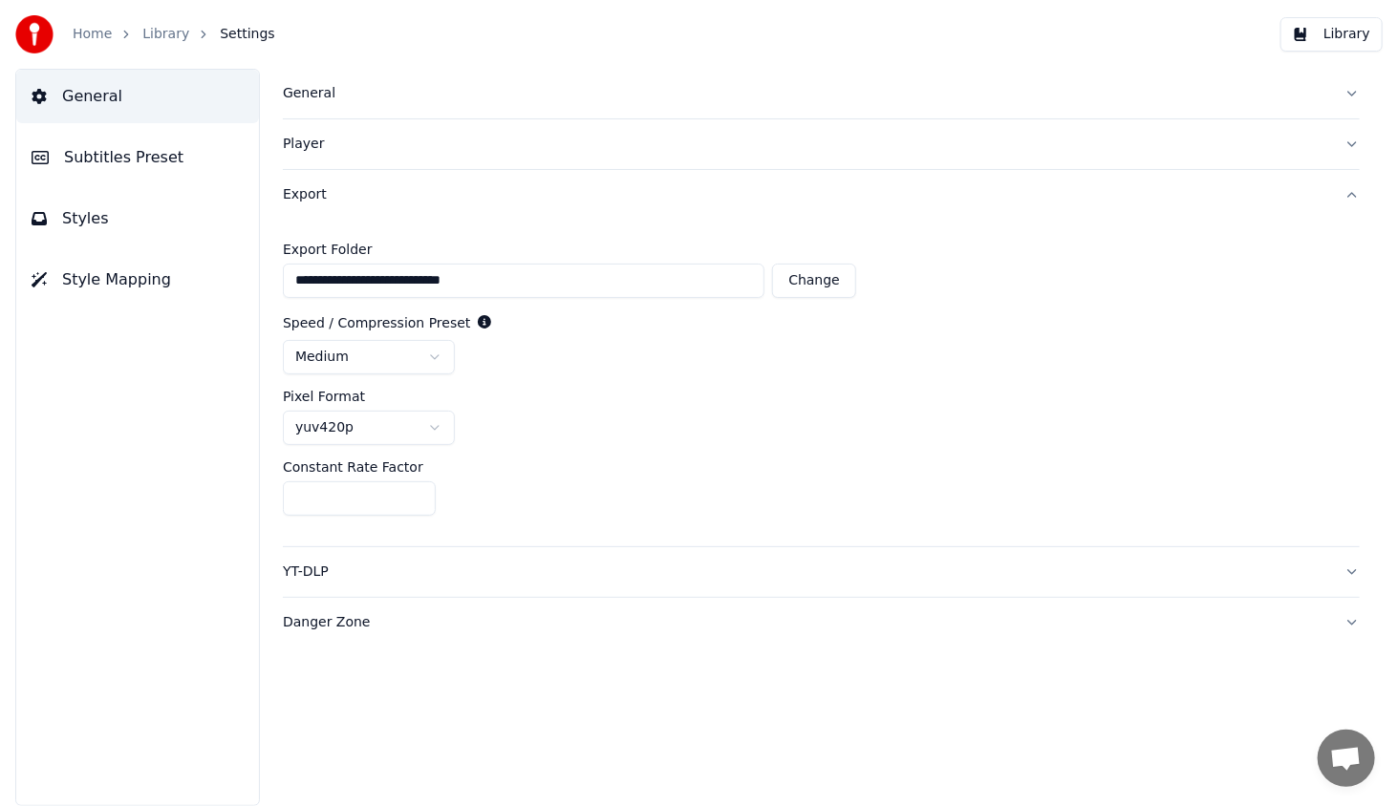
click at [115, 164] on span "Subtitles Preset" at bounding box center [123, 157] width 119 height 23
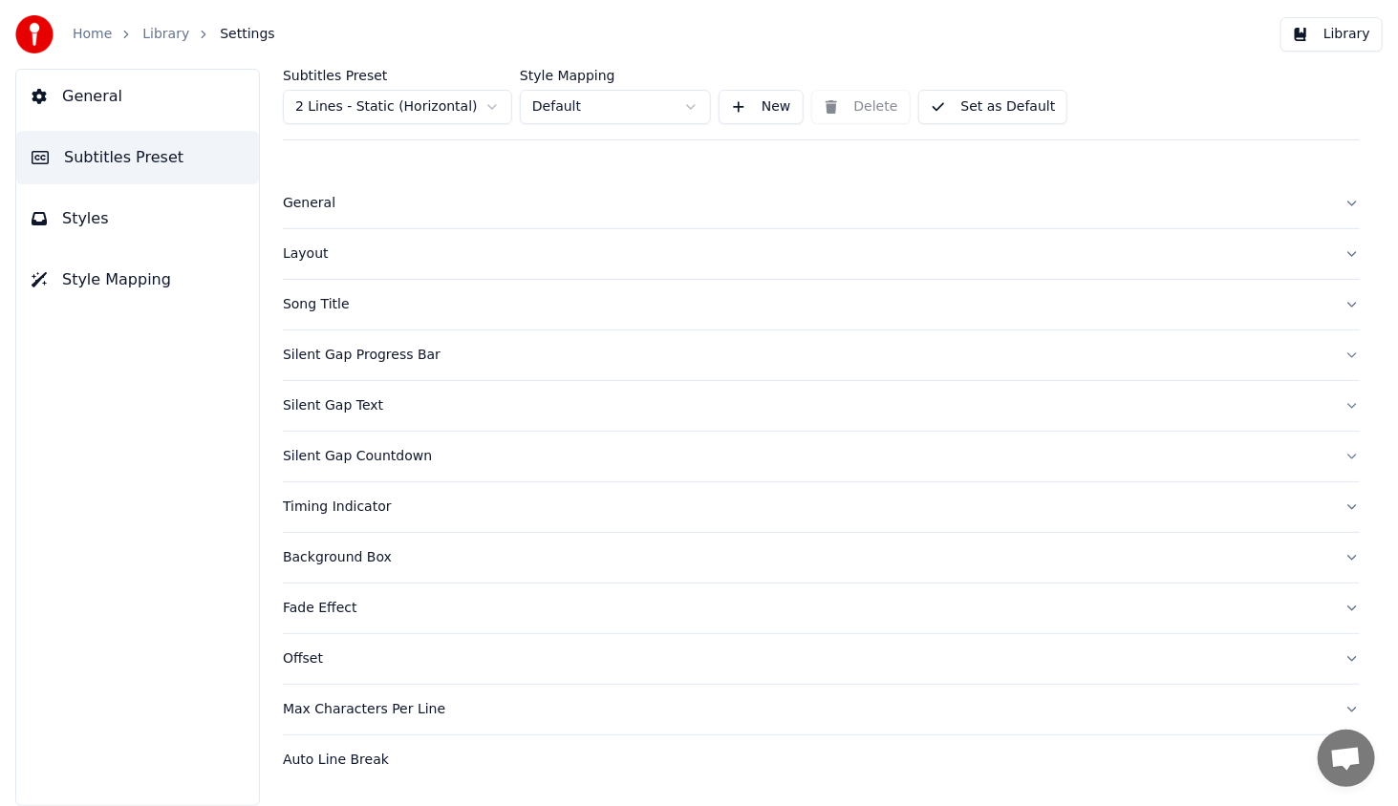
click at [309, 213] on button "General" at bounding box center [821, 204] width 1077 height 50
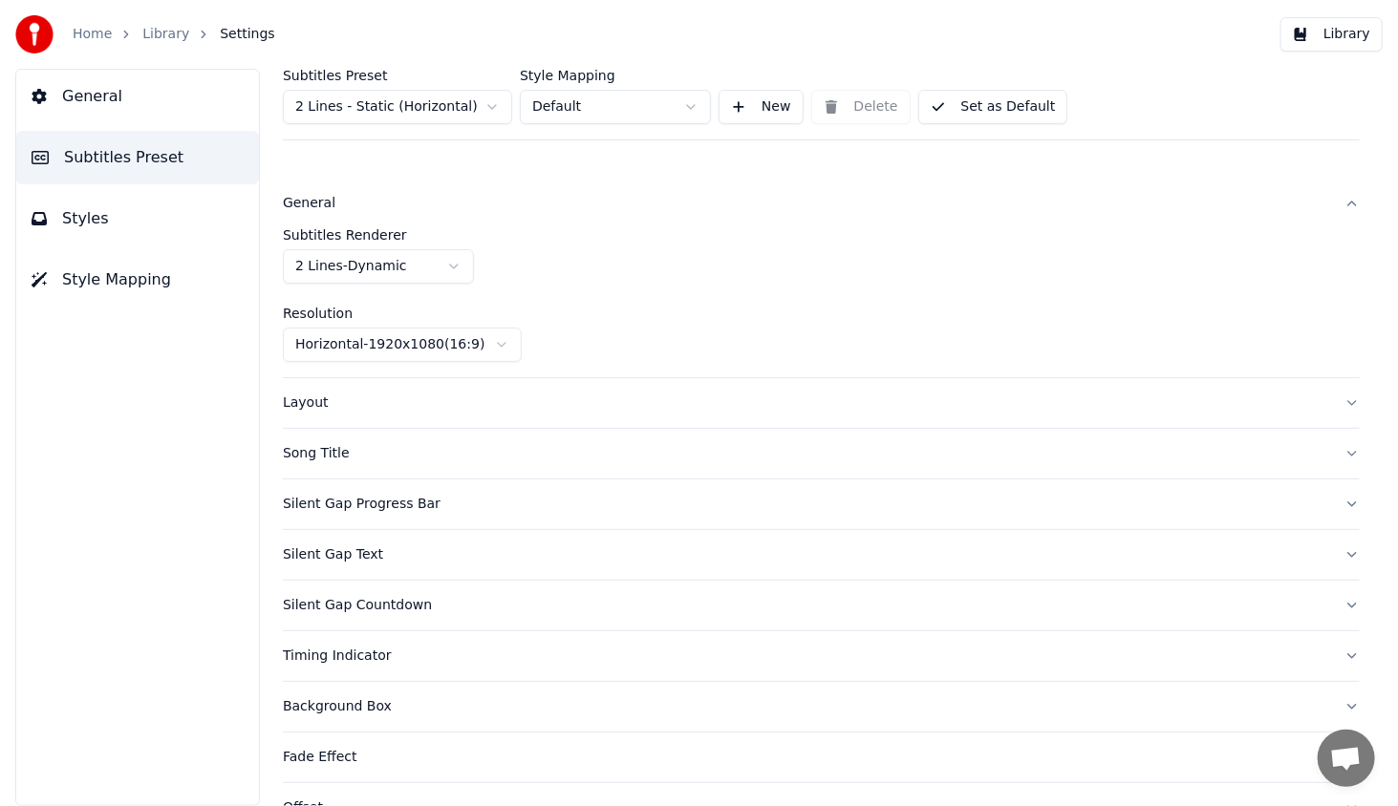
click at [312, 402] on div "Layout" at bounding box center [806, 403] width 1046 height 19
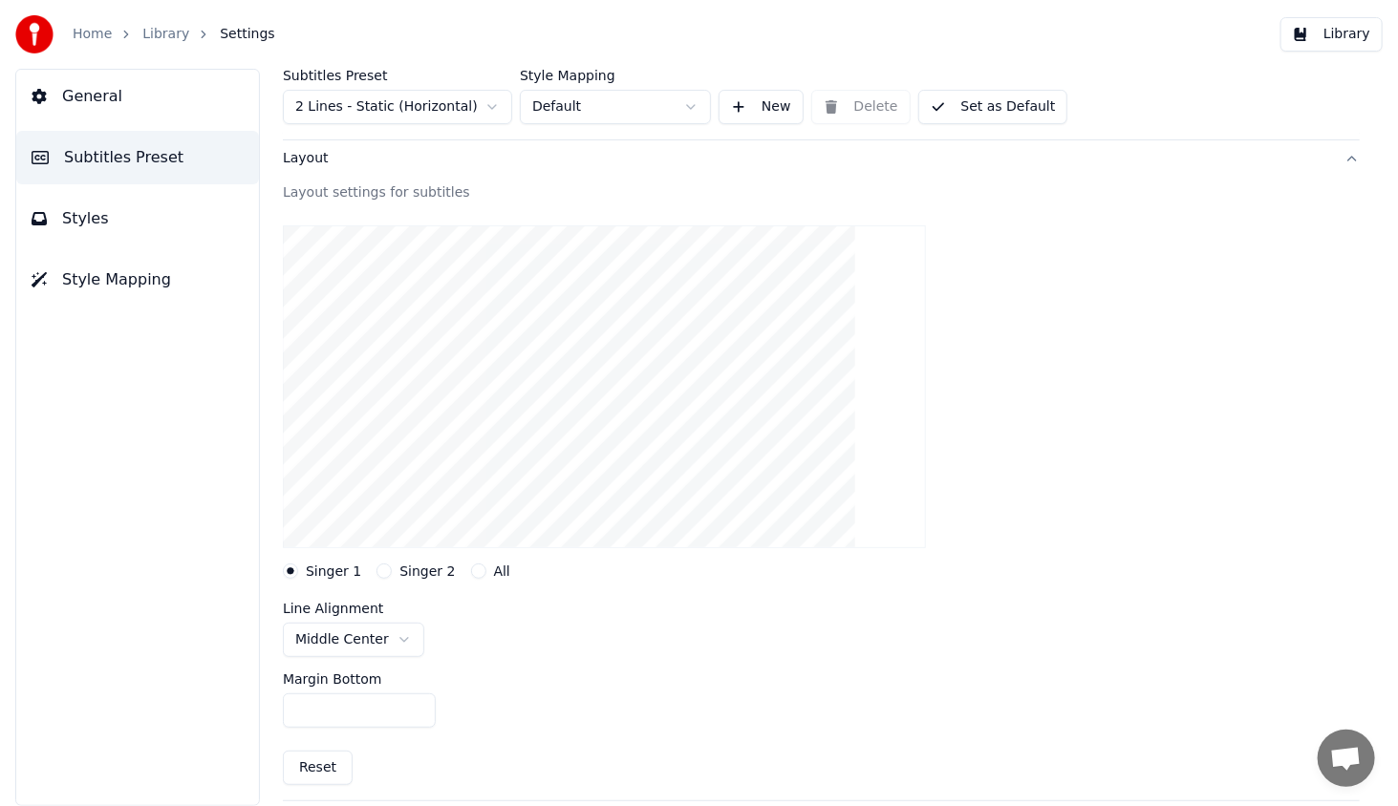
scroll to position [287, 0]
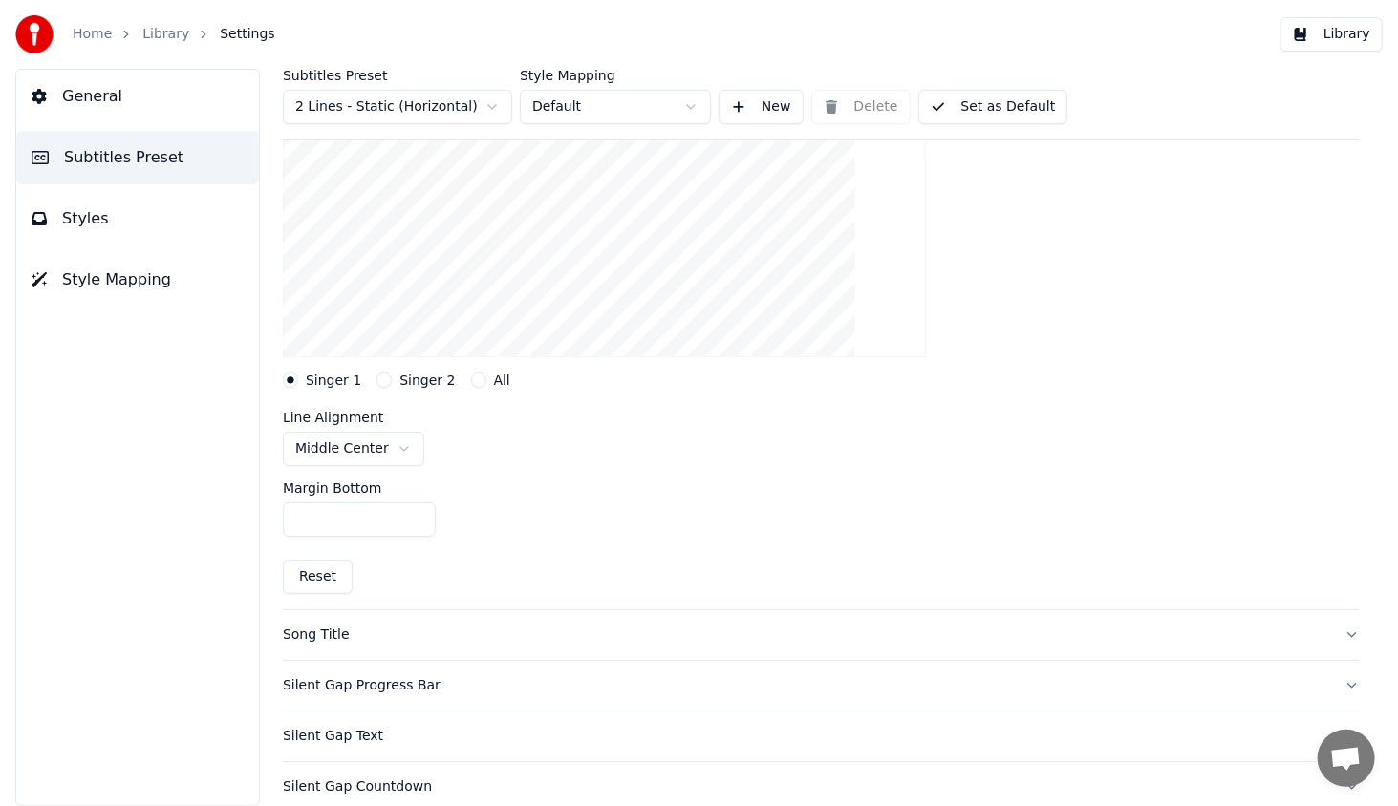
click at [326, 628] on div "Song Title" at bounding box center [806, 635] width 1046 height 19
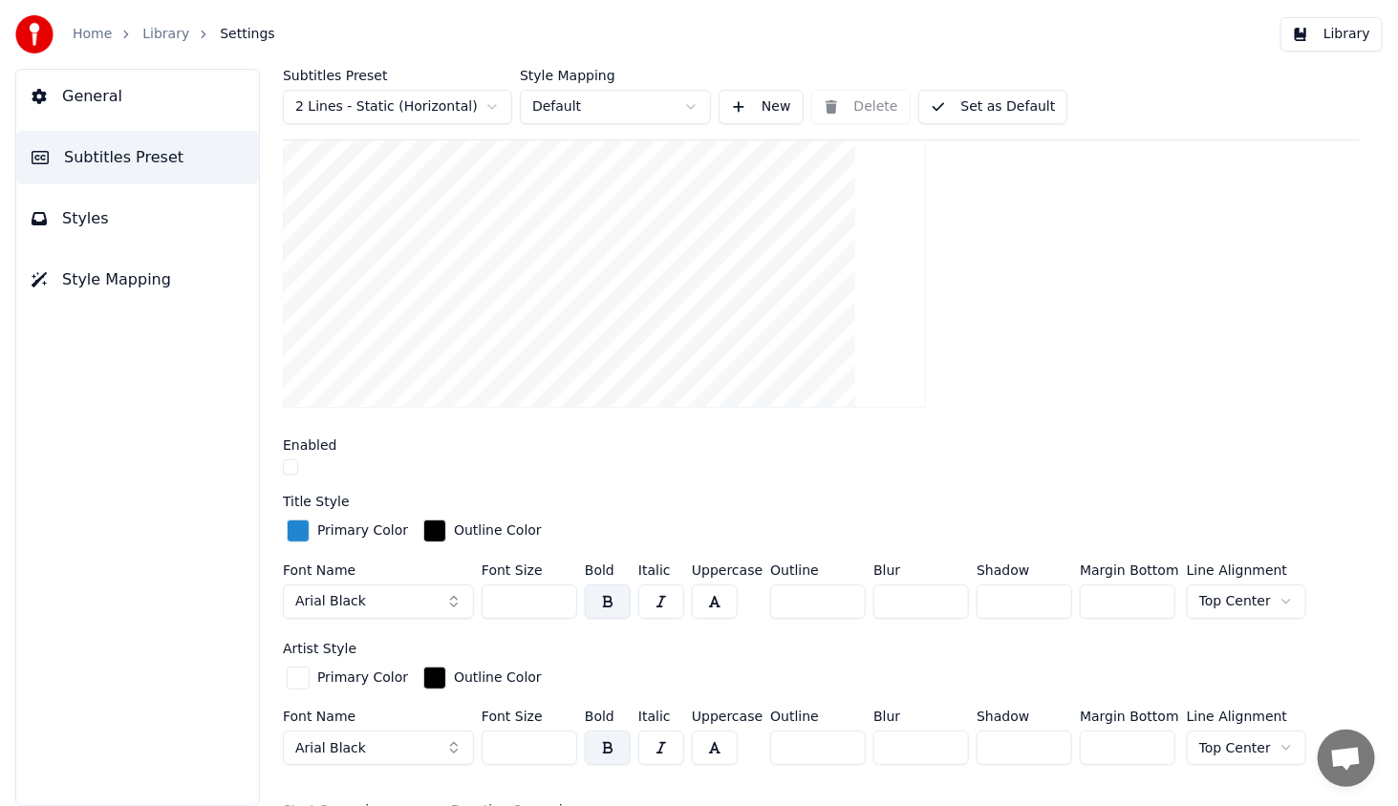
click at [296, 459] on button "button" at bounding box center [290, 466] width 15 height 15
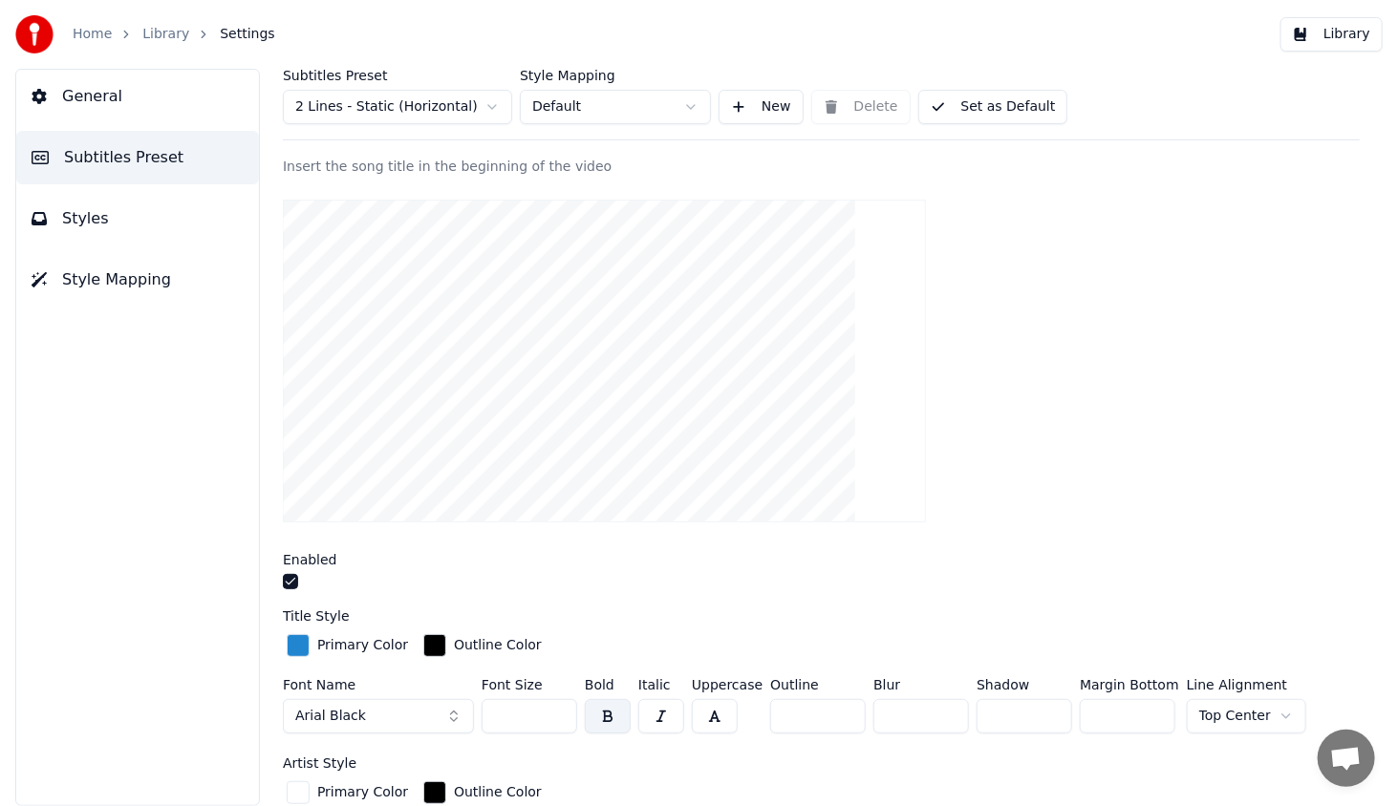
scroll to position [96, 0]
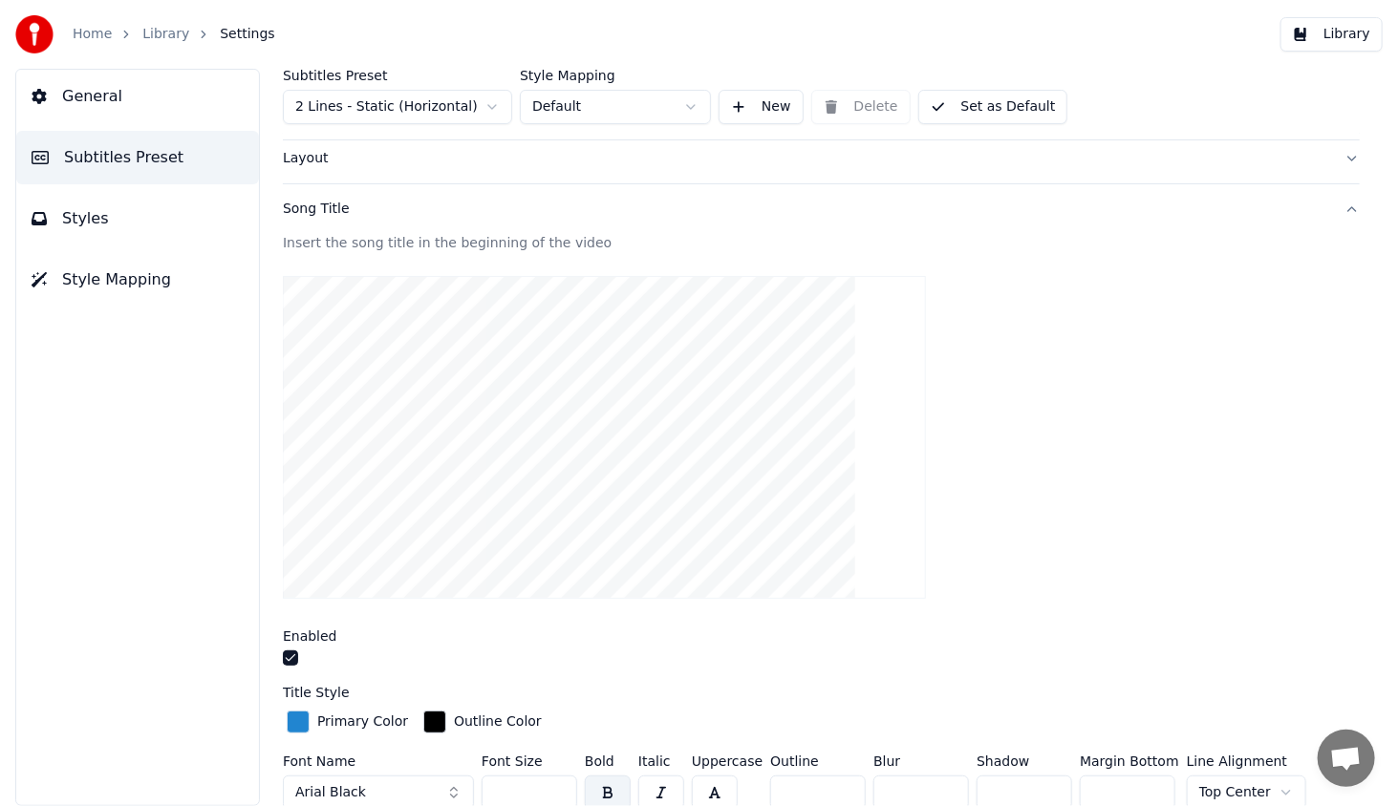
click at [292, 657] on button "button" at bounding box center [290, 658] width 15 height 15
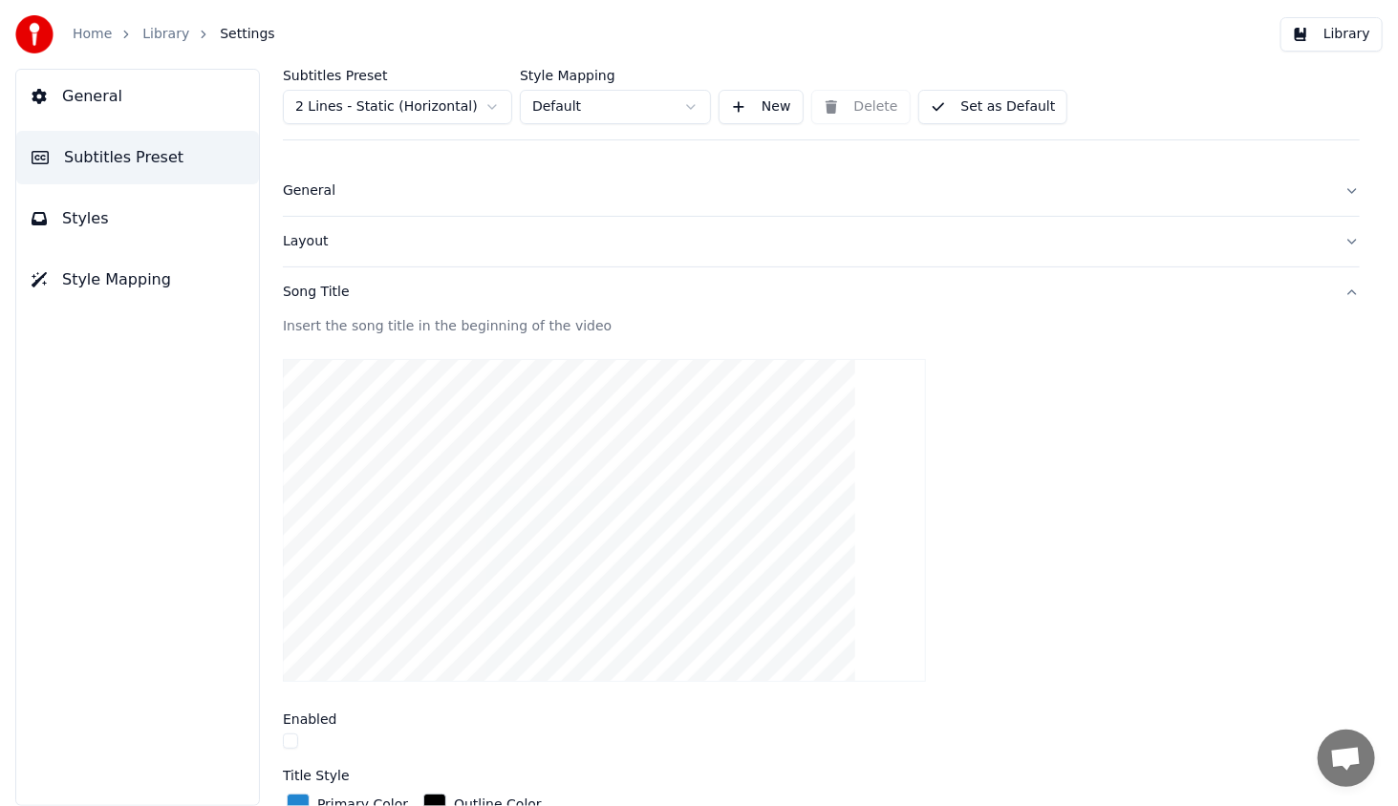
scroll to position [0, 0]
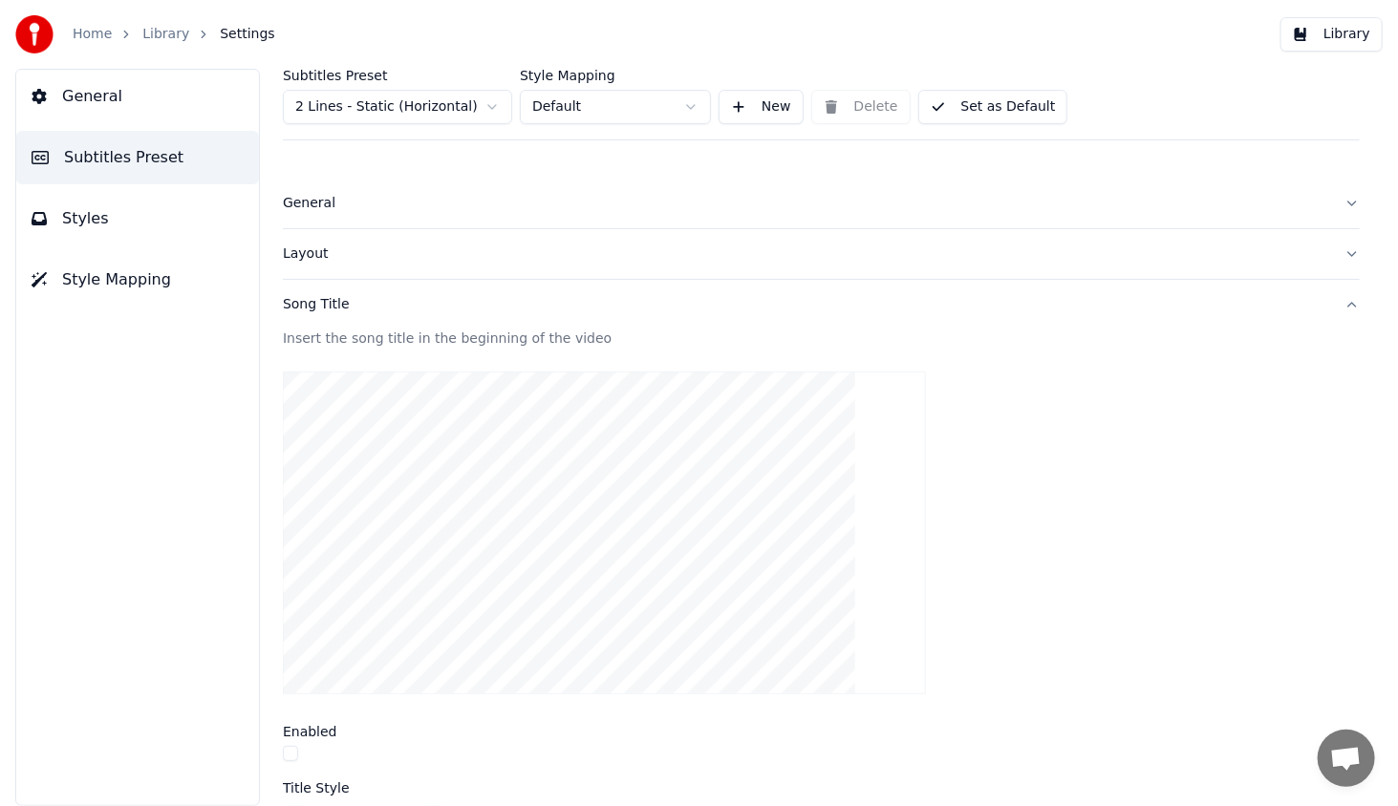
click at [1334, 31] on button "Library" at bounding box center [1331, 34] width 102 height 34
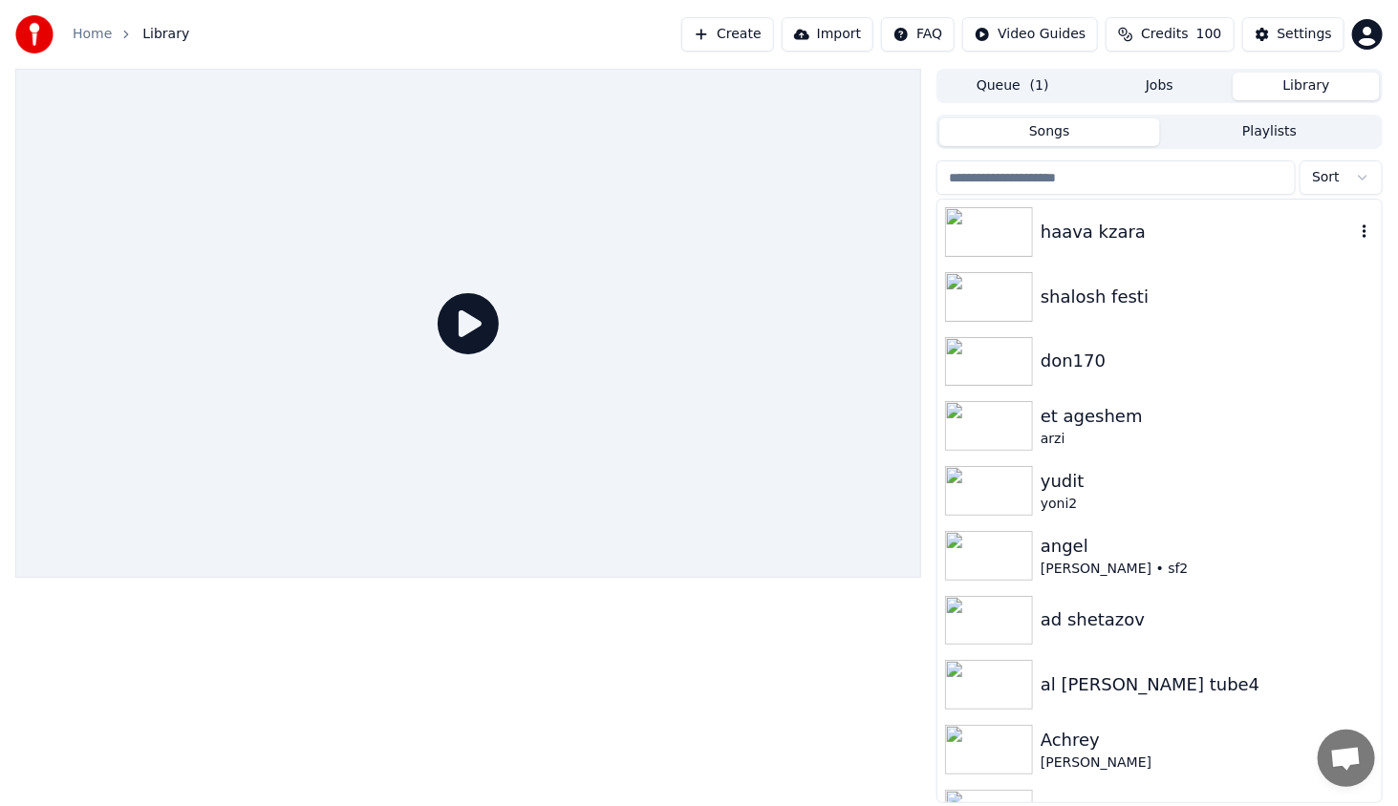
click at [987, 239] on img at bounding box center [989, 232] width 88 height 50
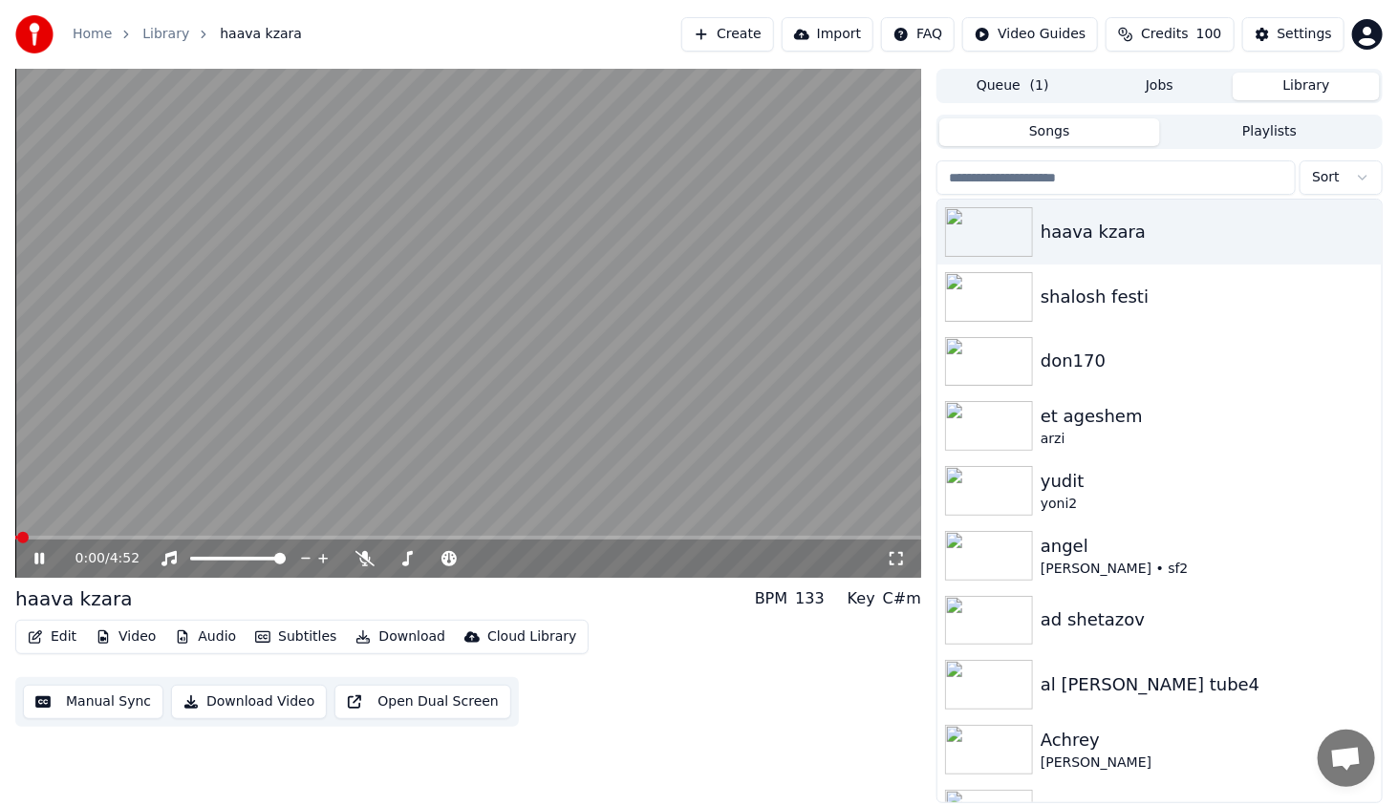
click at [183, 539] on span at bounding box center [468, 538] width 906 height 4
click at [40, 547] on div "1:01 / 4:52" at bounding box center [468, 559] width 906 height 38
click at [29, 560] on div "1:03 / 4:52" at bounding box center [468, 558] width 890 height 19
click at [36, 559] on icon at bounding box center [39, 558] width 10 height 11
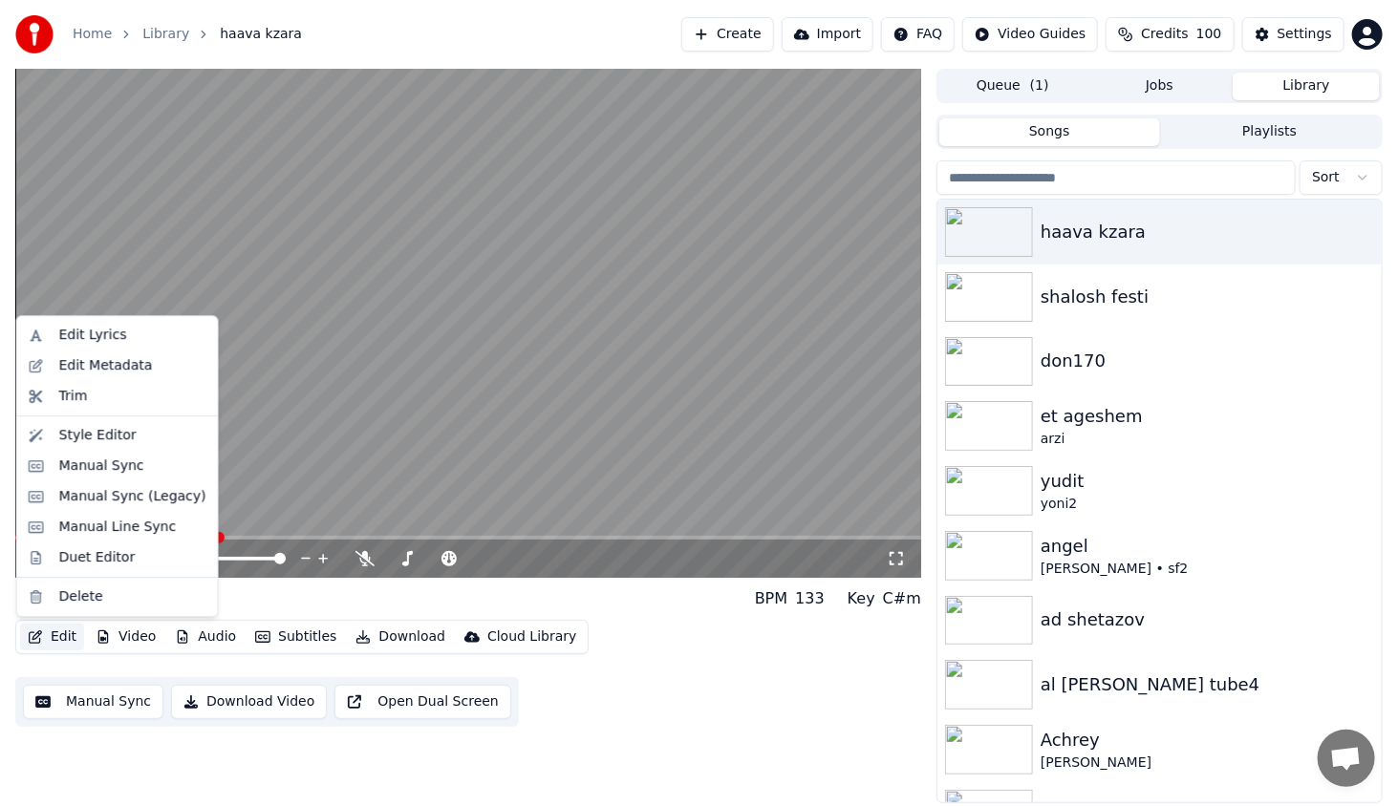
click at [71, 640] on button "Edit" at bounding box center [52, 637] width 64 height 27
click at [94, 439] on div "Style Editor" at bounding box center [97, 435] width 77 height 19
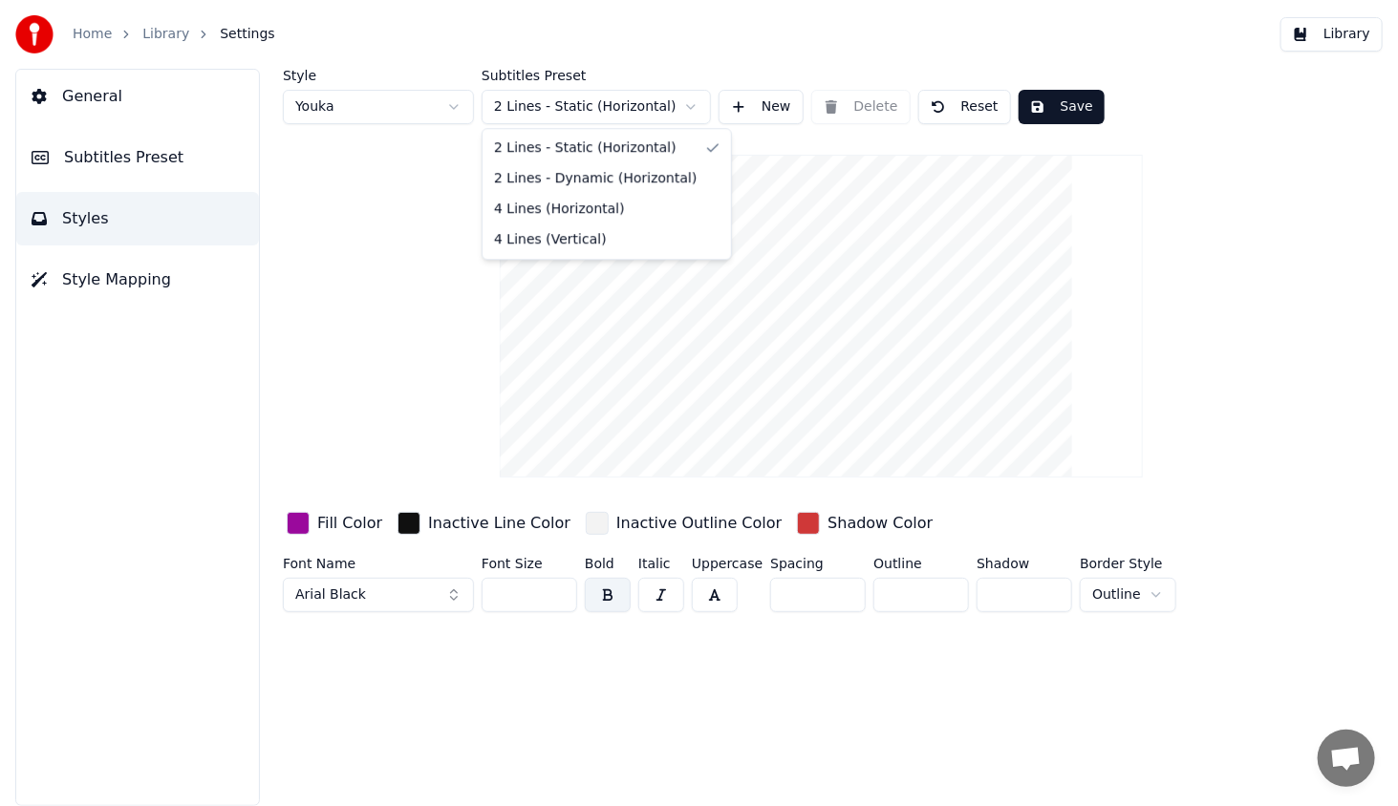
click at [558, 101] on html "Home Library Settings Library General Subtitles Preset Styles Style Mapping Sty…" at bounding box center [699, 403] width 1398 height 806
click at [1049, 105] on button "Save" at bounding box center [1061, 107] width 86 height 34
click at [127, 161] on span "Subtitles Preset" at bounding box center [123, 157] width 119 height 23
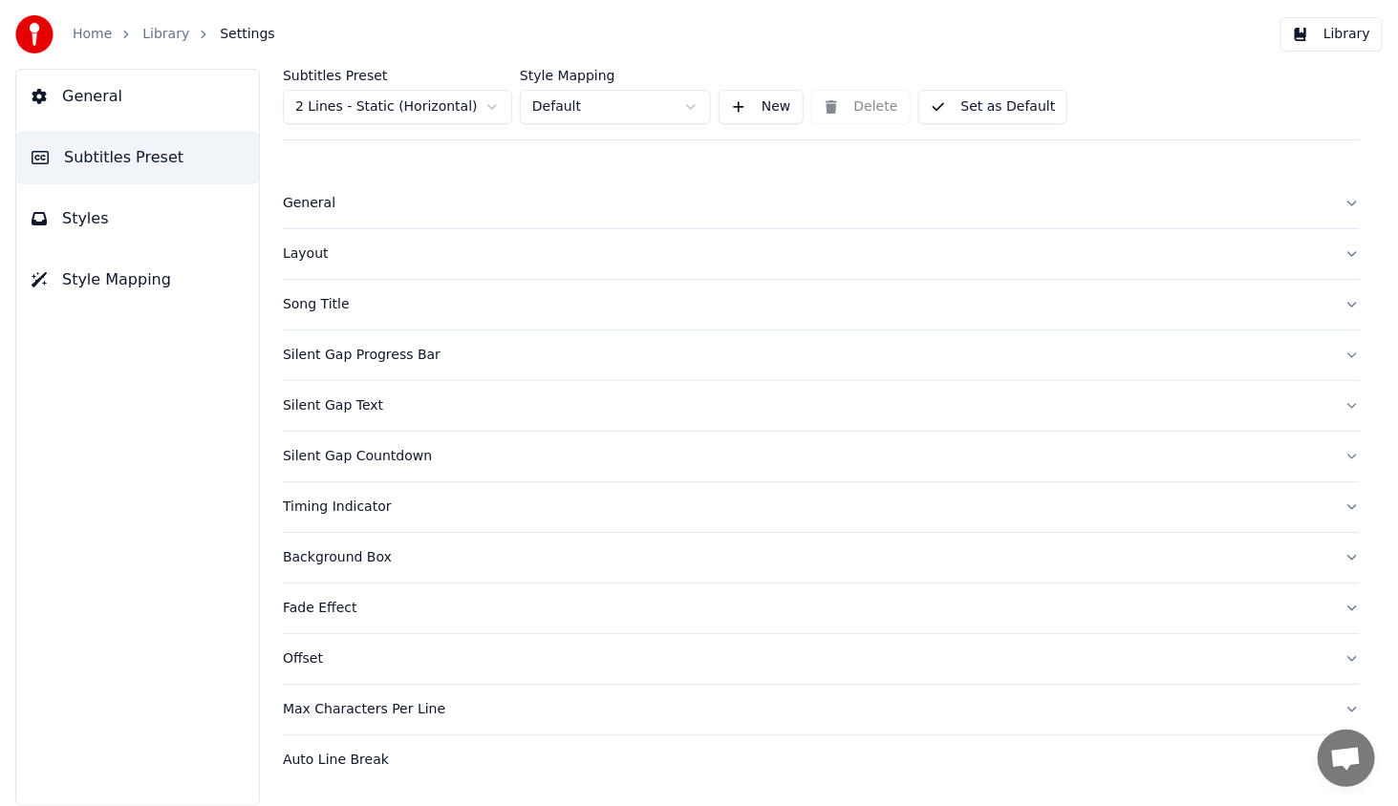
click at [324, 210] on div "General" at bounding box center [806, 203] width 1046 height 19
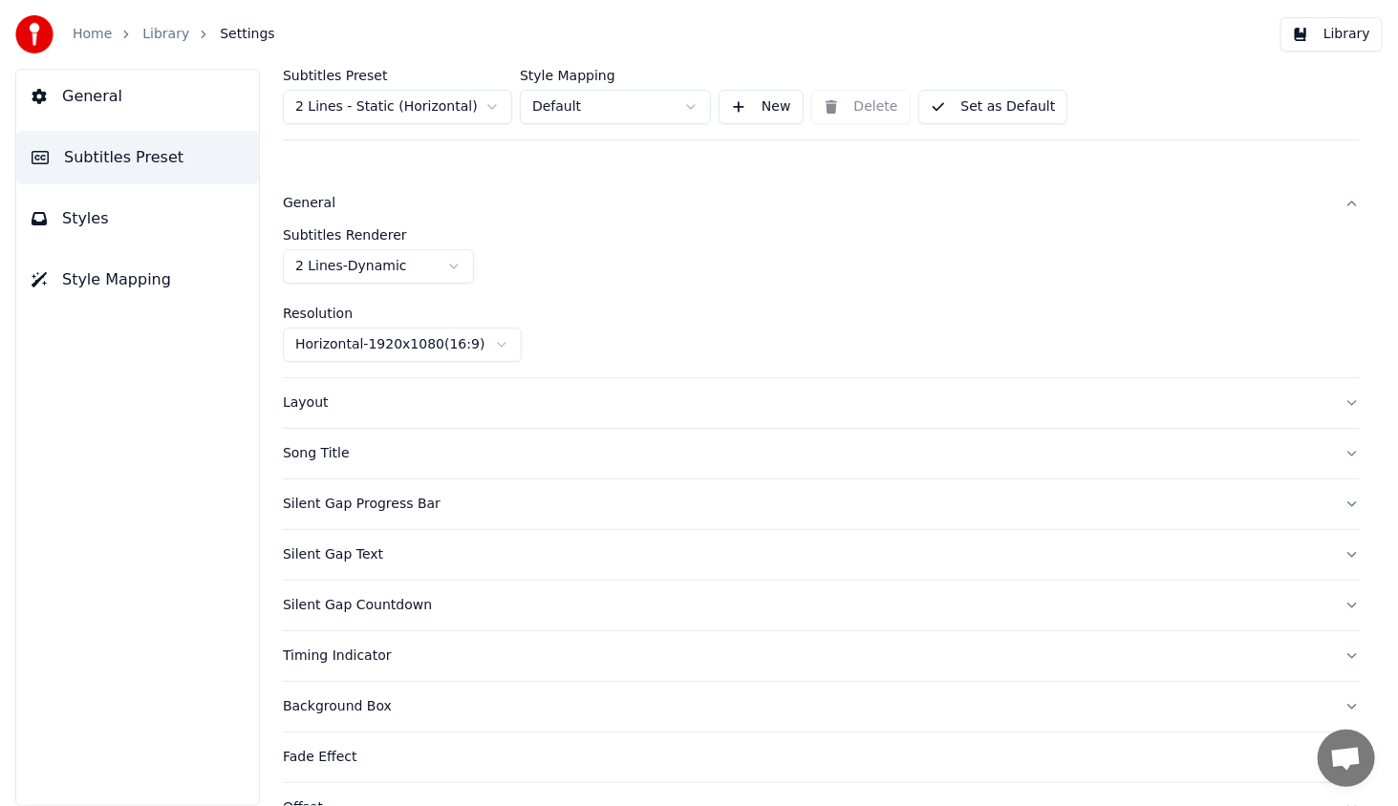
click at [298, 403] on div "Layout" at bounding box center [806, 403] width 1046 height 19
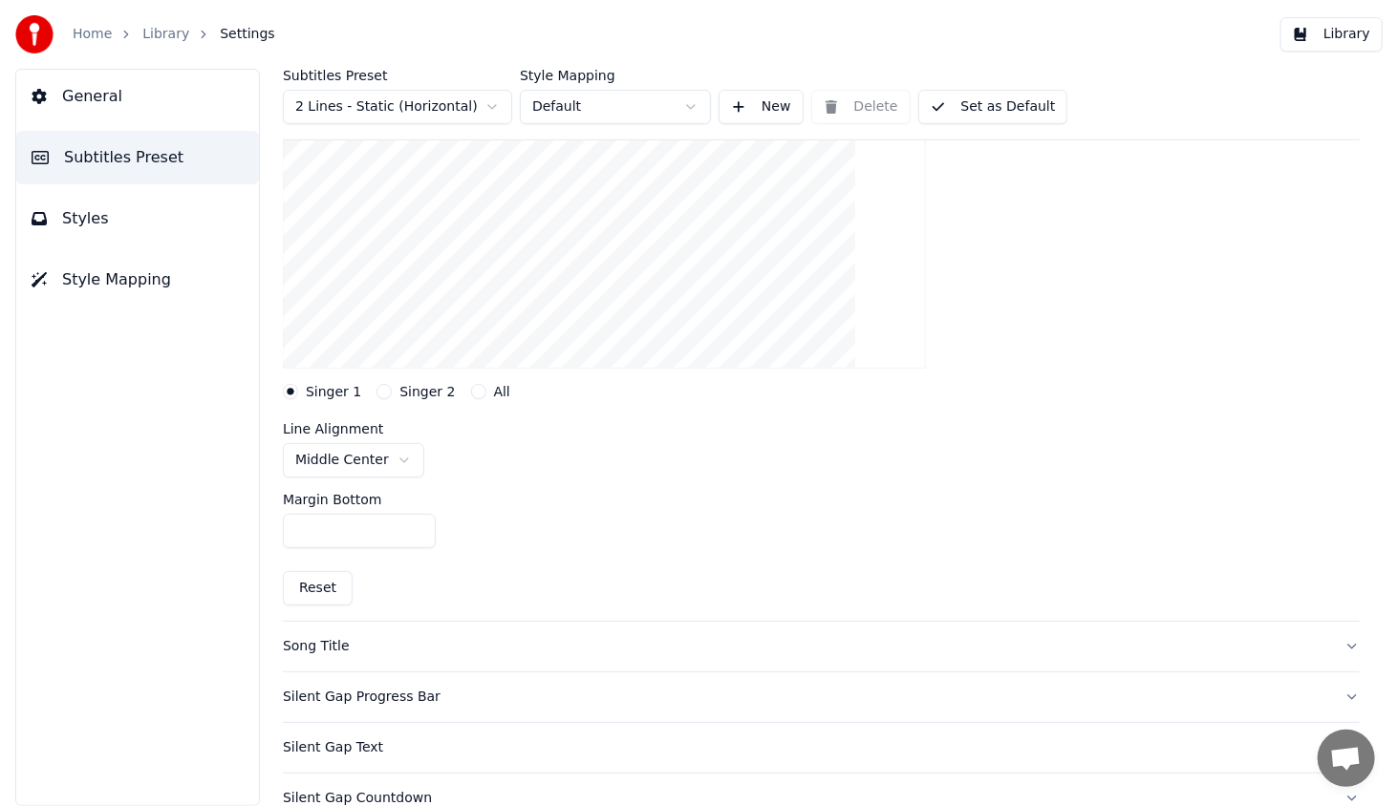
scroll to position [287, 0]
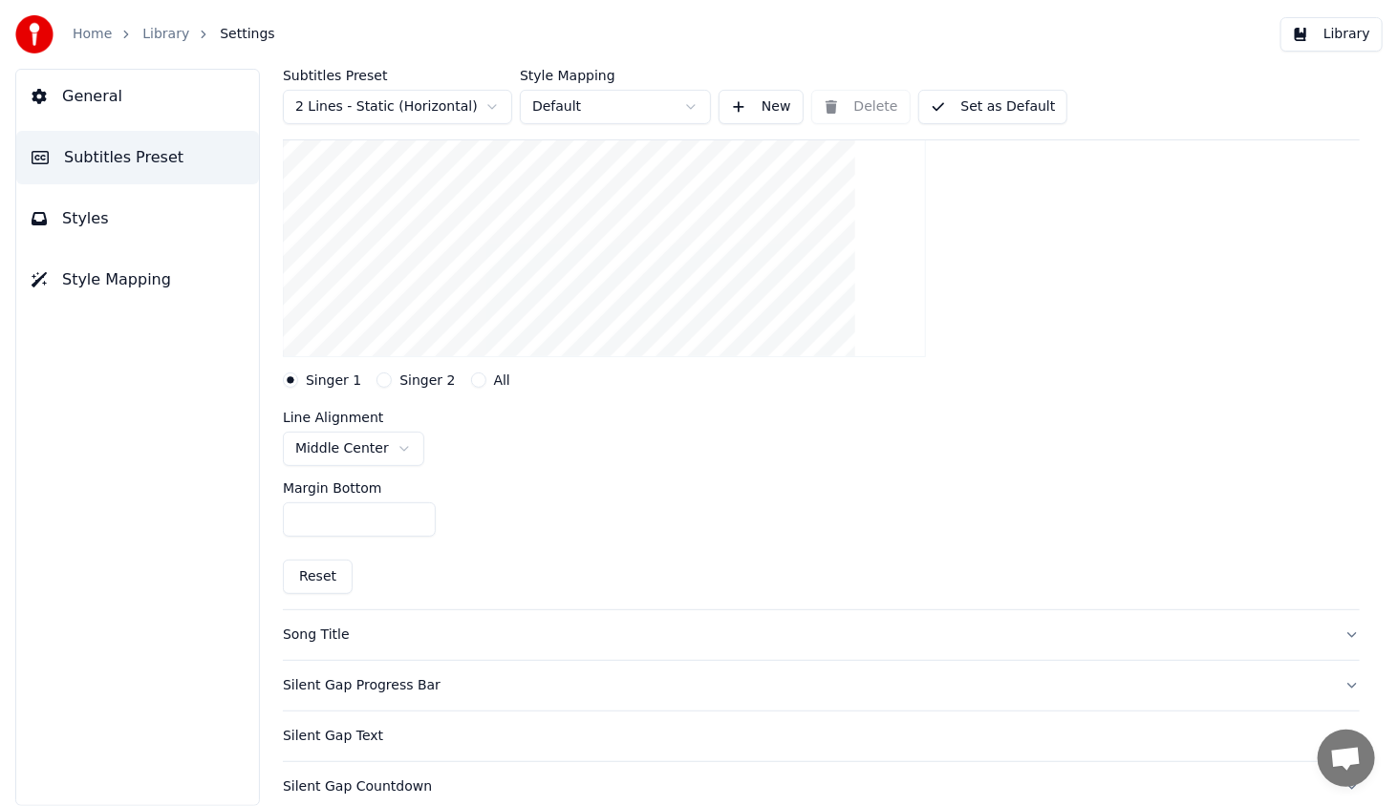
click at [295, 630] on div "Song Title" at bounding box center [806, 635] width 1046 height 19
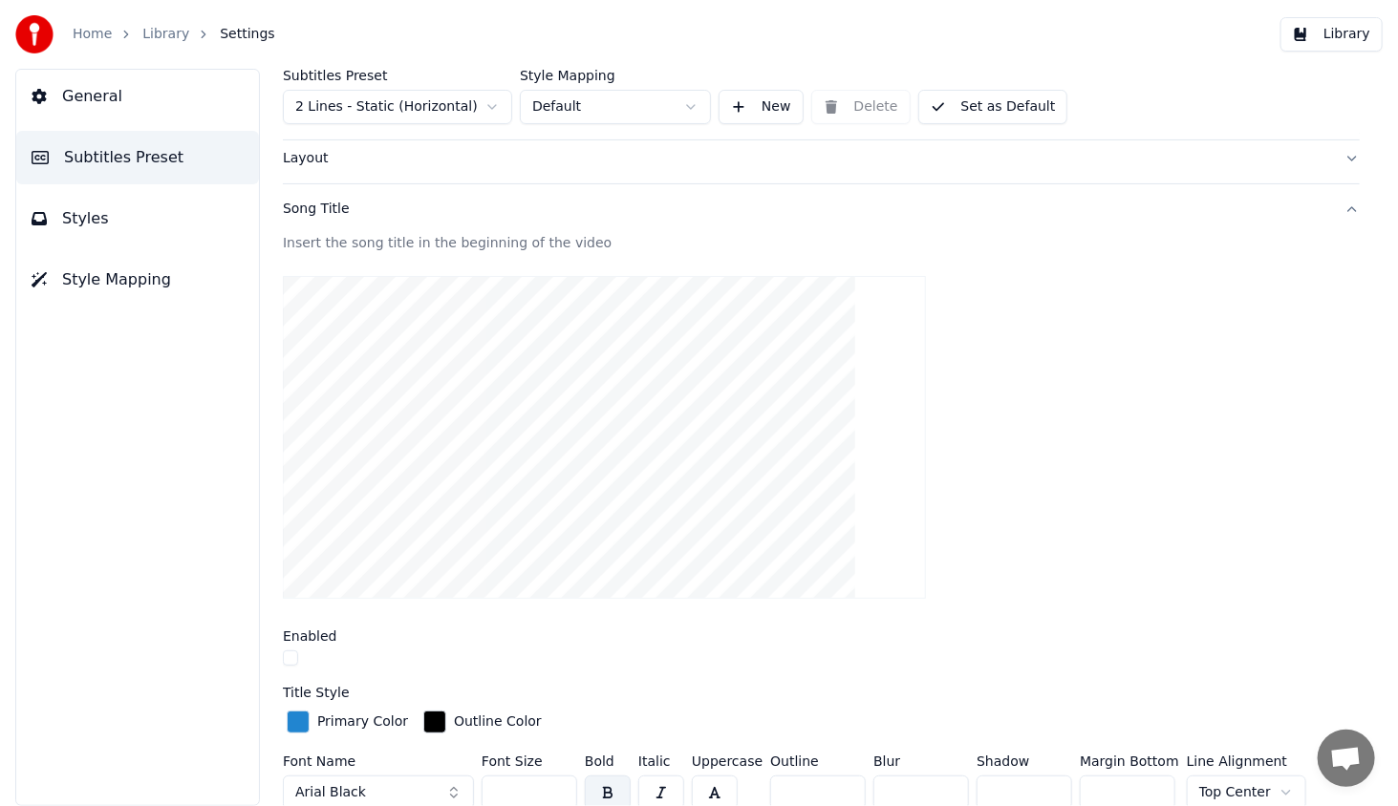
scroll to position [0, 0]
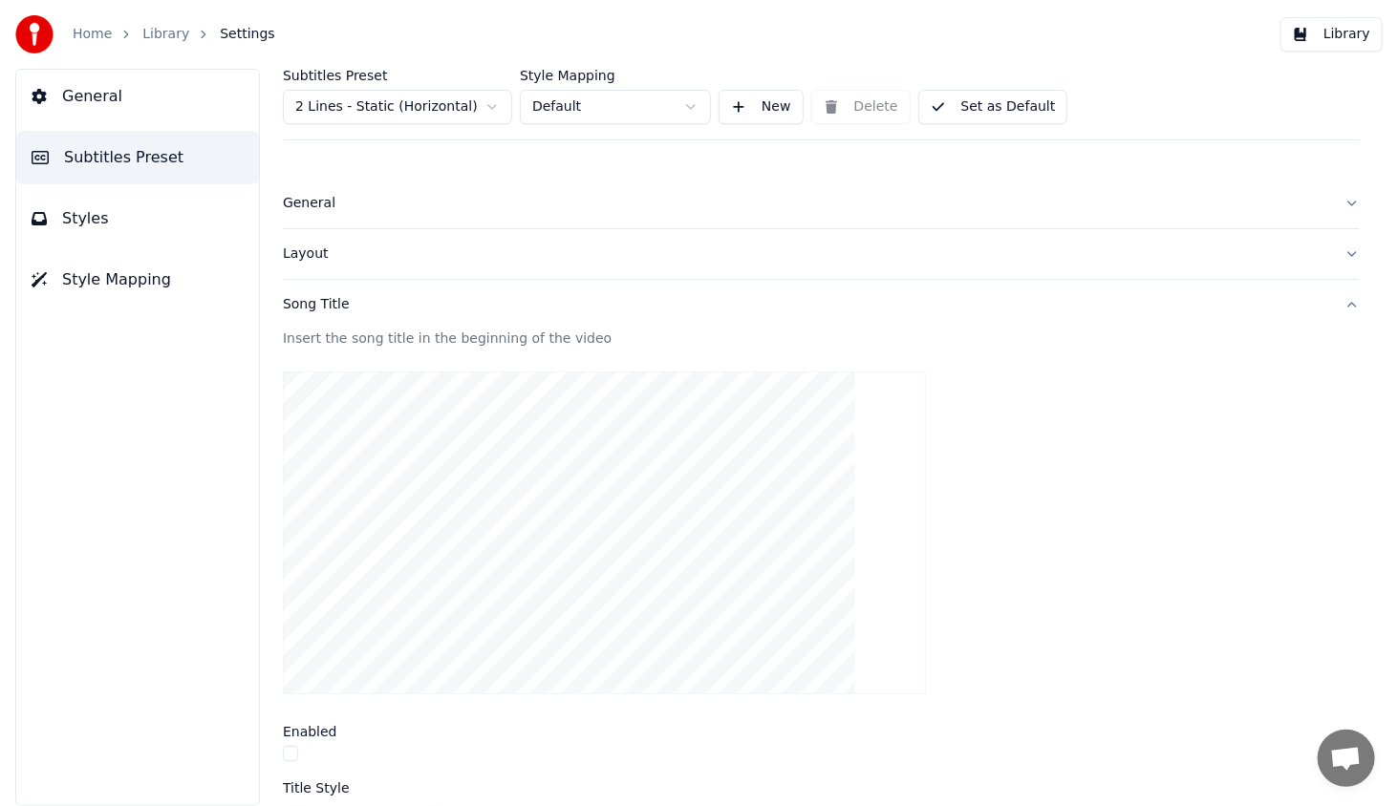
click at [352, 104] on html "Home Library Settings Library General Subtitles Preset Styles Style Mapping Sub…" at bounding box center [699, 403] width 1398 height 806
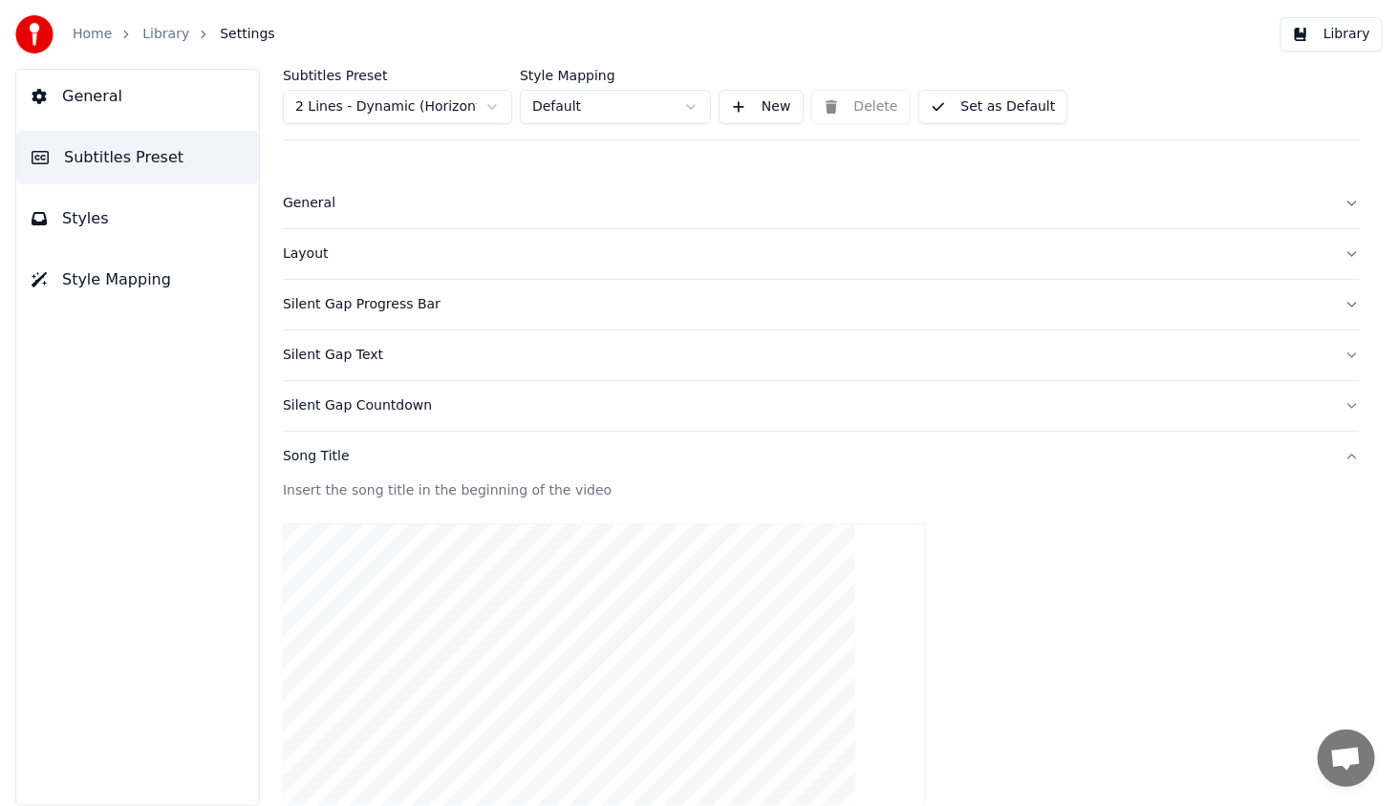
click at [1328, 32] on button "Library" at bounding box center [1331, 34] width 102 height 34
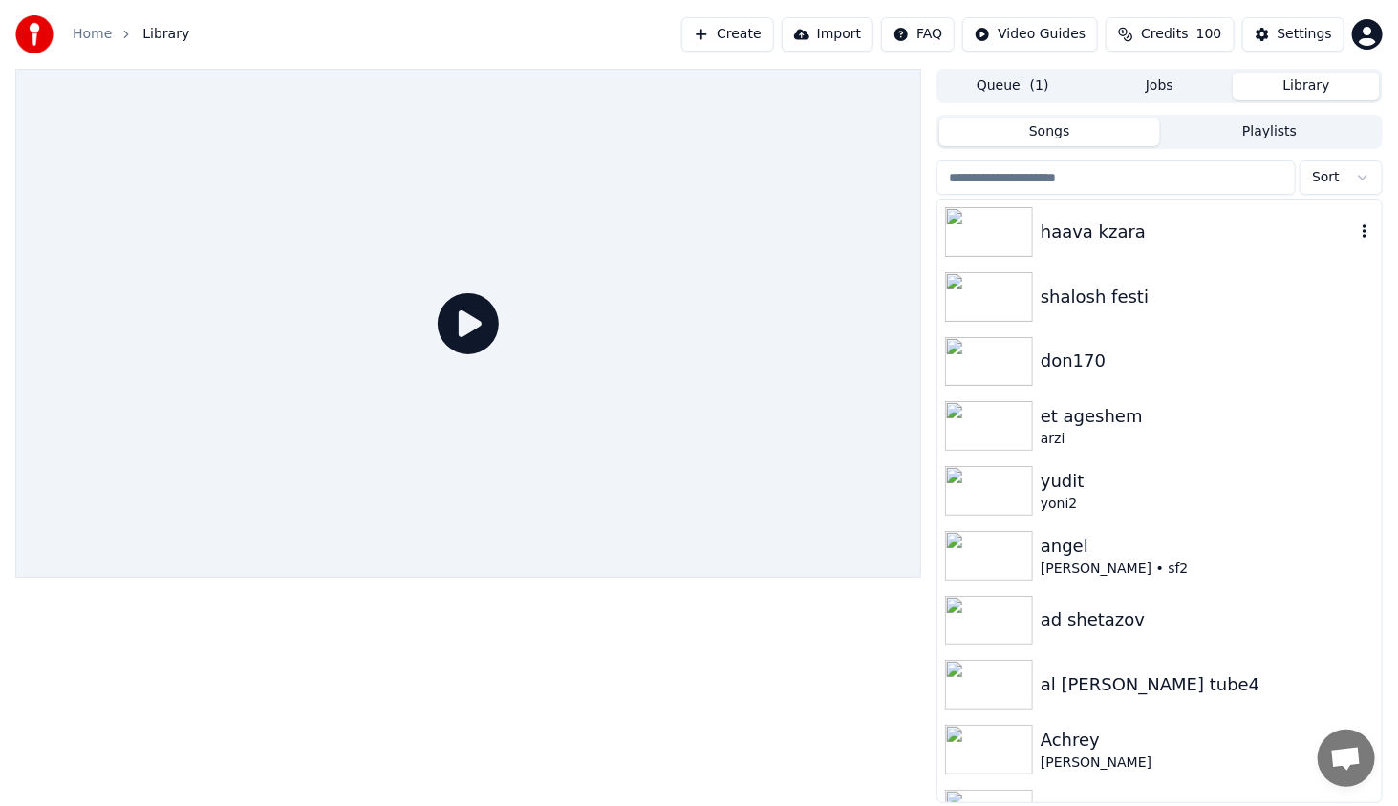
click at [1001, 234] on img at bounding box center [989, 232] width 88 height 50
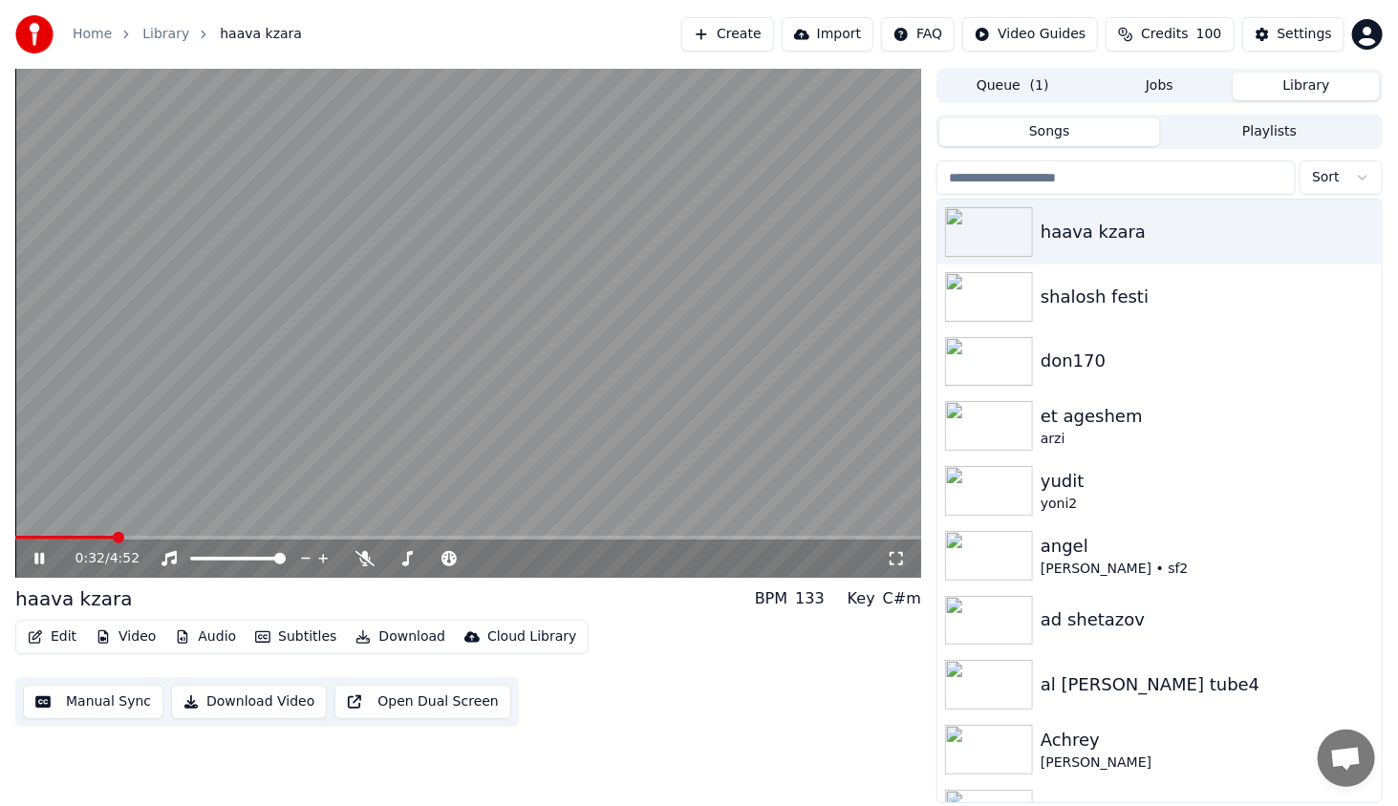
click at [117, 537] on span at bounding box center [468, 538] width 906 height 4
click at [94, 537] on span at bounding box center [55, 538] width 80 height 4
click at [38, 559] on icon at bounding box center [53, 558] width 45 height 15
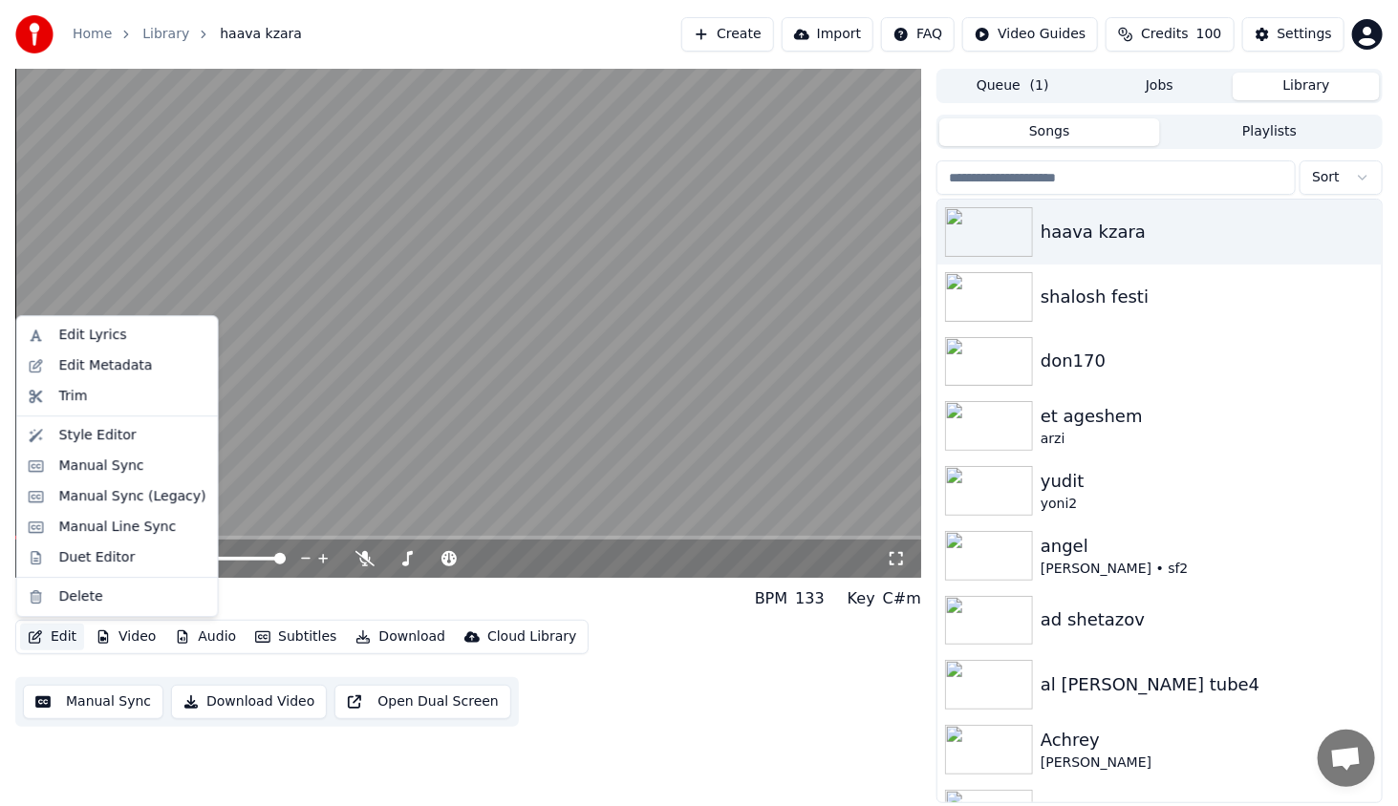
click at [59, 636] on button "Edit" at bounding box center [52, 637] width 64 height 27
click at [116, 436] on div "Style Editor" at bounding box center [97, 435] width 77 height 19
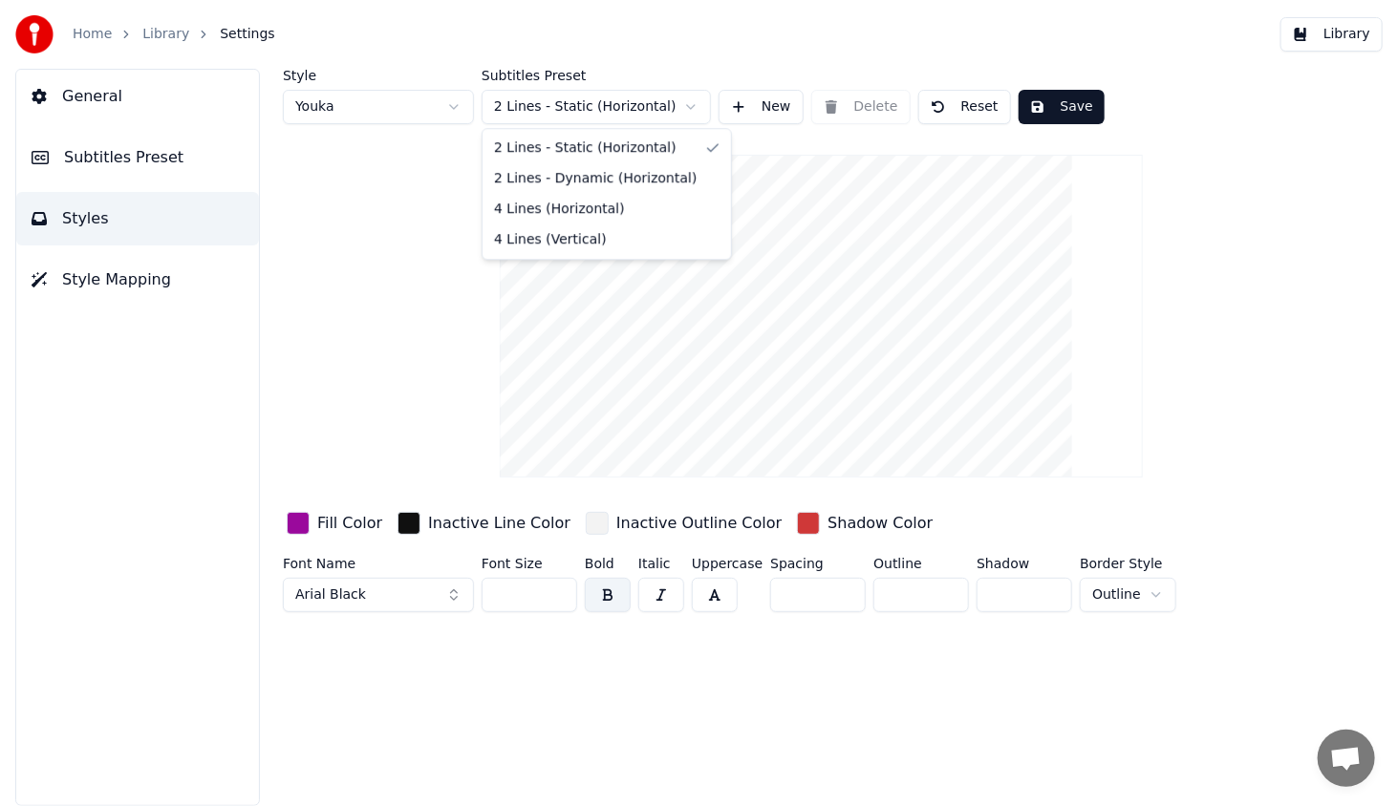
click at [499, 102] on html "Home Library Settings Library General Subtitles Preset Styles Style Mapping Sty…" at bounding box center [699, 403] width 1398 height 806
click at [1049, 97] on button "Save" at bounding box center [1061, 107] width 86 height 34
click at [1346, 42] on button "Library" at bounding box center [1331, 34] width 102 height 34
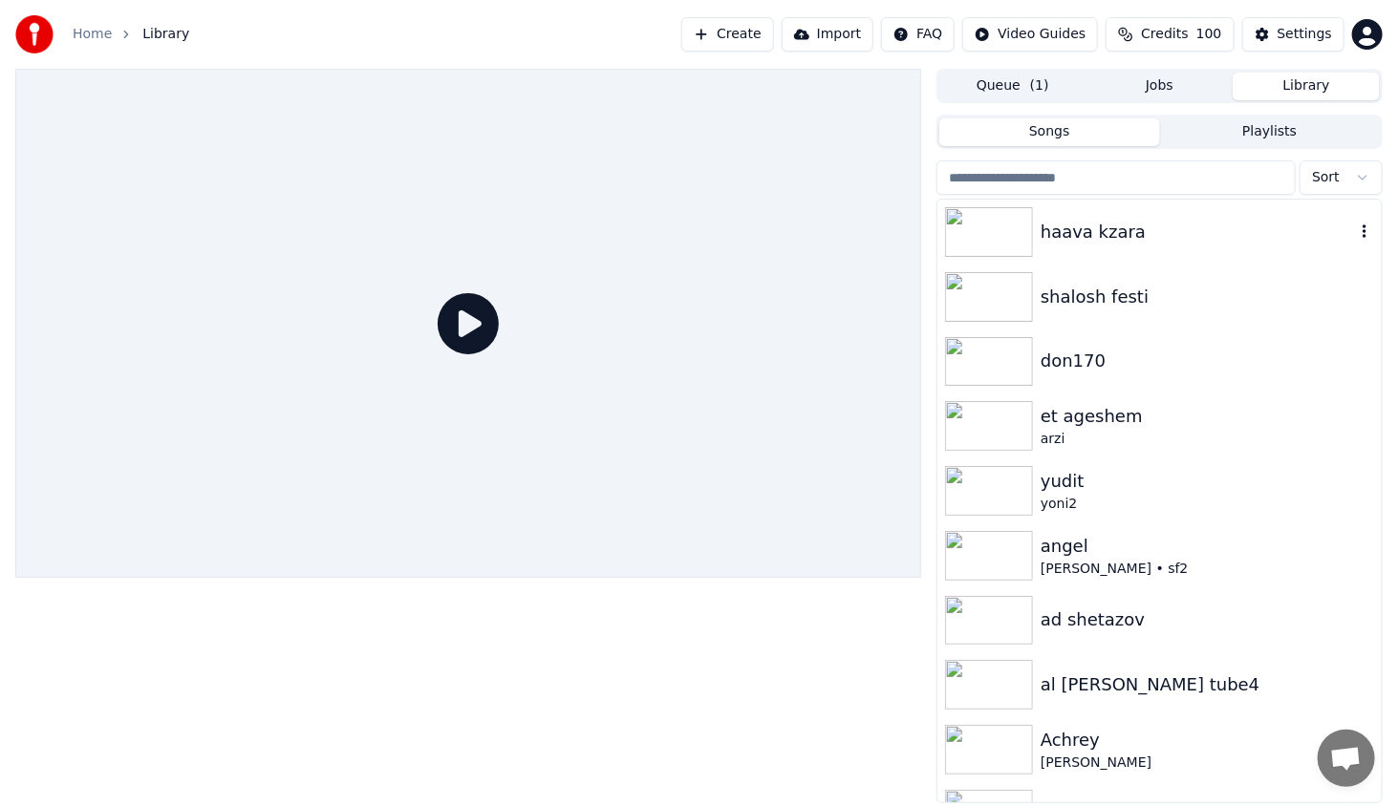
click at [1029, 232] on img at bounding box center [989, 232] width 88 height 50
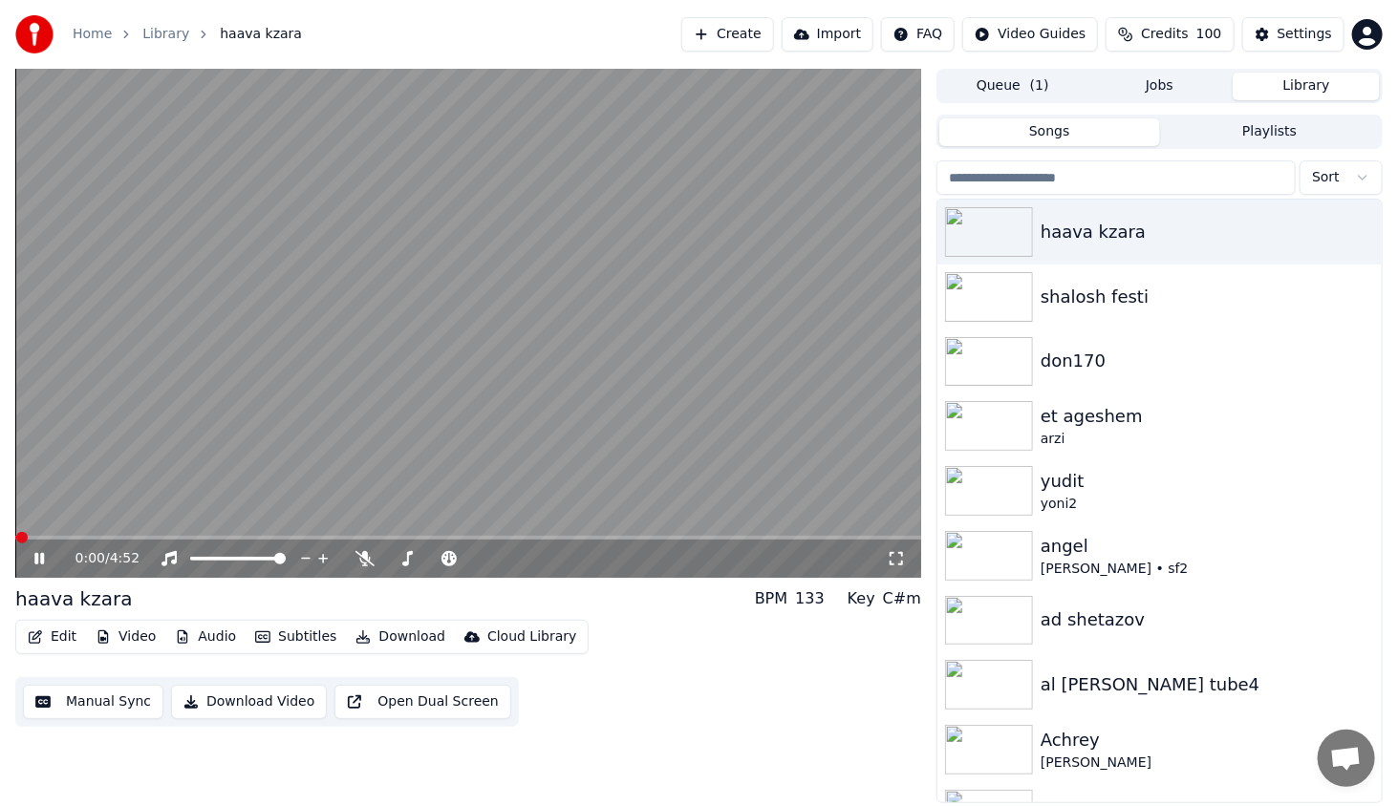
click at [114, 537] on span at bounding box center [468, 538] width 906 height 4
click at [36, 555] on icon at bounding box center [39, 558] width 10 height 11
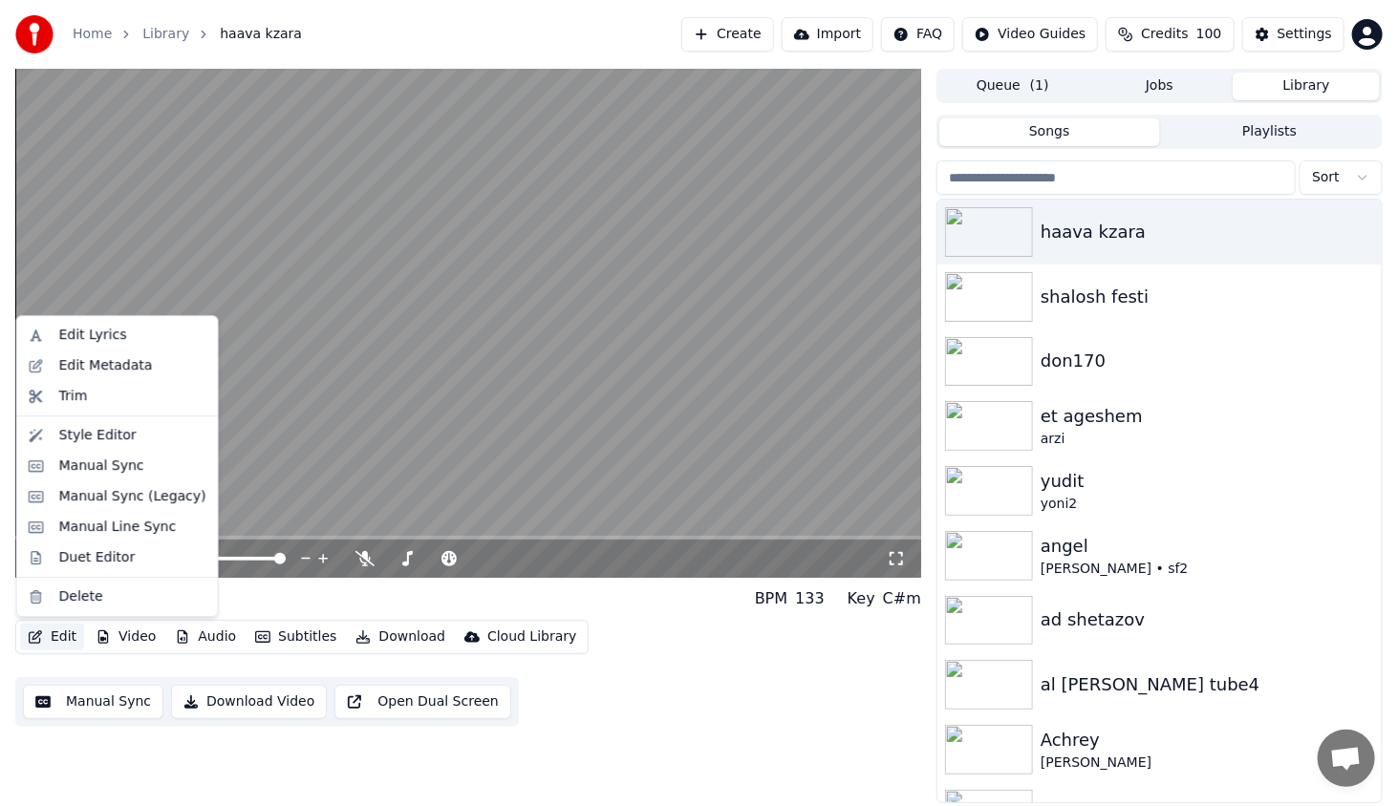
click at [61, 630] on button "Edit" at bounding box center [52, 637] width 64 height 27
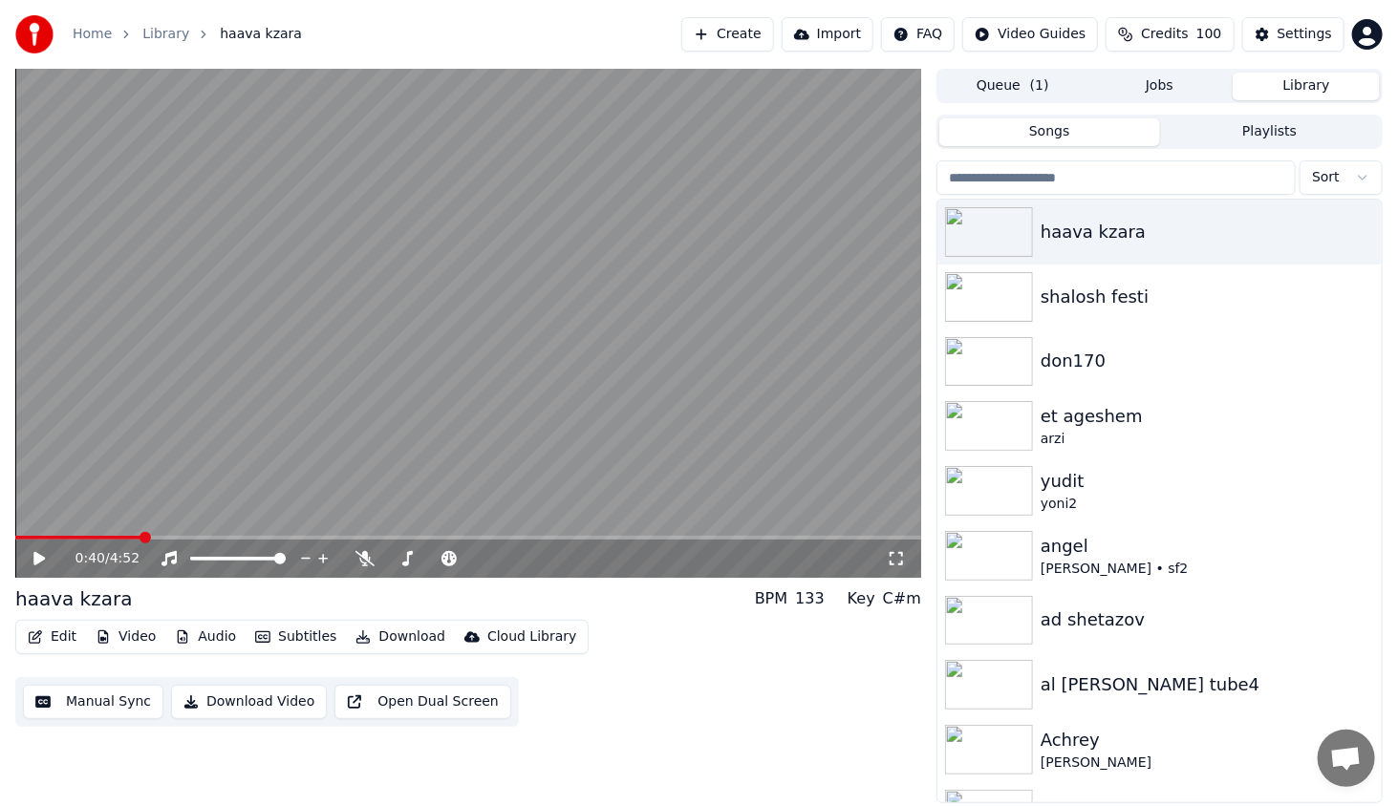
click at [577, 627] on div "Edit Video Audio Subtitles Download Cloud Library Manual Sync Download Video Op…" at bounding box center [468, 673] width 906 height 107
click at [1288, 35] on div "Settings" at bounding box center [1304, 34] width 54 height 19
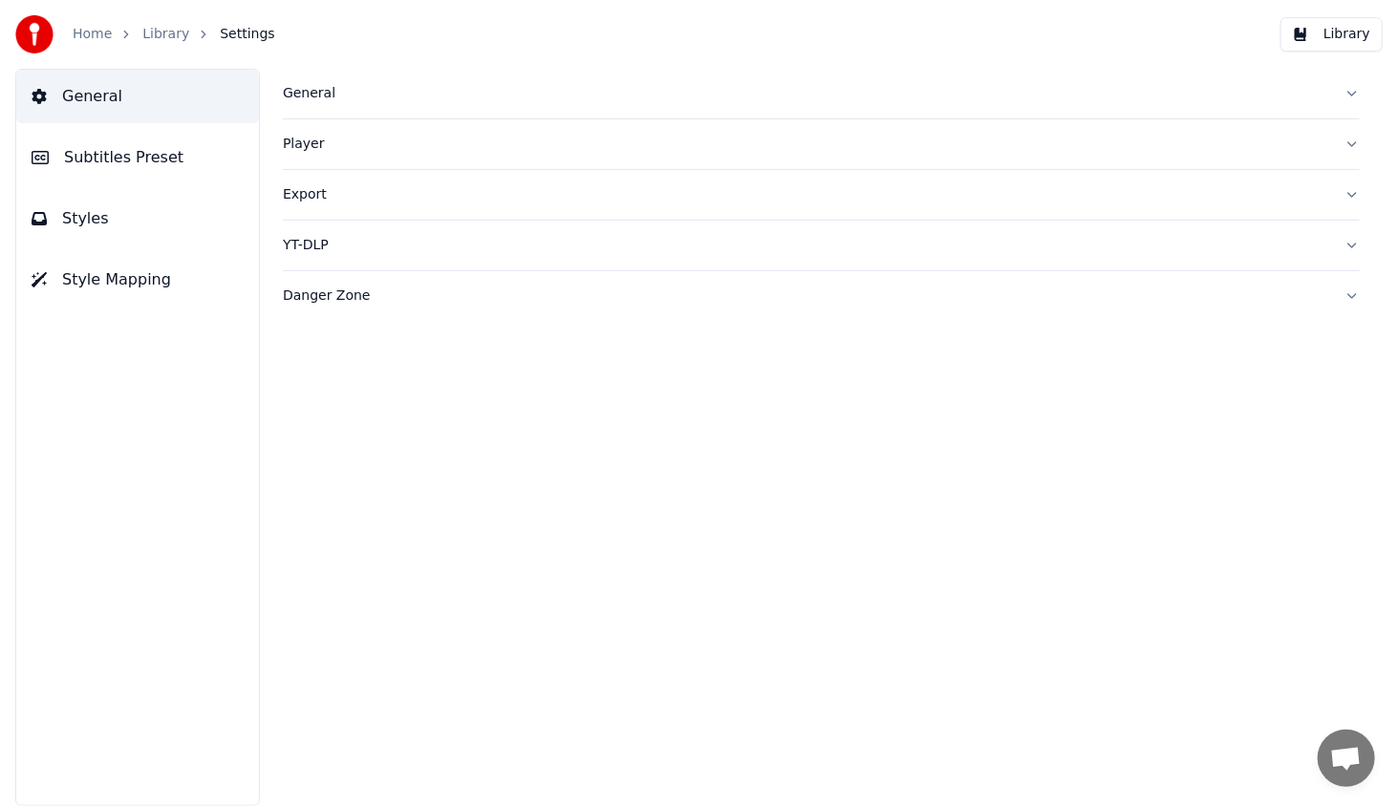
click at [314, 94] on div "General" at bounding box center [806, 93] width 1046 height 19
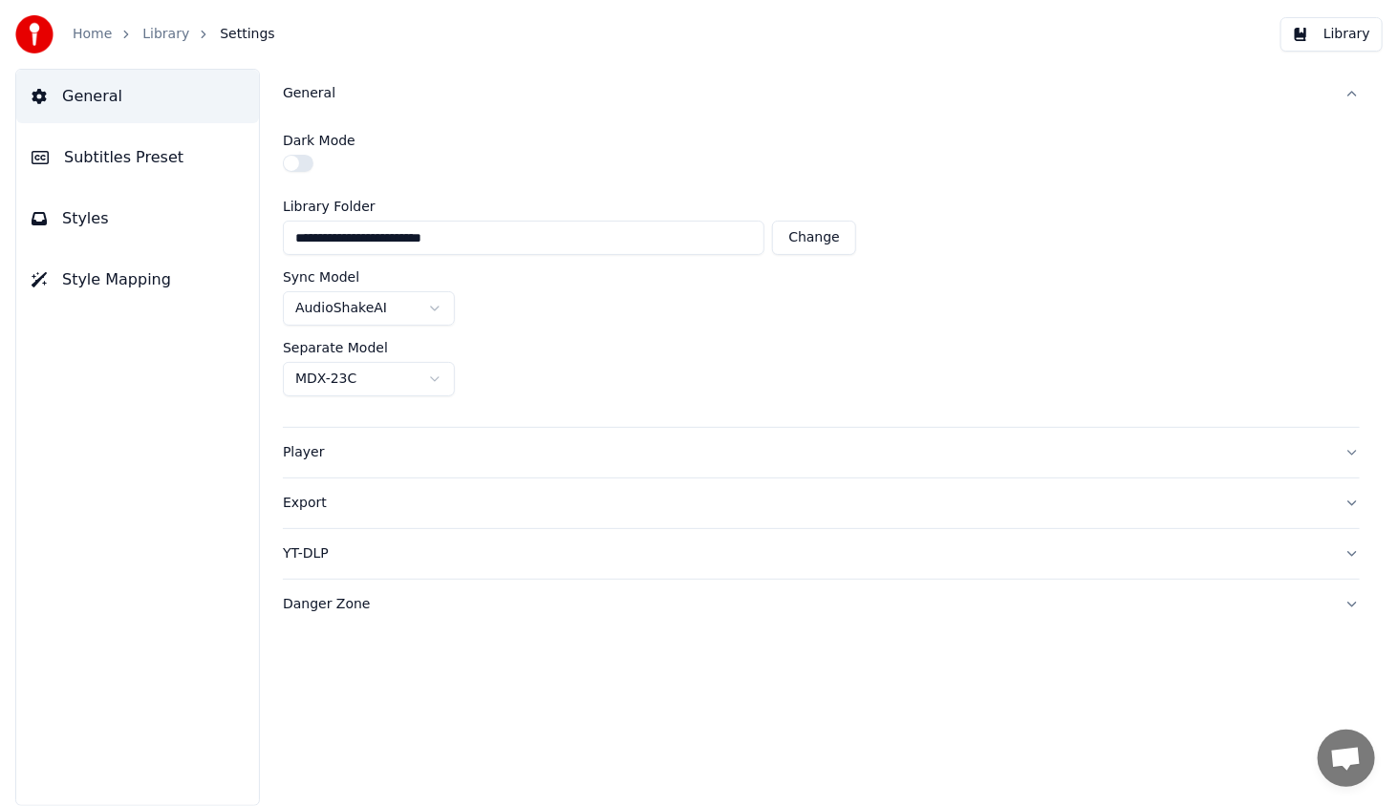
click at [314, 94] on div "General" at bounding box center [806, 93] width 1046 height 19
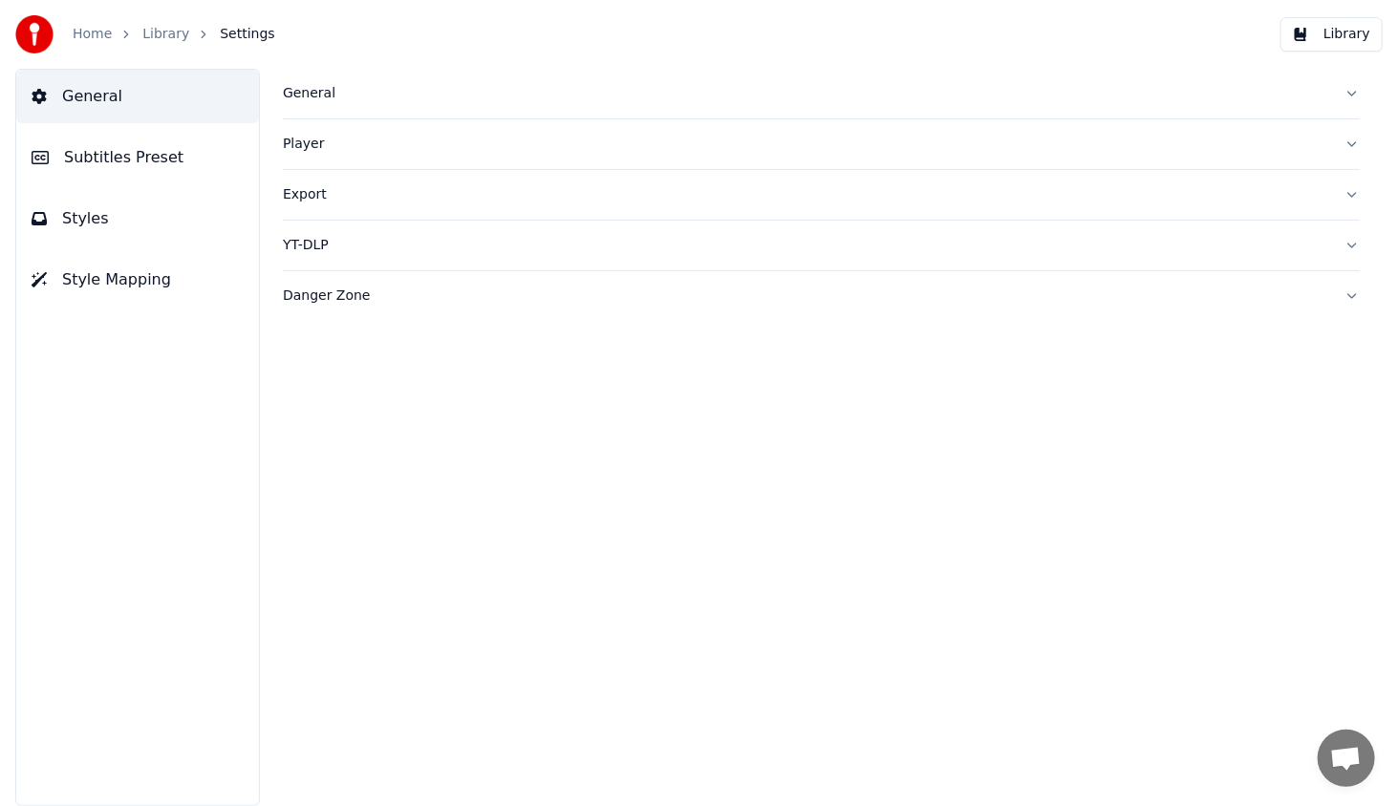
click at [117, 170] on button "Subtitles Preset" at bounding box center [137, 157] width 243 height 53
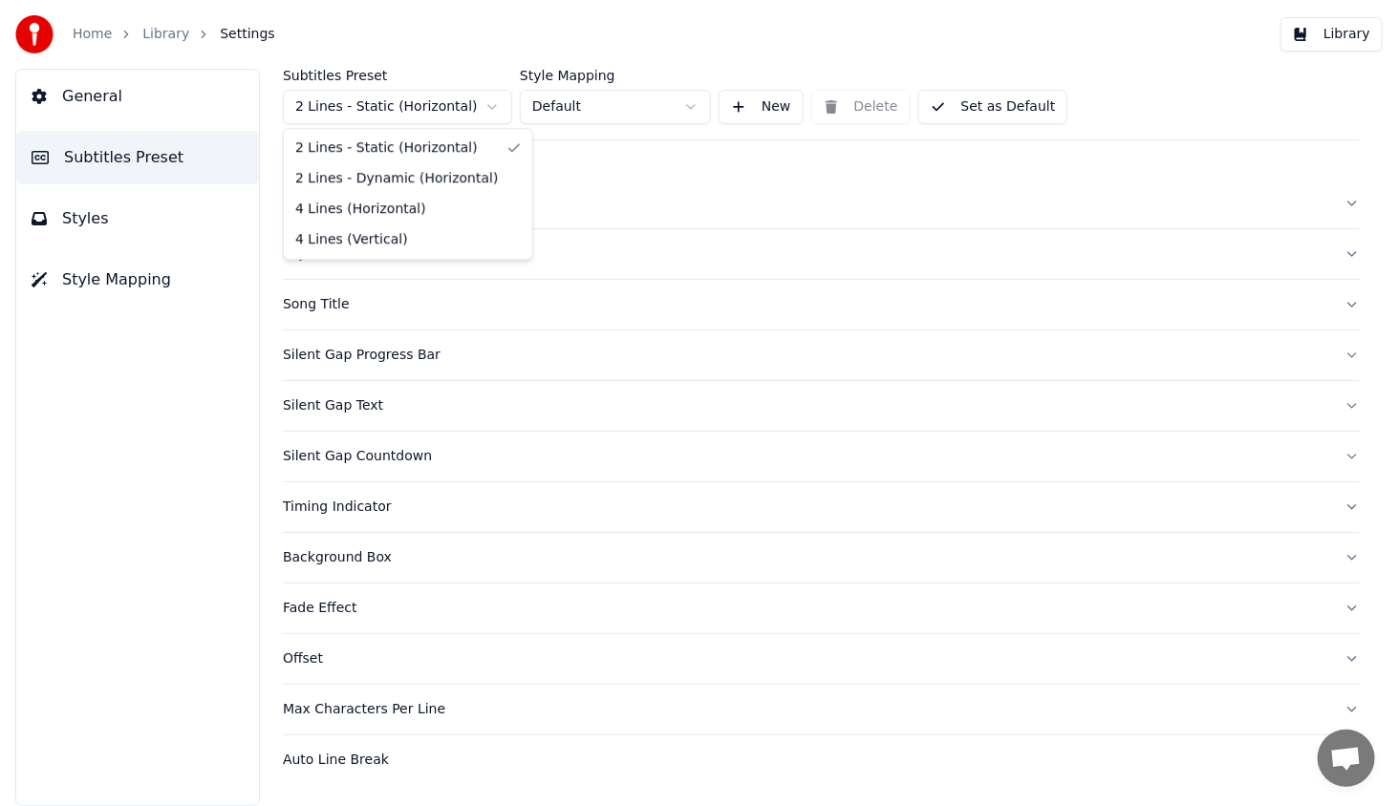
click at [479, 99] on html "Home Library Settings Library General Subtitles Preset Styles Style Mapping Sub…" at bounding box center [699, 403] width 1398 height 806
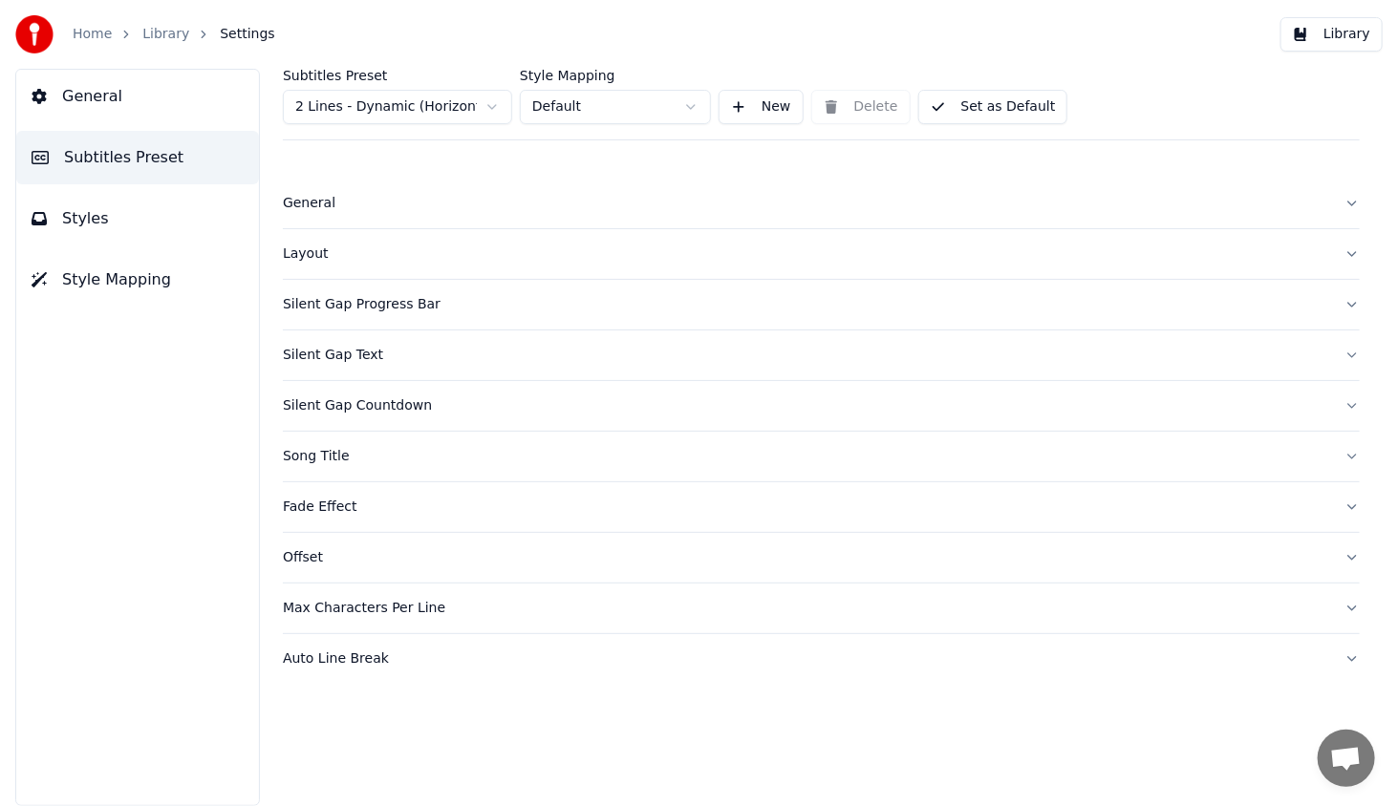
click at [998, 110] on button "Set as Default" at bounding box center [993, 107] width 150 height 34
click at [1366, 34] on button "Library" at bounding box center [1331, 34] width 102 height 34
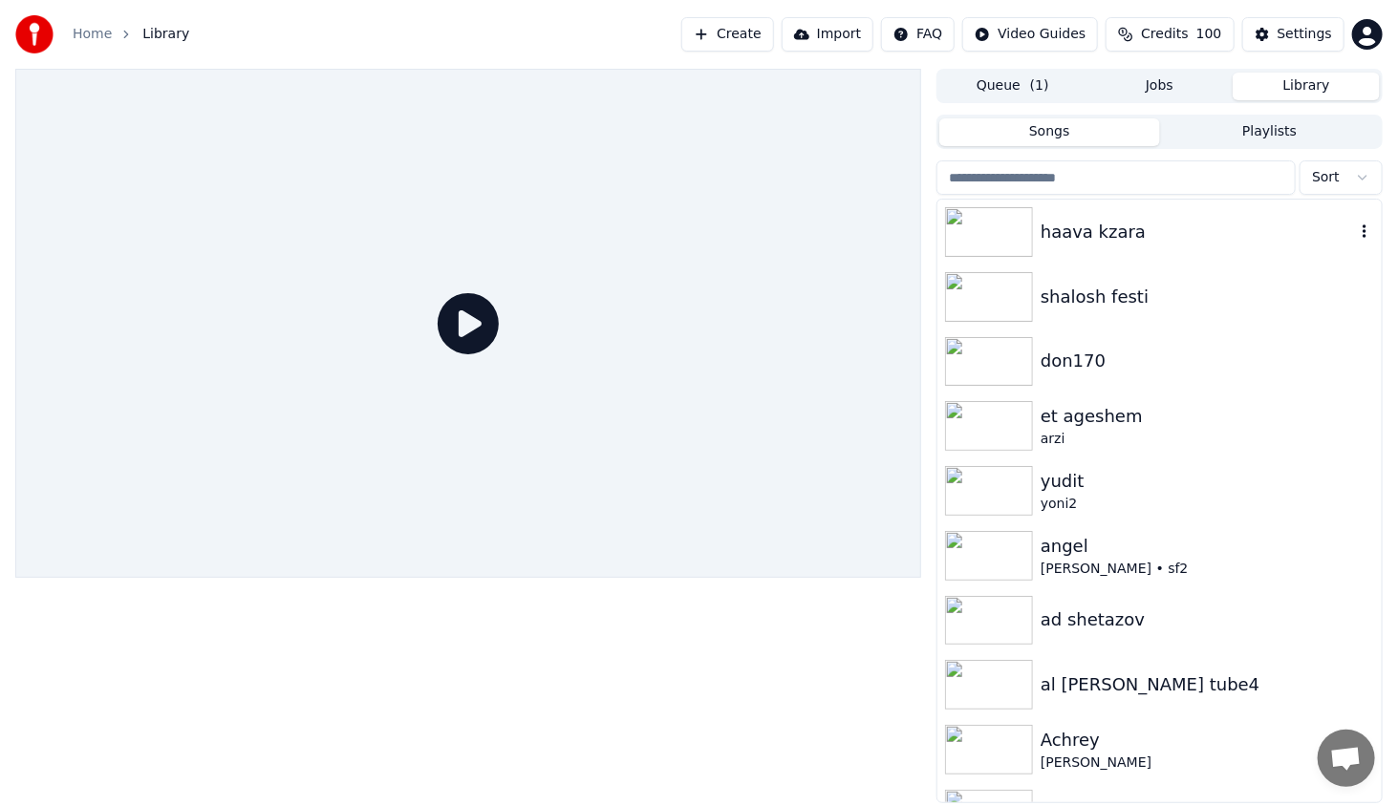
click at [974, 218] on img at bounding box center [989, 232] width 88 height 50
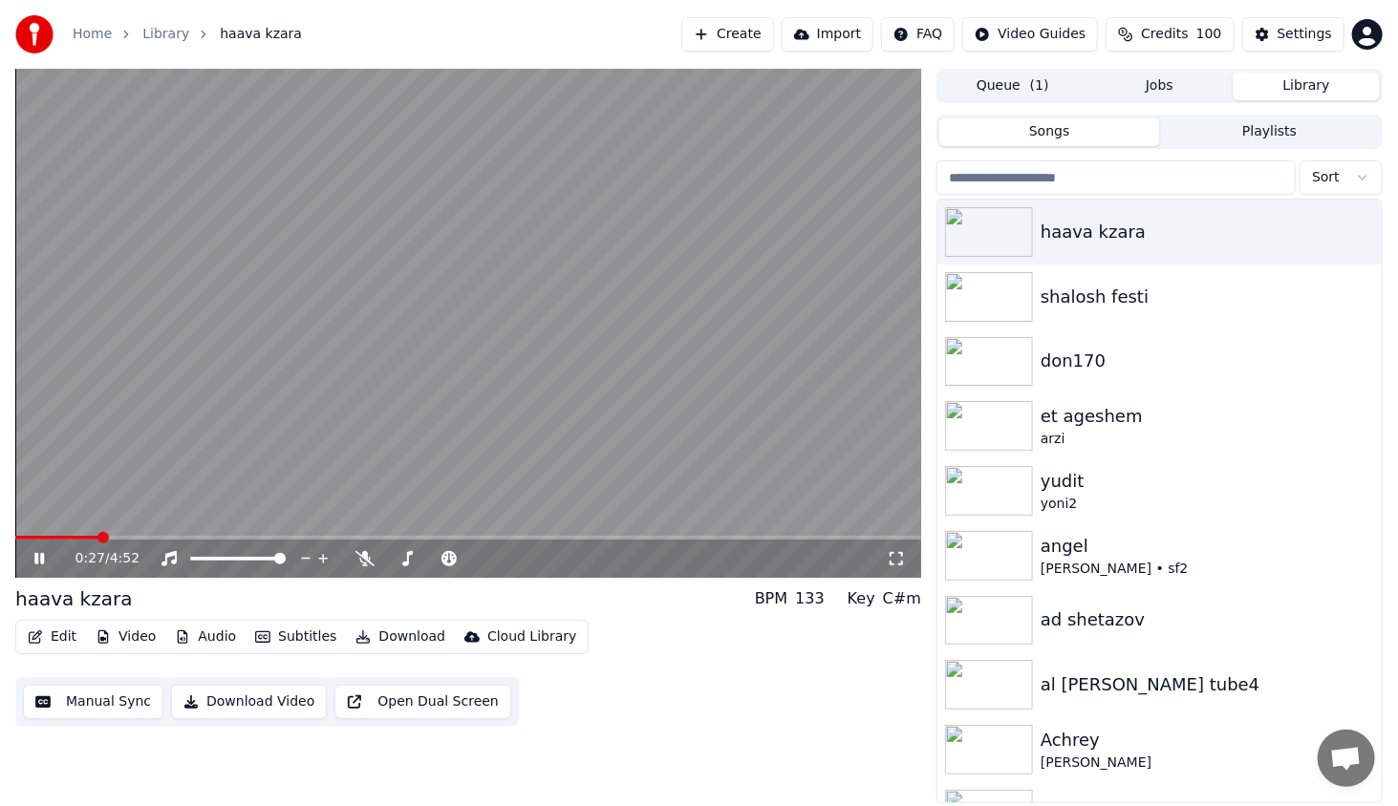
click at [105, 540] on span at bounding box center [468, 538] width 906 height 4
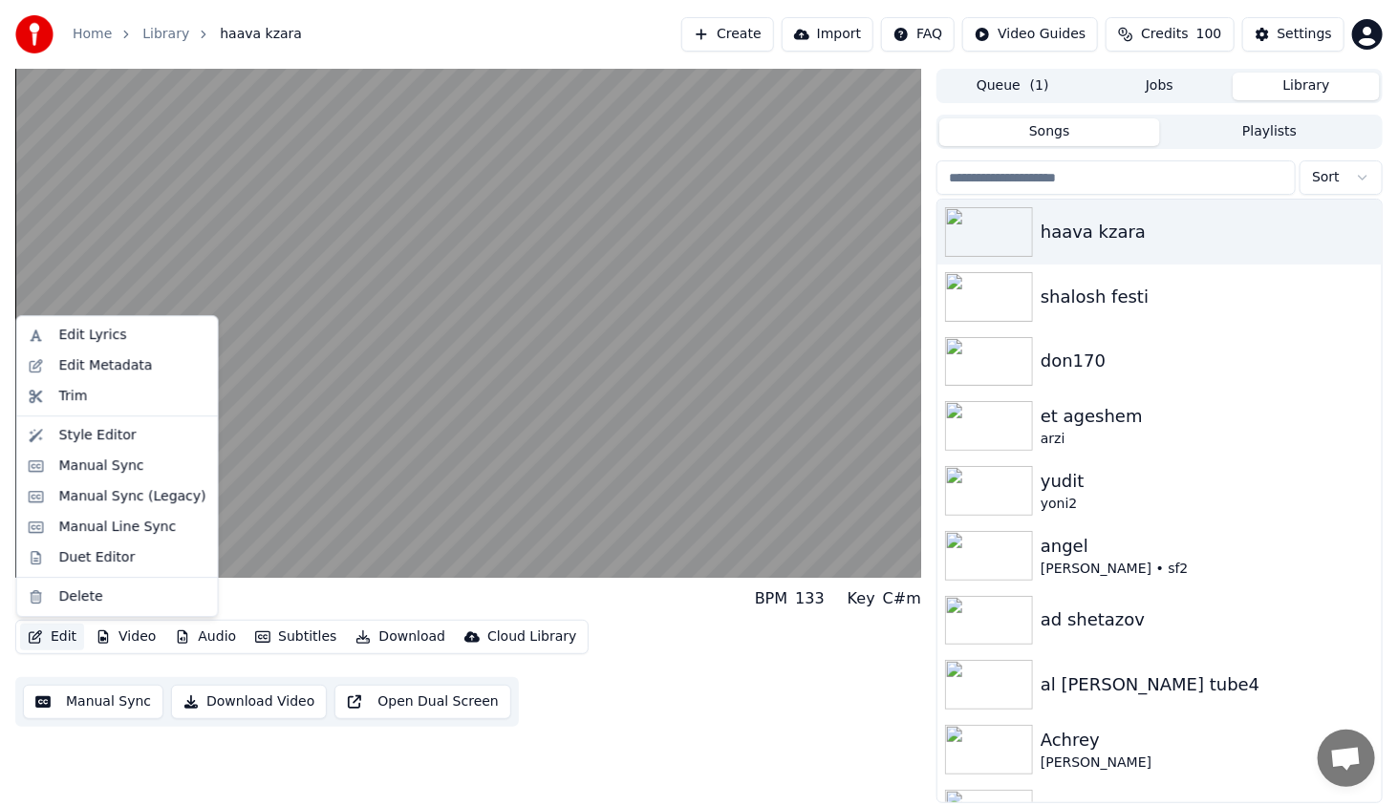
click at [58, 639] on button "Edit" at bounding box center [52, 637] width 64 height 27
click at [127, 493] on div "Manual Sync (Legacy)" at bounding box center [132, 496] width 147 height 19
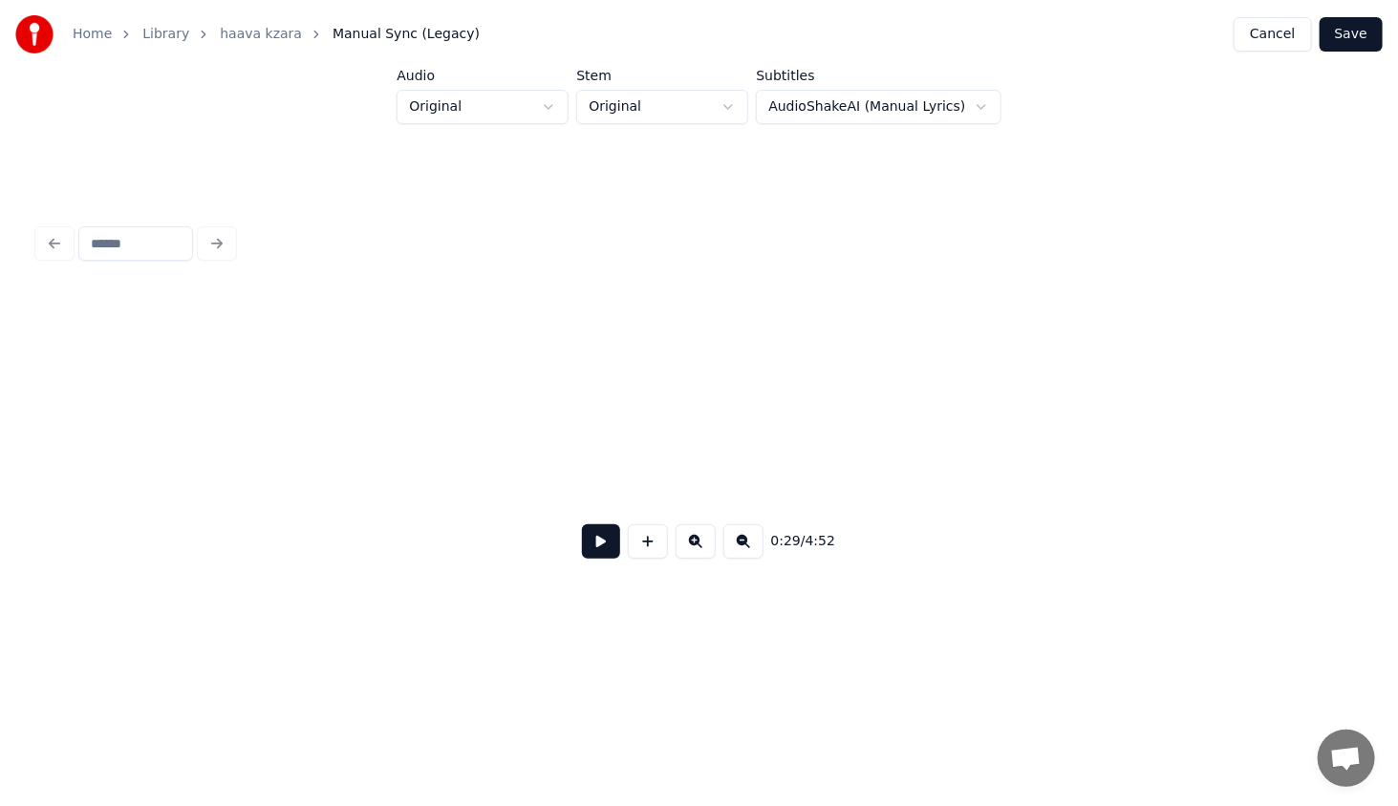
scroll to position [0, 2804]
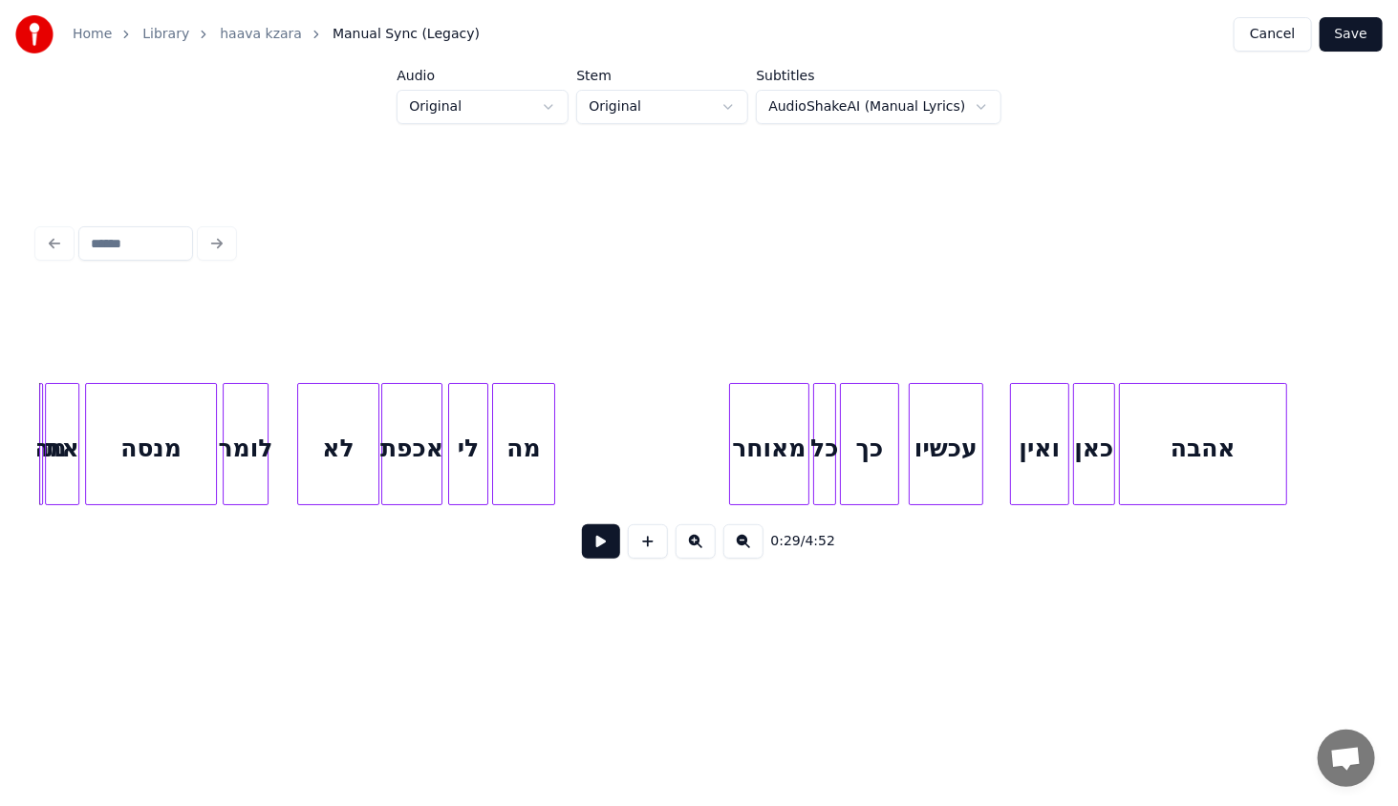
click at [794, 477] on div "מאוחר" at bounding box center [769, 449] width 78 height 130
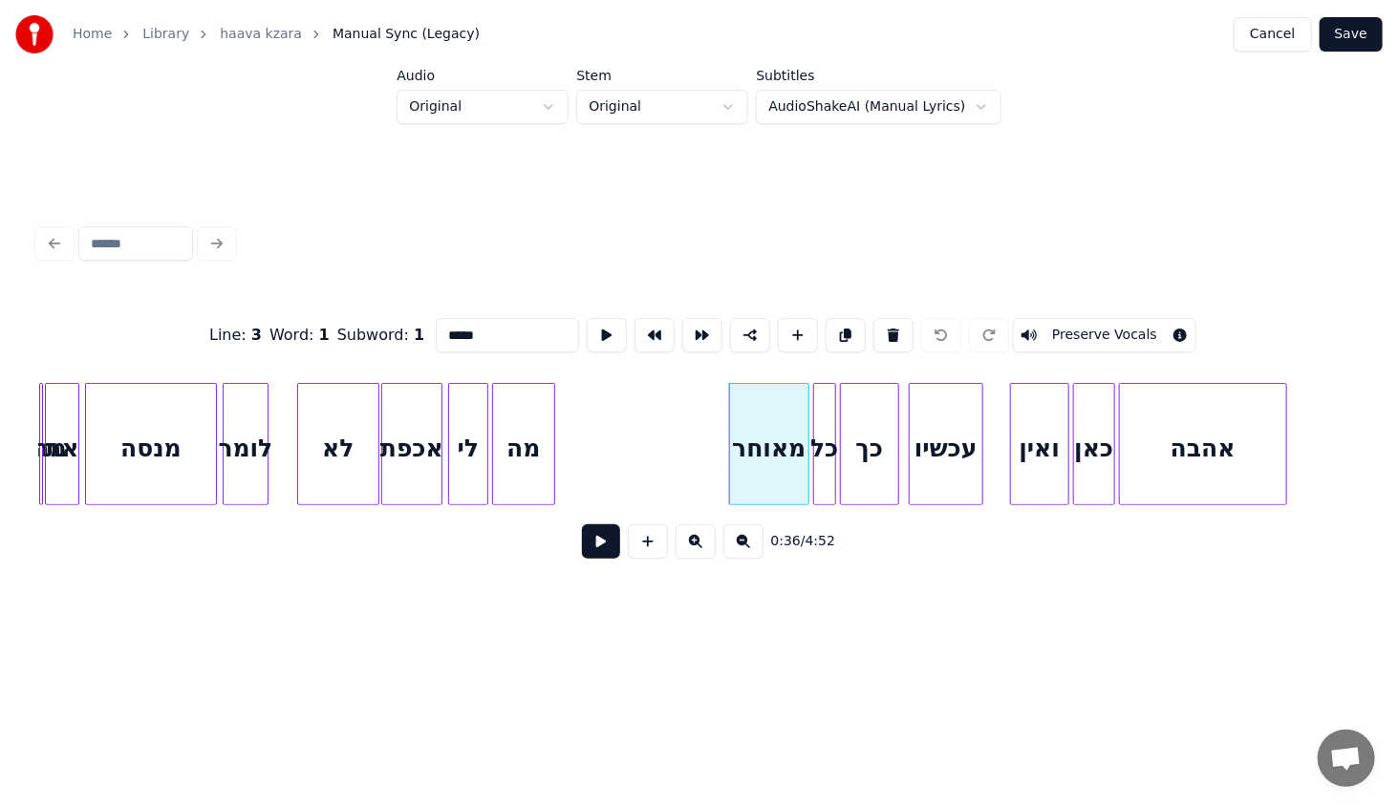
click at [602, 543] on button at bounding box center [601, 541] width 38 height 34
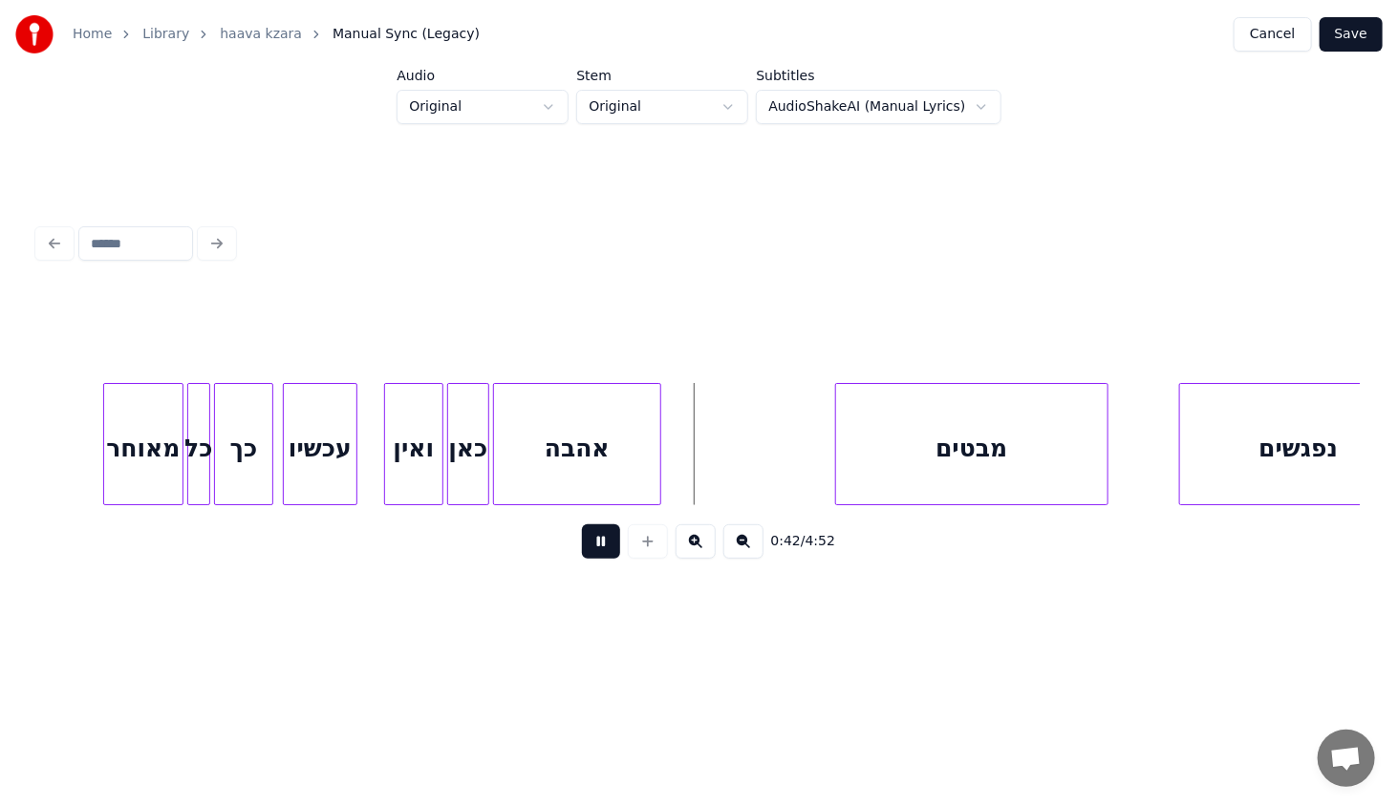
scroll to position [0, 3454]
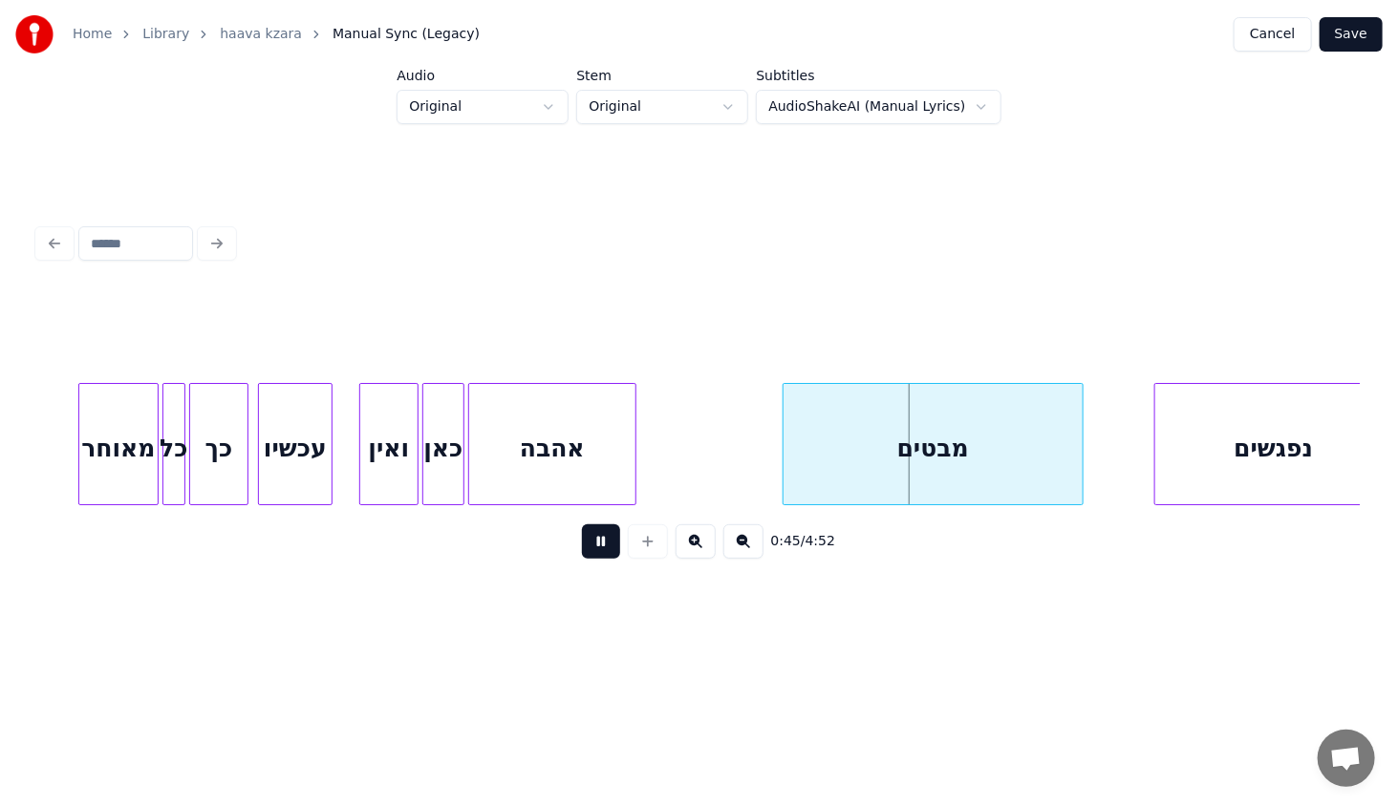
click at [783, 452] on div at bounding box center [786, 444] width 6 height 120
click at [1082, 449] on div "מבטים" at bounding box center [932, 444] width 301 height 122
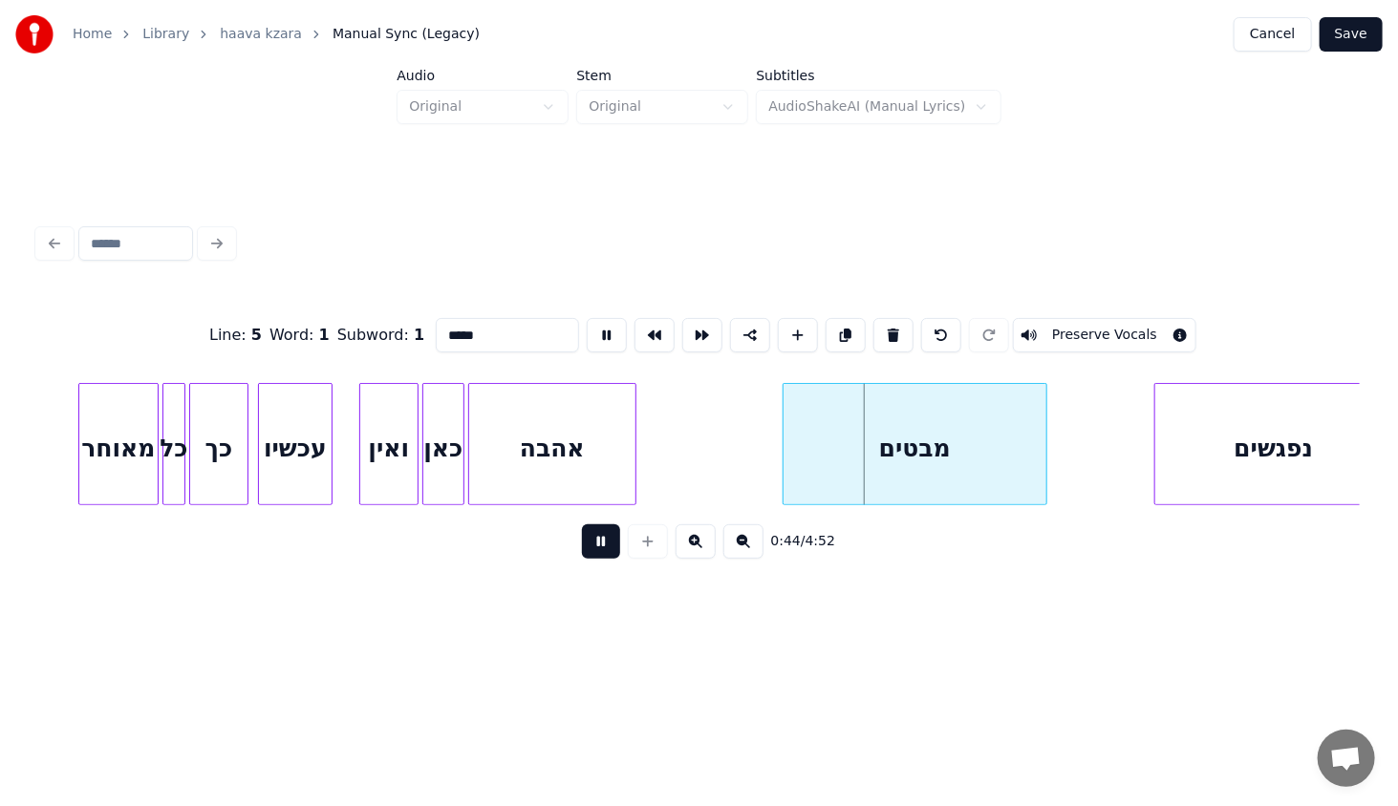
click at [1040, 458] on div at bounding box center [1043, 444] width 6 height 120
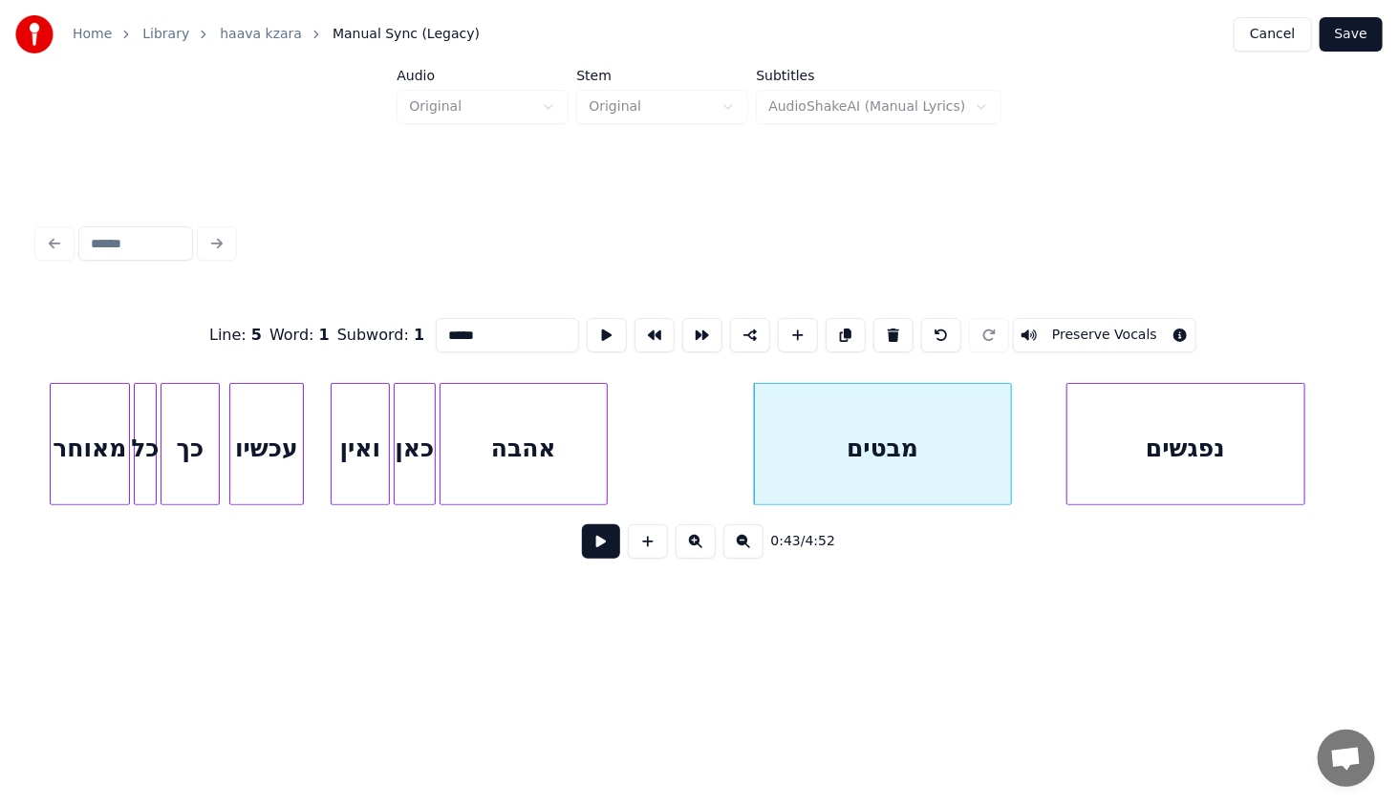
click at [1131, 466] on div "נפגשים" at bounding box center [1185, 449] width 237 height 130
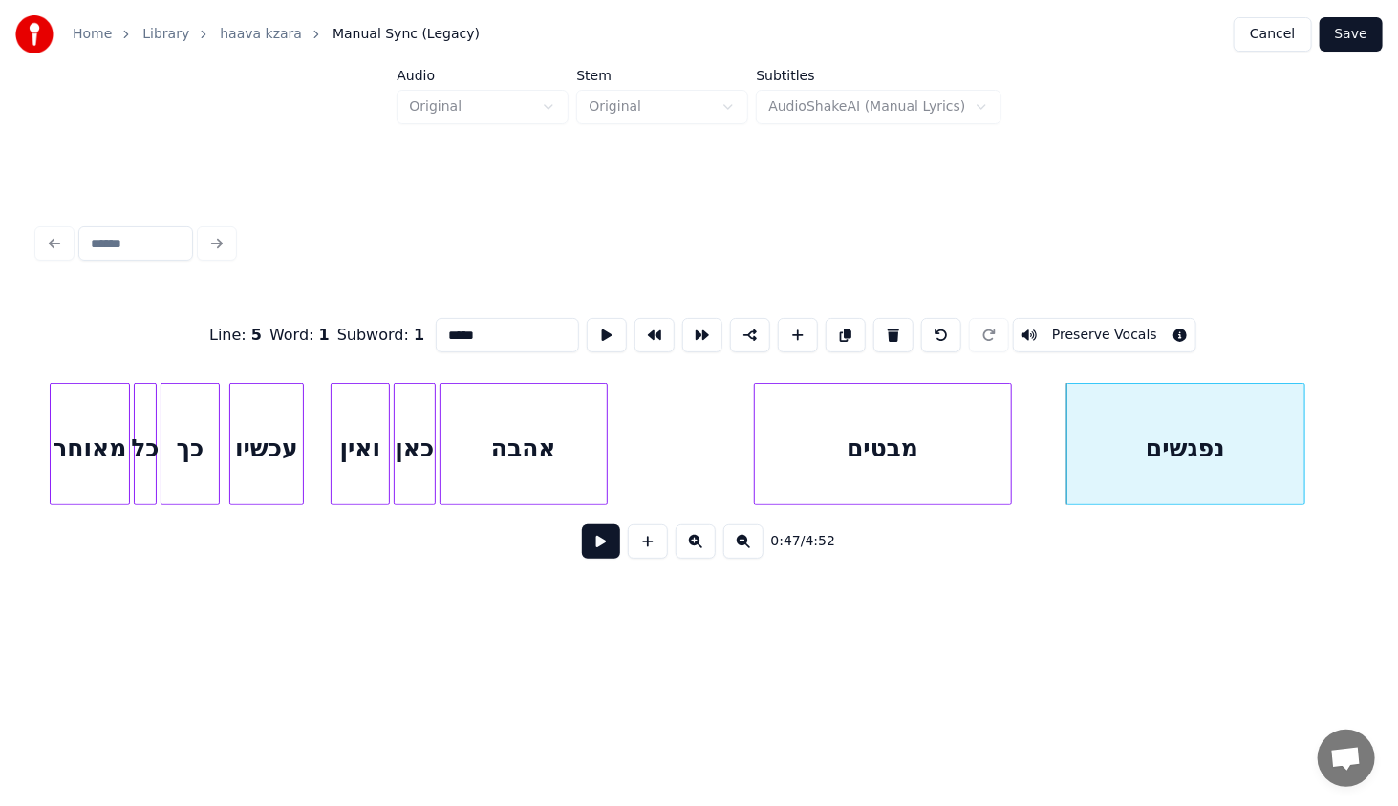
click at [1135, 470] on div "נפגשים" at bounding box center [1185, 449] width 237 height 130
type input "******"
click at [606, 559] on button at bounding box center [601, 541] width 38 height 34
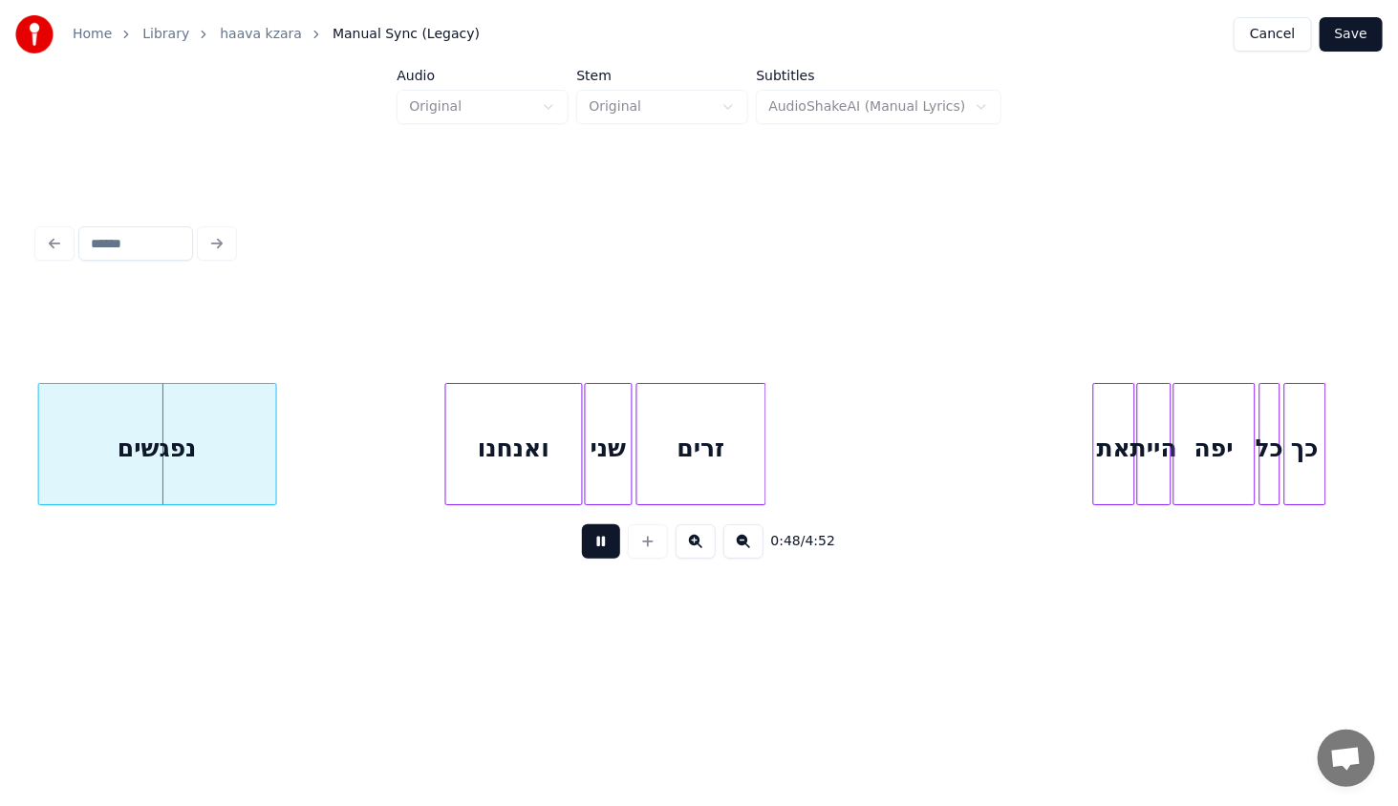
scroll to position [0, 4475]
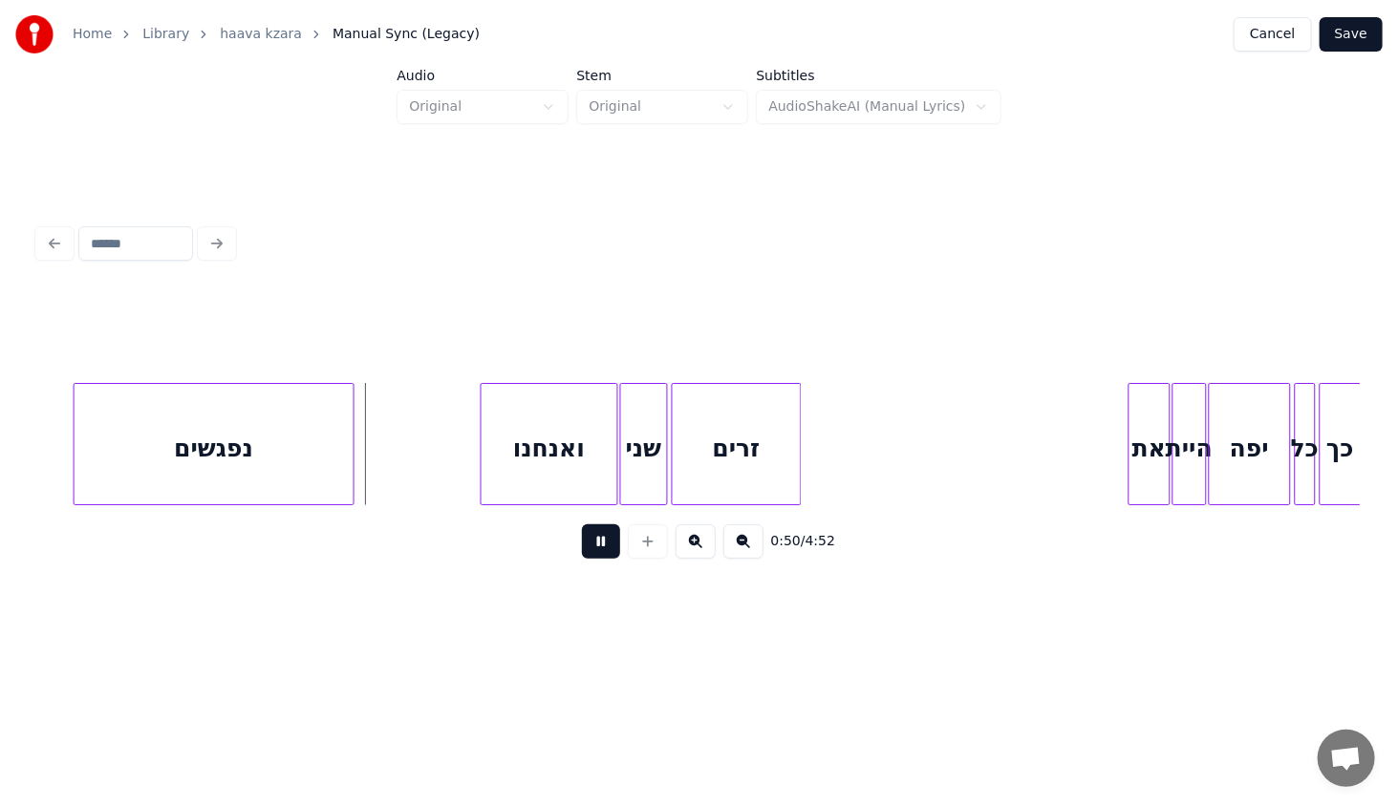
click at [353, 463] on div at bounding box center [351, 444] width 6 height 120
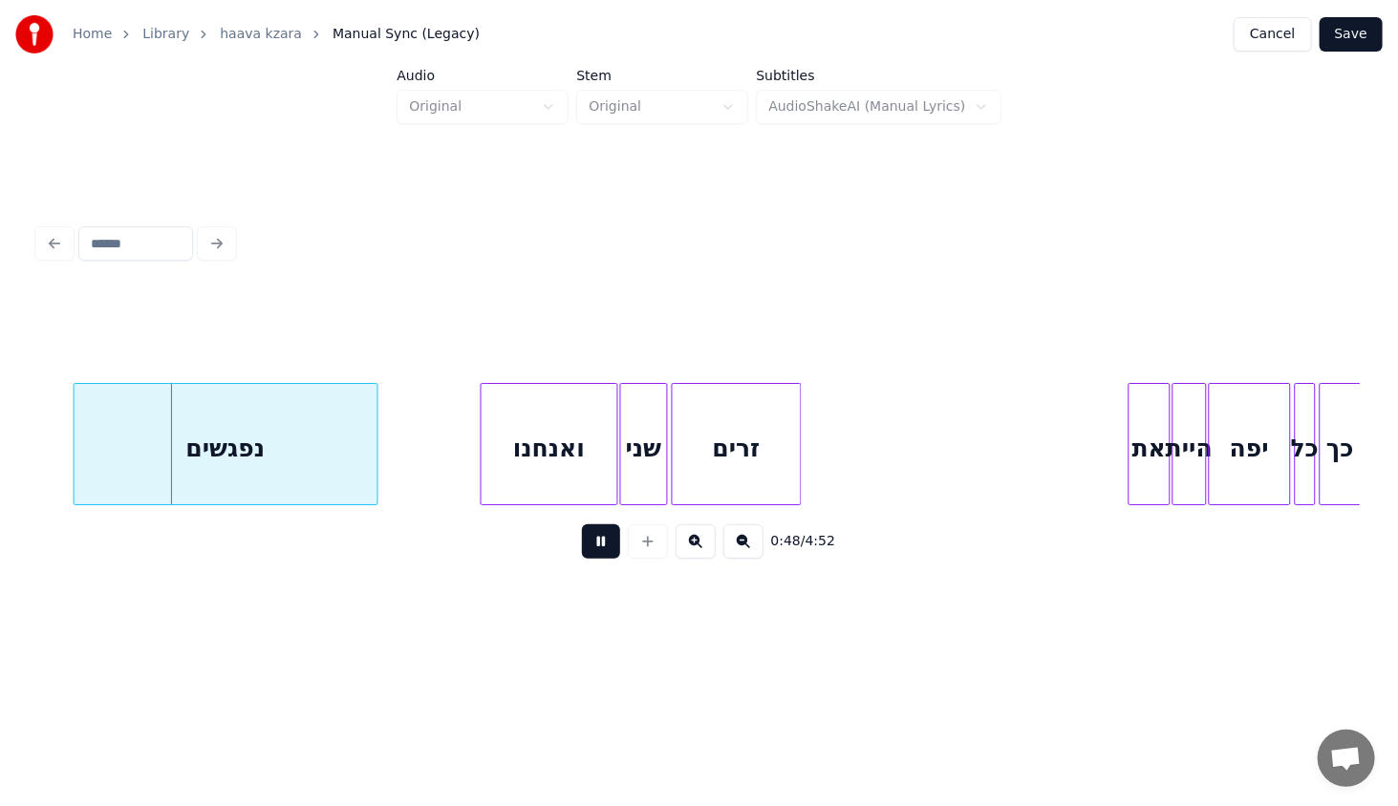
click at [502, 437] on div "ואנחנו" at bounding box center [549, 449] width 136 height 130
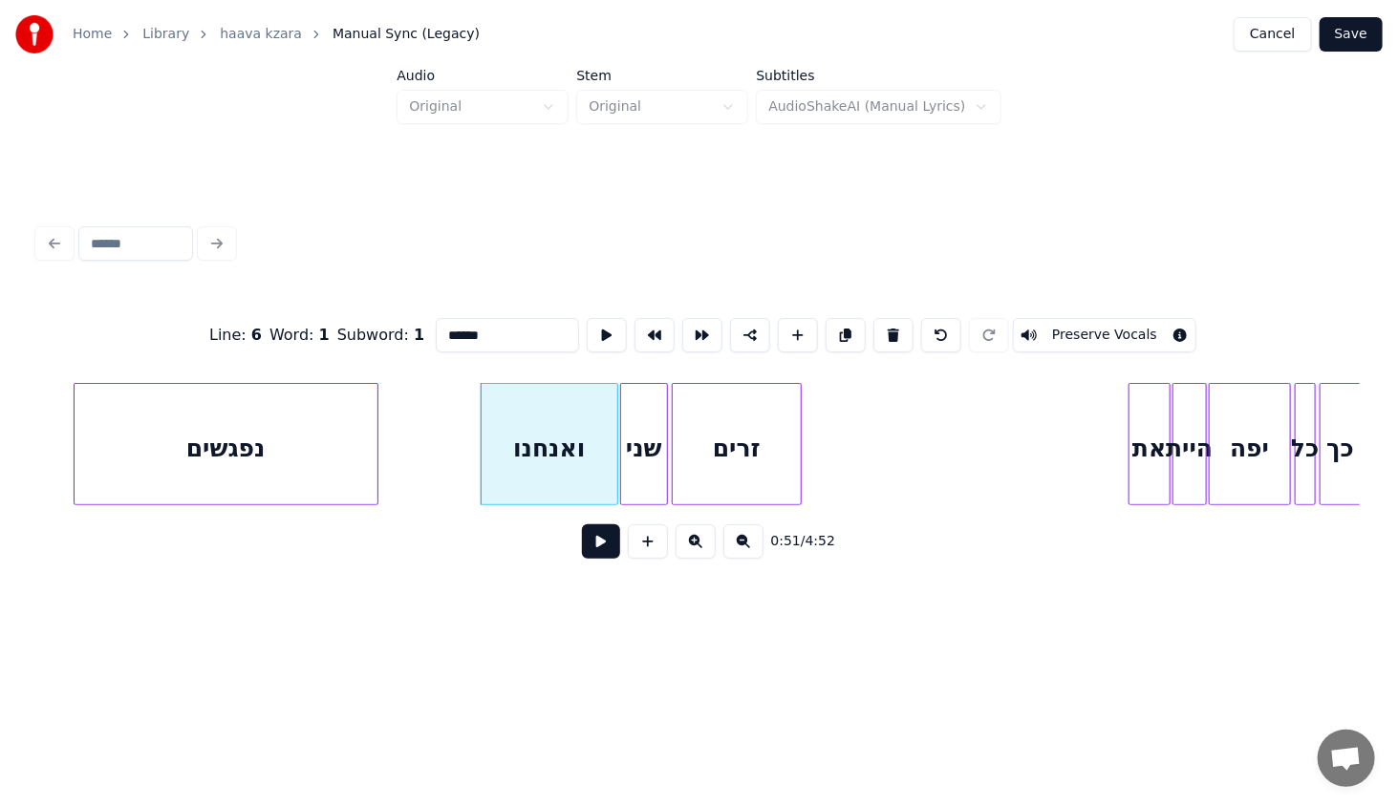
drag, startPoint x: 598, startPoint y: 554, endPoint x: 615, endPoint y: 540, distance: 22.4
click at [598, 555] on button at bounding box center [601, 541] width 38 height 34
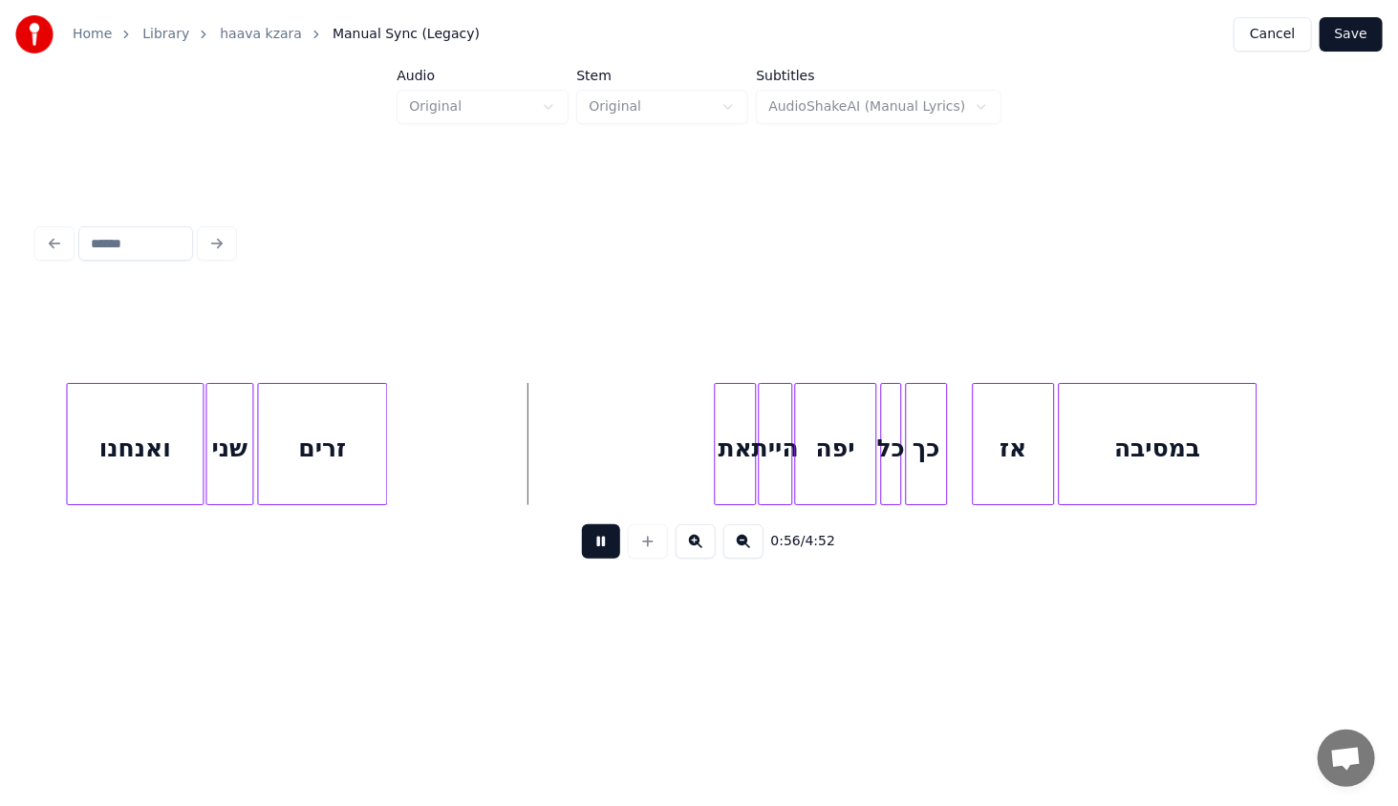
scroll to position [0, 4948]
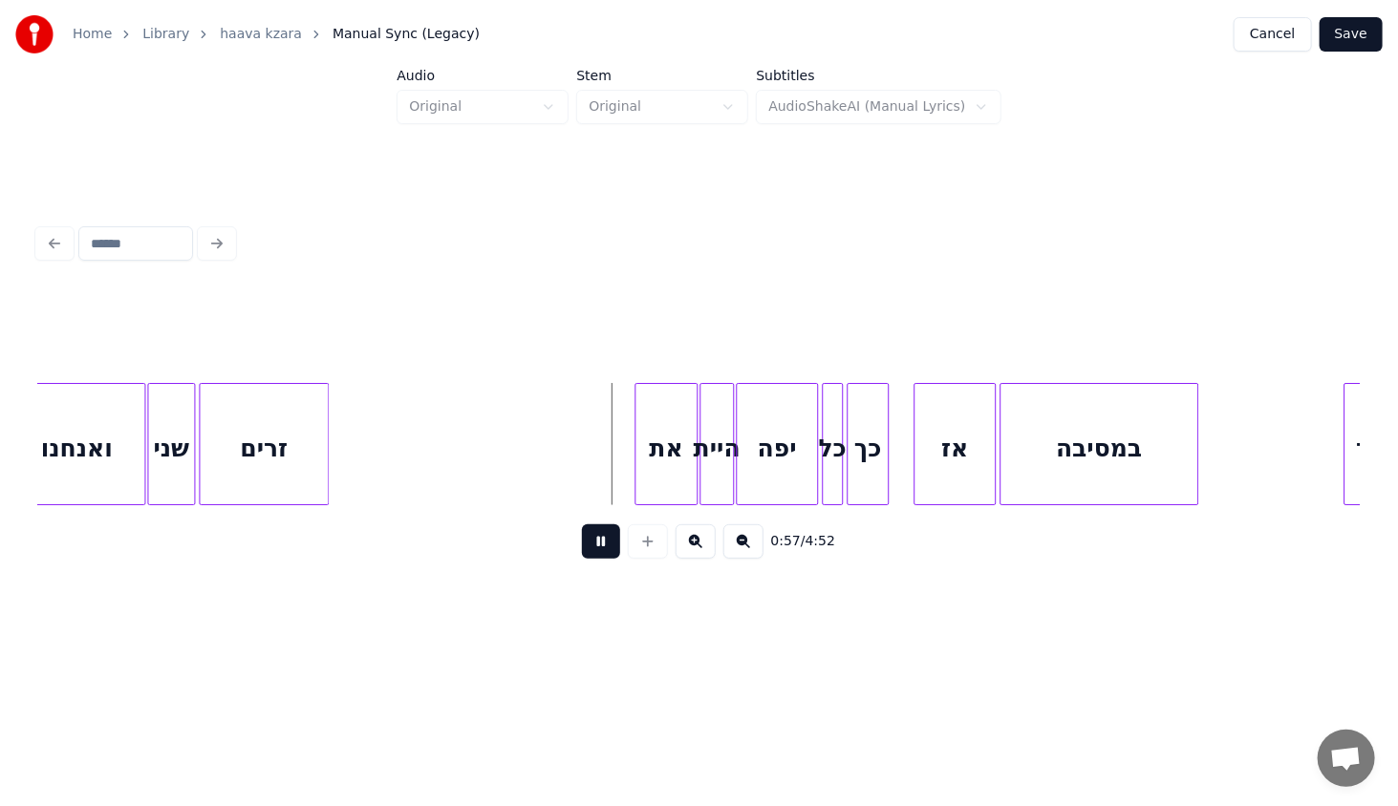
click at [635, 467] on div at bounding box center [638, 444] width 6 height 120
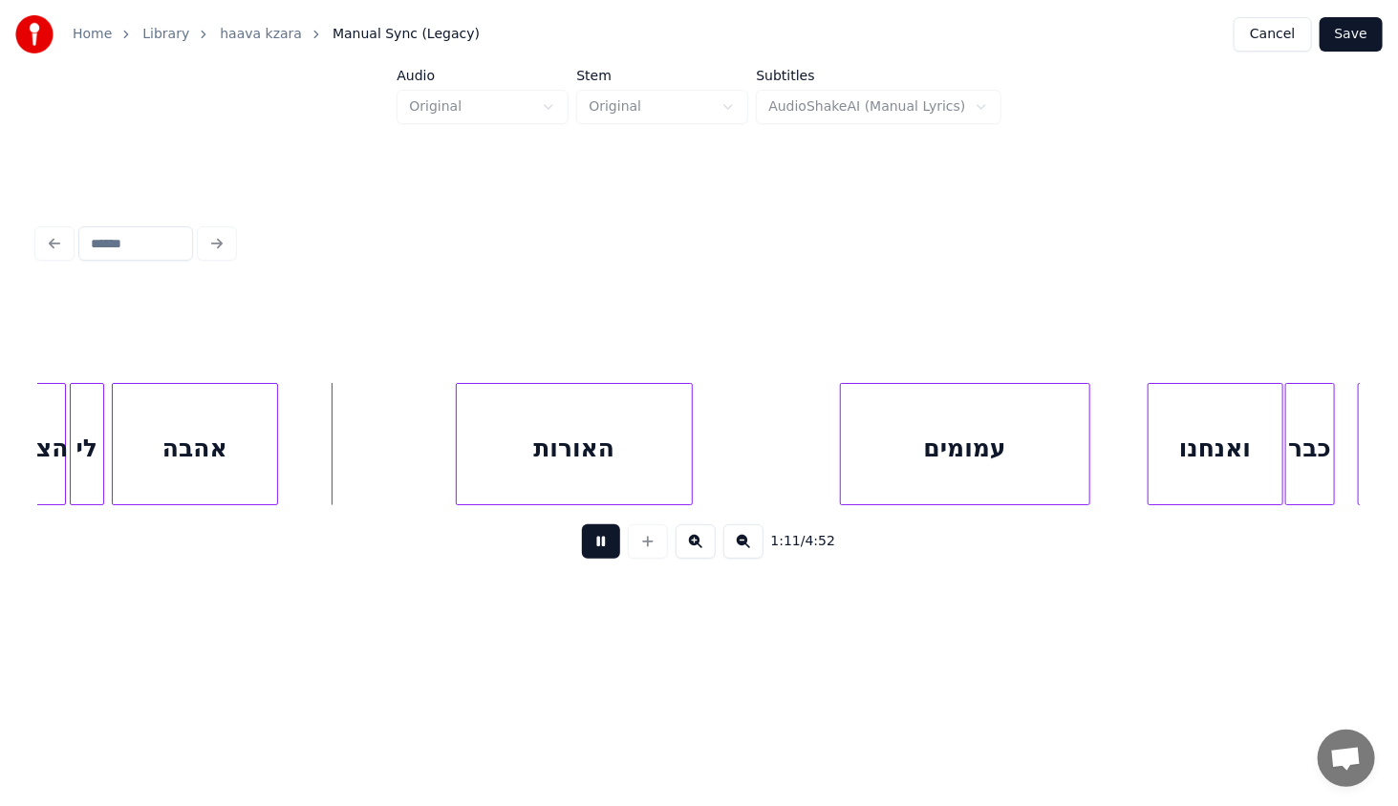
scroll to position [0, 6591]
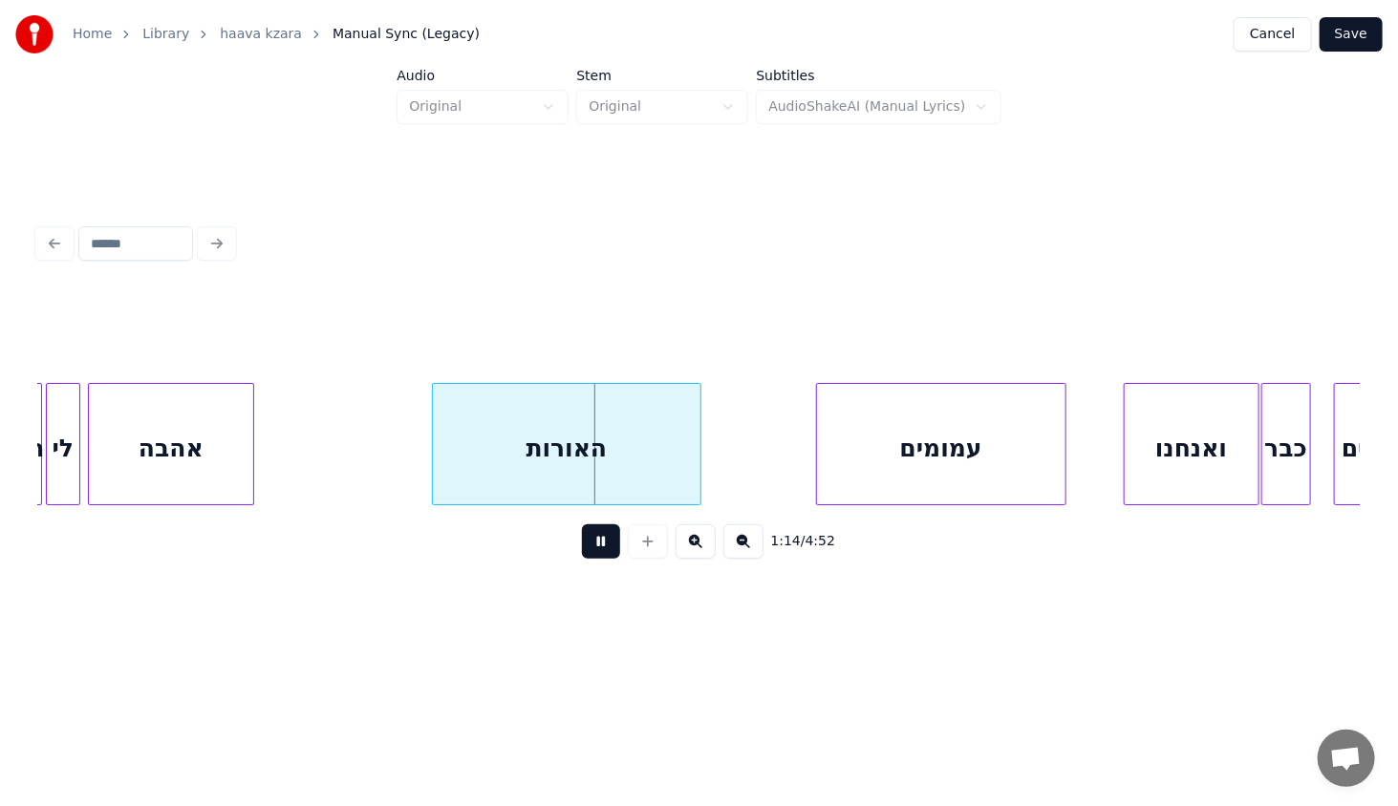
click at [696, 479] on div at bounding box center [697, 444] width 6 height 120
click at [803, 461] on div "עמומים" at bounding box center [882, 449] width 248 height 130
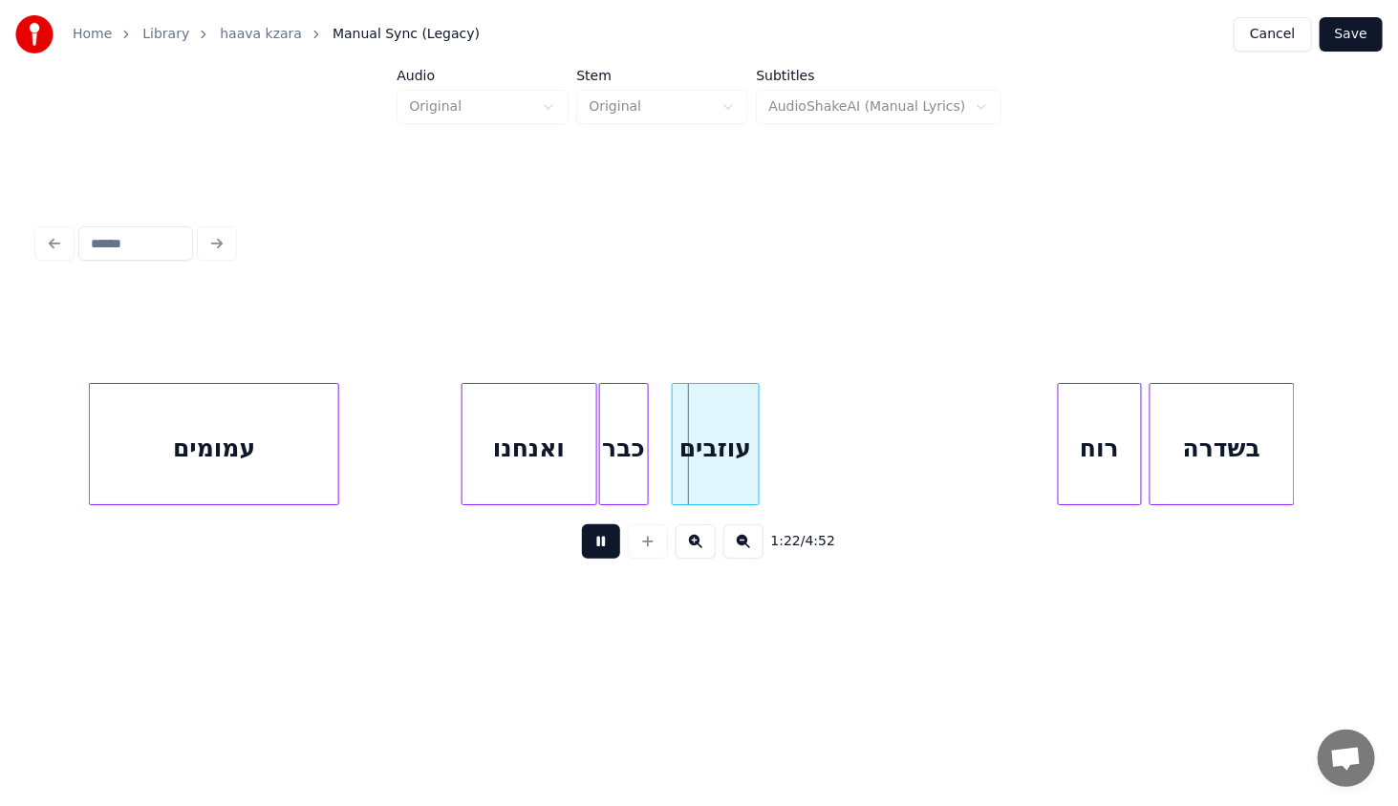
scroll to position [0, 7454]
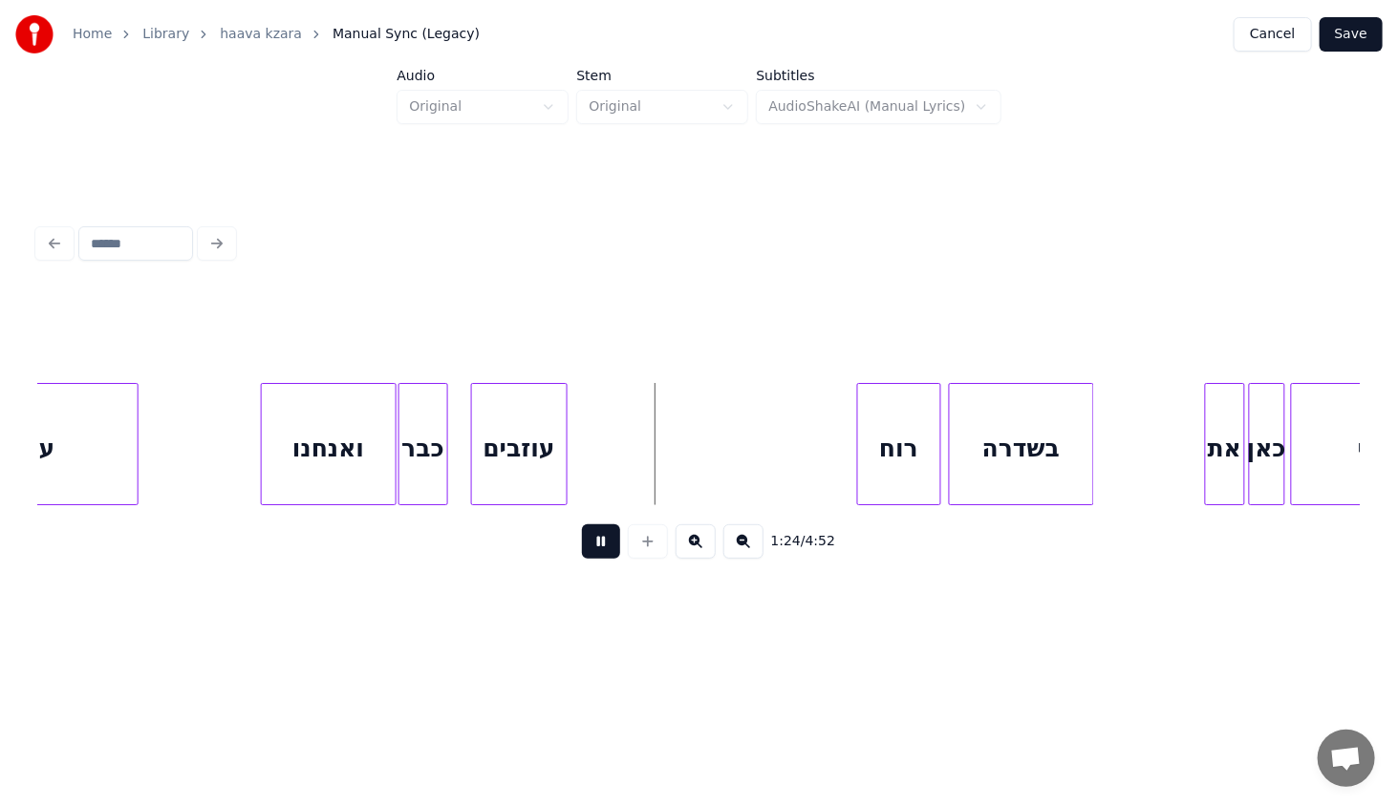
click at [566, 458] on div at bounding box center [564, 444] width 6 height 120
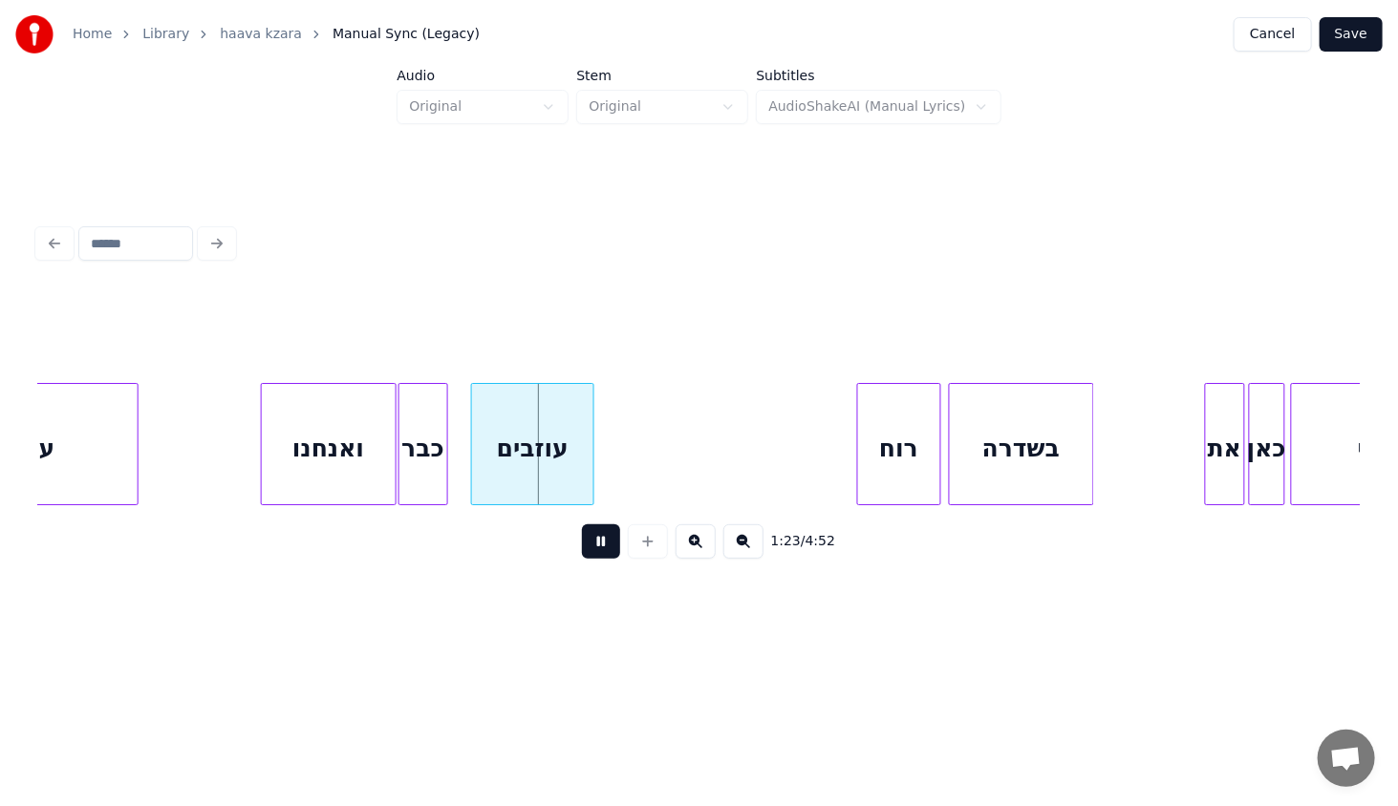
click at [917, 456] on div "רוח" at bounding box center [899, 449] width 82 height 130
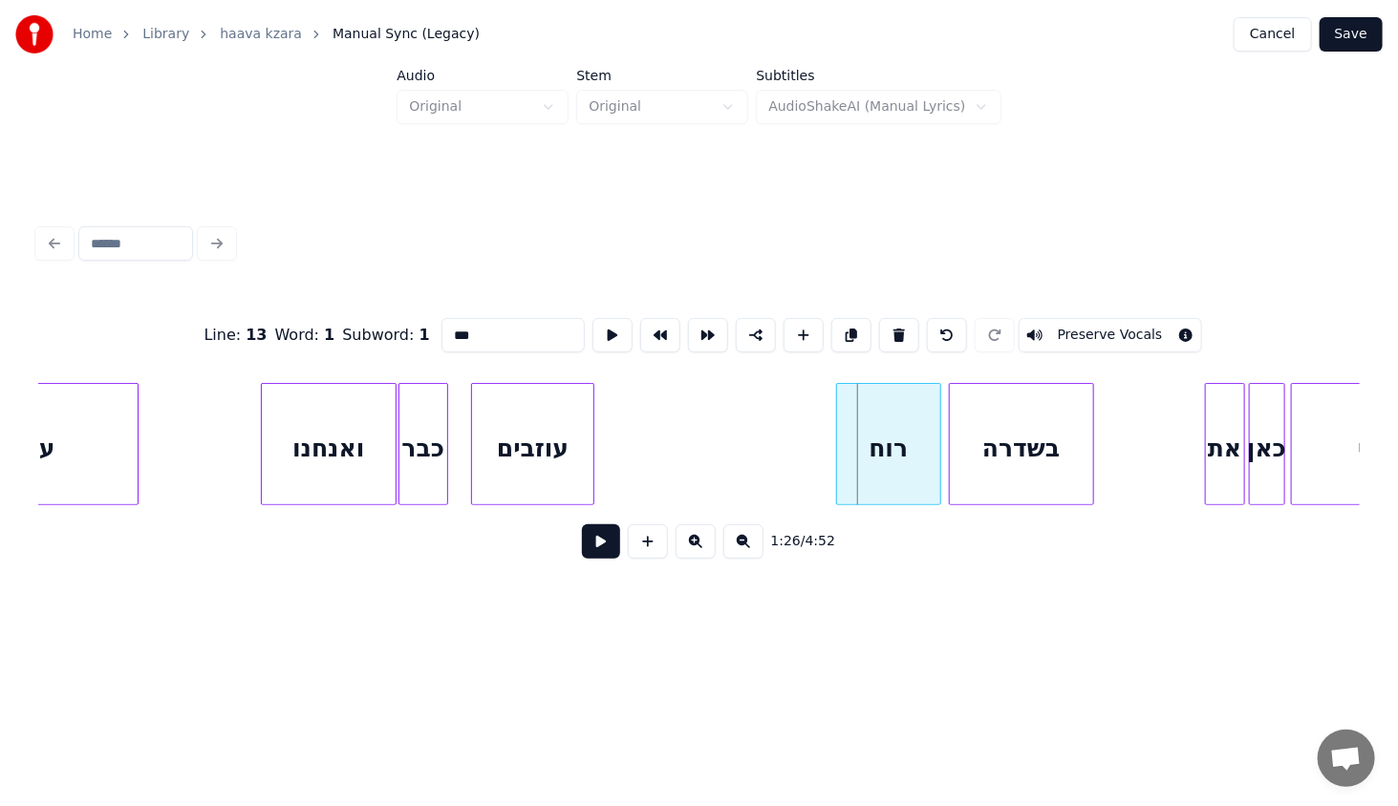
click at [837, 474] on div at bounding box center [840, 444] width 6 height 120
click at [594, 554] on button at bounding box center [601, 541] width 38 height 34
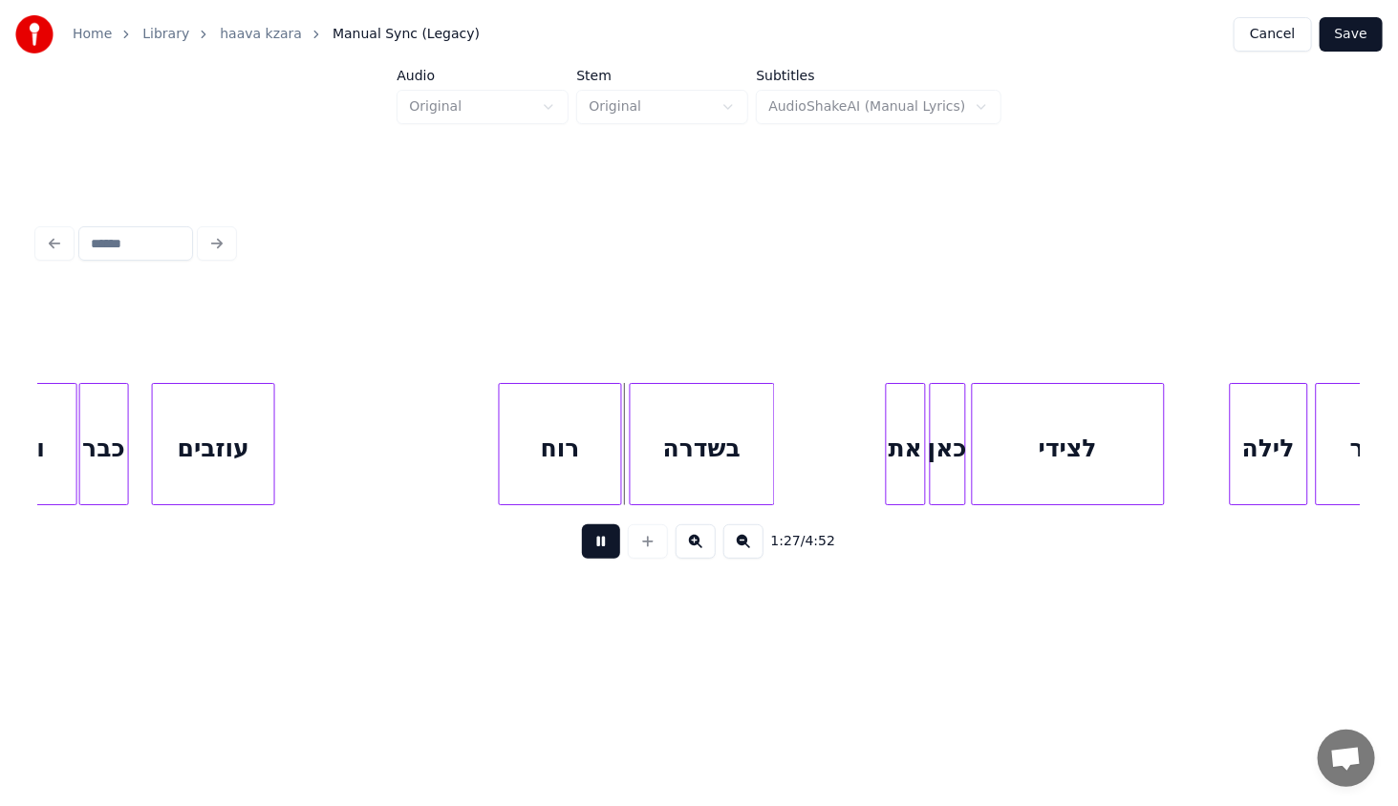
scroll to position [0, 7997]
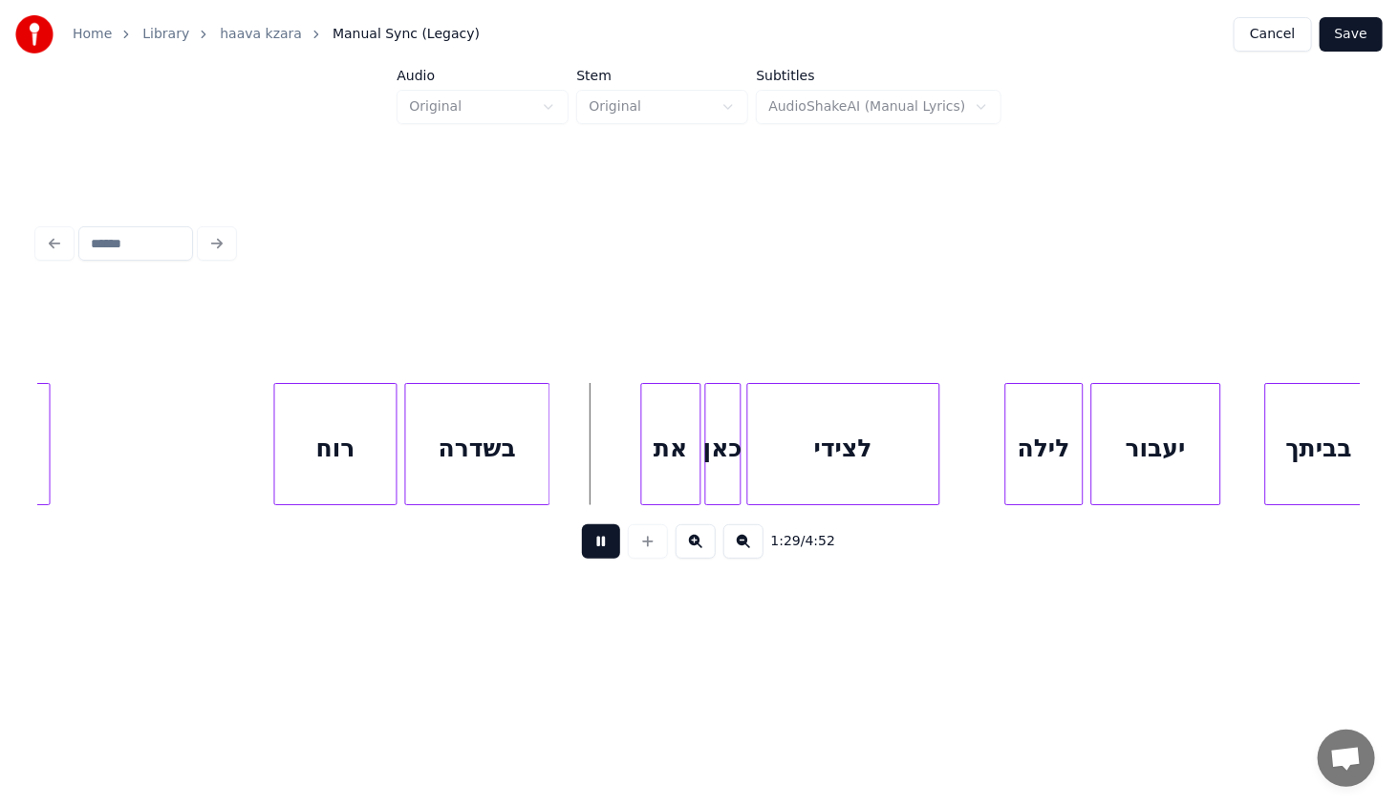
click at [642, 456] on div at bounding box center [645, 444] width 6 height 120
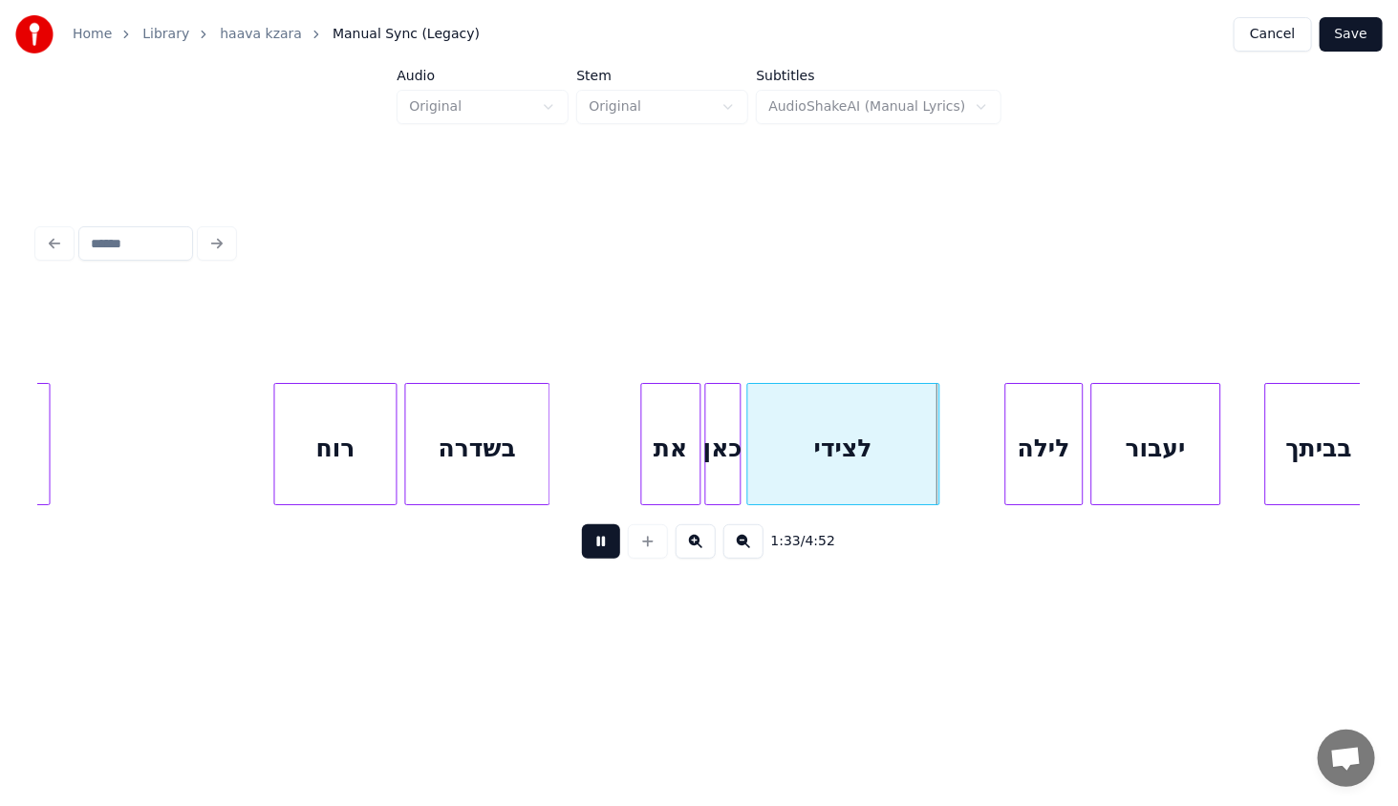
drag, startPoint x: 456, startPoint y: 513, endPoint x: 476, endPoint y: 517, distance: 20.4
click at [476, 517] on div "1:33 / 4:52" at bounding box center [698, 541] width 1321 height 73
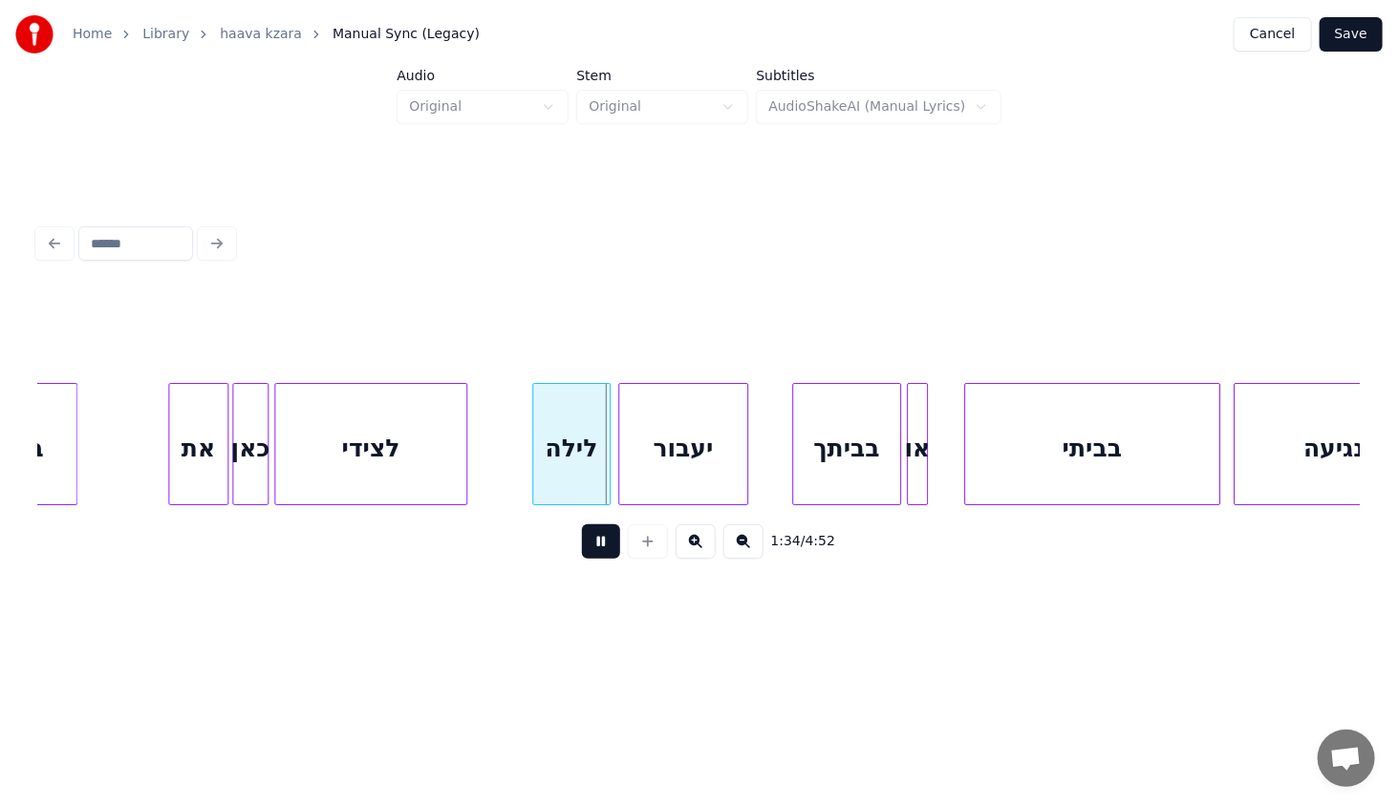
scroll to position [0, 8494]
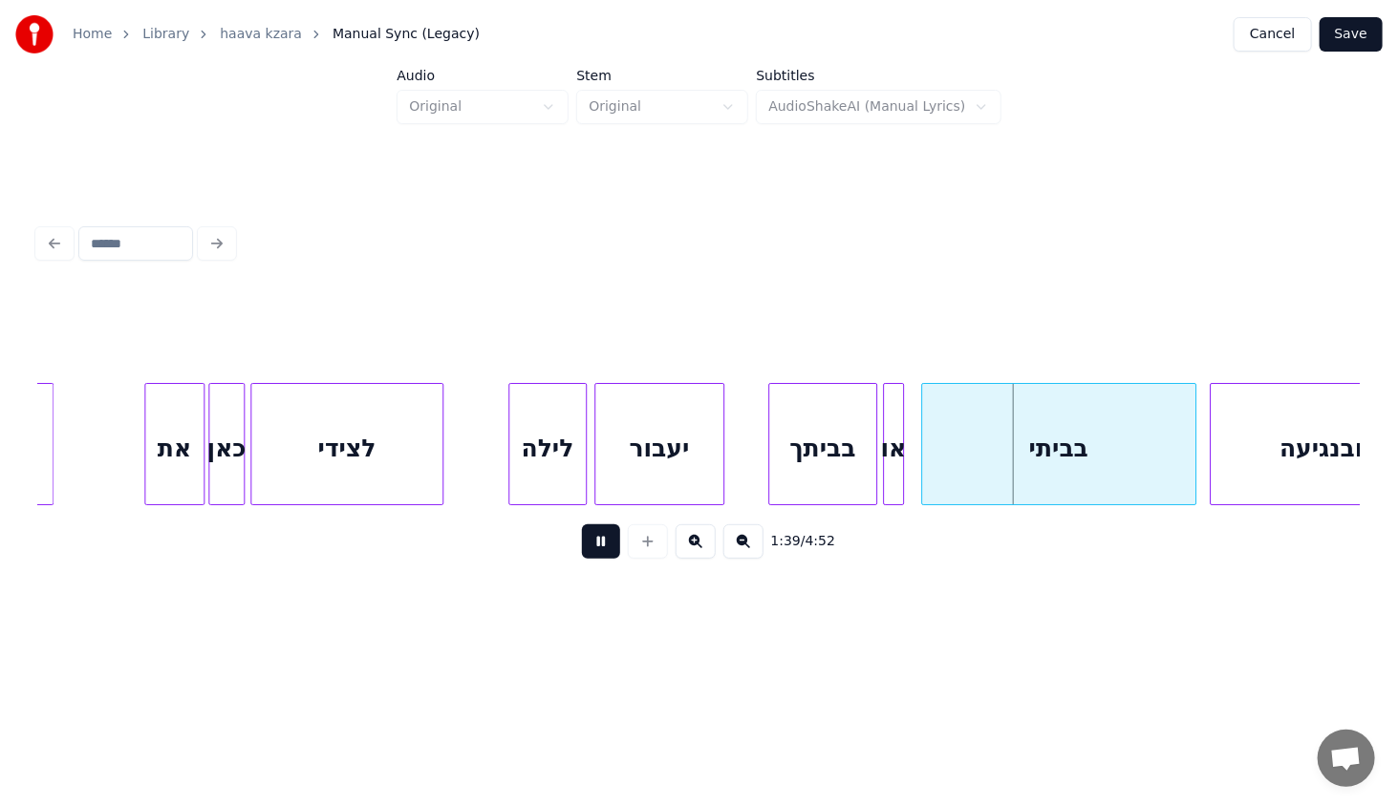
click at [922, 478] on div at bounding box center [925, 444] width 6 height 120
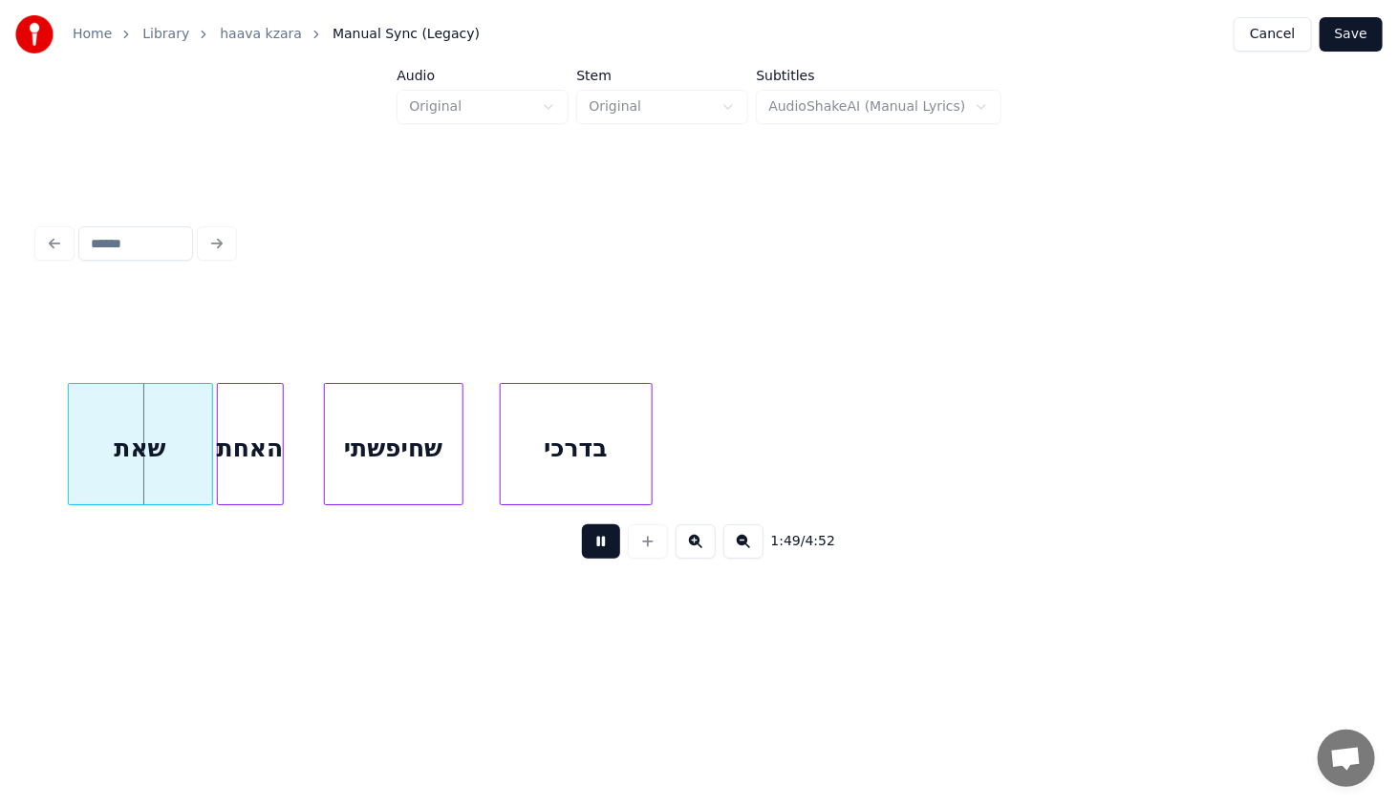
scroll to position [0, 10417]
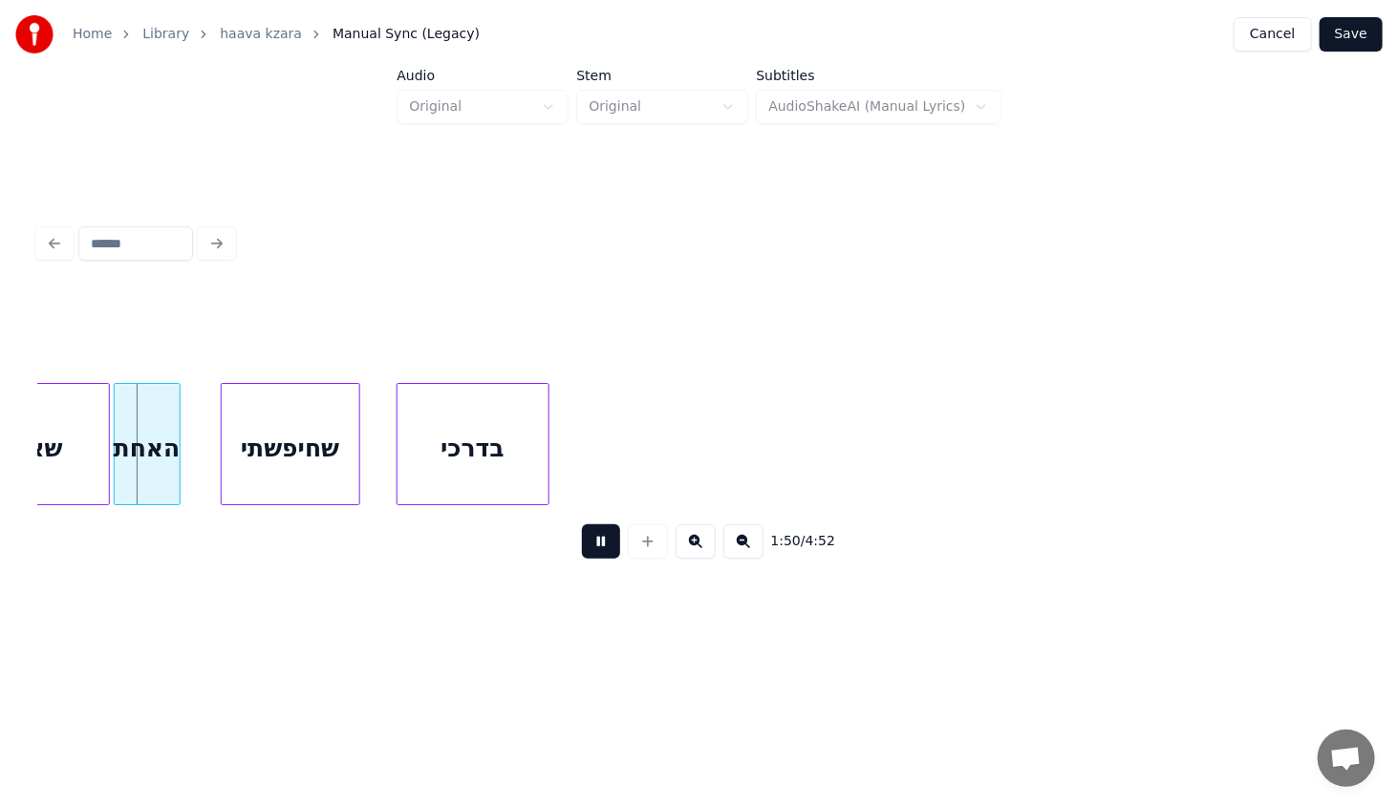
click at [1355, 37] on button "Save" at bounding box center [1350, 34] width 63 height 34
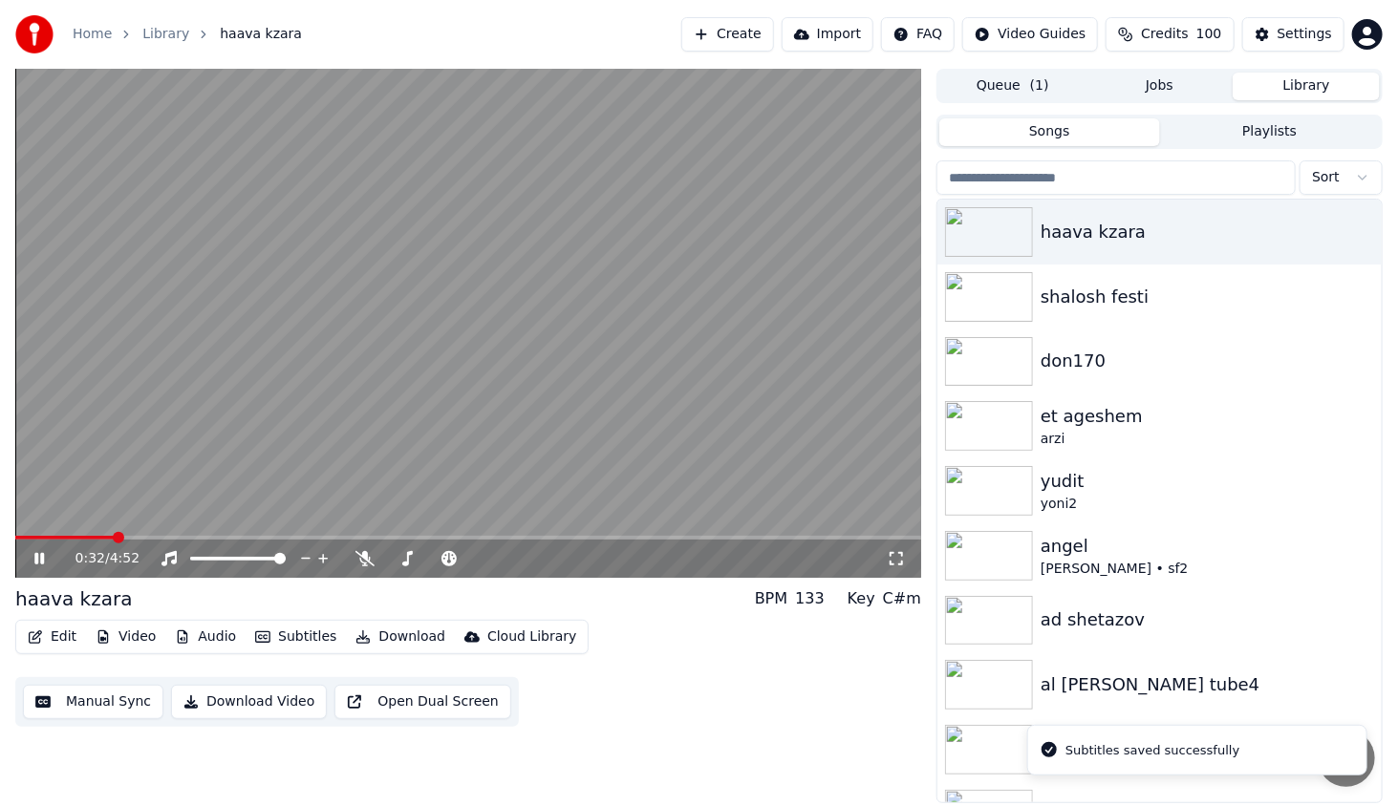
click at [115, 539] on span at bounding box center [468, 538] width 906 height 4
click at [99, 536] on span at bounding box center [96, 538] width 162 height 4
click at [99, 536] on span at bounding box center [62, 538] width 95 height 4
click at [48, 558] on icon at bounding box center [53, 558] width 45 height 15
click at [53, 632] on button "Edit" at bounding box center [52, 637] width 64 height 27
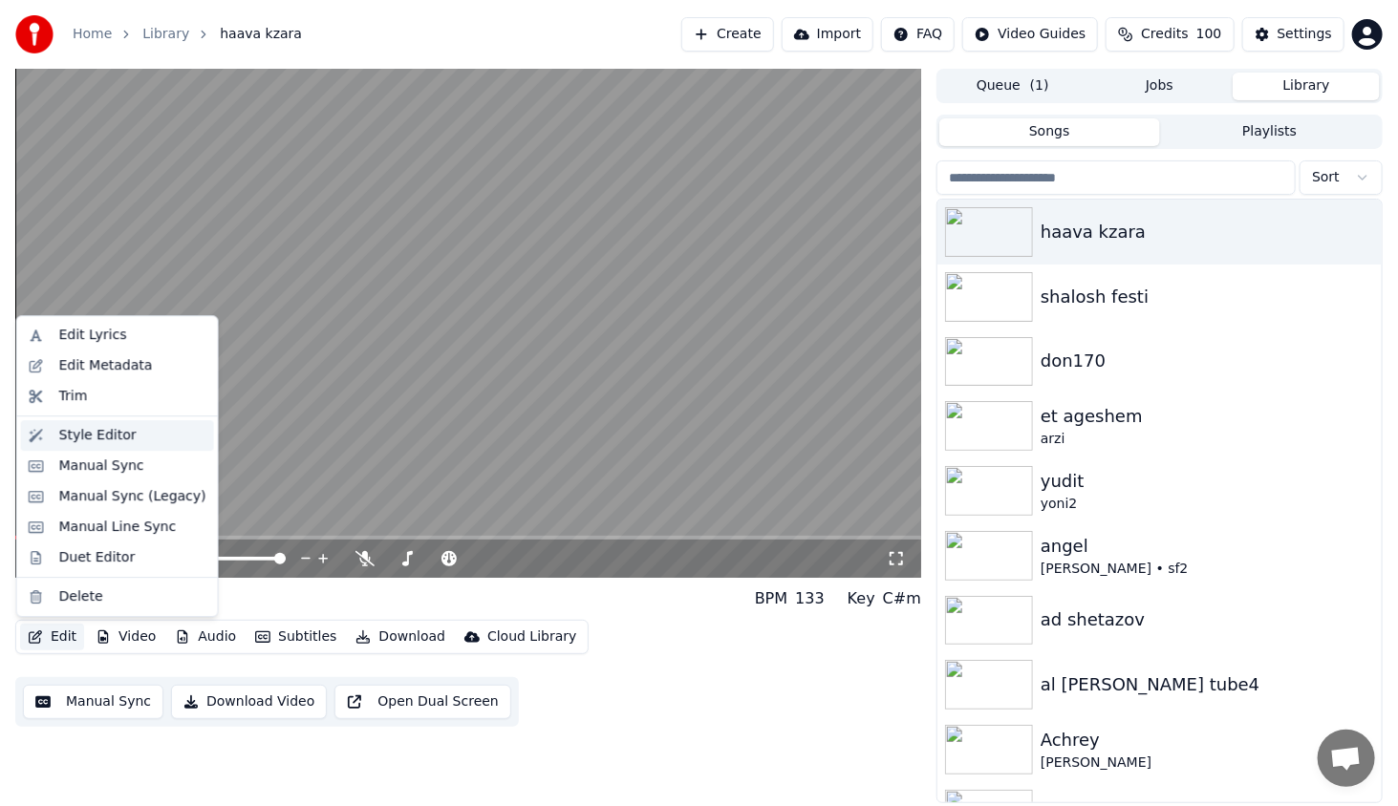
click at [133, 438] on div "Style Editor" at bounding box center [132, 435] width 147 height 19
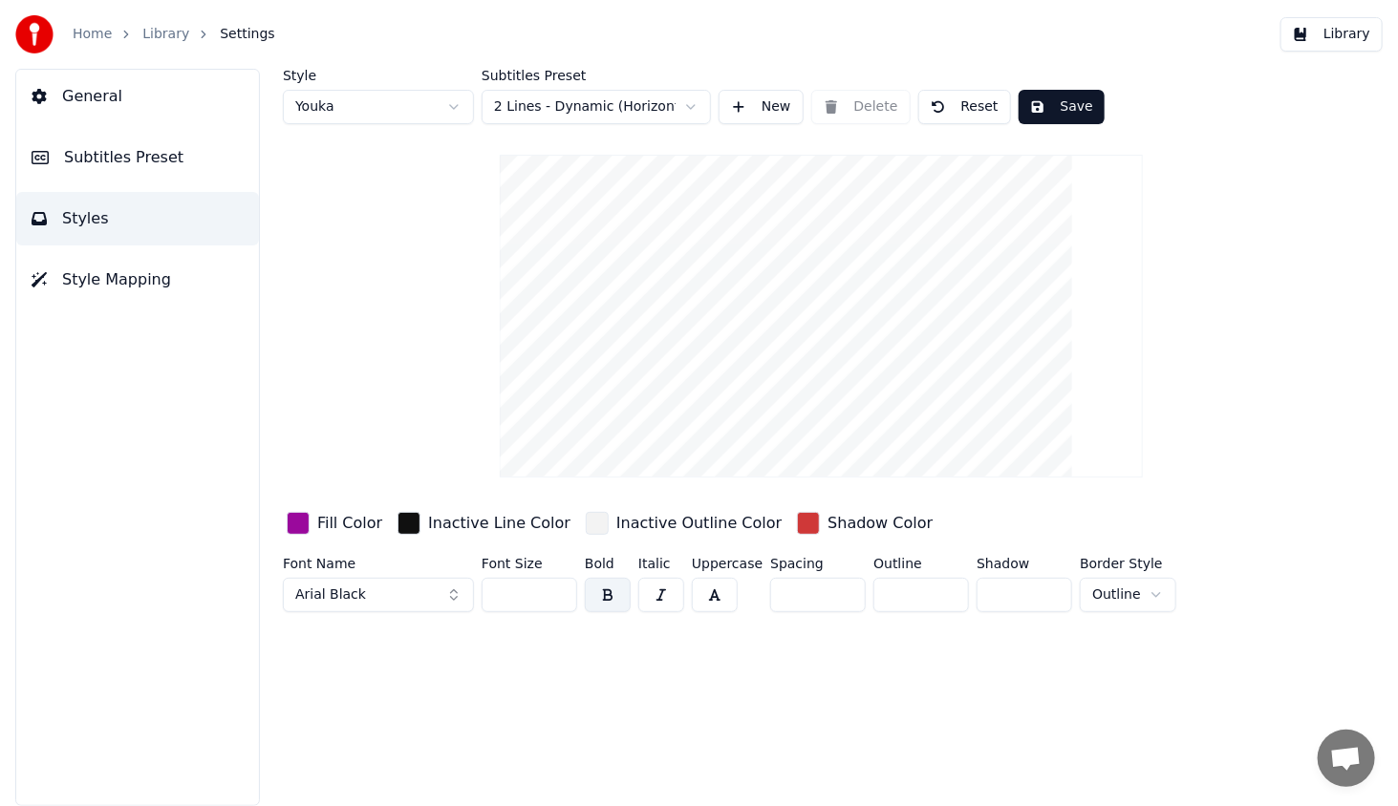
click at [109, 107] on span "General" at bounding box center [92, 96] width 60 height 23
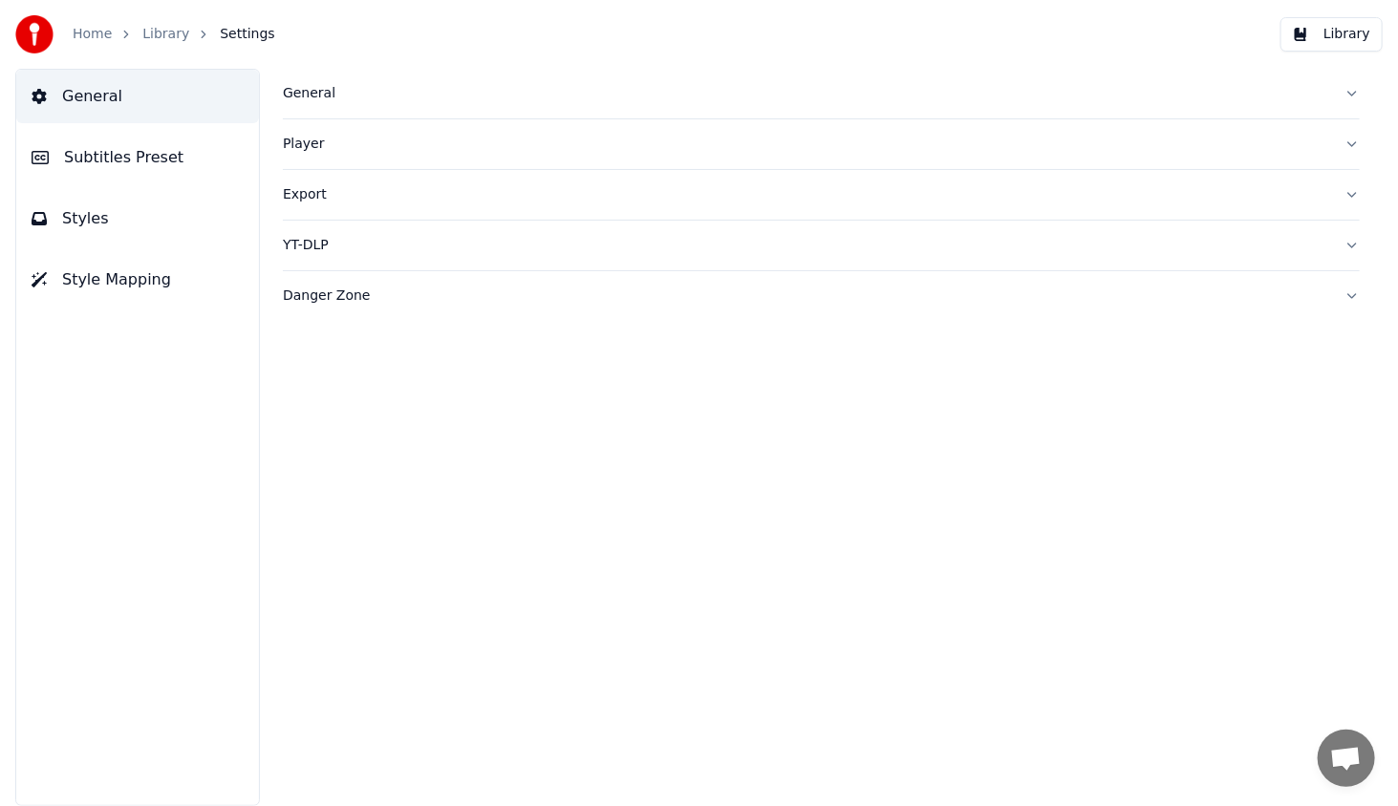
click at [303, 93] on div "General" at bounding box center [806, 93] width 1046 height 19
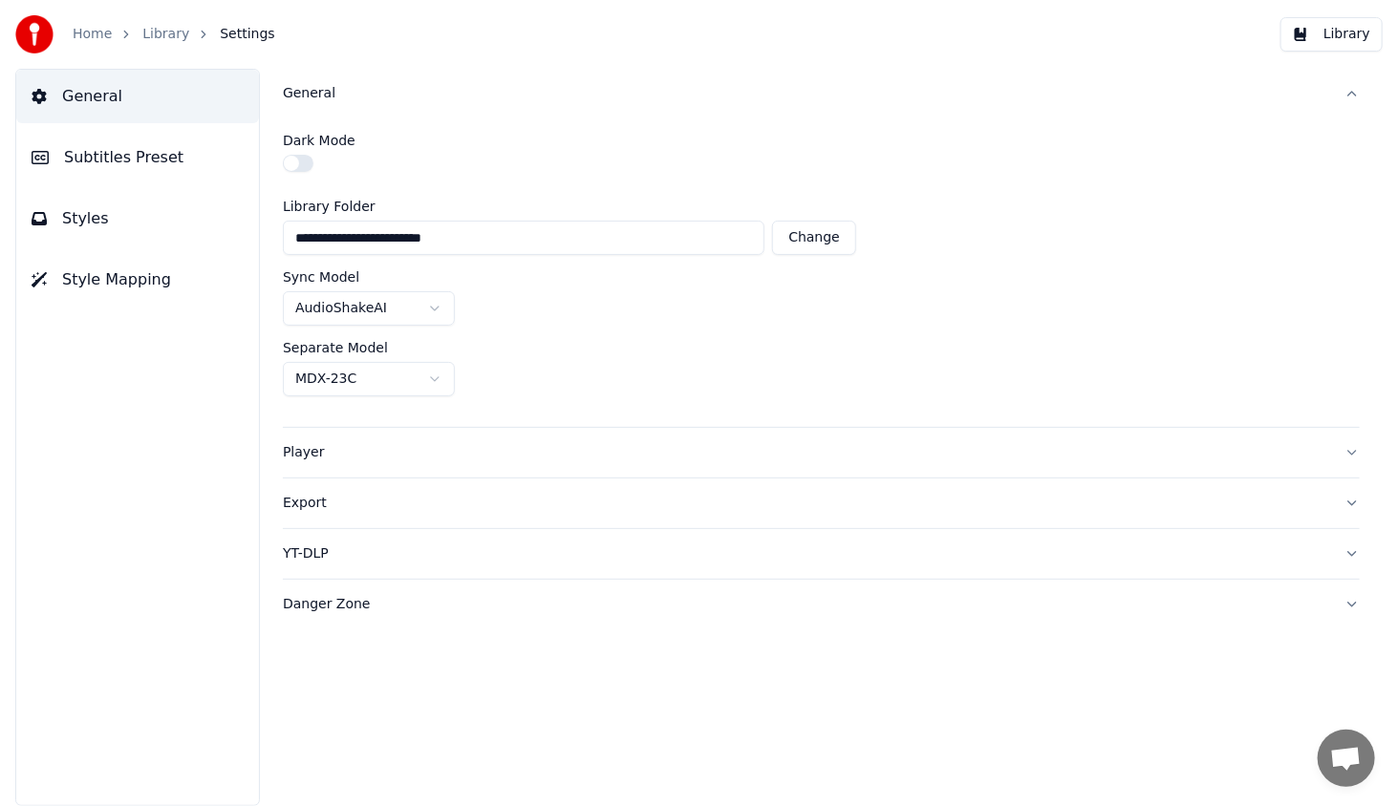
click at [120, 165] on span "Subtitles Preset" at bounding box center [123, 157] width 119 height 23
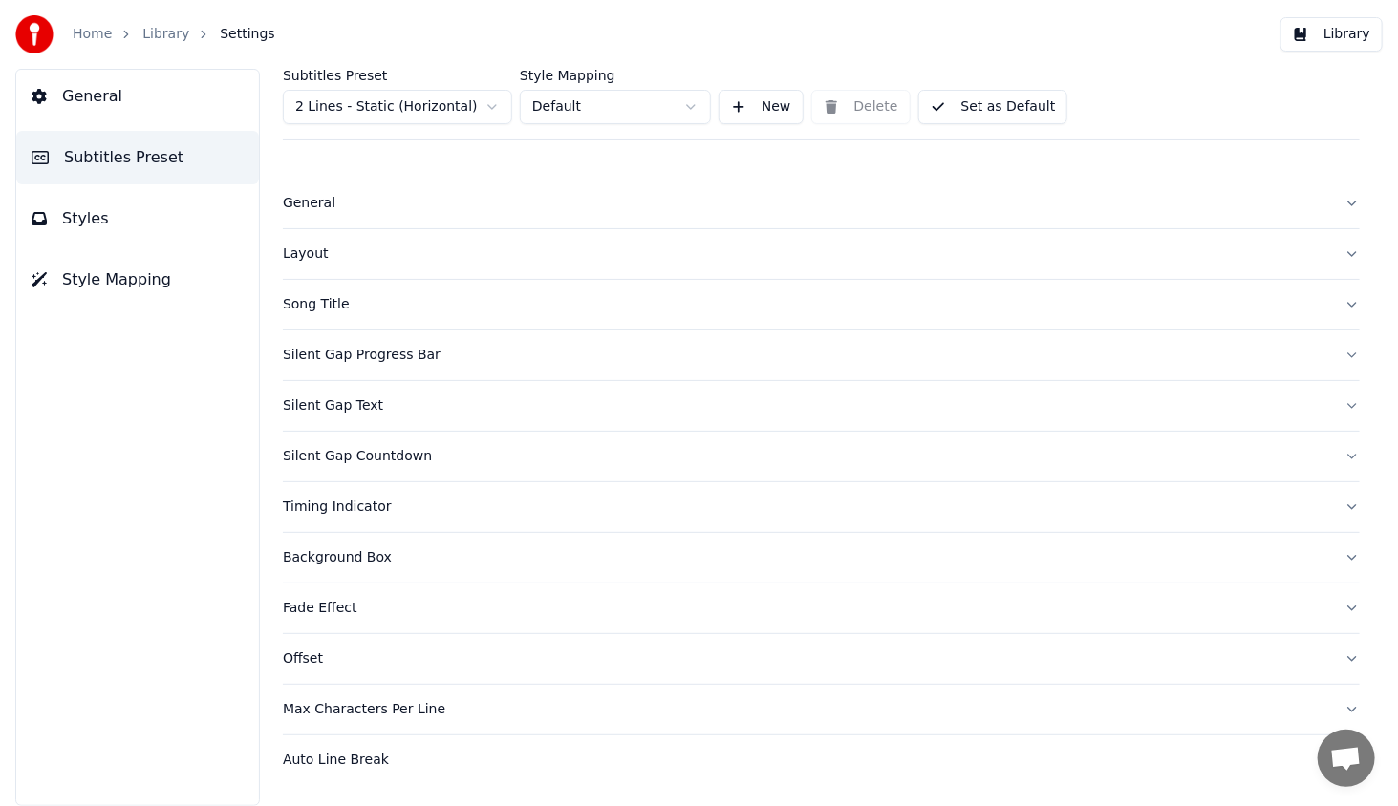
click at [343, 447] on div "Silent Gap Countdown" at bounding box center [806, 456] width 1046 height 19
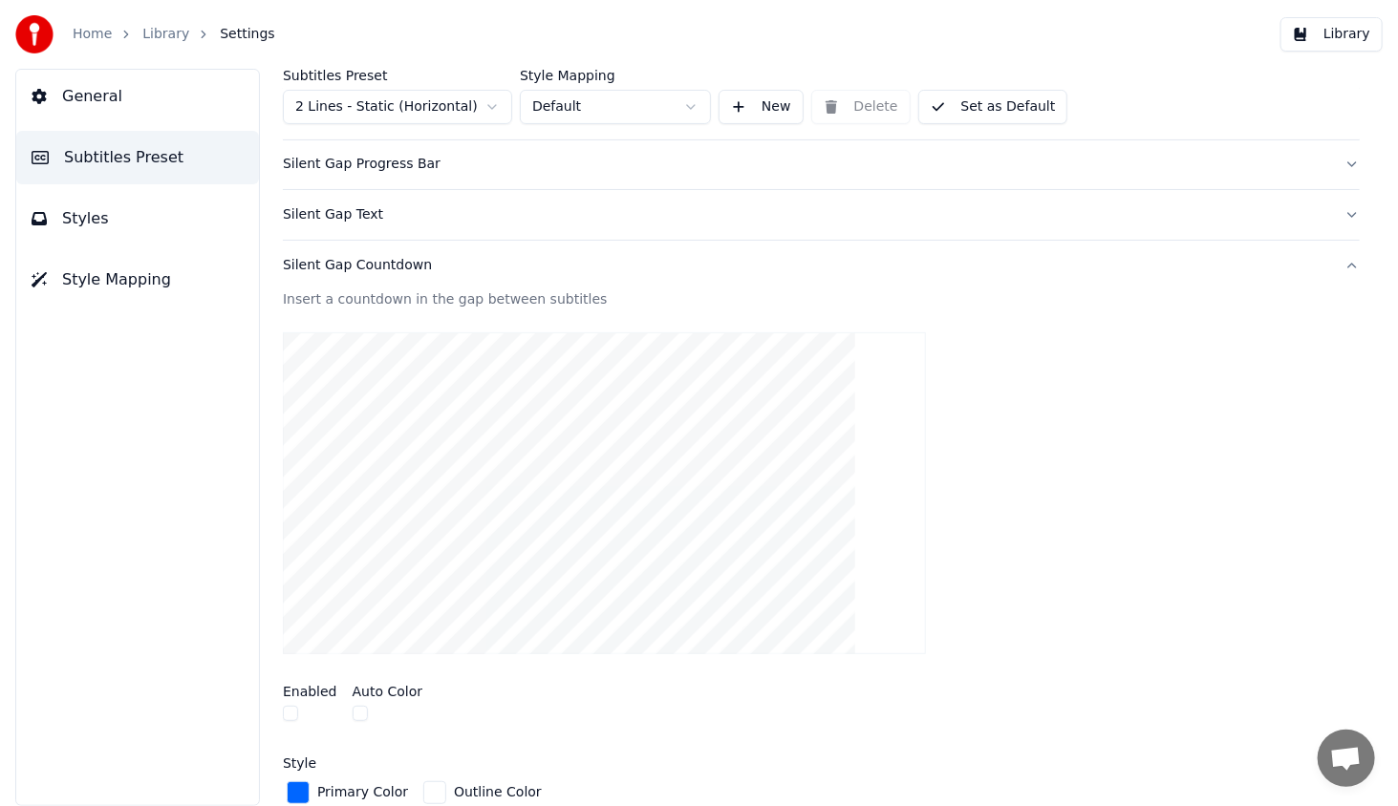
scroll to position [287, 0]
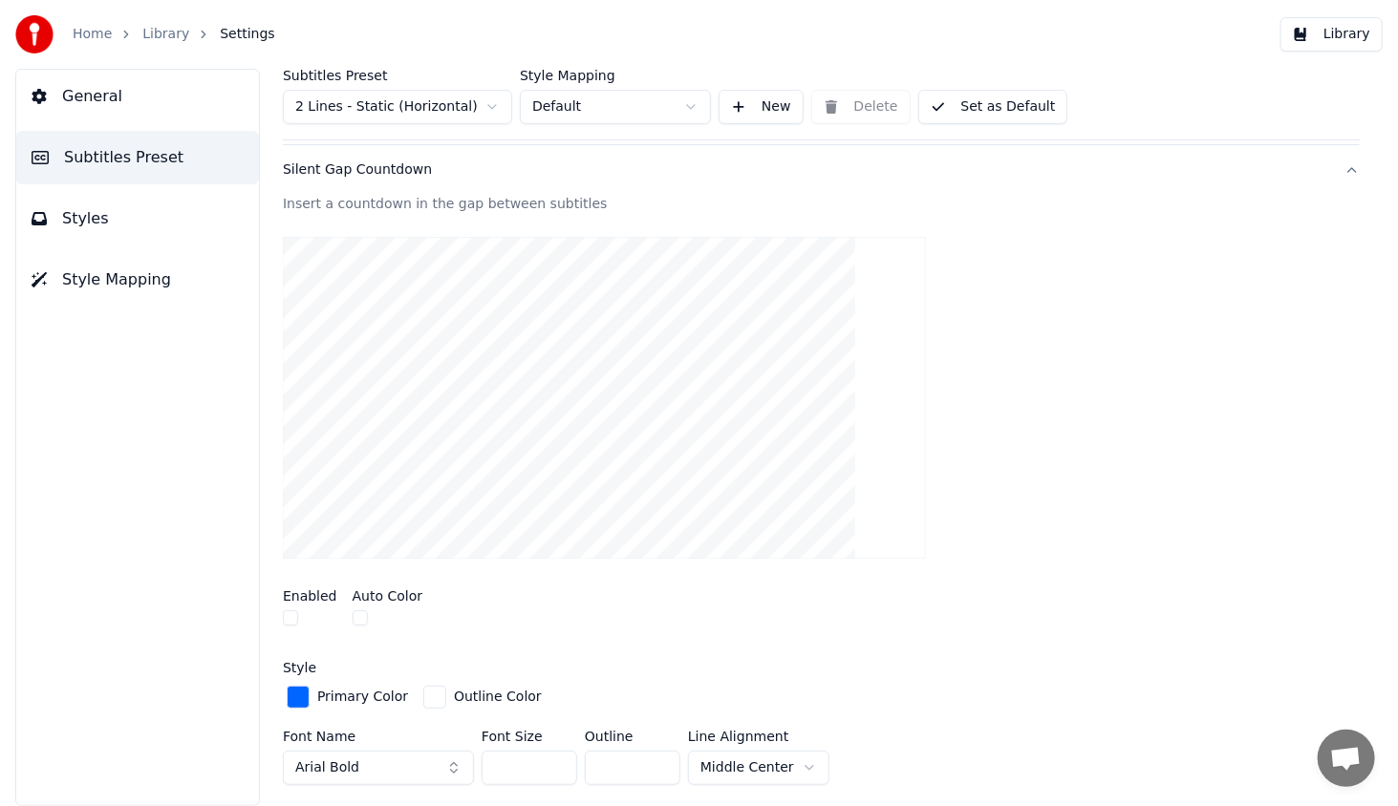
click at [295, 622] on button "button" at bounding box center [290, 617] width 15 height 15
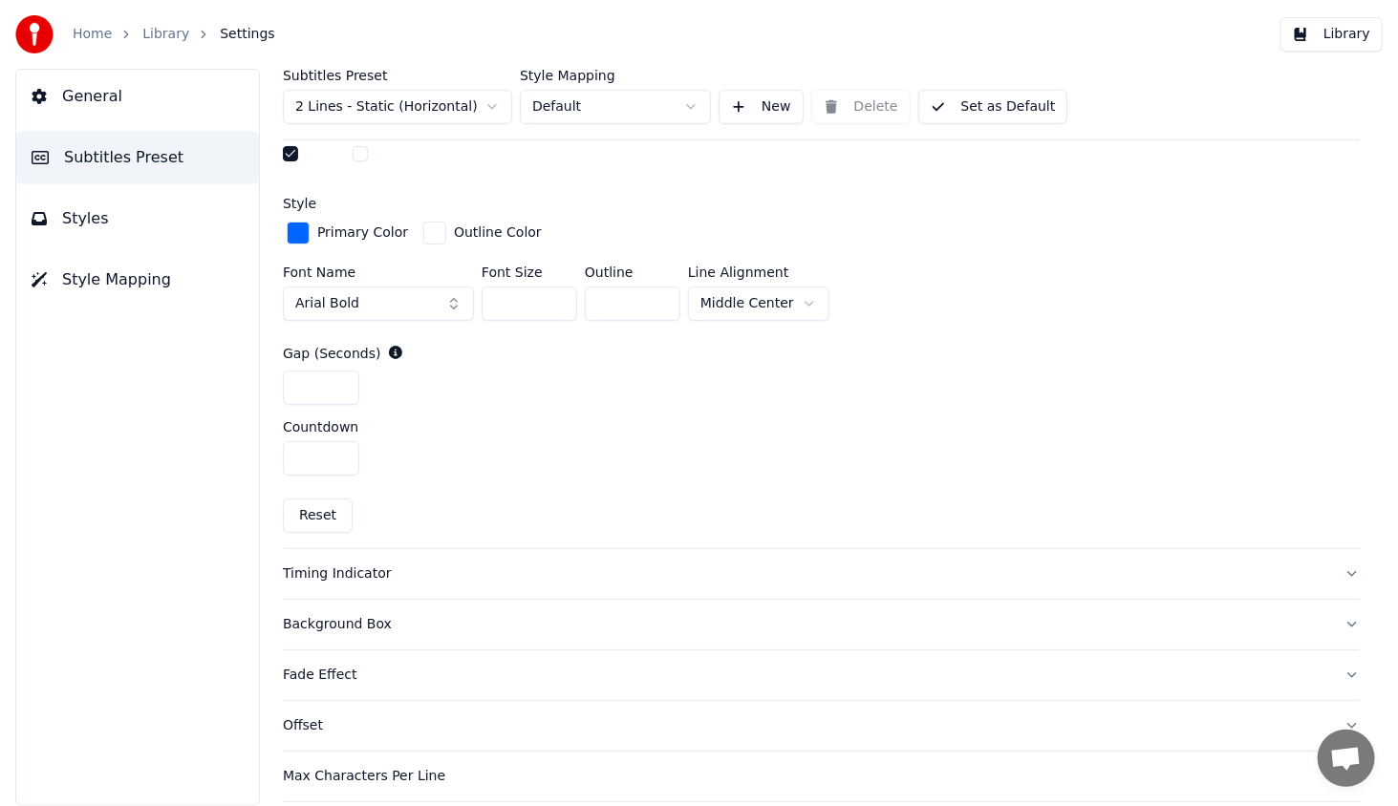
scroll to position [764, 0]
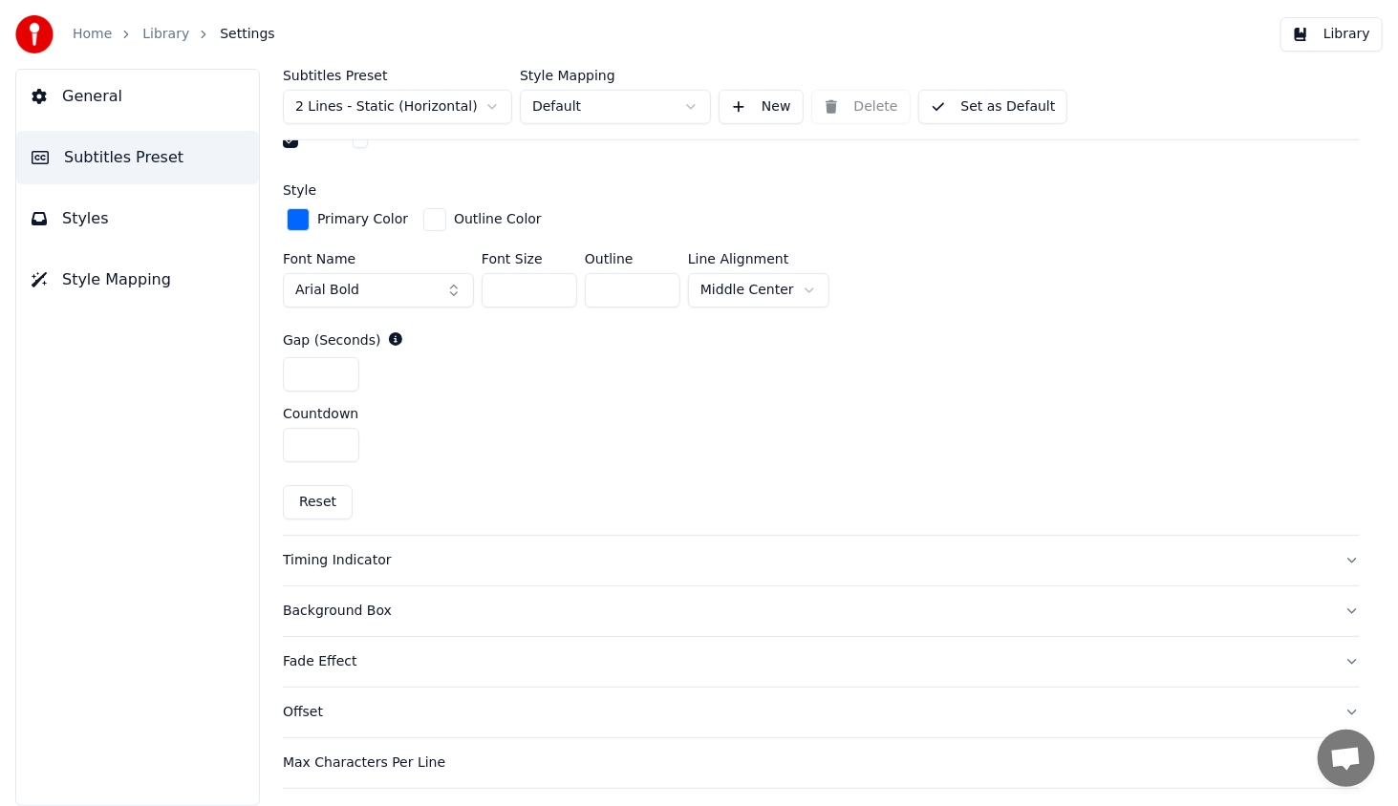
click at [344, 444] on input "*" at bounding box center [321, 445] width 76 height 34
click at [344, 444] on input "**" at bounding box center [321, 445] width 76 height 34
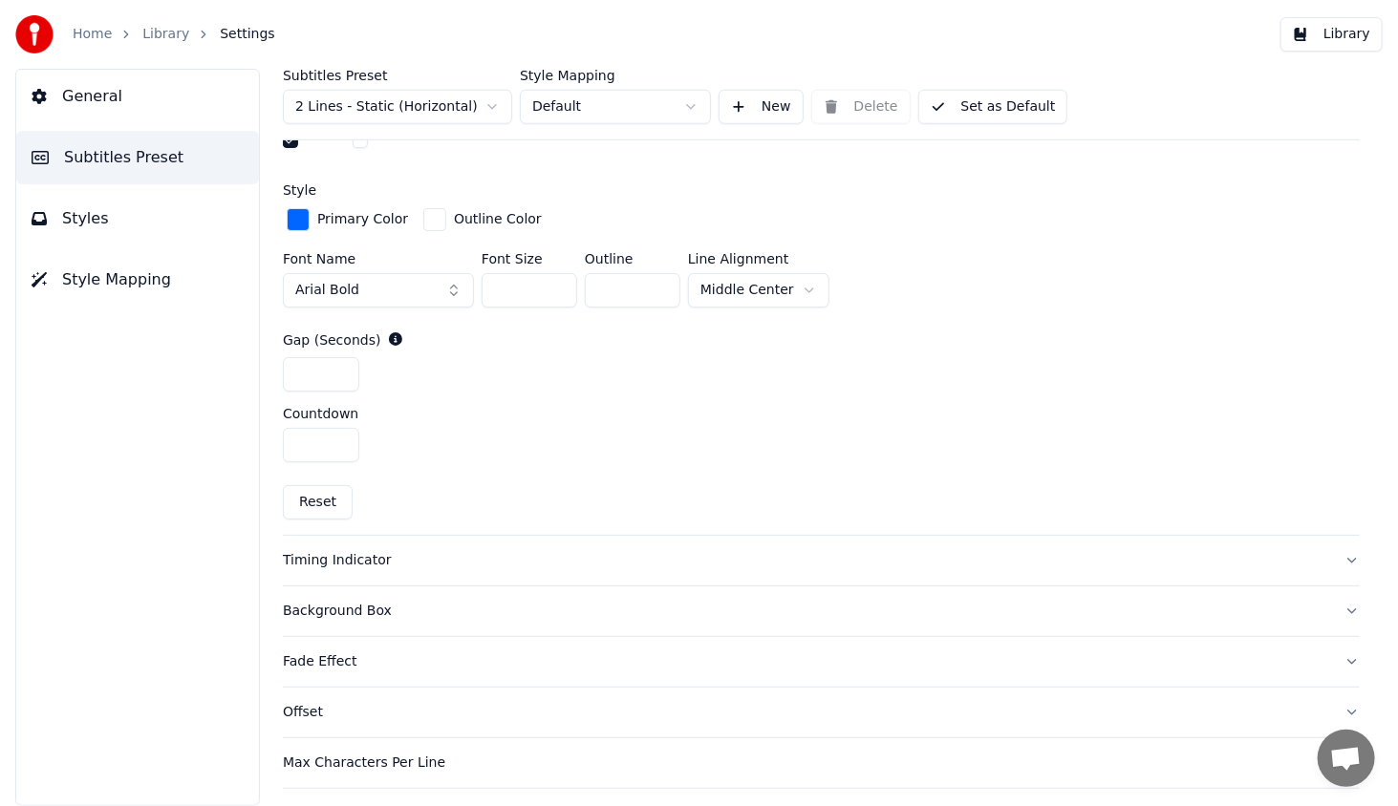
type input "*"
click at [344, 439] on input "*" at bounding box center [321, 445] width 76 height 34
click at [399, 412] on div "Countdown" at bounding box center [821, 413] width 1077 height 13
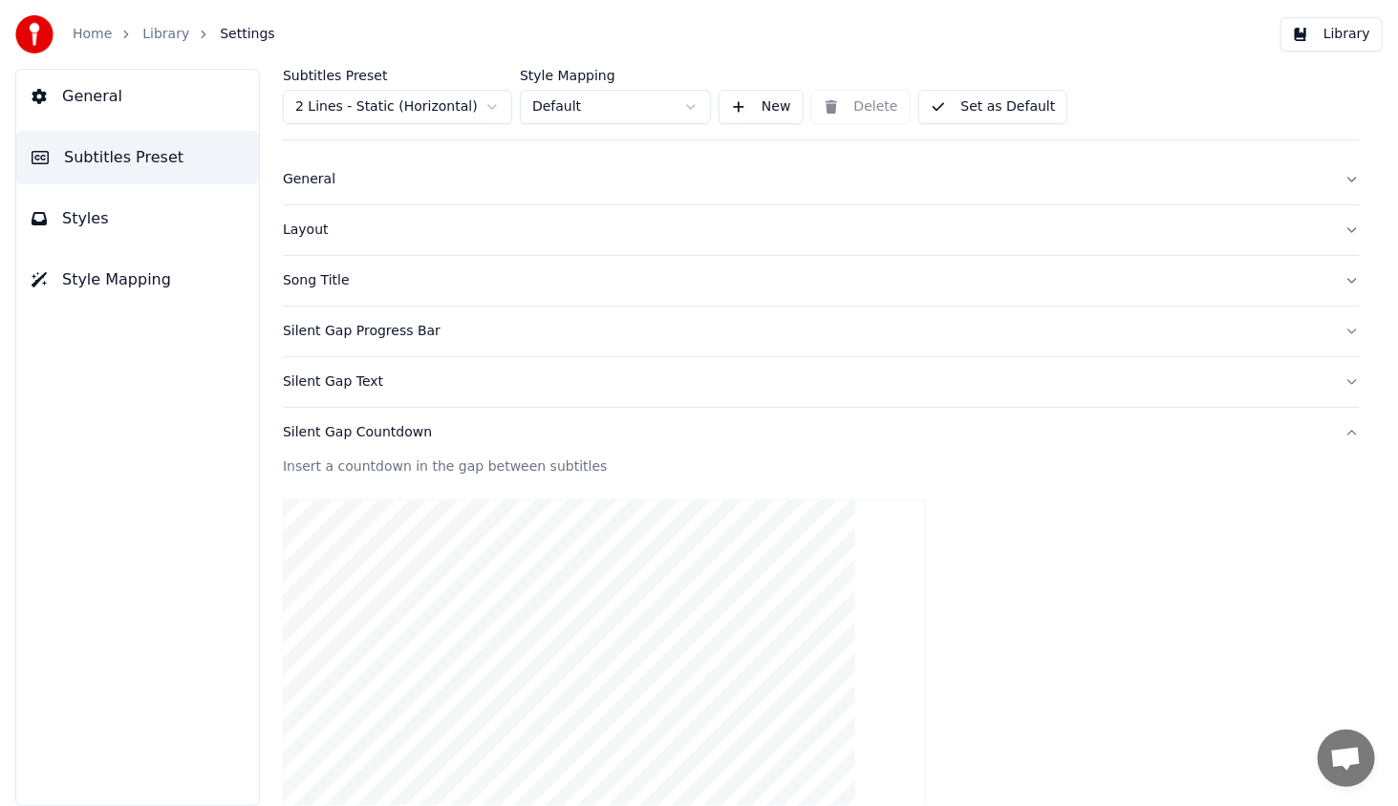
scroll to position [19, 0]
click at [1338, 29] on button "Library" at bounding box center [1331, 34] width 102 height 34
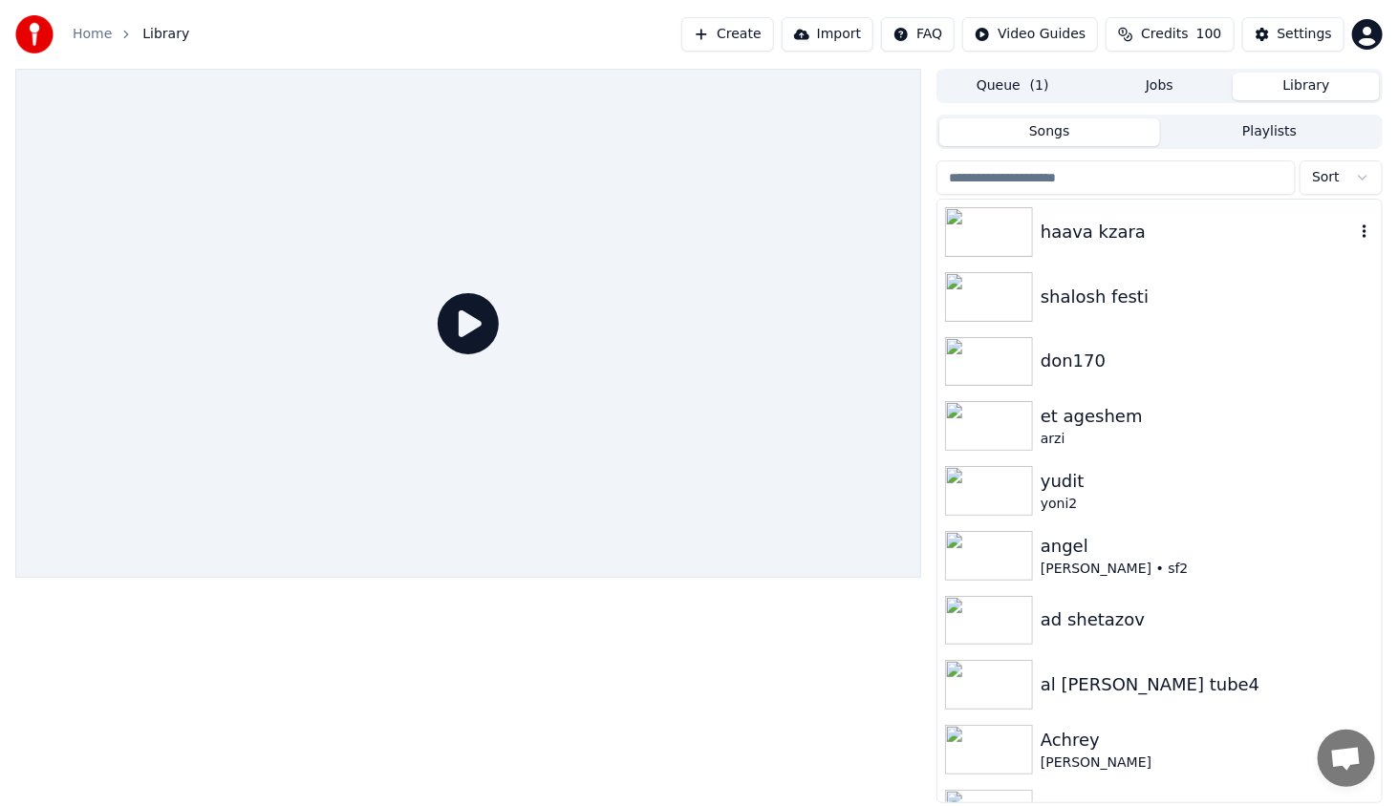
click at [1010, 243] on img at bounding box center [989, 232] width 88 height 50
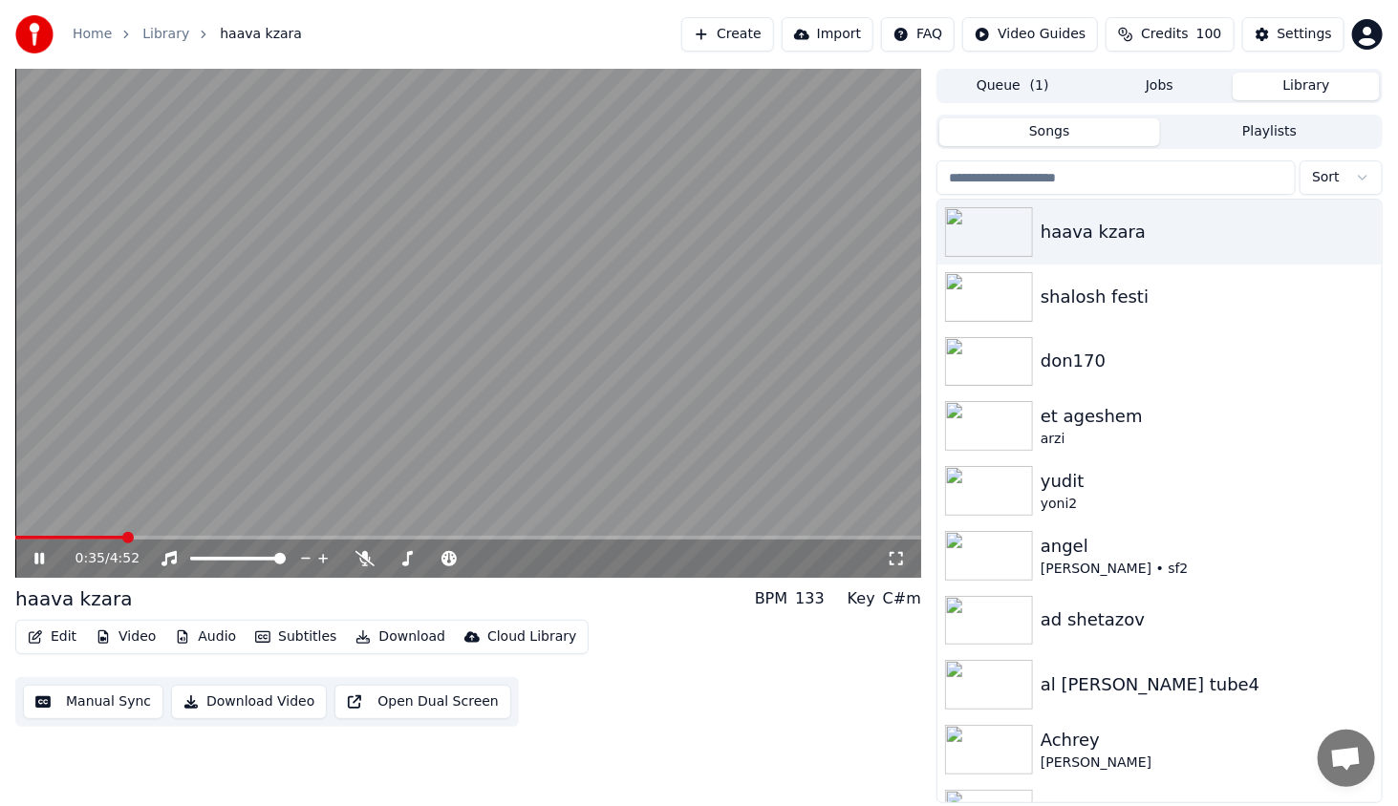
click at [127, 538] on span at bounding box center [468, 538] width 906 height 4
click at [69, 538] on span at bounding box center [78, 538] width 126 height 4
click at [404, 536] on span at bounding box center [468, 538] width 906 height 4
click at [437, 537] on span at bounding box center [468, 538] width 906 height 4
click at [453, 539] on span at bounding box center [468, 538] width 906 height 4
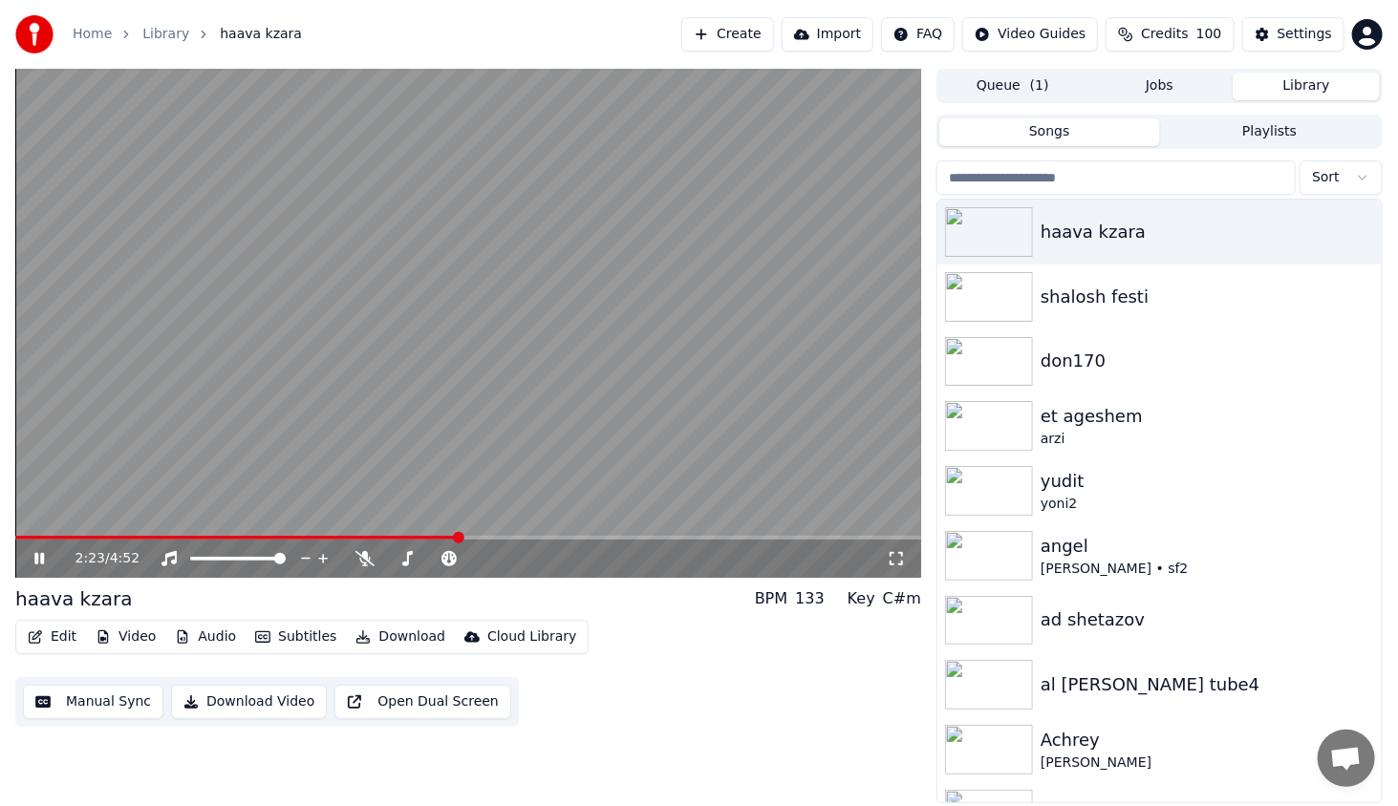
click at [460, 539] on span at bounding box center [458, 537] width 11 height 11
click at [457, 538] on span at bounding box center [242, 538] width 455 height 4
click at [695, 540] on span at bounding box center [468, 538] width 906 height 4
click at [720, 540] on span at bounding box center [468, 538] width 906 height 4
click at [736, 540] on span at bounding box center [468, 538] width 906 height 4
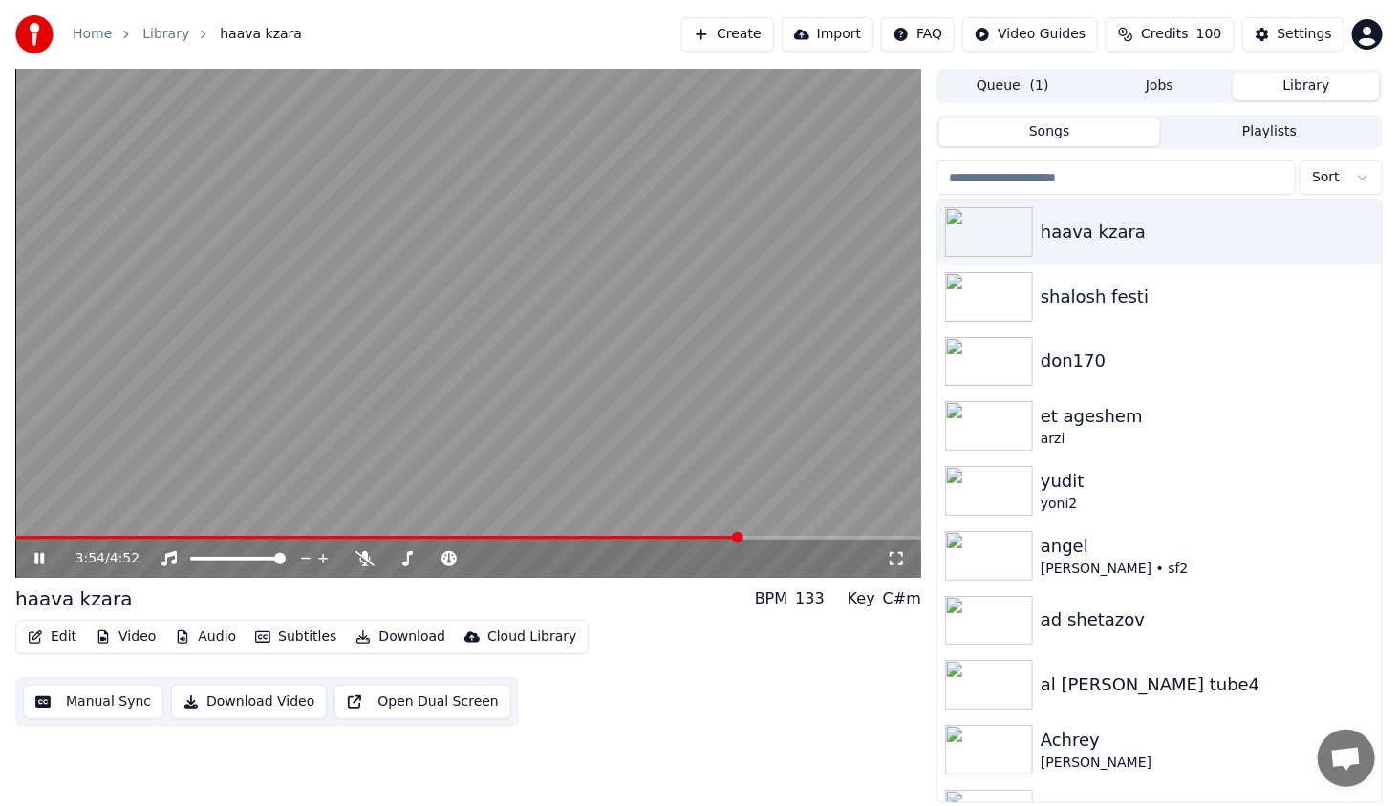
click at [730, 537] on span at bounding box center [378, 538] width 726 height 4
click at [231, 539] on span at bounding box center [123, 538] width 217 height 4
click at [47, 556] on icon at bounding box center [53, 558] width 45 height 15
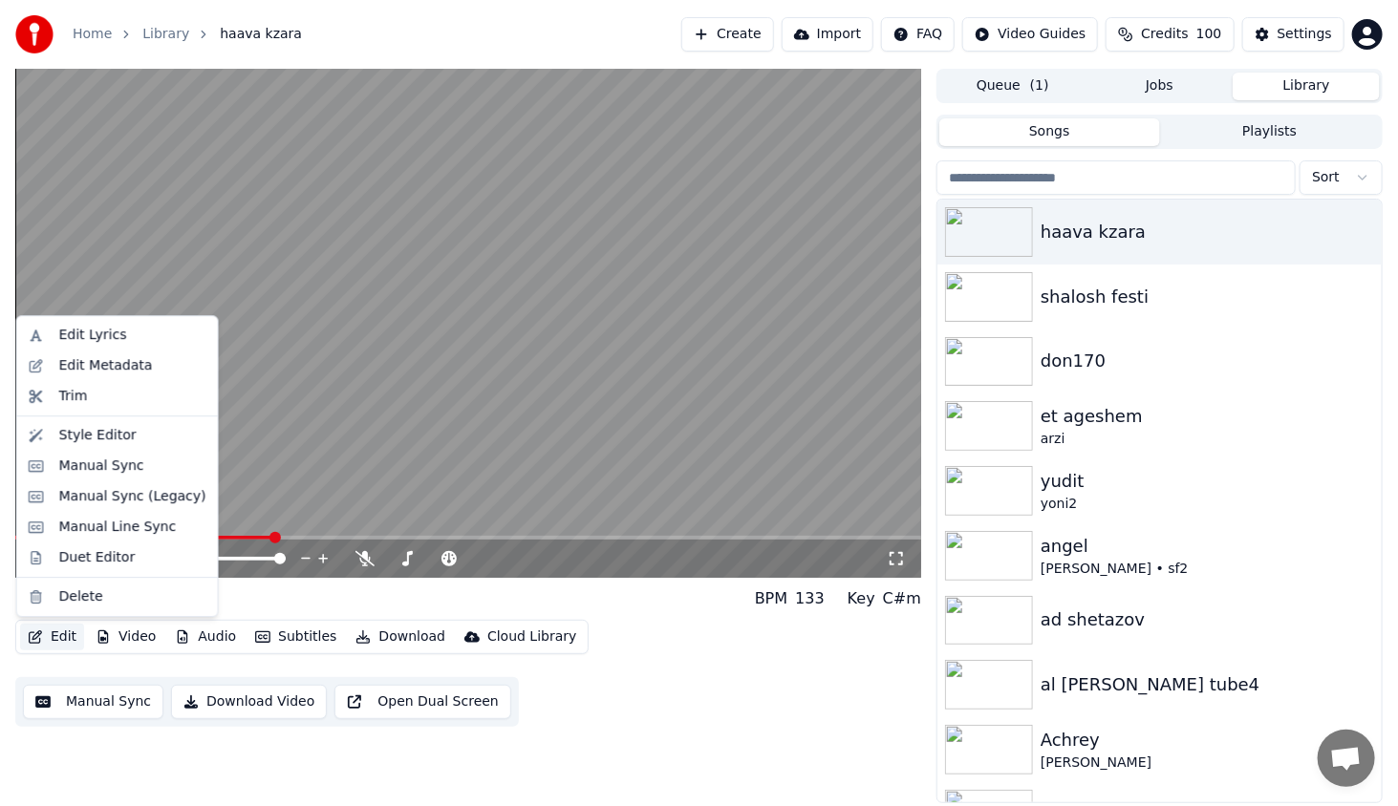
click at [52, 630] on button "Edit" at bounding box center [52, 637] width 64 height 27
click at [75, 434] on div "Style Editor" at bounding box center [97, 435] width 77 height 19
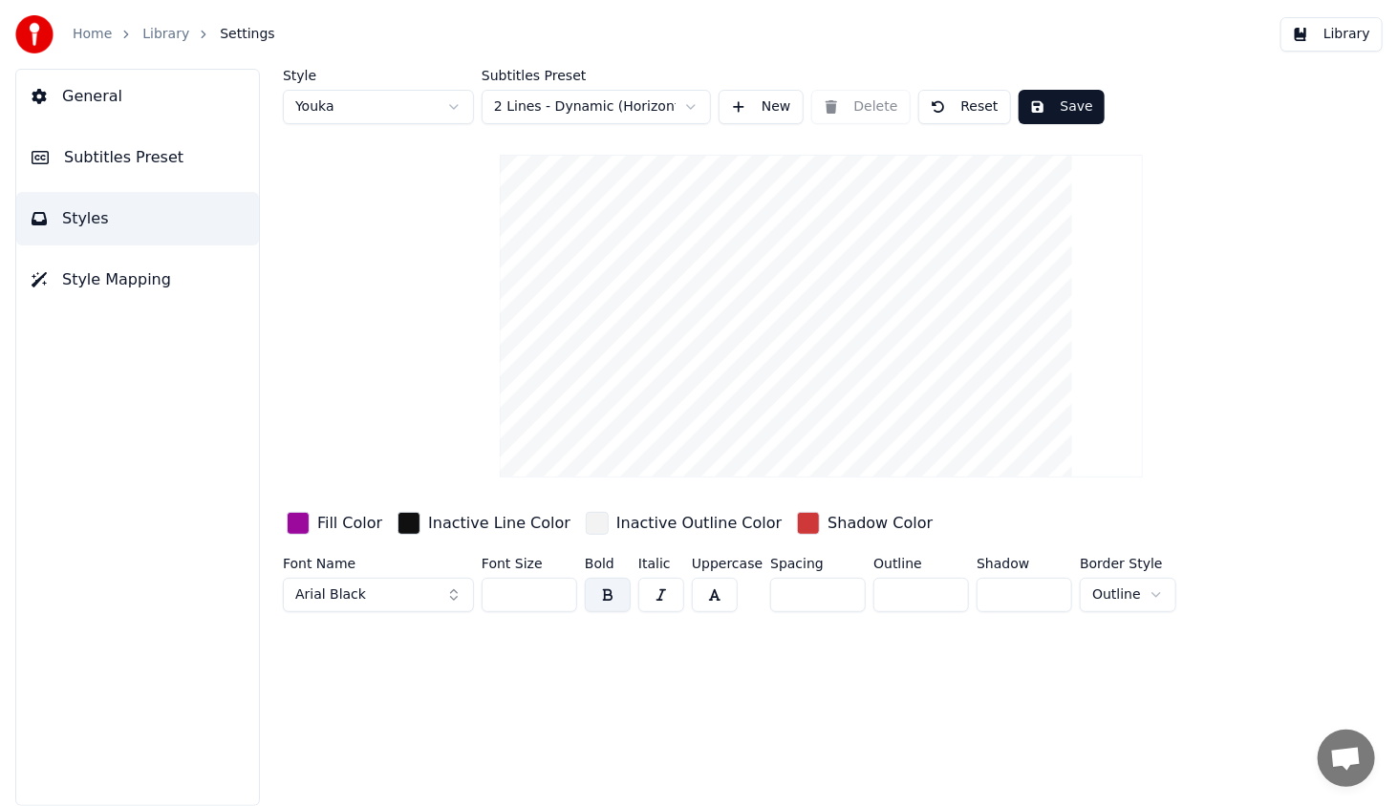
click at [113, 158] on span "Subtitles Preset" at bounding box center [123, 157] width 119 height 23
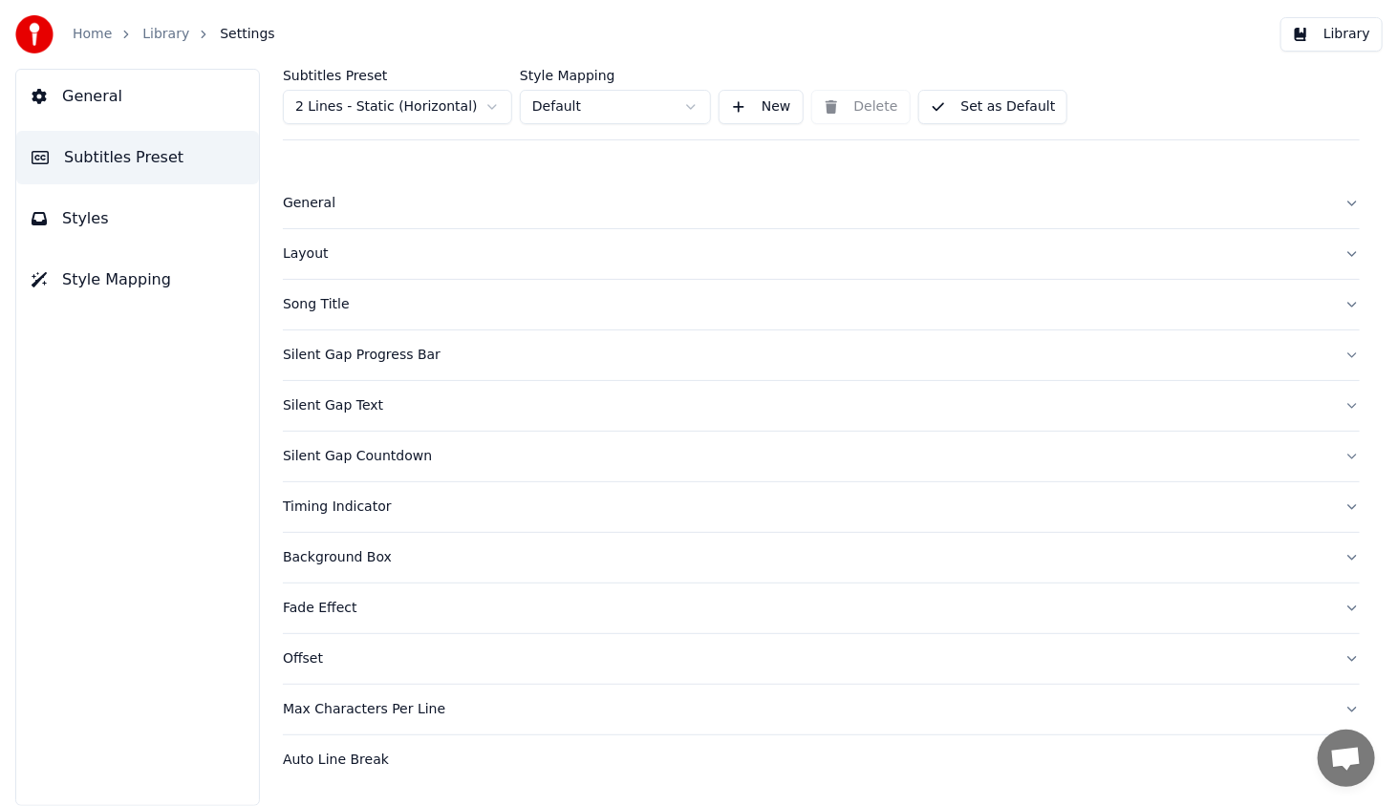
click at [320, 303] on div "Song Title" at bounding box center [806, 304] width 1046 height 19
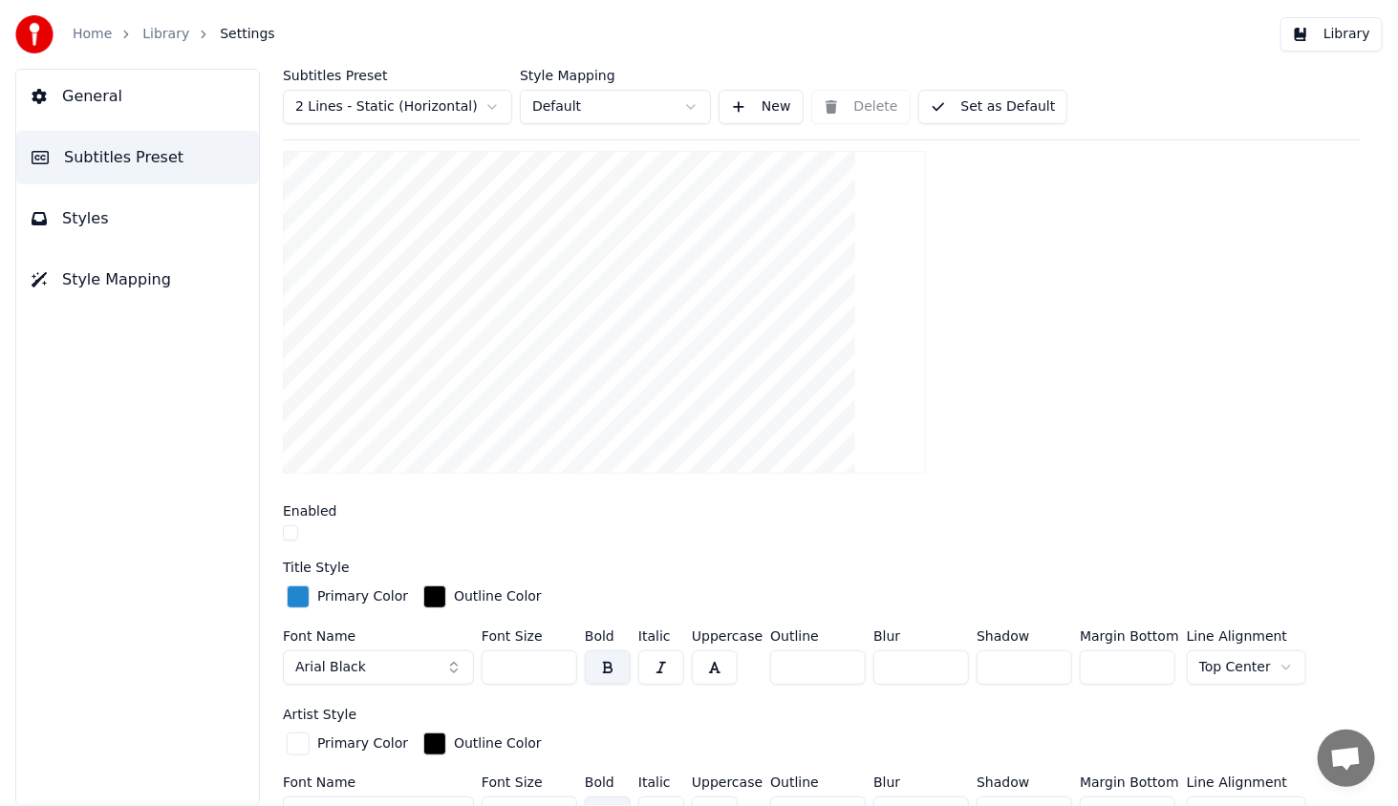
scroll to position [287, 0]
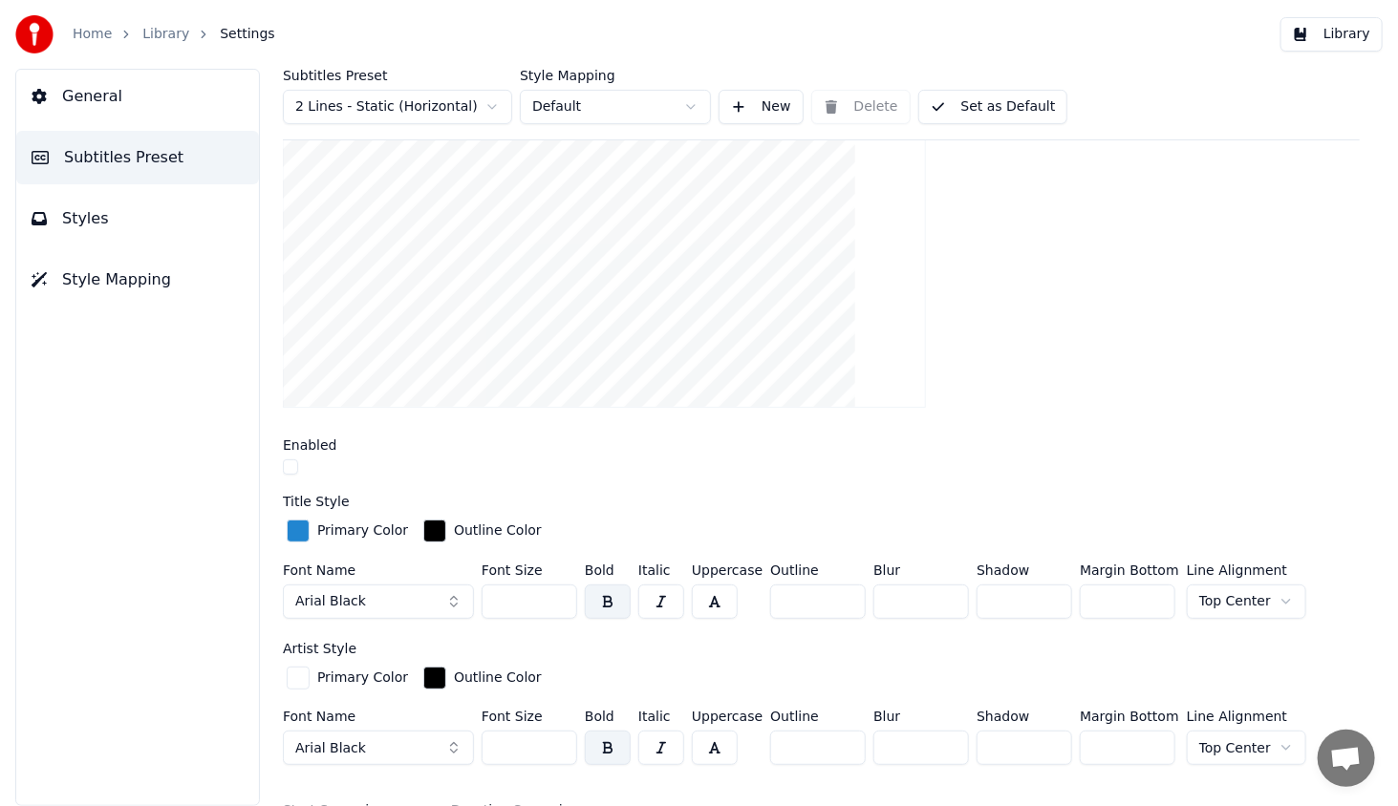
click at [101, 216] on button "Styles" at bounding box center [137, 218] width 243 height 53
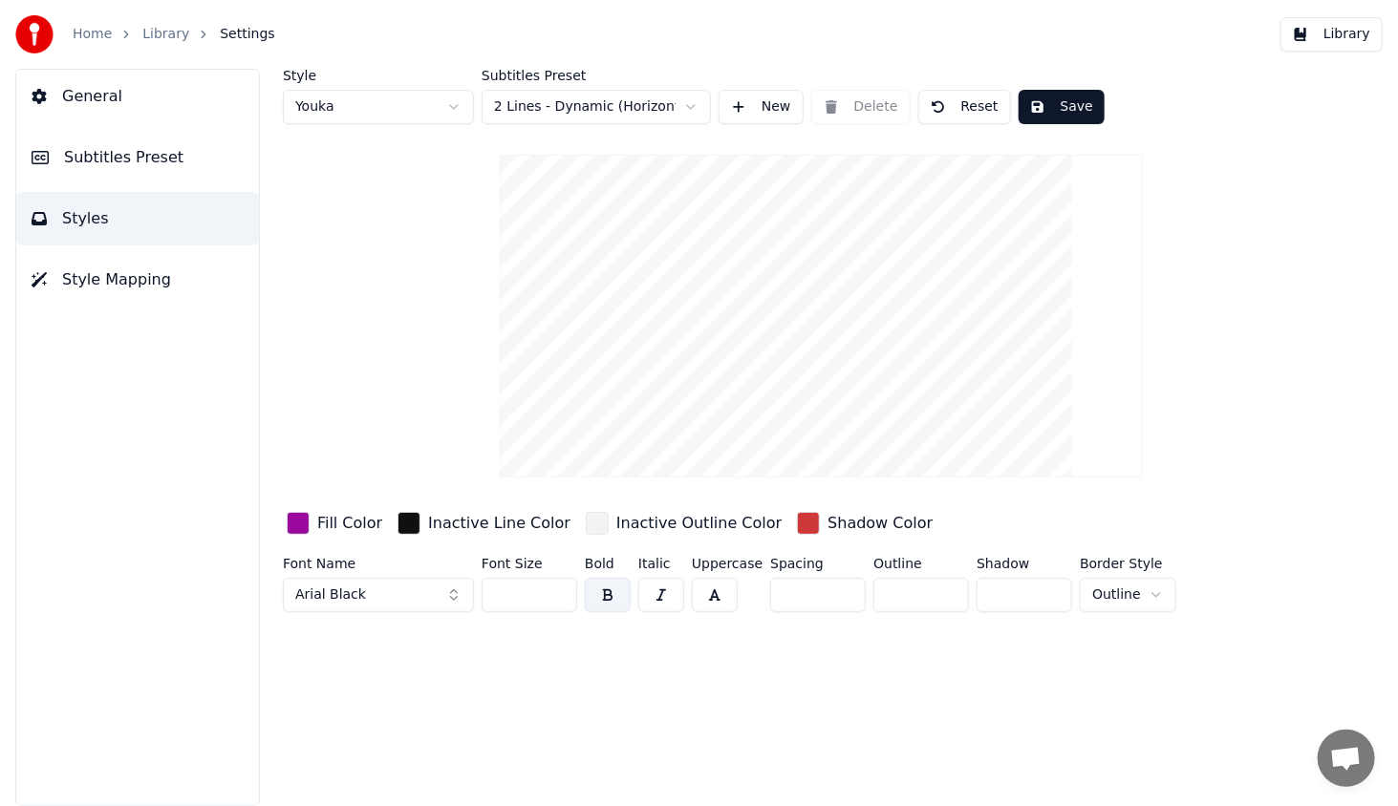
click at [1330, 38] on button "Library" at bounding box center [1331, 34] width 102 height 34
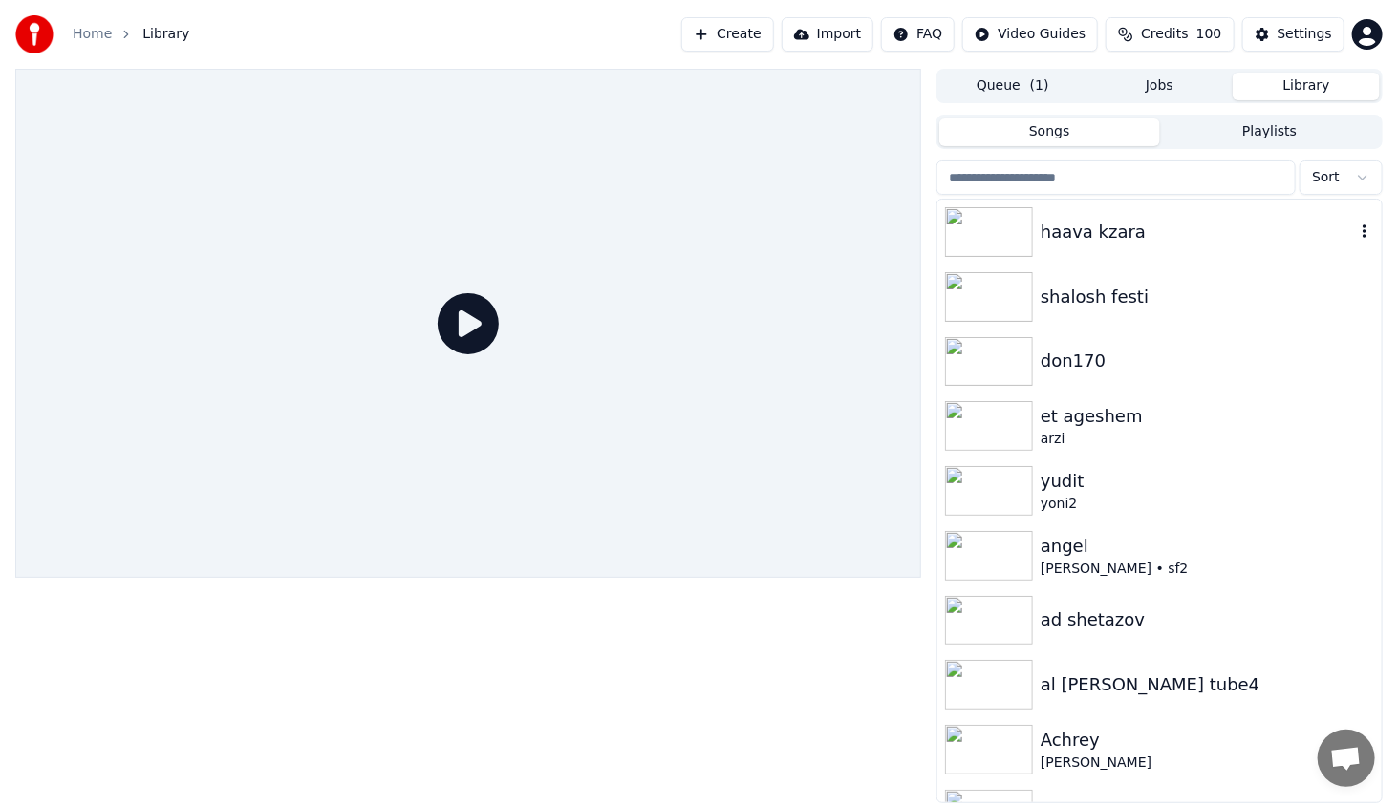
click at [1024, 241] on img at bounding box center [989, 232] width 88 height 50
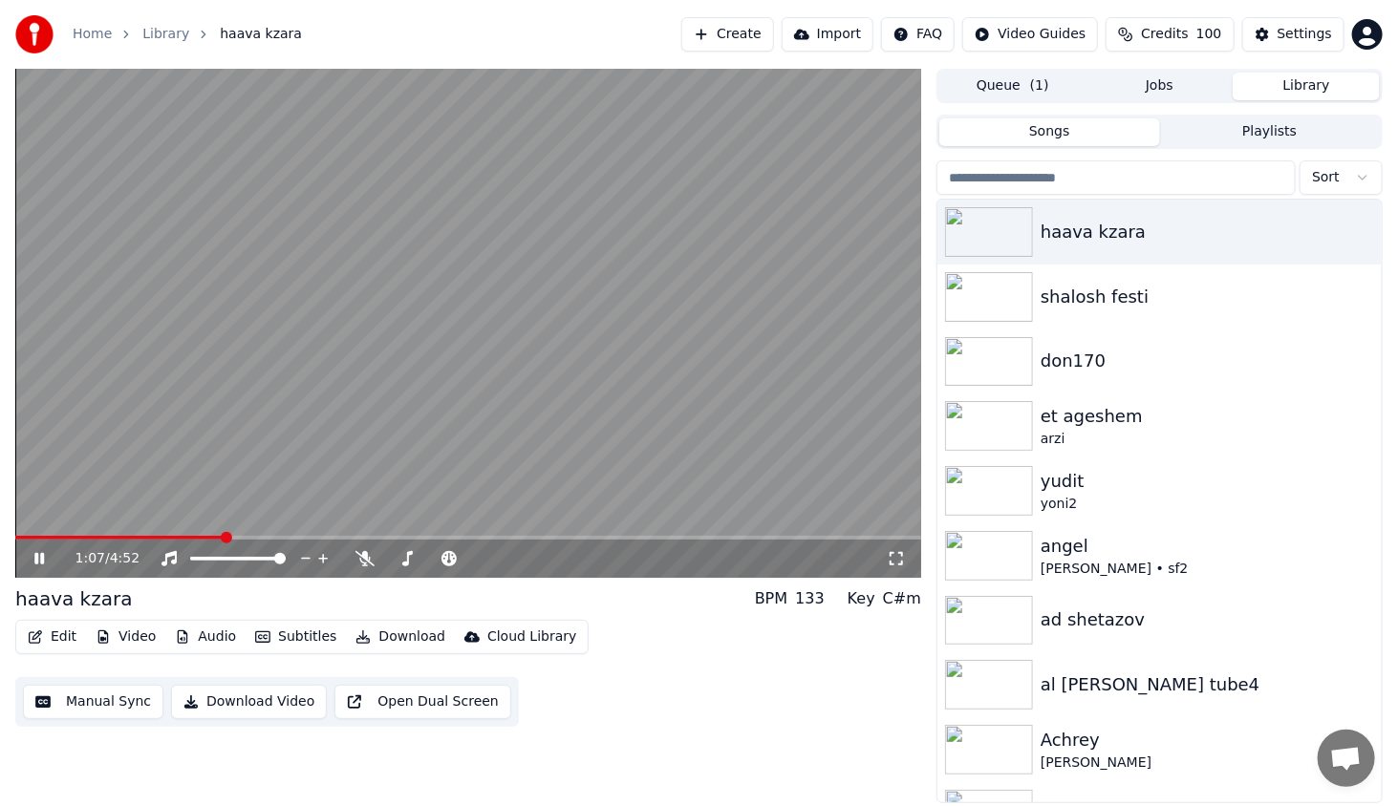
click at [222, 538] on span at bounding box center [468, 538] width 906 height 4
click at [36, 554] on icon at bounding box center [39, 558] width 10 height 11
click at [143, 639] on button "Video" at bounding box center [125, 637] width 75 height 27
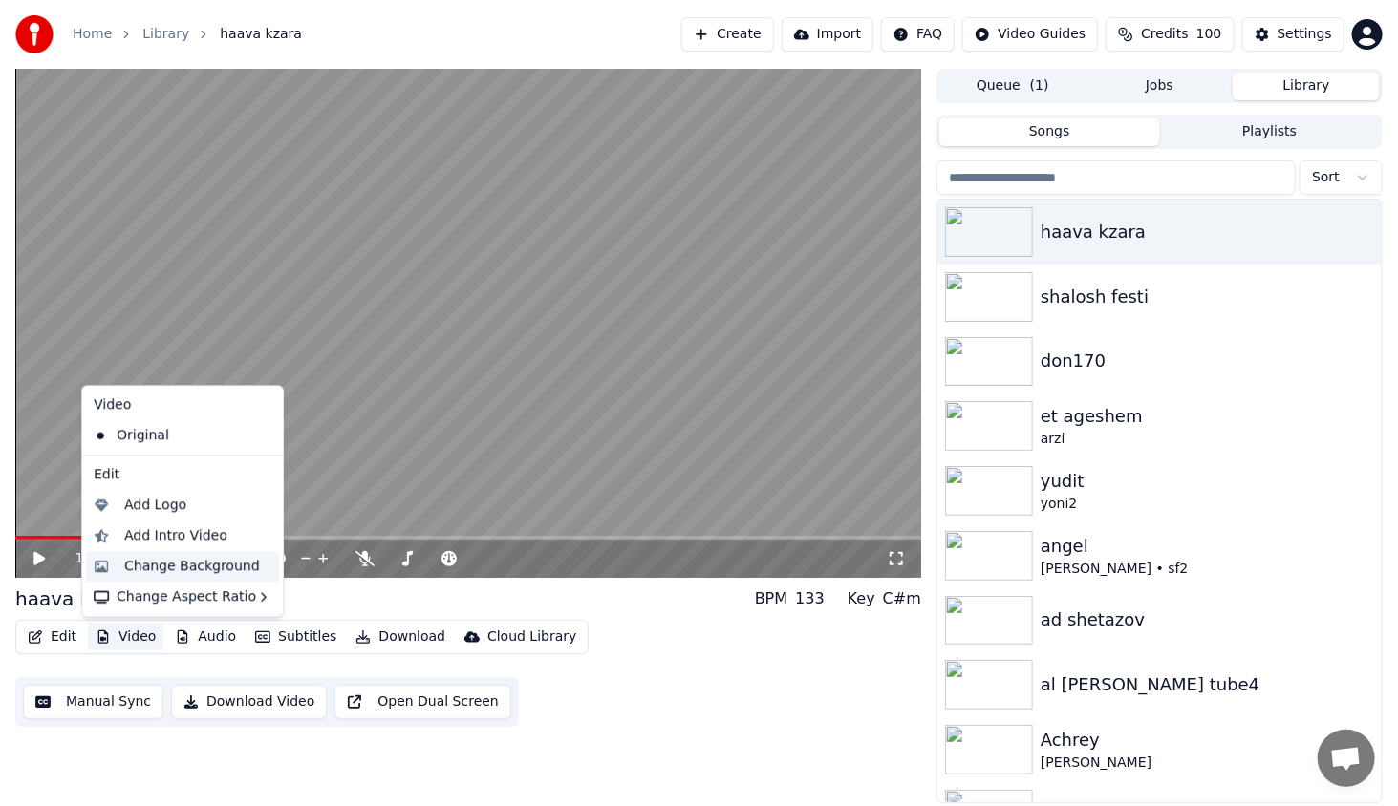
click at [200, 559] on div "Change Background" at bounding box center [192, 566] width 136 height 19
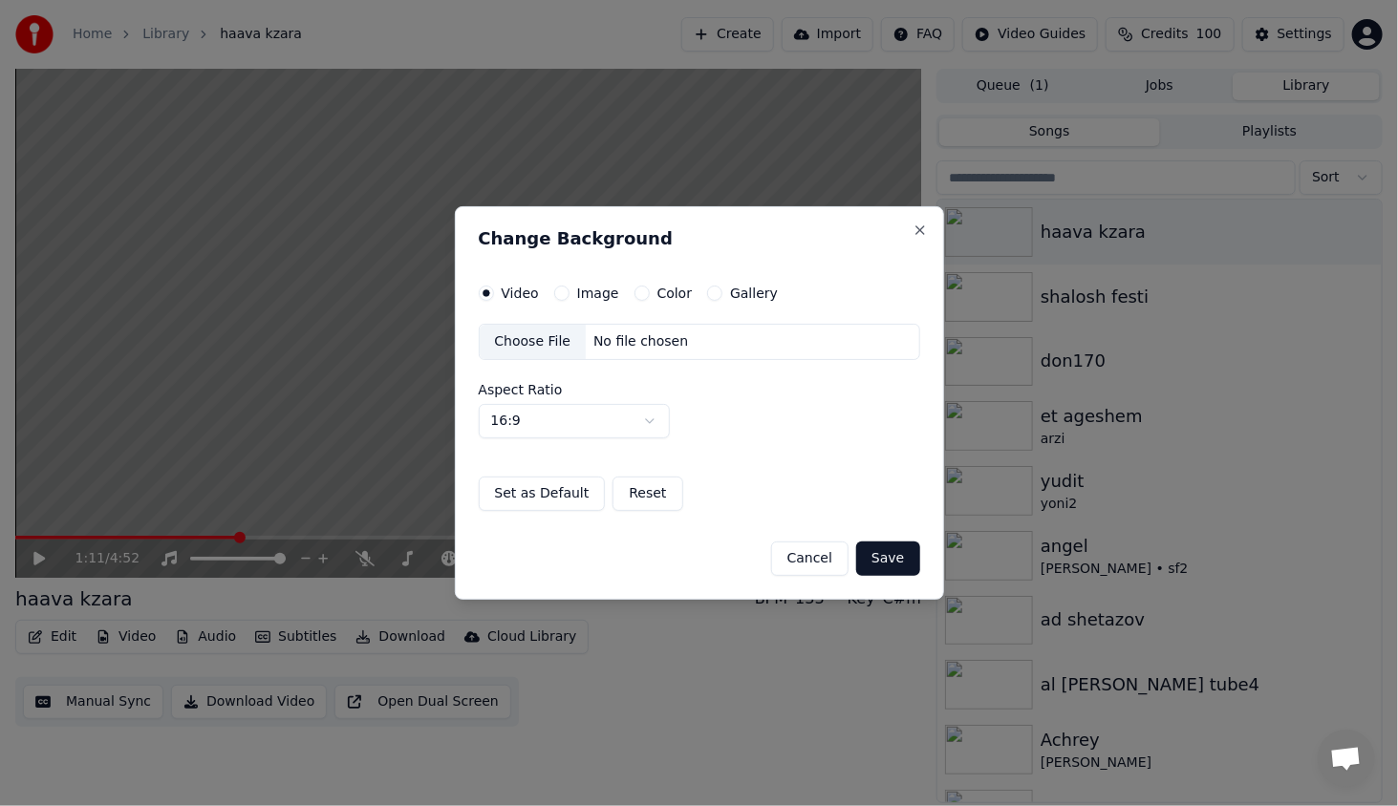
click at [640, 292] on button "Color" at bounding box center [641, 293] width 15 height 15
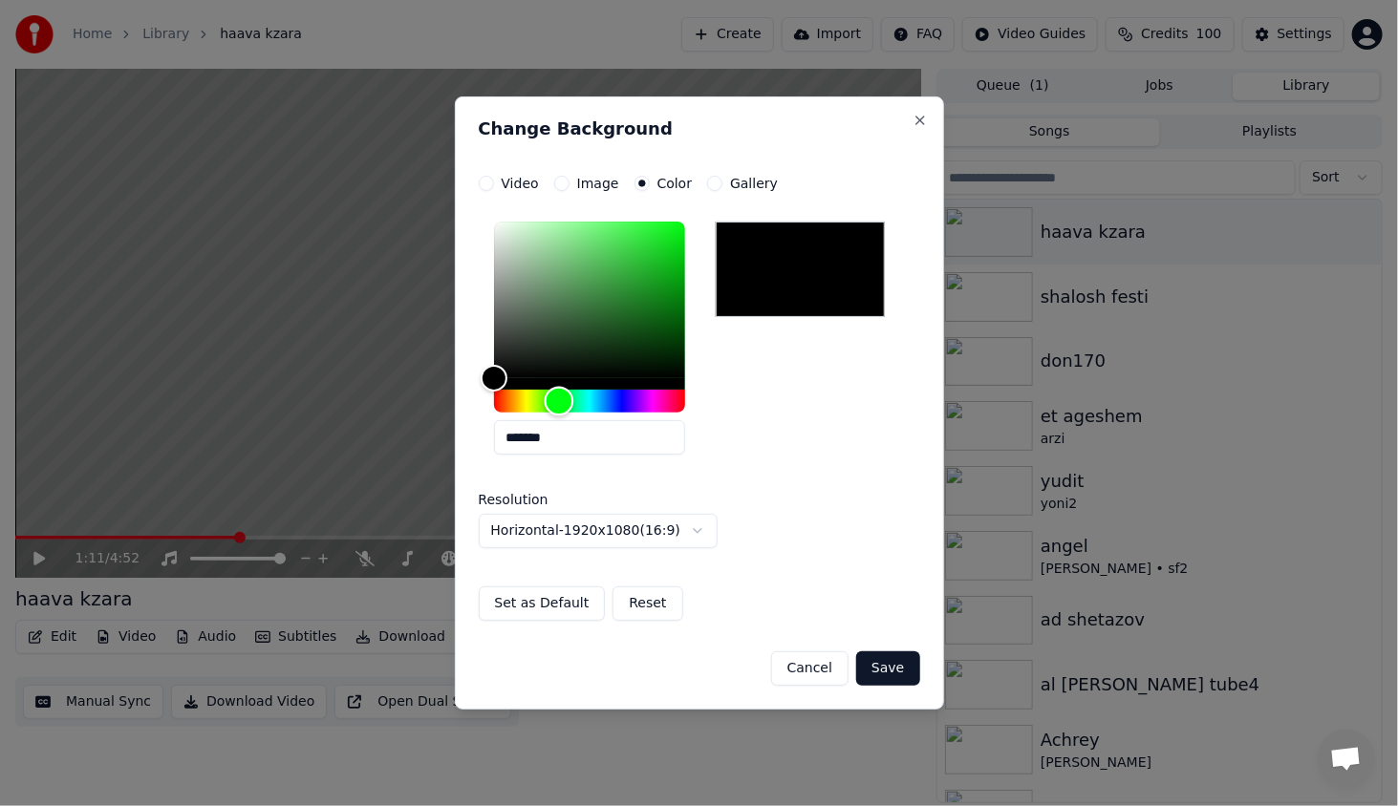
click at [559, 400] on div "Hue" at bounding box center [589, 401] width 191 height 23
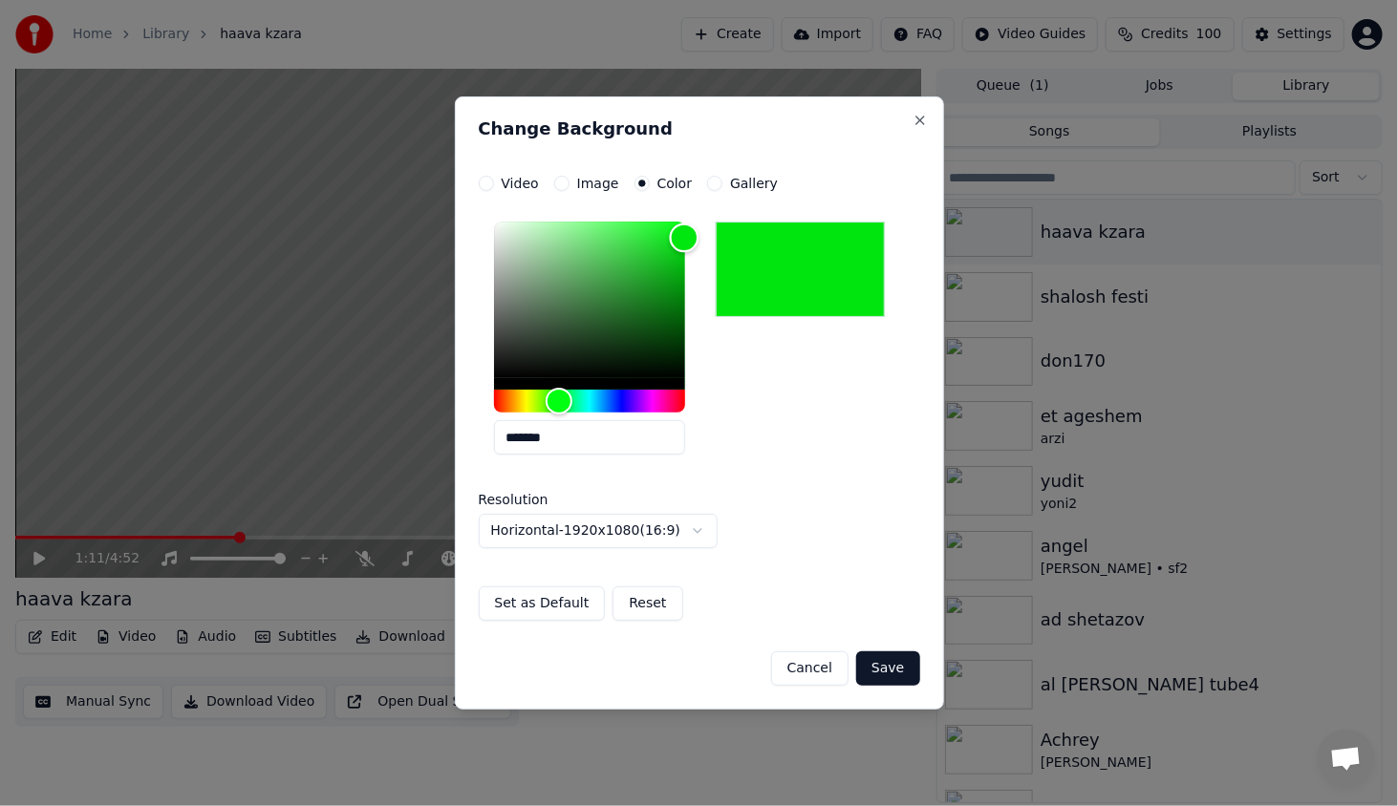
type input "*******"
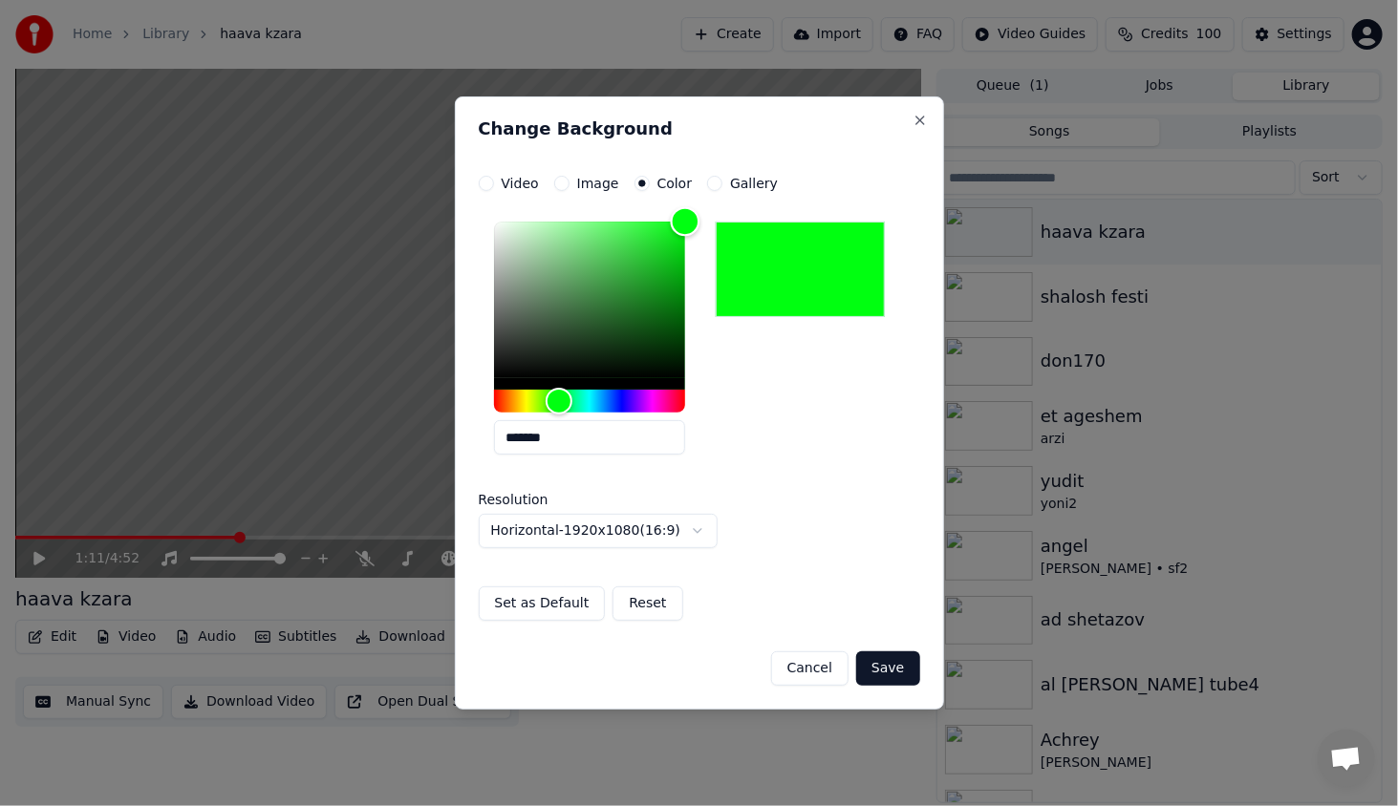
drag, startPoint x: 625, startPoint y: 309, endPoint x: 856, endPoint y: 351, distance: 234.8
click at [731, 185] on div "**********" at bounding box center [699, 398] width 441 height 445
click at [891, 669] on button "Save" at bounding box center [887, 668] width 63 height 34
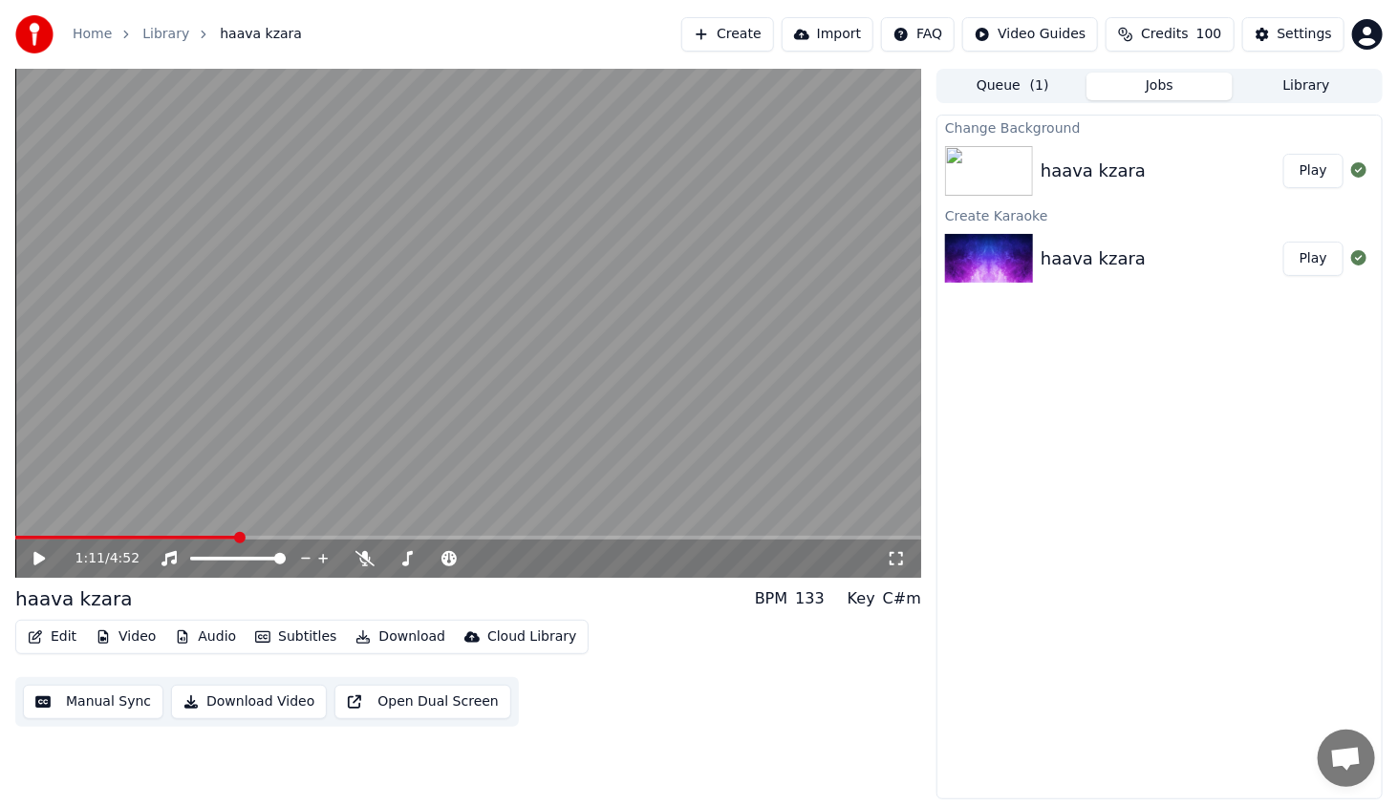
click at [1315, 180] on button "Play" at bounding box center [1313, 171] width 60 height 34
click at [96, 540] on span at bounding box center [468, 538] width 906 height 4
click at [28, 552] on div "0:33 / 4:52" at bounding box center [468, 558] width 890 height 19
click at [46, 554] on icon at bounding box center [53, 558] width 45 height 15
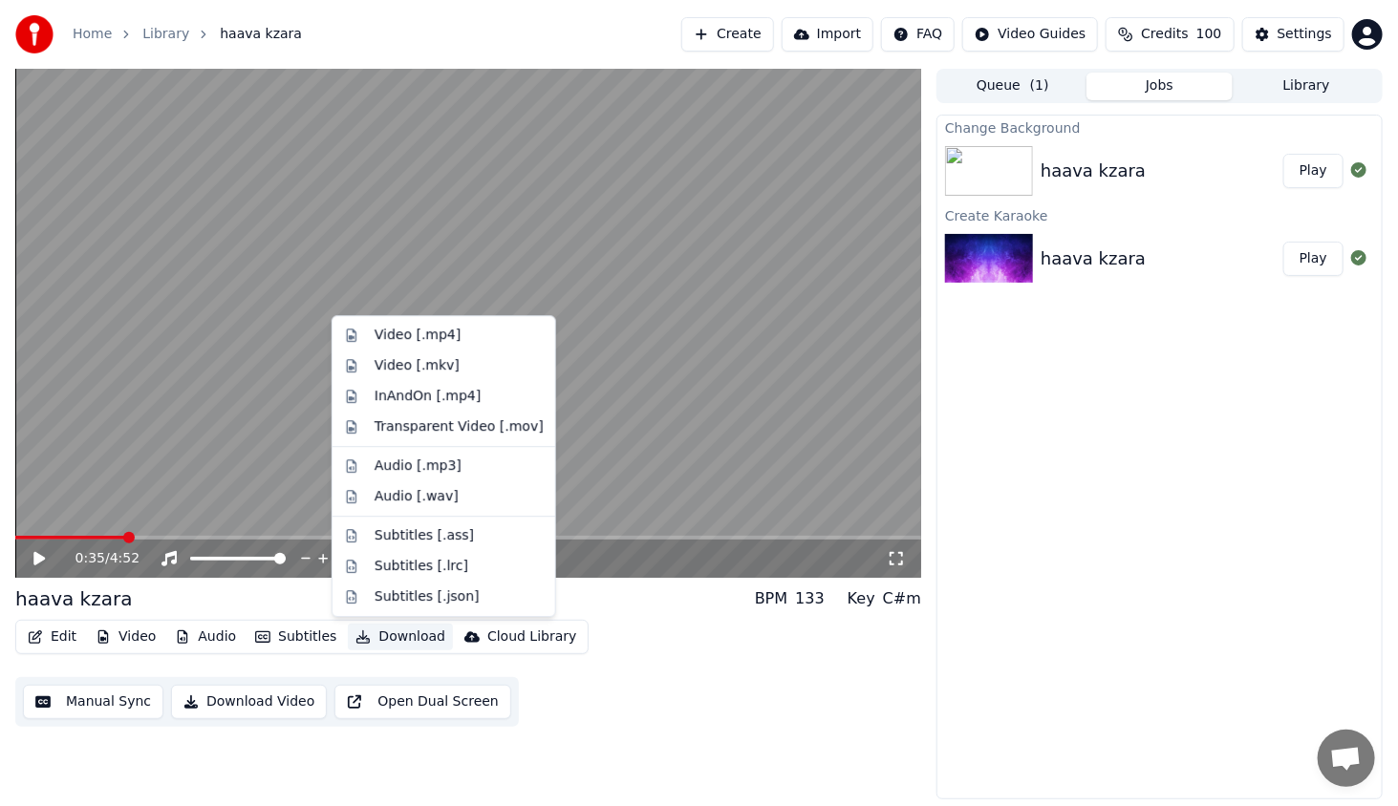
click at [364, 635] on button "Download" at bounding box center [400, 637] width 105 height 27
click at [450, 333] on div "Video [.mp4]" at bounding box center [458, 335] width 169 height 19
